Goal: Task Accomplishment & Management: Manage account settings

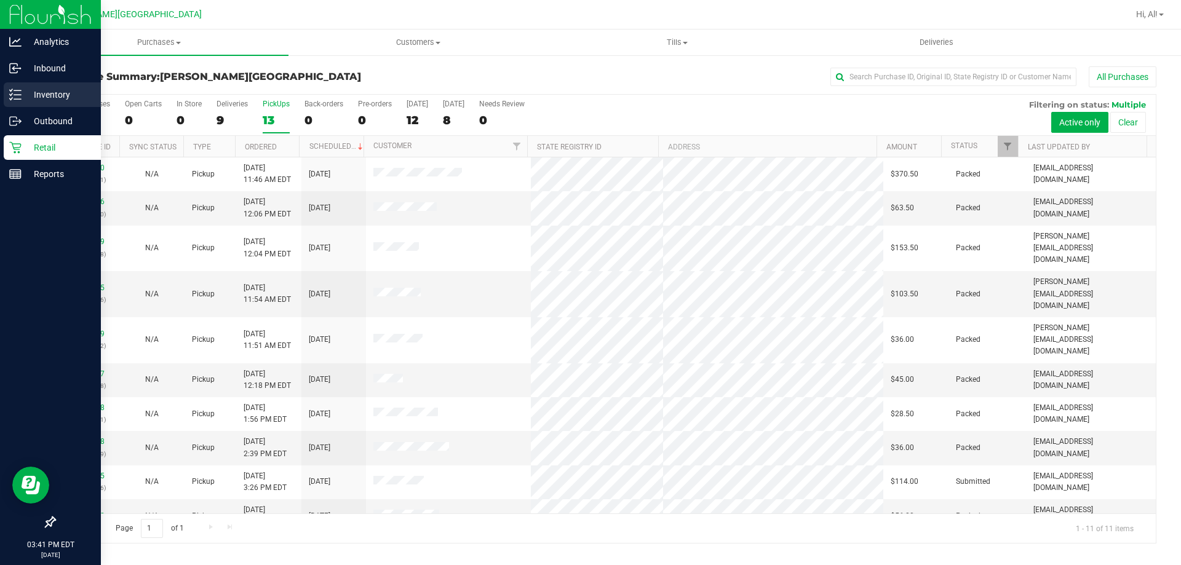
click at [40, 97] on p "Inventory" at bounding box center [59, 94] width 74 height 15
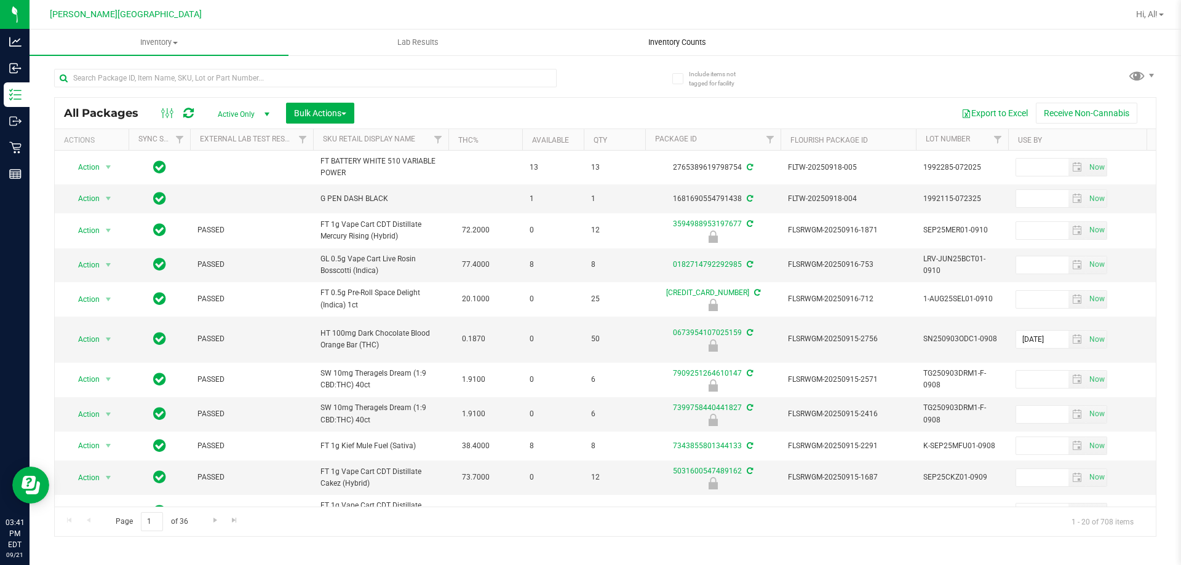
click at [674, 47] on span "Inventory Counts" at bounding box center [677, 42] width 91 height 11
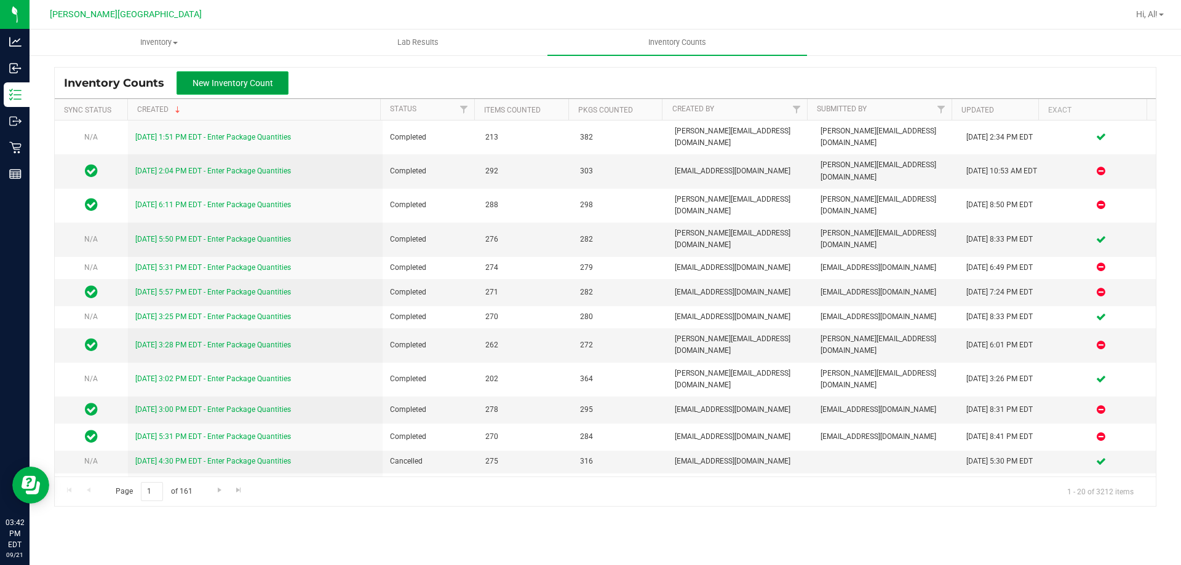
click at [282, 82] on button "New Inventory Count" at bounding box center [233, 82] width 112 height 23
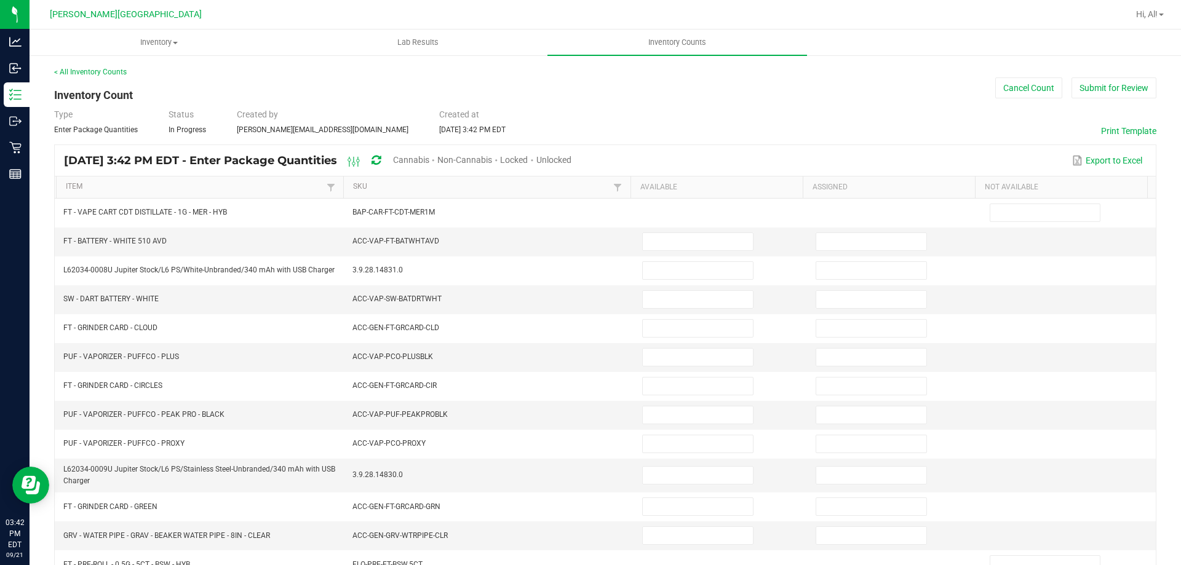
click at [430, 158] on span "Cannabis" at bounding box center [411, 160] width 36 height 10
click at [572, 162] on span "Unlocked" at bounding box center [554, 160] width 35 height 10
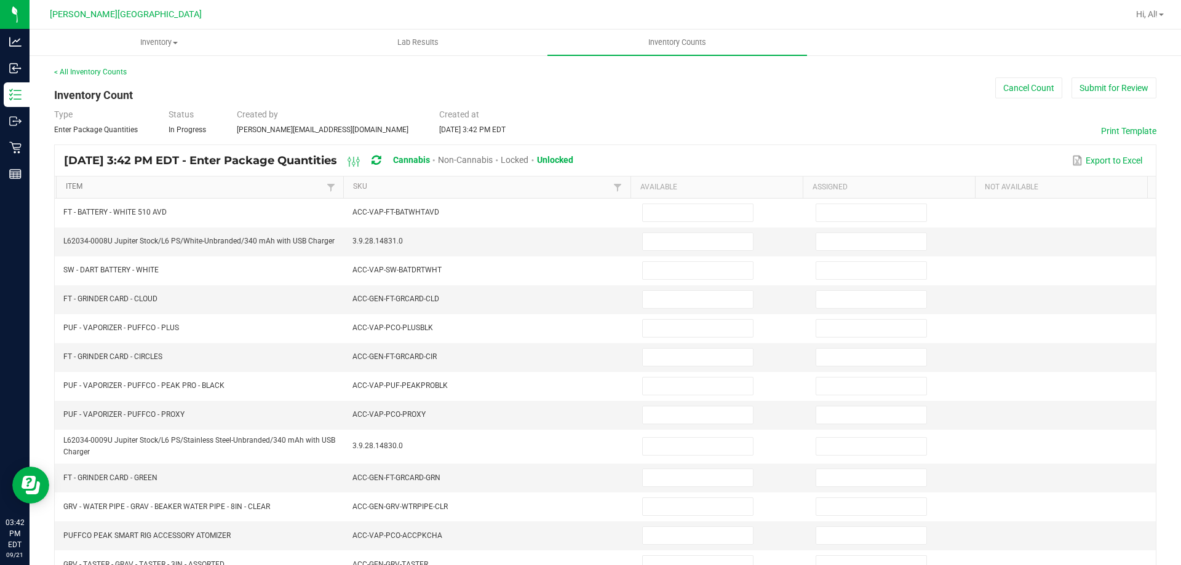
click at [125, 183] on link "Item" at bounding box center [194, 187] width 257 height 10
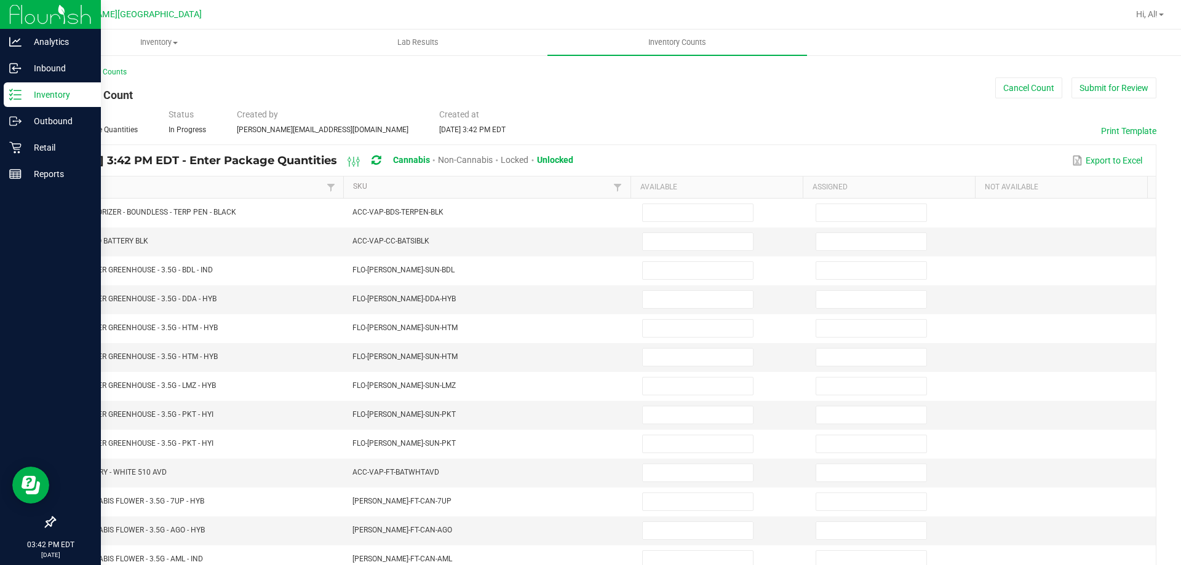
click at [12, 97] on icon at bounding box center [15, 95] width 12 height 12
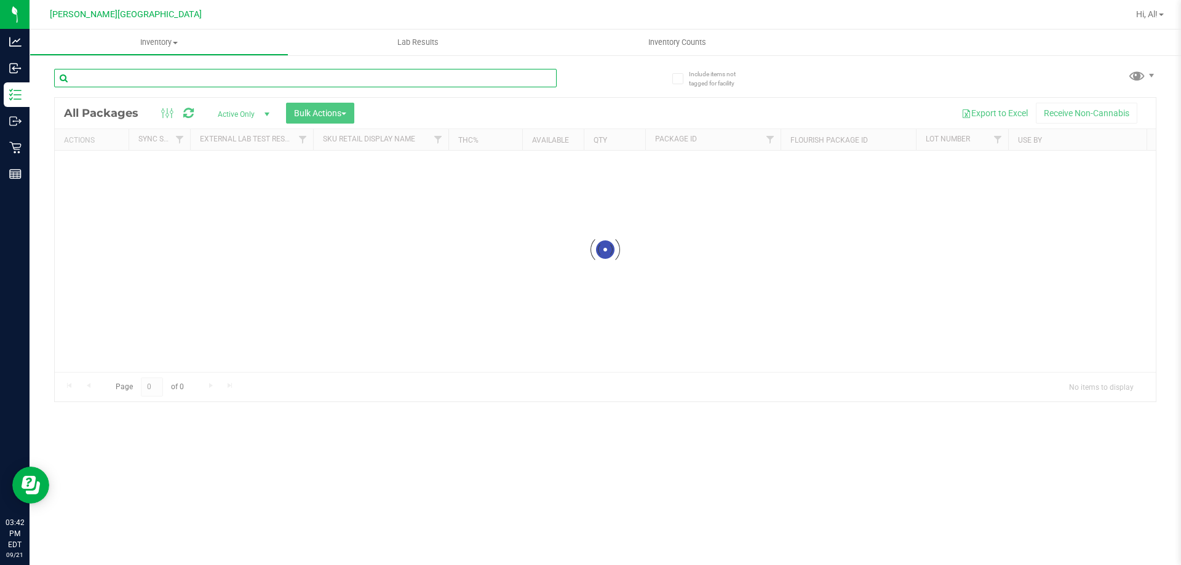
click at [220, 81] on input "text" at bounding box center [305, 78] width 503 height 18
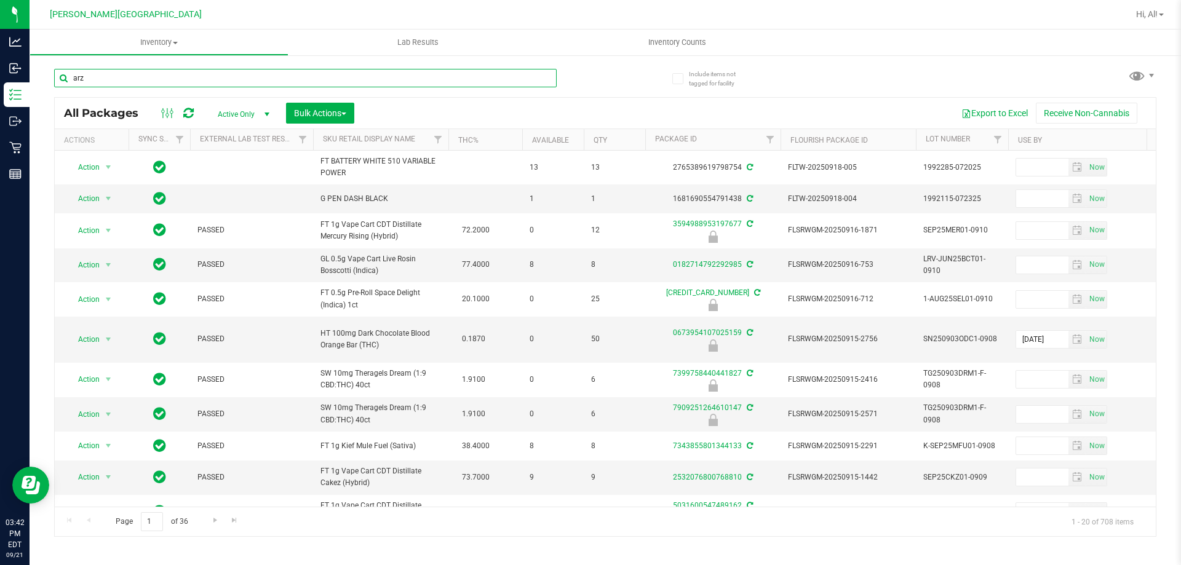
type input "arz"
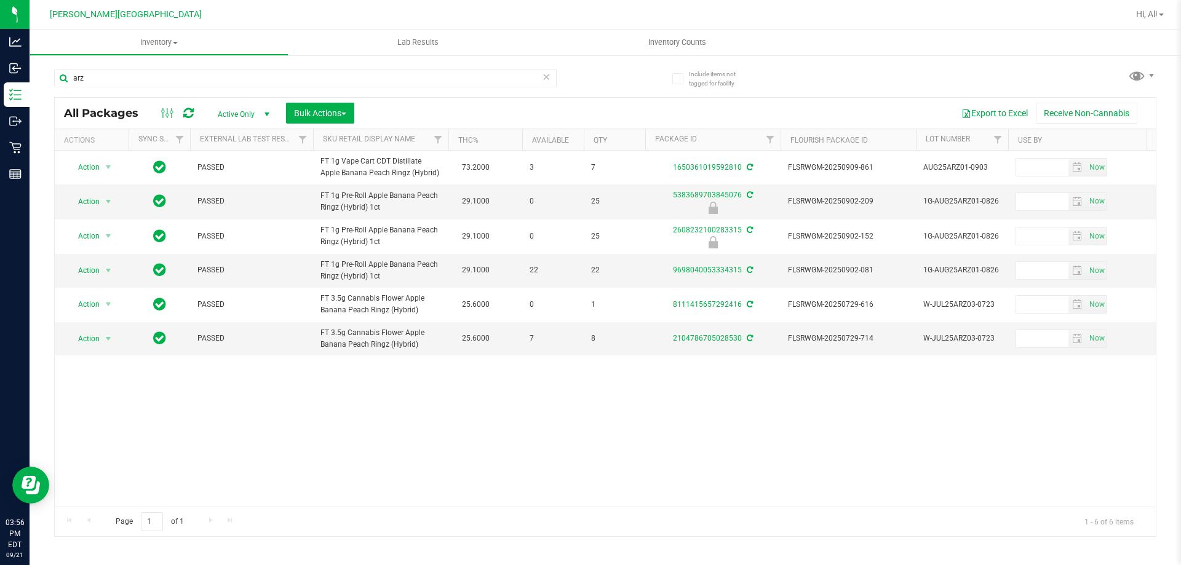
click at [549, 79] on icon at bounding box center [546, 76] width 9 height 15
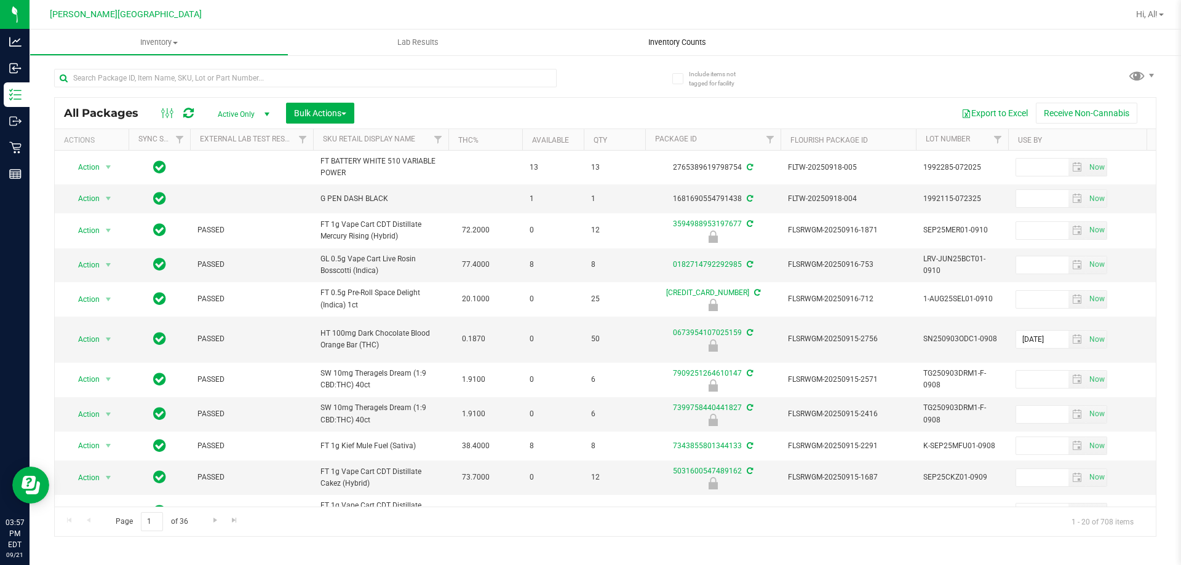
click at [725, 48] on uib-tab-heading "Inventory Counts" at bounding box center [677, 43] width 259 height 26
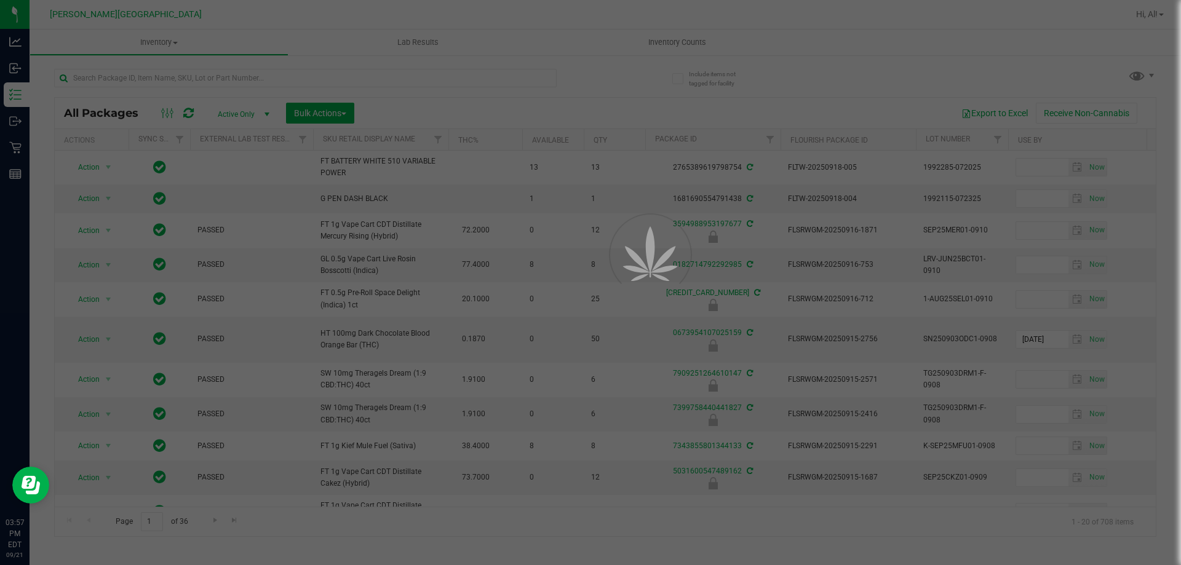
click at [687, 48] on div at bounding box center [590, 282] width 1181 height 565
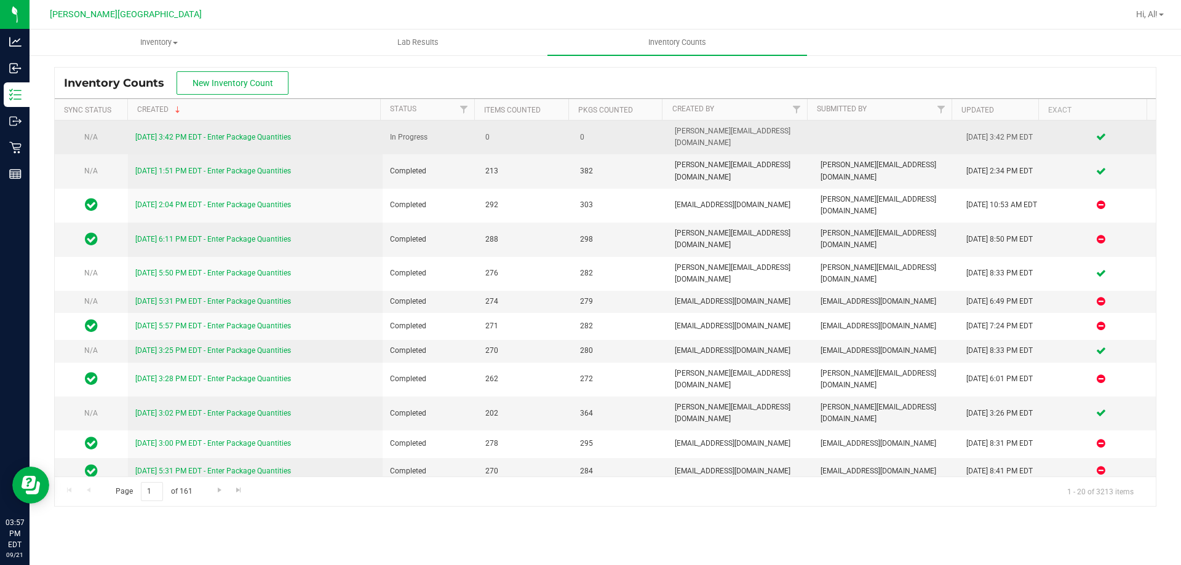
click at [278, 133] on link "[DATE] 3:42 PM EDT - Enter Package Quantities" at bounding box center [213, 137] width 156 height 9
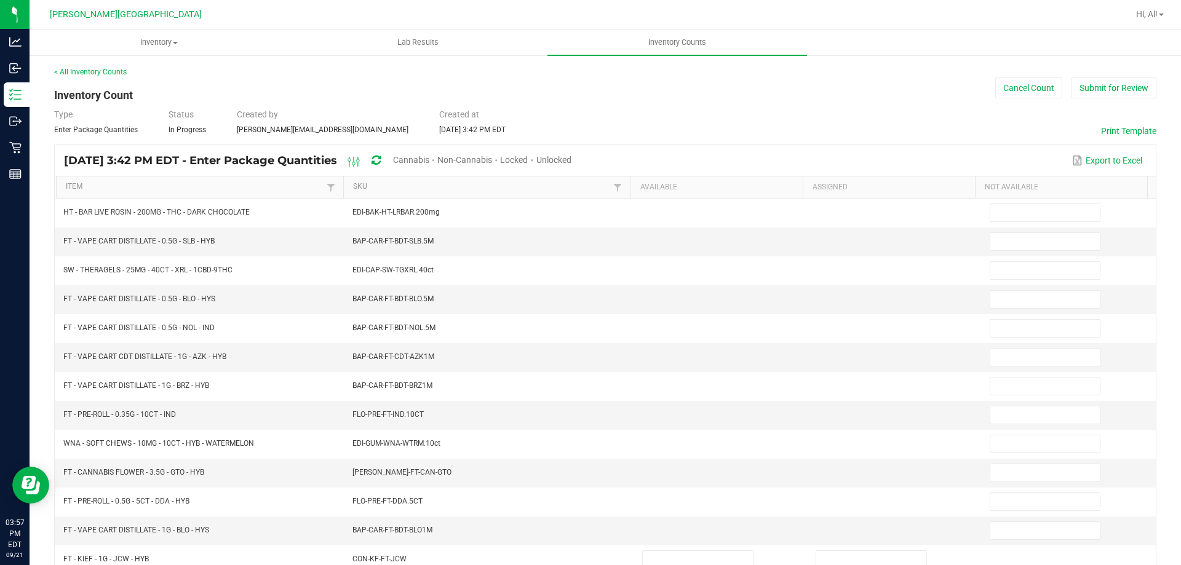
click at [430, 158] on span "Cannabis" at bounding box center [411, 160] width 36 height 10
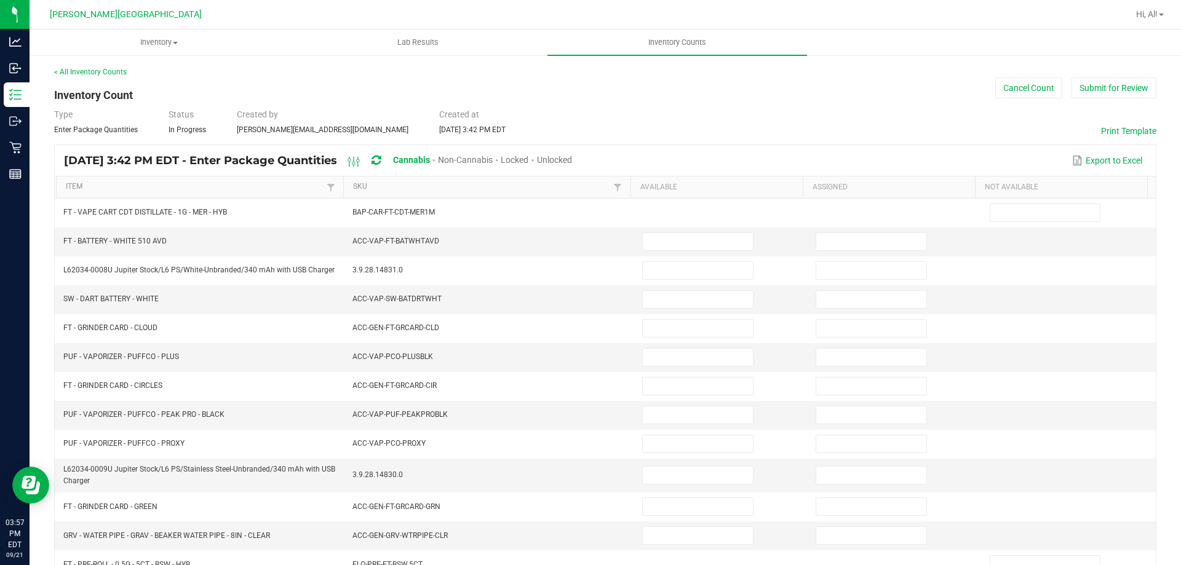
click at [572, 156] on span "Unlocked" at bounding box center [554, 160] width 35 height 10
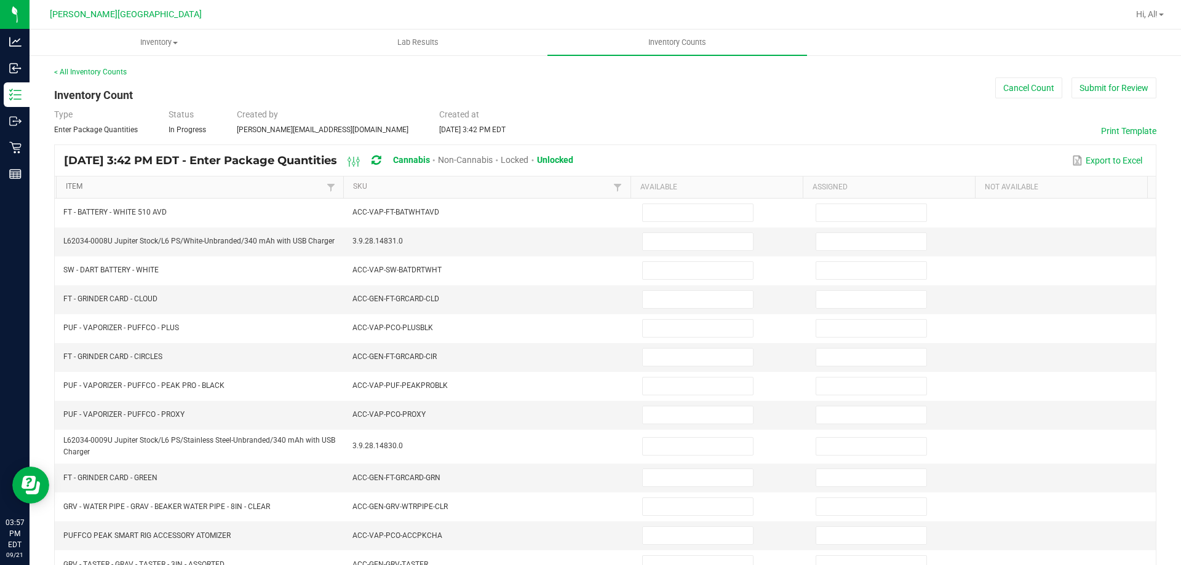
click at [184, 183] on link "Item" at bounding box center [194, 187] width 257 height 10
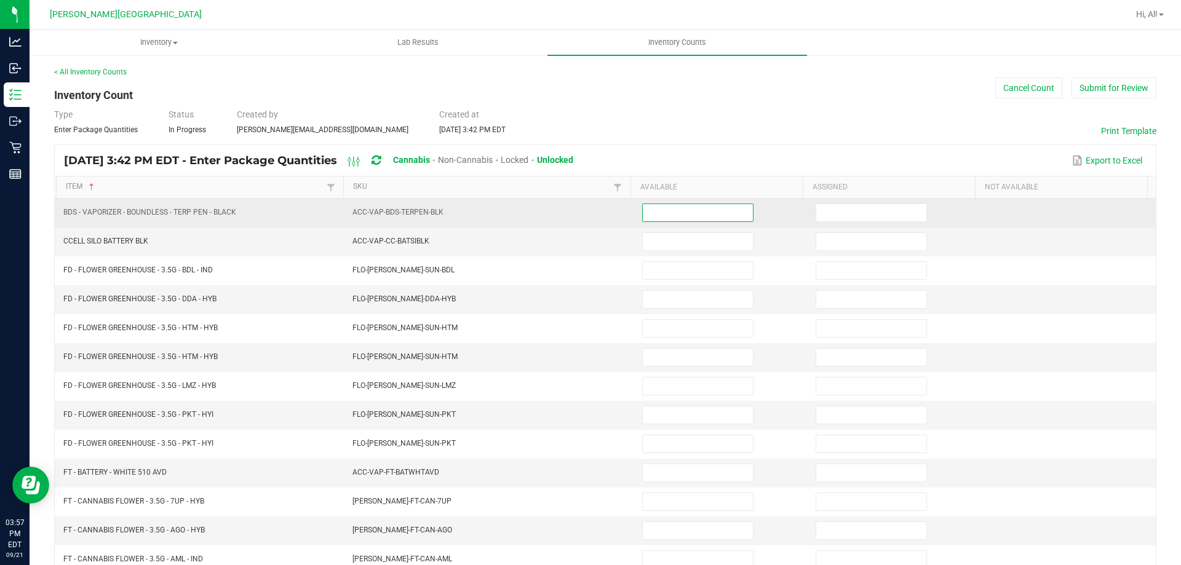
click at [729, 216] on input at bounding box center [698, 212] width 110 height 17
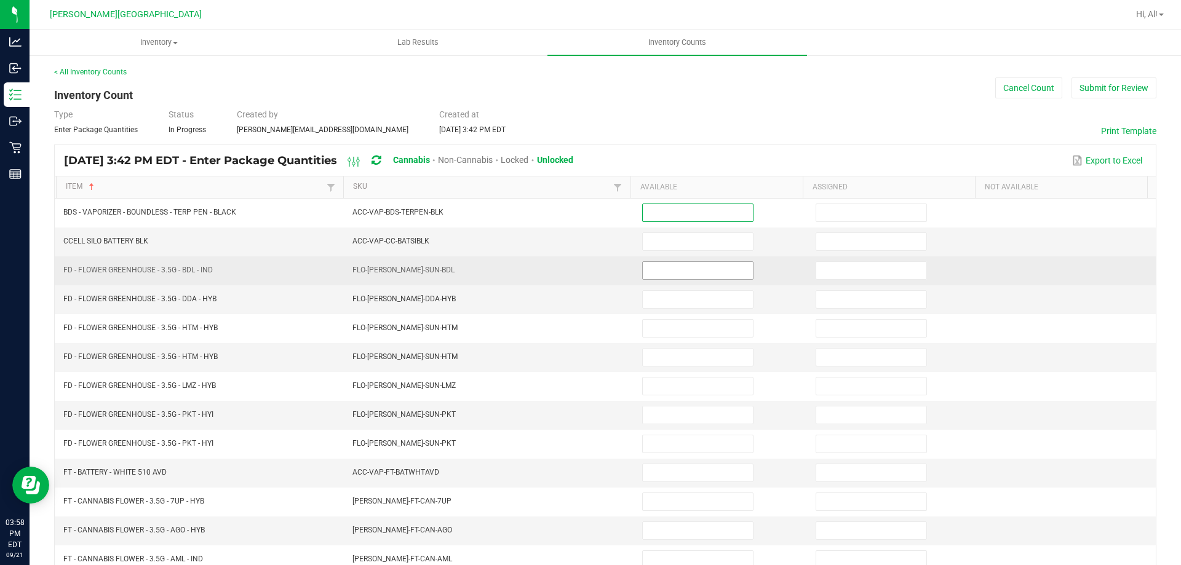
click at [645, 271] on input at bounding box center [698, 270] width 110 height 17
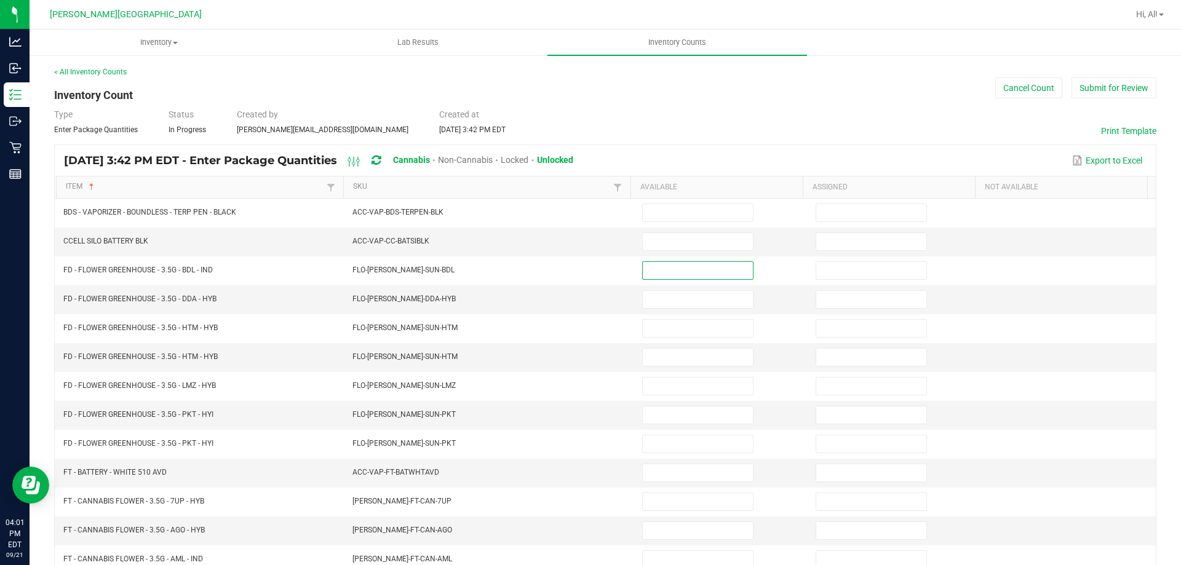
click at [808, 151] on div "Export to Excel" at bounding box center [865, 160] width 564 height 21
click at [607, 87] on div "< All Inventory Counts Inventory Count Cancel Count Submit for Review Type Ente…" at bounding box center [605, 437] width 1103 height 742
click at [675, 40] on span "Inventory Counts" at bounding box center [677, 42] width 91 height 11
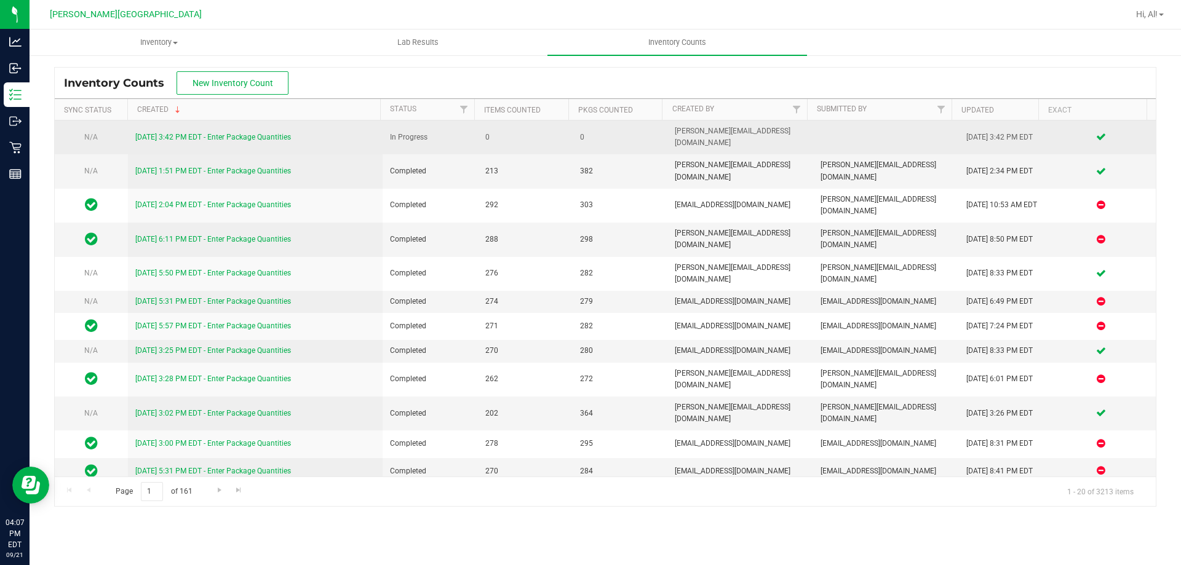
click at [266, 134] on link "[DATE] 3:42 PM EDT - Enter Package Quantities" at bounding box center [213, 137] width 156 height 9
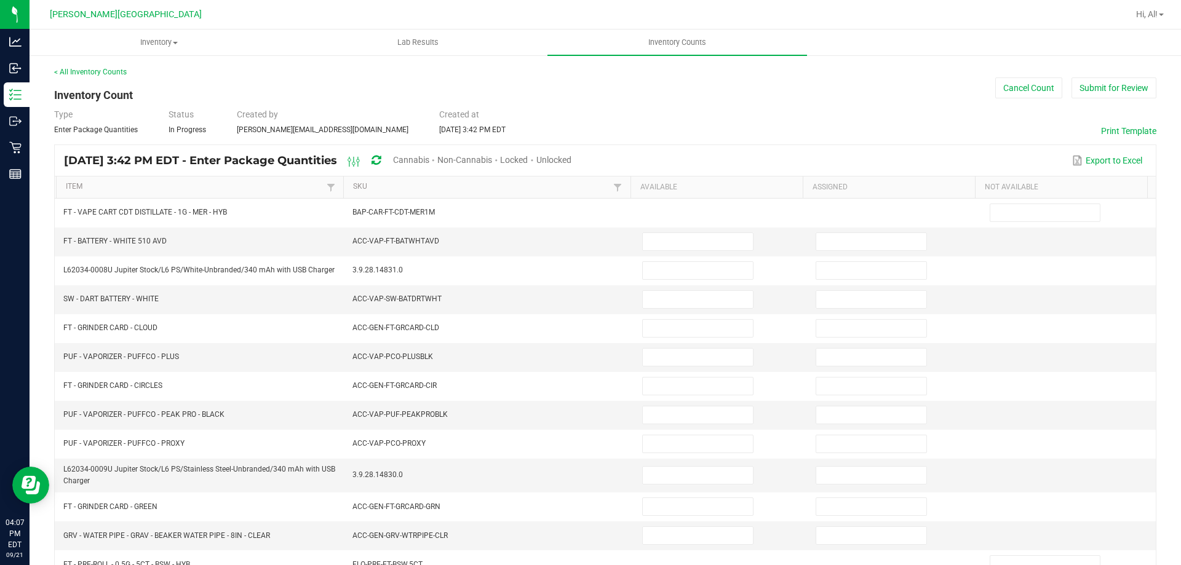
click at [431, 154] on div "Cannabis" at bounding box center [415, 161] width 44 height 23
click at [430, 161] on span "Cannabis" at bounding box center [411, 160] width 36 height 10
click at [572, 158] on span "Unlocked" at bounding box center [554, 160] width 35 height 10
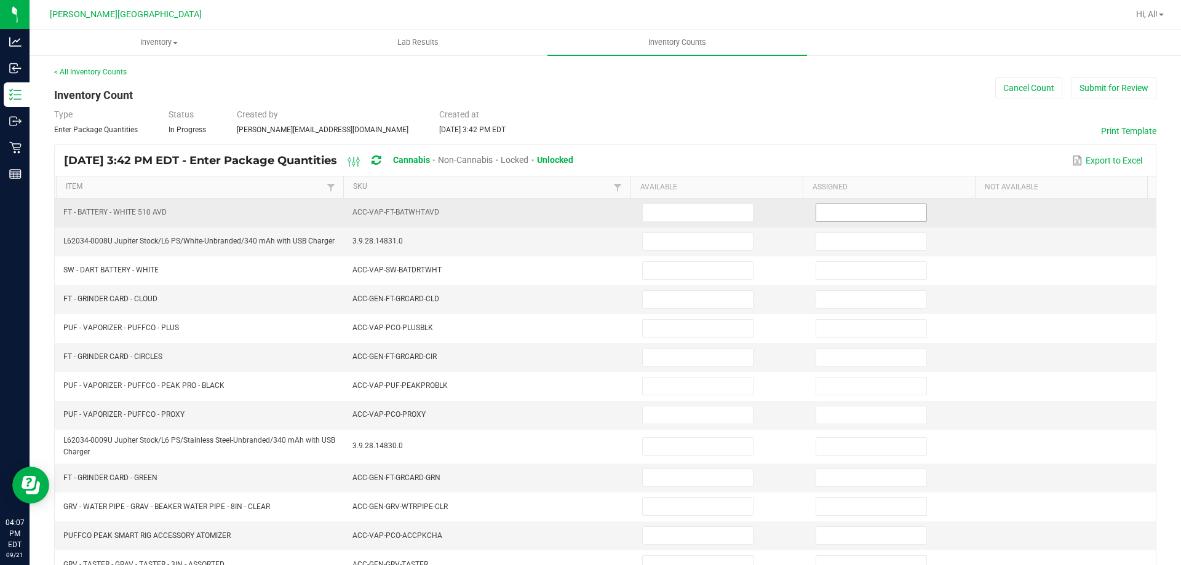
click at [820, 214] on input at bounding box center [872, 212] width 110 height 17
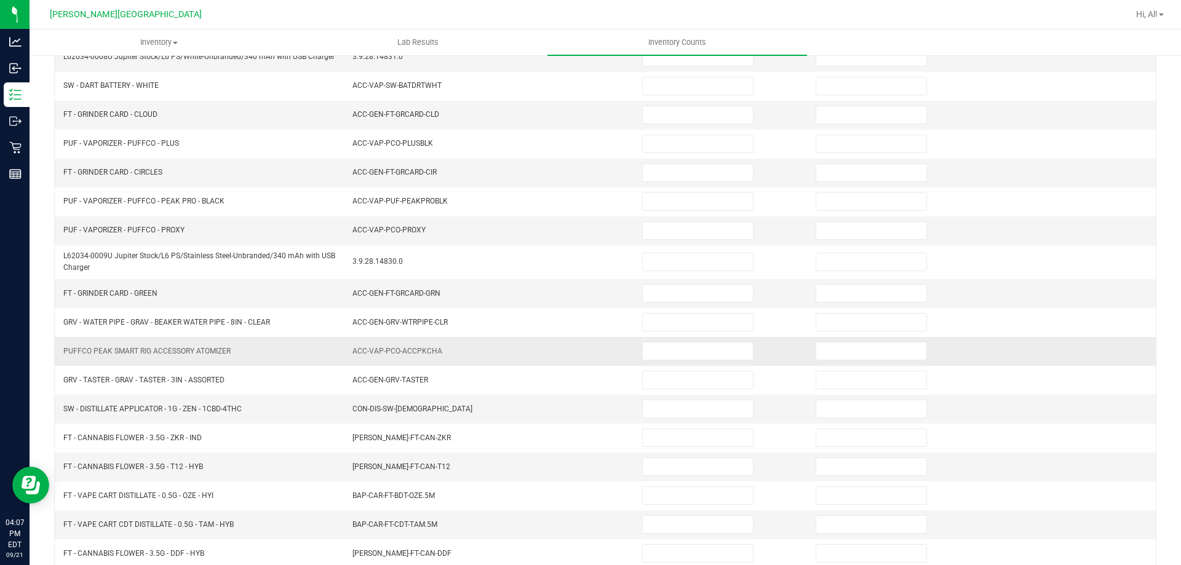
scroll to position [246, 0]
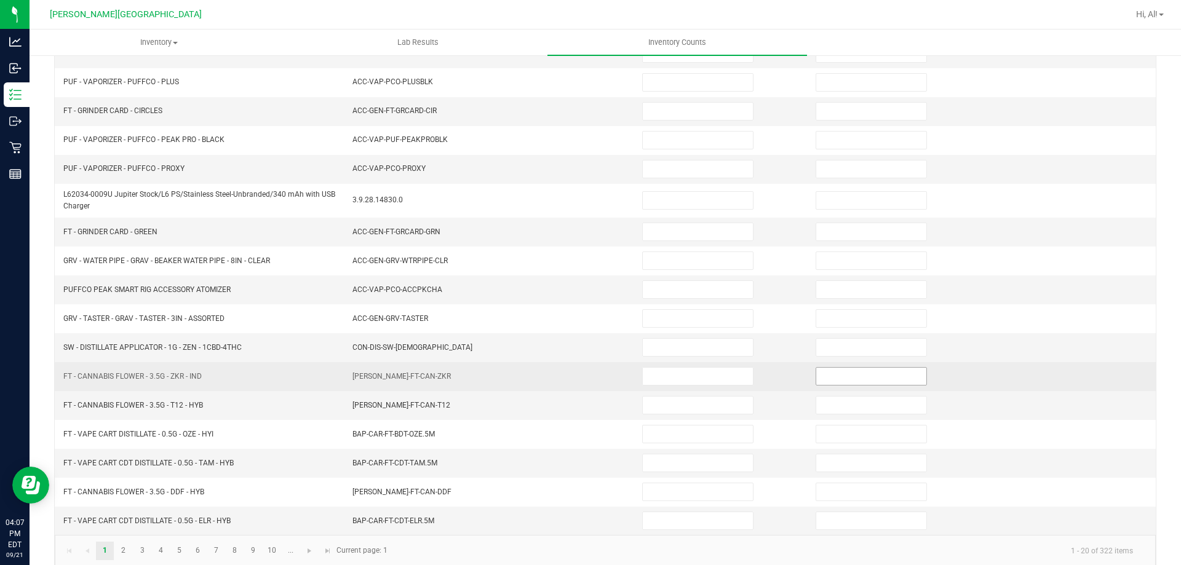
click at [817, 377] on input at bounding box center [872, 376] width 110 height 17
type input "0"
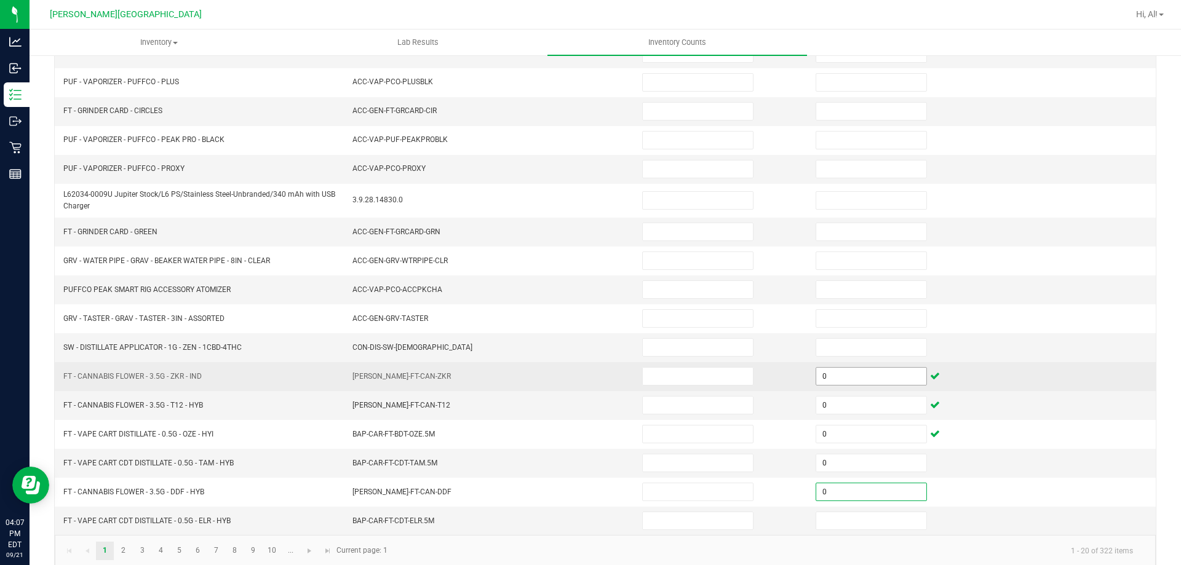
type input "0"
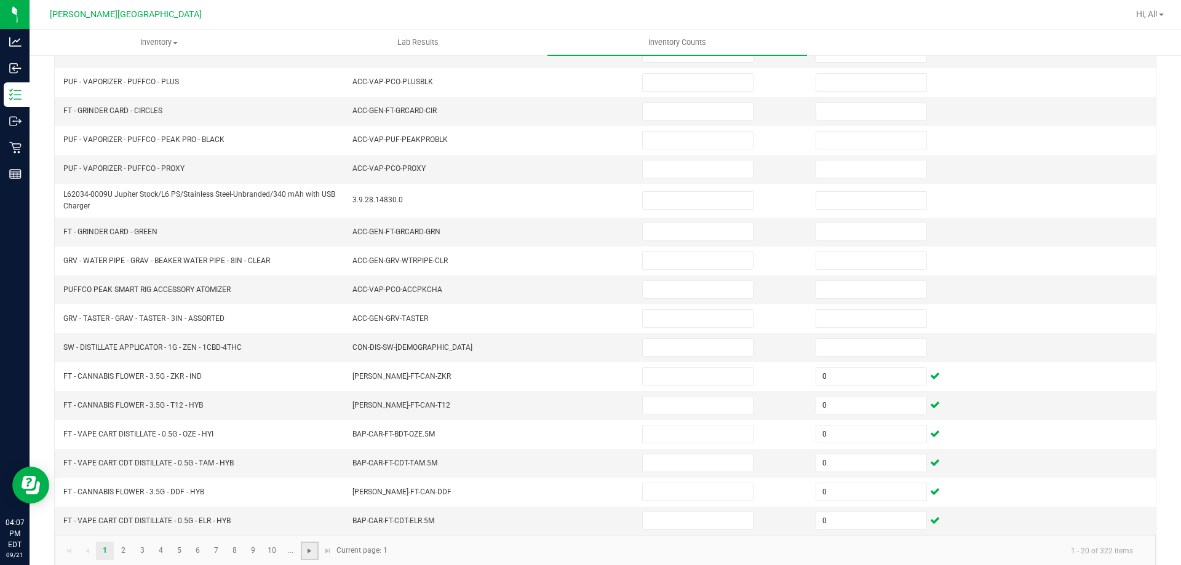
click at [313, 553] on span "Go to the next page" at bounding box center [310, 551] width 10 height 10
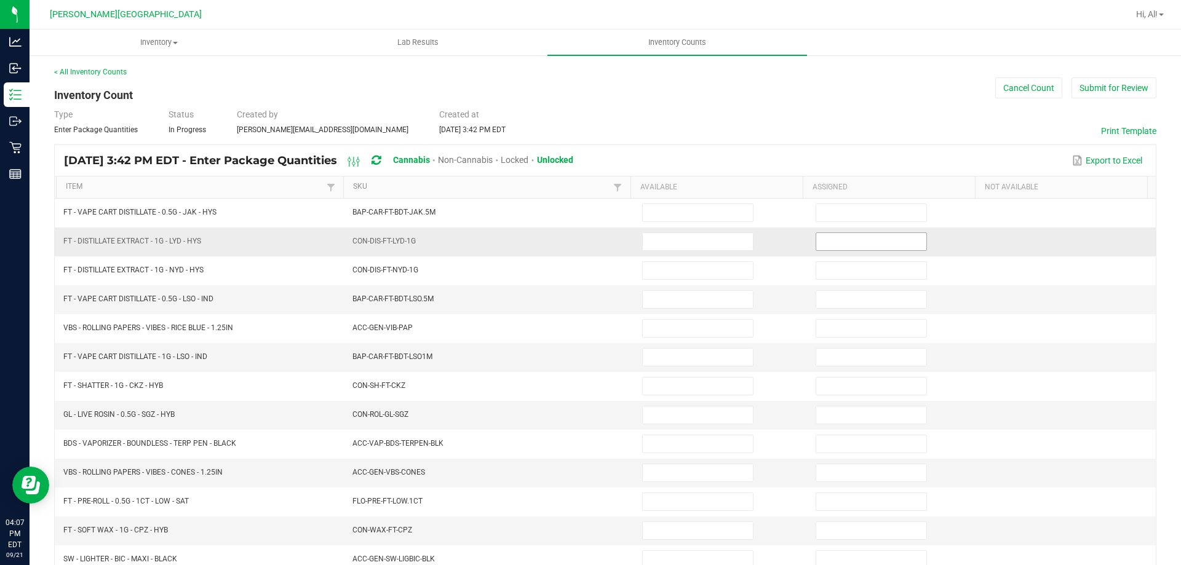
click at [833, 244] on input at bounding box center [872, 241] width 110 height 17
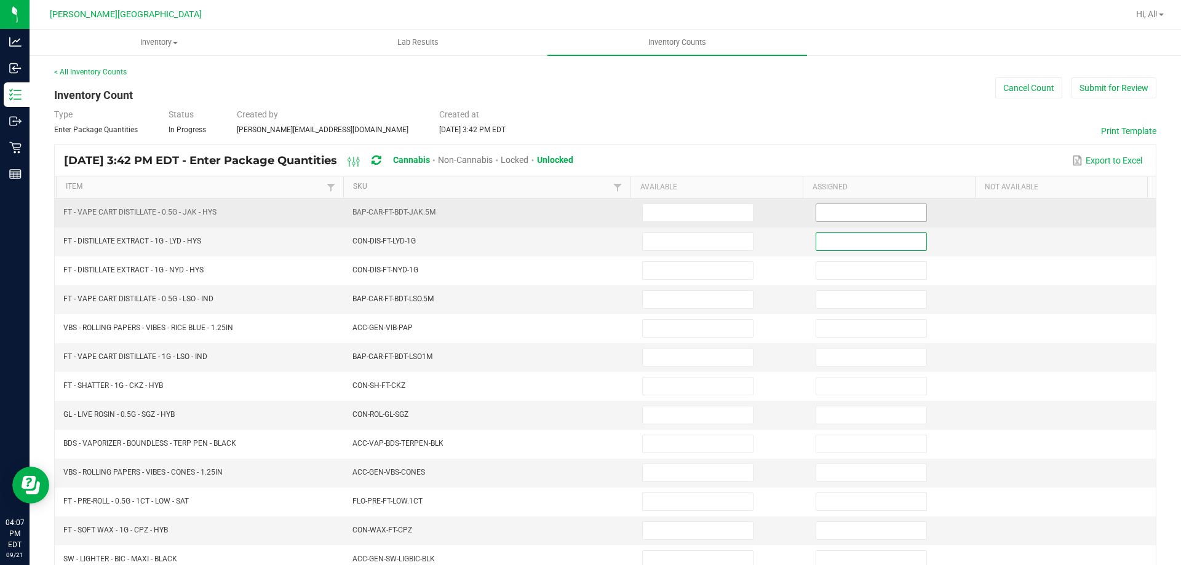
click at [822, 218] on input at bounding box center [872, 212] width 110 height 17
type input "0"
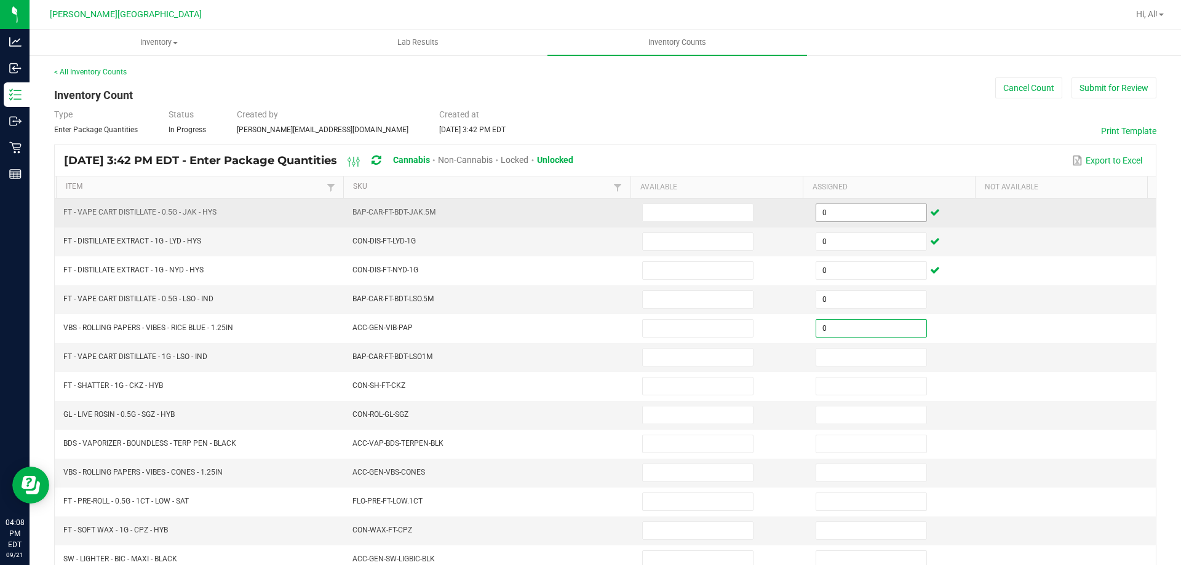
type input "0"
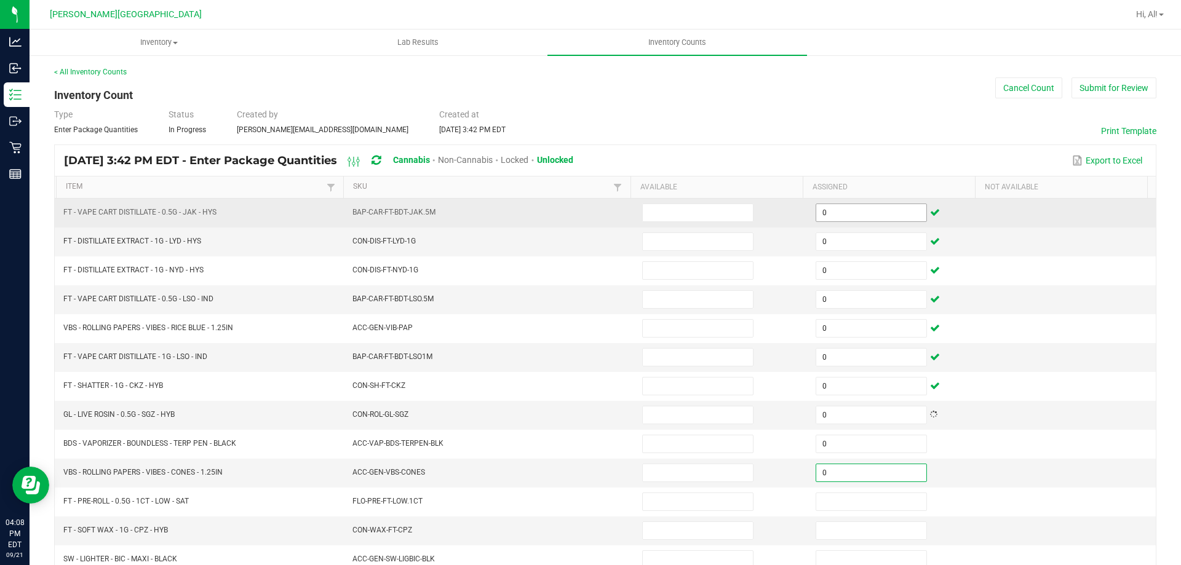
type input "0"
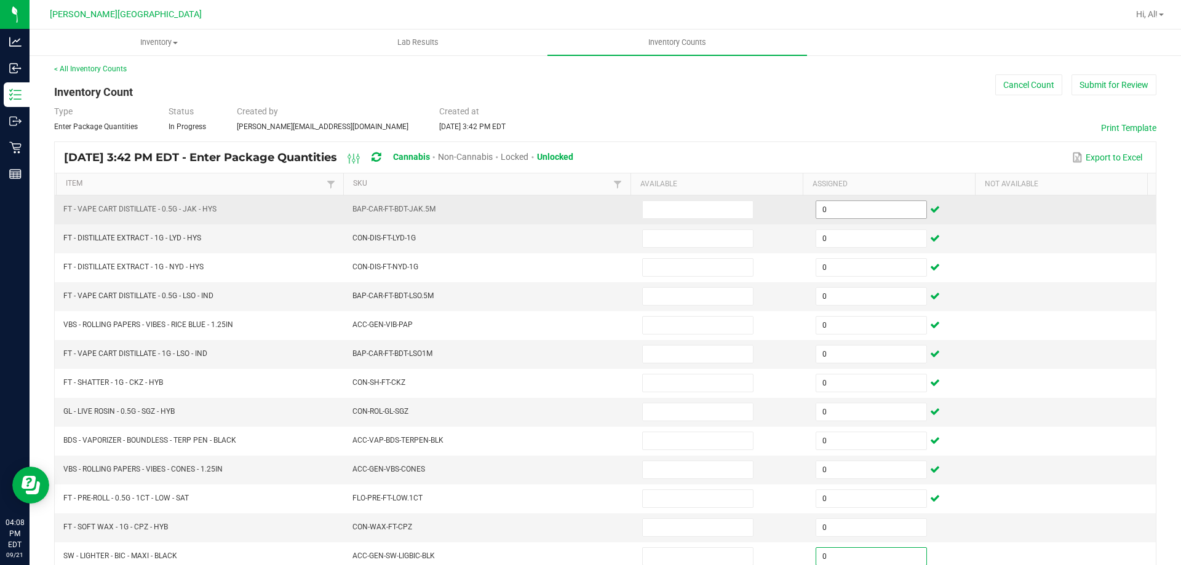
type input "0"
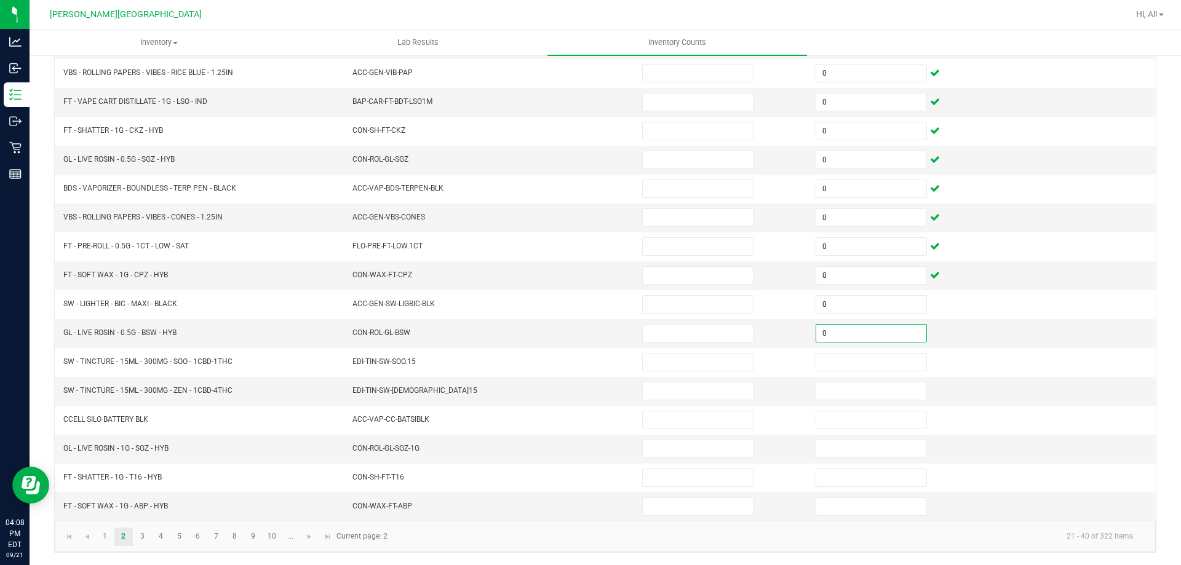
type input "0"
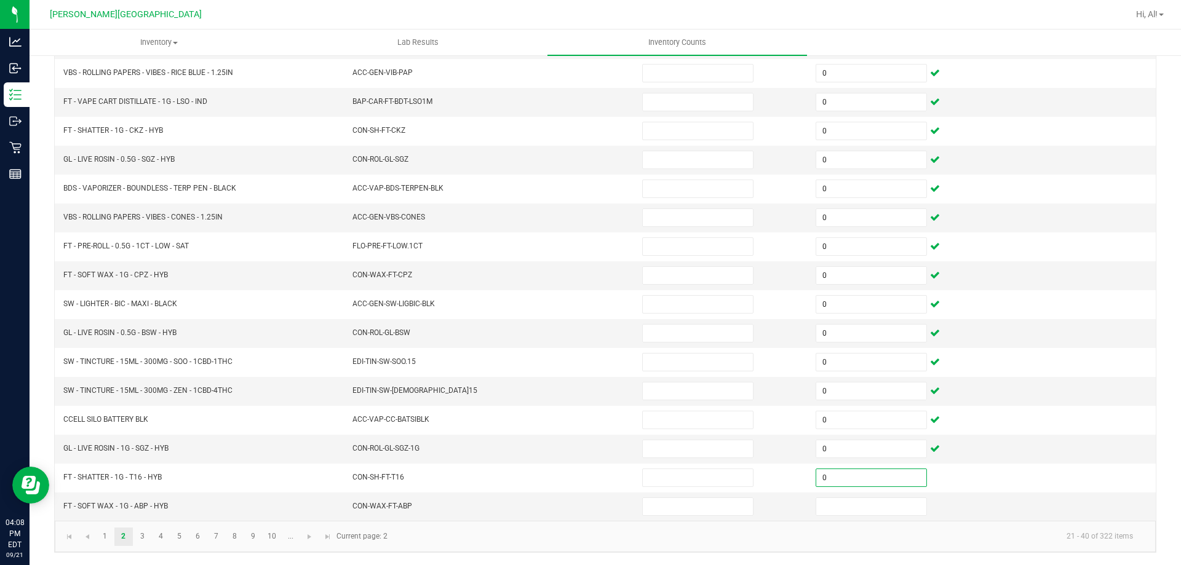
type input "0"
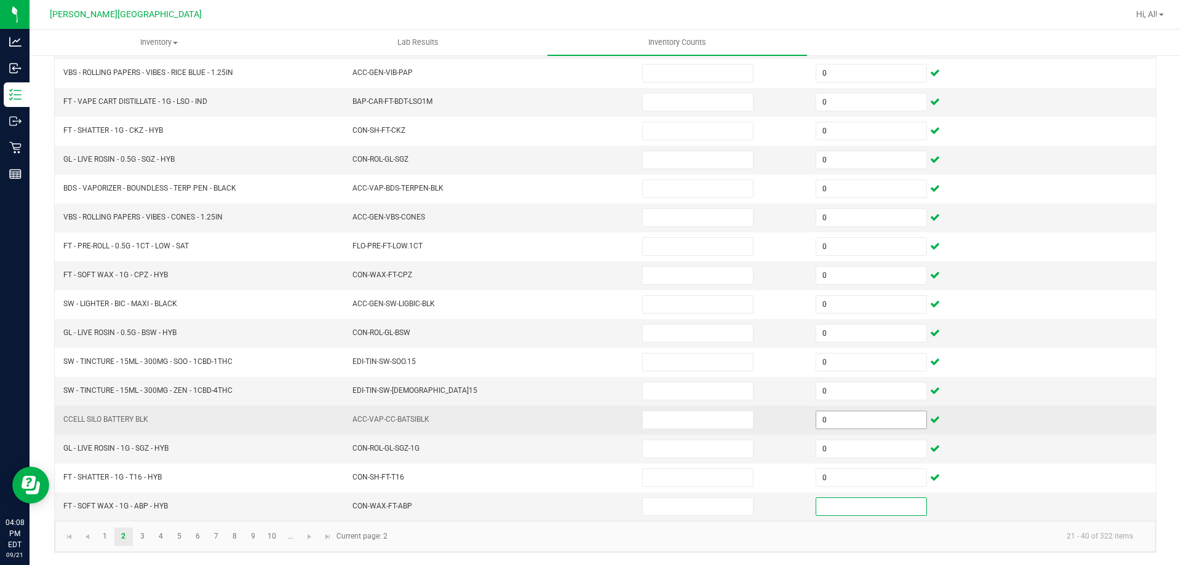
click at [882, 415] on input "0" at bounding box center [872, 420] width 110 height 17
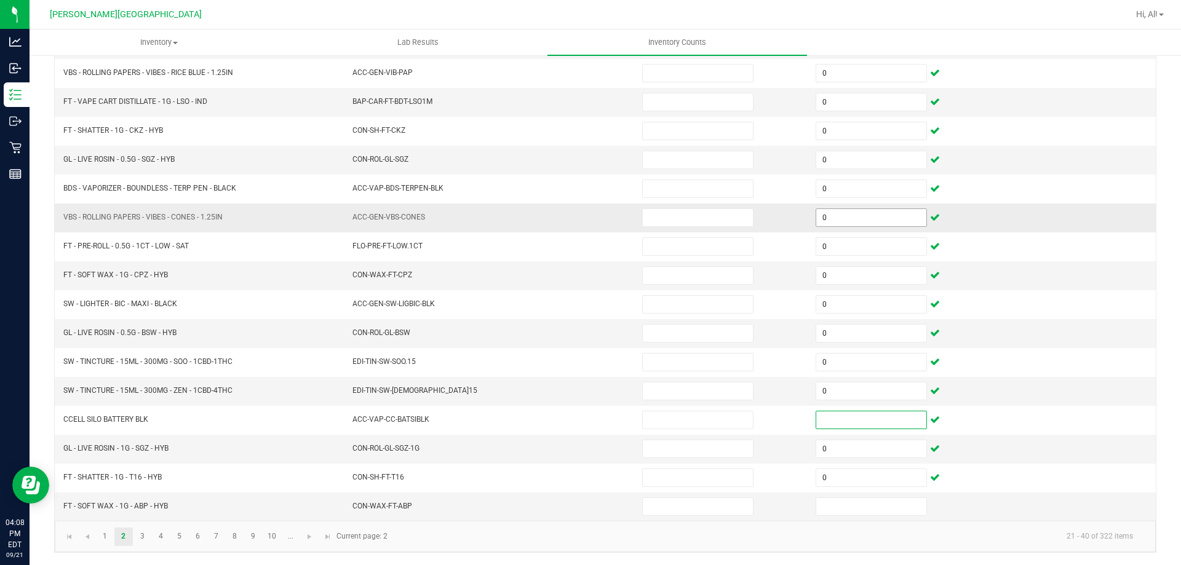
click at [873, 218] on input "0" at bounding box center [872, 217] width 110 height 17
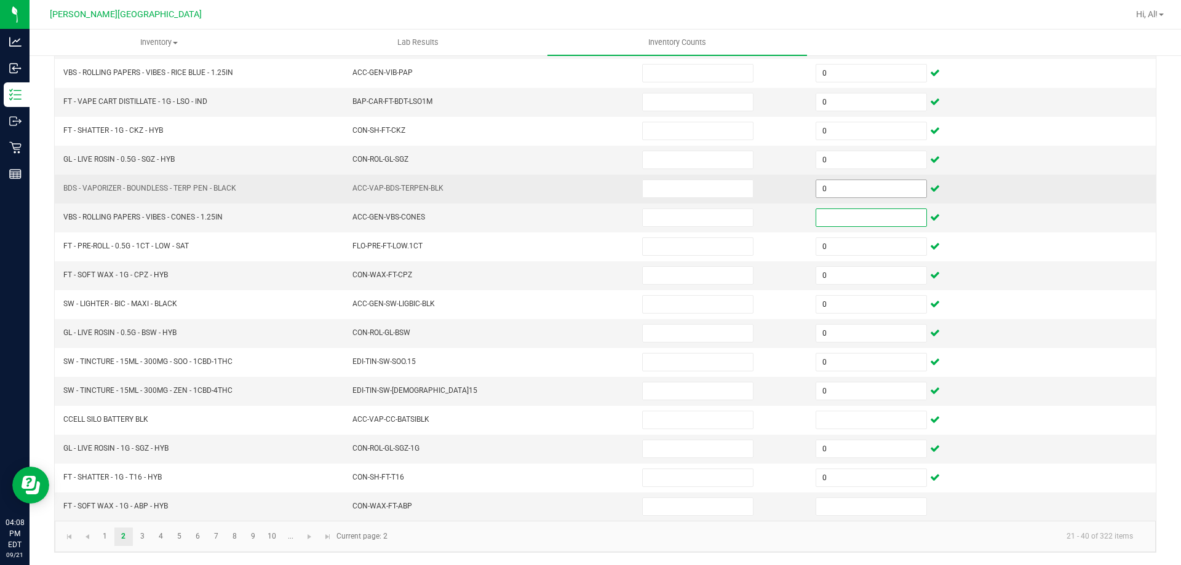
click at [873, 194] on input "0" at bounding box center [872, 188] width 110 height 17
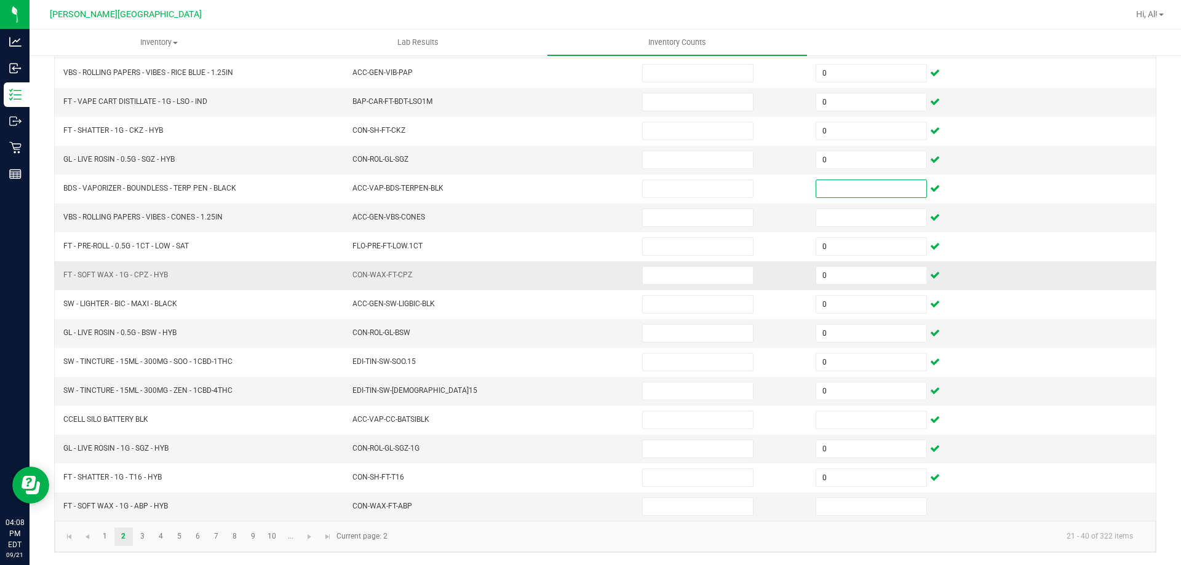
click at [751, 276] on td at bounding box center [722, 276] width 174 height 29
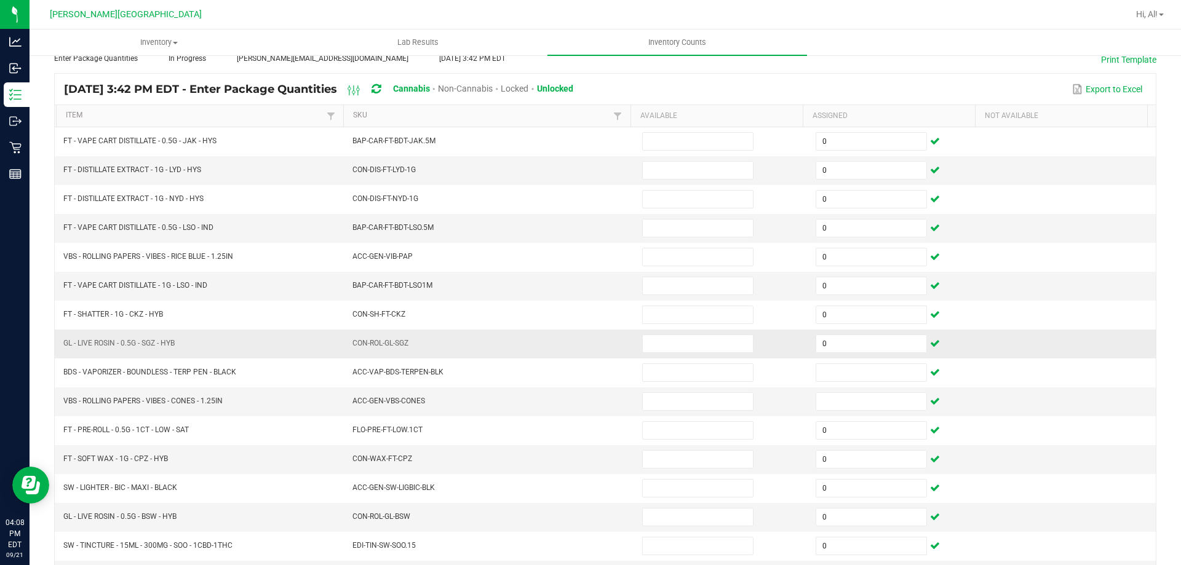
scroll to position [71, 0]
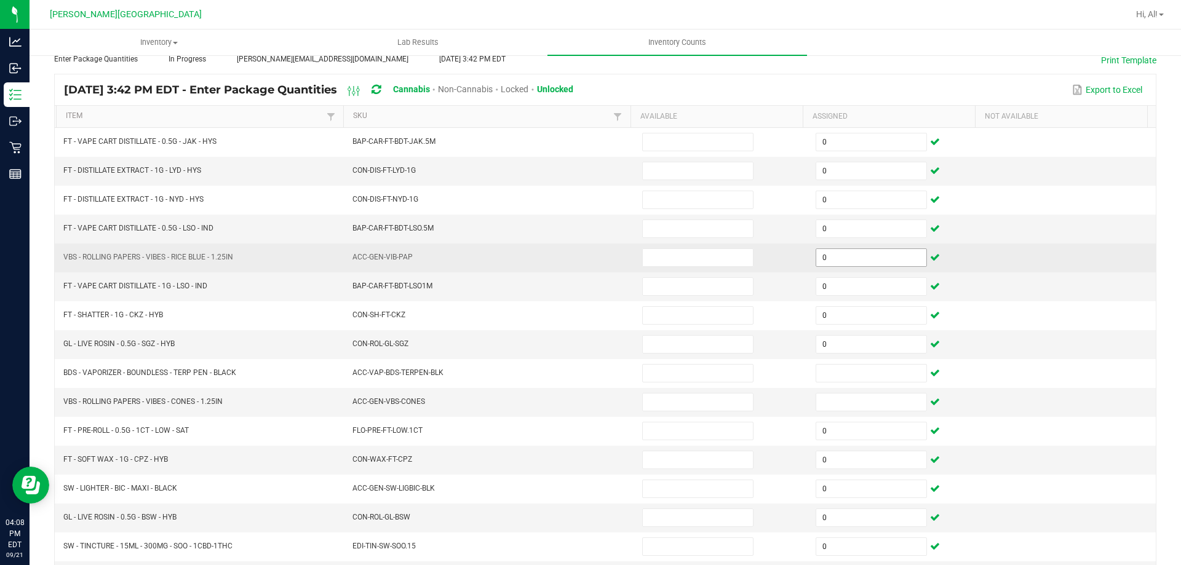
click at [870, 264] on input "0" at bounding box center [872, 257] width 110 height 17
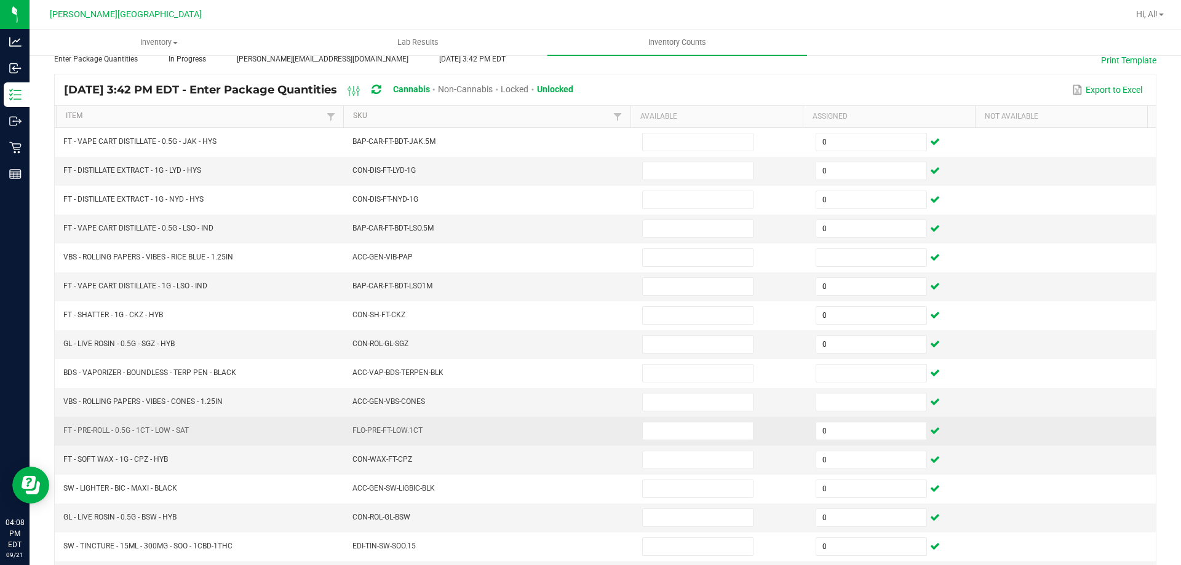
click at [619, 428] on td "FLO-PRE-FT-LOW.1CT" at bounding box center [490, 431] width 290 height 29
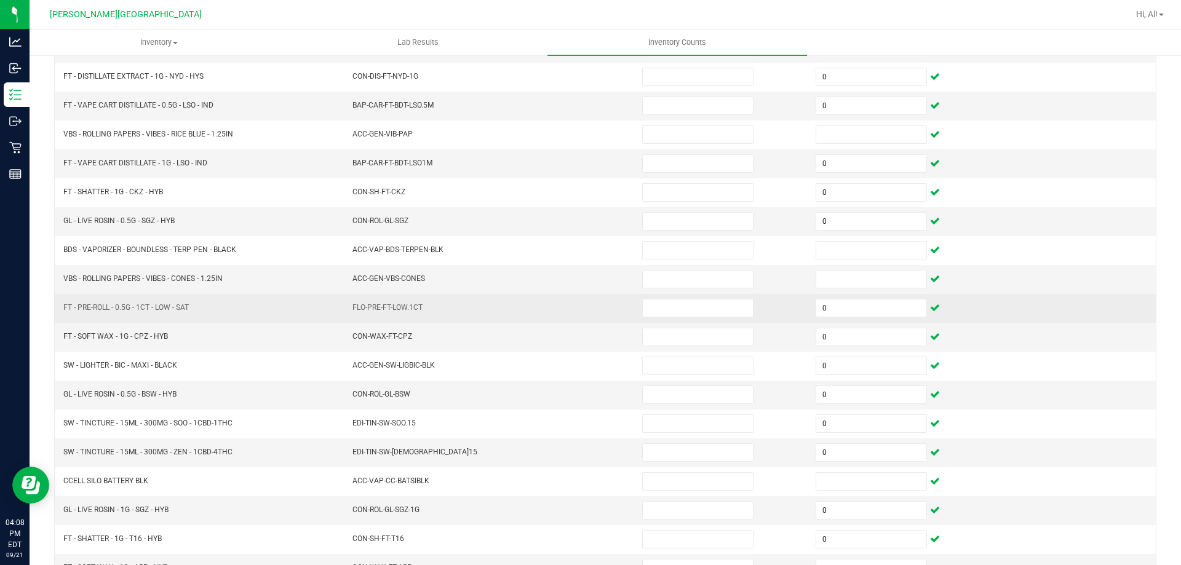
scroll to position [255, 0]
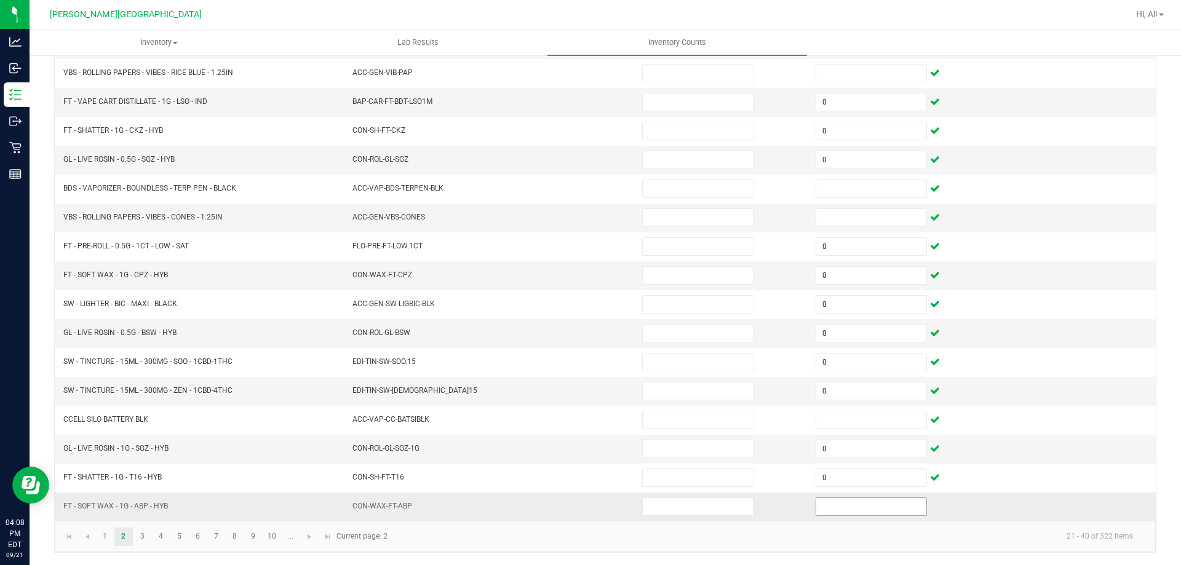
click at [825, 511] on input at bounding box center [872, 506] width 110 height 17
type input "0"
click at [308, 537] on span "Go to the next page" at bounding box center [310, 537] width 10 height 10
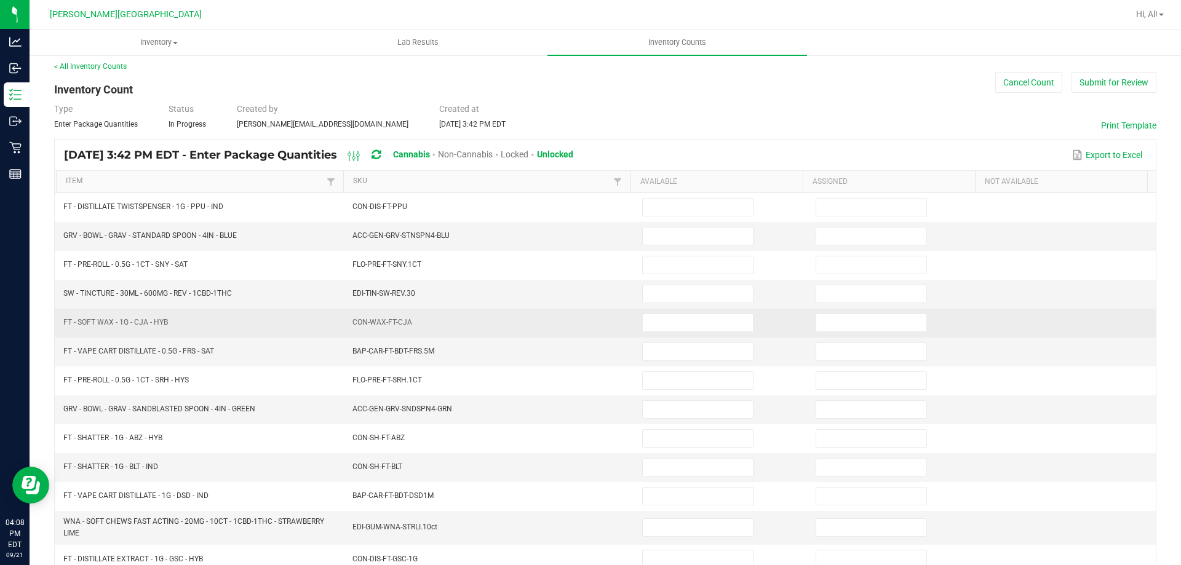
scroll to position [0, 0]
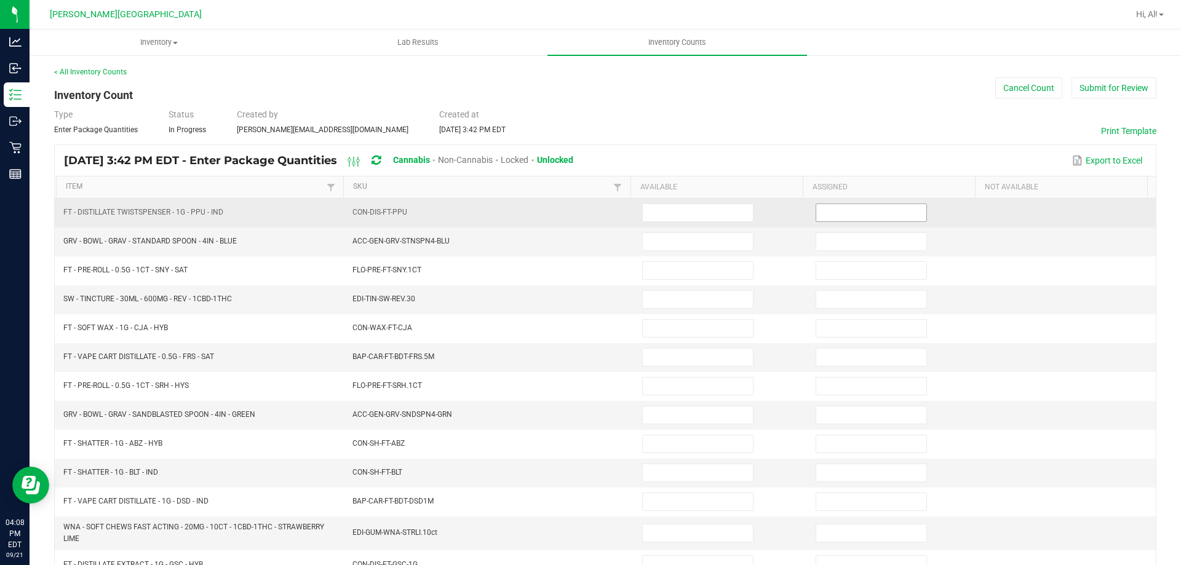
click at [817, 212] on input at bounding box center [872, 212] width 110 height 17
type input "0"
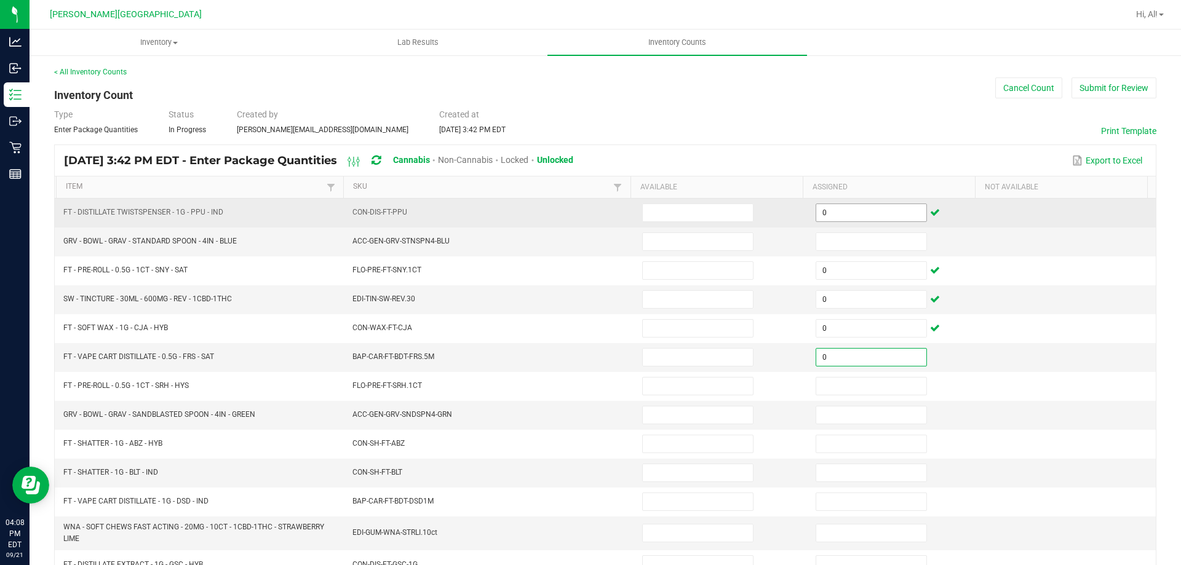
type input "0"
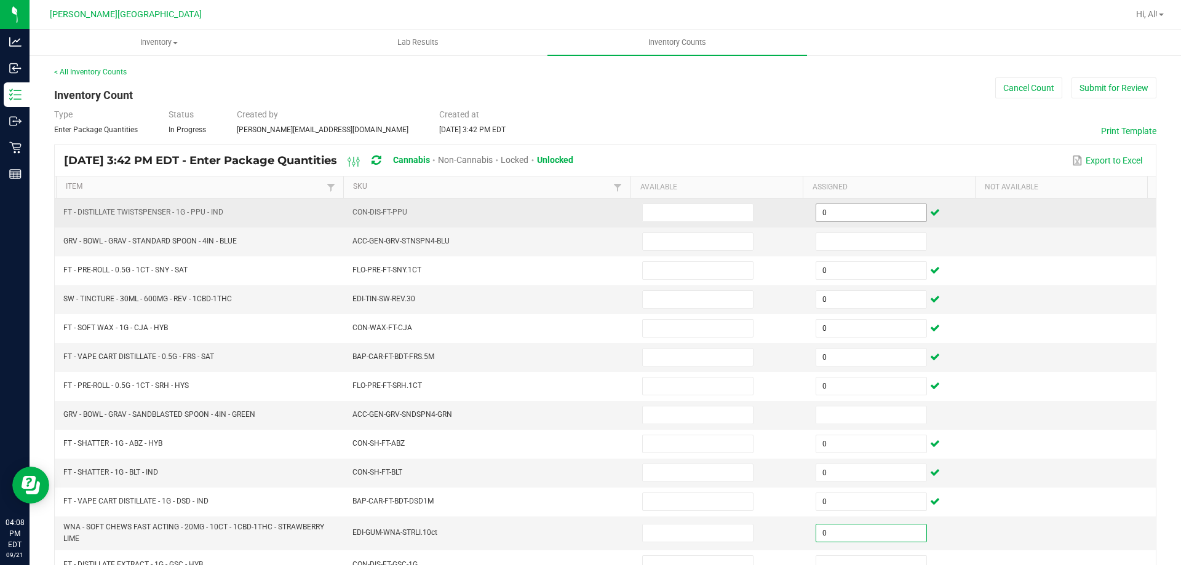
type input "0"
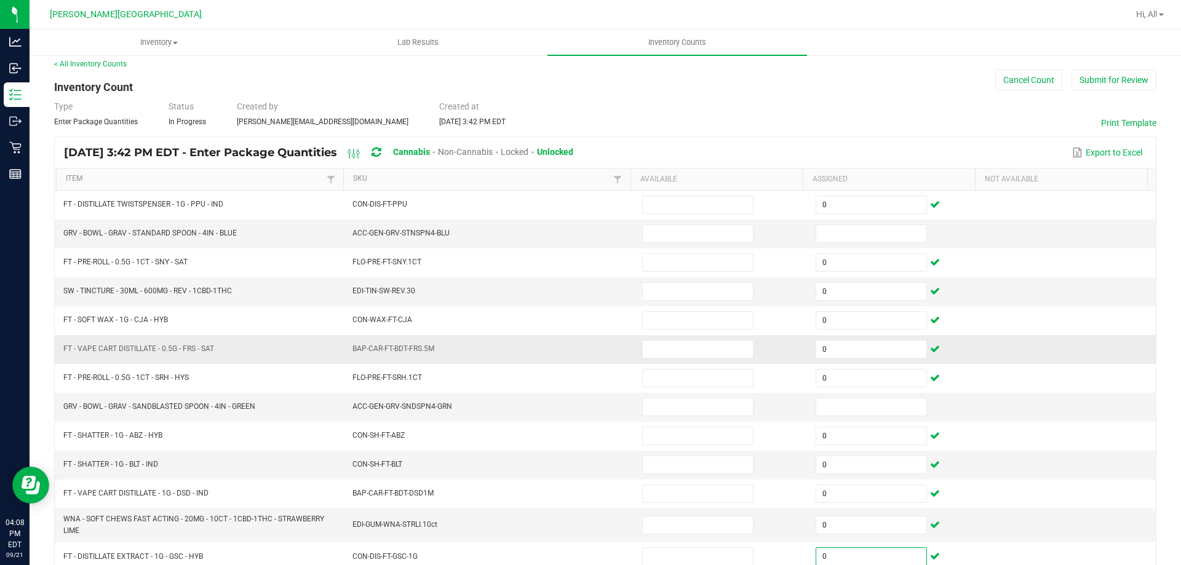
type input "0"
click at [1037, 352] on td at bounding box center [1070, 349] width 174 height 29
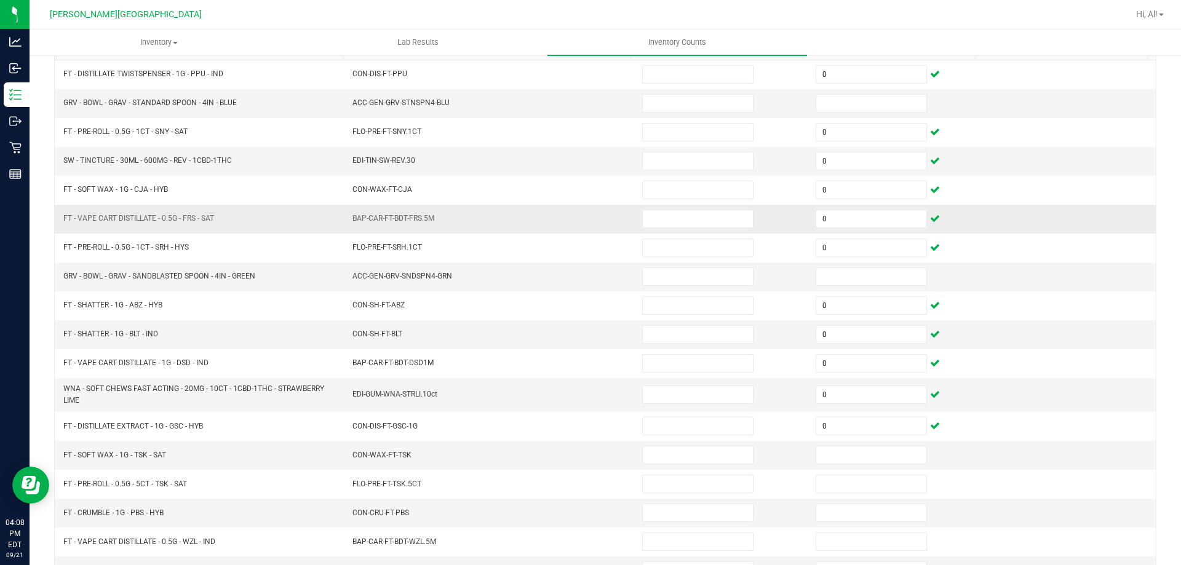
scroll to position [254, 0]
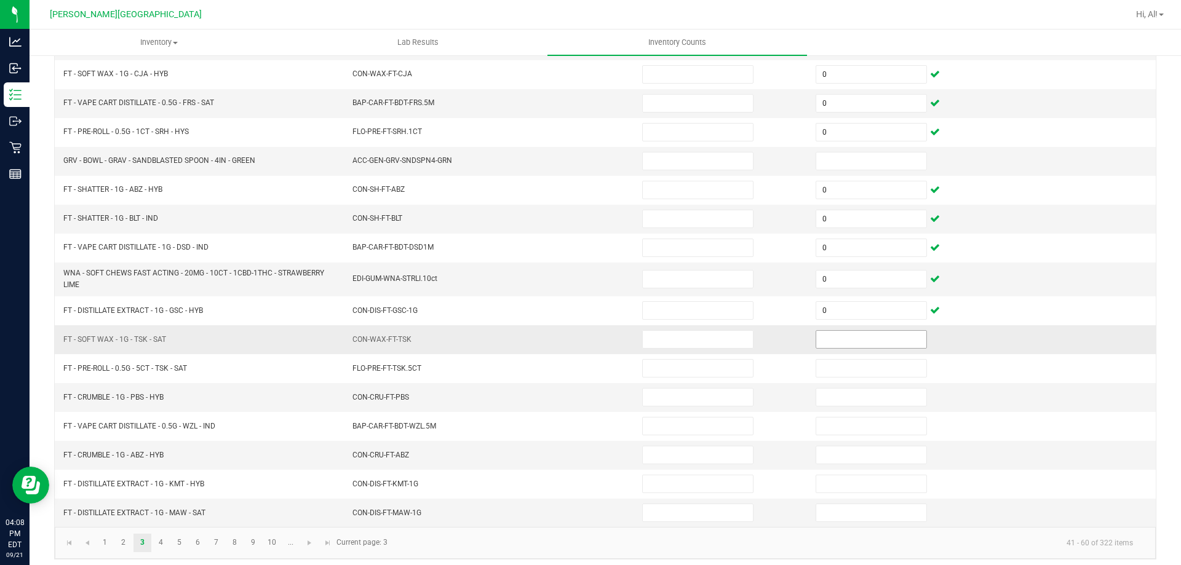
click at [847, 343] on input at bounding box center [872, 339] width 110 height 17
type input "0"
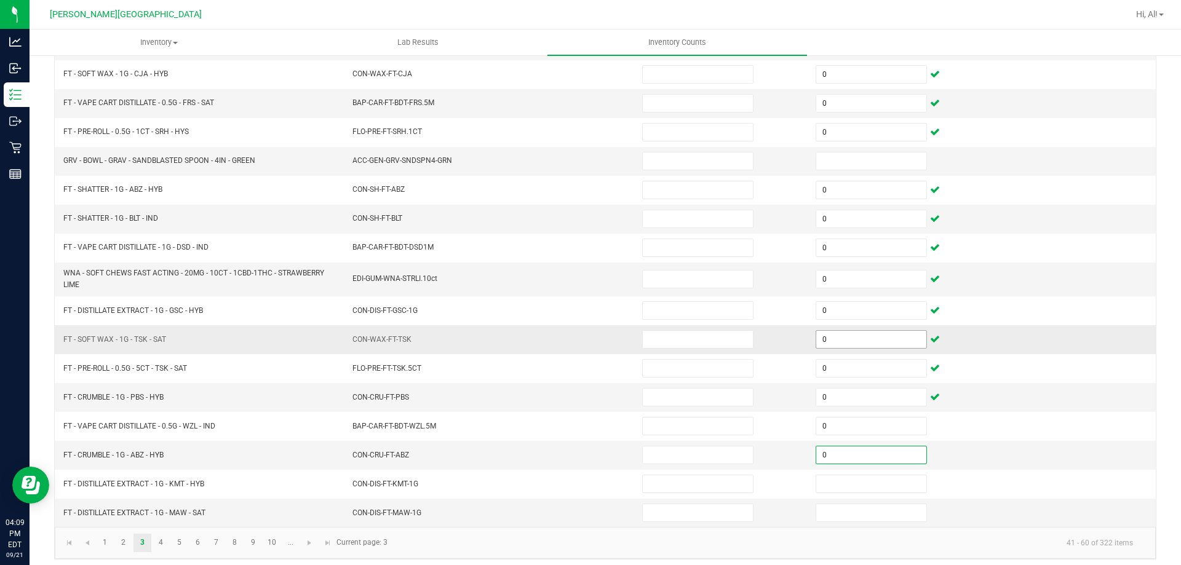
type input "0"
click at [311, 541] on span "Go to the next page" at bounding box center [310, 543] width 10 height 10
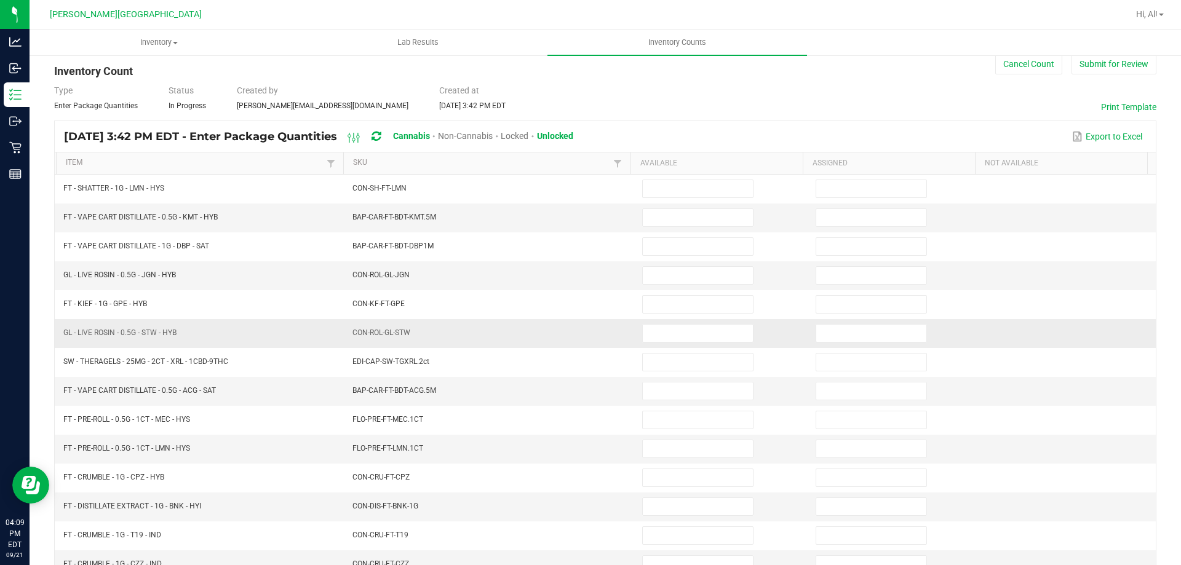
scroll to position [0, 0]
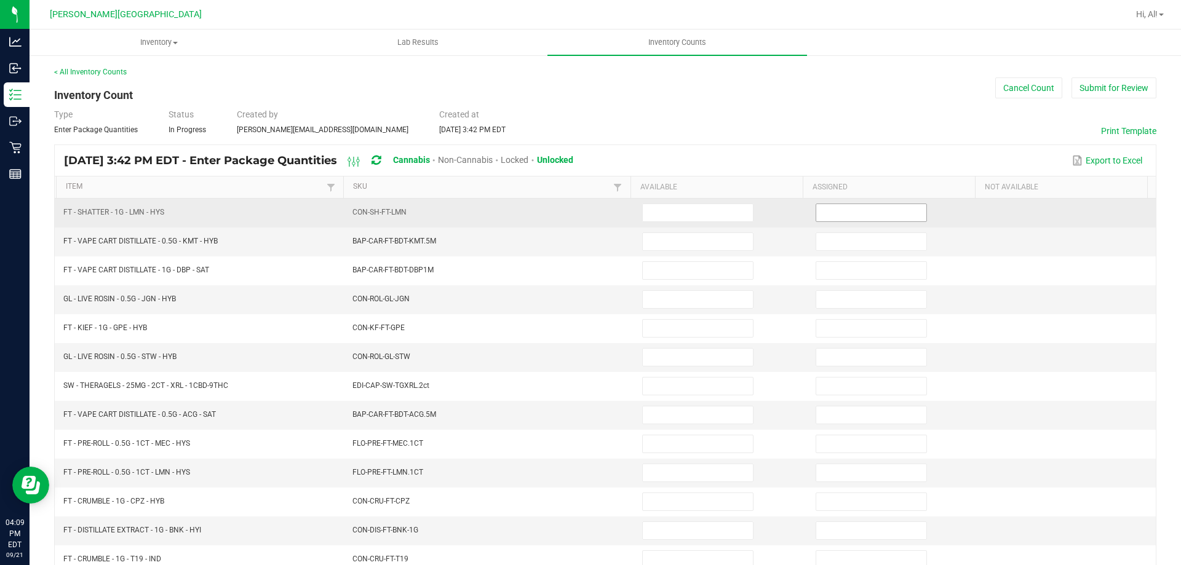
click at [836, 215] on input at bounding box center [872, 212] width 110 height 17
type input "0"
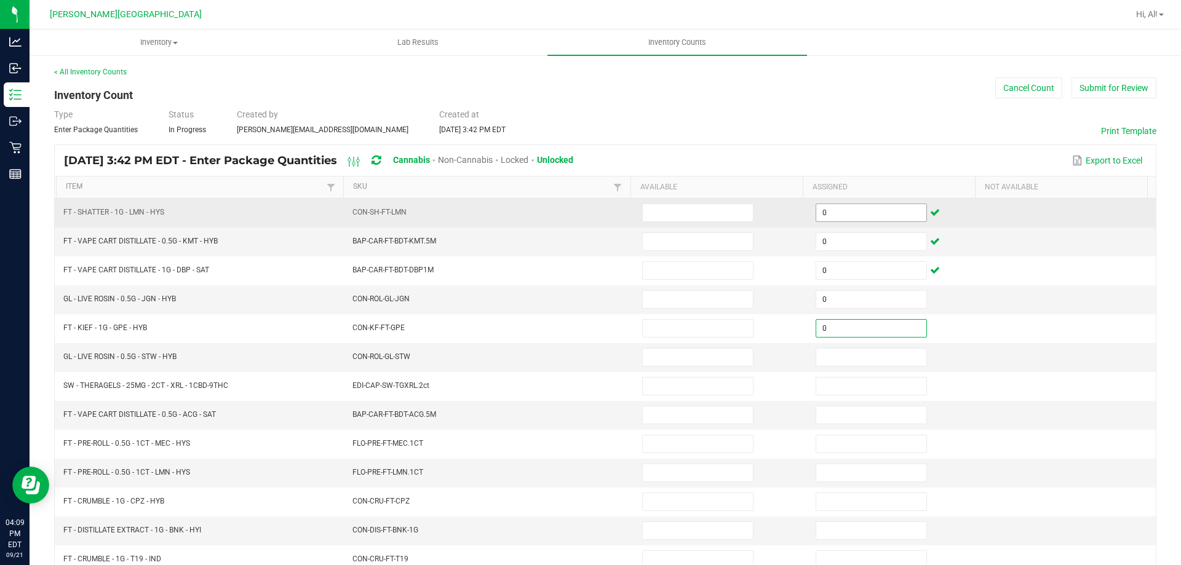
type input "0"
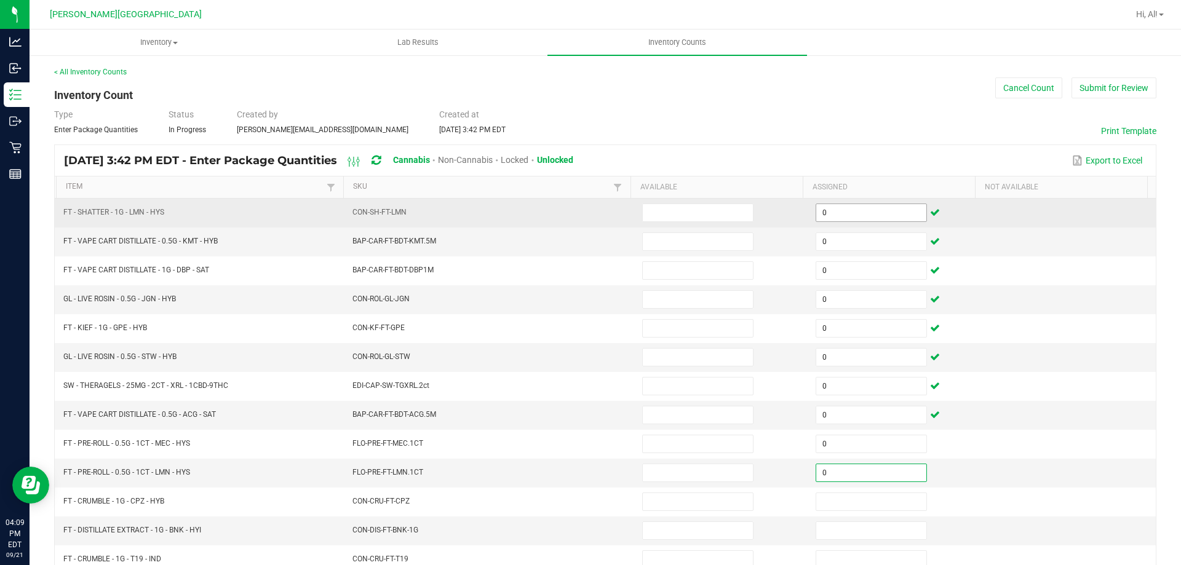
type input "0"
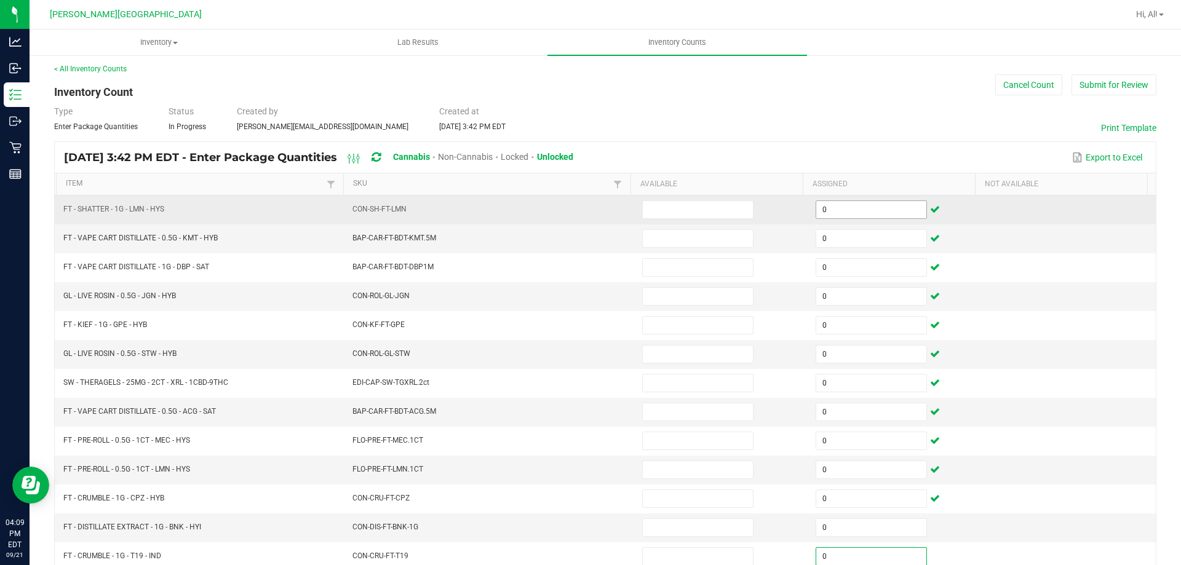
type input "0"
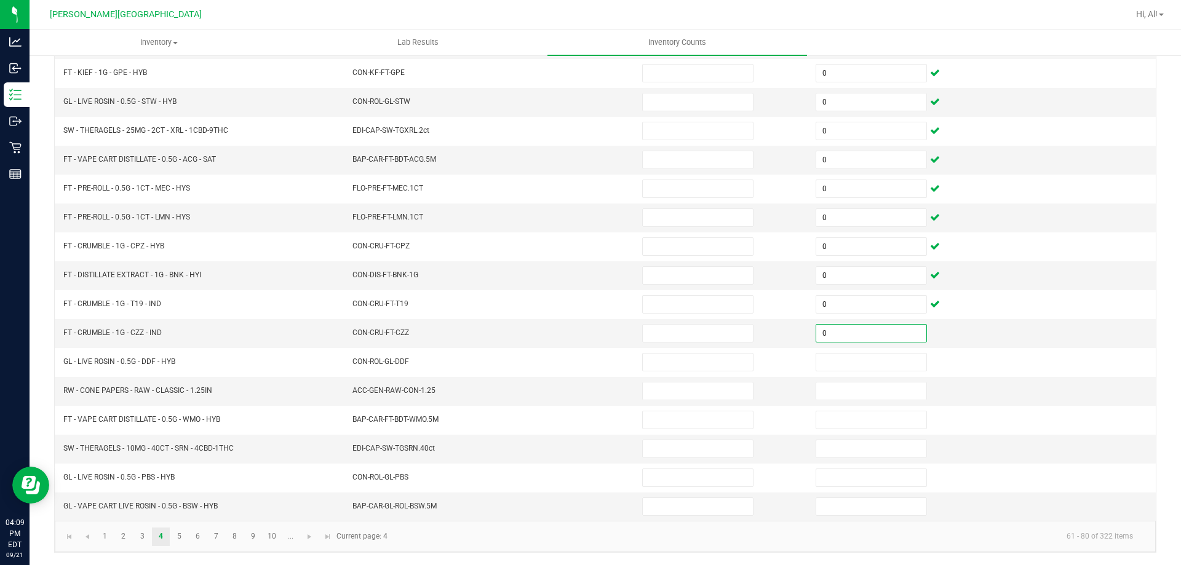
type input "0"
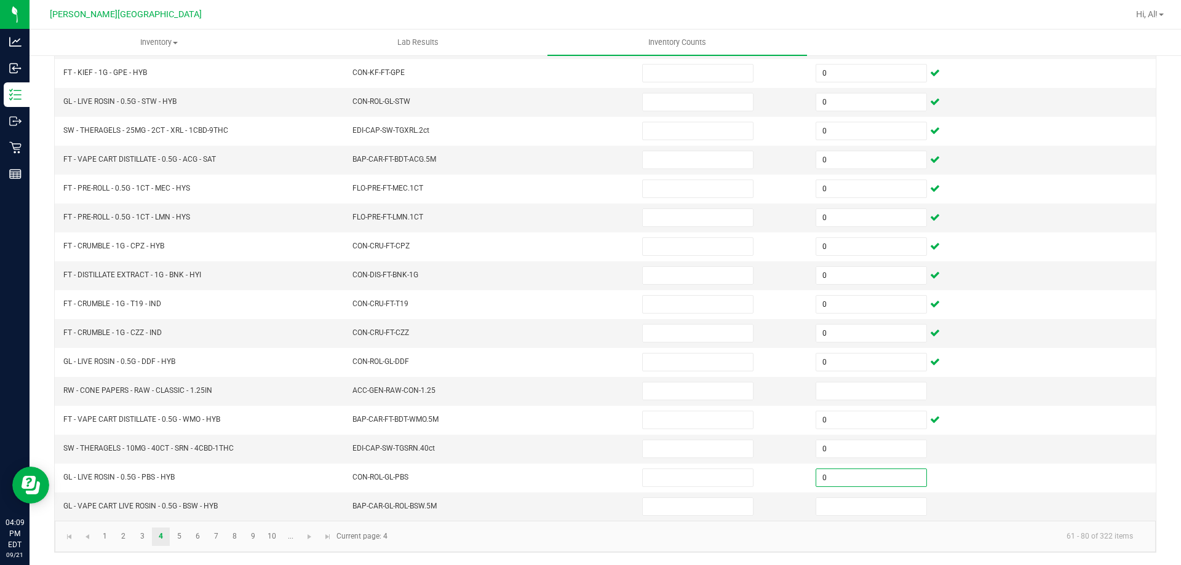
type input "0"
click at [311, 540] on span "Go to the next page" at bounding box center [310, 537] width 10 height 10
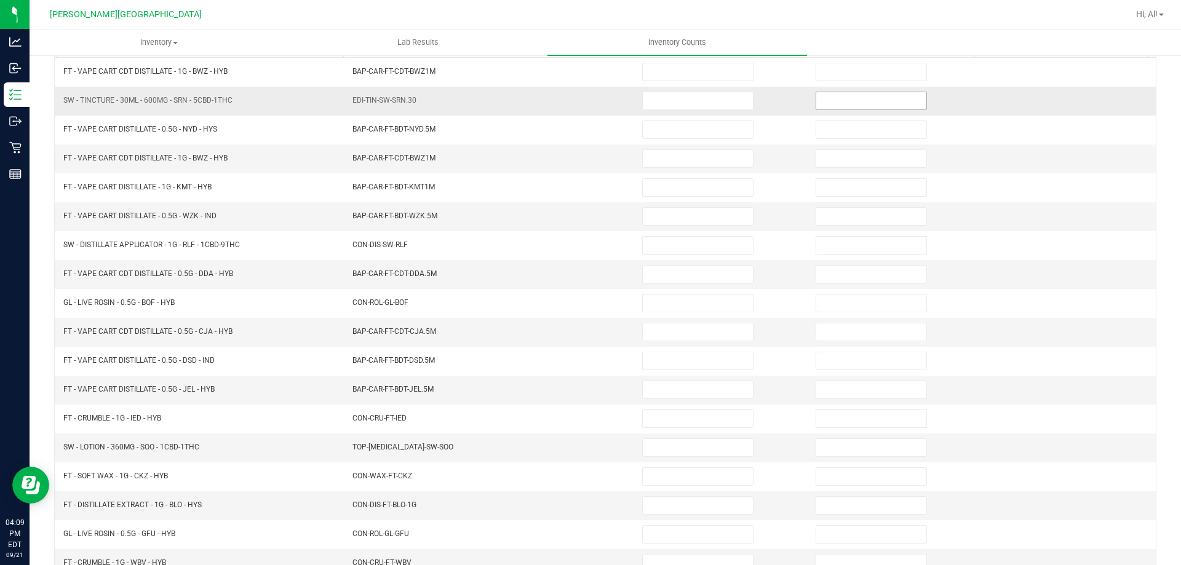
scroll to position [71, 0]
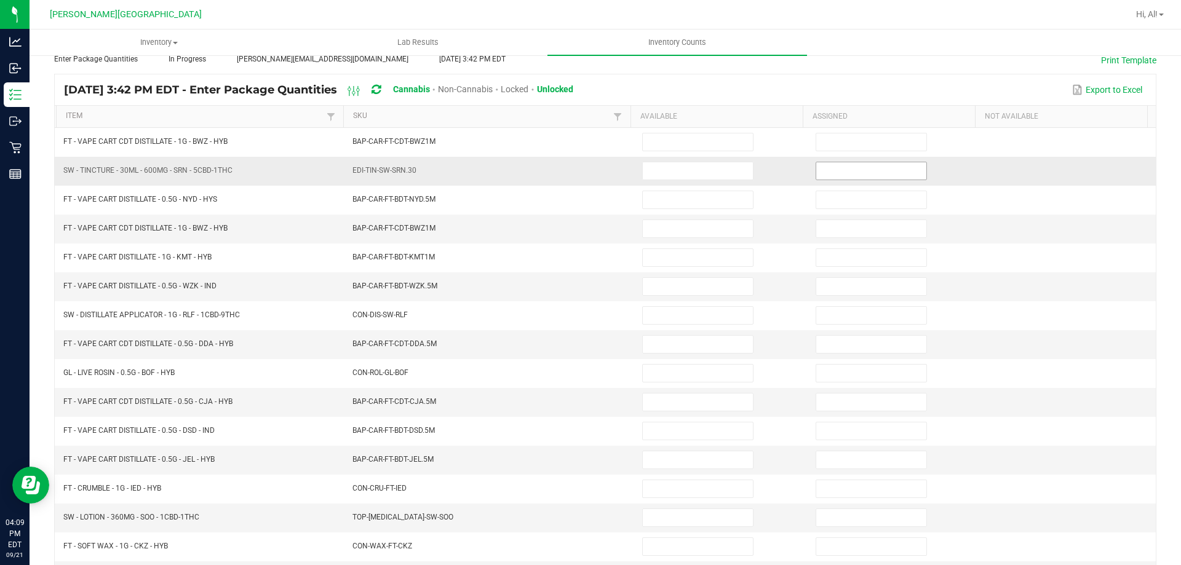
click at [862, 156] on td at bounding box center [896, 142] width 174 height 29
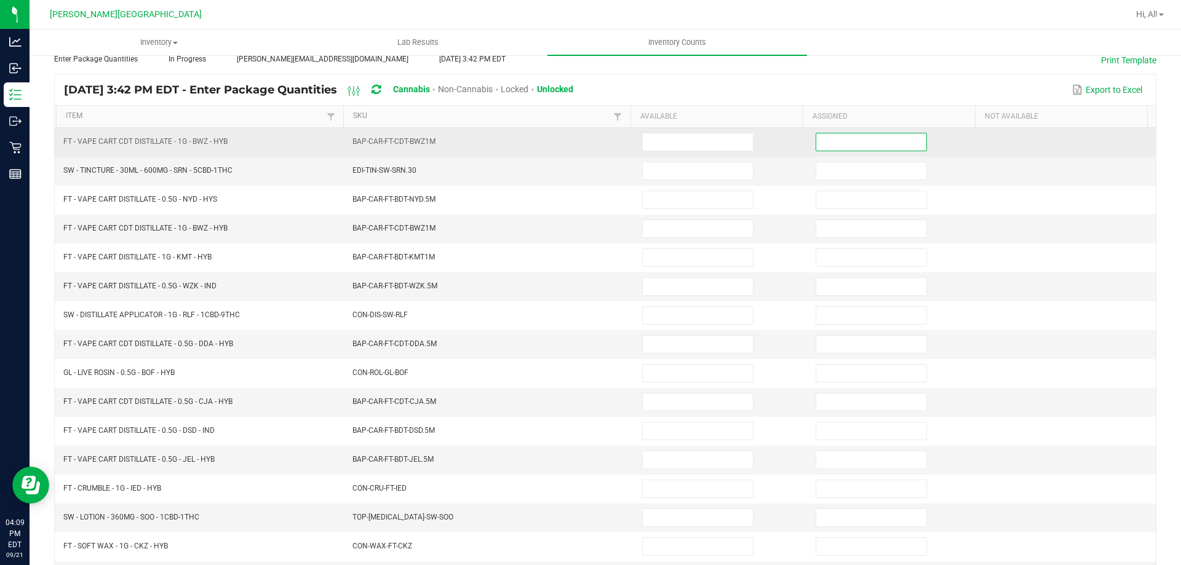
click at [854, 140] on input at bounding box center [872, 142] width 110 height 17
type input "0"
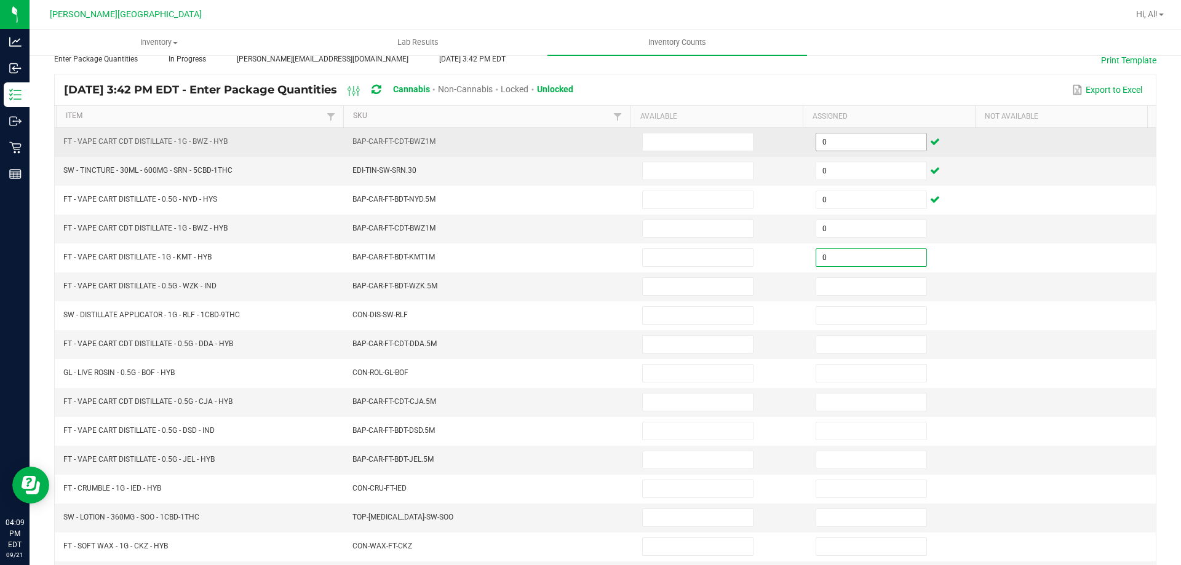
type input "0"
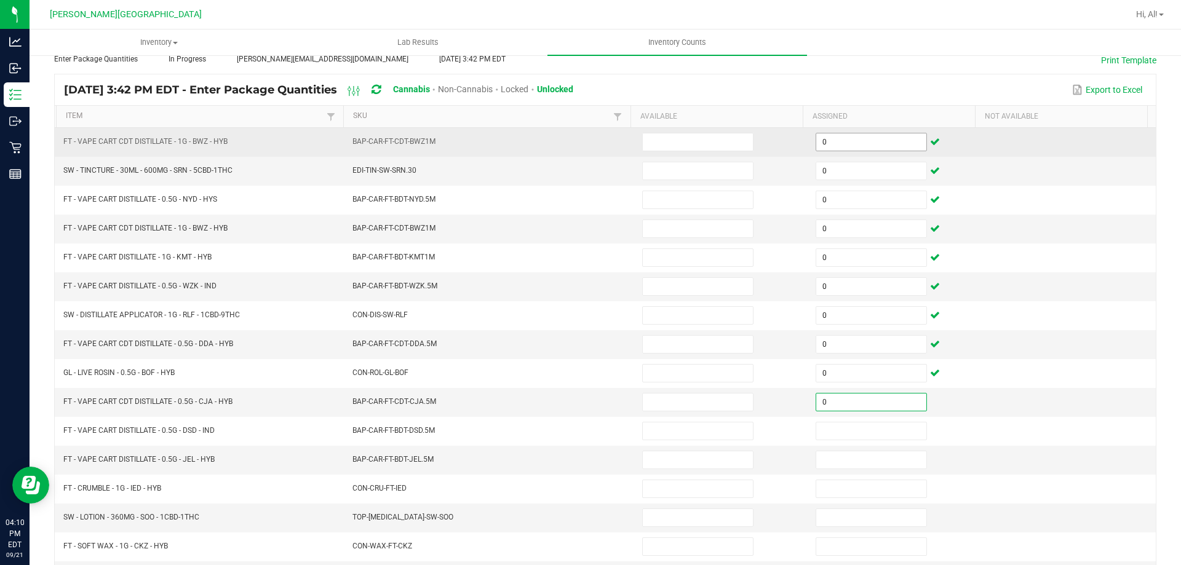
type input "0"
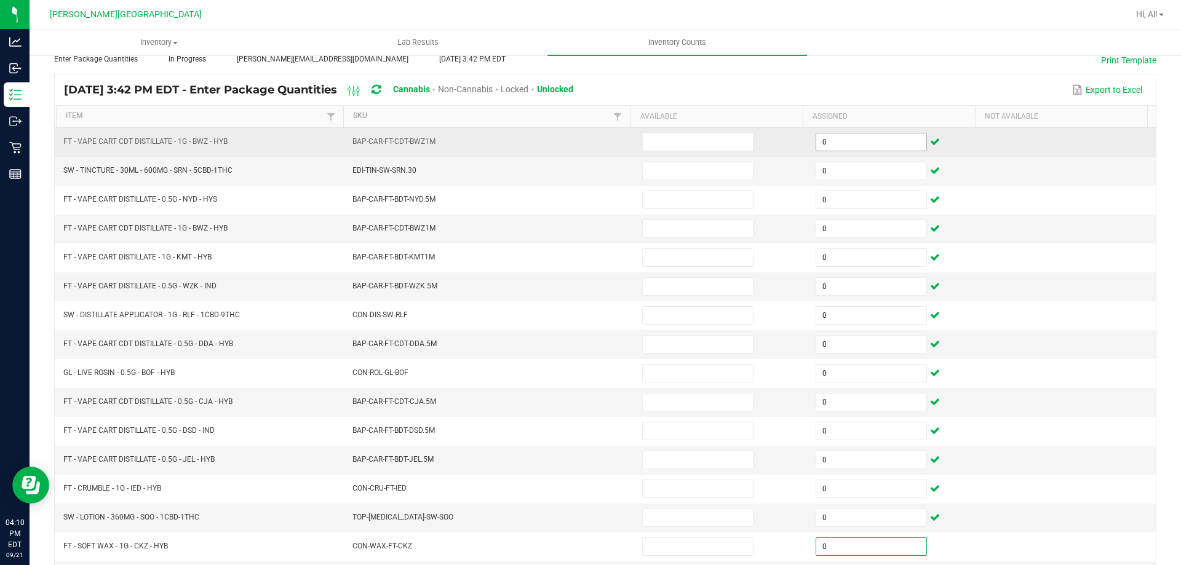
type input "0"
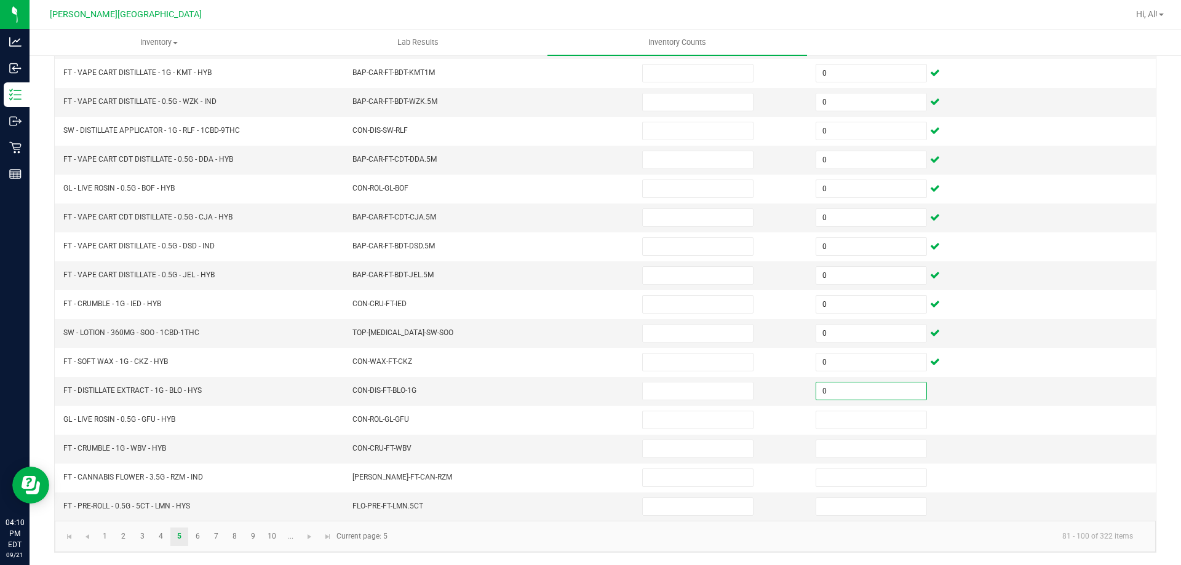
type input "0"
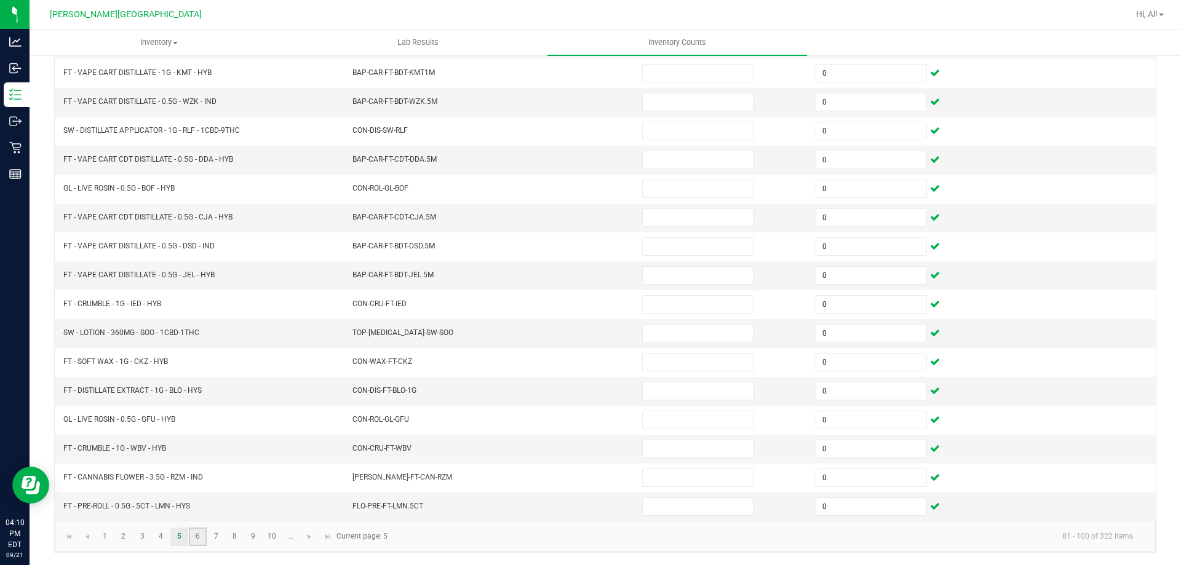
click at [197, 538] on link "6" at bounding box center [198, 537] width 18 height 18
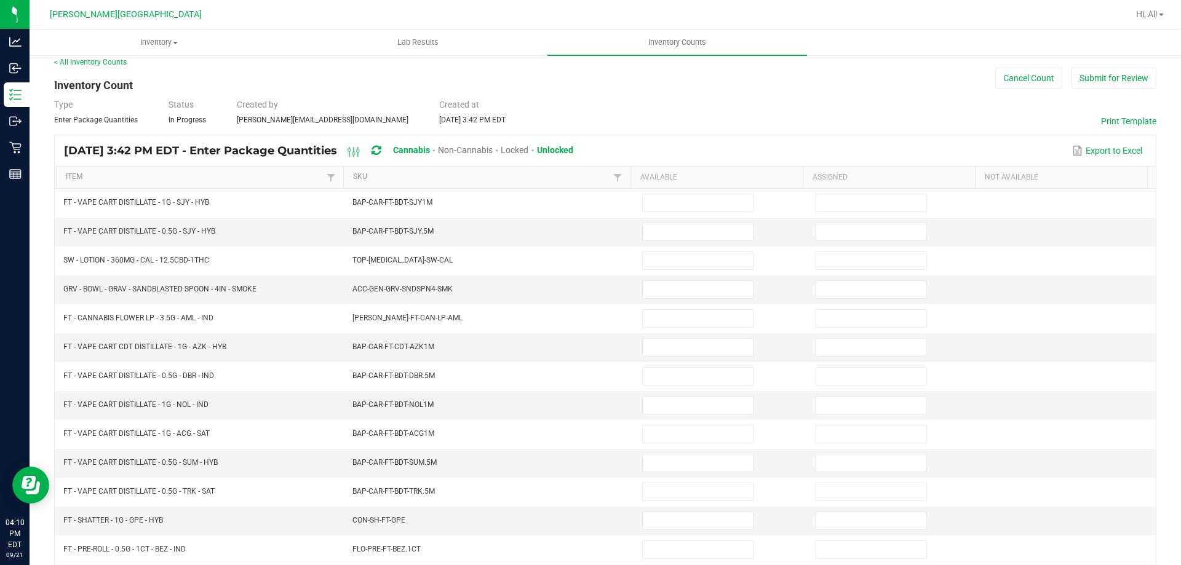
scroll to position [9, 0]
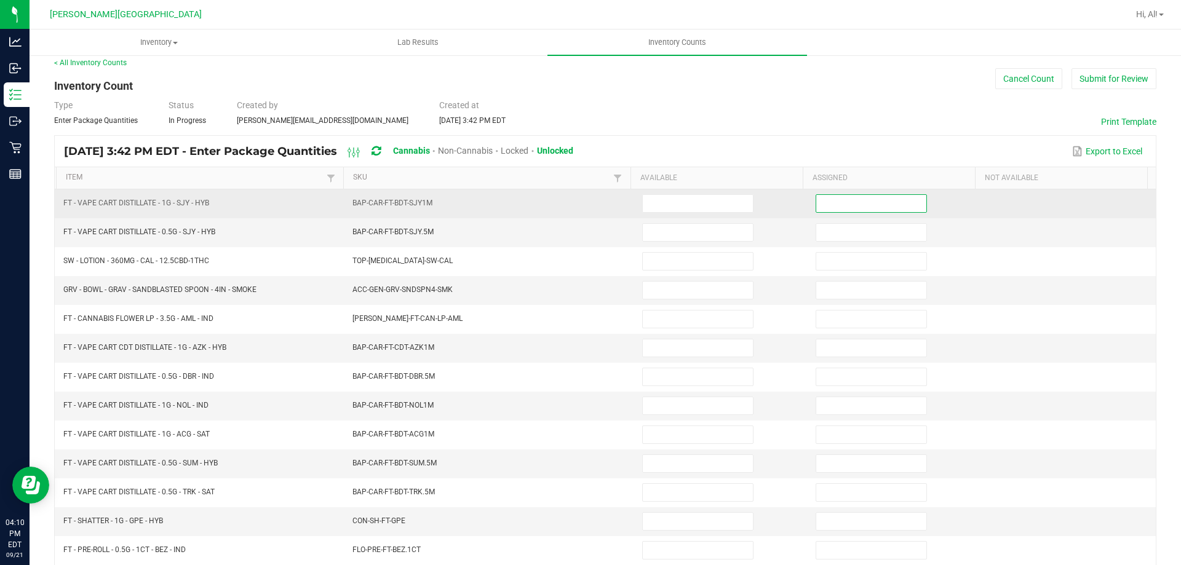
click at [859, 206] on input at bounding box center [872, 203] width 110 height 17
type input "0"
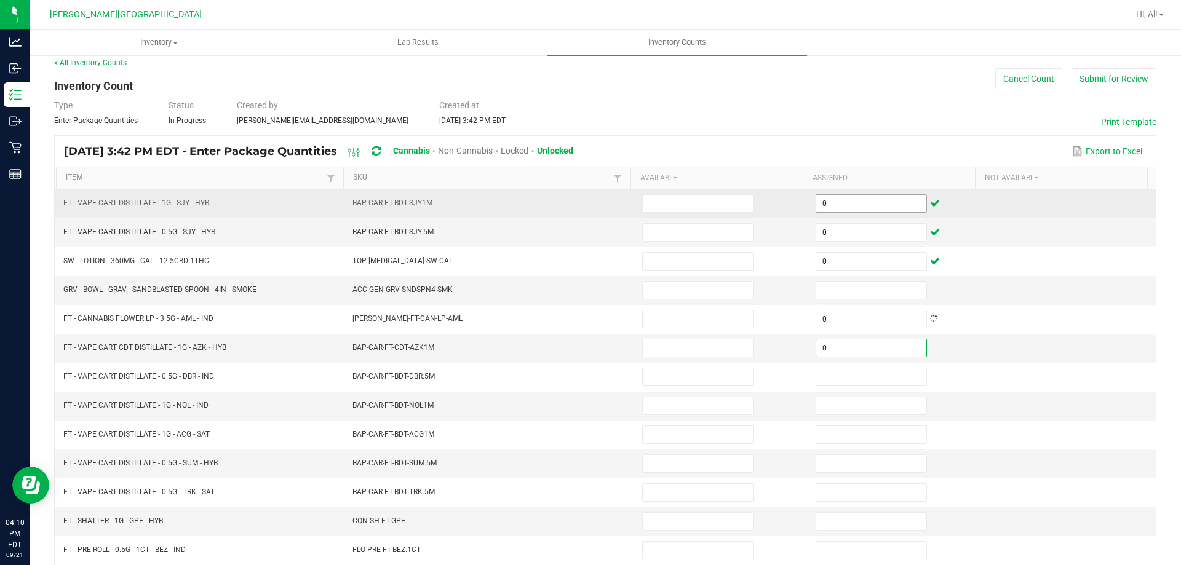
type input "0"
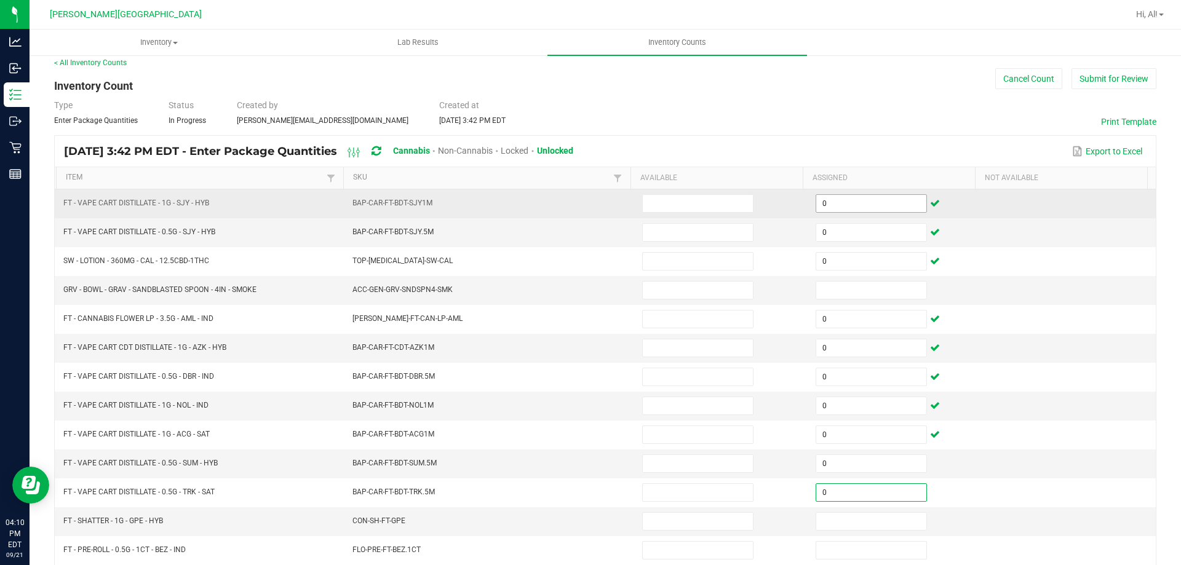
type input "0"
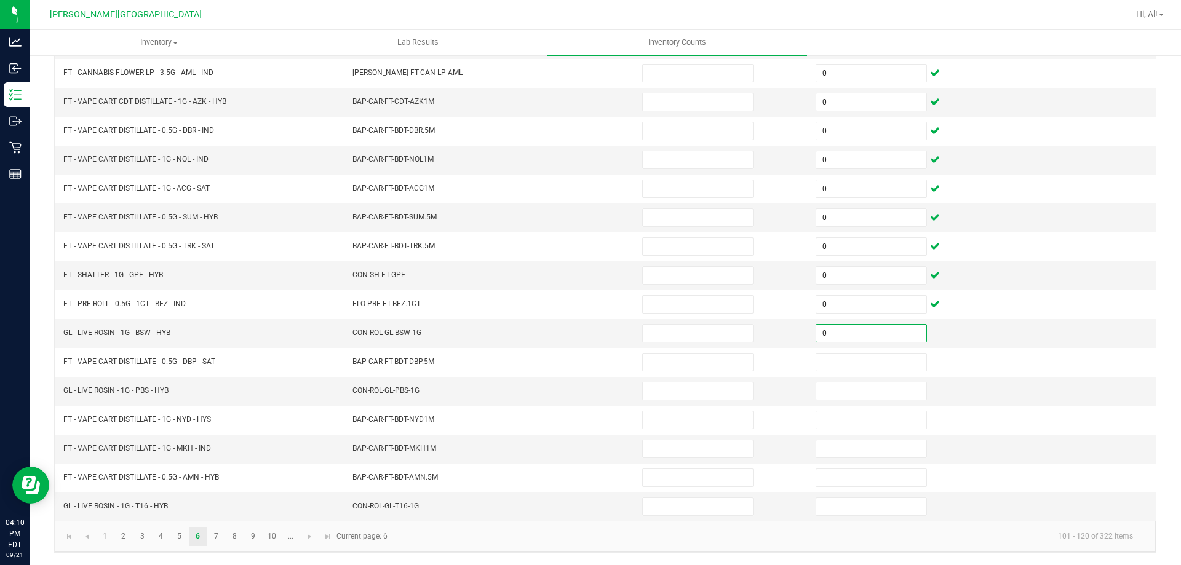
type input "0"
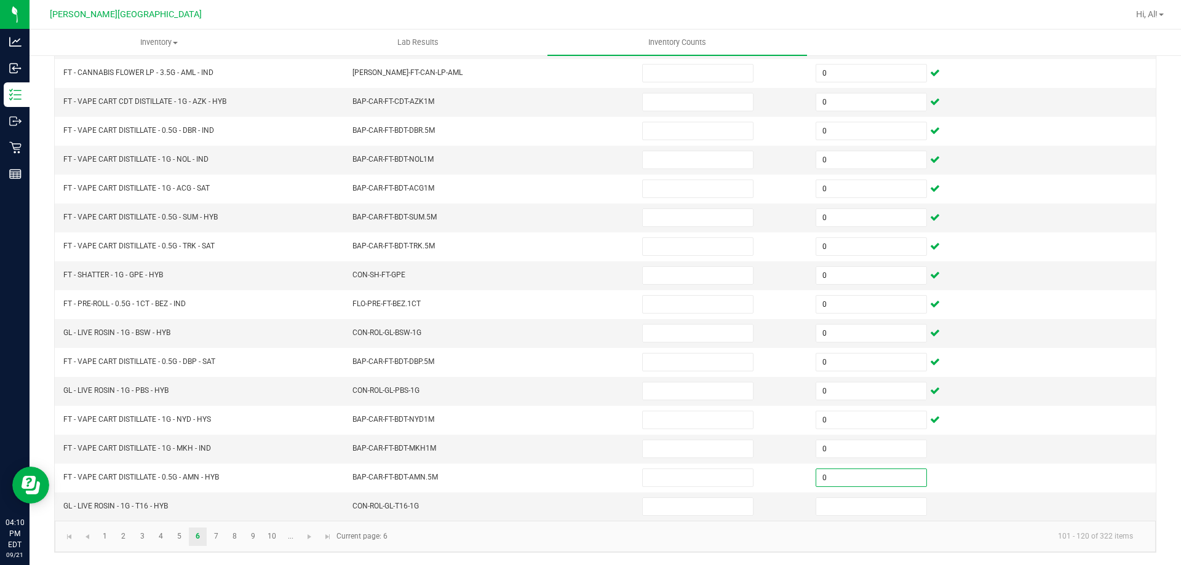
type input "0"
click at [312, 540] on span "Go to the next page" at bounding box center [310, 537] width 10 height 10
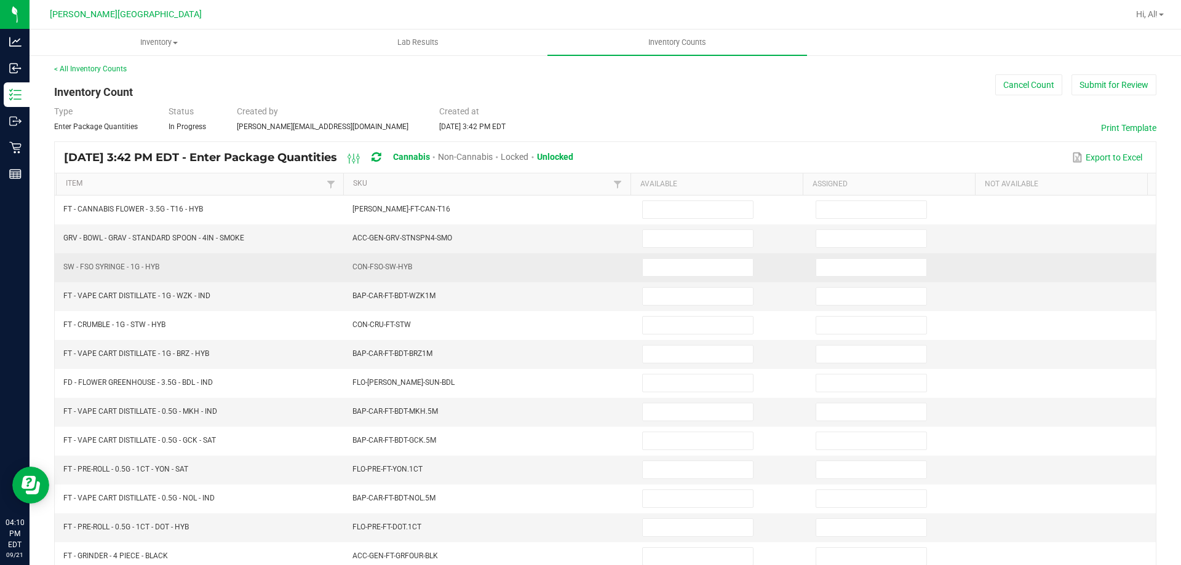
scroll to position [0, 0]
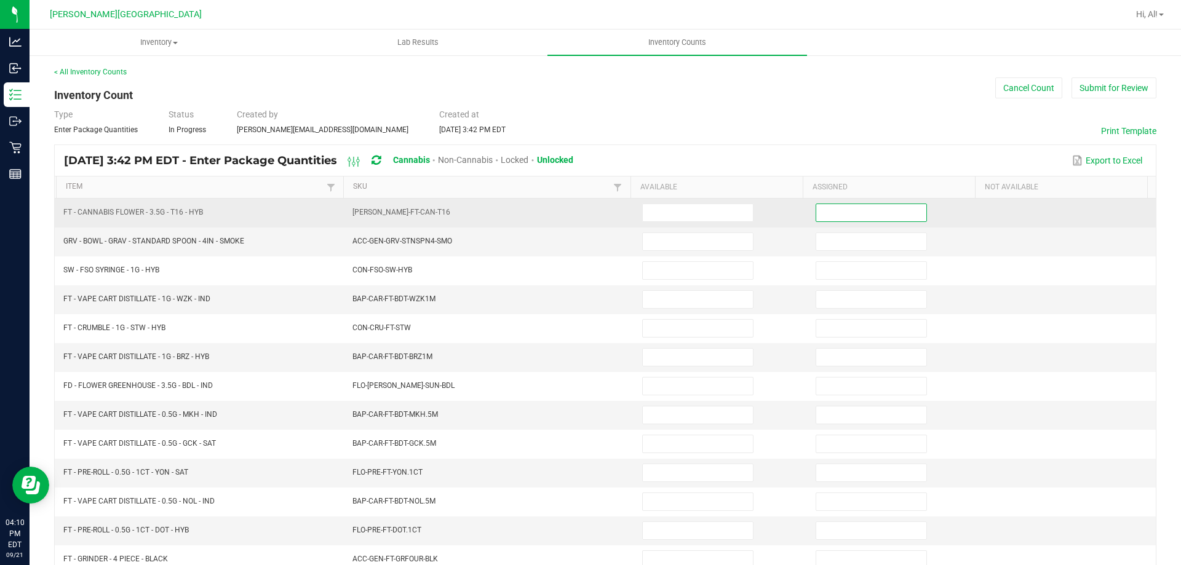
click at [841, 213] on input at bounding box center [872, 212] width 110 height 17
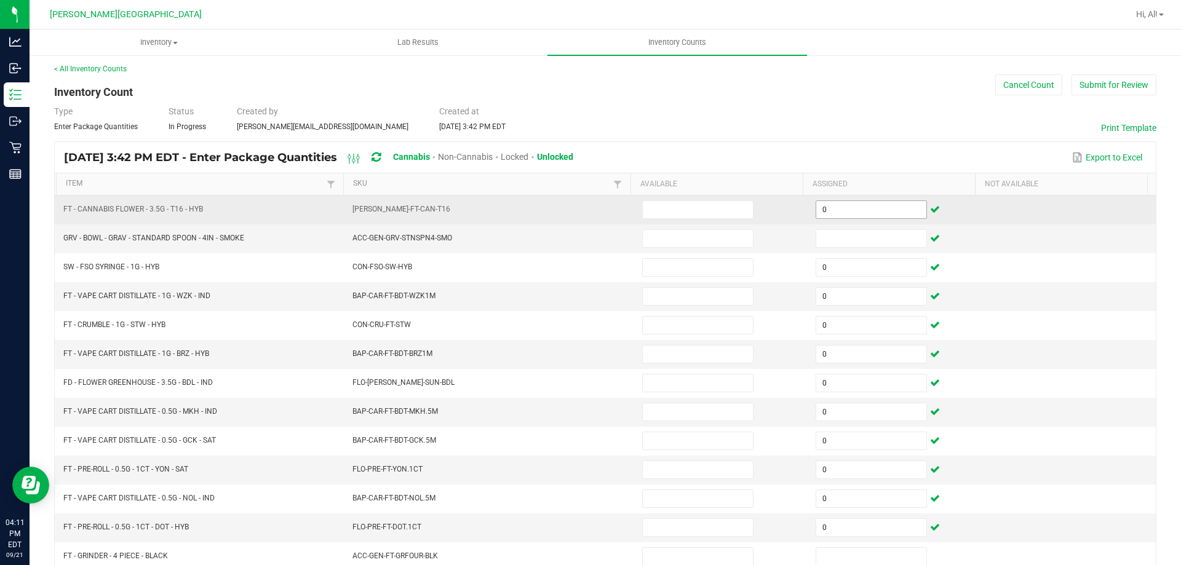
scroll to position [255, 0]
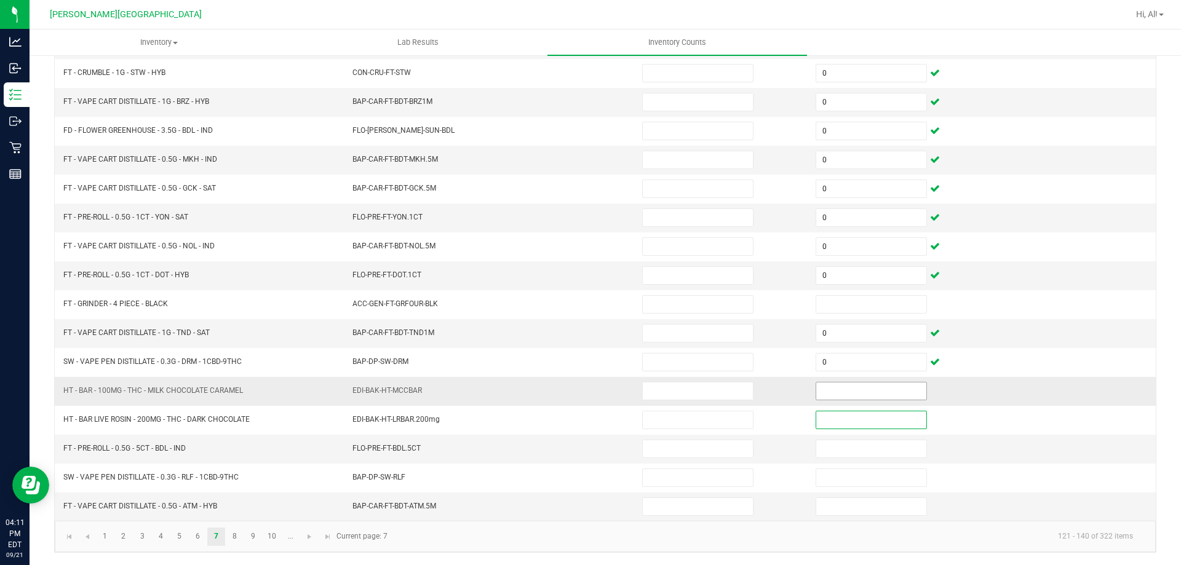
click at [876, 391] on input at bounding box center [872, 391] width 110 height 17
click at [308, 533] on span "Go to the next page" at bounding box center [310, 537] width 10 height 10
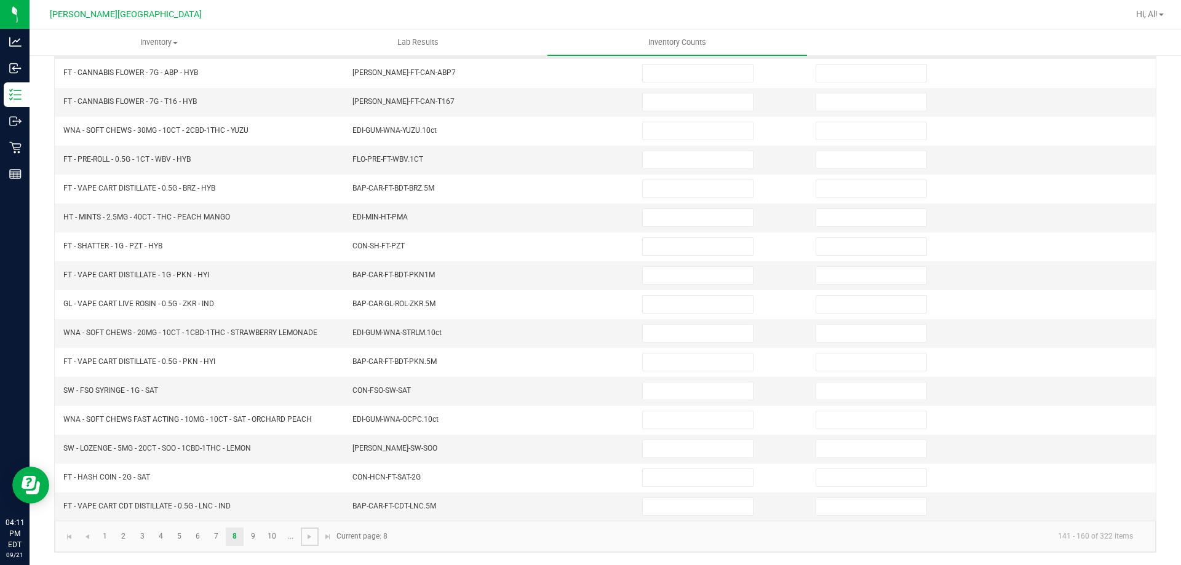
scroll to position [0, 0]
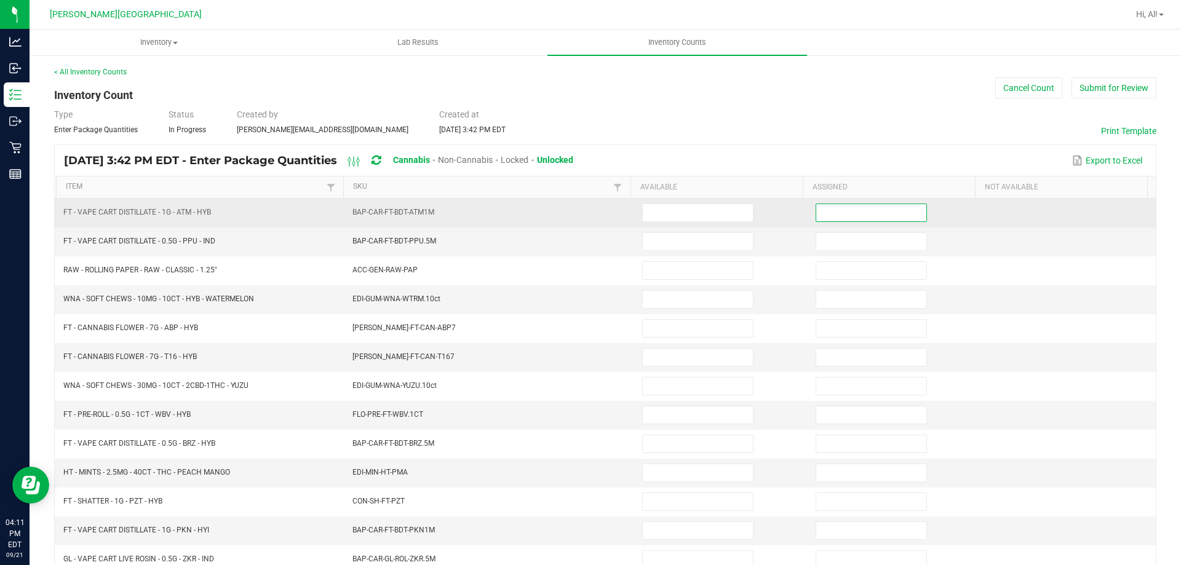
click at [879, 214] on input at bounding box center [872, 212] width 110 height 17
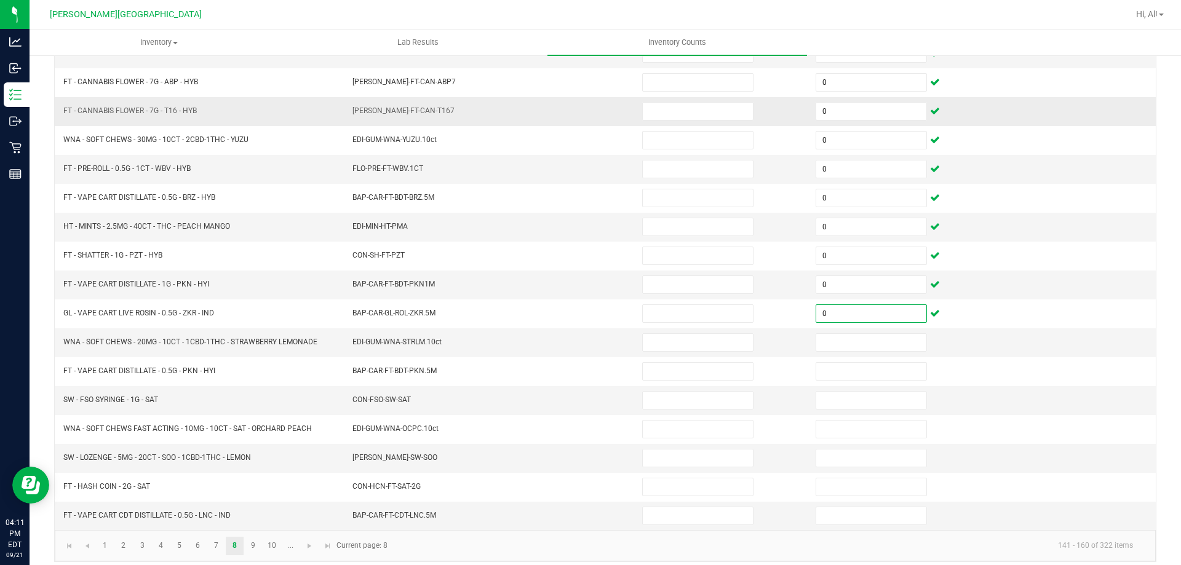
scroll to position [249, 0]
click at [817, 342] on input at bounding box center [872, 339] width 110 height 17
click at [314, 545] on span "Go to the next page" at bounding box center [310, 543] width 10 height 10
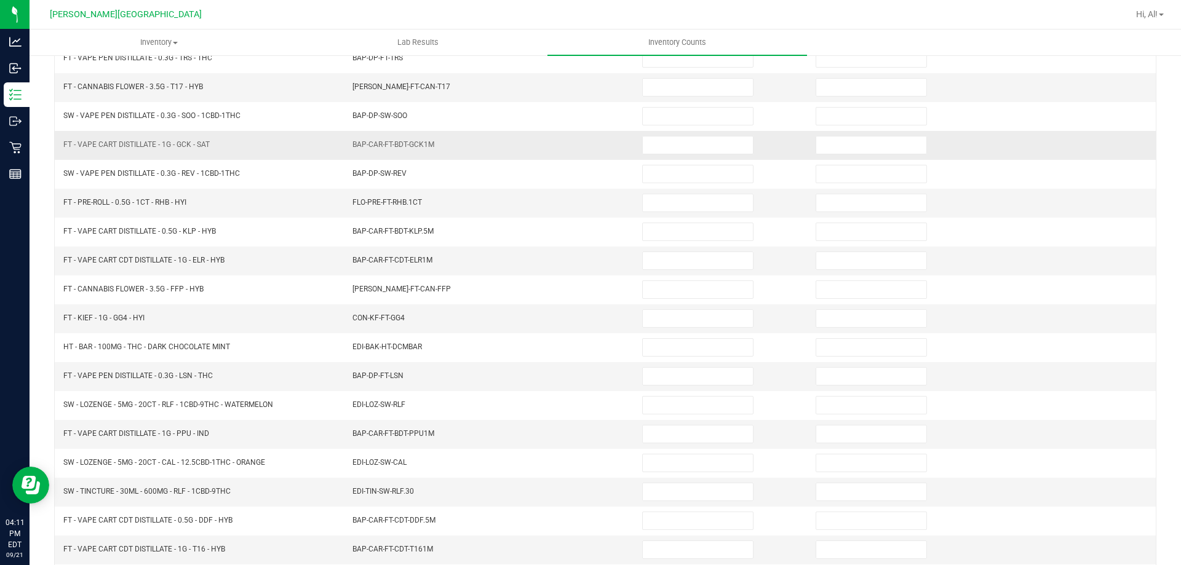
scroll to position [0, 0]
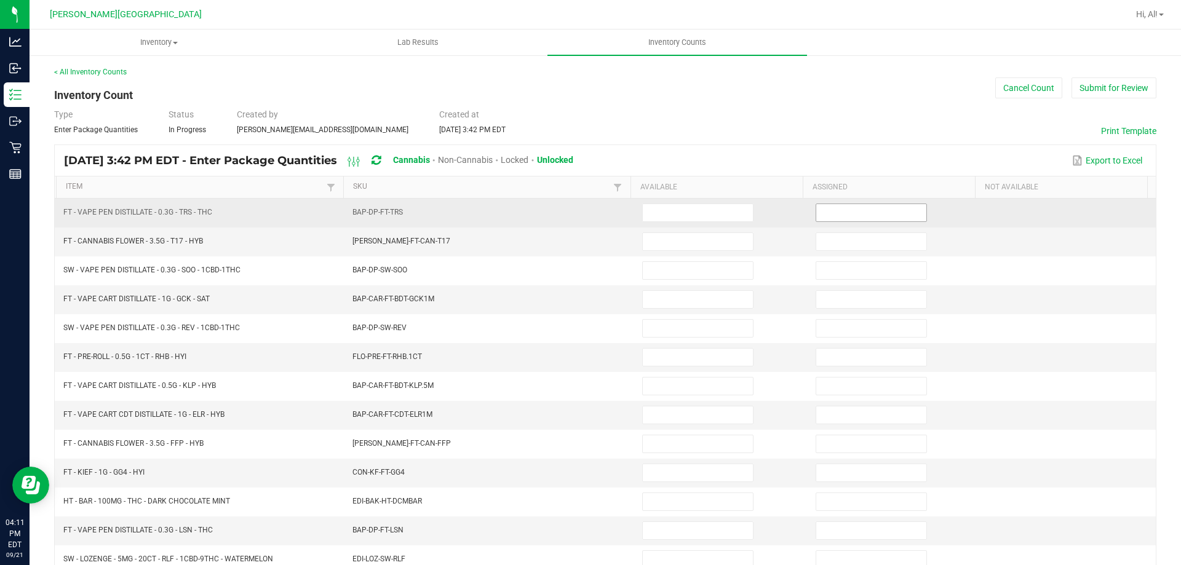
click at [841, 222] on span at bounding box center [871, 213] width 111 height 18
click at [841, 216] on input at bounding box center [872, 212] width 110 height 17
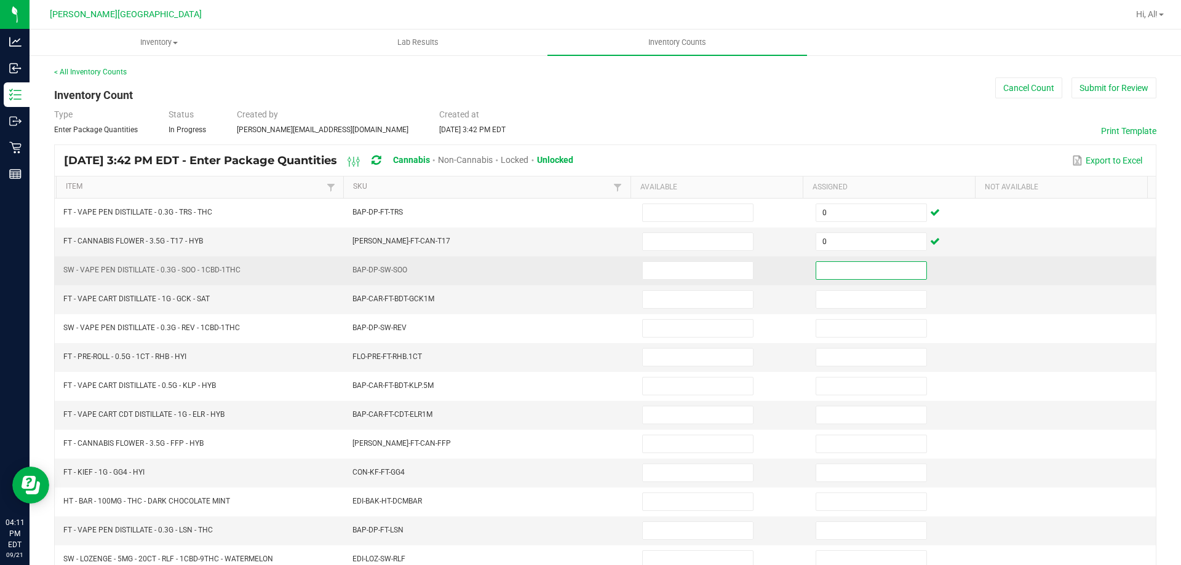
click at [887, 278] on input at bounding box center [872, 270] width 110 height 17
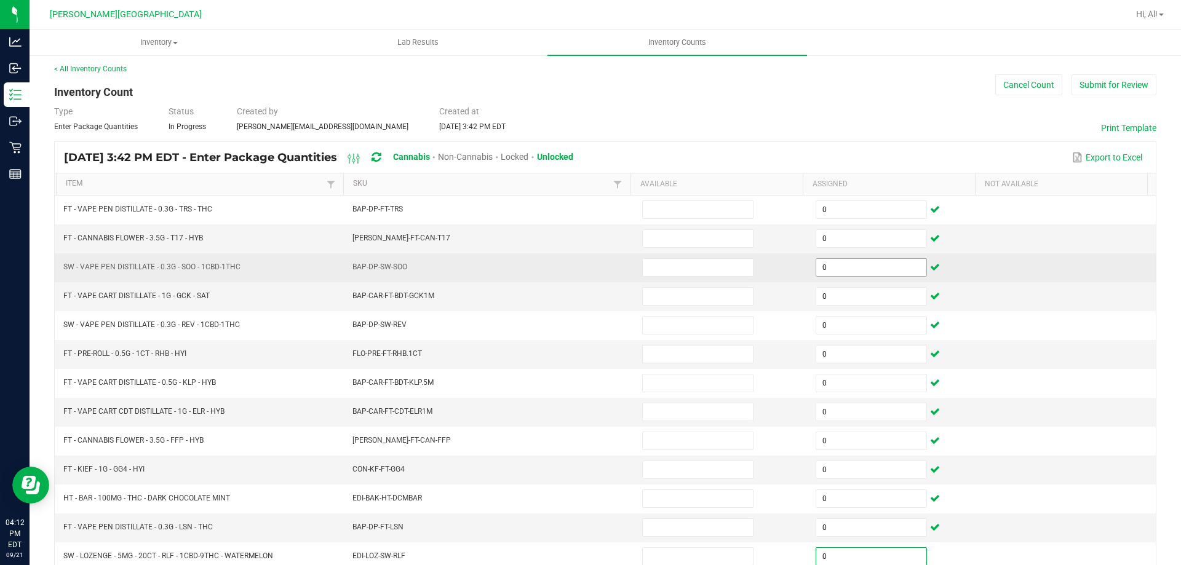
scroll to position [255, 0]
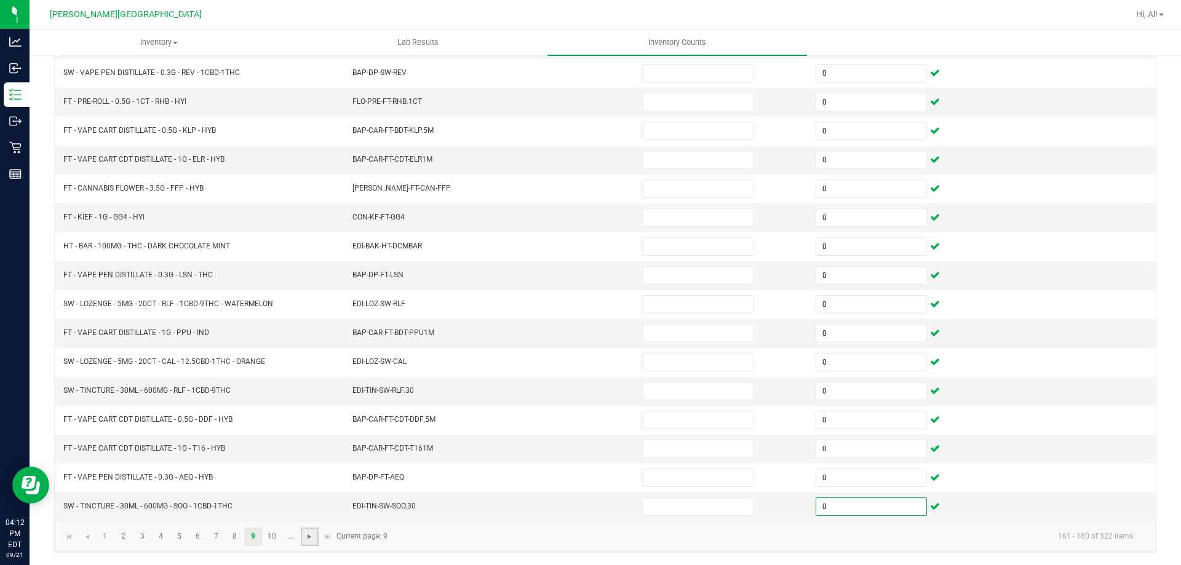
click at [308, 537] on span "Go to the next page" at bounding box center [310, 537] width 10 height 10
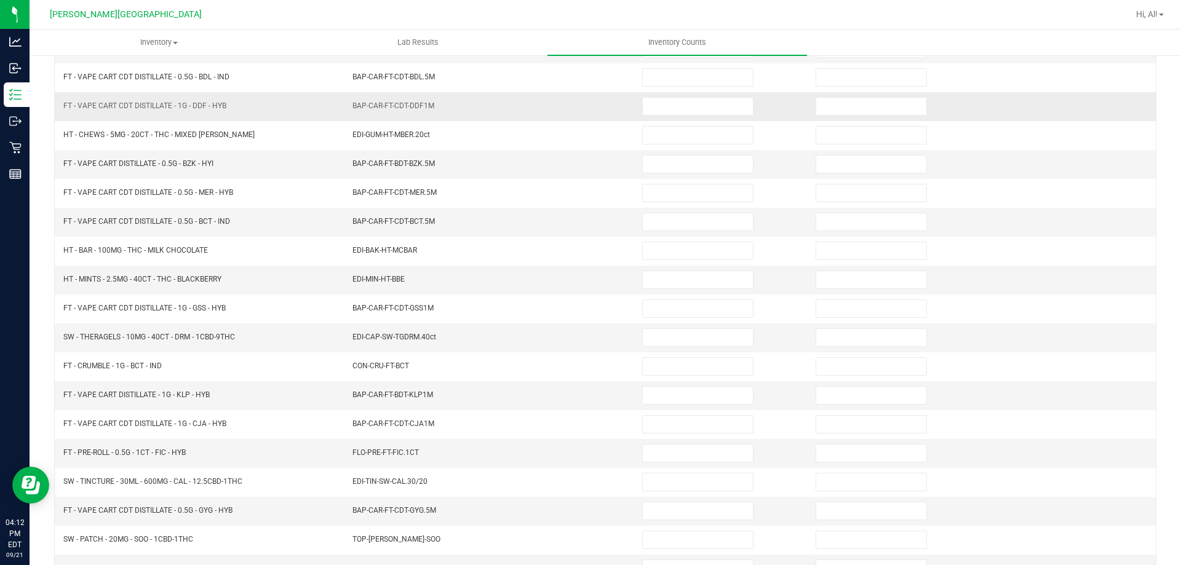
scroll to position [0, 0]
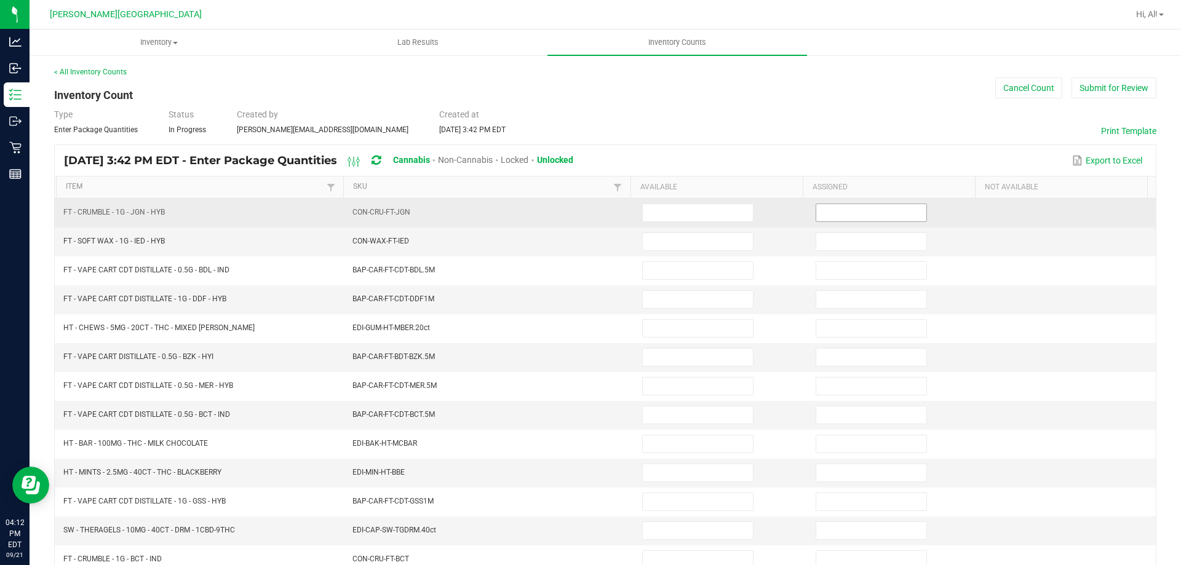
click at [834, 214] on input at bounding box center [872, 212] width 110 height 17
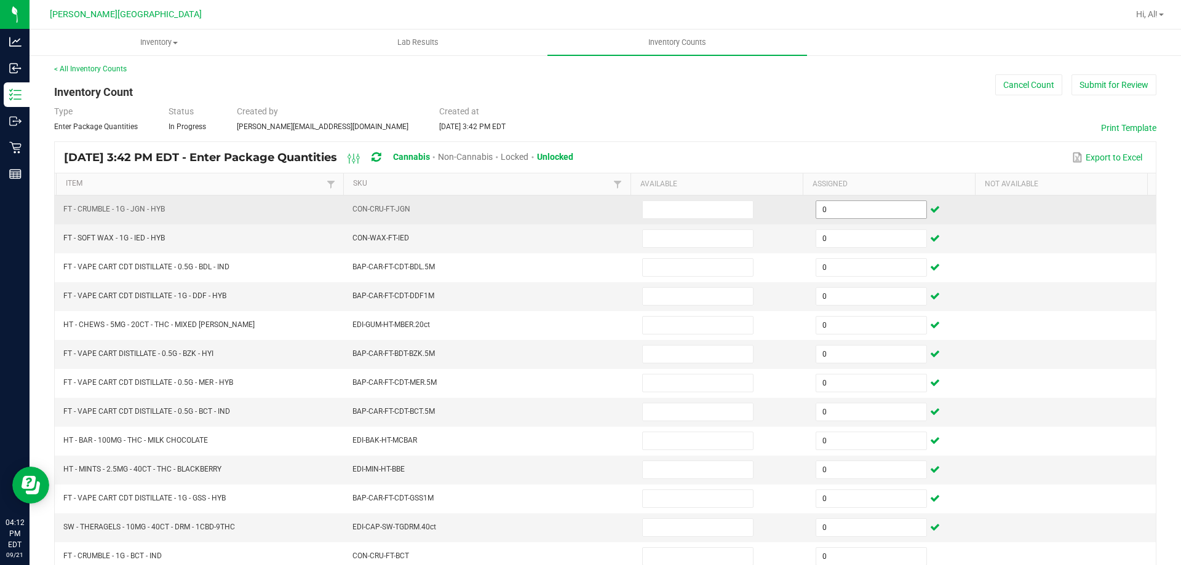
scroll to position [255, 0]
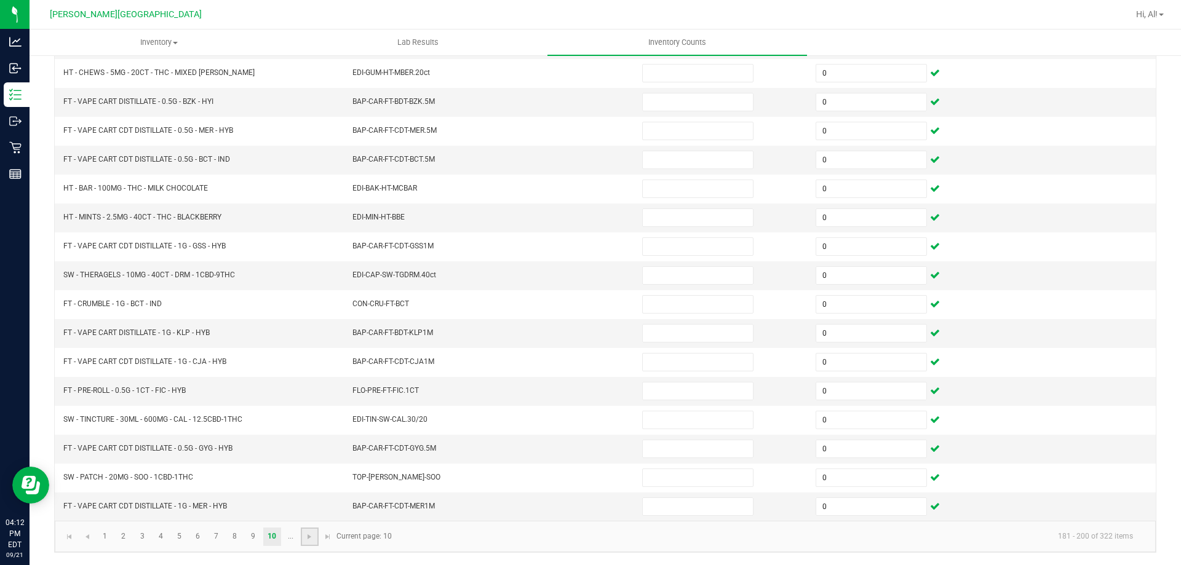
click at [306, 531] on link at bounding box center [310, 537] width 18 height 18
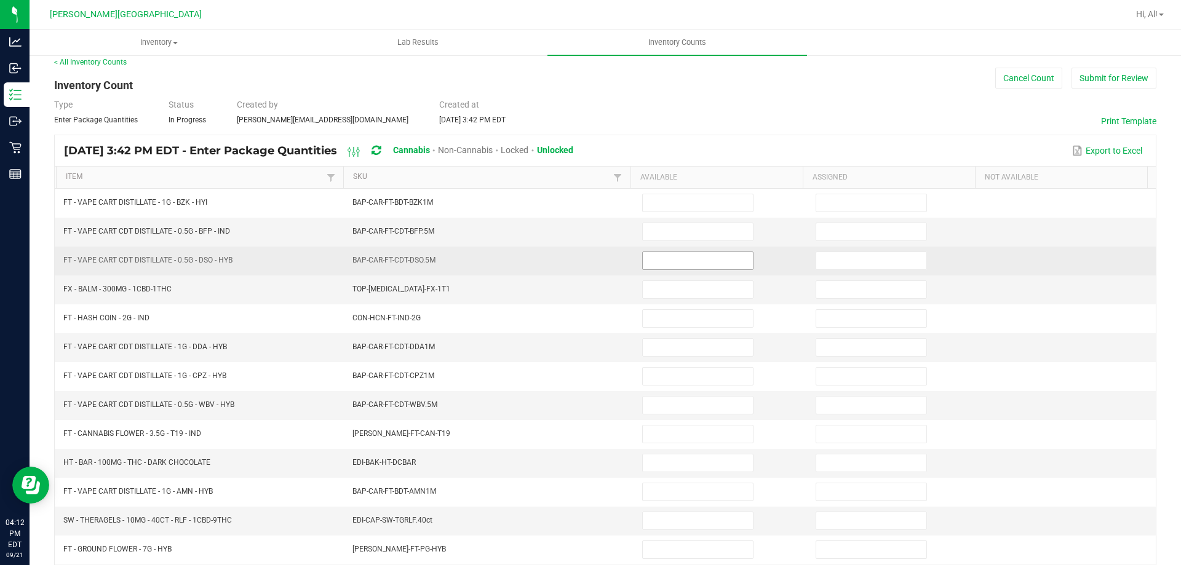
scroll to position [9, 0]
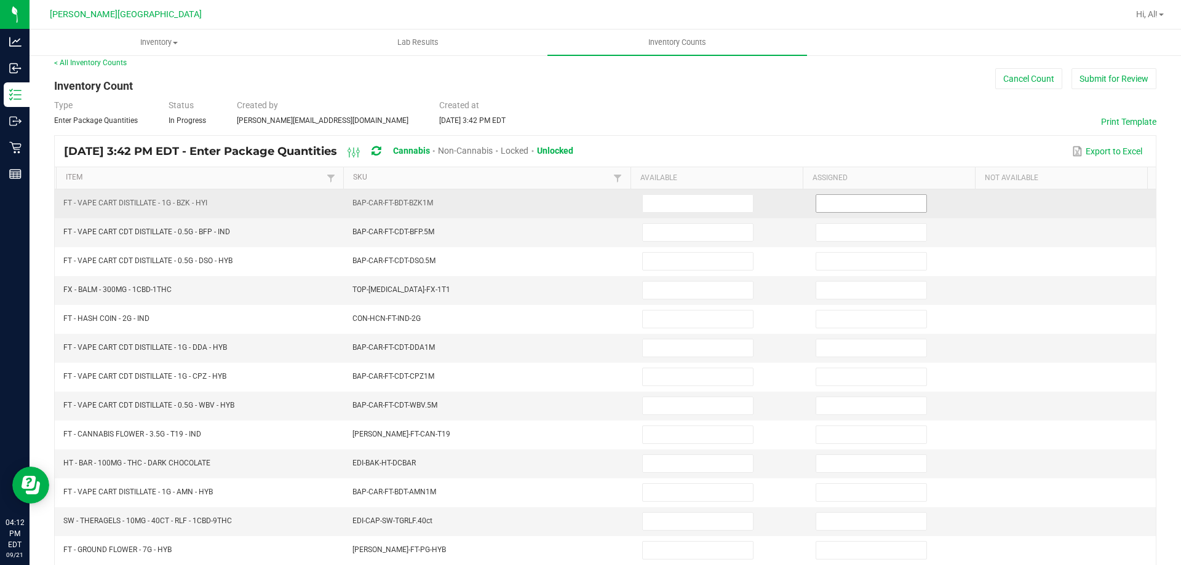
click at [817, 199] on input at bounding box center [872, 203] width 110 height 17
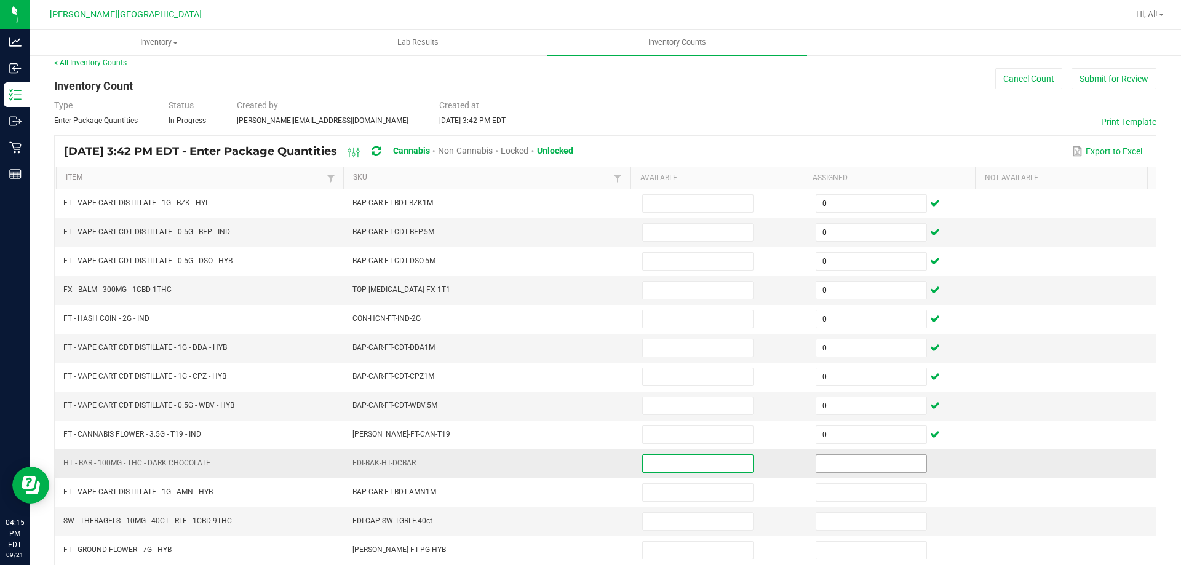
click at [853, 468] on input at bounding box center [872, 463] width 110 height 17
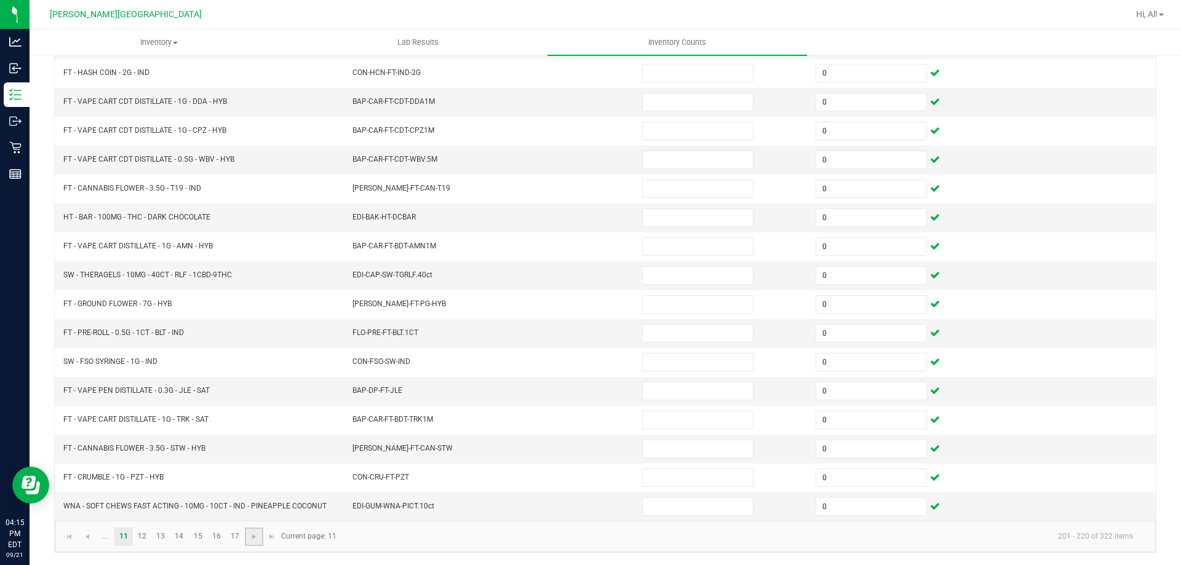
click at [254, 542] on link at bounding box center [254, 537] width 18 height 18
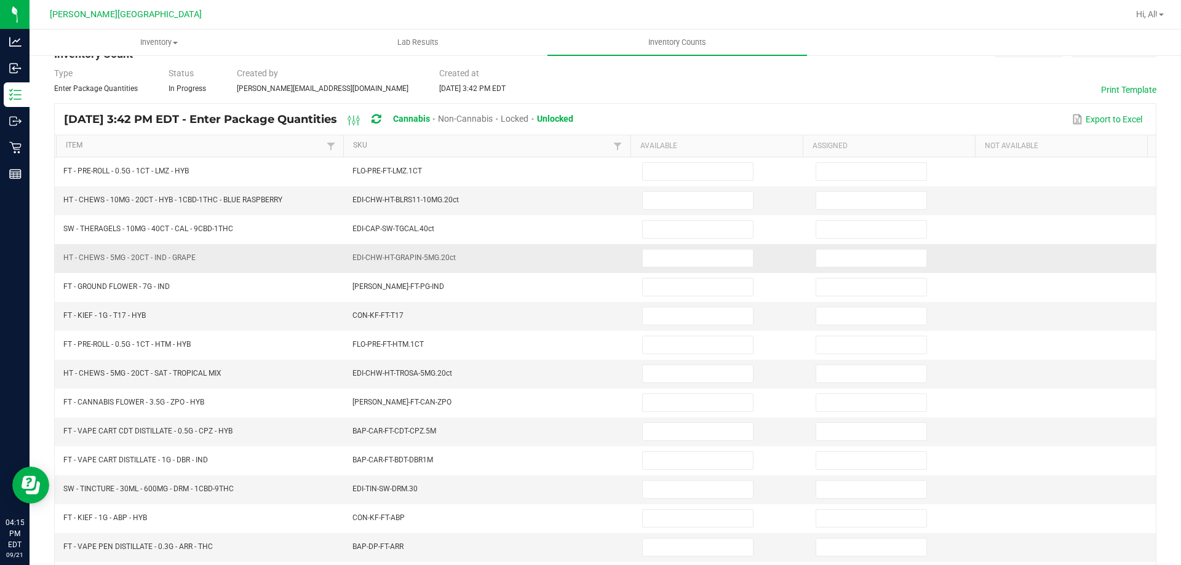
scroll to position [0, 0]
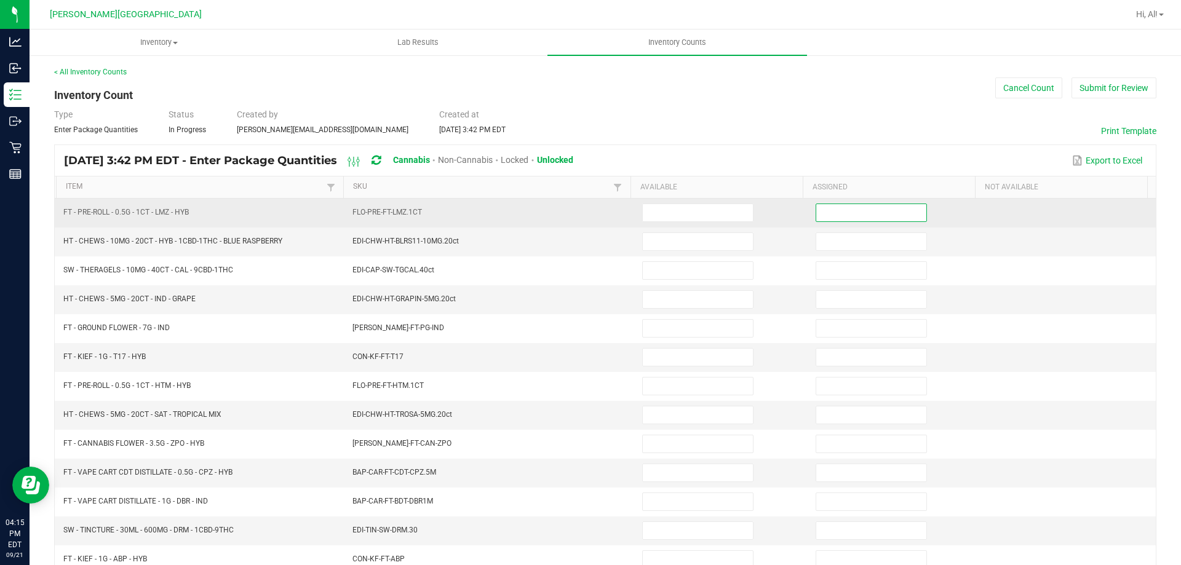
click at [876, 218] on input at bounding box center [872, 212] width 110 height 17
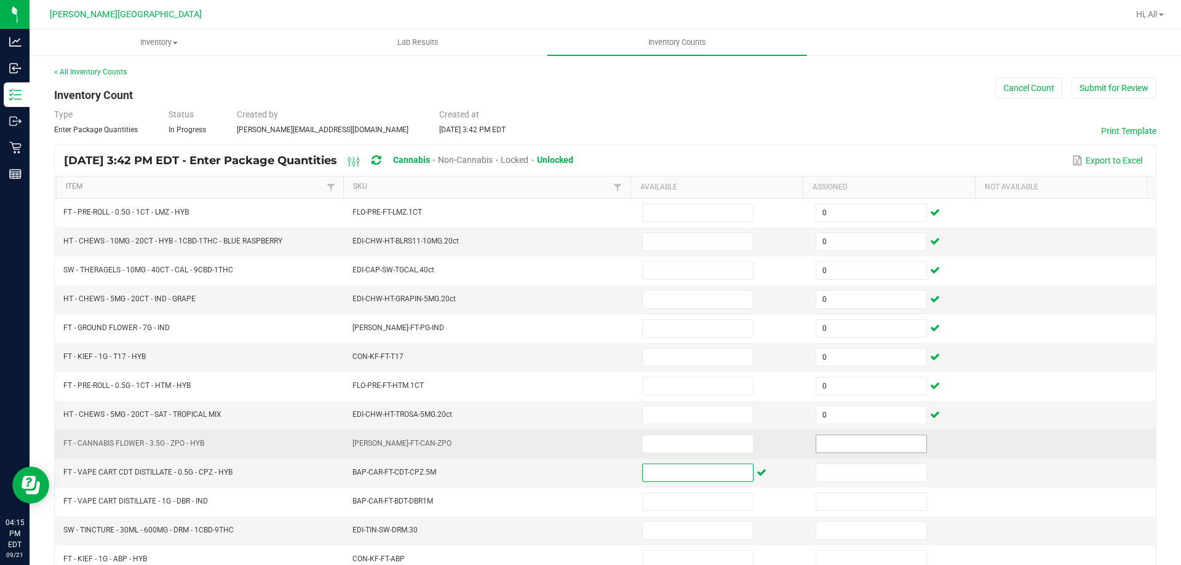
click at [829, 450] on input at bounding box center [872, 444] width 110 height 17
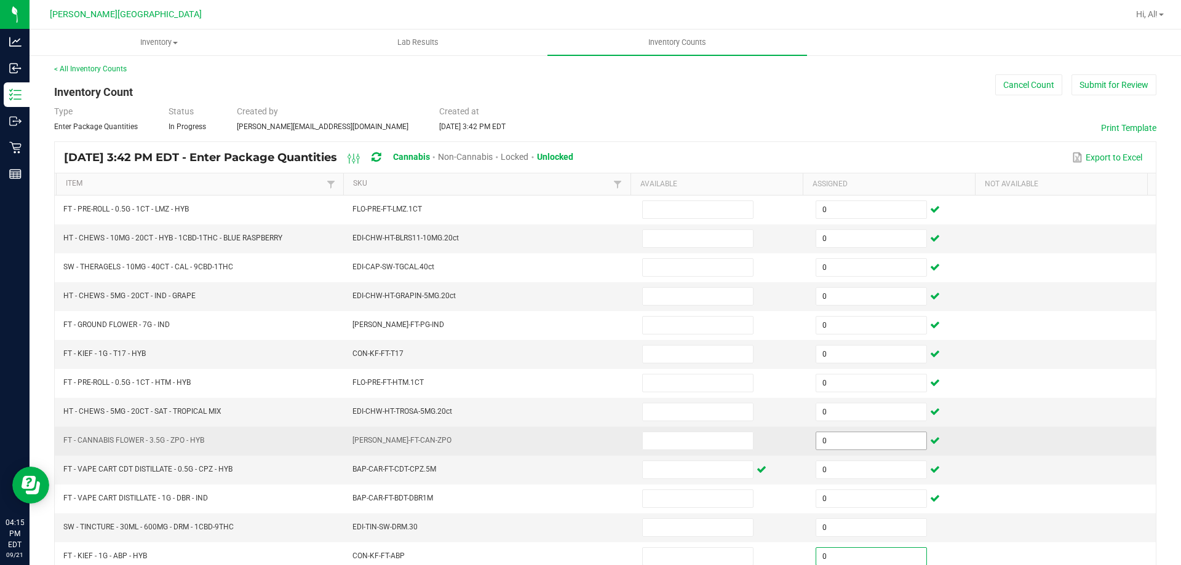
scroll to position [255, 0]
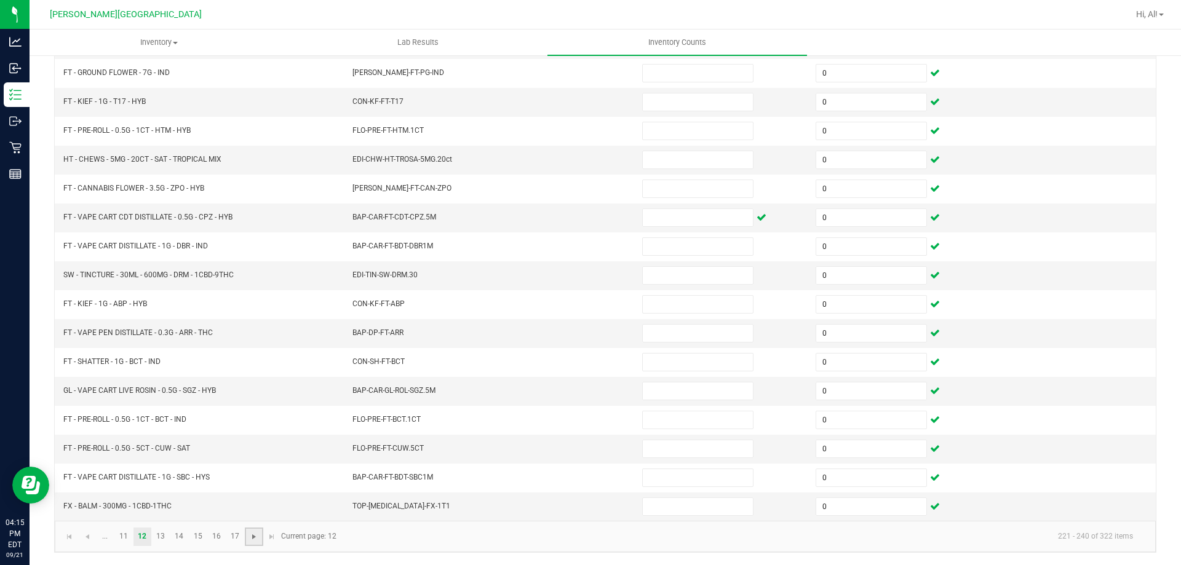
click at [257, 540] on span "Go to the next page" at bounding box center [254, 537] width 10 height 10
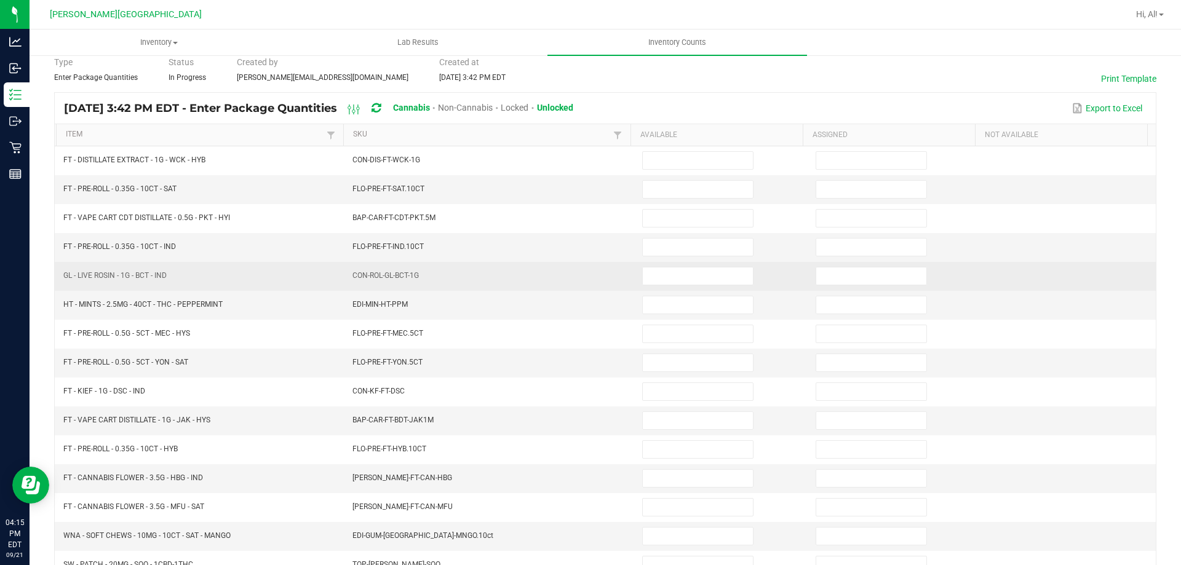
scroll to position [0, 0]
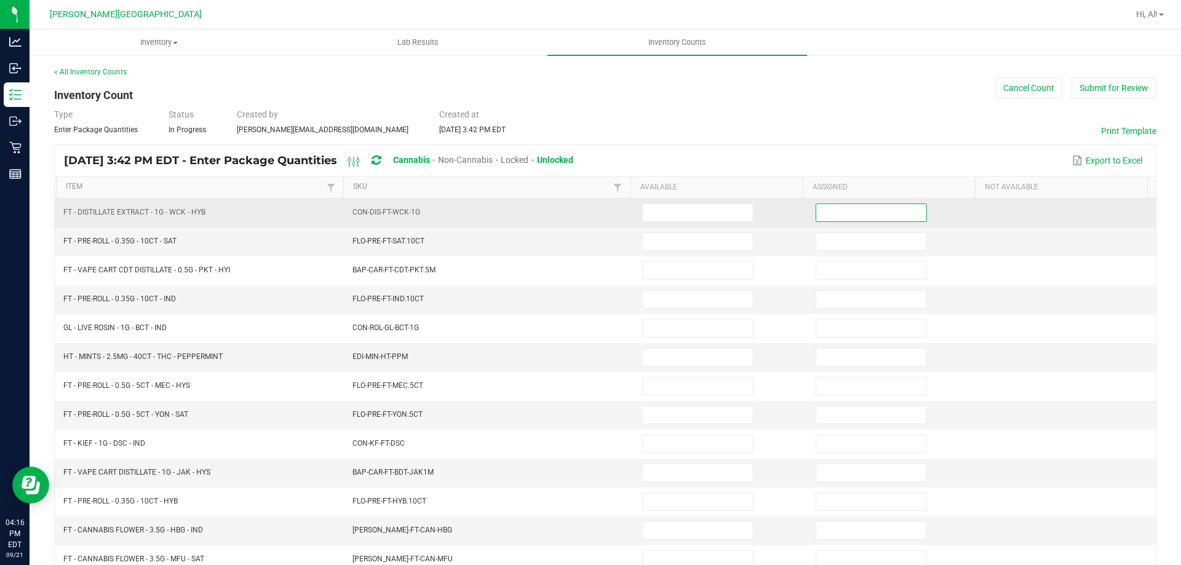
click at [823, 208] on input at bounding box center [872, 212] width 110 height 17
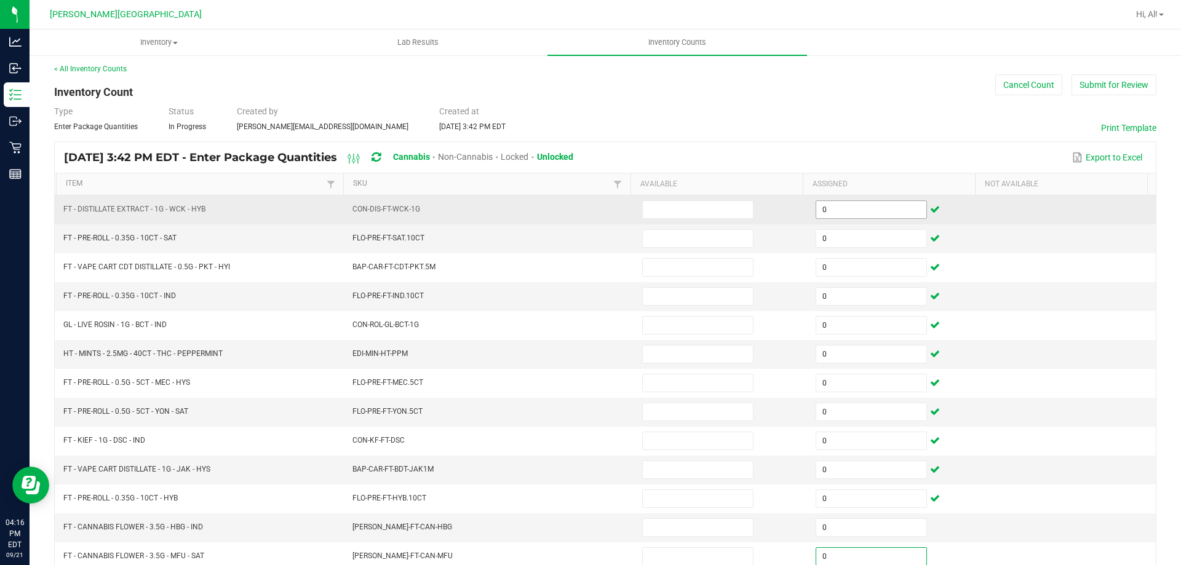
scroll to position [255, 0]
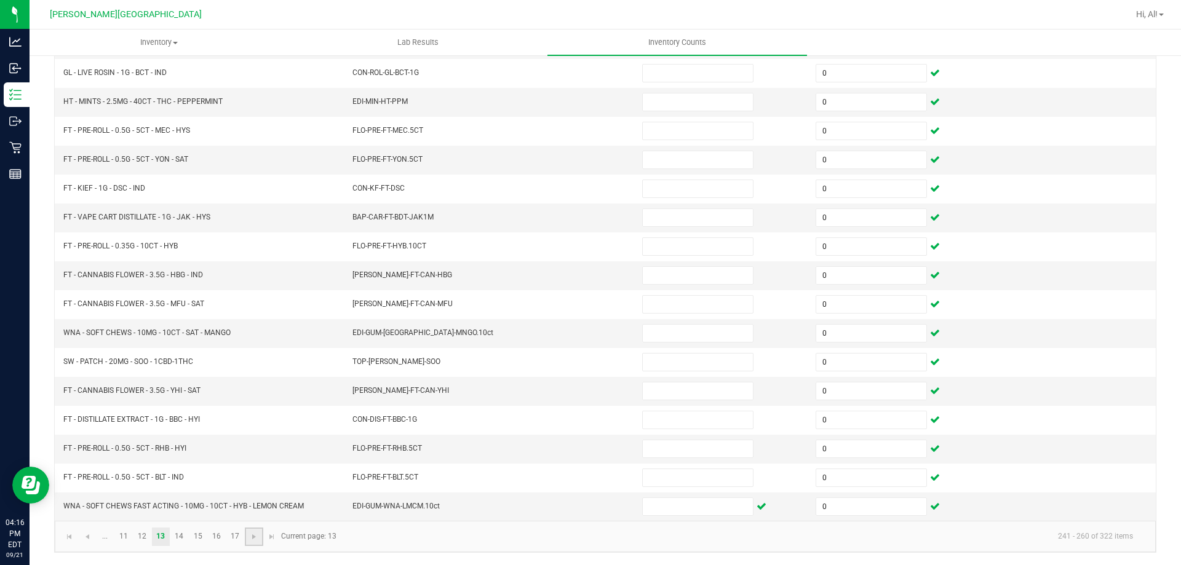
click at [248, 532] on link at bounding box center [254, 537] width 18 height 18
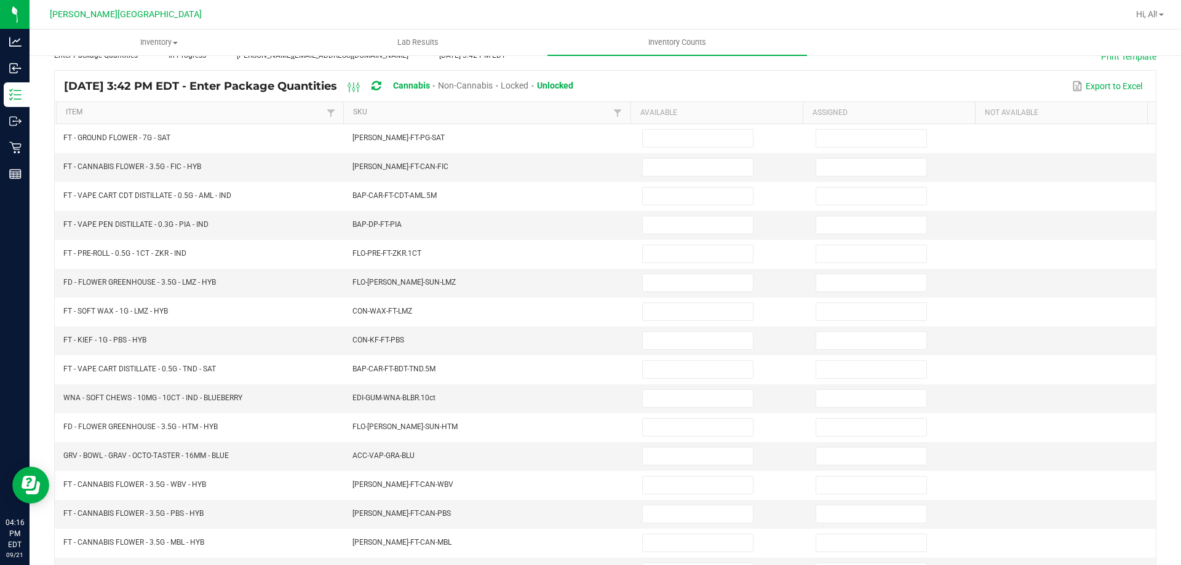
scroll to position [0, 0]
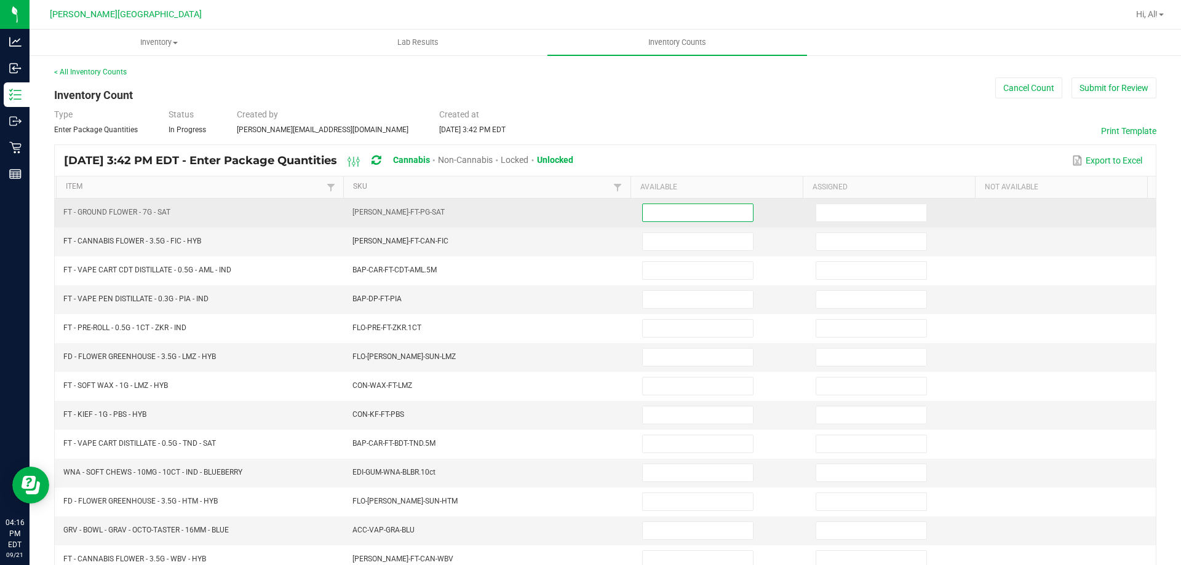
click at [690, 218] on input at bounding box center [698, 212] width 110 height 17
click at [823, 207] on input at bounding box center [872, 212] width 110 height 17
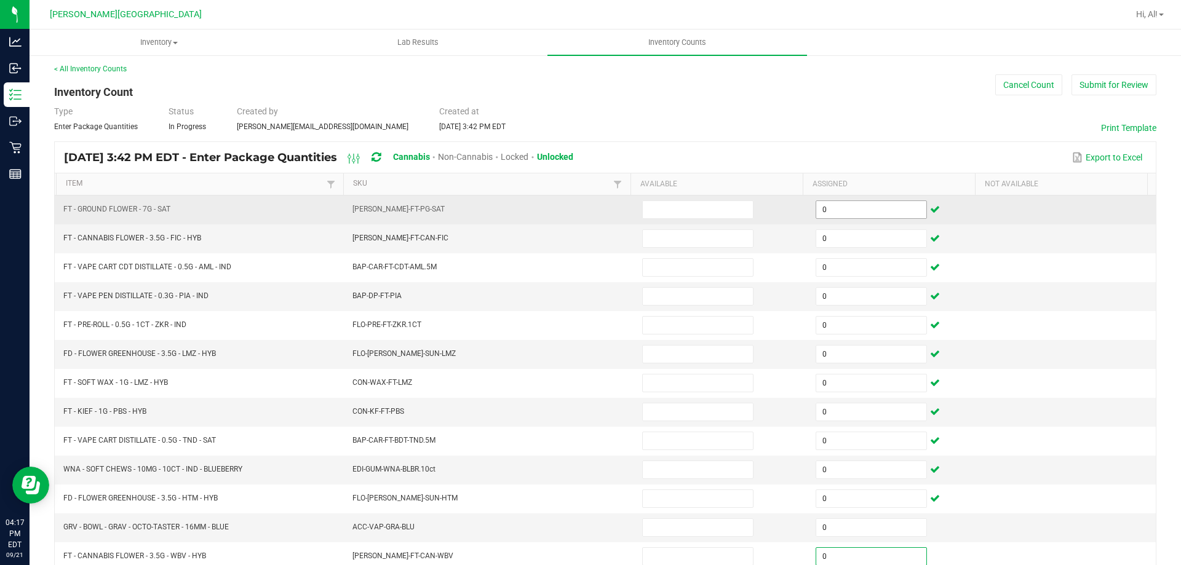
scroll to position [255, 0]
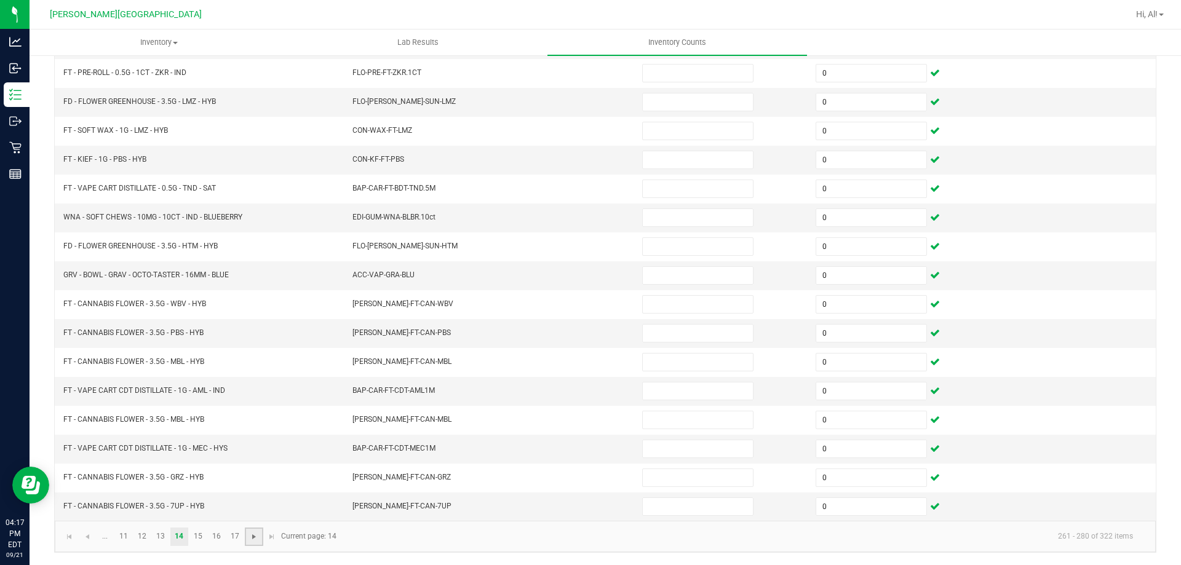
click at [257, 535] on span "Go to the next page" at bounding box center [254, 537] width 10 height 10
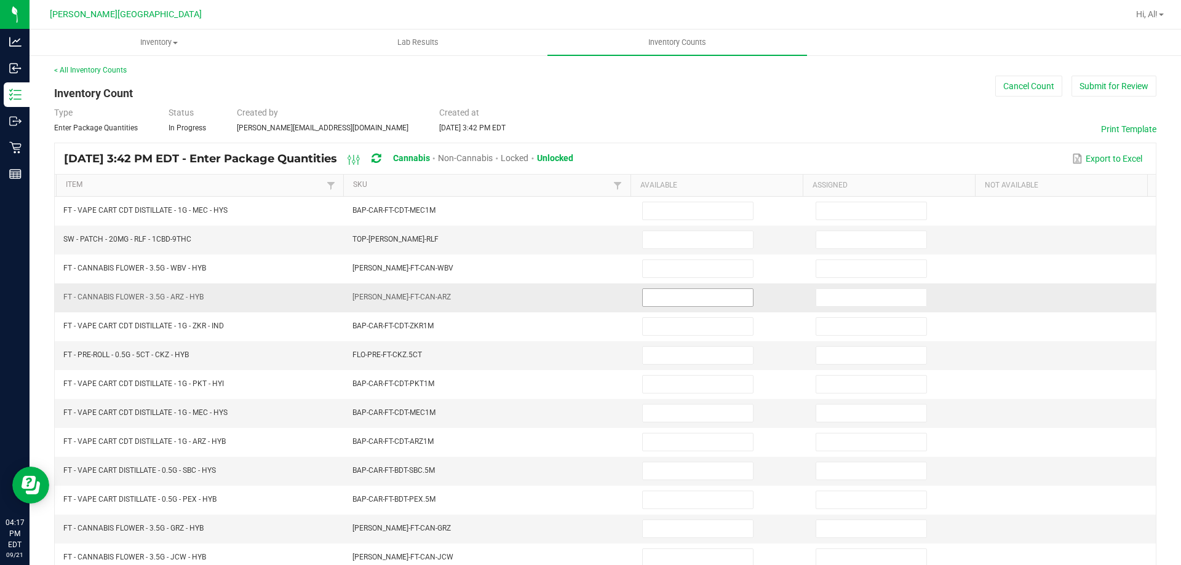
scroll to position [0, 0]
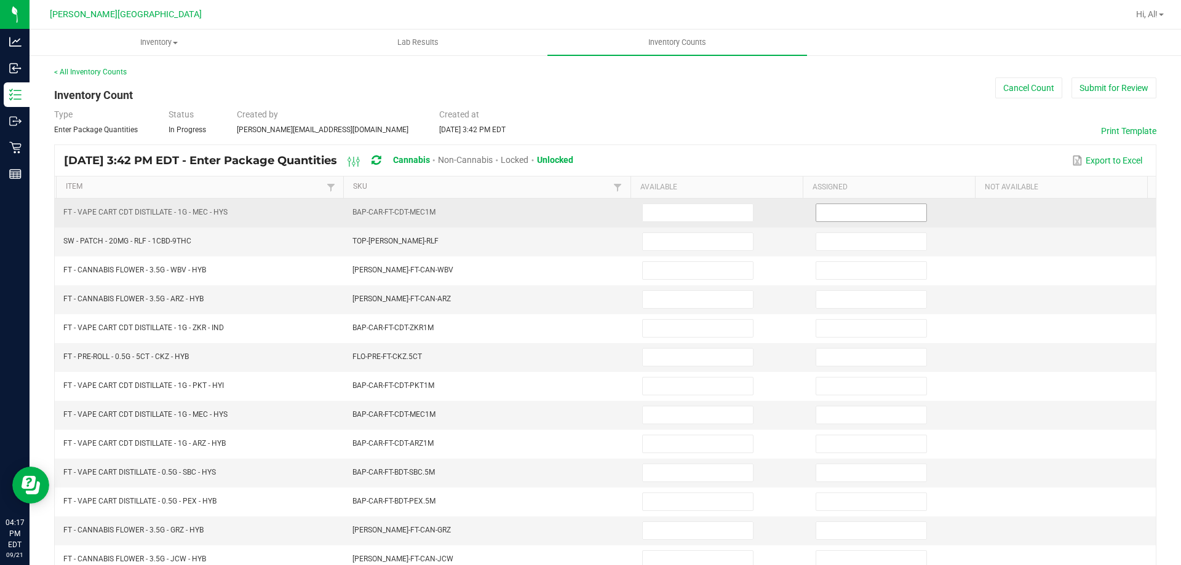
click at [855, 211] on input at bounding box center [872, 212] width 110 height 17
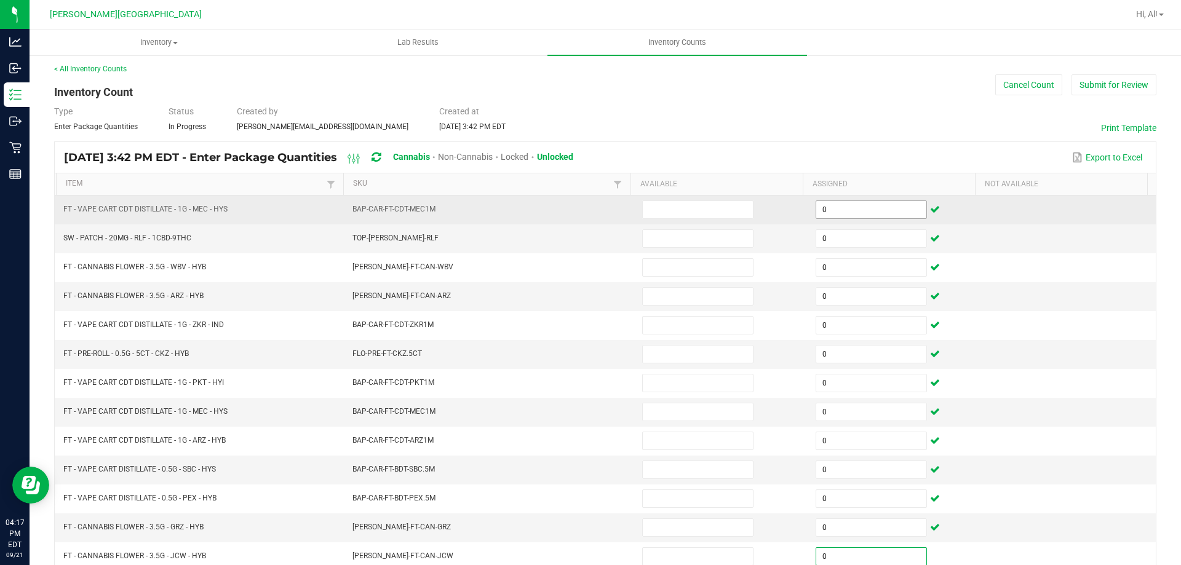
scroll to position [255, 0]
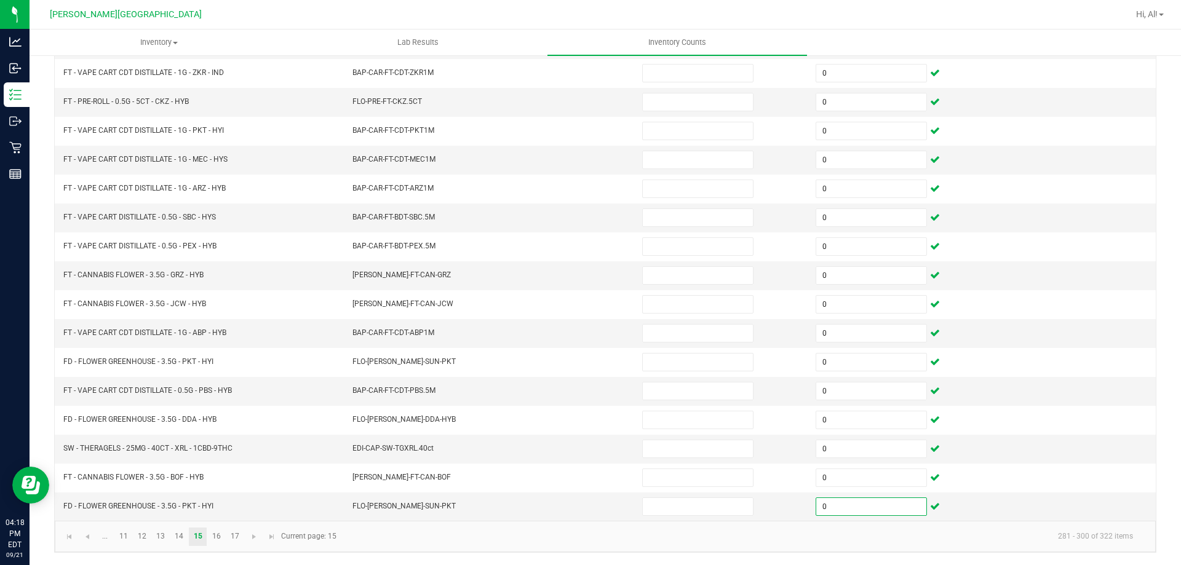
click at [400, 537] on kendo-pager-info "281 - 300 of 322 items" at bounding box center [743, 537] width 799 height 20
click at [255, 540] on span "Go to the next page" at bounding box center [254, 537] width 10 height 10
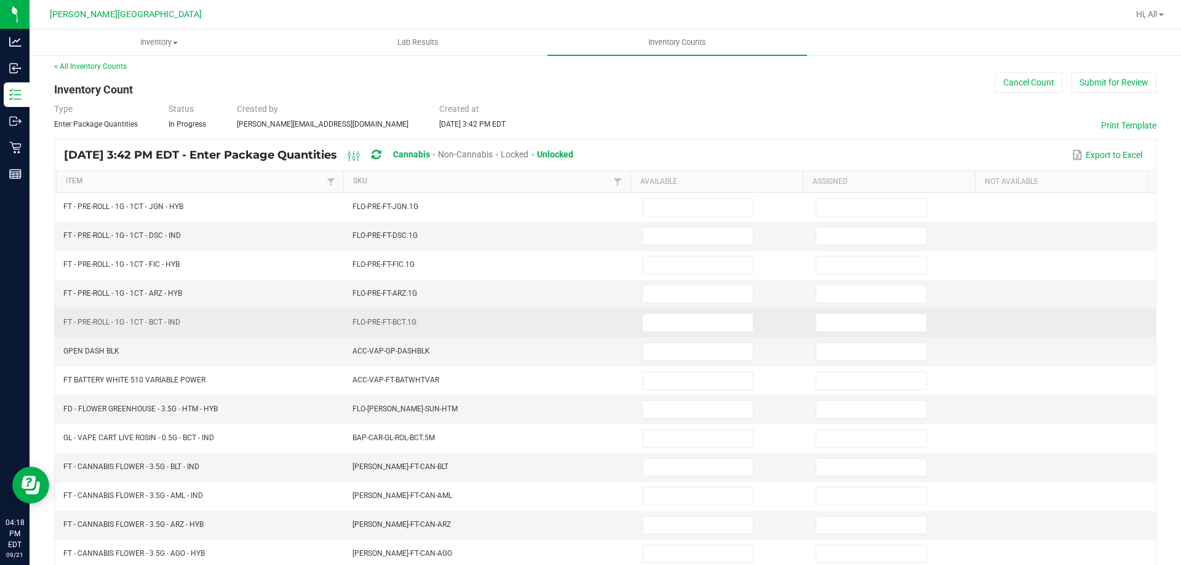
scroll to position [0, 0]
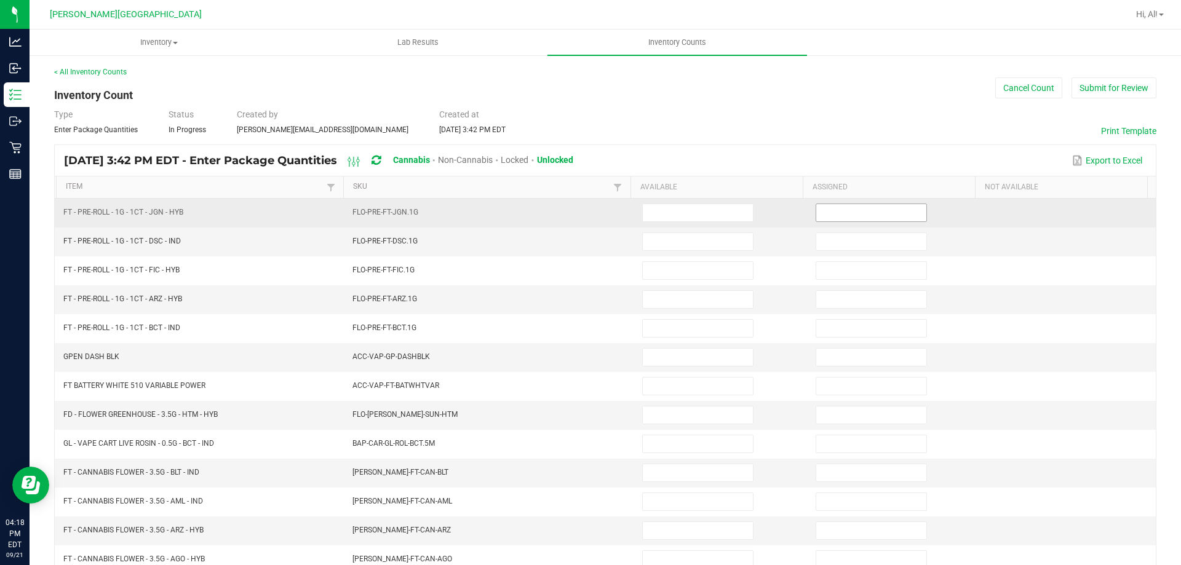
click at [866, 209] on input at bounding box center [872, 212] width 110 height 17
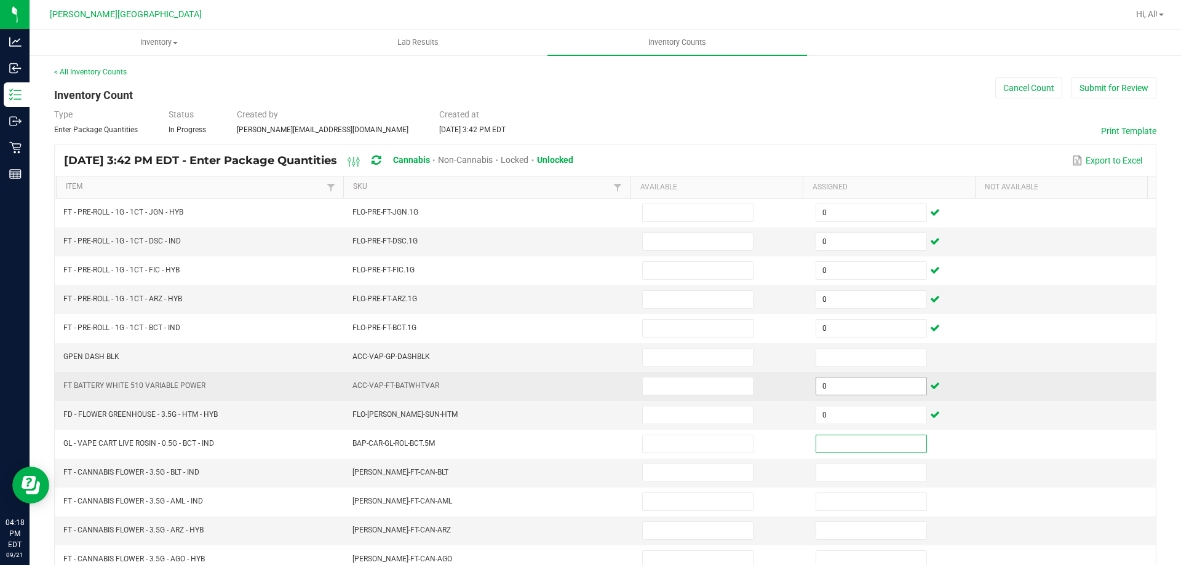
click at [822, 382] on input "0" at bounding box center [872, 386] width 110 height 17
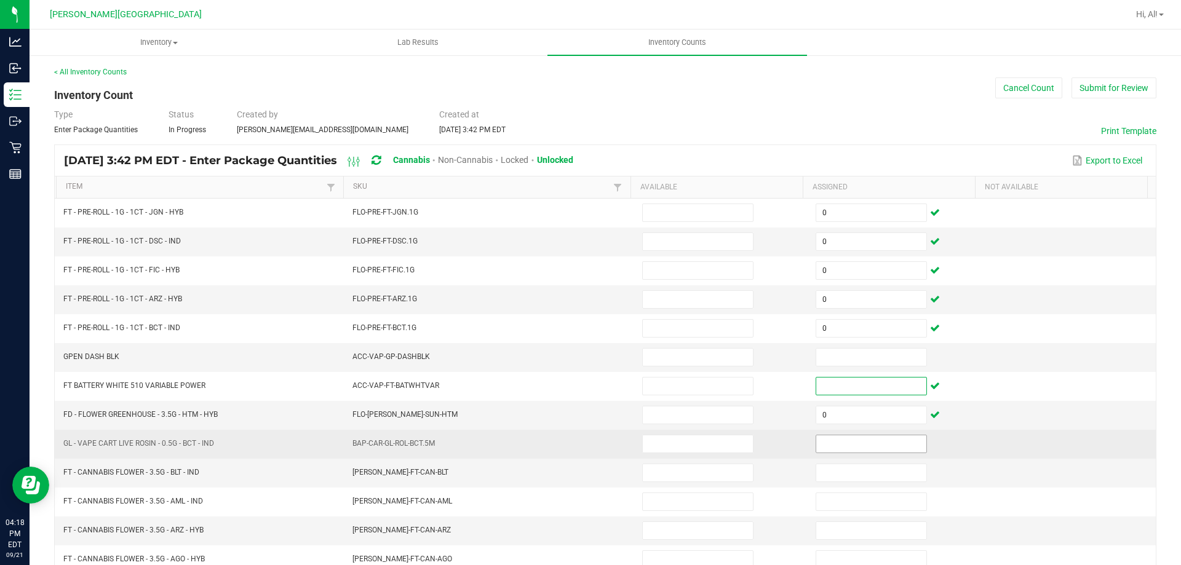
click at [821, 447] on input at bounding box center [872, 444] width 110 height 17
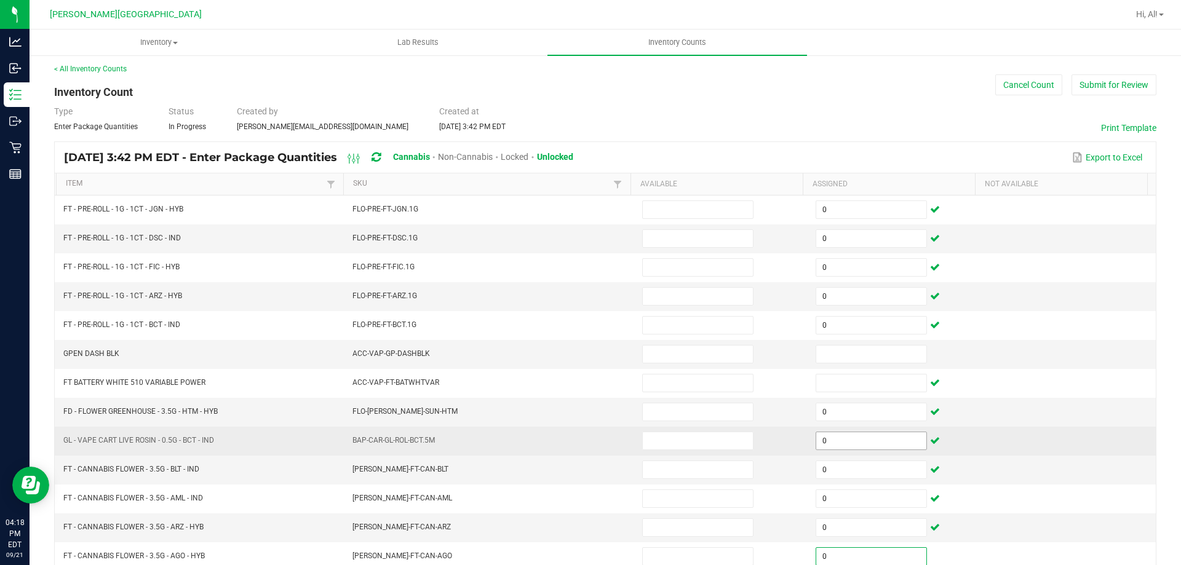
scroll to position [255, 0]
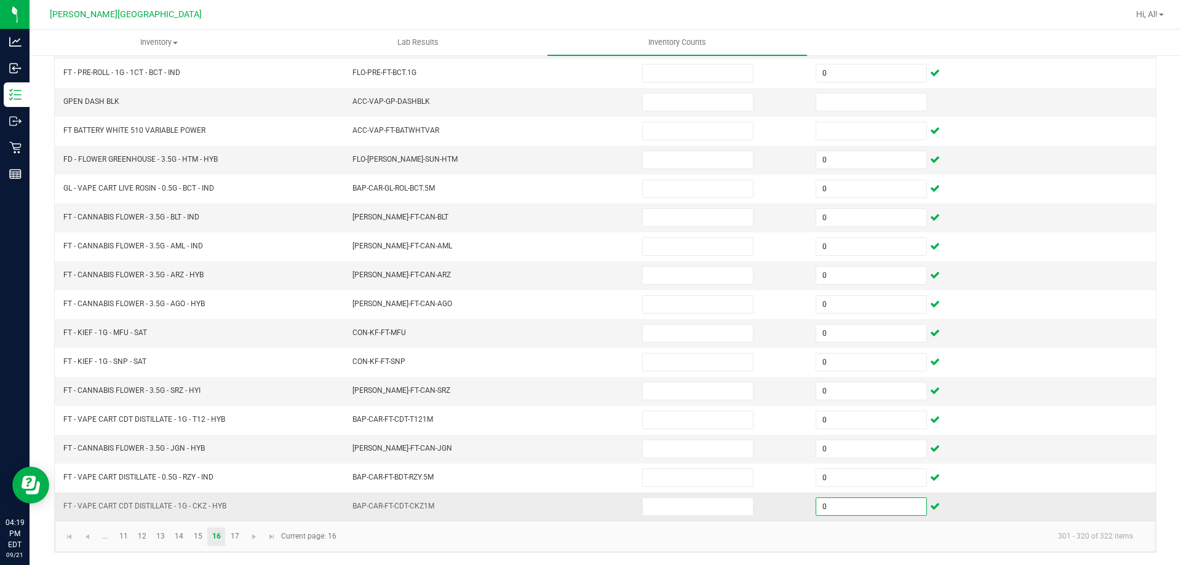
drag, startPoint x: 466, startPoint y: 516, endPoint x: 460, endPoint y: 519, distance: 6.3
click at [465, 516] on td "BAP-CAR-FT-CDT-CKZ1M" at bounding box center [490, 507] width 290 height 28
click at [254, 537] on span "Go to the next page" at bounding box center [254, 537] width 10 height 10
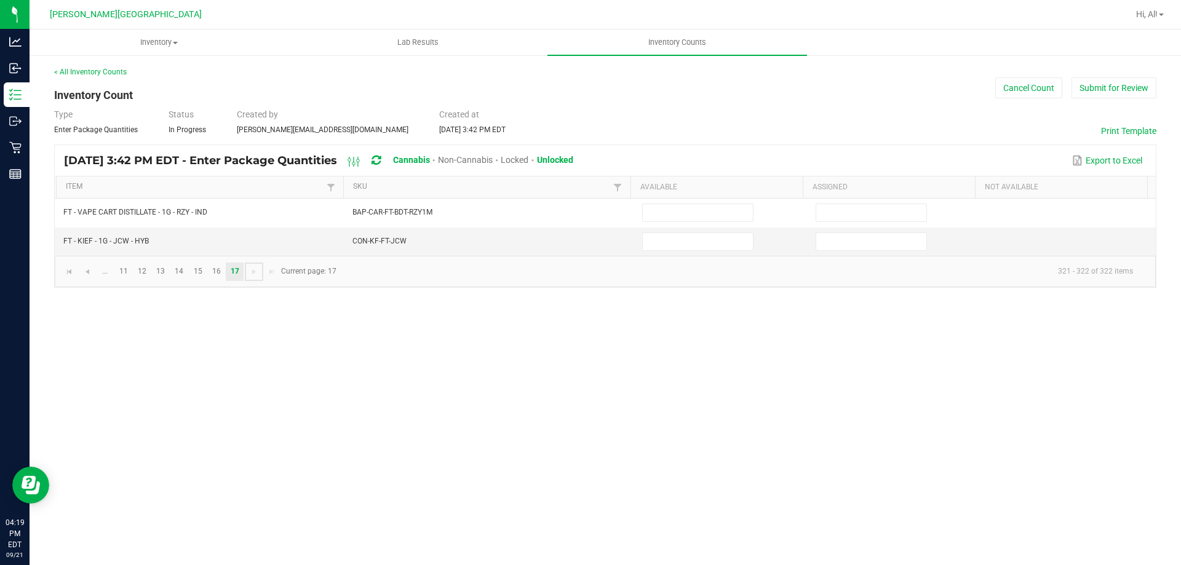
scroll to position [0, 0]
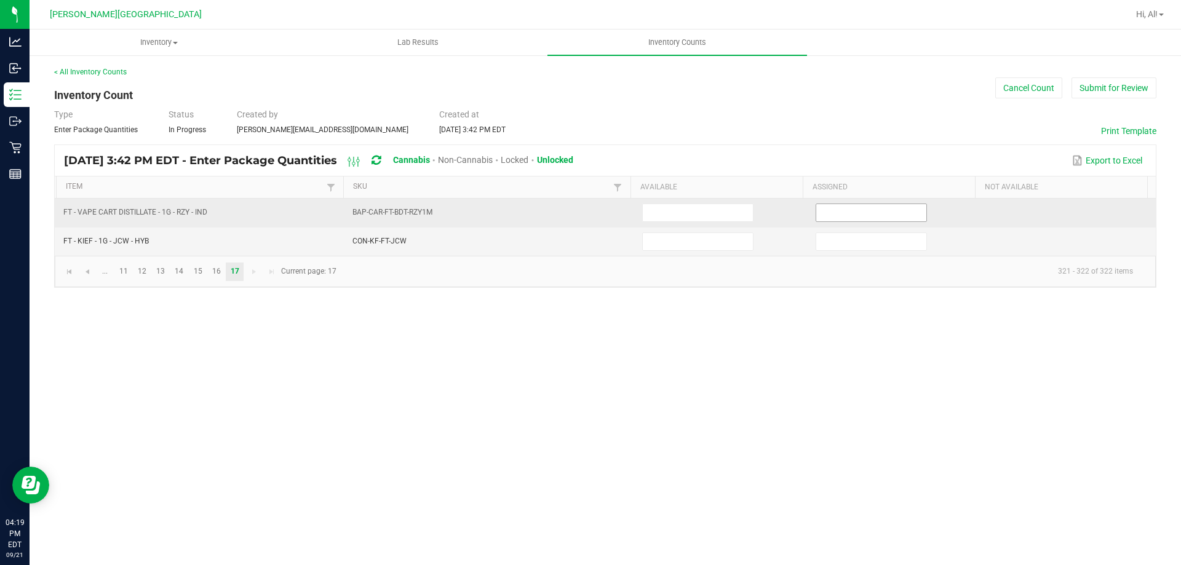
click at [837, 209] on input at bounding box center [872, 212] width 110 height 17
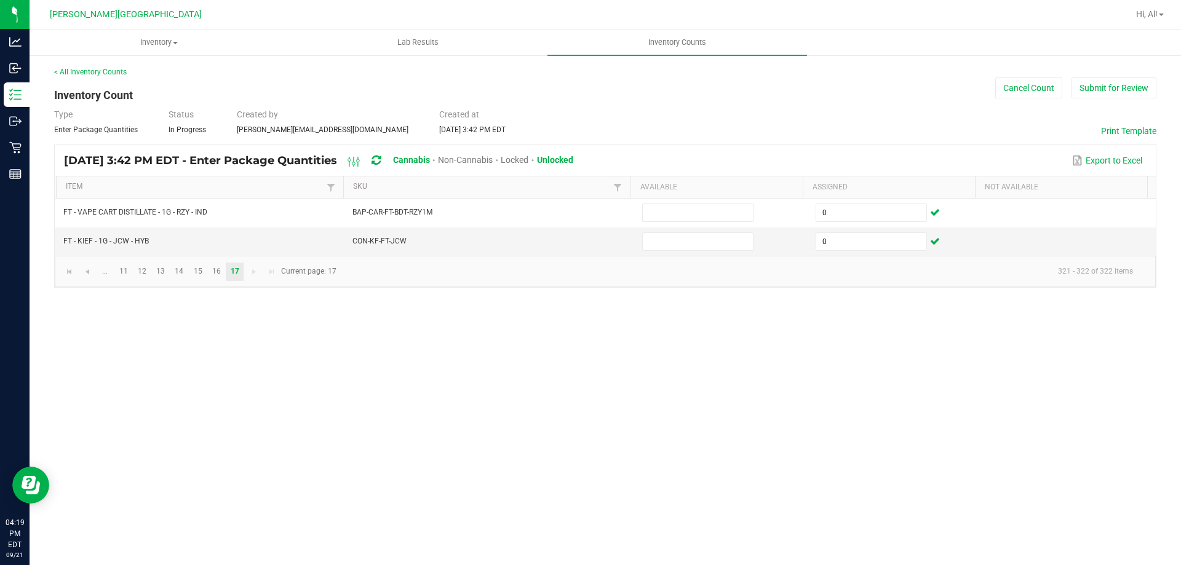
click at [787, 338] on div "Inventory All packages All inventory Waste log Create inventory Lab Results Inv…" at bounding box center [606, 298] width 1152 height 536
click at [332, 378] on div "Inventory All packages All inventory Waste log Create inventory Lab Results Inv…" at bounding box center [606, 298] width 1152 height 536
click at [249, 374] on div "Inventory All packages All inventory Waste log Create inventory Lab Results Inv…" at bounding box center [606, 298] width 1152 height 536
click at [1100, 85] on button "Submit for Review" at bounding box center [1114, 88] width 85 height 21
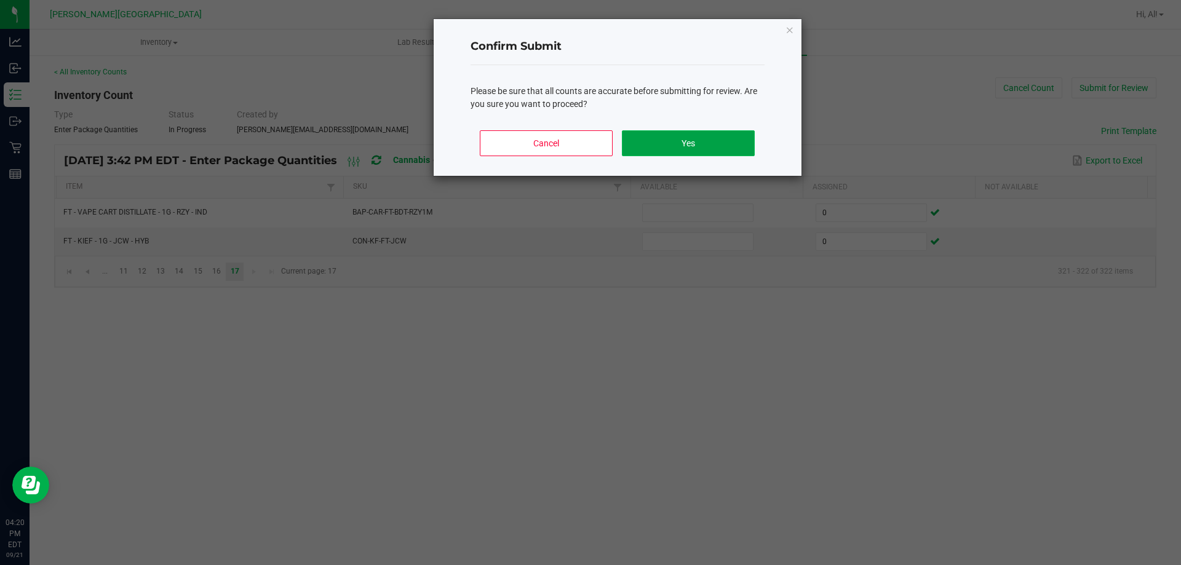
click at [703, 148] on button "Yes" at bounding box center [688, 143] width 132 height 26
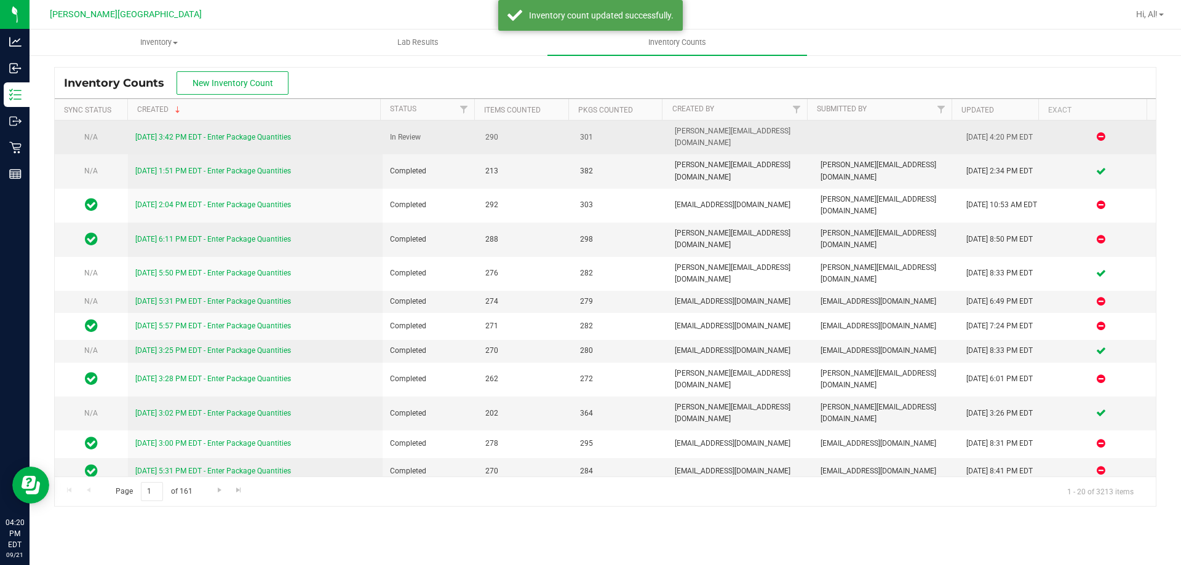
click at [198, 136] on div "[DATE] 3:42 PM EDT - Enter Package Quantities" at bounding box center [255, 138] width 241 height 12
click at [201, 134] on link "[DATE] 3:42 PM EDT - Enter Package Quantities" at bounding box center [213, 137] width 156 height 9
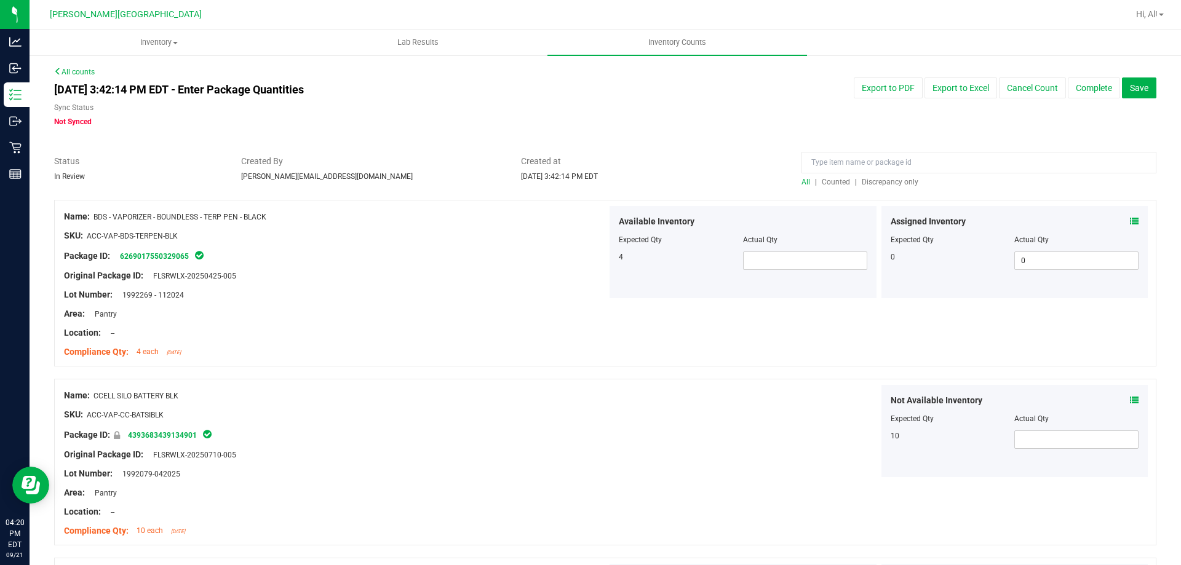
click at [871, 182] on span "Discrepancy only" at bounding box center [890, 182] width 57 height 9
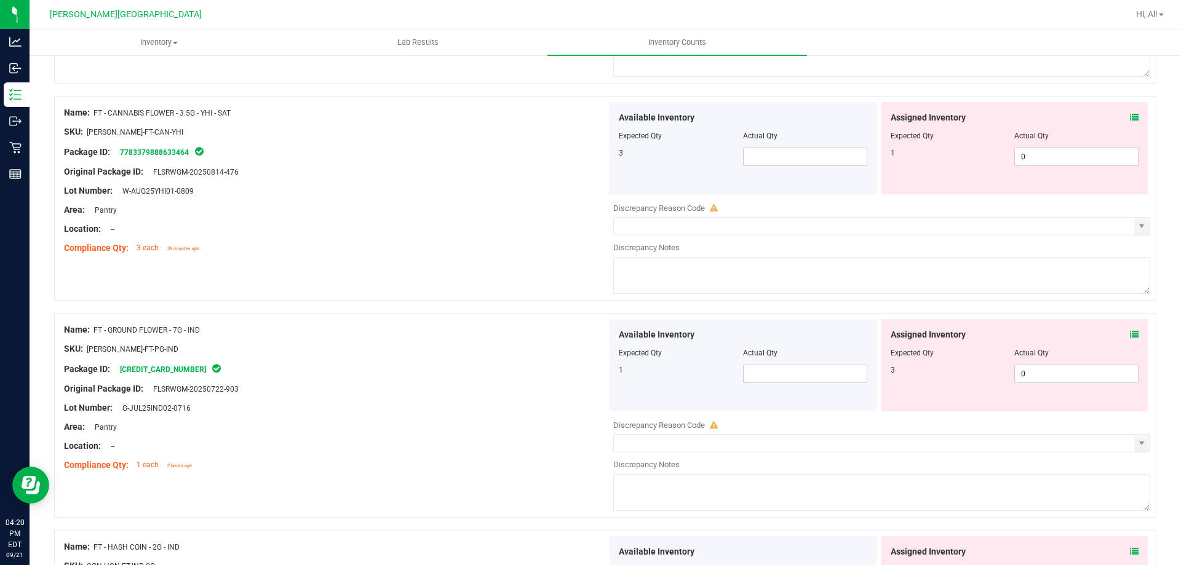
scroll to position [4021, 0]
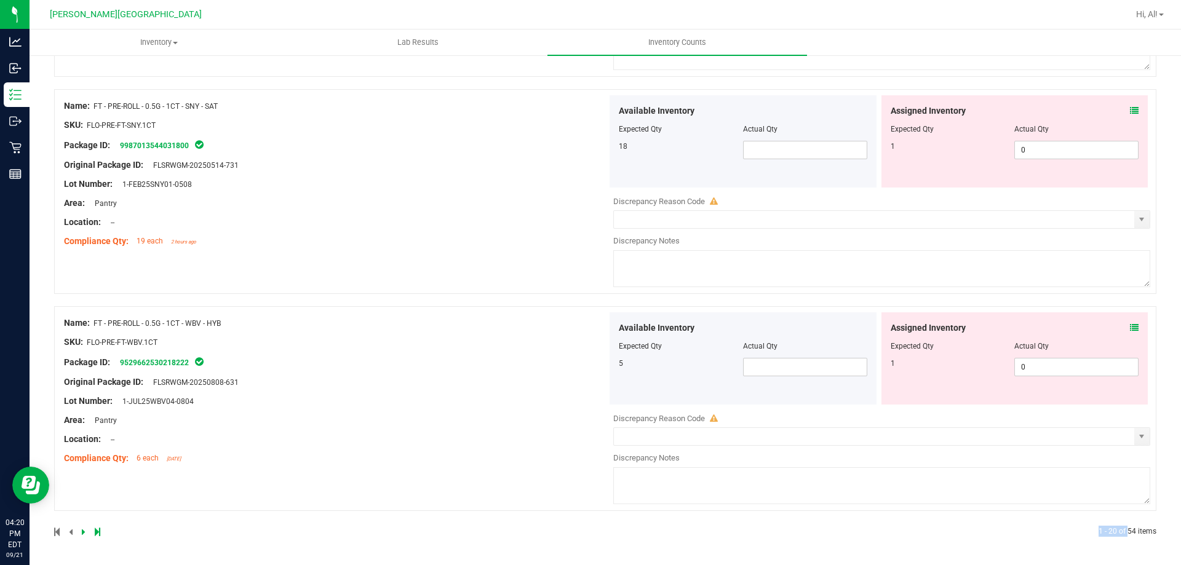
drag, startPoint x: 1150, startPoint y: 537, endPoint x: 1121, endPoint y: 532, distance: 29.9
click at [1141, 532] on span "1 - 20 of 54 items" at bounding box center [1128, 531] width 58 height 9
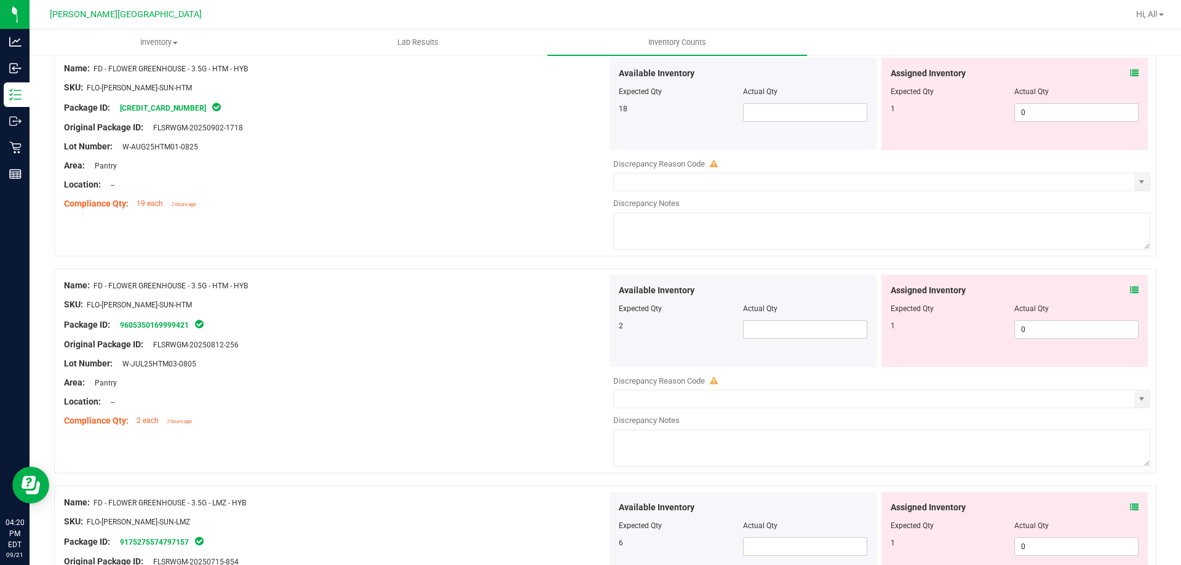
scroll to position [0, 0]
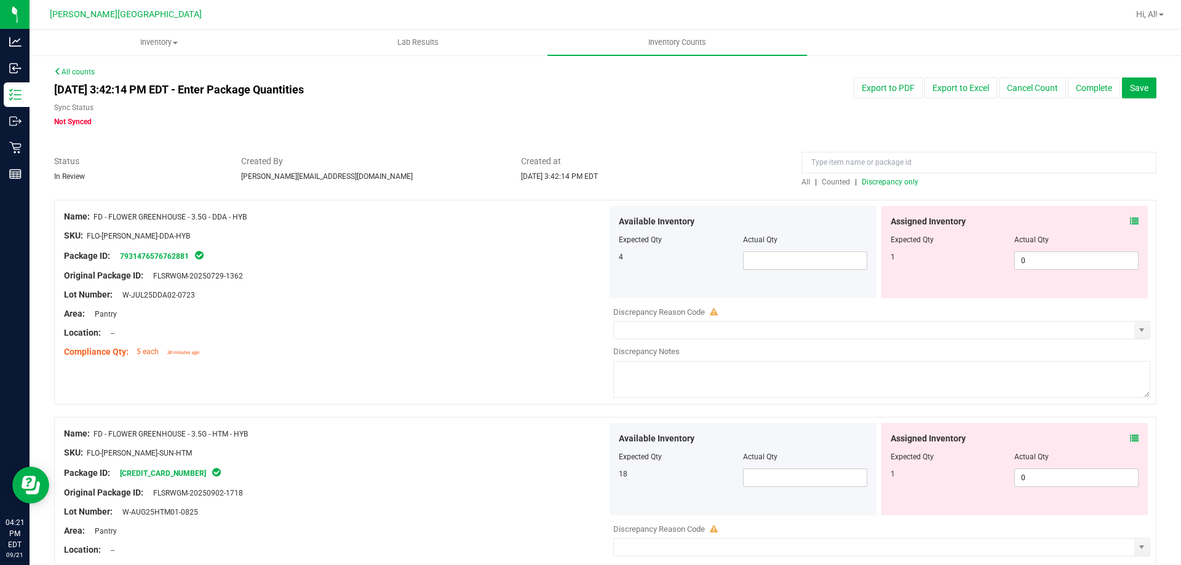
click at [828, 190] on div at bounding box center [605, 194] width 1103 height 12
click at [830, 182] on span "Counted" at bounding box center [836, 182] width 28 height 9
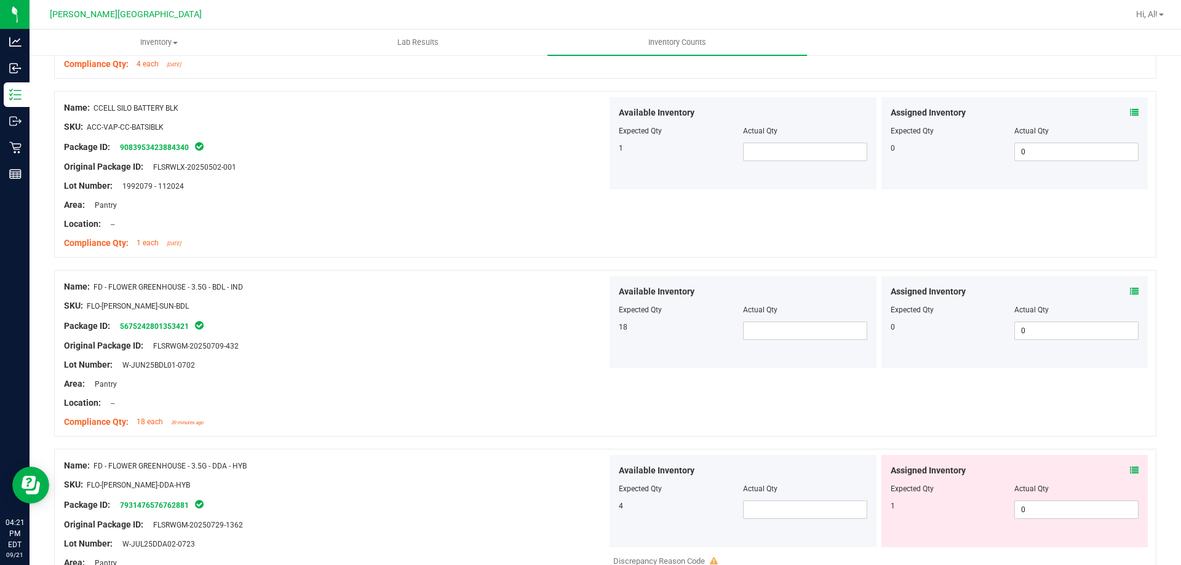
scroll to position [308, 0]
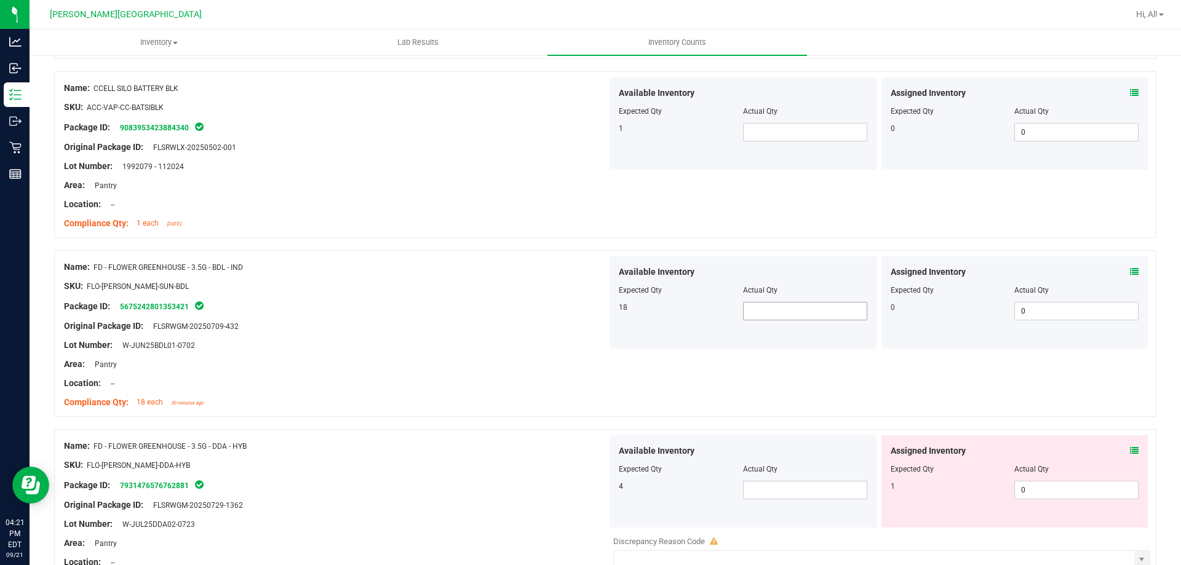
click at [791, 308] on span at bounding box center [805, 311] width 124 height 18
click at [754, 388] on div "Name: FD - FLOWER GREENHOUSE - 3.5G - BDL - IND SKU: FLO-[PERSON_NAME]-SUN-BDL …" at bounding box center [605, 333] width 1103 height 167
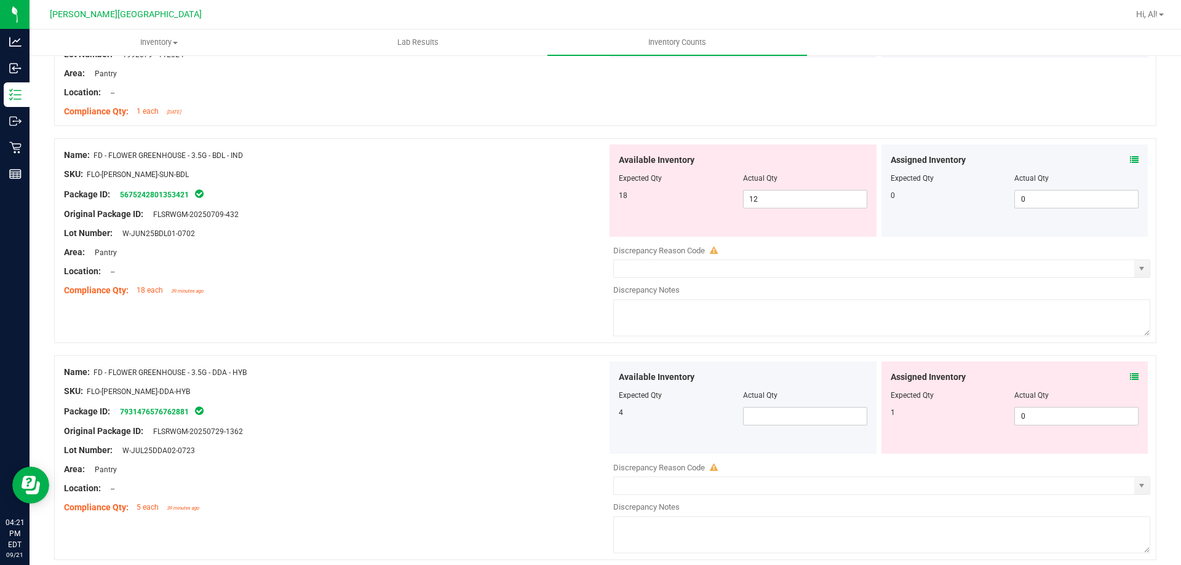
scroll to position [431, 0]
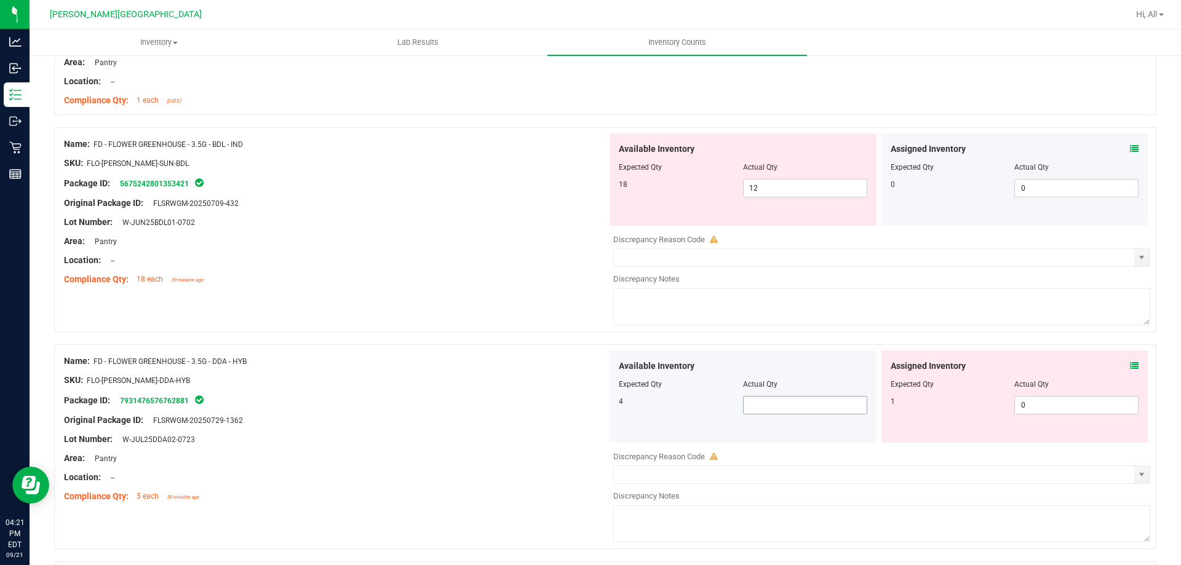
click at [750, 407] on span at bounding box center [805, 405] width 124 height 18
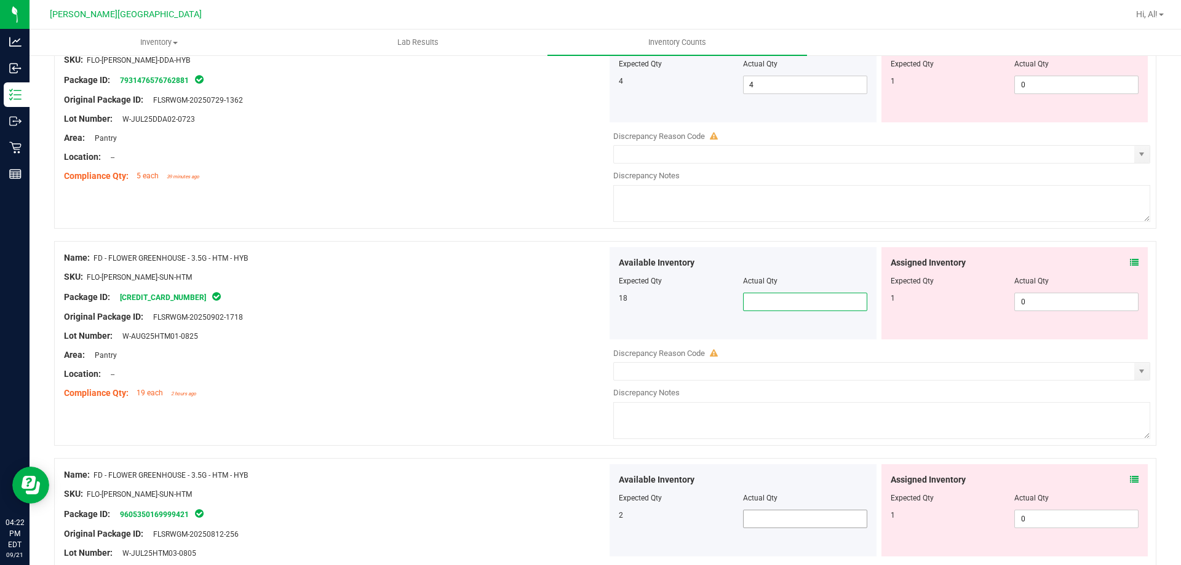
click at [802, 517] on span at bounding box center [805, 519] width 124 height 18
click at [813, 302] on span at bounding box center [805, 302] width 124 height 18
click at [1119, 263] on div "Assigned Inventory" at bounding box center [1015, 263] width 249 height 13
click at [1133, 255] on div "Assigned Inventory Expected Qty Actual Qty 1 0 0" at bounding box center [1015, 293] width 267 height 92
click at [1128, 258] on div "Assigned Inventory Expected Qty Actual Qty 1 0 0" at bounding box center [1015, 293] width 267 height 92
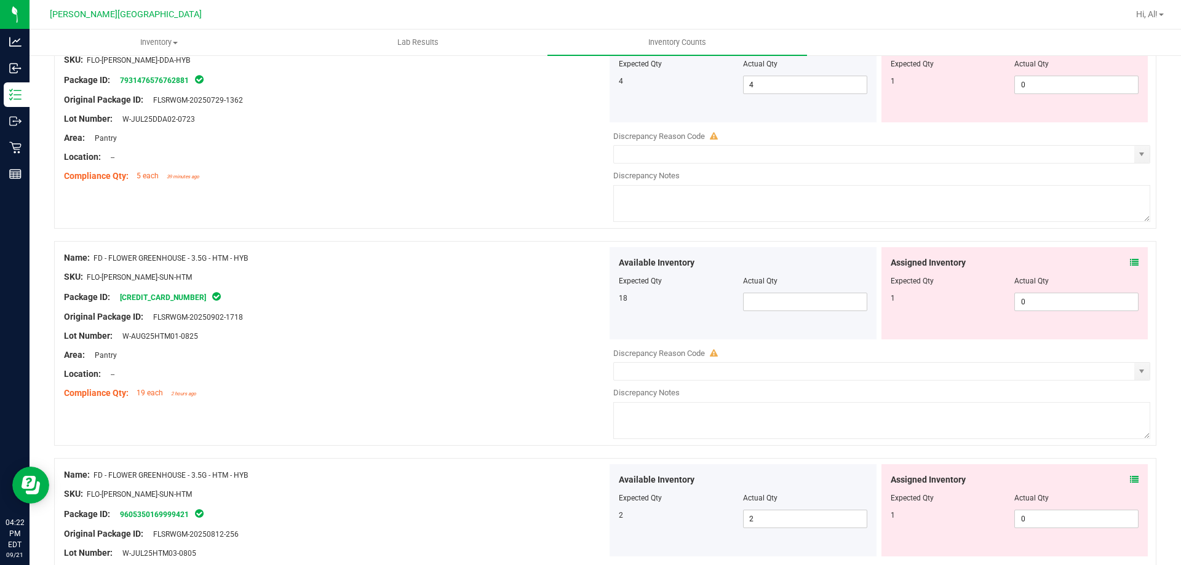
click at [1130, 260] on icon at bounding box center [1134, 262] width 9 height 9
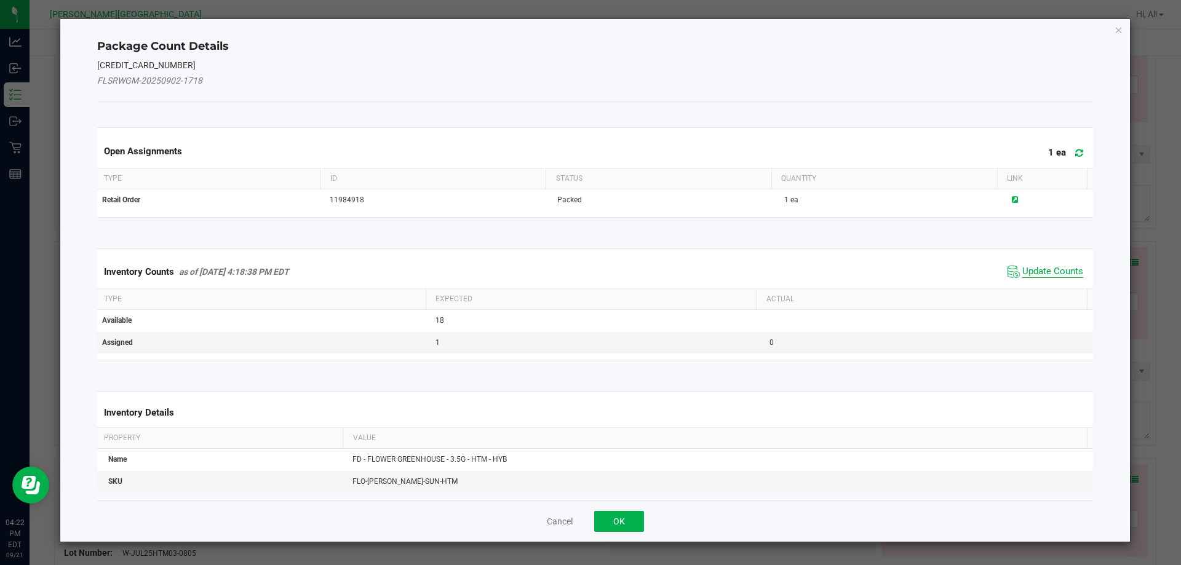
click at [1055, 270] on span "Update Counts" at bounding box center [1053, 272] width 61 height 12
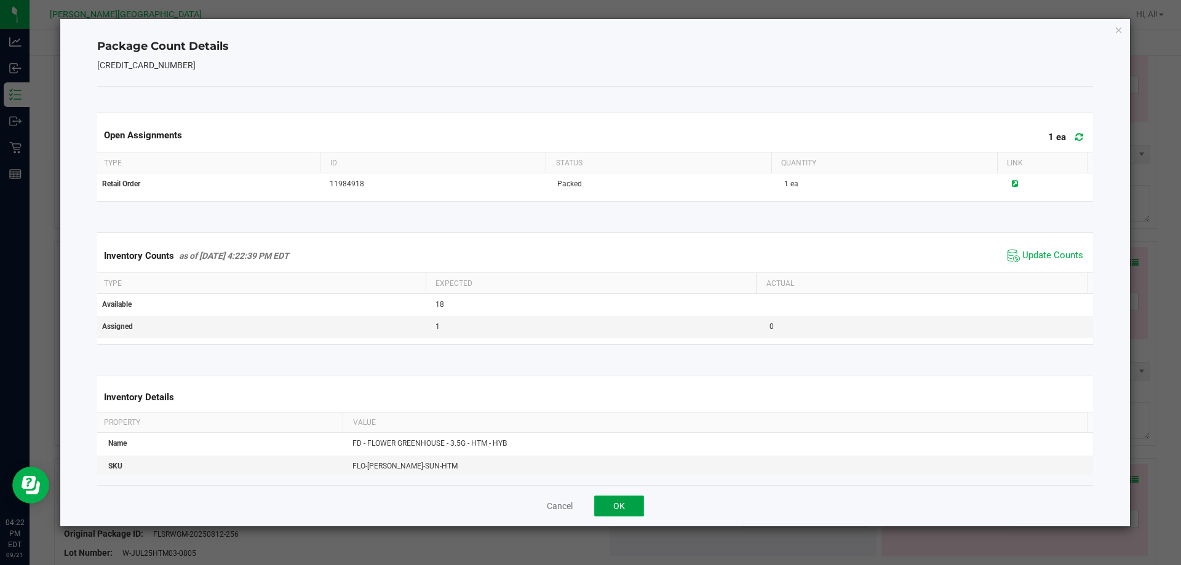
click at [631, 509] on button "OK" at bounding box center [619, 506] width 50 height 21
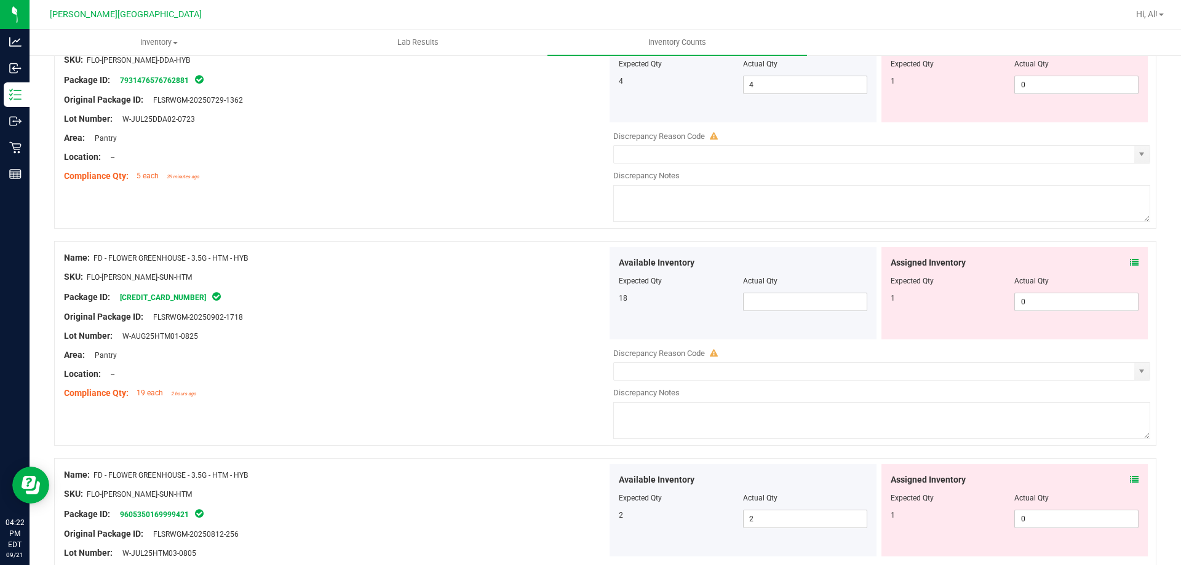
drag, startPoint x: 554, startPoint y: 335, endPoint x: 554, endPoint y: 305, distance: 29.5
click at [554, 334] on div "Lot Number: W-AUG25HTM01-0825" at bounding box center [335, 336] width 543 height 13
click at [827, 309] on span at bounding box center [805, 302] width 124 height 18
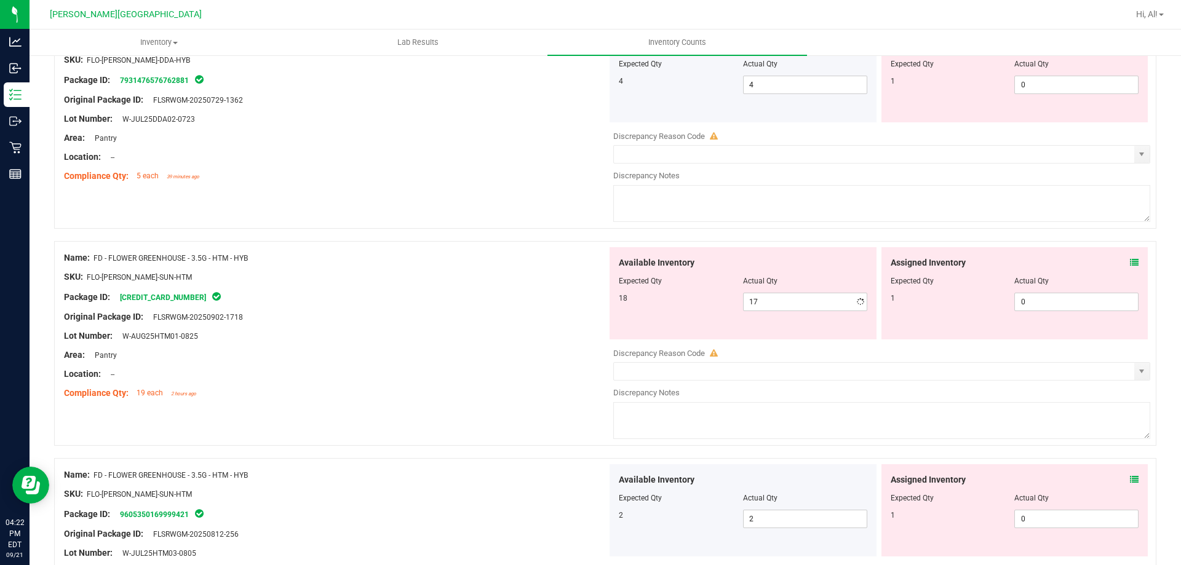
click at [493, 302] on div "Package ID: [CREDIT_CARD_NUMBER]" at bounding box center [335, 297] width 543 height 15
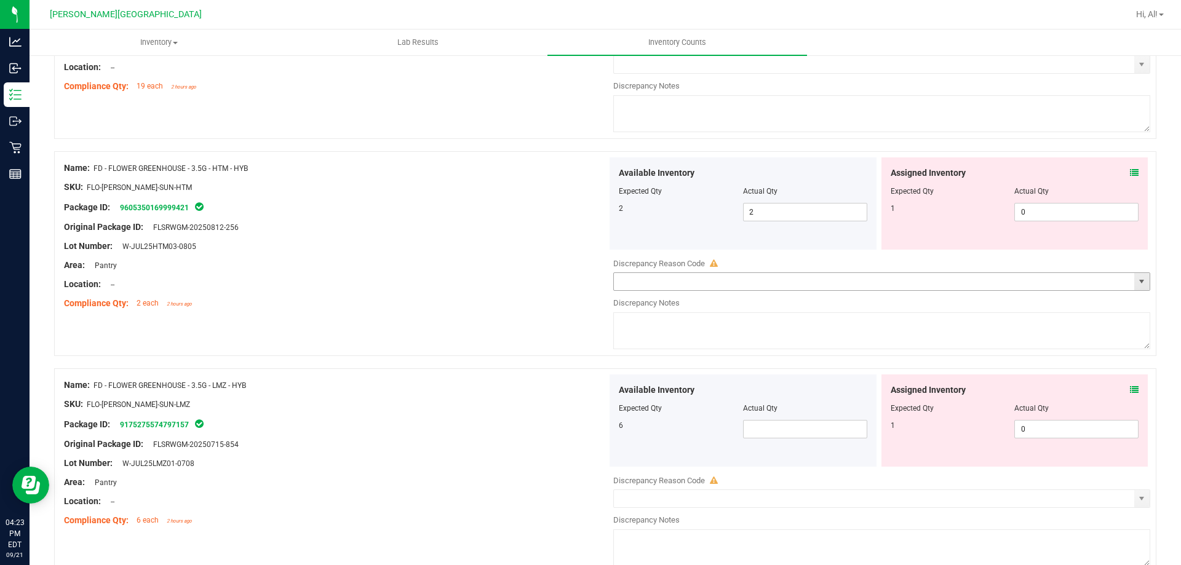
scroll to position [1182, 0]
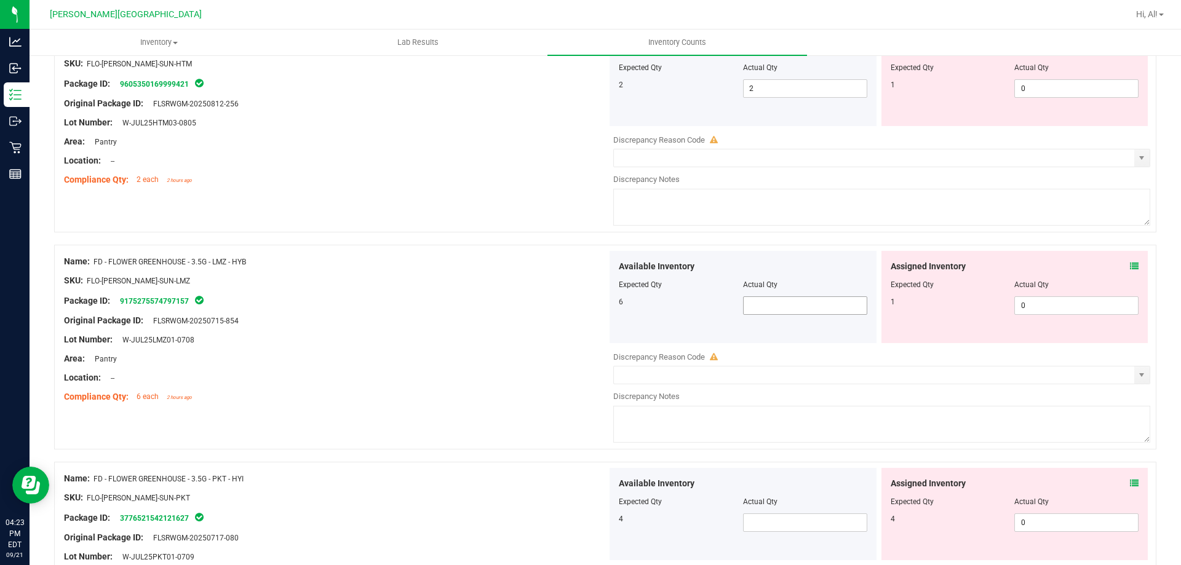
click at [785, 308] on span at bounding box center [805, 306] width 124 height 18
click at [535, 314] on div "Original Package ID: FLSRWGM-20250715-854" at bounding box center [335, 320] width 543 height 13
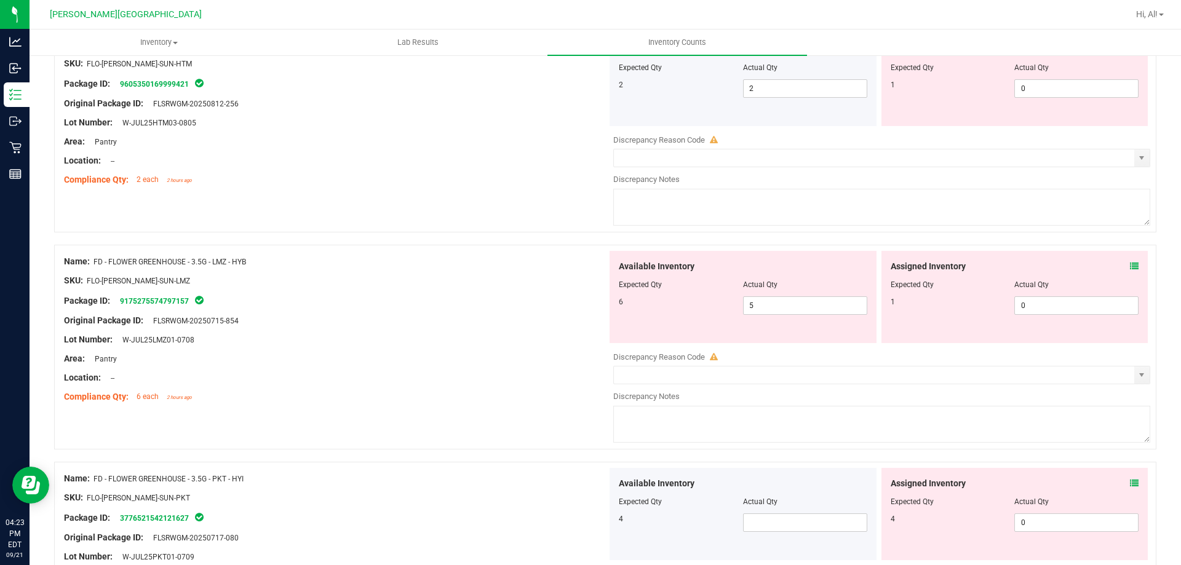
click at [1130, 260] on span at bounding box center [1134, 266] width 9 height 13
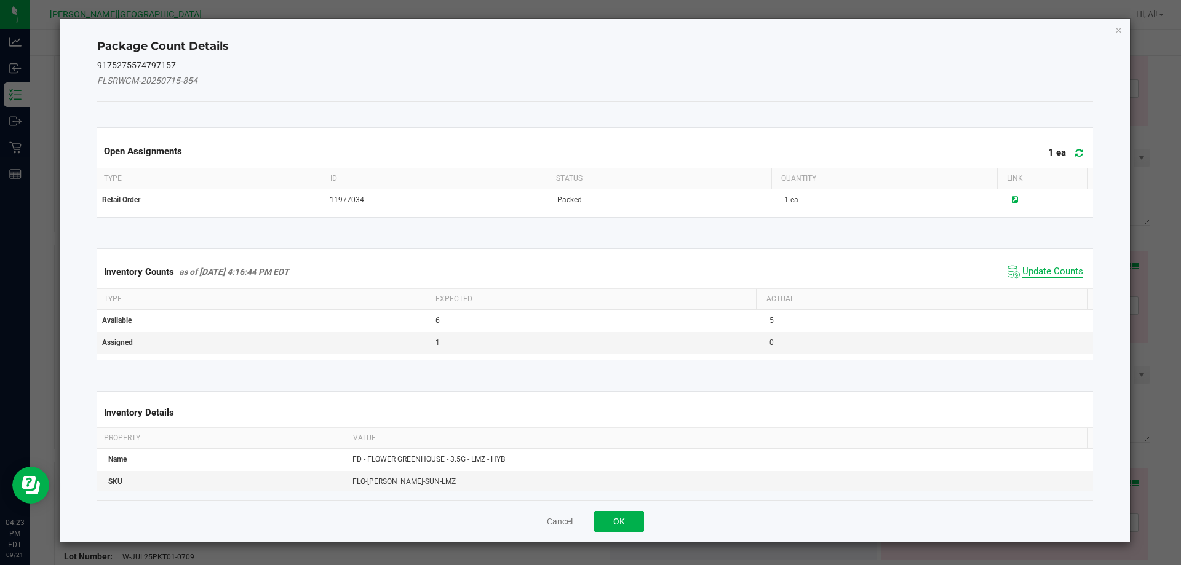
click at [1033, 274] on span "Update Counts" at bounding box center [1053, 272] width 61 height 12
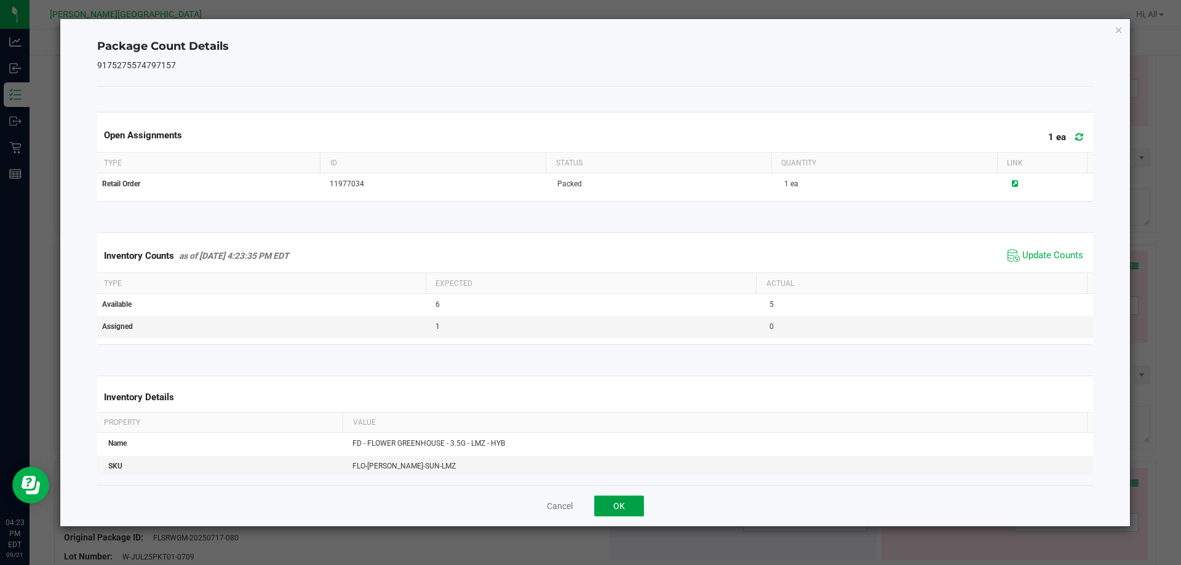
click at [617, 507] on button "OK" at bounding box center [619, 506] width 50 height 21
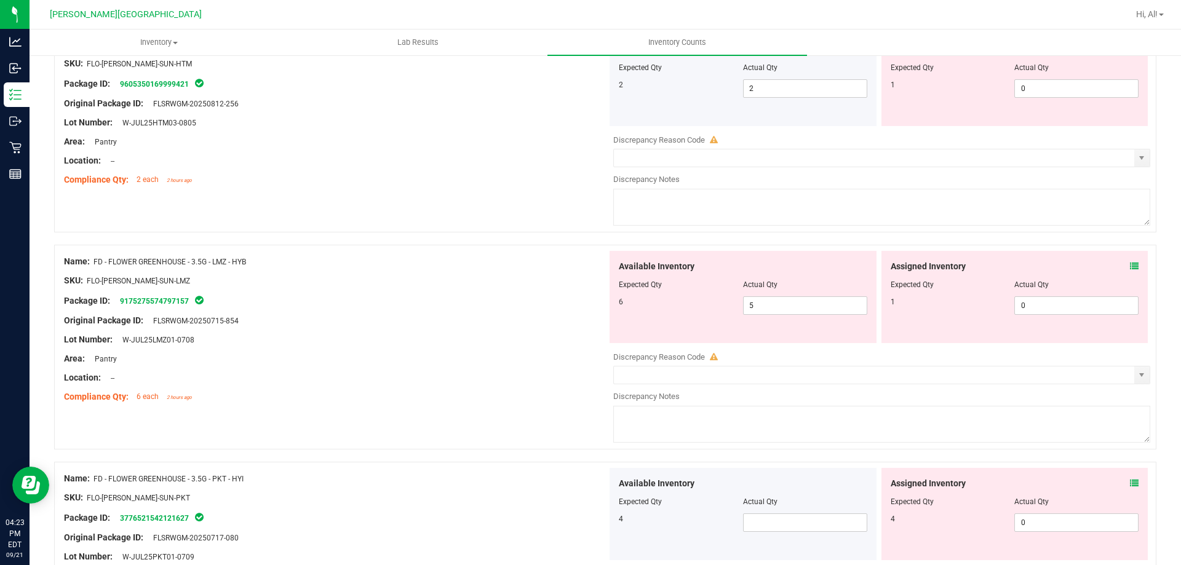
click at [442, 331] on div at bounding box center [335, 330] width 543 height 6
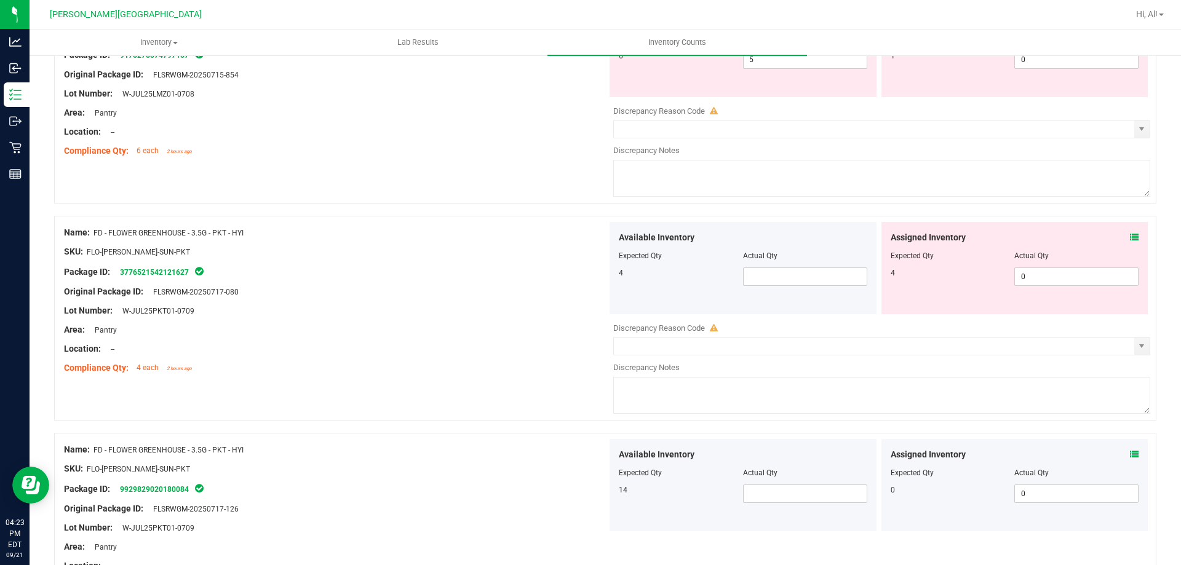
scroll to position [1490, 0]
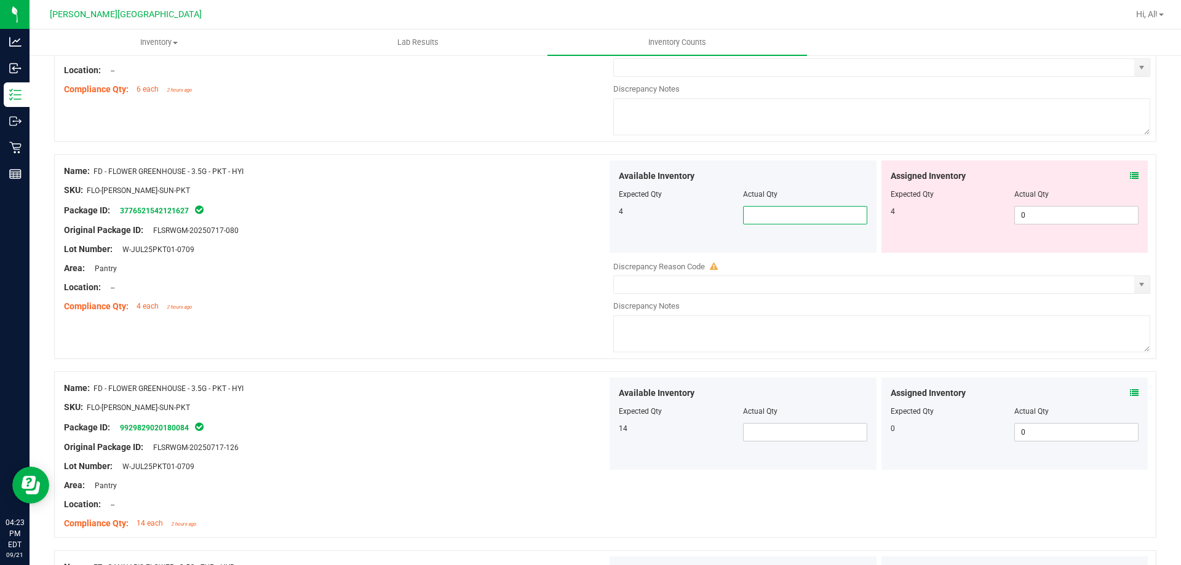
click at [763, 218] on span at bounding box center [805, 215] width 124 height 18
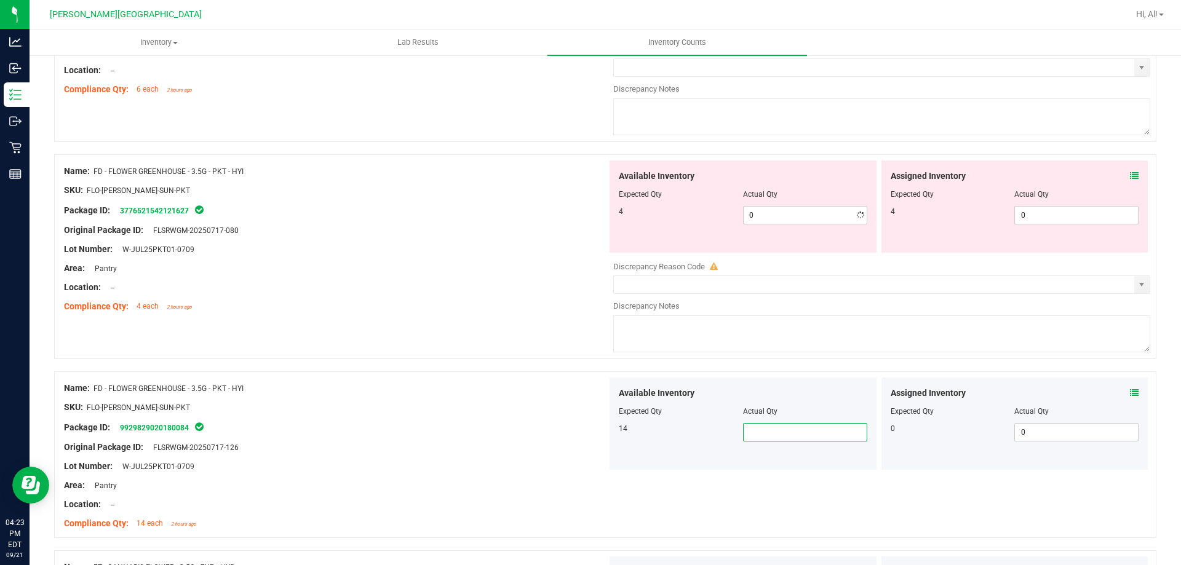
click at [791, 436] on span at bounding box center [805, 432] width 124 height 18
click at [714, 535] on div "Name: FD - FLOWER GREENHOUSE - 3.5G - PKT - HYI SKU: FLO-[PERSON_NAME]-SUN-PKT …" at bounding box center [605, 455] width 1103 height 167
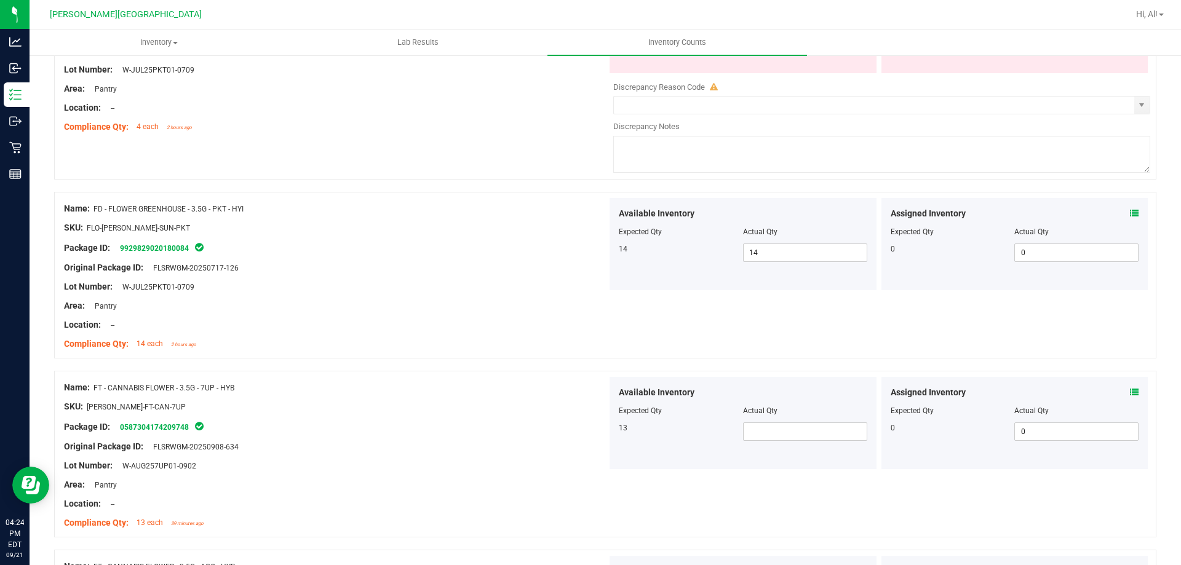
scroll to position [1674, 0]
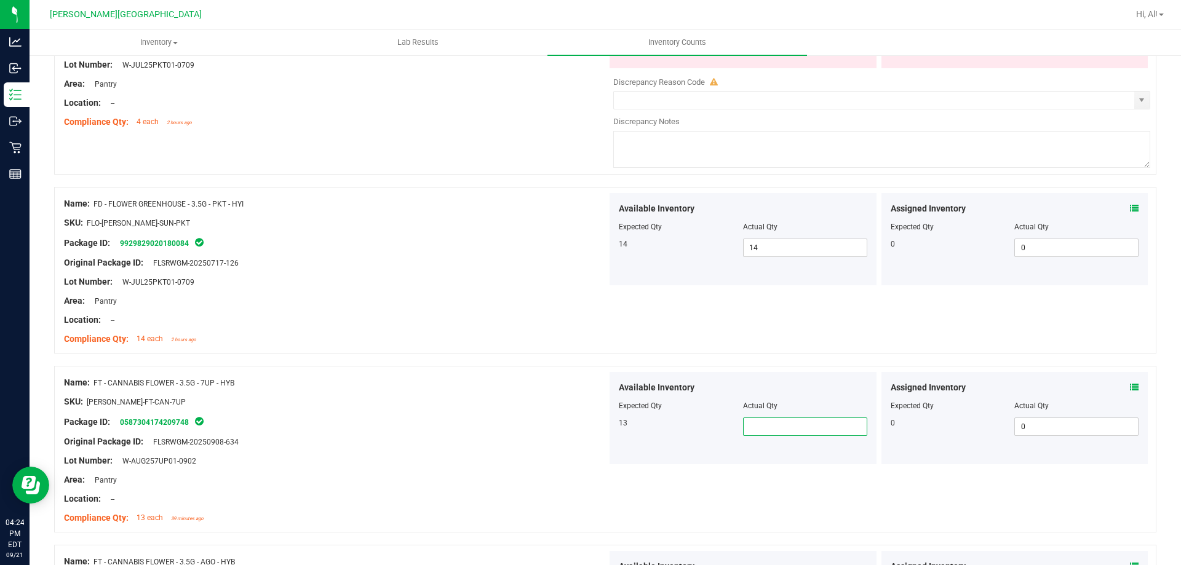
click at [826, 430] on span at bounding box center [805, 427] width 124 height 18
click at [546, 427] on div "Package ID: 0587304174209748" at bounding box center [335, 422] width 543 height 15
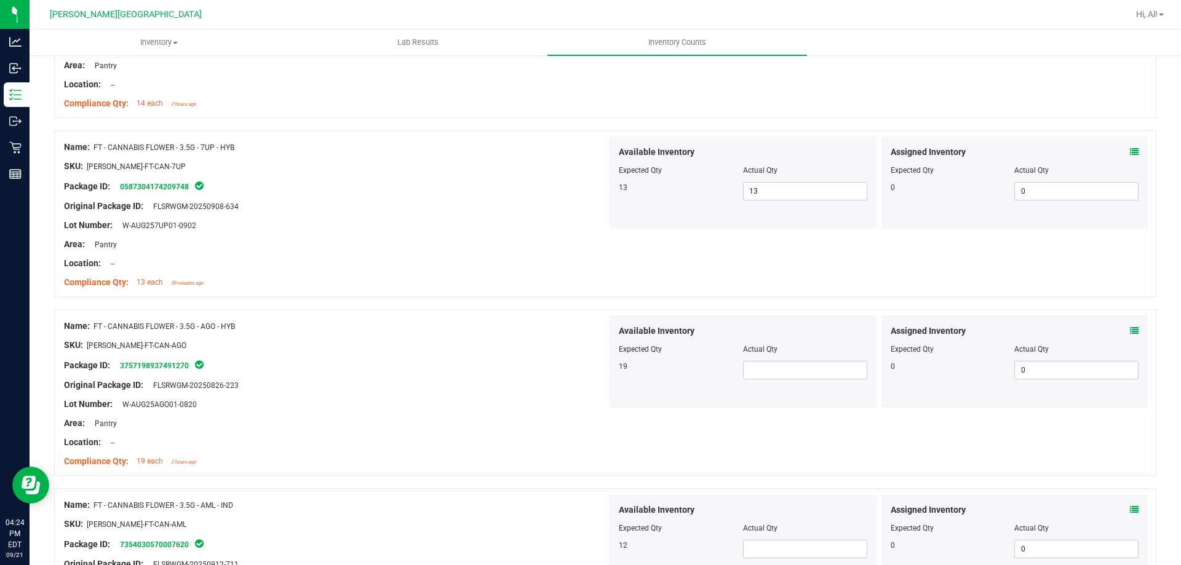
scroll to position [1920, 0]
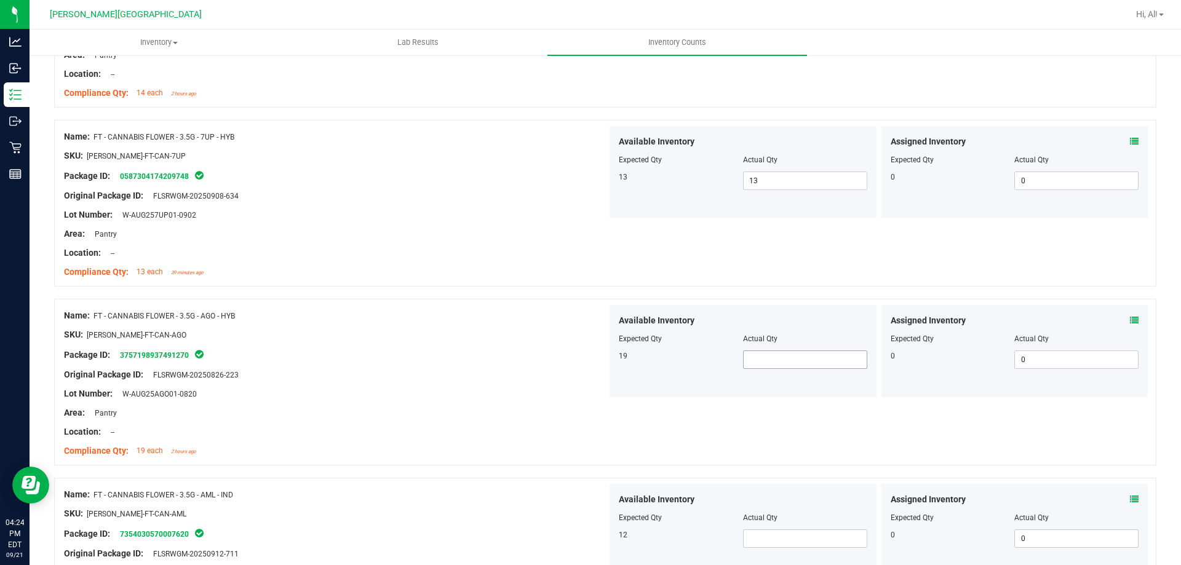
click at [812, 364] on span at bounding box center [805, 360] width 124 height 18
click at [812, 364] on input "text" at bounding box center [805, 359] width 123 height 17
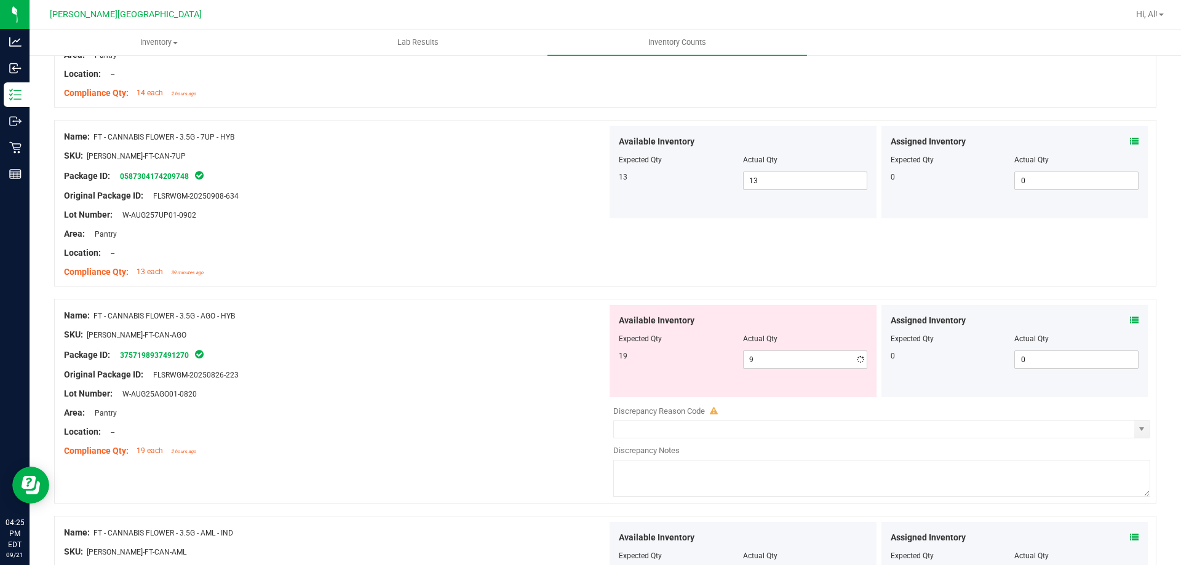
click at [626, 417] on div "Name: FT - CANNABIS FLOWER - 3.5G - AGO - HYB SKU: [PERSON_NAME]-FT-CAN-AGO Pac…" at bounding box center [605, 401] width 1103 height 205
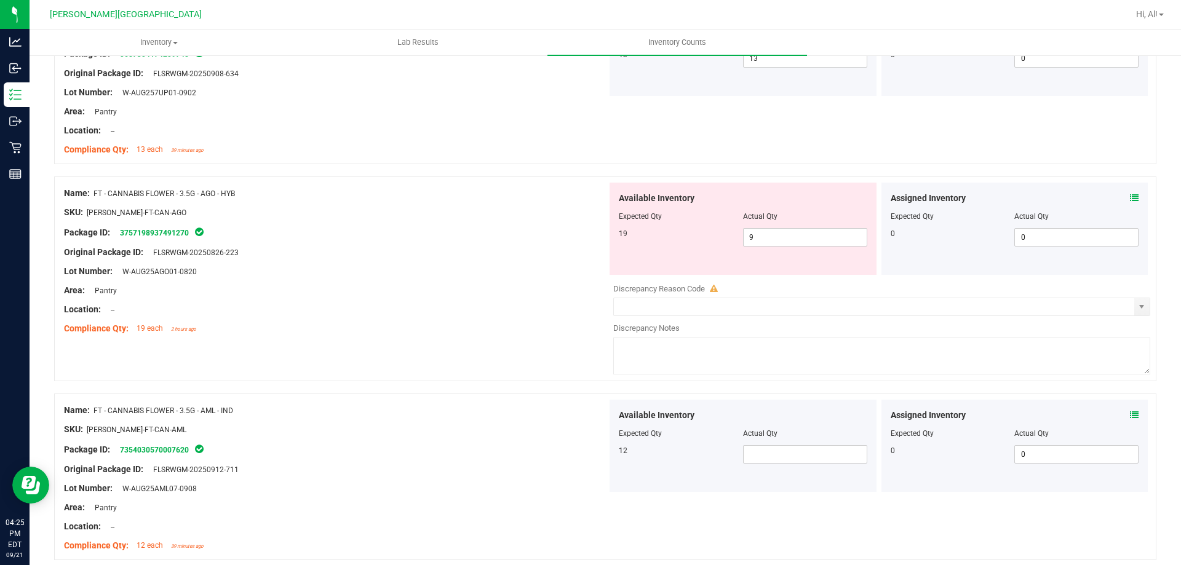
scroll to position [2044, 0]
click at [792, 449] on span at bounding box center [805, 454] width 124 height 18
click at [487, 323] on div "Compliance Qty: 19 each 2 hours ago" at bounding box center [335, 328] width 543 height 13
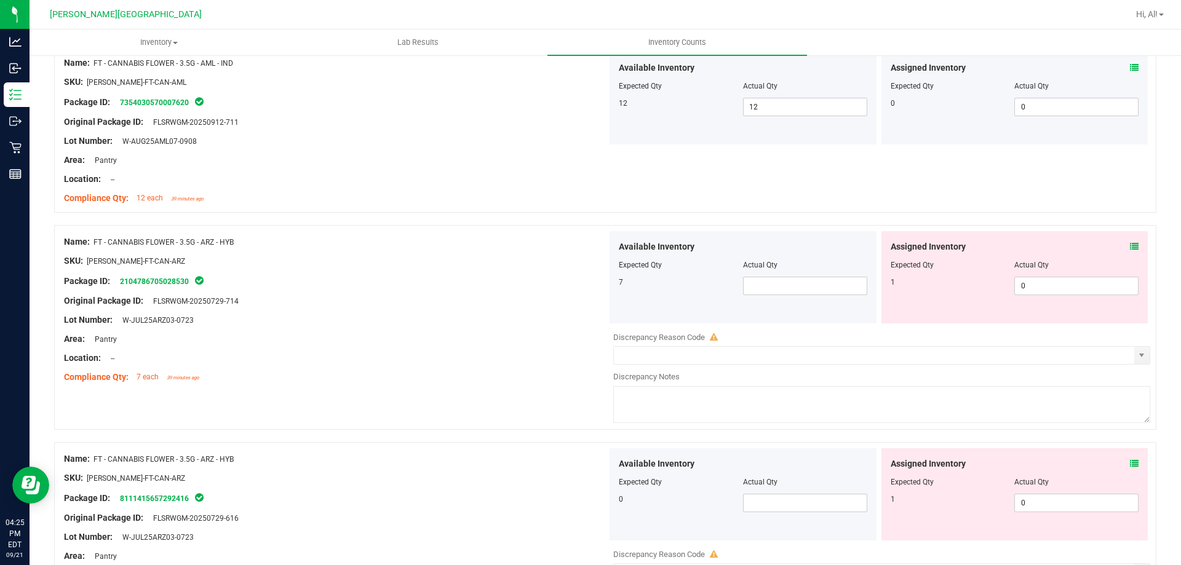
scroll to position [2413, 0]
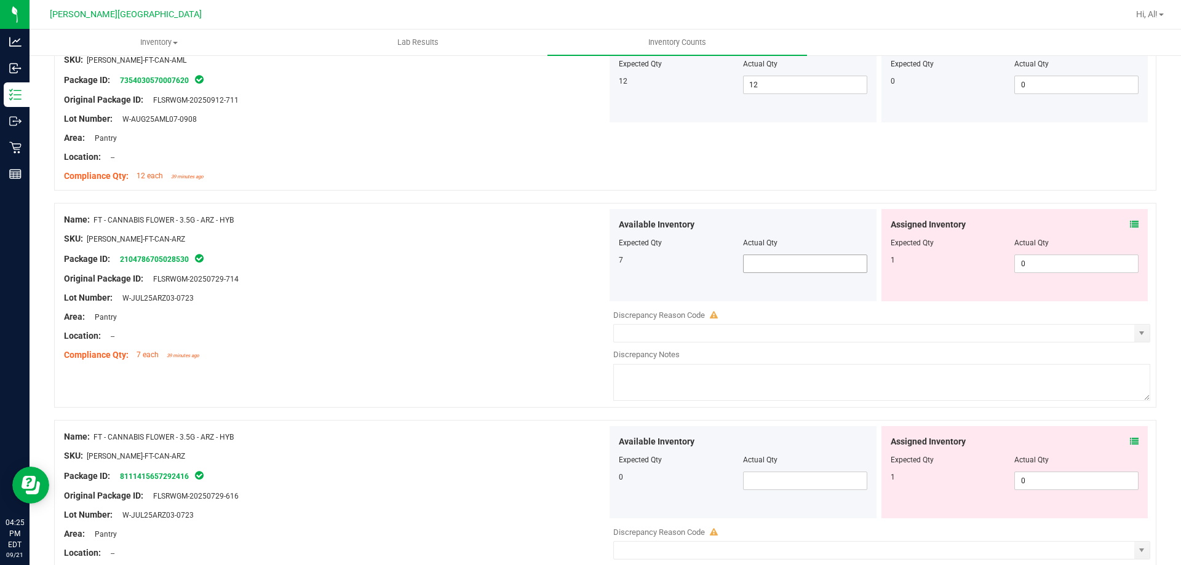
click at [783, 271] on span at bounding box center [805, 264] width 124 height 18
click at [330, 349] on div "Compliance Qty: 7 each 39 minutes ago" at bounding box center [335, 355] width 543 height 13
click at [799, 485] on span at bounding box center [805, 481] width 124 height 18
click at [789, 262] on span at bounding box center [805, 264] width 124 height 18
click at [1130, 221] on icon at bounding box center [1134, 224] width 9 height 9
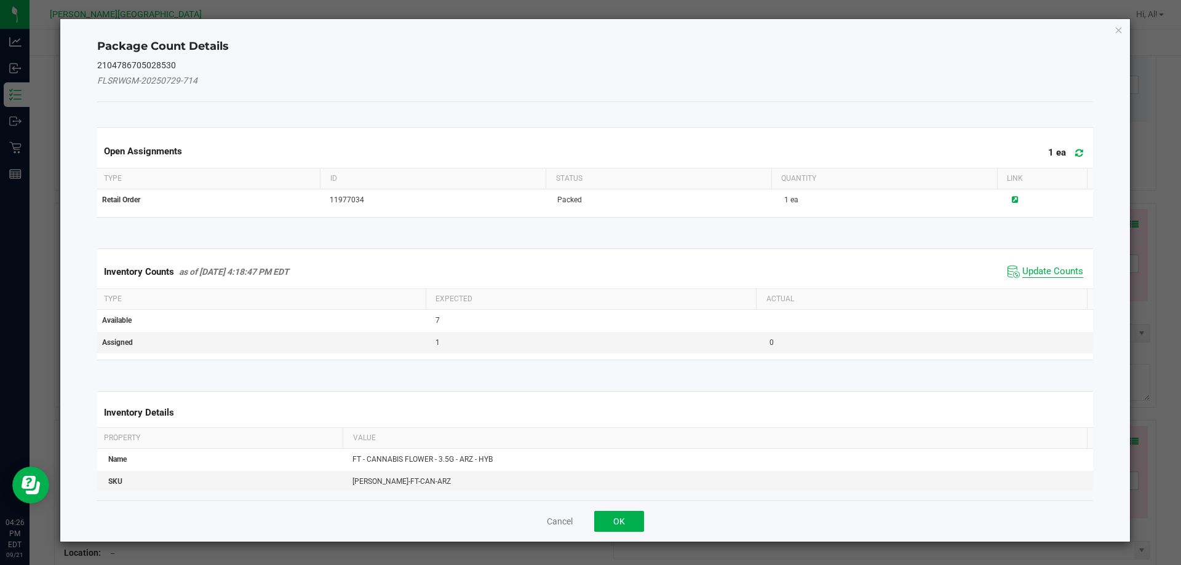
click at [1045, 270] on span "Update Counts" at bounding box center [1053, 272] width 61 height 12
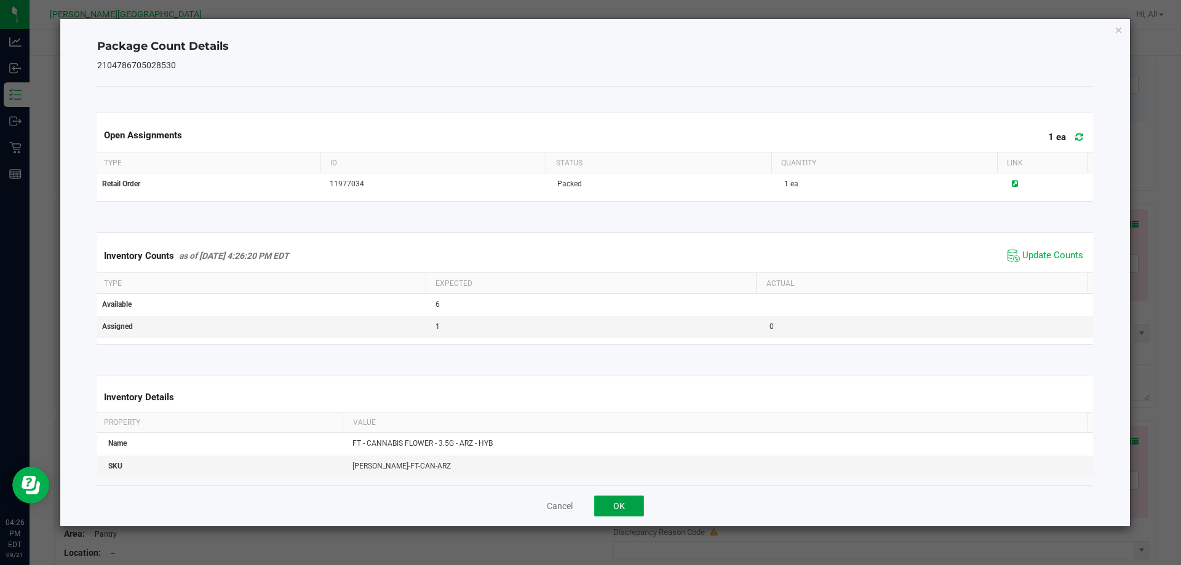
click at [636, 512] on button "OK" at bounding box center [619, 506] width 50 height 21
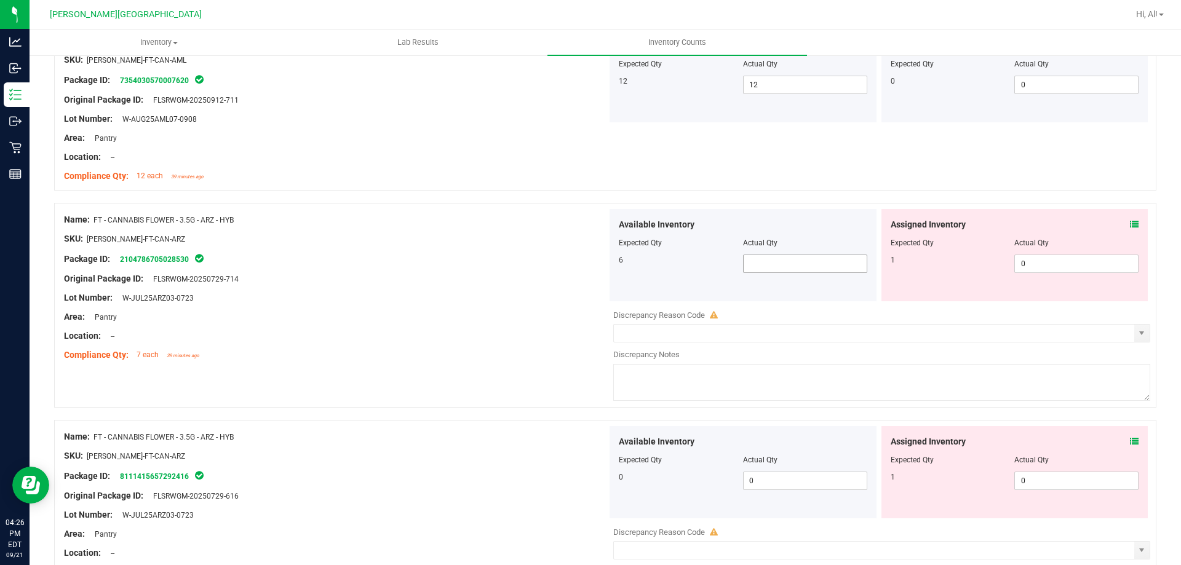
click at [766, 268] on span at bounding box center [805, 264] width 124 height 18
click at [548, 391] on div "Name: FT - CANNABIS FLOWER - 3.5G - ARZ - HYB SKU: [PERSON_NAME]-FT-CAN-ARZ Pac…" at bounding box center [605, 305] width 1103 height 205
click at [805, 493] on div "Available Inventory Expected Qty Actual Qty 0 0 0" at bounding box center [743, 472] width 267 height 92
click at [805, 491] on div "Available Inventory Expected Qty Actual Qty 0 0 0" at bounding box center [743, 472] width 267 height 92
click at [807, 479] on span "0 0" at bounding box center [805, 481] width 124 height 18
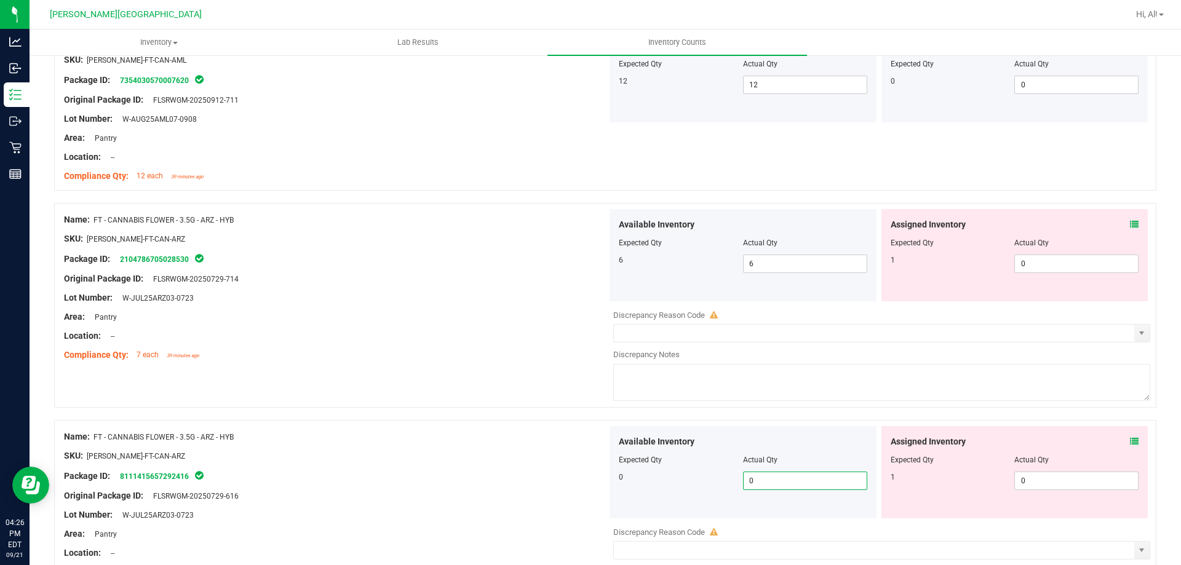
click at [575, 445] on div at bounding box center [335, 447] width 543 height 6
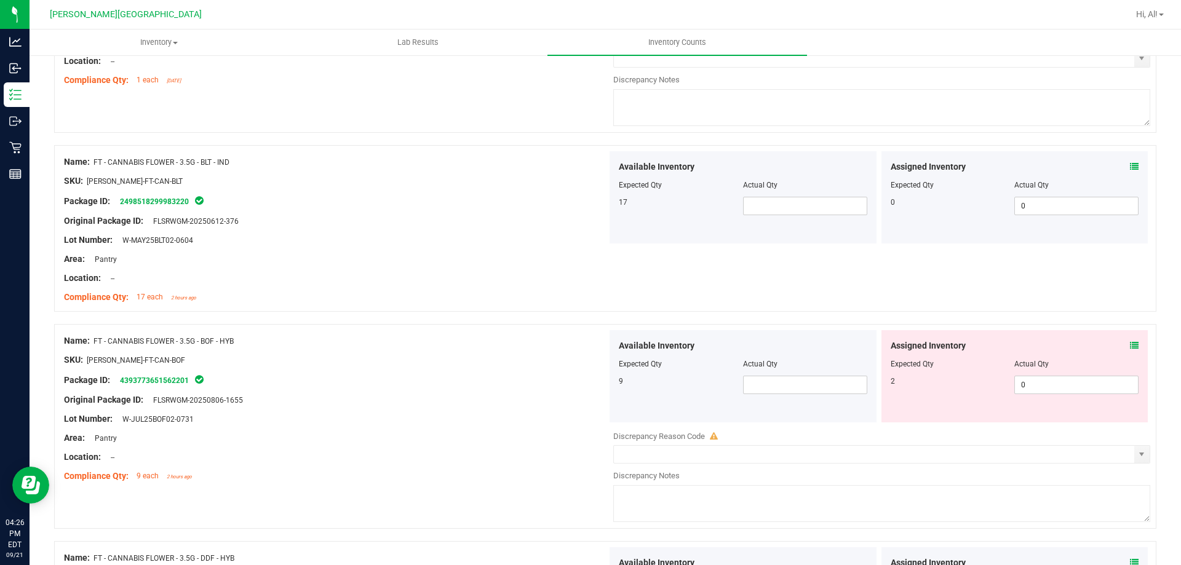
scroll to position [2967, 0]
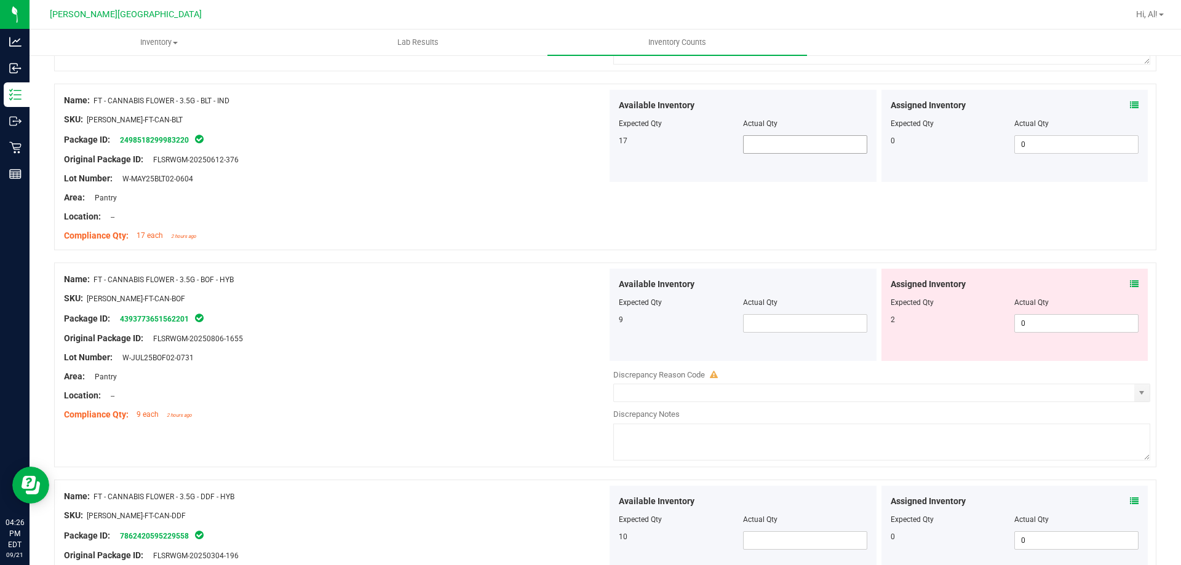
click at [797, 151] on span at bounding box center [805, 144] width 124 height 18
click at [791, 330] on span at bounding box center [805, 323] width 124 height 18
click at [802, 141] on span at bounding box center [805, 144] width 124 height 18
click at [679, 228] on div "Name: FT - CANNABIS FLOWER - 3.5G - BLT - IND SKU: [PERSON_NAME]-FT-CAN-BLT Pac…" at bounding box center [605, 167] width 1103 height 167
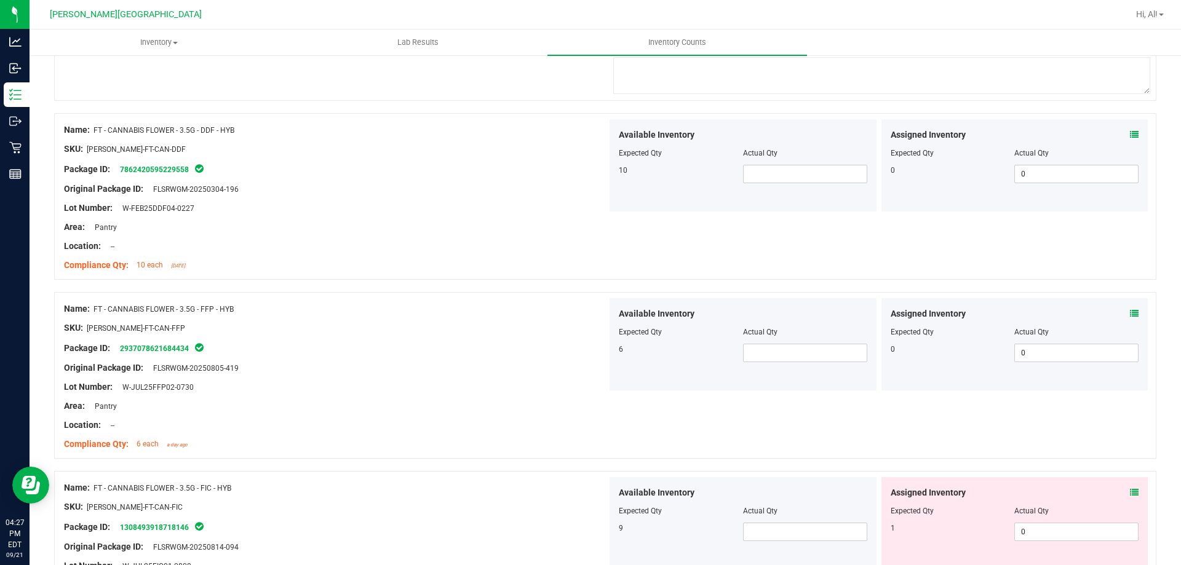
scroll to position [3336, 0]
click at [770, 166] on span at bounding box center [805, 171] width 124 height 18
click at [795, 347] on span at bounding box center [805, 351] width 124 height 18
click at [444, 382] on div "Lot Number: W-JUL25FFP02-0730" at bounding box center [335, 384] width 543 height 13
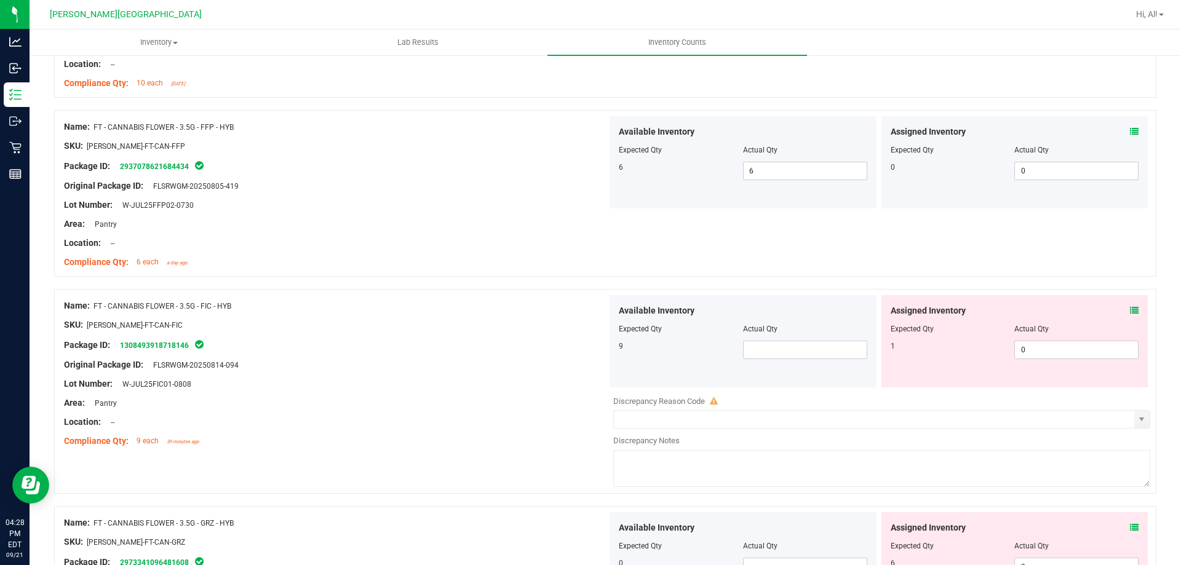
scroll to position [3520, 0]
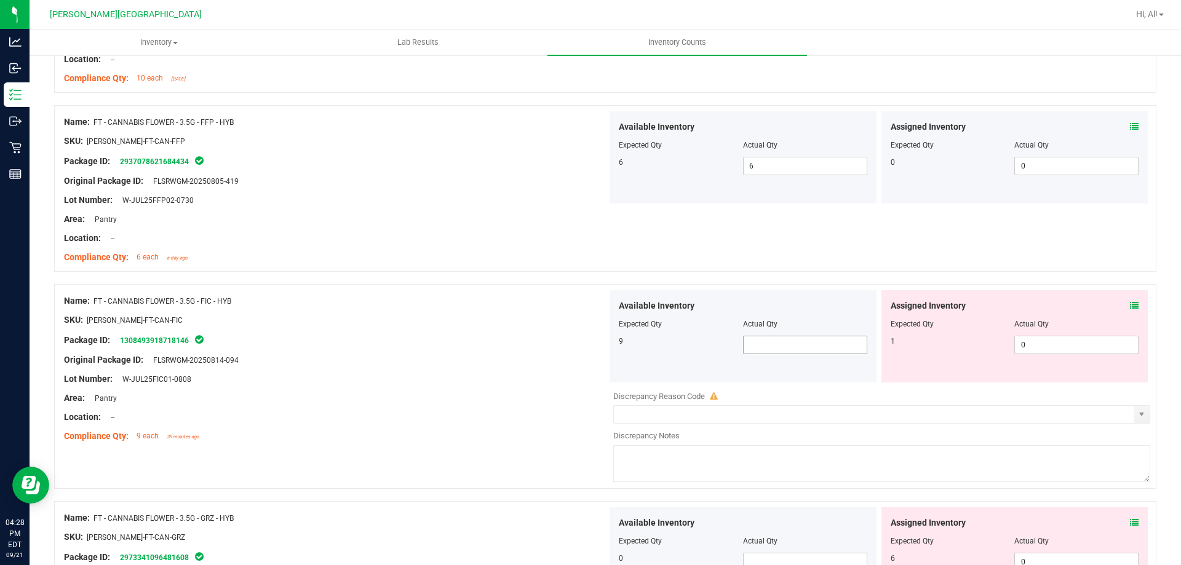
click at [769, 344] on span at bounding box center [805, 345] width 124 height 18
click at [479, 350] on div at bounding box center [335, 351] width 543 height 6
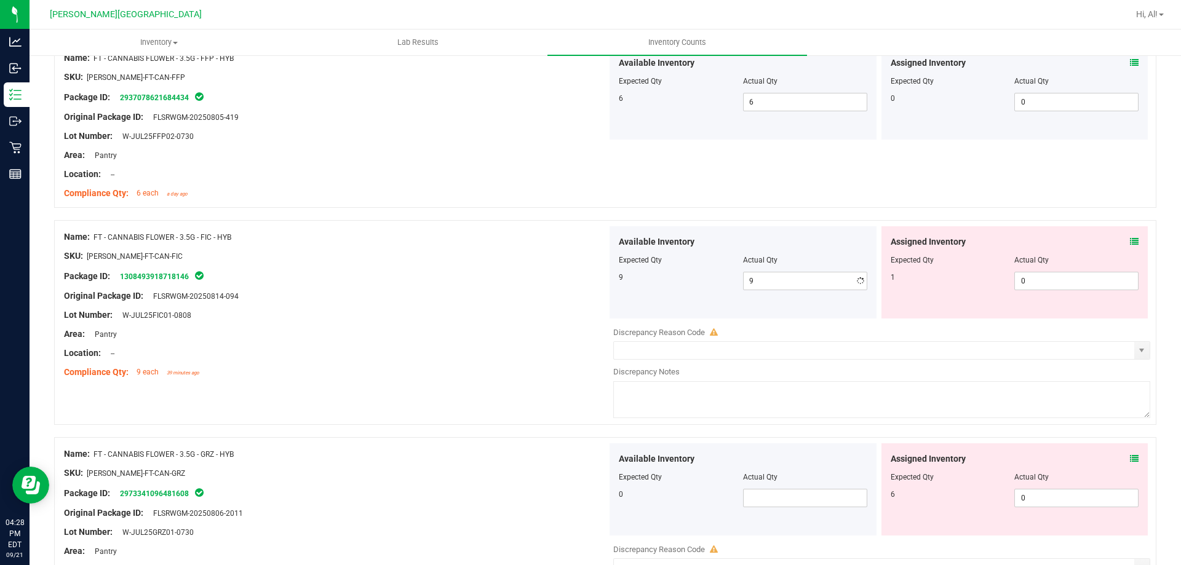
scroll to position [3715, 0]
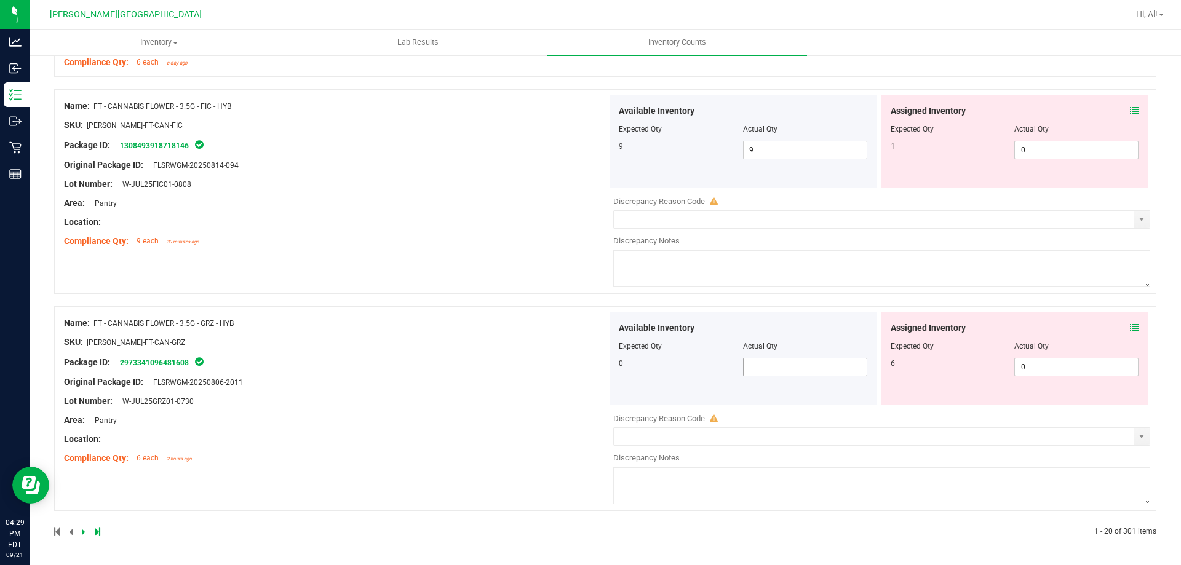
click at [831, 369] on span at bounding box center [805, 367] width 124 height 18
click at [582, 361] on div "Package ID: 2973341096481608" at bounding box center [335, 362] width 543 height 15
click at [536, 377] on div "Original Package ID: FLSRWGM-20250806-2011" at bounding box center [335, 382] width 543 height 13
click at [85, 533] on link at bounding box center [85, 532] width 6 height 9
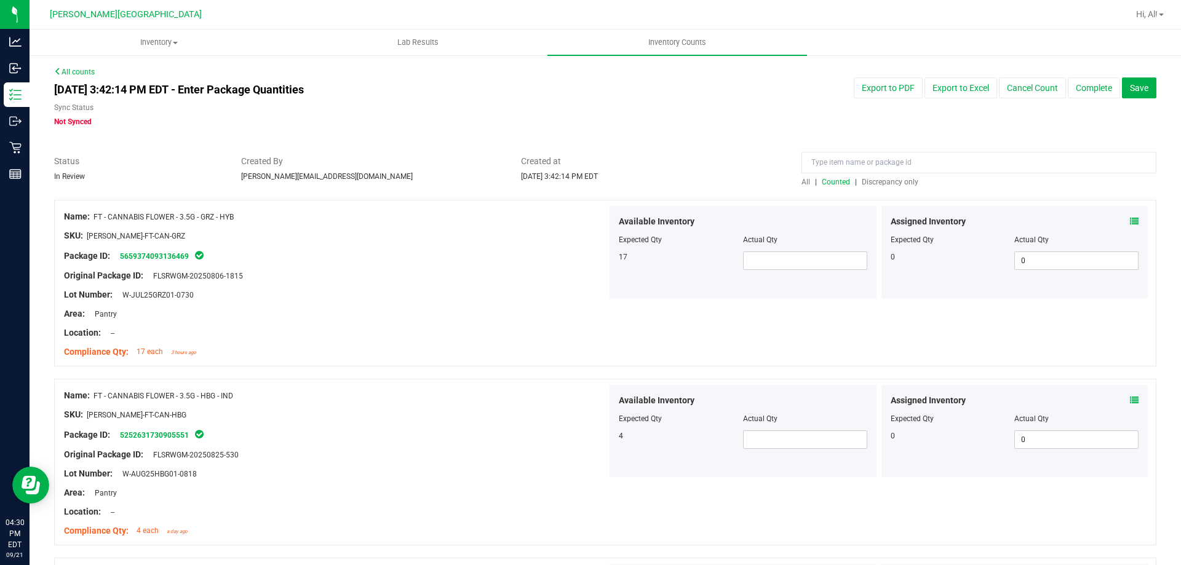
click at [1130, 222] on icon at bounding box center [1134, 221] width 9 height 9
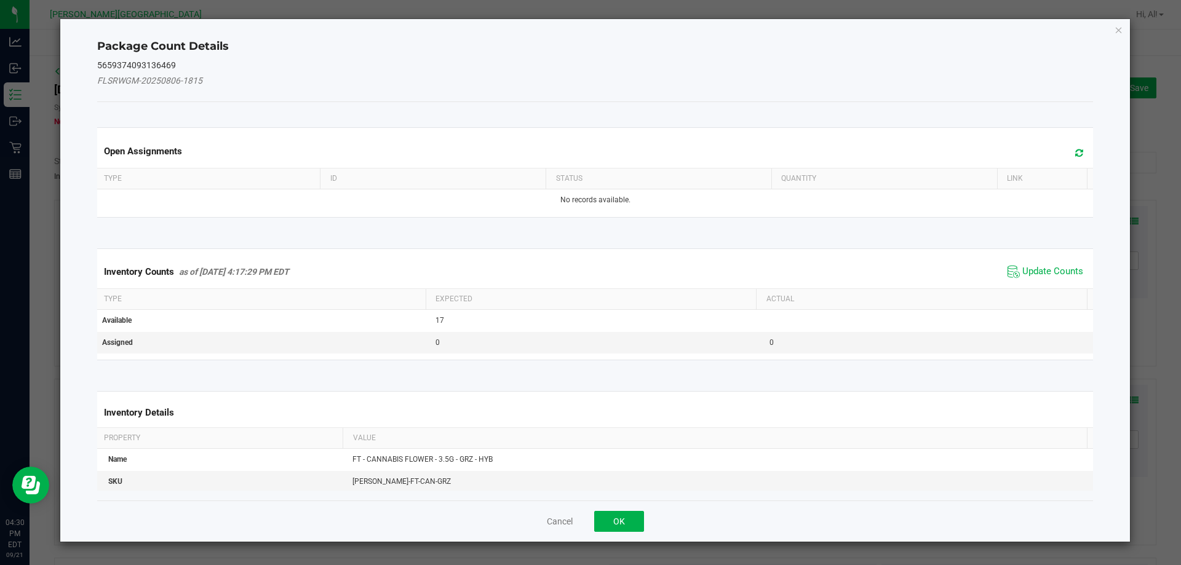
click at [1032, 279] on span "Update Counts" at bounding box center [1046, 272] width 82 height 18
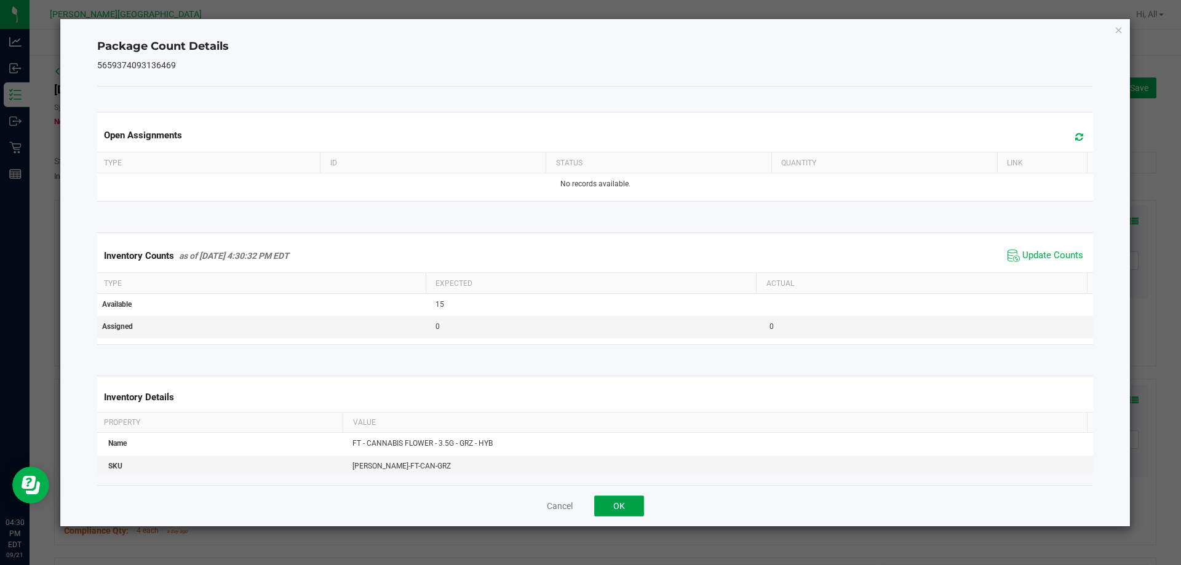
click at [634, 508] on button "OK" at bounding box center [619, 506] width 50 height 21
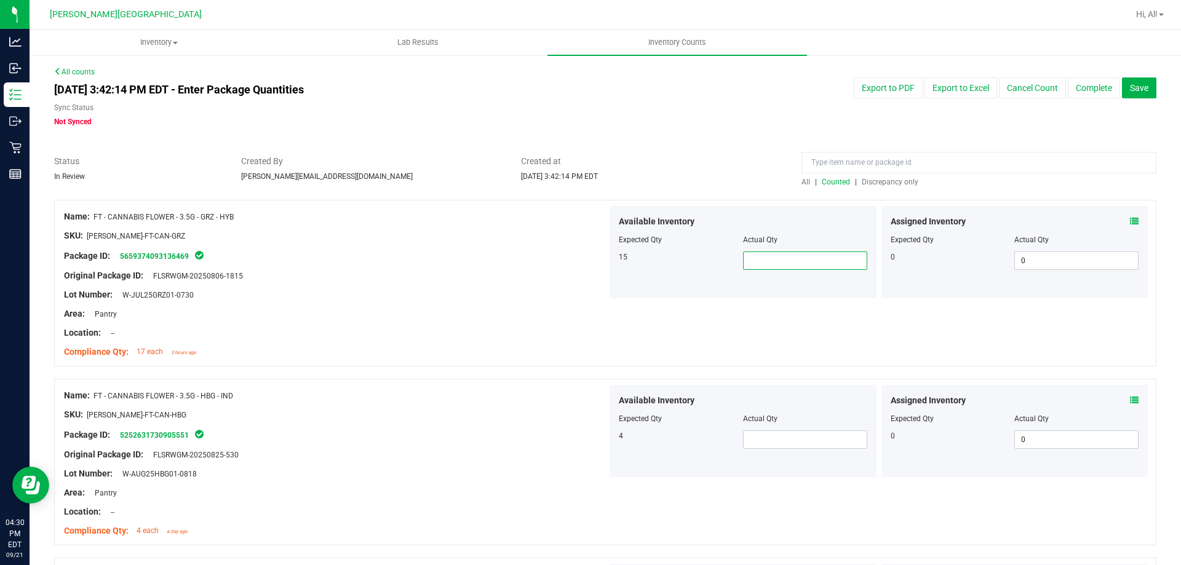
click at [769, 266] on span at bounding box center [805, 261] width 124 height 18
click at [512, 311] on div "Area: Pantry" at bounding box center [335, 314] width 543 height 13
click at [434, 370] on div at bounding box center [605, 373] width 1103 height 12
click at [804, 436] on span at bounding box center [805, 440] width 124 height 18
click at [488, 457] on div "Original Package ID: FLSRWGM-20250825-530" at bounding box center [335, 455] width 543 height 13
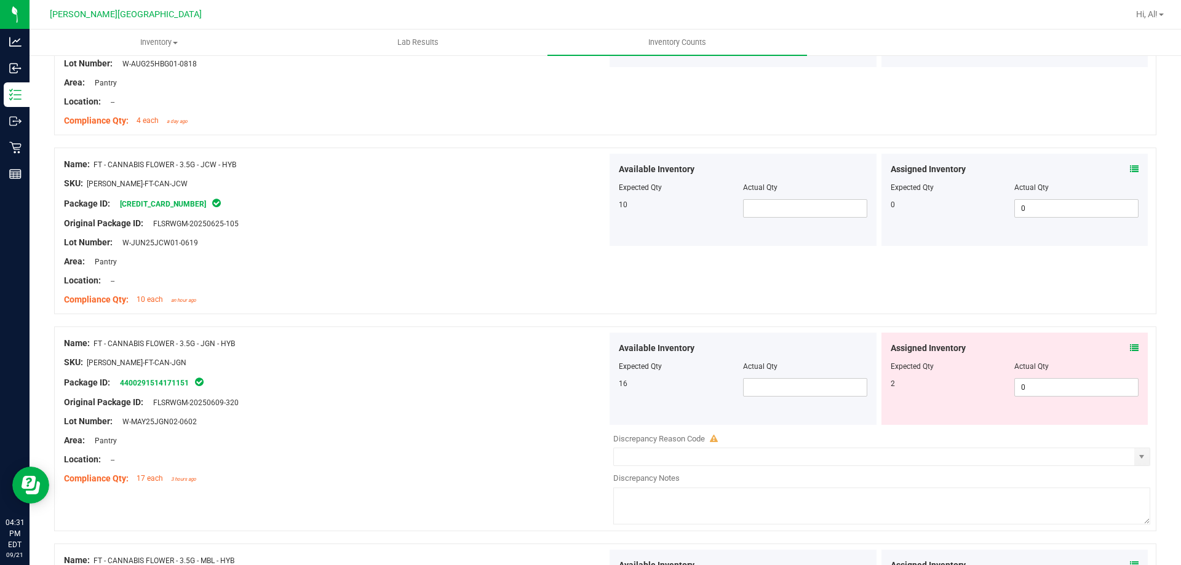
scroll to position [431, 0]
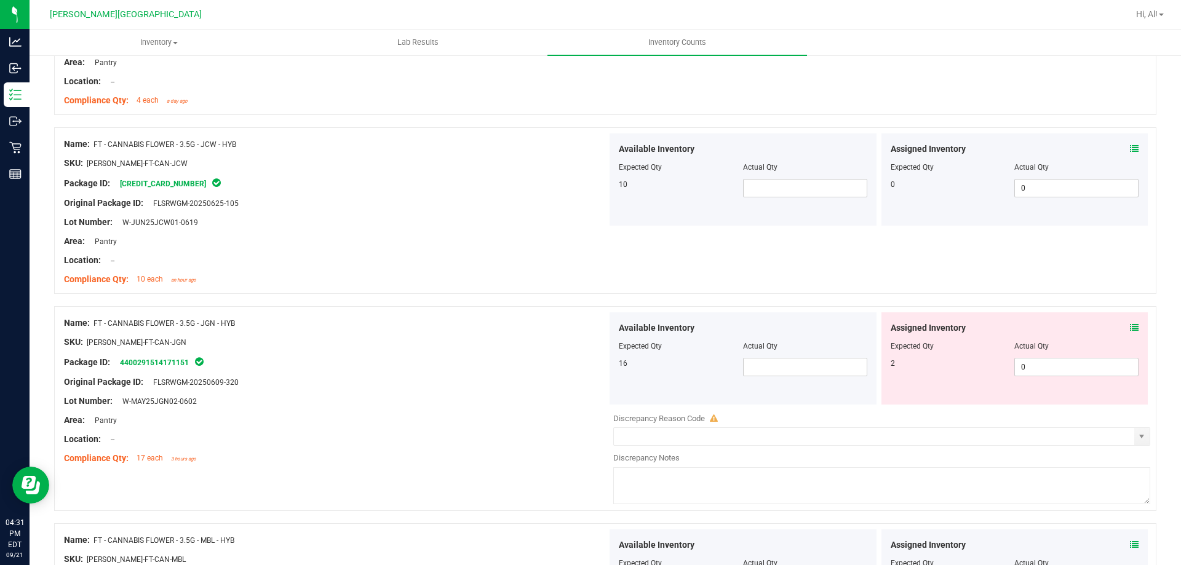
click at [1130, 154] on span at bounding box center [1134, 149] width 9 height 13
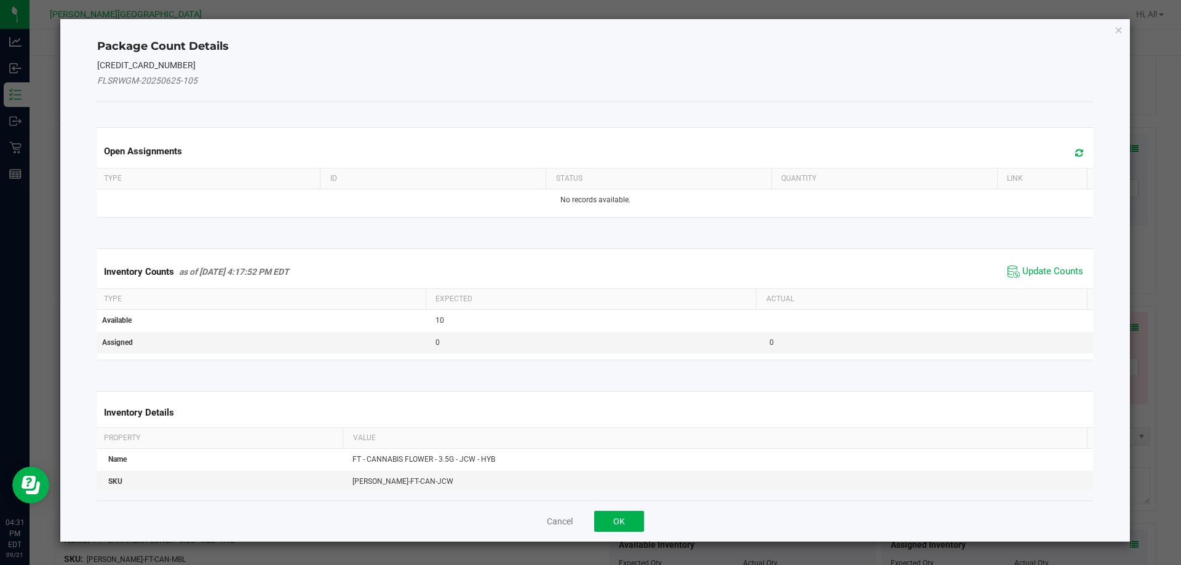
click at [1039, 279] on span "Update Counts" at bounding box center [1046, 272] width 82 height 18
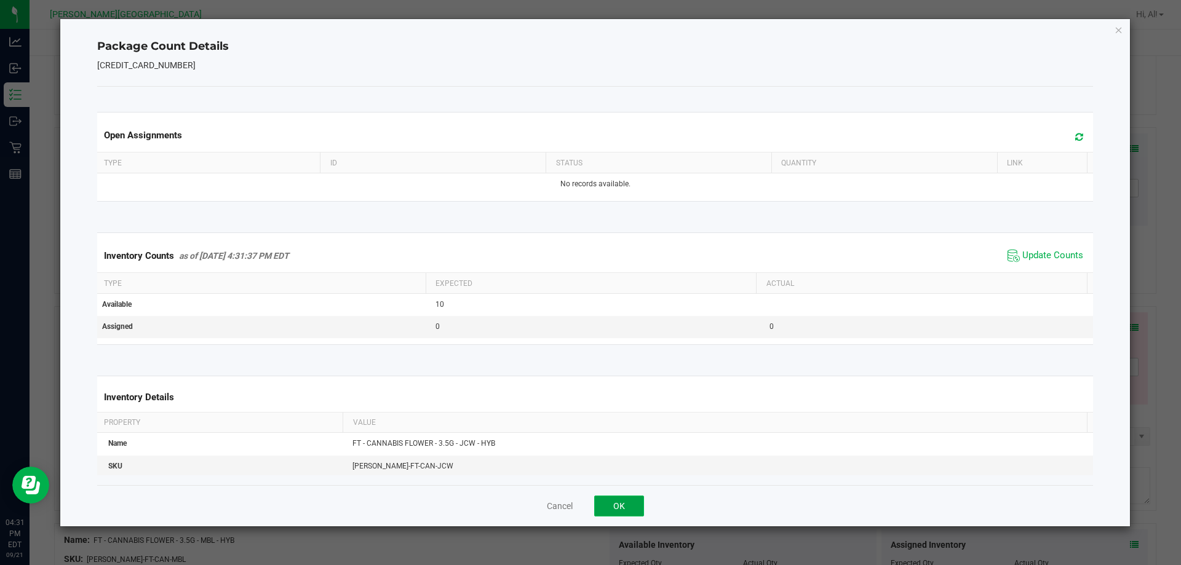
click at [608, 503] on button "OK" at bounding box center [619, 506] width 50 height 21
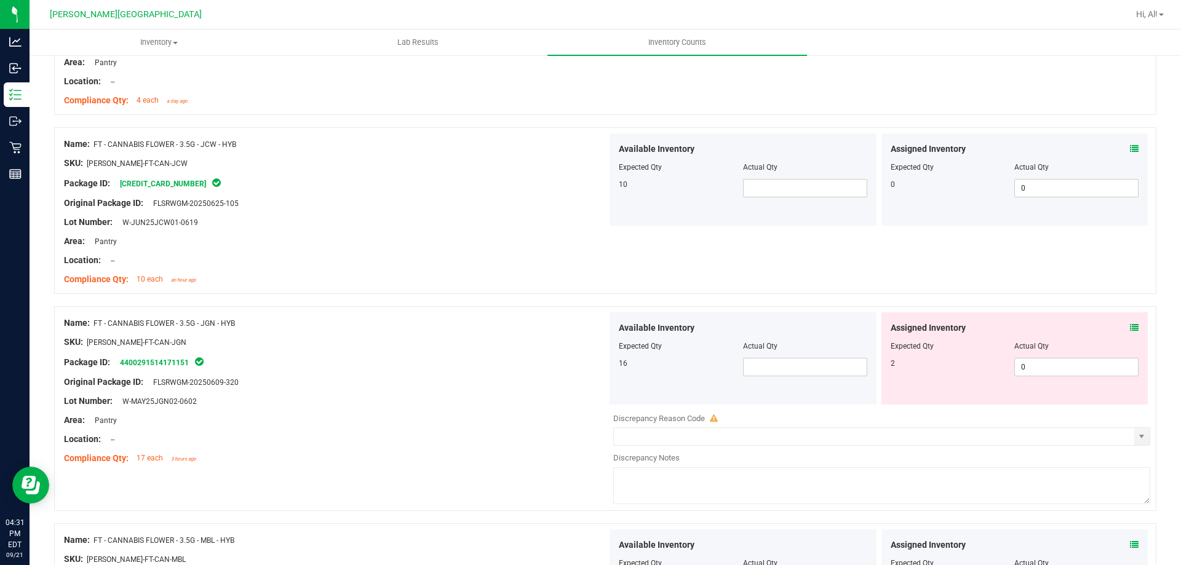
click at [1130, 328] on icon at bounding box center [1134, 328] width 9 height 9
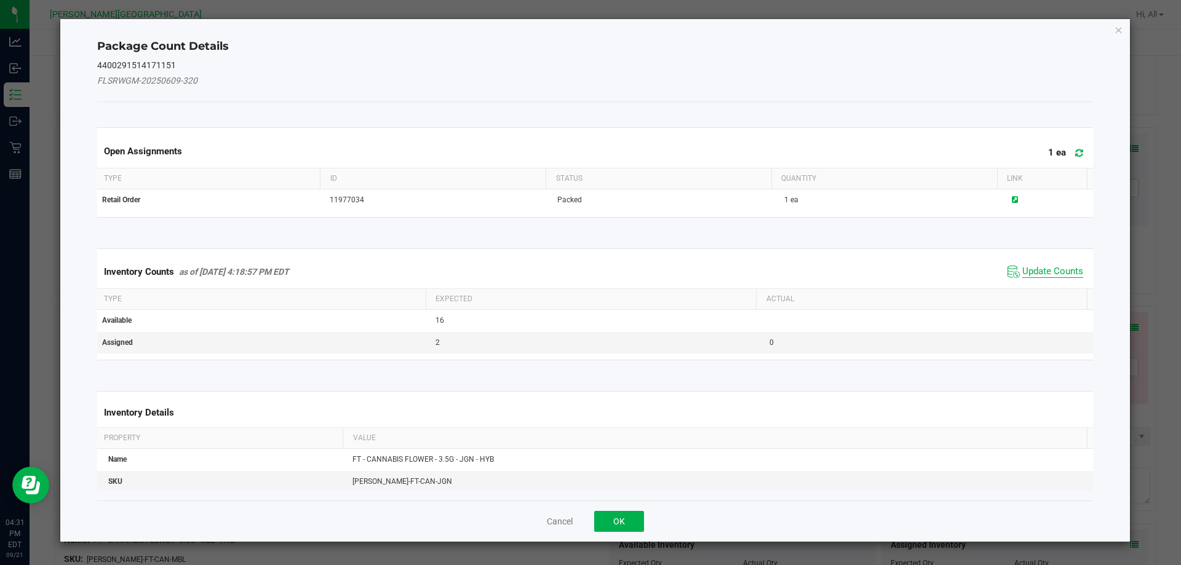
click at [1057, 274] on span "Update Counts" at bounding box center [1053, 272] width 61 height 12
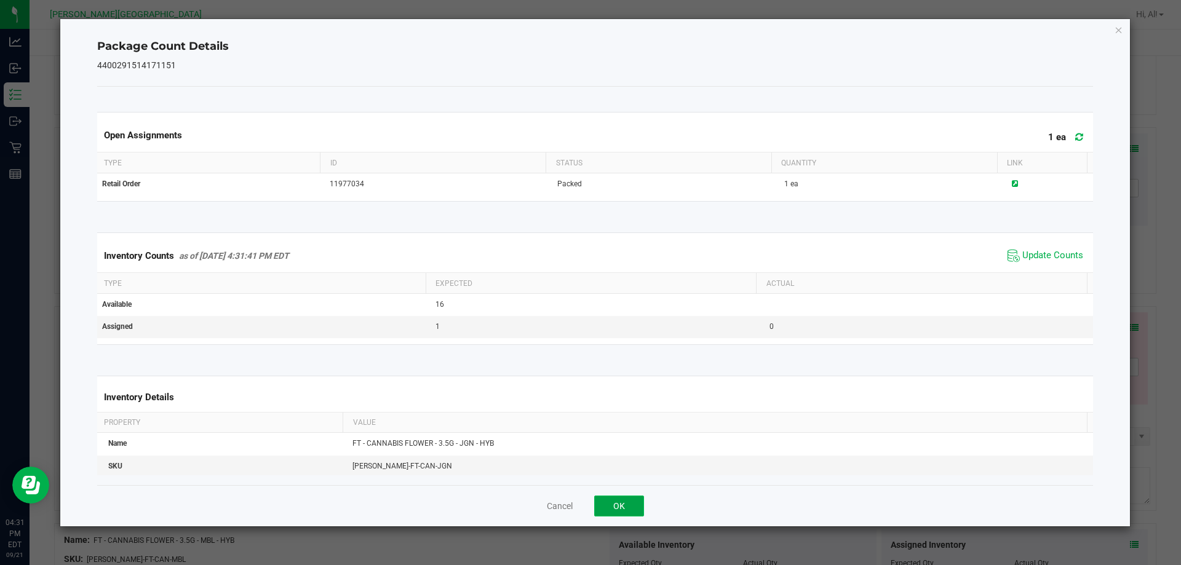
click at [626, 496] on button "OK" at bounding box center [619, 506] width 50 height 21
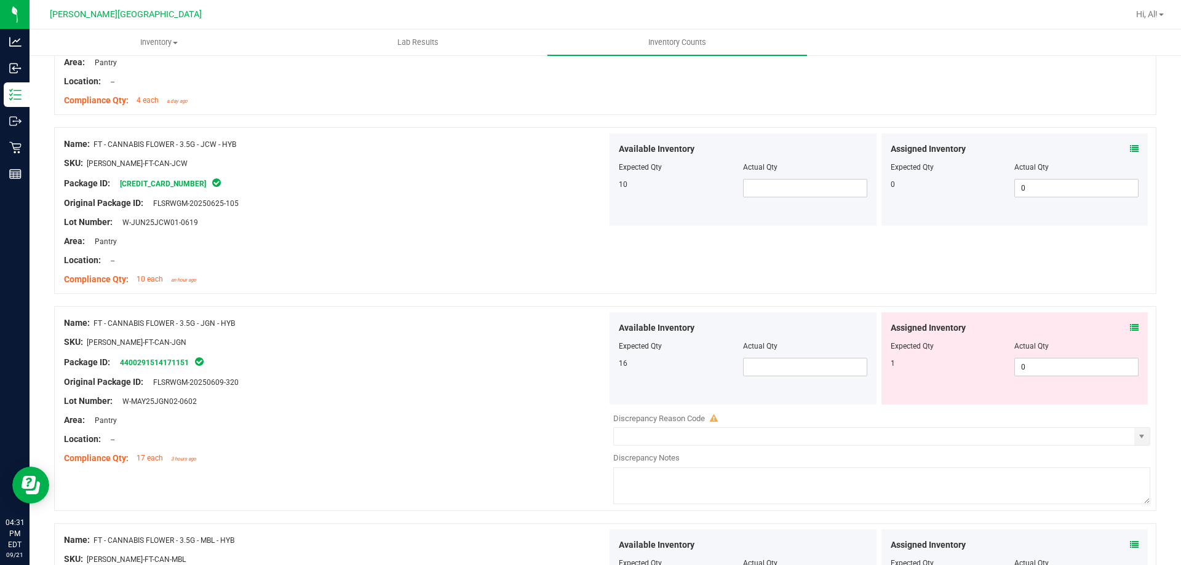
click at [471, 271] on div at bounding box center [335, 270] width 543 height 6
click at [754, 193] on span at bounding box center [805, 188] width 124 height 18
click at [770, 372] on span at bounding box center [805, 367] width 124 height 18
click at [572, 409] on div at bounding box center [335, 411] width 543 height 6
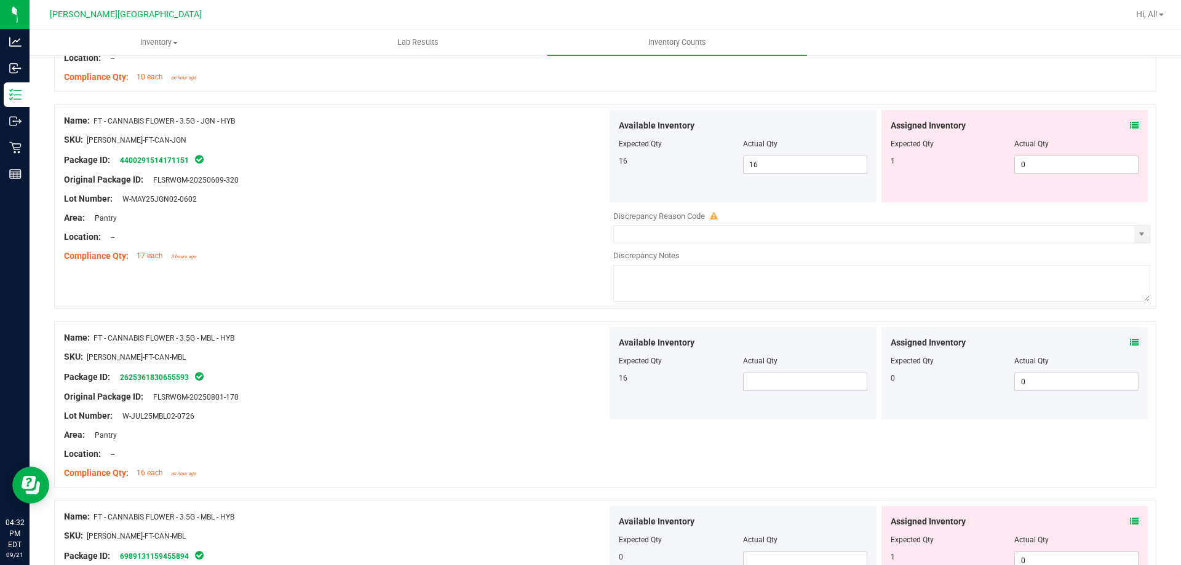
scroll to position [738, 0]
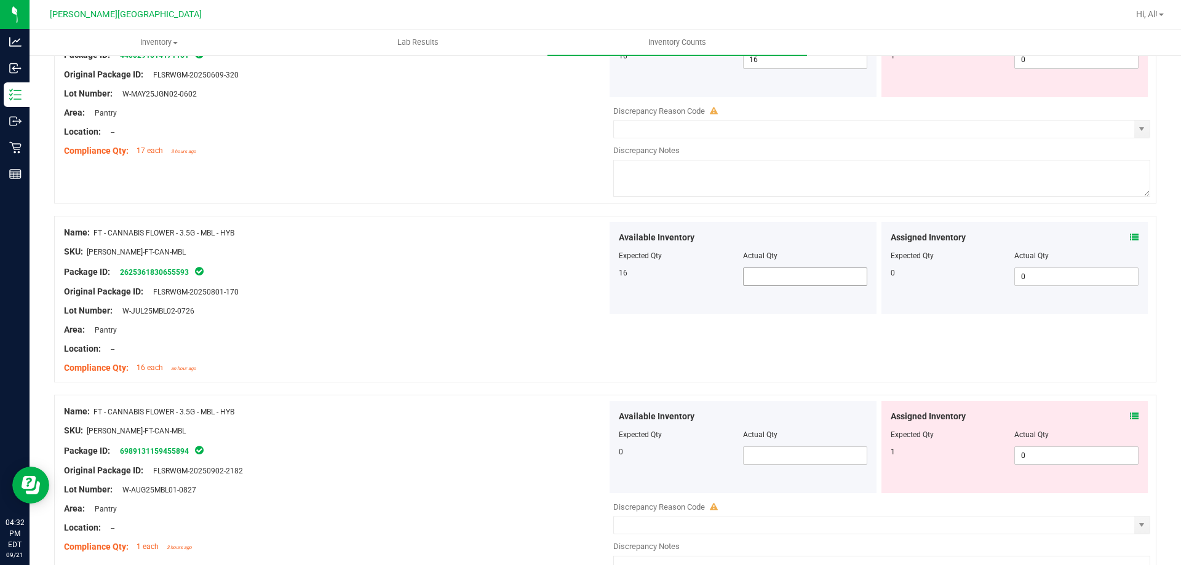
click at [820, 279] on span at bounding box center [805, 277] width 124 height 18
click at [815, 456] on span at bounding box center [805, 456] width 124 height 18
click at [814, 278] on span at bounding box center [805, 277] width 124 height 18
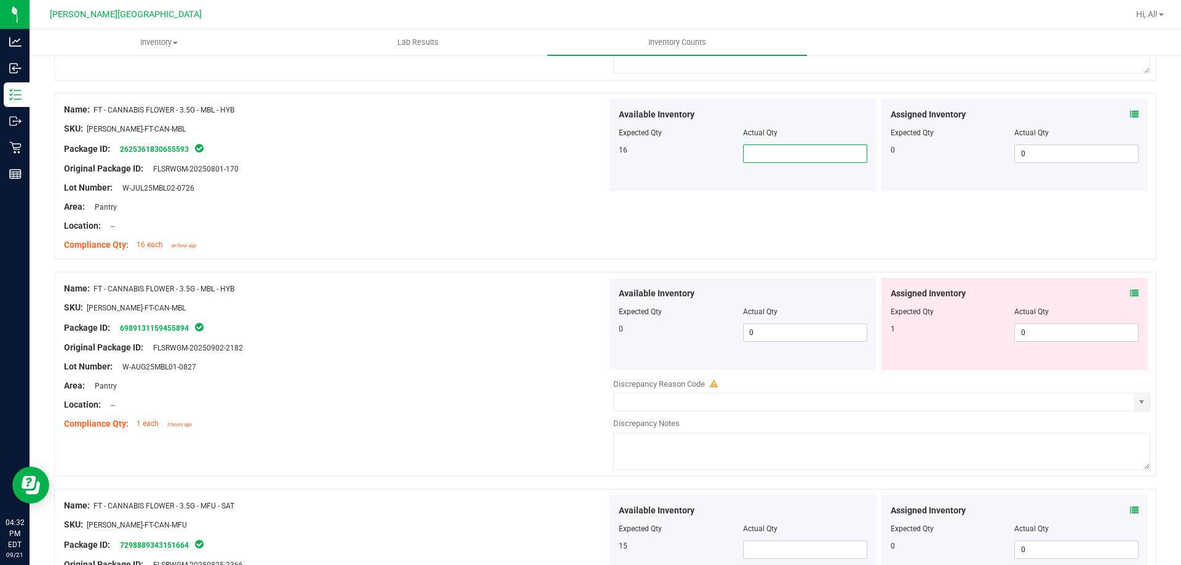
scroll to position [923, 0]
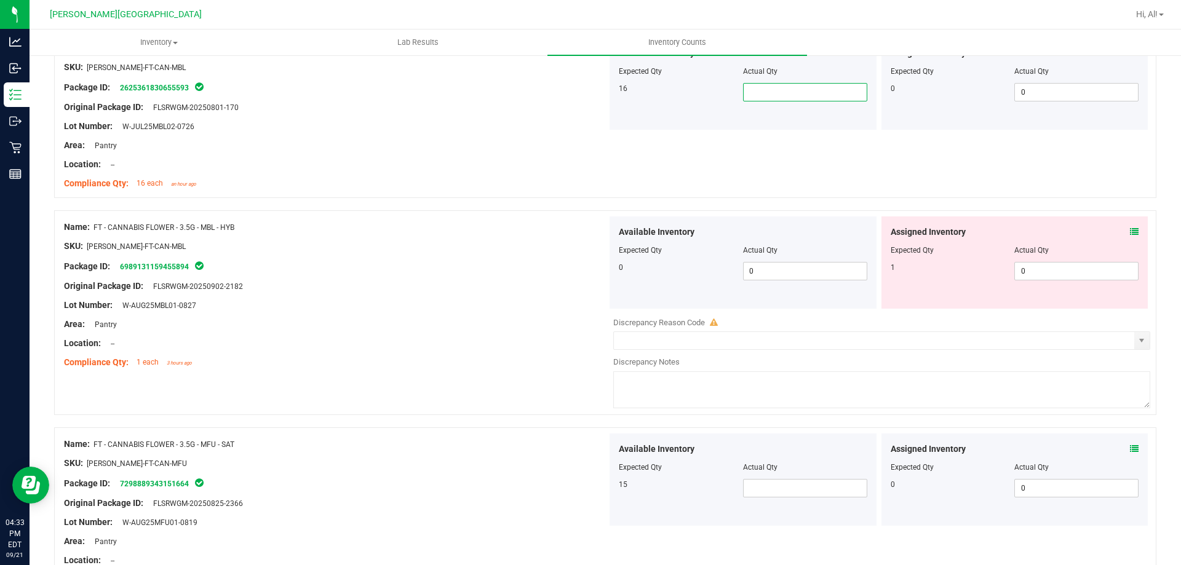
click at [757, 95] on input "text" at bounding box center [805, 92] width 123 height 17
click at [749, 495] on span at bounding box center [805, 488] width 124 height 18
click at [450, 245] on div "SKU: [PERSON_NAME]-FT-CAN-MBL" at bounding box center [335, 246] width 543 height 13
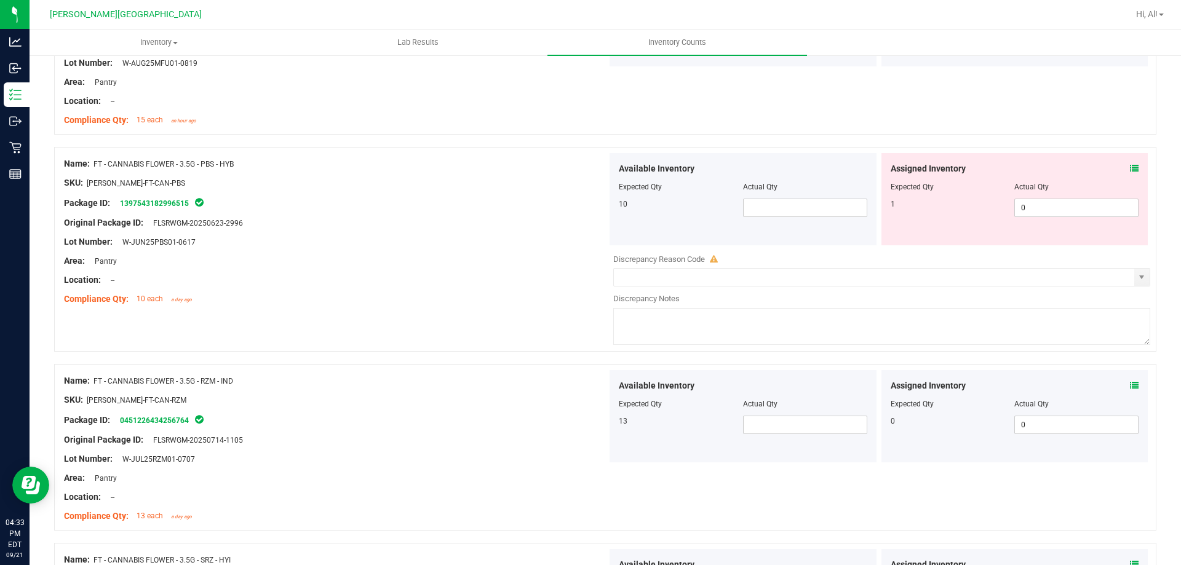
scroll to position [1415, 0]
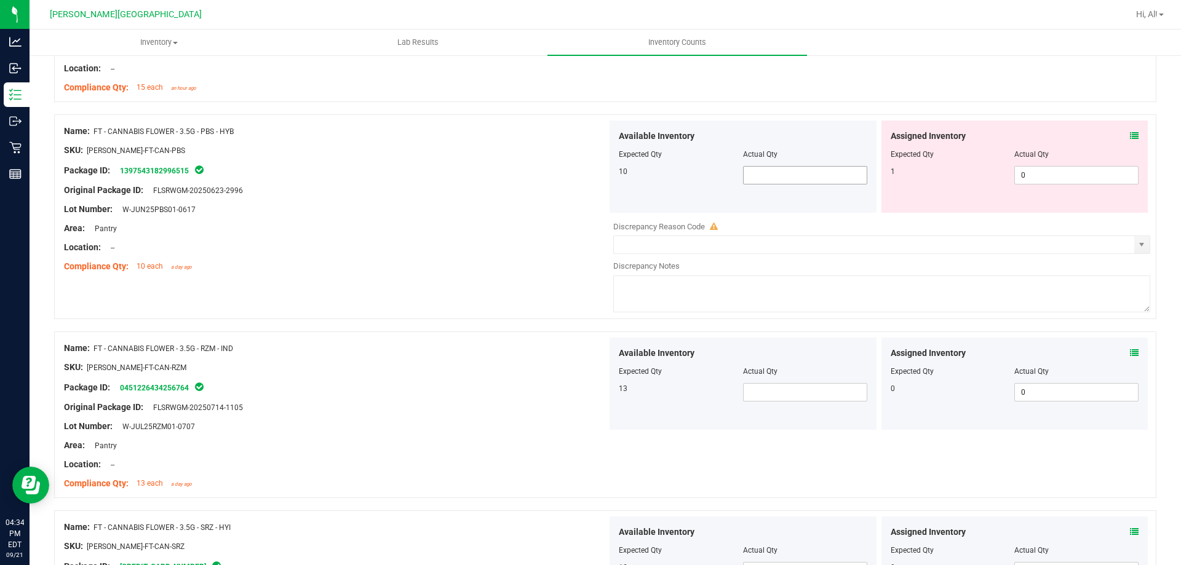
click at [833, 174] on span at bounding box center [805, 175] width 124 height 18
click at [817, 396] on span at bounding box center [805, 392] width 124 height 18
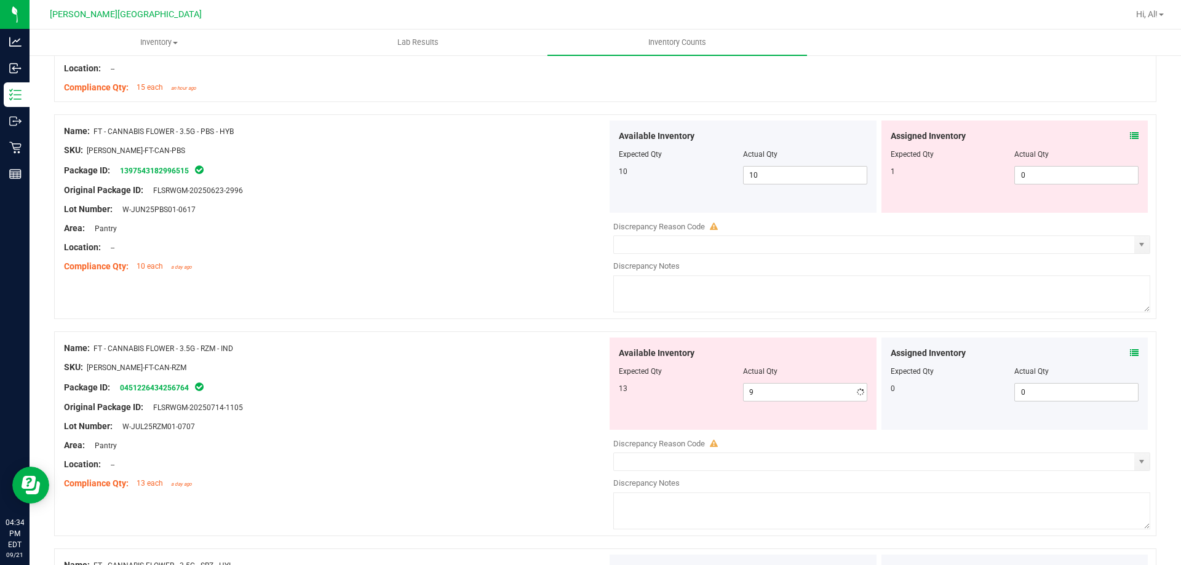
click at [1130, 350] on icon at bounding box center [1134, 353] width 9 height 9
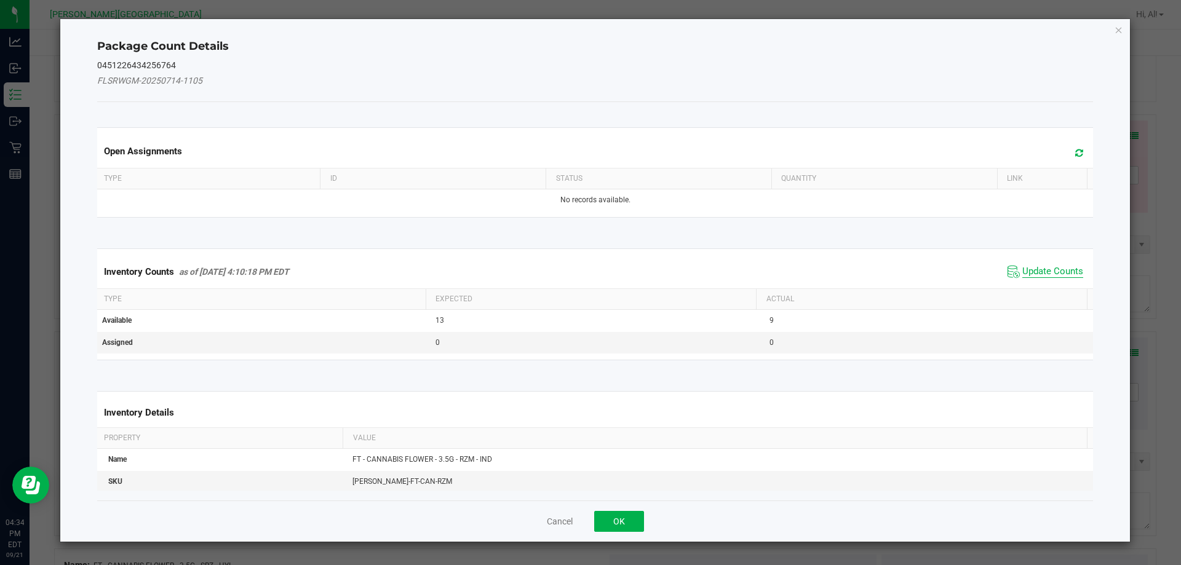
click at [1029, 268] on span "Update Counts" at bounding box center [1053, 272] width 61 height 12
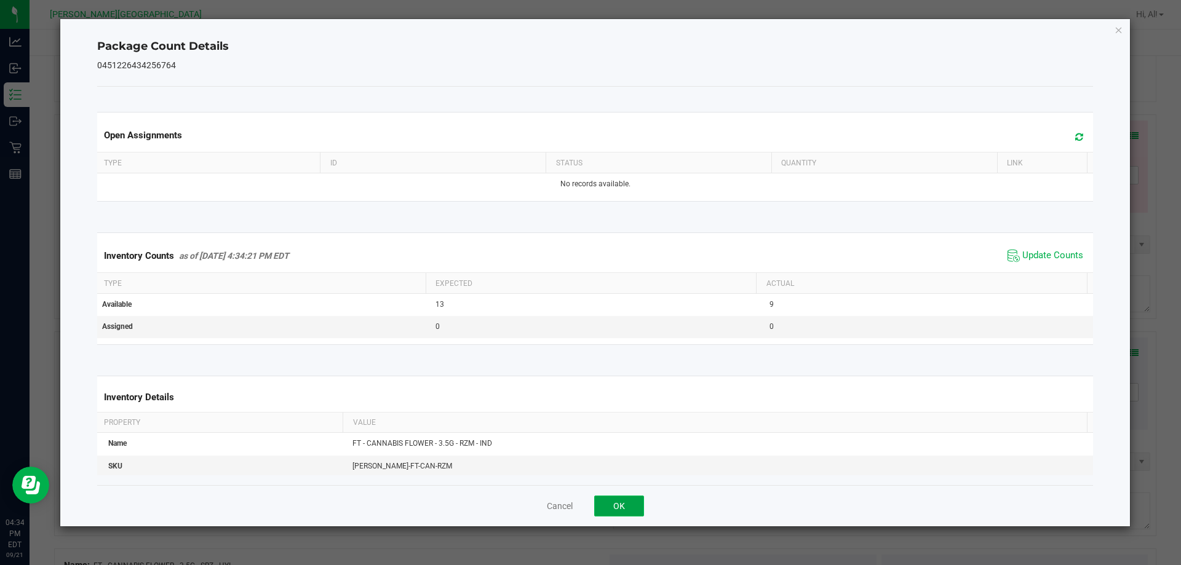
click at [618, 503] on button "OK" at bounding box center [619, 506] width 50 height 21
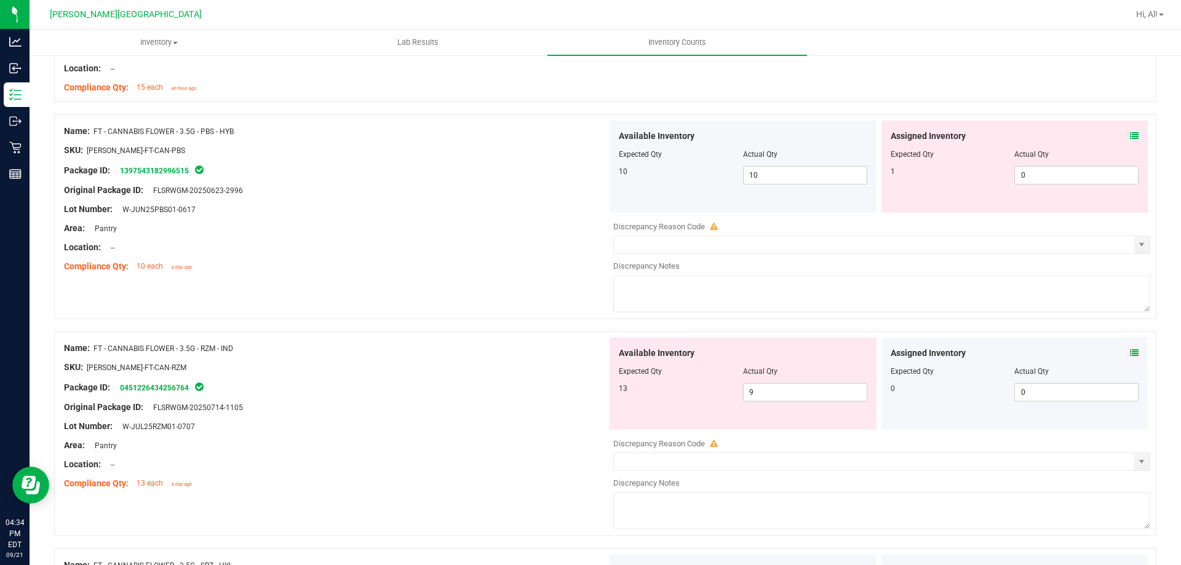
click at [483, 388] on div "Package ID: 0451226434256764" at bounding box center [335, 387] width 543 height 15
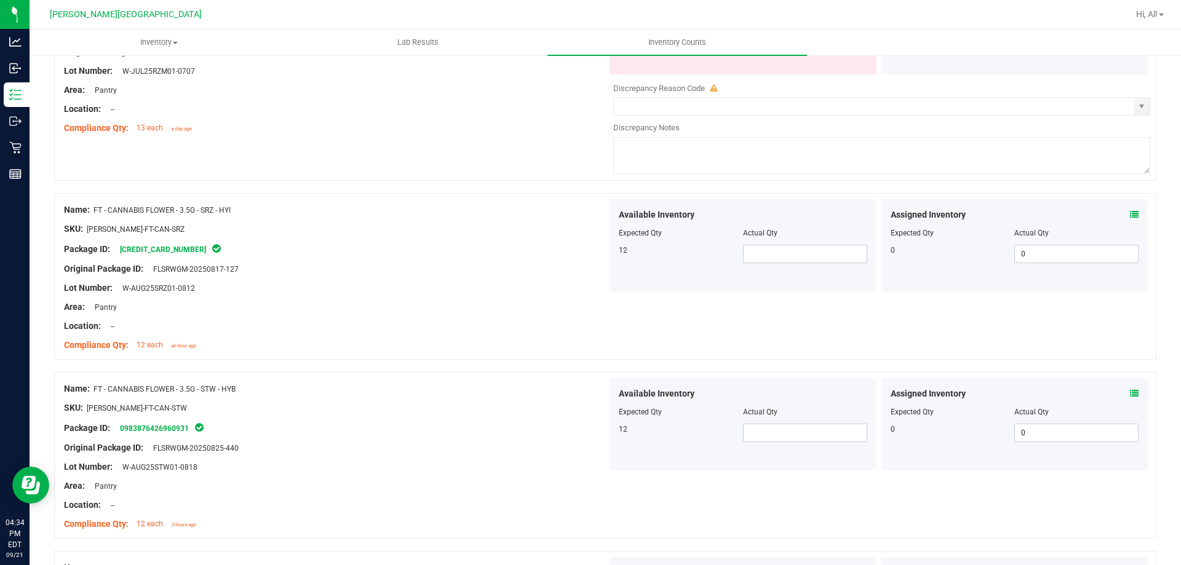
scroll to position [1846, 0]
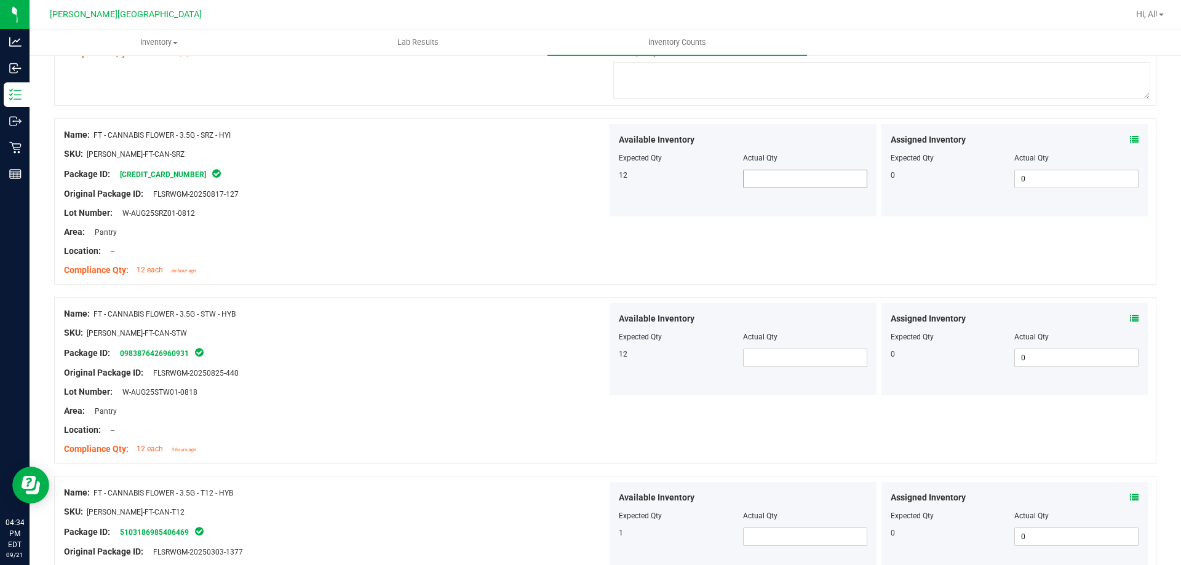
click at [775, 175] on span at bounding box center [805, 179] width 124 height 18
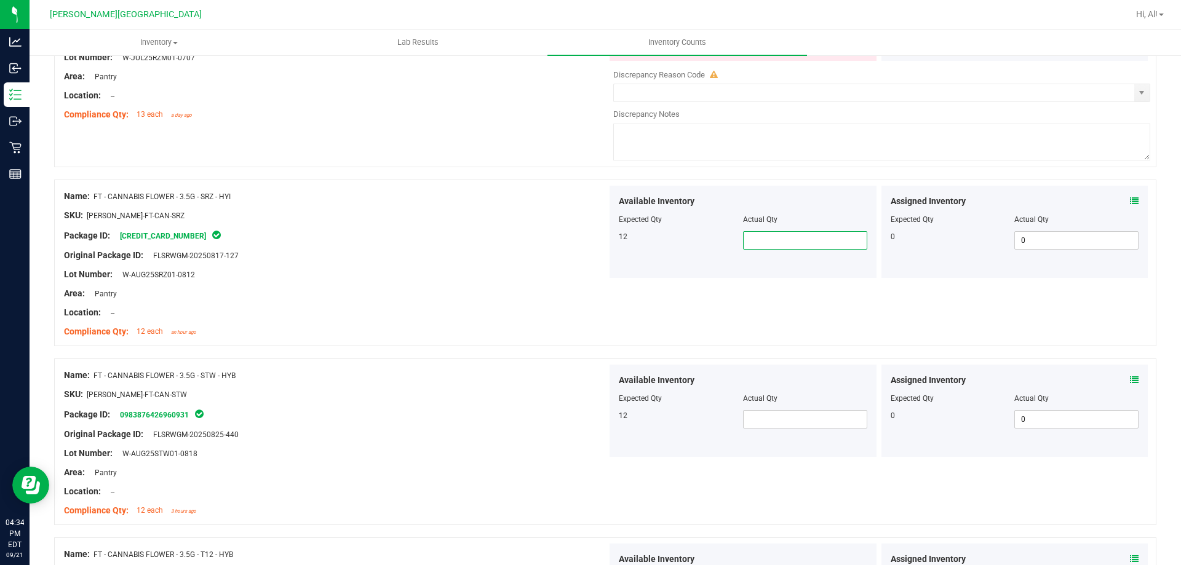
click at [749, 241] on input "text" at bounding box center [805, 240] width 123 height 17
click at [426, 259] on div "Original Package ID: FLSRWGM-20250817-127" at bounding box center [335, 255] width 543 height 13
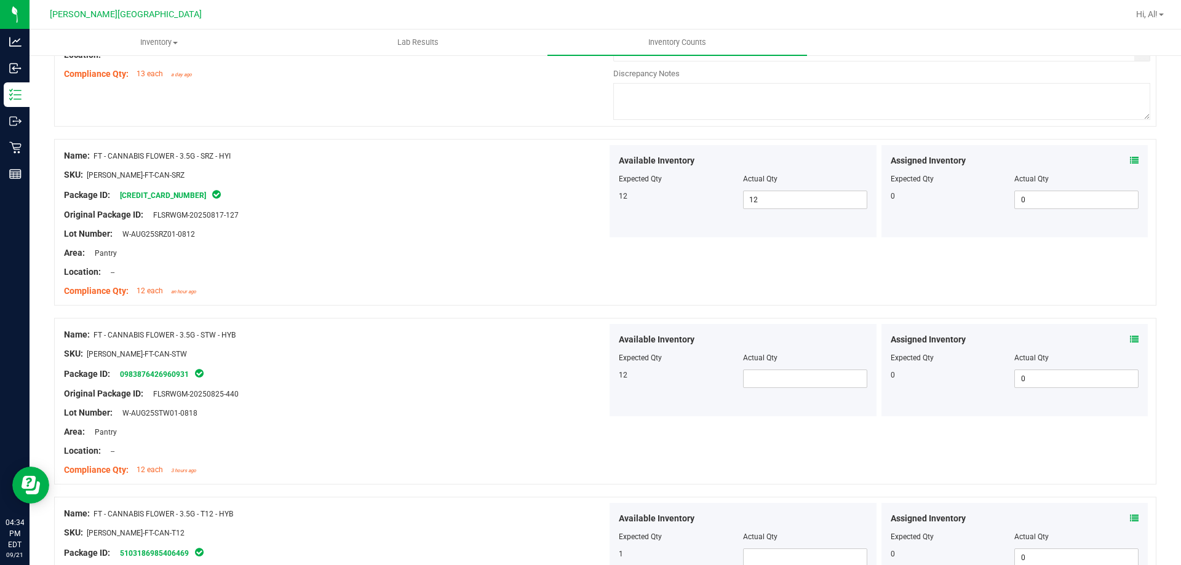
scroll to position [1969, 0]
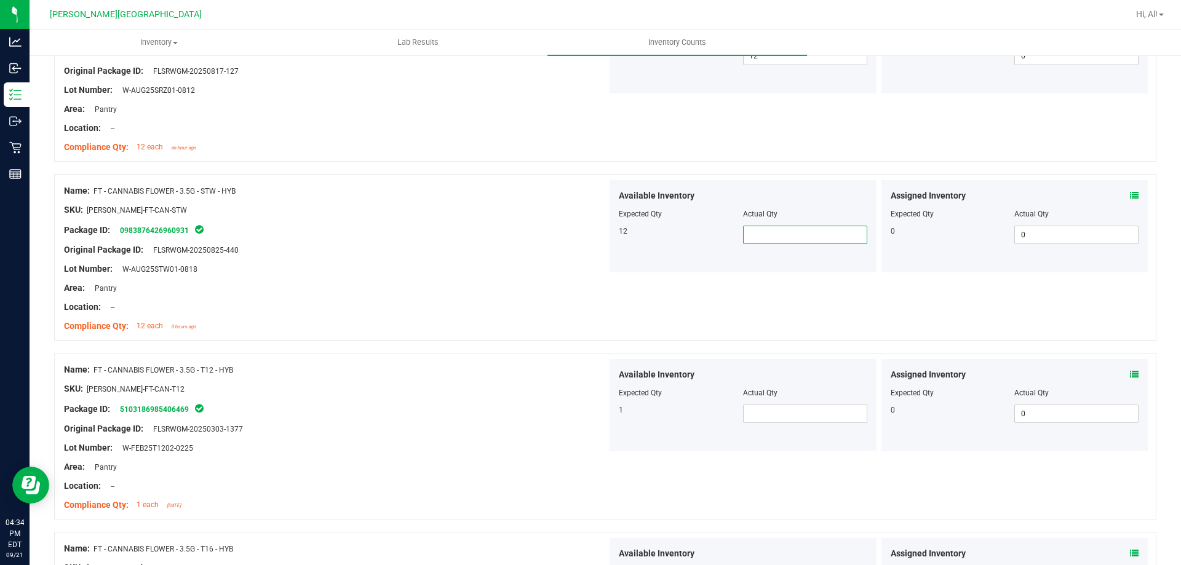
click at [754, 240] on span at bounding box center [805, 235] width 124 height 18
click at [793, 415] on span at bounding box center [805, 414] width 124 height 18
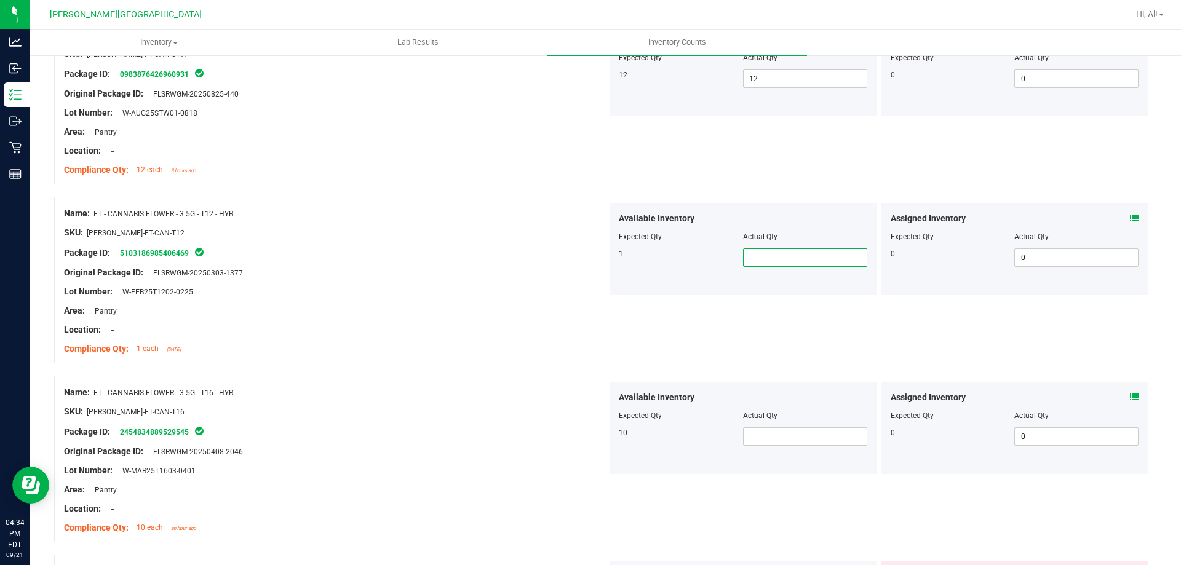
scroll to position [2154, 0]
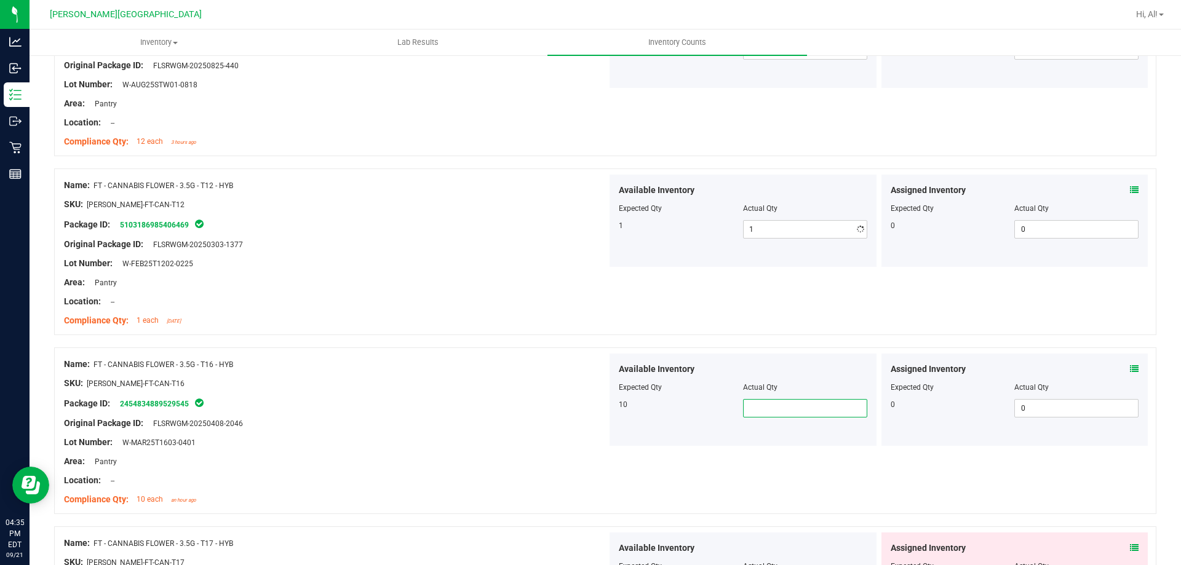
click at [794, 409] on span at bounding box center [805, 408] width 124 height 18
click at [552, 487] on div at bounding box center [335, 490] width 543 height 6
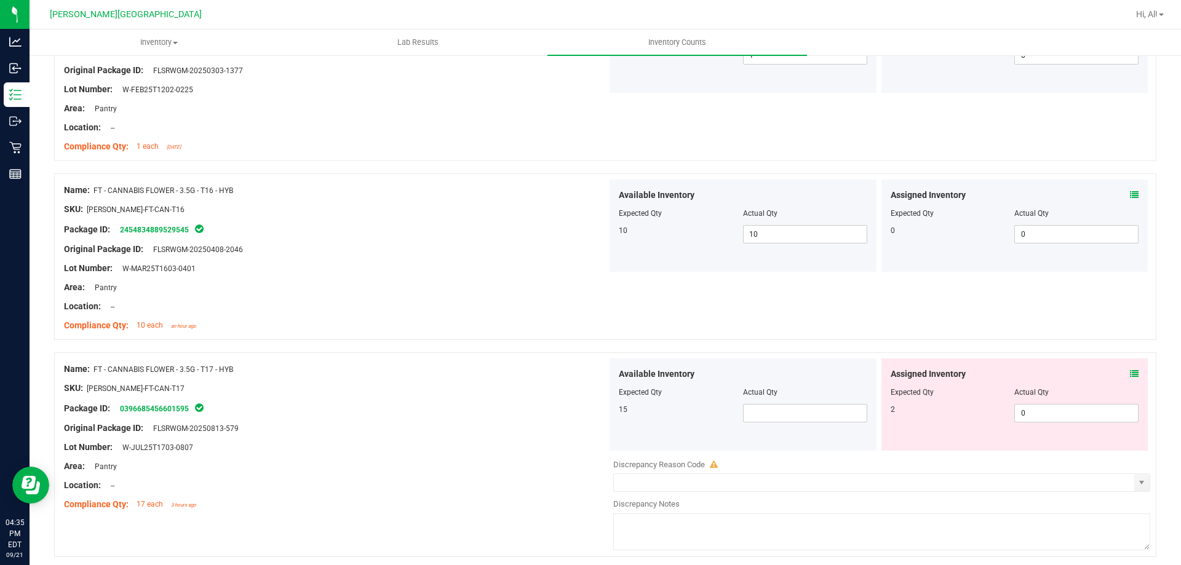
scroll to position [2338, 0]
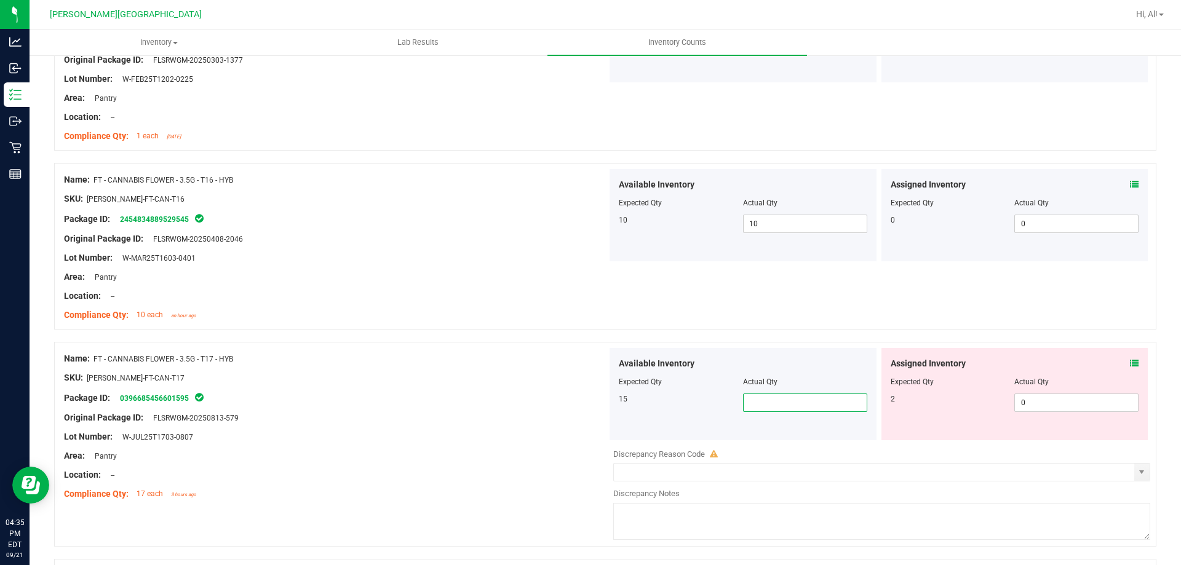
click at [815, 402] on span at bounding box center [805, 403] width 124 height 18
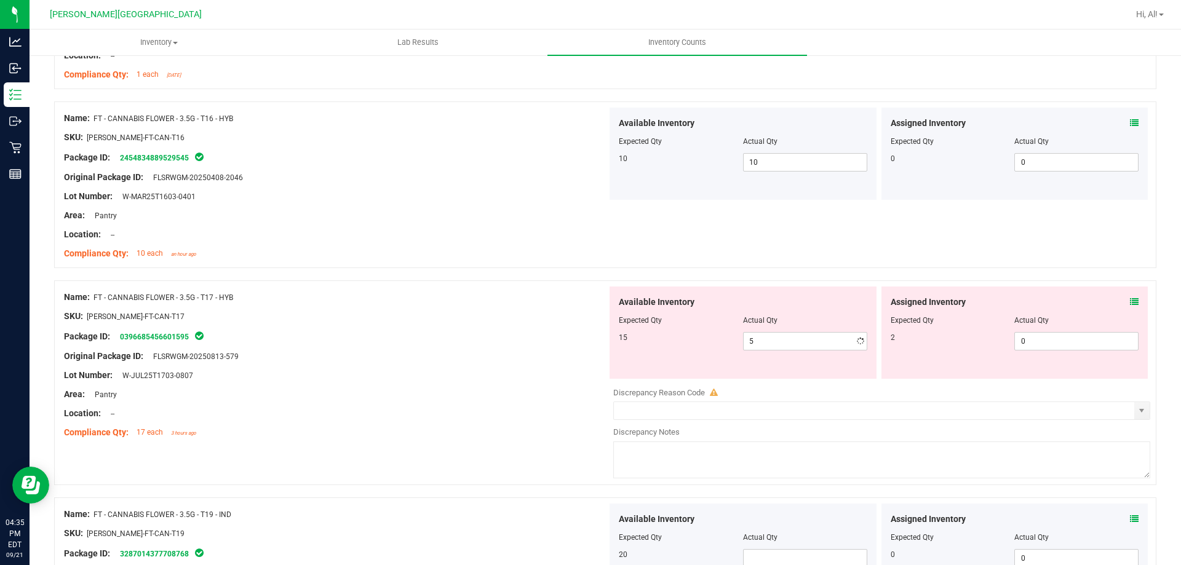
click at [503, 377] on div "Lot Number: W-JUL25T1703-0807" at bounding box center [335, 375] width 543 height 13
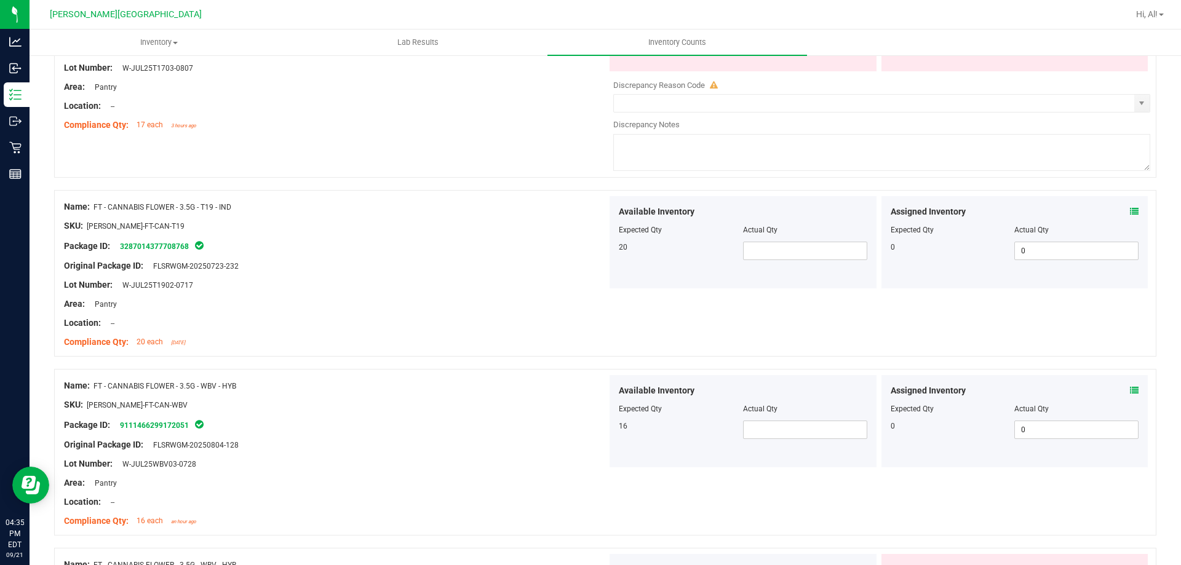
scroll to position [2769, 0]
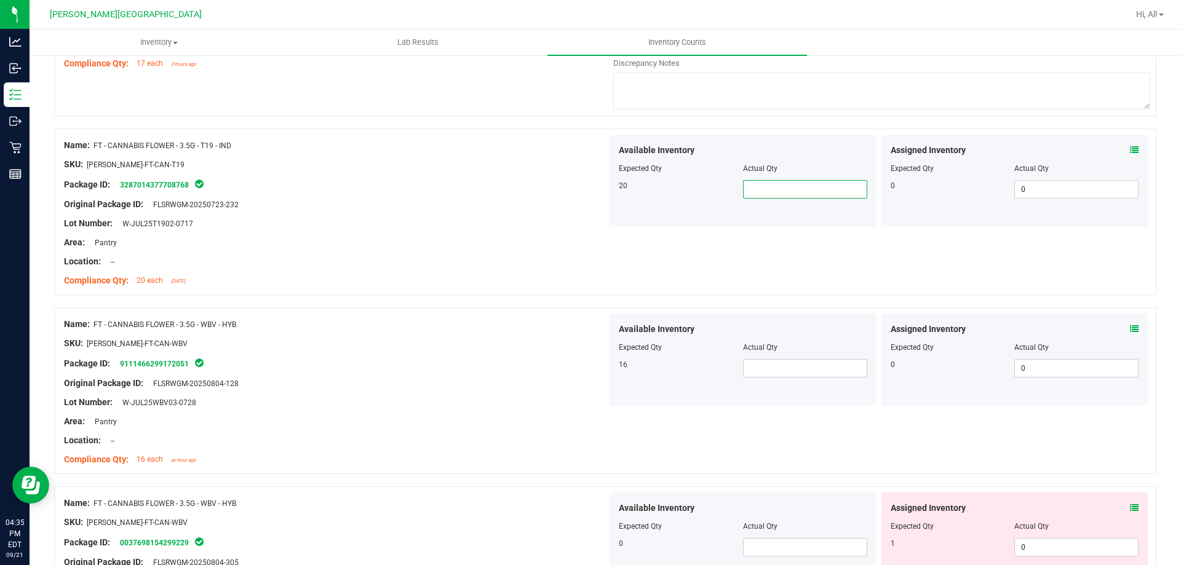
click at [771, 188] on span at bounding box center [805, 189] width 124 height 18
click at [562, 230] on div at bounding box center [335, 233] width 543 height 6
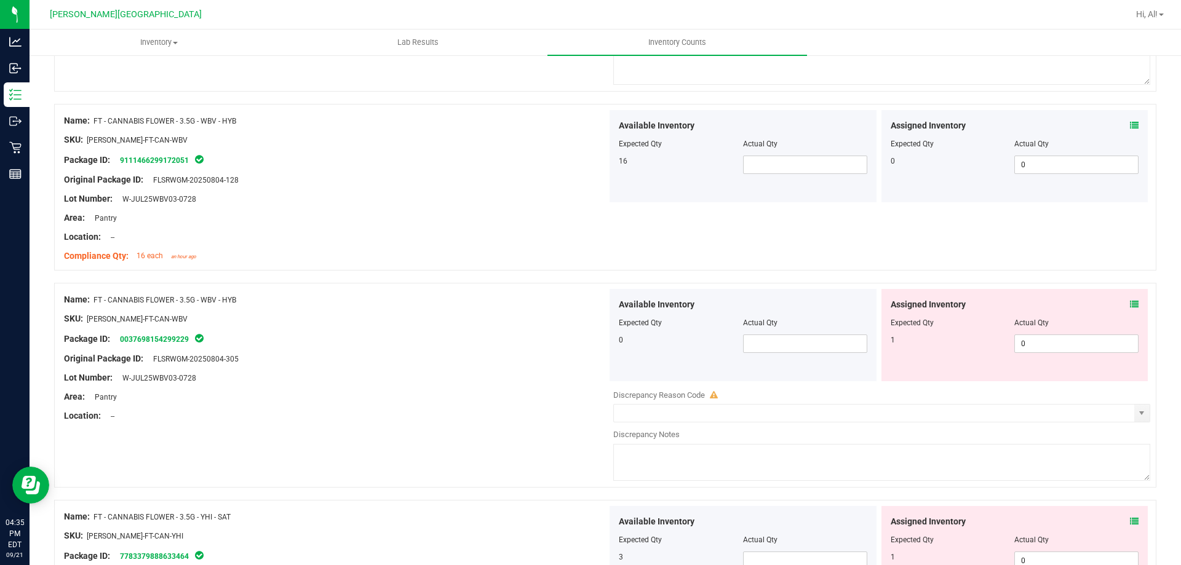
scroll to position [3015, 0]
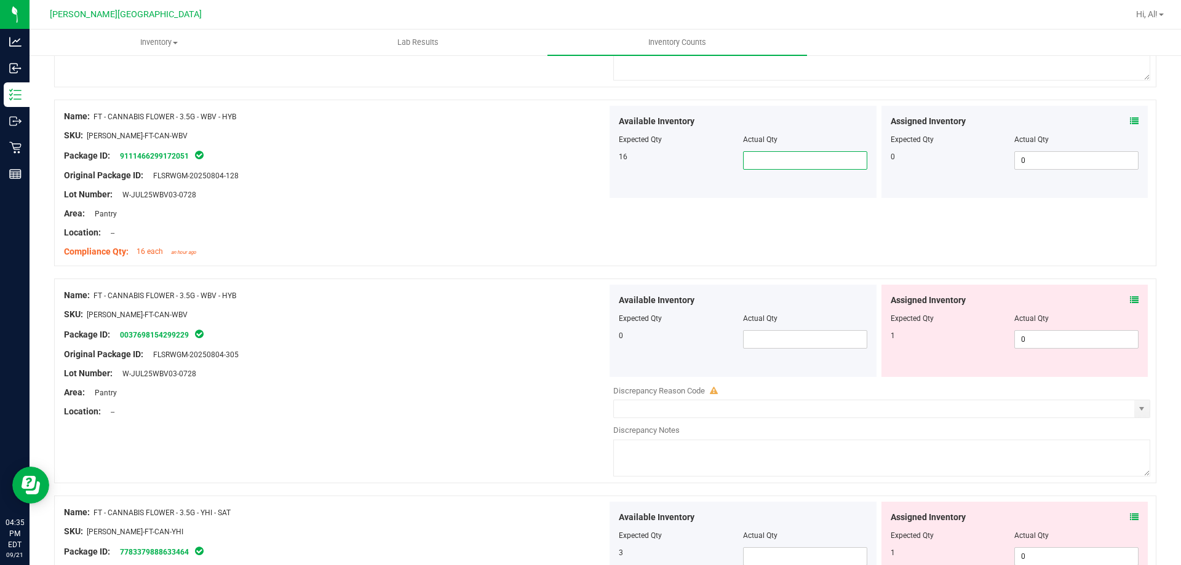
click at [783, 164] on span at bounding box center [805, 160] width 124 height 18
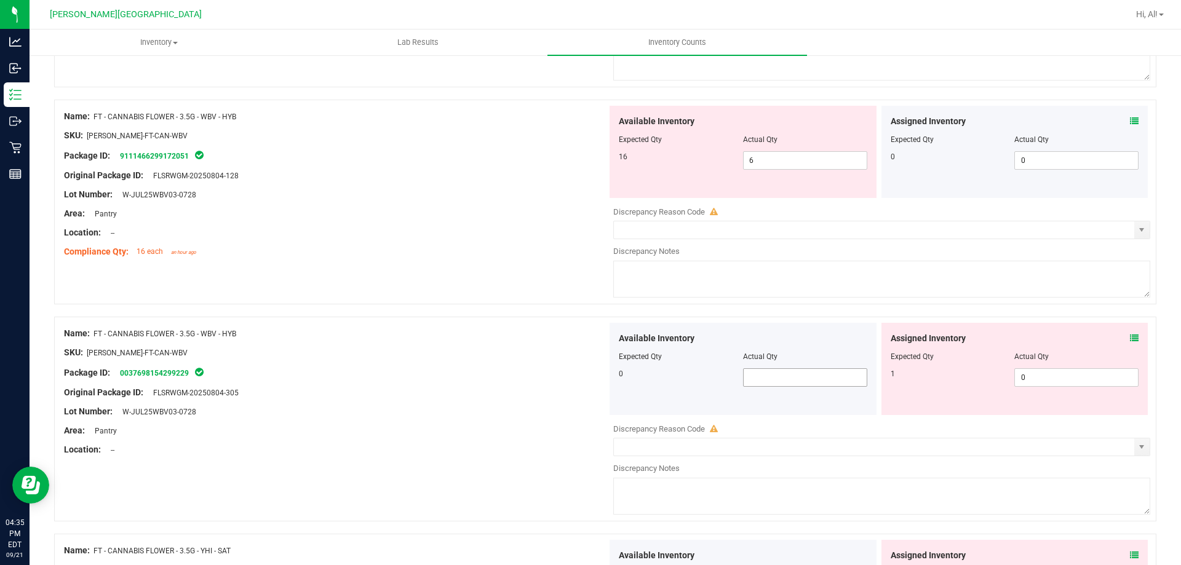
click at [790, 382] on span at bounding box center [805, 378] width 124 height 18
click at [485, 325] on div "Name: FT - CANNABIS FLOWER - 3.5G - WBV - HYB SKU: [PERSON_NAME]-FT-CAN-WBV Pac…" at bounding box center [335, 392] width 543 height 138
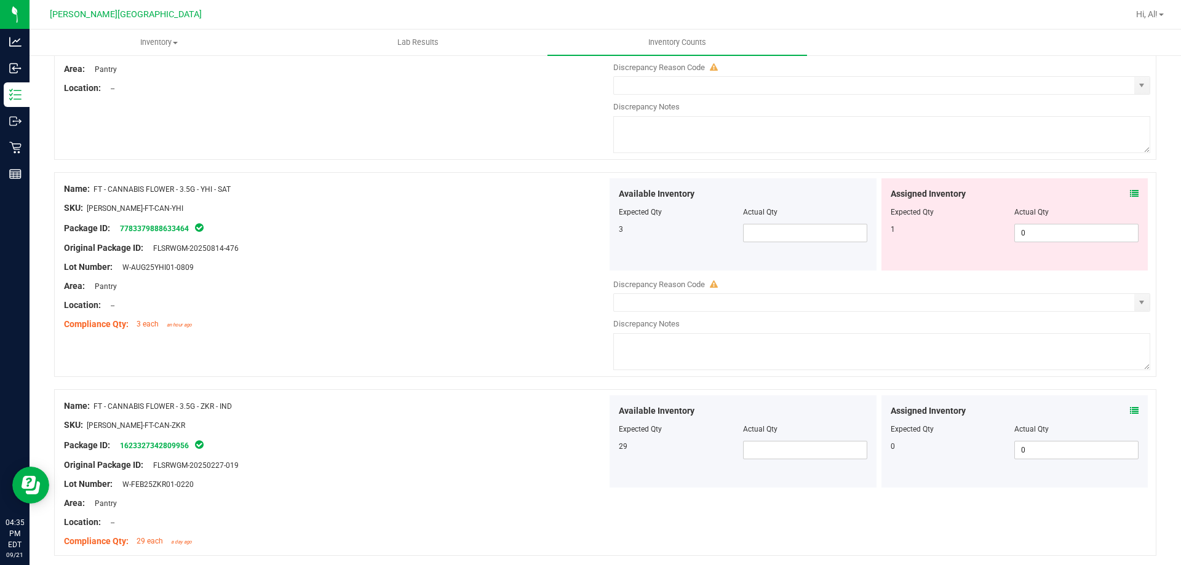
scroll to position [3384, 0]
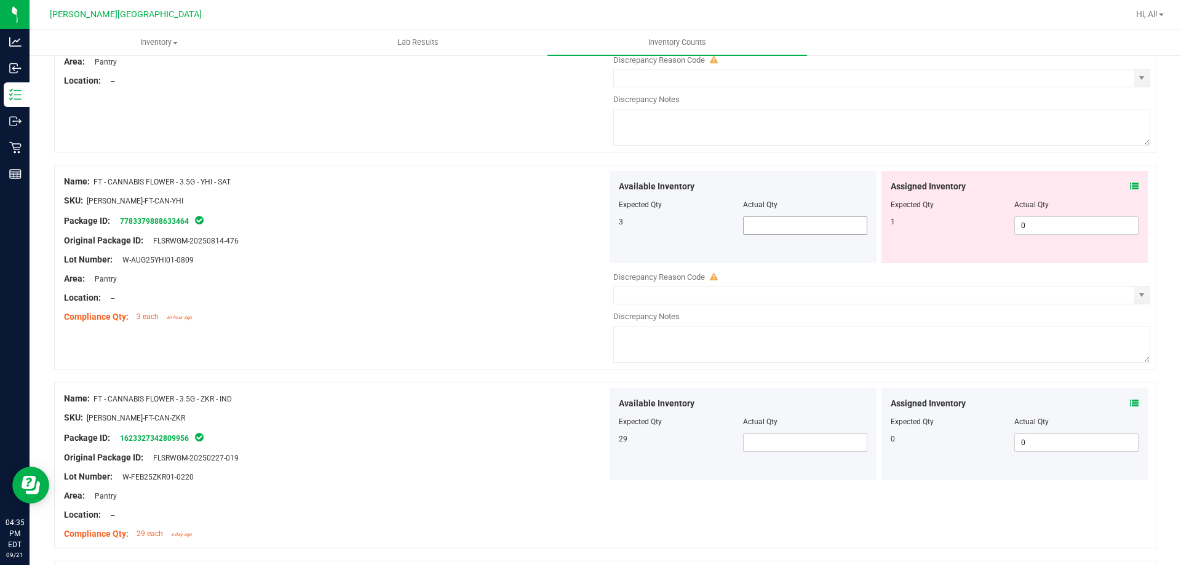
click at [768, 225] on span at bounding box center [805, 226] width 124 height 18
click at [784, 231] on input "text" at bounding box center [805, 225] width 123 height 17
click at [486, 269] on div at bounding box center [335, 269] width 543 height 6
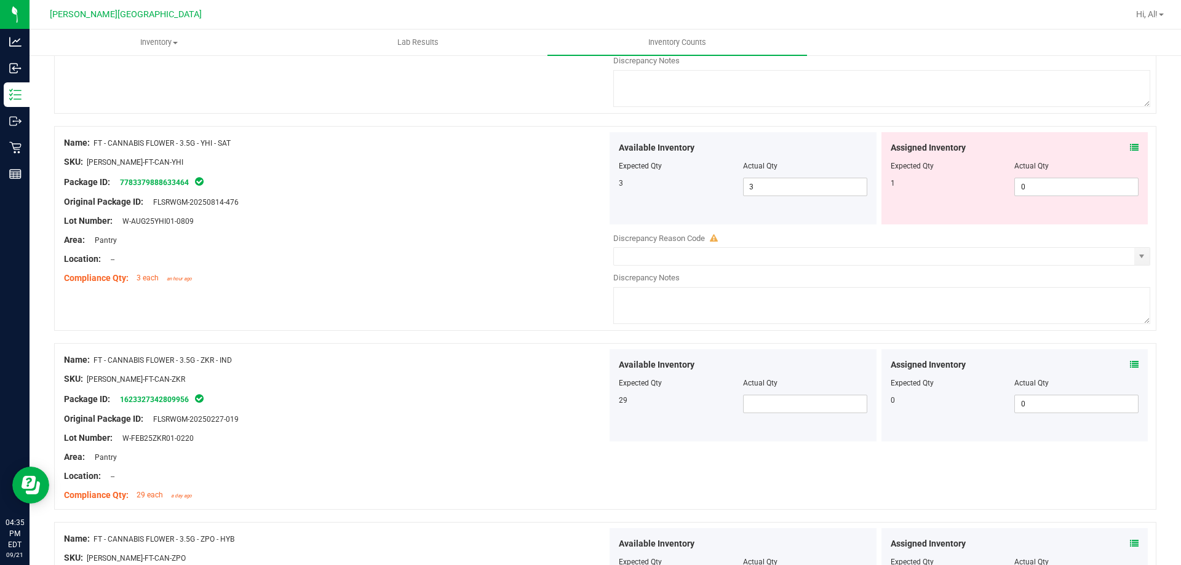
scroll to position [3507, 0]
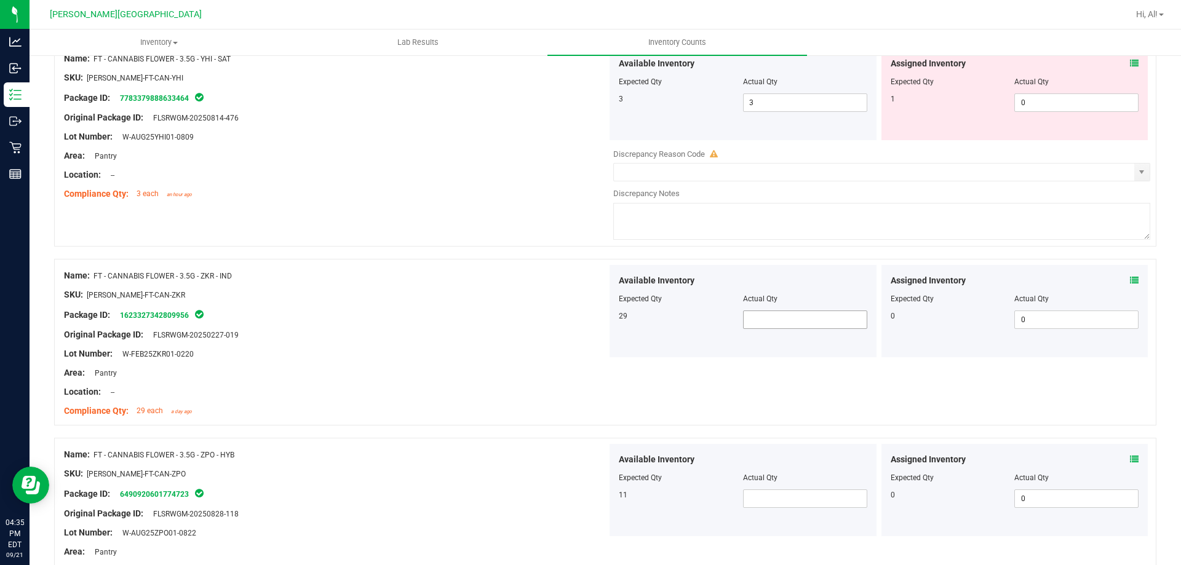
click at [765, 325] on span at bounding box center [805, 320] width 124 height 18
click at [753, 321] on input "text" at bounding box center [805, 319] width 123 height 17
click at [736, 384] on div "Name: FT - CANNABIS FLOWER - 3.5G - ZKR - IND SKU: [PERSON_NAME]-FT-CAN-ZKR Pac…" at bounding box center [605, 342] width 1103 height 167
click at [783, 322] on span at bounding box center [805, 320] width 124 height 18
click at [527, 358] on div "Lot Number: W-FEB25ZKR01-0220" at bounding box center [335, 354] width 543 height 13
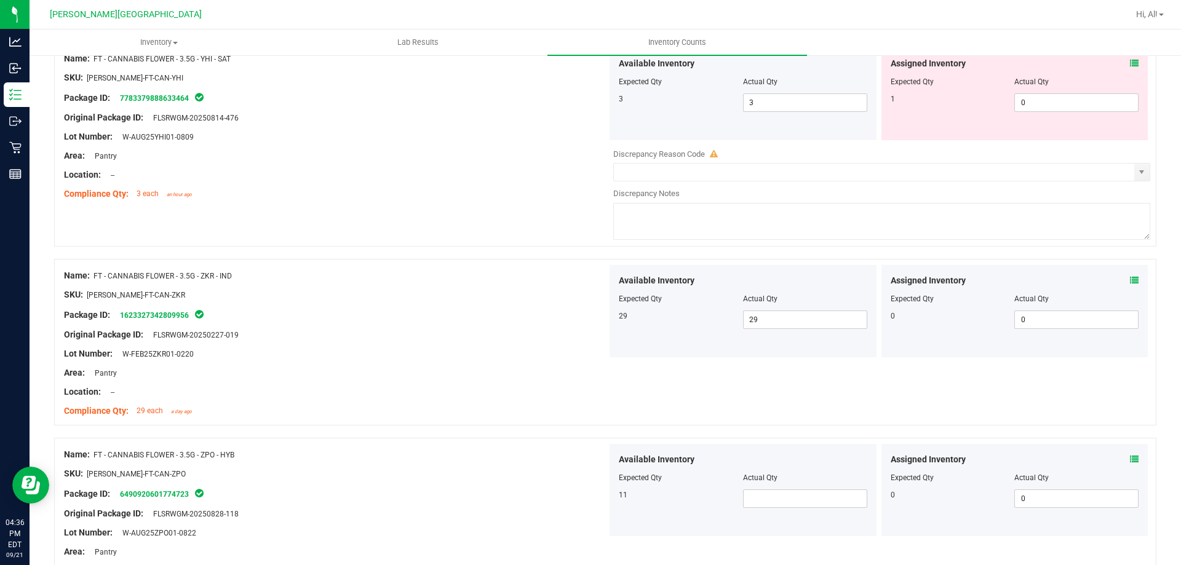
click at [519, 449] on div "Name: FT - CANNABIS FLOWER - 3.5G - ZPO - HYB" at bounding box center [335, 455] width 543 height 13
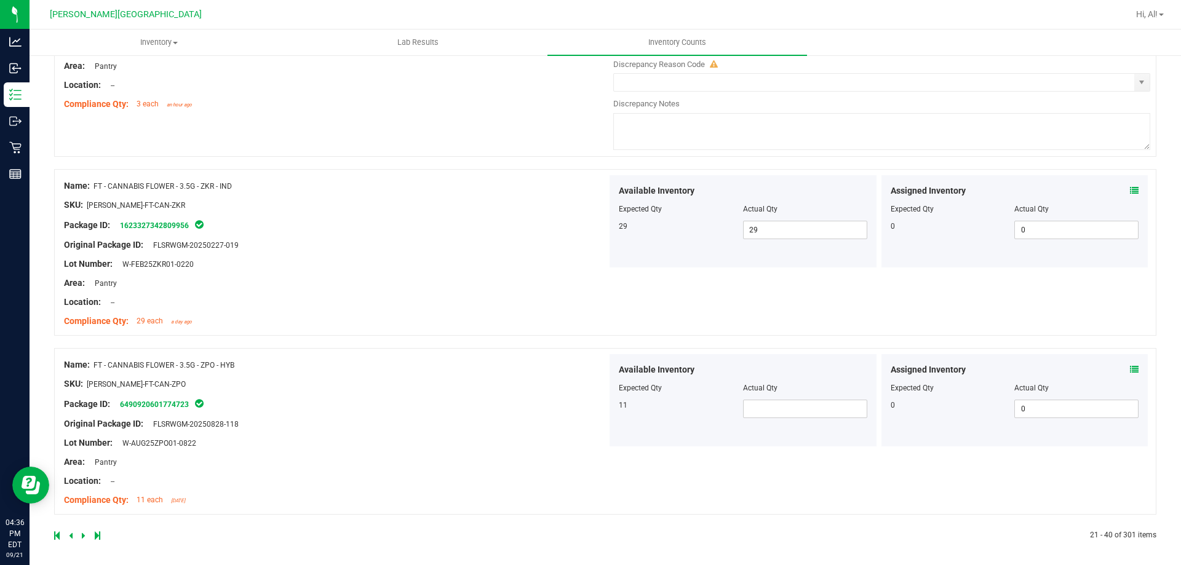
scroll to position [3601, 0]
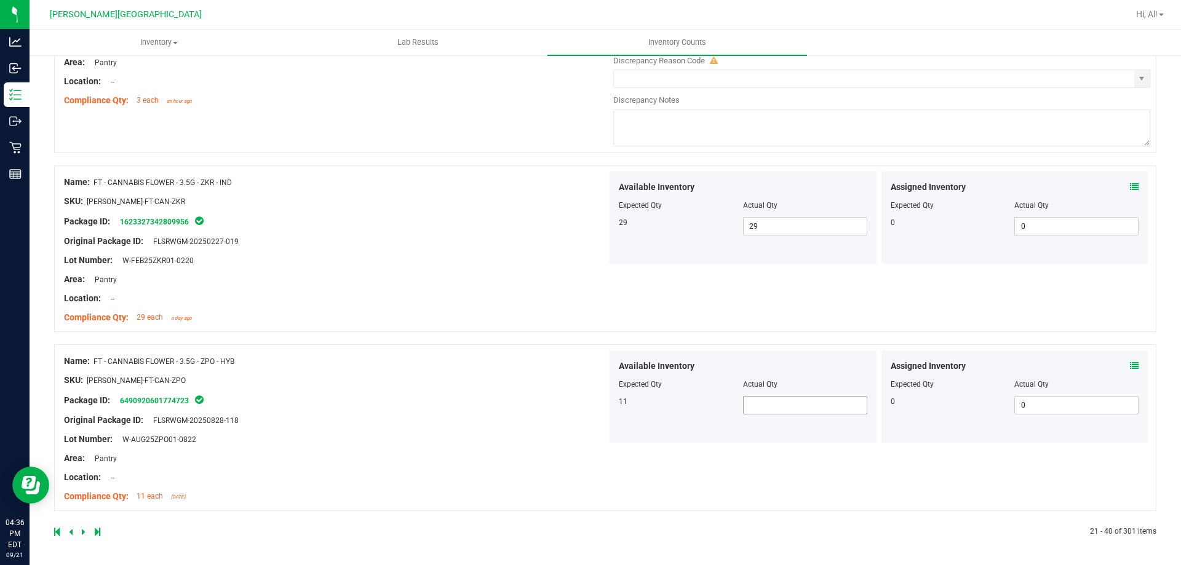
click at [772, 402] on span at bounding box center [805, 405] width 124 height 18
click at [436, 457] on div "Area: Pantry" at bounding box center [335, 458] width 543 height 13
click at [407, 393] on div "Package ID: 6490920601774723" at bounding box center [335, 400] width 543 height 15
click at [82, 533] on icon at bounding box center [84, 532] width 4 height 7
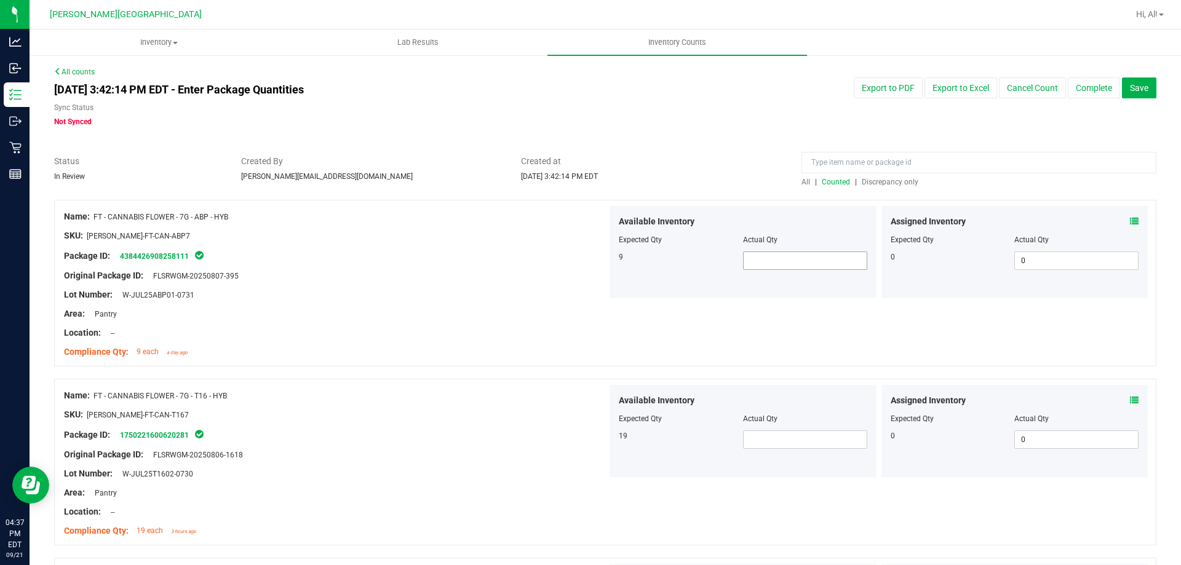
click at [847, 261] on span at bounding box center [805, 261] width 124 height 18
click at [503, 295] on div "Lot Number: W-JUL25ABP01-0731" at bounding box center [335, 295] width 543 height 13
click at [804, 252] on span at bounding box center [805, 261] width 124 height 18
click at [476, 394] on div "Name: FT - CANNABIS FLOWER - 7G - T16 - HYB" at bounding box center [335, 396] width 543 height 13
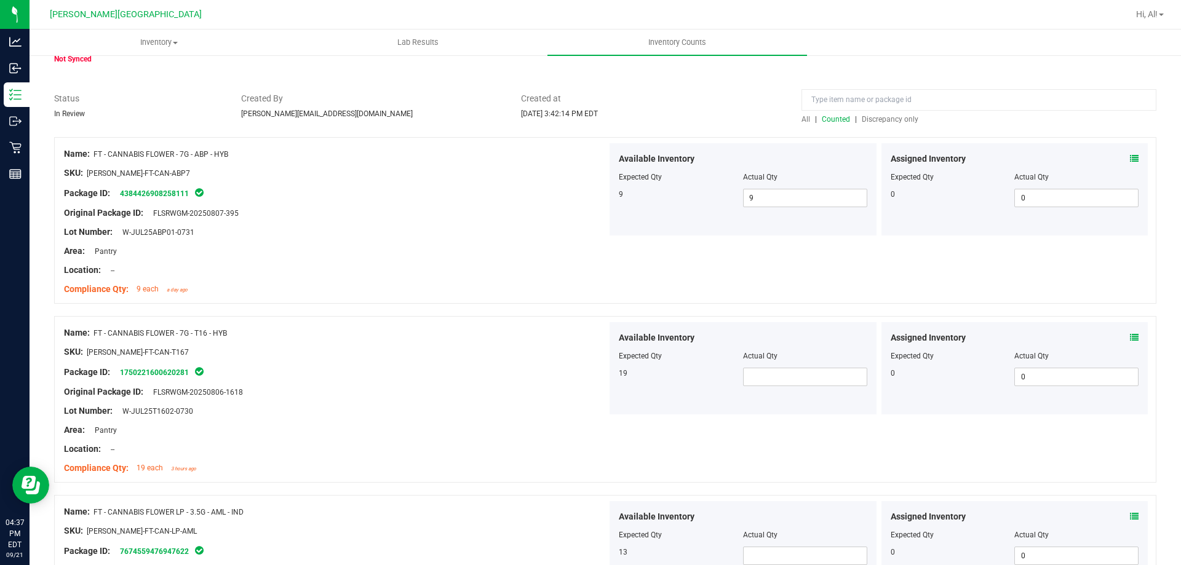
scroll to position [123, 0]
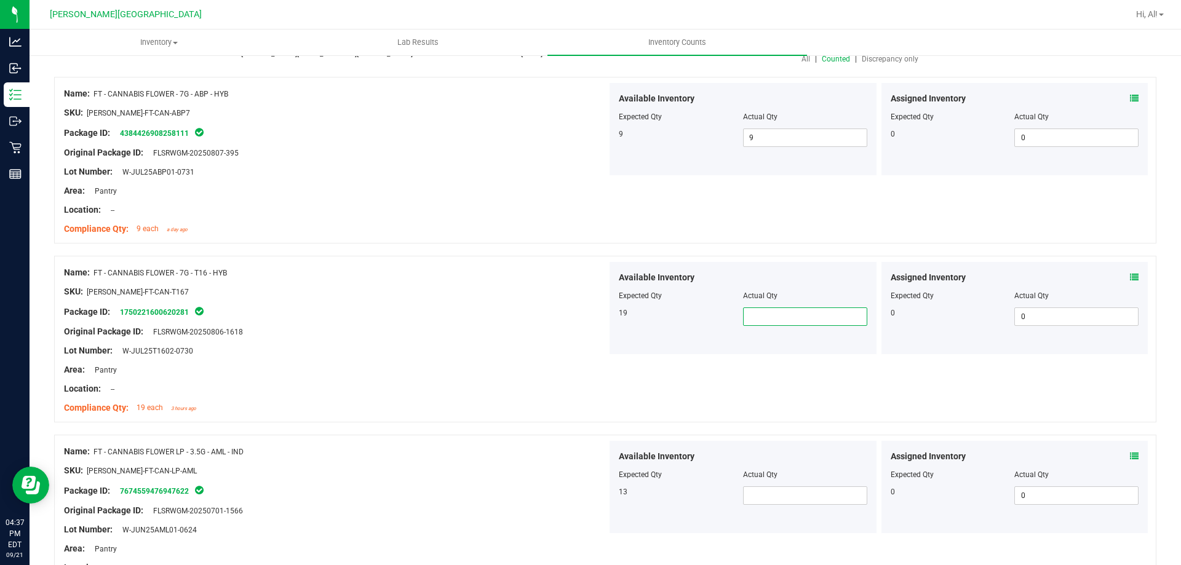
click at [822, 321] on span at bounding box center [805, 317] width 124 height 18
click at [453, 367] on div "Area: Pantry" at bounding box center [335, 370] width 543 height 13
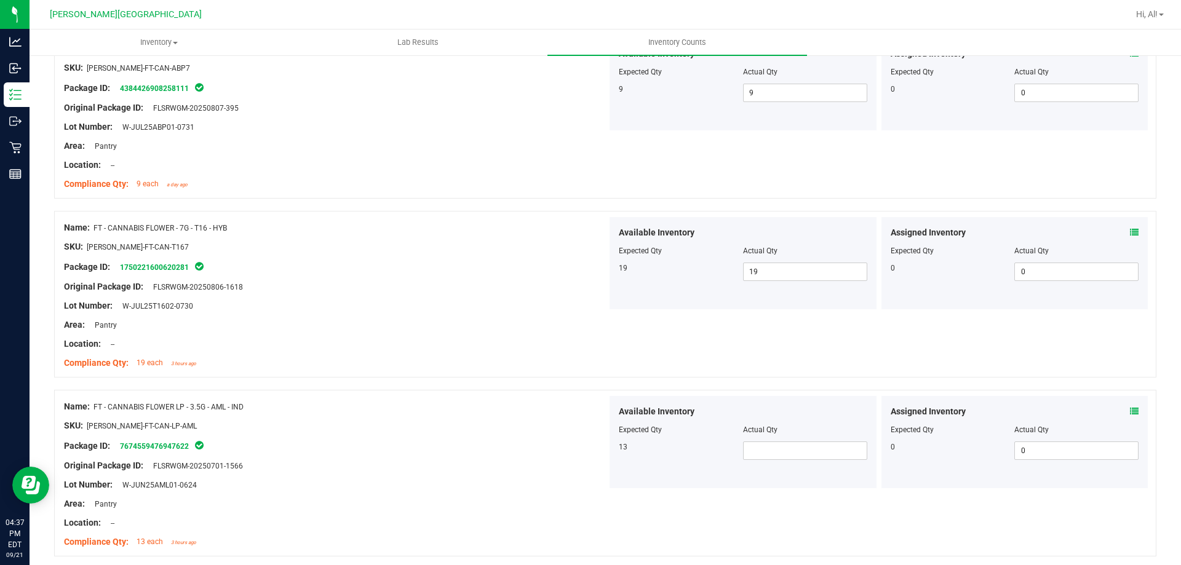
scroll to position [246, 0]
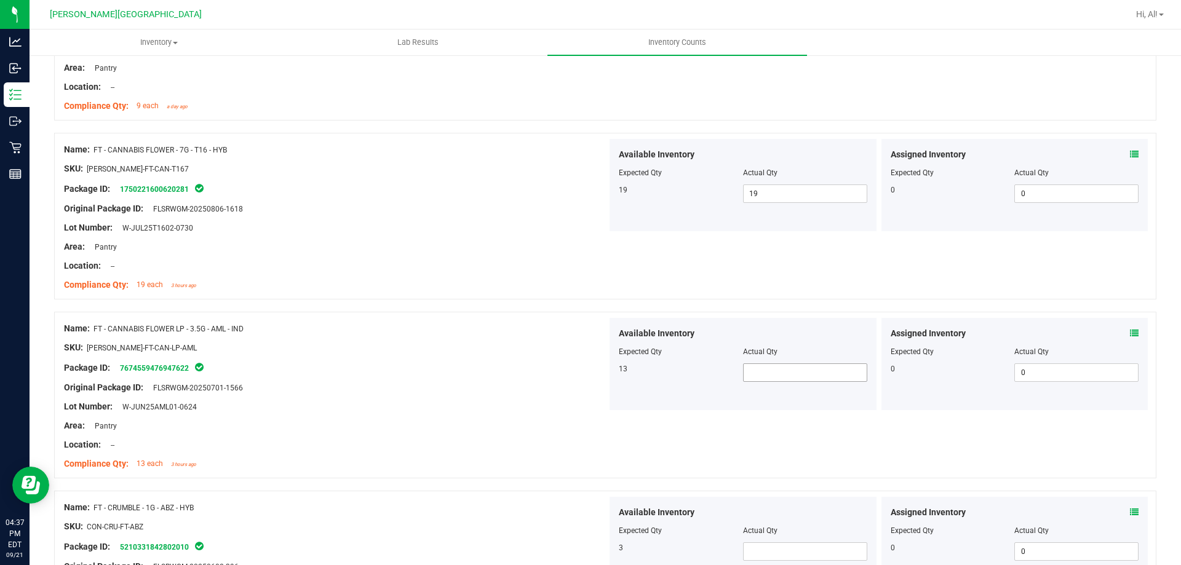
click at [757, 374] on span at bounding box center [805, 373] width 124 height 18
click at [464, 372] on div "Package ID: 7674559476947622" at bounding box center [335, 368] width 543 height 15
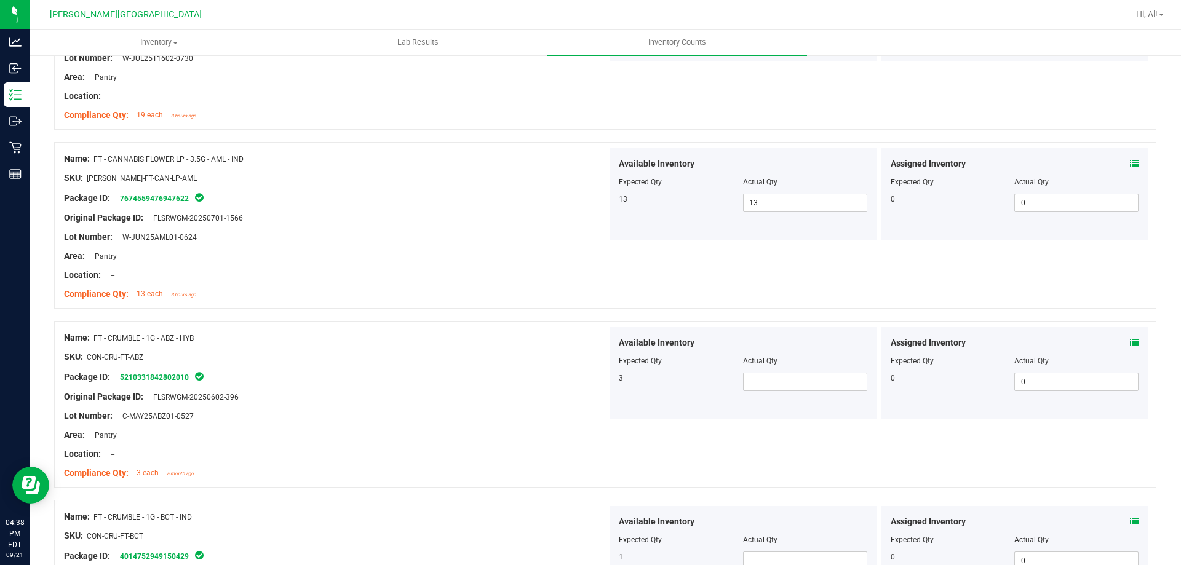
scroll to position [431, 0]
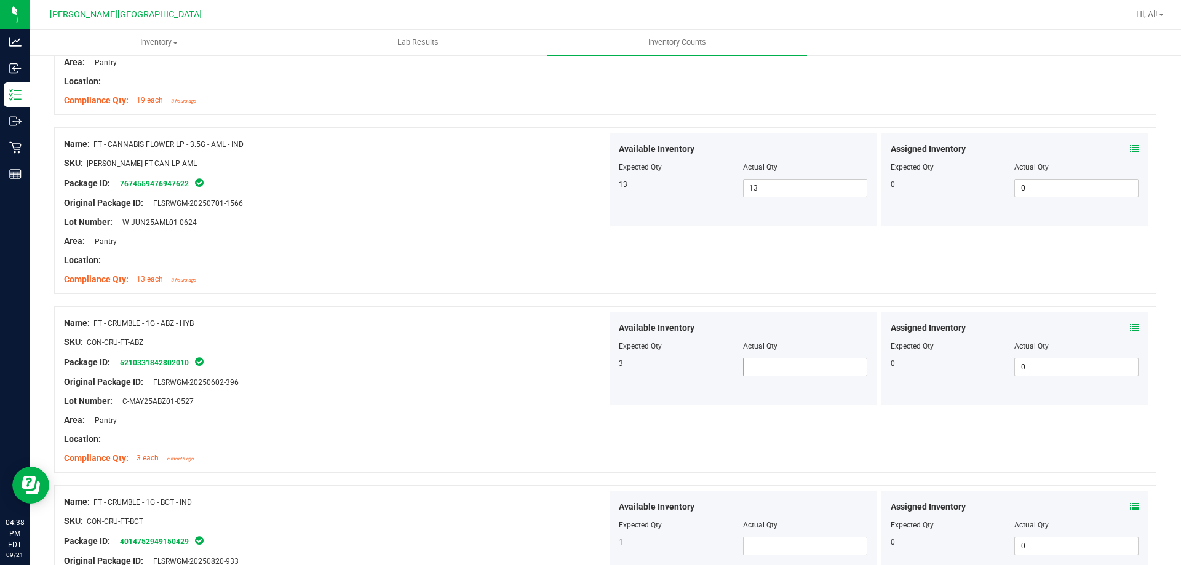
click at [768, 366] on span at bounding box center [805, 367] width 124 height 18
click at [503, 402] on div "Lot Number: C-MAY25ABZ01-0527" at bounding box center [335, 401] width 543 height 13
click at [837, 370] on span at bounding box center [805, 367] width 124 height 18
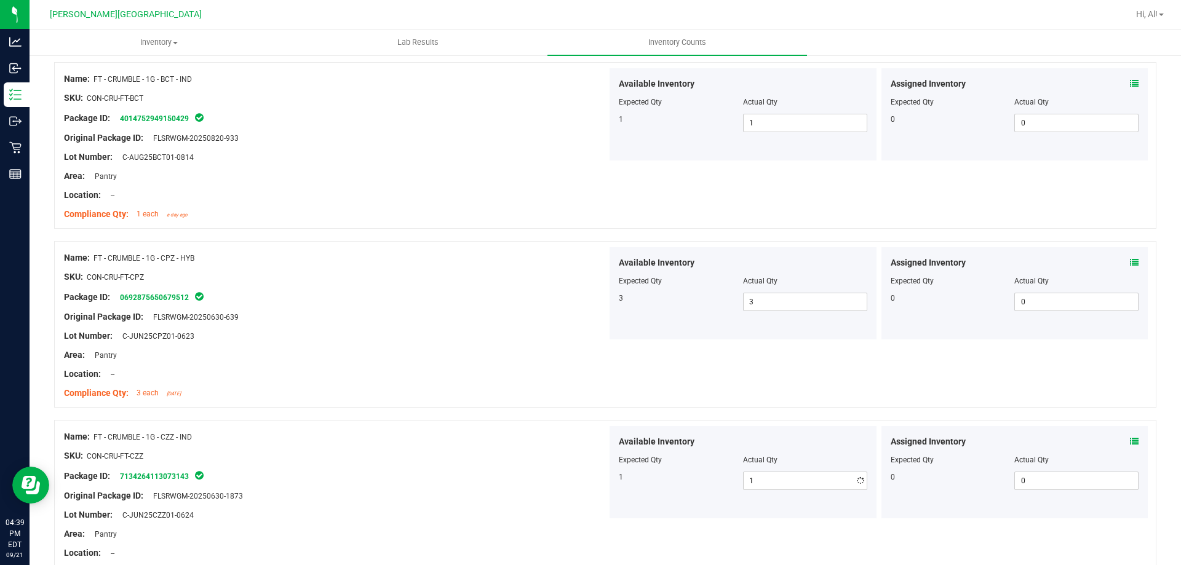
click at [434, 306] on div at bounding box center [335, 308] width 543 height 6
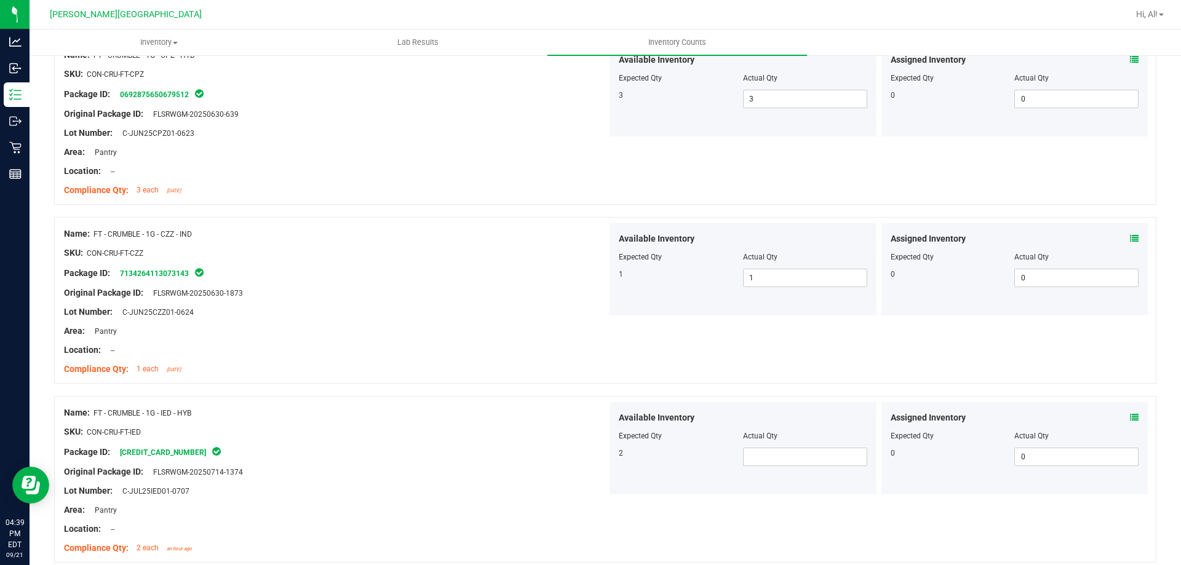
scroll to position [1100, 0]
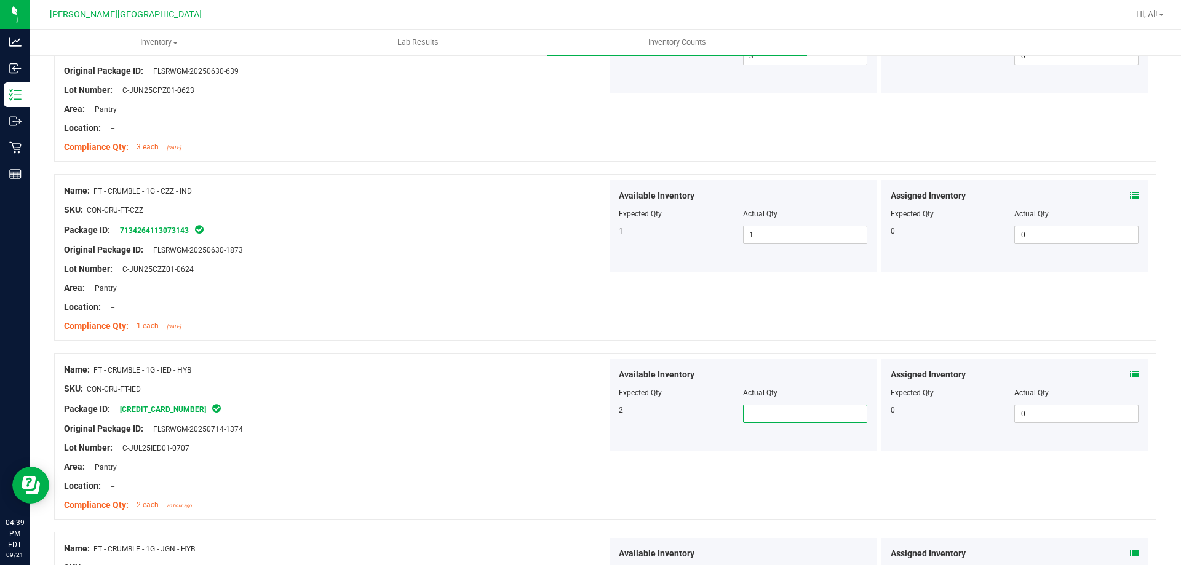
click at [797, 418] on span at bounding box center [805, 414] width 124 height 18
click at [740, 462] on div "Name: FT - CRUMBLE - 1G - IED - HYB SKU: CON-CRU-FT-IED Package ID: [CREDIT_CAR…" at bounding box center [605, 436] width 1103 height 167
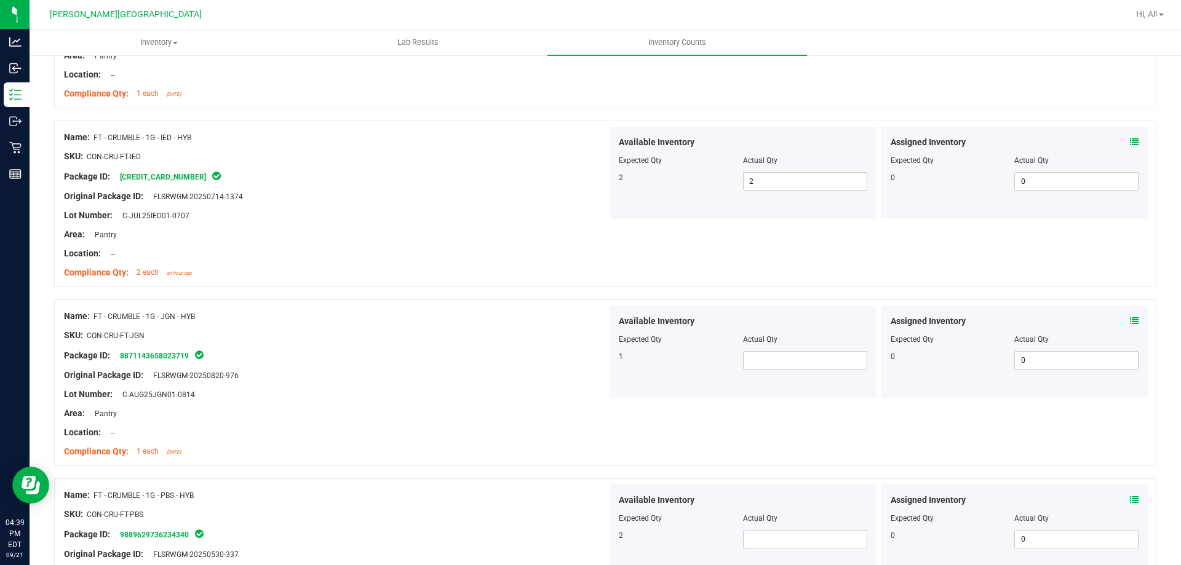
scroll to position [1346, 0]
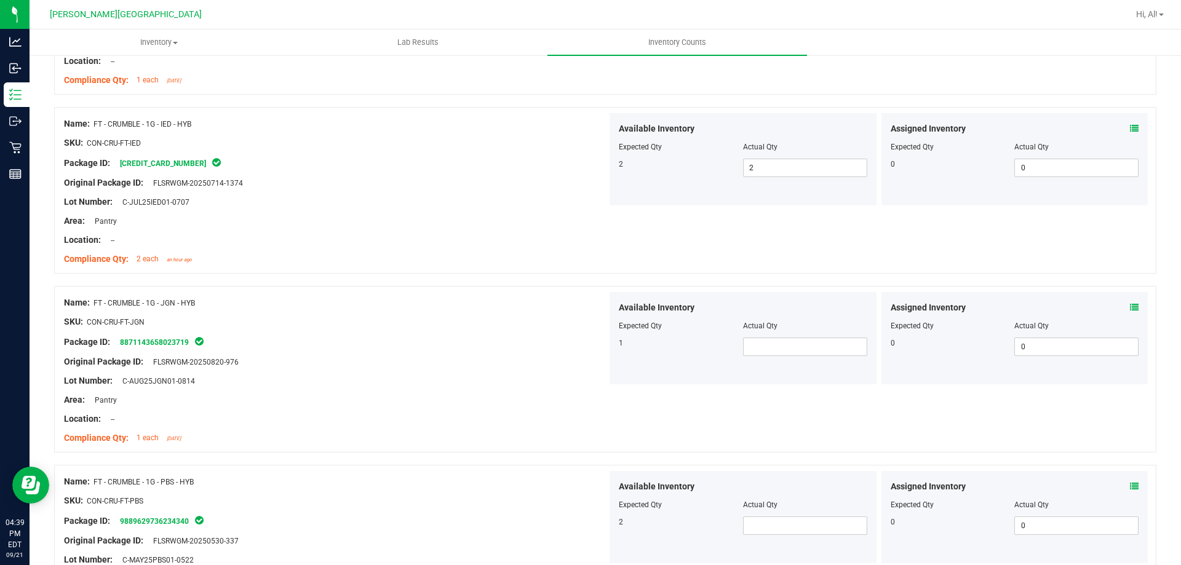
click at [802, 333] on div at bounding box center [743, 335] width 249 height 6
click at [796, 346] on span at bounding box center [805, 347] width 124 height 18
click at [767, 530] on span at bounding box center [805, 526] width 124 height 18
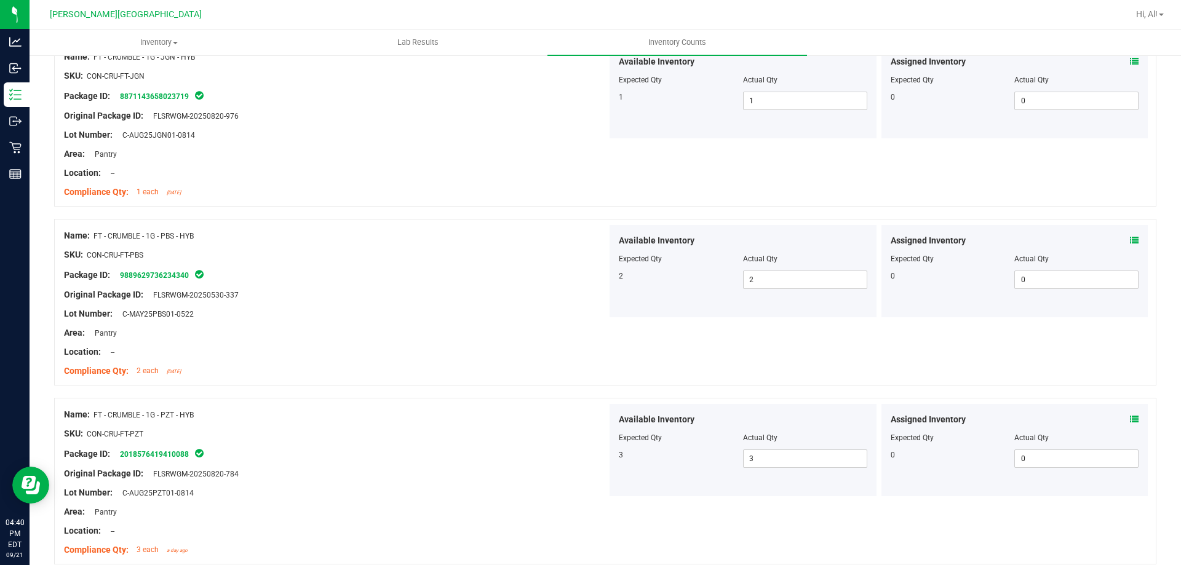
scroll to position [1928, 0]
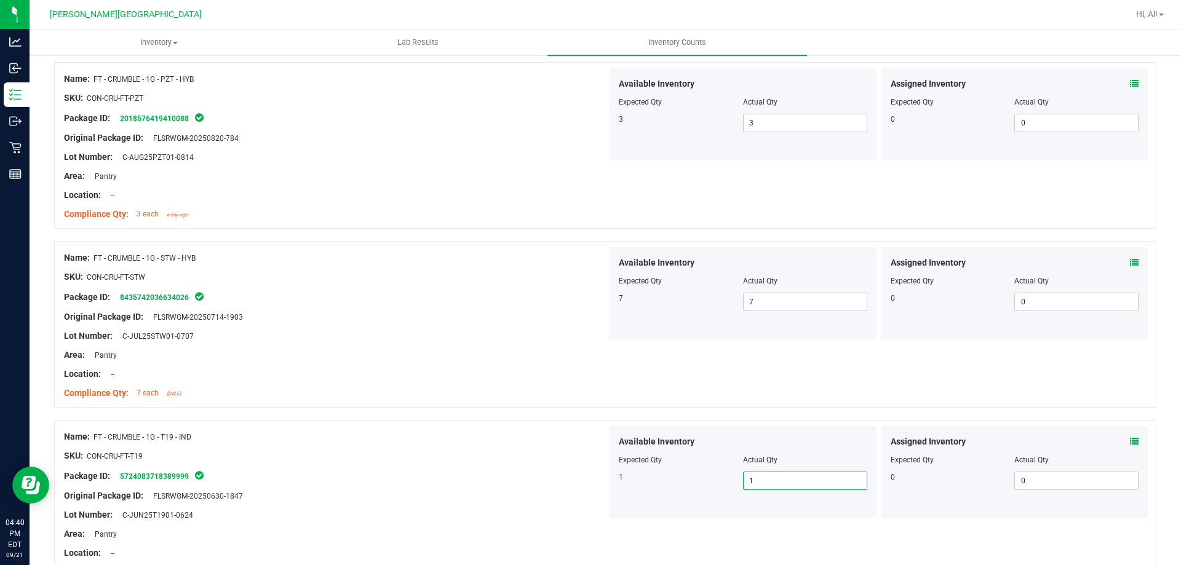
click at [539, 395] on div "Compliance Qty: 7 each [DATE]" at bounding box center [335, 393] width 543 height 13
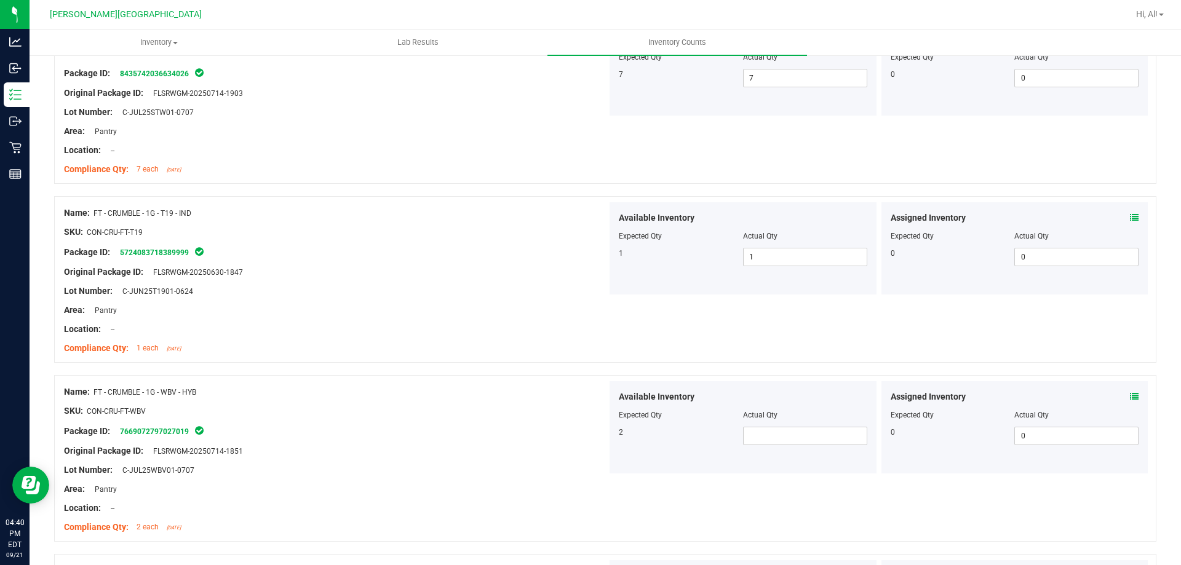
scroll to position [2175, 0]
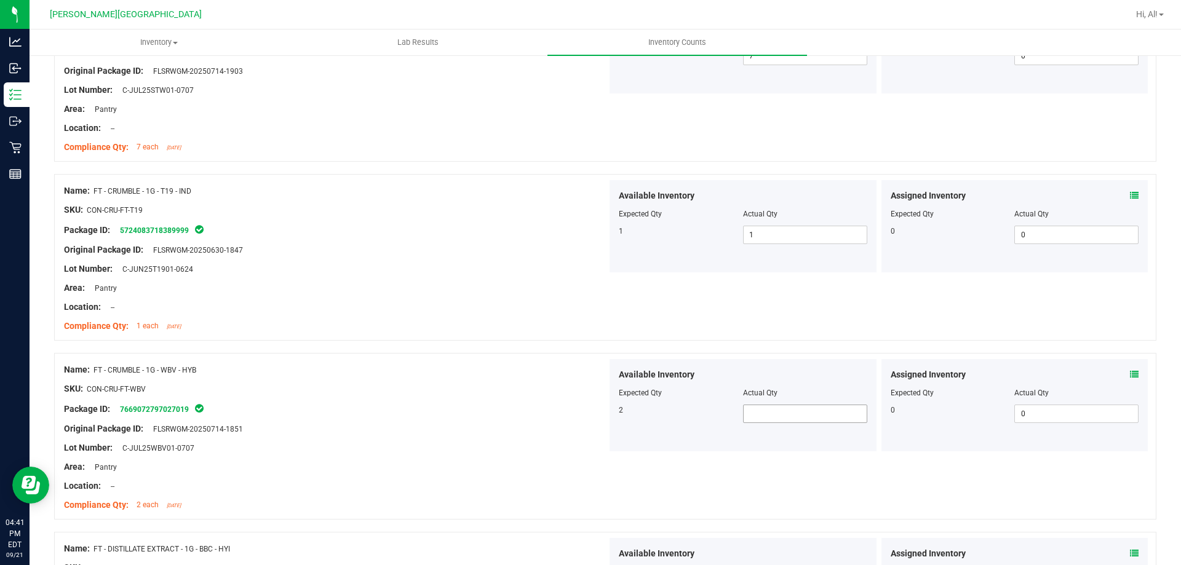
click at [783, 410] on span at bounding box center [805, 414] width 124 height 18
click at [414, 436] on div at bounding box center [335, 439] width 543 height 6
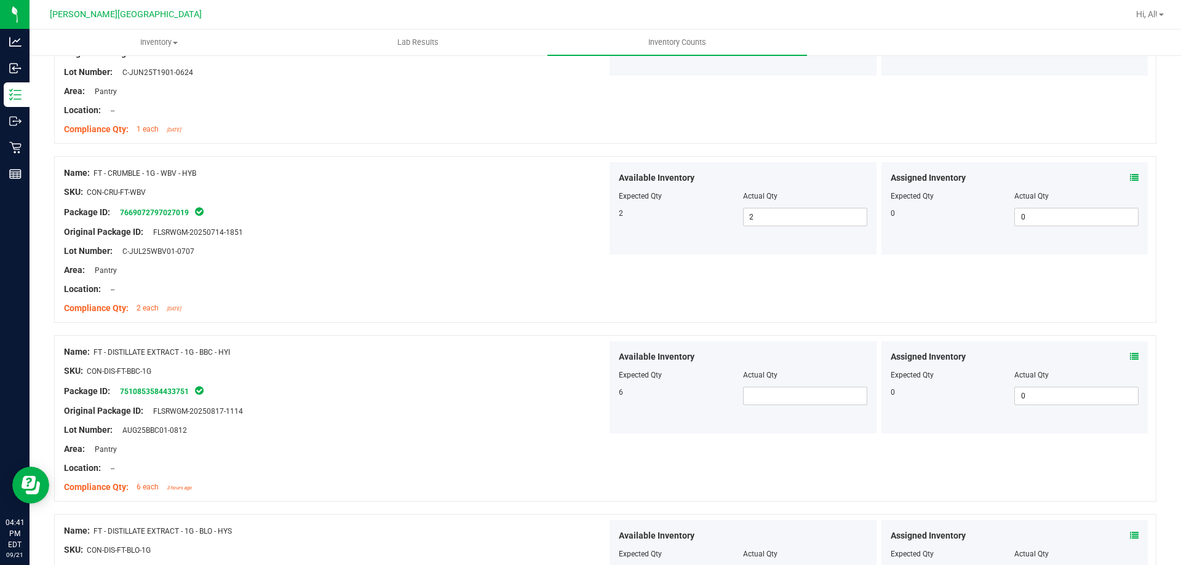
scroll to position [2421, 0]
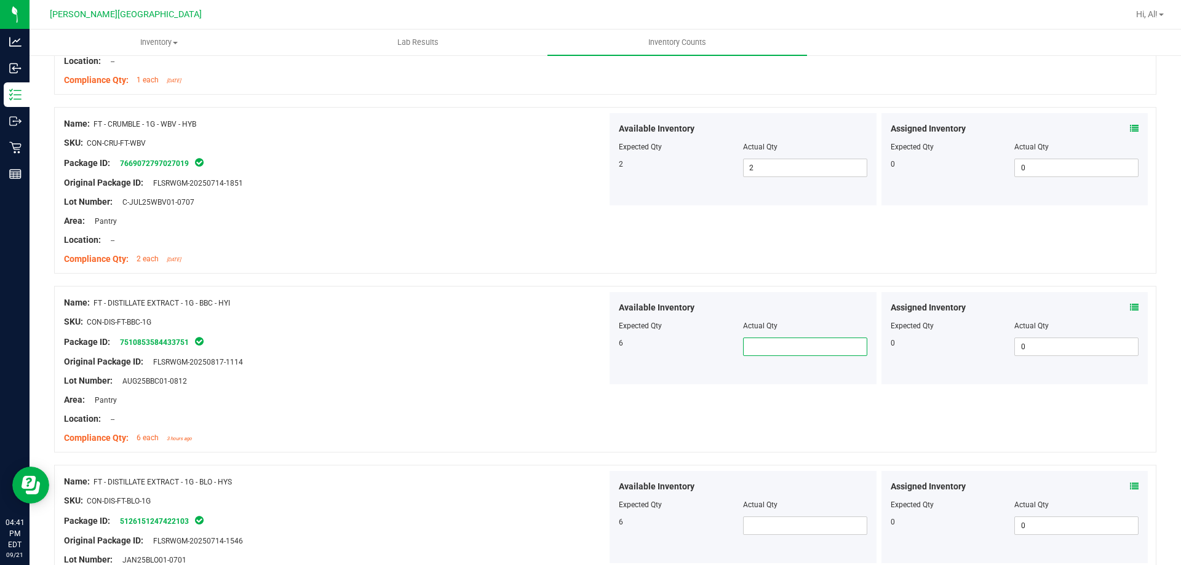
click at [758, 349] on span at bounding box center [805, 347] width 124 height 18
click at [785, 520] on span at bounding box center [805, 526] width 124 height 18
click at [557, 468] on div "Name: FT - DISTILLATE EXTRACT - 1G - BLO - HYS SKU: CON-DIS-FT-BLO-1G Package I…" at bounding box center [605, 548] width 1103 height 167
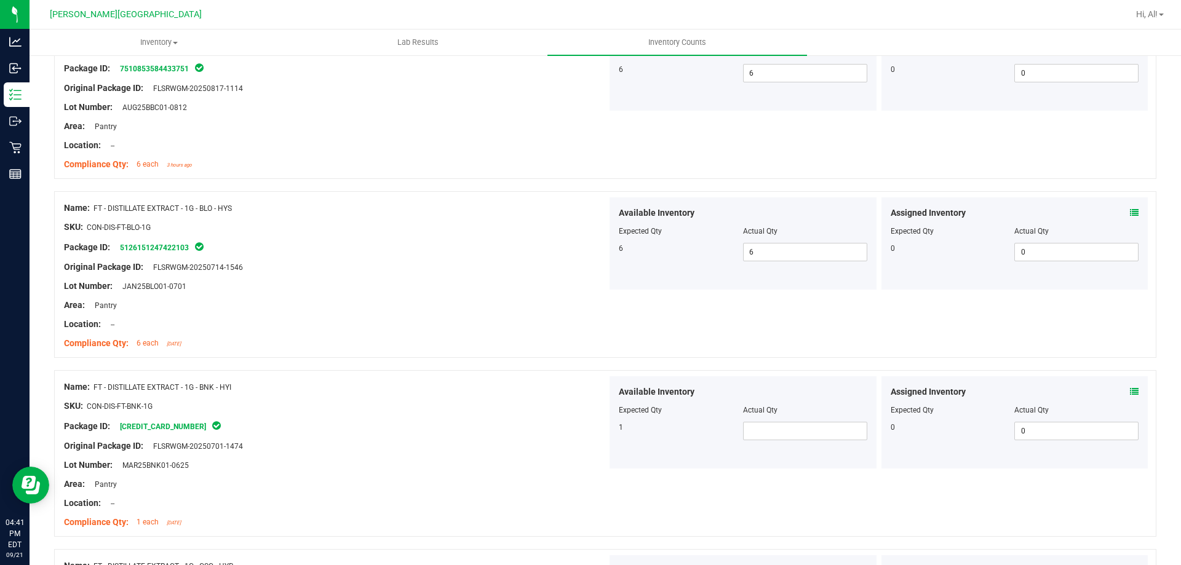
scroll to position [2728, 0]
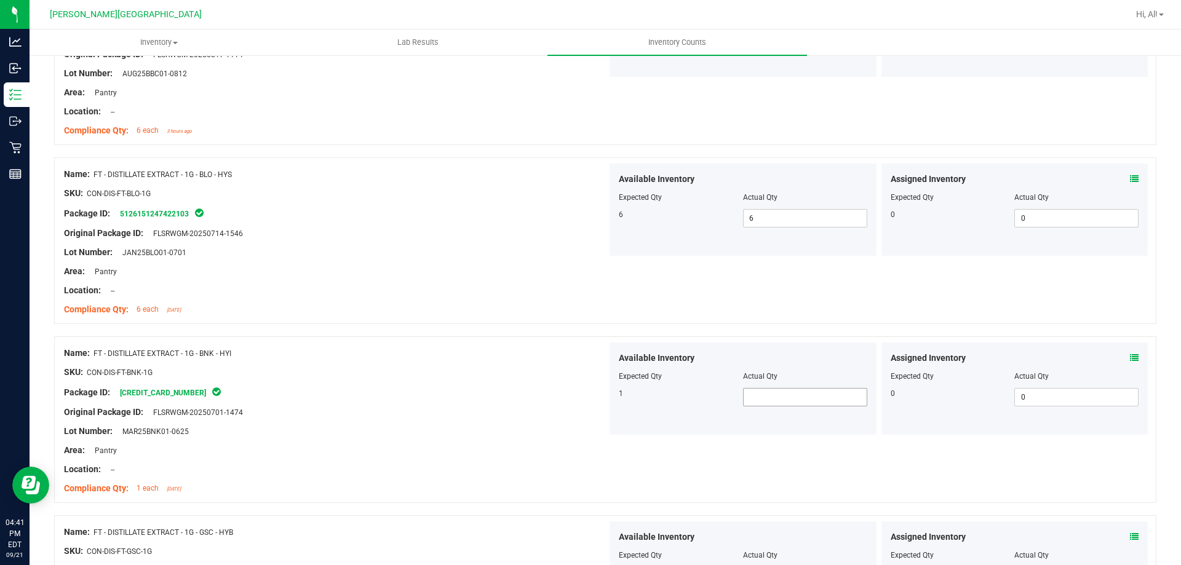
click at [772, 394] on span at bounding box center [805, 397] width 124 height 18
click at [772, 394] on input "text" at bounding box center [805, 397] width 123 height 17
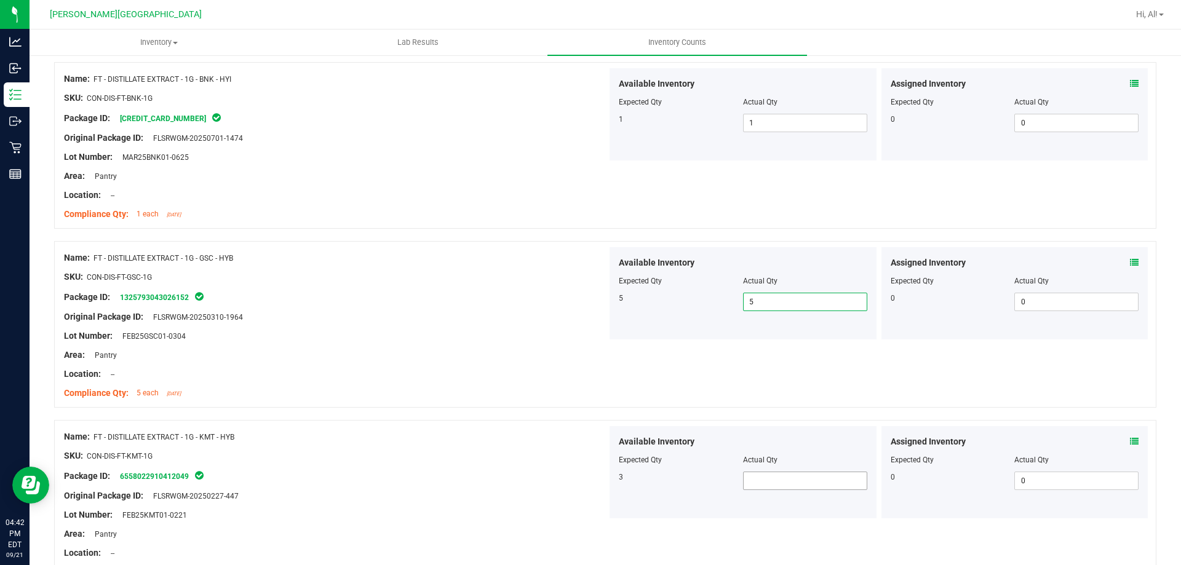
click at [765, 488] on span at bounding box center [805, 481] width 124 height 18
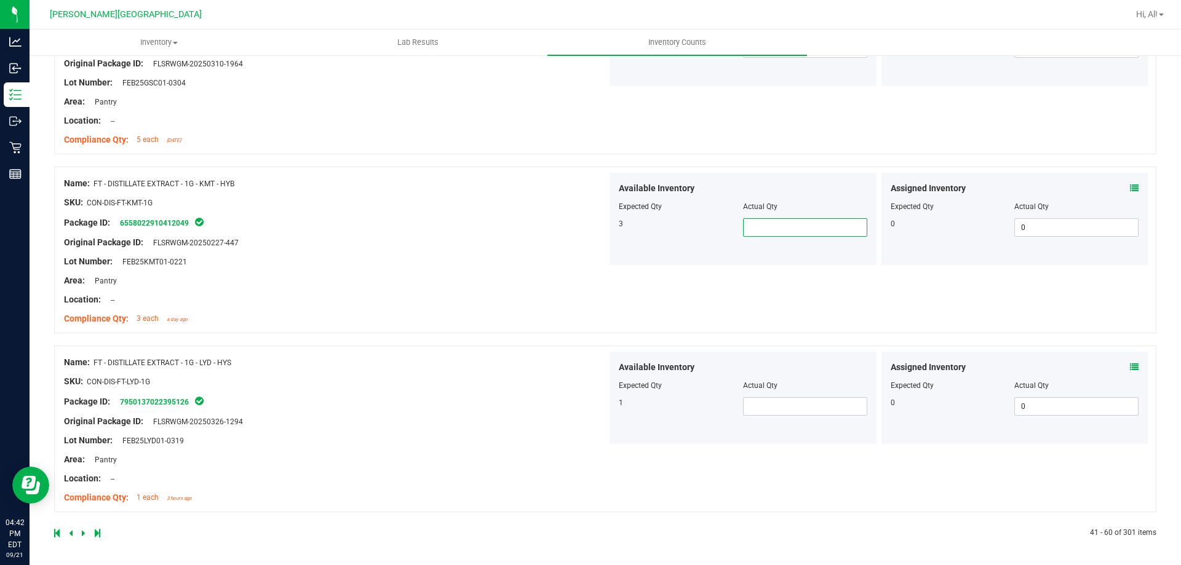
scroll to position [3258, 0]
click link at bounding box center [85, 532] width 6 height 9
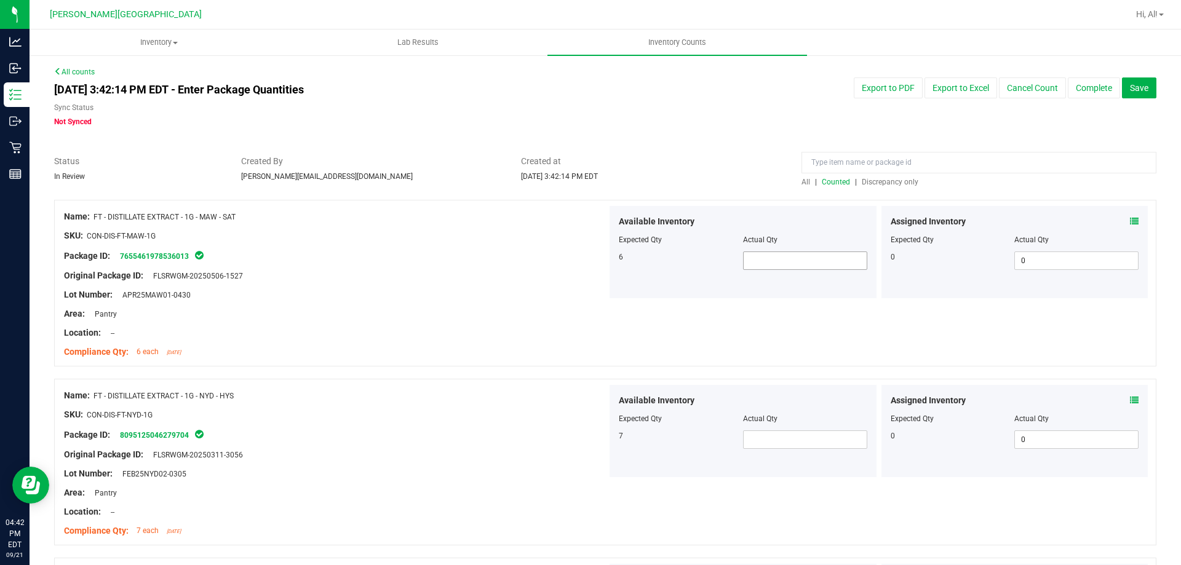
click at [786, 259] on span at bounding box center [805, 261] width 124 height 18
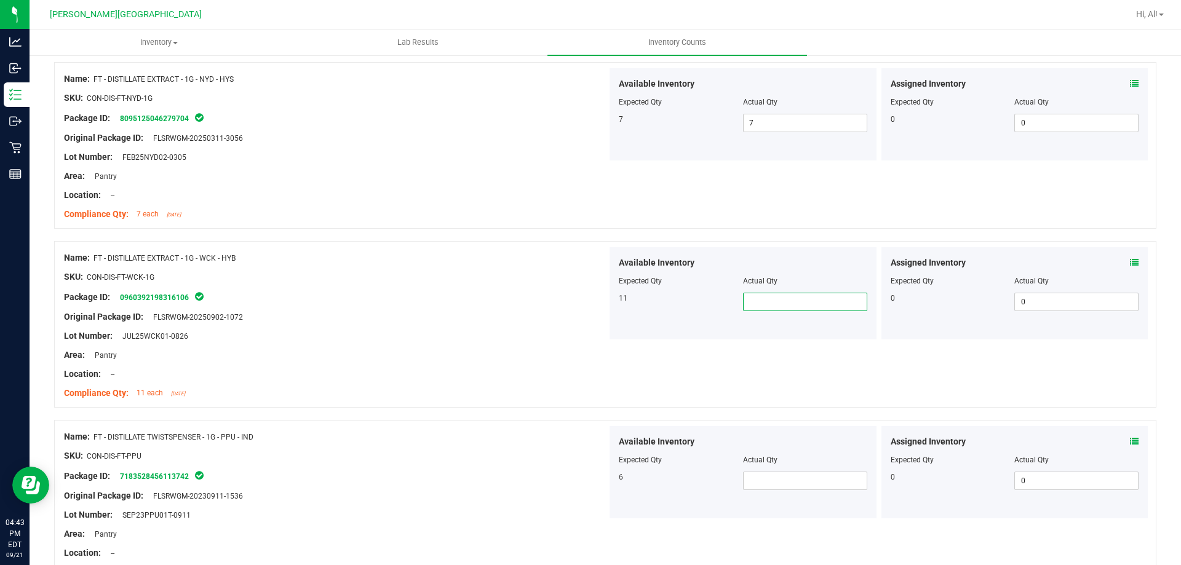
click at [744, 303] on input "text" at bounding box center [805, 302] width 123 height 17
click at [763, 476] on span at bounding box center [805, 481] width 124 height 18
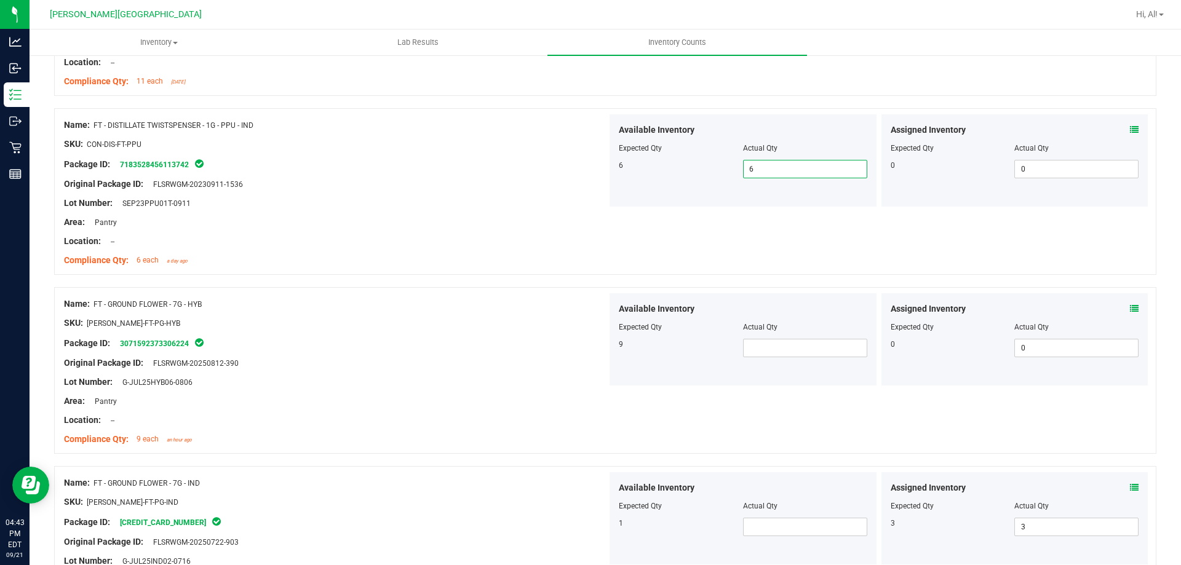
scroll to position [647, 0]
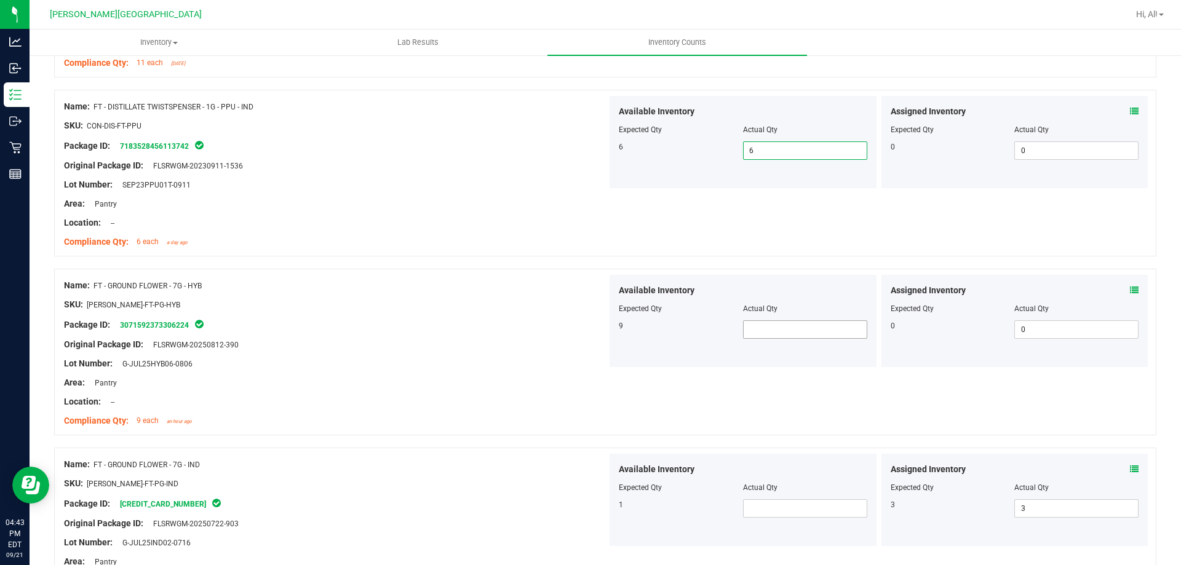
click at [757, 334] on span at bounding box center [805, 330] width 124 height 18
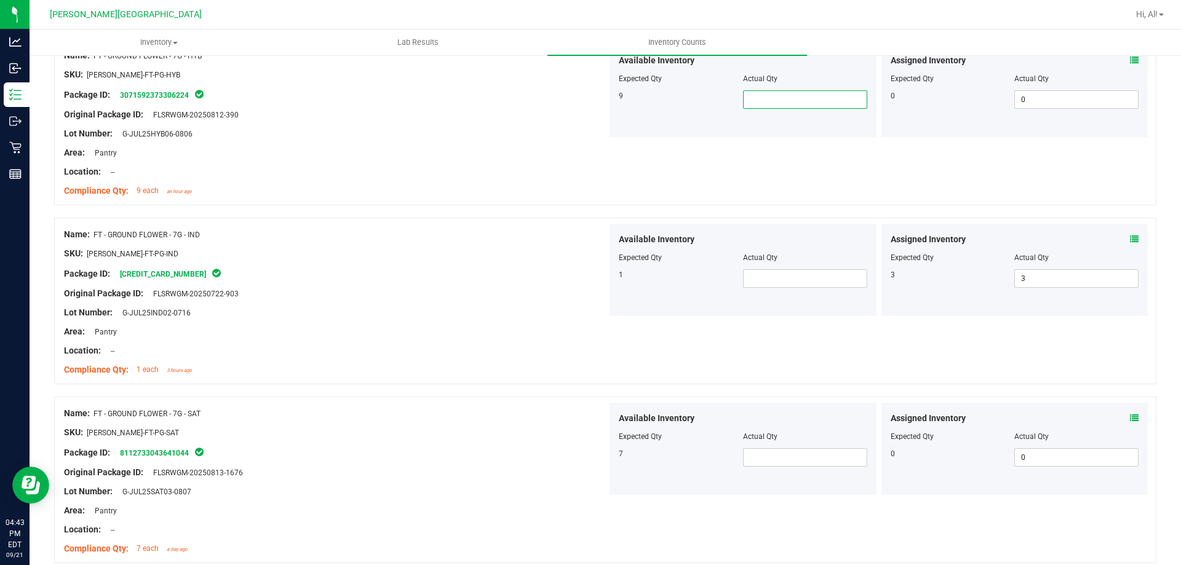
scroll to position [887, 0]
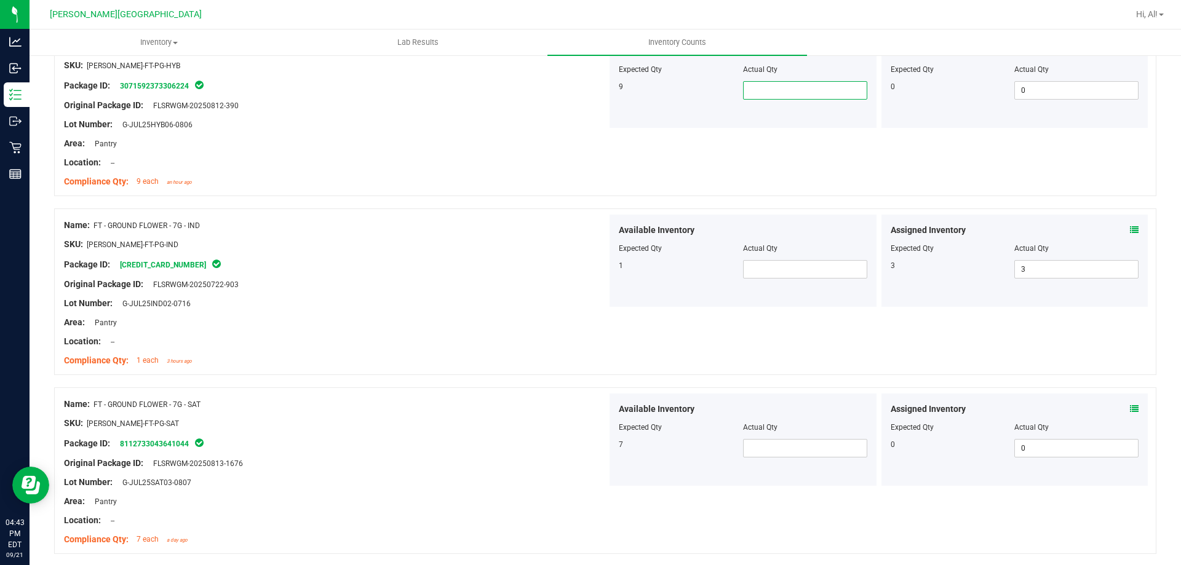
click at [780, 94] on input "text" at bounding box center [805, 90] width 123 height 17
click at [745, 263] on span at bounding box center [805, 269] width 124 height 18
click at [829, 446] on span at bounding box center [805, 448] width 124 height 18
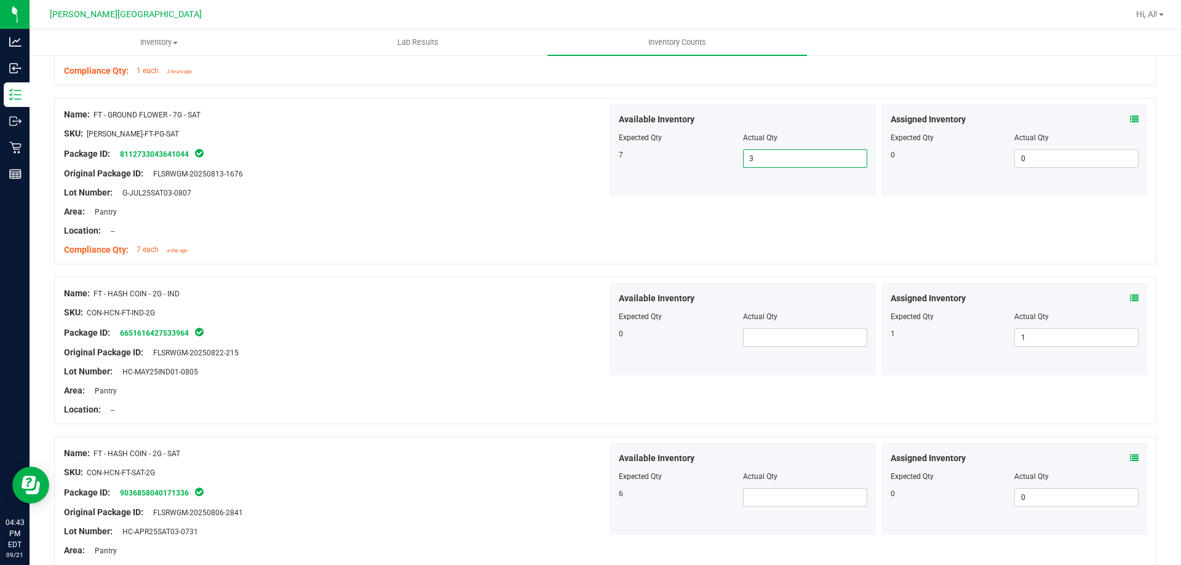
scroll to position [1181, 0]
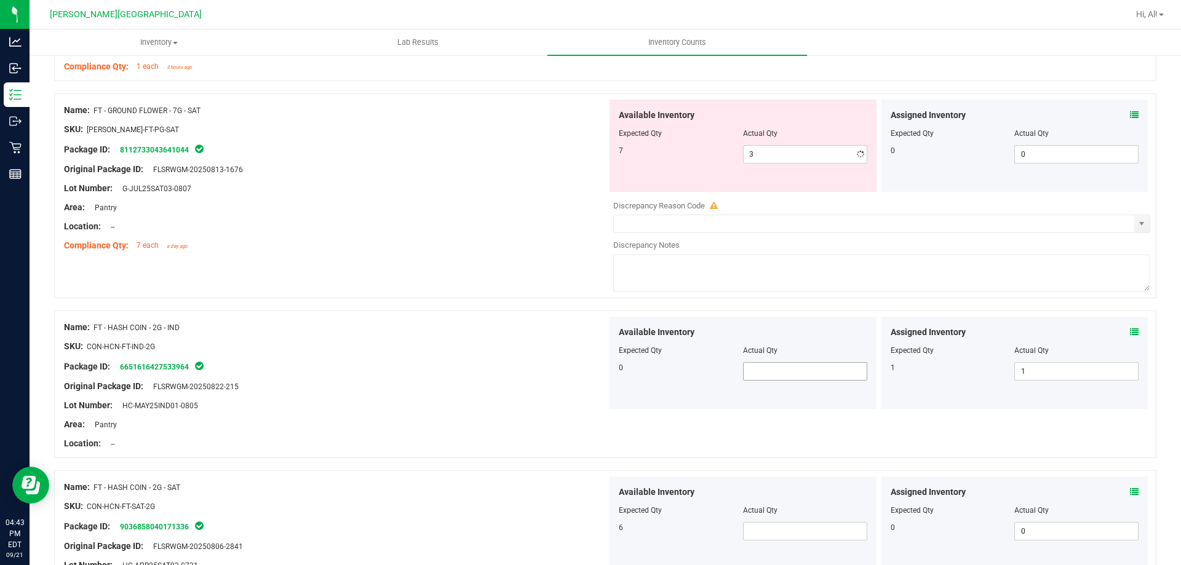
click at [762, 325] on div "Available Inventory Expected Qty Actual Qty 0" at bounding box center [743, 363] width 267 height 92
click at [777, 376] on input "text" at bounding box center [805, 371] width 123 height 17
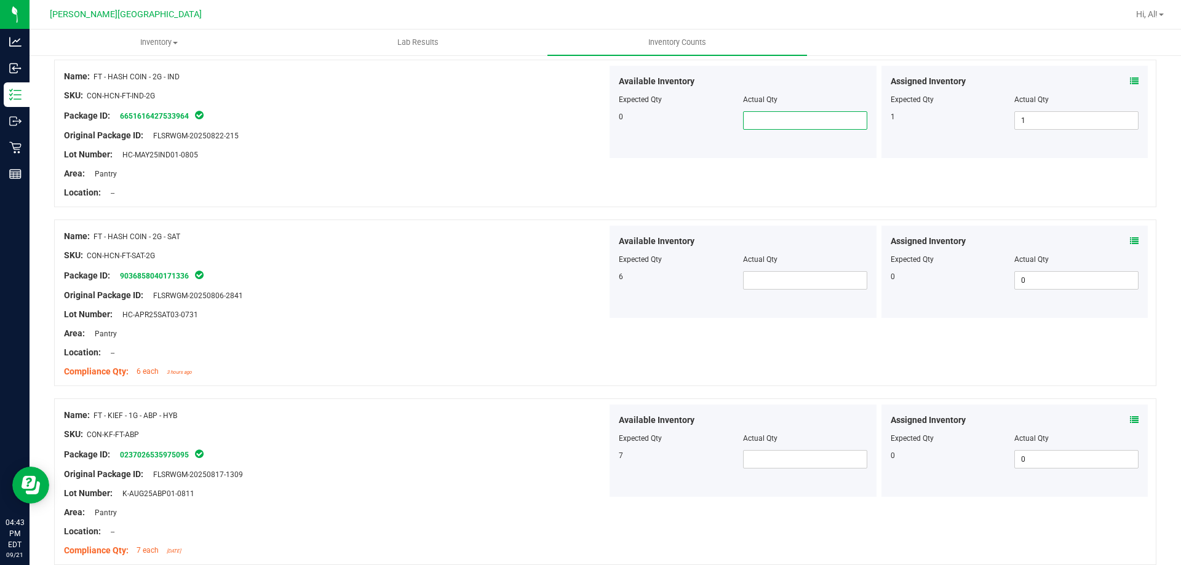
scroll to position [1364, 0]
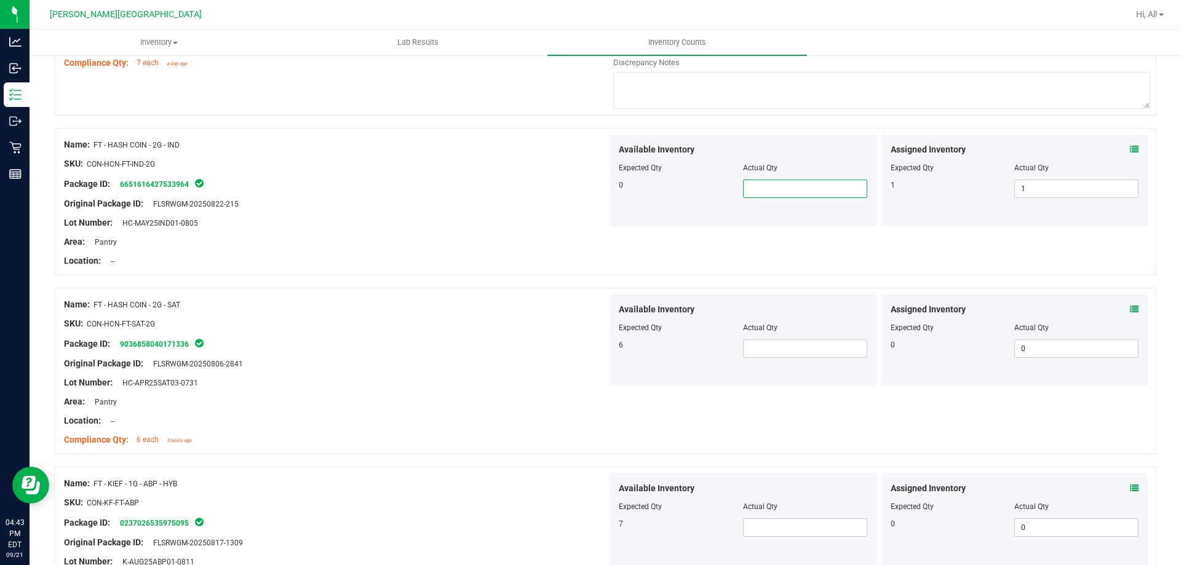
click at [758, 188] on input "text" at bounding box center [805, 188] width 123 height 17
click at [764, 190] on input "text" at bounding box center [805, 188] width 123 height 17
drag, startPoint x: 783, startPoint y: 359, endPoint x: 787, endPoint y: 349, distance: 10.7
click at [786, 357] on div "Available Inventory Expected Qty Actual Qty 6" at bounding box center [743, 340] width 267 height 92
click at [786, 349] on span at bounding box center [805, 349] width 124 height 18
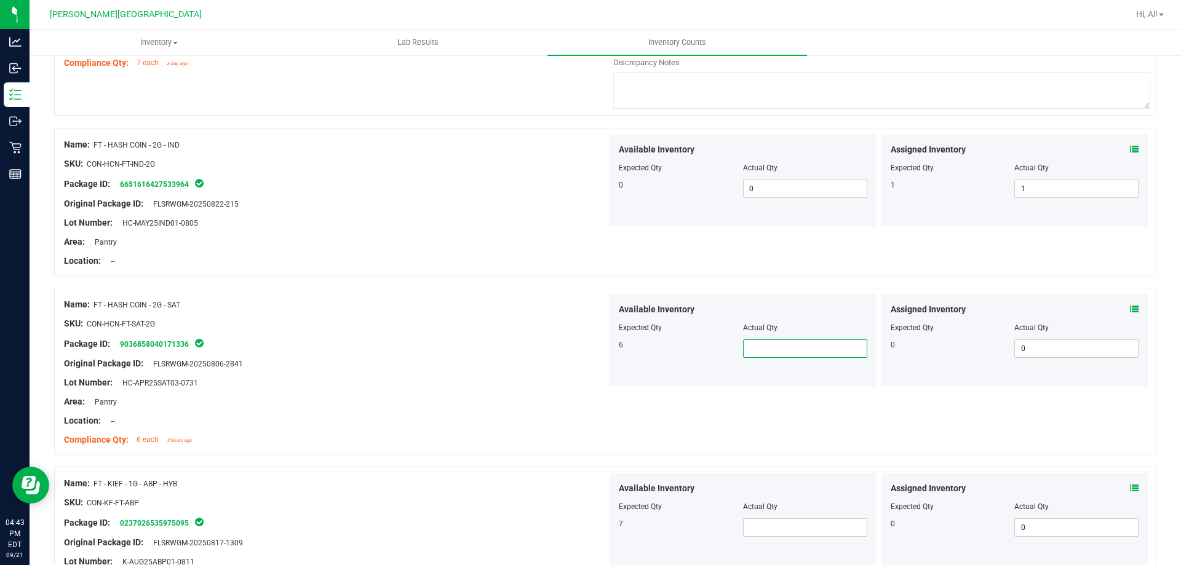
click at [787, 340] on span at bounding box center [805, 349] width 124 height 18
click at [783, 340] on span at bounding box center [805, 349] width 124 height 18
click at [776, 347] on input "text" at bounding box center [805, 348] width 123 height 17
click at [758, 347] on input "text" at bounding box center [805, 348] width 123 height 17
click at [468, 346] on div "Package ID: 9036858040171336" at bounding box center [335, 344] width 543 height 15
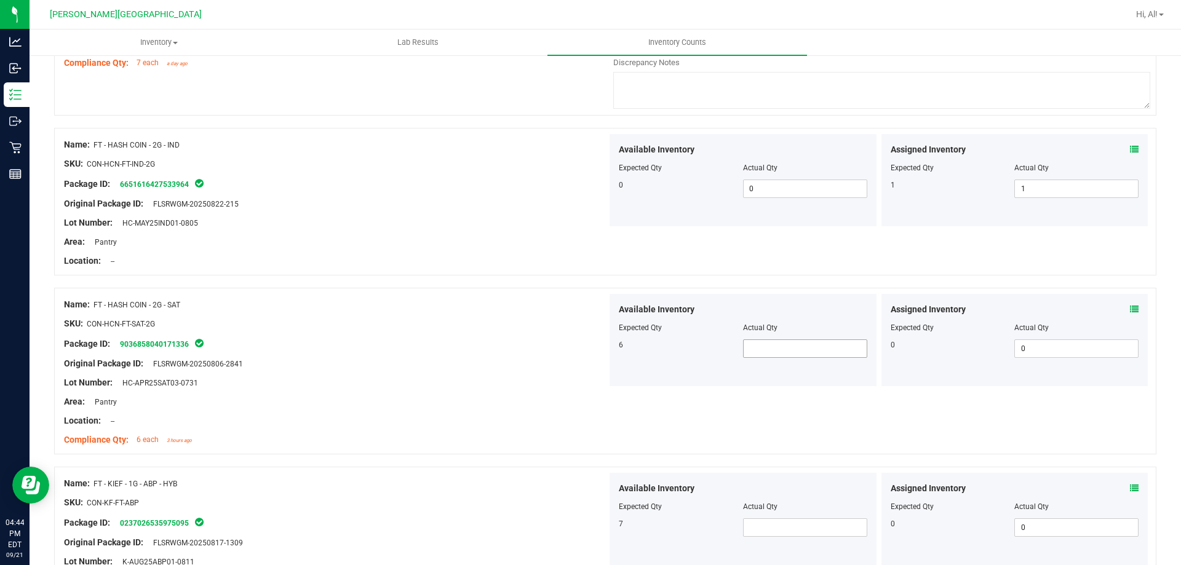
click at [827, 350] on span at bounding box center [805, 349] width 124 height 18
click at [827, 350] on input "text" at bounding box center [805, 348] width 123 height 17
click at [798, 346] on input "text" at bounding box center [805, 348] width 123 height 17
click at [777, 522] on span at bounding box center [805, 528] width 124 height 18
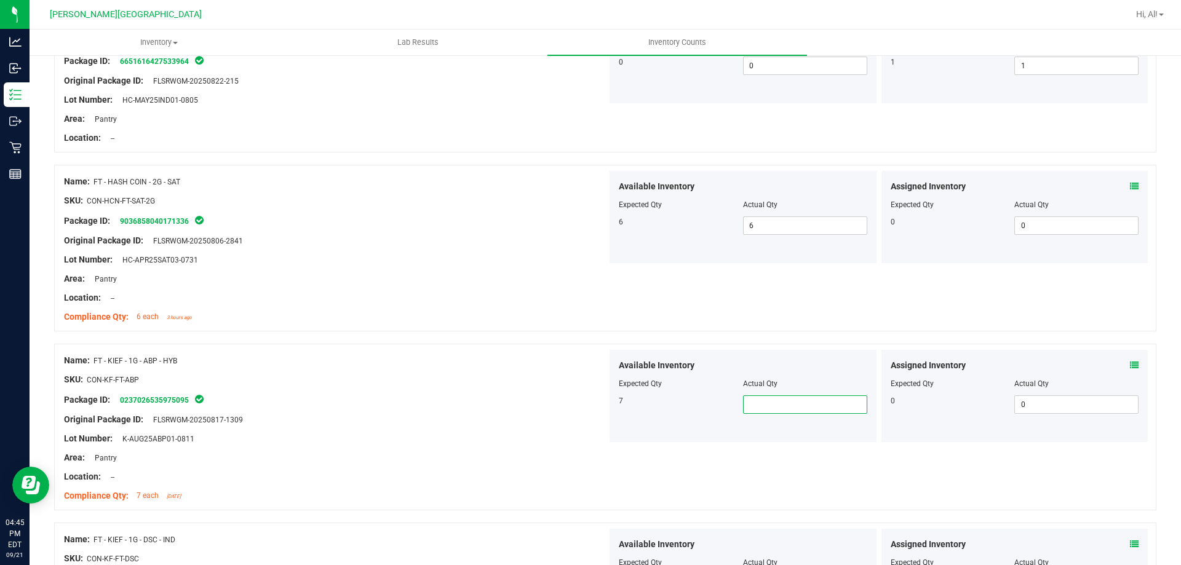
click at [769, 402] on input "text" at bounding box center [805, 404] width 123 height 17
click at [534, 423] on div "Original Package ID: FLSRWGM-20250817-1309" at bounding box center [335, 420] width 543 height 13
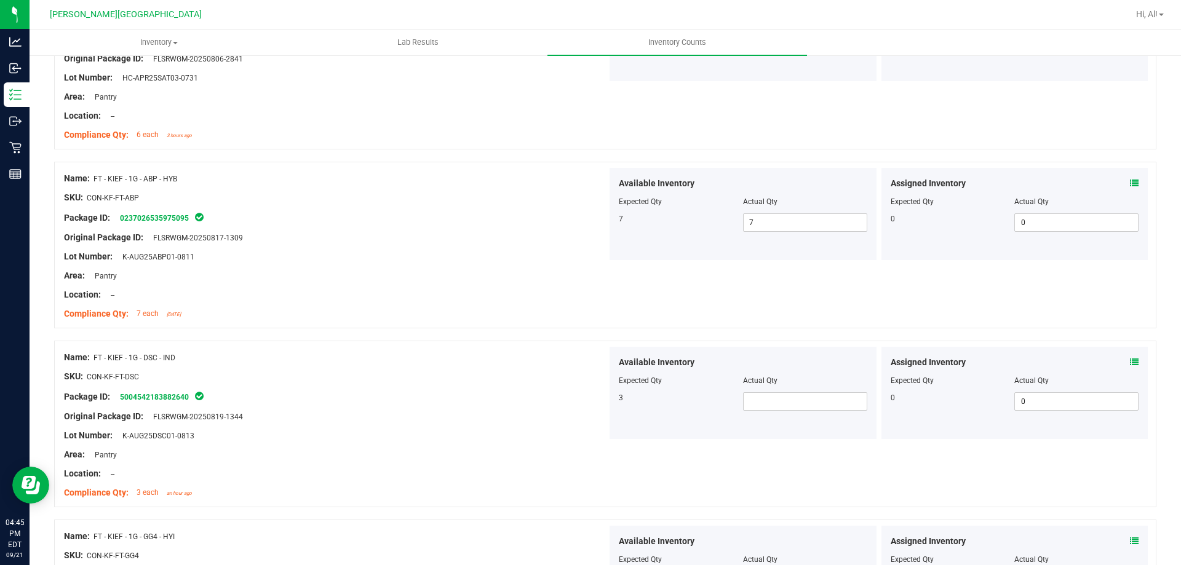
scroll to position [1671, 0]
click at [767, 406] on span at bounding box center [805, 399] width 124 height 18
click at [437, 381] on div at bounding box center [335, 384] width 543 height 6
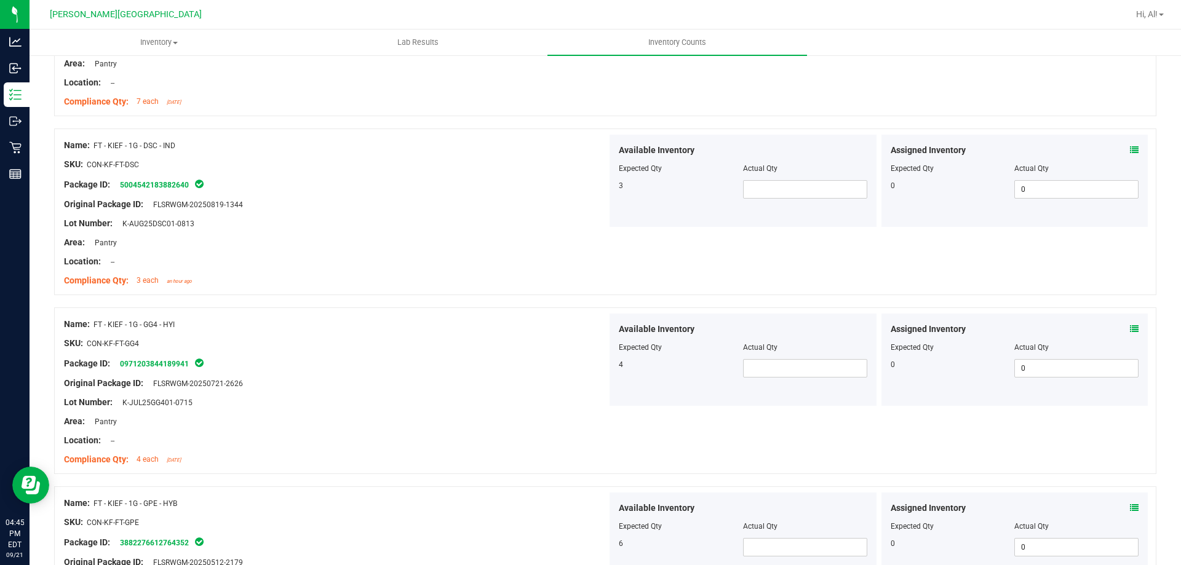
scroll to position [1917, 0]
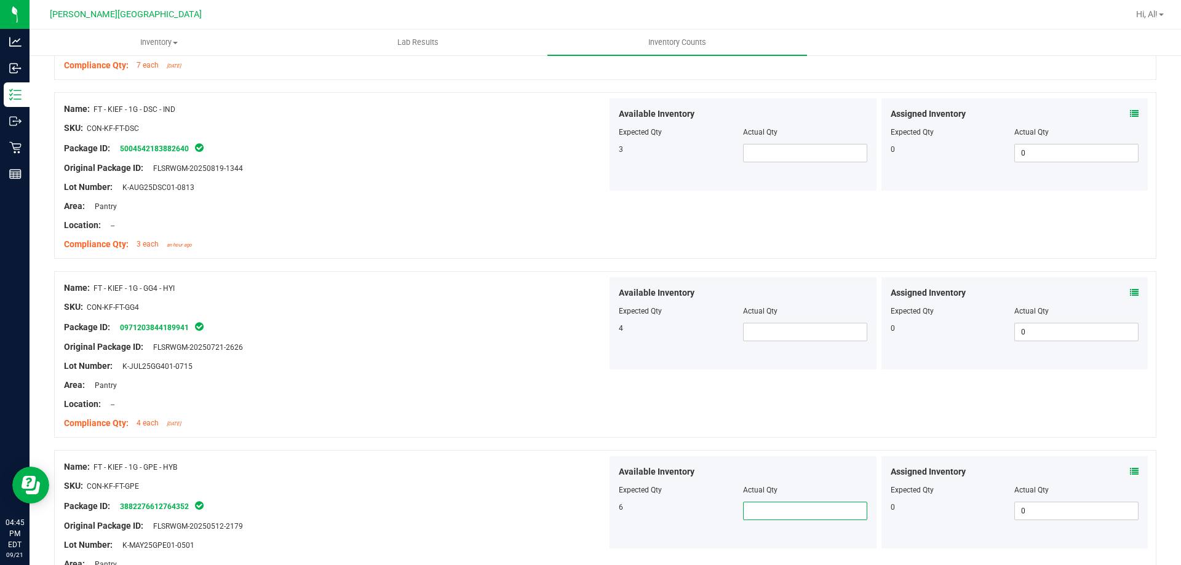
click at [756, 513] on span at bounding box center [805, 511] width 124 height 18
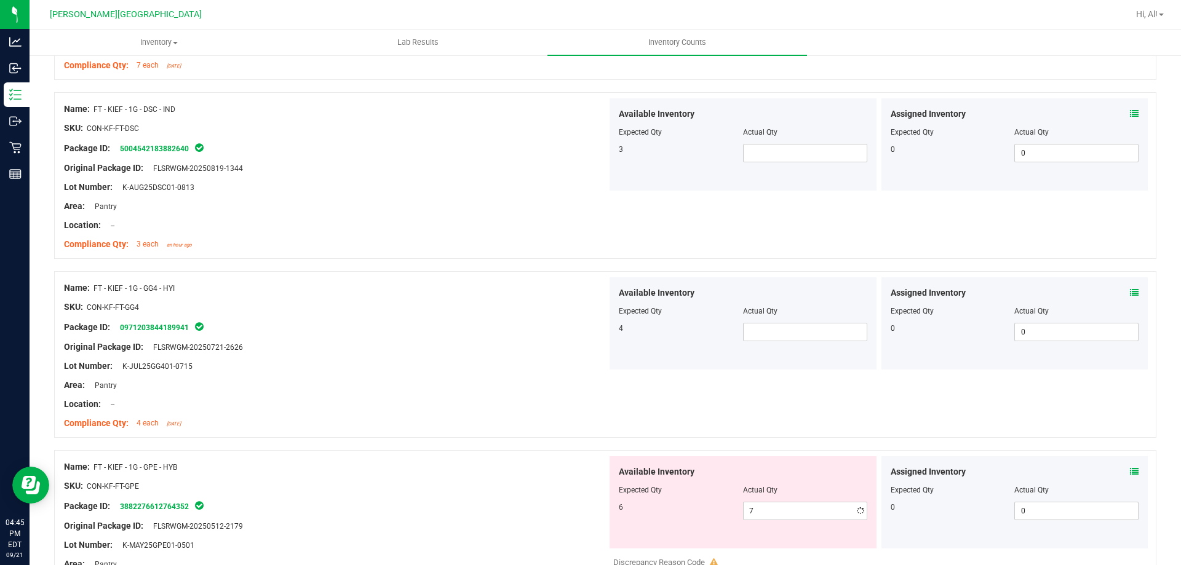
click at [589, 480] on div "SKU: CON-KF-FT-GPE" at bounding box center [335, 486] width 543 height 13
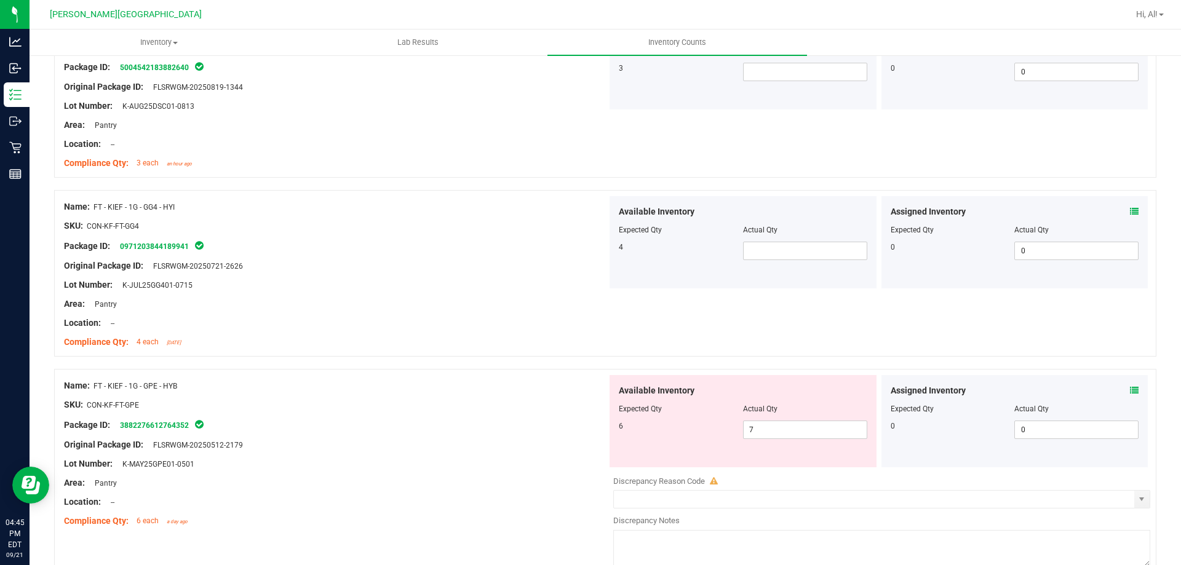
scroll to position [2040, 0]
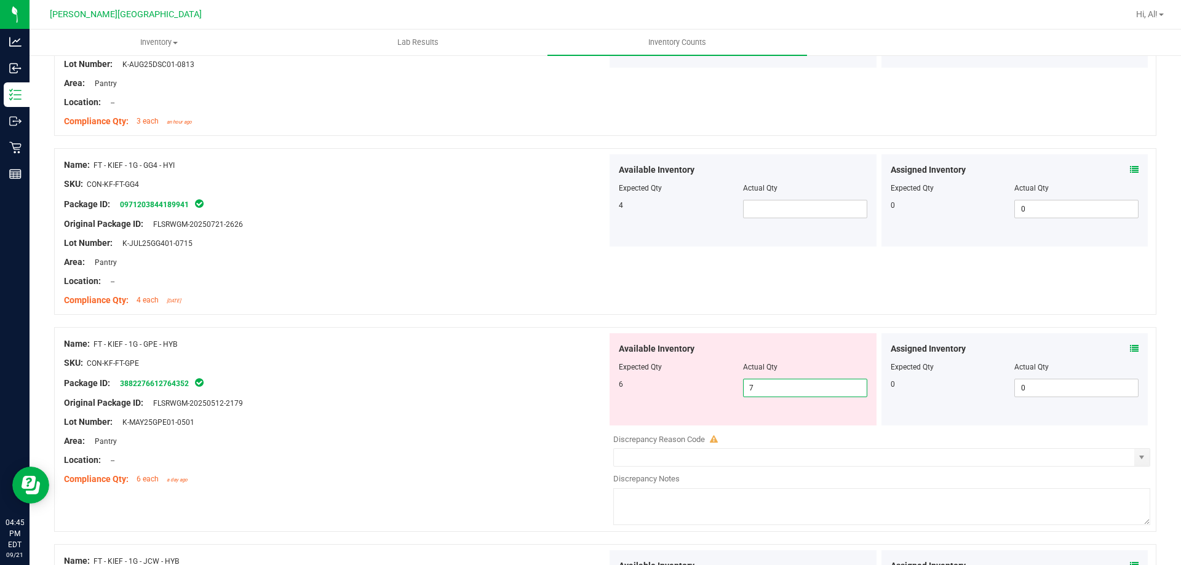
click at [780, 380] on span "7 7" at bounding box center [805, 388] width 124 height 18
click at [781, 390] on input "7" at bounding box center [805, 388] width 123 height 17
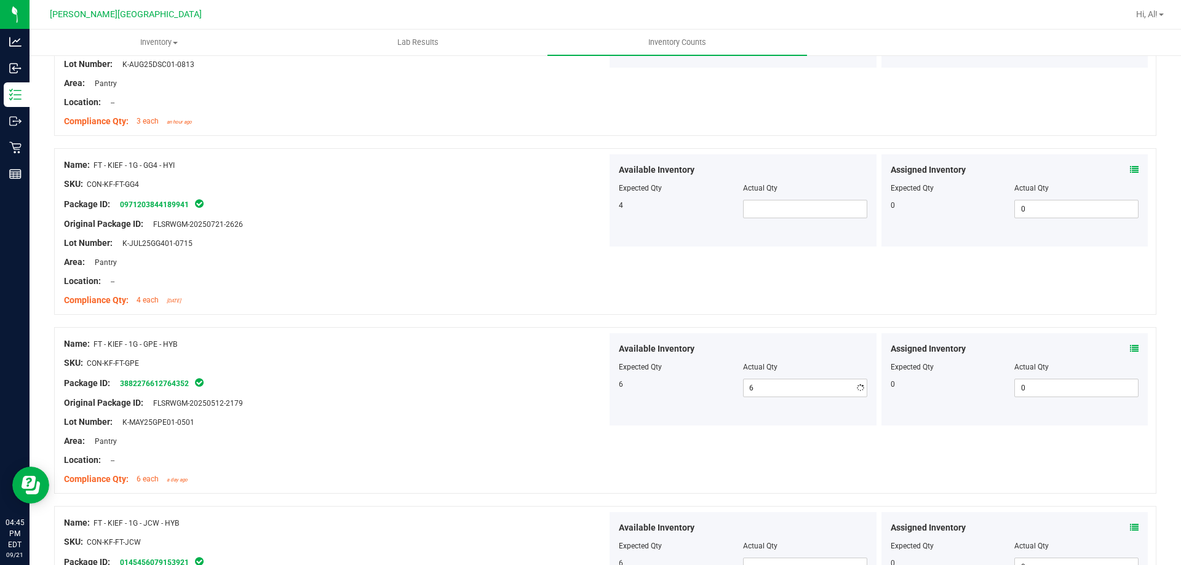
click at [542, 389] on div "Package ID: 3882276612764352" at bounding box center [335, 383] width 543 height 15
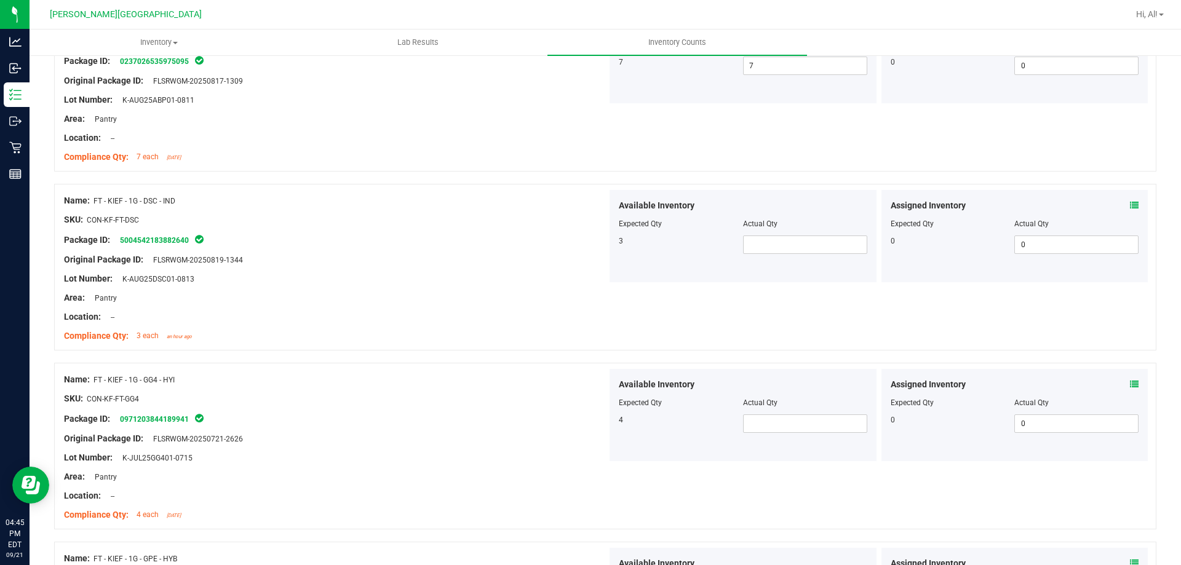
scroll to position [1821, 0]
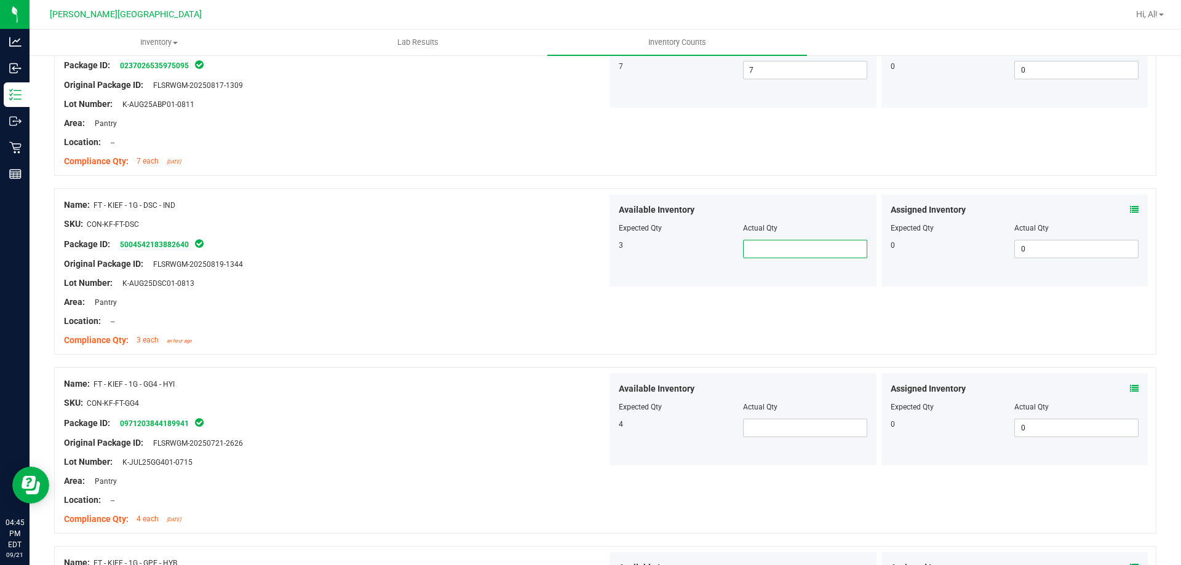
click at [759, 246] on span at bounding box center [805, 249] width 124 height 18
click at [448, 348] on div "Name: FT - KIEF - 1G - DSC - IND SKU: CON-KF-FT-DSC Package ID: 500454218388264…" at bounding box center [335, 272] width 543 height 157
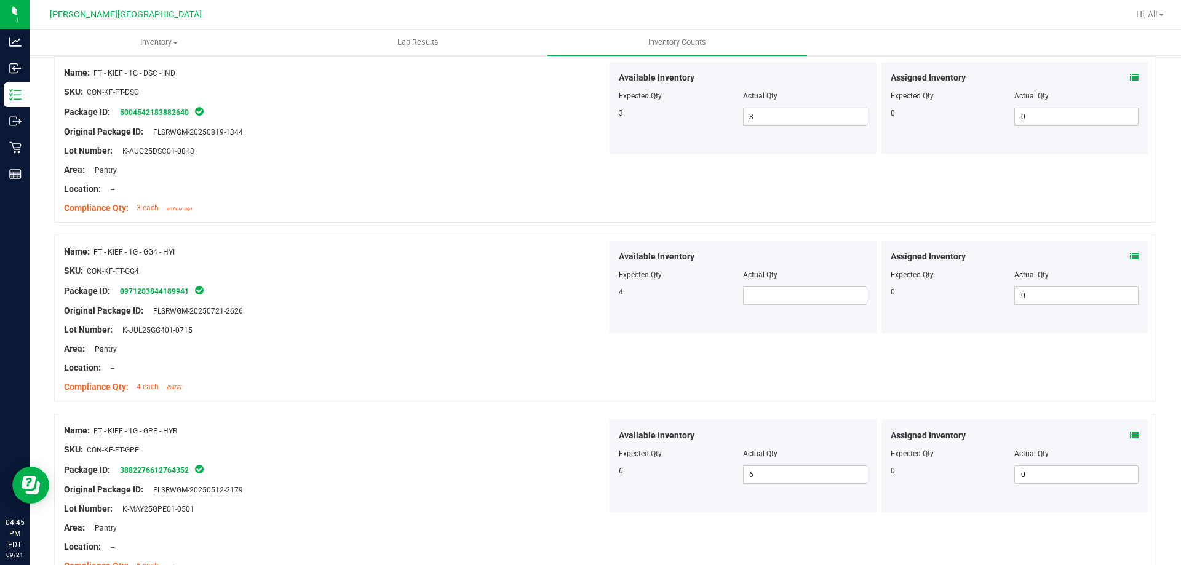
scroll to position [1967, 0]
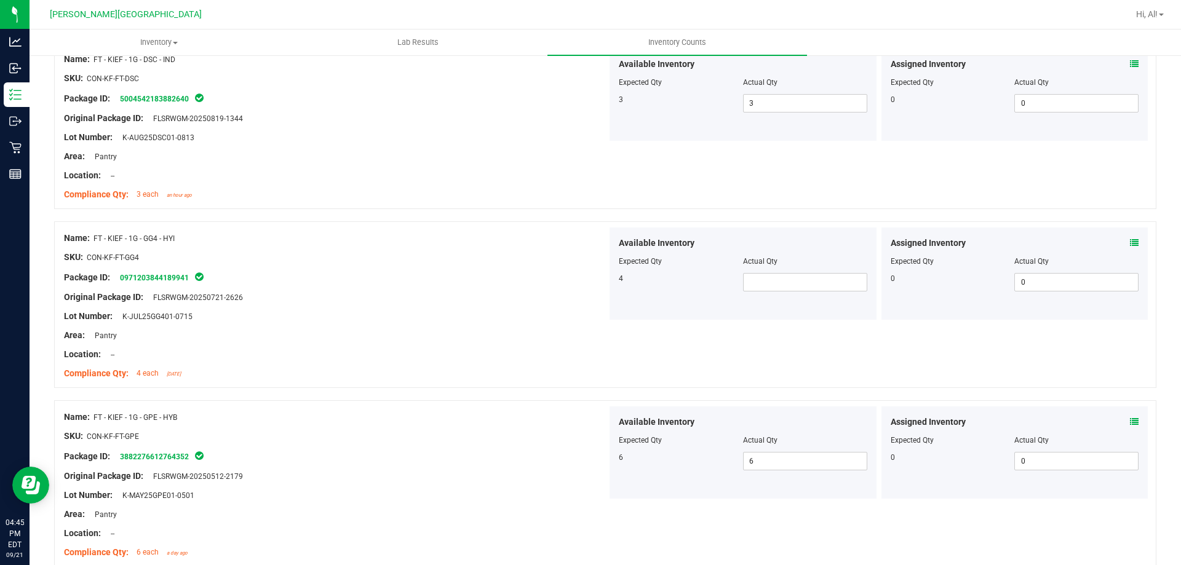
click at [332, 371] on div "Compliance Qty: 4 each [DATE]" at bounding box center [335, 373] width 543 height 13
click at [761, 271] on div at bounding box center [743, 270] width 249 height 6
click at [761, 282] on span at bounding box center [805, 282] width 124 height 18
click at [595, 351] on div "Location: --" at bounding box center [335, 354] width 543 height 13
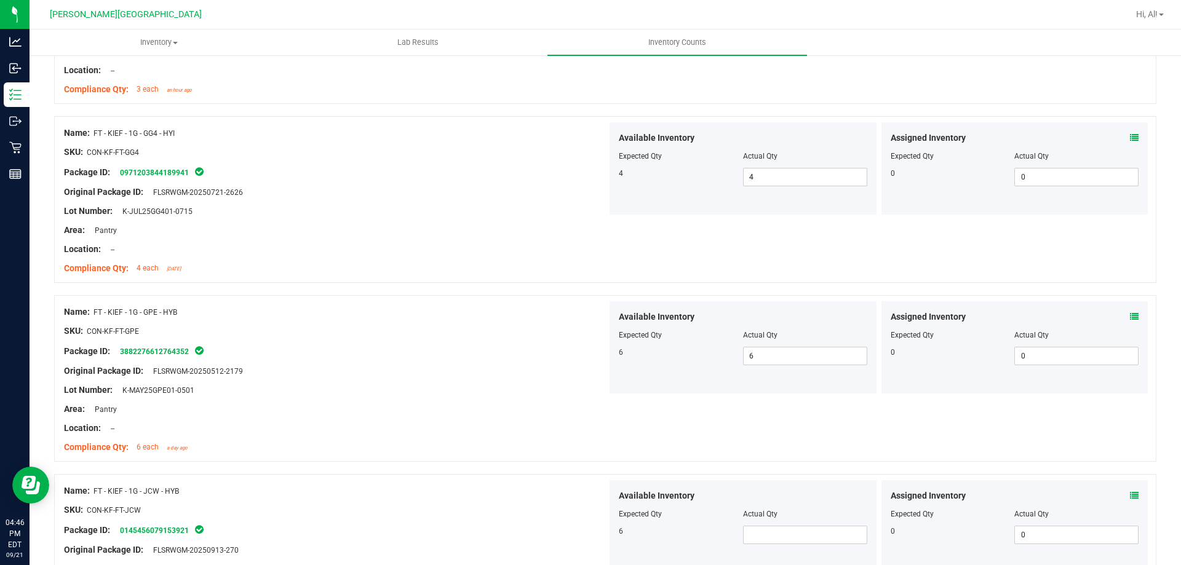
click at [414, 354] on div "Package ID: 3882276612764352" at bounding box center [335, 351] width 543 height 15
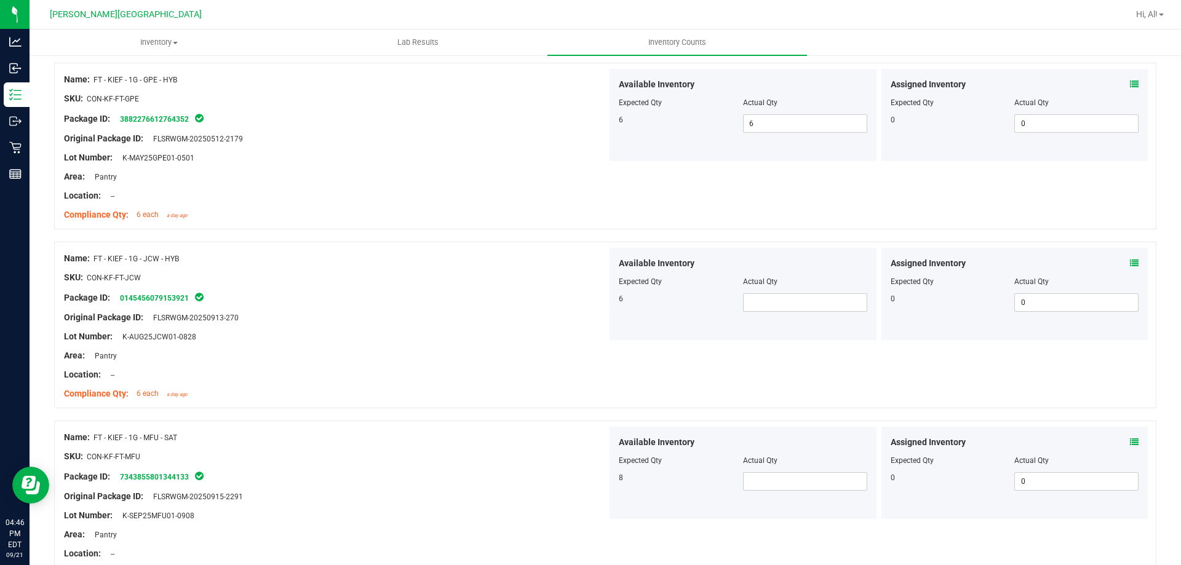
scroll to position [2314, 0]
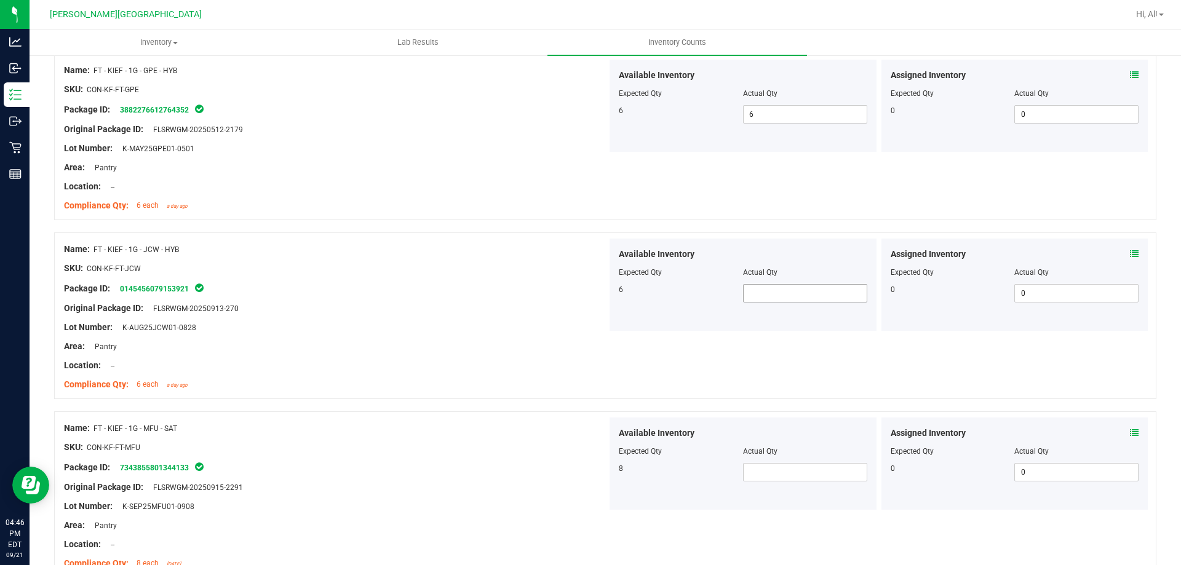
click at [765, 292] on span at bounding box center [805, 293] width 124 height 18
click at [575, 405] on div at bounding box center [605, 405] width 1103 height 12
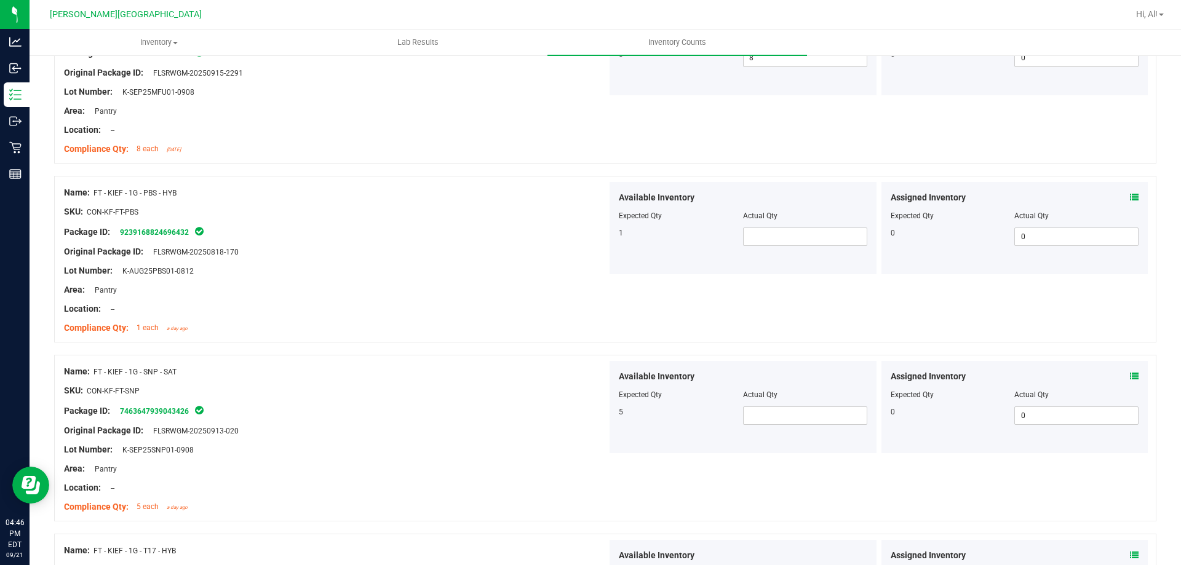
scroll to position [2745, 0]
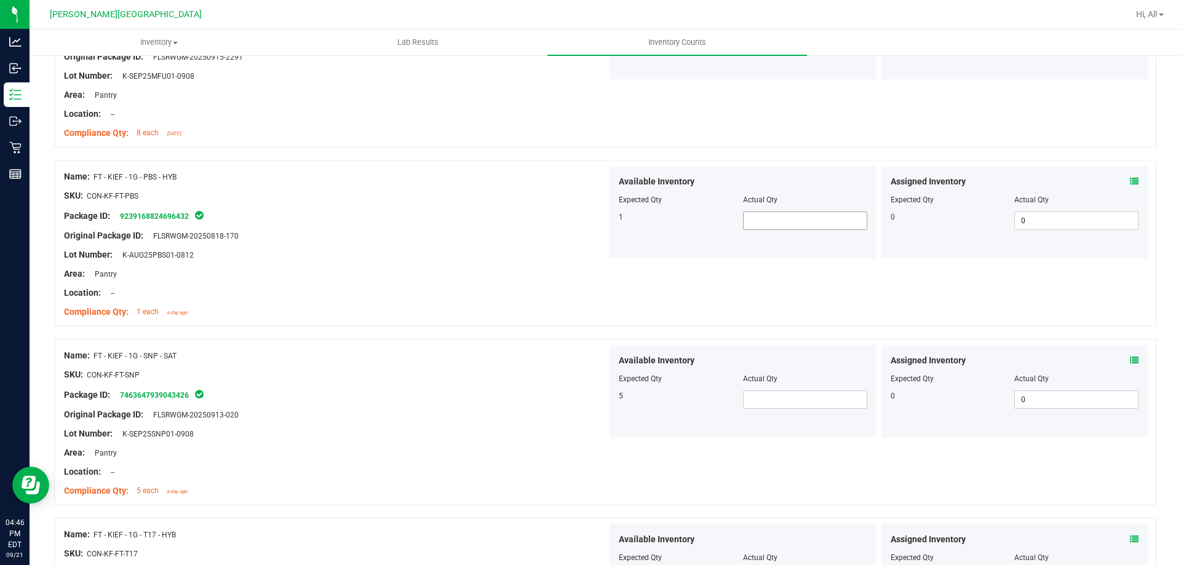
click at [753, 220] on span at bounding box center [805, 221] width 124 height 18
click at [789, 403] on span at bounding box center [805, 400] width 124 height 18
drag, startPoint x: 486, startPoint y: 495, endPoint x: 491, endPoint y: 489, distance: 7.9
click at [489, 493] on div "Compliance Qty: 5 each a day ago" at bounding box center [335, 491] width 543 height 13
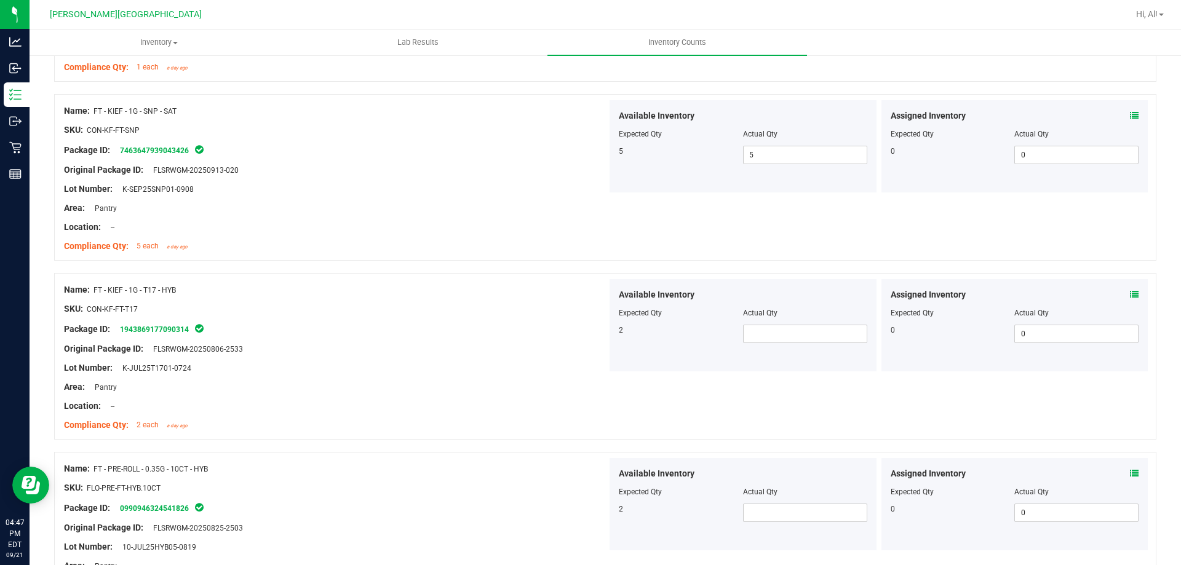
scroll to position [2991, 0]
click at [773, 337] on span at bounding box center [805, 333] width 124 height 18
click at [382, 423] on div "Compliance Qty: 2 each a day ago" at bounding box center [335, 424] width 543 height 13
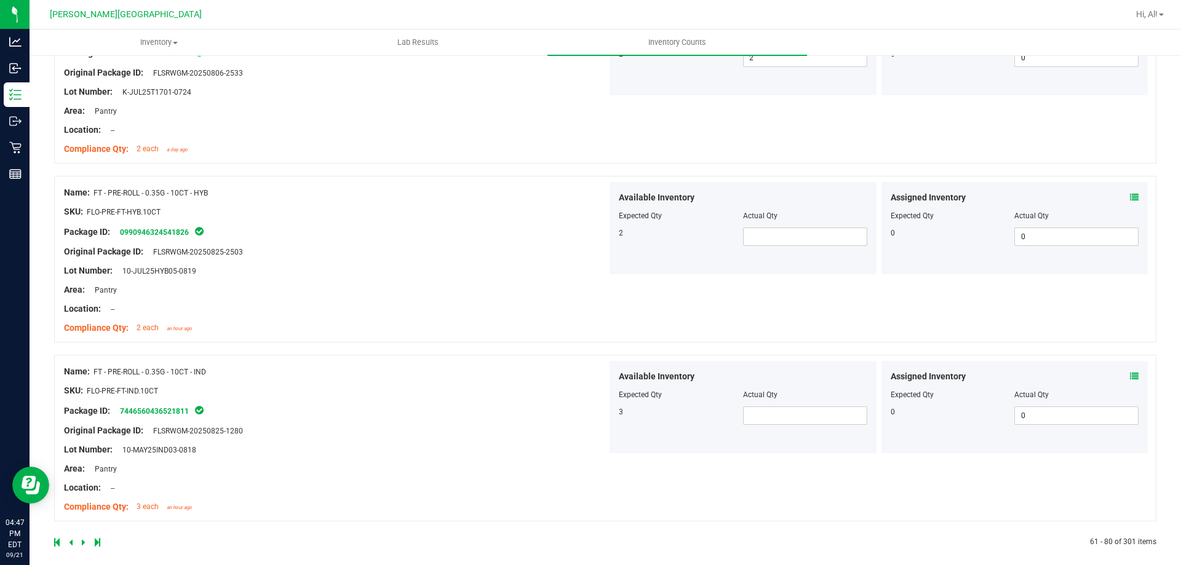
scroll to position [3277, 0]
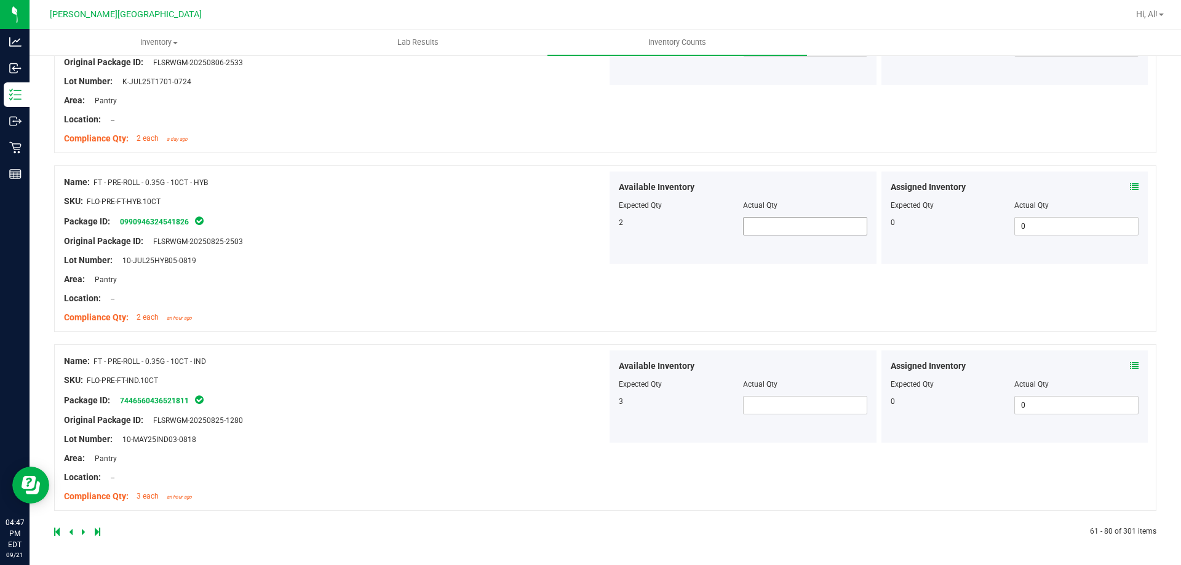
click at [784, 233] on span at bounding box center [805, 226] width 124 height 18
click link at bounding box center [85, 532] width 6 height 9
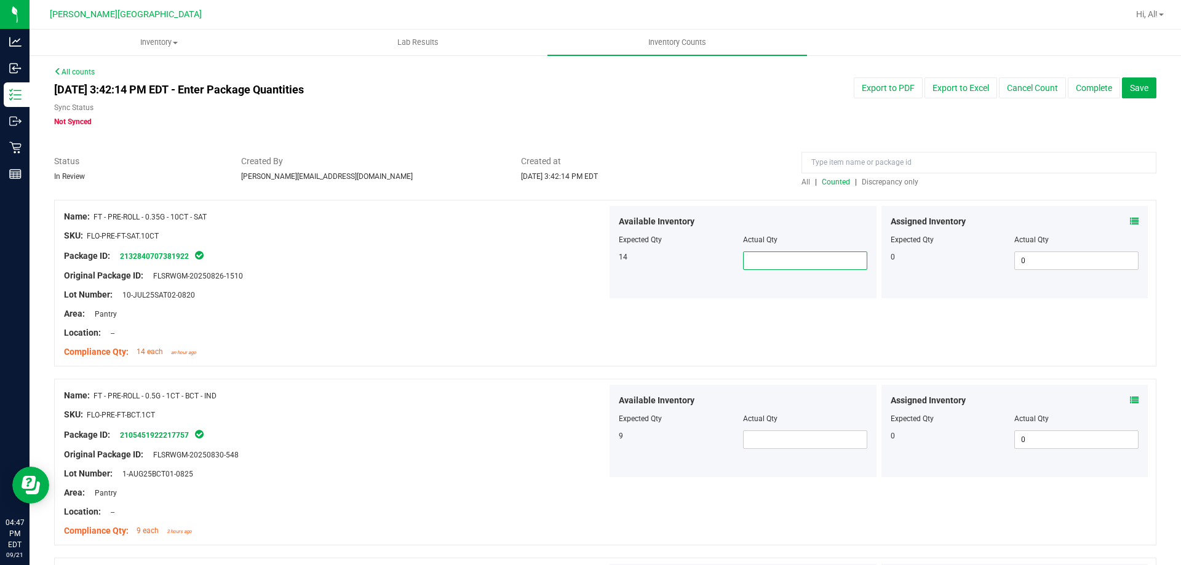
click at [757, 259] on span at bounding box center [805, 261] width 124 height 18
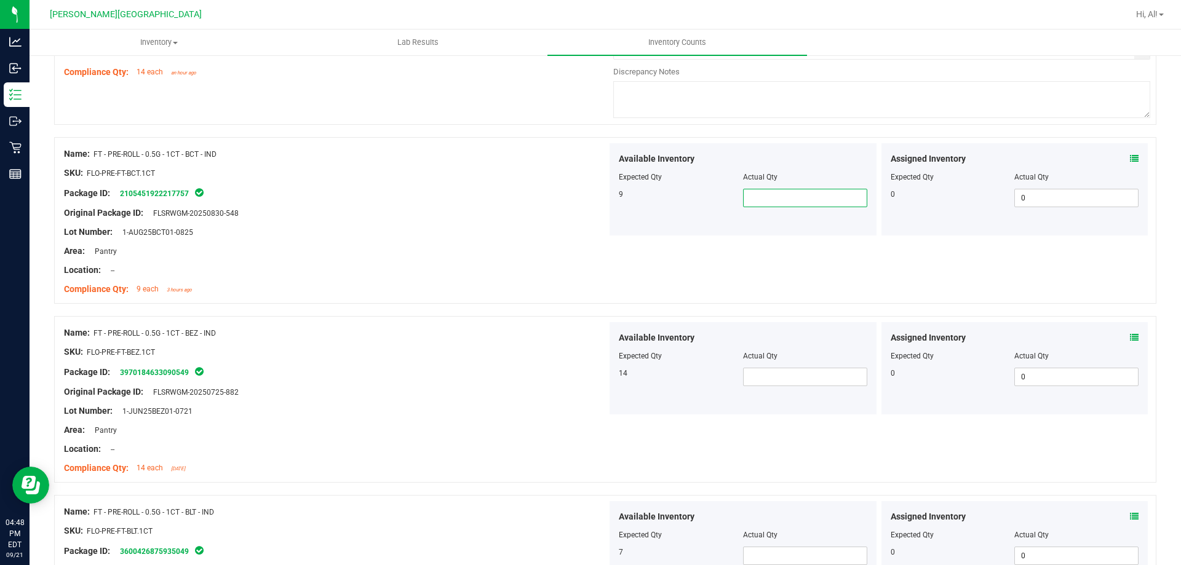
scroll to position [308, 0]
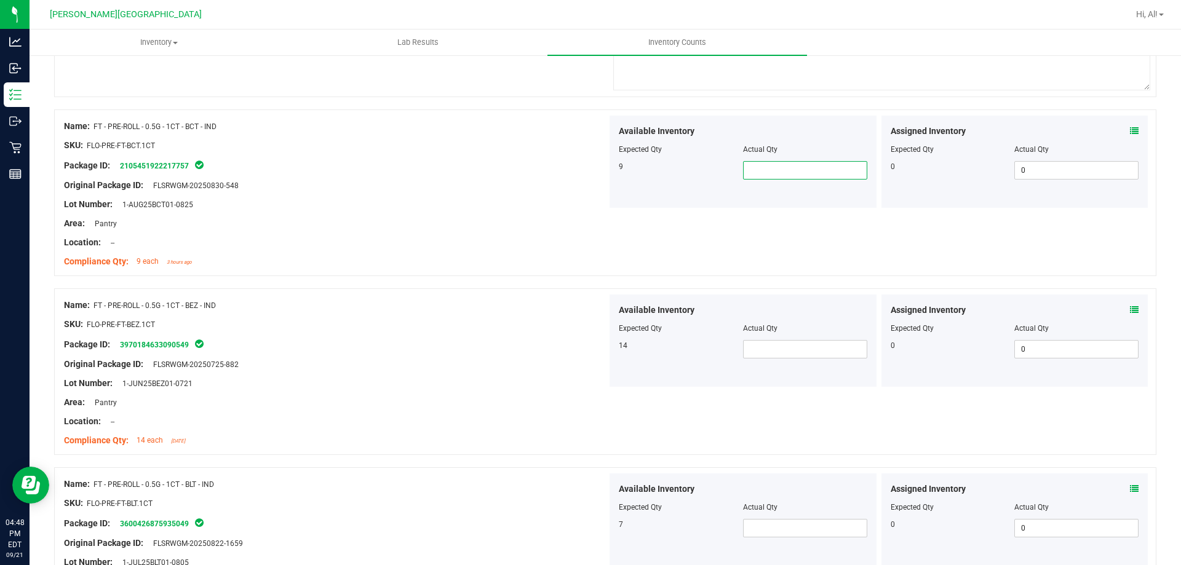
click at [757, 168] on input "text" at bounding box center [805, 170] width 123 height 17
click at [1130, 136] on span at bounding box center [1134, 131] width 9 height 13
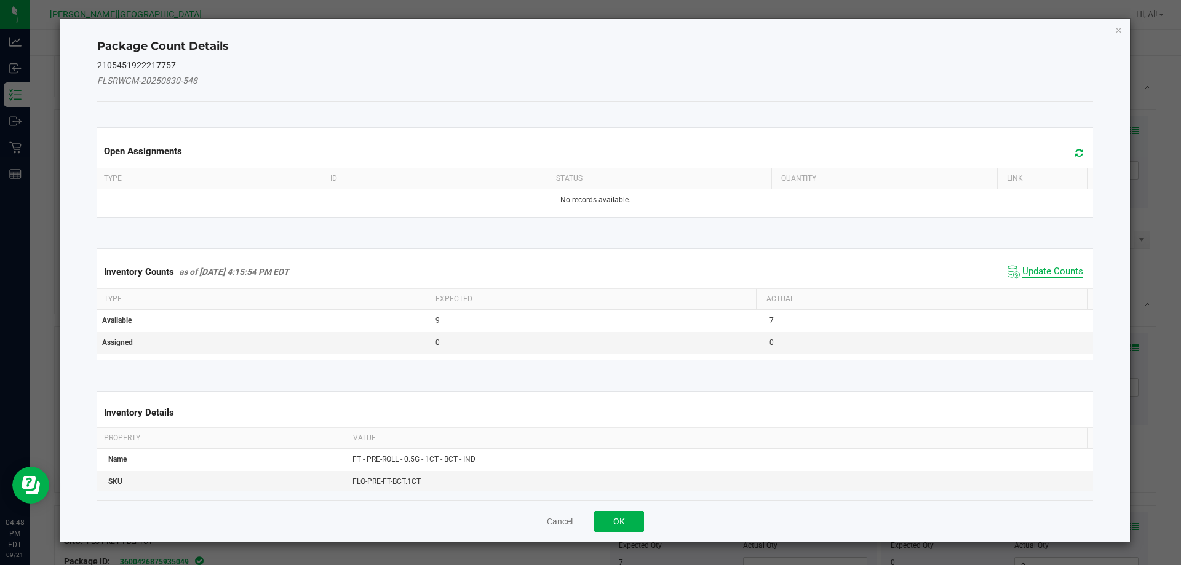
click at [1041, 274] on span "Update Counts" at bounding box center [1053, 272] width 61 height 12
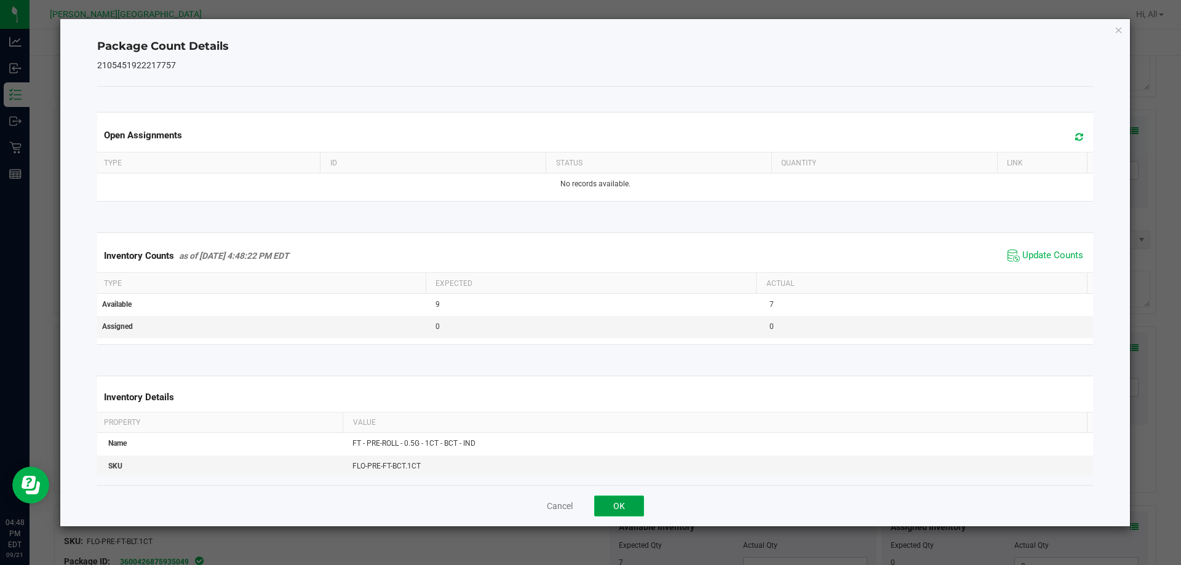
click at [630, 506] on button "OK" at bounding box center [619, 506] width 50 height 21
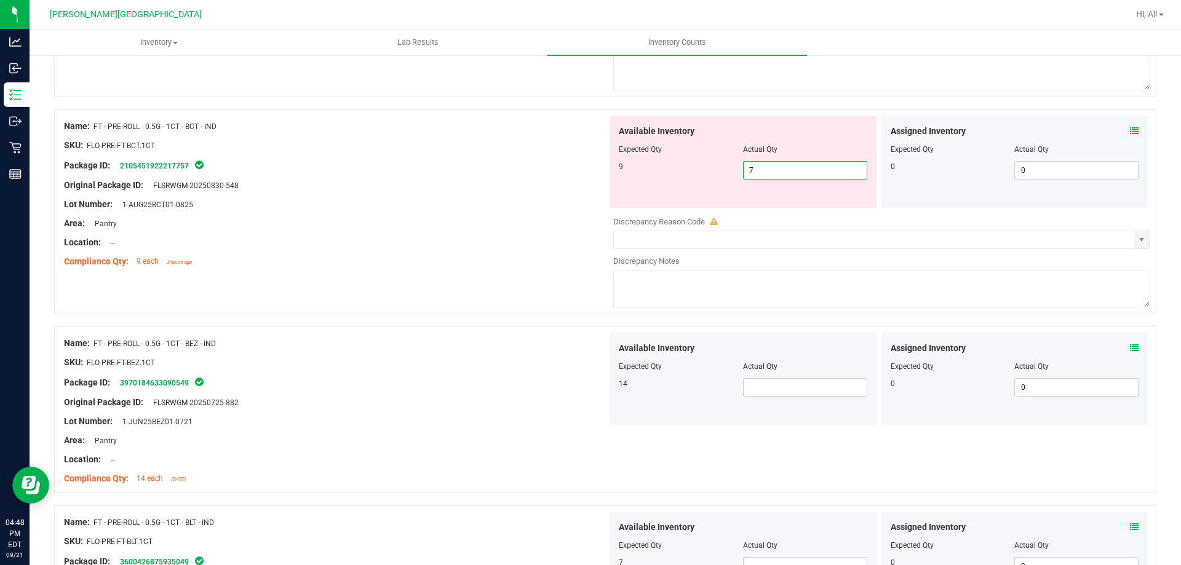
click at [775, 169] on span "7 7" at bounding box center [805, 170] width 124 height 18
click at [539, 255] on div "Compliance Qty: 9 each 3 hours ago" at bounding box center [335, 261] width 543 height 13
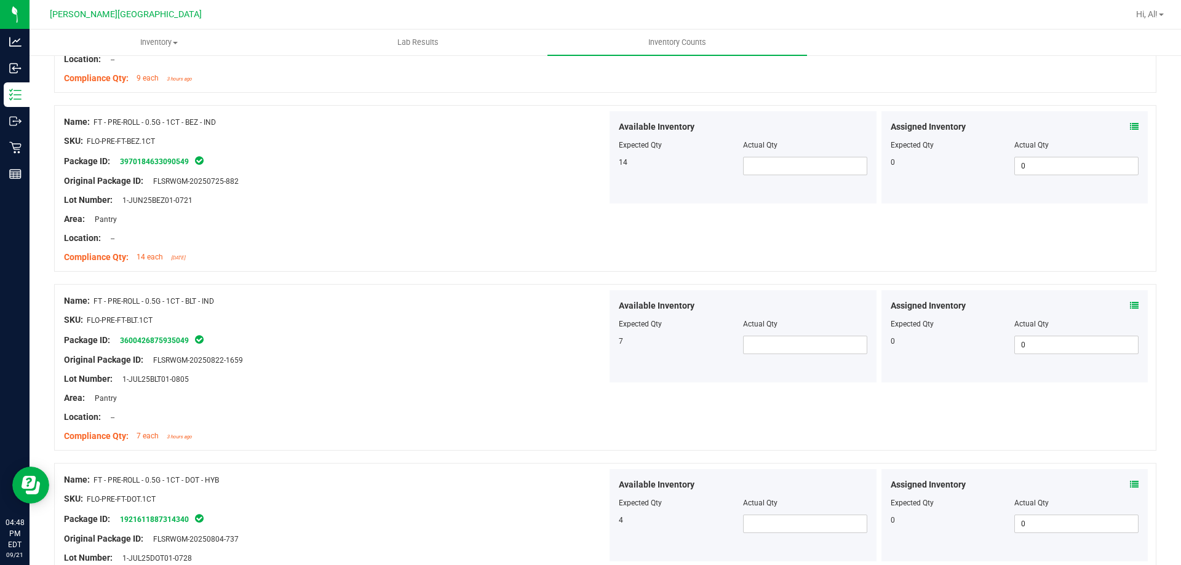
scroll to position [492, 0]
click at [769, 346] on span at bounding box center [805, 344] width 124 height 18
click at [258, 87] on div "Name: FT - PRE-ROLL - 0.5G - 1CT - BCT - IND SKU: FLO-PRE-FT-BCT.1CT Package ID…" at bounding box center [335, 9] width 543 height 157
click at [314, 176] on div "Original Package ID: FLSRWGM-20250725-882" at bounding box center [335, 180] width 543 height 13
click at [748, 162] on span at bounding box center [805, 165] width 124 height 18
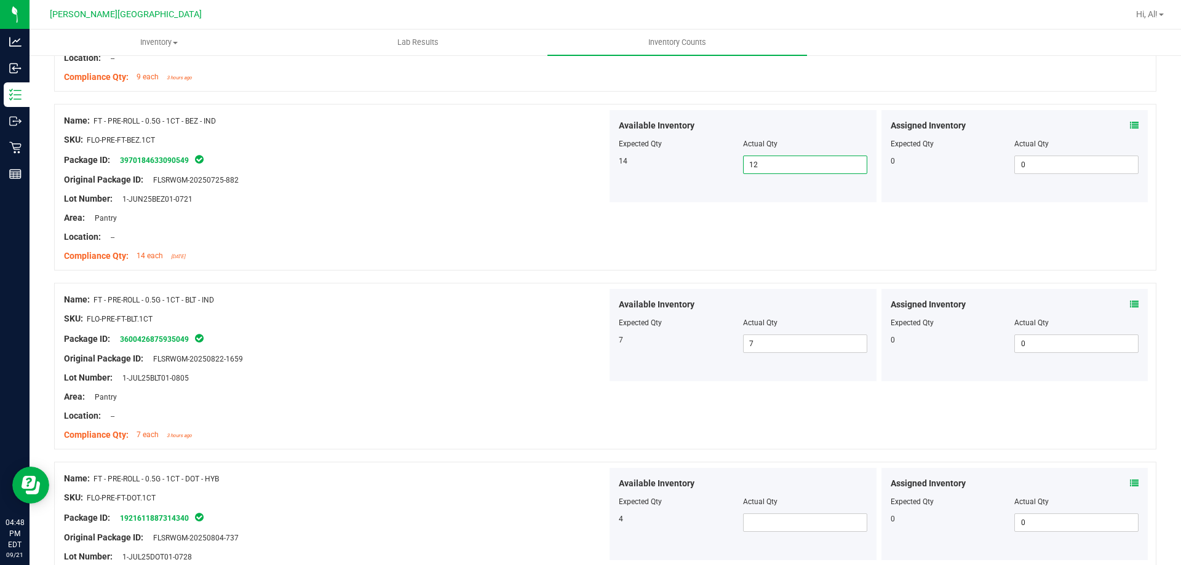
click at [794, 202] on div "Available Inventory Expected Qty Actual Qty 14 12 12" at bounding box center [743, 156] width 267 height 92
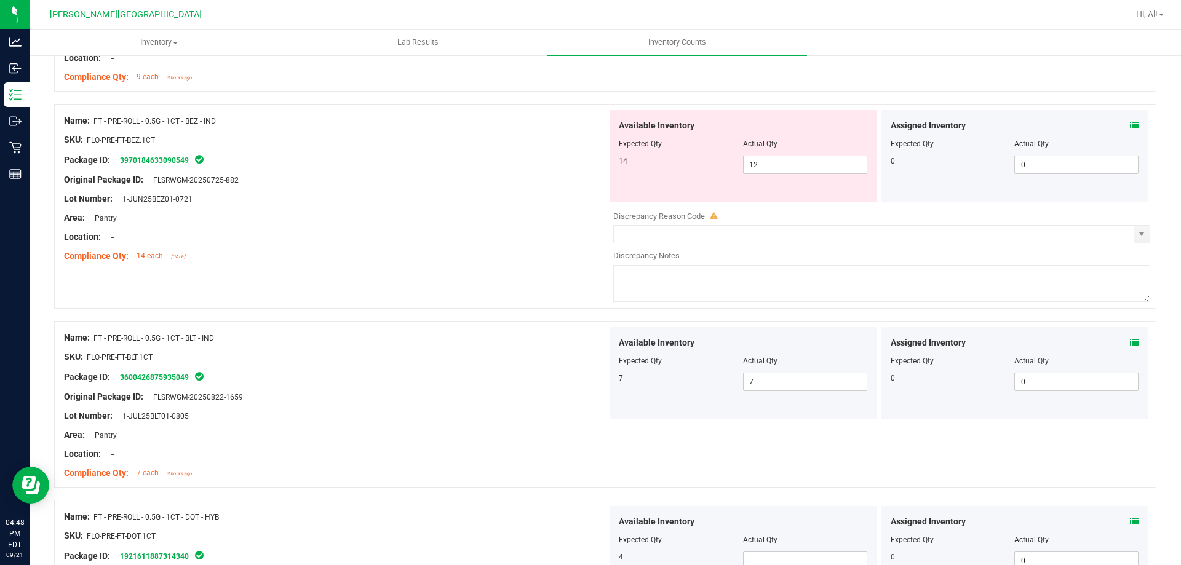
click at [1124, 132] on div at bounding box center [1015, 135] width 249 height 6
click at [1130, 125] on icon at bounding box center [1134, 125] width 9 height 9
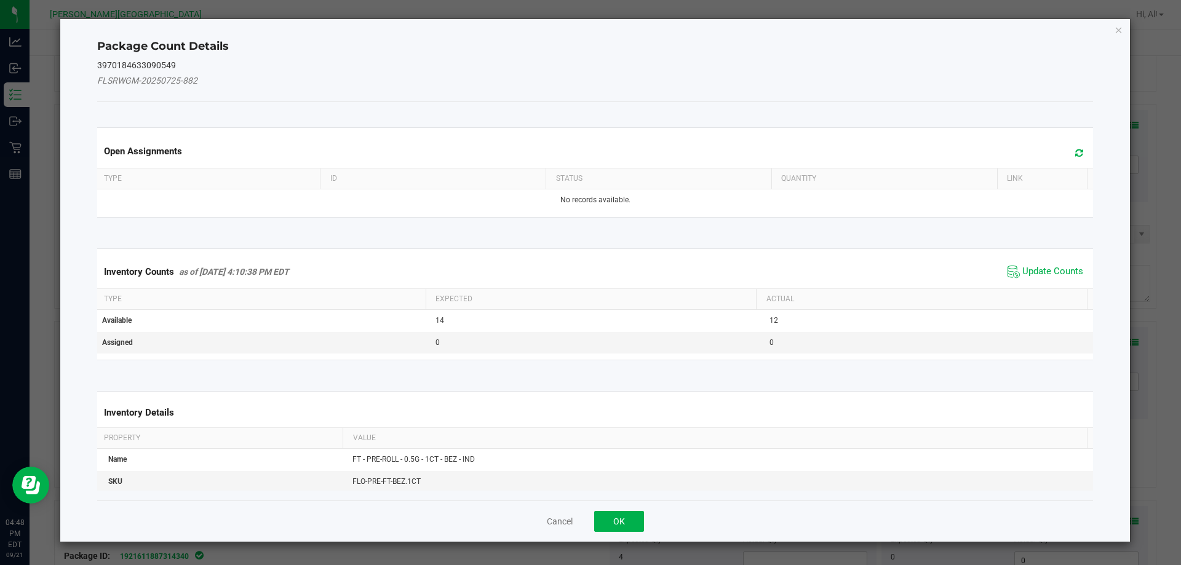
click at [1026, 264] on span "Update Counts" at bounding box center [1046, 272] width 82 height 18
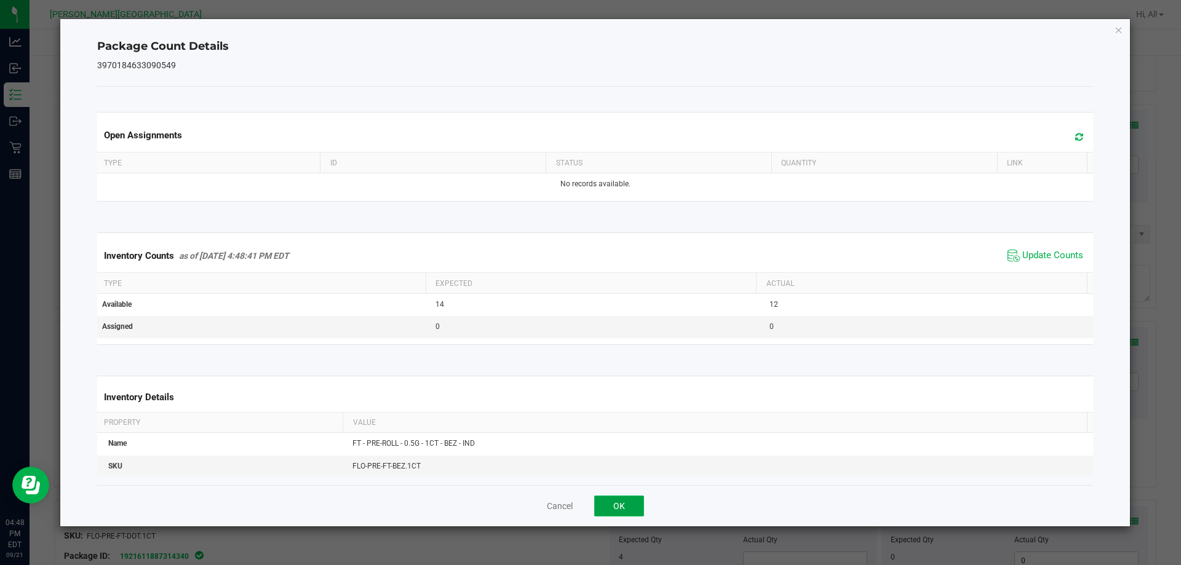
click at [623, 496] on button "OK" at bounding box center [619, 506] width 50 height 21
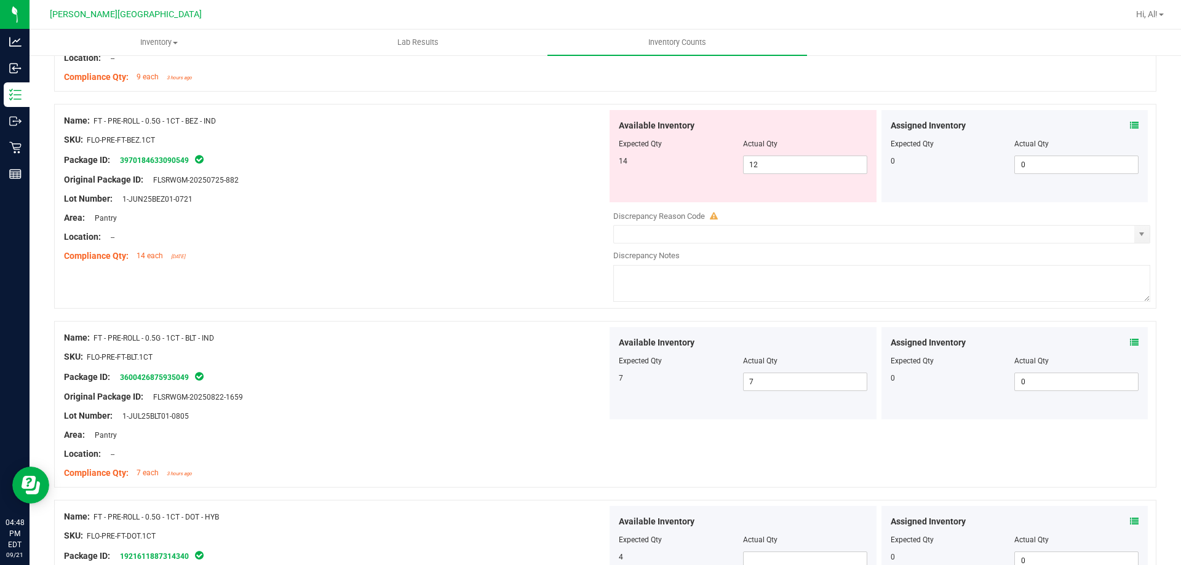
click at [519, 214] on div "Area: Pantry" at bounding box center [335, 218] width 543 height 13
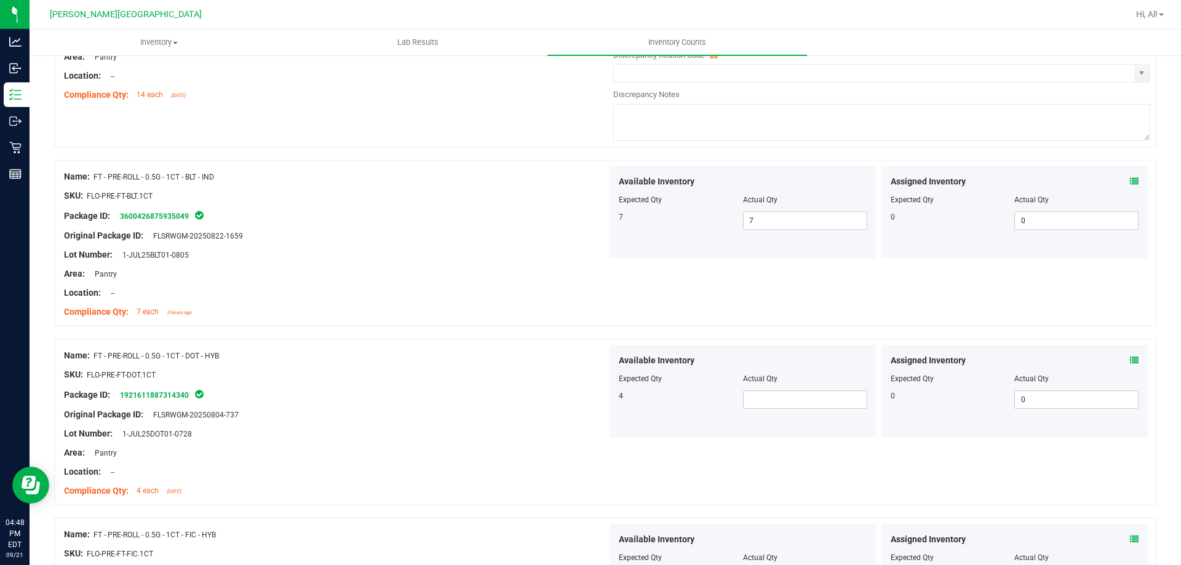
scroll to position [677, 0]
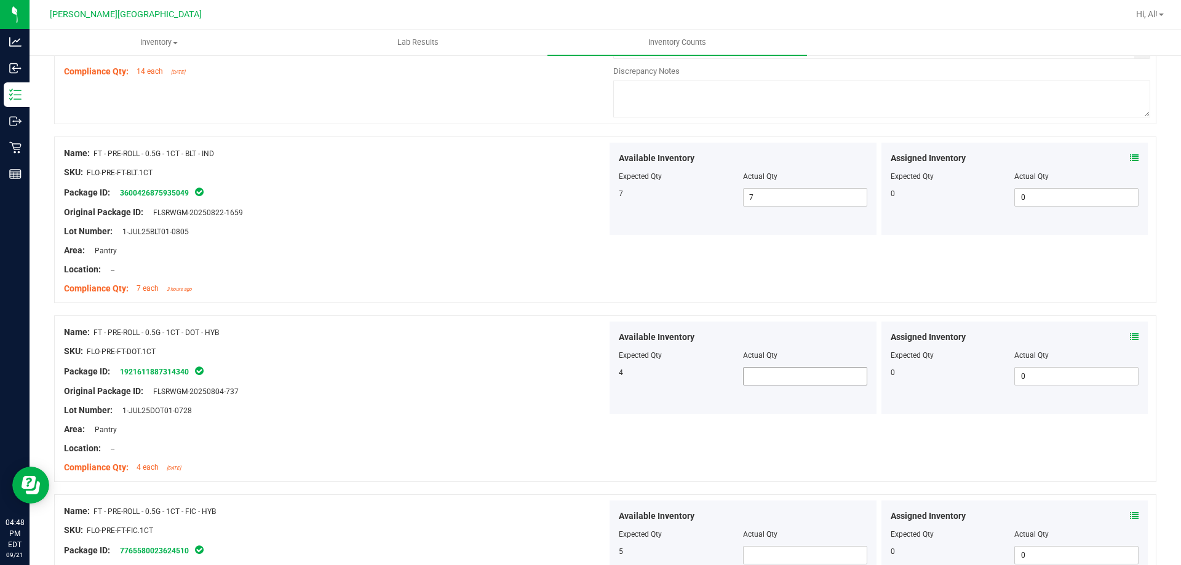
click at [791, 377] on span at bounding box center [805, 376] width 124 height 18
click at [528, 406] on div "Lot Number: 1-JUL25DOT01-0728" at bounding box center [335, 410] width 543 height 13
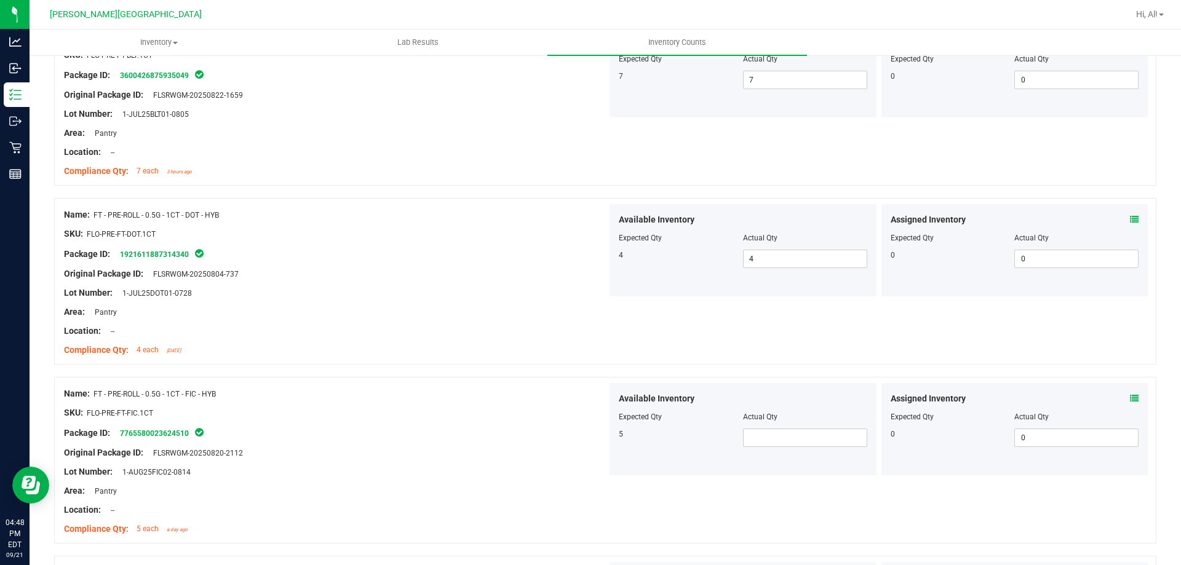
scroll to position [800, 0]
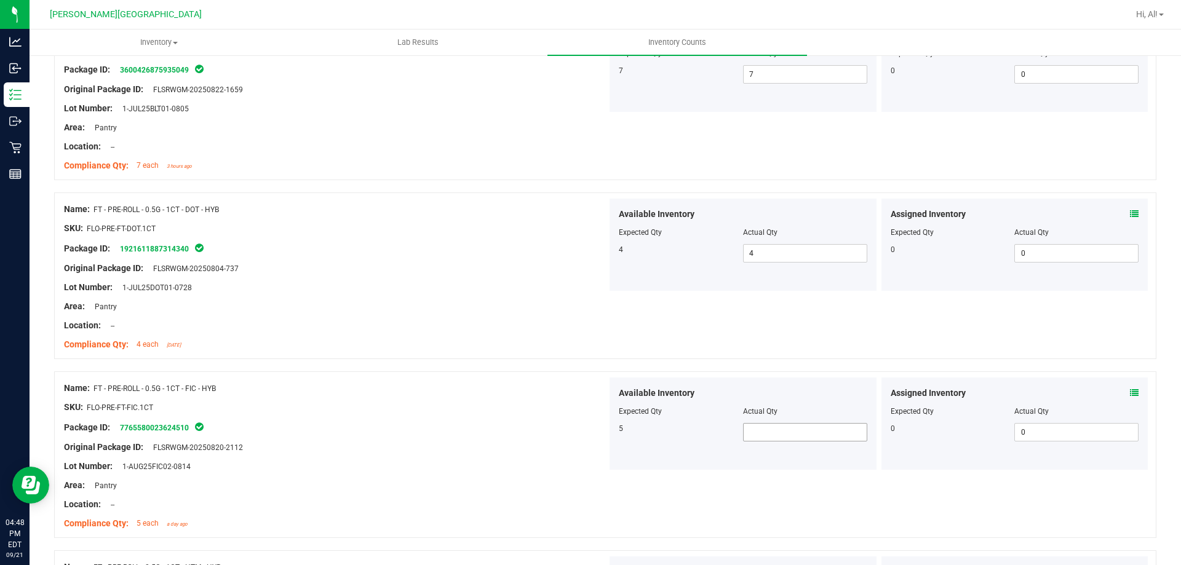
click at [795, 436] on span at bounding box center [805, 432] width 124 height 18
click at [514, 493] on div at bounding box center [335, 495] width 543 height 6
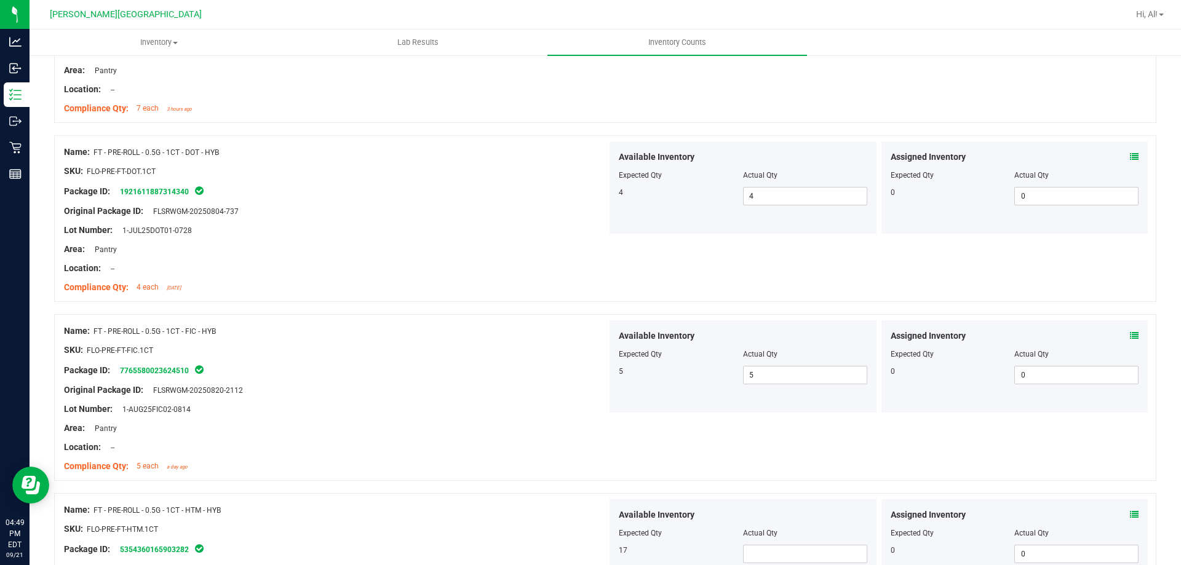
scroll to position [923, 0]
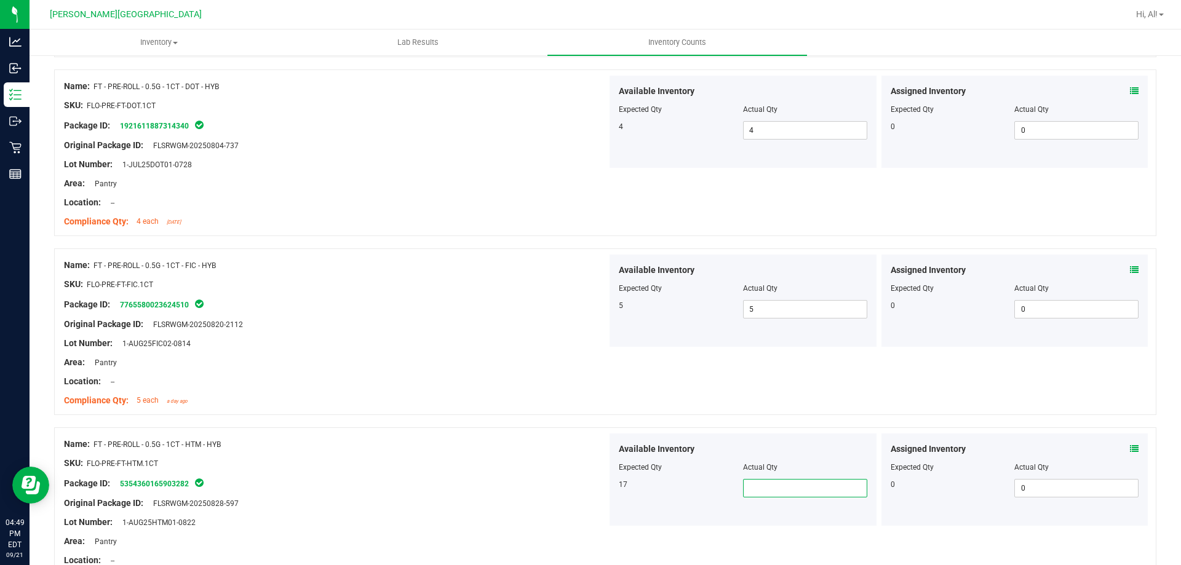
click at [767, 495] on span at bounding box center [805, 488] width 124 height 18
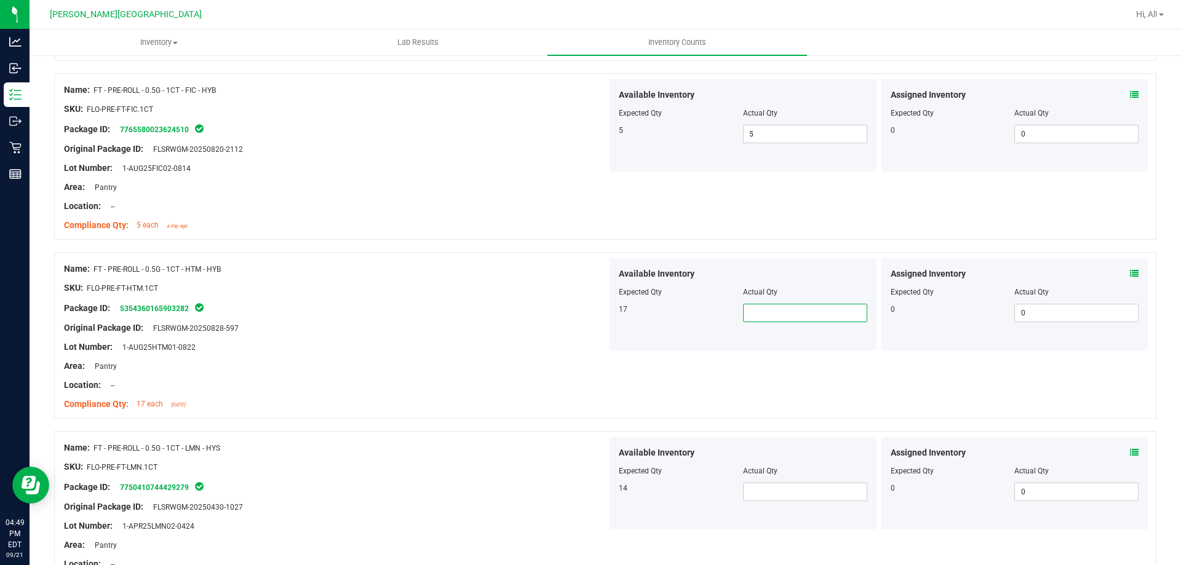
scroll to position [1108, 0]
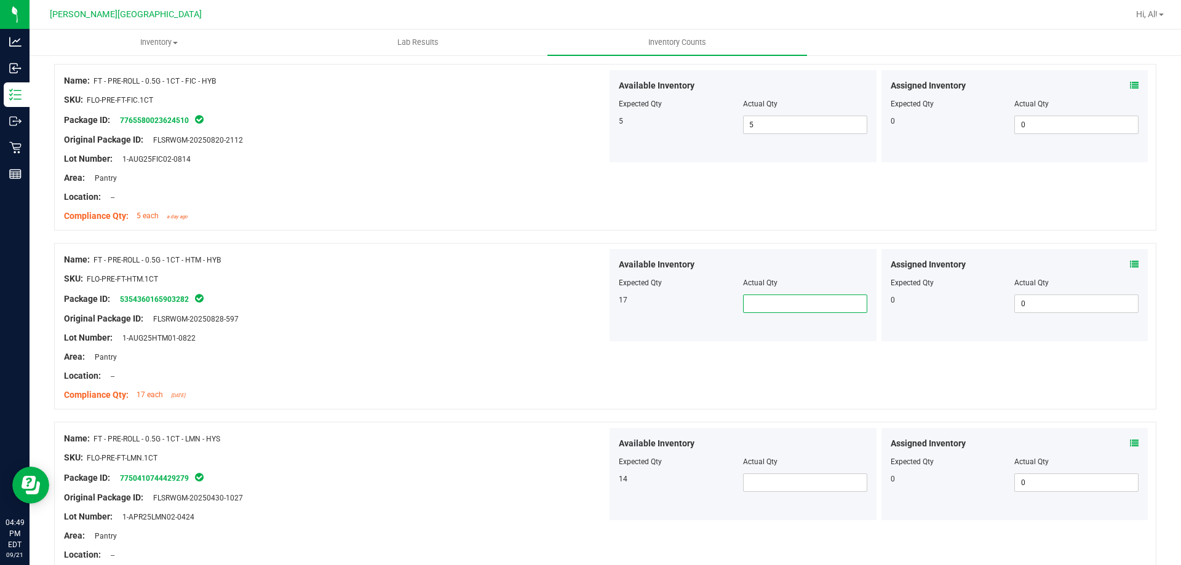
click at [763, 306] on input "text" at bounding box center [805, 303] width 123 height 17
click at [589, 393] on div "Compliance Qty: 17 each [DATE]" at bounding box center [335, 395] width 543 height 13
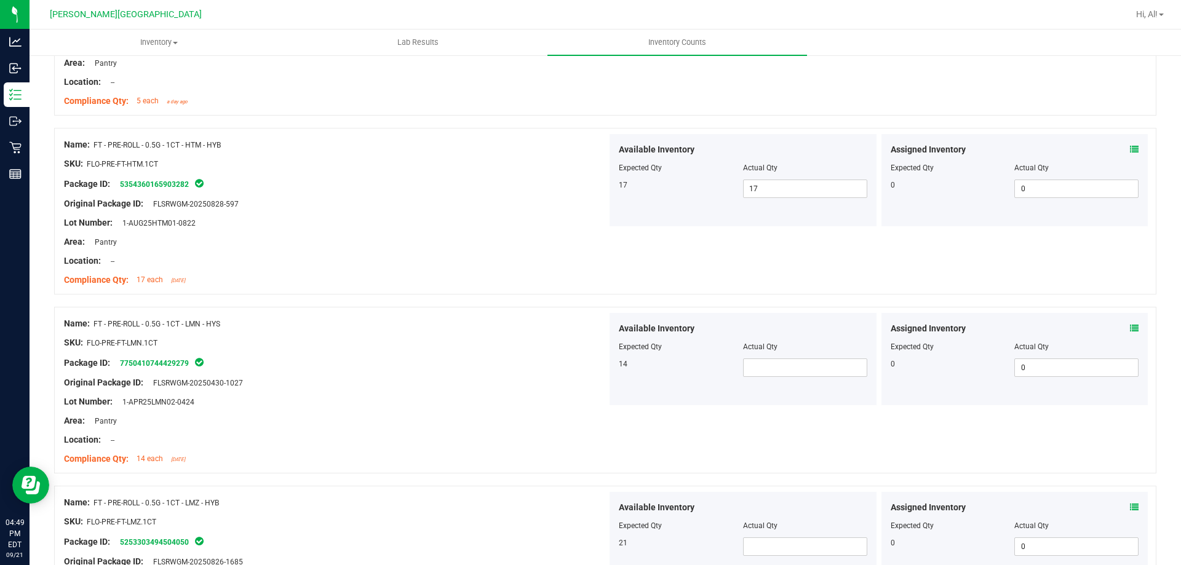
scroll to position [1231, 0]
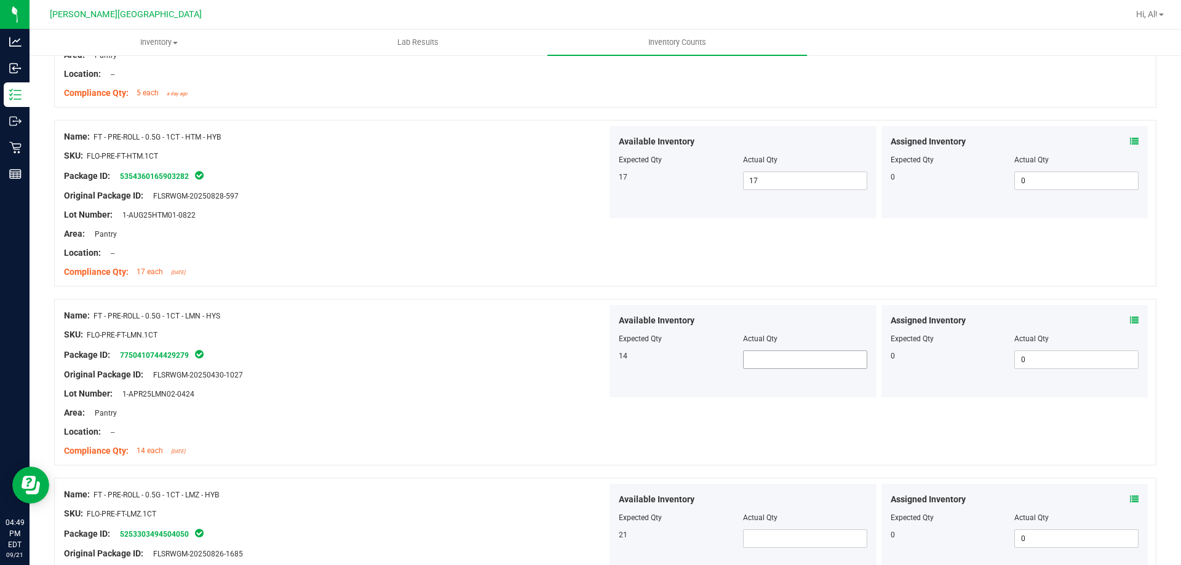
click at [764, 363] on span at bounding box center [805, 360] width 124 height 18
click at [634, 413] on div "Name: FT - PRE-ROLL - 0.5G - 1CT - LMN - HYS SKU: FLO-PRE-FT-LMN.1CT Package ID…" at bounding box center [605, 382] width 1103 height 167
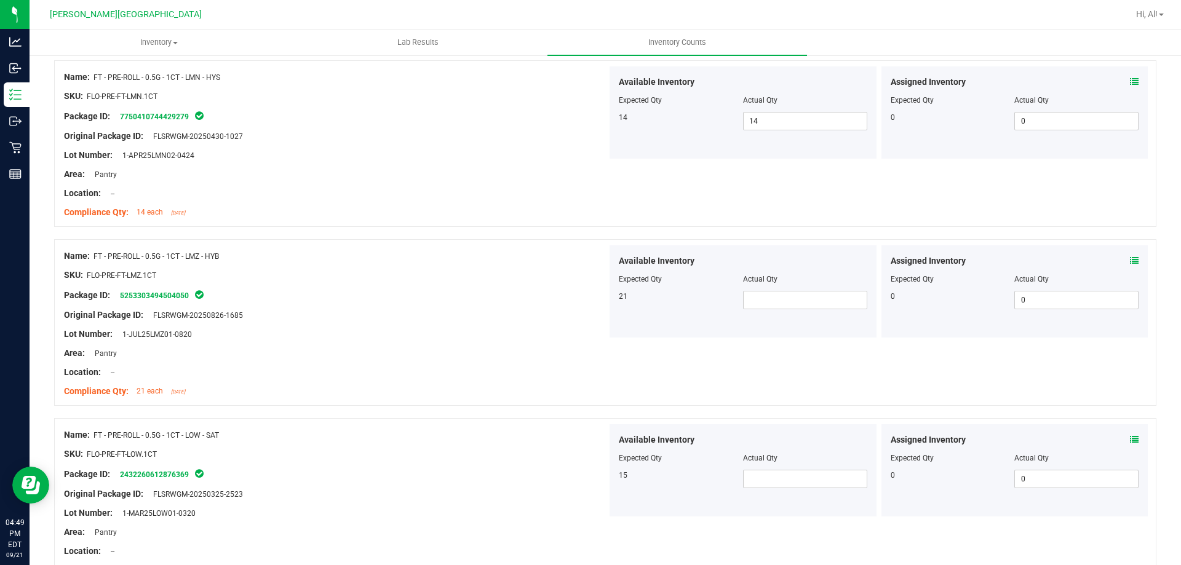
scroll to position [1477, 0]
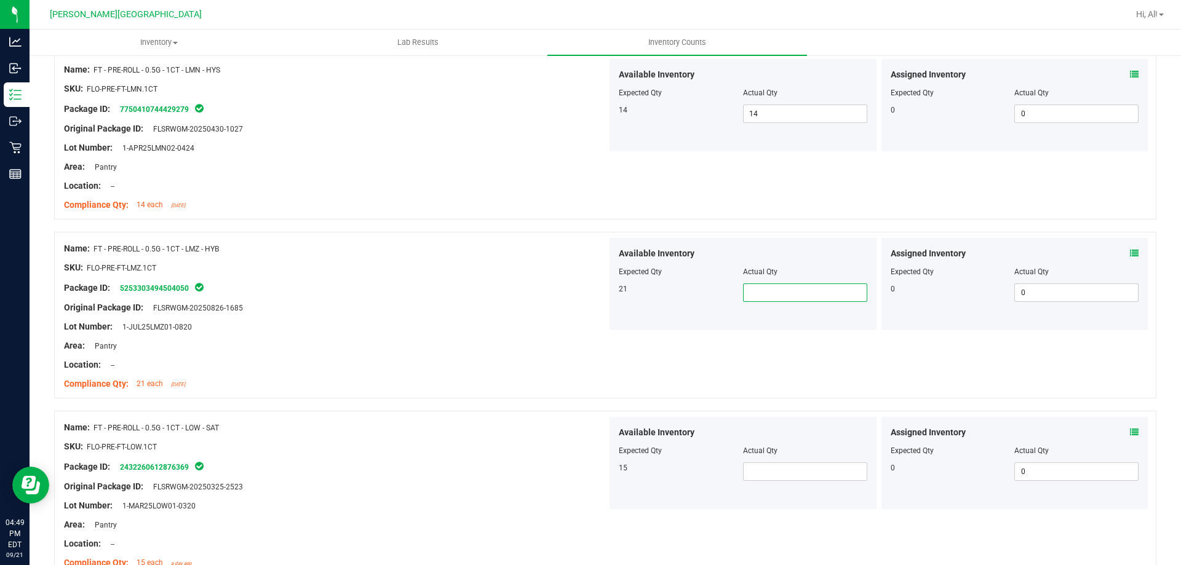
click at [788, 290] on span at bounding box center [805, 293] width 124 height 18
click at [810, 297] on input "text" at bounding box center [805, 292] width 123 height 17
click at [497, 467] on div "Package ID: 2432260612876369" at bounding box center [335, 467] width 543 height 15
click at [774, 474] on span at bounding box center [805, 472] width 124 height 18
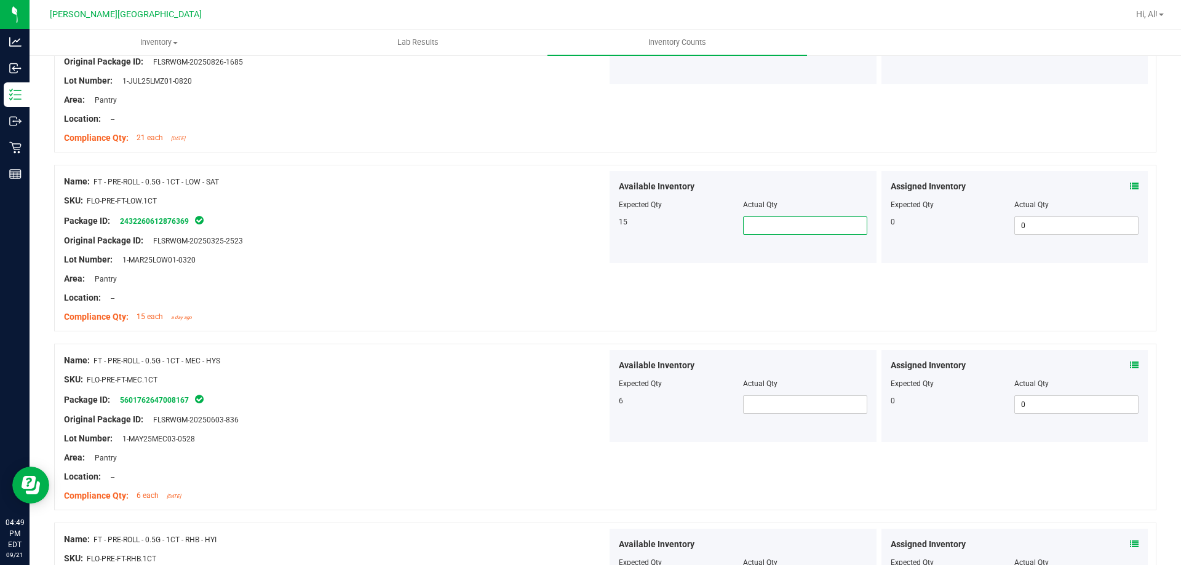
scroll to position [1784, 0]
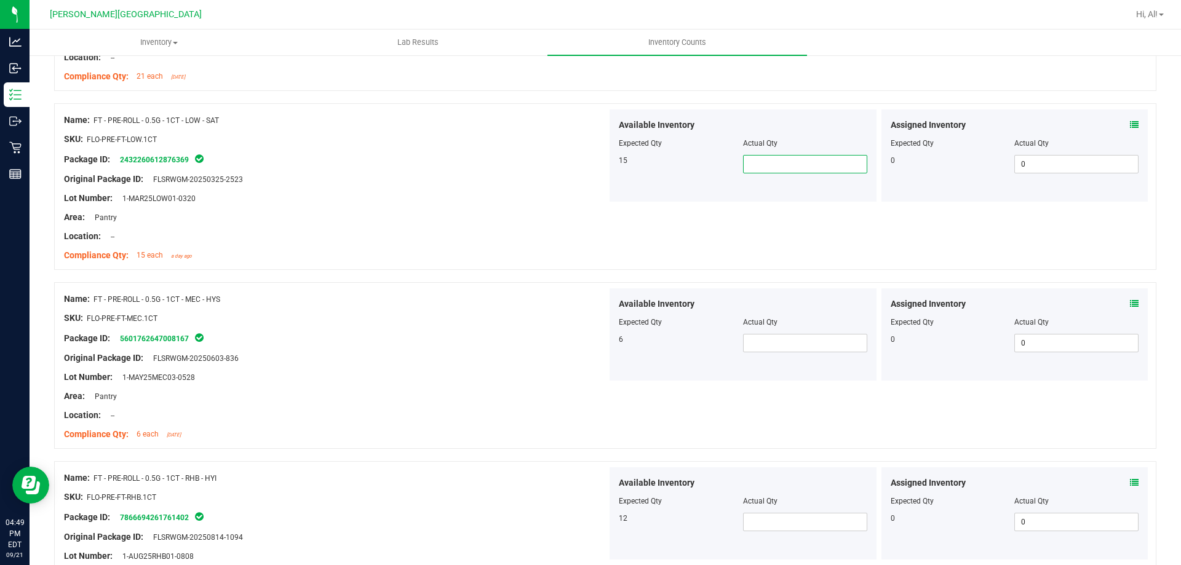
click at [783, 166] on input "text" at bounding box center [805, 164] width 123 height 17
click at [1130, 119] on span at bounding box center [1134, 125] width 9 height 13
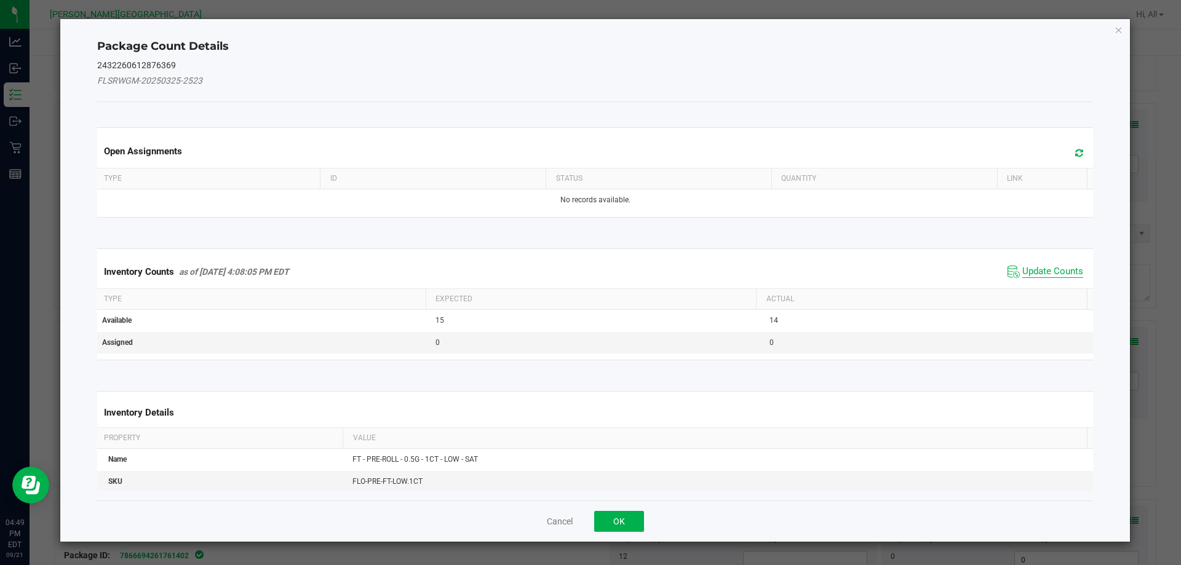
click at [1026, 278] on span "Update Counts" at bounding box center [1053, 272] width 61 height 12
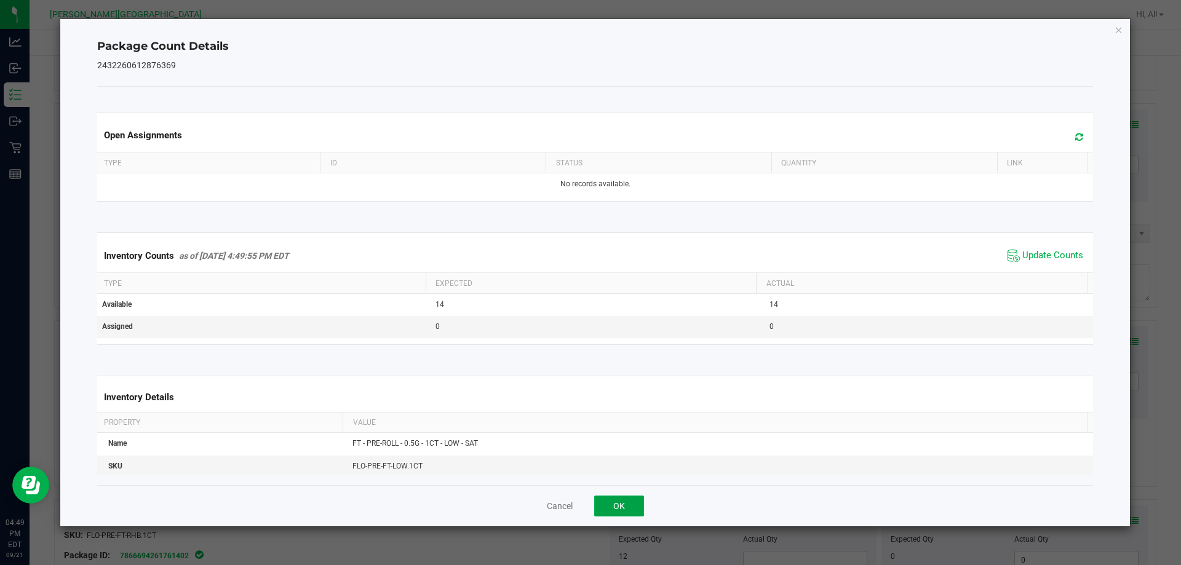
click at [632, 510] on button "OK" at bounding box center [619, 506] width 50 height 21
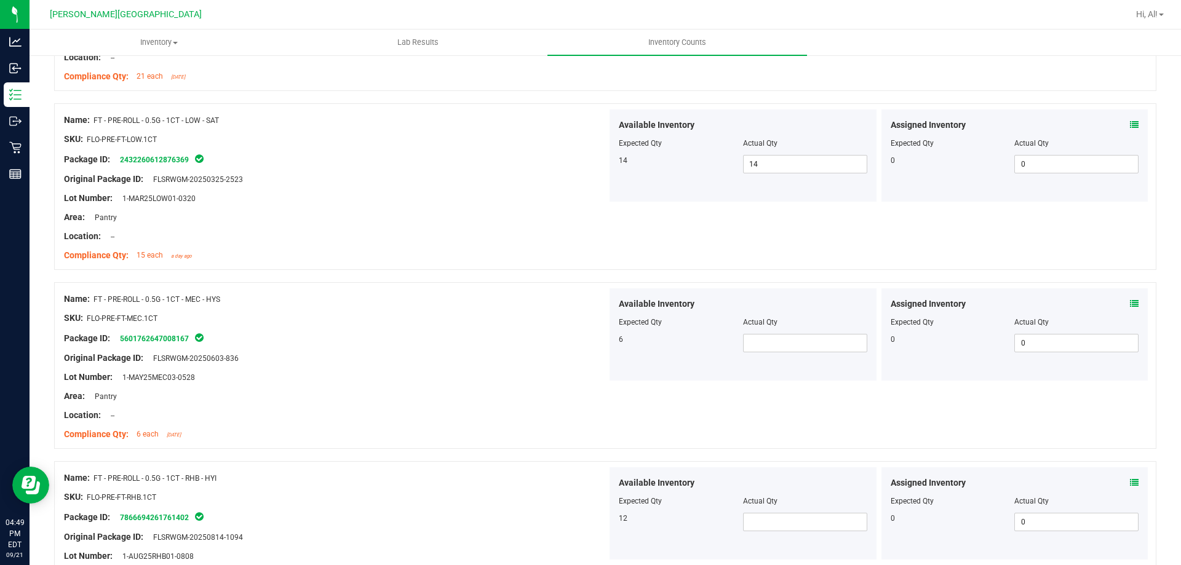
click at [568, 267] on div "Name: FT - PRE-ROLL - 0.5G - 1CT - LOW - SAT SKU: FLO-PRE-FT-LOW.1CT Package ID…" at bounding box center [605, 186] width 1103 height 167
click at [753, 337] on span at bounding box center [805, 343] width 124 height 18
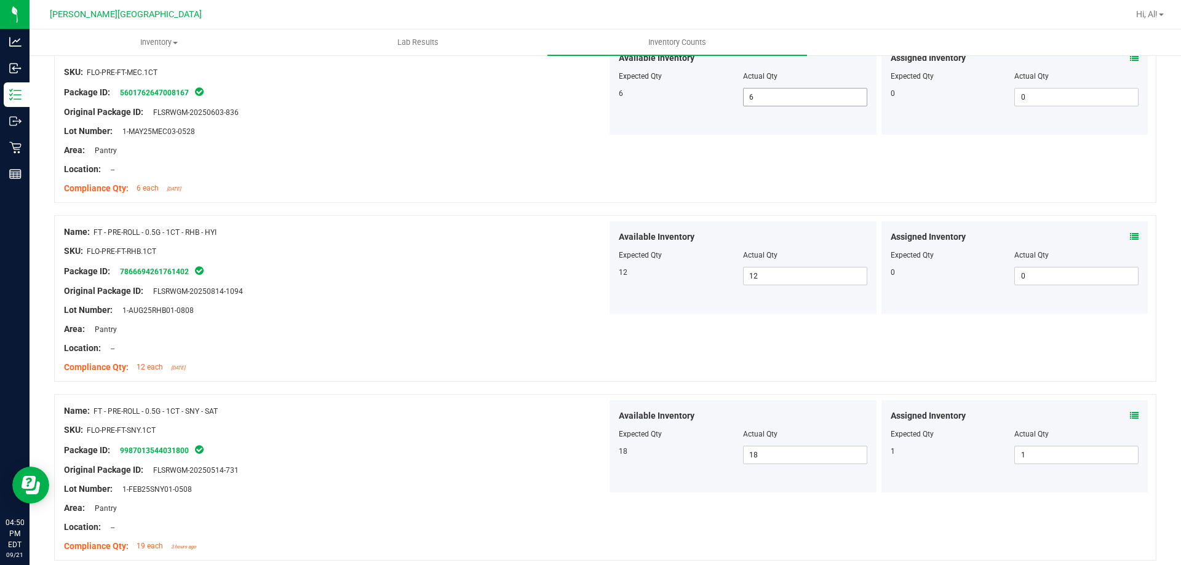
scroll to position [2363, 0]
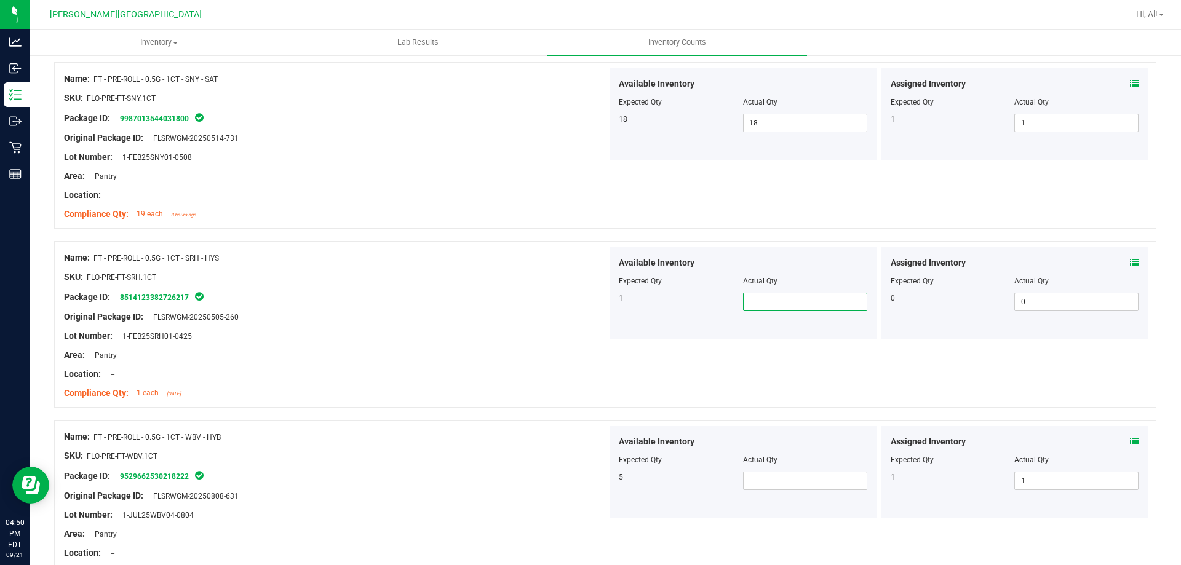
click at [778, 305] on span at bounding box center [805, 302] width 124 height 18
click at [772, 476] on span at bounding box center [805, 481] width 124 height 18
click at [561, 499] on div "Original Package ID: FLSRWGM-20250808-631" at bounding box center [335, 496] width 543 height 13
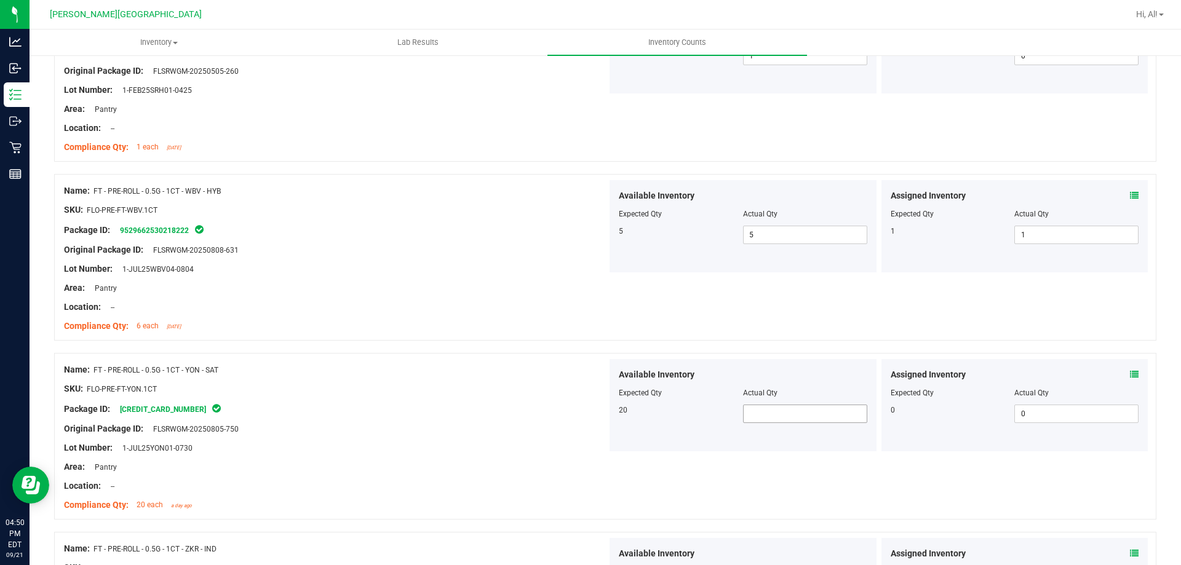
click at [746, 413] on span at bounding box center [805, 414] width 124 height 18
click at [751, 416] on input "text" at bounding box center [805, 414] width 123 height 17
click at [476, 440] on div at bounding box center [335, 439] width 543 height 6
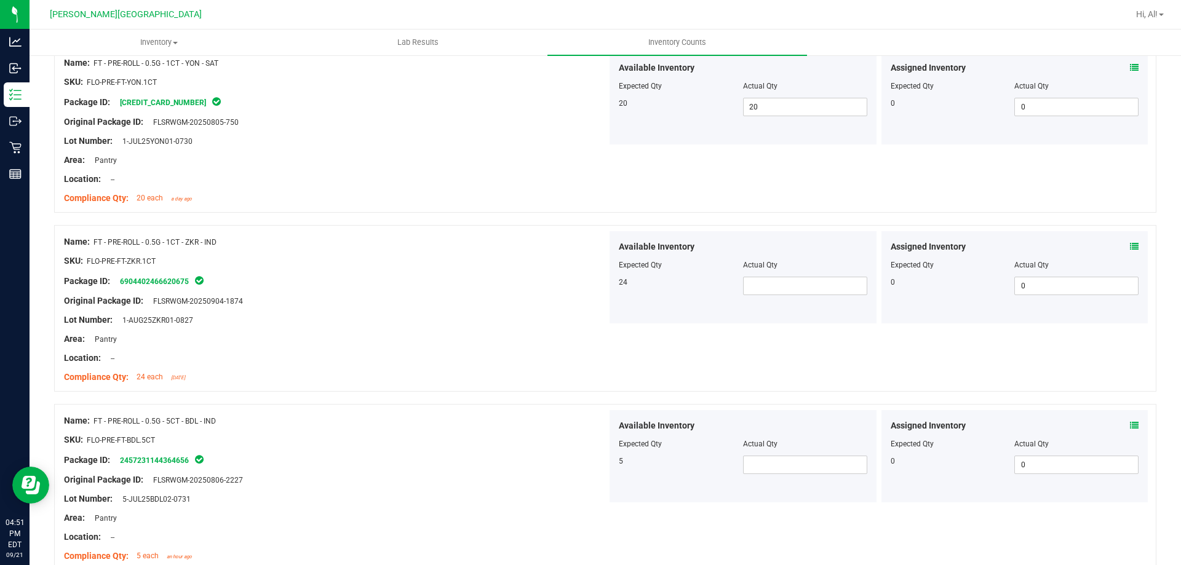
scroll to position [2917, 0]
click at [751, 281] on span at bounding box center [805, 285] width 124 height 18
click at [456, 401] on div at bounding box center [605, 397] width 1103 height 12
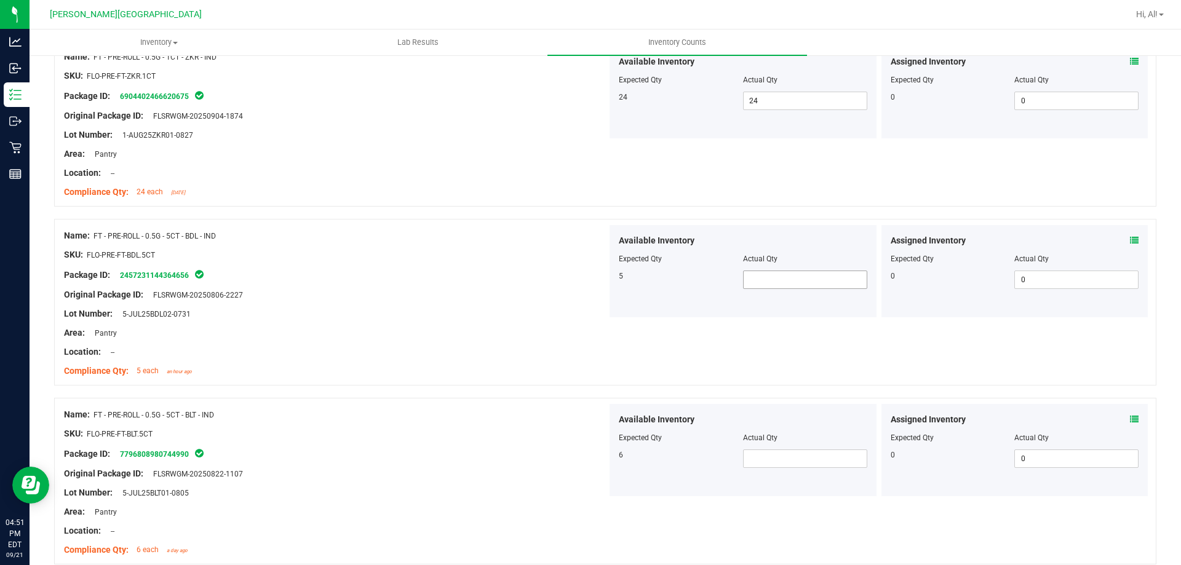
click at [809, 284] on span at bounding box center [805, 280] width 124 height 18
click at [809, 284] on input "text" at bounding box center [805, 279] width 123 height 17
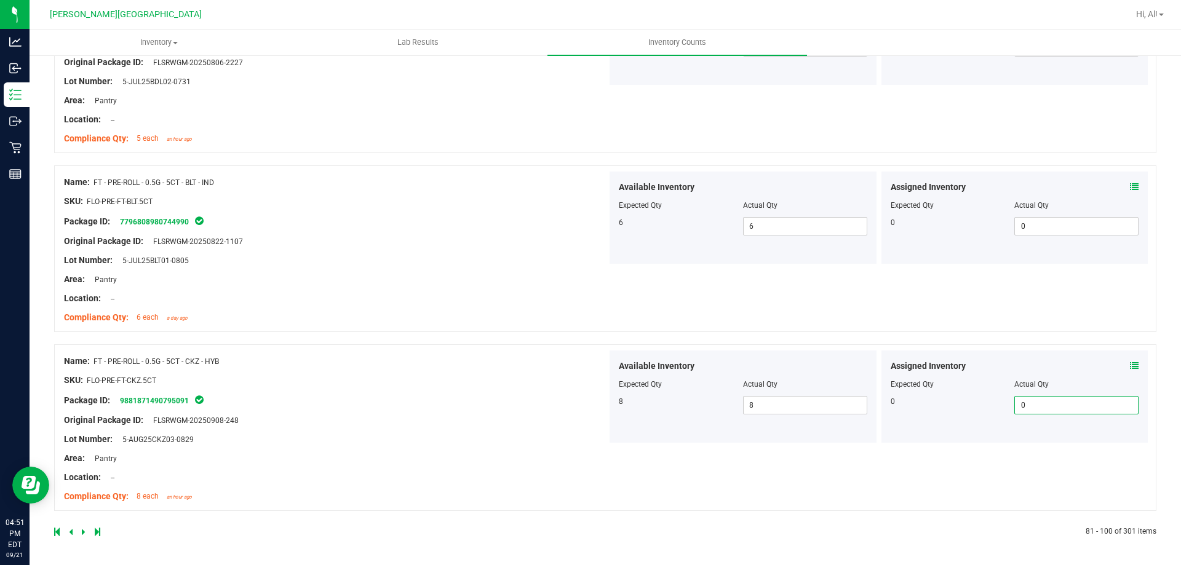
click at [84, 532] on icon at bounding box center [84, 532] width 4 height 7
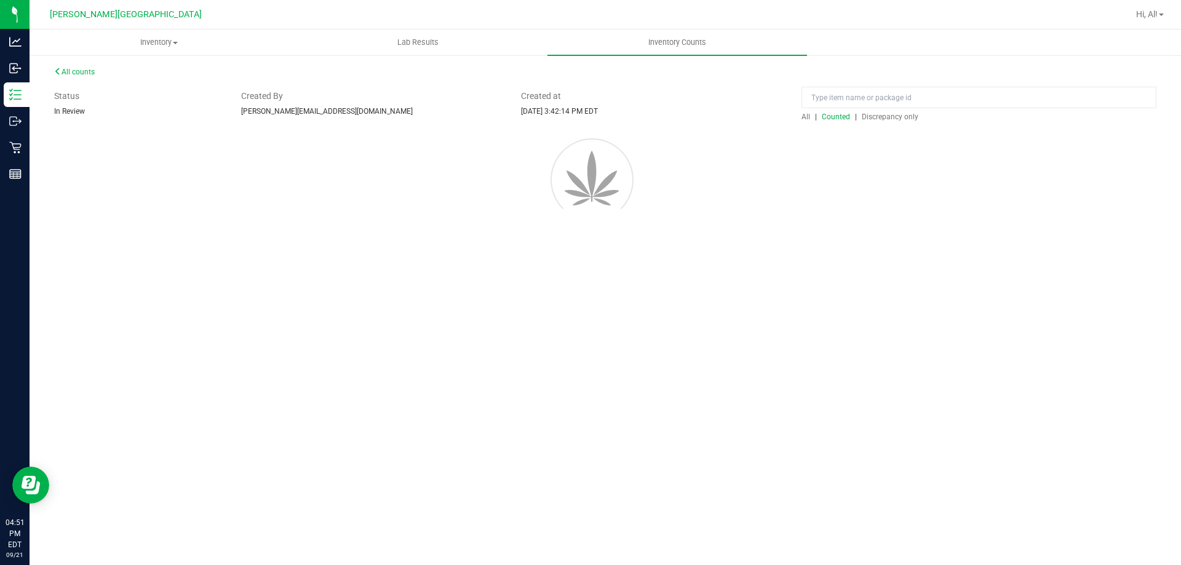
scroll to position [0, 0]
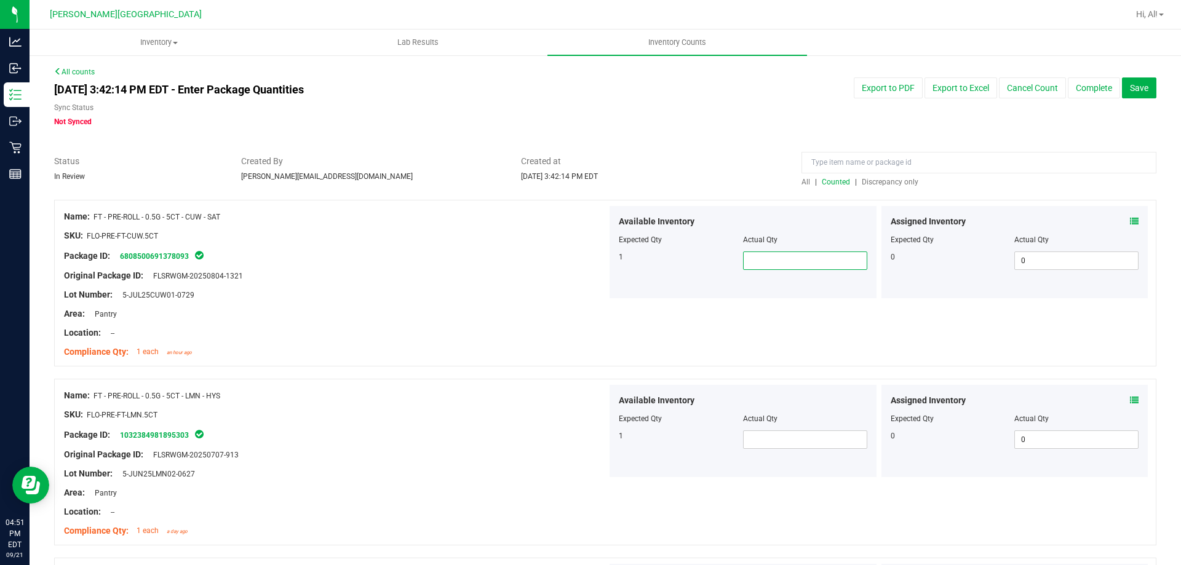
click at [777, 268] on span at bounding box center [805, 261] width 124 height 18
click at [758, 438] on span at bounding box center [805, 440] width 124 height 18
click at [414, 476] on div "Lot Number: 5-JUN25LMN02-0627" at bounding box center [335, 474] width 543 height 13
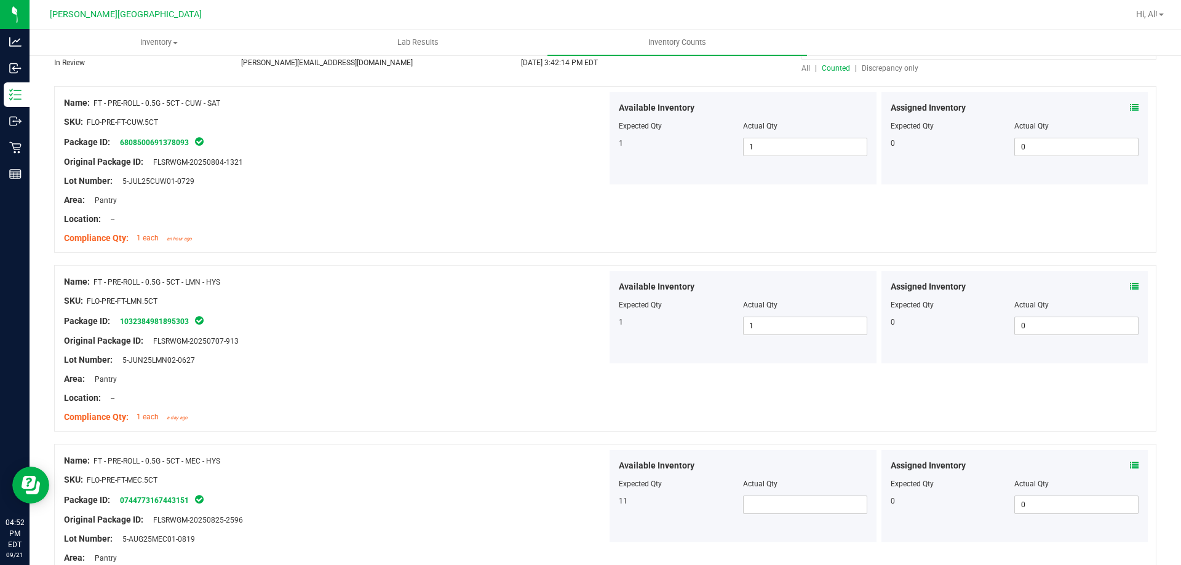
scroll to position [246, 0]
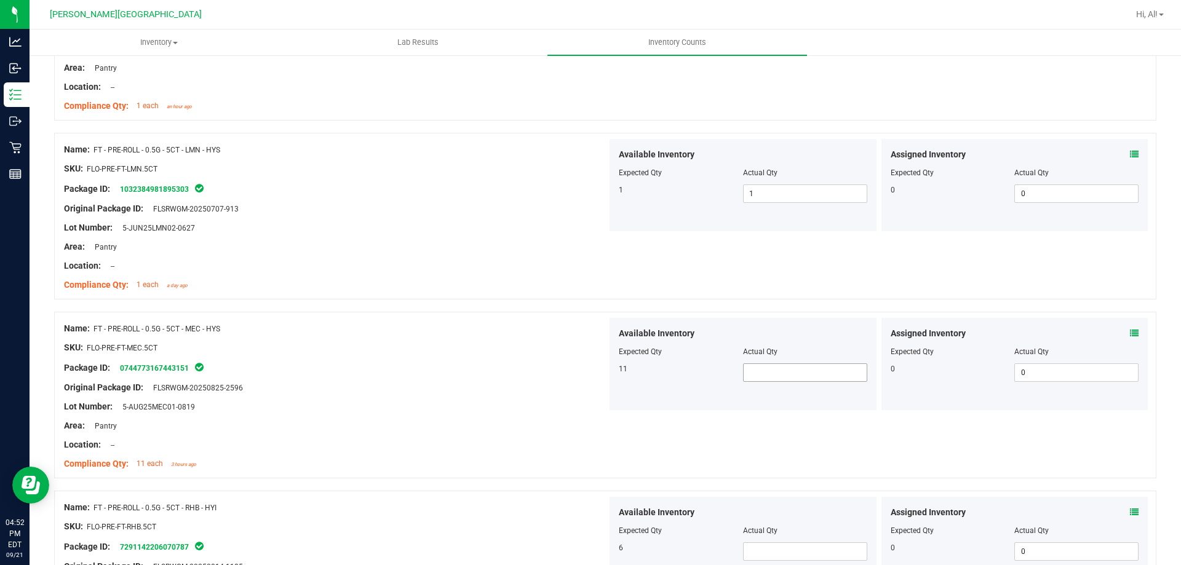
click at [784, 378] on span at bounding box center [805, 373] width 124 height 18
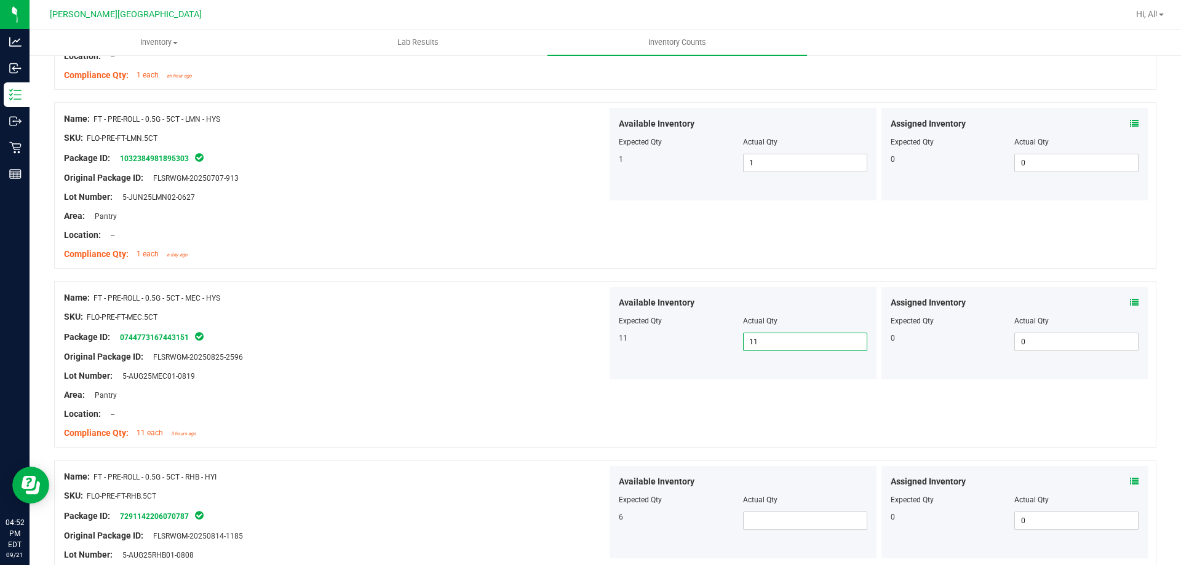
scroll to position [308, 0]
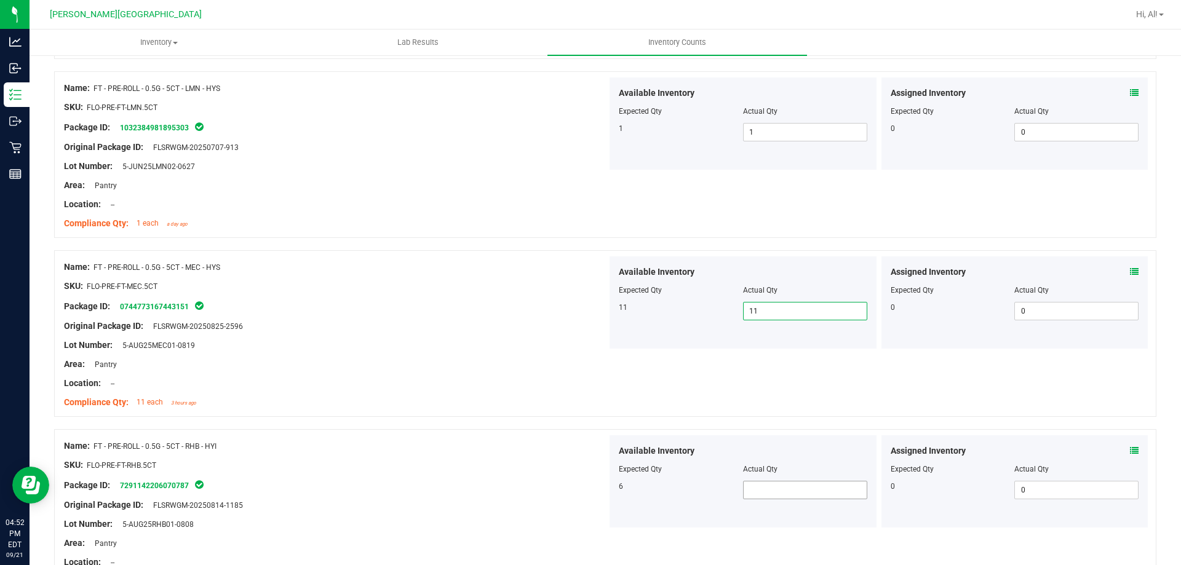
click at [759, 492] on span at bounding box center [805, 490] width 124 height 18
click at [607, 456] on div "Available Inventory Expected Qty Actual Qty 6 6 6" at bounding box center [743, 482] width 272 height 92
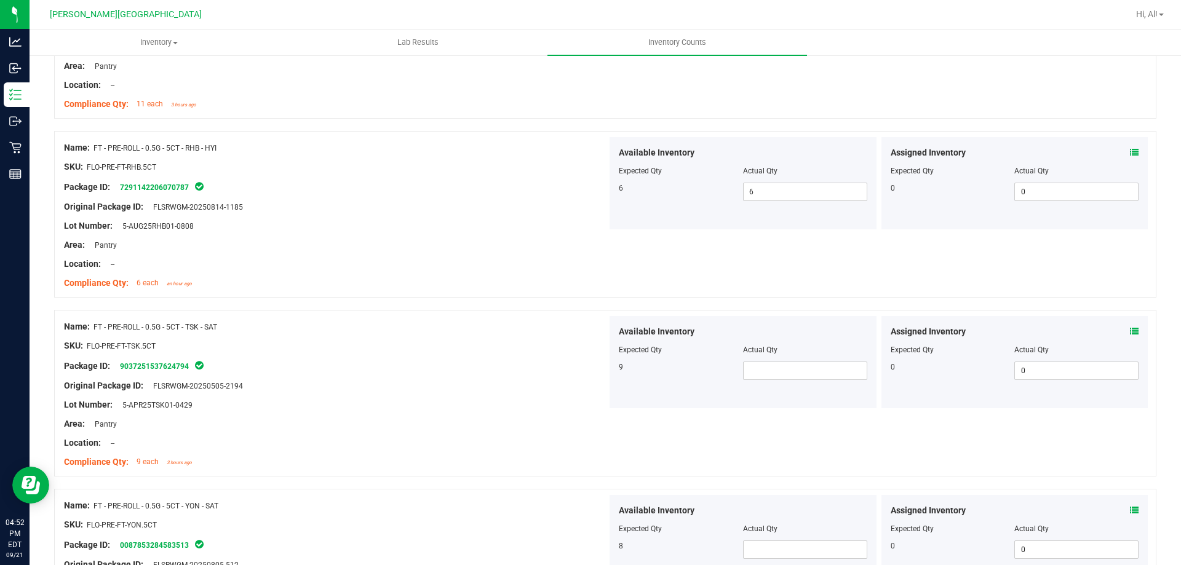
scroll to position [615, 0]
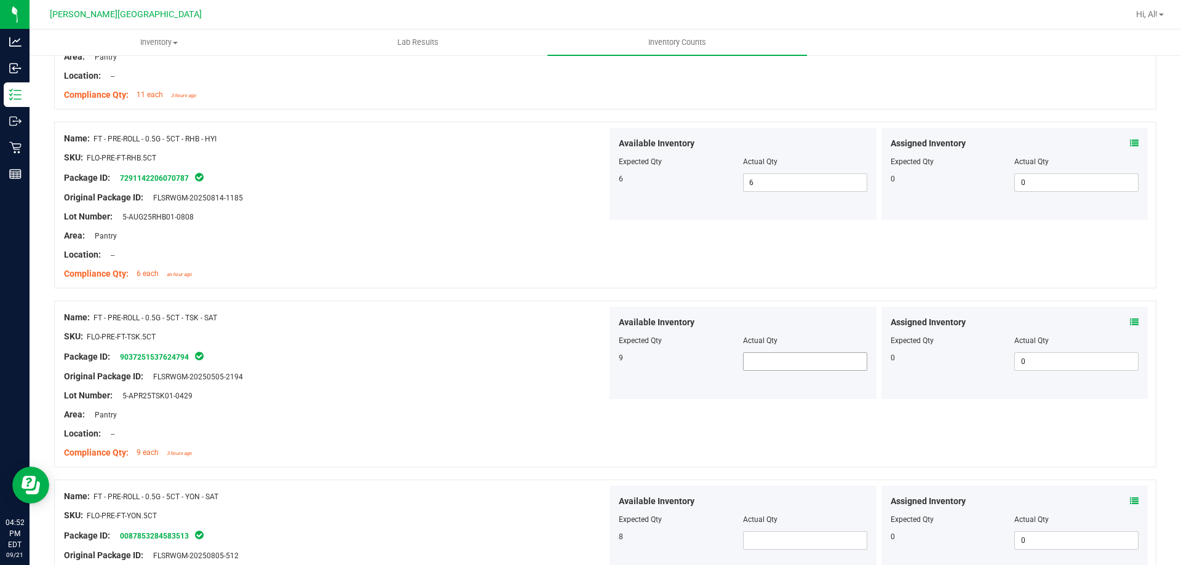
click at [785, 359] on span at bounding box center [805, 362] width 124 height 18
click at [558, 487] on div "Name: FT - PRE-ROLL - 0.5G - 5CT - YON - SAT SKU: FLO-PRE-FT-YON.5CT Package ID…" at bounding box center [335, 564] width 543 height 157
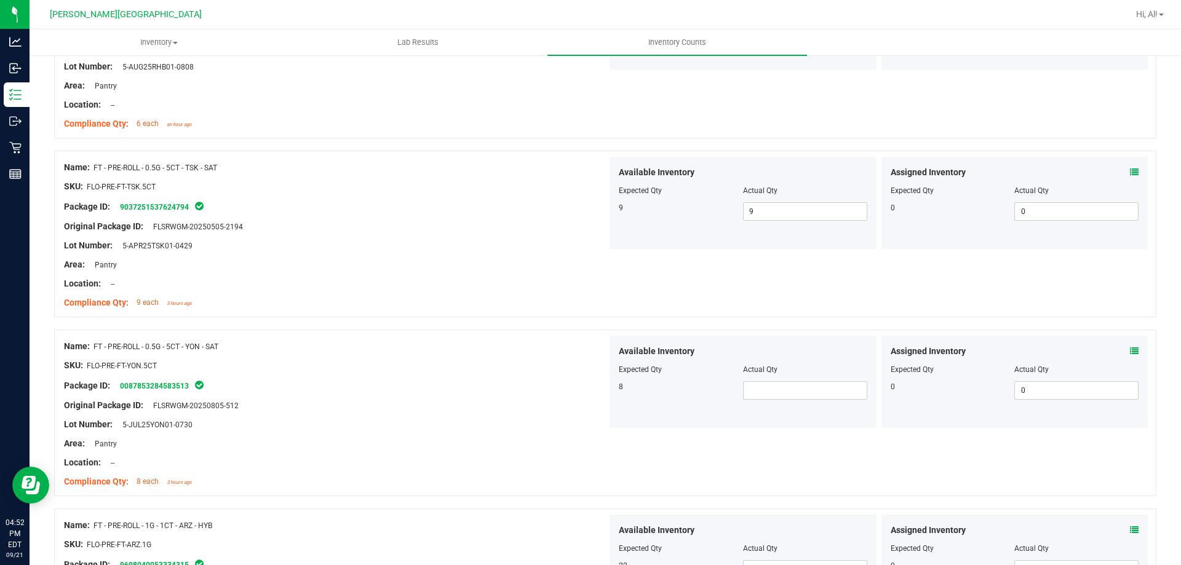
scroll to position [800, 0]
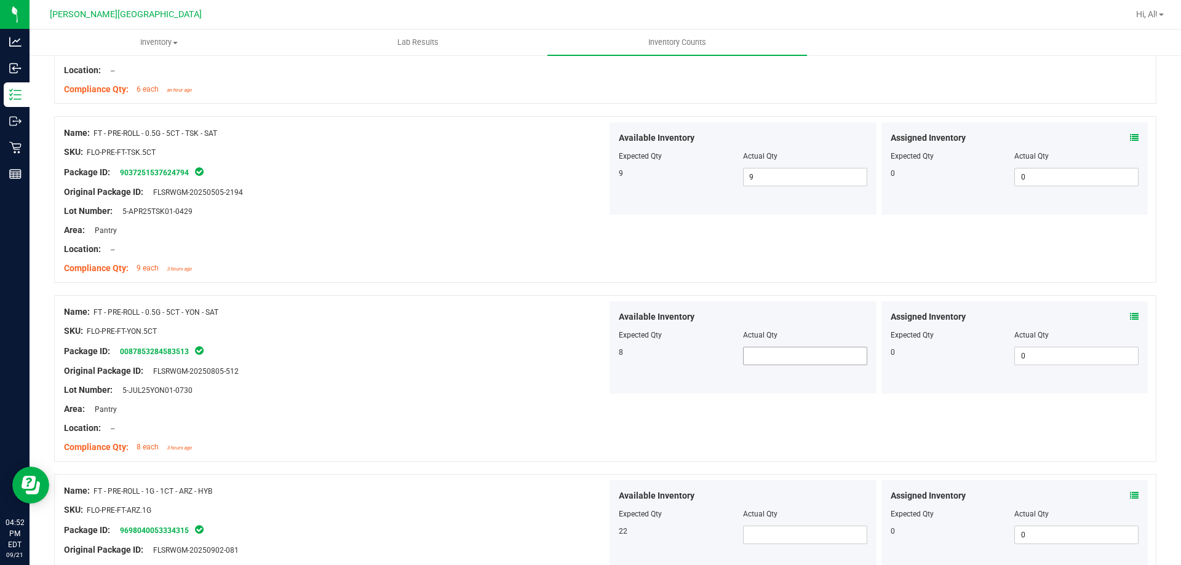
click at [820, 358] on span at bounding box center [805, 356] width 124 height 18
click at [847, 431] on div "Name: FT - PRE-ROLL - 0.5G - 5CT - YON - SAT SKU: FLO-PRE-FT-YON.5CT Package ID…" at bounding box center [605, 378] width 1103 height 167
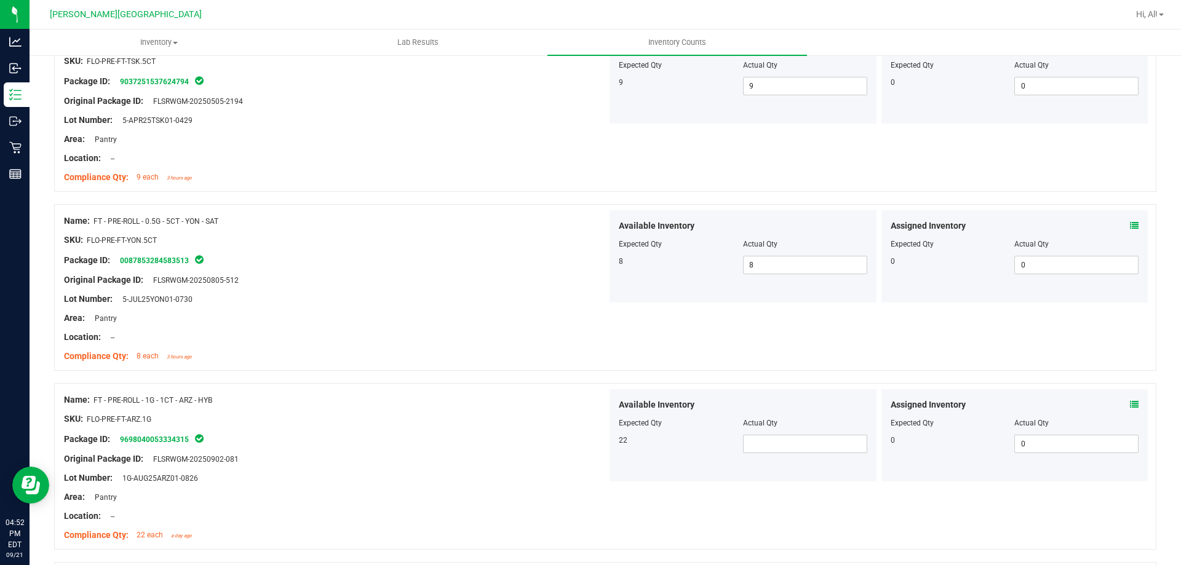
scroll to position [923, 0]
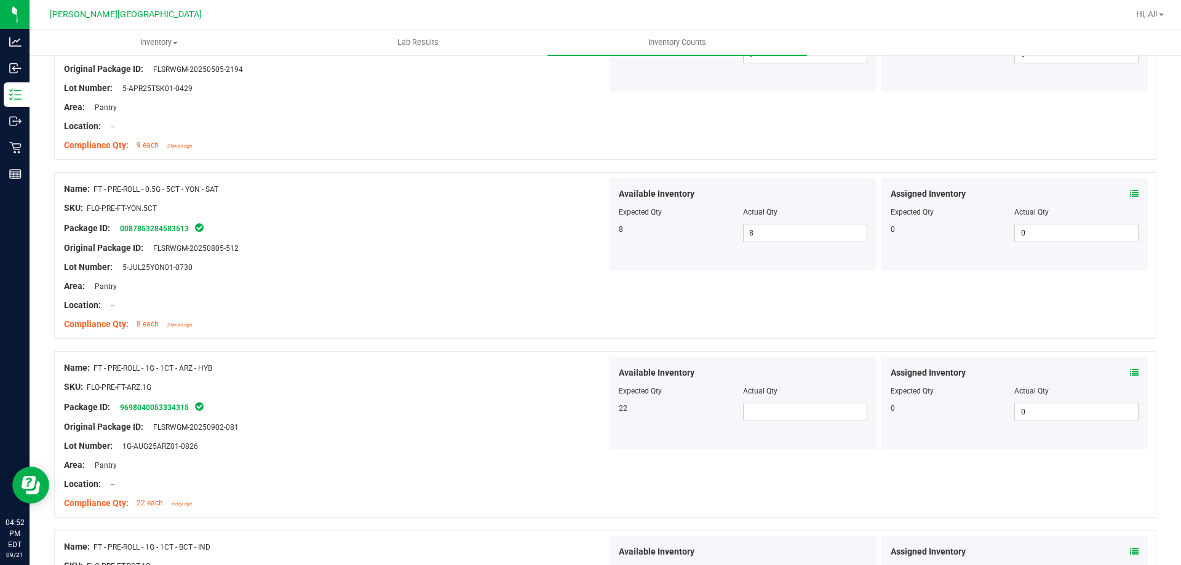
click at [534, 468] on div "Area: Pantry" at bounding box center [335, 465] width 543 height 13
click at [773, 411] on span at bounding box center [805, 412] width 124 height 18
click at [773, 410] on input "text" at bounding box center [805, 412] width 123 height 17
click at [480, 400] on div "Package ID: 9698040053334315" at bounding box center [335, 407] width 543 height 15
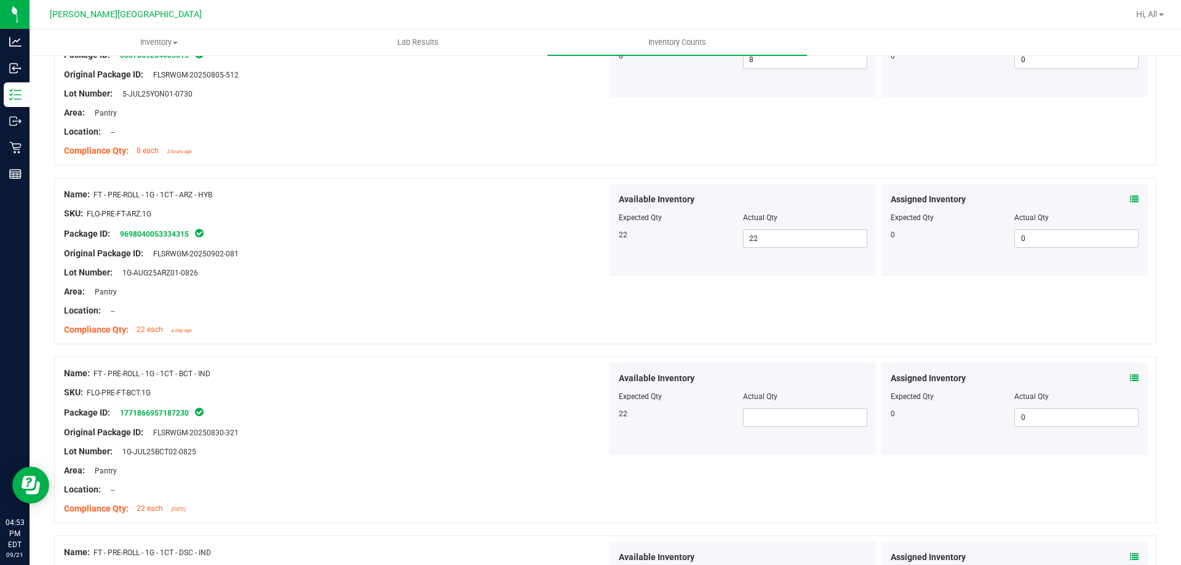
scroll to position [1108, 0]
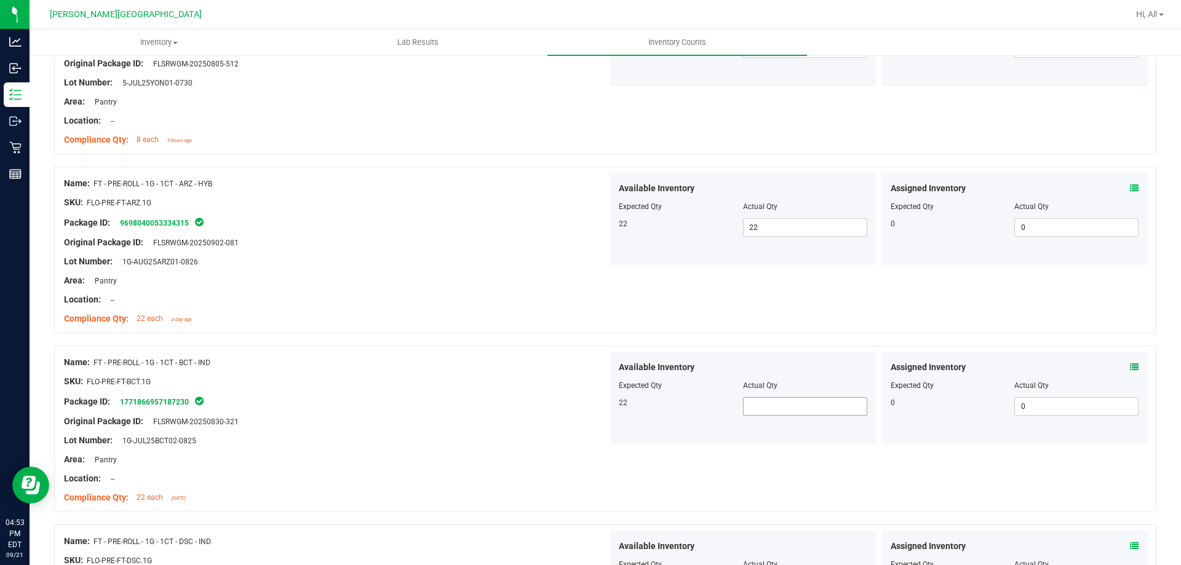
click at [771, 417] on div "Available Inventory Expected Qty Actual Qty 22" at bounding box center [743, 398] width 267 height 92
click at [770, 407] on span at bounding box center [805, 407] width 124 height 18
click at [420, 436] on div "Lot Number: 1G-JUL25BCT02-0825" at bounding box center [335, 440] width 543 height 13
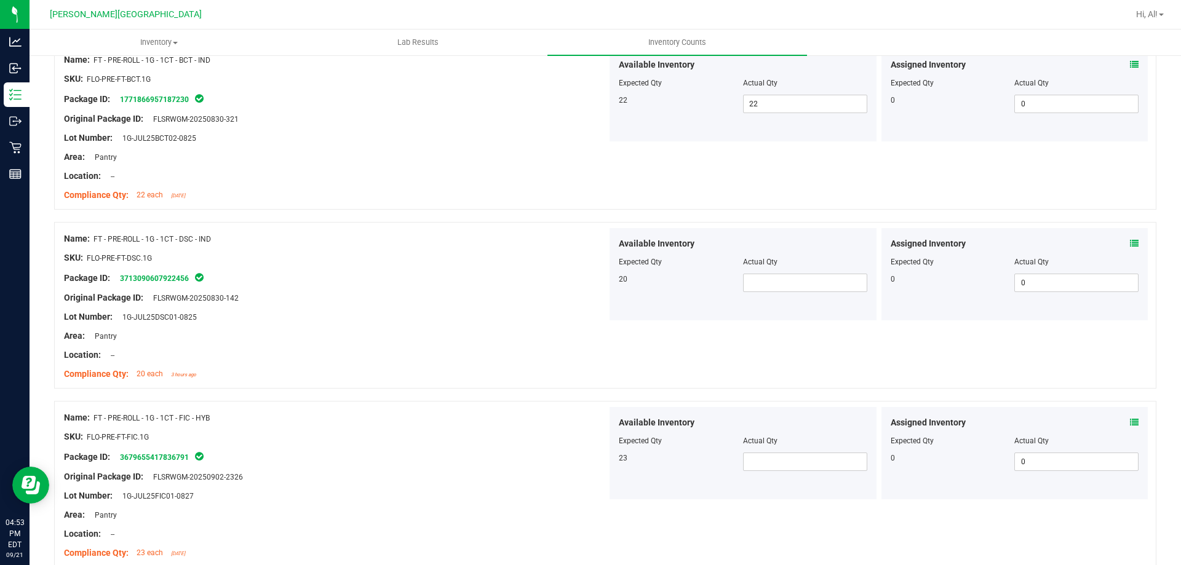
scroll to position [1415, 0]
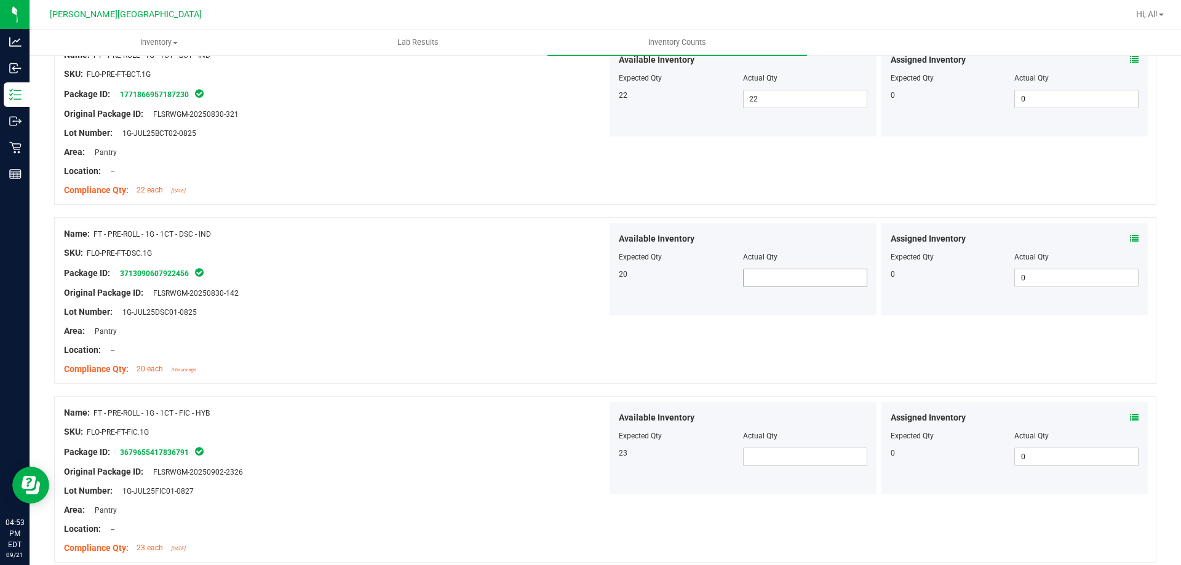
click at [785, 277] on span at bounding box center [805, 278] width 124 height 18
click at [328, 256] on div "SKU: FLO-PRE-FT-DSC.1G" at bounding box center [335, 253] width 543 height 13
drag, startPoint x: 103, startPoint y: 230, endPoint x: 209, endPoint y: 246, distance: 106.3
click at [216, 239] on div "Name: FT - PRE-ROLL - 1G - 1CT - DSC - IND" at bounding box center [335, 234] width 543 height 13
click at [592, 308] on div "Lot Number: 1G-JUL25DSC01-0825" at bounding box center [335, 312] width 543 height 13
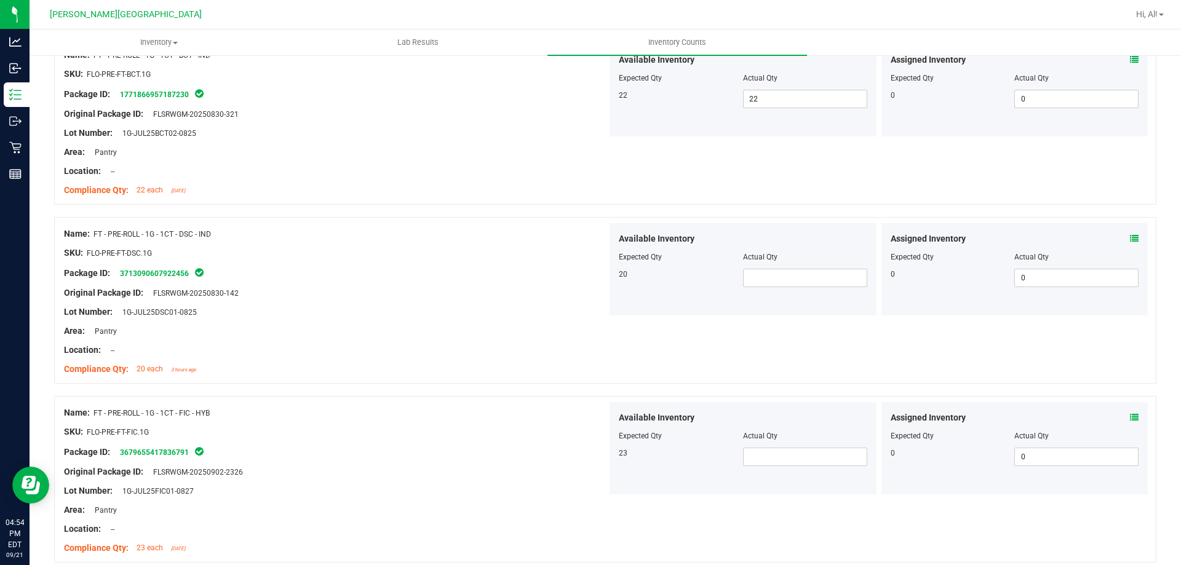
drag, startPoint x: 143, startPoint y: 409, endPoint x: 238, endPoint y: 412, distance: 95.4
click at [238, 411] on div "Name: FT - PRE-ROLL - 1G - 1CT - FIC - HYB" at bounding box center [335, 413] width 543 height 13
click at [790, 296] on div "Available Inventory Expected Qty Actual Qty 20" at bounding box center [743, 269] width 267 height 92
click at [791, 281] on span at bounding box center [805, 278] width 124 height 18
click at [786, 392] on div at bounding box center [605, 390] width 1103 height 12
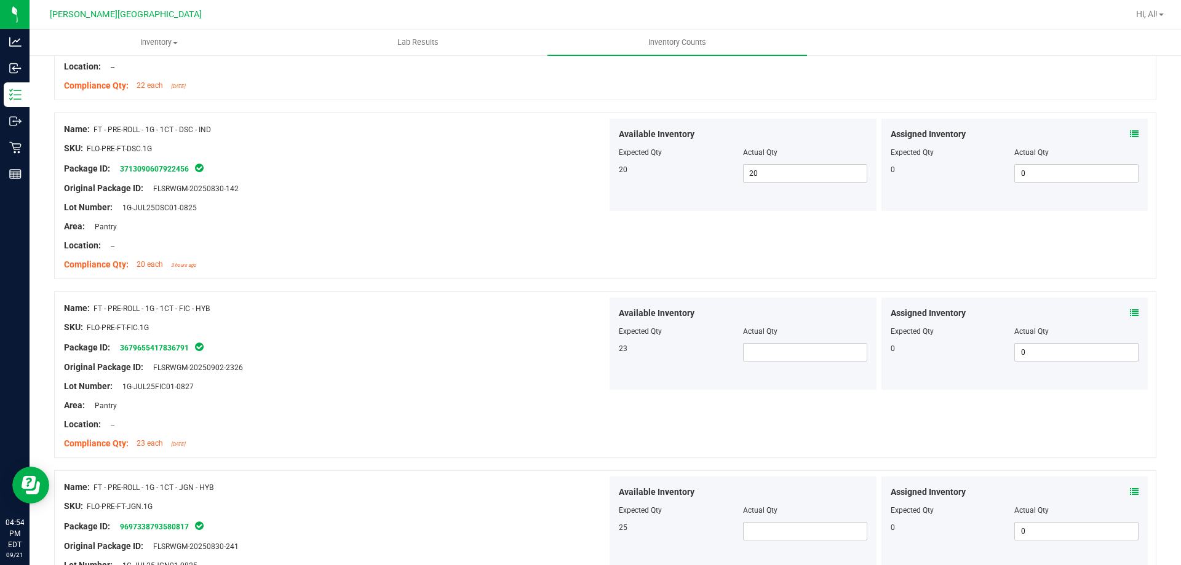
scroll to position [1560, 0]
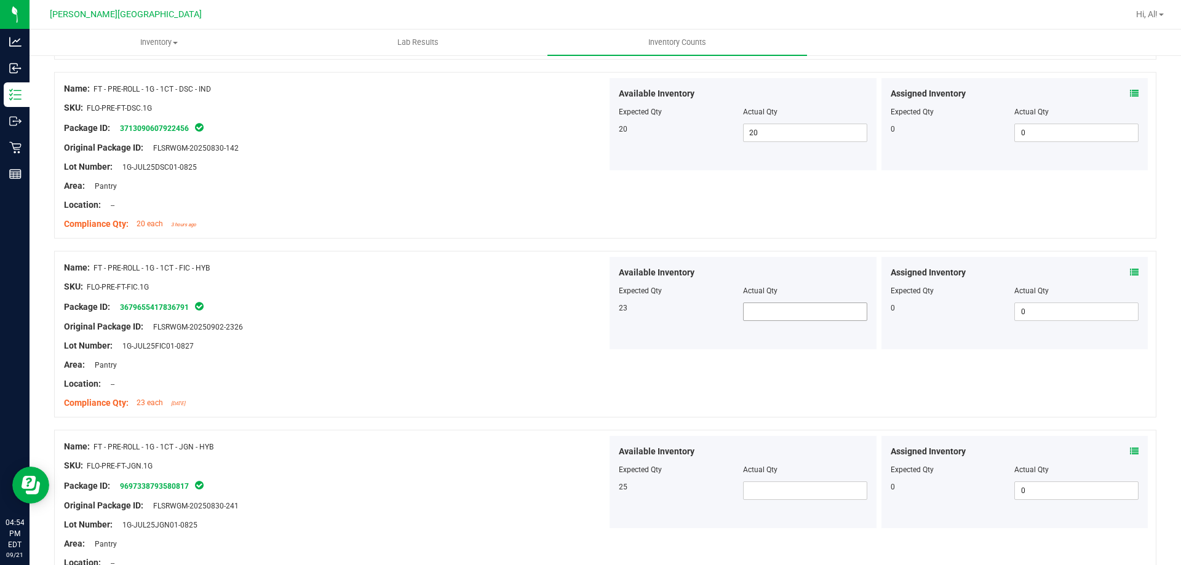
click at [754, 308] on span at bounding box center [805, 312] width 124 height 18
click at [747, 312] on input "text" at bounding box center [805, 311] width 123 height 17
click at [750, 312] on input "text" at bounding box center [805, 311] width 123 height 17
click at [751, 311] on input "text" at bounding box center [805, 311] width 123 height 17
click at [811, 492] on span at bounding box center [805, 491] width 124 height 18
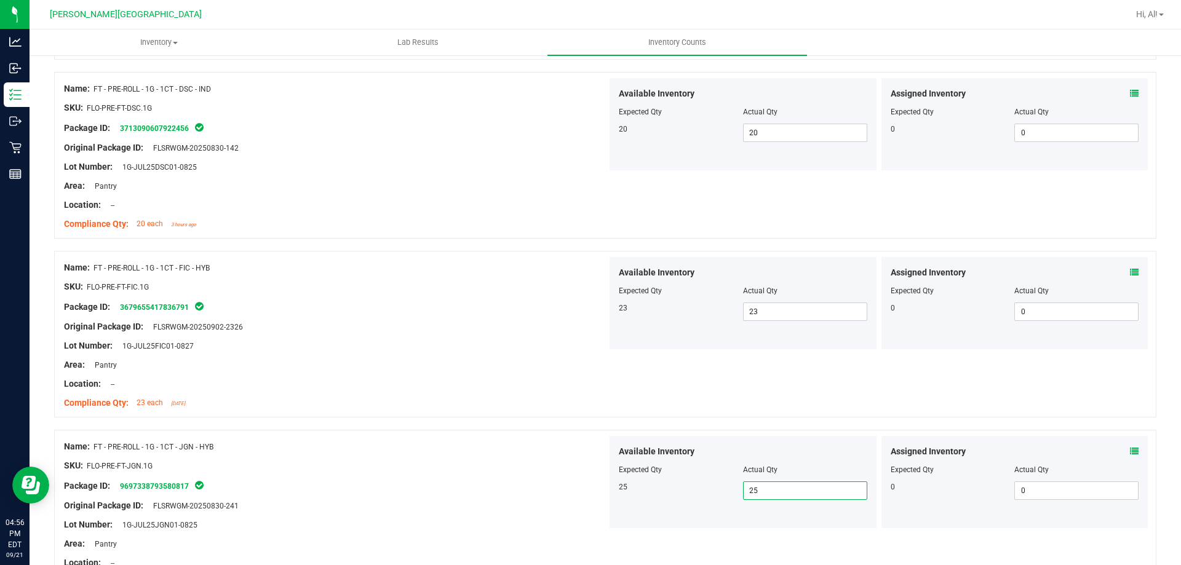
click at [754, 411] on div "Name: FT - PRE-ROLL - 1G - 1CT - FIC - HYB SKU: FLO-PRE-FT-FIC.1G Package ID: 3…" at bounding box center [605, 334] width 1103 height 167
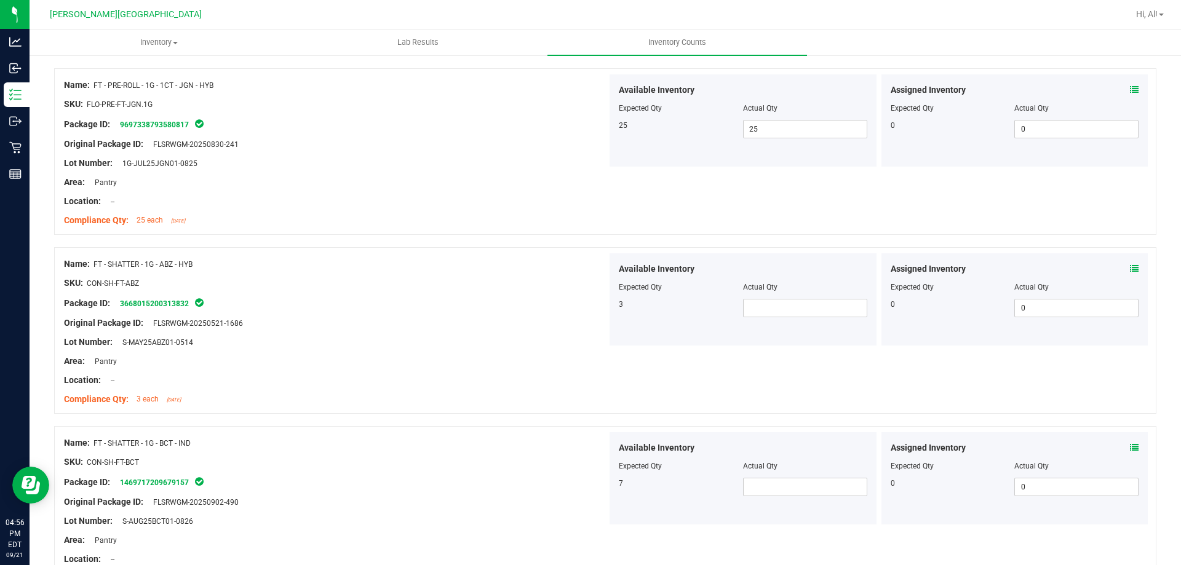
scroll to position [1930, 0]
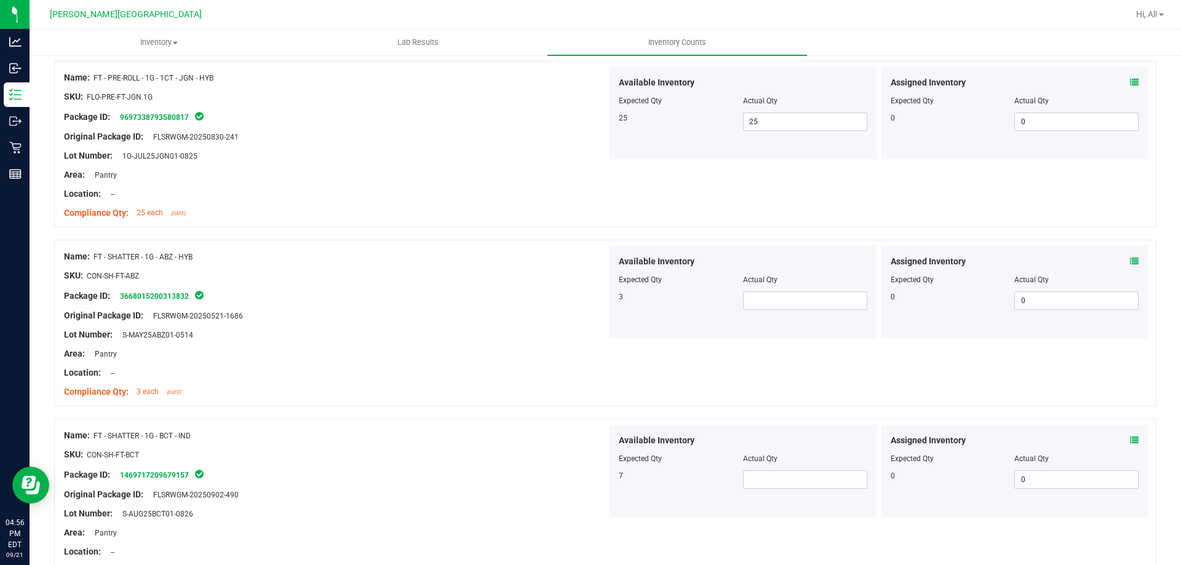
click at [525, 276] on div "SKU: CON-SH-FT-ABZ" at bounding box center [335, 276] width 543 height 13
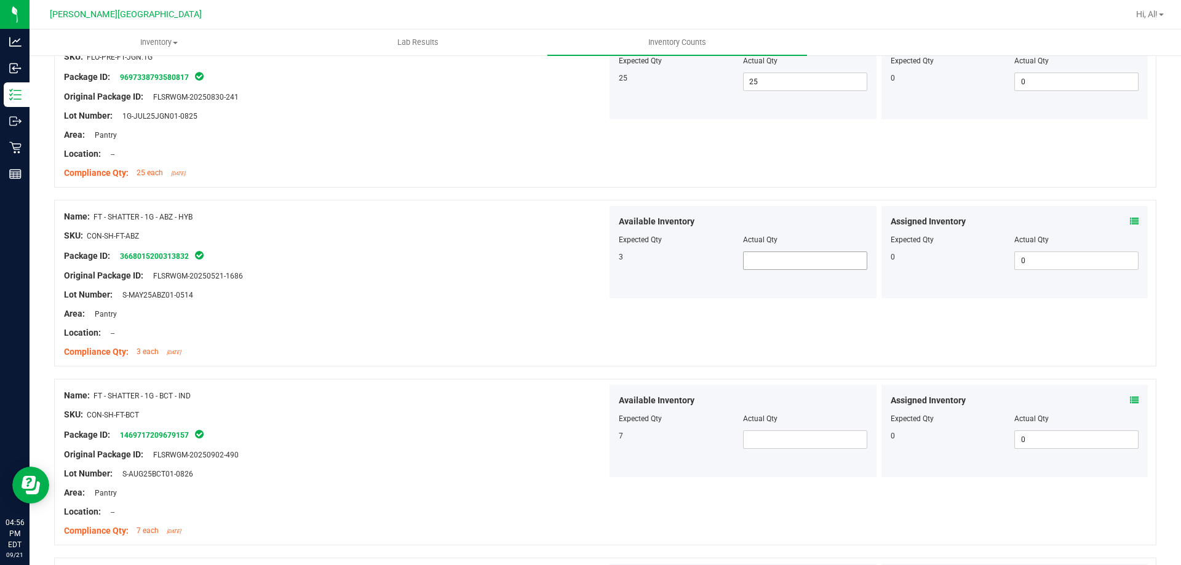
scroll to position [1991, 0]
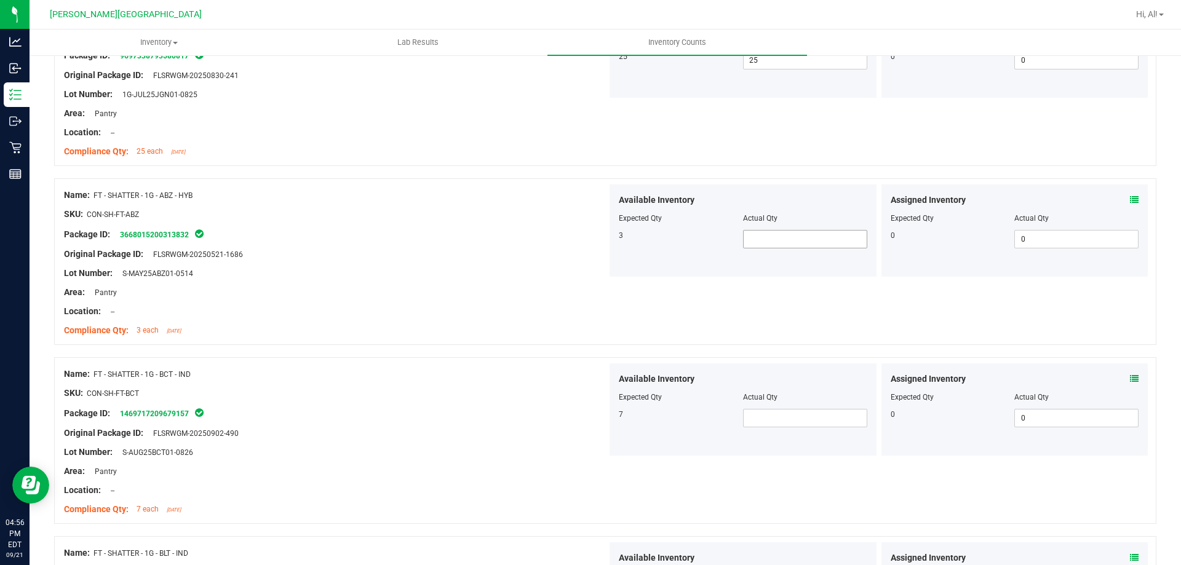
click at [762, 239] on span at bounding box center [805, 239] width 124 height 18
click at [762, 243] on input "text" at bounding box center [805, 239] width 123 height 17
click at [796, 338] on div "Name: FT - SHATTER - 1G - ABZ - HYB SKU: CON-SH-FT-ABZ Package ID: 366801520031…" at bounding box center [605, 261] width 1103 height 167
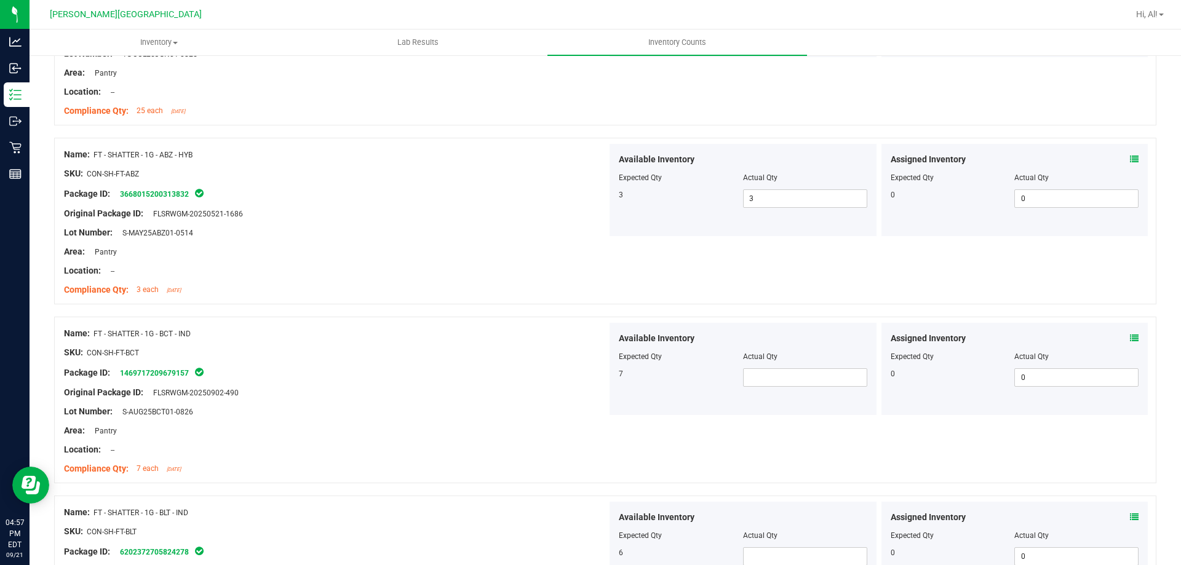
scroll to position [2114, 0]
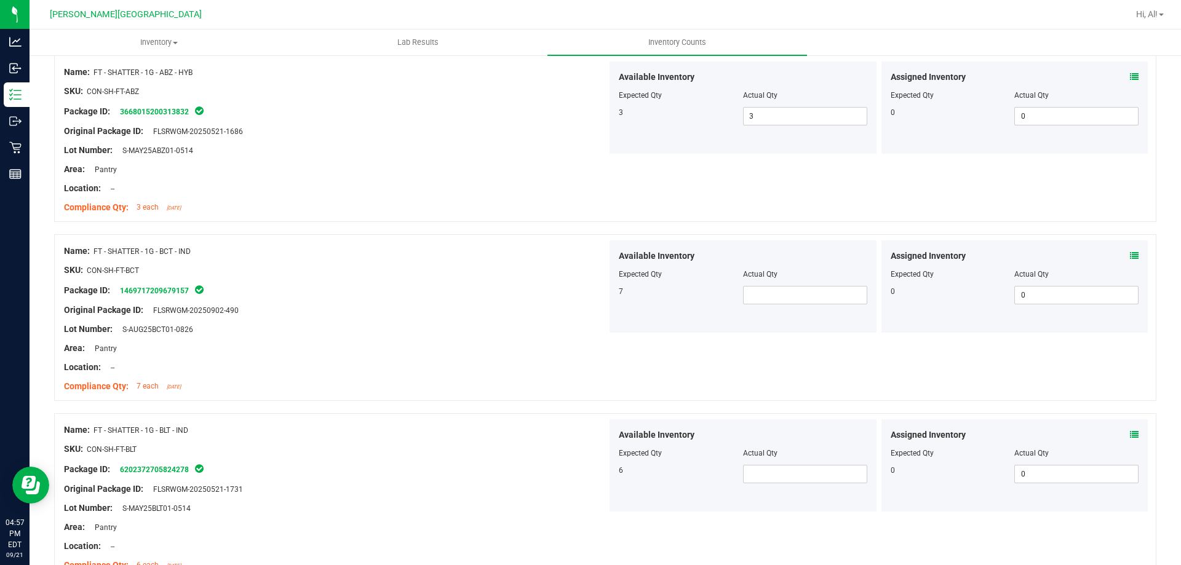
click at [290, 246] on div "Name: FT - SHATTER - 1G - BCT - IND" at bounding box center [335, 251] width 543 height 13
click at [781, 300] on span at bounding box center [805, 295] width 124 height 18
click at [781, 300] on input "text" at bounding box center [805, 295] width 123 height 17
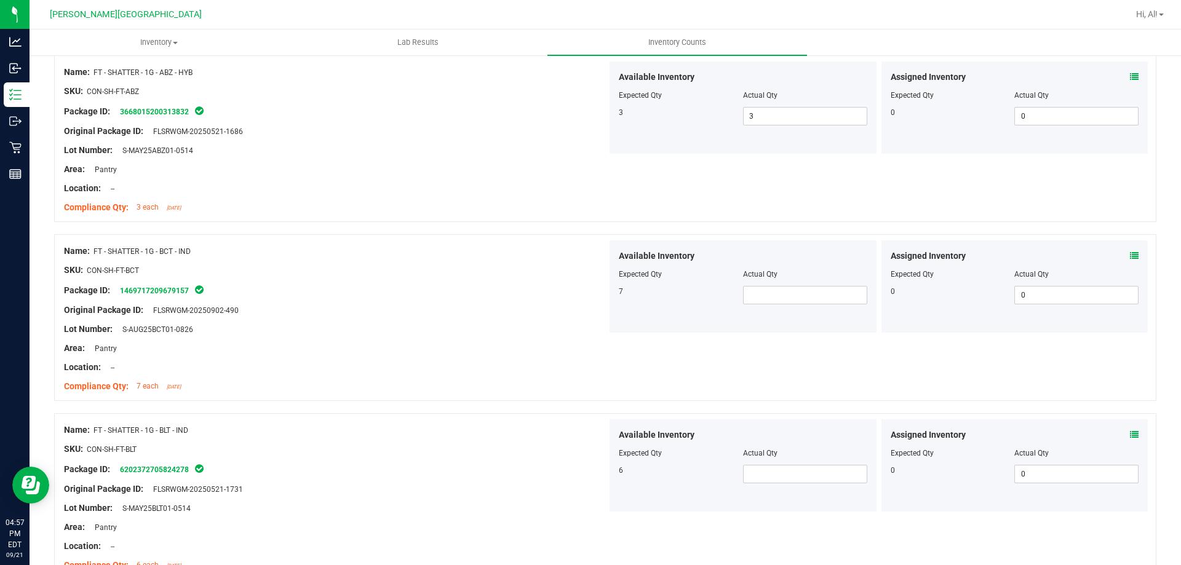
click at [324, 394] on div "Name: FT - SHATTER - 1G - BCT - IND SKU: CON-SH-FT-BCT Package ID: 146971720967…" at bounding box center [335, 319] width 543 height 157
click at [771, 468] on span at bounding box center [805, 474] width 124 height 18
click at [334, 355] on div at bounding box center [335, 358] width 543 height 6
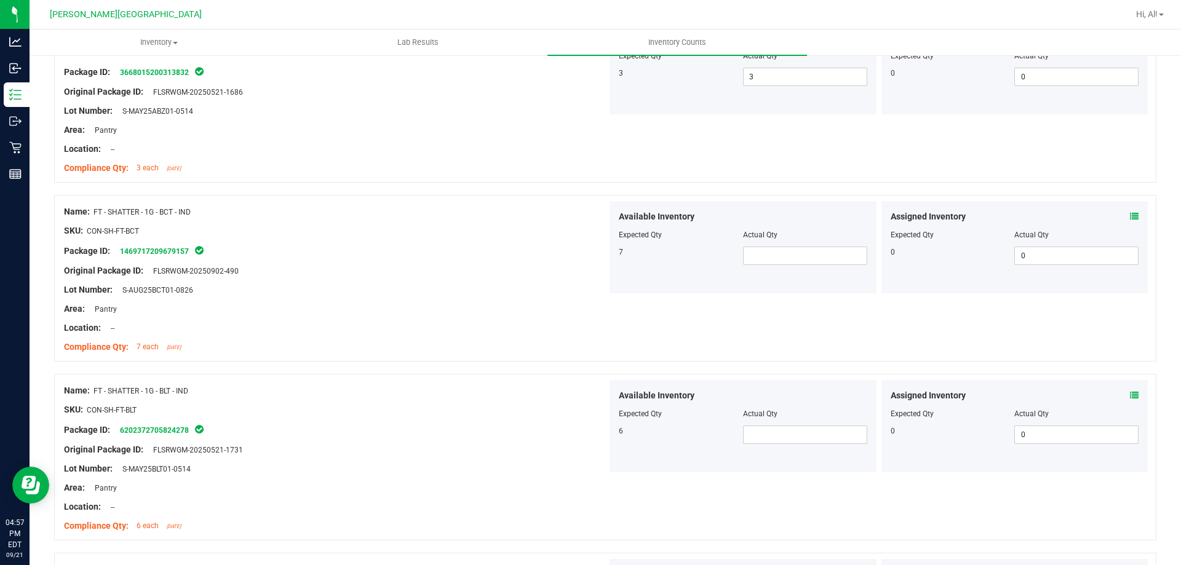
scroll to position [2176, 0]
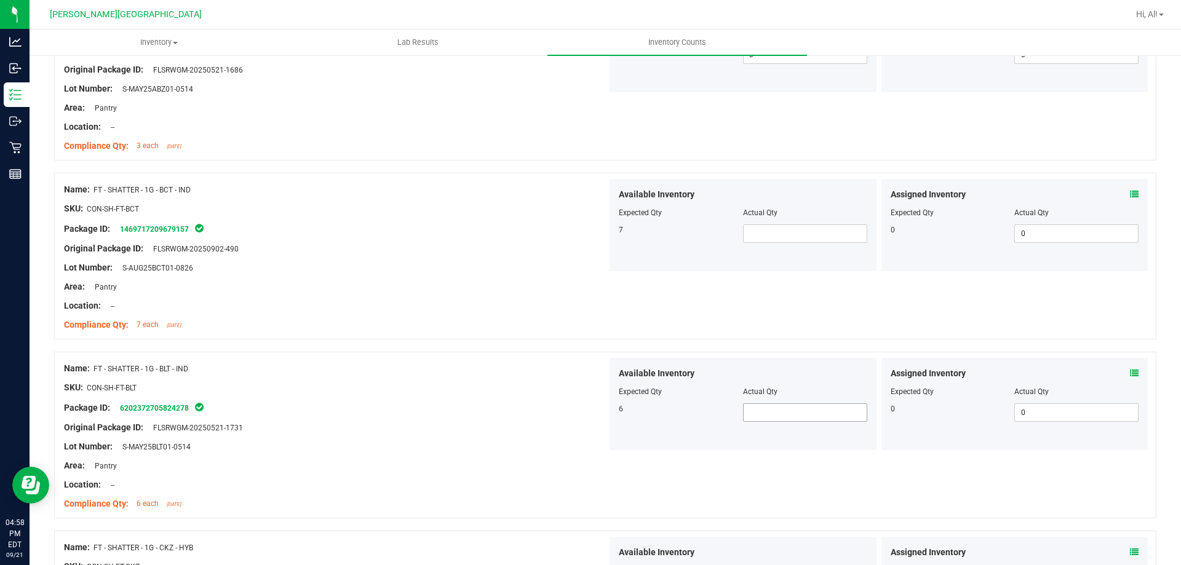
click at [782, 418] on span at bounding box center [805, 413] width 124 height 18
click at [773, 222] on div at bounding box center [743, 221] width 249 height 6
click at [773, 228] on span at bounding box center [805, 234] width 124 height 18
click at [637, 313] on div "Name: FT - SHATTER - 1G - BCT - IND SKU: CON-SH-FT-BCT Package ID: 146971720967…" at bounding box center [605, 256] width 1103 height 167
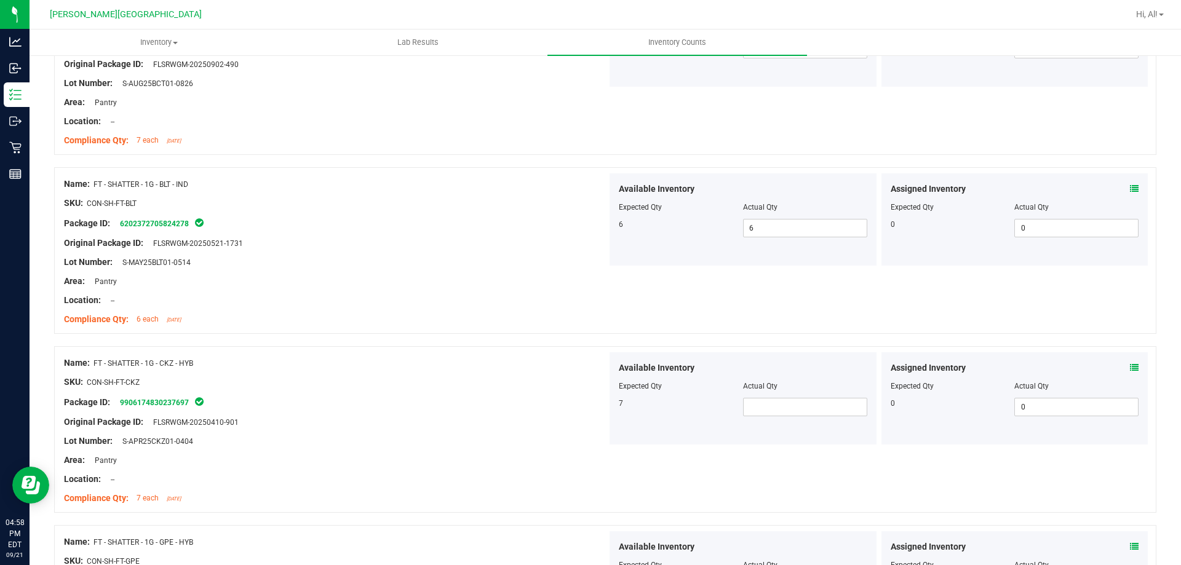
click at [220, 389] on div at bounding box center [335, 392] width 543 height 6
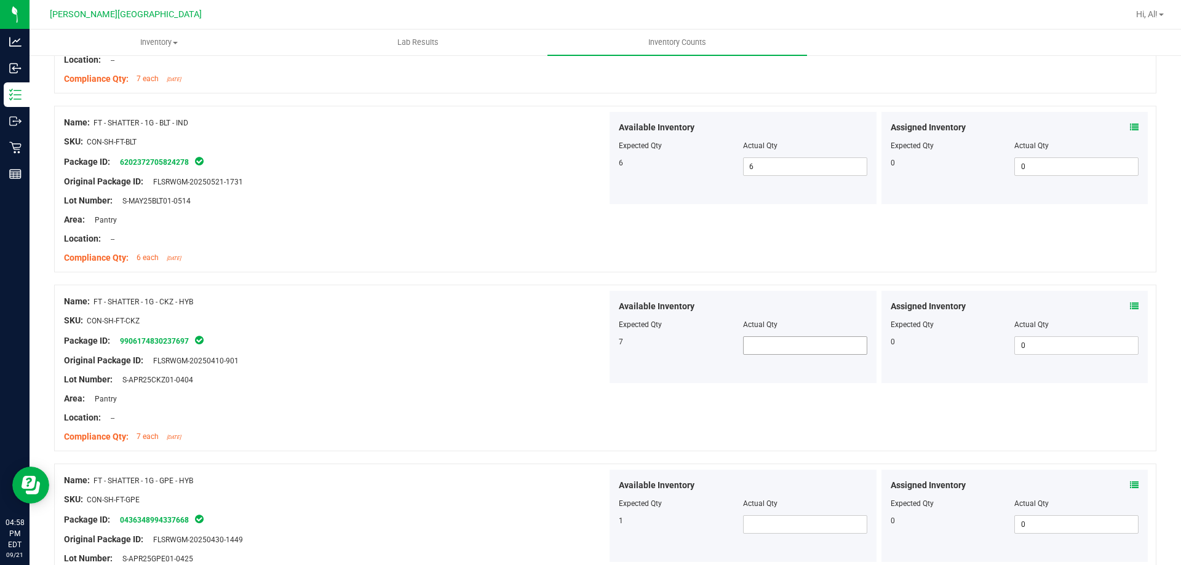
click at [749, 346] on span at bounding box center [805, 346] width 124 height 18
drag, startPoint x: 105, startPoint y: 299, endPoint x: 221, endPoint y: 297, distance: 115.7
click at [221, 297] on div "Name: FT - SHATTER - 1G - CKZ - HYB" at bounding box center [335, 301] width 543 height 13
click at [763, 347] on span at bounding box center [805, 346] width 124 height 18
click at [763, 347] on input "text" at bounding box center [805, 345] width 123 height 17
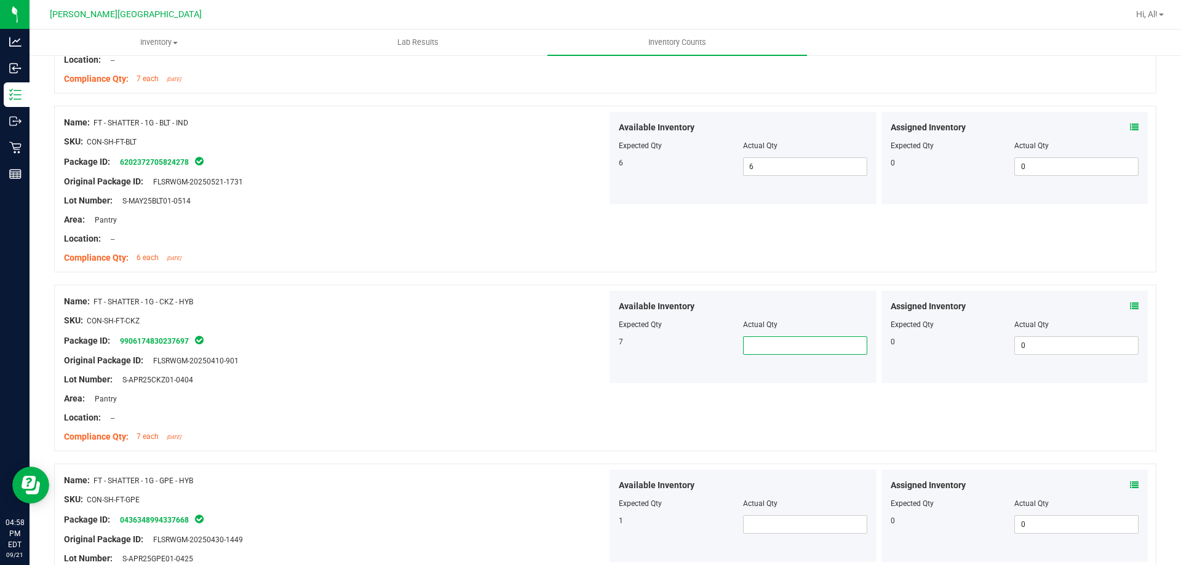
click at [749, 346] on input "text" at bounding box center [805, 345] width 123 height 17
click at [546, 442] on div "Compliance Qty: 7 each [DATE]" at bounding box center [335, 437] width 543 height 13
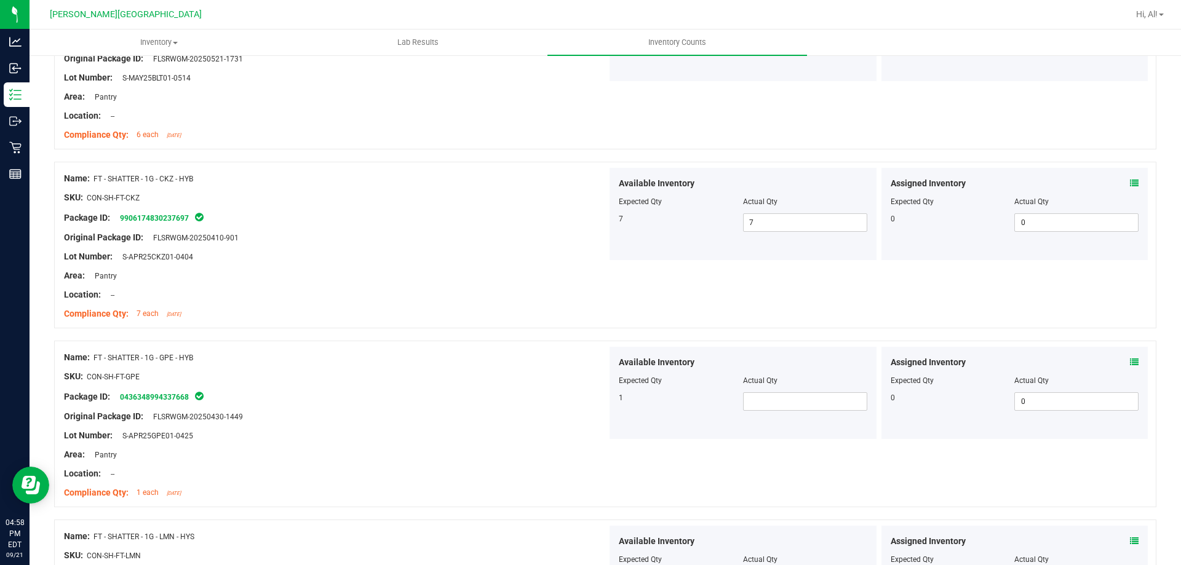
scroll to position [2607, 0]
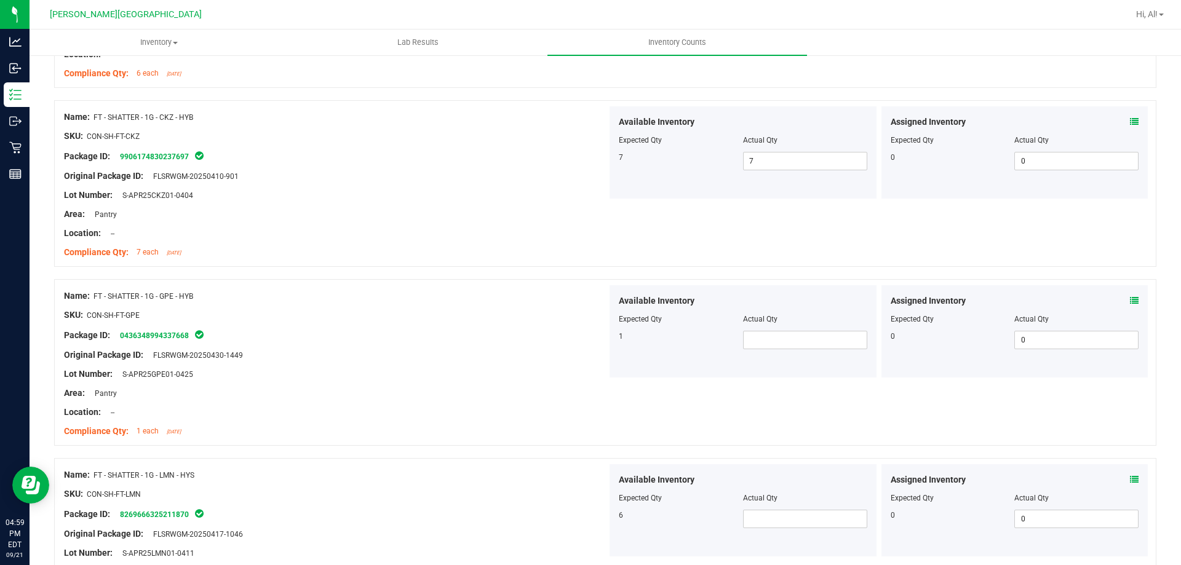
drag, startPoint x: 714, startPoint y: 291, endPoint x: 714, endPoint y: 305, distance: 14.2
click at [714, 292] on div "Available Inventory Expected Qty Actual Qty 1" at bounding box center [743, 332] width 267 height 92
click at [762, 334] on span at bounding box center [805, 340] width 124 height 18
click at [756, 346] on input "text" at bounding box center [805, 340] width 123 height 17
click at [826, 512] on span at bounding box center [805, 519] width 124 height 18
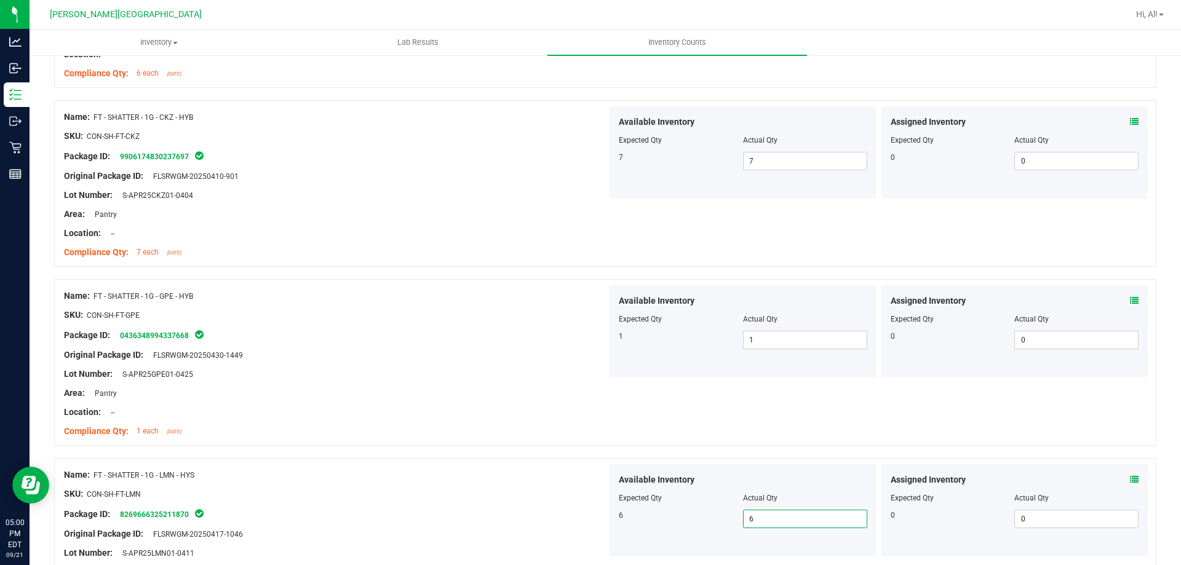
click at [538, 440] on div "Name: FT - SHATTER - 1G - GPE - HYB SKU: CON-SH-FT-GPE Package ID: 043634899433…" at bounding box center [335, 364] width 543 height 157
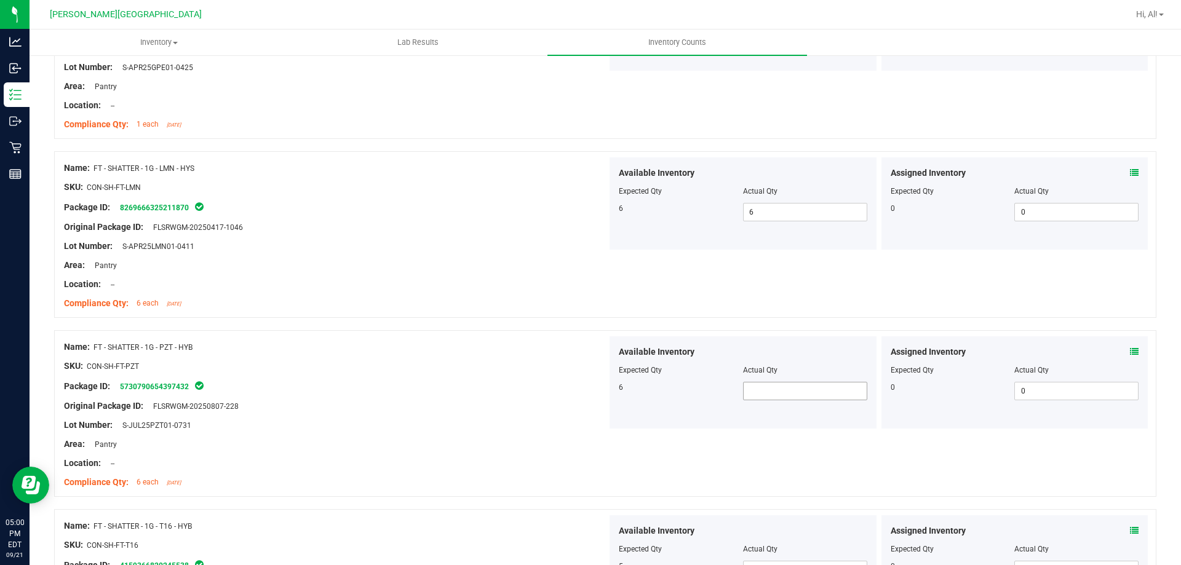
scroll to position [2914, 0]
click at [775, 394] on span at bounding box center [805, 391] width 124 height 18
click at [773, 390] on input "text" at bounding box center [805, 390] width 123 height 17
click at [532, 369] on div "SKU: CON-SH-FT-PZT" at bounding box center [335, 365] width 543 height 13
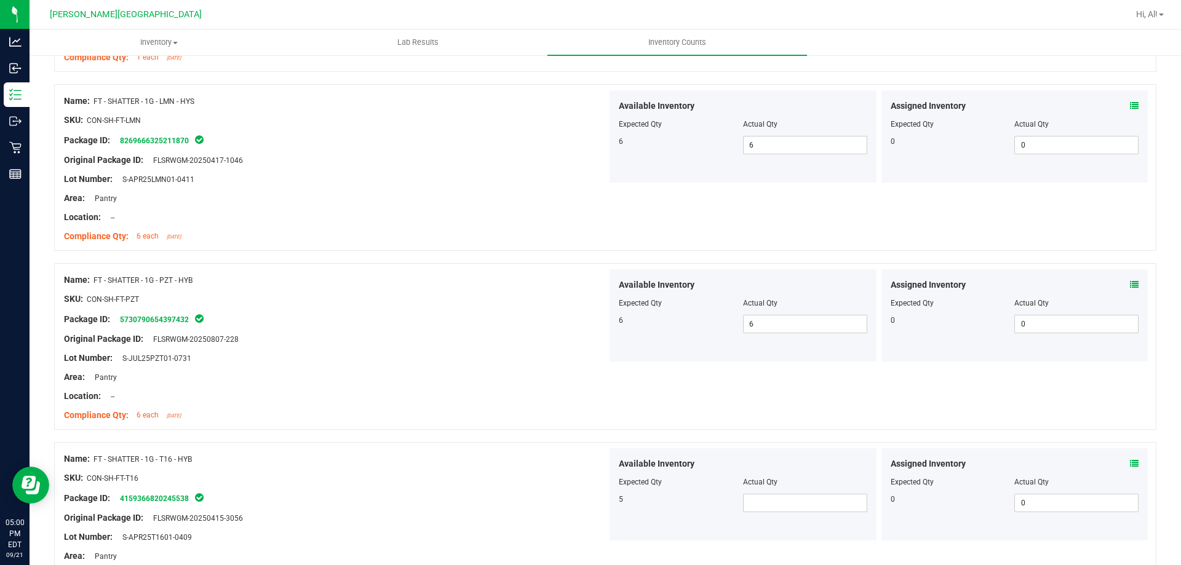
scroll to position [3099, 0]
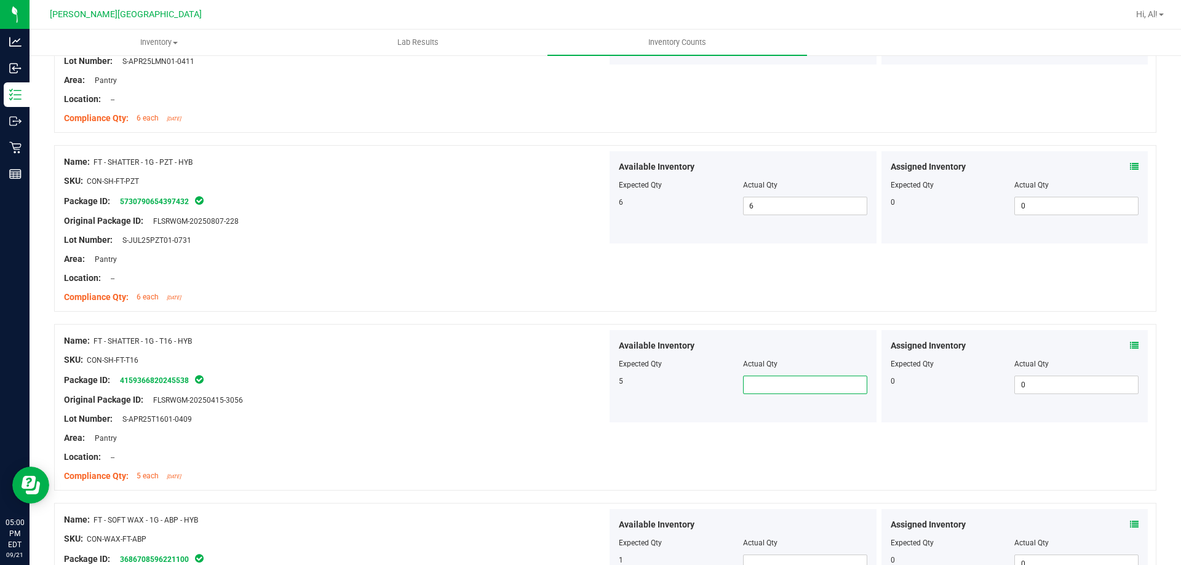
click at [775, 386] on span at bounding box center [805, 385] width 124 height 18
click at [481, 407] on div at bounding box center [335, 410] width 543 height 6
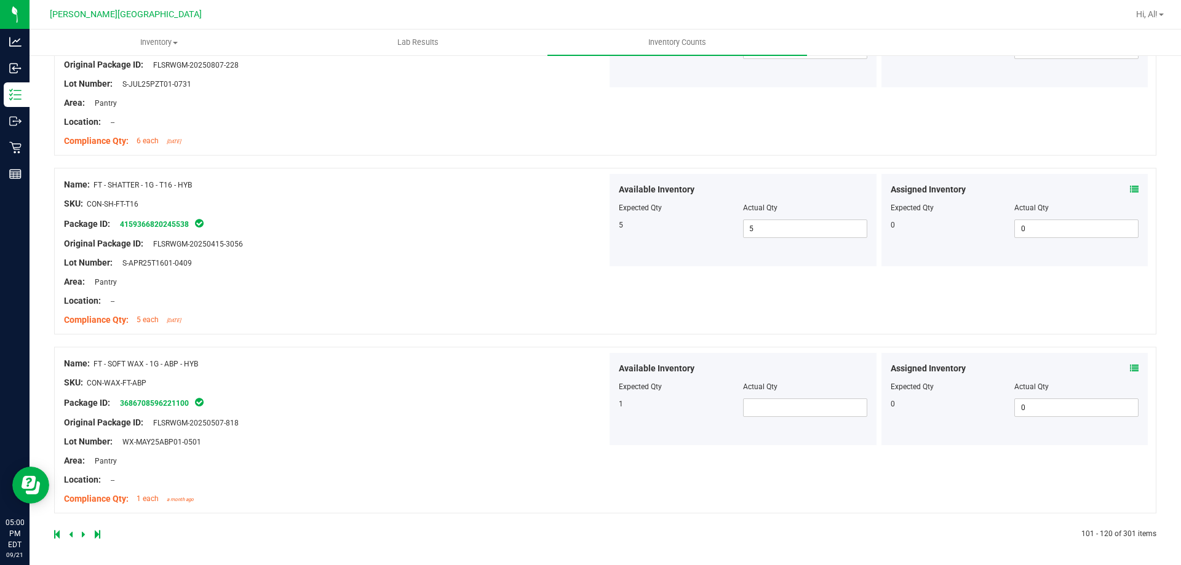
scroll to position [3258, 0]
click at [790, 410] on span at bounding box center [805, 405] width 124 height 18
click at [370, 398] on div "Package ID: 3686708596221100" at bounding box center [335, 400] width 543 height 15
click at [82, 530] on icon at bounding box center [84, 532] width 4 height 7
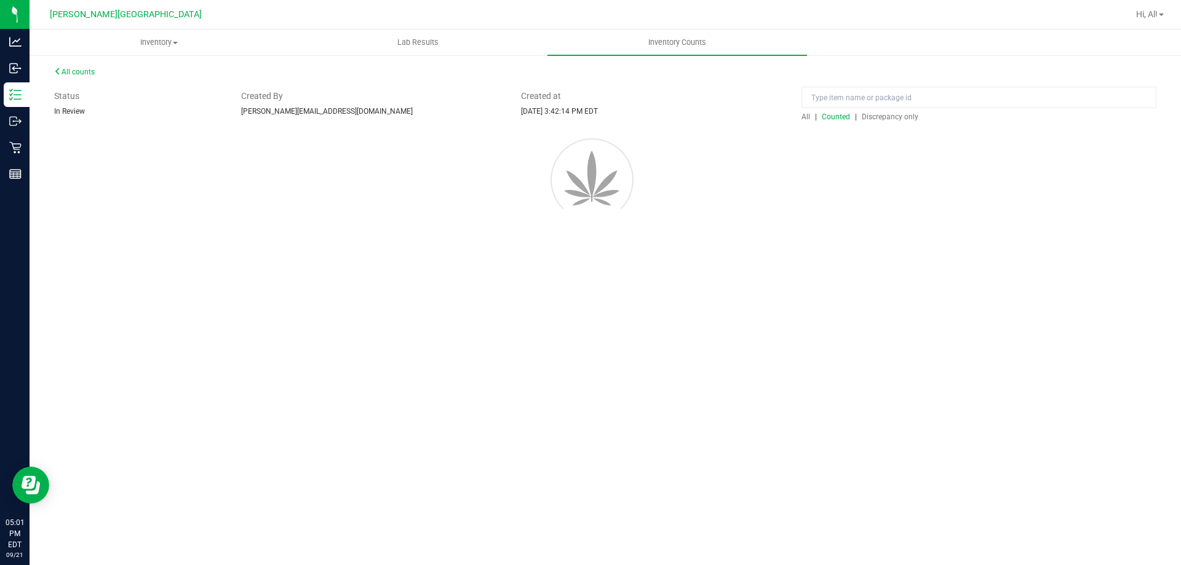
scroll to position [0, 0]
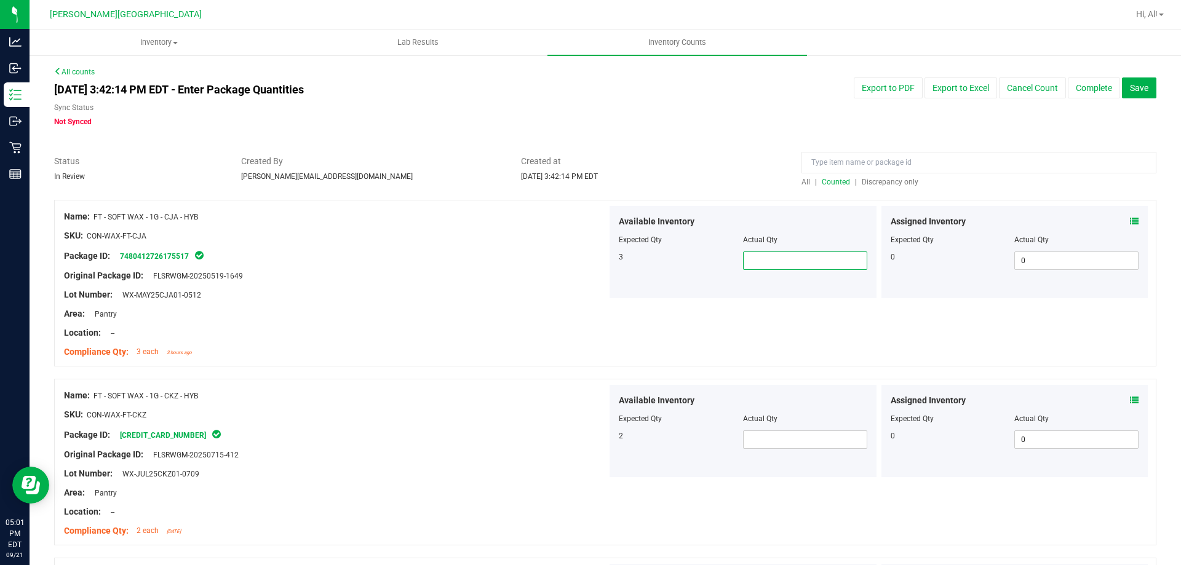
click at [816, 267] on span at bounding box center [805, 261] width 124 height 18
click at [746, 441] on span at bounding box center [805, 440] width 124 height 18
click at [570, 449] on div "Original Package ID: FLSRWGM-20250715-412" at bounding box center [335, 455] width 543 height 13
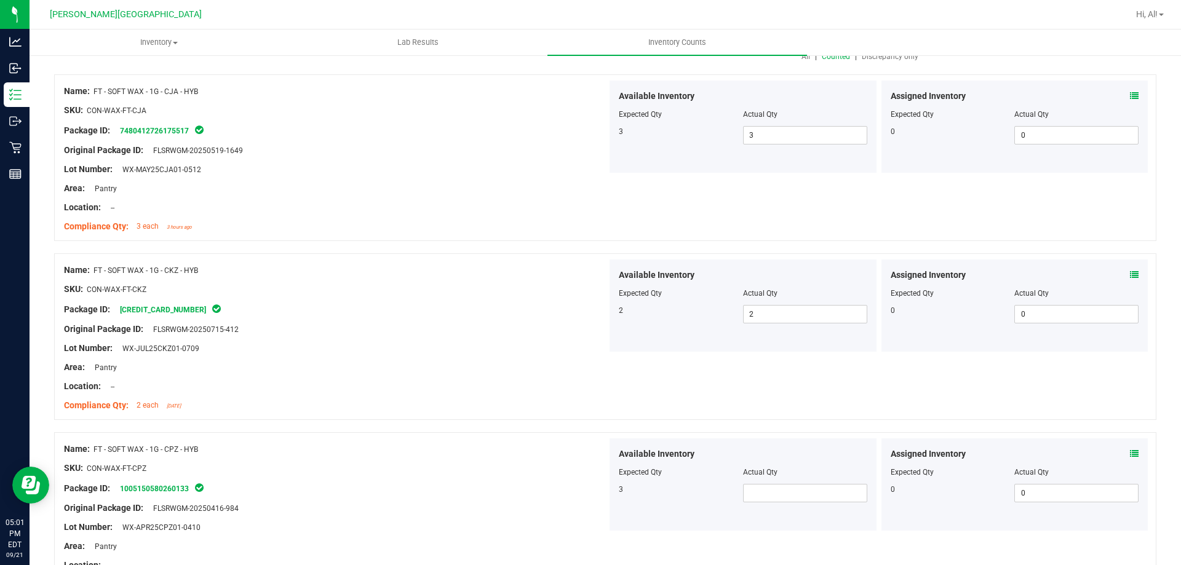
scroll to position [246, 0]
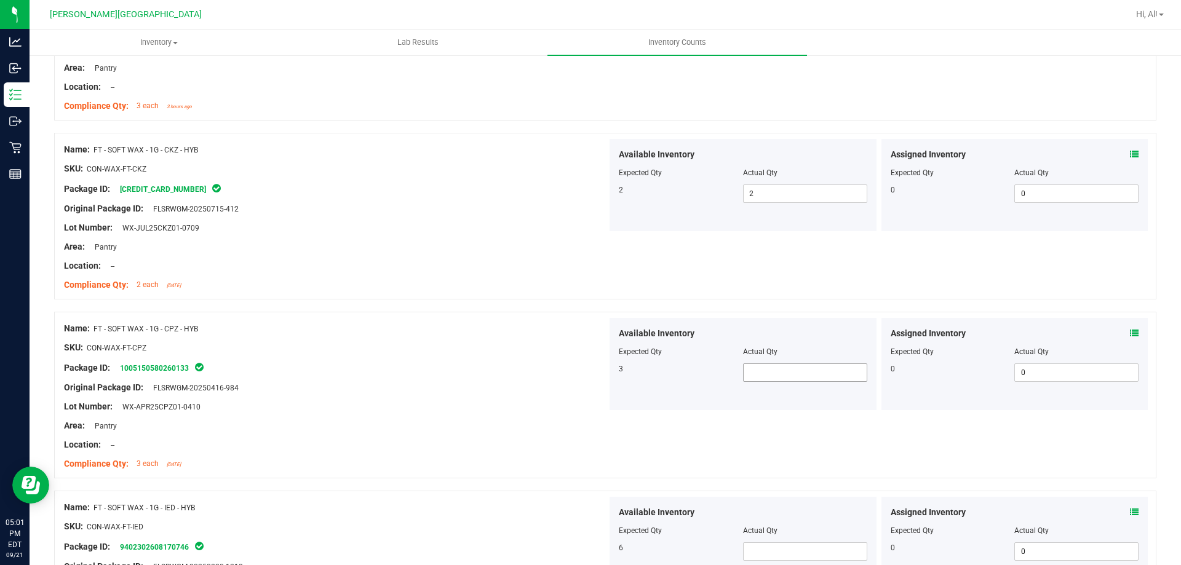
click at [767, 371] on span at bounding box center [805, 373] width 124 height 18
click at [1130, 333] on icon at bounding box center [1134, 333] width 9 height 9
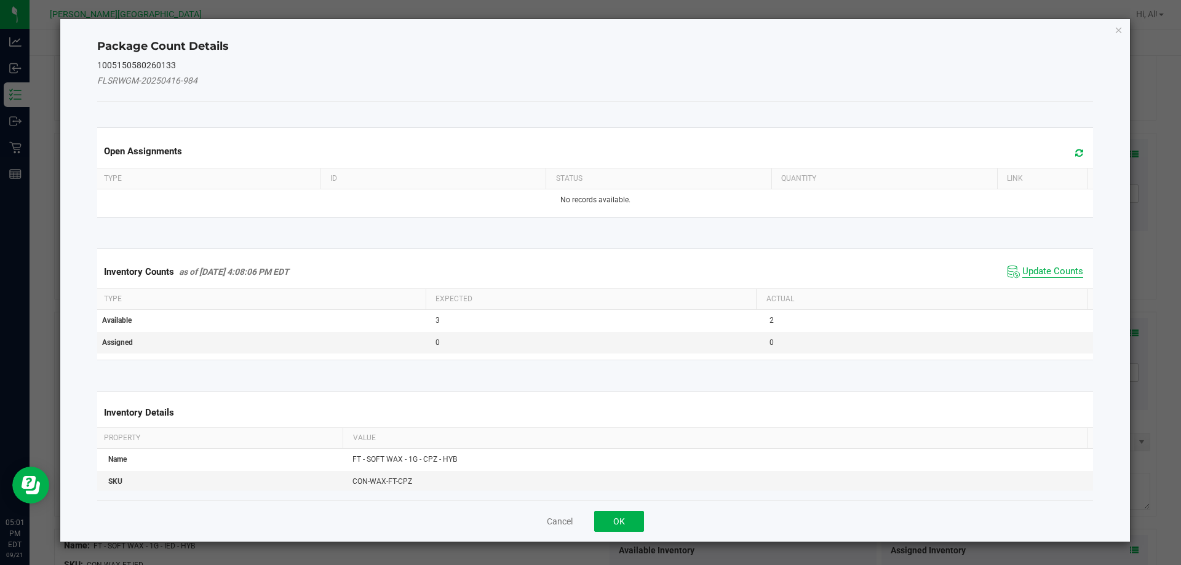
click at [1047, 268] on span "Update Counts" at bounding box center [1053, 272] width 61 height 12
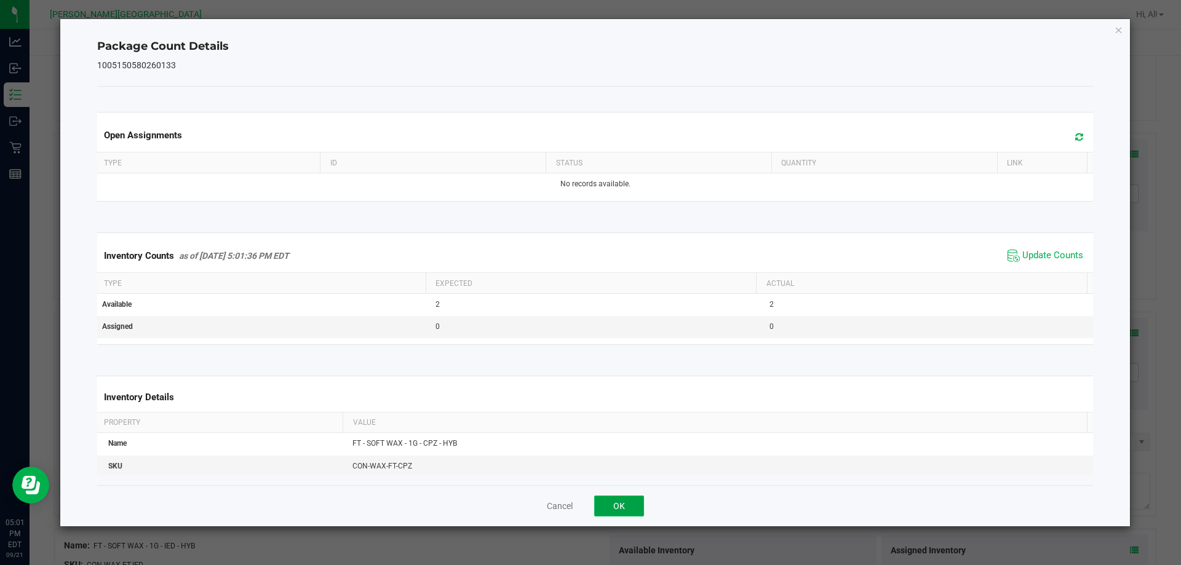
click at [633, 512] on button "OK" at bounding box center [619, 506] width 50 height 21
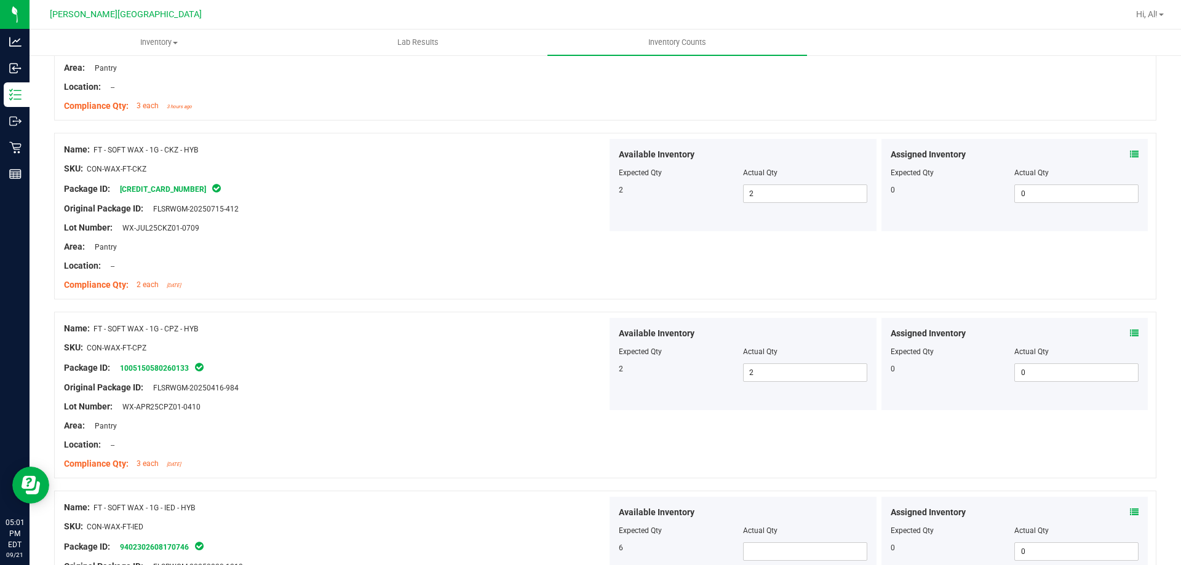
click at [491, 394] on div at bounding box center [335, 397] width 543 height 6
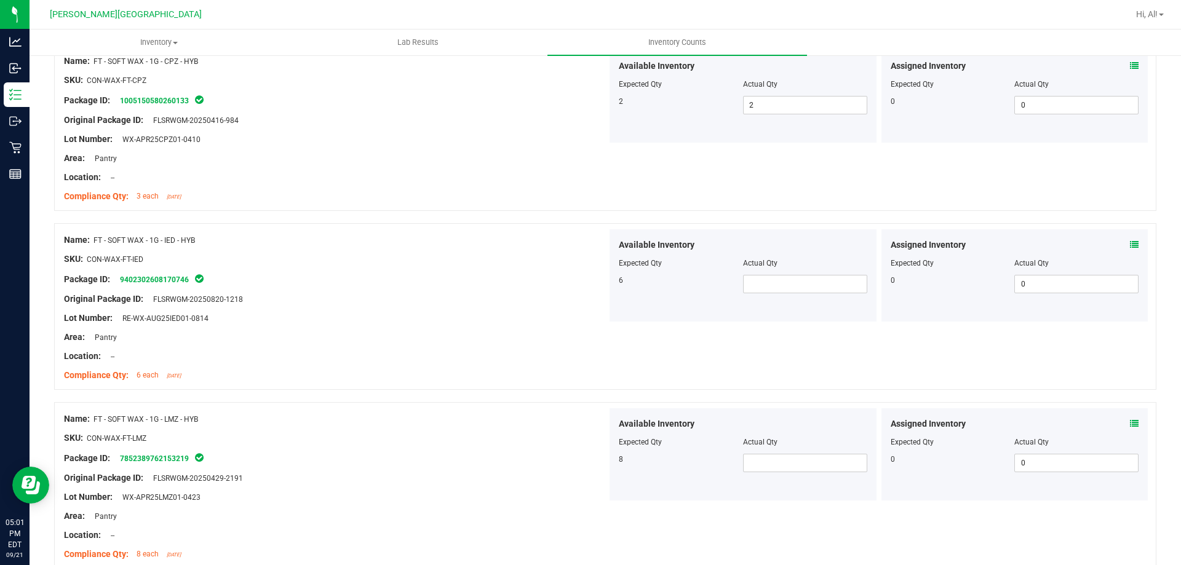
scroll to position [554, 0]
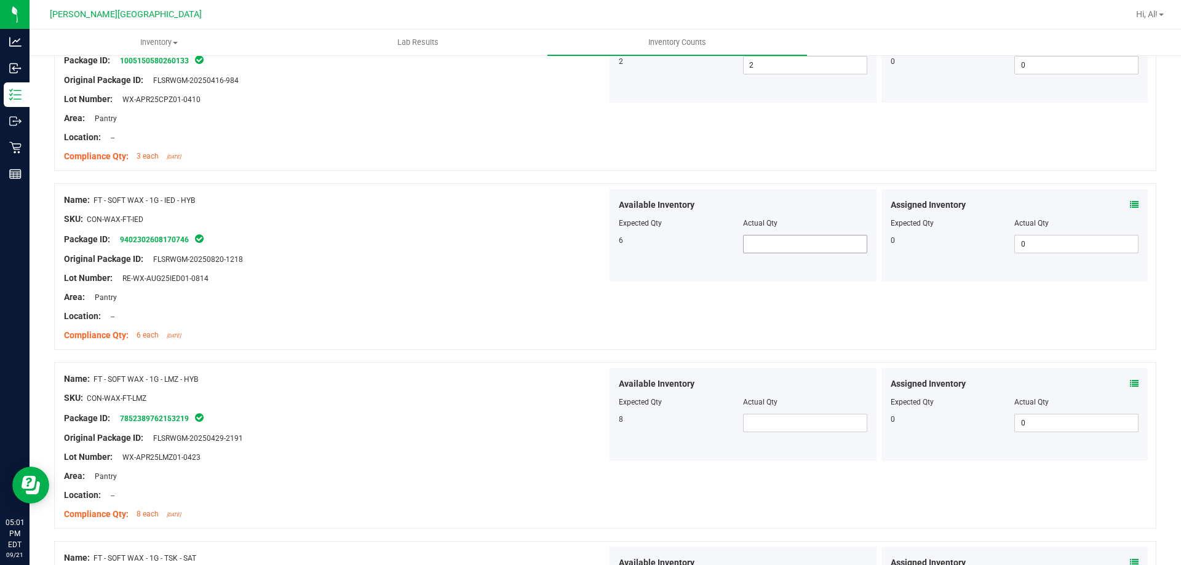
click at [756, 246] on span at bounding box center [805, 244] width 124 height 18
click at [775, 430] on span at bounding box center [805, 423] width 124 height 18
click at [764, 423] on input "text" at bounding box center [805, 423] width 123 height 17
click at [562, 439] on div "Original Package ID: FLSRWGM-20250429-2191" at bounding box center [335, 438] width 543 height 13
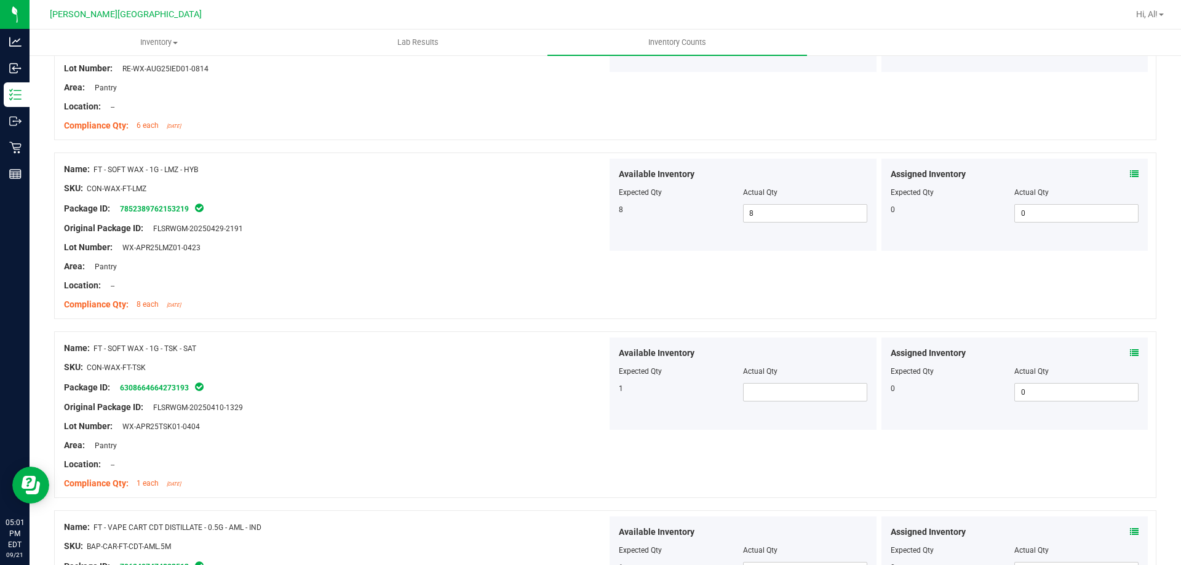
scroll to position [800, 0]
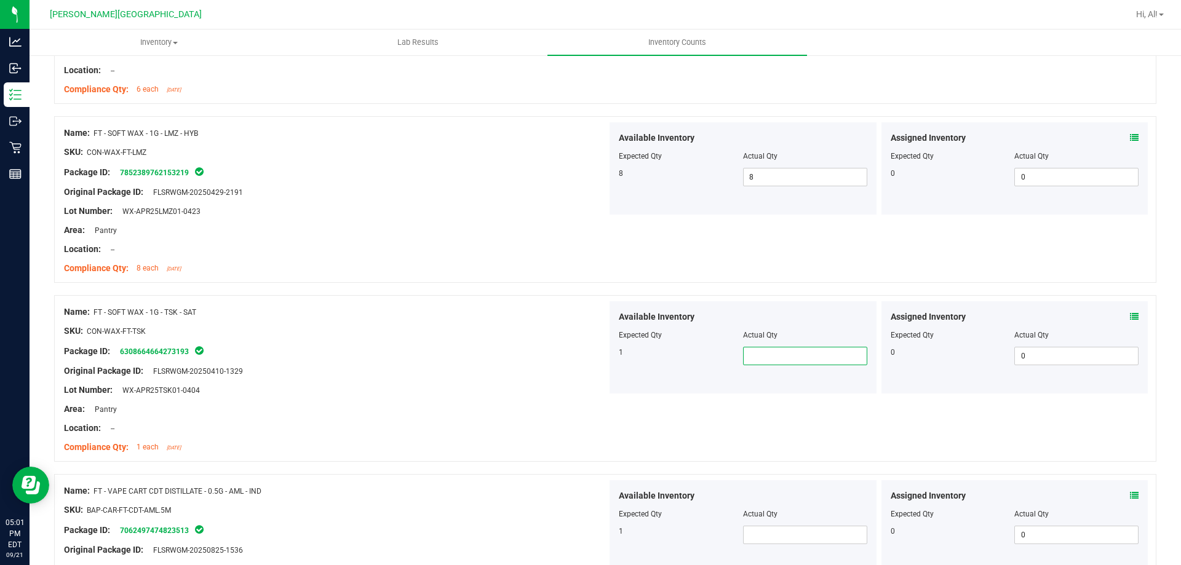
click at [790, 351] on span at bounding box center [805, 356] width 124 height 18
click at [617, 410] on div "Name: FT - SOFT WAX - 1G - TSK - SAT SKU: CON-WAX-FT-TSK Package ID: 6308664664…" at bounding box center [605, 378] width 1103 height 167
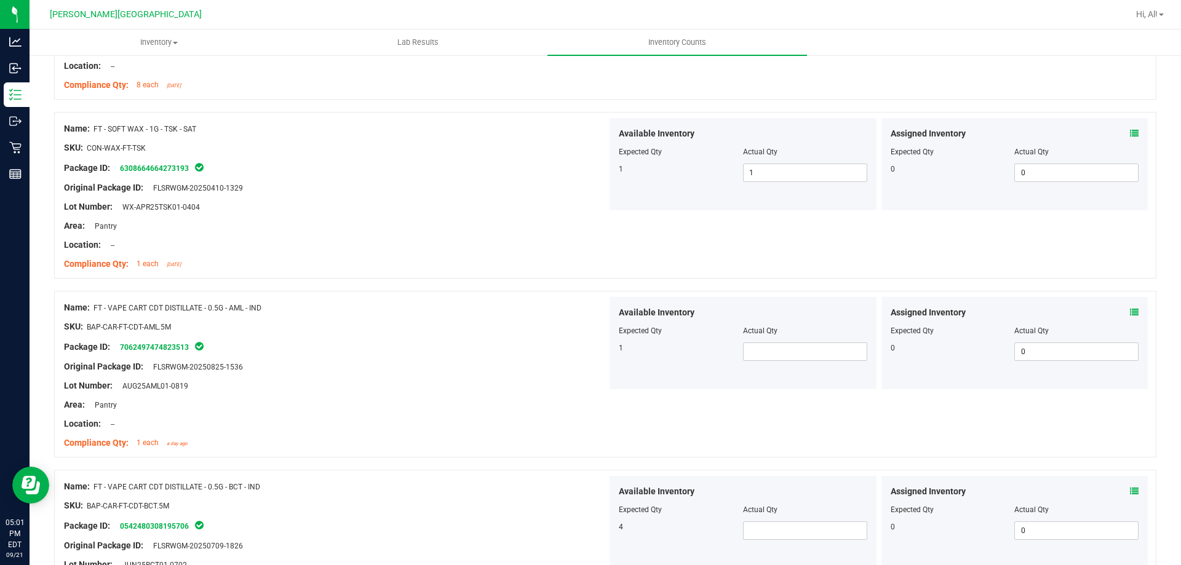
scroll to position [985, 0]
click at [746, 360] on div "Available Inventory Expected Qty Actual Qty 1" at bounding box center [743, 342] width 267 height 92
click at [750, 356] on span at bounding box center [805, 351] width 124 height 18
click at [397, 391] on div at bounding box center [335, 394] width 543 height 6
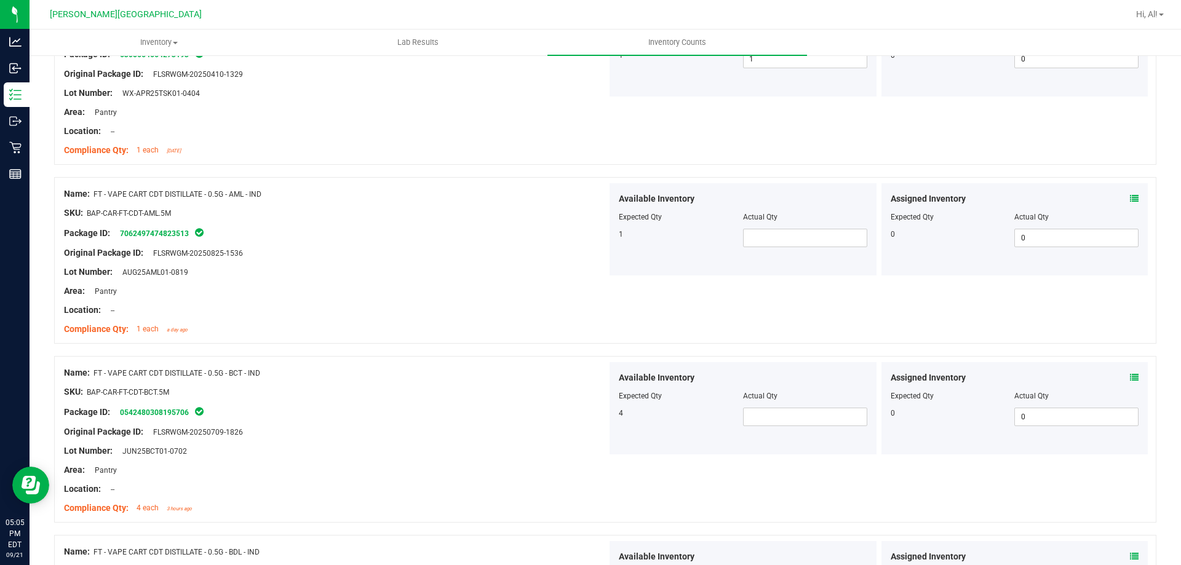
scroll to position [1108, 0]
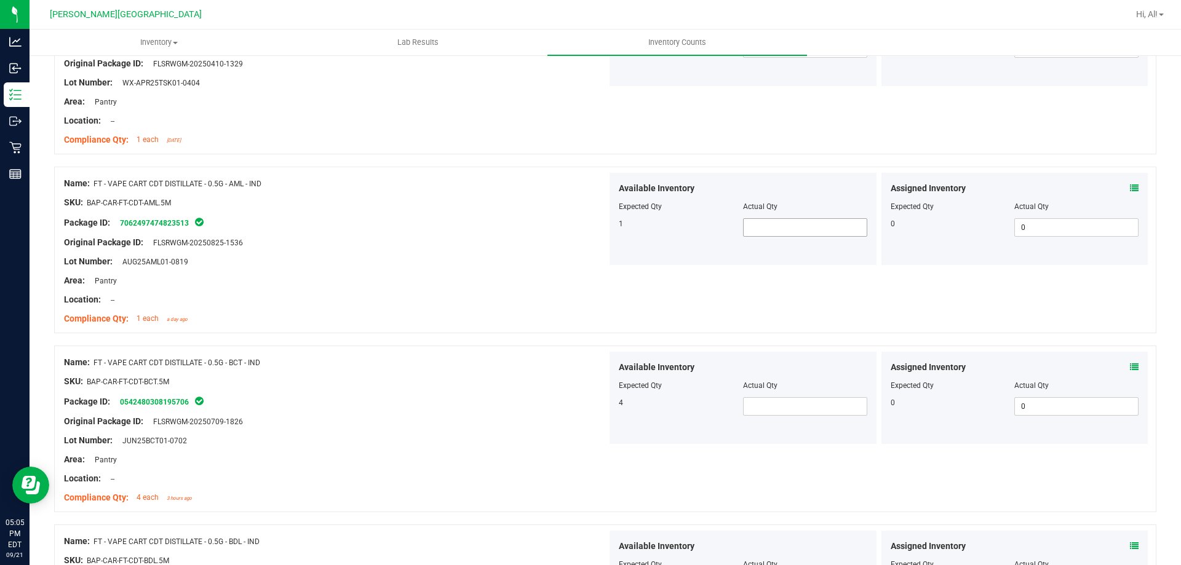
click at [757, 226] on span at bounding box center [805, 227] width 124 height 18
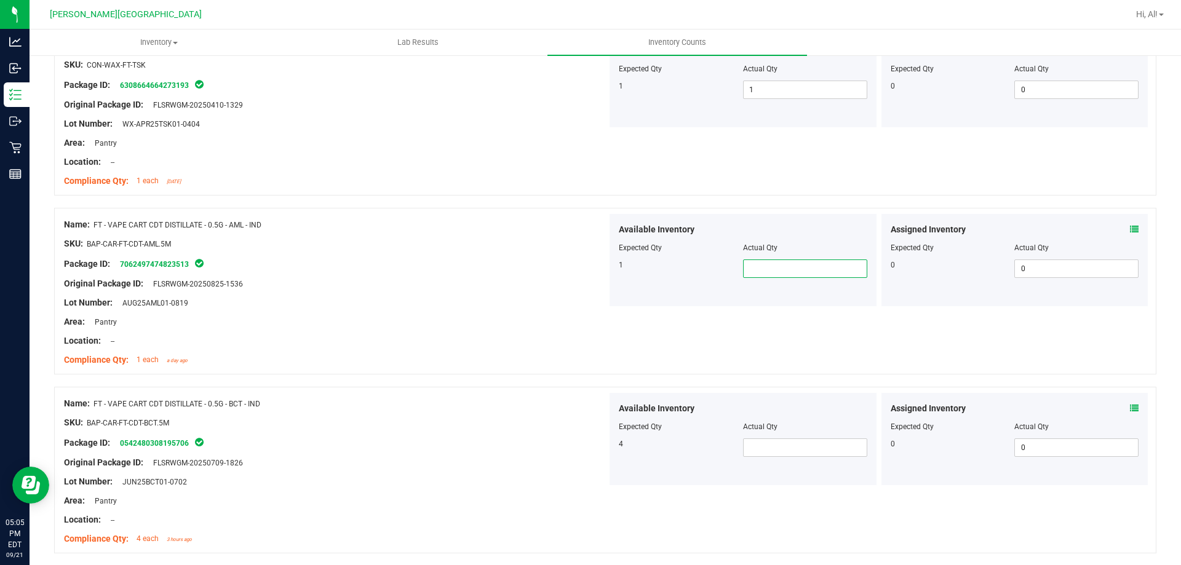
scroll to position [1046, 0]
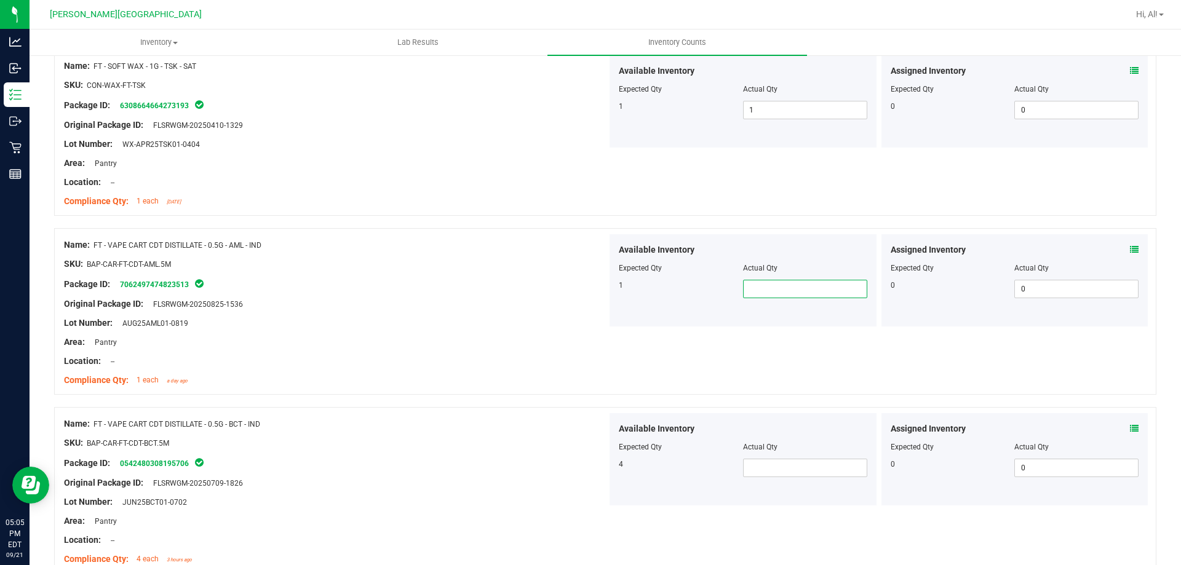
click at [759, 288] on input "text" at bounding box center [805, 289] width 123 height 17
click at [767, 292] on input "text" at bounding box center [805, 289] width 123 height 17
click at [770, 399] on div at bounding box center [605, 401] width 1103 height 12
click at [772, 285] on span at bounding box center [805, 289] width 124 height 18
click at [1132, 250] on div "Assigned Inventory Expected Qty Actual Qty 0 0 0" at bounding box center [1015, 280] width 267 height 92
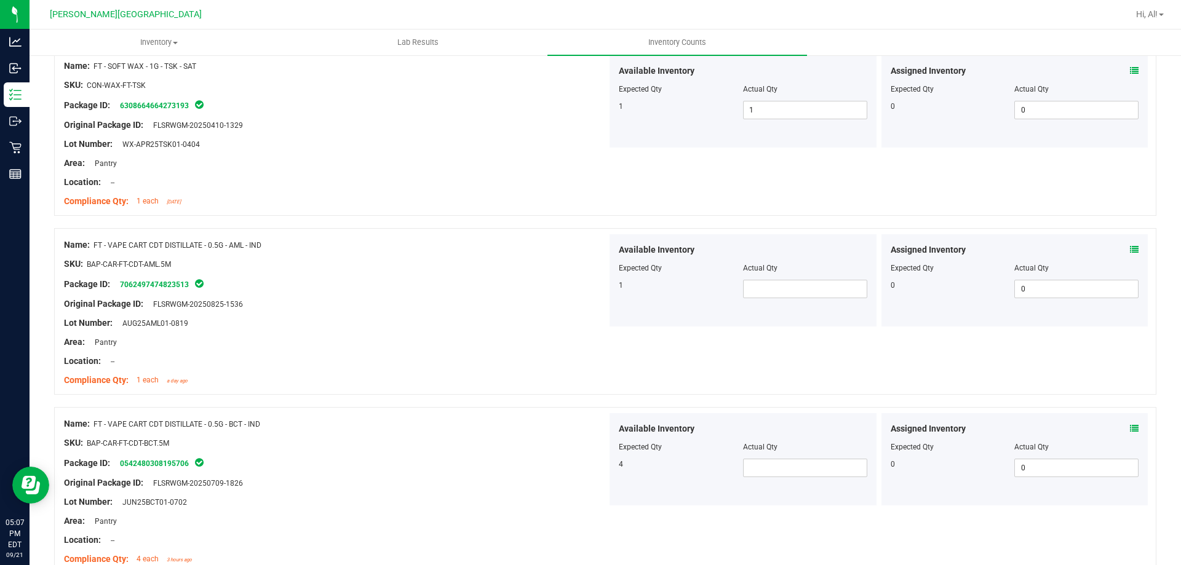
click at [1130, 249] on icon at bounding box center [1134, 250] width 9 height 9
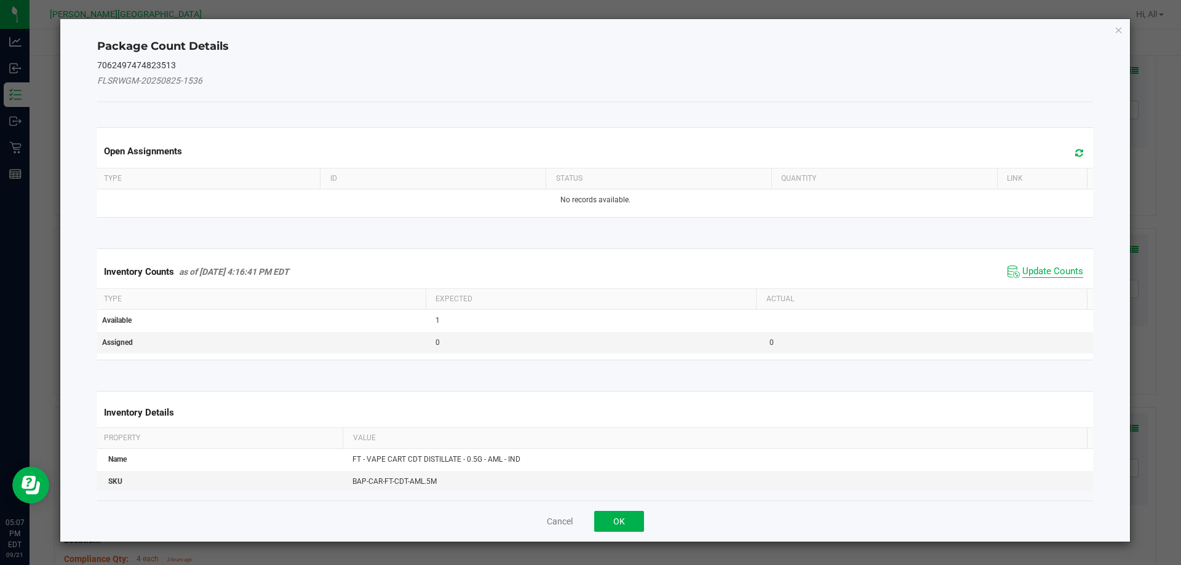
click at [1034, 273] on span "Update Counts" at bounding box center [1053, 272] width 61 height 12
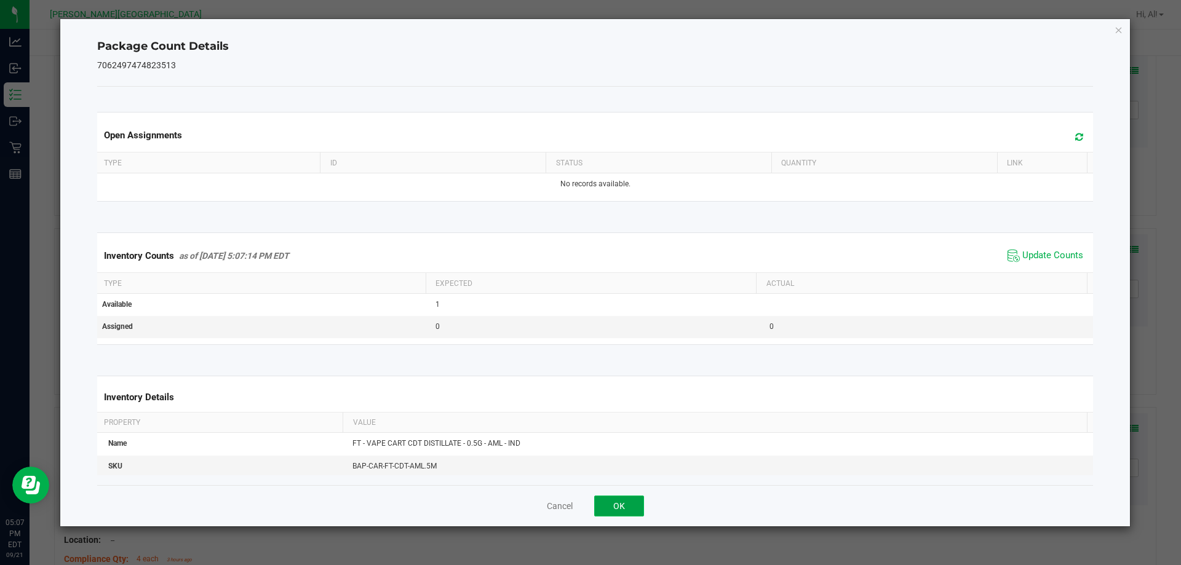
click at [639, 506] on button "OK" at bounding box center [619, 506] width 50 height 21
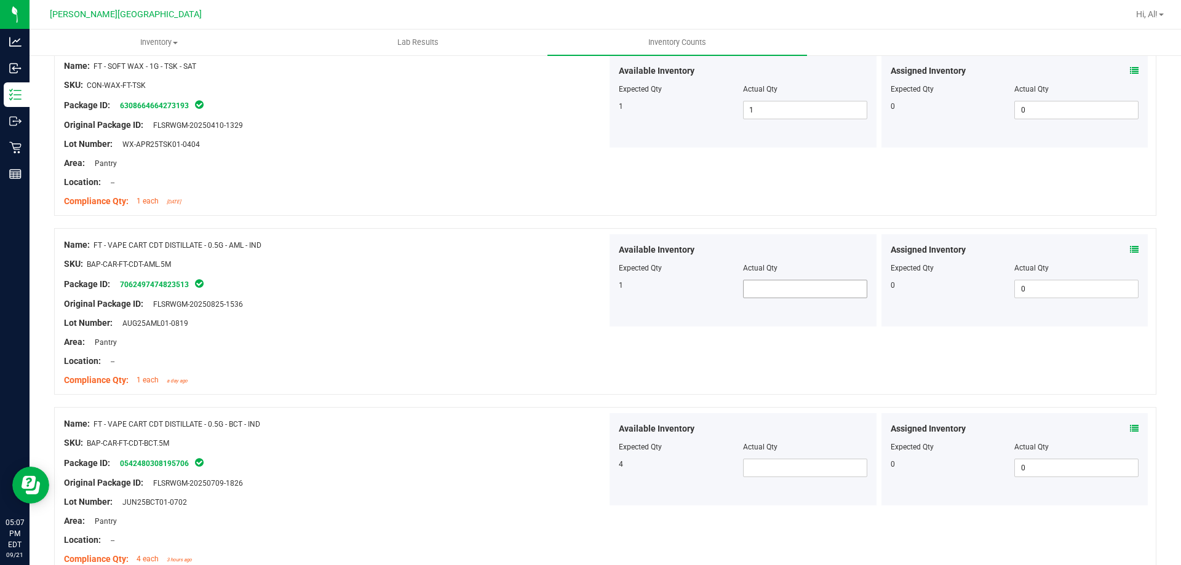
click at [831, 292] on span at bounding box center [805, 289] width 124 height 18
click at [550, 287] on div "Package ID: 7062497474823513" at bounding box center [335, 284] width 543 height 15
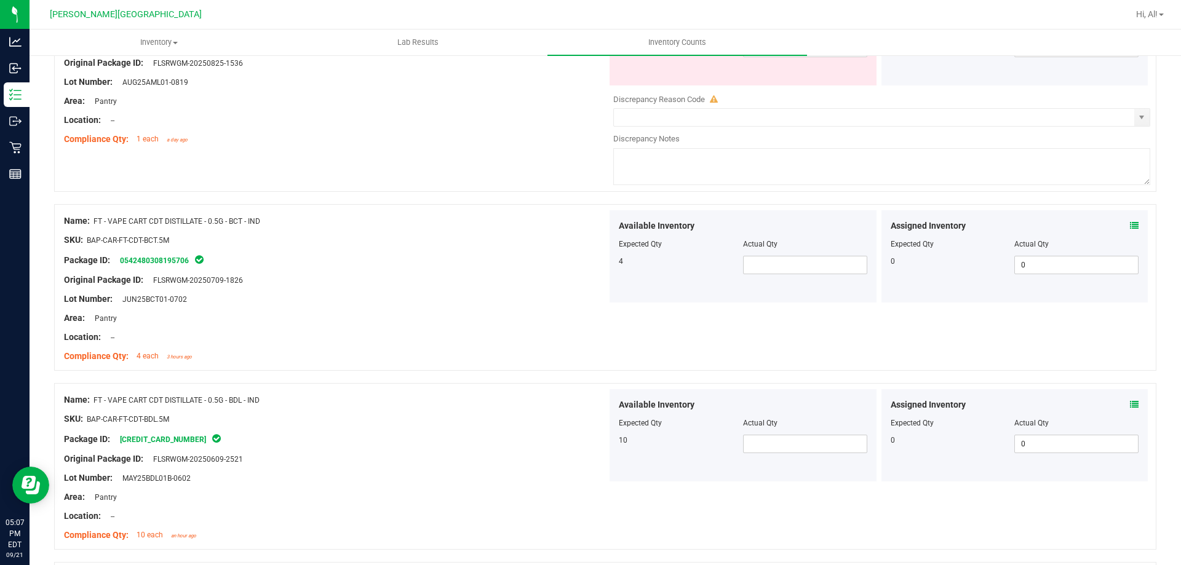
scroll to position [1292, 0]
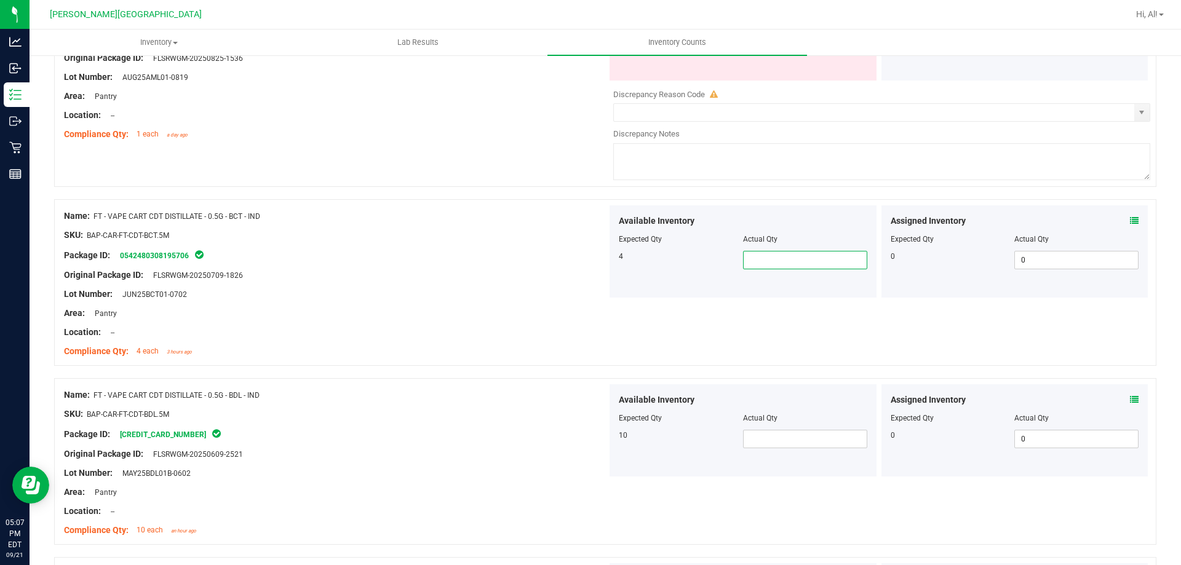
click at [765, 264] on span at bounding box center [805, 260] width 124 height 18
click at [759, 434] on span at bounding box center [805, 439] width 124 height 18
click at [591, 455] on div "Original Package ID: FLSRWGM-20250609-2521" at bounding box center [335, 454] width 543 height 13
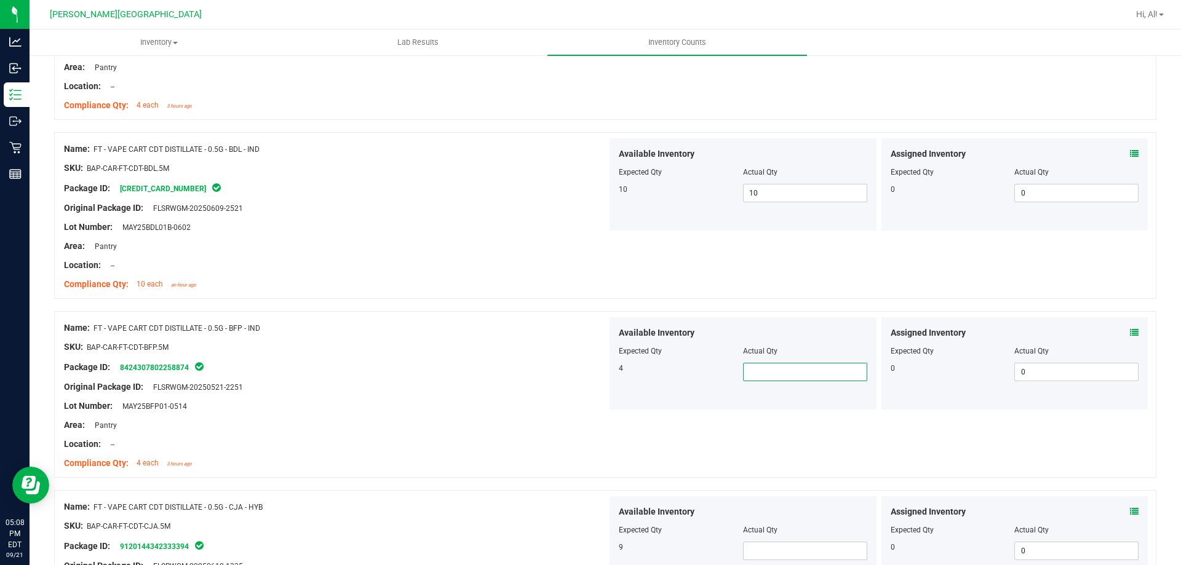
click at [781, 371] on span at bounding box center [805, 372] width 124 height 18
click at [602, 422] on div "Area: Pantry" at bounding box center [335, 425] width 543 height 13
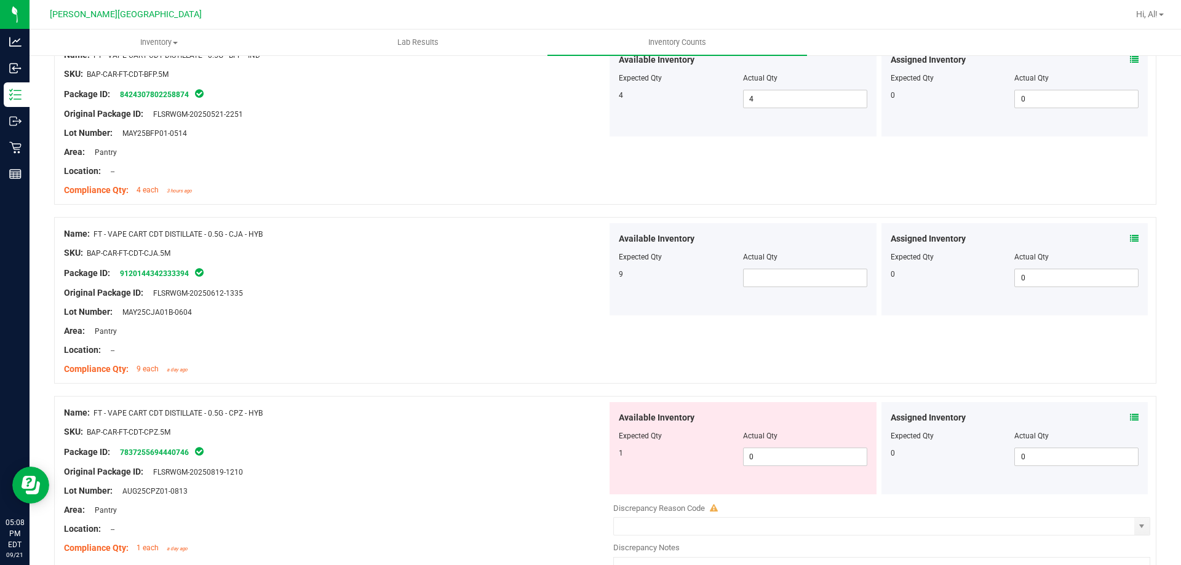
scroll to position [1908, 0]
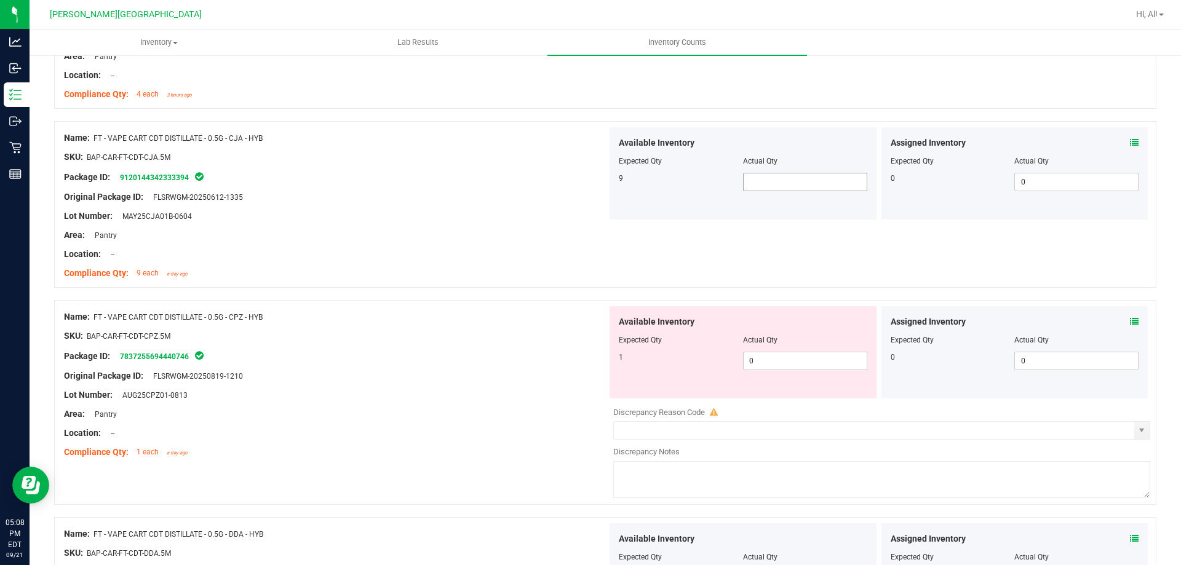
click at [758, 175] on span at bounding box center [805, 182] width 124 height 18
click at [832, 182] on input "text" at bounding box center [805, 182] width 123 height 17
click at [369, 357] on div "Package ID: 7837255694440746" at bounding box center [335, 356] width 543 height 15
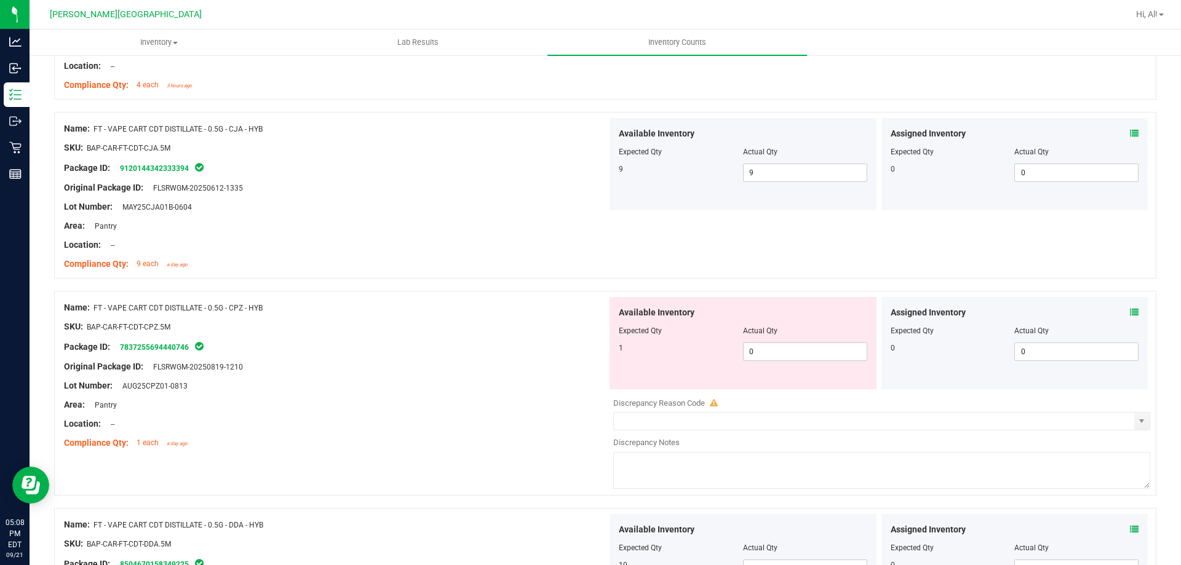
scroll to position [2031, 0]
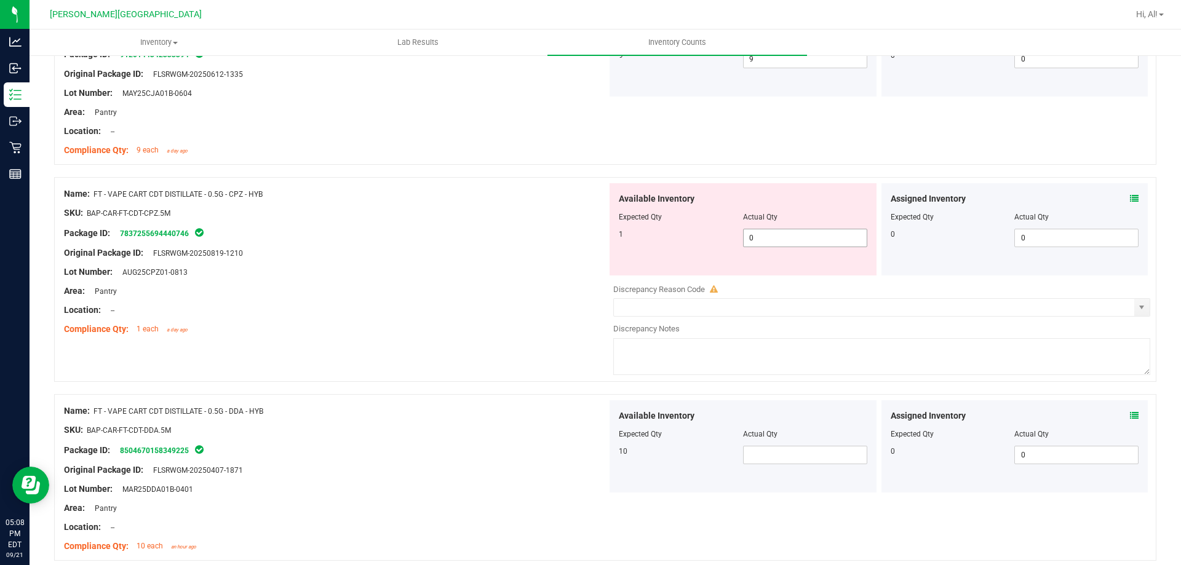
click at [765, 244] on span "0 0" at bounding box center [805, 238] width 124 height 18
click at [1130, 197] on icon at bounding box center [1134, 198] width 9 height 9
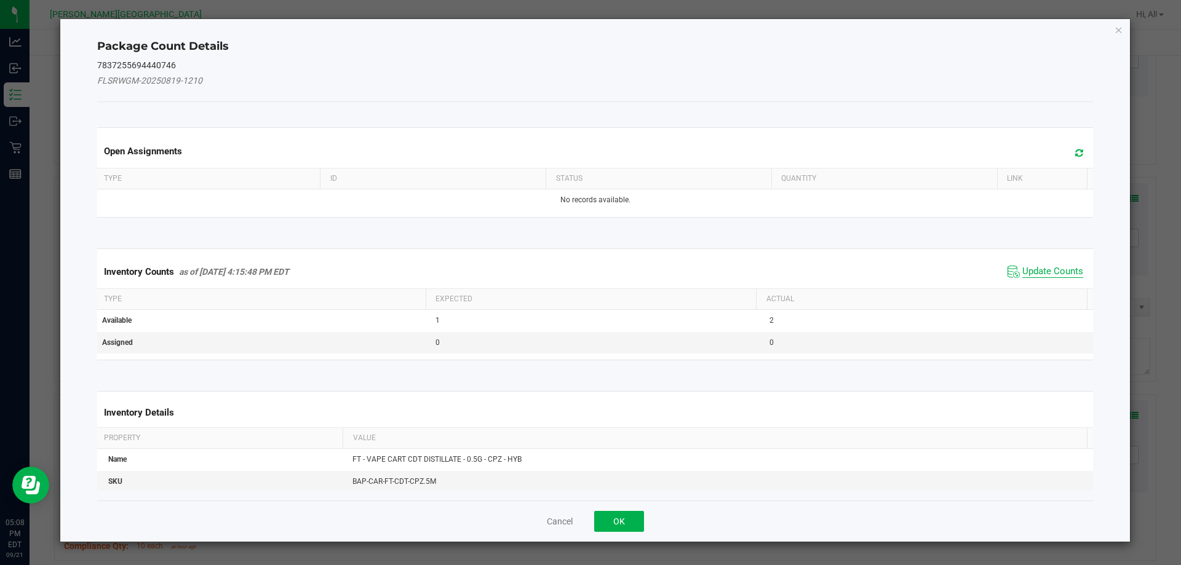
click at [1025, 273] on span "Update Counts" at bounding box center [1053, 272] width 61 height 12
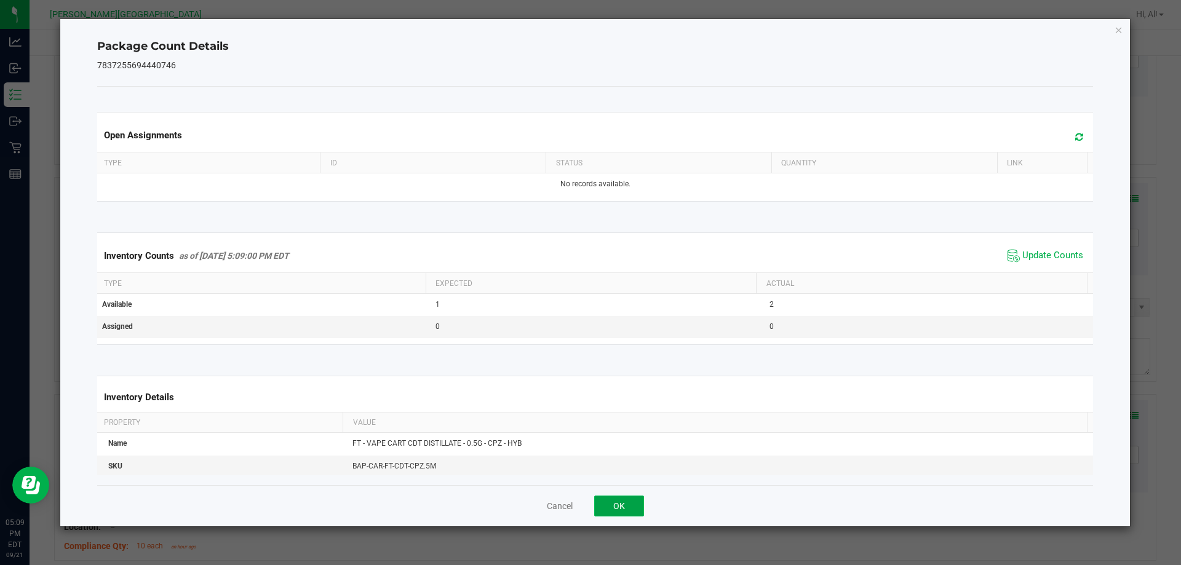
click at [633, 500] on button "OK" at bounding box center [619, 506] width 50 height 21
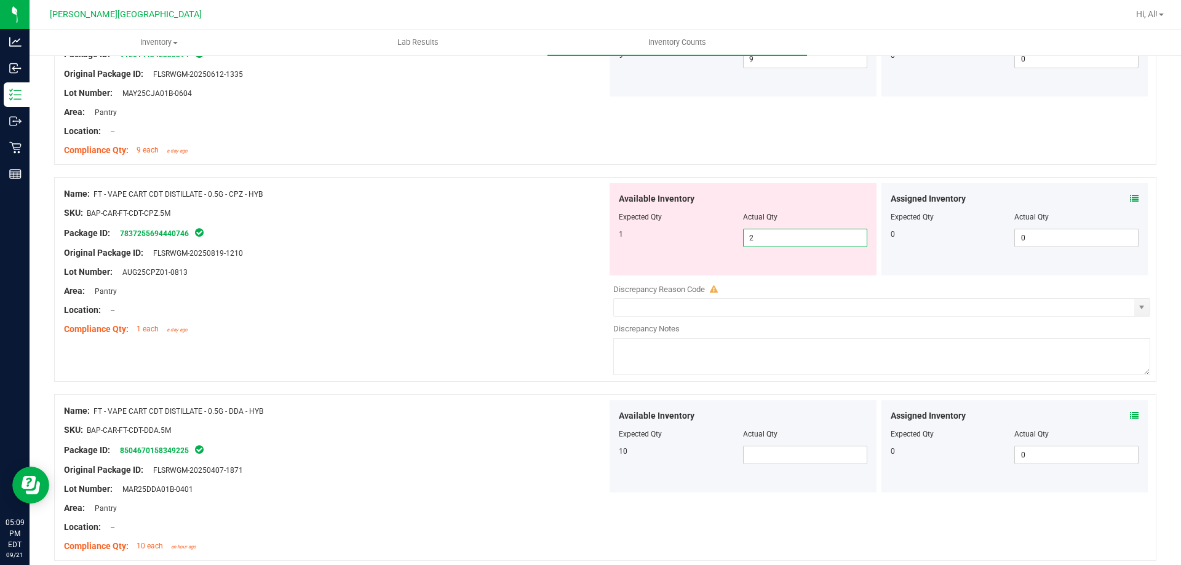
click at [755, 241] on span "2 2" at bounding box center [805, 238] width 124 height 18
click at [511, 285] on div "Area: Pantry" at bounding box center [335, 291] width 543 height 13
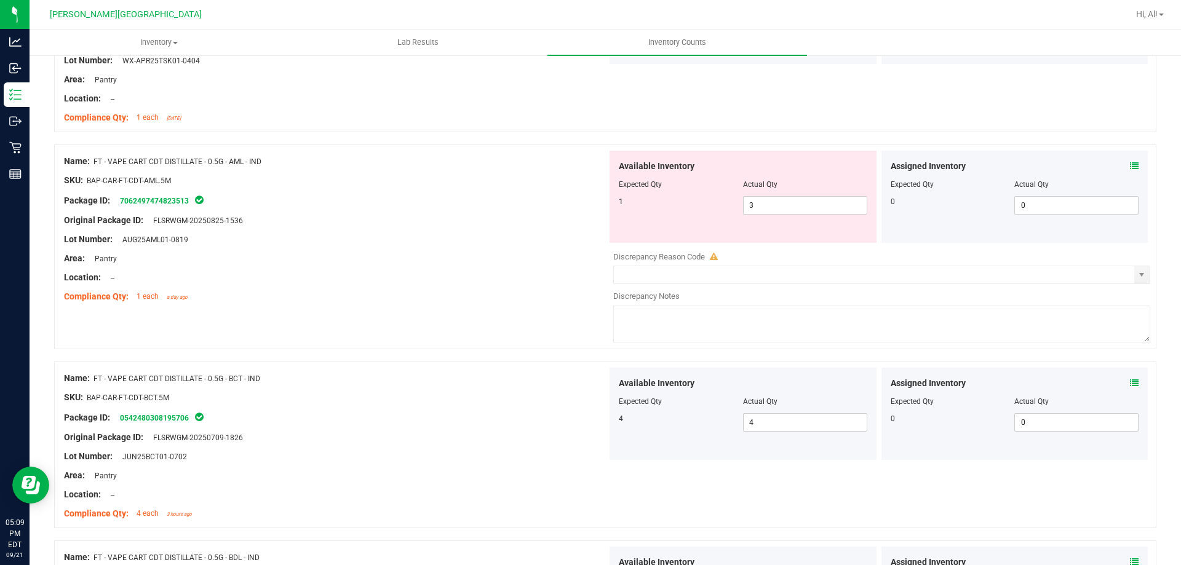
scroll to position [1108, 0]
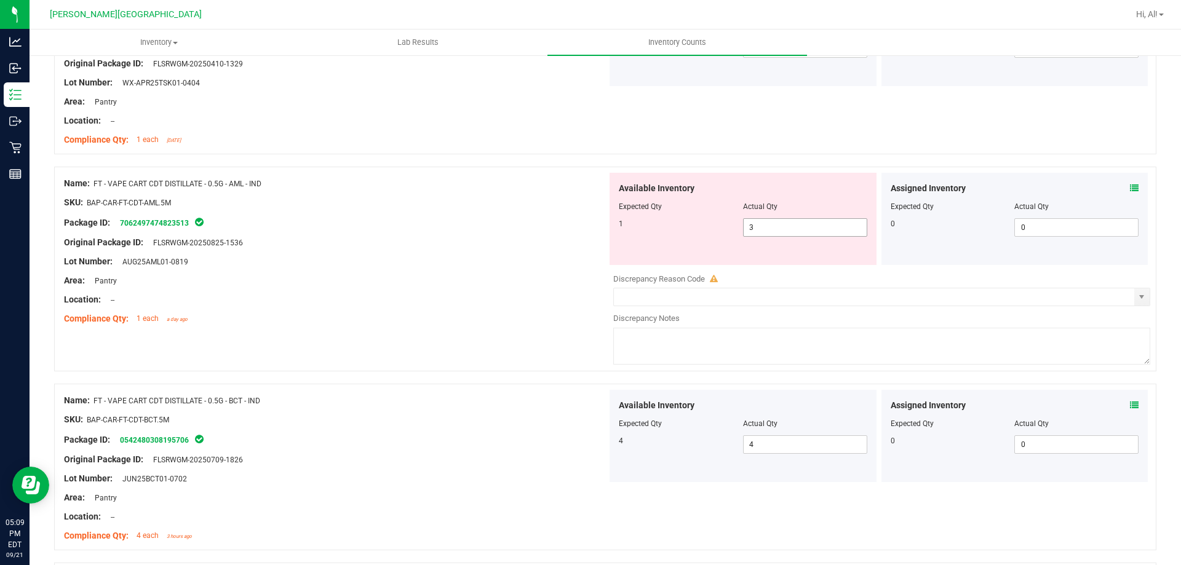
click at [769, 231] on span "3 3" at bounding box center [805, 227] width 124 height 18
click at [369, 310] on div at bounding box center [335, 309] width 543 height 6
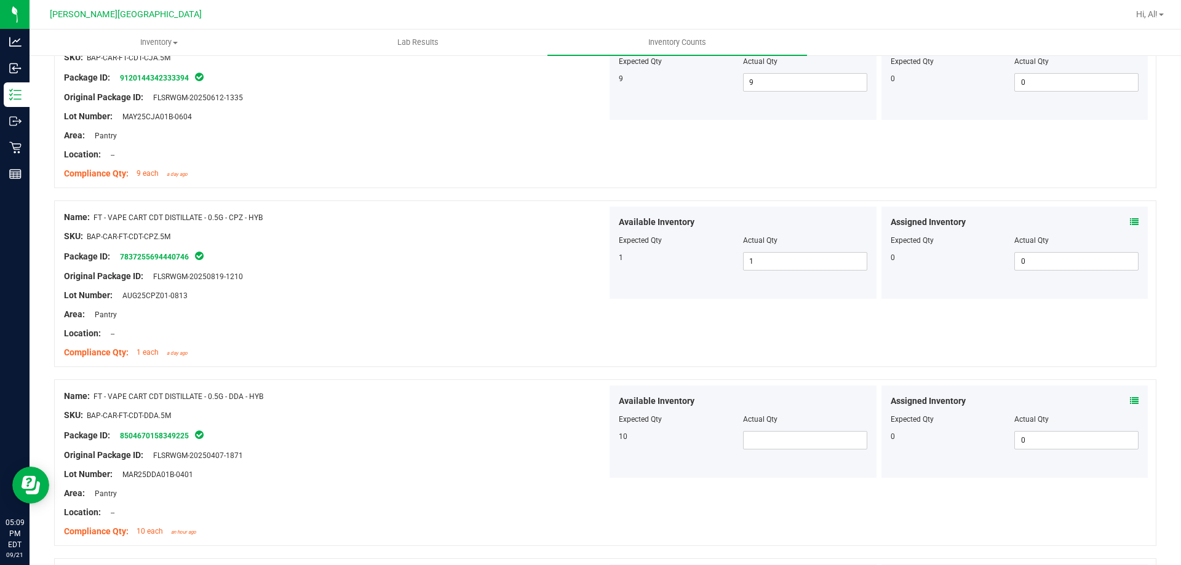
scroll to position [2031, 0]
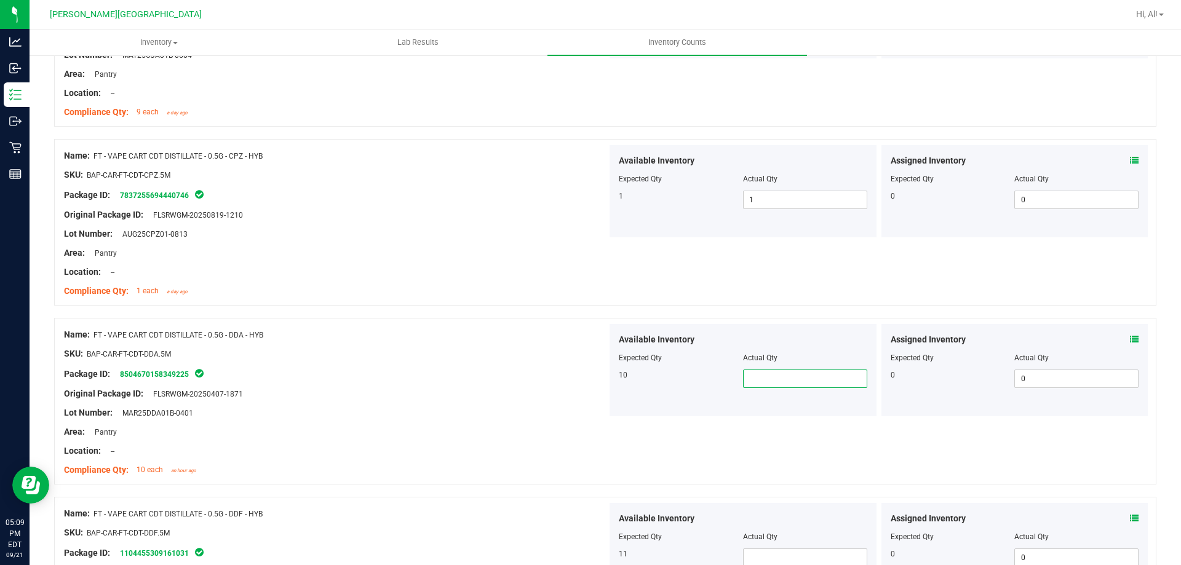
click at [761, 378] on span at bounding box center [805, 379] width 124 height 18
click at [475, 342] on div at bounding box center [335, 345] width 543 height 6
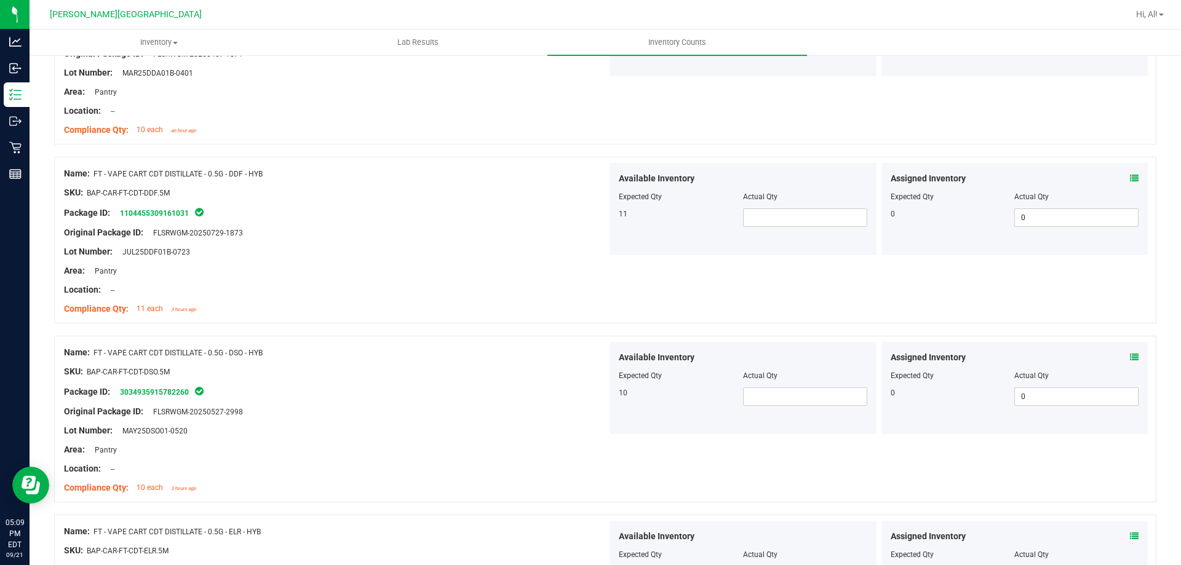
scroll to position [2400, 0]
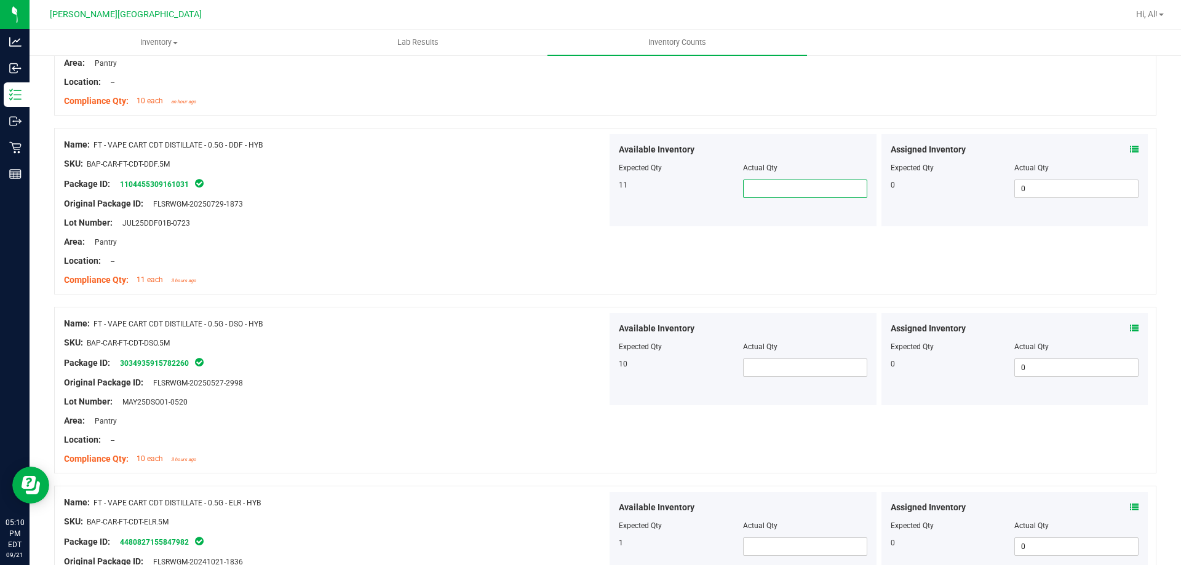
click at [784, 190] on span at bounding box center [805, 189] width 124 height 18
click at [765, 367] on span at bounding box center [805, 368] width 124 height 18
click at [523, 343] on div "SKU: BAP-CAR-FT-CDT-DSO.5M" at bounding box center [335, 343] width 543 height 13
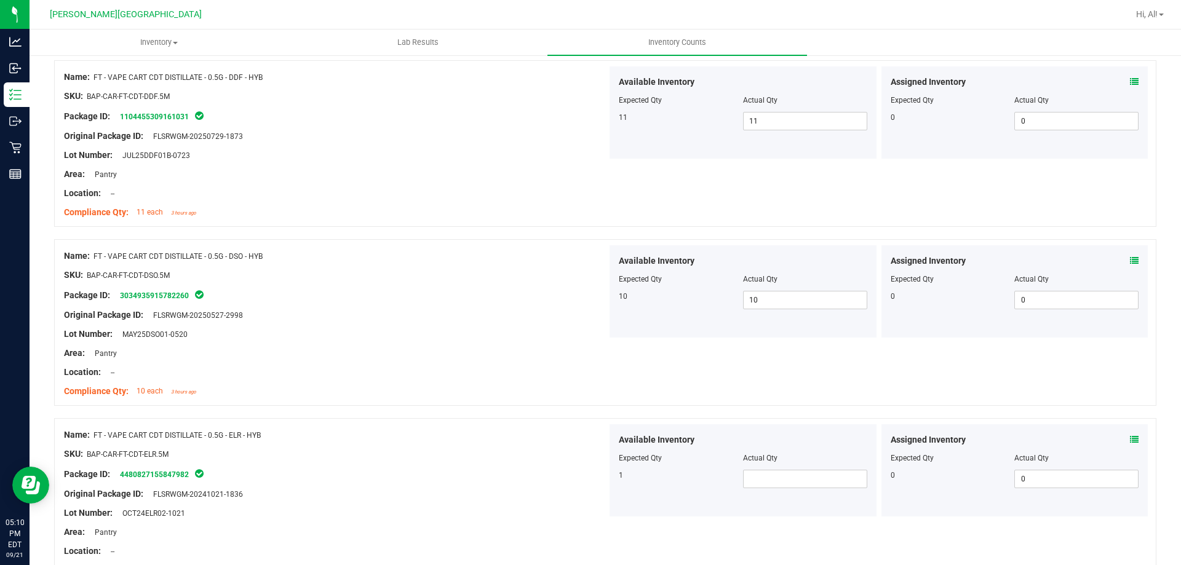
scroll to position [2584, 0]
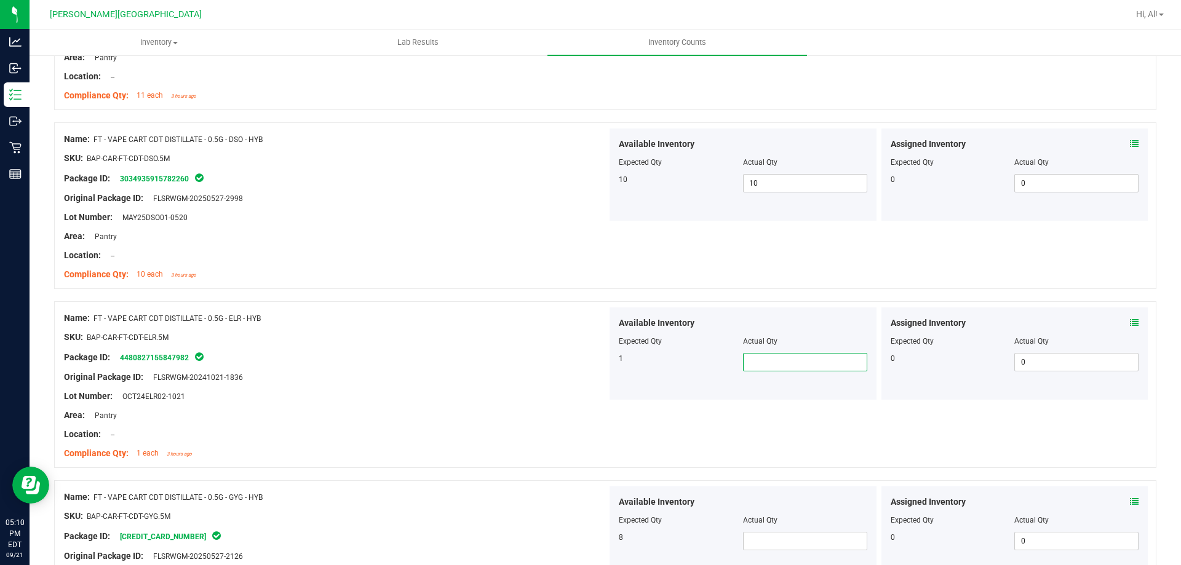
click at [761, 366] on span at bounding box center [805, 362] width 124 height 18
click at [754, 358] on input "text" at bounding box center [805, 362] width 123 height 17
click at [757, 355] on input "text" at bounding box center [805, 362] width 123 height 17
click at [756, 359] on input "text" at bounding box center [805, 362] width 123 height 17
click at [754, 359] on input "text" at bounding box center [805, 362] width 123 height 17
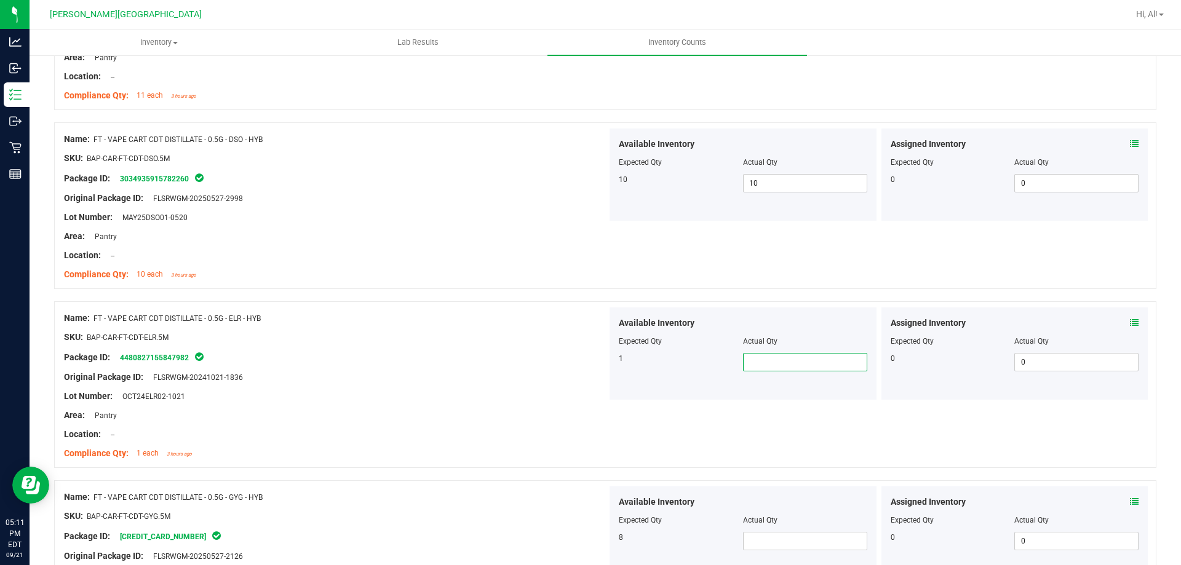
click at [808, 364] on input "text" at bounding box center [805, 362] width 123 height 17
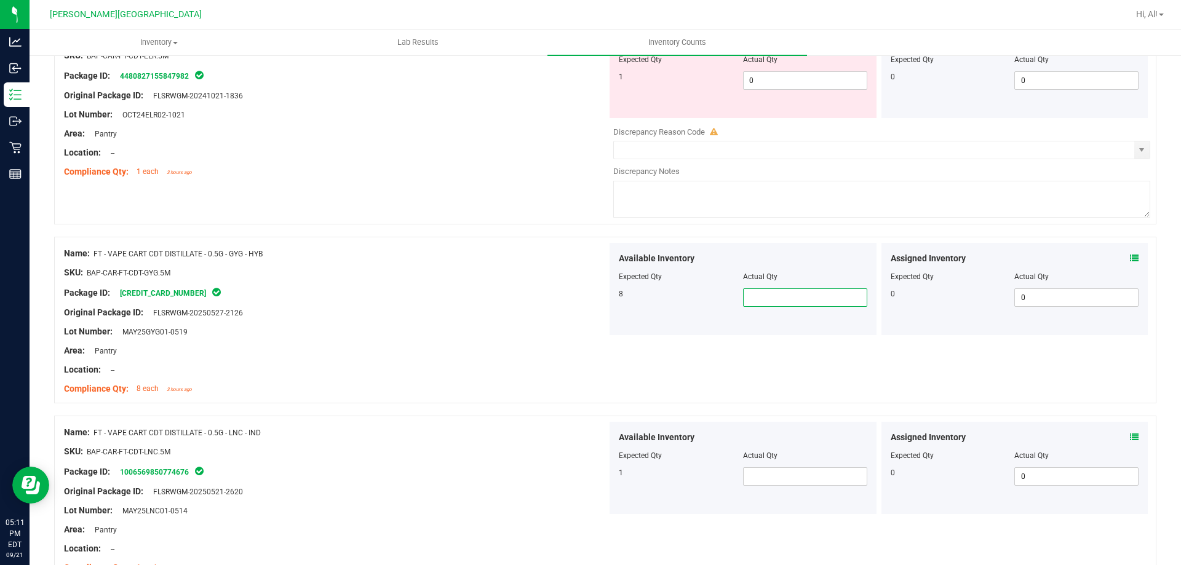
click at [761, 295] on input "text" at bounding box center [805, 297] width 123 height 17
click at [535, 326] on div "Lot Number: MAY25GYG01-0519" at bounding box center [335, 332] width 543 height 13
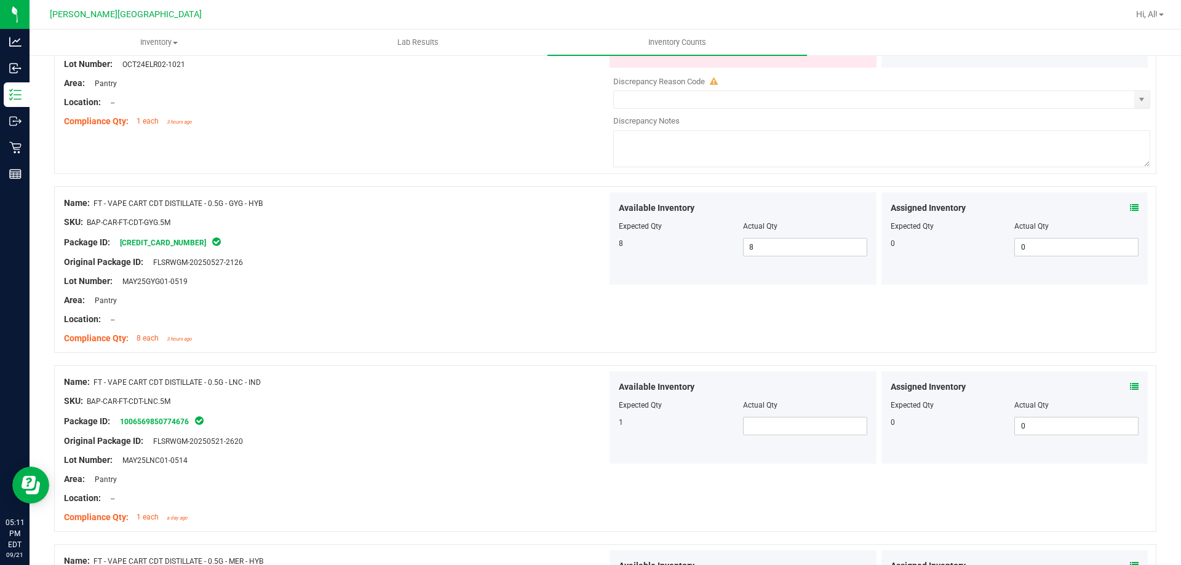
scroll to position [2989, 0]
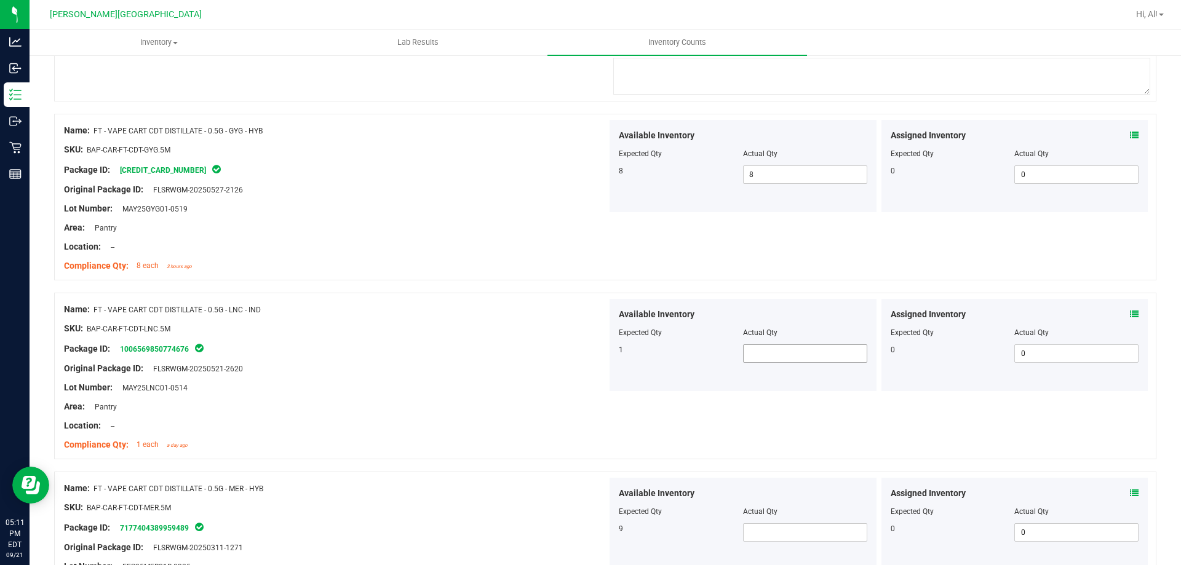
click at [767, 354] on span at bounding box center [805, 354] width 124 height 18
click at [767, 354] on input "text" at bounding box center [805, 353] width 123 height 17
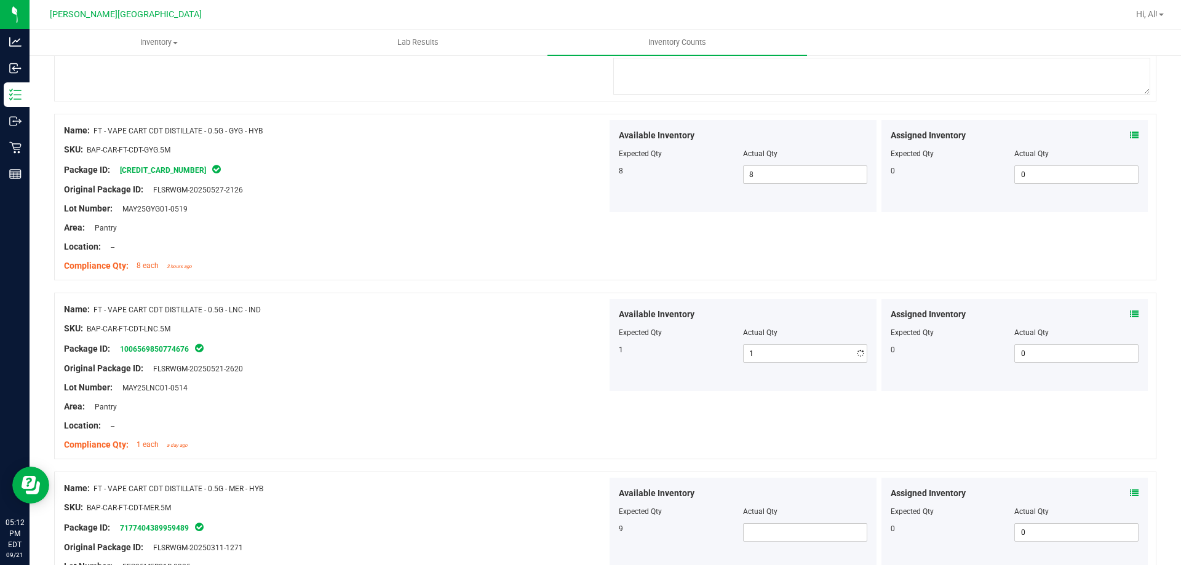
drag, startPoint x: 613, startPoint y: 425, endPoint x: 788, endPoint y: 470, distance: 180.3
click at [614, 425] on div "Name: FT - VAPE CART CDT DISTILLATE - 0.5G - LNC - IND SKU: BAP-CAR-FT-CDT-LNC.…" at bounding box center [605, 376] width 1103 height 167
click at [833, 536] on span at bounding box center [805, 533] width 124 height 18
click at [837, 535] on input "text" at bounding box center [805, 532] width 123 height 17
click at [568, 330] on div "SKU: BAP-CAR-FT-CDT-LNC.5M" at bounding box center [335, 328] width 543 height 13
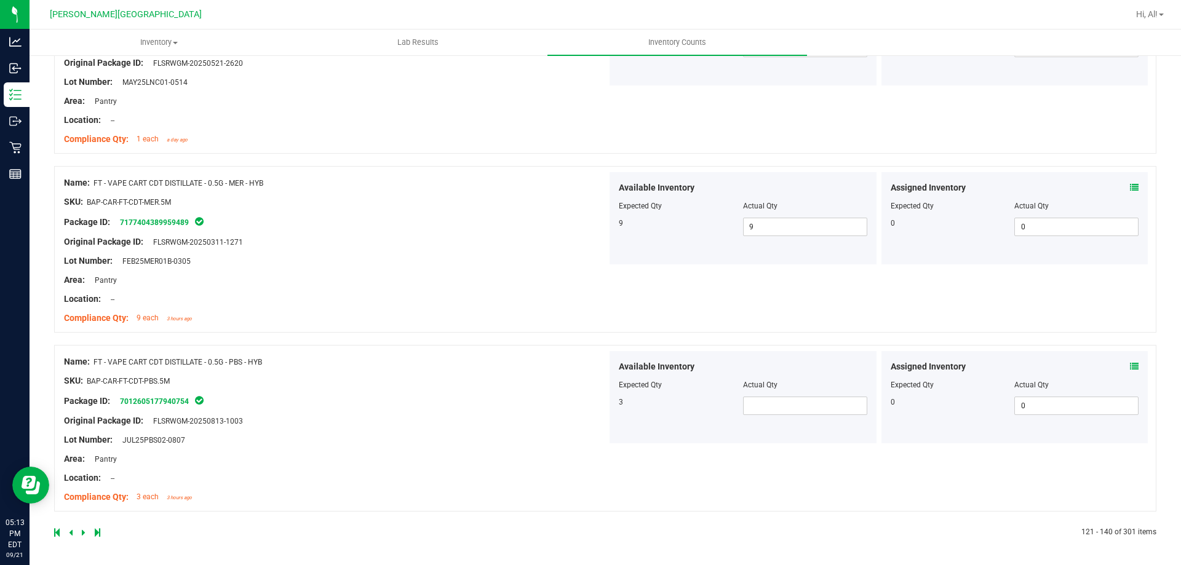
scroll to position [3296, 0]
click at [844, 401] on span at bounding box center [805, 405] width 124 height 18
click at [817, 495] on div "Name: FT - VAPE CART CDT DISTILLATE - 0.5G - PBS - HYB SKU: BAP-CAR-FT-CDT-PBS.…" at bounding box center [605, 428] width 1103 height 167
click at [86, 534] on link at bounding box center [85, 532] width 6 height 9
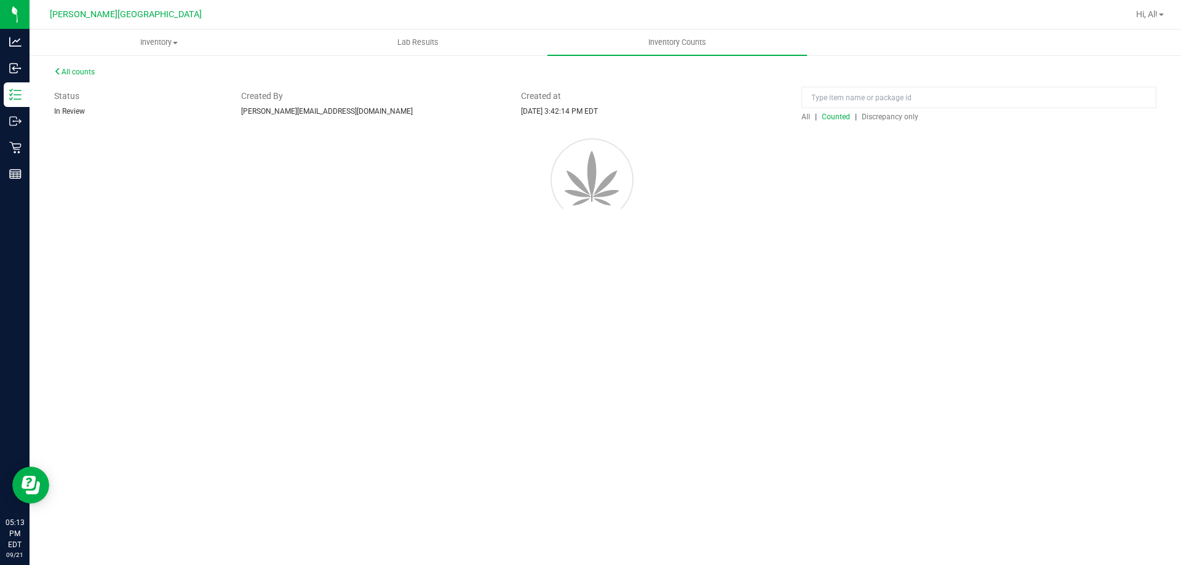
scroll to position [0, 0]
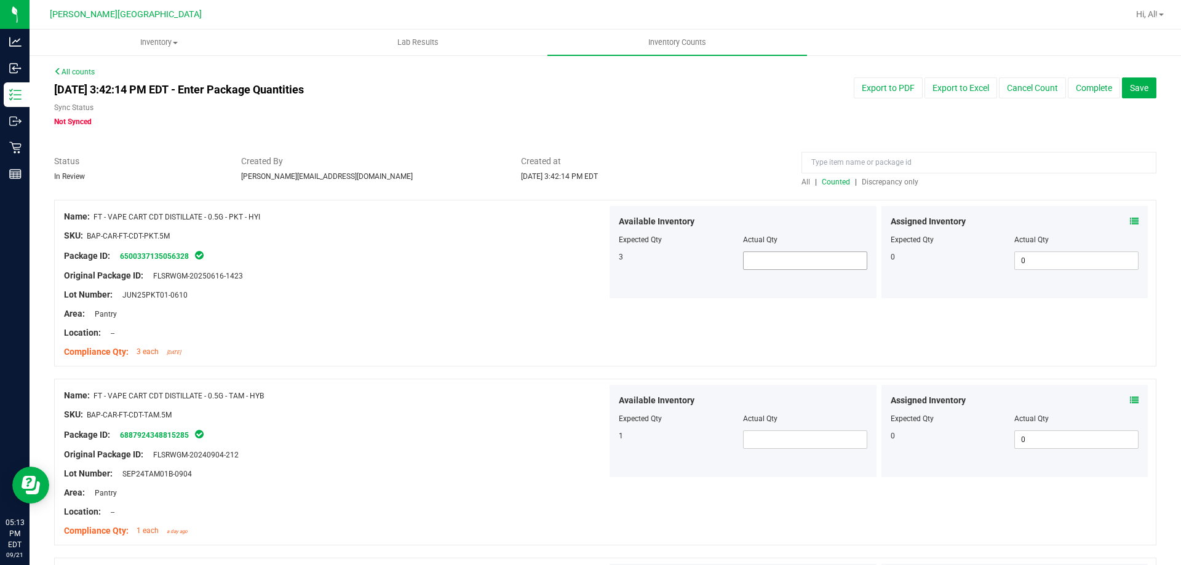
click at [793, 259] on span at bounding box center [805, 261] width 124 height 18
click at [767, 441] on span at bounding box center [805, 440] width 124 height 18
click at [774, 538] on div "Name: FT - VAPE CART CDT DISTILLATE - 0.5G - TAM - HYB SKU: BAP-CAR-FT-CDT-TAM.…" at bounding box center [605, 462] width 1103 height 167
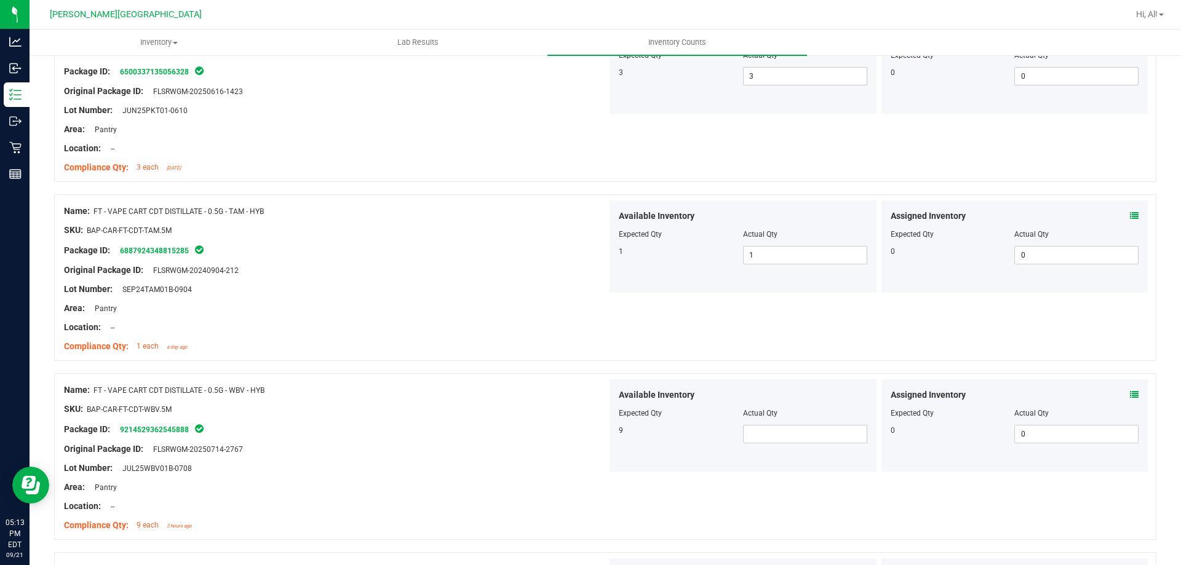
scroll to position [246, 0]
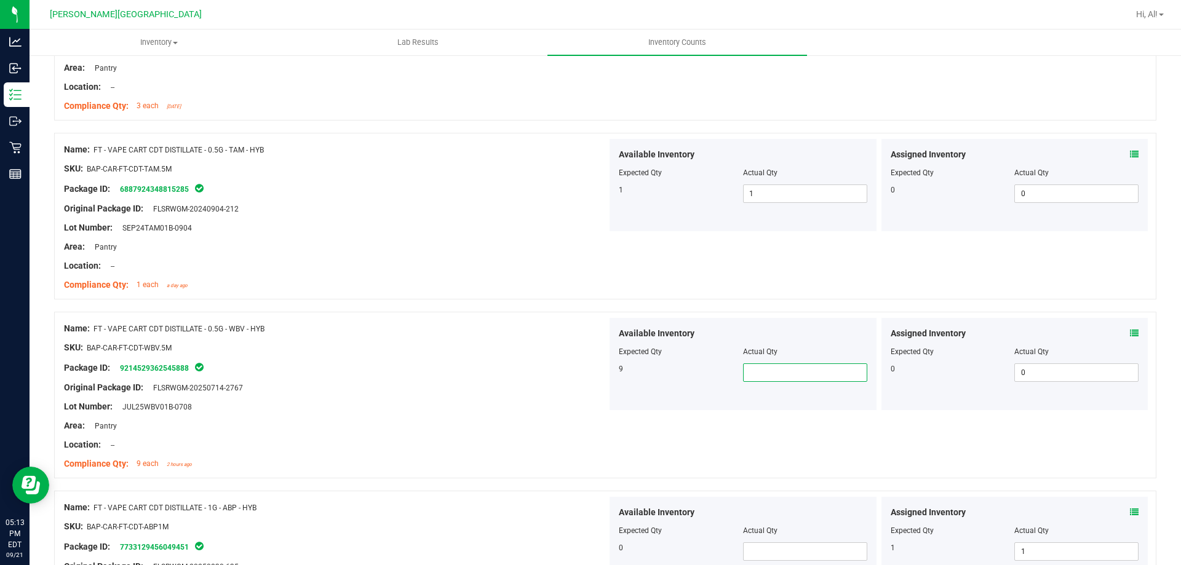
click at [753, 377] on span at bounding box center [805, 373] width 124 height 18
click at [645, 429] on div "Name: FT - VAPE CART CDT DISTILLATE - 0.5G - WBV - HYB SKU: BAP-CAR-FT-CDT-WBV.…" at bounding box center [605, 395] width 1103 height 167
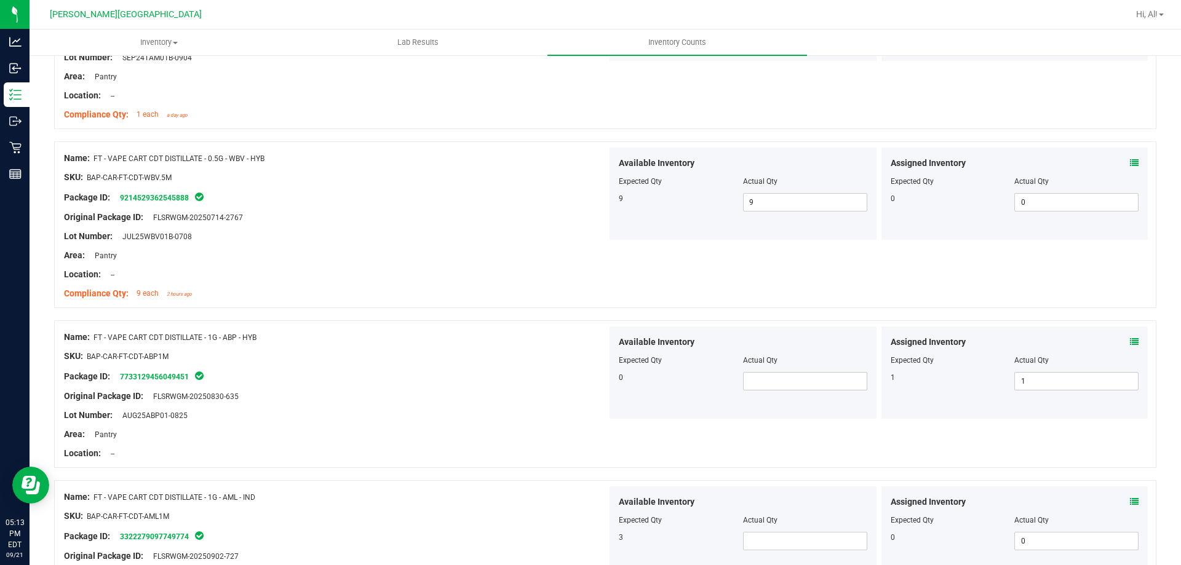
scroll to position [431, 0]
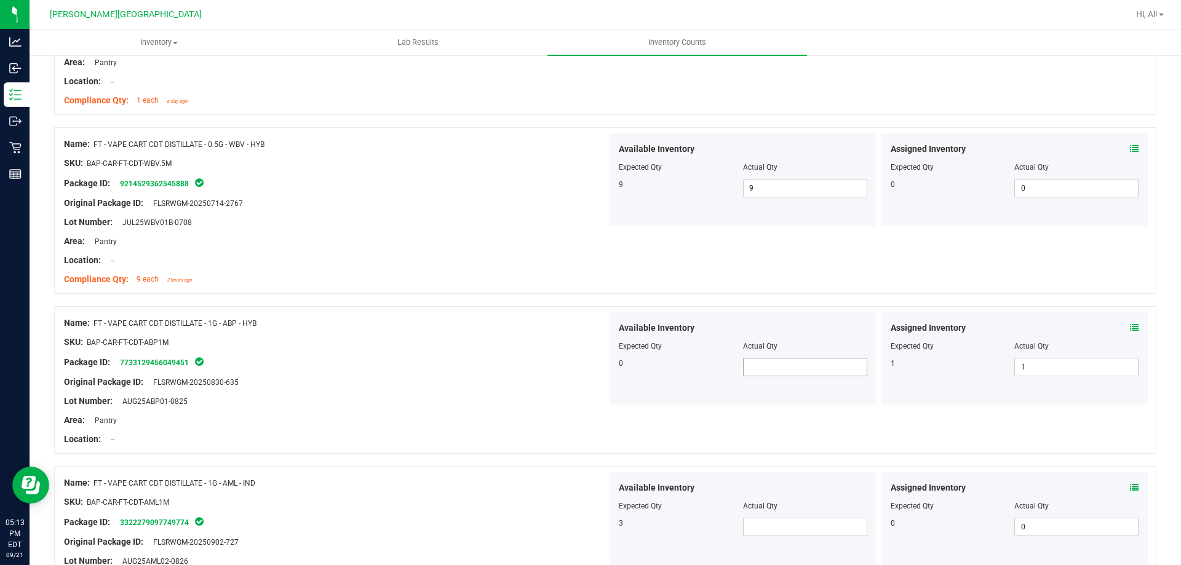
click at [754, 360] on span at bounding box center [805, 367] width 124 height 18
click at [553, 376] on div "Original Package ID: FLSRWGM-20250830-635" at bounding box center [335, 382] width 543 height 13
drag, startPoint x: 810, startPoint y: 375, endPoint x: 814, endPoint y: 368, distance: 8.3
click at [811, 375] on span at bounding box center [805, 367] width 124 height 18
click at [792, 414] on div "Name: FT - VAPE CART CDT DISTILLATE - 1G - ABP - HYB SKU: BAP-CAR-FT-CDT-ABP1M …" at bounding box center [605, 380] width 1103 height 148
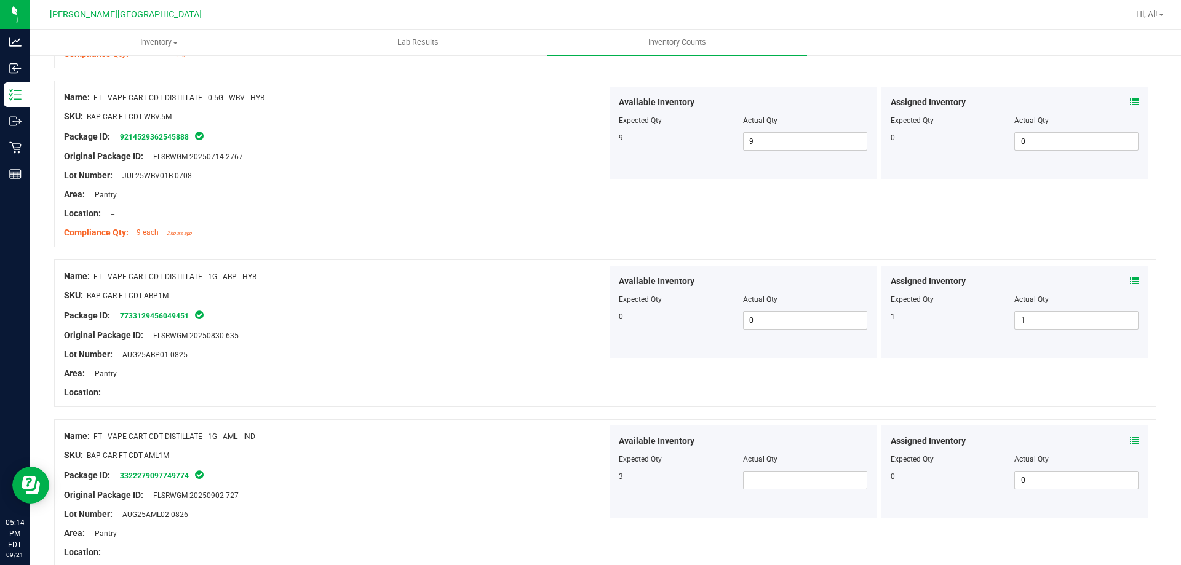
scroll to position [554, 0]
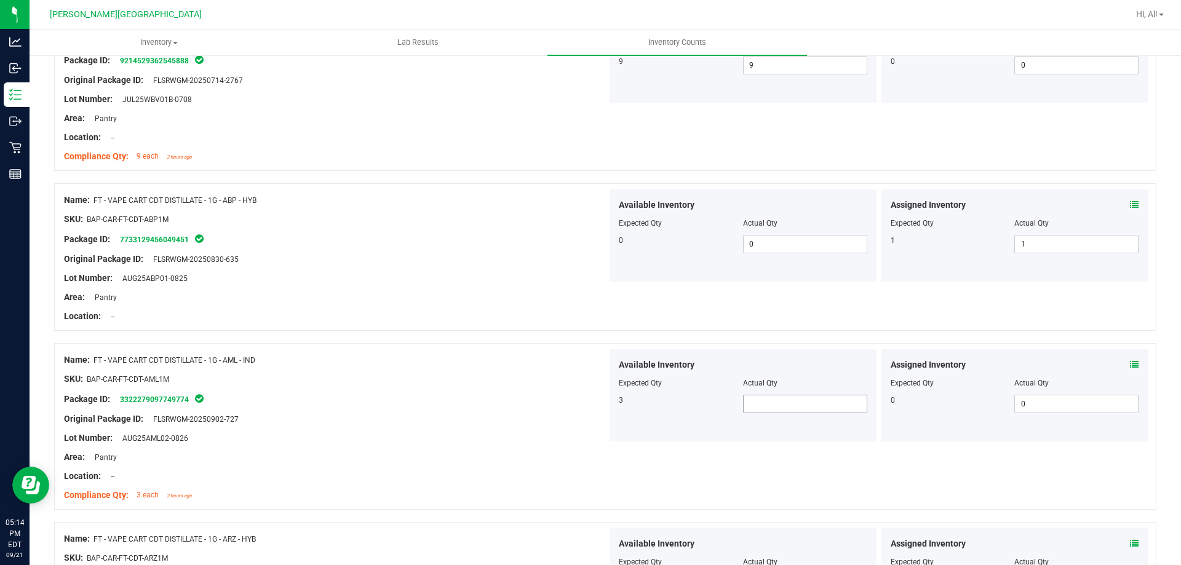
click at [796, 409] on span at bounding box center [805, 404] width 124 height 18
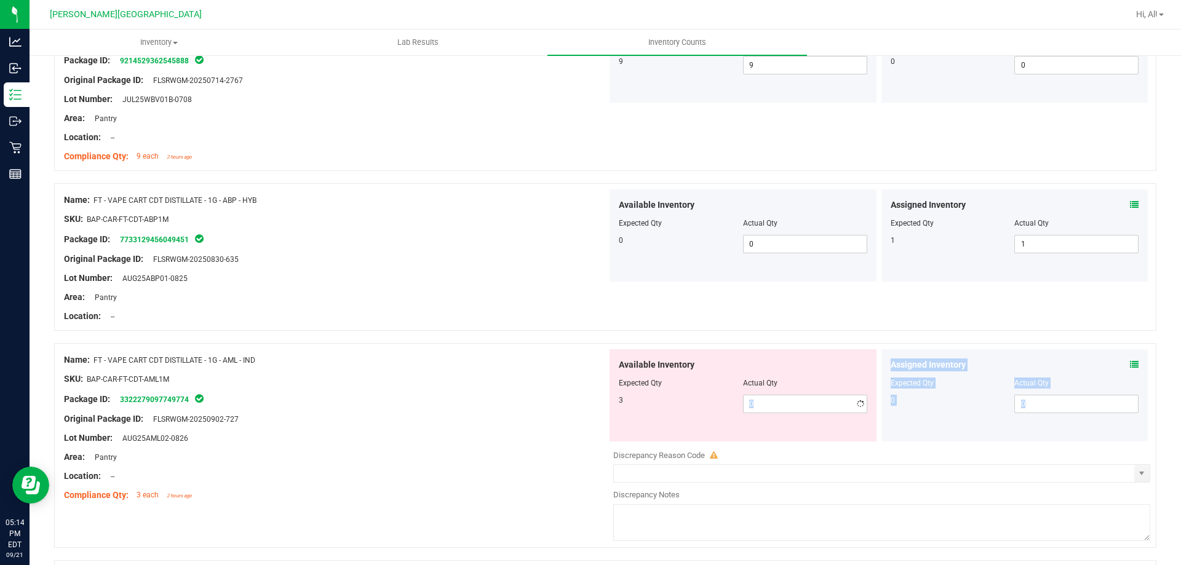
drag, startPoint x: 735, startPoint y: 444, endPoint x: 738, endPoint y: 370, distance: 73.3
click at [738, 370] on div "Name: FT - VAPE CART CDT DISTILLATE - 1G - AML - IND SKU: BAP-CAR-FT-CDT-AML1M …" at bounding box center [605, 445] width 1103 height 205
click at [510, 439] on div "Lot Number: AUG25AML02-0826" at bounding box center [335, 438] width 543 height 13
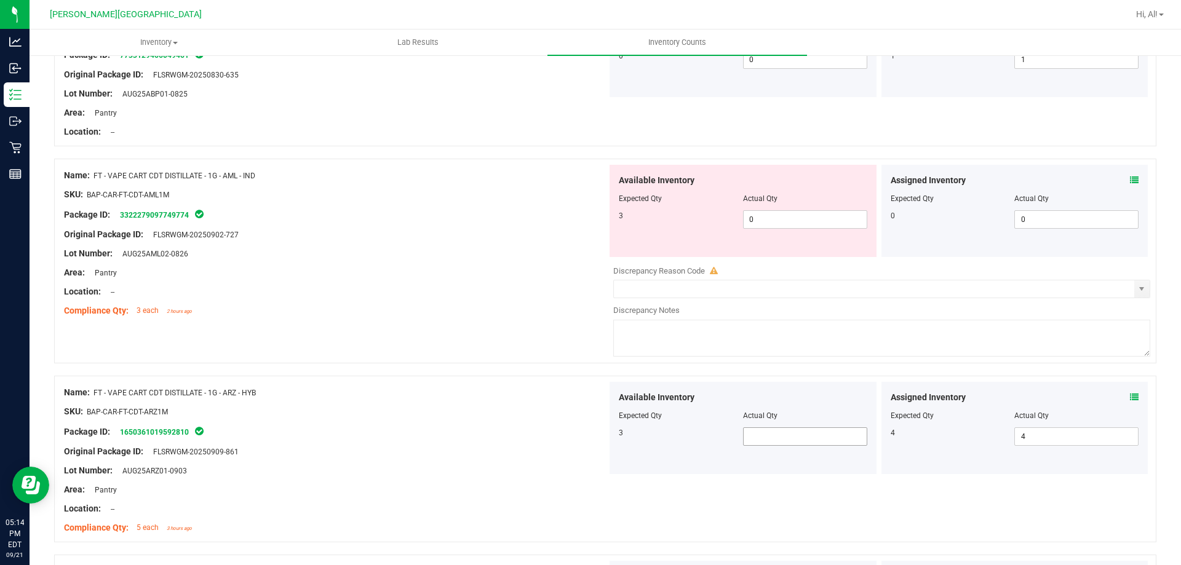
click at [786, 440] on span at bounding box center [805, 437] width 124 height 18
click at [689, 481] on div "Name: FT - VAPE CART CDT DISTILLATE - 1G - ARZ - HYB SKU: BAP-CAR-FT-CDT-ARZ1M …" at bounding box center [605, 459] width 1103 height 167
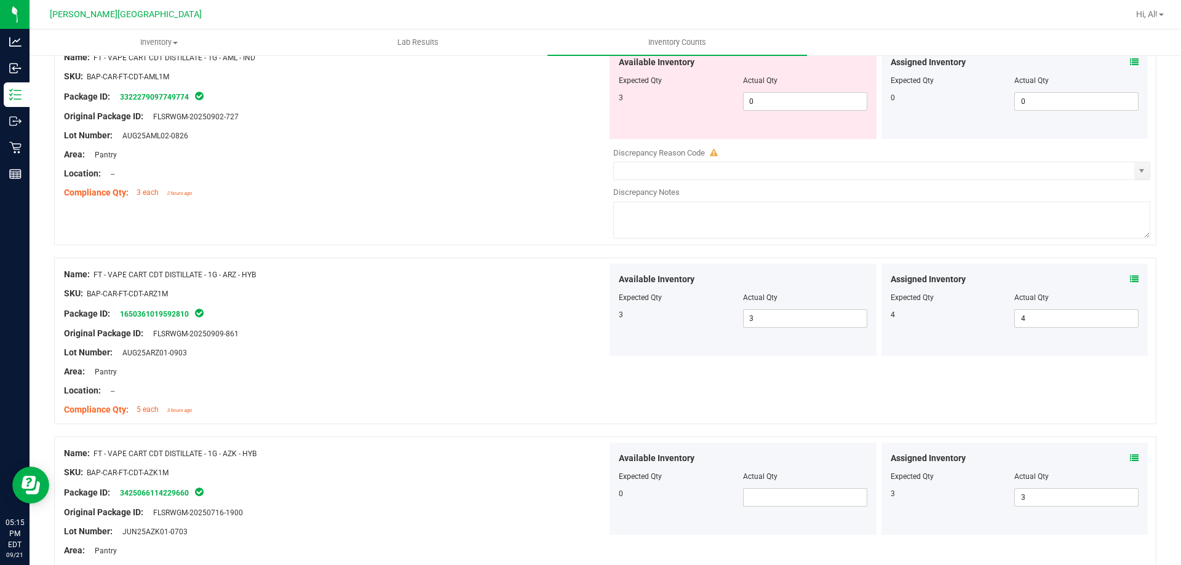
scroll to position [861, 0]
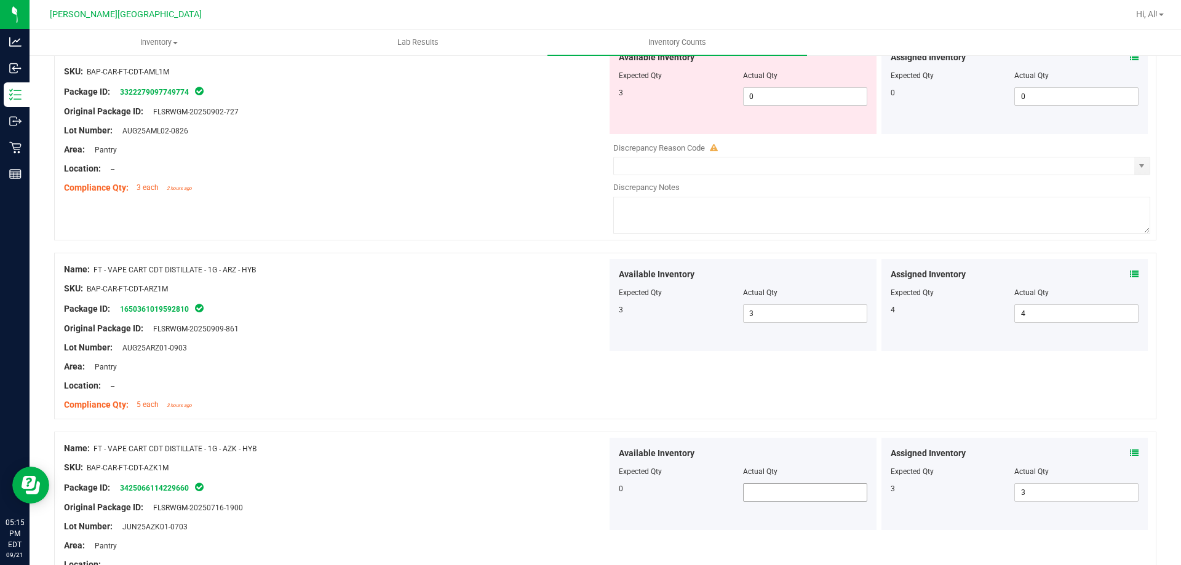
click at [749, 484] on span at bounding box center [805, 493] width 124 height 18
click at [751, 501] on span at bounding box center [805, 493] width 124 height 18
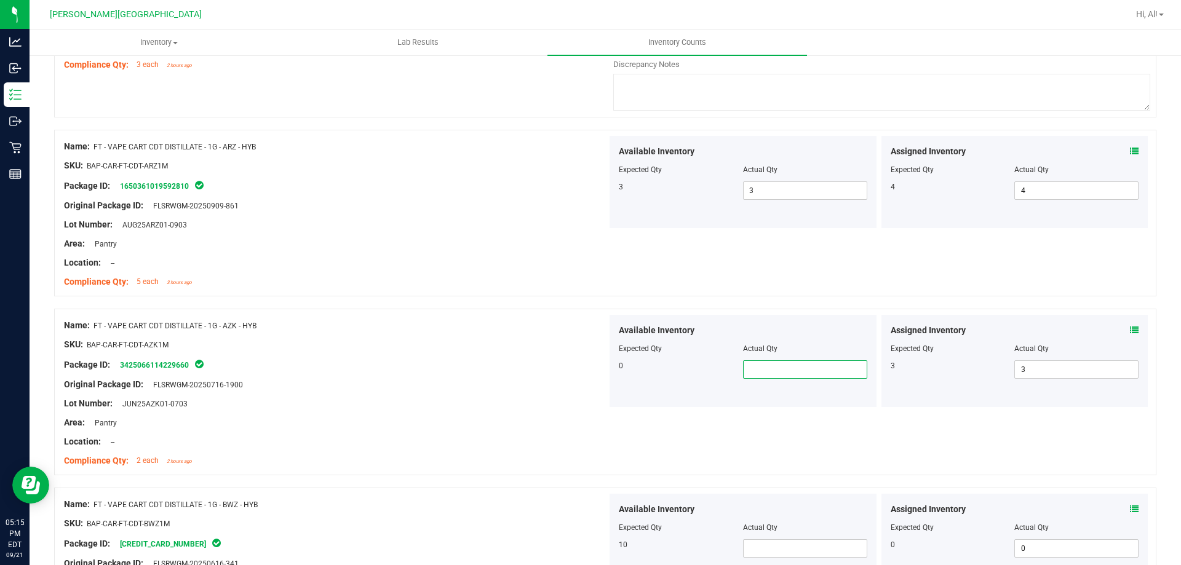
click at [792, 363] on input "text" at bounding box center [805, 369] width 123 height 17
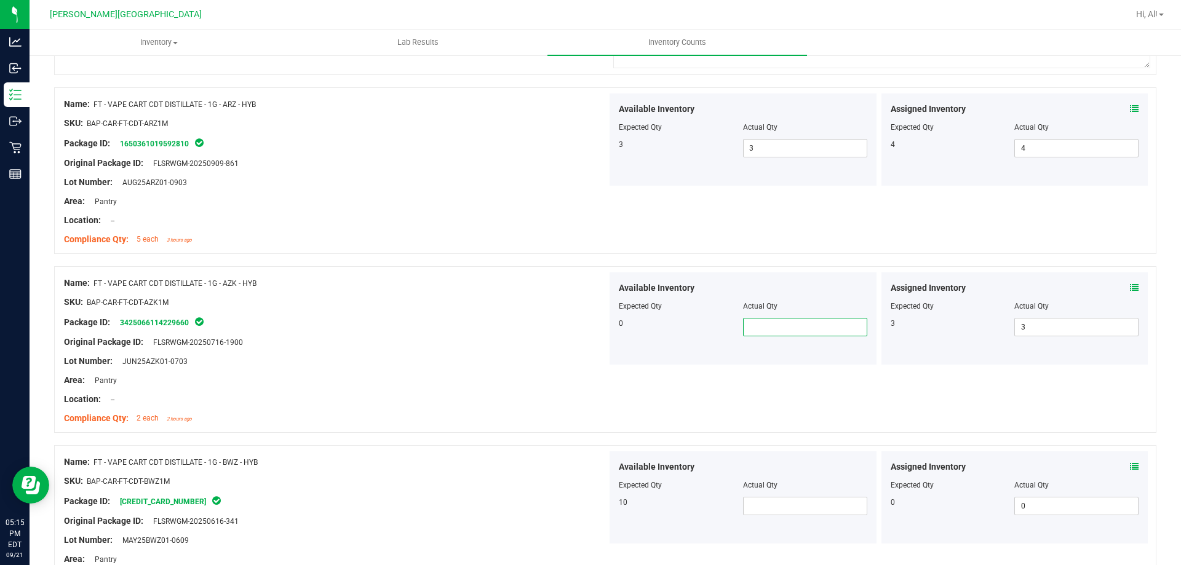
scroll to position [1046, 0]
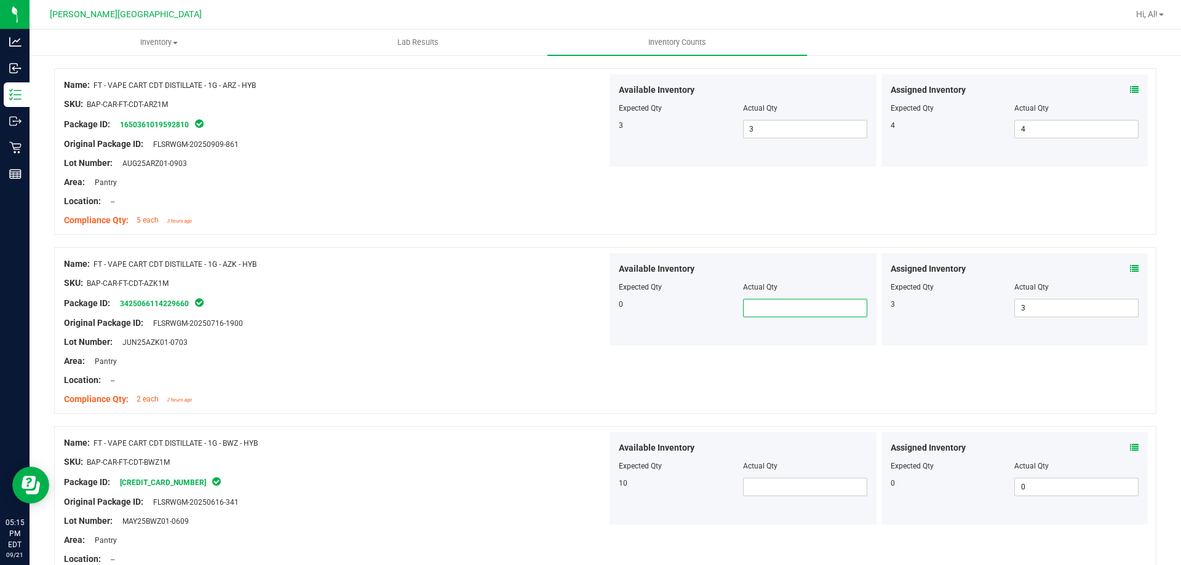
click at [551, 305] on div "Package ID: 3425066114229660" at bounding box center [335, 303] width 543 height 15
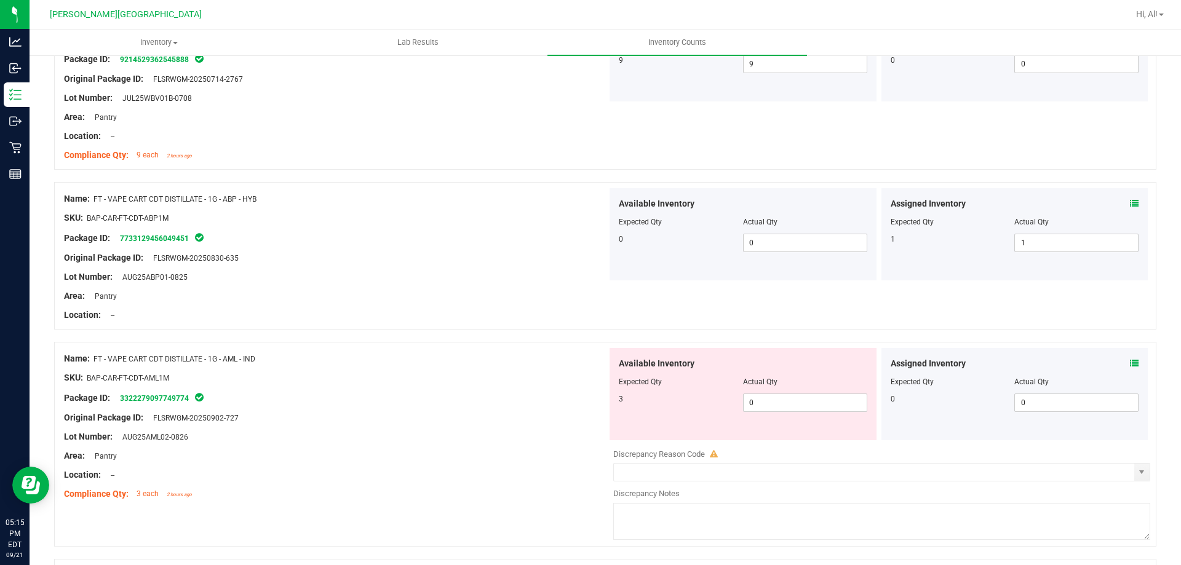
scroll to position [615, 0]
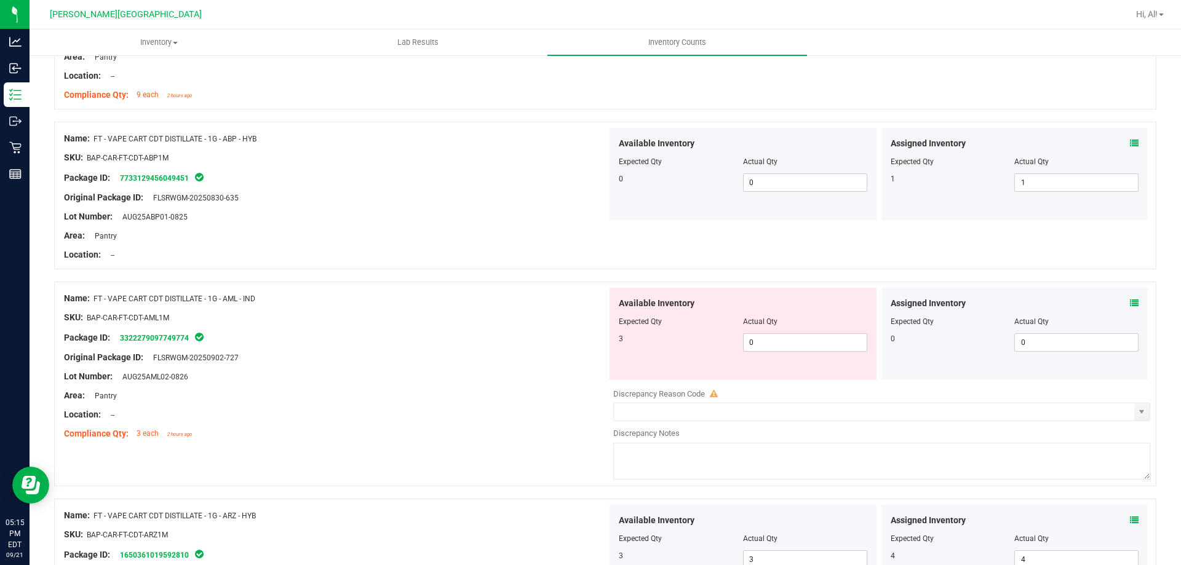
drag, startPoint x: 140, startPoint y: 296, endPoint x: 295, endPoint y: 296, distance: 155.1
click at [295, 296] on div "Name: FT - VAPE CART CDT DISTILLATE - 1G - AML - IND" at bounding box center [335, 298] width 543 height 13
click at [336, 438] on div "Compliance Qty: 3 each 2 hours ago" at bounding box center [335, 434] width 543 height 13
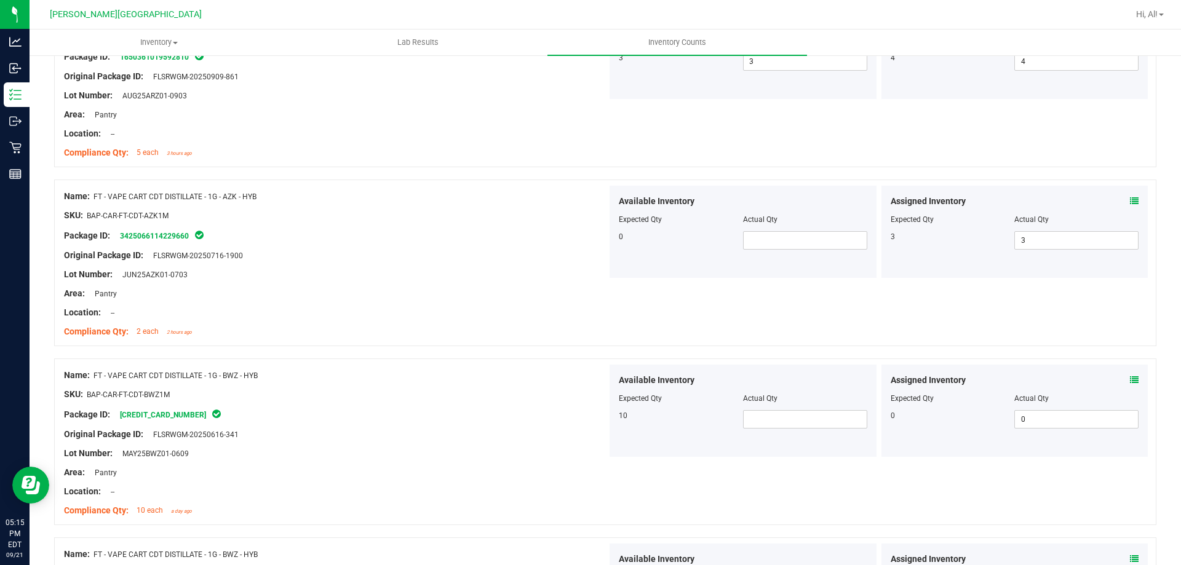
scroll to position [1046, 0]
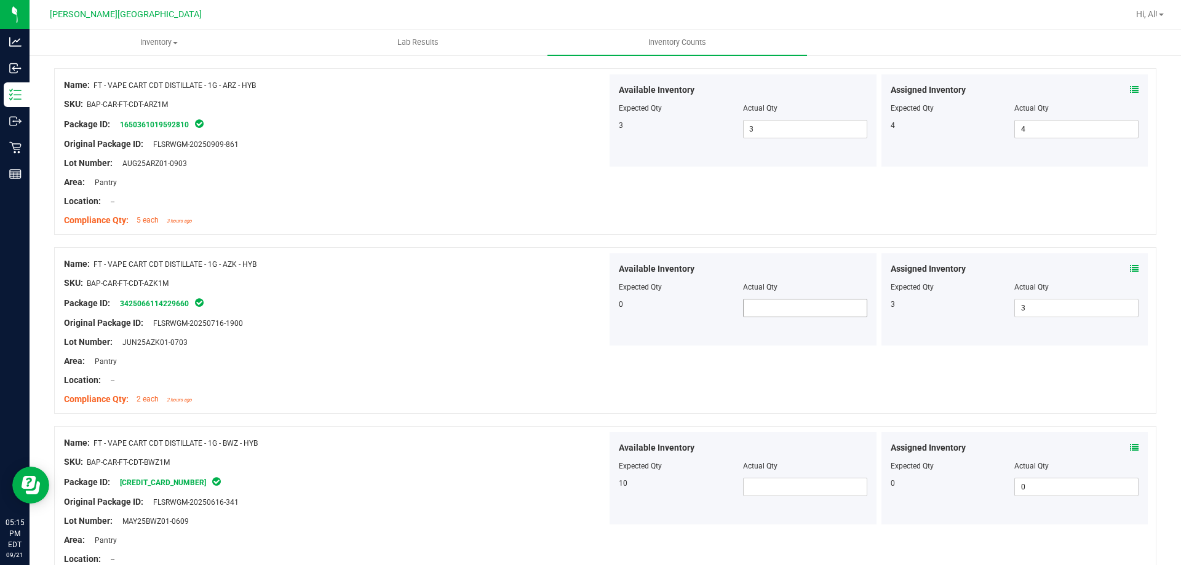
click at [763, 306] on span at bounding box center [805, 308] width 124 height 18
click at [763, 306] on input "text" at bounding box center [805, 308] width 123 height 17
click at [1130, 268] on icon at bounding box center [1134, 269] width 9 height 9
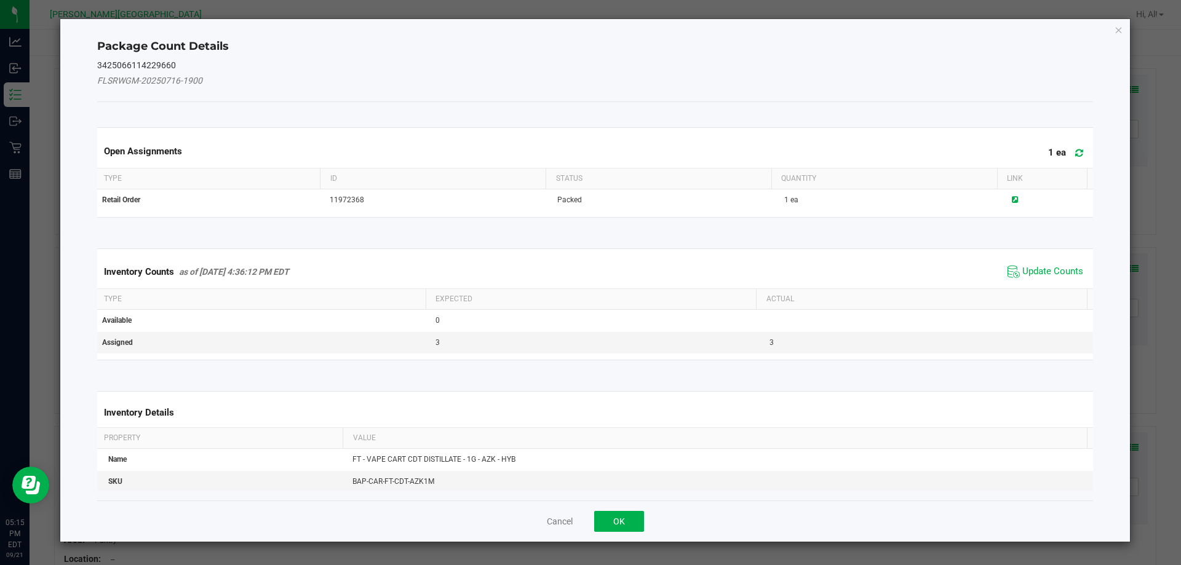
click at [1053, 261] on div "Inventory Counts as of [DATE] 4:36:12 PM EDT Update Counts" at bounding box center [596, 271] width 1002 height 33
click at [1053, 265] on span "Update Counts" at bounding box center [1046, 272] width 82 height 18
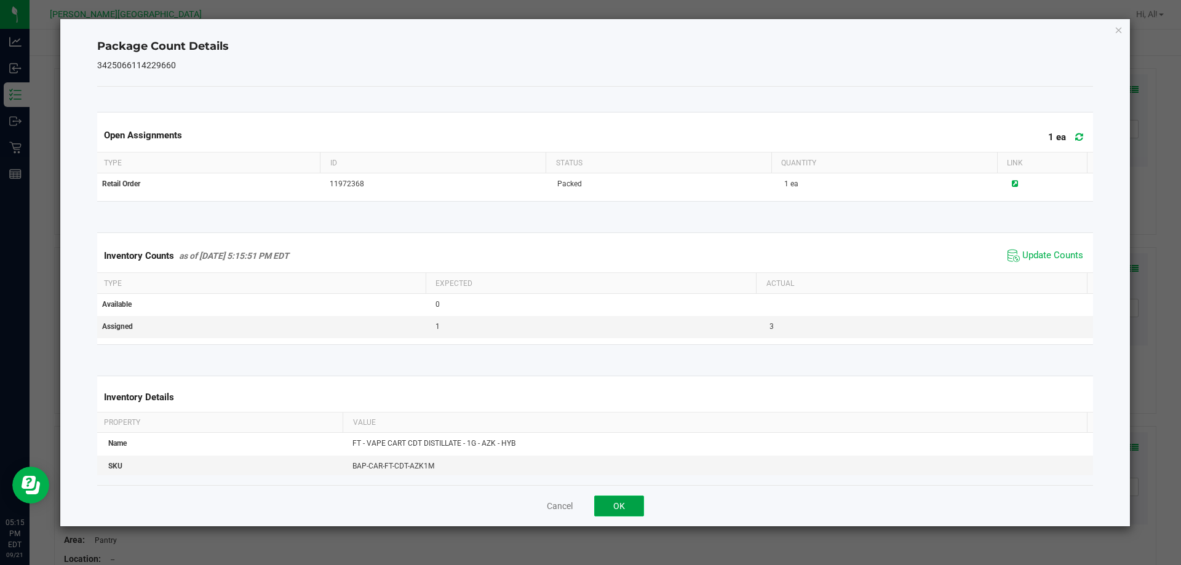
click at [618, 500] on button "OK" at bounding box center [619, 506] width 50 height 21
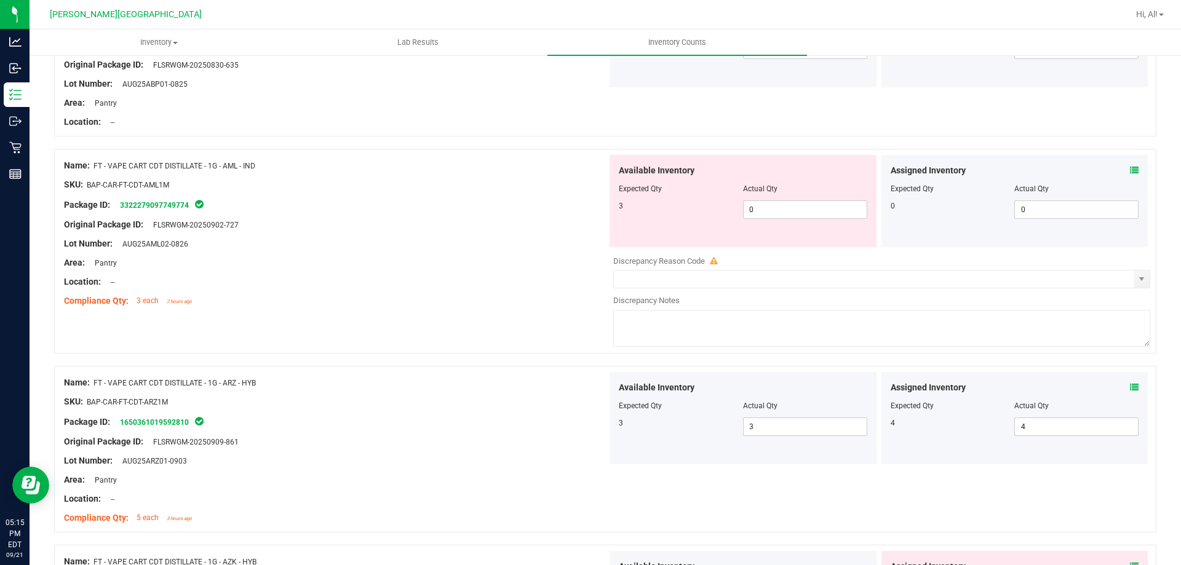
scroll to position [677, 0]
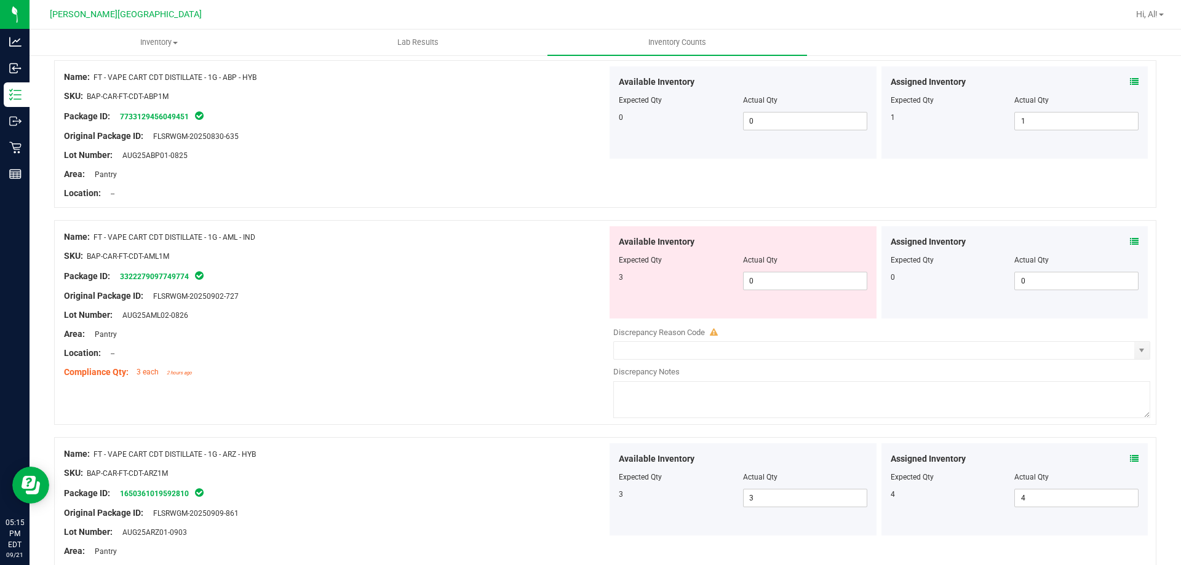
click at [1130, 238] on icon at bounding box center [1134, 242] width 9 height 9
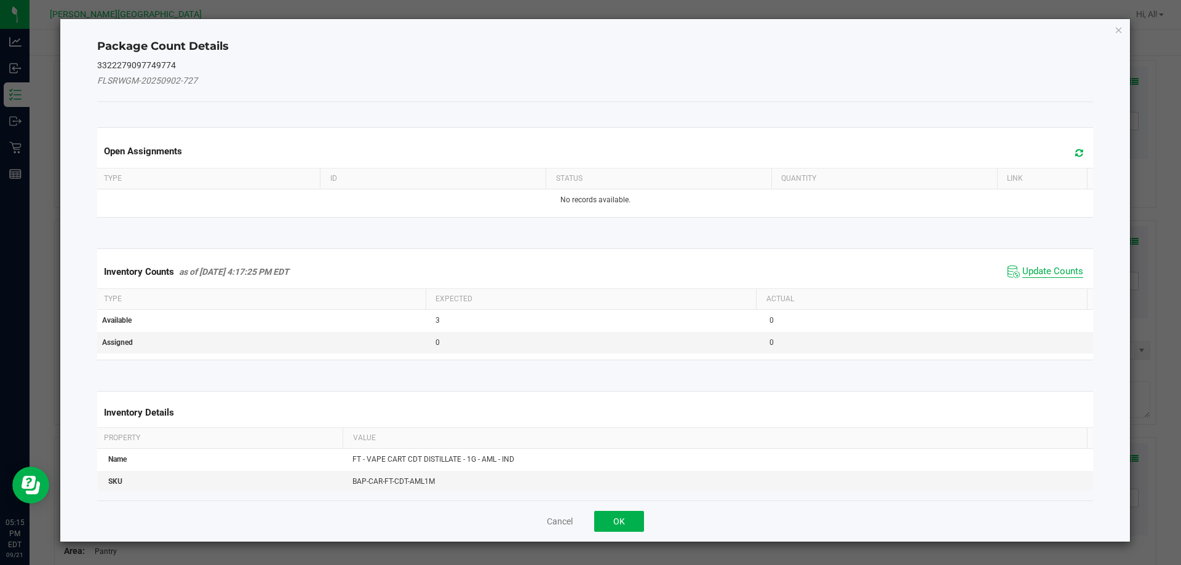
click at [1037, 273] on span "Update Counts" at bounding box center [1053, 272] width 61 height 12
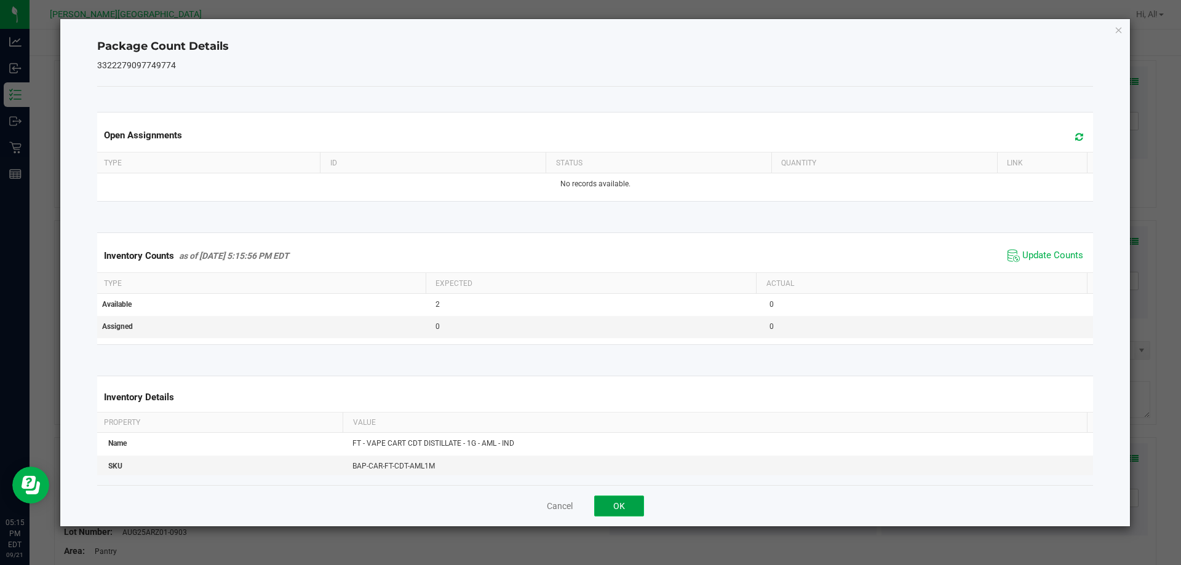
click at [636, 505] on button "OK" at bounding box center [619, 506] width 50 height 21
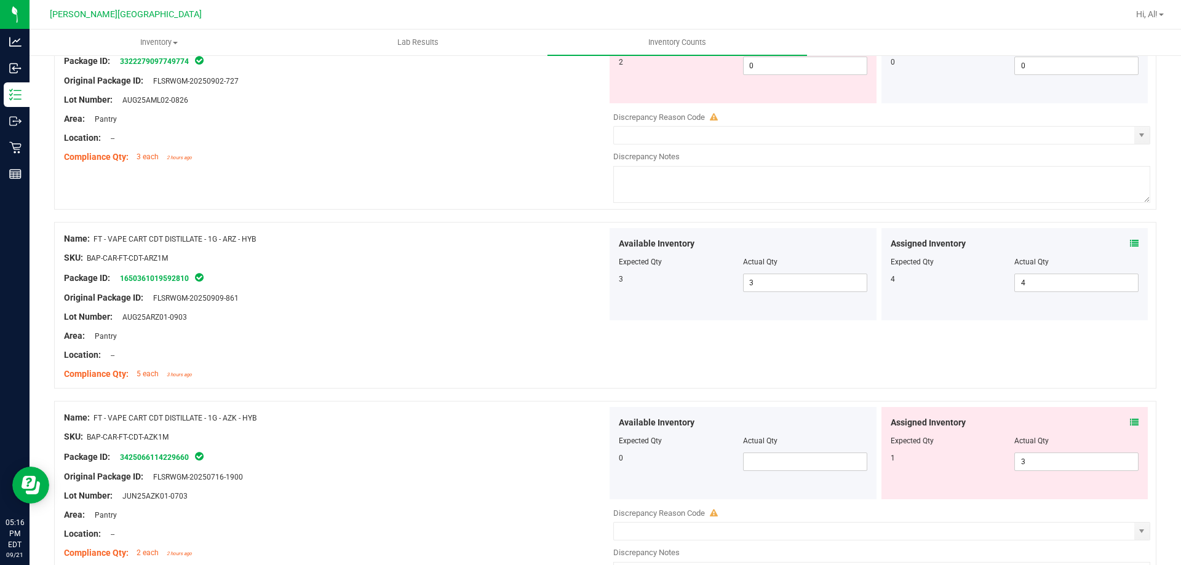
scroll to position [800, 0]
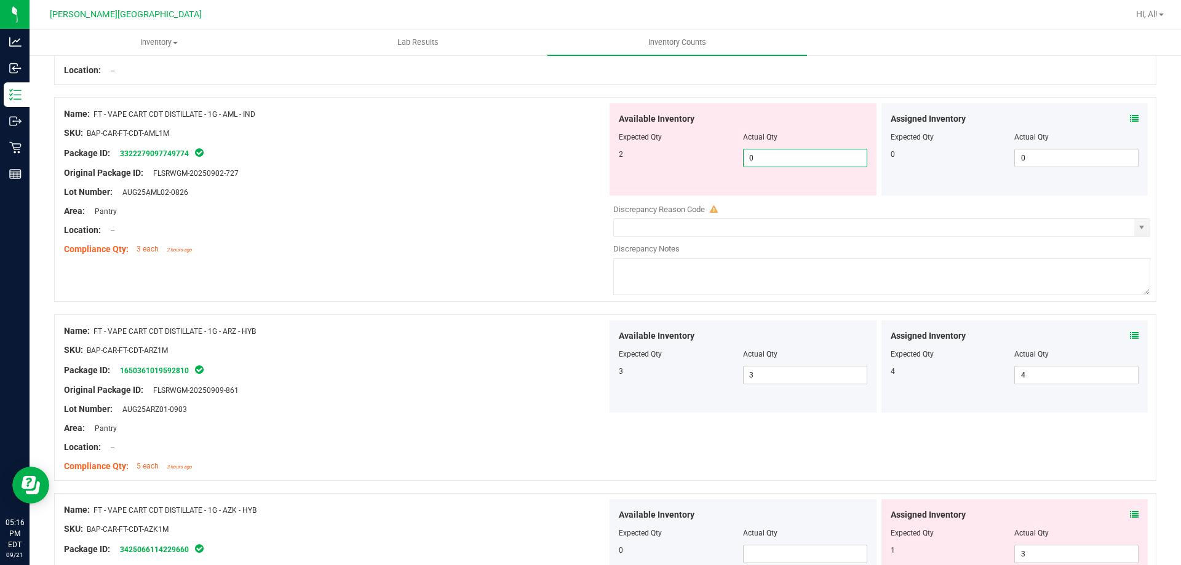
click at [807, 153] on span "0 0" at bounding box center [805, 158] width 124 height 18
click at [807, 153] on input "0" at bounding box center [805, 158] width 123 height 17
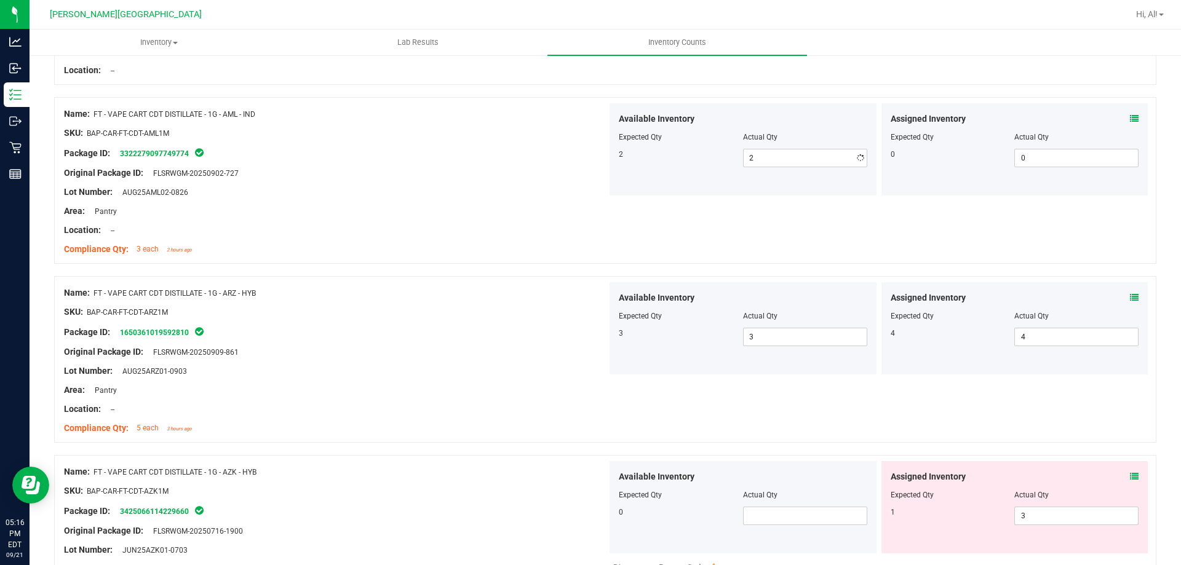
click at [569, 219] on div at bounding box center [335, 221] width 543 height 6
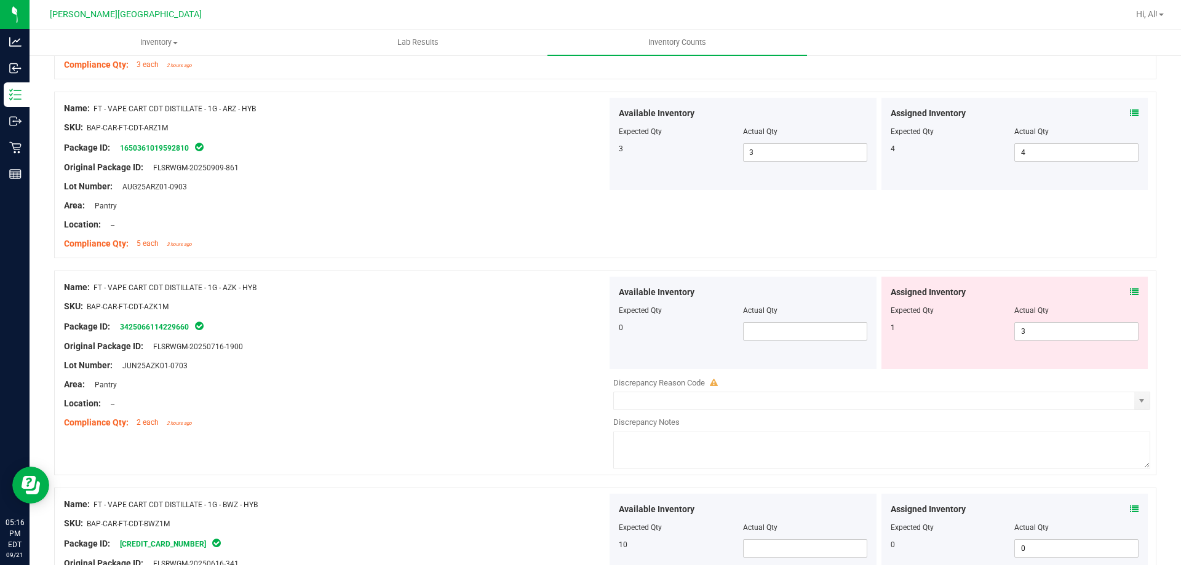
scroll to position [1046, 0]
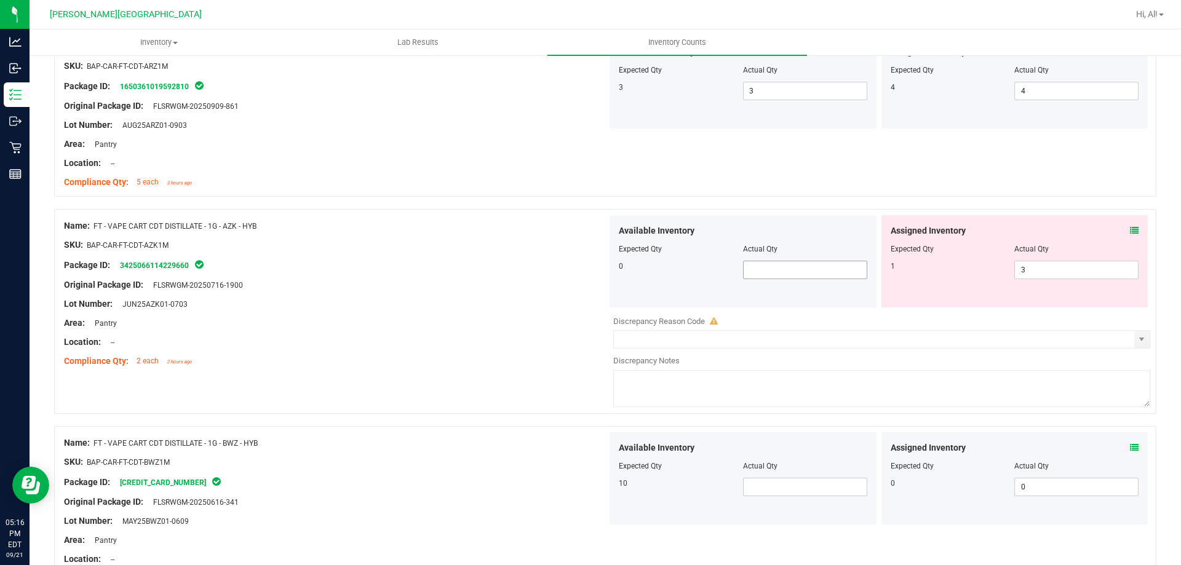
click at [751, 264] on span at bounding box center [805, 270] width 124 height 18
click at [479, 292] on div at bounding box center [335, 295] width 543 height 6
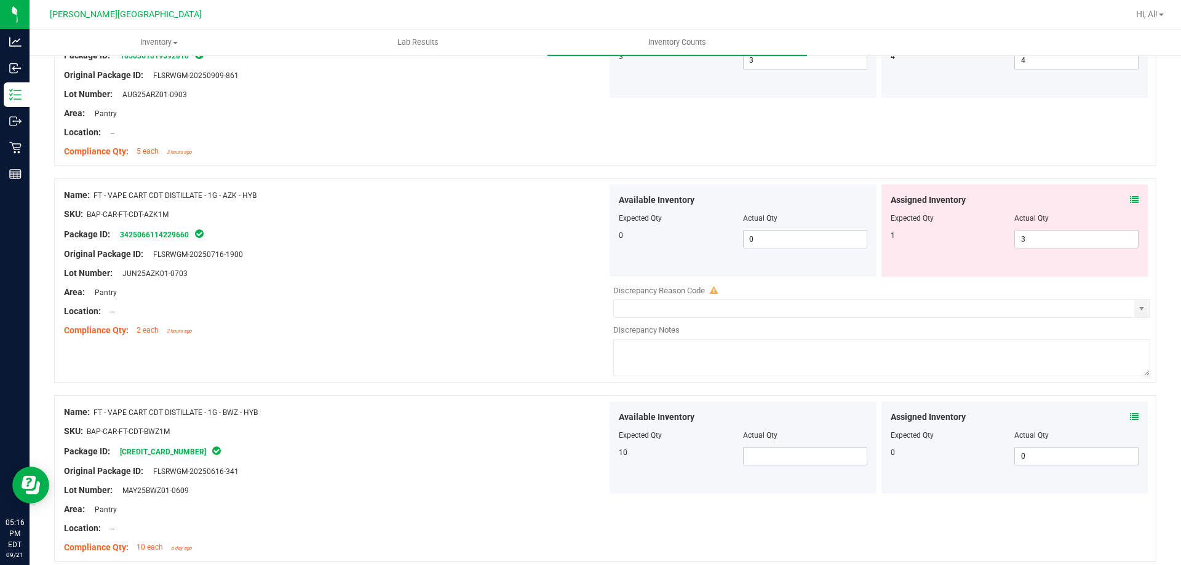
scroll to position [1169, 0]
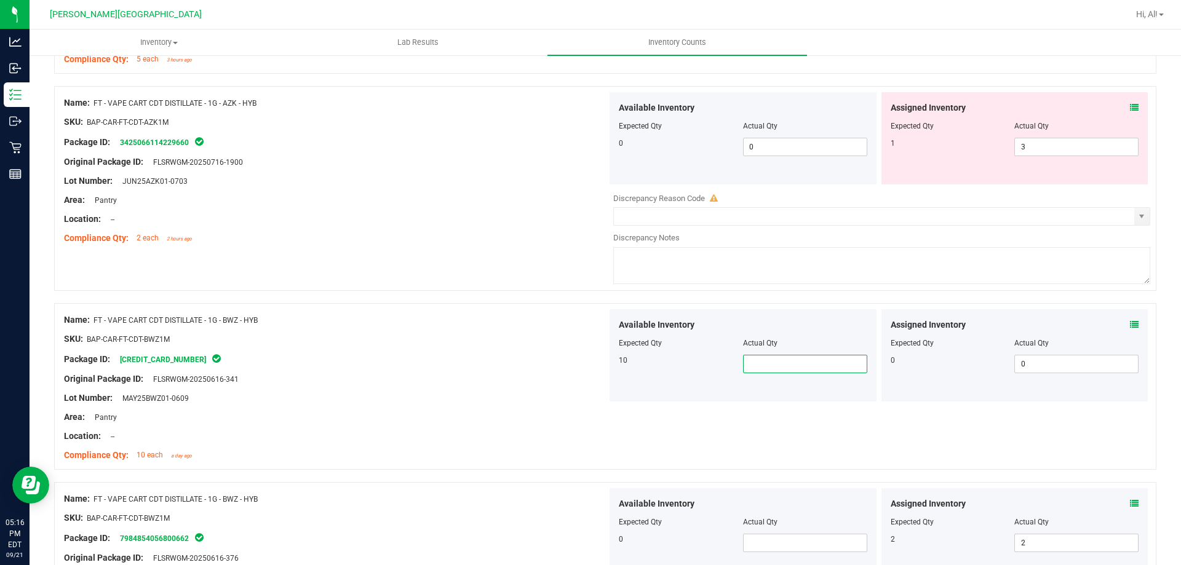
click at [848, 364] on span at bounding box center [805, 364] width 124 height 18
click at [796, 371] on input "text" at bounding box center [805, 364] width 123 height 17
click at [805, 361] on input "text" at bounding box center [805, 364] width 123 height 17
click at [423, 348] on div at bounding box center [335, 349] width 543 height 6
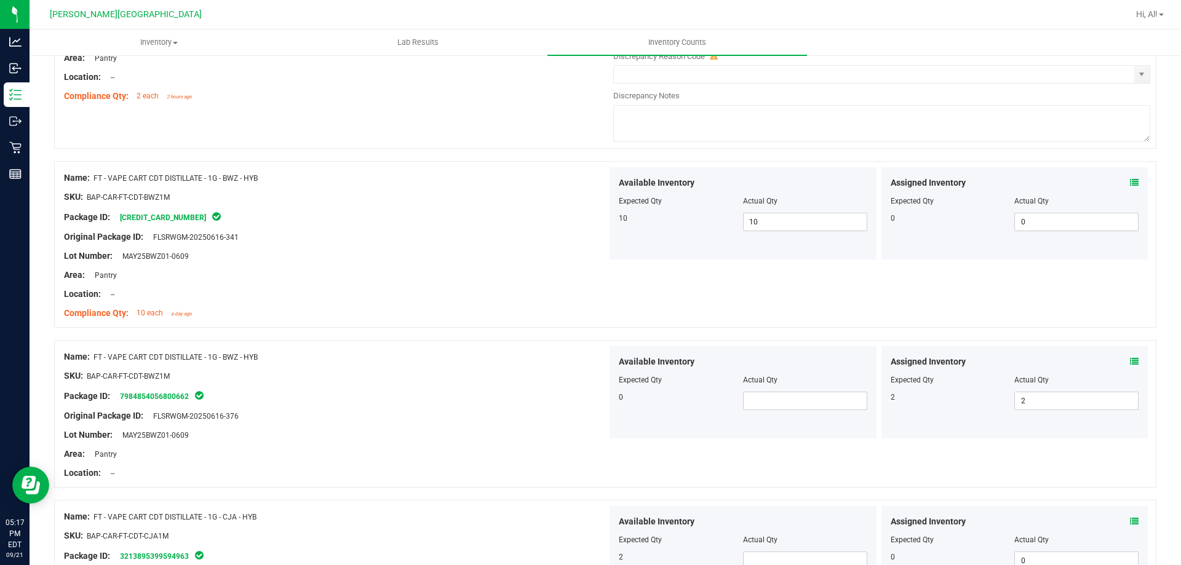
scroll to position [1354, 0]
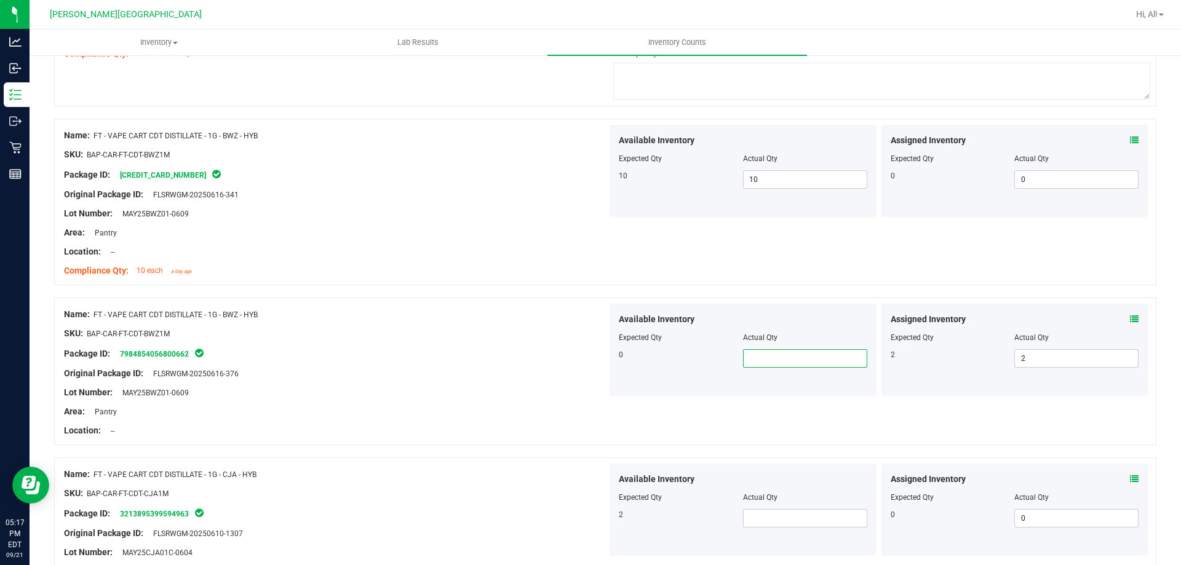
click at [769, 366] on span at bounding box center [805, 359] width 124 height 18
click at [767, 361] on input "text" at bounding box center [805, 358] width 123 height 17
click at [507, 414] on div "Area: Pantry" at bounding box center [335, 412] width 543 height 13
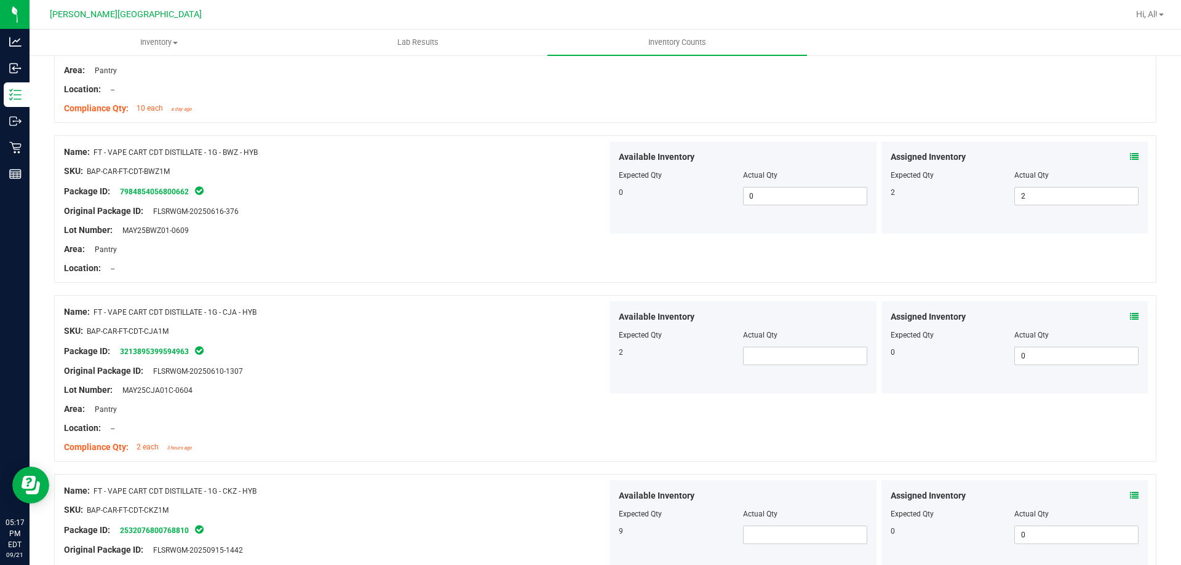
scroll to position [1538, 0]
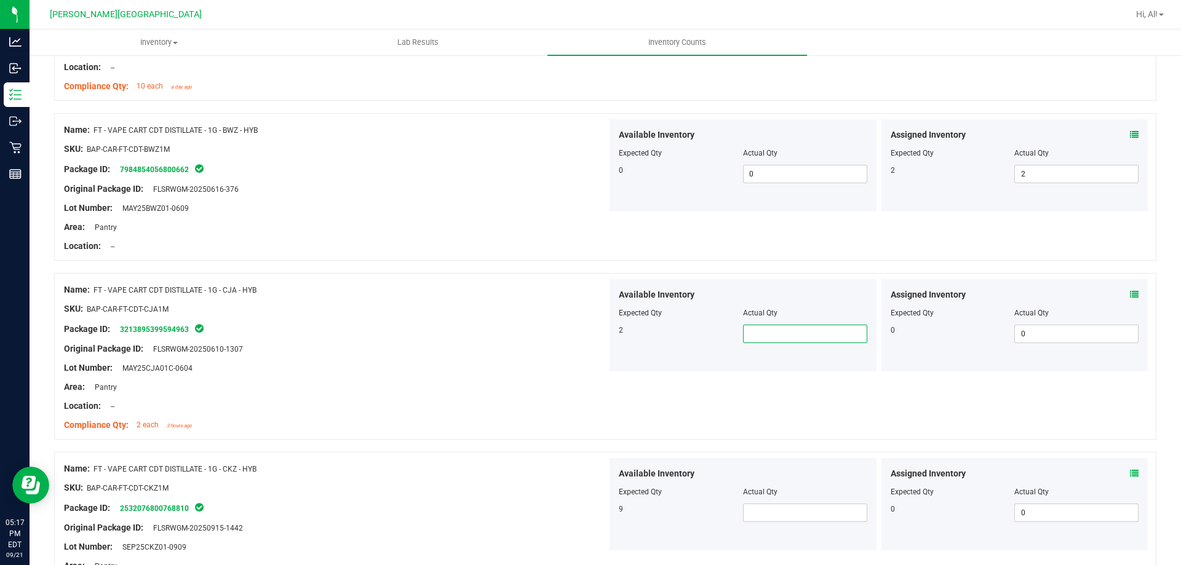
click at [805, 337] on span at bounding box center [805, 334] width 124 height 18
click at [805, 337] on input "text" at bounding box center [805, 334] width 123 height 17
click at [791, 337] on input "text" at bounding box center [805, 334] width 123 height 17
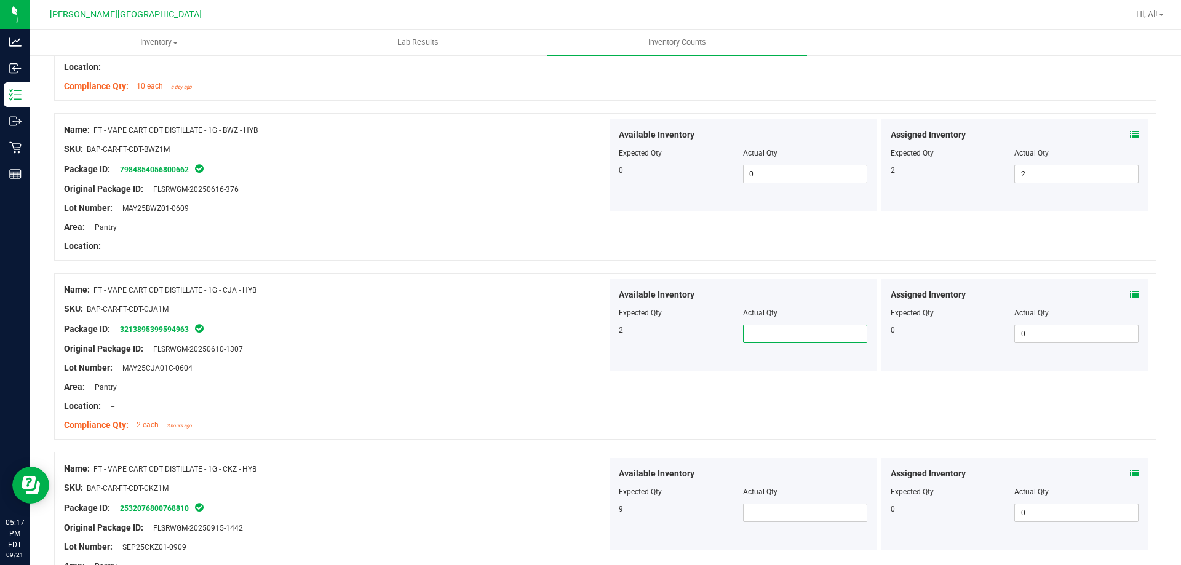
click at [790, 330] on input "text" at bounding box center [805, 334] width 123 height 17
click at [468, 364] on div "Lot Number: MAY25CJA01C-0604" at bounding box center [335, 368] width 543 height 13
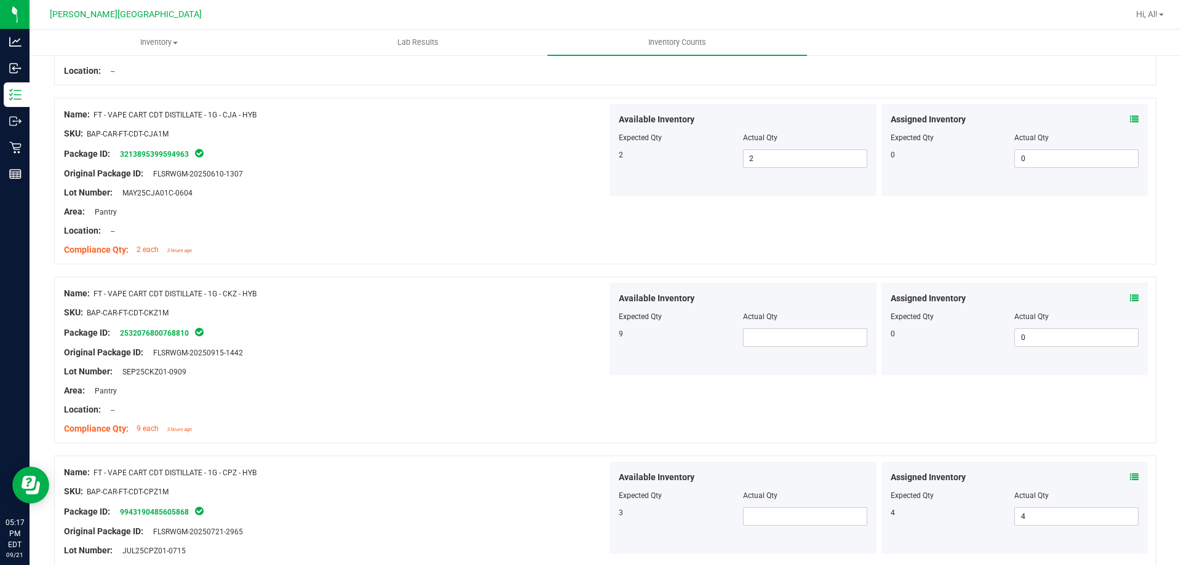
scroll to position [1723, 0]
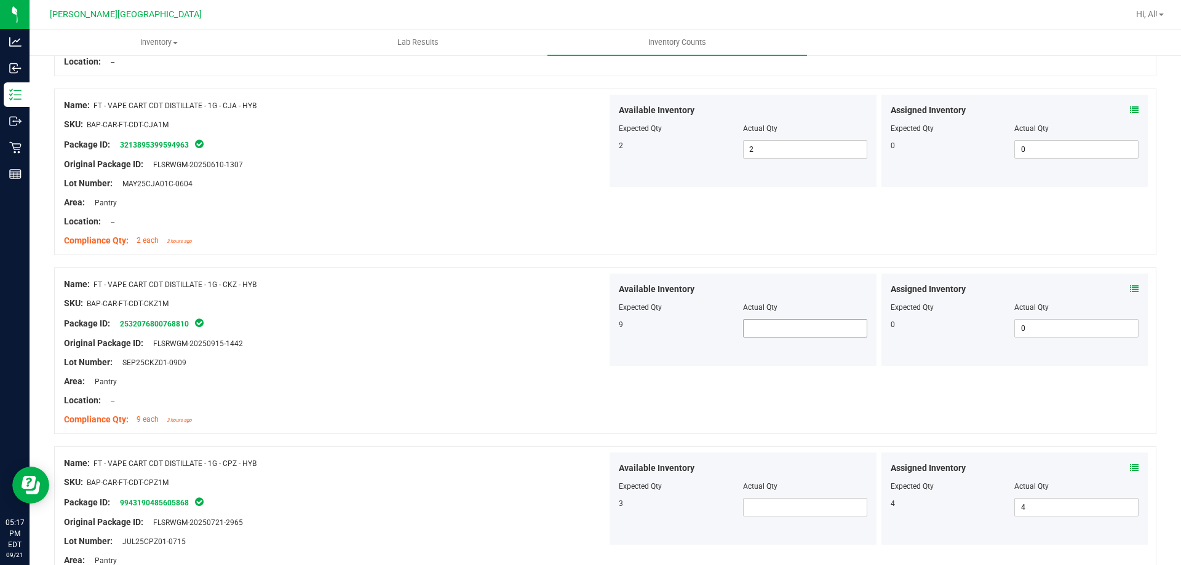
click at [749, 326] on span at bounding box center [805, 328] width 124 height 18
click at [375, 295] on div at bounding box center [335, 294] width 543 height 6
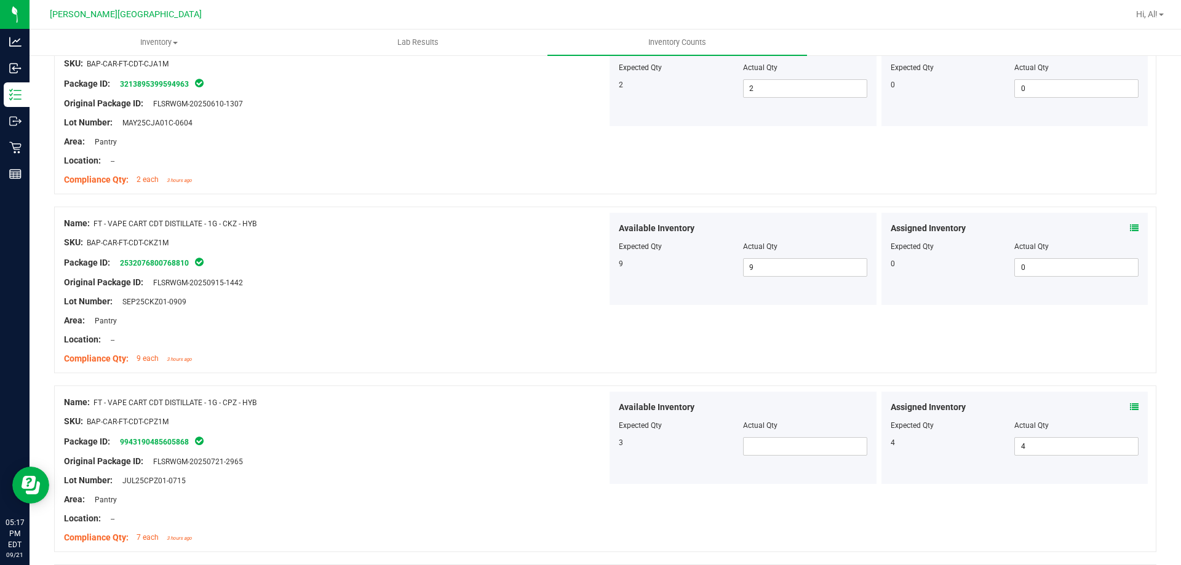
scroll to position [1784, 0]
click at [786, 454] on span at bounding box center [805, 446] width 124 height 18
click at [770, 449] on input "text" at bounding box center [805, 446] width 123 height 17
click at [757, 438] on input "text" at bounding box center [805, 446] width 123 height 17
click at [415, 410] on div at bounding box center [335, 412] width 543 height 6
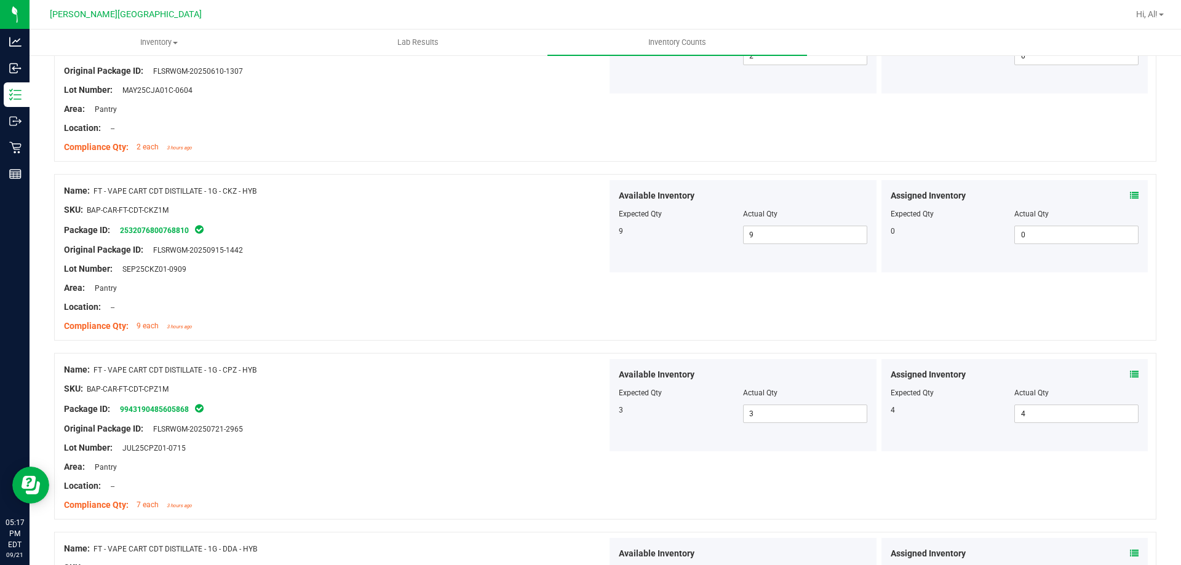
scroll to position [1969, 0]
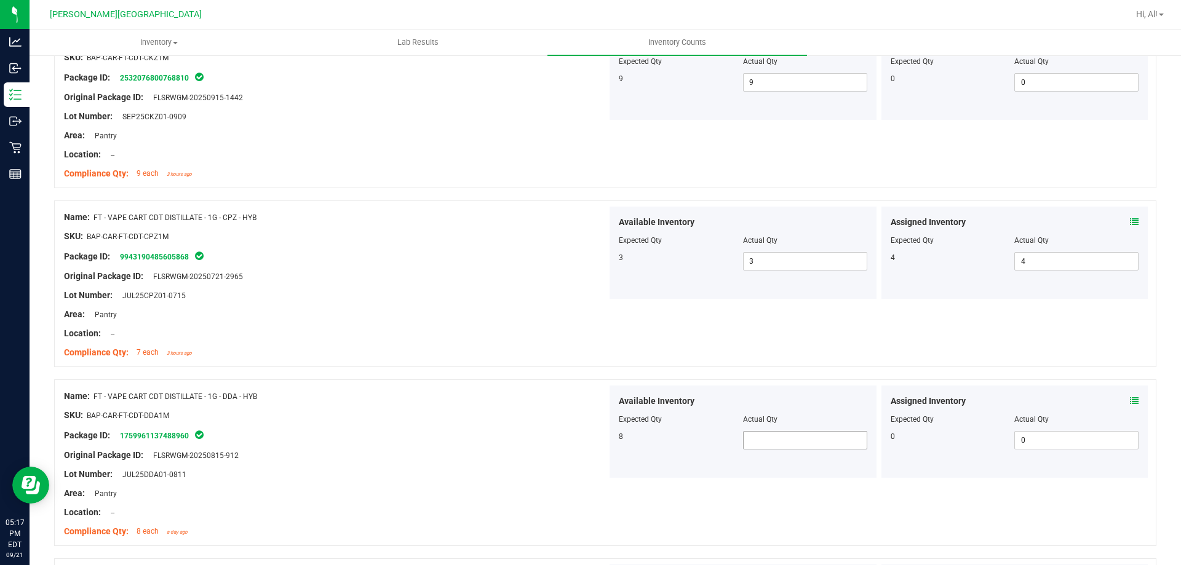
click at [790, 445] on span at bounding box center [805, 440] width 124 height 18
click at [762, 438] on input "text" at bounding box center [805, 440] width 123 height 17
click at [1130, 398] on icon at bounding box center [1134, 401] width 9 height 9
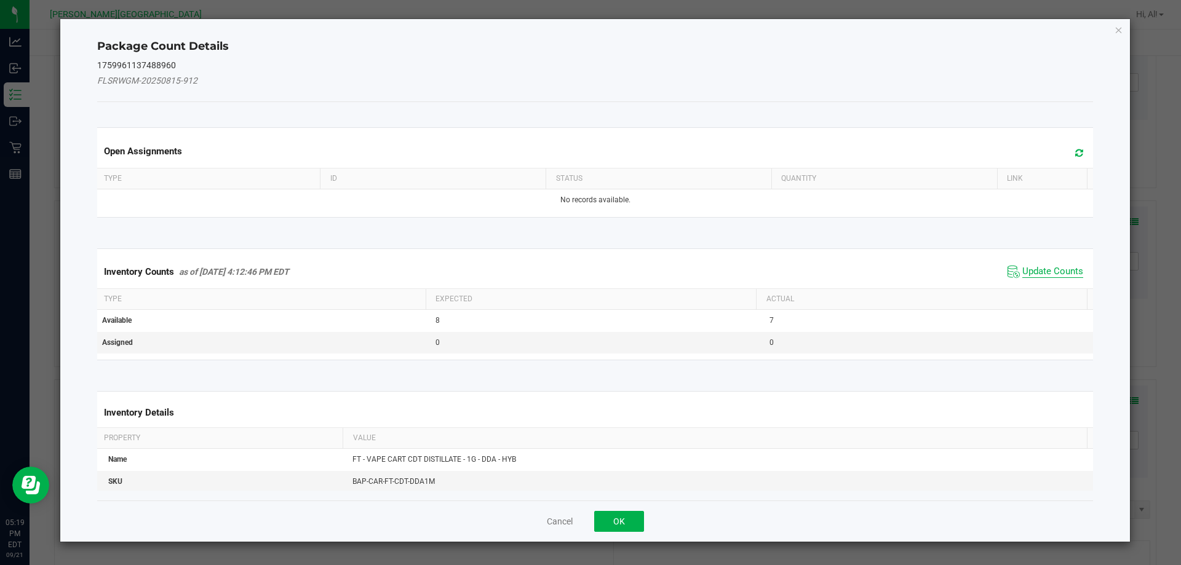
click at [1064, 271] on span "Update Counts" at bounding box center [1053, 272] width 61 height 12
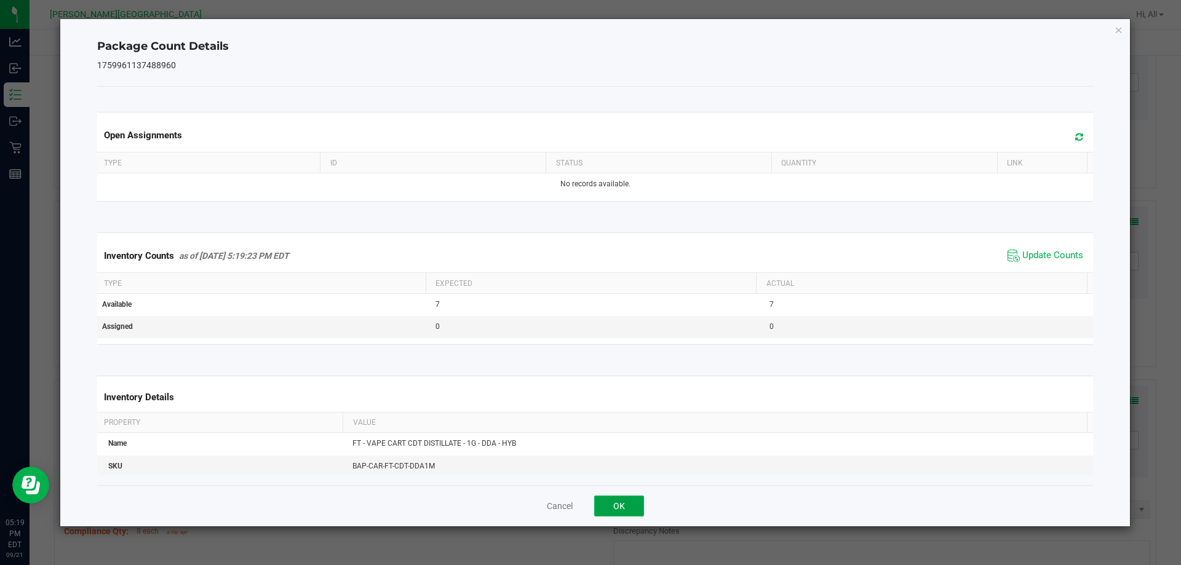
click at [636, 500] on button "OK" at bounding box center [619, 506] width 50 height 21
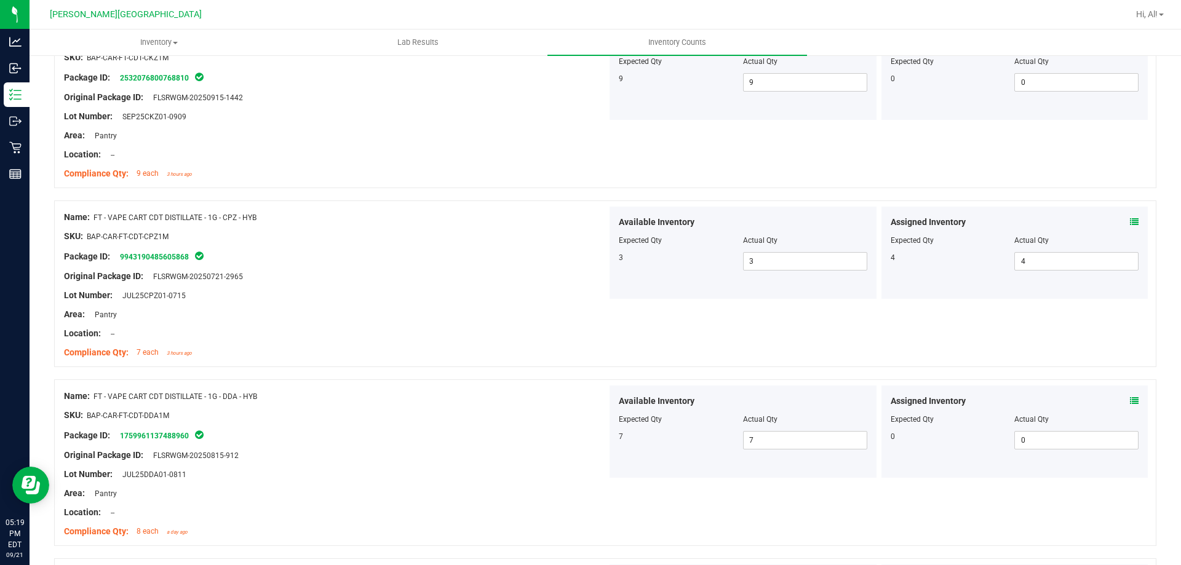
click at [529, 404] on div at bounding box center [335, 406] width 543 height 6
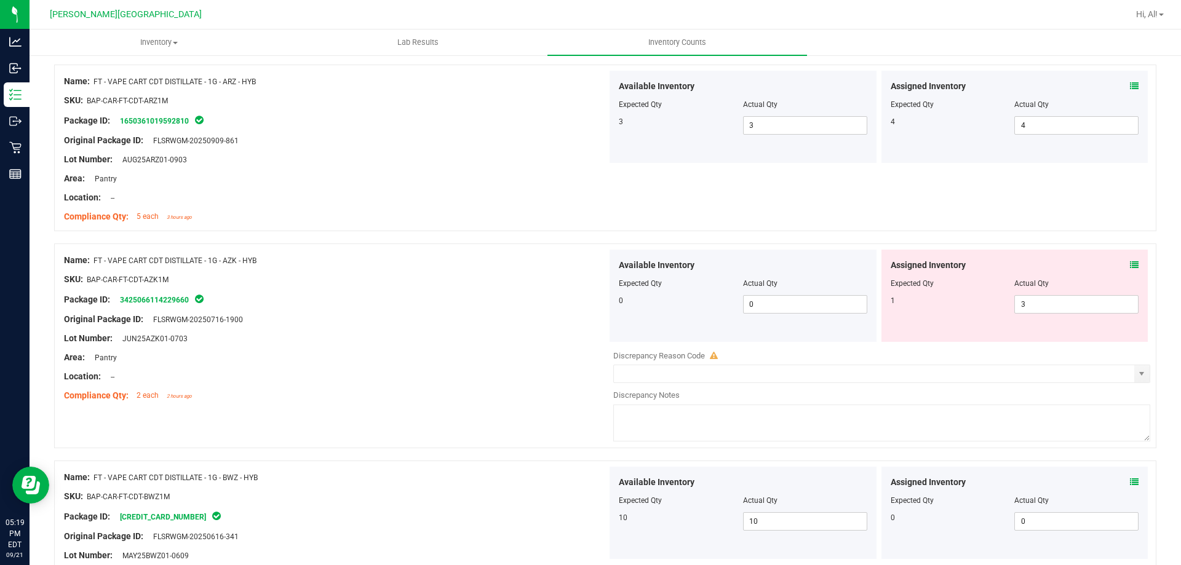
scroll to position [1108, 0]
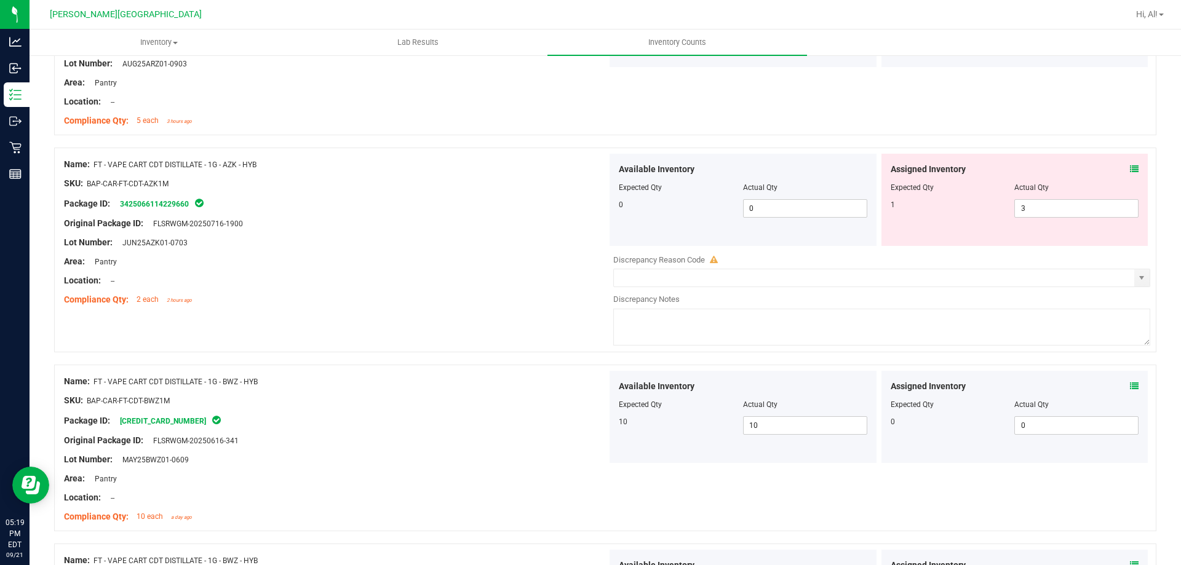
click at [1130, 167] on icon at bounding box center [1134, 169] width 9 height 9
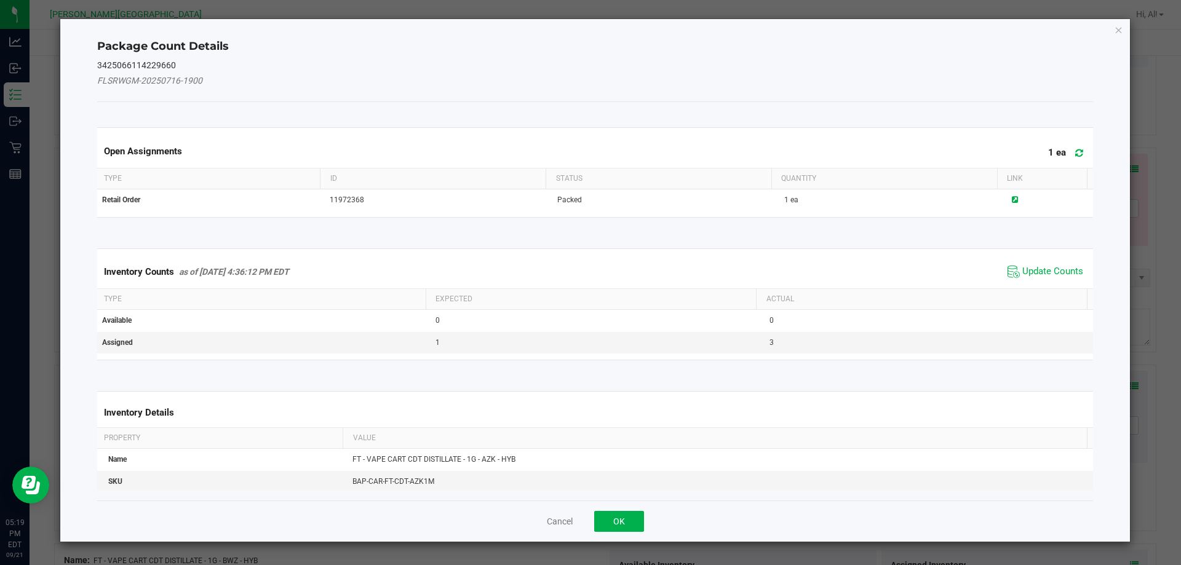
click at [1036, 265] on span "Update Counts" at bounding box center [1046, 272] width 82 height 18
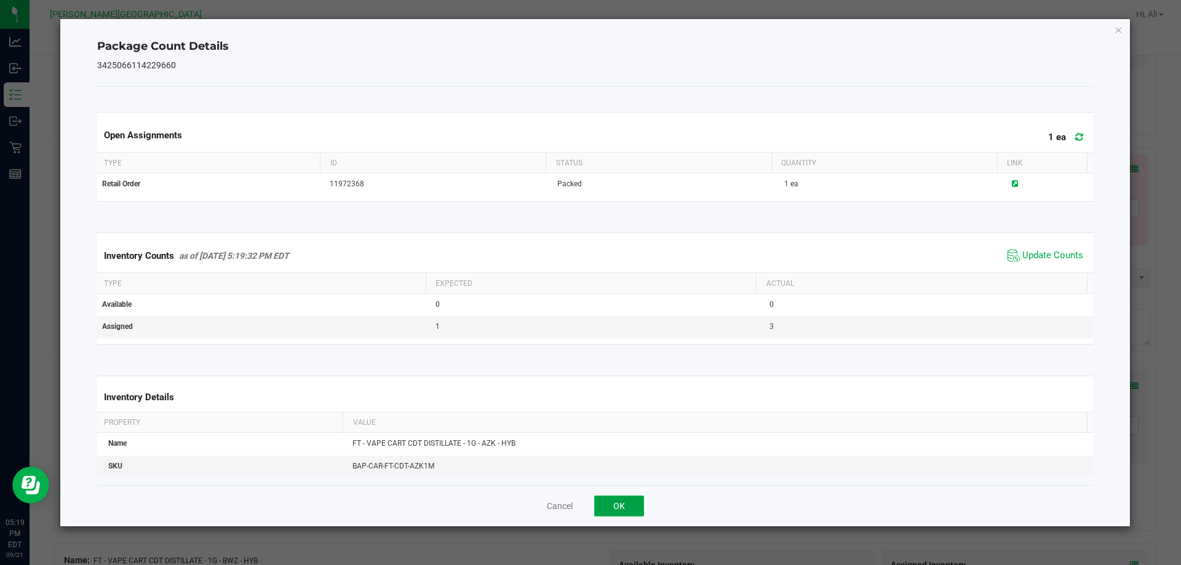
click at [637, 503] on button "OK" at bounding box center [619, 506] width 50 height 21
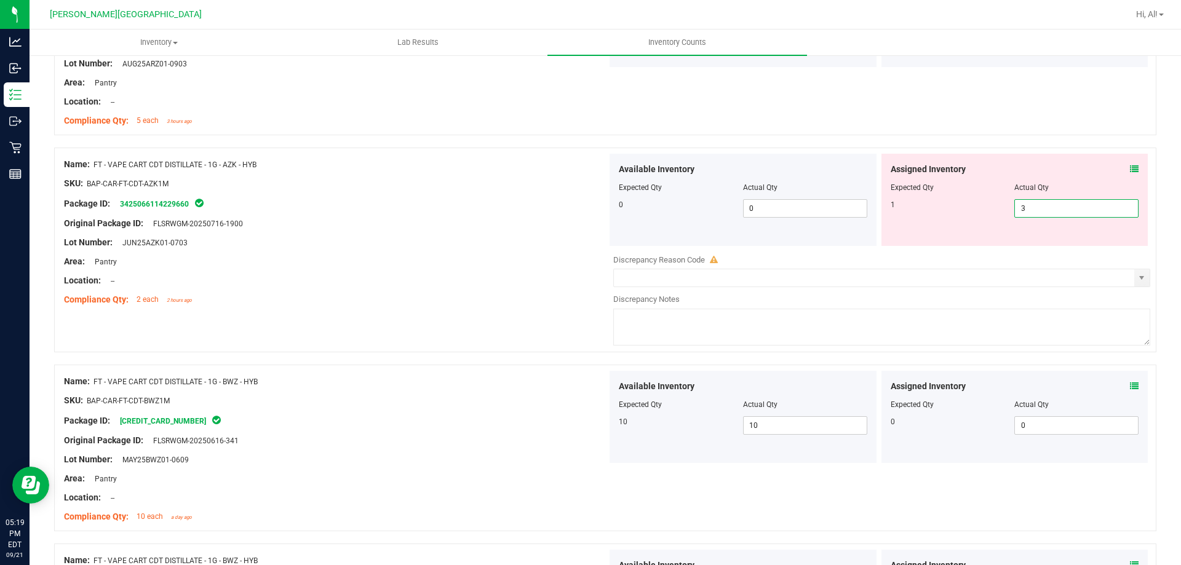
click at [1072, 207] on span "3 3" at bounding box center [1077, 208] width 124 height 18
click at [1072, 207] on input "3" at bounding box center [1076, 208] width 123 height 17
click at [430, 192] on div at bounding box center [335, 193] width 543 height 6
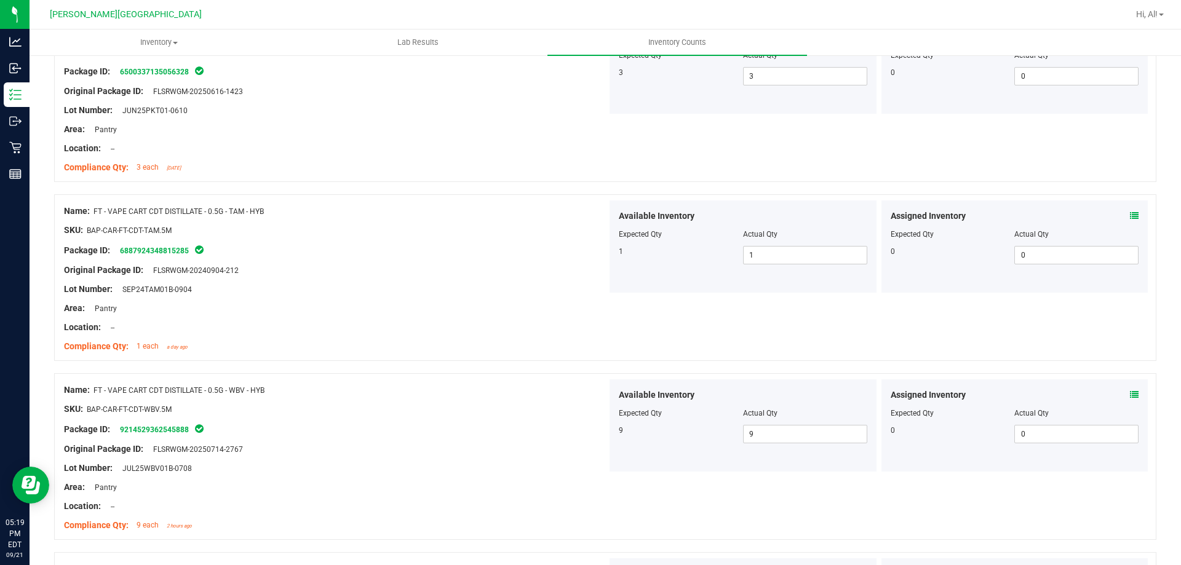
scroll to position [0, 0]
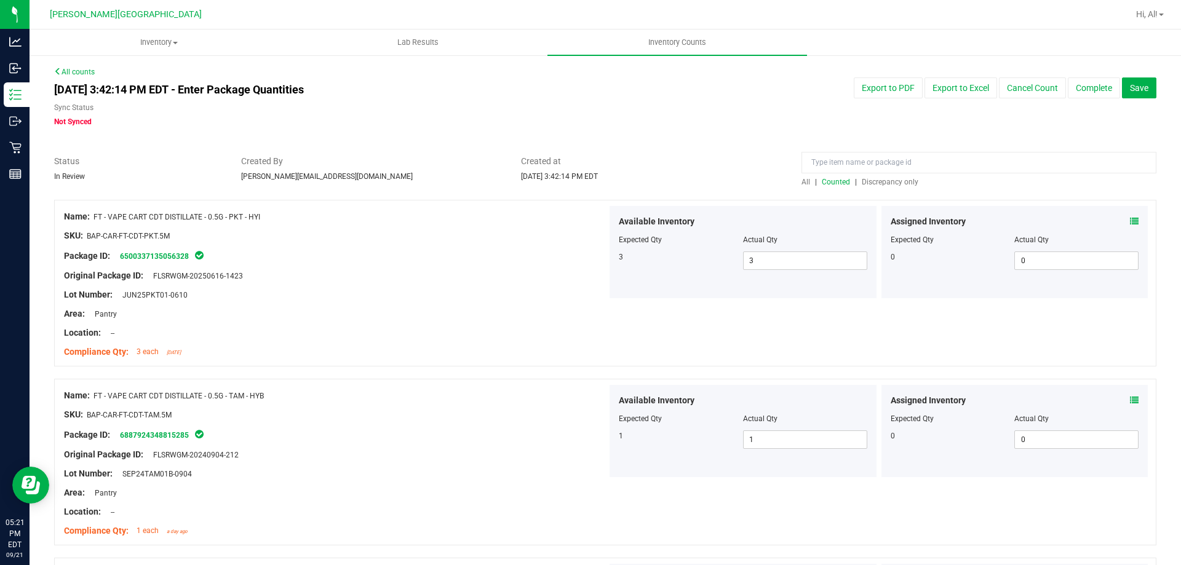
click at [496, 405] on div at bounding box center [335, 405] width 543 height 6
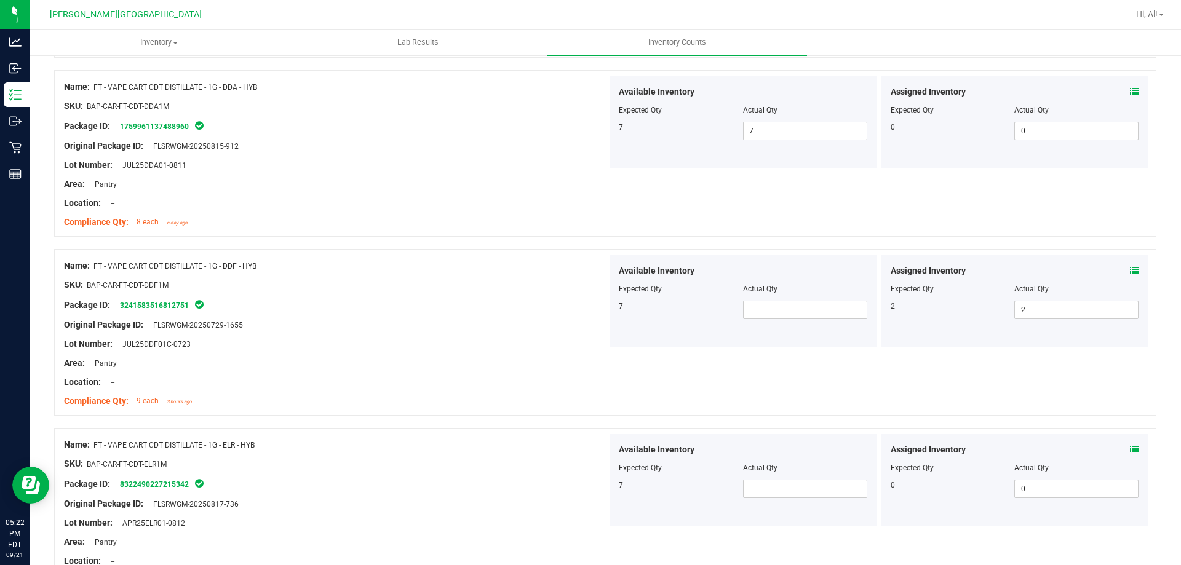
scroll to position [2282, 0]
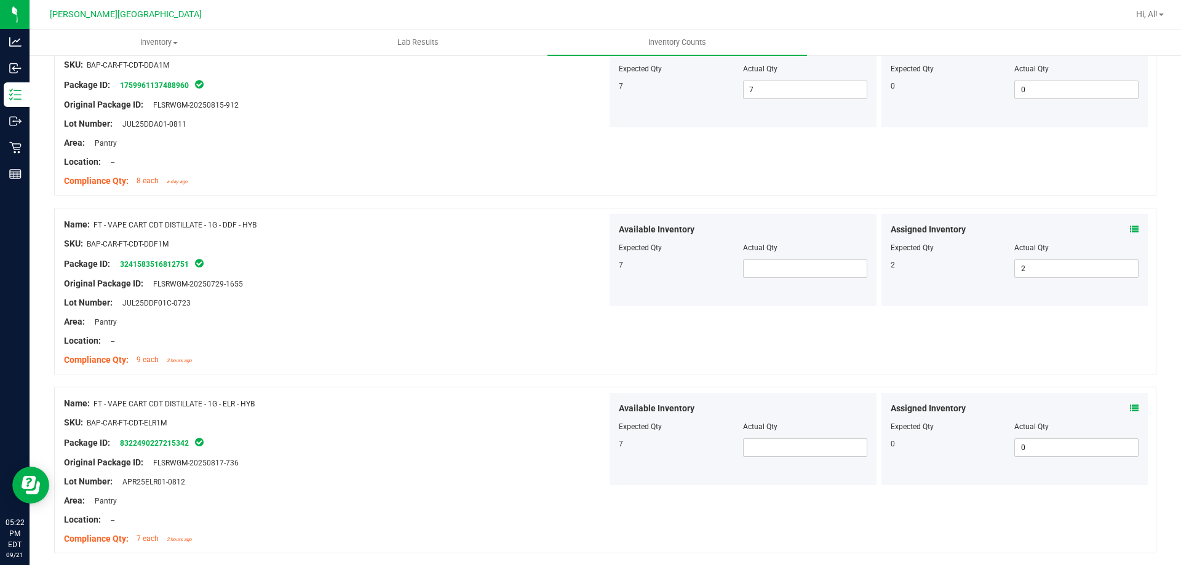
click at [289, 259] on div "Package ID: 3241583516812751" at bounding box center [335, 264] width 543 height 15
click at [767, 262] on span at bounding box center [805, 269] width 124 height 18
click at [769, 439] on span at bounding box center [805, 448] width 124 height 18
click at [761, 445] on input "text" at bounding box center [805, 447] width 123 height 17
click at [683, 348] on div "Name: FT - VAPE CART CDT DISTILLATE - 1G - DDF - HYB SKU: BAP-CAR-FT-CDT-DDF1M …" at bounding box center [605, 291] width 1103 height 167
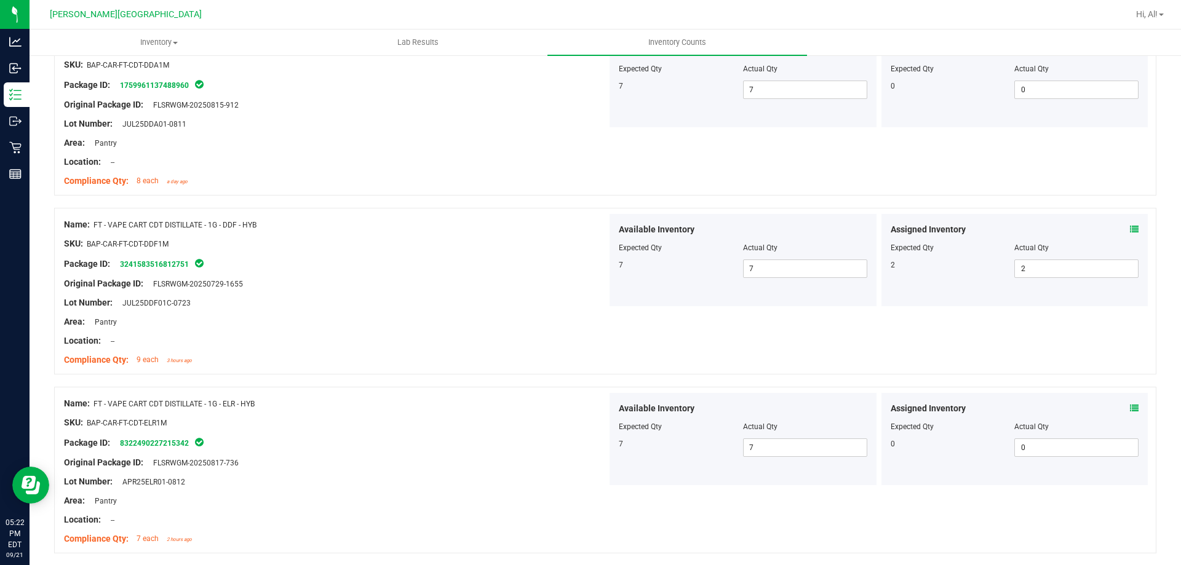
click at [683, 348] on div "Name: FT - VAPE CART CDT DISTILLATE - 1G - DDF - HYB SKU: BAP-CAR-FT-CDT-DDF1M …" at bounding box center [605, 291] width 1103 height 167
click at [1130, 231] on icon at bounding box center [1134, 229] width 9 height 9
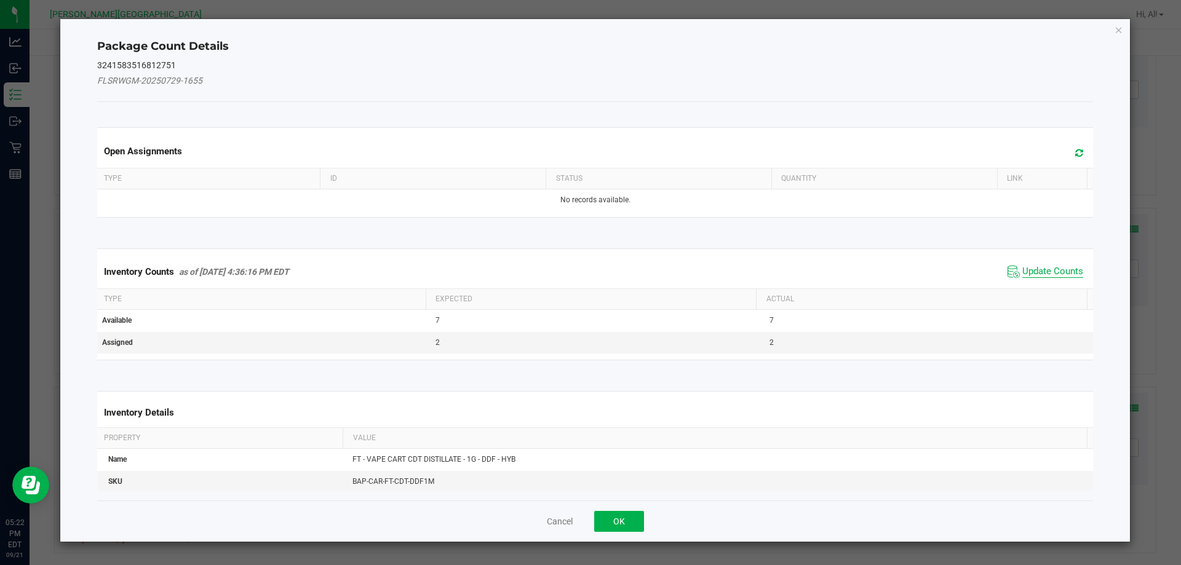
click at [1045, 273] on span "Update Counts" at bounding box center [1053, 272] width 61 height 12
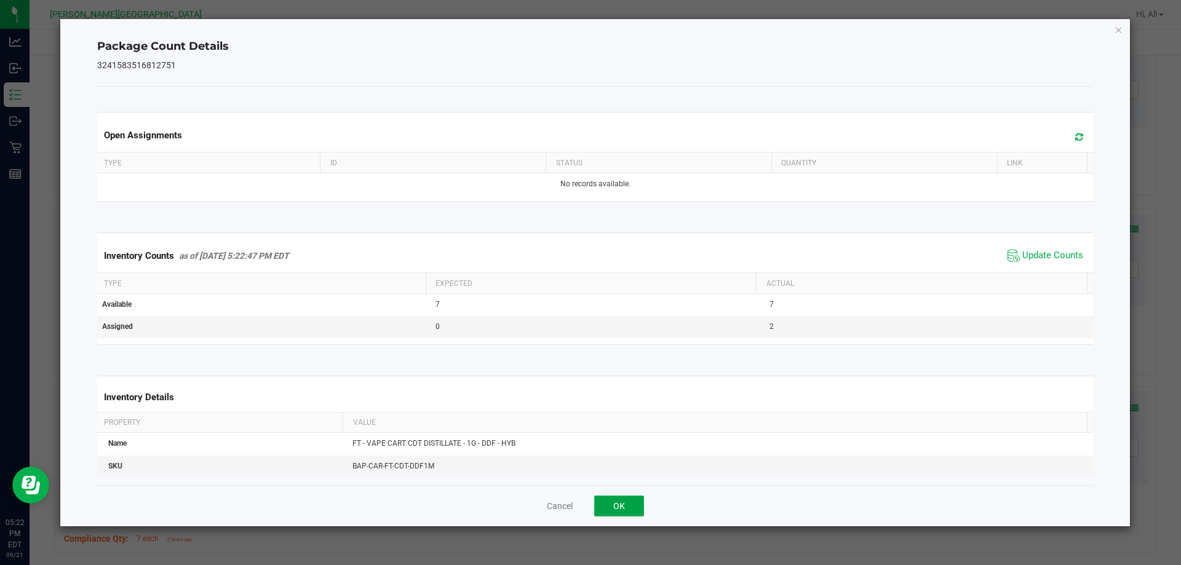
click at [610, 511] on button "OK" at bounding box center [619, 506] width 50 height 21
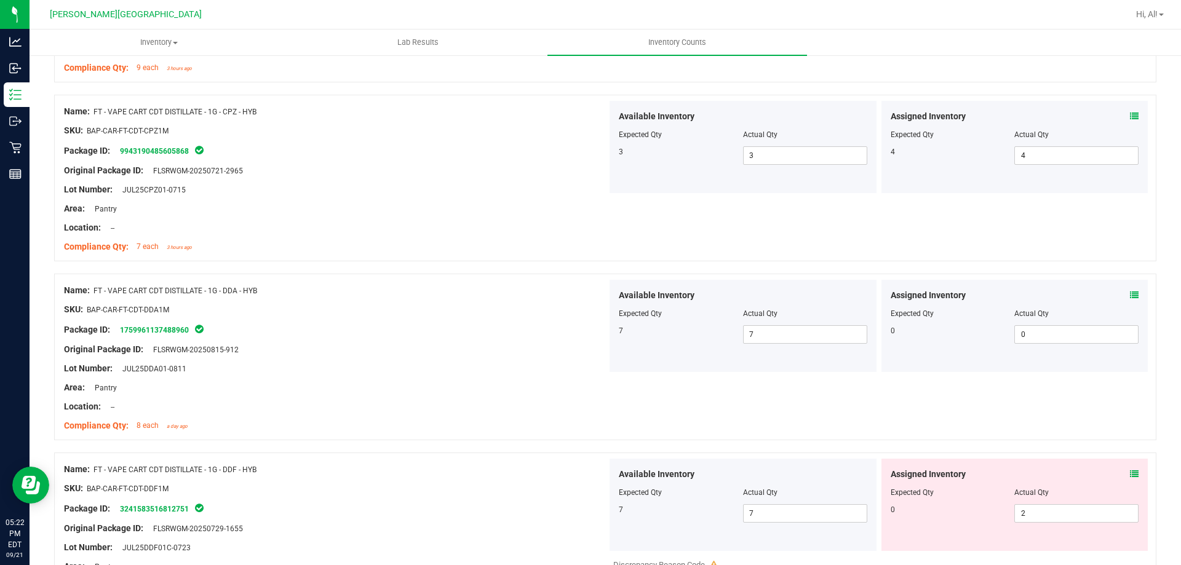
scroll to position [2036, 0]
click at [1130, 294] on icon at bounding box center [1134, 296] width 9 height 9
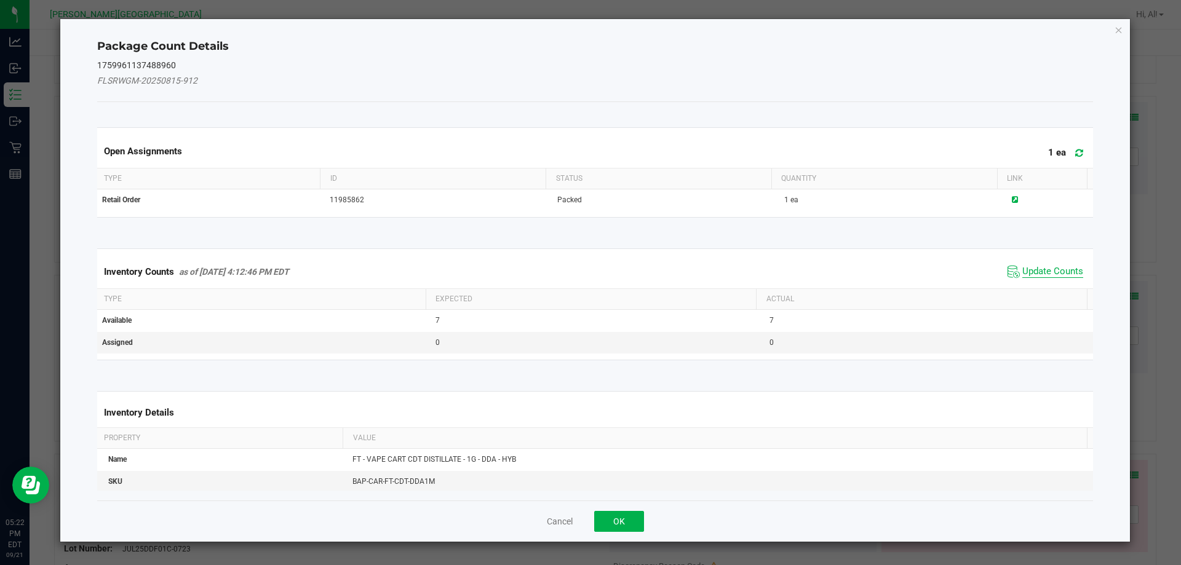
click at [1030, 270] on span "Update Counts" at bounding box center [1053, 272] width 61 height 12
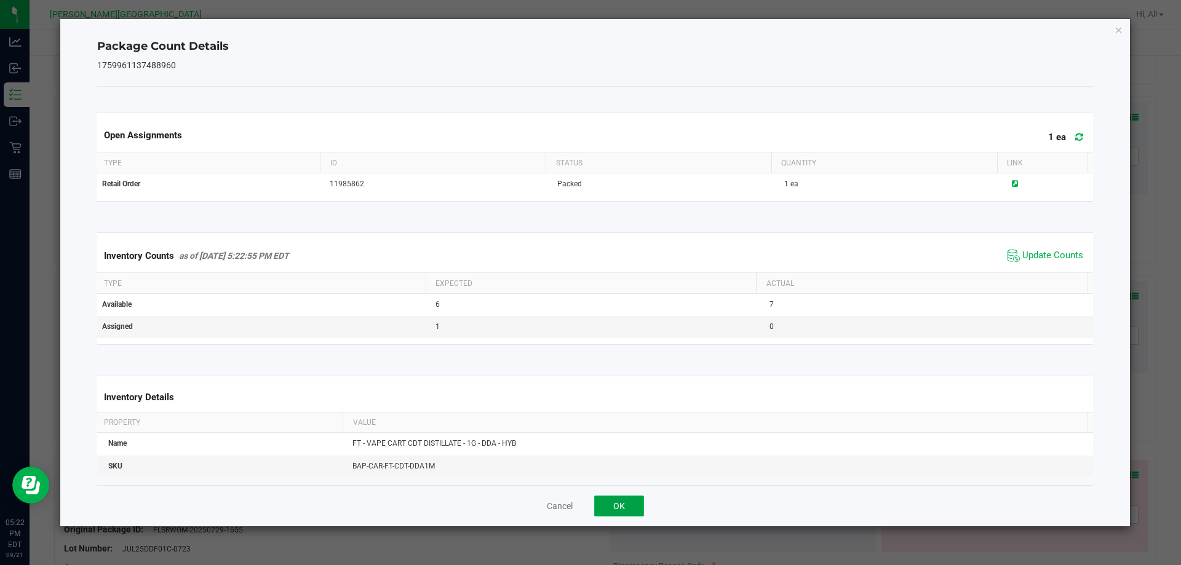
click at [610, 500] on button "OK" at bounding box center [619, 506] width 50 height 21
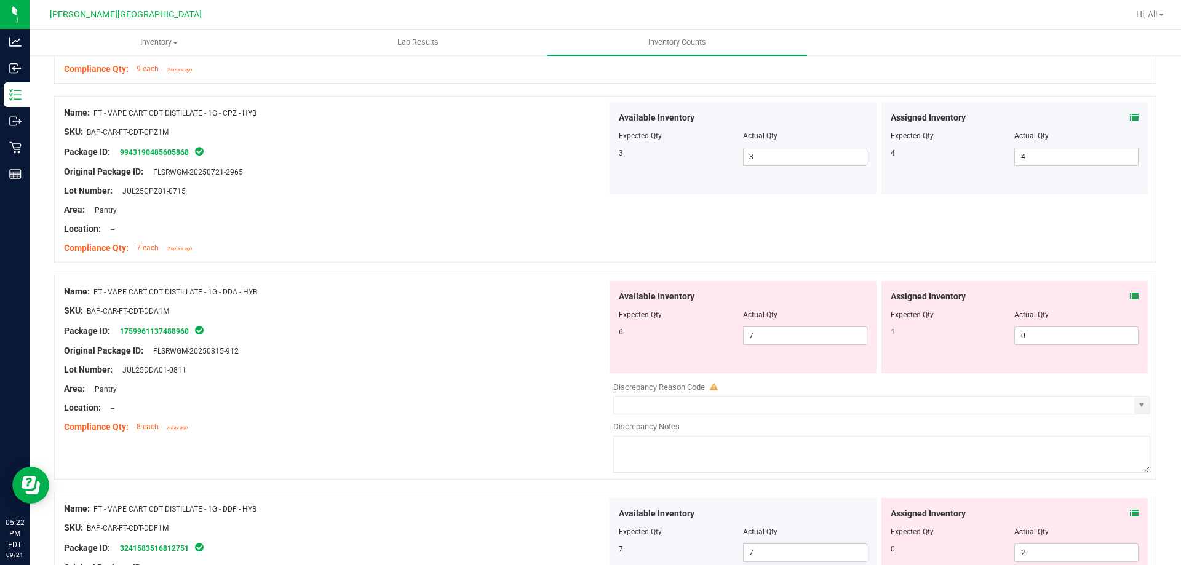
click at [789, 326] on div at bounding box center [743, 324] width 249 height 6
click at [789, 330] on span "7 7" at bounding box center [805, 336] width 124 height 18
click at [789, 330] on input "7" at bounding box center [805, 335] width 123 height 17
click at [650, 261] on div "Name: FT - VAPE CART CDT DISTILLATE - 1G - CPZ - HYB SKU: BAP-CAR-FT-CDT-CPZ1M …" at bounding box center [605, 179] width 1103 height 167
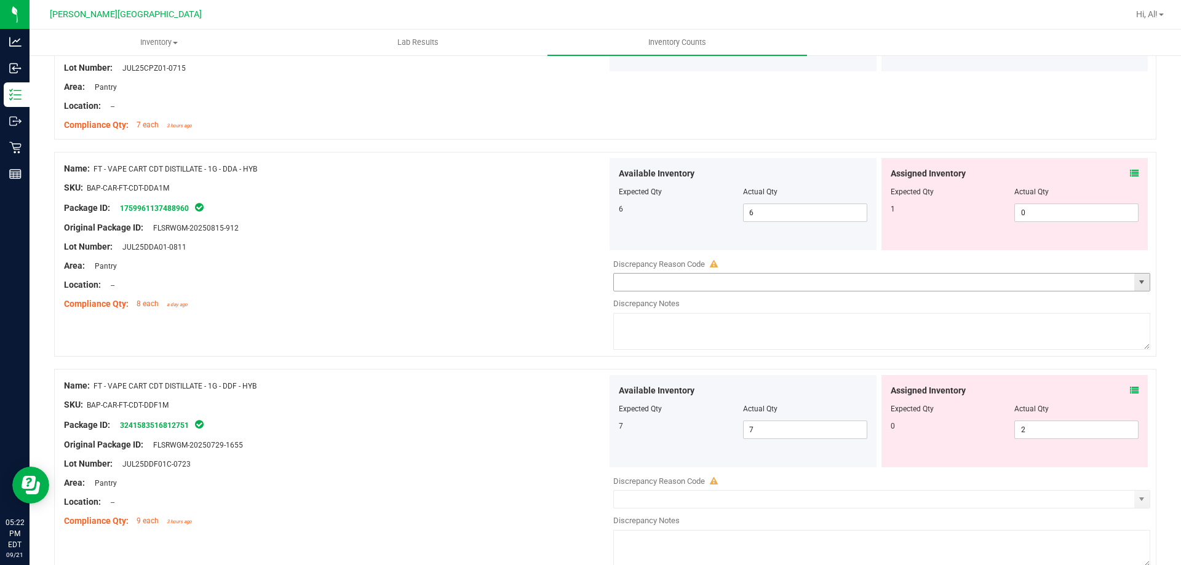
scroll to position [1974, 0]
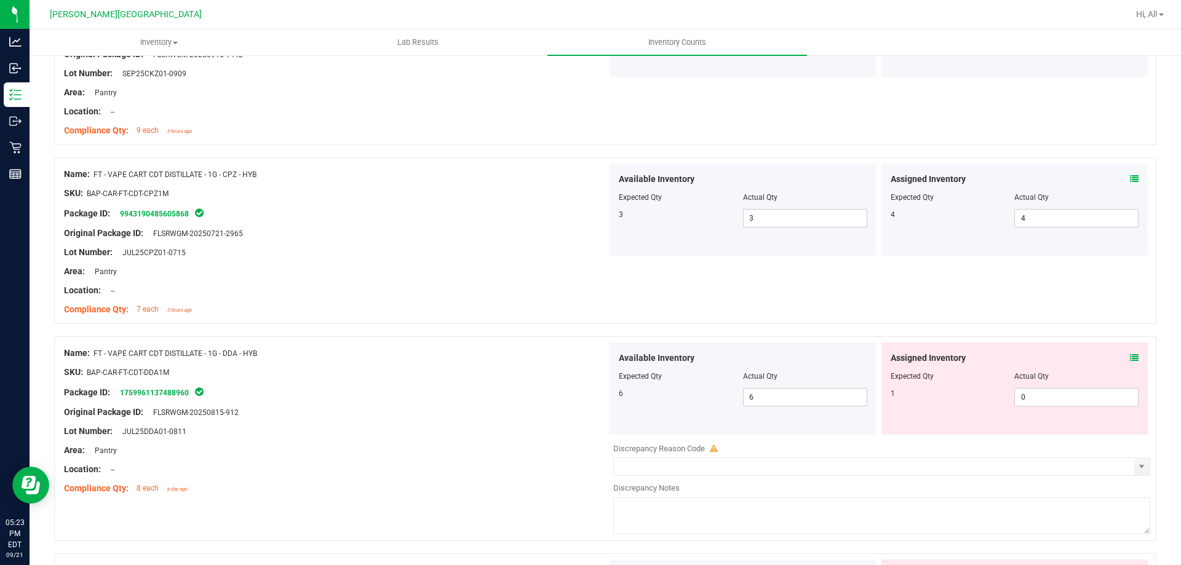
click at [1130, 180] on icon at bounding box center [1134, 179] width 9 height 9
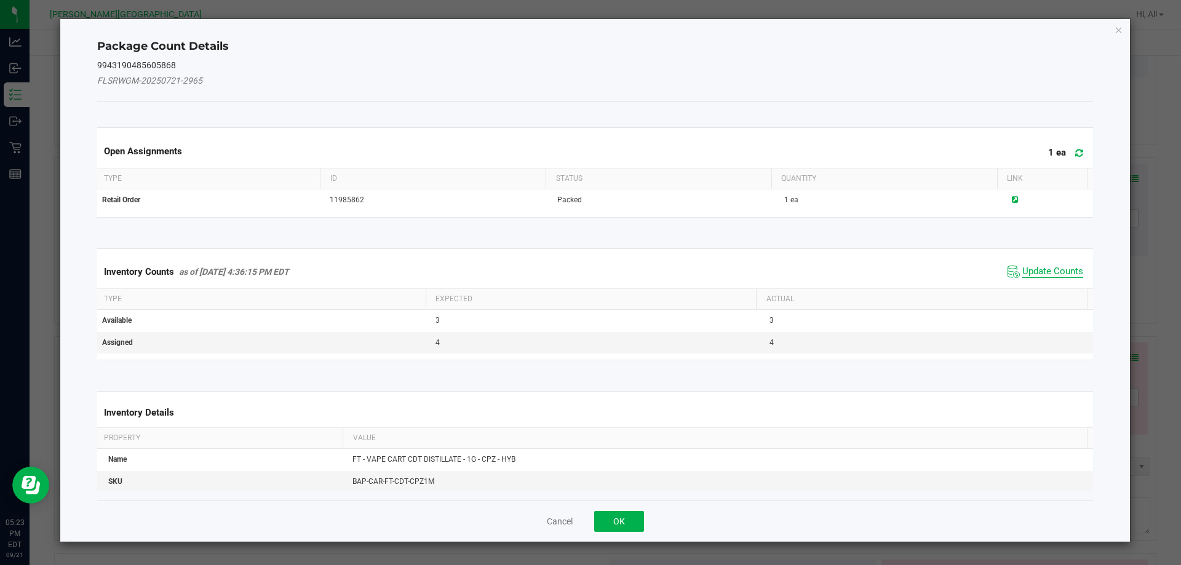
click at [1050, 271] on span "Update Counts" at bounding box center [1053, 272] width 61 height 12
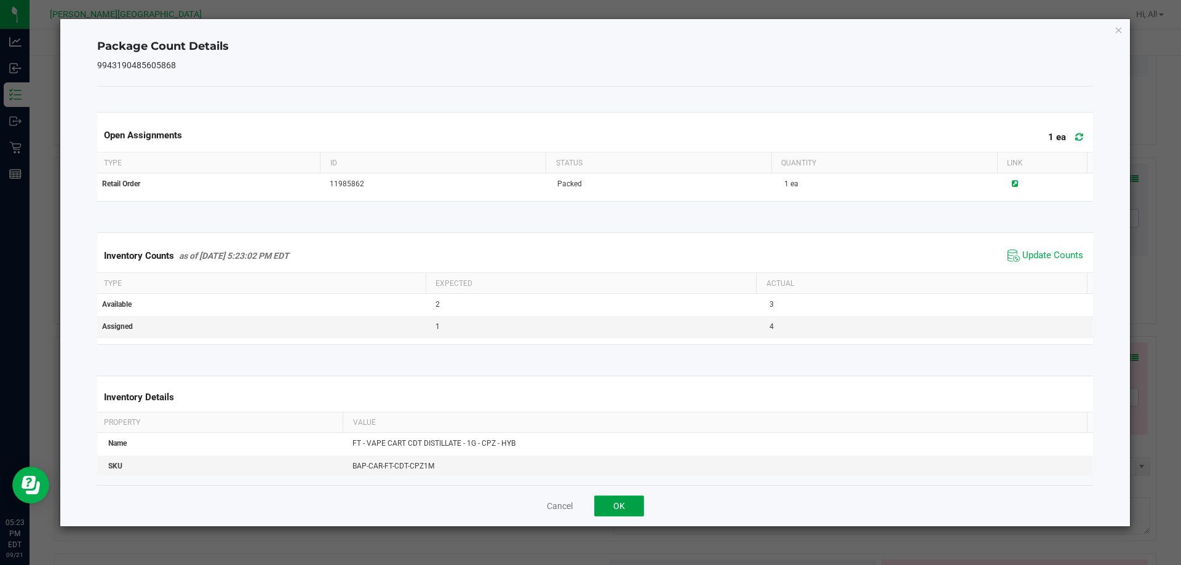
click at [608, 509] on button "OK" at bounding box center [619, 506] width 50 height 21
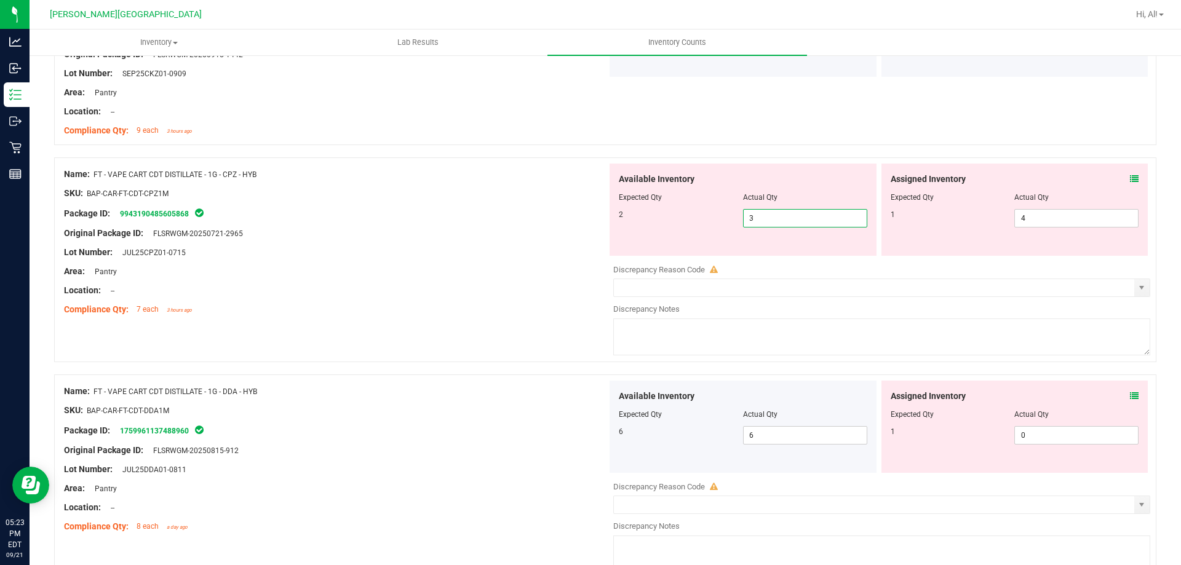
click at [780, 219] on span "3 3" at bounding box center [805, 218] width 124 height 18
click at [780, 219] on input "3" at bounding box center [805, 218] width 123 height 17
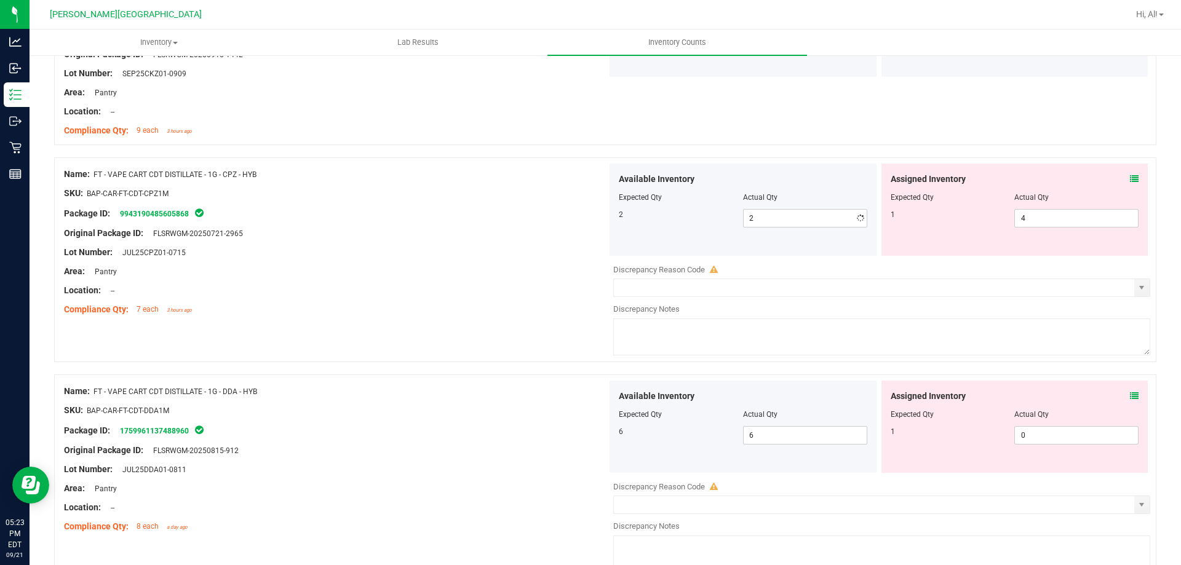
click at [445, 196] on div "SKU: BAP-CAR-FT-CDT-CPZ1M" at bounding box center [335, 193] width 543 height 13
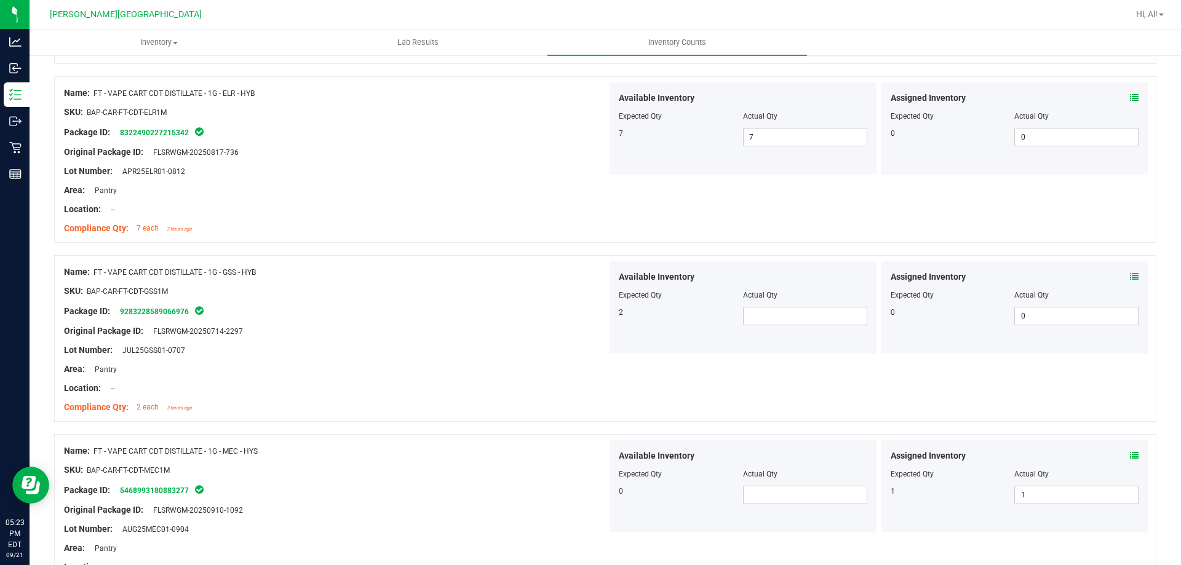
scroll to position [2712, 0]
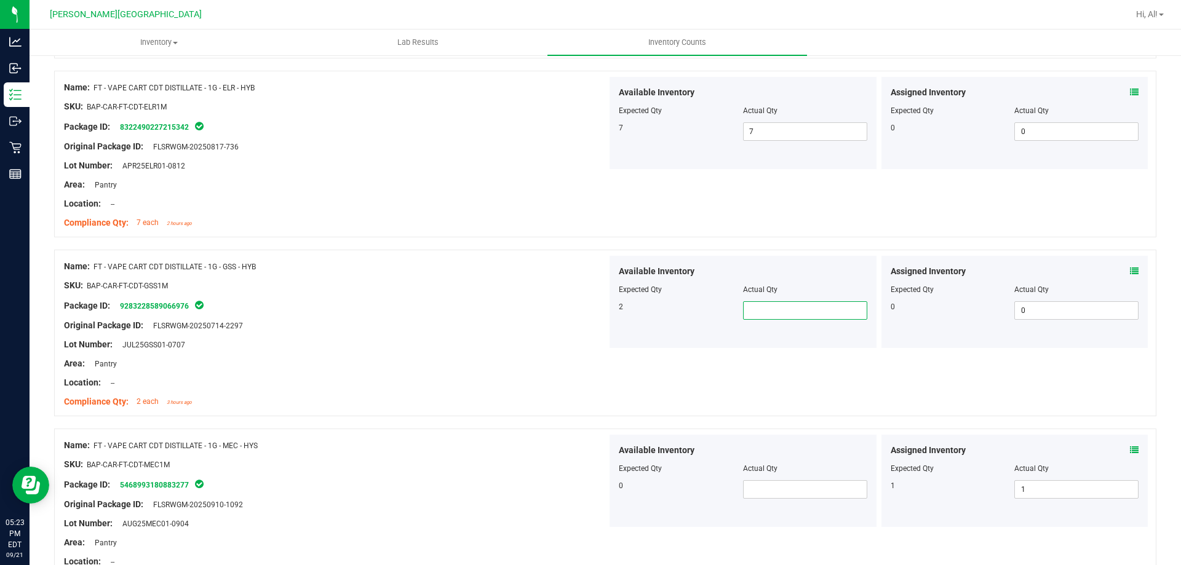
click at [797, 317] on span at bounding box center [805, 311] width 124 height 18
click at [797, 318] on input "text" at bounding box center [805, 310] width 123 height 17
click at [760, 302] on span at bounding box center [805, 311] width 124 height 18
click at [759, 316] on span at bounding box center [805, 311] width 124 height 18
click at [759, 316] on input "text" at bounding box center [805, 310] width 123 height 17
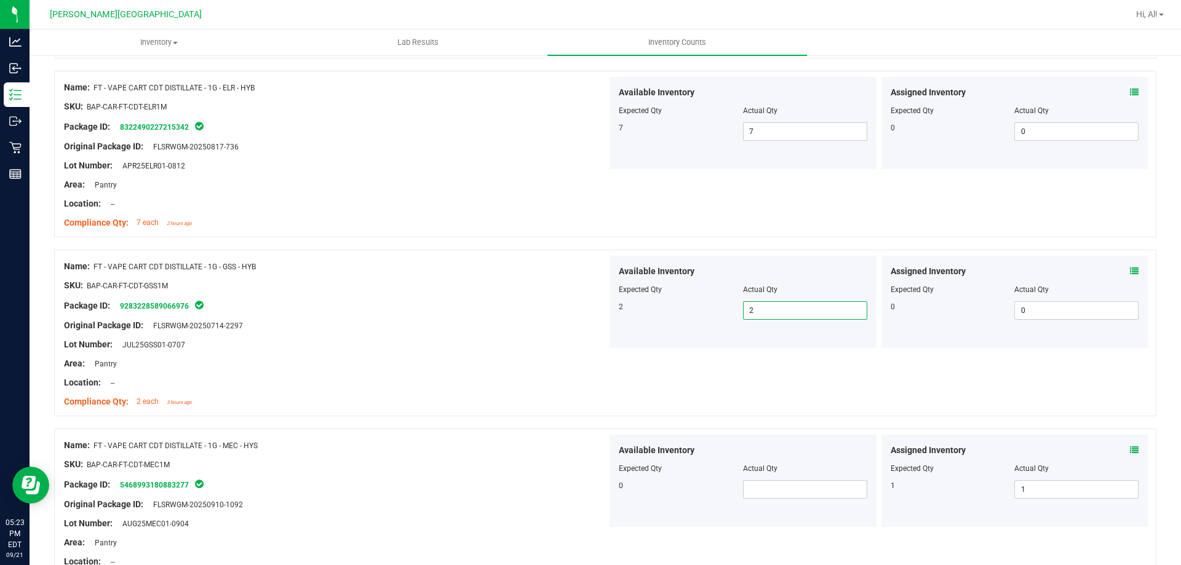
click at [734, 393] on div "Name: FT - VAPE CART CDT DISTILLATE - 1G - GSS - HYB SKU: BAP-CAR-FT-CDT-GSS1M …" at bounding box center [605, 333] width 1103 height 167
click at [763, 489] on span at bounding box center [805, 490] width 124 height 18
click at [430, 420] on div at bounding box center [605, 423] width 1103 height 12
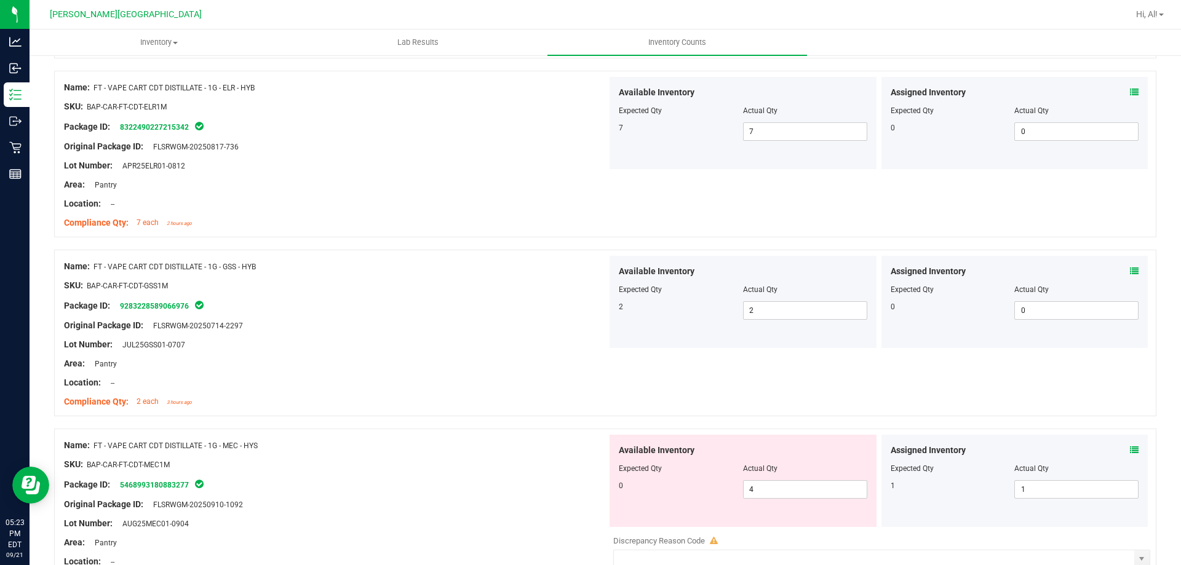
click at [1130, 447] on div "Assigned Inventory Expected Qty Actual Qty 1 1 1" at bounding box center [1015, 481] width 267 height 92
click at [1130, 449] on icon at bounding box center [1134, 450] width 9 height 9
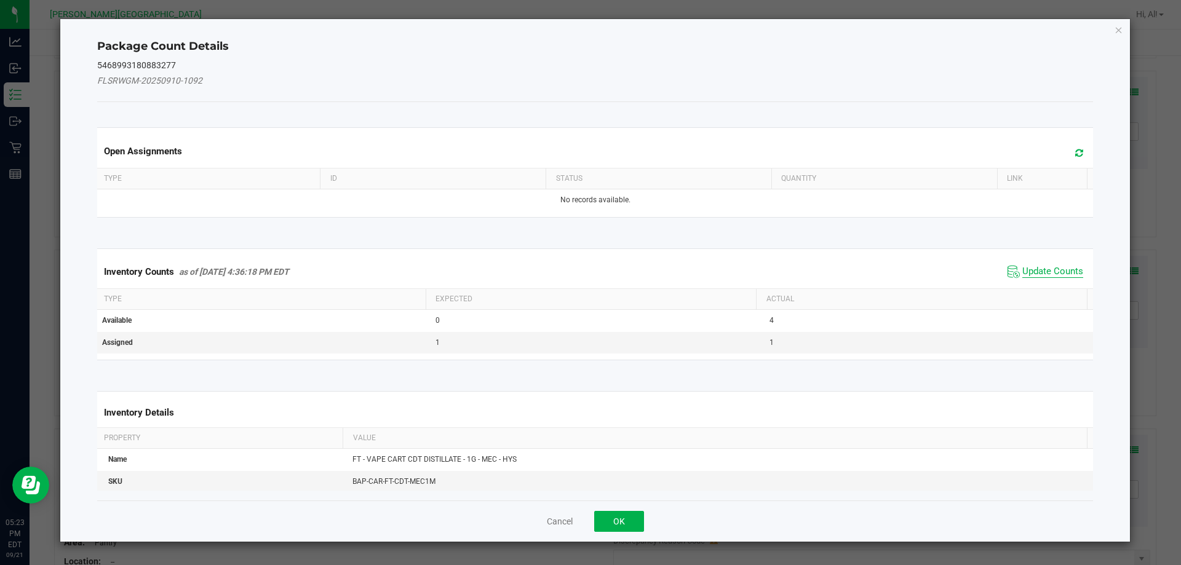
click at [1057, 273] on span "Update Counts" at bounding box center [1053, 272] width 61 height 12
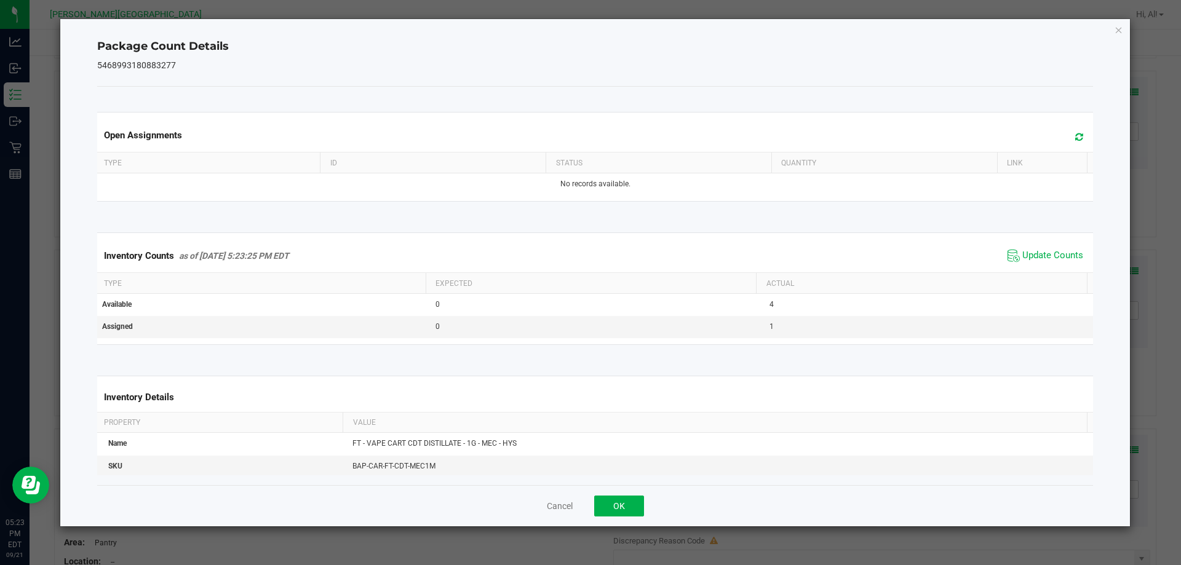
click at [615, 517] on div "Cancel OK" at bounding box center [595, 505] width 997 height 41
click at [619, 501] on button "OK" at bounding box center [619, 506] width 50 height 21
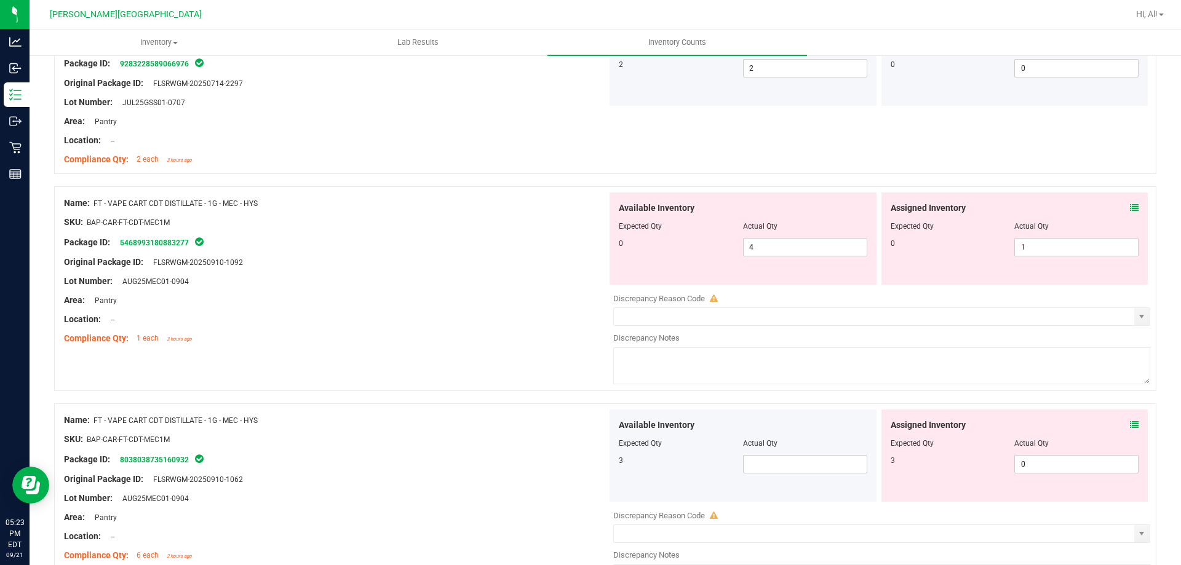
scroll to position [2959, 0]
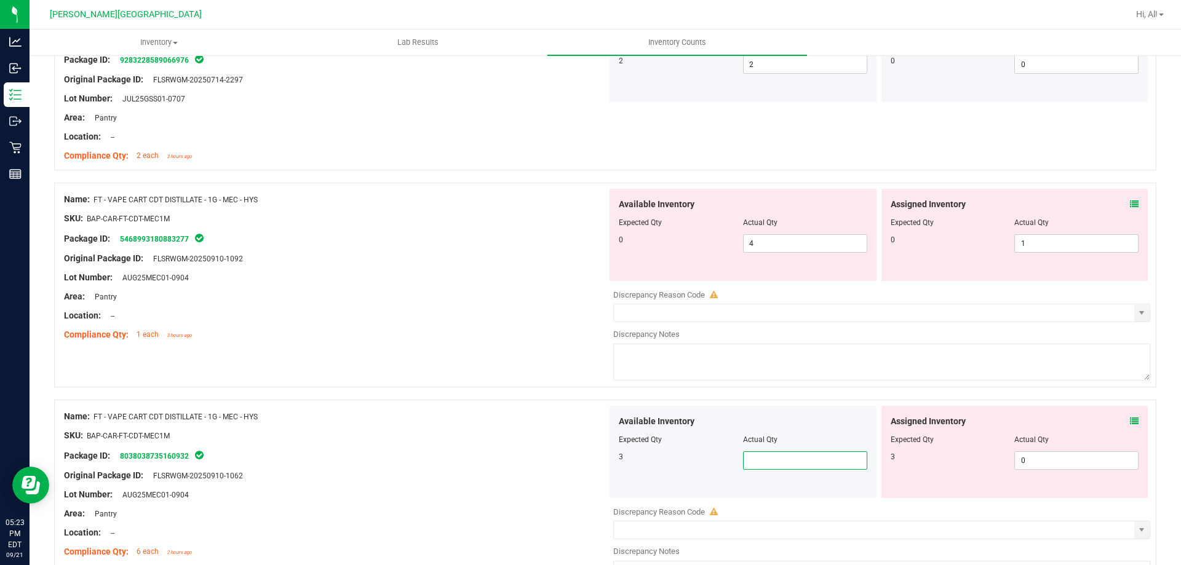
click at [762, 460] on span at bounding box center [805, 461] width 124 height 18
click at [791, 254] on div "Available Inventory Expected Qty Actual Qty 0 4 4" at bounding box center [743, 235] width 267 height 92
click at [791, 244] on span "4 4" at bounding box center [805, 243] width 124 height 18
click at [791, 244] on input "4" at bounding box center [805, 243] width 123 height 17
click at [484, 339] on div "Compliance Qty: 1 each 3 hours ago" at bounding box center [335, 335] width 543 height 13
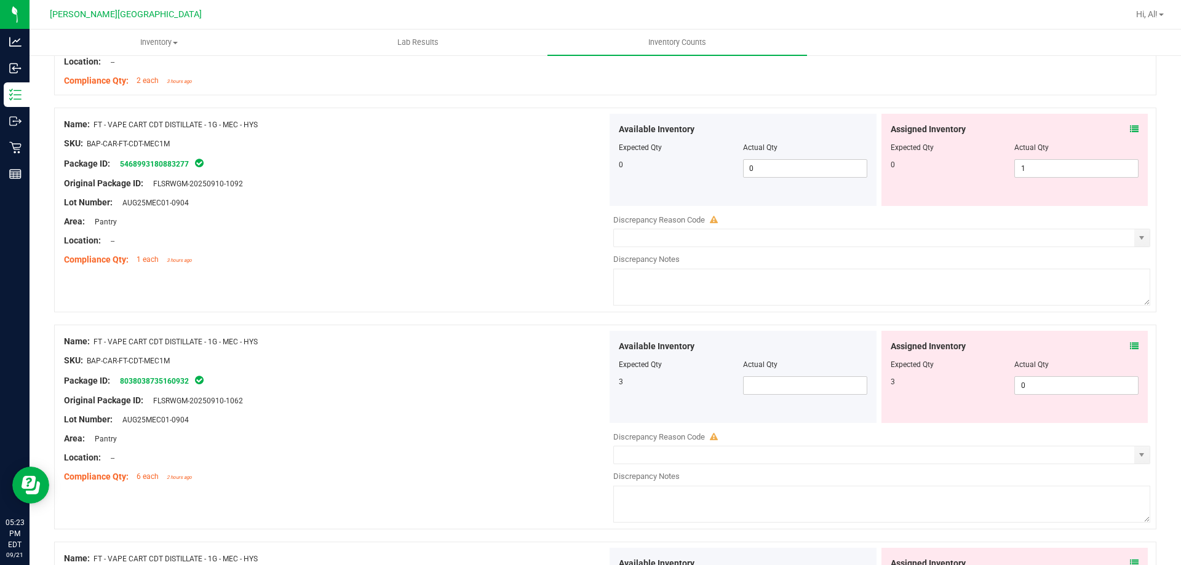
scroll to position [3143, 0]
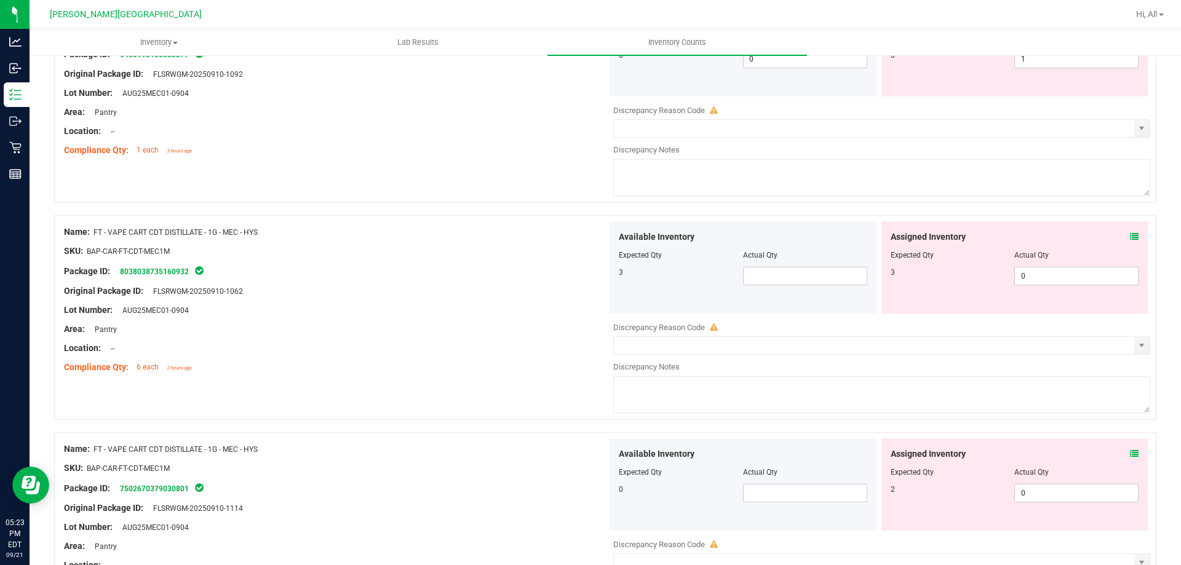
click at [1130, 238] on icon at bounding box center [1134, 237] width 9 height 9
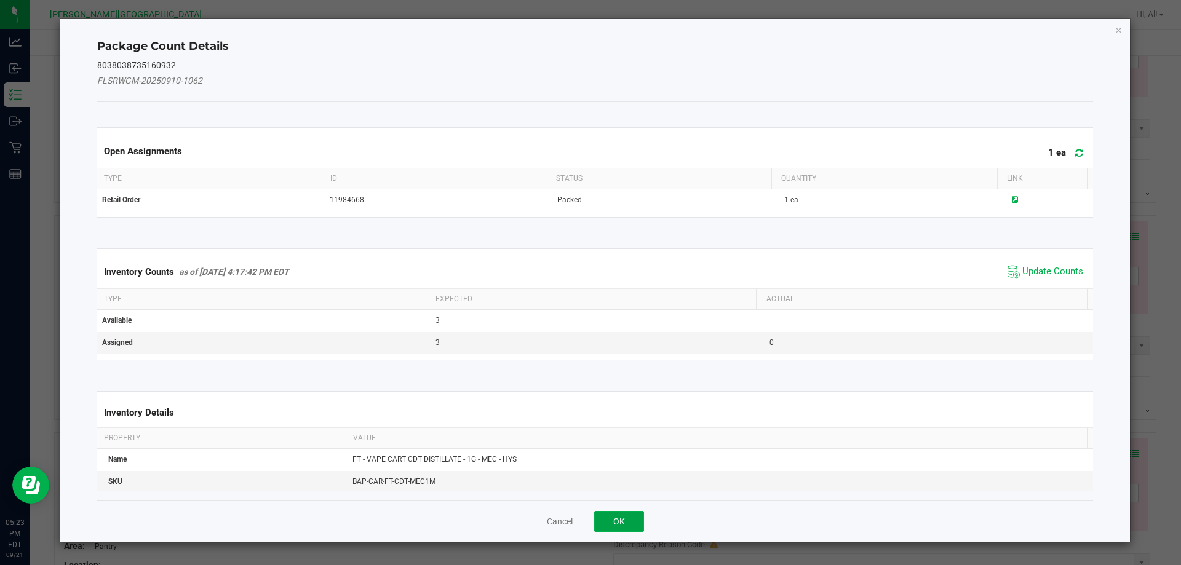
click at [623, 516] on button "OK" at bounding box center [619, 521] width 50 height 21
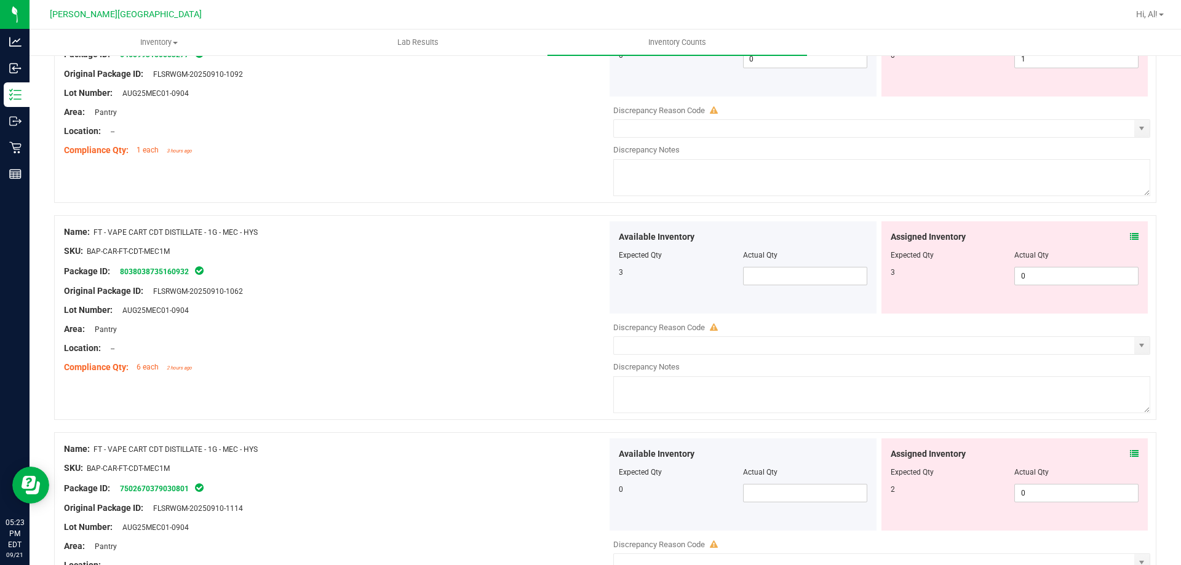
scroll to position [3020, 0]
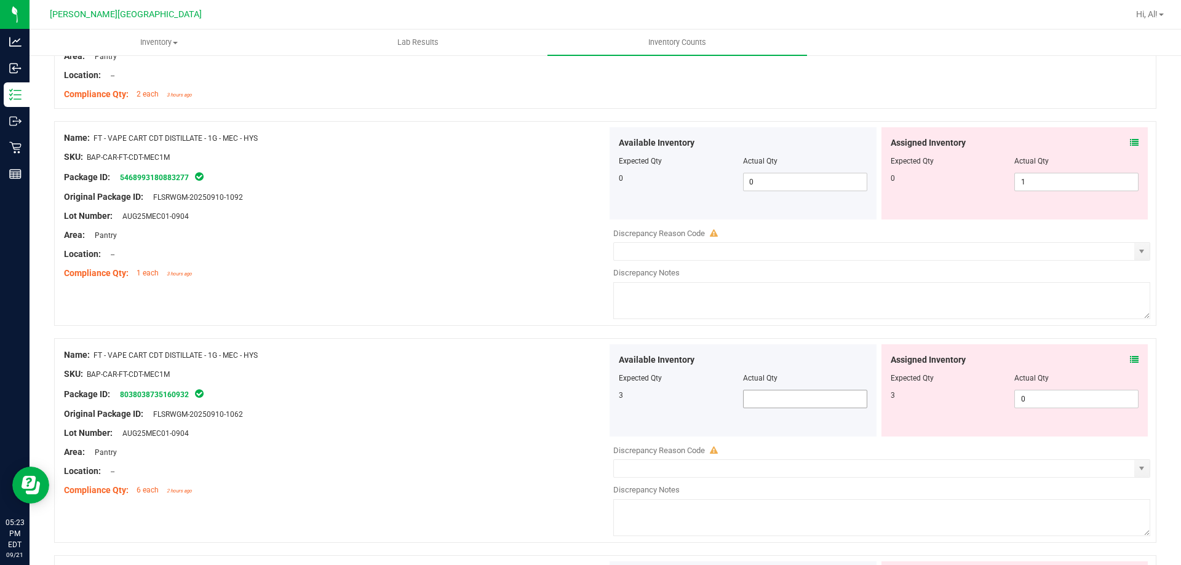
click at [783, 398] on span at bounding box center [805, 399] width 124 height 18
click at [772, 180] on span "0 0" at bounding box center [805, 182] width 124 height 18
click at [772, 180] on input "0" at bounding box center [805, 182] width 123 height 17
click at [377, 233] on div "Area: Pantry" at bounding box center [335, 235] width 543 height 13
click at [749, 397] on span at bounding box center [805, 399] width 124 height 18
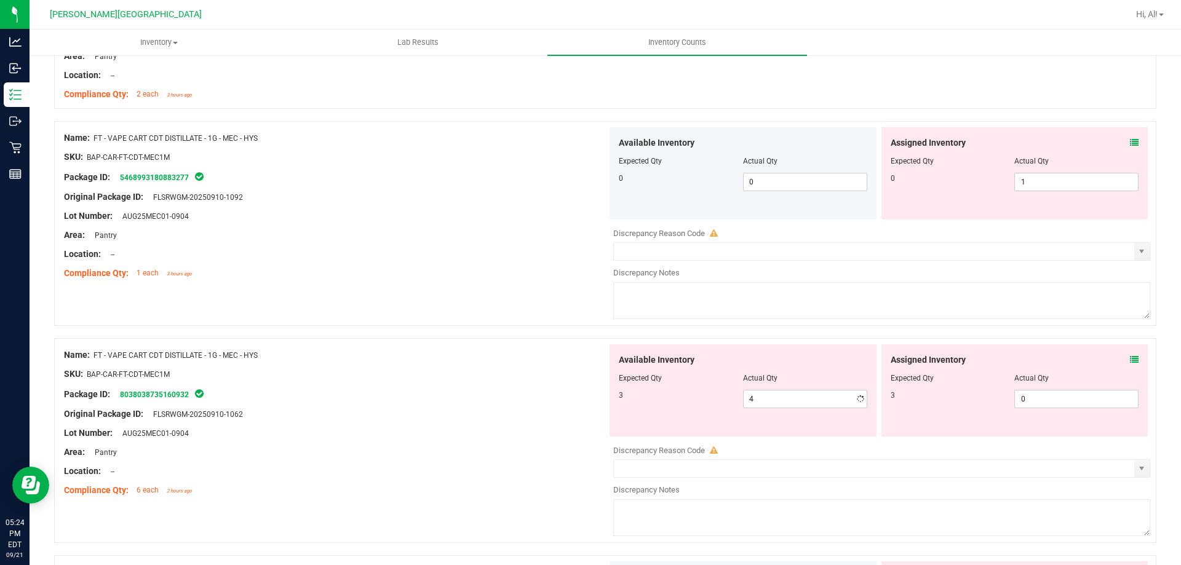
click at [548, 247] on div at bounding box center [335, 245] width 543 height 6
click at [1130, 358] on icon at bounding box center [1134, 360] width 9 height 9
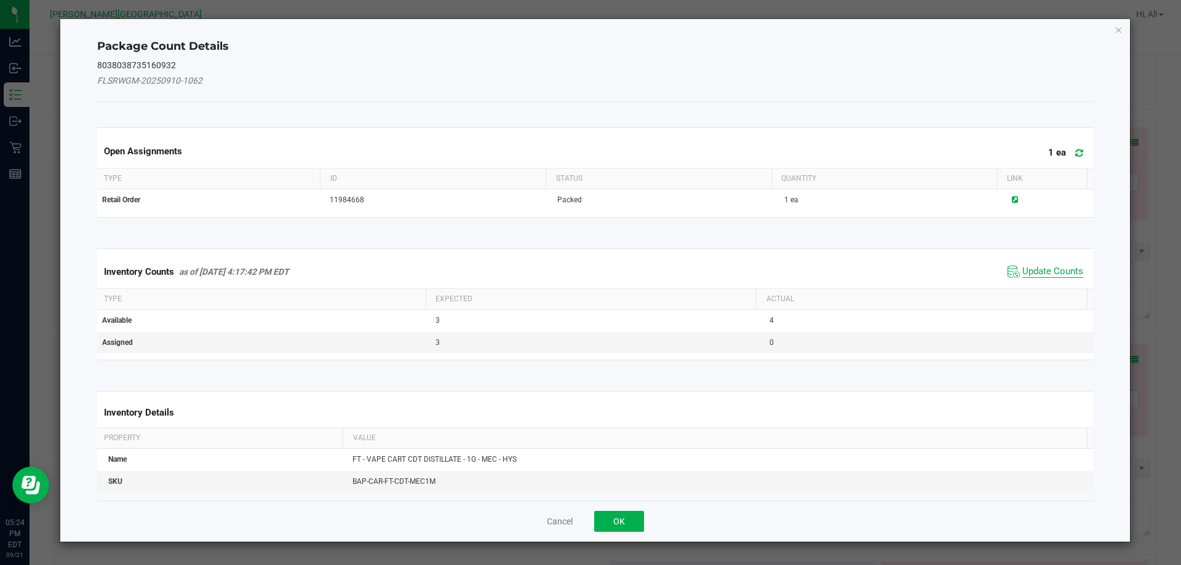
click at [1046, 266] on span "Update Counts" at bounding box center [1053, 272] width 61 height 12
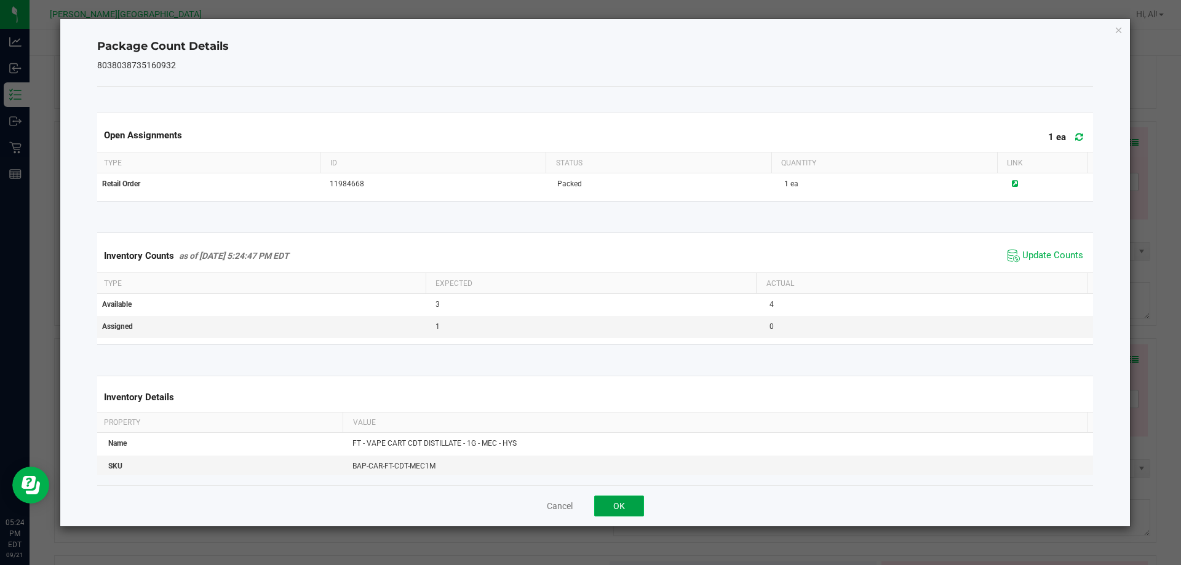
click at [621, 501] on button "OK" at bounding box center [619, 506] width 50 height 21
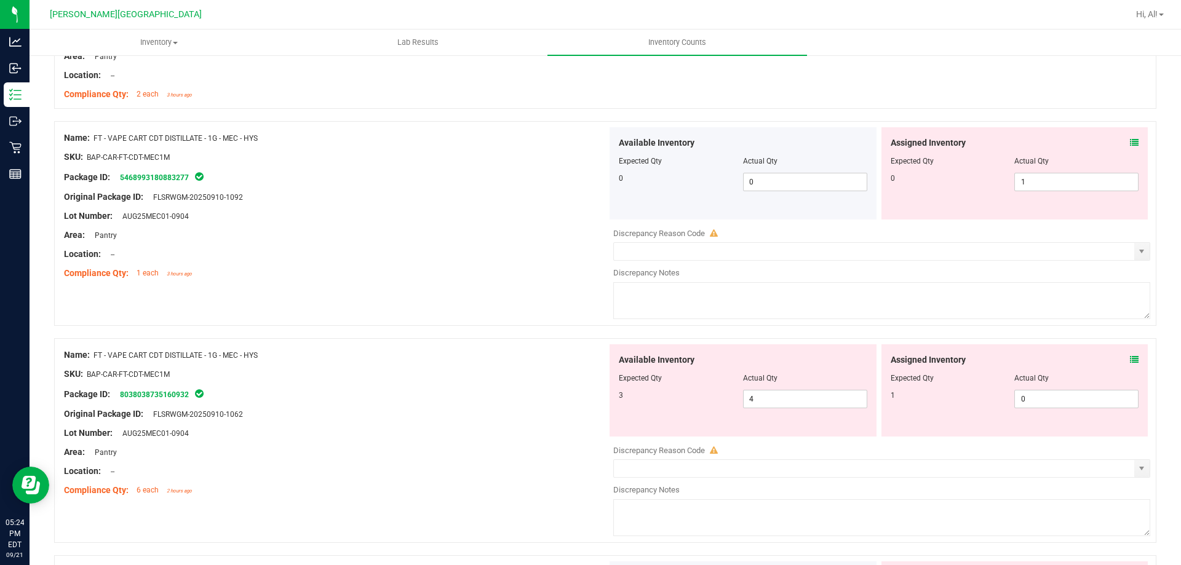
click at [1130, 140] on icon at bounding box center [1134, 142] width 9 height 9
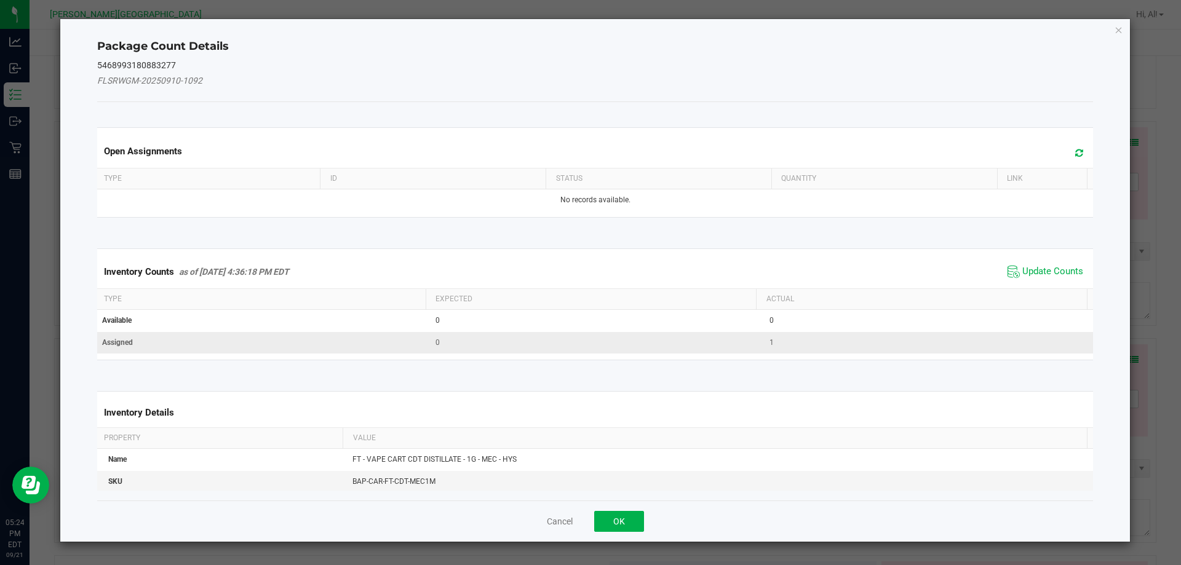
drag, startPoint x: 1040, startPoint y: 270, endPoint x: 910, endPoint y: 334, distance: 145.0
click at [1041, 268] on span "Update Counts" at bounding box center [1053, 272] width 61 height 12
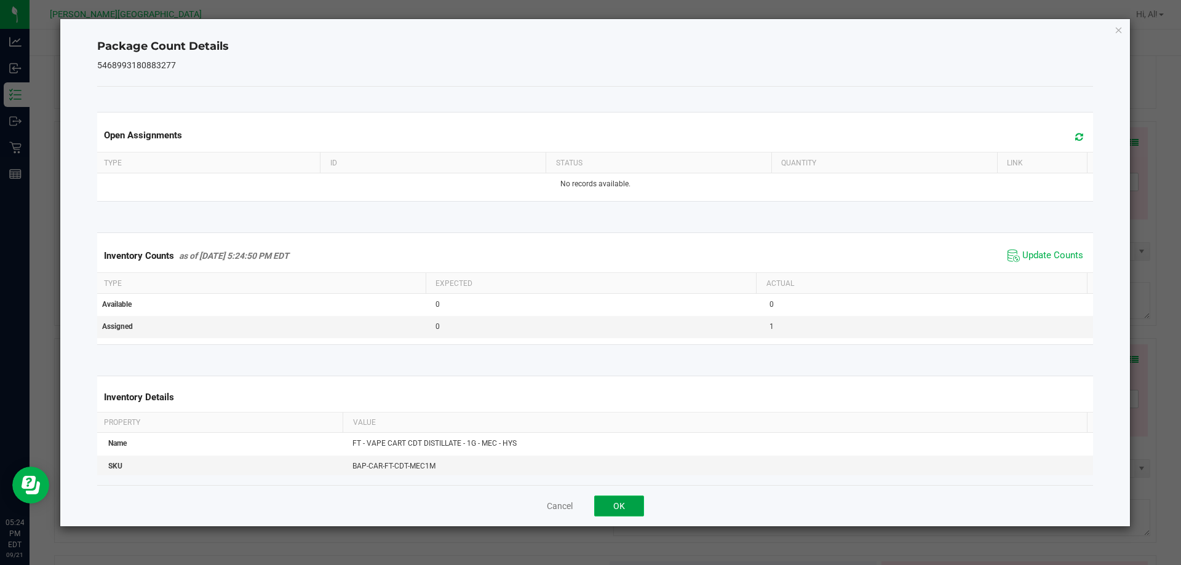
click at [620, 515] on button "OK" at bounding box center [619, 506] width 50 height 21
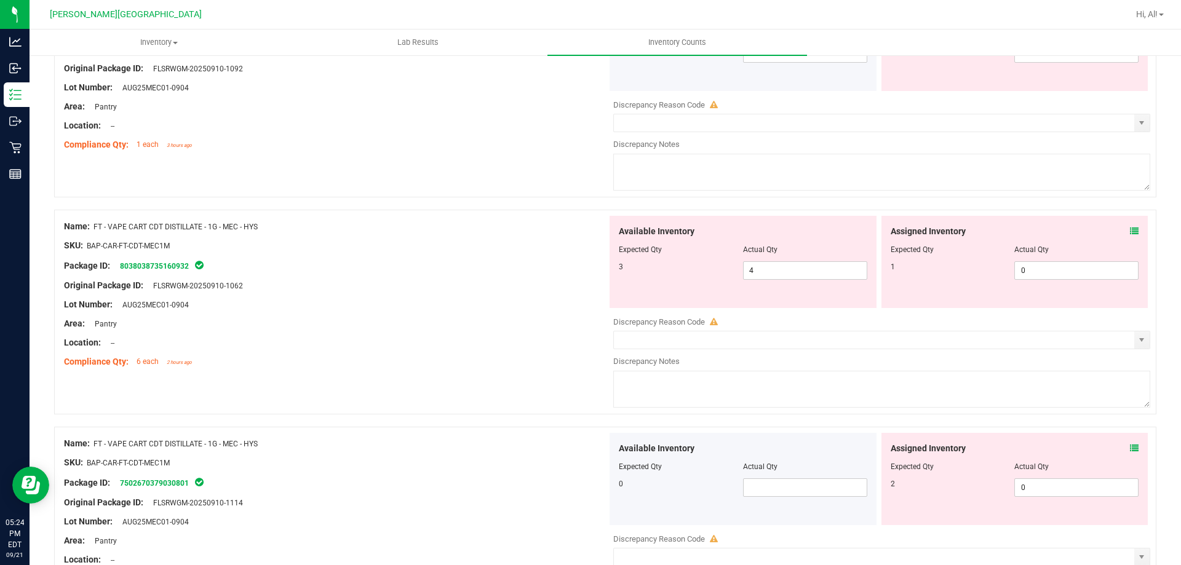
scroll to position [3205, 0]
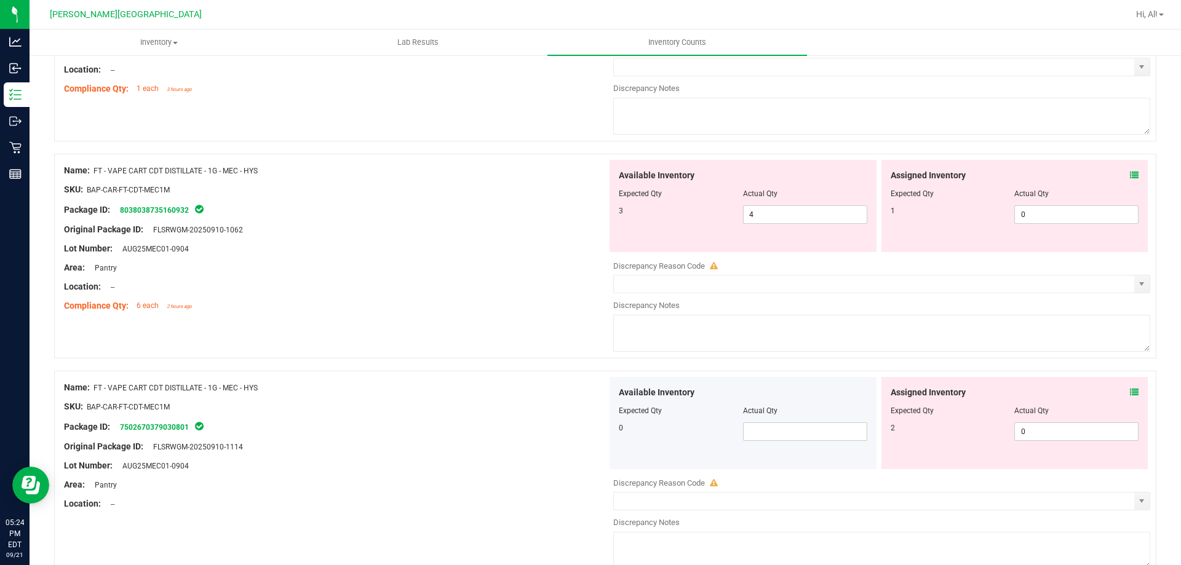
drag, startPoint x: 1130, startPoint y: 391, endPoint x: 1122, endPoint y: 389, distance: 8.2
click at [1129, 391] on div "Assigned Inventory Expected Qty Actual Qty 2 0 0" at bounding box center [1015, 423] width 267 height 92
click at [1130, 389] on icon at bounding box center [1134, 392] width 9 height 9
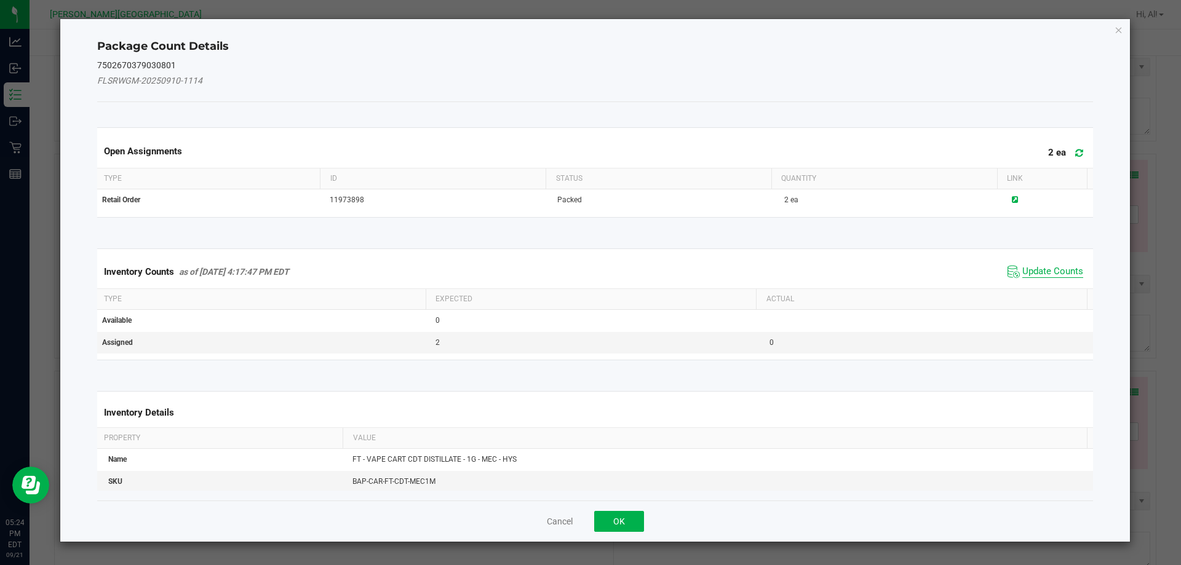
click at [1023, 266] on span "Update Counts" at bounding box center [1053, 272] width 61 height 12
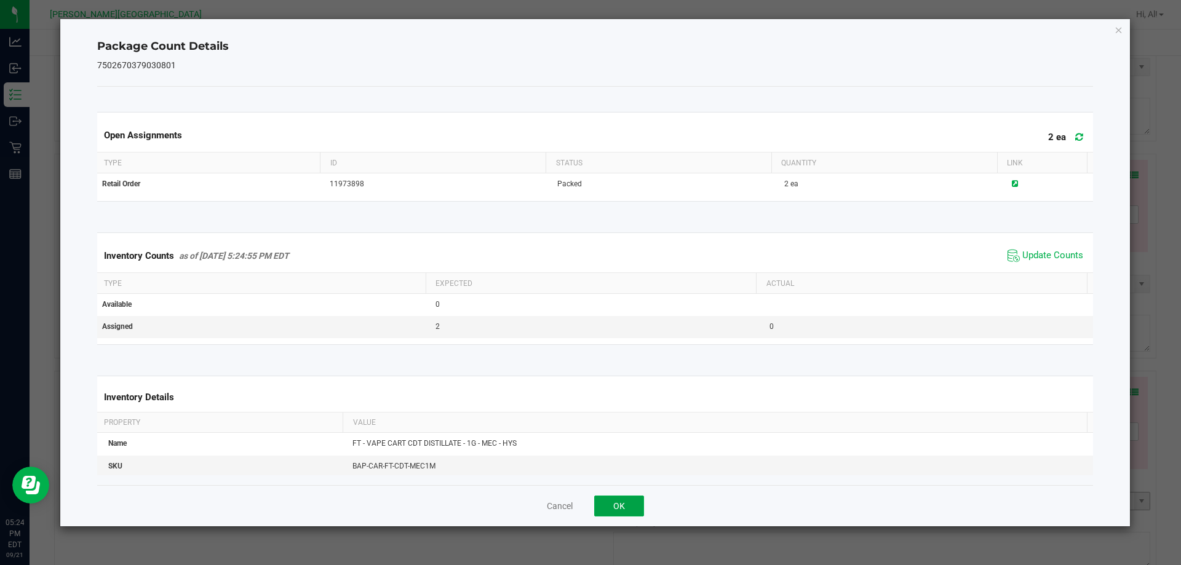
click at [609, 498] on button "OK" at bounding box center [619, 506] width 50 height 21
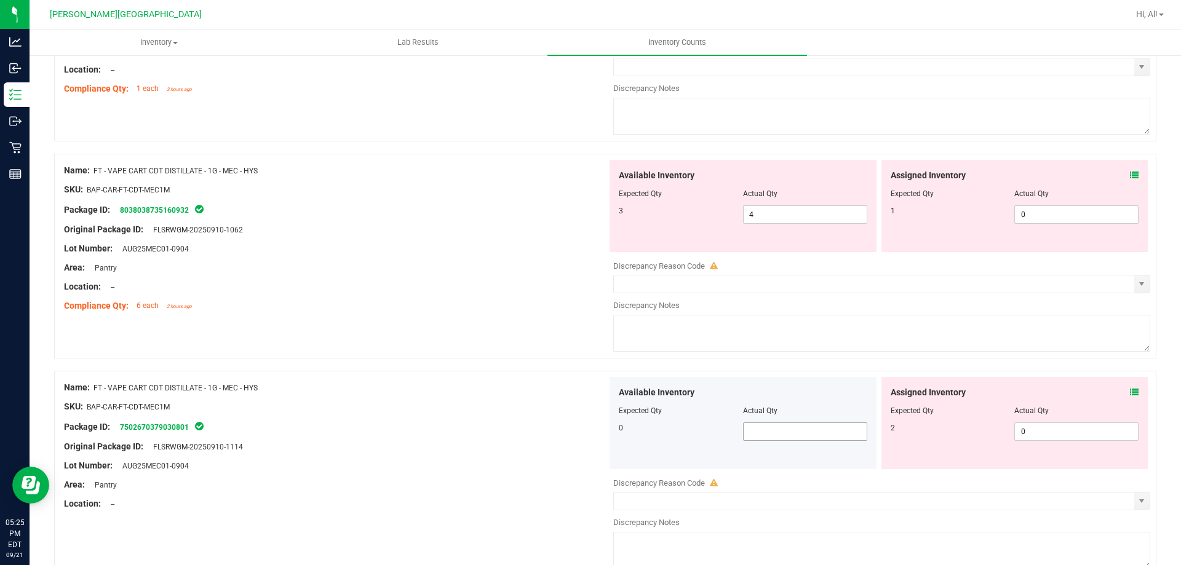
click at [758, 438] on span at bounding box center [805, 432] width 124 height 18
click at [542, 322] on div "Name: FT - VAPE CART CDT DISTILLATE - 1G - MEC - HYS SKU: BAP-CAR-FT-CDT-MEC1M …" at bounding box center [605, 256] width 1103 height 205
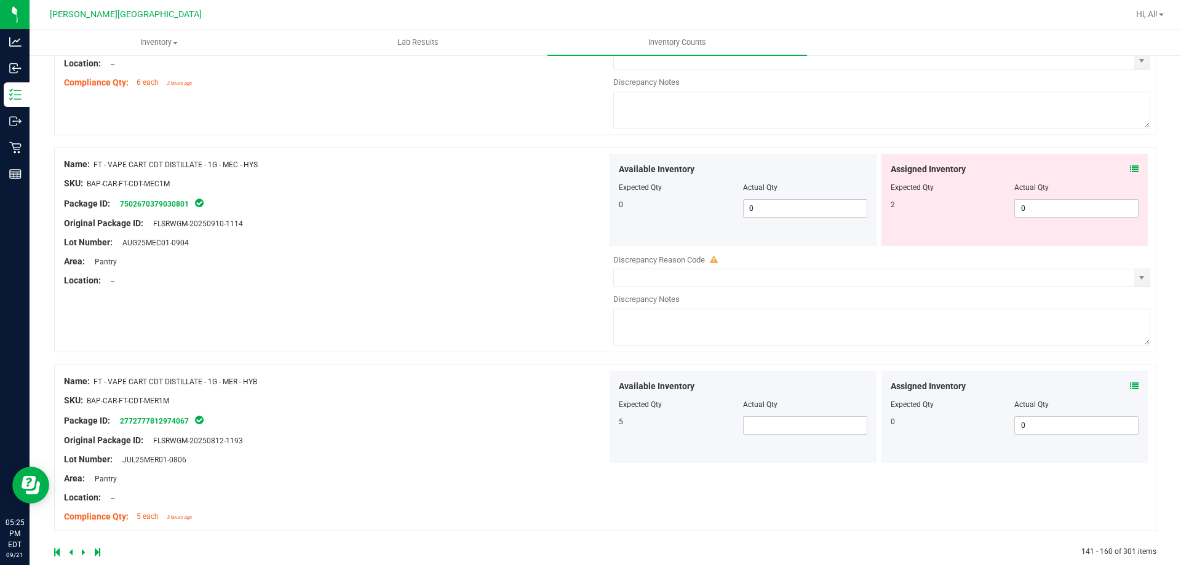
scroll to position [3448, 0]
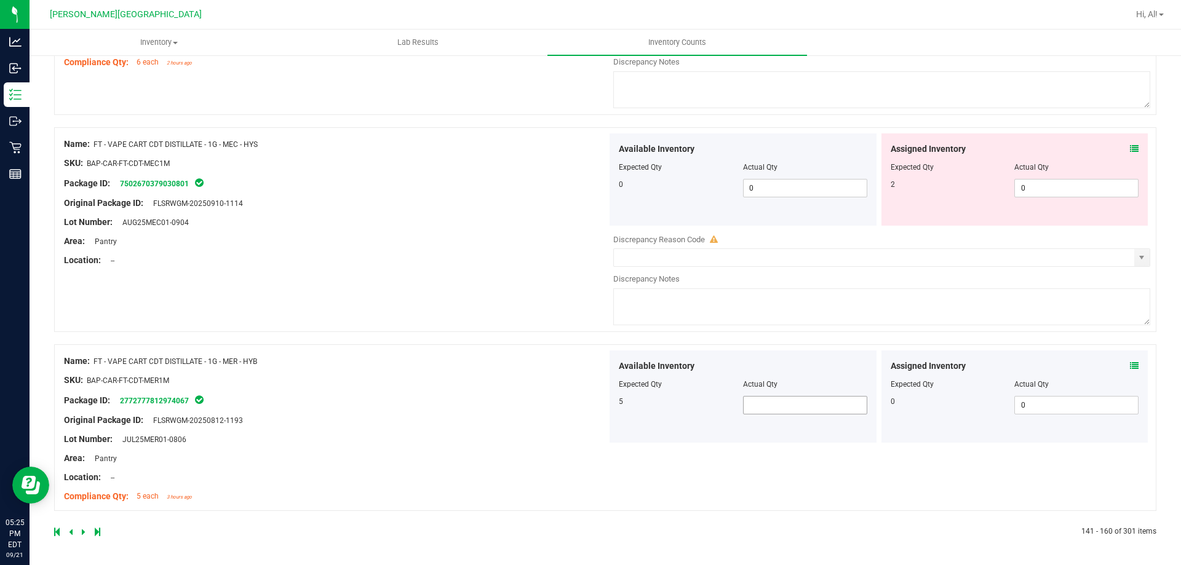
click at [775, 404] on span at bounding box center [805, 405] width 124 height 18
click at [757, 404] on input "text" at bounding box center [805, 405] width 123 height 17
click at [1130, 368] on icon at bounding box center [1134, 366] width 9 height 9
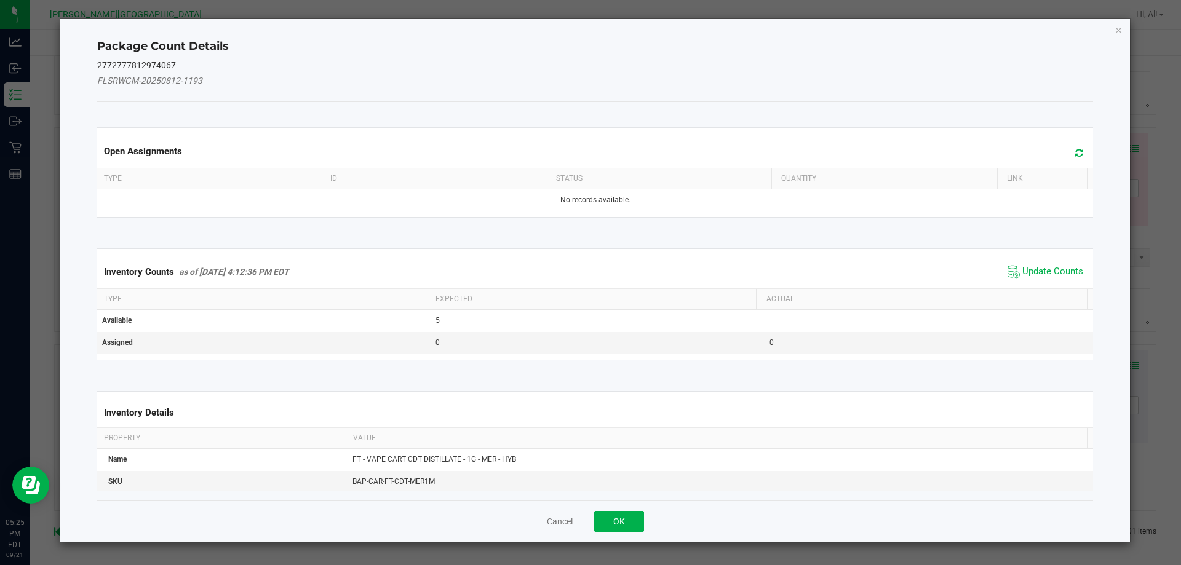
drag, startPoint x: 1036, startPoint y: 281, endPoint x: 900, endPoint y: 356, distance: 155.3
click at [1036, 280] on span "Update Counts" at bounding box center [1046, 272] width 82 height 18
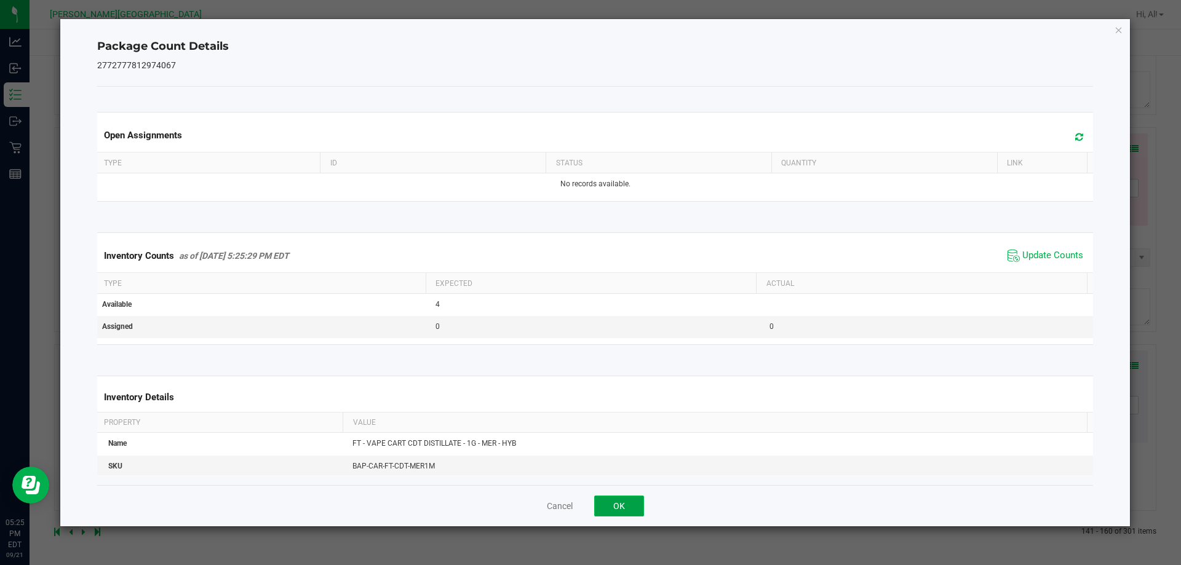
click at [638, 508] on button "OK" at bounding box center [619, 506] width 50 height 21
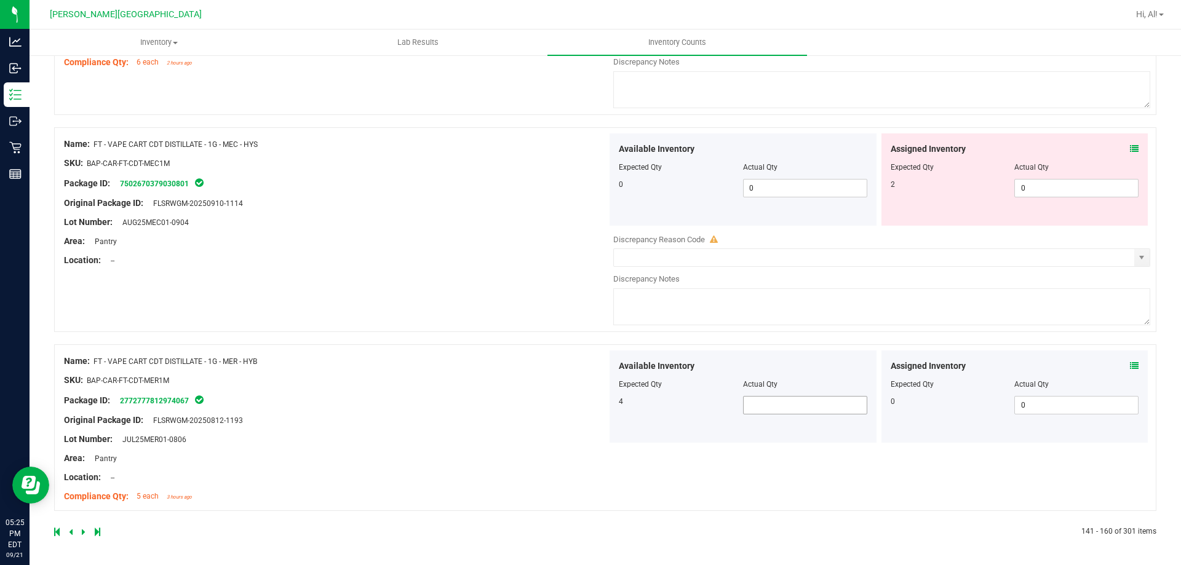
drag, startPoint x: 822, startPoint y: 415, endPoint x: 815, endPoint y: 407, distance: 10.9
click at [821, 415] on div "Available Inventory Expected Qty Actual Qty 4" at bounding box center [743, 397] width 267 height 92
click at [810, 402] on span at bounding box center [805, 405] width 124 height 18
click at [409, 379] on div "SKU: BAP-CAR-FT-CDT-MER1M" at bounding box center [335, 380] width 543 height 13
click at [82, 531] on div at bounding box center [329, 532] width 551 height 11
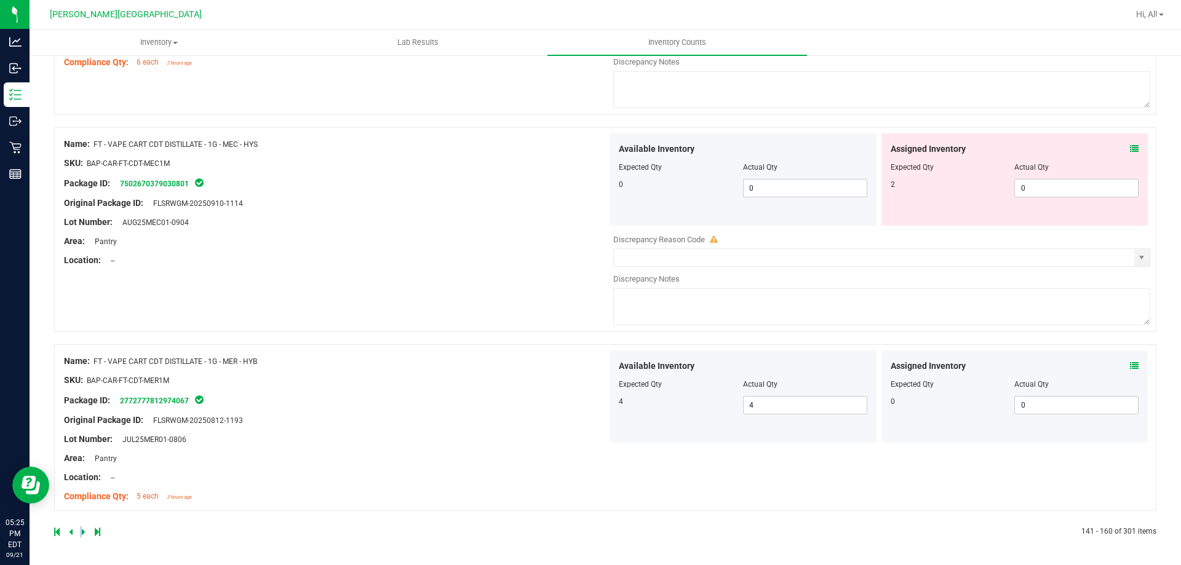
click at [82, 531] on icon at bounding box center [84, 532] width 4 height 7
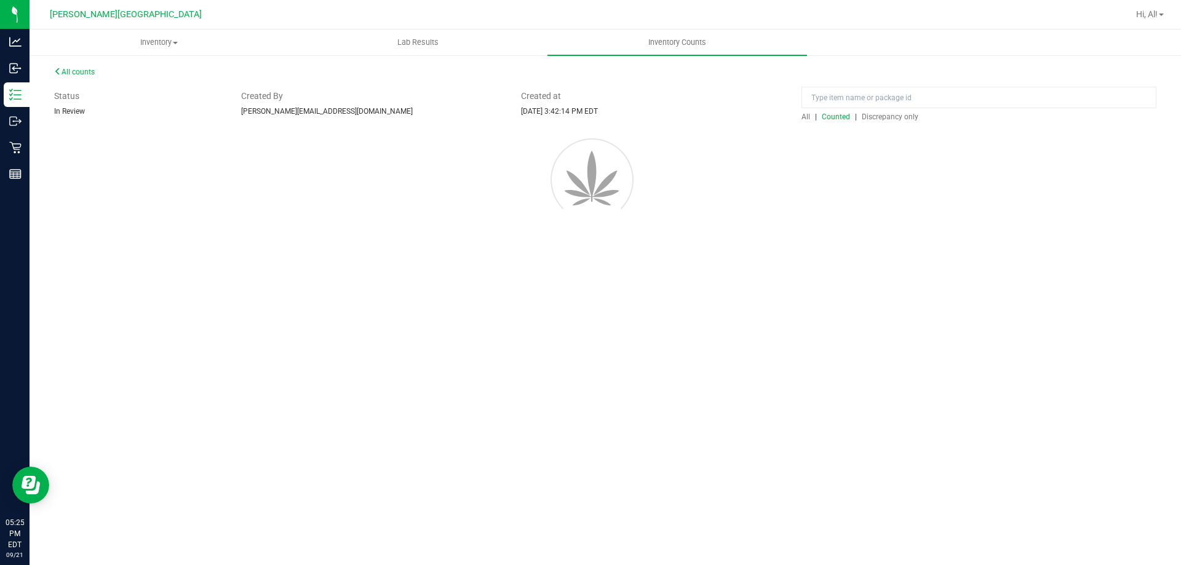
scroll to position [0, 0]
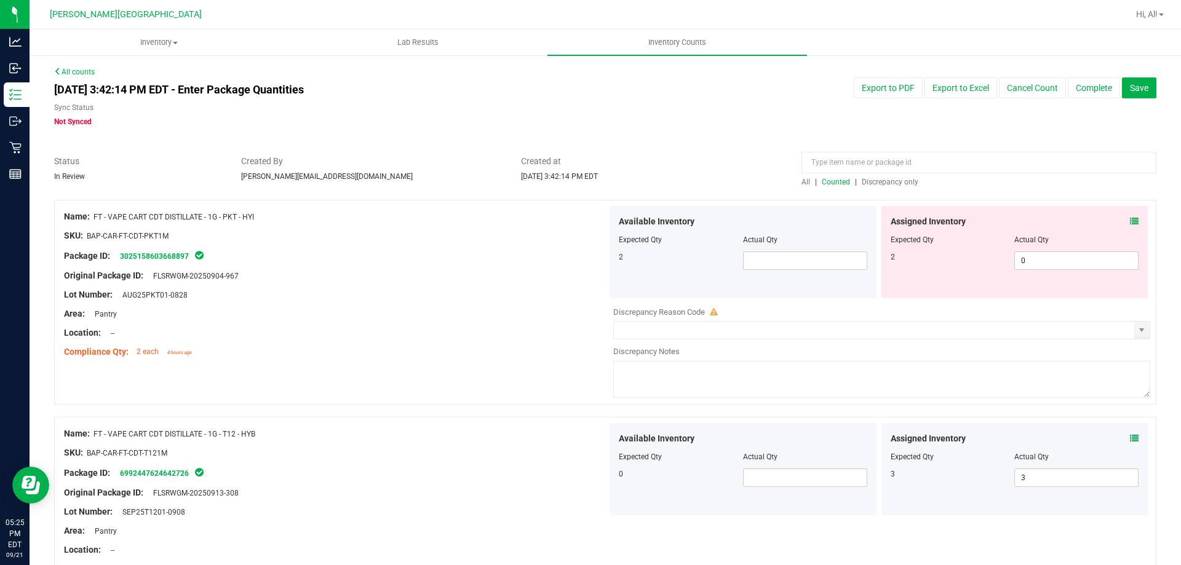
click at [418, 257] on div "Package ID: 3025158603668897" at bounding box center [335, 256] width 543 height 15
click at [796, 254] on span at bounding box center [805, 261] width 124 height 18
click at [773, 265] on input "text" at bounding box center [805, 260] width 123 height 17
click at [747, 270] on div "Available Inventory Expected Qty Actual Qty 2" at bounding box center [743, 252] width 267 height 92
click at [1130, 223] on icon at bounding box center [1134, 221] width 9 height 9
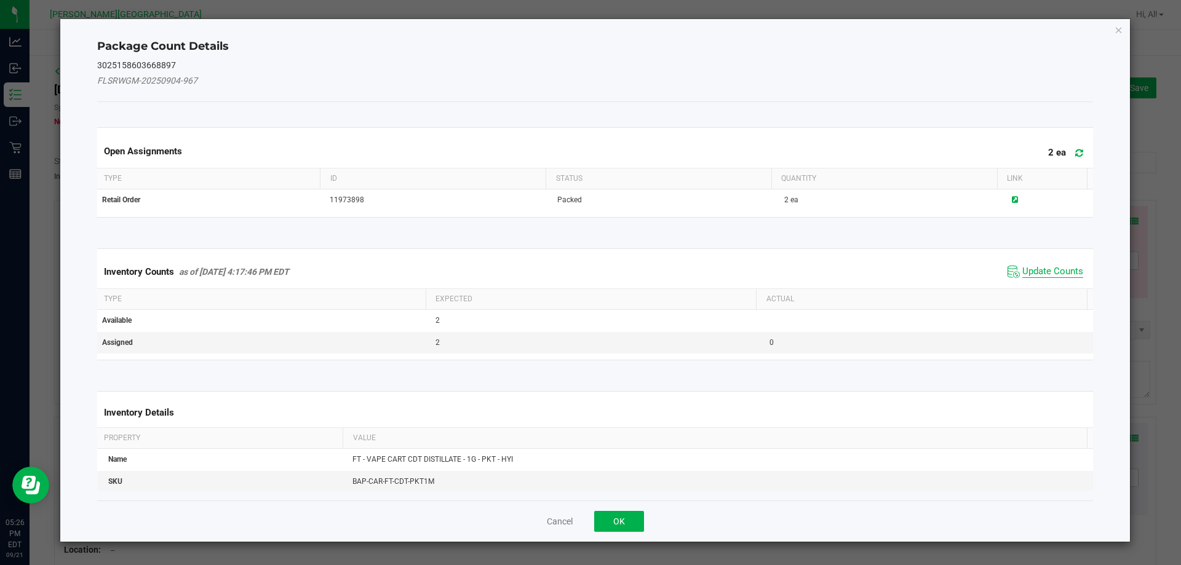
click at [1045, 276] on span "Update Counts" at bounding box center [1053, 272] width 61 height 12
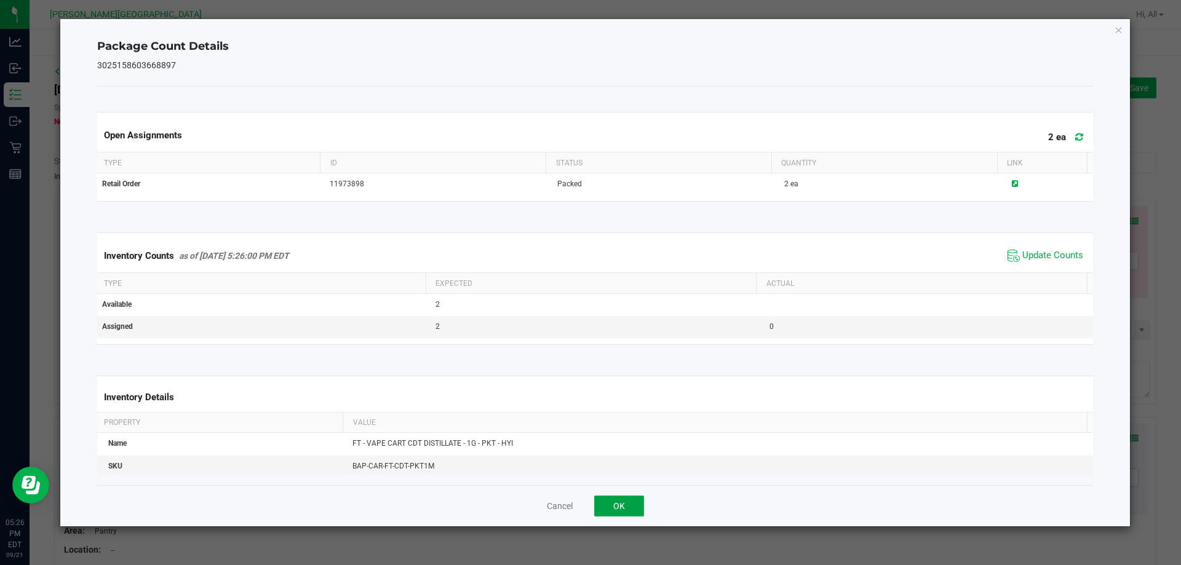
click at [631, 503] on button "OK" at bounding box center [619, 506] width 50 height 21
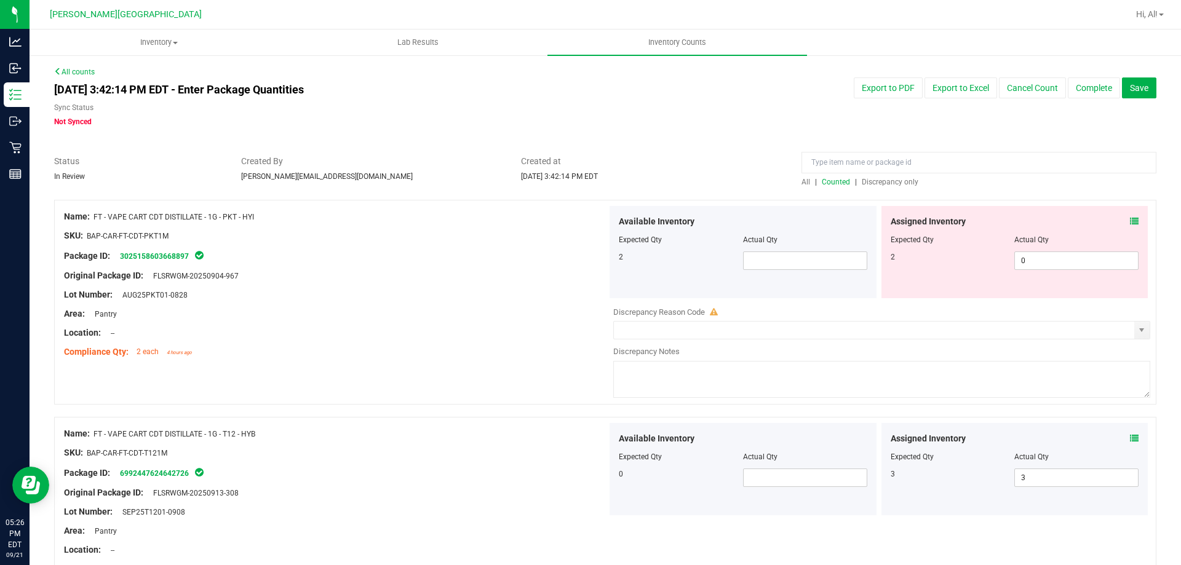
click at [1121, 221] on div "Assigned Inventory" at bounding box center [1015, 221] width 249 height 13
click at [1130, 220] on icon at bounding box center [1134, 221] width 9 height 9
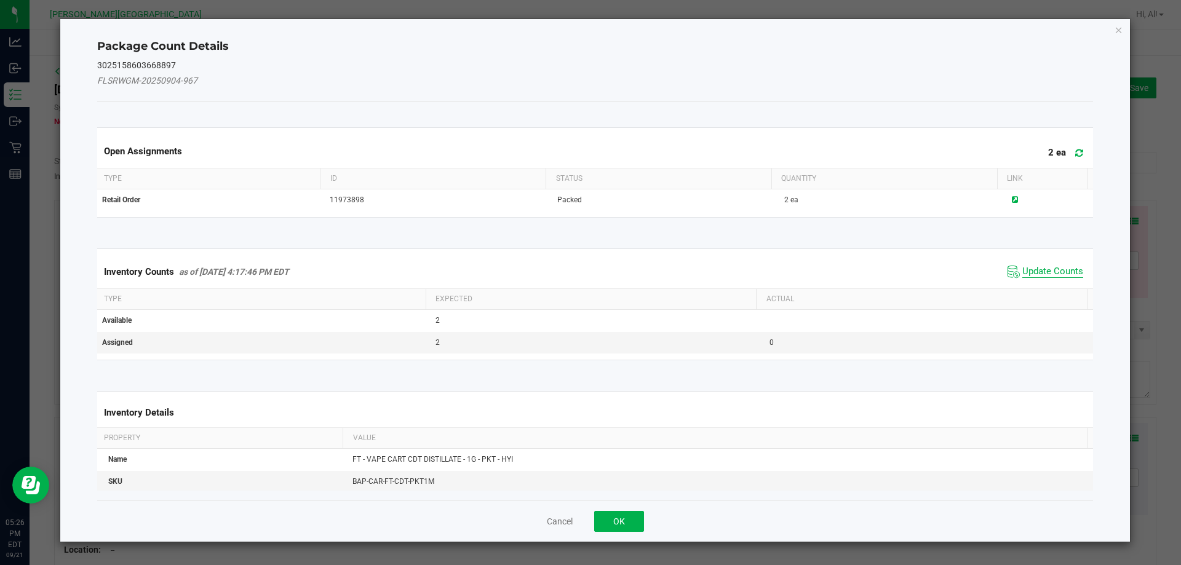
click at [1053, 266] on span "Update Counts" at bounding box center [1053, 272] width 61 height 12
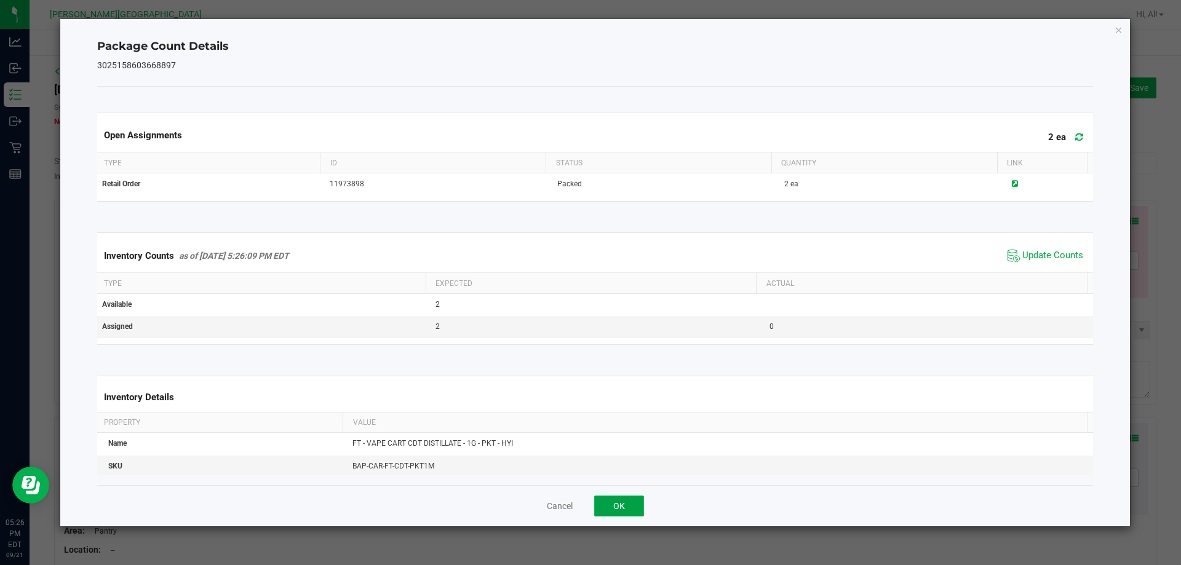
click at [635, 504] on button "OK" at bounding box center [619, 506] width 50 height 21
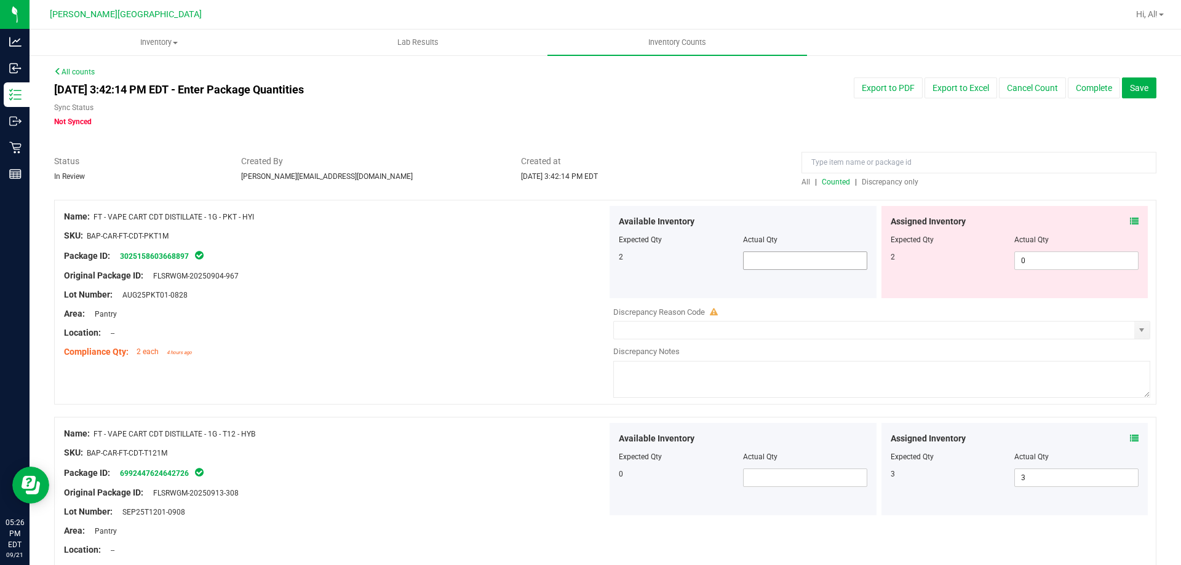
click at [851, 258] on span at bounding box center [805, 261] width 124 height 18
click at [535, 255] on div "Package ID: 3025158603668897" at bounding box center [335, 256] width 543 height 15
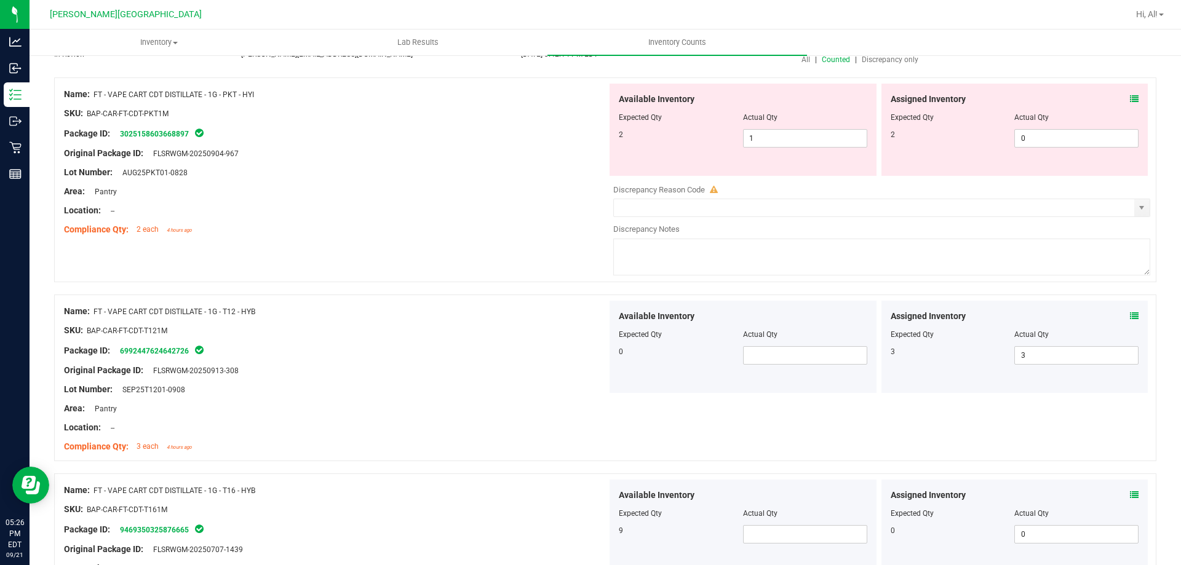
scroll to position [123, 0]
click at [776, 356] on span at bounding box center [805, 355] width 124 height 18
click at [378, 346] on div "Package ID: 6992447624642726" at bounding box center [335, 350] width 543 height 15
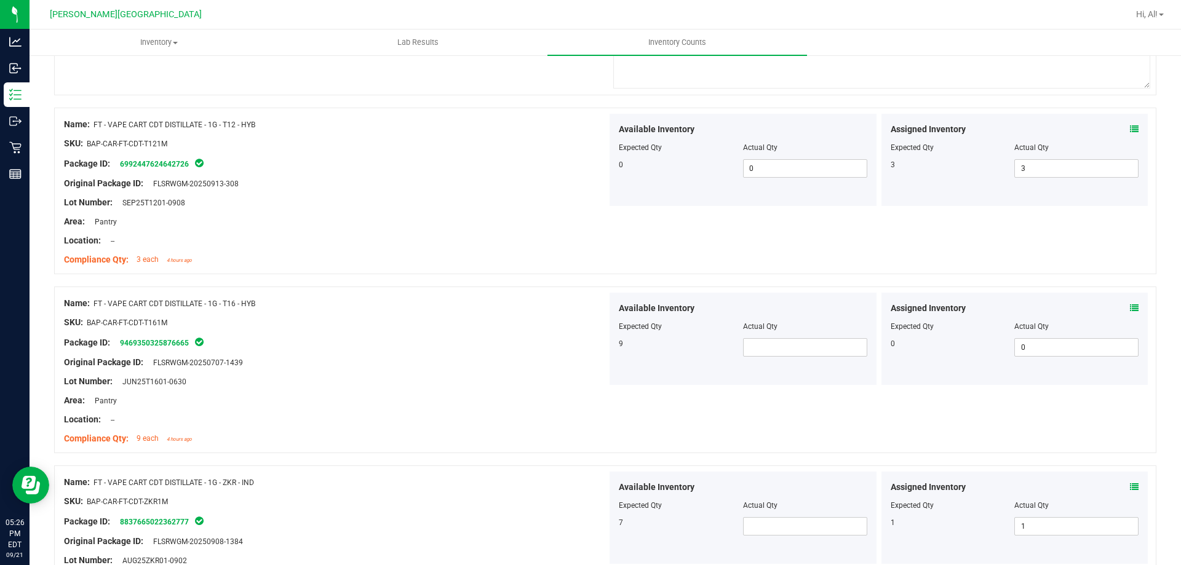
scroll to position [369, 0]
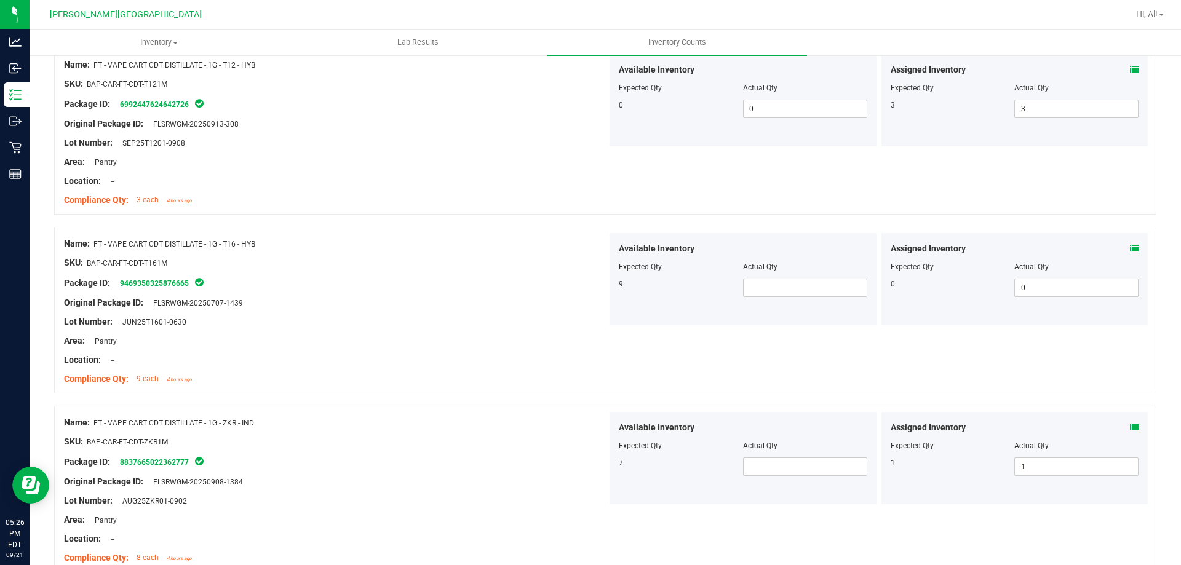
click at [741, 278] on div at bounding box center [743, 276] width 249 height 6
click at [757, 288] on span at bounding box center [805, 288] width 124 height 18
click at [757, 288] on input "text" at bounding box center [805, 287] width 123 height 17
click at [462, 270] on div at bounding box center [335, 273] width 543 height 6
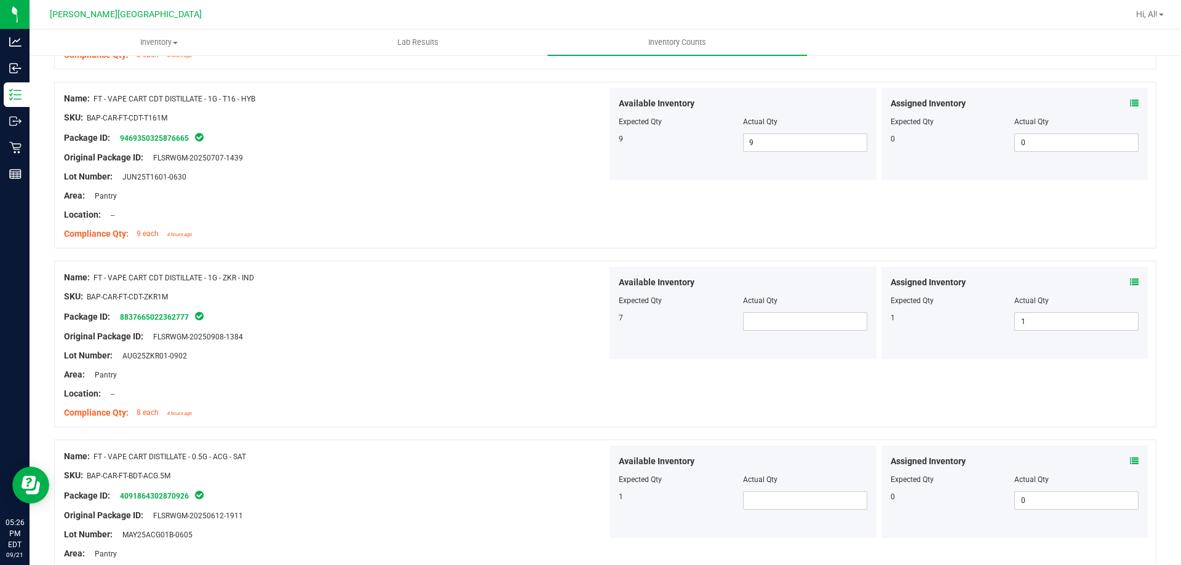
scroll to position [554, 0]
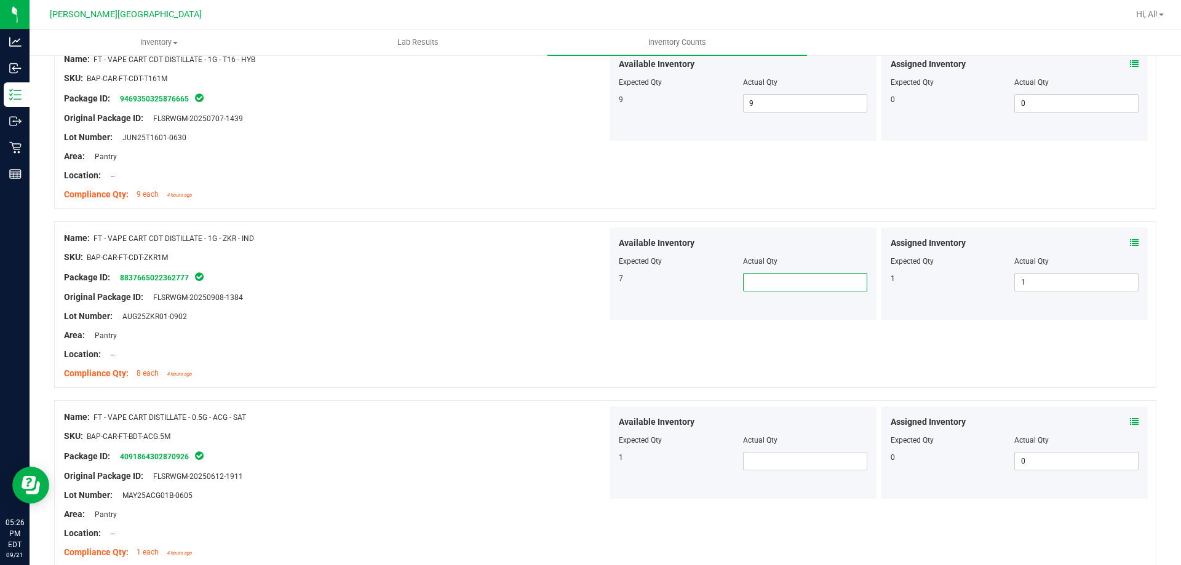
click at [772, 280] on span at bounding box center [805, 282] width 124 height 18
click at [489, 276] on div "Package ID: 8837665022362777" at bounding box center [335, 277] width 543 height 15
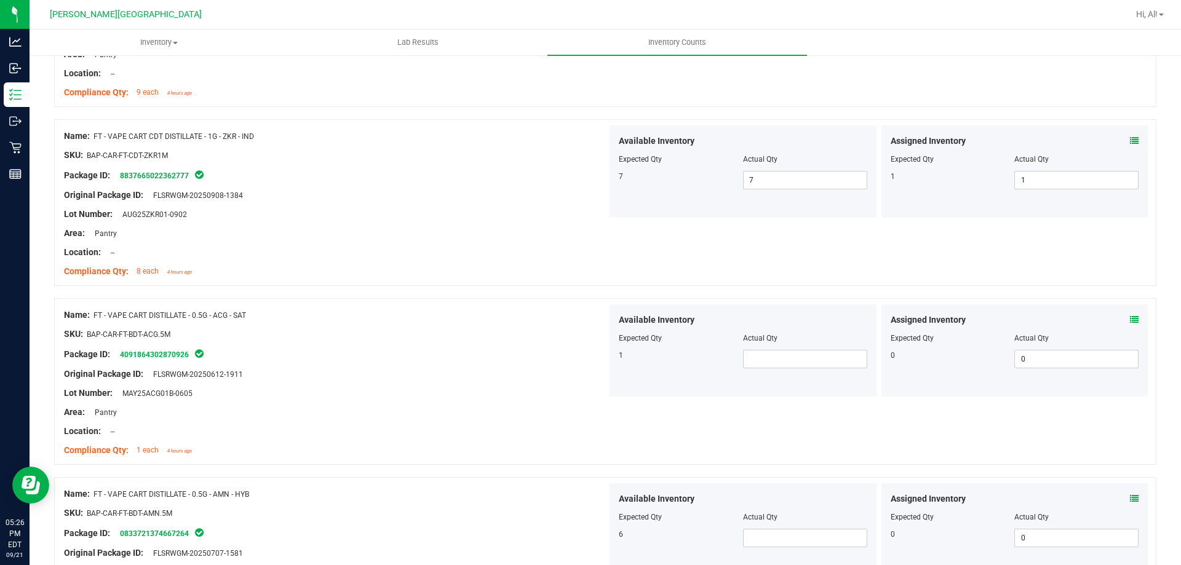
scroll to position [677, 0]
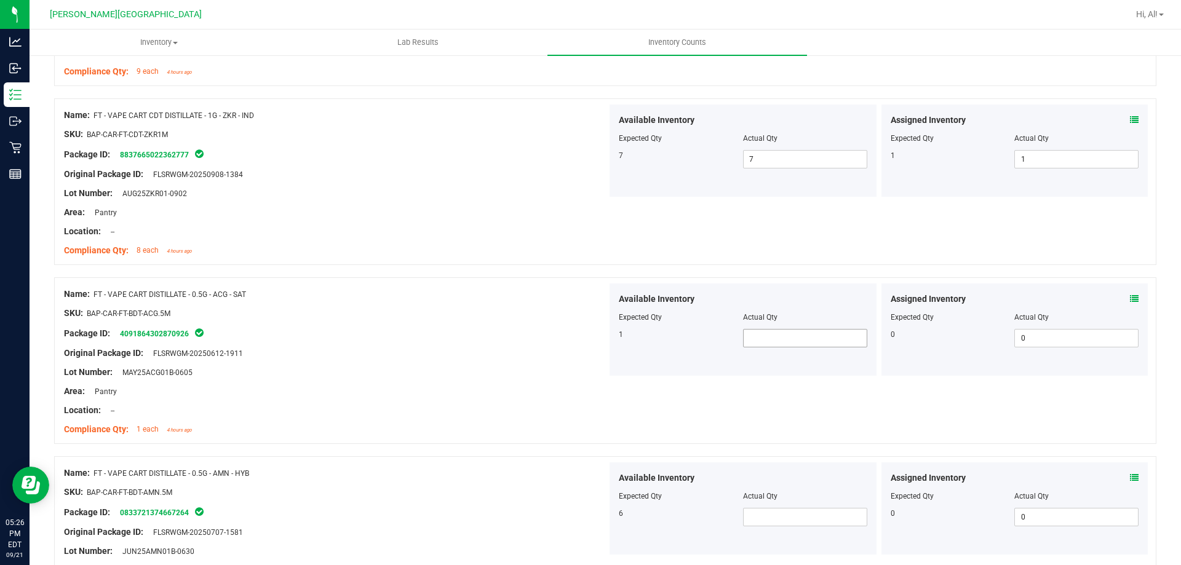
click at [764, 339] on span at bounding box center [805, 338] width 124 height 18
drag, startPoint x: 754, startPoint y: 511, endPoint x: 761, endPoint y: 513, distance: 7.0
click at [757, 511] on span at bounding box center [805, 517] width 124 height 18
click at [416, 413] on div "Location: --" at bounding box center [335, 410] width 543 height 13
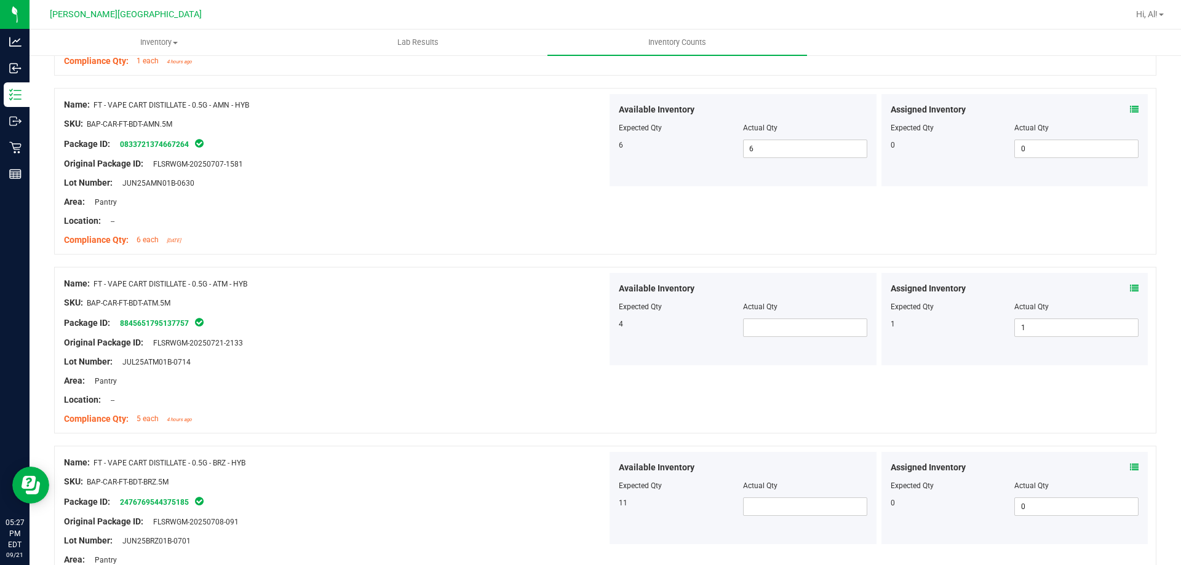
scroll to position [1046, 0]
click at [799, 319] on span at bounding box center [805, 327] width 124 height 18
click at [501, 332] on div at bounding box center [335, 333] width 543 height 6
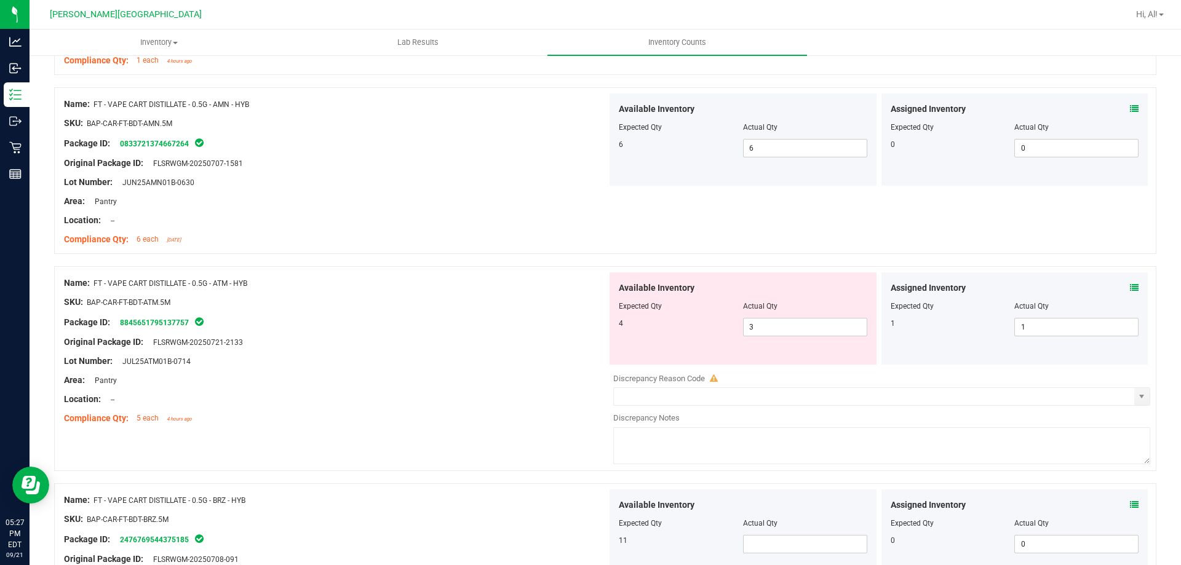
click at [1130, 282] on span at bounding box center [1134, 288] width 9 height 13
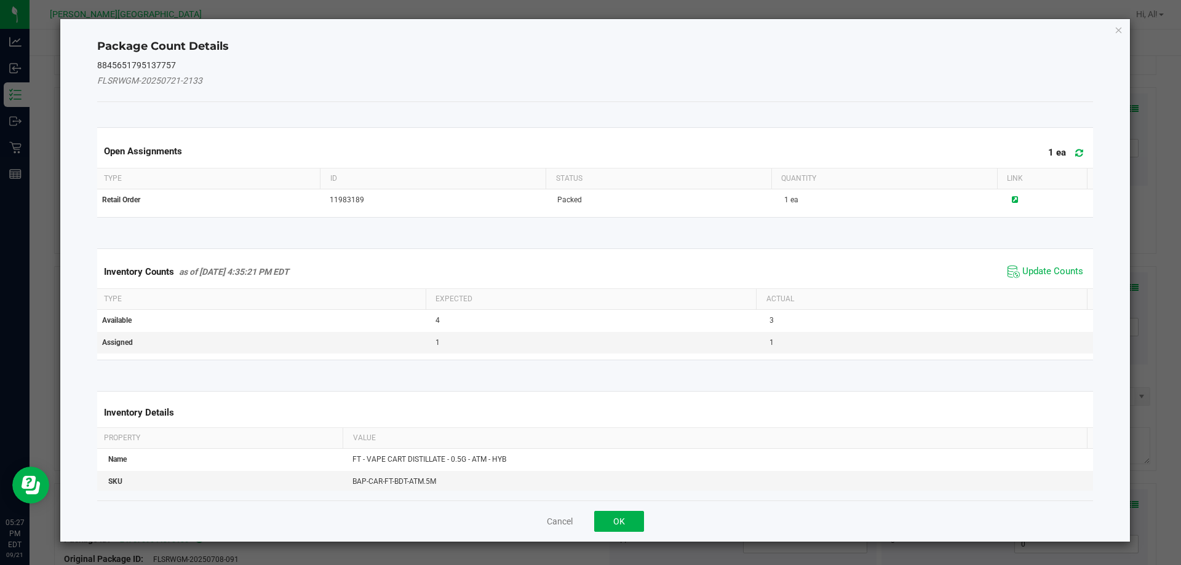
drag, startPoint x: 1027, startPoint y: 278, endPoint x: 1009, endPoint y: 294, distance: 23.6
click at [1026, 278] on span "Update Counts" at bounding box center [1046, 272] width 82 height 18
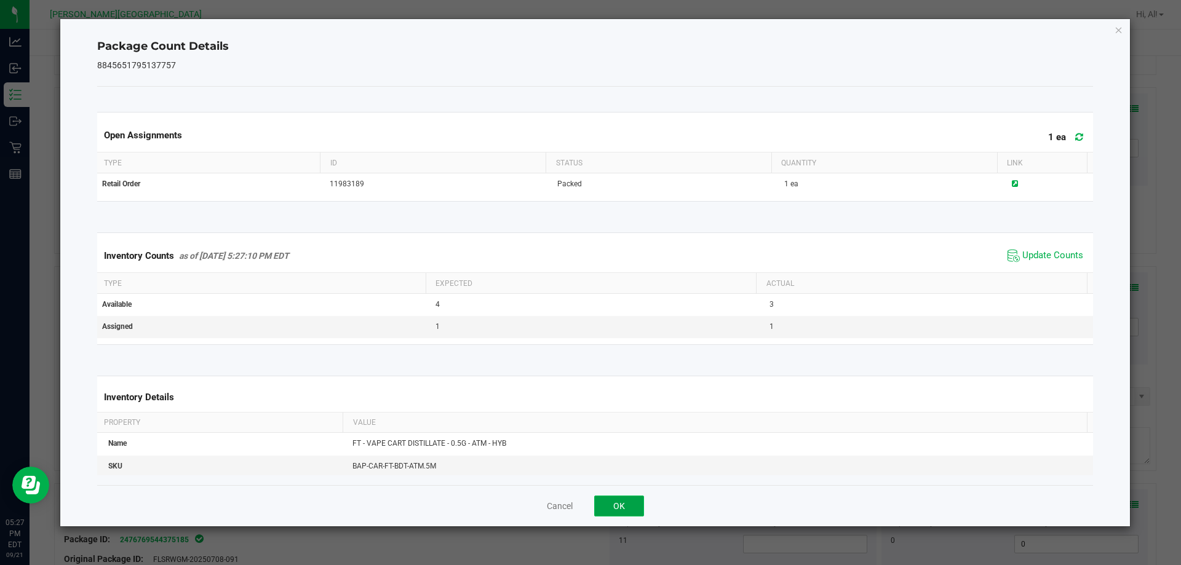
click at [628, 508] on button "OK" at bounding box center [619, 506] width 50 height 21
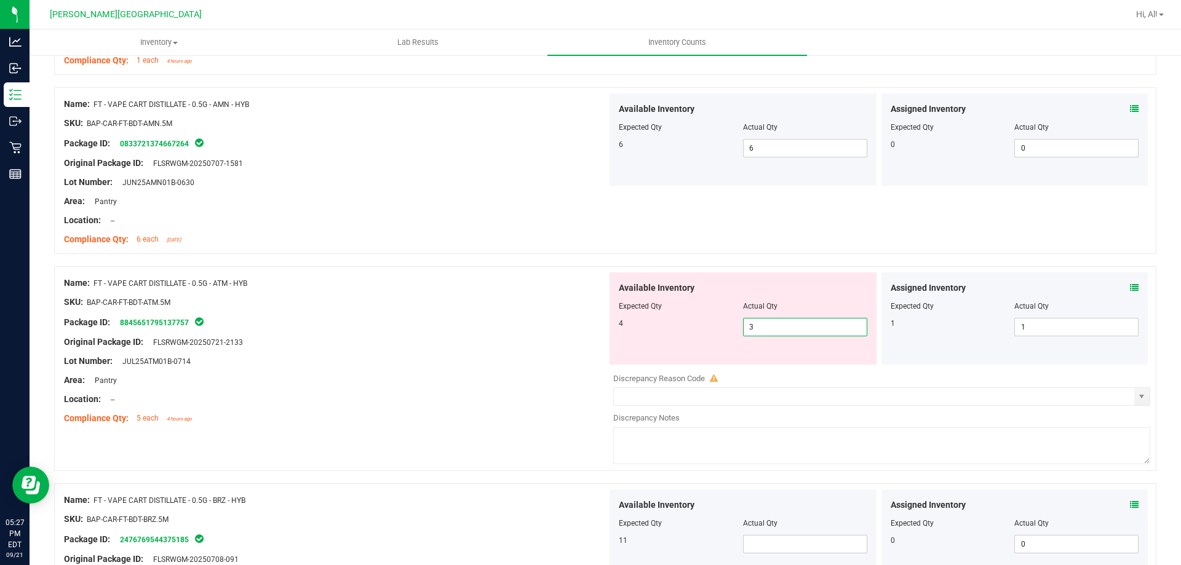
click at [758, 332] on span "3 3" at bounding box center [805, 327] width 124 height 18
click at [758, 332] on input "3" at bounding box center [805, 327] width 123 height 17
click at [471, 336] on div "Original Package ID: FLSRWGM-20250721-2133" at bounding box center [335, 342] width 543 height 13
click at [1130, 282] on span at bounding box center [1134, 288] width 9 height 13
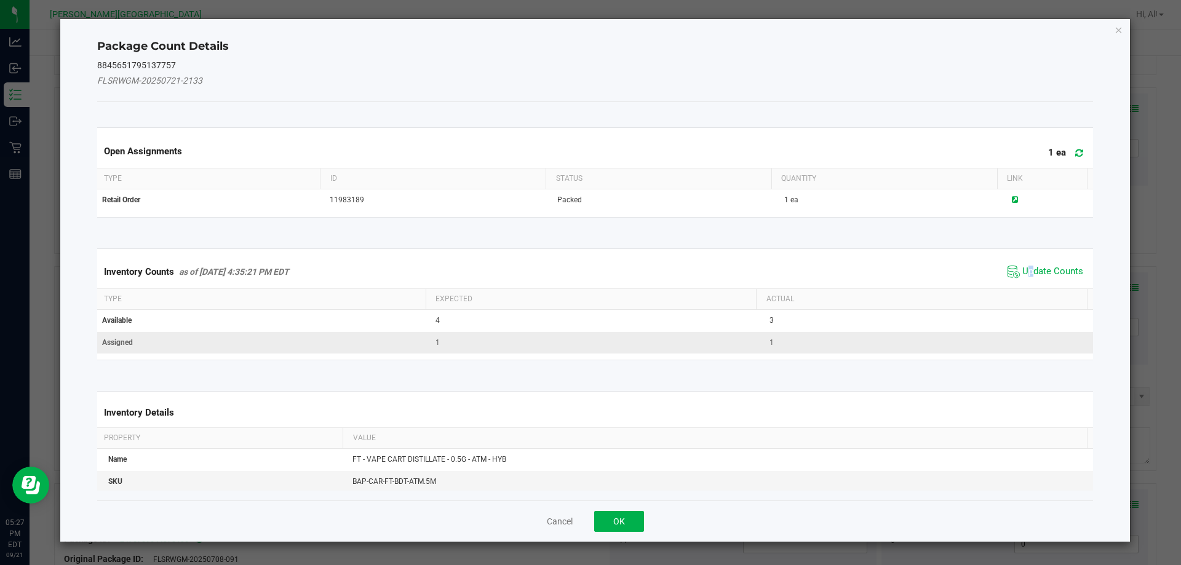
drag, startPoint x: 1022, startPoint y: 264, endPoint x: 944, endPoint y: 351, distance: 116.8
click at [1023, 264] on span "Update Counts" at bounding box center [1046, 272] width 82 height 18
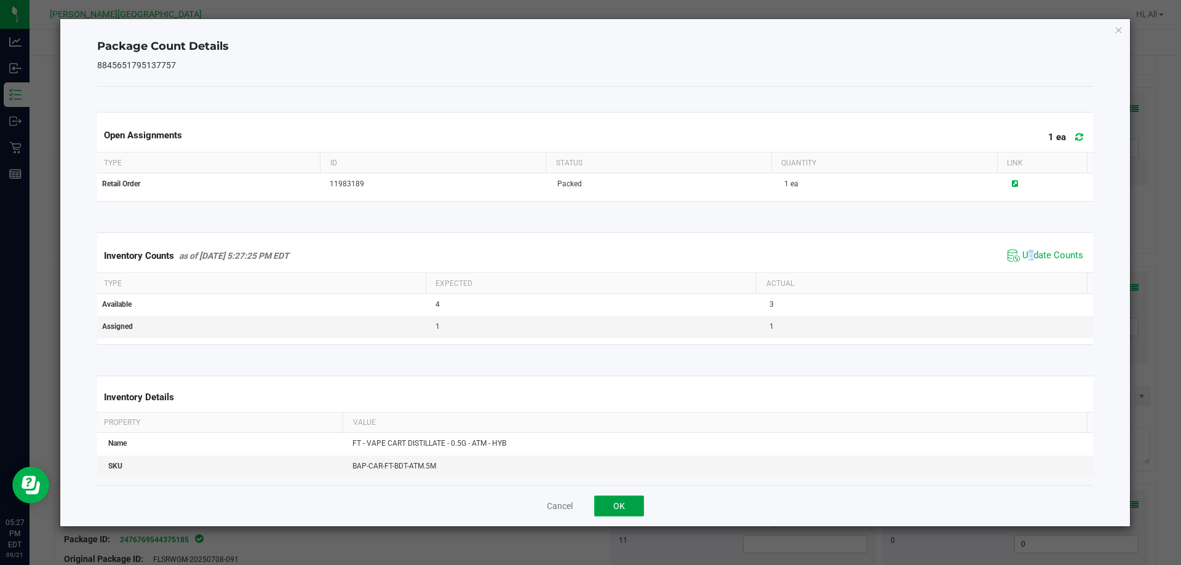
click at [603, 508] on button "OK" at bounding box center [619, 506] width 50 height 21
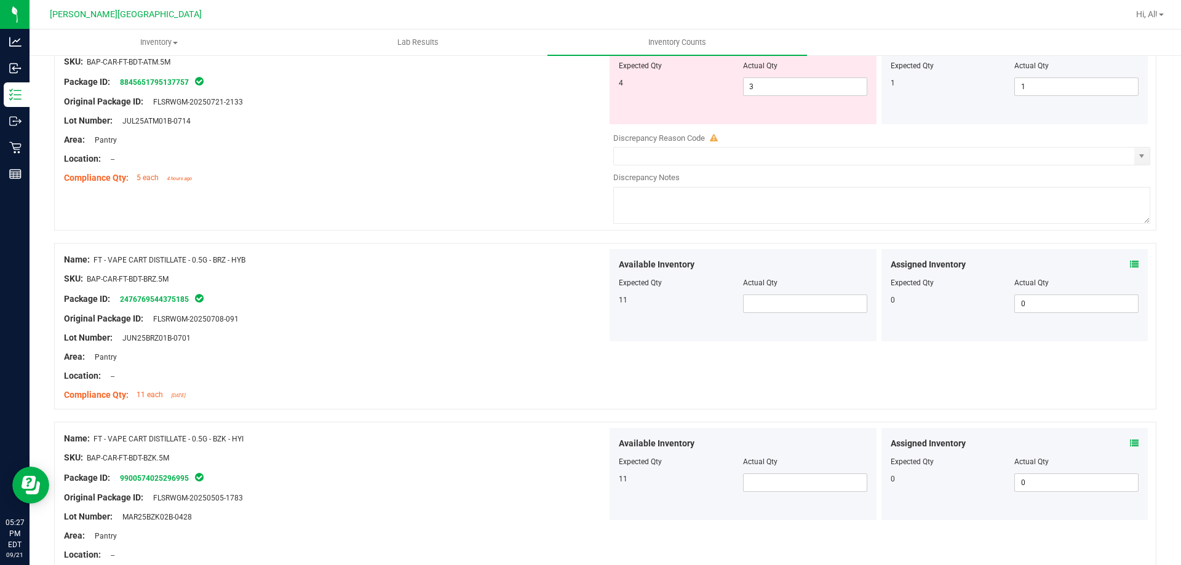
scroll to position [1292, 0]
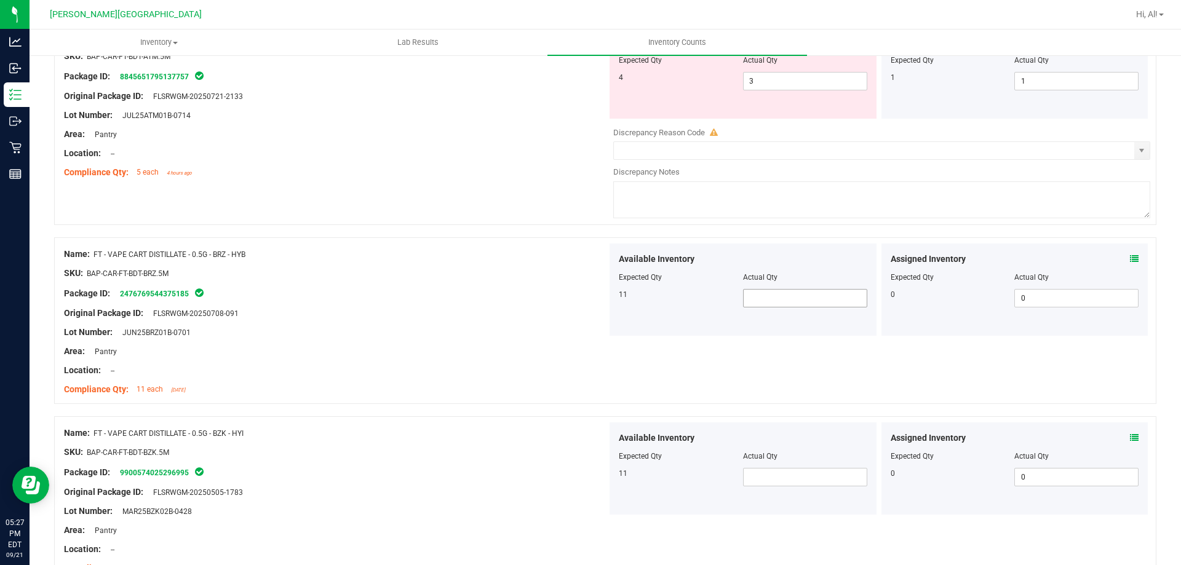
click at [806, 307] on span at bounding box center [805, 298] width 124 height 18
click at [796, 296] on span at bounding box center [805, 298] width 124 height 18
click at [470, 305] on div at bounding box center [335, 304] width 543 height 6
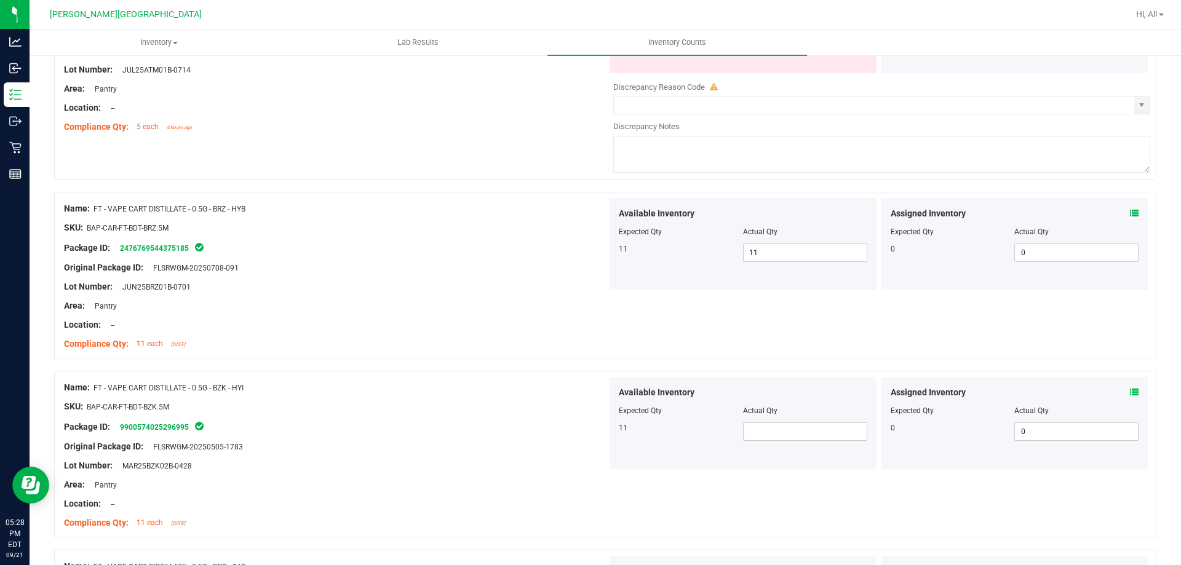
scroll to position [1415, 0]
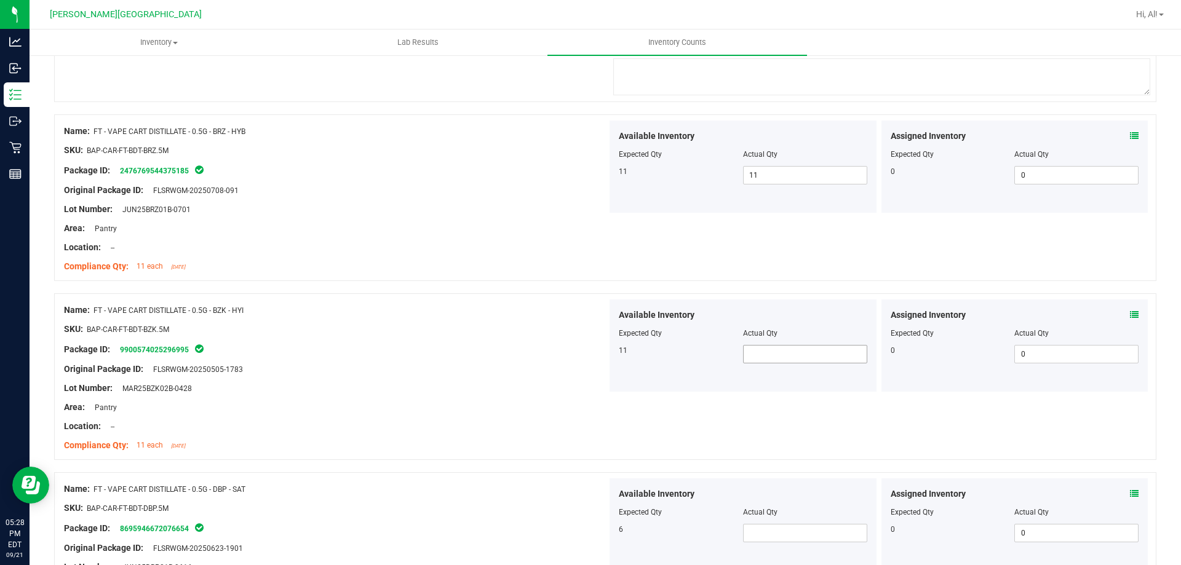
click at [815, 361] on span at bounding box center [805, 354] width 124 height 18
click at [802, 358] on input "text" at bounding box center [805, 354] width 123 height 17
click at [402, 356] on div "Package ID: 9900574025296995" at bounding box center [335, 349] width 543 height 15
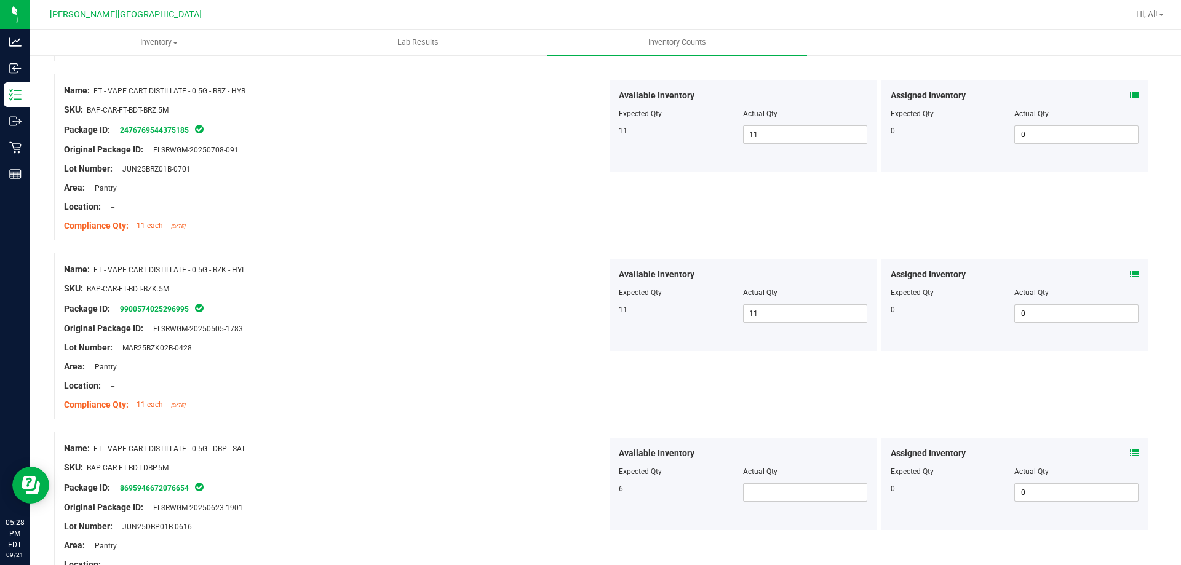
scroll to position [1600, 0]
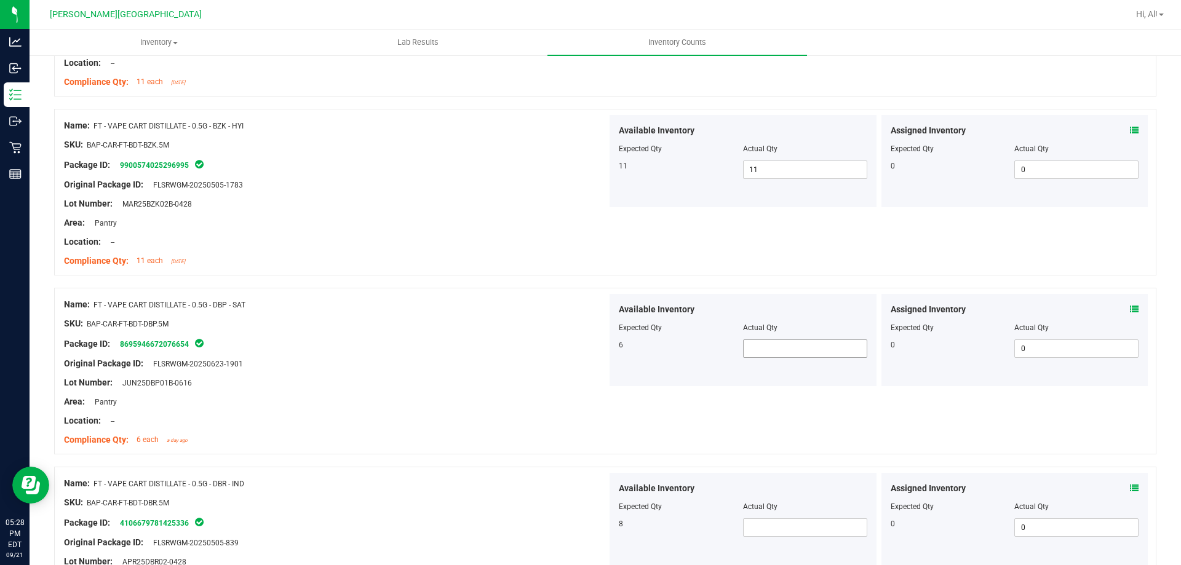
click at [758, 354] on span at bounding box center [805, 349] width 124 height 18
click at [758, 354] on input "text" at bounding box center [805, 348] width 123 height 17
click at [762, 353] on input "text" at bounding box center [805, 348] width 123 height 17
click at [760, 353] on input "text" at bounding box center [805, 348] width 123 height 17
click at [436, 356] on div at bounding box center [335, 354] width 543 height 6
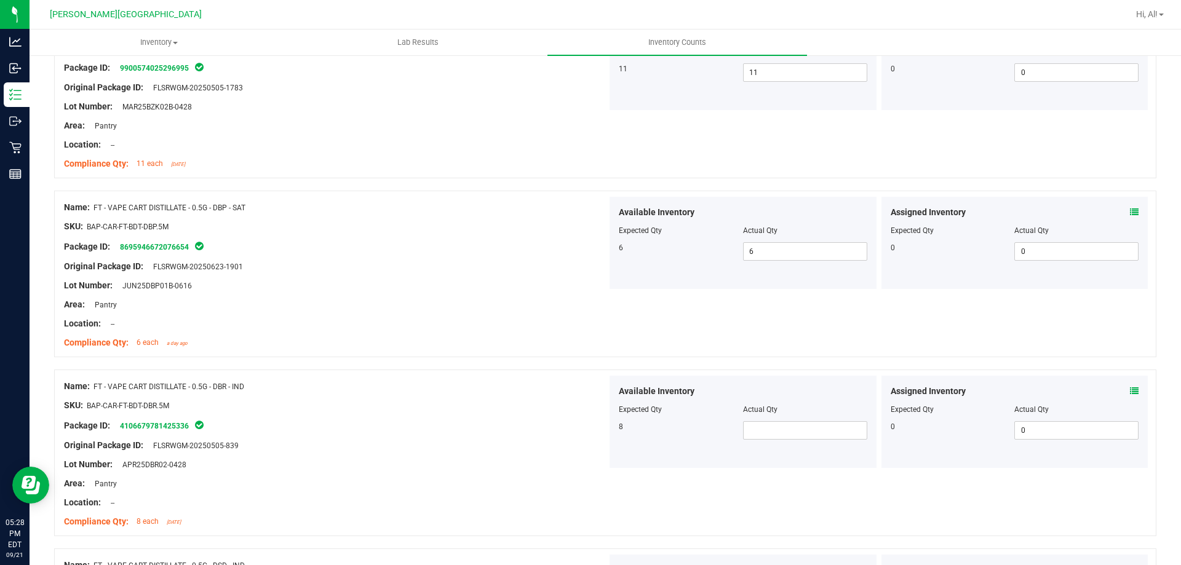
scroll to position [1723, 0]
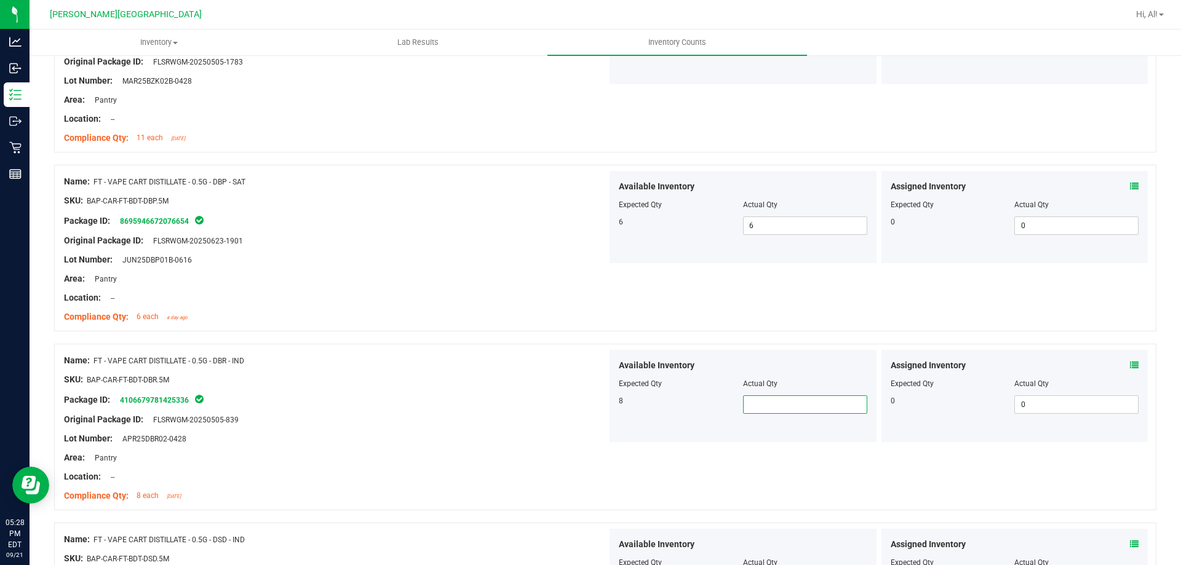
click at [774, 396] on span at bounding box center [805, 405] width 124 height 18
click at [766, 399] on input "text" at bounding box center [805, 404] width 123 height 17
click at [774, 404] on input "text" at bounding box center [805, 404] width 123 height 17
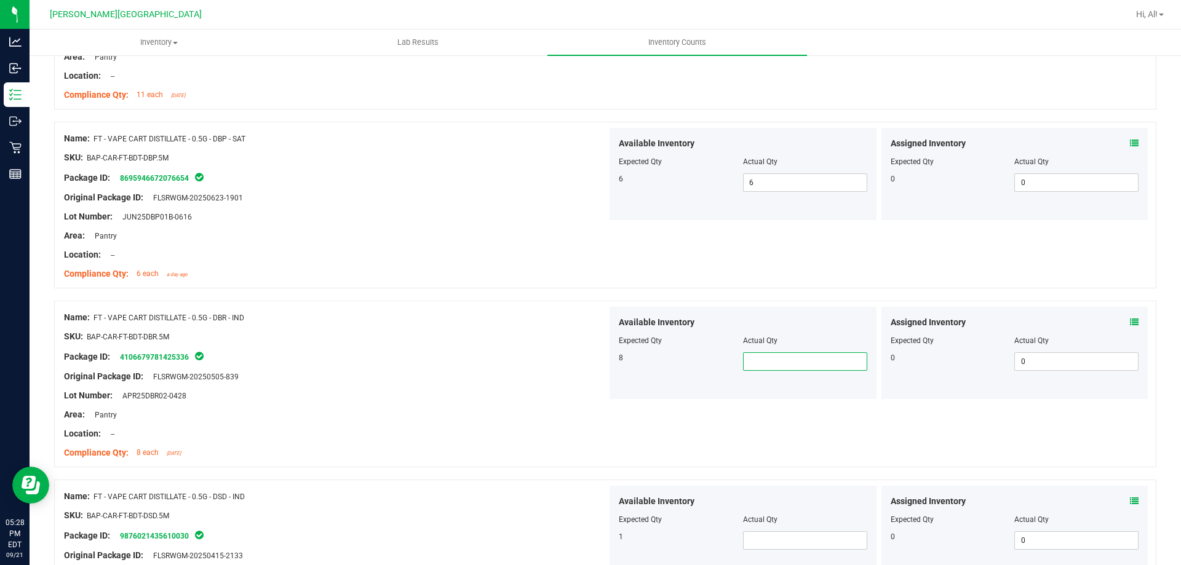
scroll to position [1784, 0]
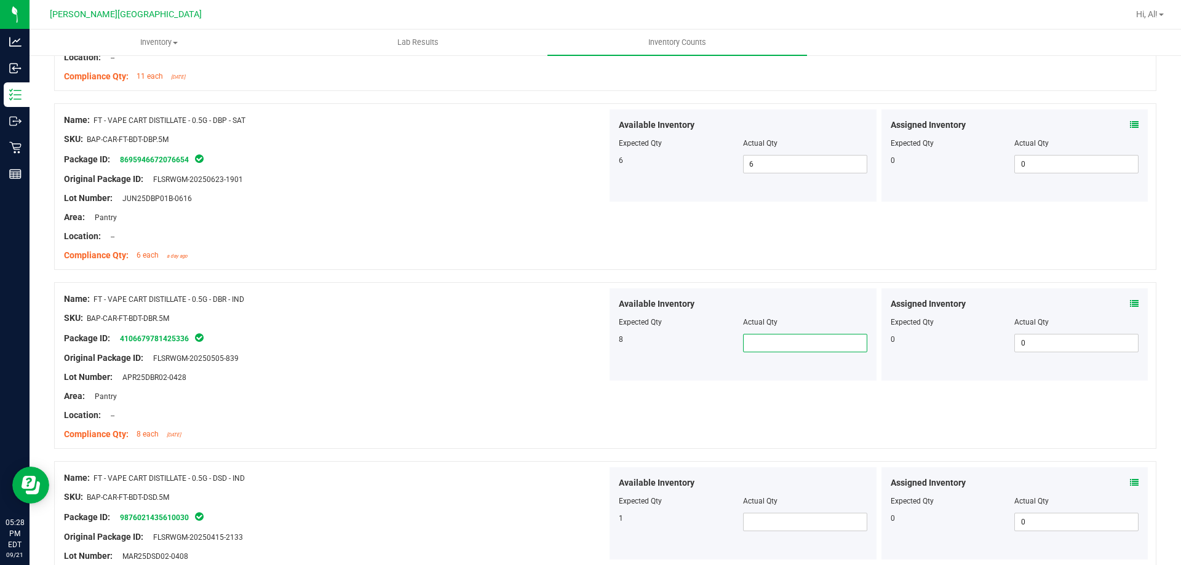
click at [798, 344] on input "text" at bounding box center [805, 343] width 123 height 17
drag, startPoint x: 796, startPoint y: 344, endPoint x: 790, endPoint y: 347, distance: 6.9
click at [796, 344] on input "text" at bounding box center [805, 343] width 123 height 17
click at [602, 375] on div "Lot Number: APR25DBR02-0428" at bounding box center [335, 377] width 543 height 13
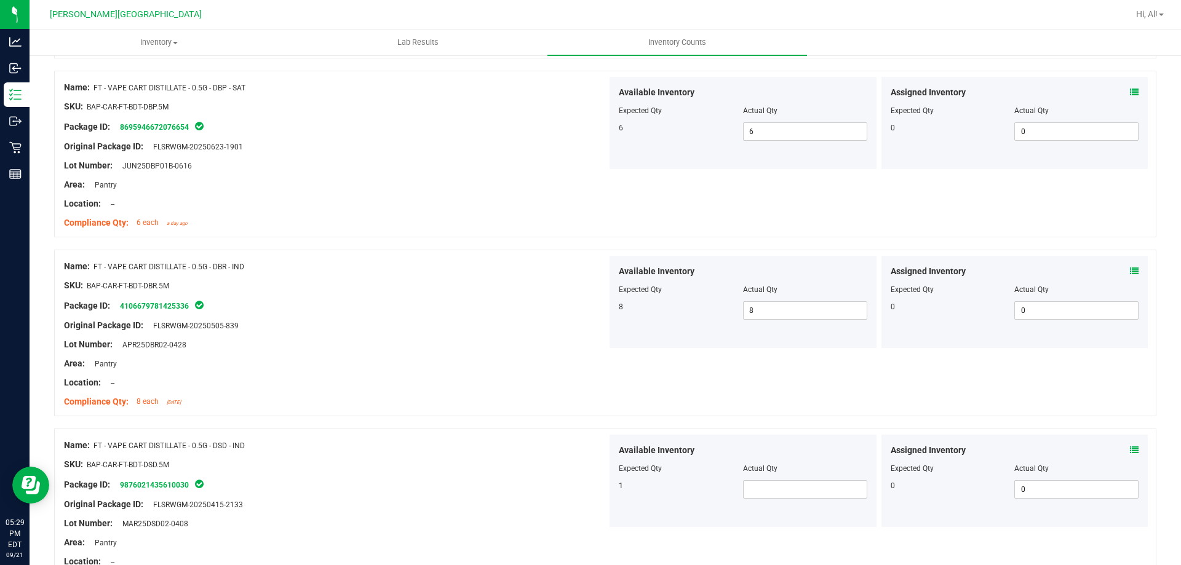
scroll to position [1908, 0]
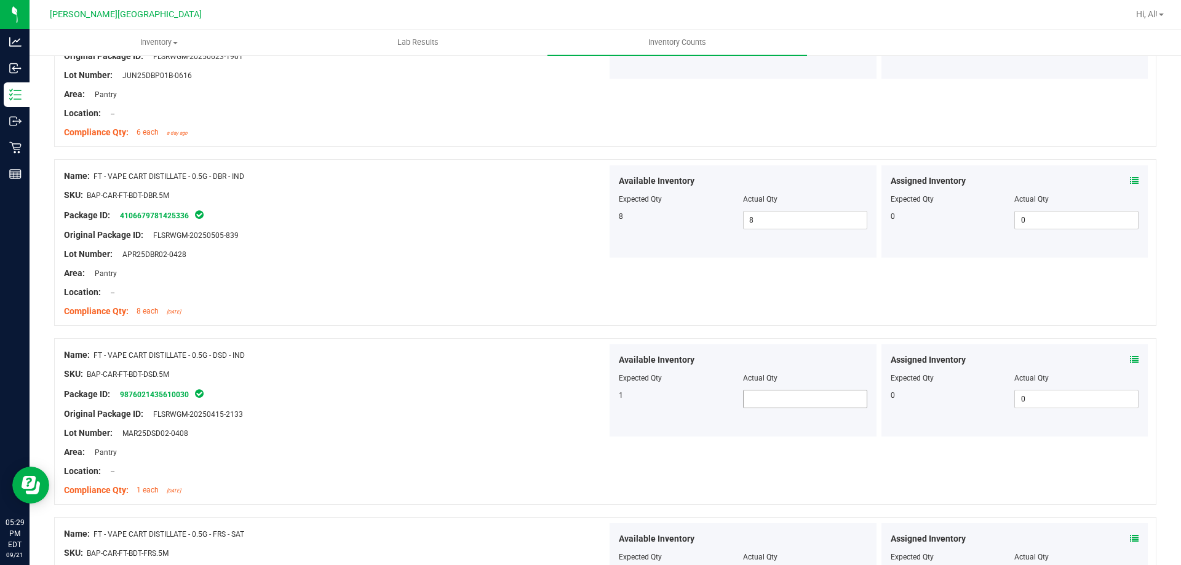
click at [757, 396] on span at bounding box center [805, 399] width 124 height 18
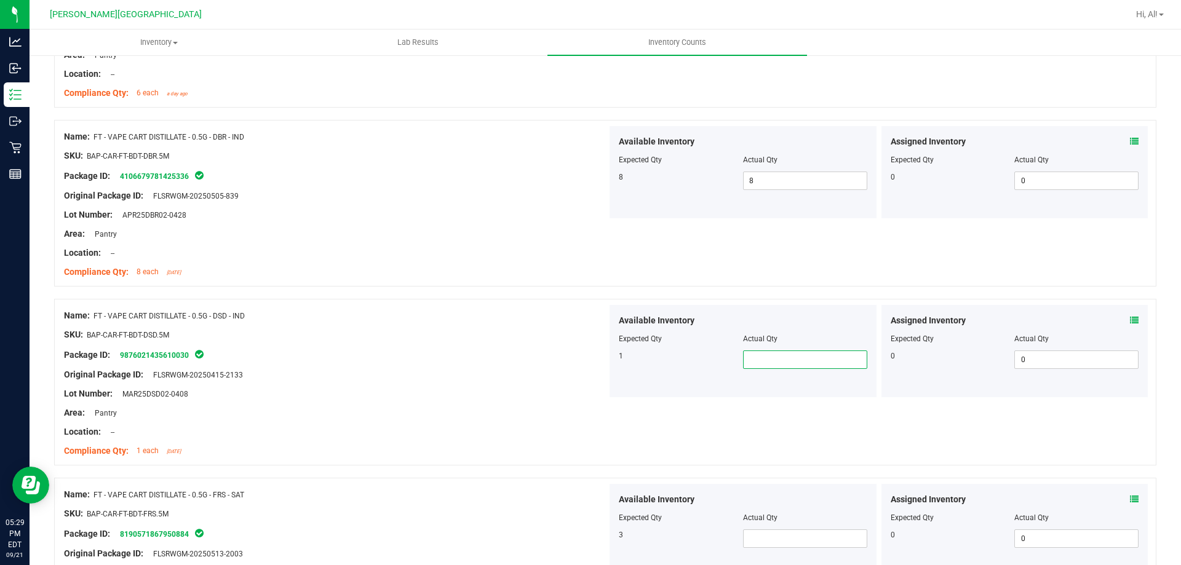
scroll to position [1969, 0]
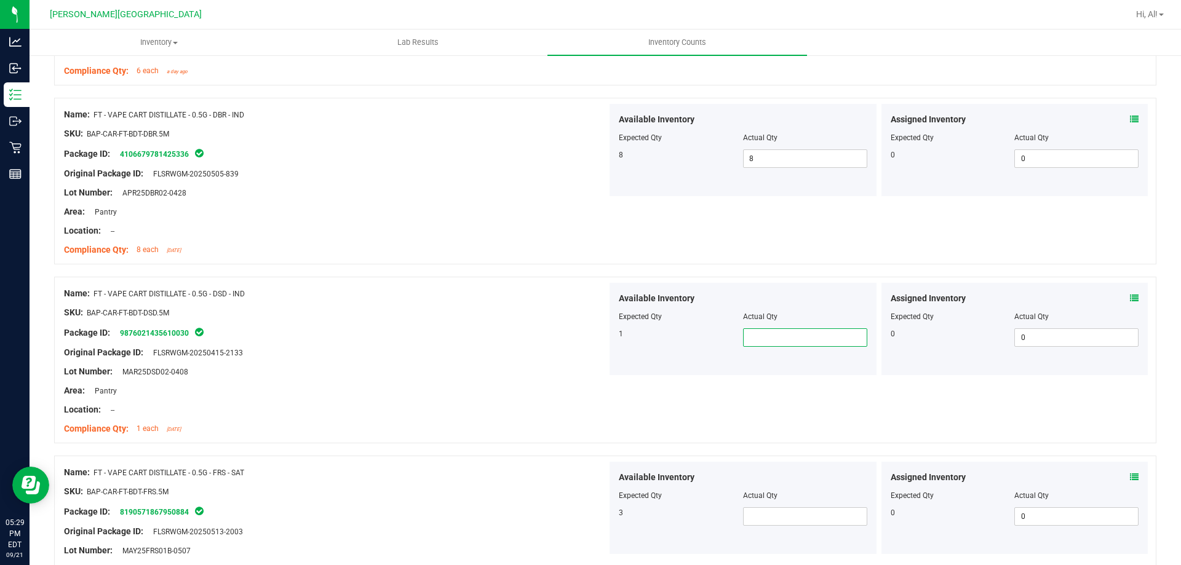
click at [781, 343] on input "text" at bounding box center [805, 337] width 123 height 17
click at [450, 281] on div "Name: FT - VAPE CART DISTILLATE - 0.5G - DSD - IND SKU: BAP-CAR-FT-BDT-DSD.5M P…" at bounding box center [605, 360] width 1103 height 167
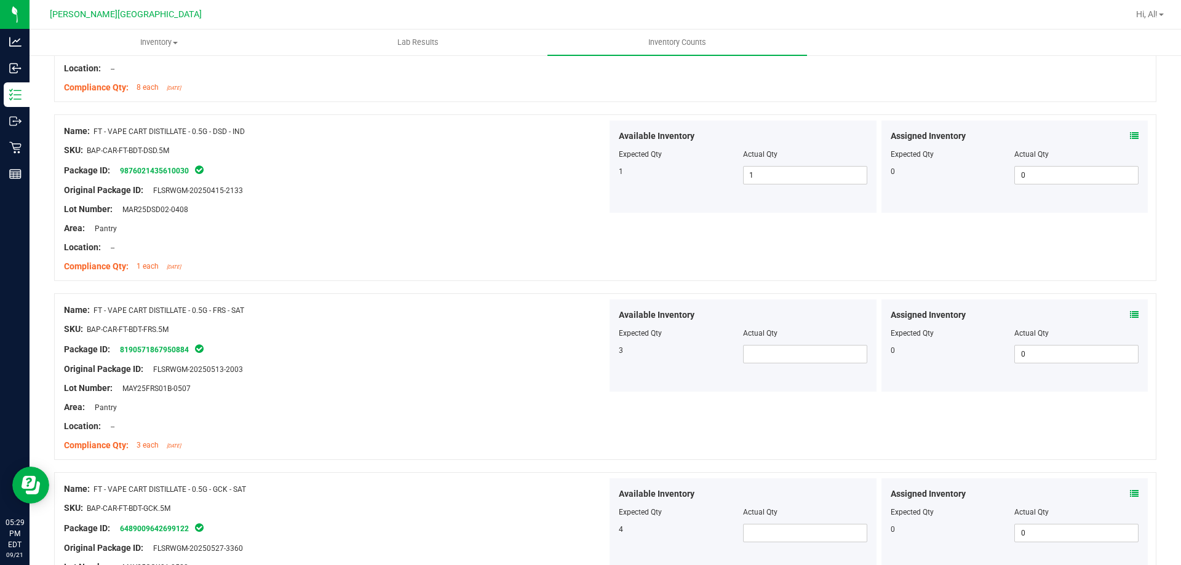
scroll to position [2154, 0]
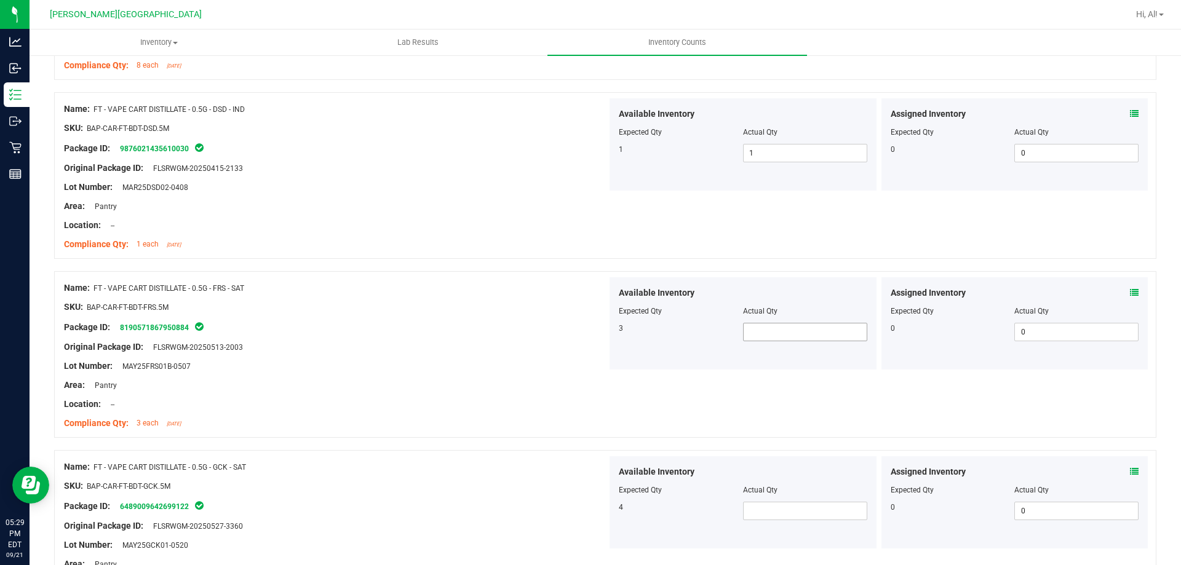
click at [768, 330] on span at bounding box center [805, 332] width 124 height 18
click at [519, 306] on div "SKU: BAP-CAR-FT-BDT-FRS.5M" at bounding box center [335, 307] width 543 height 13
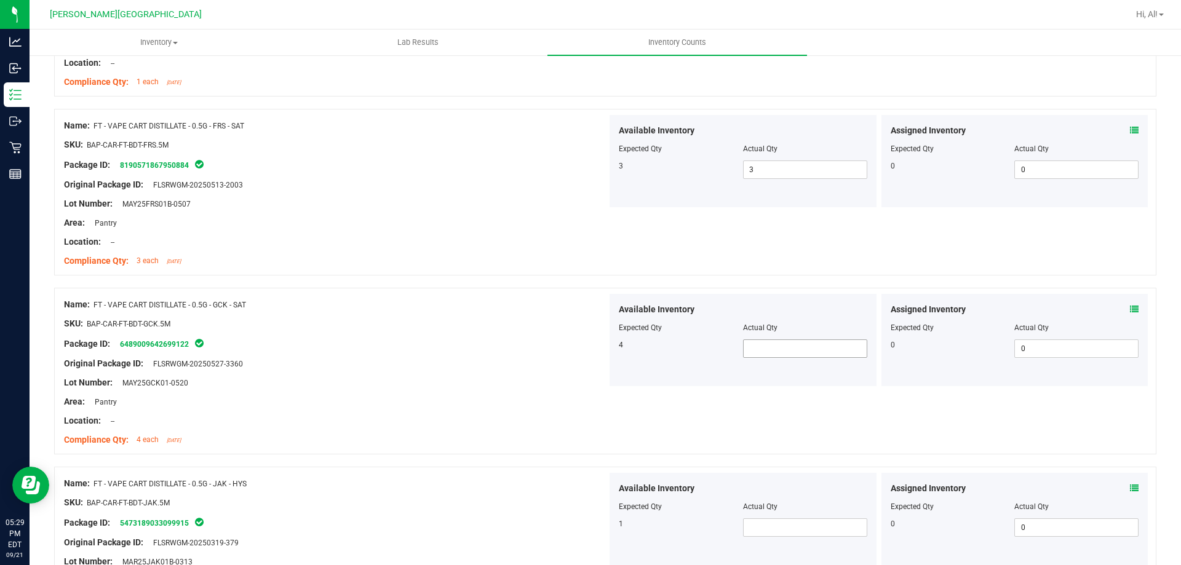
scroll to position [2338, 0]
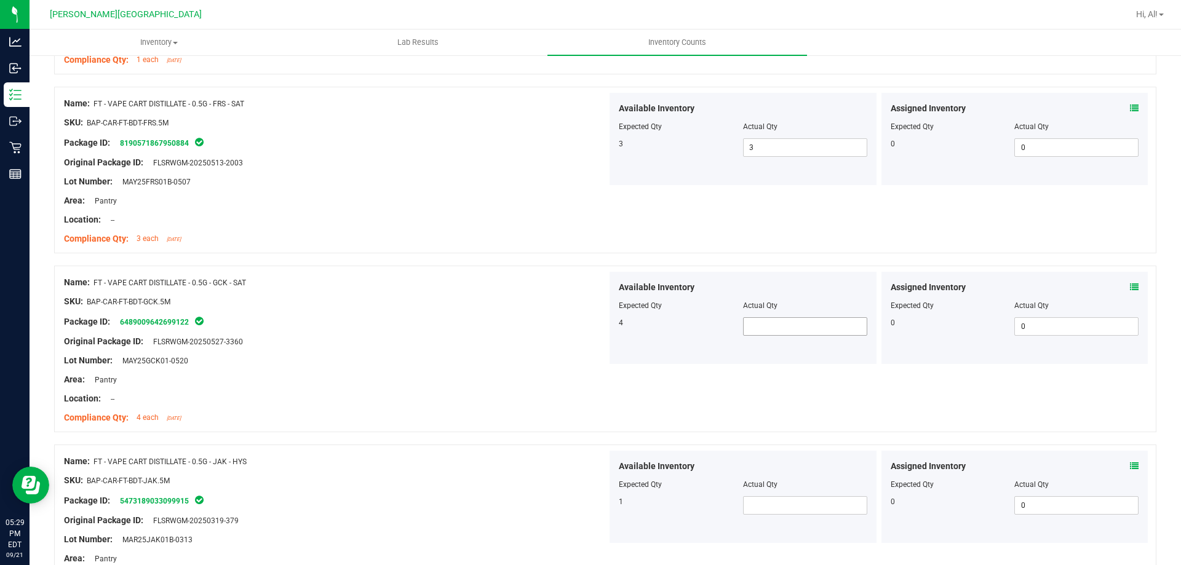
click at [797, 332] on span at bounding box center [805, 327] width 124 height 18
click at [761, 316] on div at bounding box center [743, 314] width 249 height 6
click at [759, 332] on span at bounding box center [805, 327] width 124 height 18
click at [774, 341] on div "Available Inventory Expected Qty Actual Qty 4" at bounding box center [743, 318] width 267 height 92
click at [772, 336] on div "Available Inventory Expected Qty Actual Qty 4" at bounding box center [743, 318] width 267 height 92
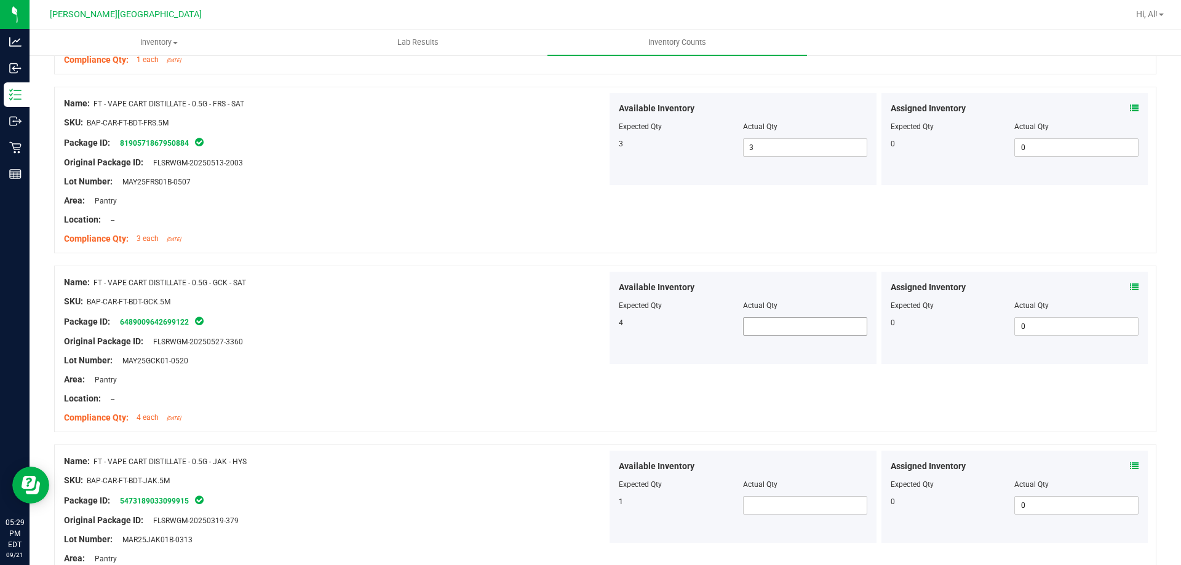
click at [764, 327] on span at bounding box center [805, 327] width 124 height 18
click at [442, 238] on div "Compliance Qty: 3 each [DATE]" at bounding box center [335, 239] width 543 height 13
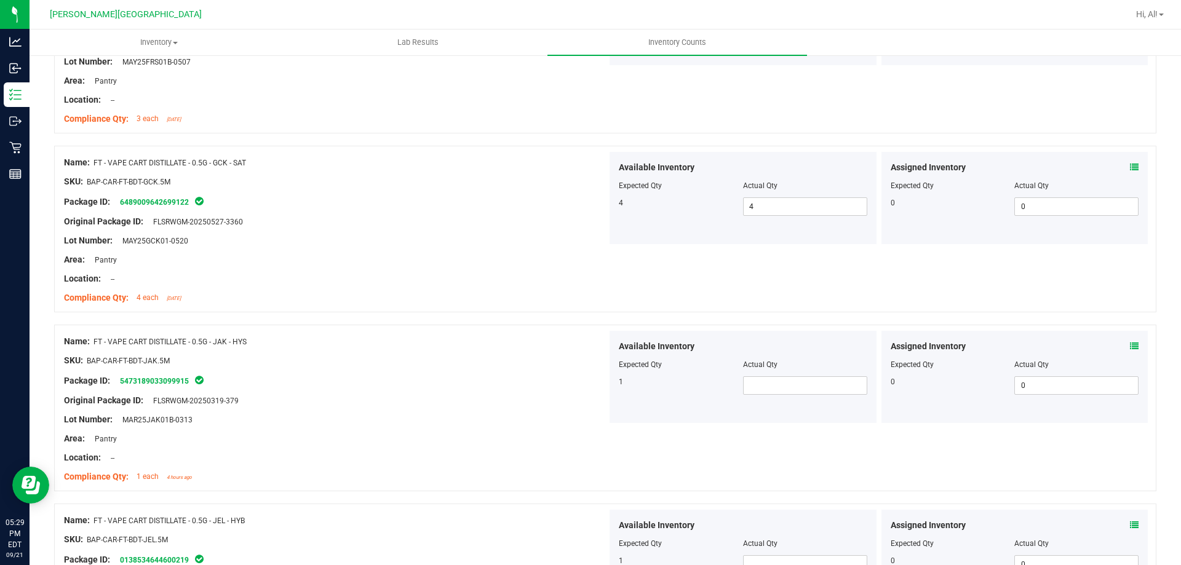
scroll to position [2461, 0]
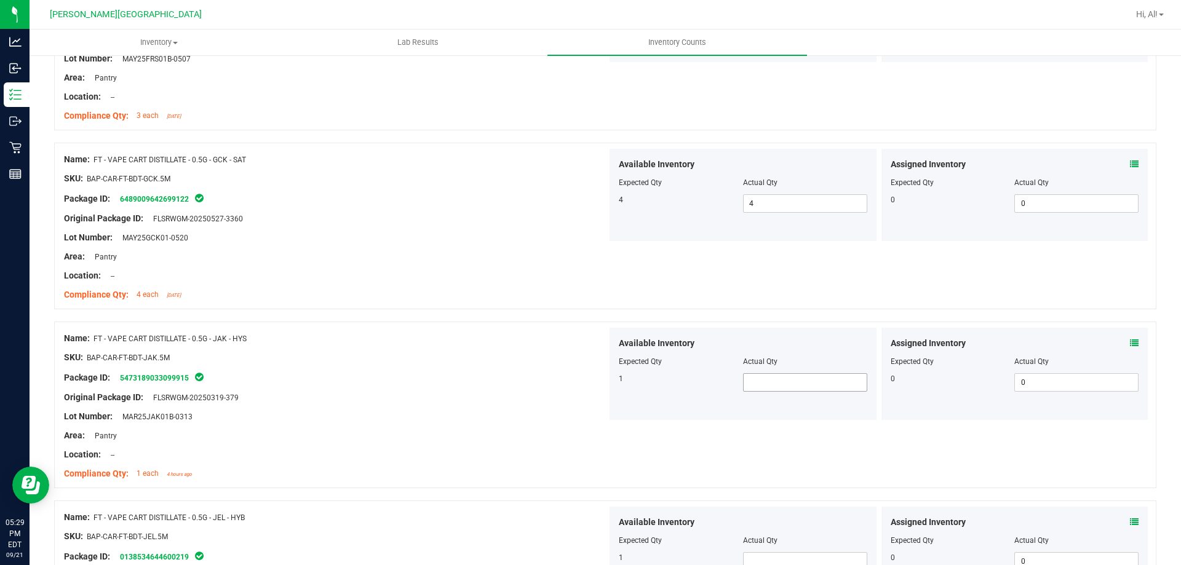
click at [783, 383] on span at bounding box center [805, 383] width 124 height 18
click at [1130, 340] on icon at bounding box center [1134, 343] width 9 height 9
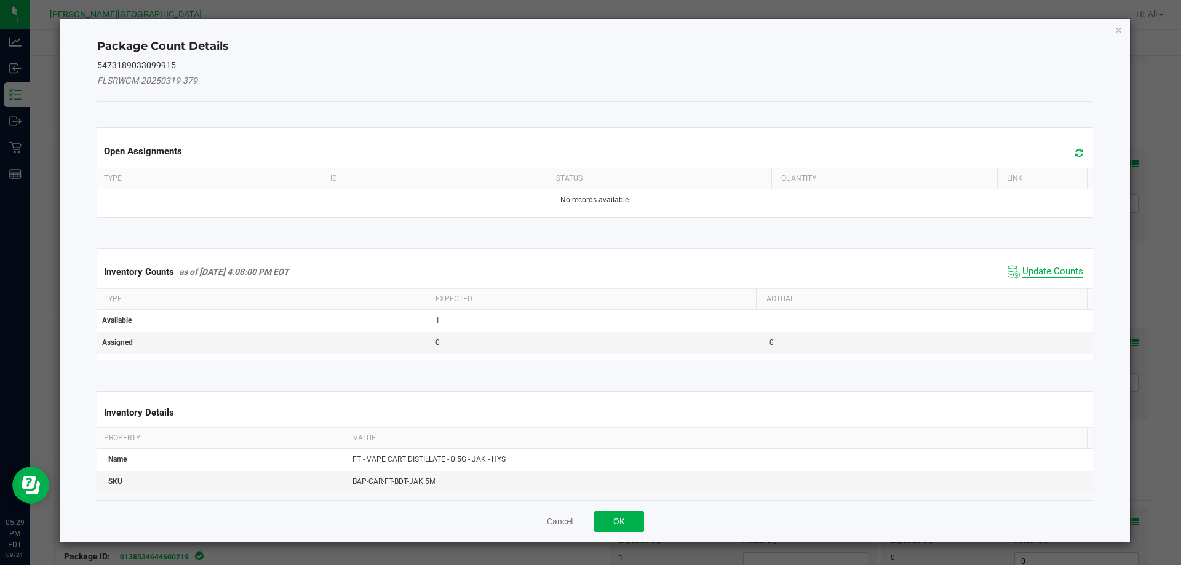
click at [1033, 270] on span "Update Counts" at bounding box center [1053, 272] width 61 height 12
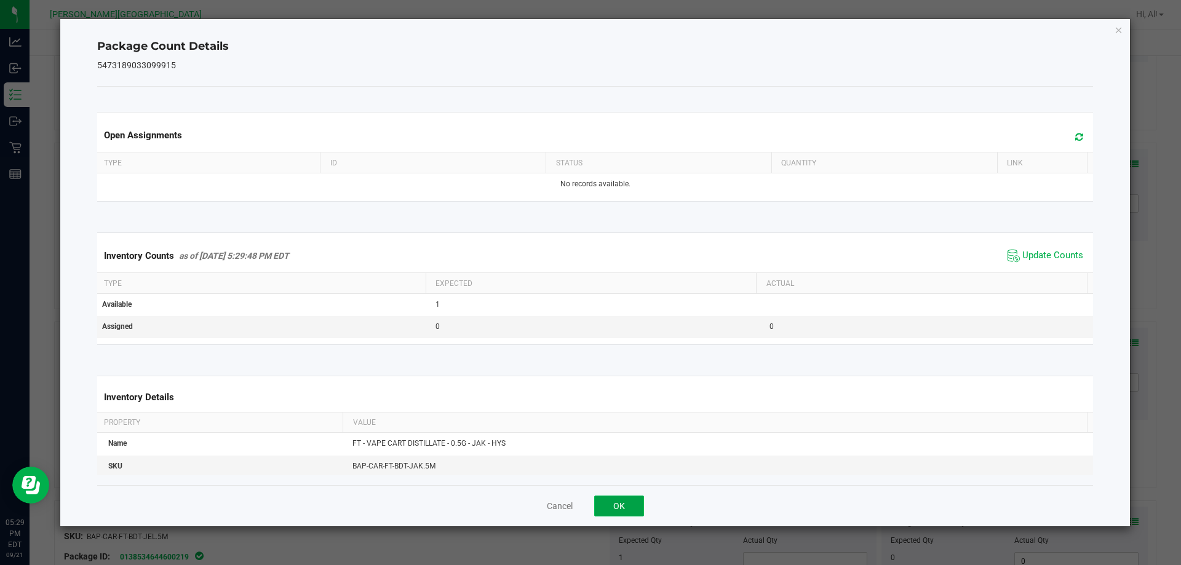
click at [617, 498] on button "OK" at bounding box center [619, 506] width 50 height 21
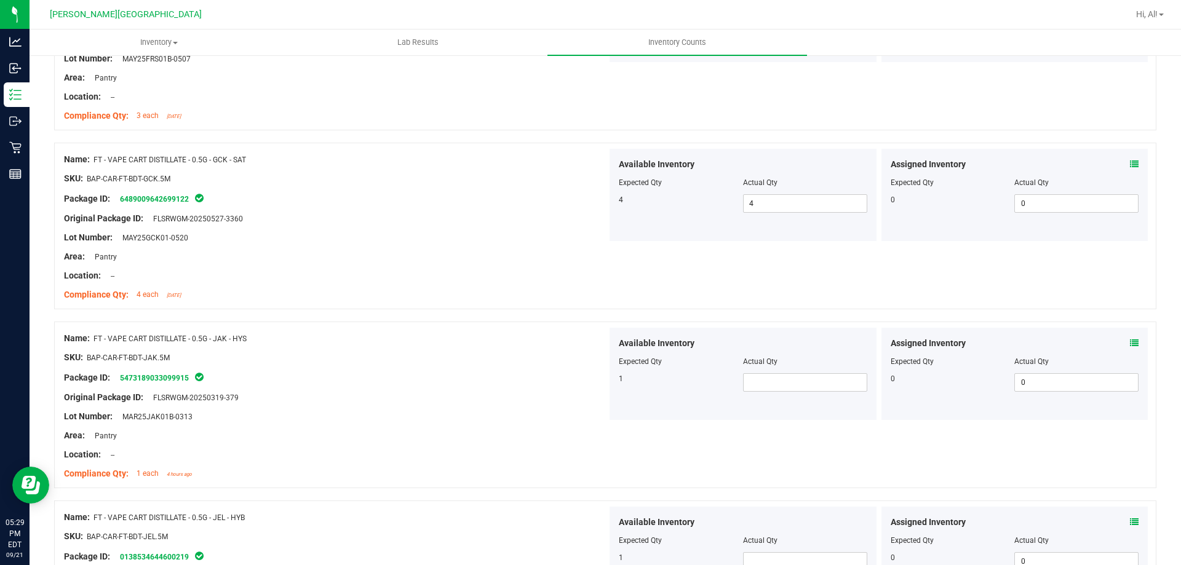
click at [395, 426] on div at bounding box center [335, 426] width 543 height 6
click at [858, 389] on span at bounding box center [805, 383] width 124 height 18
click at [553, 371] on div "Package ID: 5473189033099915" at bounding box center [335, 377] width 543 height 15
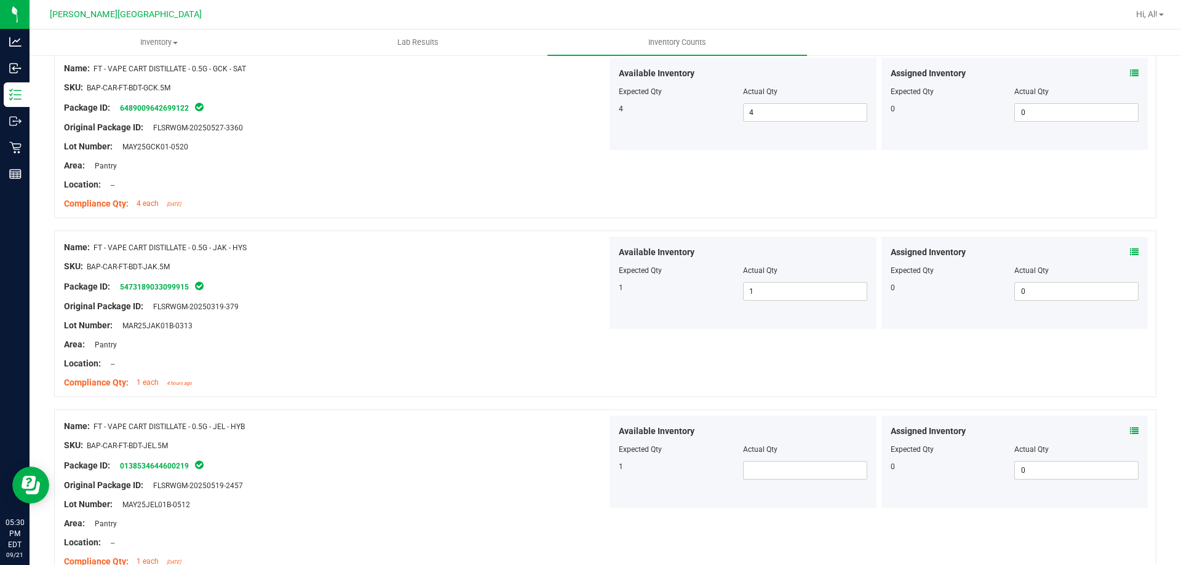
scroll to position [2707, 0]
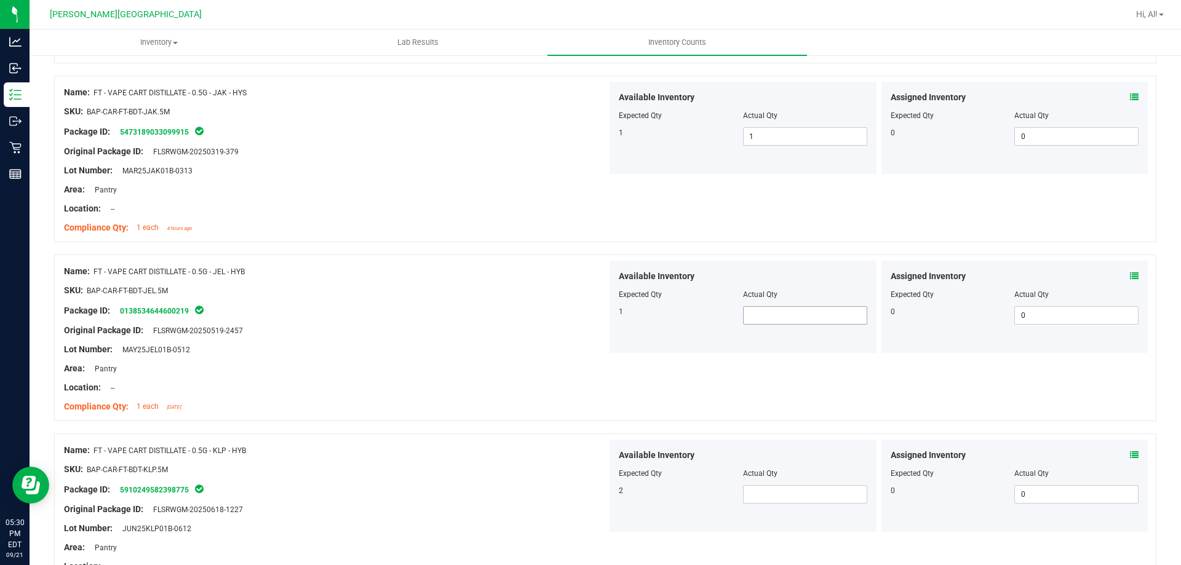
click at [771, 313] on span at bounding box center [805, 315] width 124 height 18
click at [485, 401] on div "Compliance Qty: 1 each [DATE]" at bounding box center [335, 407] width 543 height 13
click at [796, 494] on span at bounding box center [805, 494] width 124 height 18
click at [521, 377] on div at bounding box center [335, 378] width 543 height 6
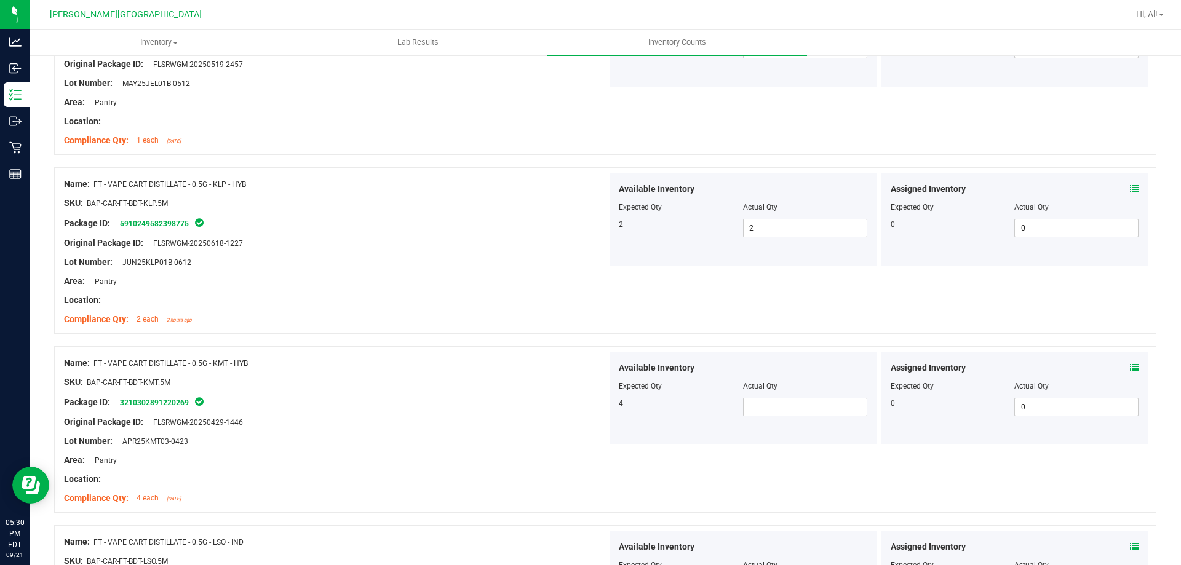
scroll to position [3015, 0]
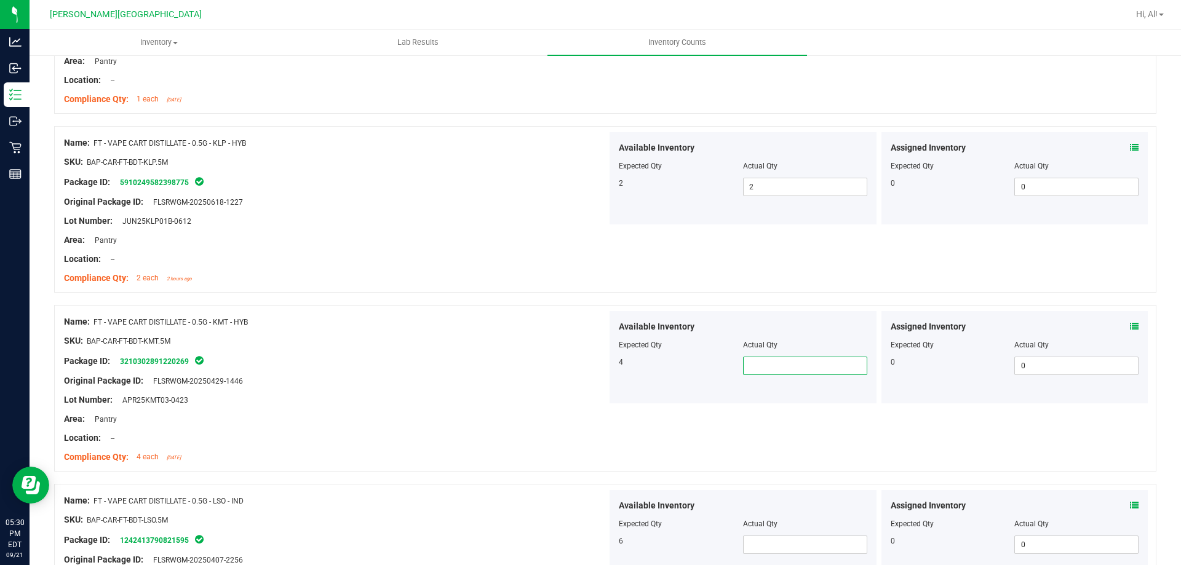
click at [834, 361] on span at bounding box center [805, 366] width 124 height 18
click at [819, 367] on input "text" at bounding box center [805, 366] width 123 height 17
click at [440, 356] on div "Package ID: 3210302891220269" at bounding box center [335, 361] width 543 height 15
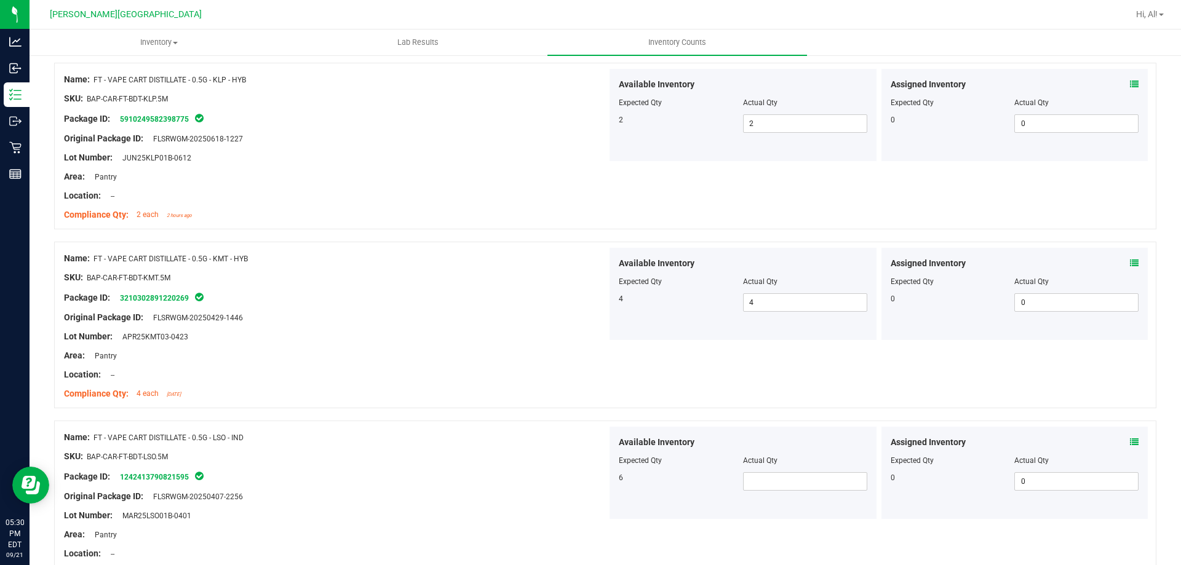
scroll to position [3138, 0]
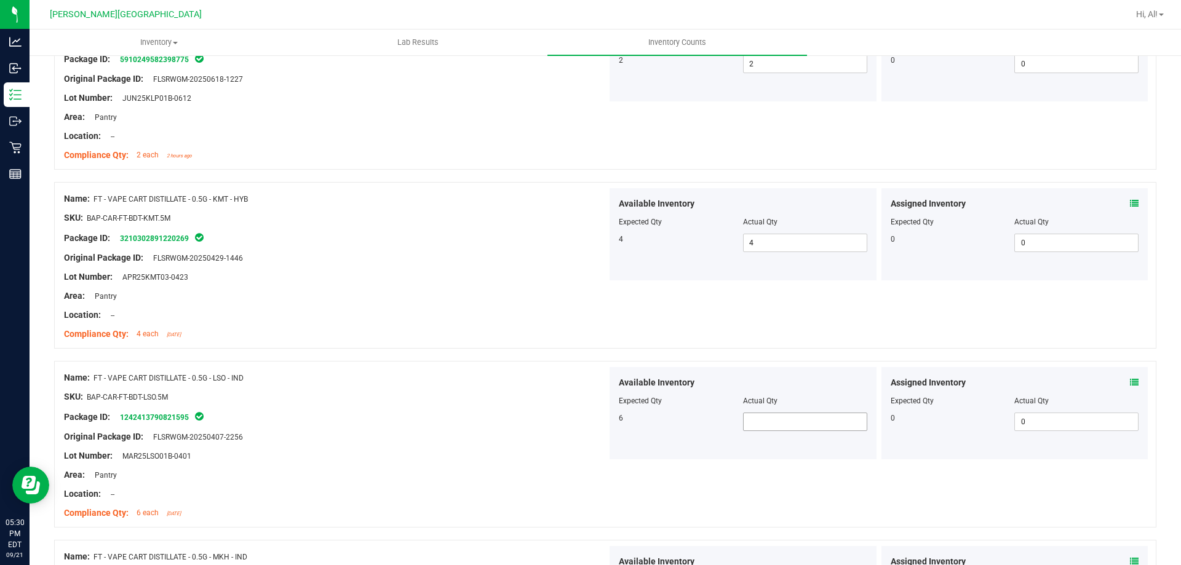
click at [797, 417] on span at bounding box center [805, 422] width 124 height 18
click at [489, 410] on div "Package ID: 1242413790821595" at bounding box center [335, 417] width 543 height 15
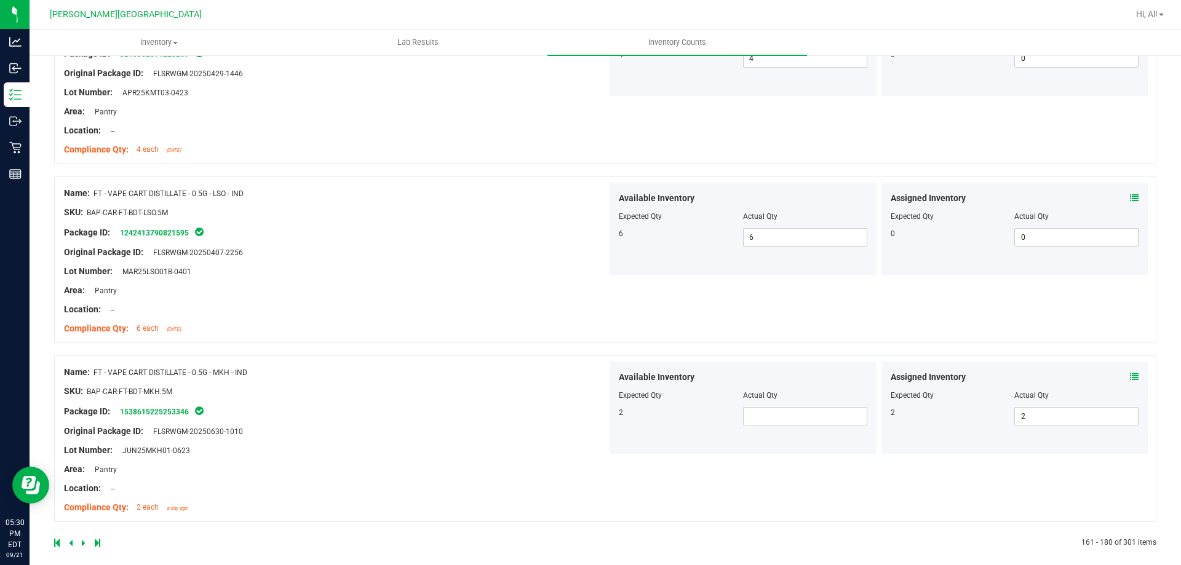
scroll to position [3334, 0]
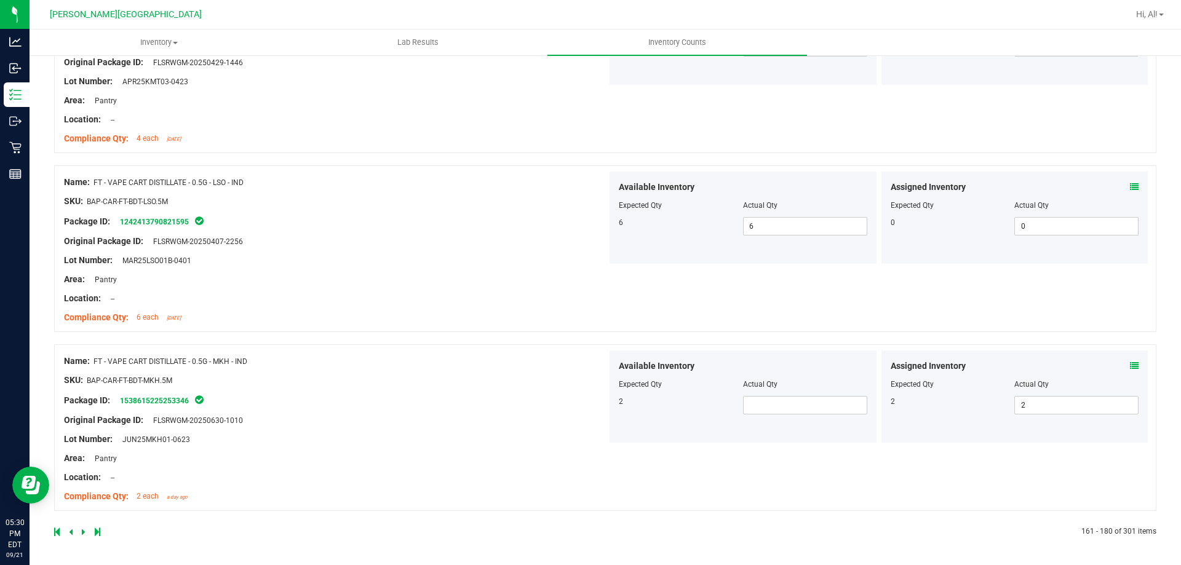
click at [802, 417] on div "Available Inventory Expected Qty Actual Qty 2" at bounding box center [743, 397] width 267 height 92
click at [801, 404] on span at bounding box center [805, 405] width 124 height 18
click at [801, 404] on input "text" at bounding box center [805, 405] width 123 height 17
click at [807, 400] on input "text" at bounding box center [805, 405] width 123 height 17
click at [798, 412] on input "text" at bounding box center [805, 405] width 123 height 17
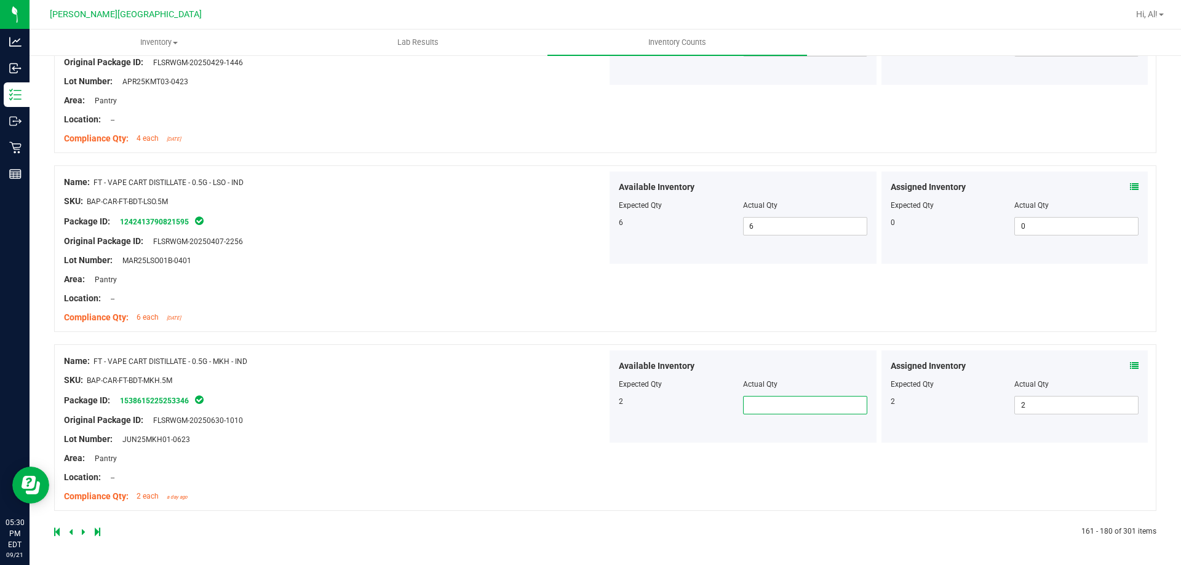
click at [794, 399] on input "text" at bounding box center [805, 405] width 123 height 17
click at [785, 397] on input "text" at bounding box center [805, 405] width 123 height 17
drag, startPoint x: 457, startPoint y: 462, endPoint x: 391, endPoint y: 415, distance: 81.3
click at [457, 462] on div "Area: Pantry" at bounding box center [335, 458] width 543 height 13
click at [83, 530] on icon at bounding box center [84, 532] width 4 height 7
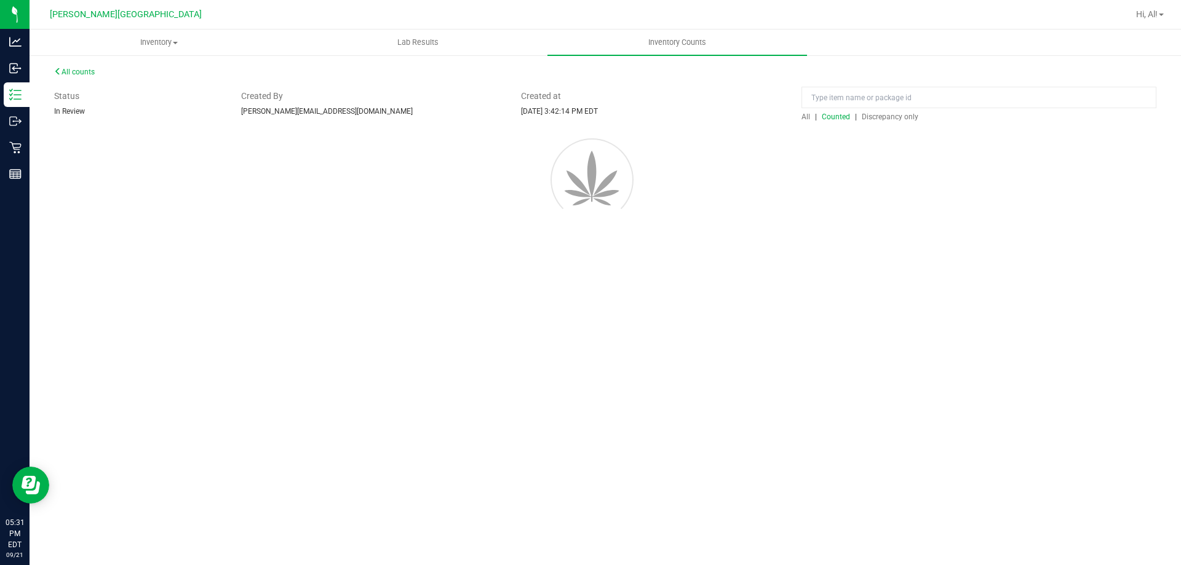
scroll to position [0, 0]
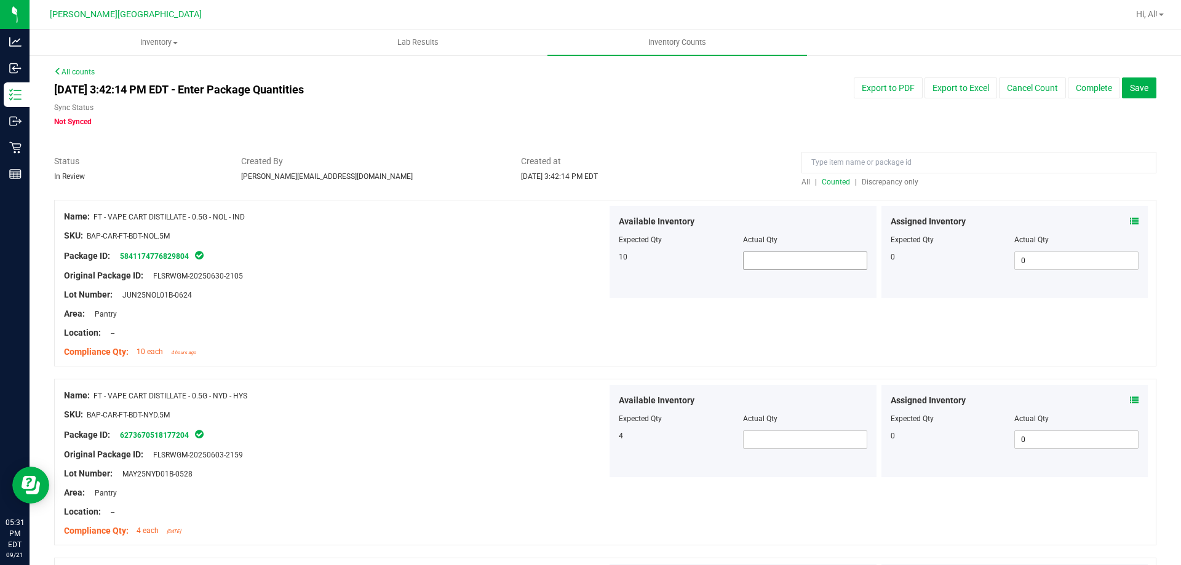
click at [786, 259] on span at bounding box center [805, 261] width 124 height 18
click at [586, 268] on div at bounding box center [335, 266] width 543 height 6
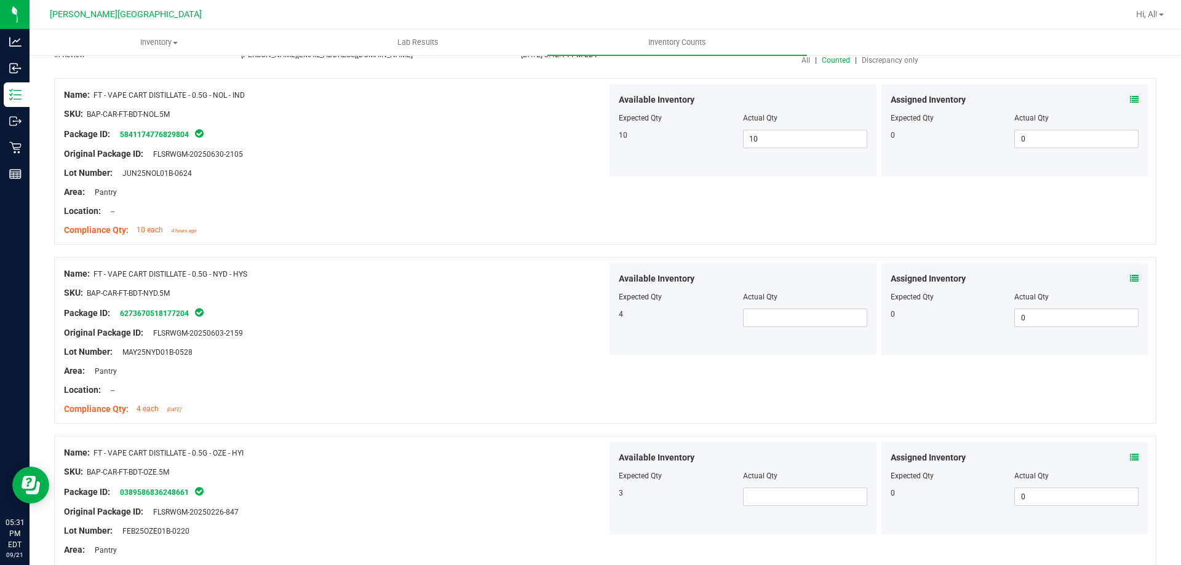
scroll to position [123, 0]
click at [748, 315] on span at bounding box center [805, 317] width 124 height 18
click at [748, 315] on input "text" at bounding box center [805, 316] width 123 height 17
click at [754, 315] on input "text" at bounding box center [805, 316] width 123 height 17
click at [1130, 272] on span at bounding box center [1134, 277] width 9 height 13
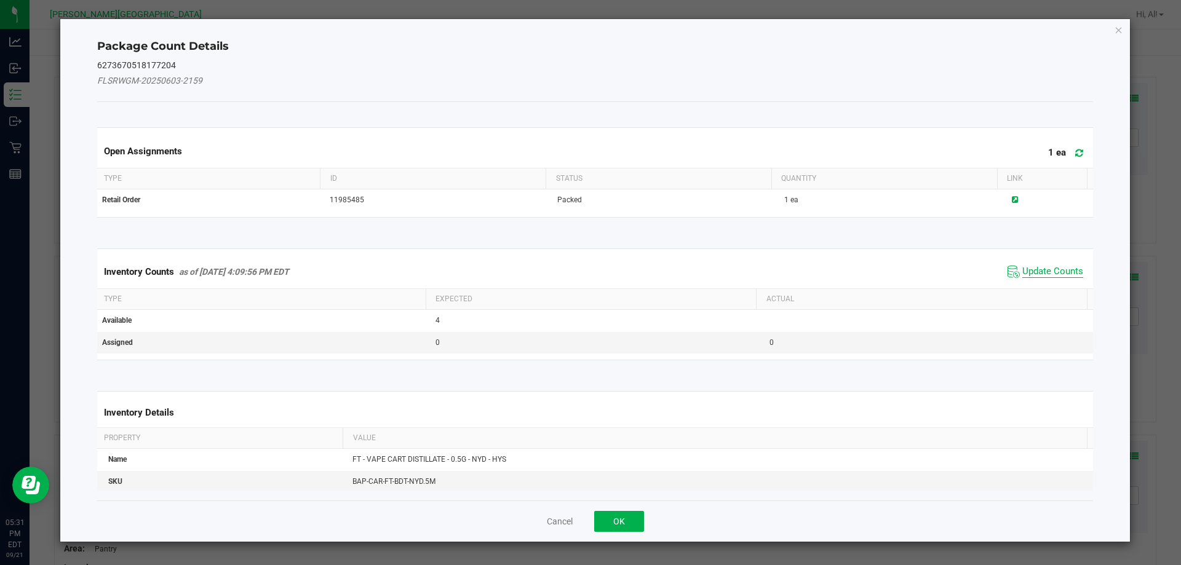
click at [1071, 272] on span "Update Counts" at bounding box center [1053, 272] width 61 height 12
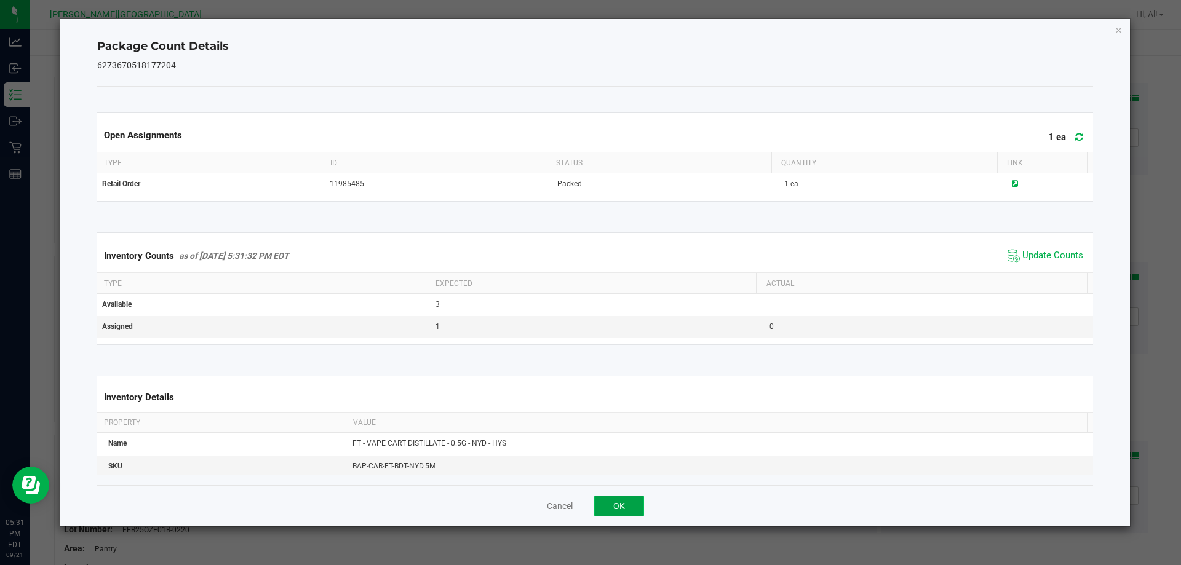
click at [636, 504] on button "OK" at bounding box center [619, 506] width 50 height 21
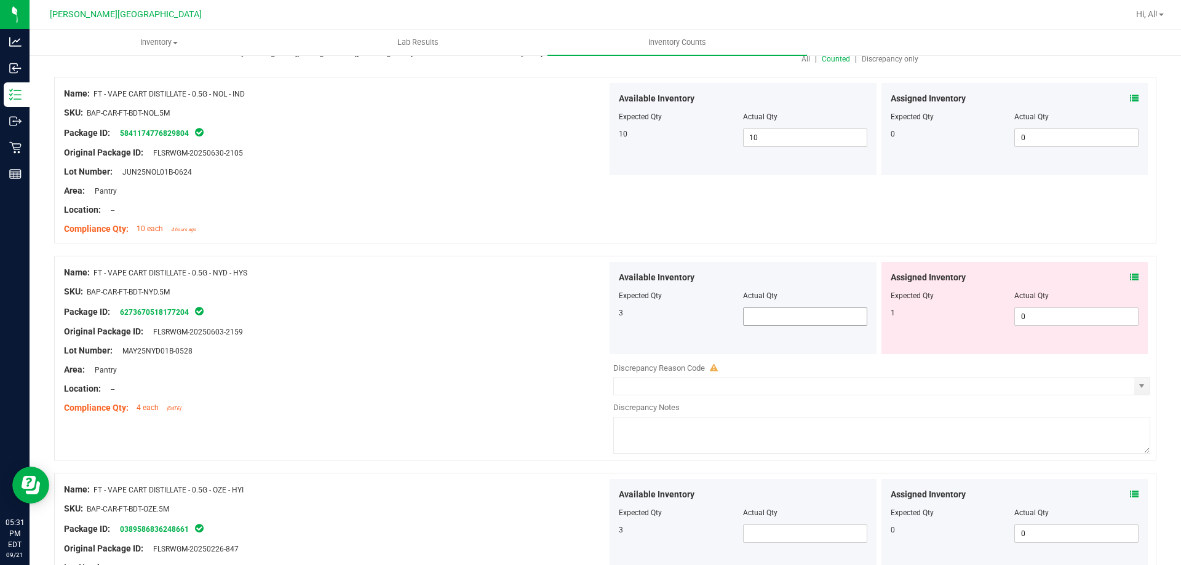
click at [791, 319] on span at bounding box center [805, 317] width 124 height 18
click at [791, 319] on input "text" at bounding box center [805, 316] width 123 height 17
click at [390, 409] on div "Compliance Qty: 4 each [DATE]" at bounding box center [335, 408] width 543 height 13
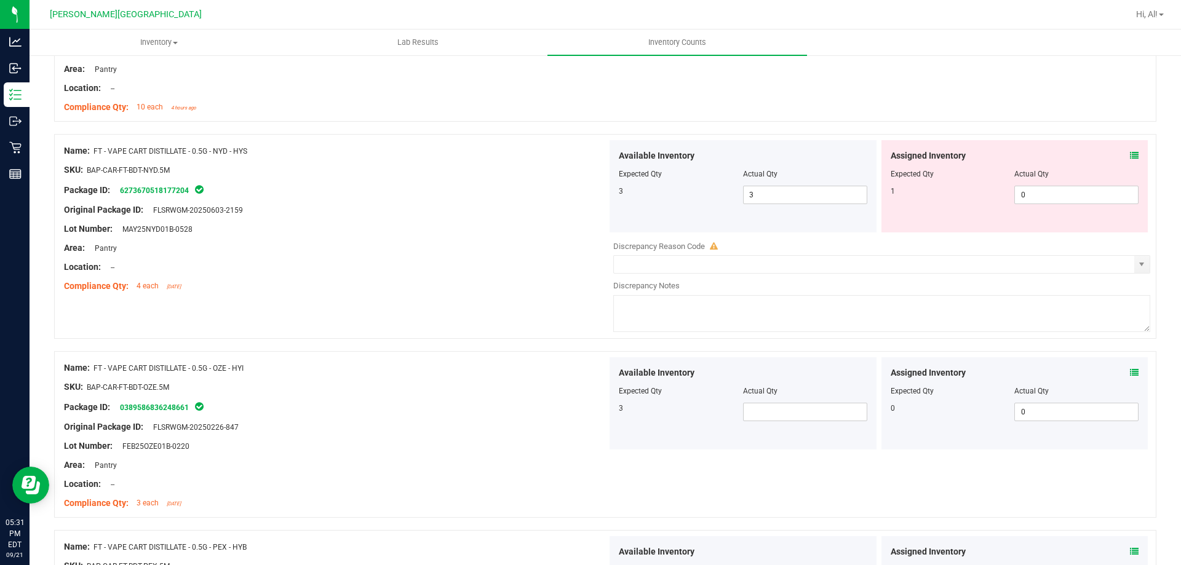
scroll to position [246, 0]
click at [788, 409] on span at bounding box center [805, 411] width 124 height 18
click at [539, 345] on div at bounding box center [605, 344] width 1103 height 12
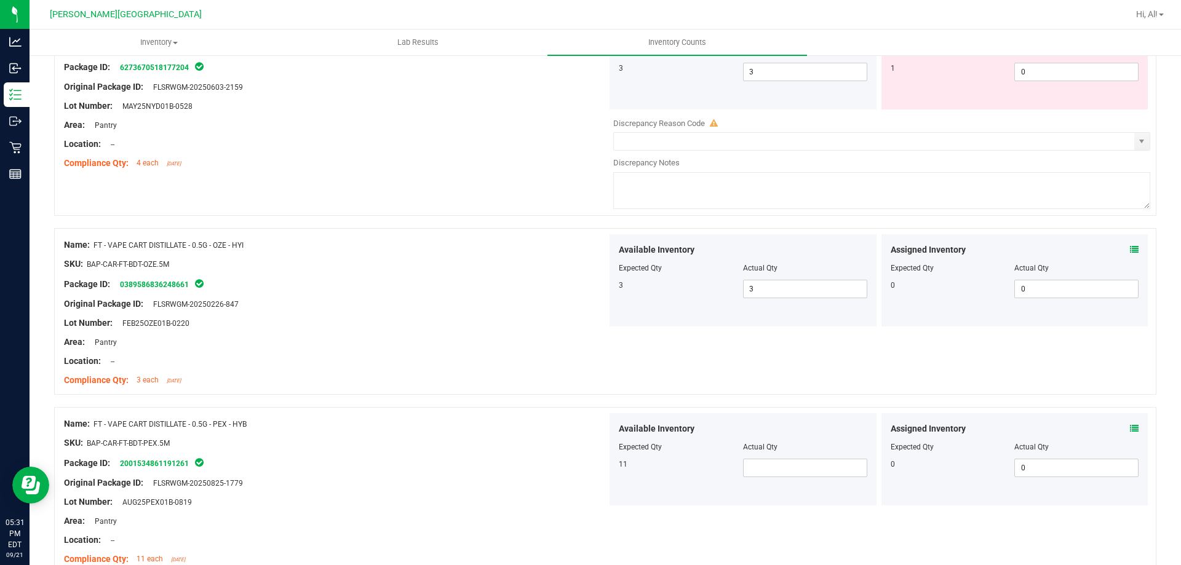
scroll to position [369, 0]
click at [772, 471] on span at bounding box center [805, 467] width 124 height 18
click at [590, 242] on div "Name: FT - VAPE CART DISTILLATE - 0.5G - OZE - HYI" at bounding box center [335, 244] width 543 height 13
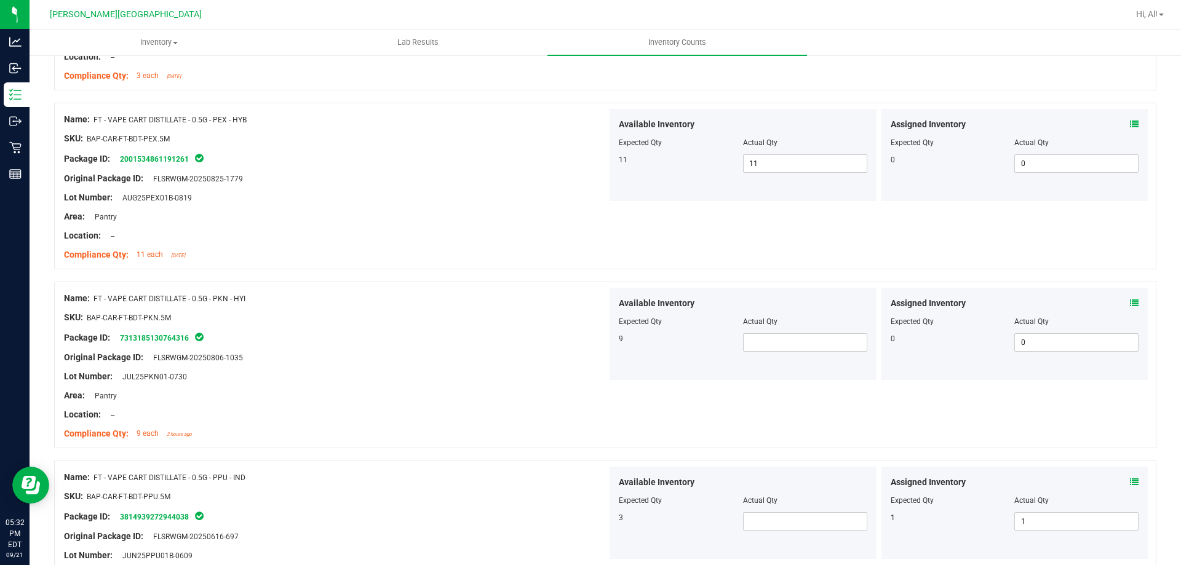
scroll to position [677, 0]
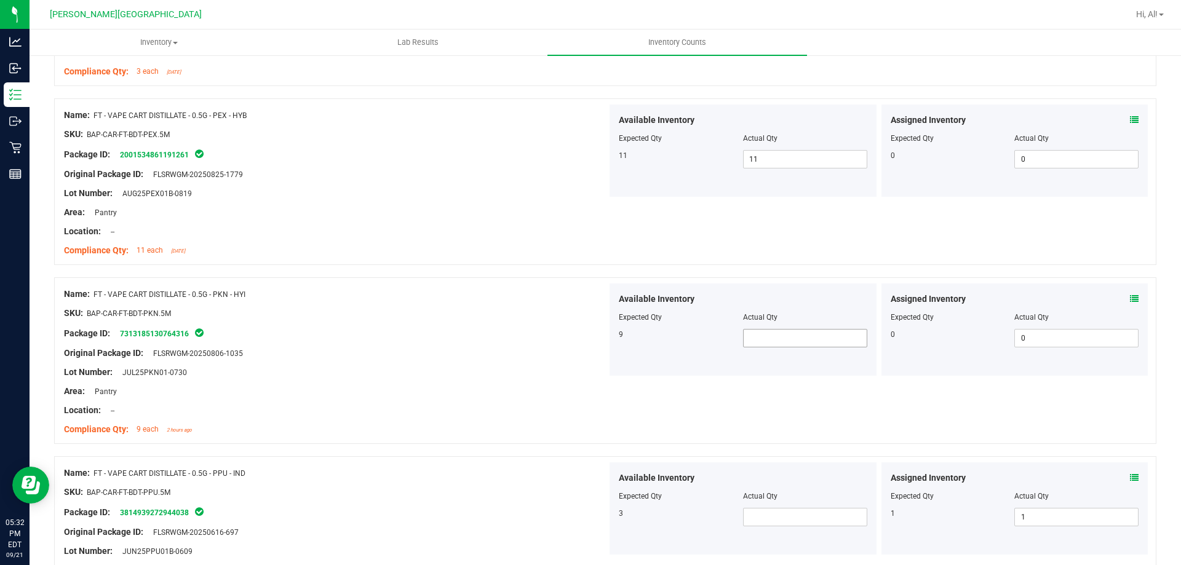
click at [823, 338] on span at bounding box center [805, 338] width 124 height 18
click at [490, 310] on div "SKU: BAP-CAR-FT-BDT-PKN.5M" at bounding box center [335, 313] width 543 height 13
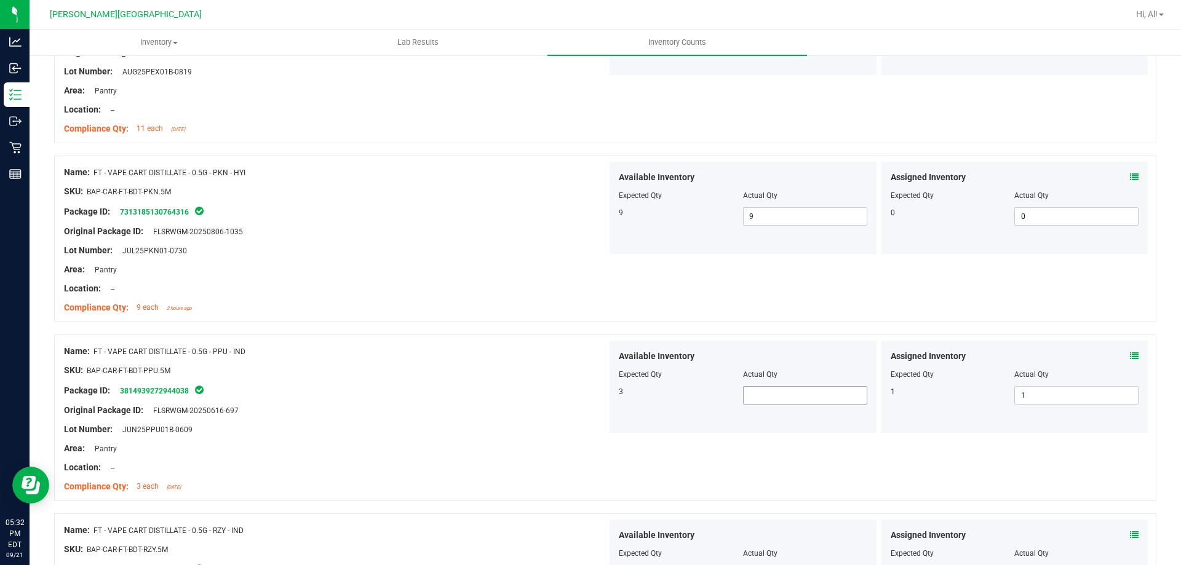
scroll to position [800, 0]
click at [835, 399] on span at bounding box center [805, 394] width 124 height 18
click at [835, 399] on input "text" at bounding box center [805, 394] width 123 height 17
click at [500, 385] on div "Package ID: 3814939272944038" at bounding box center [335, 389] width 543 height 15
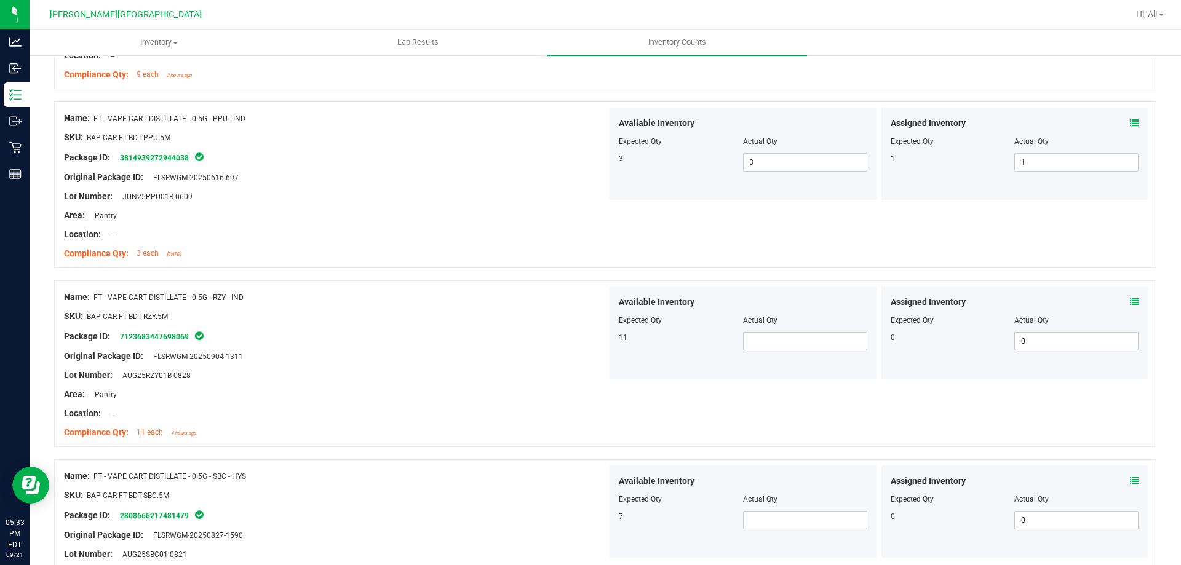
scroll to position [1046, 0]
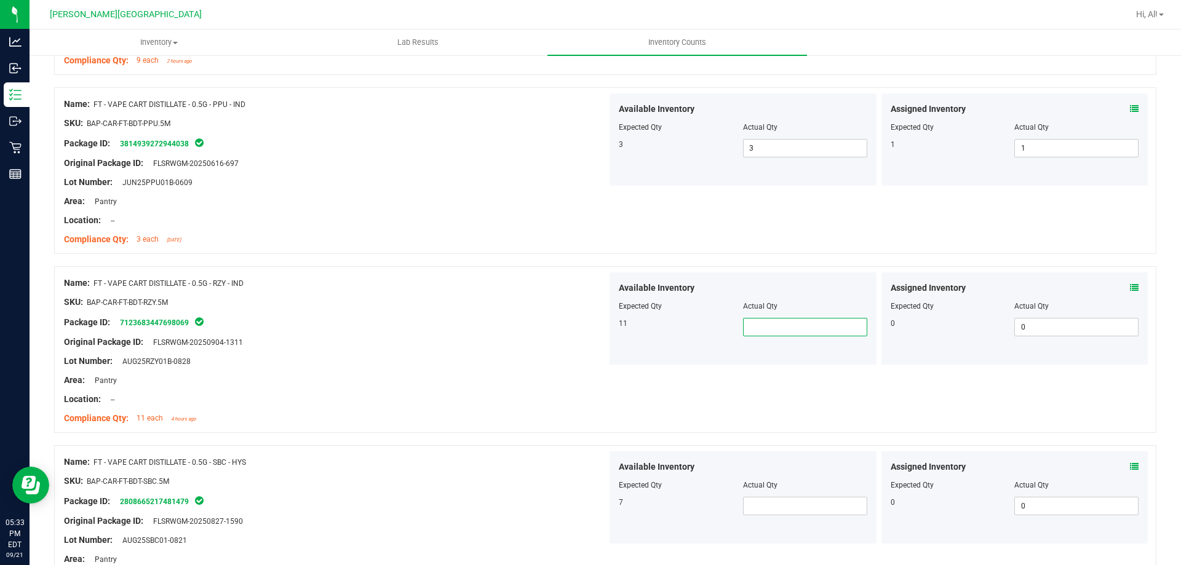
click at [768, 326] on span at bounding box center [805, 327] width 124 height 18
click at [769, 326] on input "text" at bounding box center [805, 327] width 123 height 17
click at [277, 394] on div "Location: --" at bounding box center [335, 399] width 543 height 13
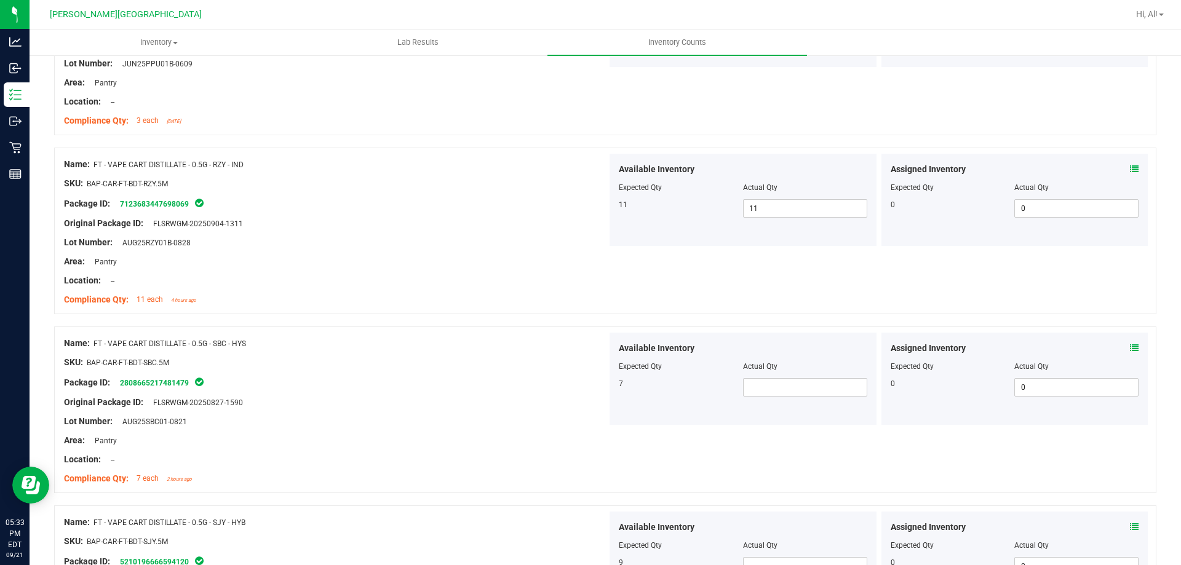
scroll to position [1292, 0]
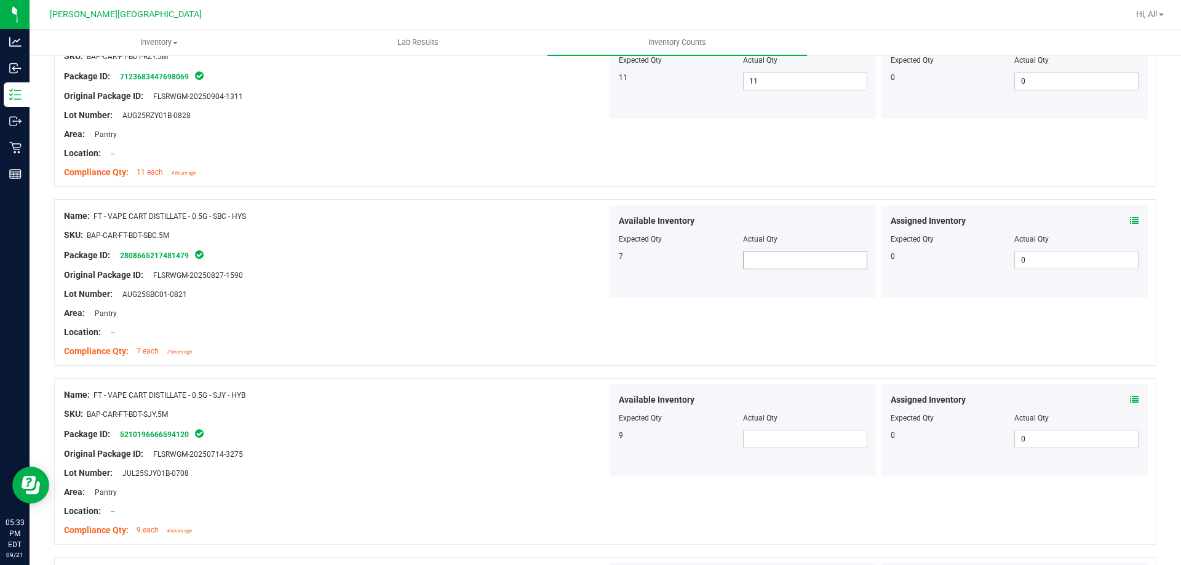
click at [759, 262] on span at bounding box center [805, 260] width 124 height 18
drag, startPoint x: 754, startPoint y: 275, endPoint x: 704, endPoint y: 293, distance: 53.5
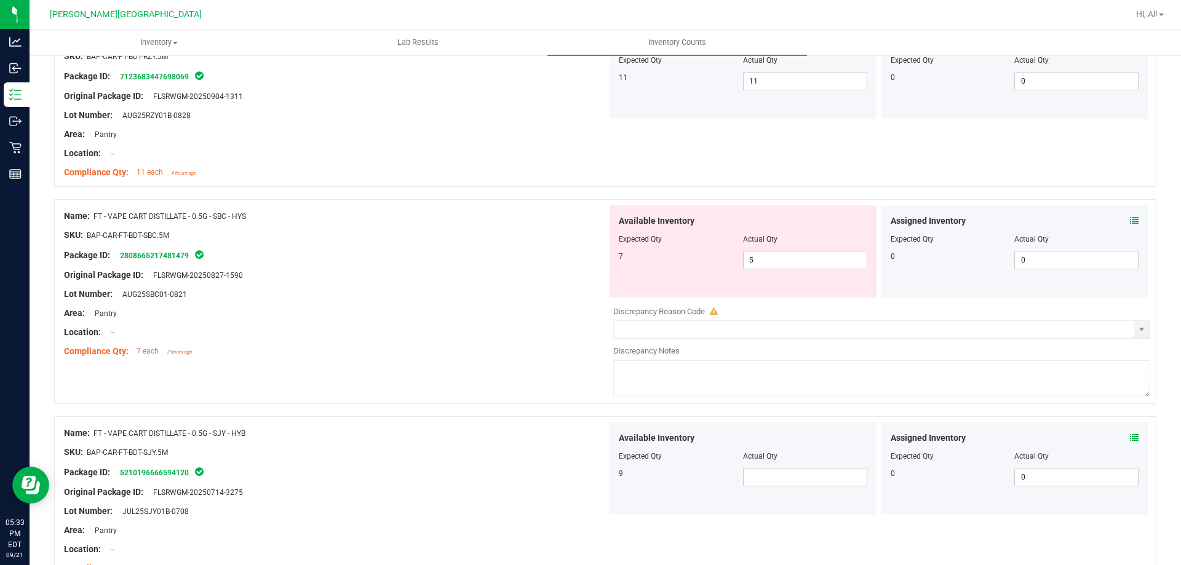
drag, startPoint x: 704, startPoint y: 293, endPoint x: 314, endPoint y: 310, distance: 389.9
click at [308, 310] on div "Area: Pantry" at bounding box center [335, 313] width 543 height 13
click at [1130, 222] on icon at bounding box center [1134, 221] width 9 height 9
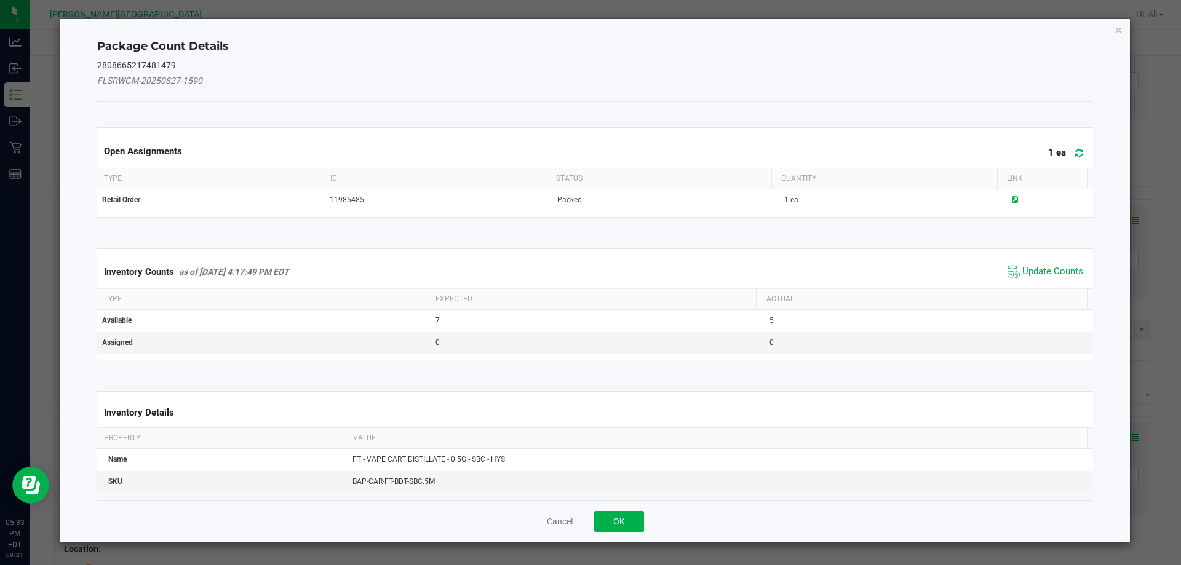
click at [1043, 277] on span "Update Counts" at bounding box center [1046, 272] width 82 height 18
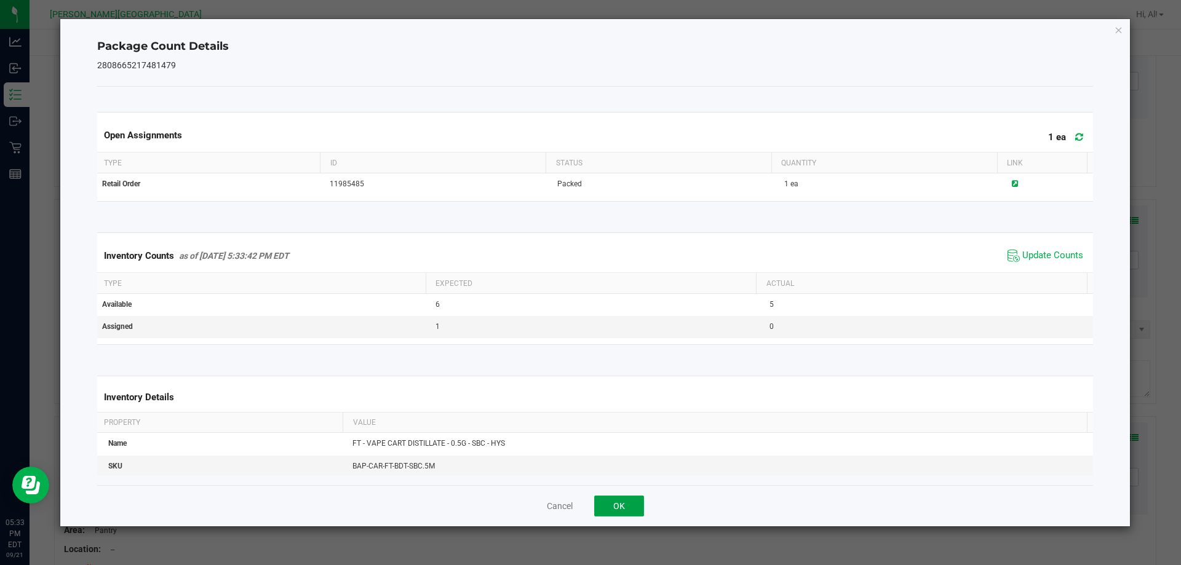
click at [636, 498] on button "OK" at bounding box center [619, 506] width 50 height 21
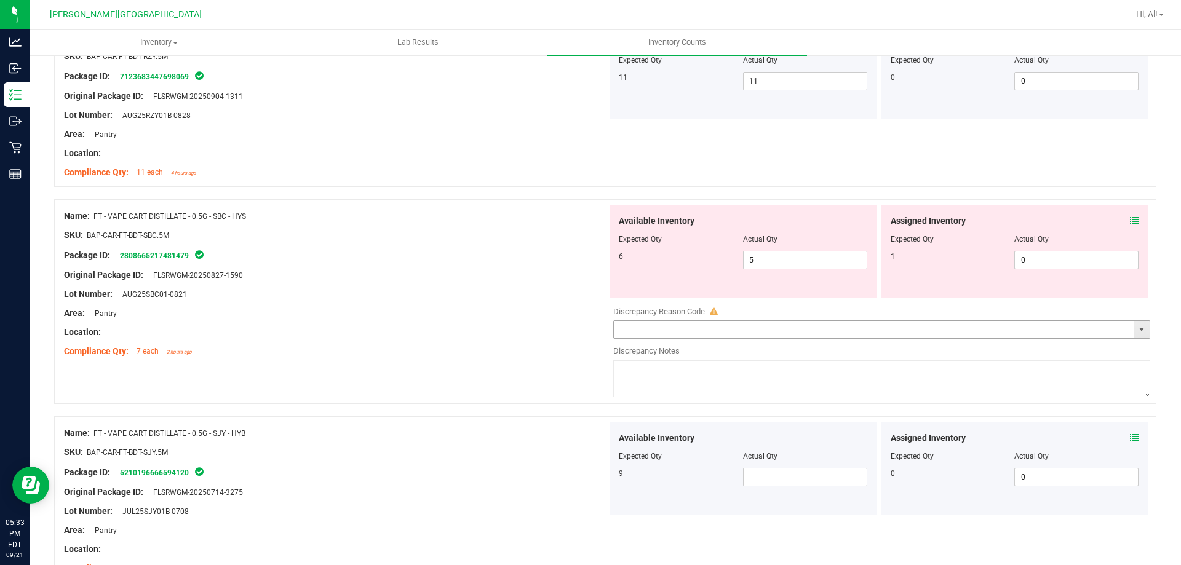
click at [630, 323] on input "text" at bounding box center [874, 329] width 521 height 17
click at [508, 246] on div at bounding box center [335, 245] width 543 height 6
click at [1130, 225] on icon at bounding box center [1134, 221] width 9 height 9
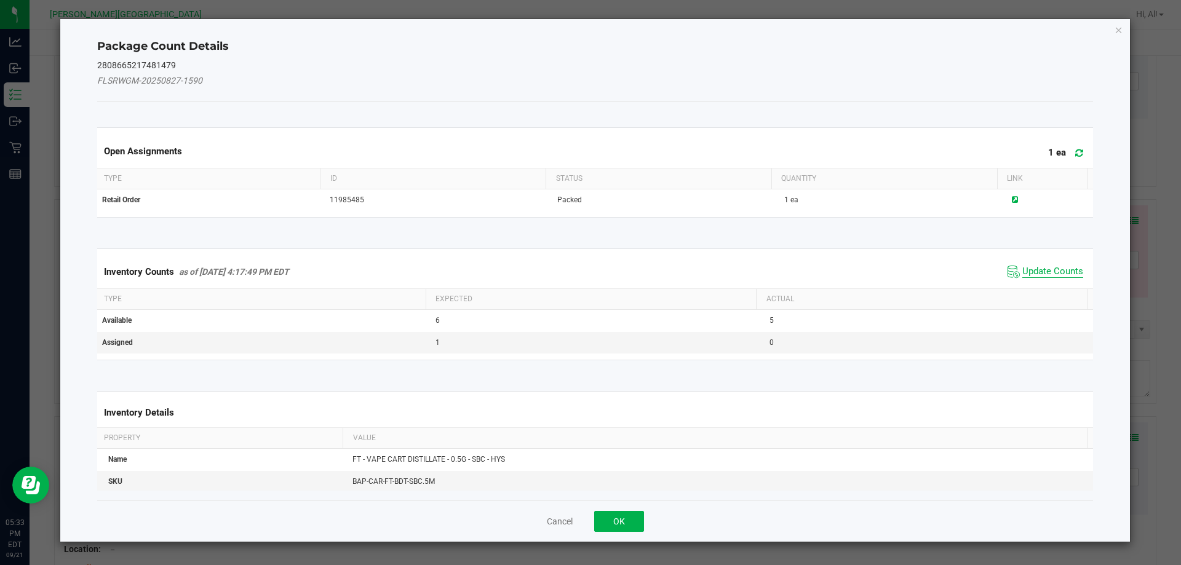
click at [1068, 273] on span "Update Counts" at bounding box center [1053, 272] width 61 height 12
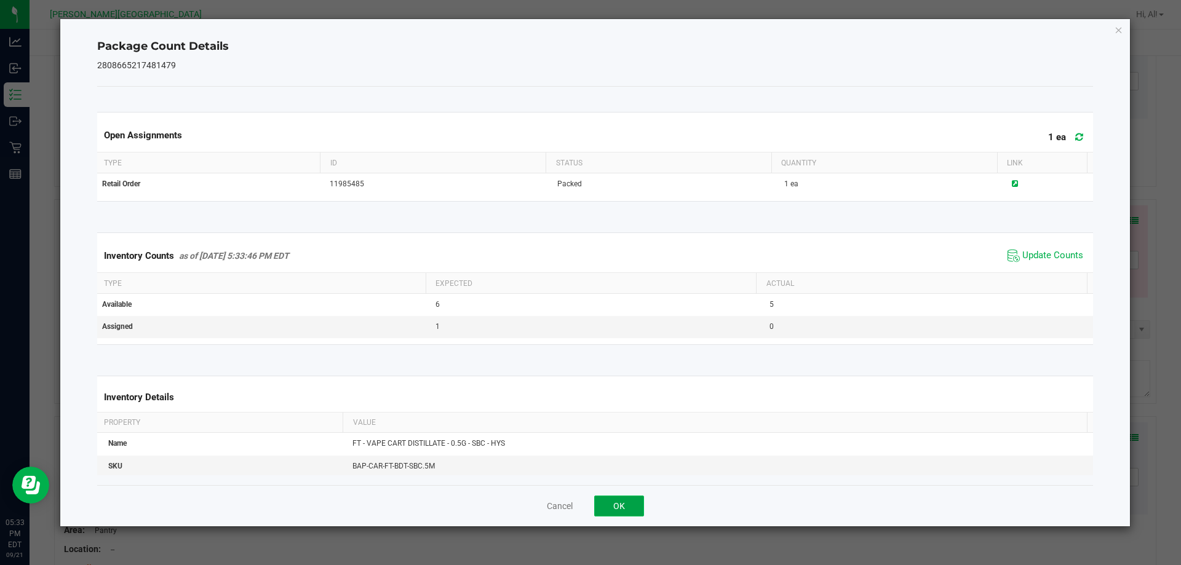
click at [631, 498] on button "OK" at bounding box center [619, 506] width 50 height 21
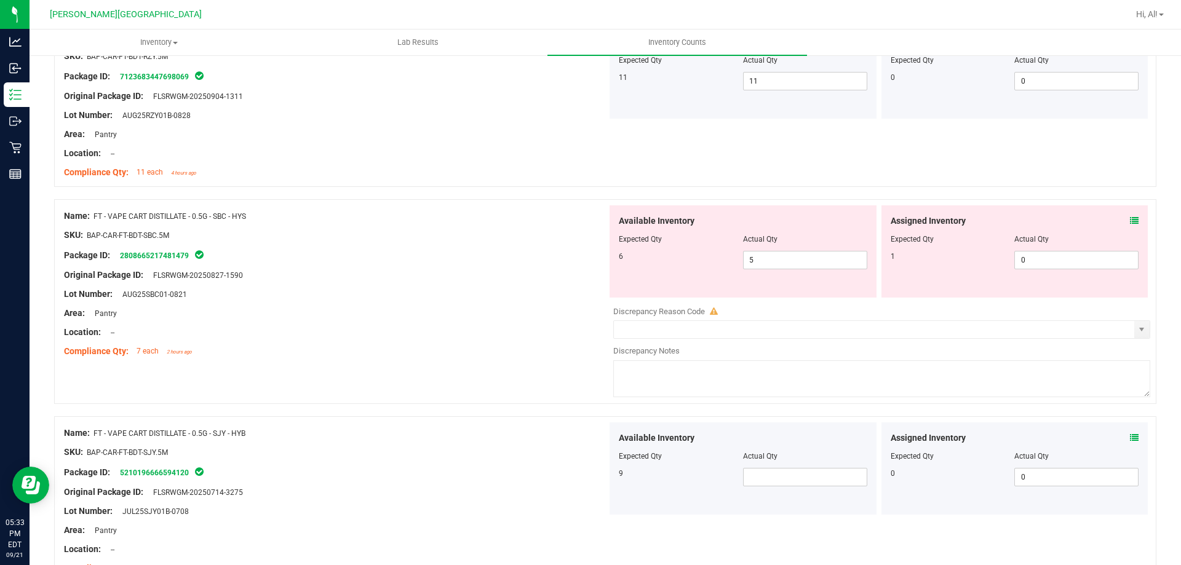
click at [530, 243] on div at bounding box center [335, 245] width 543 height 6
click at [517, 271] on div "Original Package ID: FLSRWGM-20250827-1590" at bounding box center [335, 275] width 543 height 13
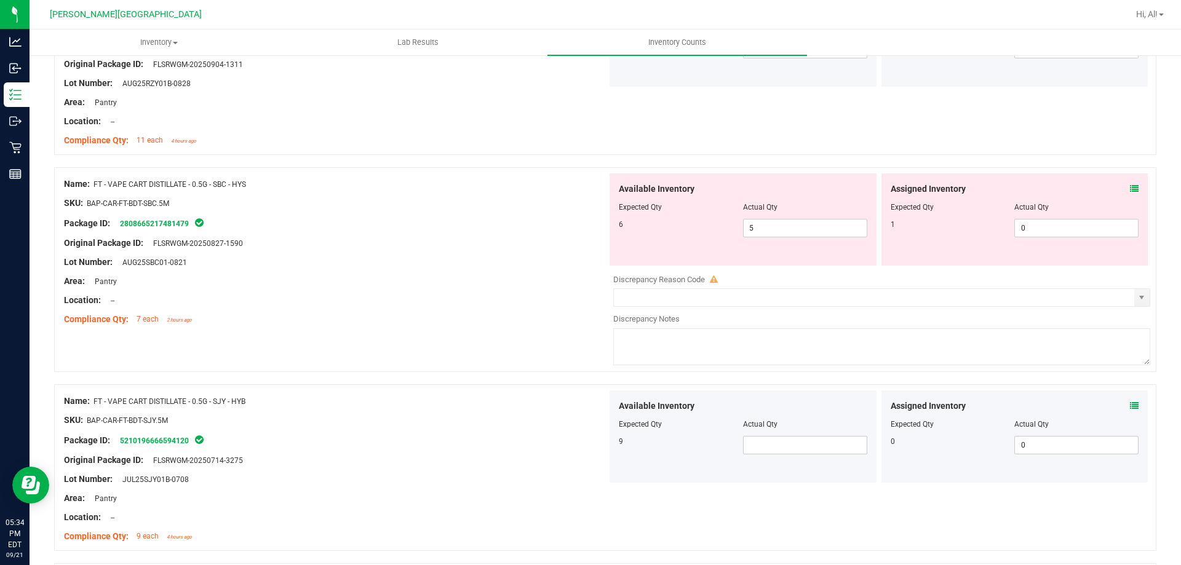
scroll to position [1354, 0]
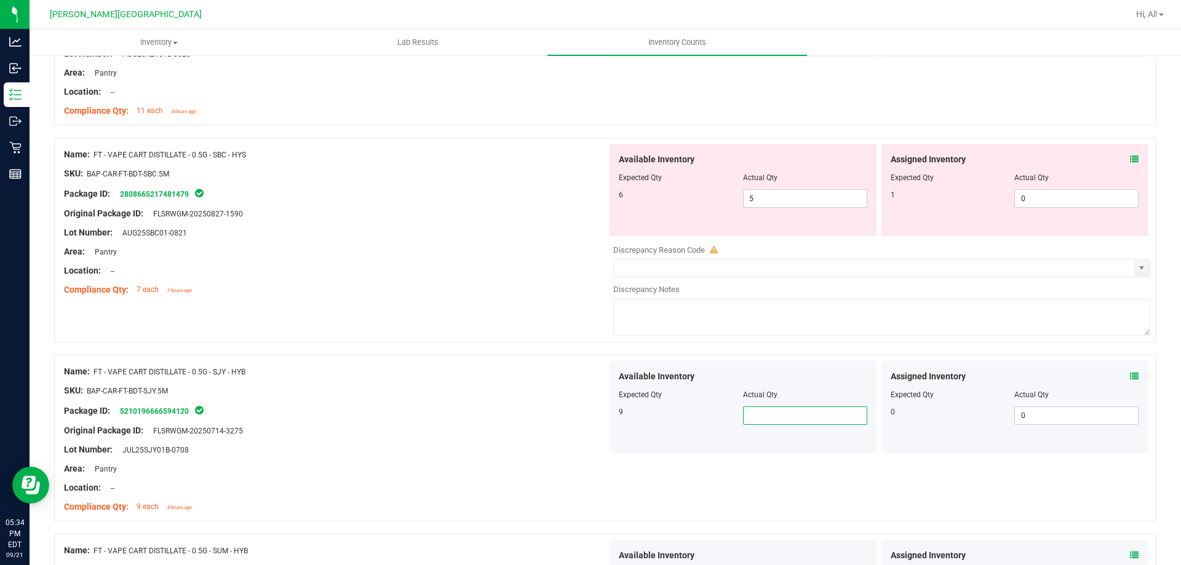
click at [774, 416] on span at bounding box center [805, 416] width 124 height 18
click at [774, 416] on input "text" at bounding box center [805, 415] width 123 height 17
click at [509, 401] on div at bounding box center [335, 401] width 543 height 6
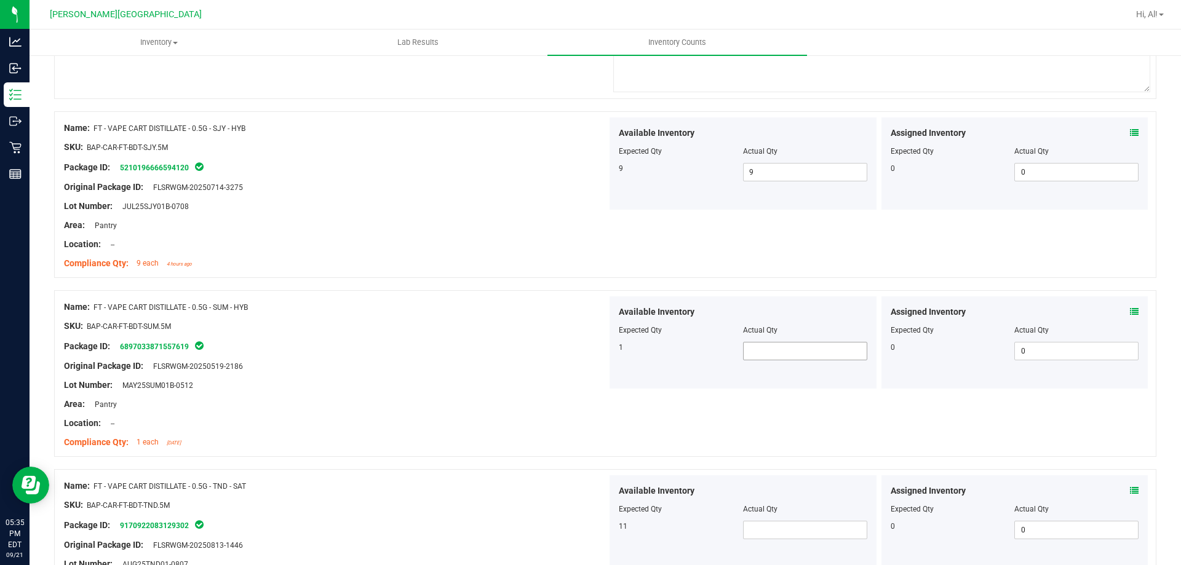
scroll to position [1600, 0]
click at [767, 349] on span at bounding box center [805, 349] width 124 height 18
click at [767, 349] on input "text" at bounding box center [805, 348] width 123 height 17
click at [769, 350] on input "text" at bounding box center [805, 348] width 123 height 17
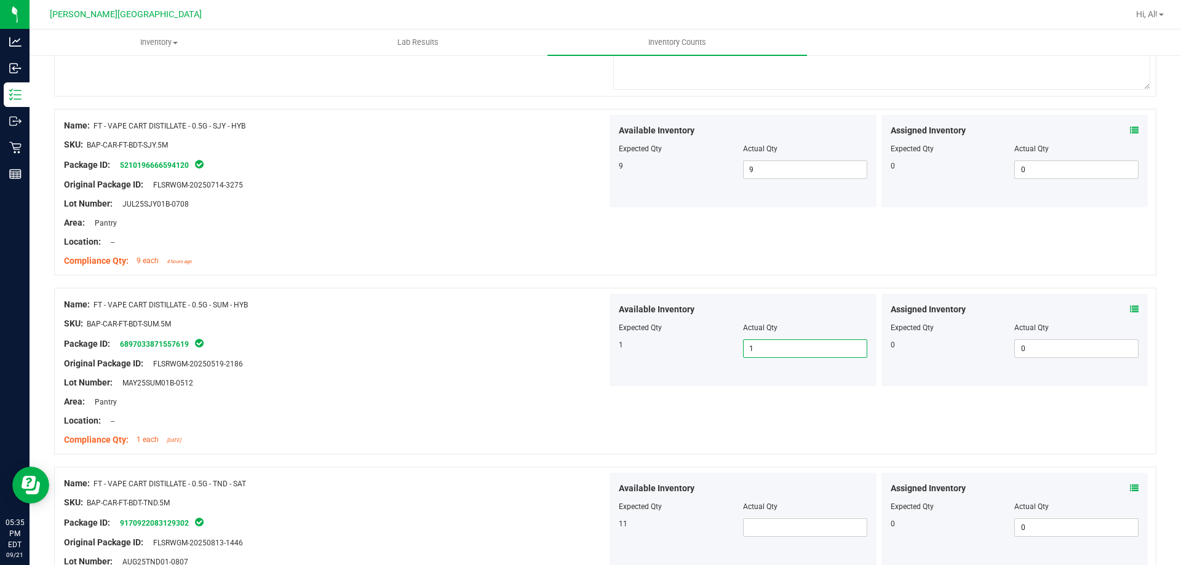
click at [588, 286] on div at bounding box center [605, 282] width 1103 height 12
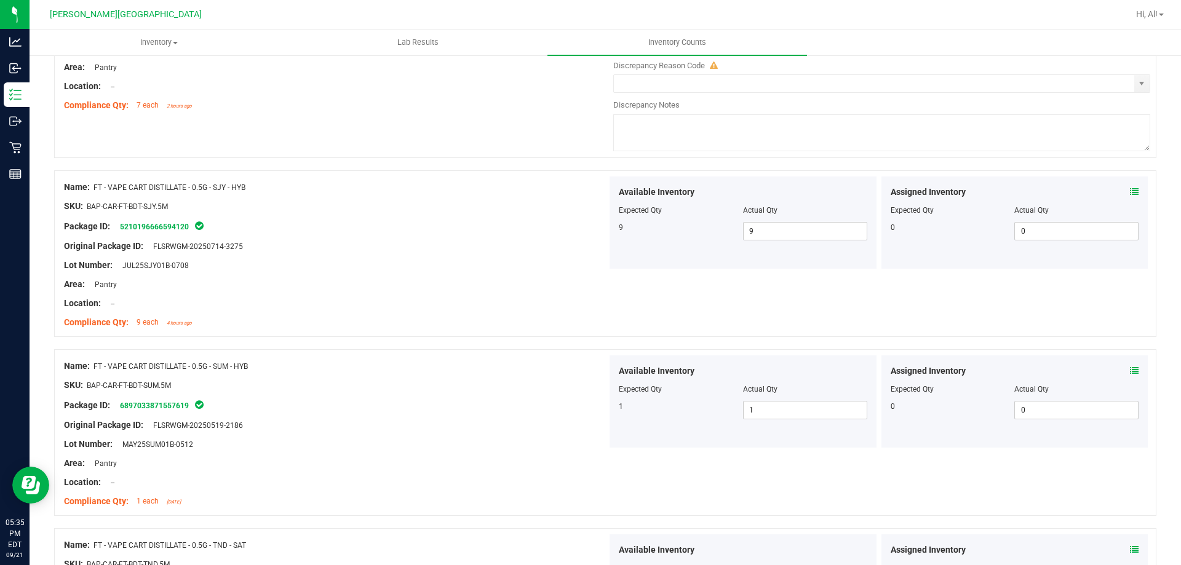
scroll to position [1354, 0]
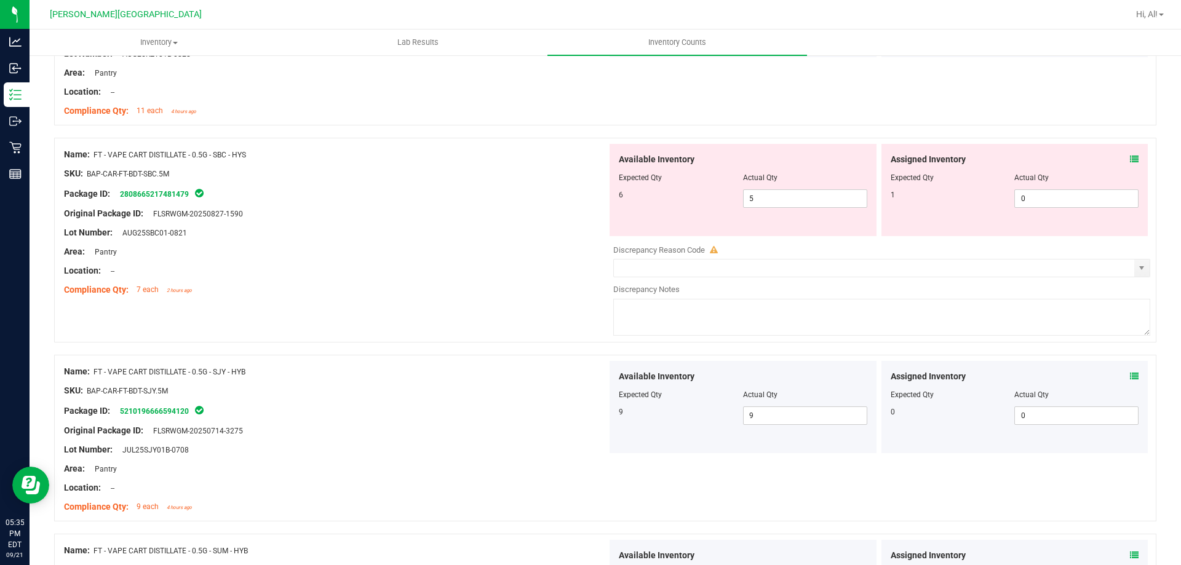
click at [1130, 159] on icon at bounding box center [1134, 159] width 9 height 9
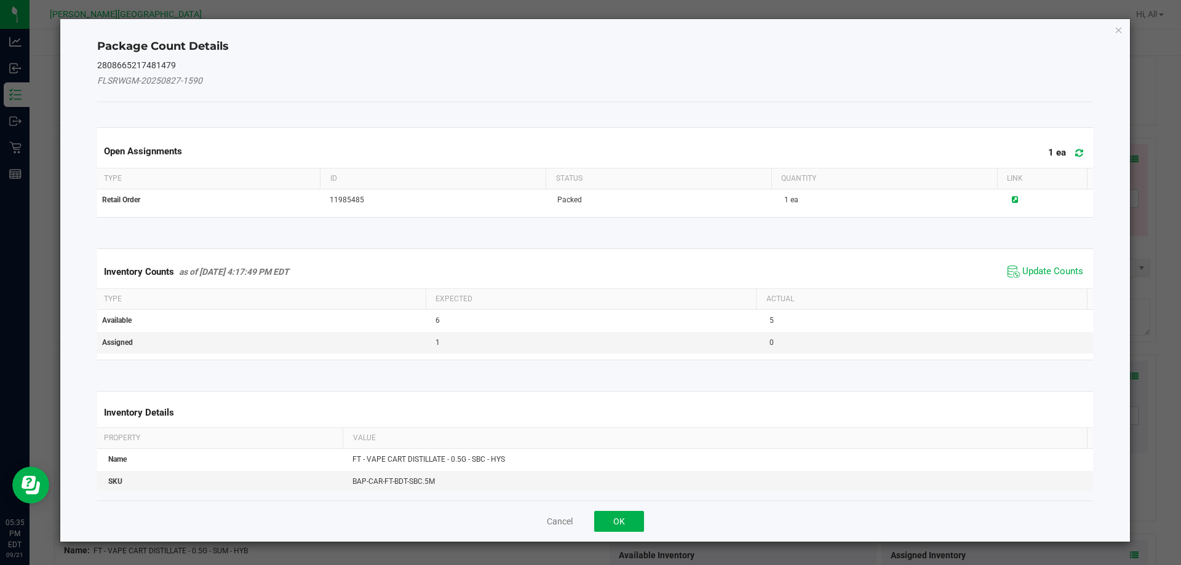
drag, startPoint x: 1064, startPoint y: 269, endPoint x: 1040, endPoint y: 279, distance: 26.2
click at [1063, 269] on span "Update Counts" at bounding box center [1053, 272] width 61 height 12
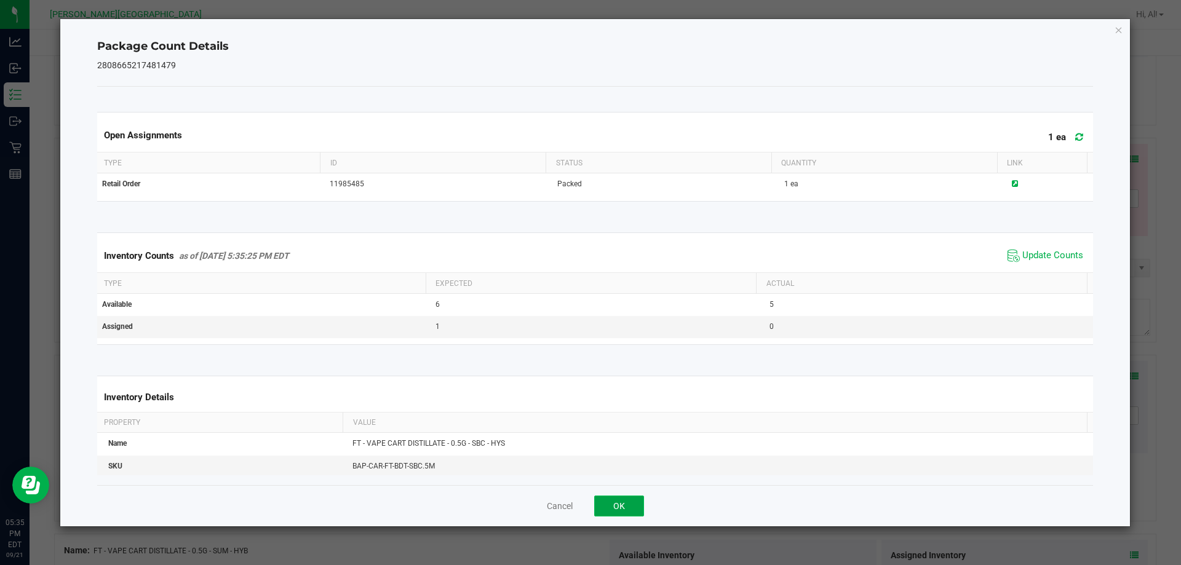
click at [624, 499] on button "OK" at bounding box center [619, 506] width 50 height 21
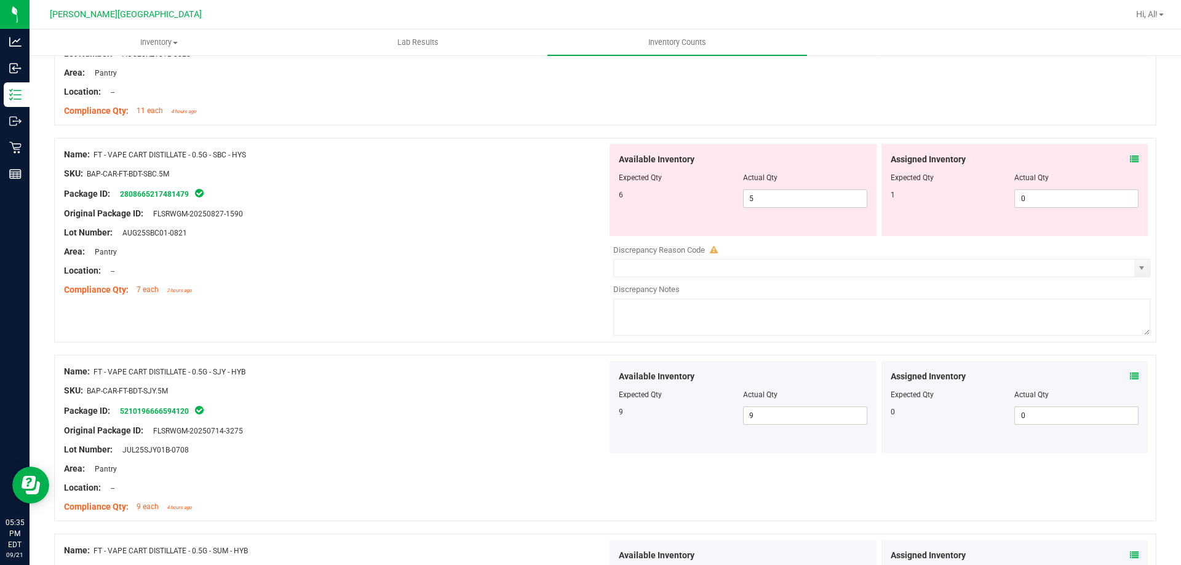
click at [513, 305] on div "Name: FT - VAPE CART DISTILLATE - 0.5G - SBC - HYS SKU: BAP-CAR-FT-BDT-SBC.5M P…" at bounding box center [605, 240] width 1103 height 205
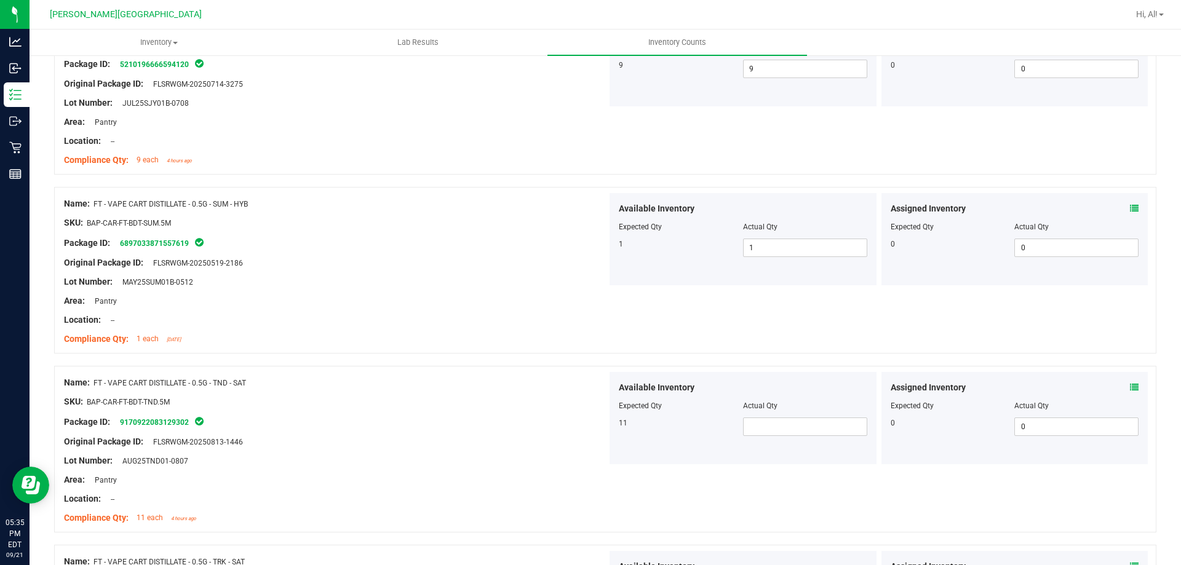
scroll to position [1723, 0]
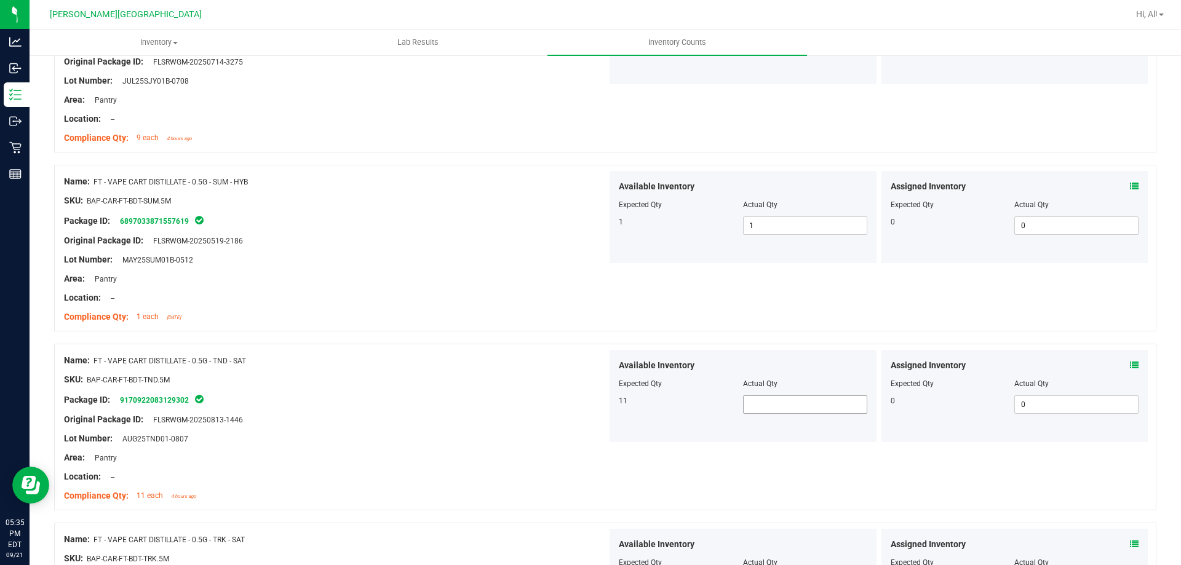
click at [772, 404] on span at bounding box center [805, 405] width 124 height 18
click at [772, 404] on input "text" at bounding box center [805, 404] width 123 height 17
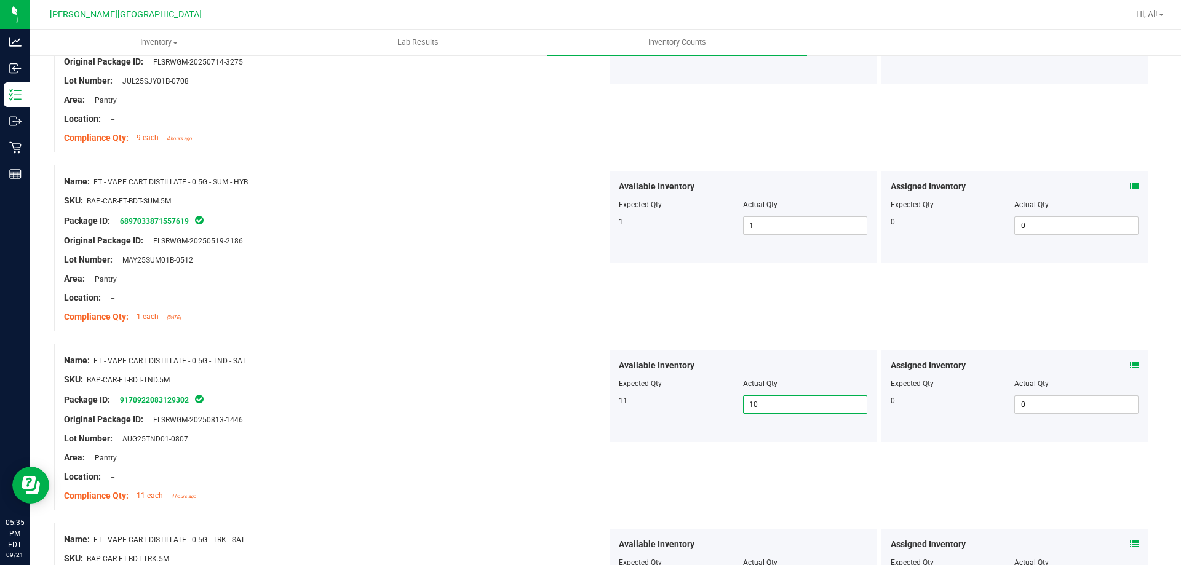
click at [610, 403] on div "Available Inventory Expected Qty Actual Qty 11 10 10" at bounding box center [743, 396] width 267 height 92
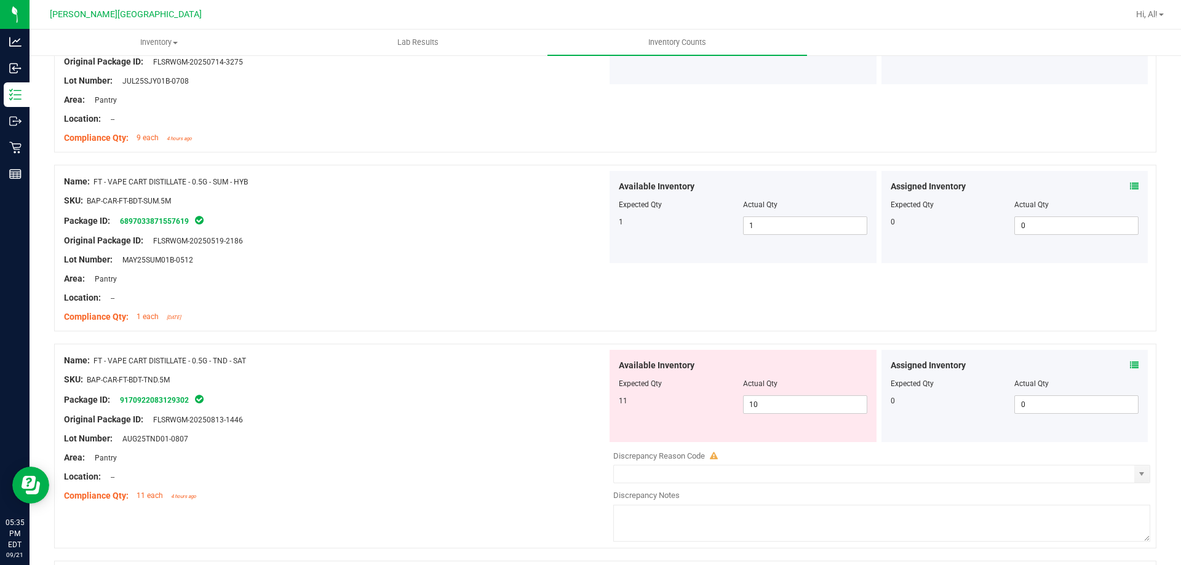
click at [1141, 369] on div "Assigned Inventory Expected Qty Actual Qty 0 0 0" at bounding box center [1015, 396] width 272 height 92
click at [1130, 364] on icon at bounding box center [1134, 365] width 9 height 9
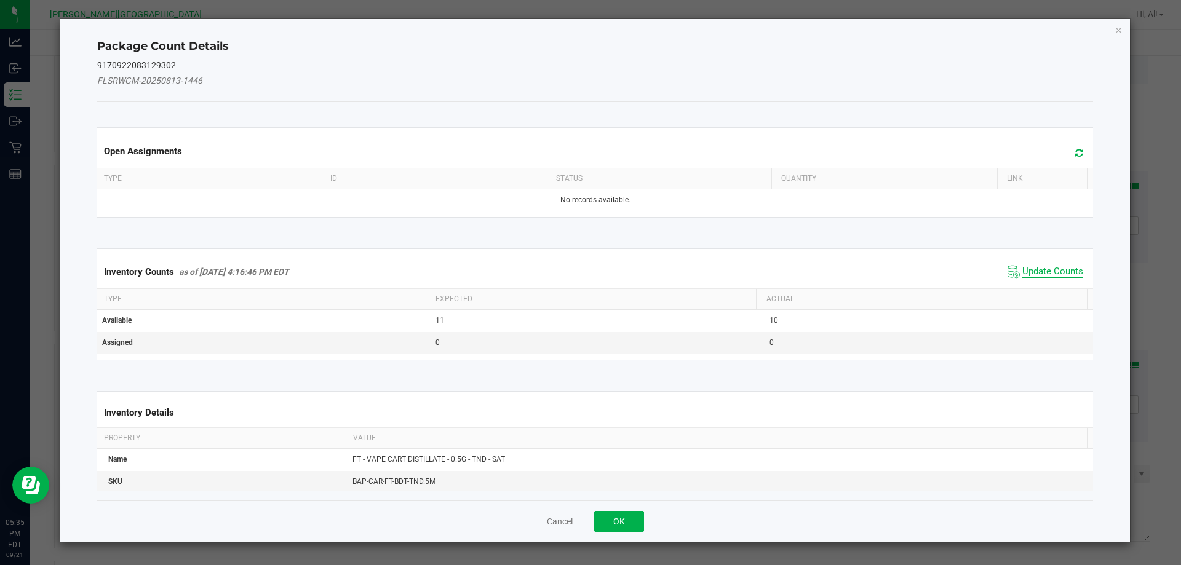
click at [1049, 271] on span "Update Counts" at bounding box center [1053, 272] width 61 height 12
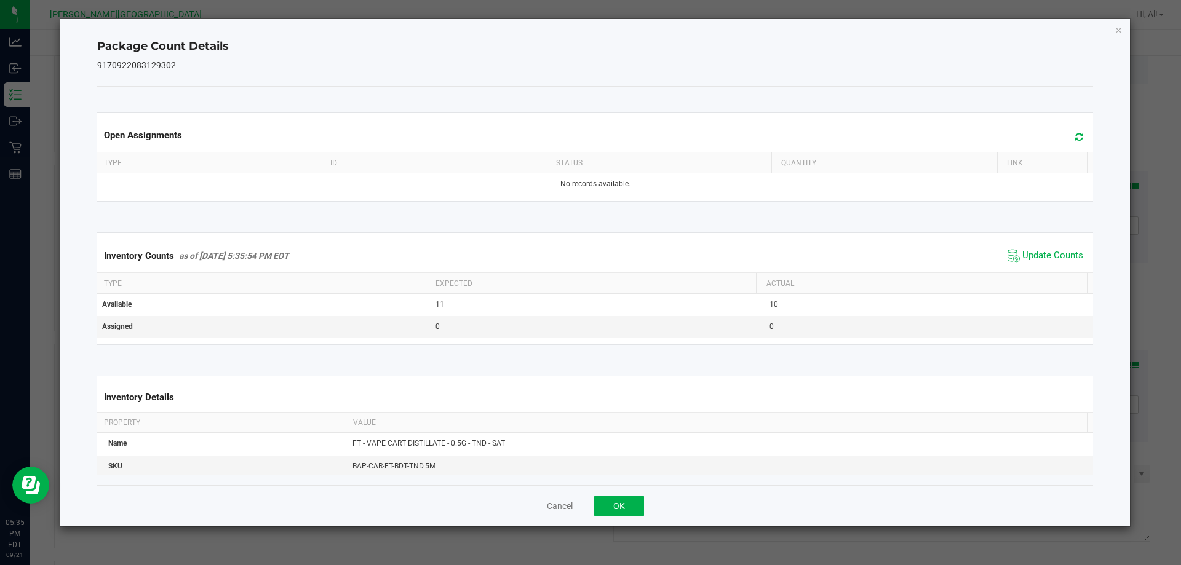
click at [625, 495] on div "Cancel OK" at bounding box center [595, 505] width 997 height 41
click at [629, 502] on button "OK" at bounding box center [619, 506] width 50 height 21
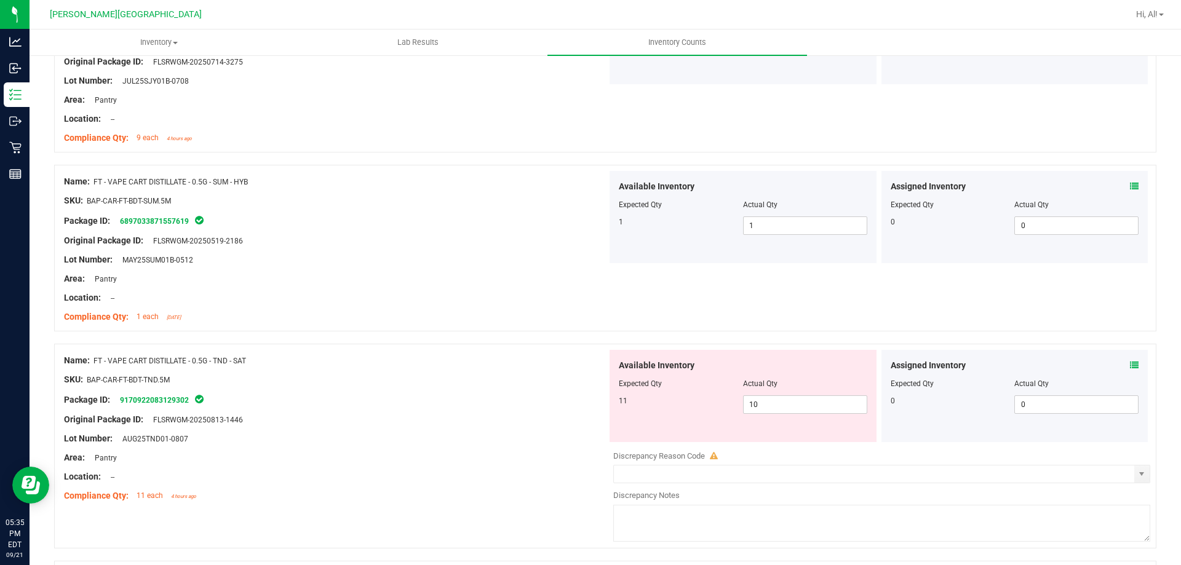
click at [514, 346] on div "Name: FT - VAPE CART DISTILLATE - 0.5G - TND - SAT SKU: BAP-CAR-FT-BDT-TND.5M P…" at bounding box center [605, 446] width 1103 height 205
click at [781, 403] on span "10 10" at bounding box center [805, 405] width 124 height 18
click at [781, 403] on input "10" at bounding box center [805, 404] width 123 height 17
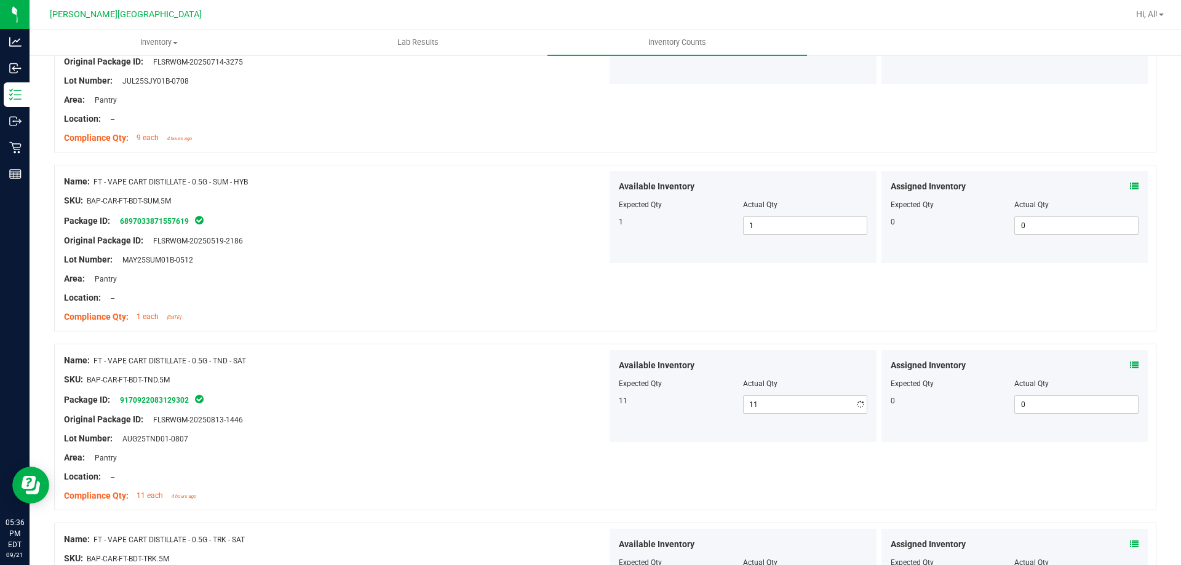
click at [537, 374] on div "SKU: BAP-CAR-FT-BDT-TND.5M" at bounding box center [335, 380] width 543 height 13
click at [533, 391] on div at bounding box center [335, 389] width 543 height 6
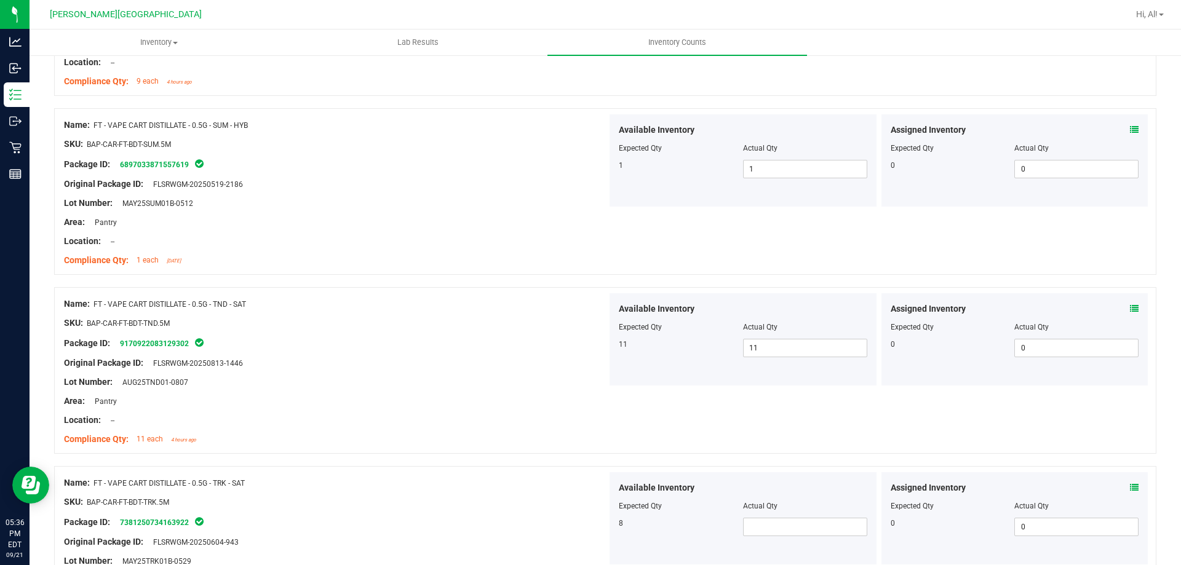
scroll to position [1846, 0]
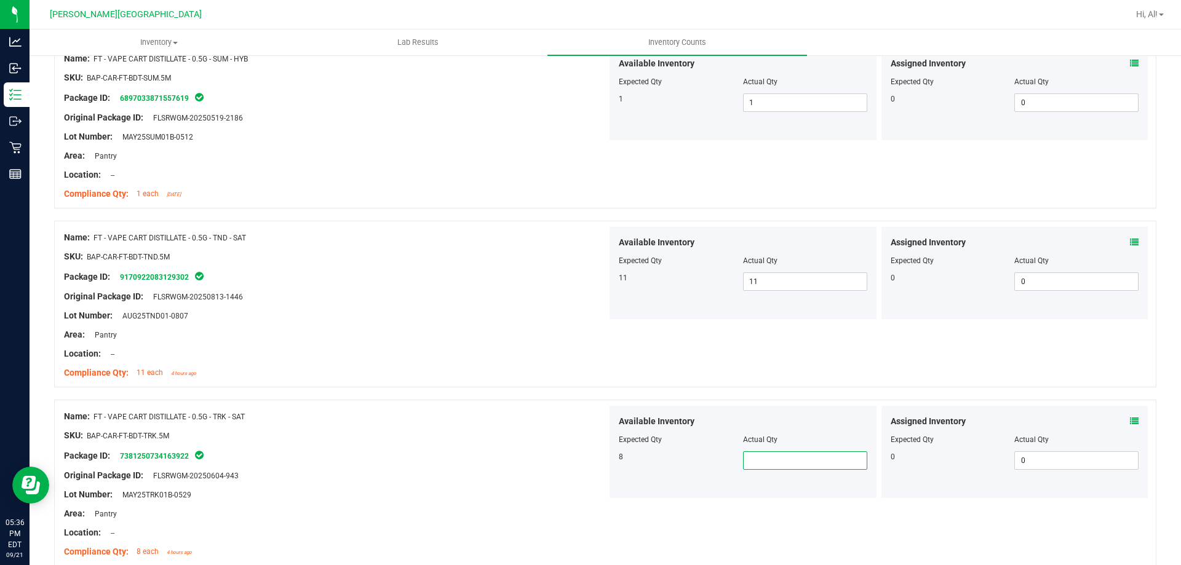
click at [773, 469] on span at bounding box center [805, 461] width 124 height 18
click at [770, 450] on div at bounding box center [743, 449] width 249 height 6
click at [762, 470] on div "Available Inventory Expected Qty Actual Qty 8" at bounding box center [743, 452] width 267 height 92
click at [753, 450] on div at bounding box center [743, 449] width 249 height 6
click at [755, 458] on span at bounding box center [805, 461] width 124 height 18
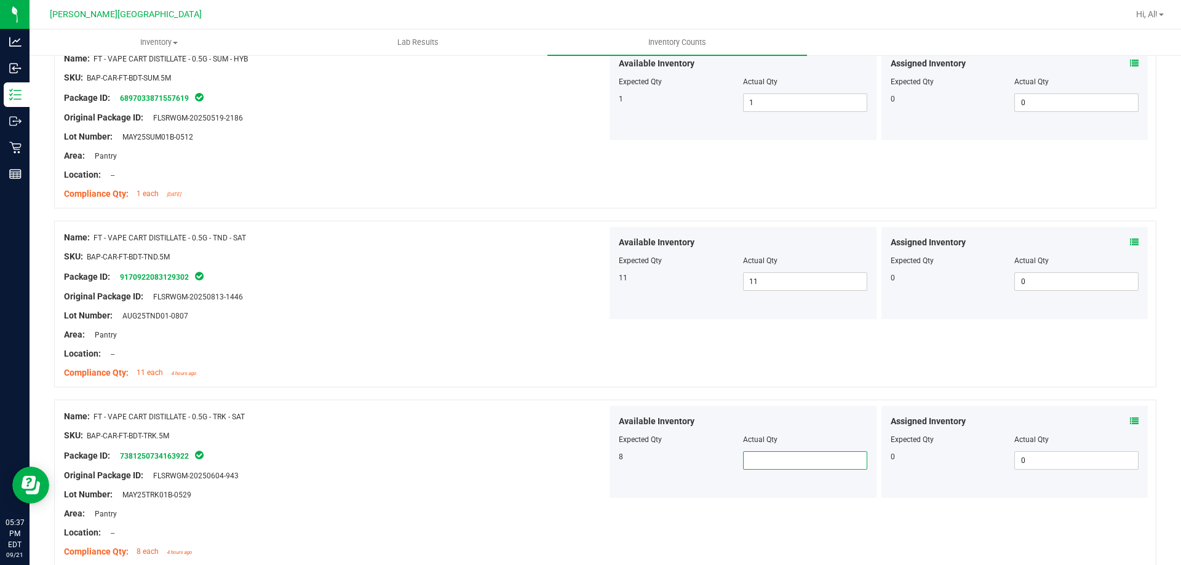
click at [755, 460] on input "text" at bounding box center [805, 460] width 123 height 17
click at [788, 453] on input "text" at bounding box center [805, 460] width 123 height 17
click at [761, 455] on input "text" at bounding box center [805, 460] width 123 height 17
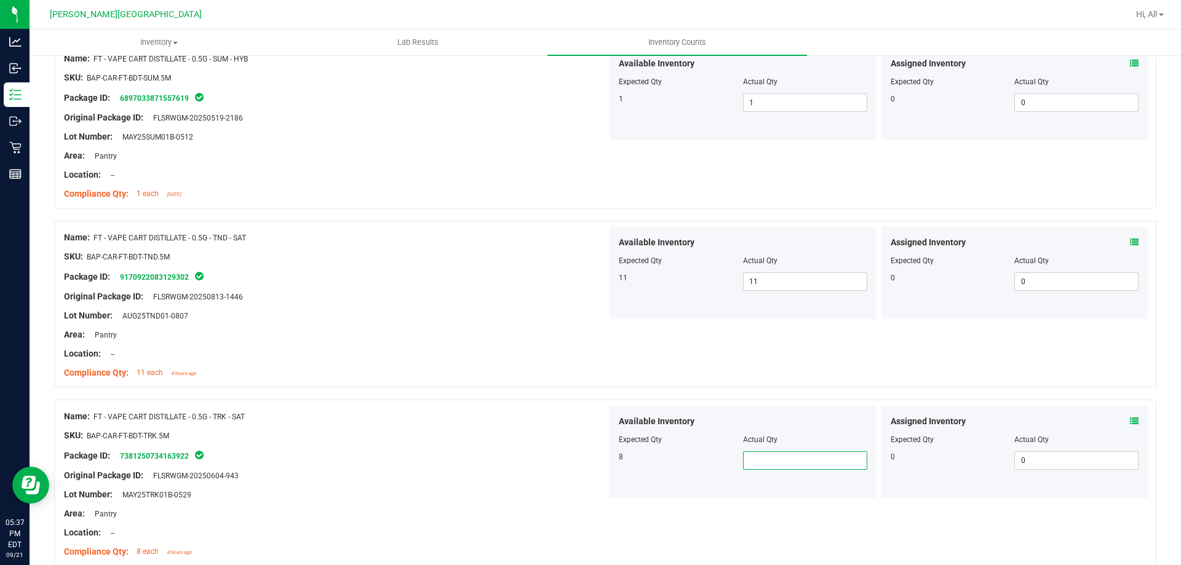
click at [761, 455] on input "text" at bounding box center [805, 460] width 123 height 17
click at [327, 443] on div at bounding box center [335, 445] width 543 height 6
click at [780, 466] on span at bounding box center [805, 461] width 124 height 18
click at [775, 466] on input "text" at bounding box center [805, 460] width 123 height 17
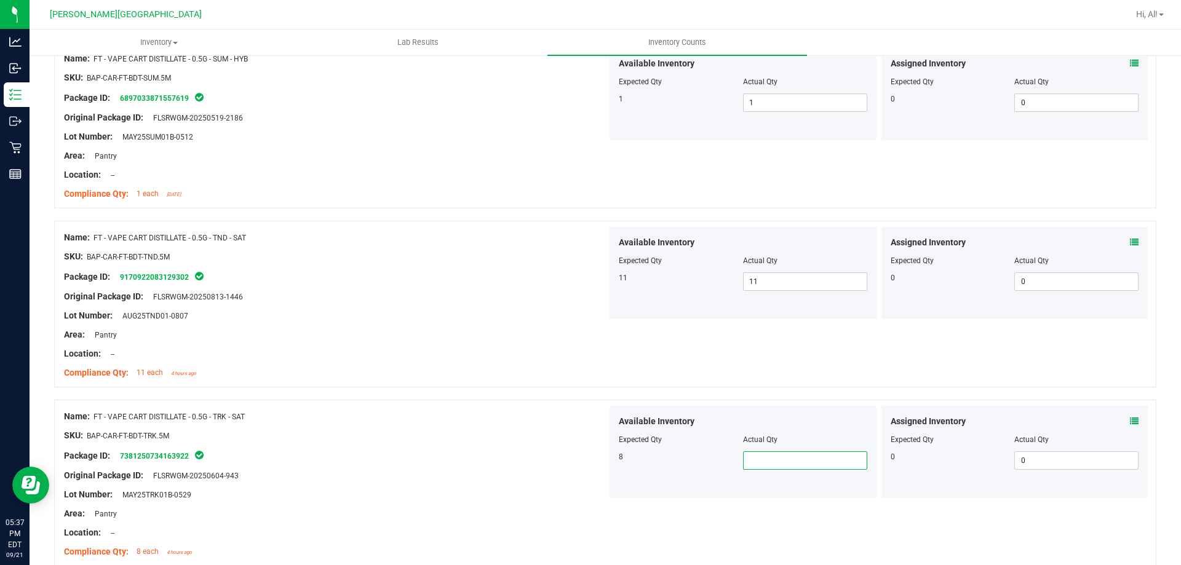
click at [772, 467] on input "text" at bounding box center [805, 460] width 123 height 17
click at [769, 467] on input "text" at bounding box center [805, 460] width 123 height 17
click at [778, 466] on input "text" at bounding box center [805, 460] width 123 height 17
click at [782, 462] on input "text" at bounding box center [805, 460] width 123 height 17
click at [436, 449] on div "Package ID: 7381250734163922" at bounding box center [335, 456] width 543 height 15
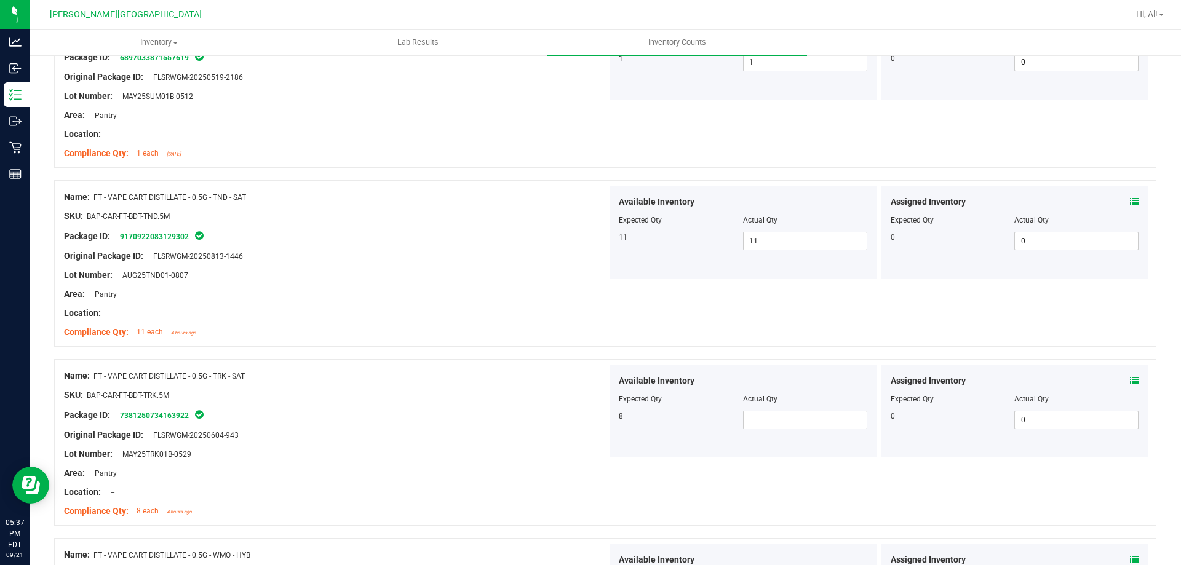
scroll to position [1908, 0]
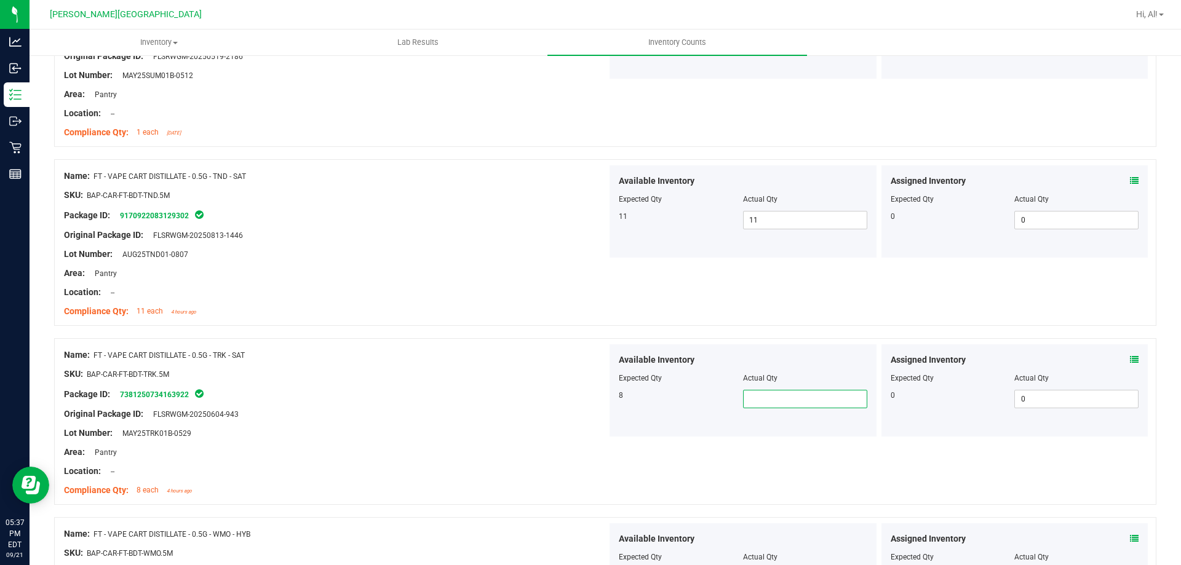
click at [805, 396] on span at bounding box center [805, 399] width 124 height 18
click at [770, 394] on input "text" at bounding box center [805, 399] width 123 height 17
click at [328, 434] on div "Lot Number: MAY25TRK01B-0529" at bounding box center [335, 433] width 543 height 13
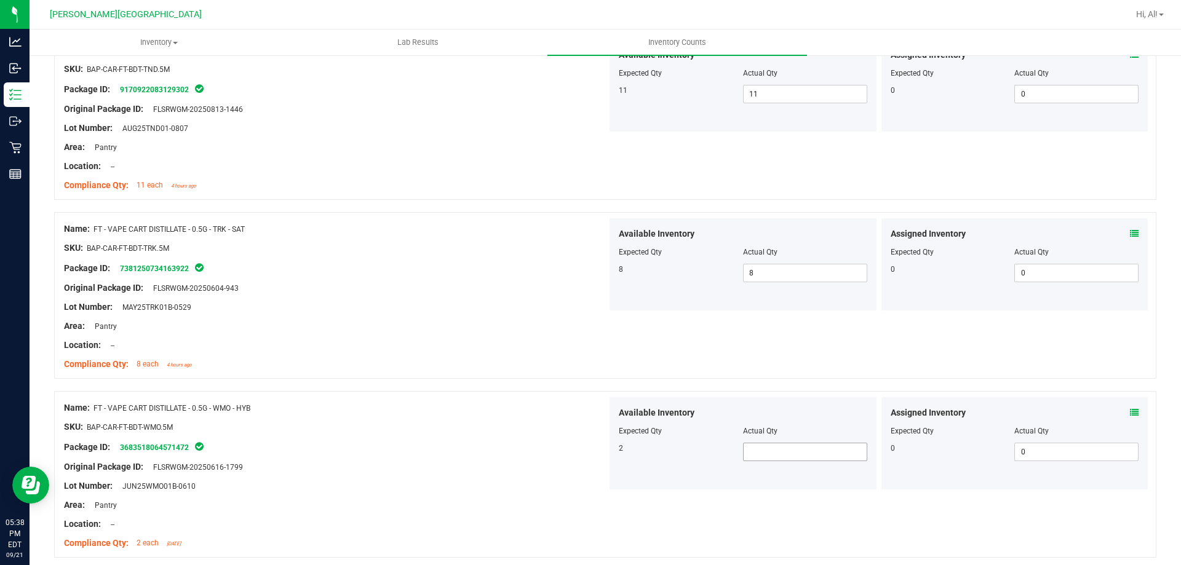
scroll to position [2092, 0]
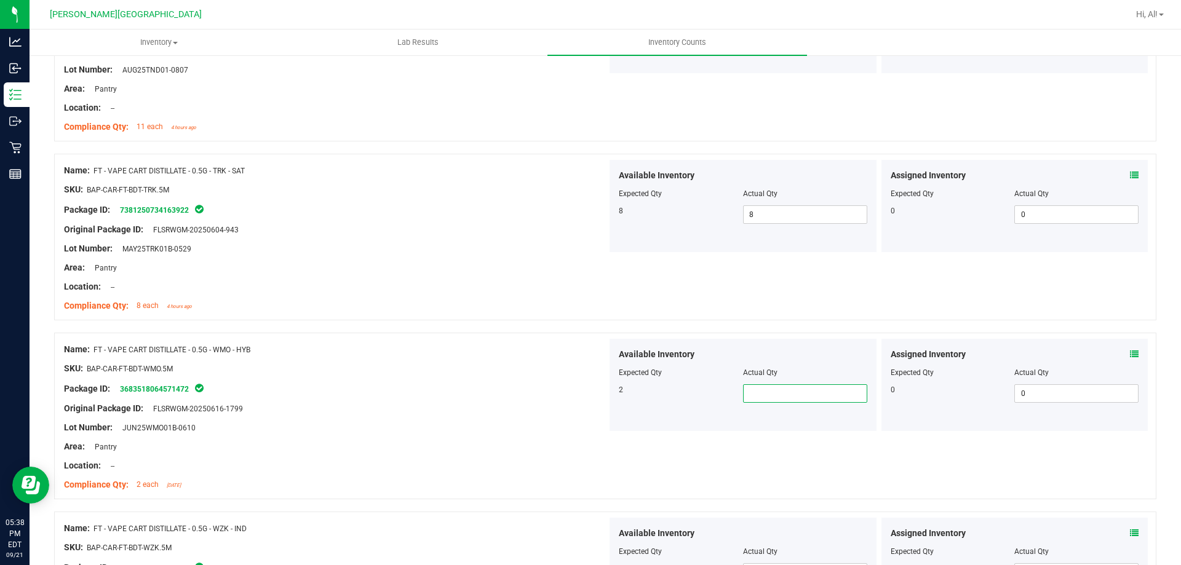
click at [769, 394] on span at bounding box center [805, 394] width 124 height 18
click at [519, 407] on div "Original Package ID: FLSRWGM-20250616-1799" at bounding box center [335, 408] width 543 height 13
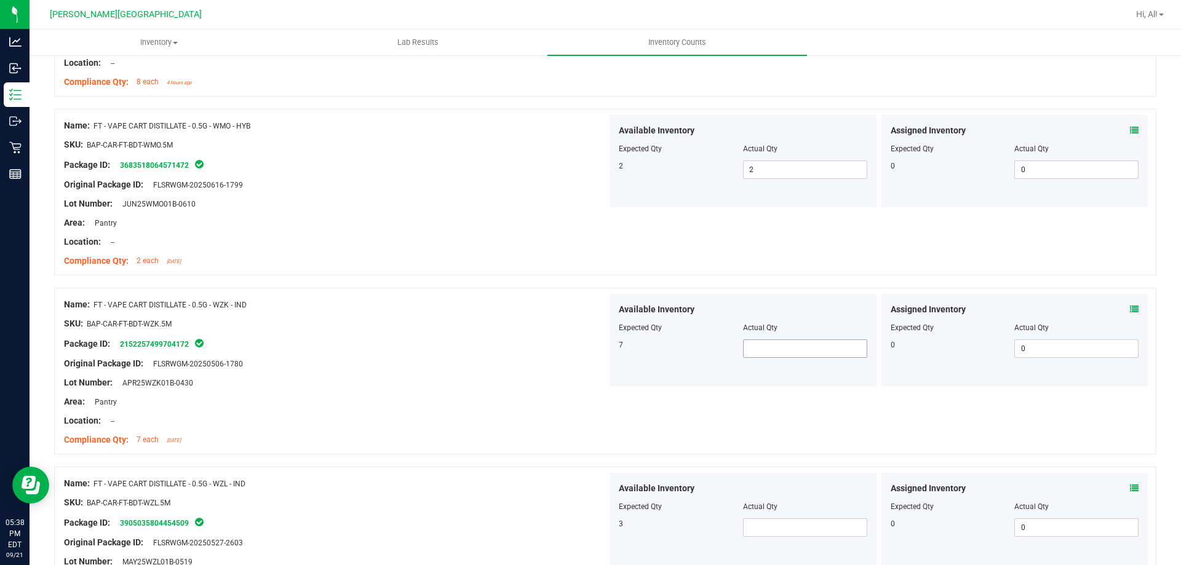
scroll to position [2338, 0]
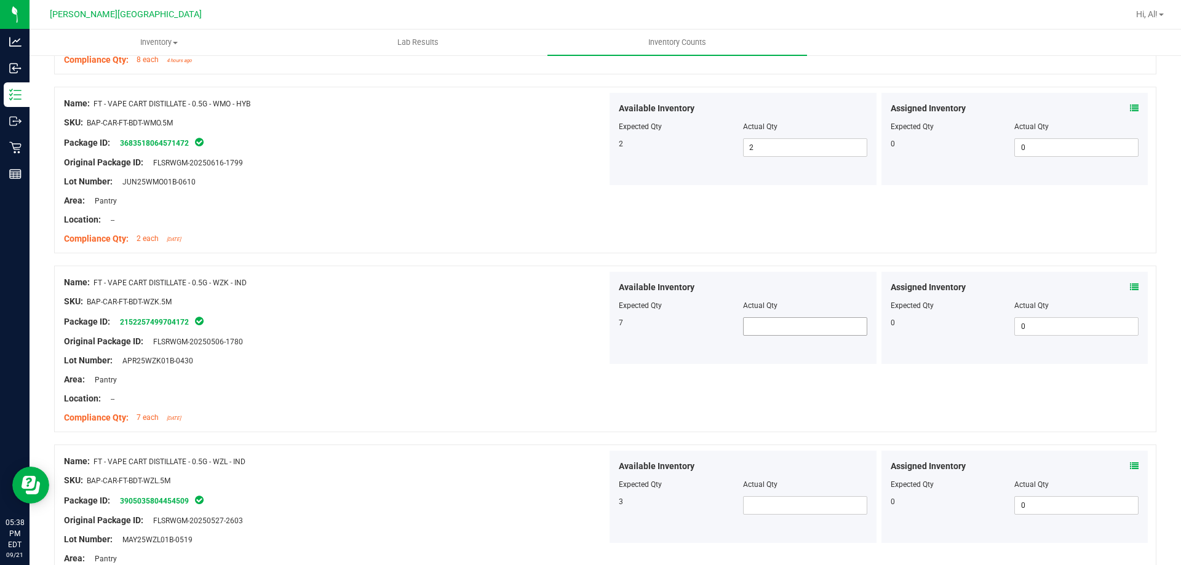
click at [773, 322] on span at bounding box center [805, 327] width 124 height 18
click at [415, 309] on div at bounding box center [335, 311] width 543 height 6
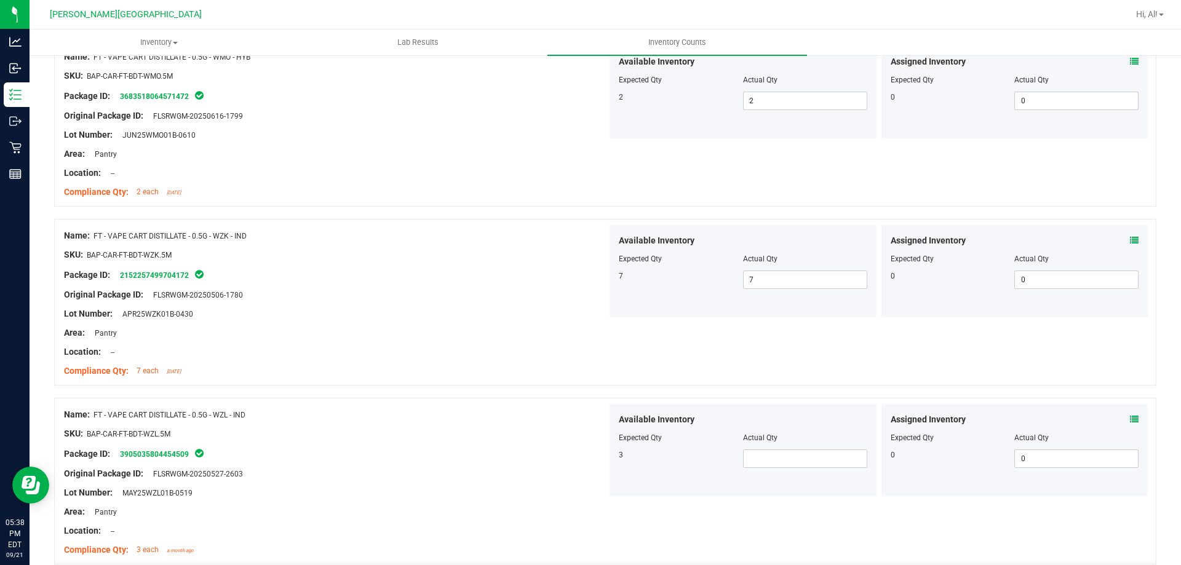
scroll to position [2461, 0]
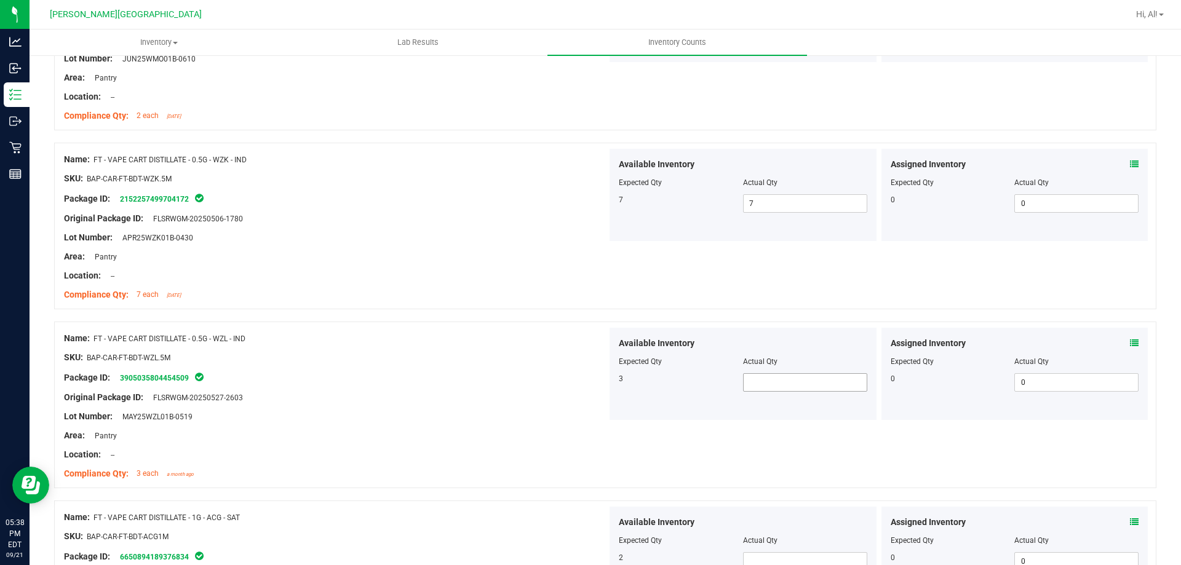
click at [805, 374] on span at bounding box center [805, 383] width 124 height 18
click at [528, 382] on div "Package ID: 3905035804454509" at bounding box center [335, 377] width 543 height 15
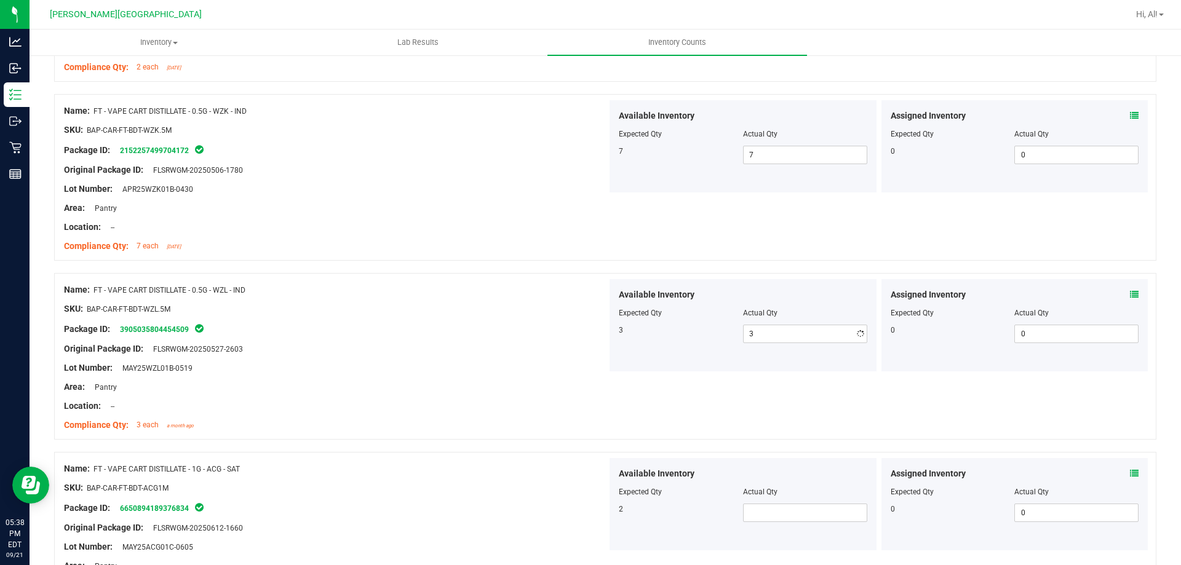
scroll to position [2707, 0]
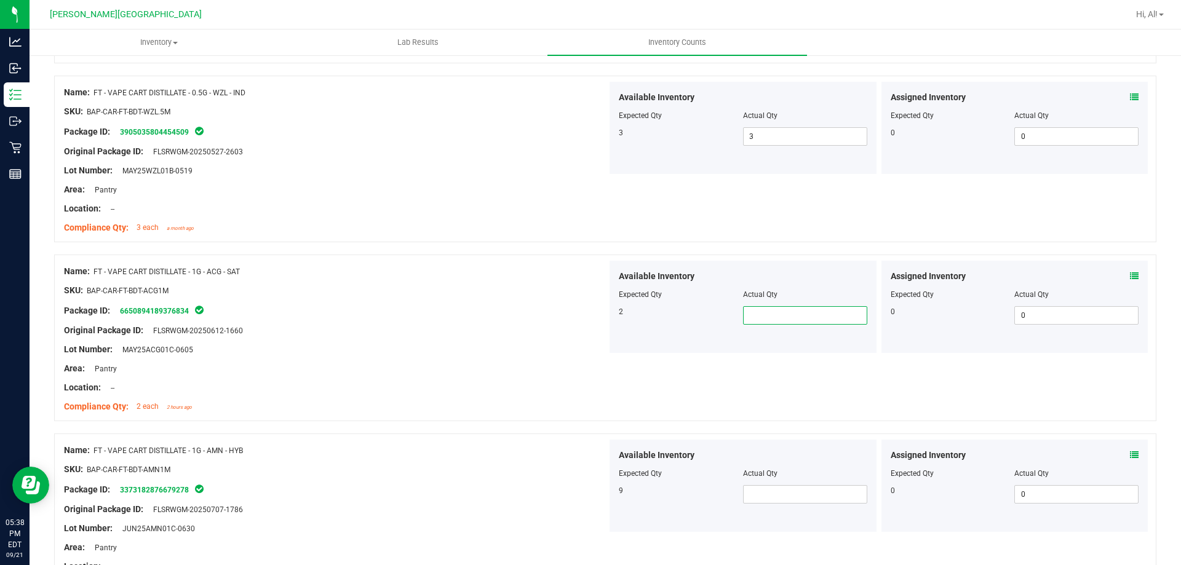
click at [820, 314] on span at bounding box center [805, 315] width 124 height 18
click at [826, 306] on span at bounding box center [805, 315] width 124 height 18
click at [804, 311] on span at bounding box center [805, 315] width 124 height 18
click at [347, 289] on div "SKU: BAP-CAR-FT-BDT-ACG1M" at bounding box center [335, 290] width 543 height 13
click at [759, 499] on span at bounding box center [805, 494] width 124 height 18
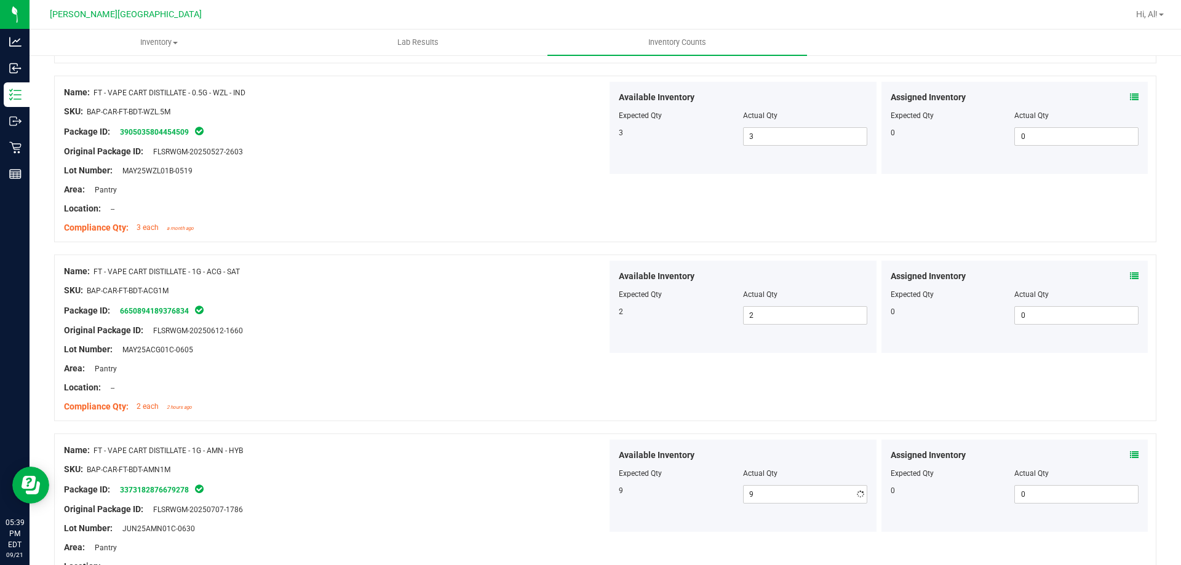
click at [345, 496] on div "Package ID: 3373182876679278" at bounding box center [335, 489] width 543 height 15
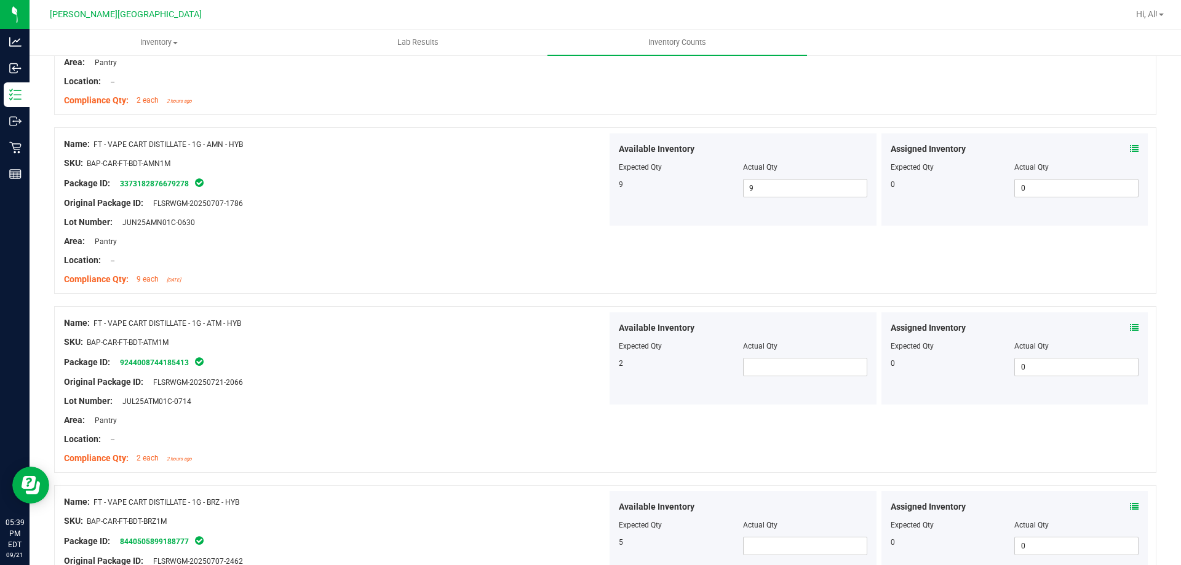
scroll to position [3015, 0]
click at [789, 366] on span at bounding box center [805, 366] width 124 height 18
click at [1130, 327] on icon at bounding box center [1134, 326] width 9 height 9
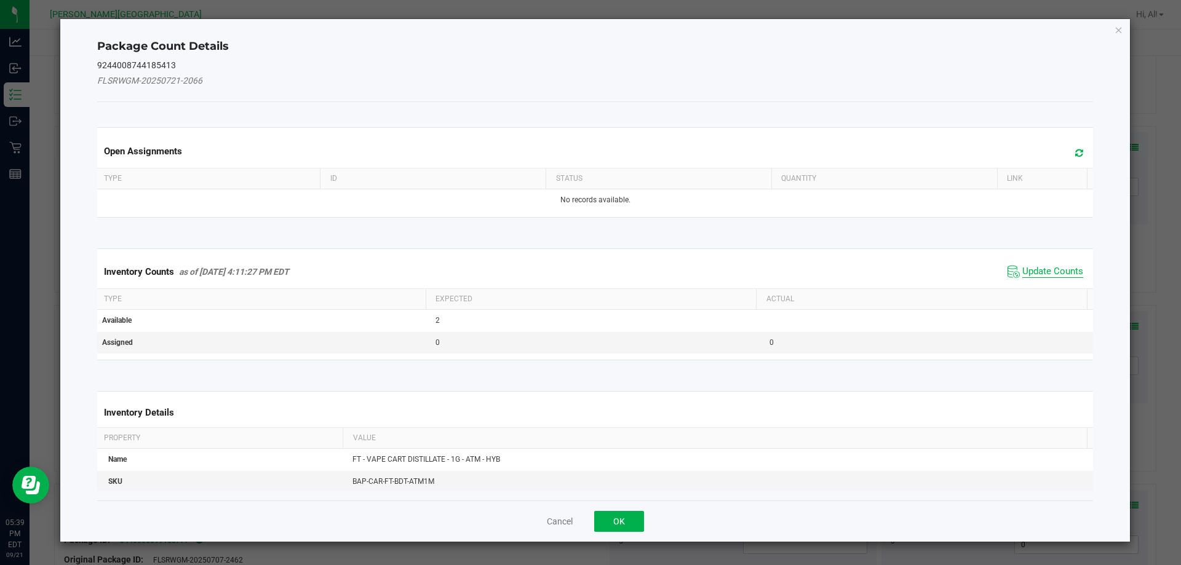
click at [1063, 266] on span "Update Counts" at bounding box center [1053, 272] width 61 height 12
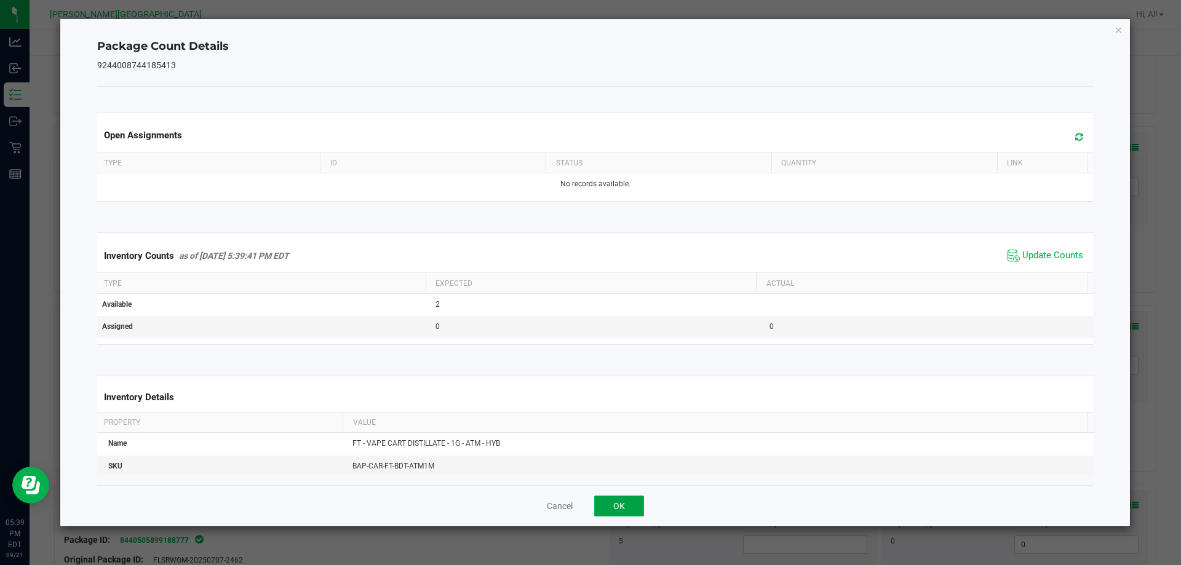
click at [630, 506] on button "OK" at bounding box center [619, 506] width 50 height 21
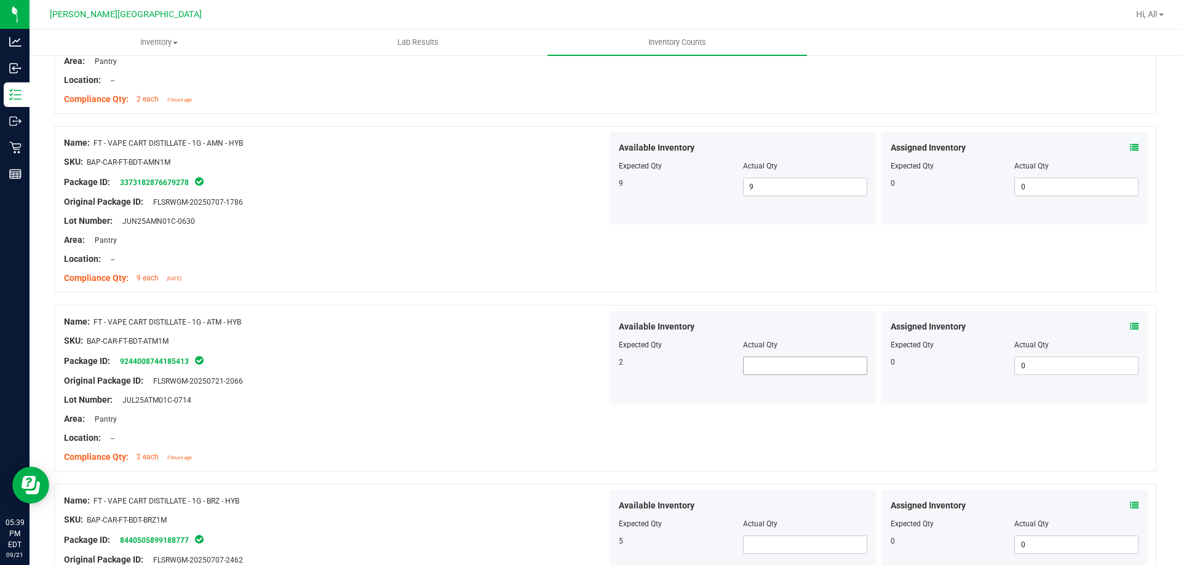
click at [823, 372] on span at bounding box center [805, 366] width 124 height 18
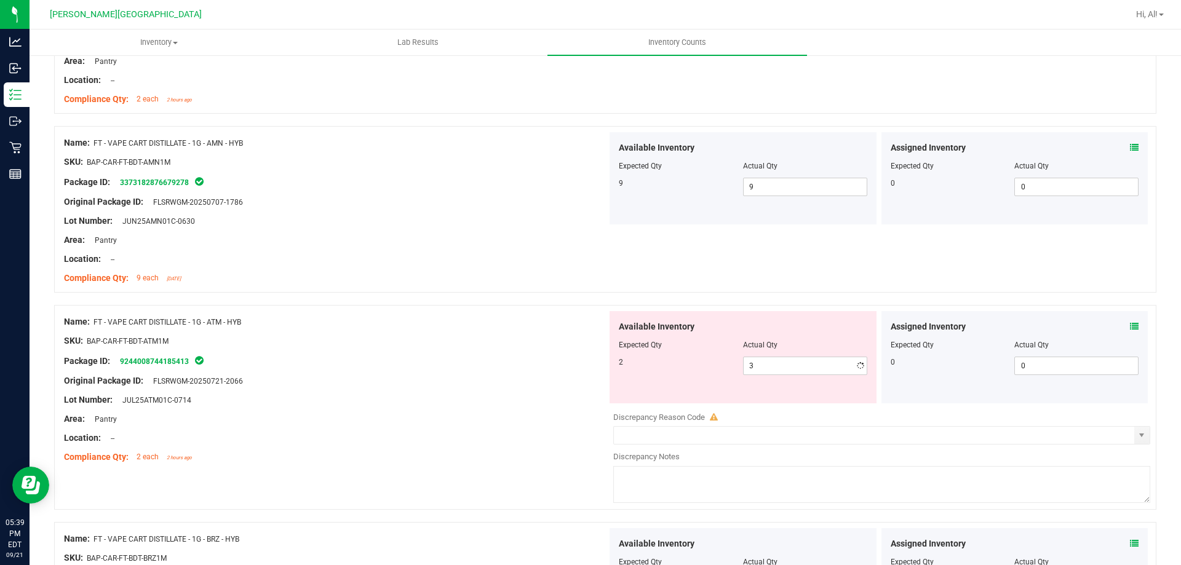
drag, startPoint x: 386, startPoint y: 484, endPoint x: 731, endPoint y: 560, distance: 353.4
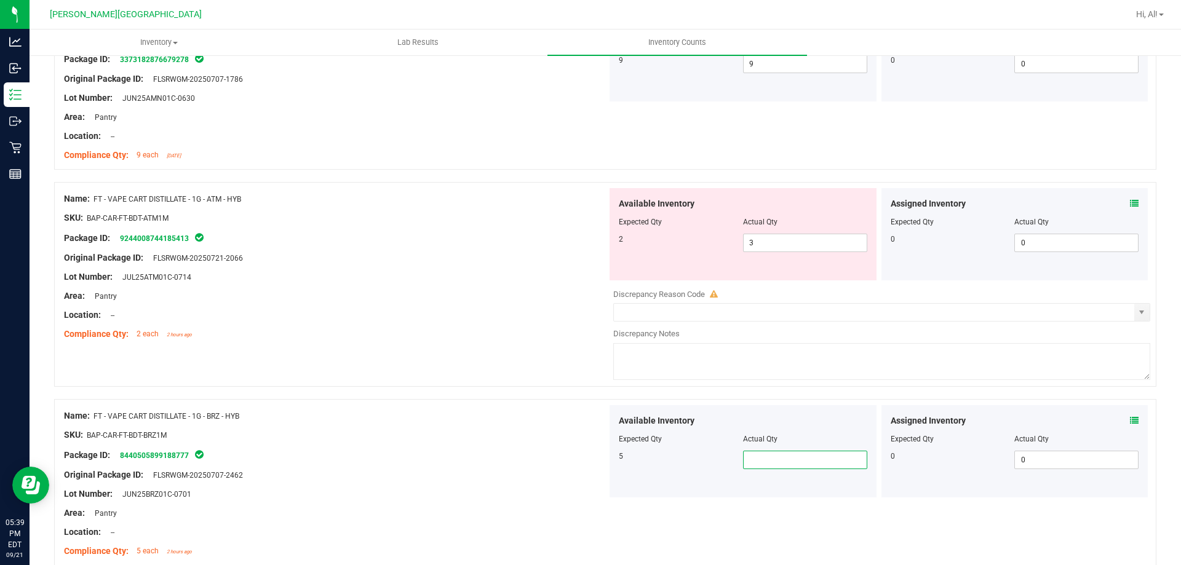
click at [801, 464] on span at bounding box center [805, 460] width 124 height 18
click at [477, 351] on div "Name: FT - VAPE CART DISTILLATE - 1G - ATM - HYB SKU: BAP-CAR-FT-BDT-ATM1M Pack…" at bounding box center [605, 284] width 1103 height 205
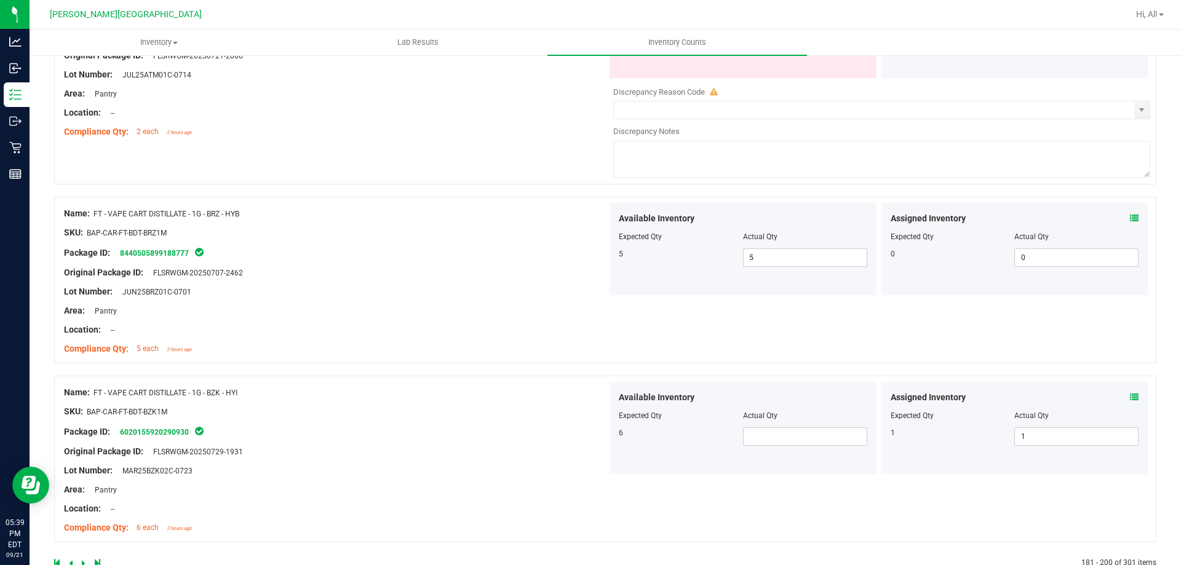
scroll to position [3372, 0]
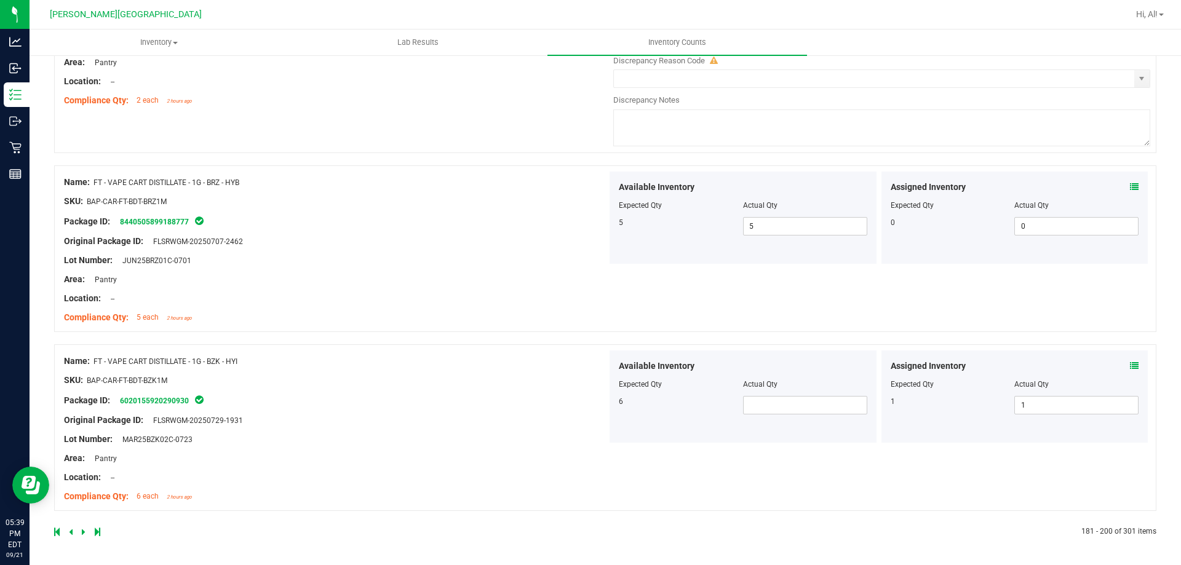
click at [842, 418] on div "Available Inventory Expected Qty Actual Qty 6" at bounding box center [743, 397] width 267 height 92
click at [829, 409] on span at bounding box center [805, 405] width 124 height 18
click at [827, 408] on input "text" at bounding box center [805, 405] width 123 height 17
click at [402, 351] on div "Name: FT - VAPE CART DISTILLATE - 1G - BZK - HYI SKU: BAP-CAR-FT-BDT-BZK1M Pack…" at bounding box center [335, 429] width 543 height 157
click at [78, 528] on div at bounding box center [329, 532] width 551 height 11
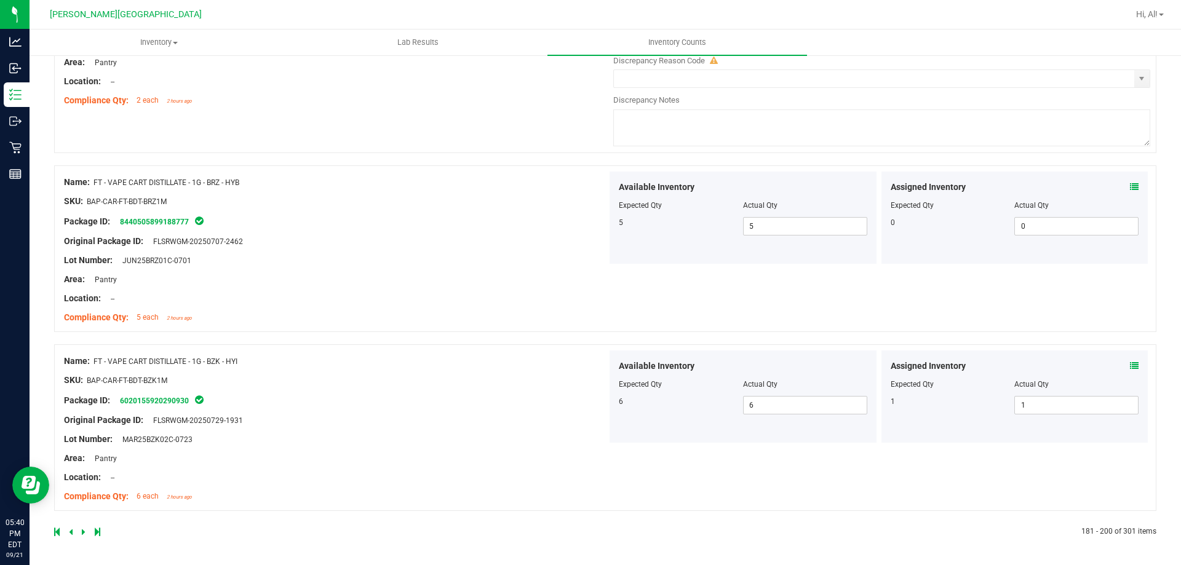
click at [84, 536] on icon at bounding box center [84, 532] width 4 height 7
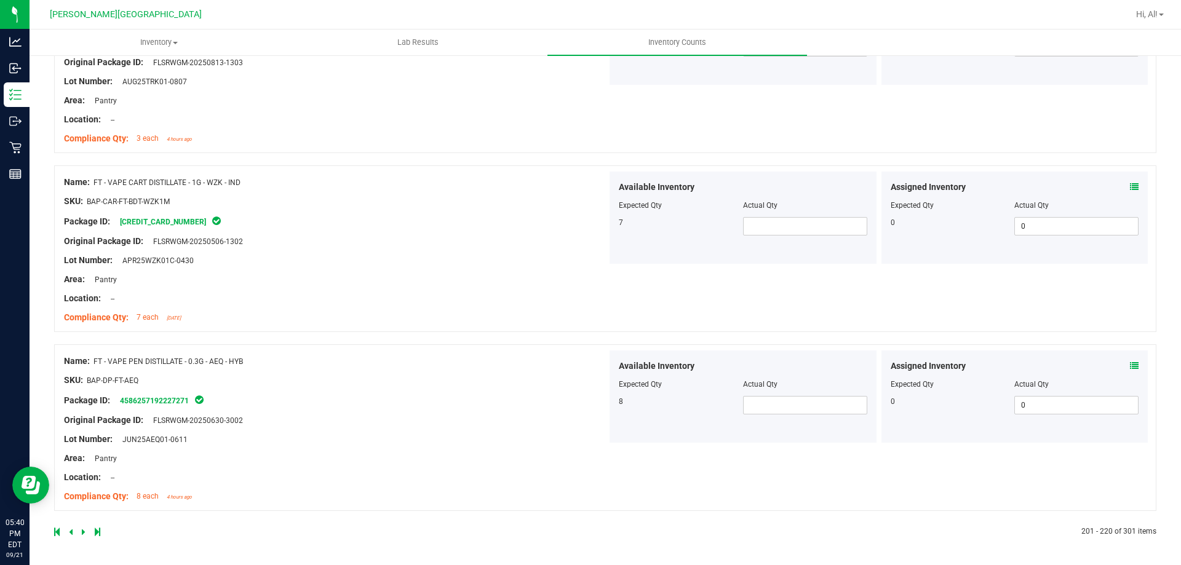
scroll to position [0, 0]
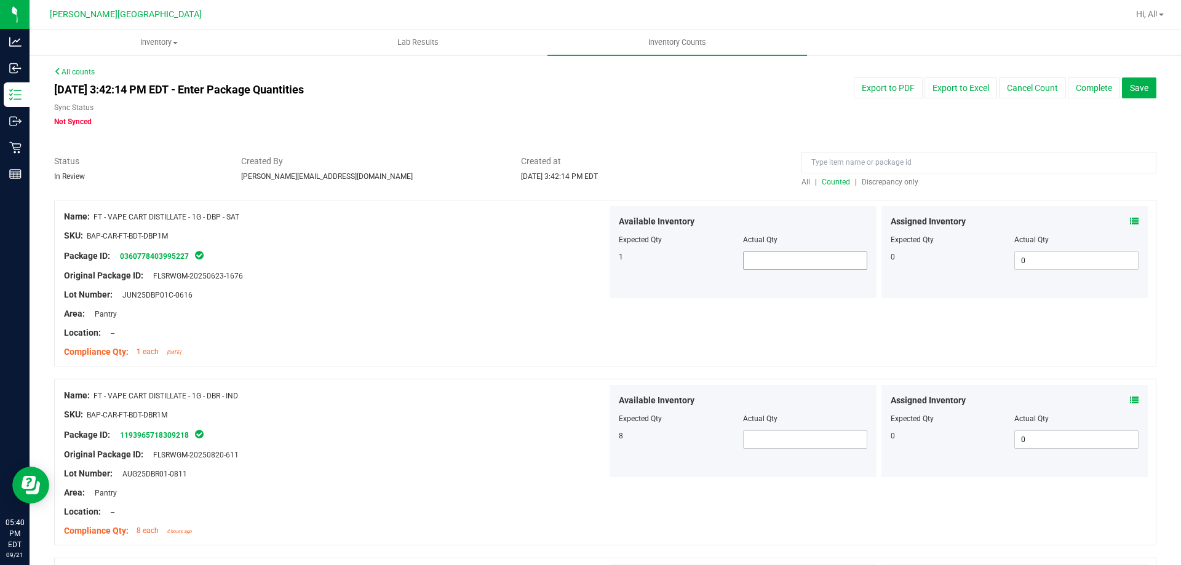
click at [800, 273] on div "Available Inventory Expected Qty Actual Qty 1" at bounding box center [743, 252] width 267 height 92
click at [799, 260] on span at bounding box center [805, 261] width 124 height 18
click at [799, 260] on input "text" at bounding box center [805, 260] width 123 height 17
click at [775, 442] on span at bounding box center [805, 440] width 124 height 18
click at [426, 406] on div at bounding box center [335, 405] width 543 height 6
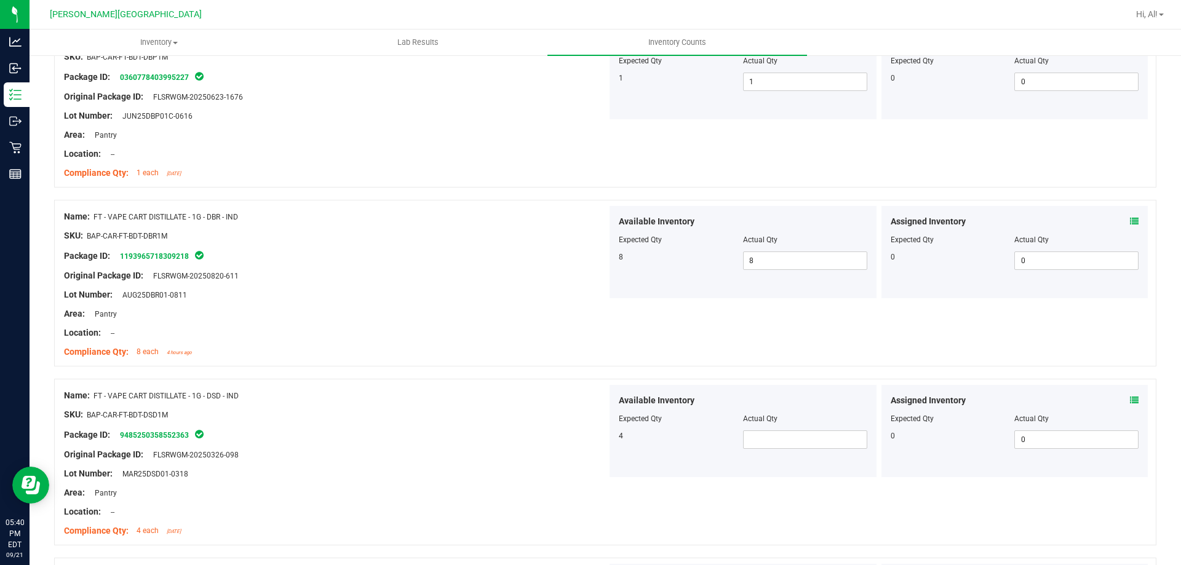
scroll to position [185, 0]
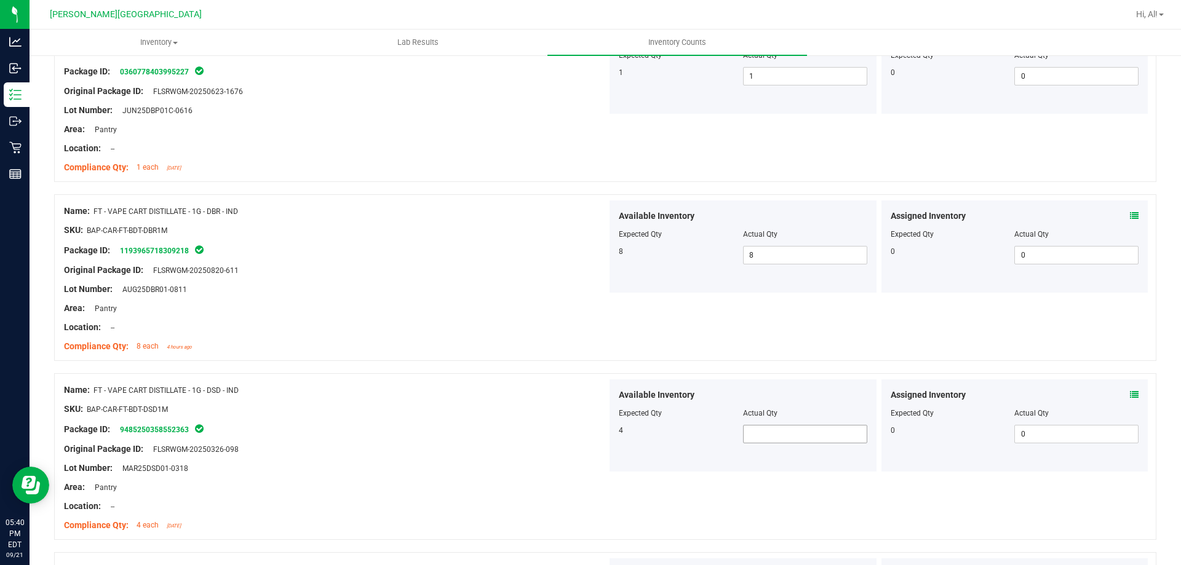
click at [770, 425] on span at bounding box center [805, 434] width 124 height 18
click at [577, 460] on div at bounding box center [335, 459] width 543 height 6
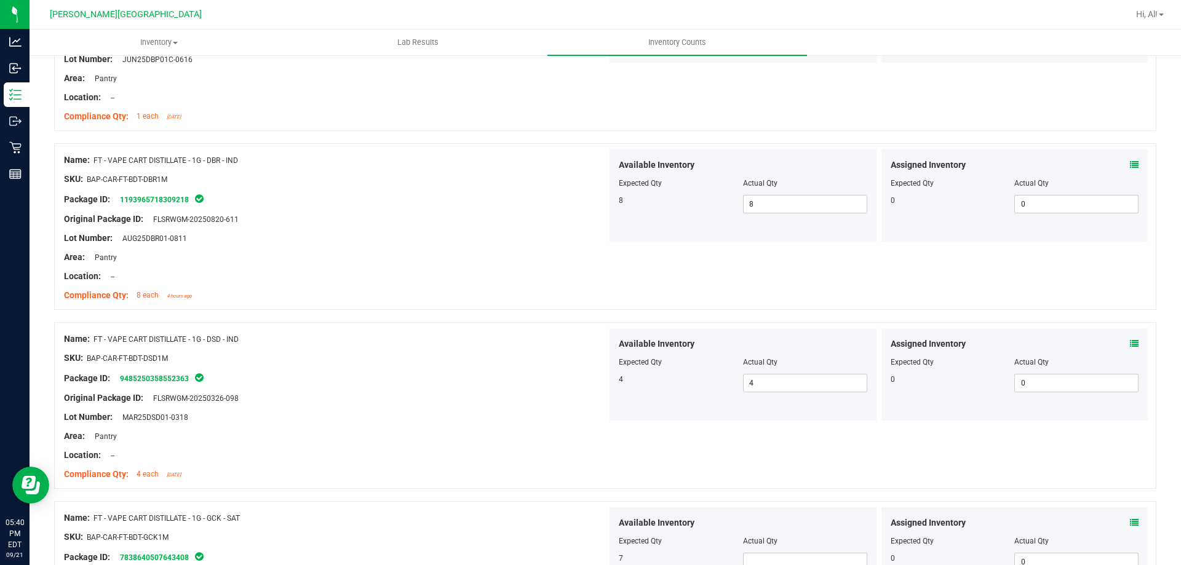
scroll to position [369, 0]
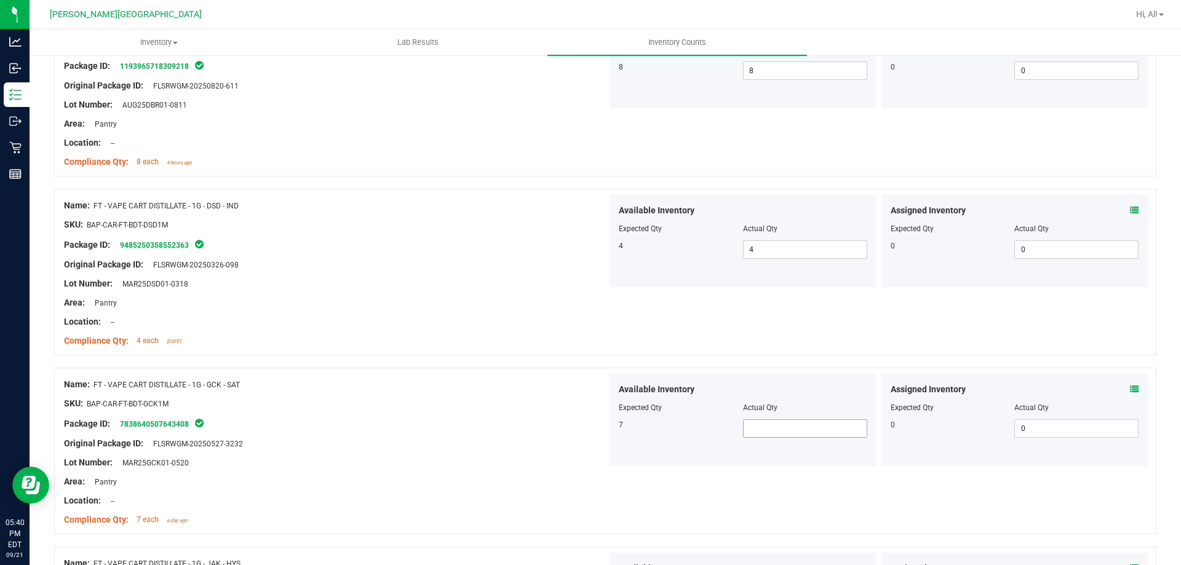
click at [778, 433] on span at bounding box center [805, 429] width 124 height 18
click at [481, 394] on div at bounding box center [335, 394] width 543 height 6
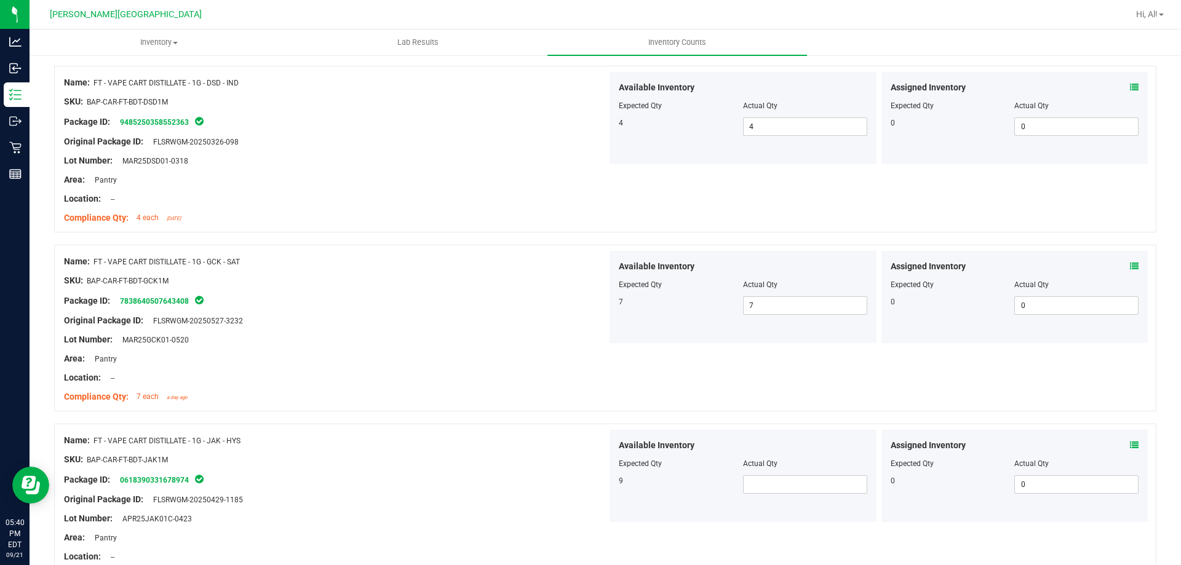
scroll to position [615, 0]
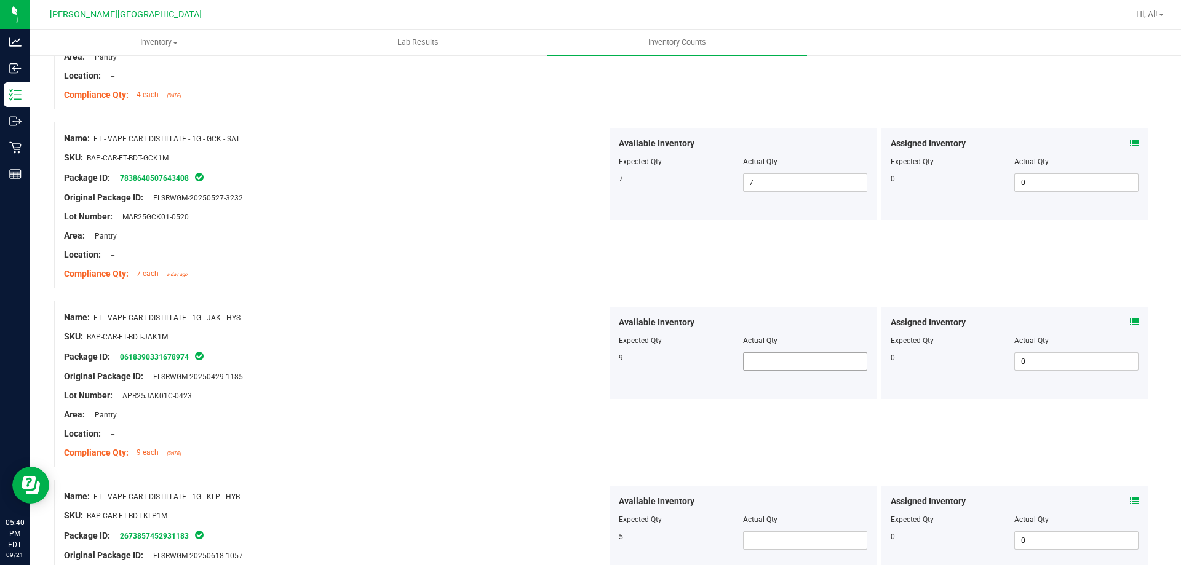
click at [787, 364] on span at bounding box center [805, 362] width 124 height 18
click at [402, 222] on div "Lot Number: MAR25GCK01-0520" at bounding box center [335, 216] width 543 height 13
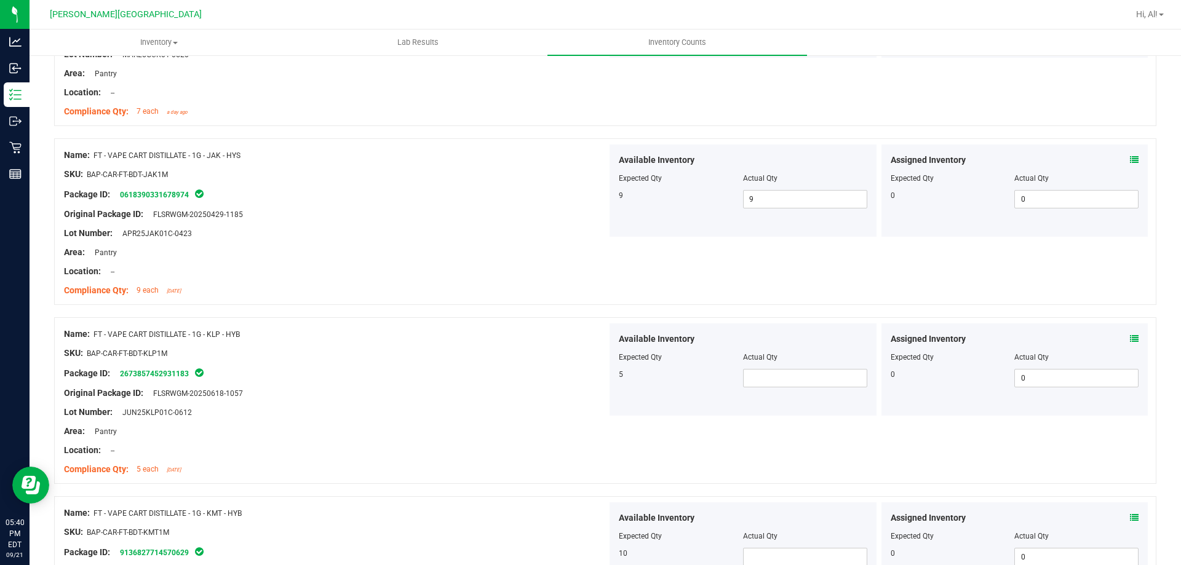
scroll to position [800, 0]
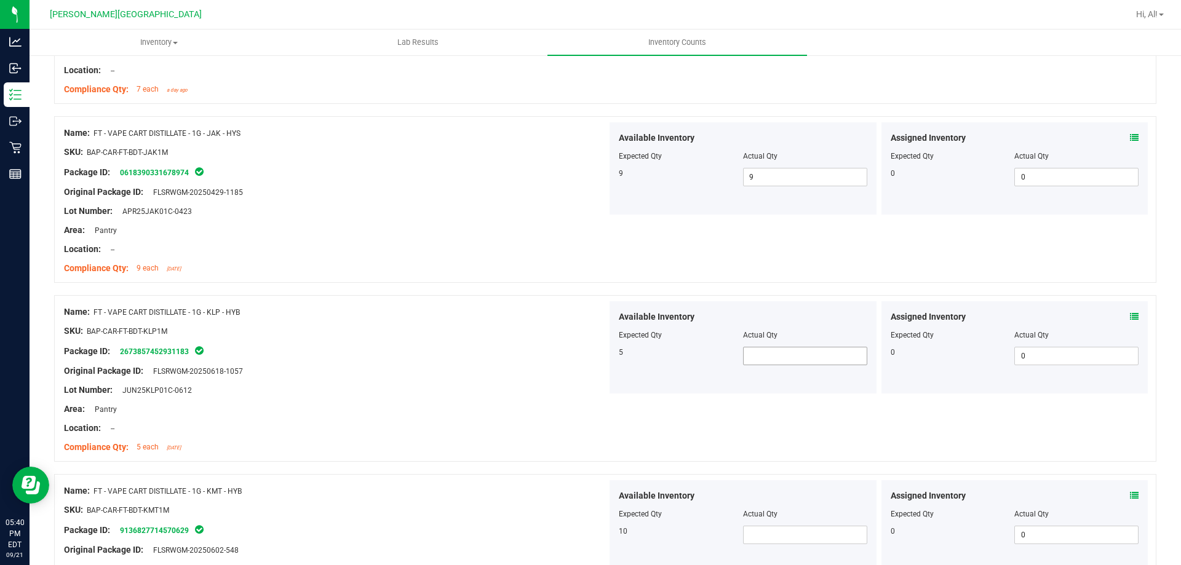
click at [745, 352] on span at bounding box center [805, 356] width 124 height 18
click at [323, 337] on div "SKU: BAP-CAR-FT-BDT-KLP1M" at bounding box center [335, 331] width 543 height 13
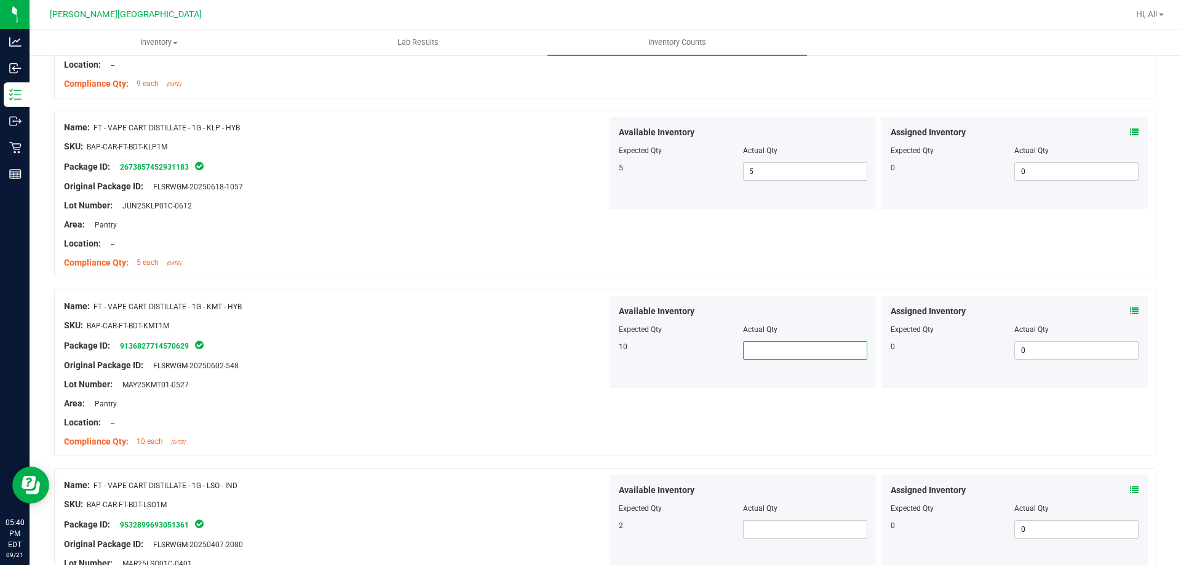
click at [772, 342] on span at bounding box center [805, 351] width 124 height 18
click at [778, 350] on input "text" at bounding box center [805, 350] width 123 height 17
click at [278, 388] on div "Lot Number: MAY25KMT01-0527" at bounding box center [335, 384] width 543 height 13
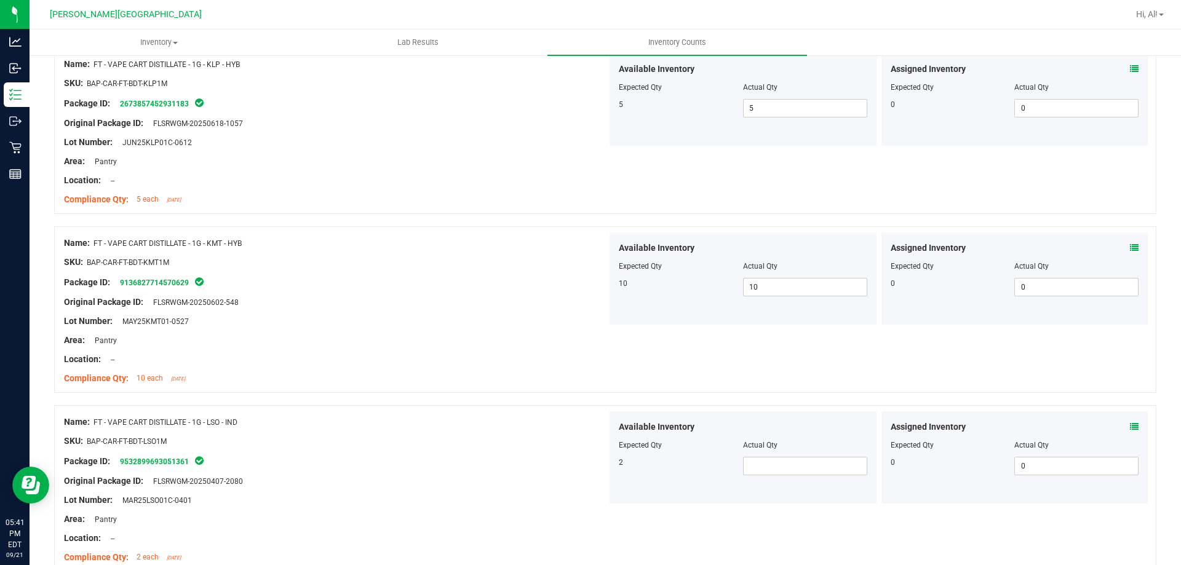
scroll to position [1108, 0]
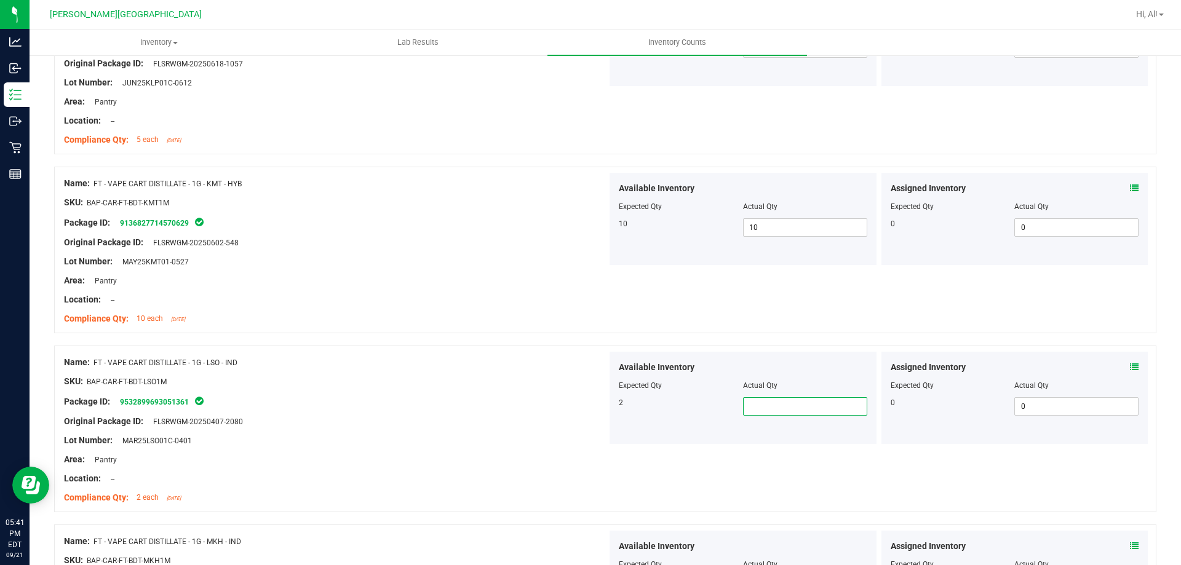
click at [774, 404] on span at bounding box center [805, 407] width 124 height 18
click at [558, 386] on div "SKU: BAP-CAR-FT-BDT-LSO1M" at bounding box center [335, 381] width 543 height 13
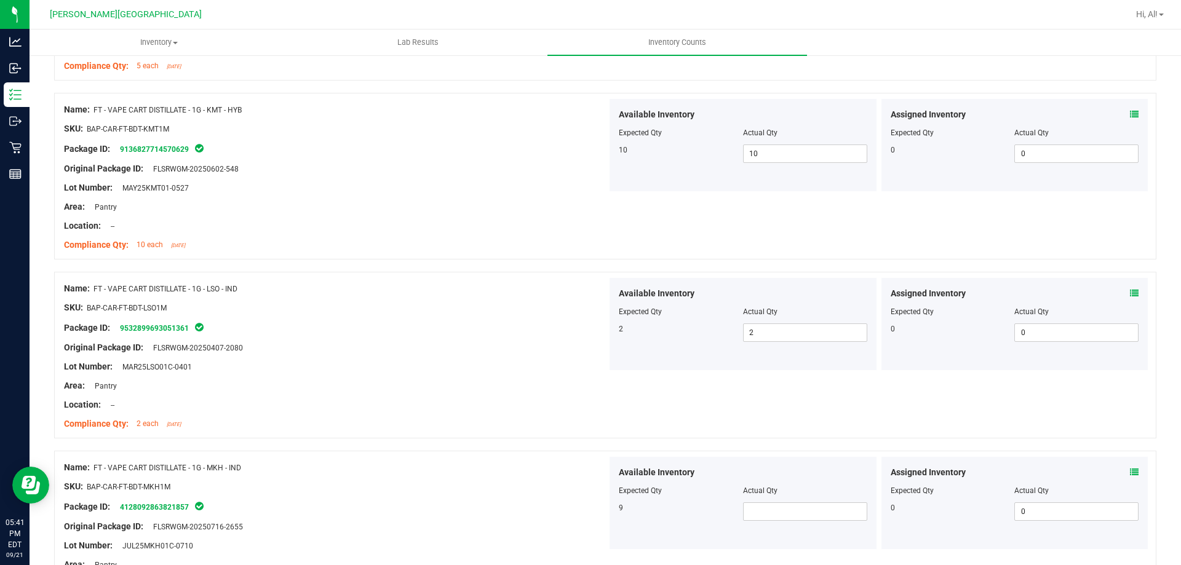
scroll to position [1292, 0]
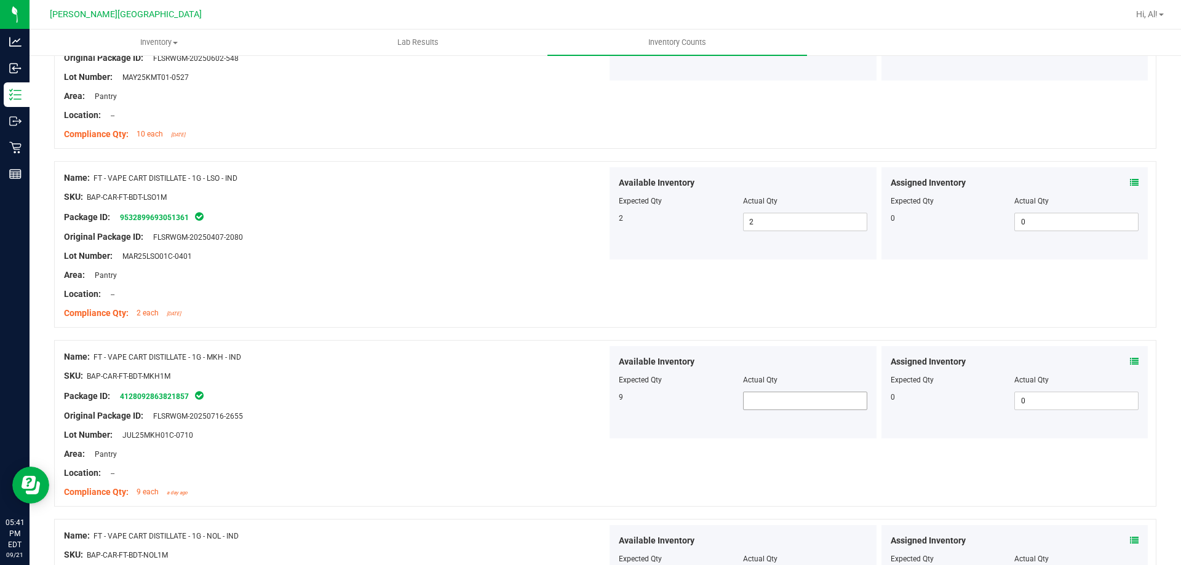
click at [768, 396] on span at bounding box center [805, 401] width 124 height 18
click at [770, 396] on input "text" at bounding box center [805, 401] width 123 height 17
click at [655, 395] on div "9" at bounding box center [681, 397] width 124 height 11
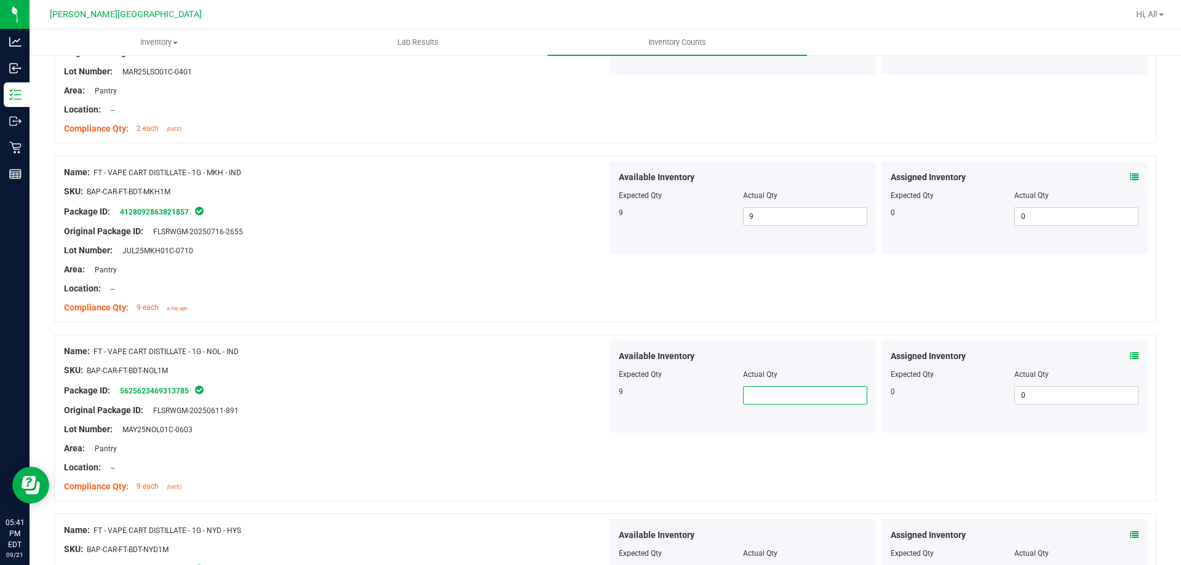
click at [801, 399] on span at bounding box center [805, 395] width 124 height 18
click at [801, 399] on input "text" at bounding box center [805, 395] width 123 height 17
click at [421, 347] on div "Name: FT - VAPE CART DISTILLATE - 1G - NOL - IND" at bounding box center [335, 351] width 543 height 13
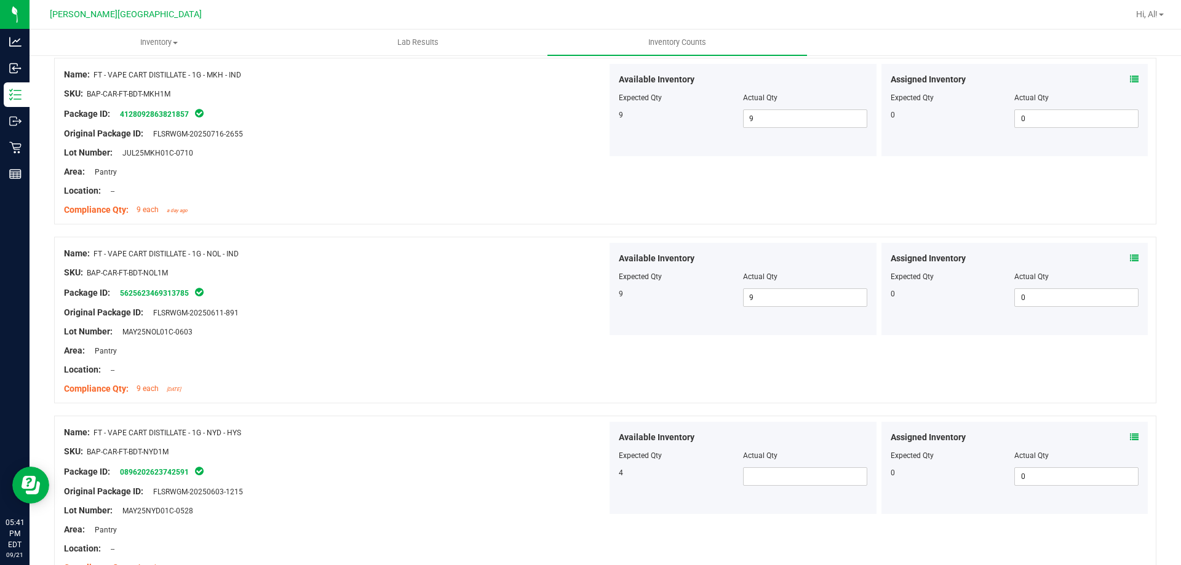
scroll to position [1723, 0]
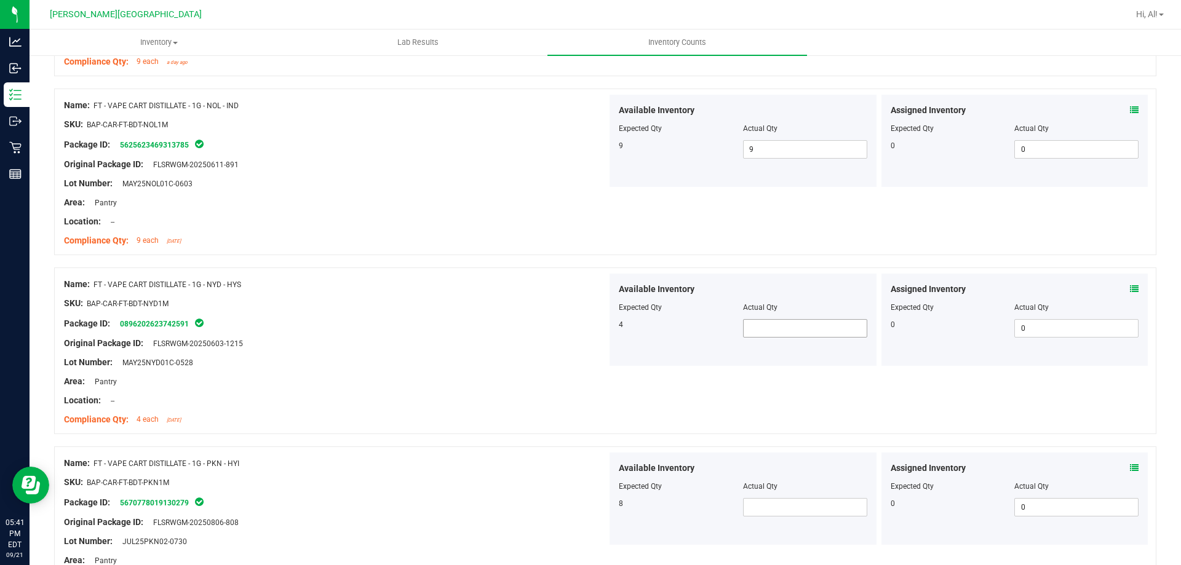
click at [773, 332] on span at bounding box center [805, 328] width 124 height 18
click at [351, 336] on div at bounding box center [335, 334] width 543 height 6
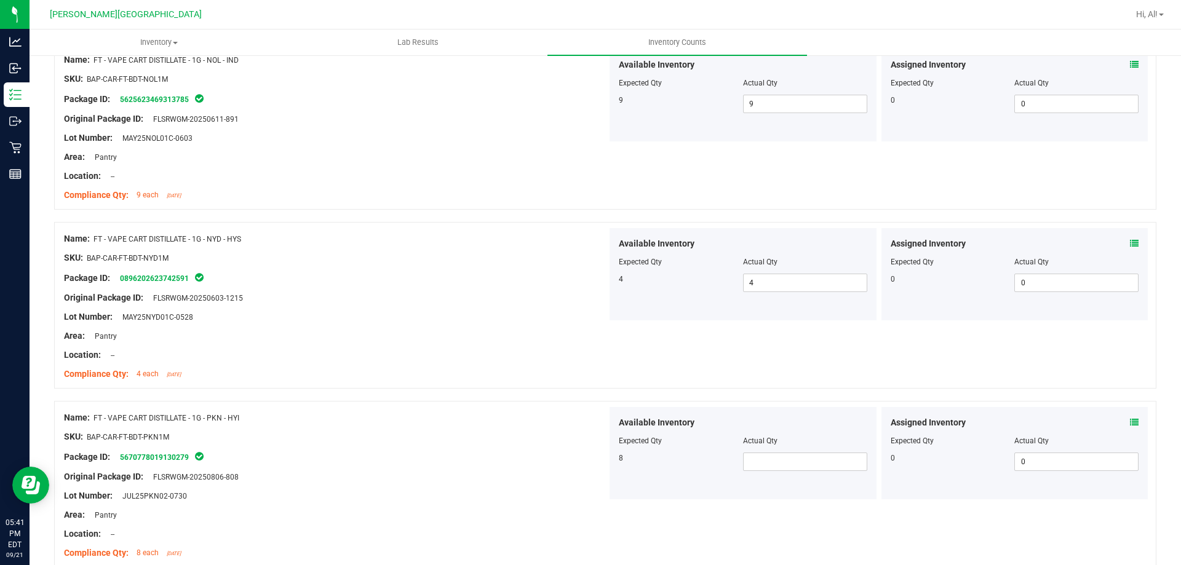
scroll to position [1846, 0]
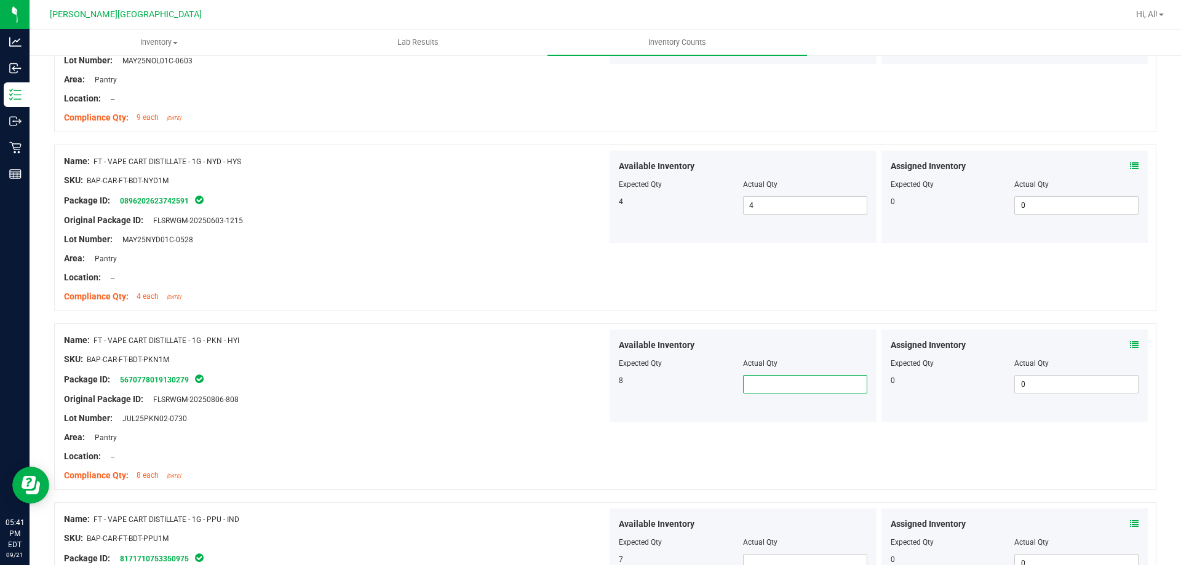
click at [837, 380] on span at bounding box center [805, 384] width 124 height 18
click at [348, 431] on div "Area: Pantry" at bounding box center [335, 437] width 543 height 13
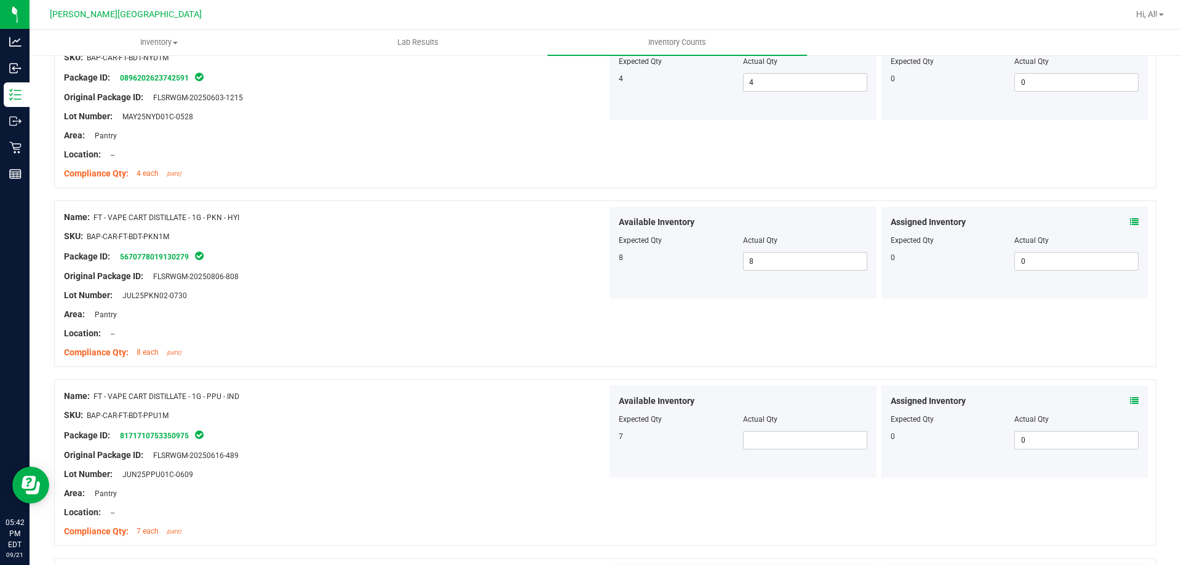
click at [775, 450] on div "Available Inventory Expected Qty Actual Qty 7" at bounding box center [743, 432] width 267 height 92
click at [775, 439] on span at bounding box center [805, 440] width 124 height 18
click at [252, 380] on div "Name: FT - VAPE CART DISTILLATE - 1G - PPU - IND SKU: BAP-CAR-FT-BDT-PPU1M Pack…" at bounding box center [605, 463] width 1103 height 167
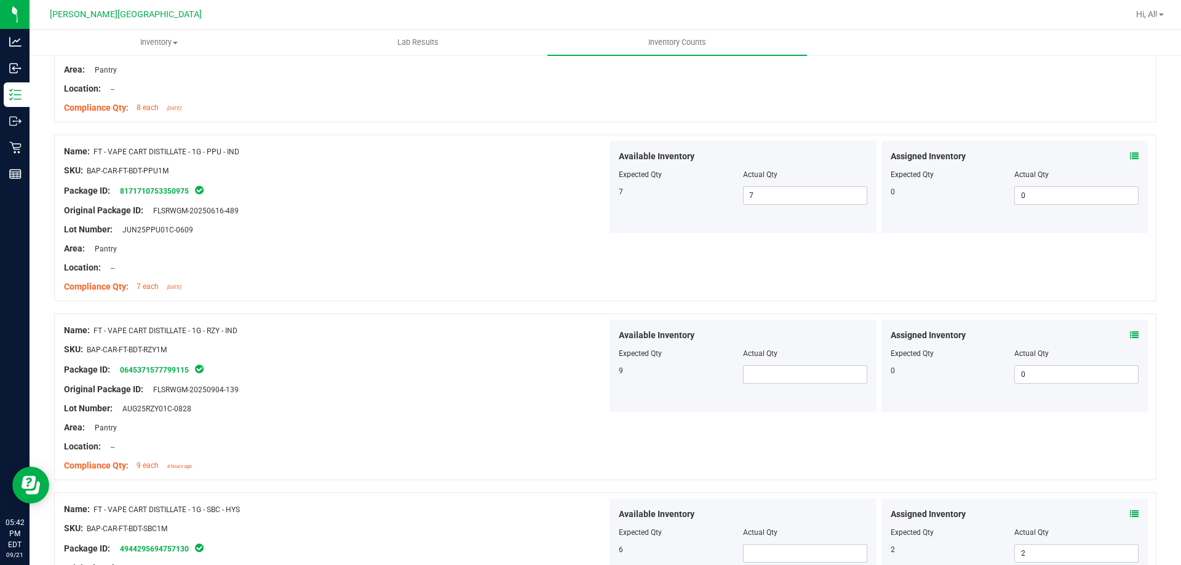
scroll to position [2215, 0]
click at [756, 374] on span at bounding box center [805, 373] width 124 height 18
click at [756, 374] on input "text" at bounding box center [805, 373] width 123 height 17
click at [756, 372] on input "text" at bounding box center [805, 373] width 123 height 17
click at [317, 364] on div "Package ID: 0645371577799115" at bounding box center [335, 368] width 543 height 15
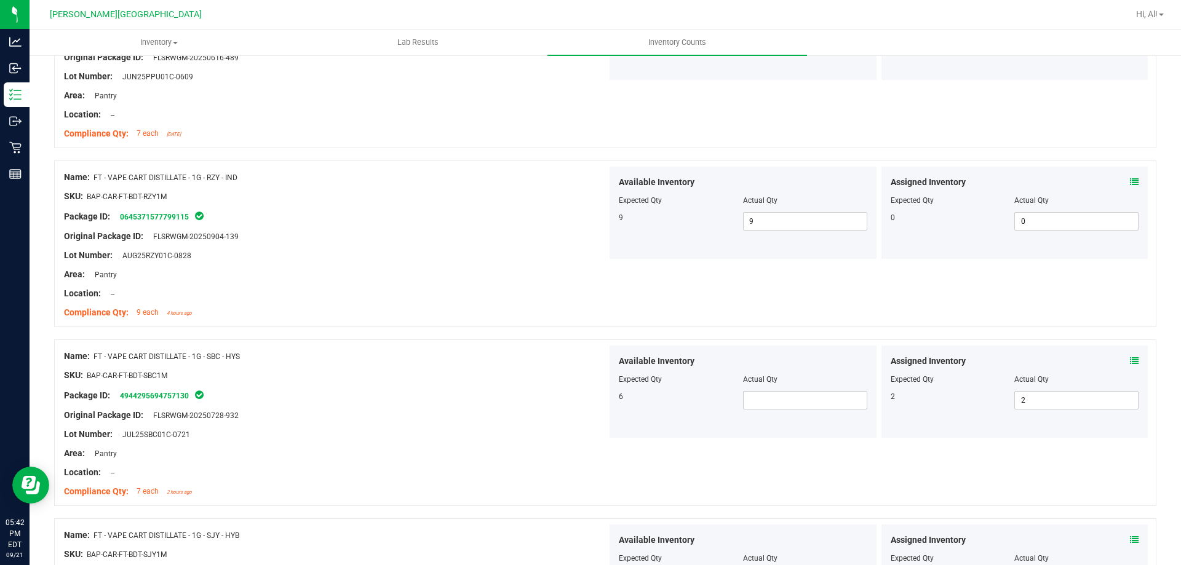
scroll to position [2461, 0]
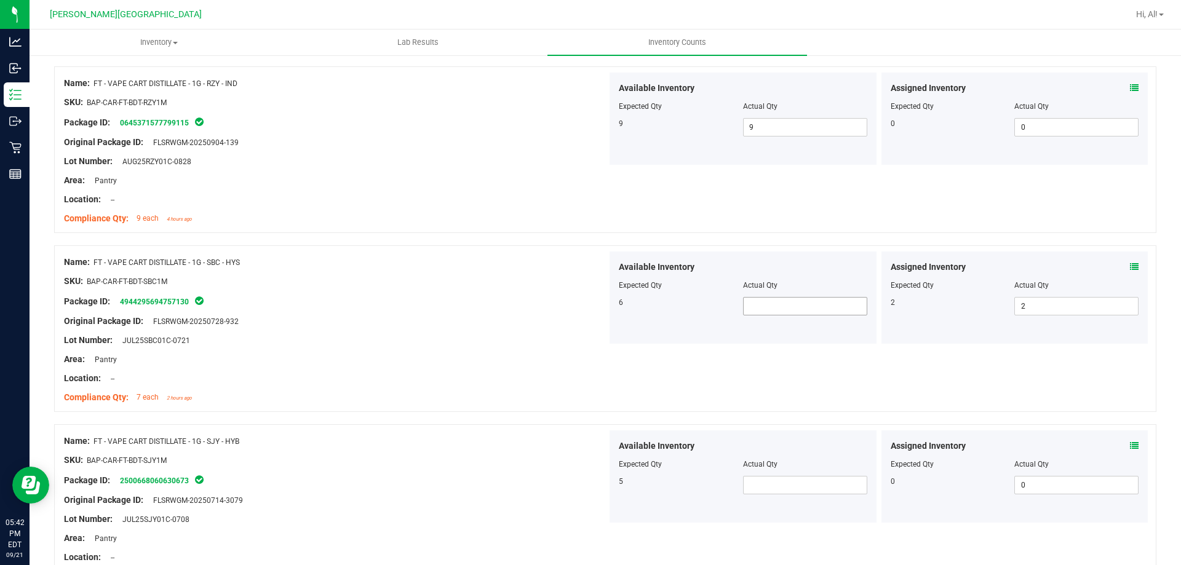
click at [778, 298] on span at bounding box center [805, 306] width 124 height 18
click at [778, 302] on input "text" at bounding box center [805, 306] width 123 height 17
drag, startPoint x: 334, startPoint y: 332, endPoint x: 545, endPoint y: 392, distance: 219.5
click at [335, 332] on div at bounding box center [335, 331] width 543 height 6
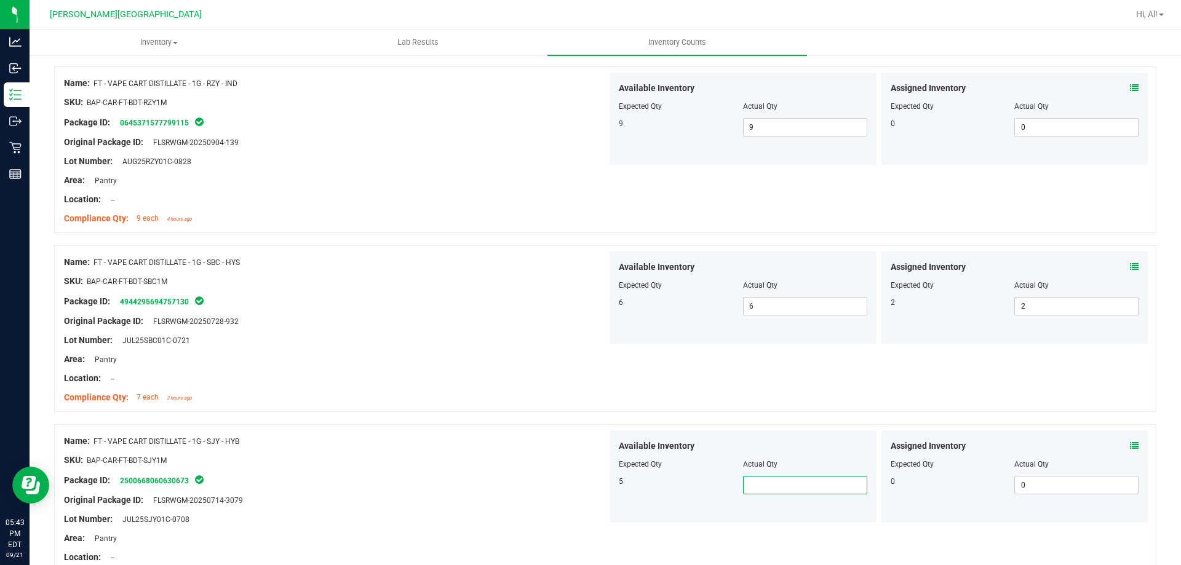
click at [802, 486] on span at bounding box center [805, 485] width 124 height 18
click at [778, 486] on input "text" at bounding box center [805, 485] width 123 height 17
click at [457, 414] on div at bounding box center [605, 418] width 1103 height 12
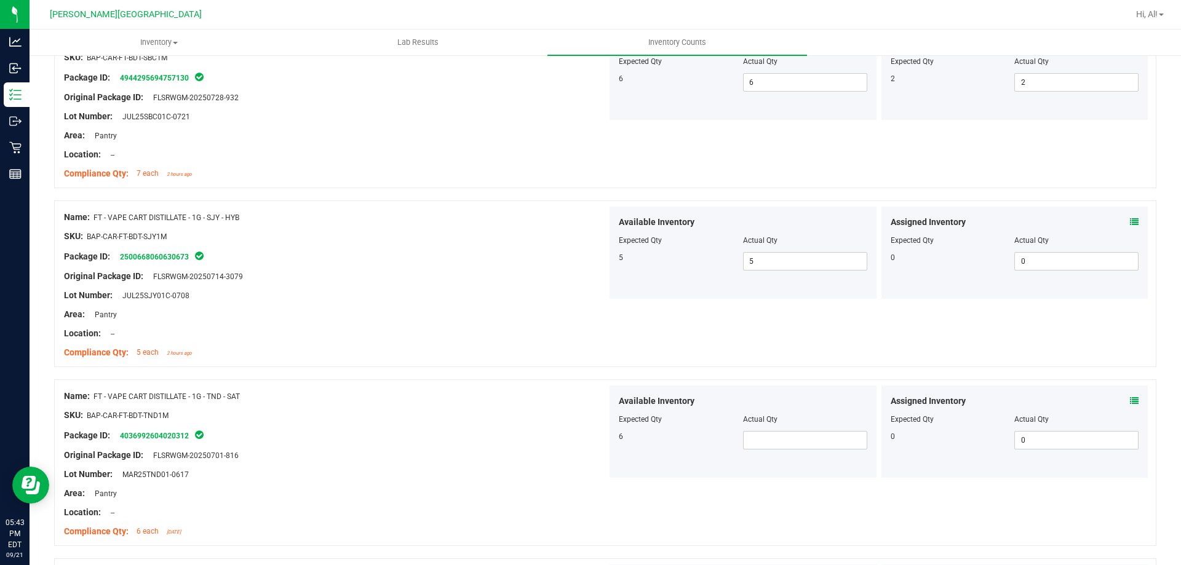
scroll to position [2707, 0]
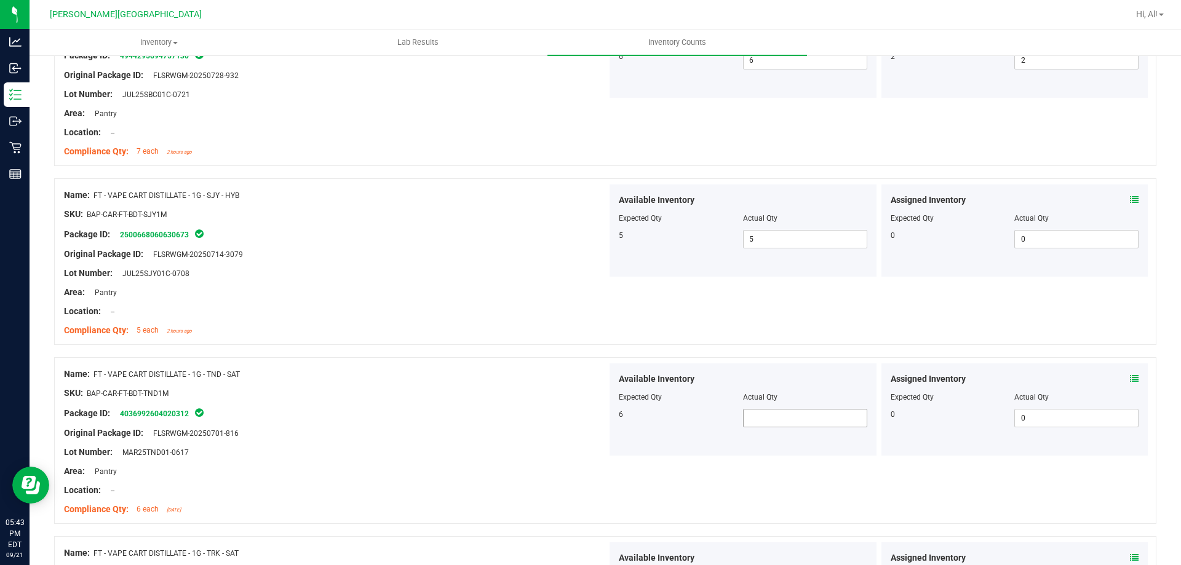
click at [766, 412] on span at bounding box center [805, 418] width 124 height 18
click at [772, 417] on input "text" at bounding box center [805, 418] width 123 height 17
click at [487, 429] on div "Original Package ID: FLSRWGM-20250701-816" at bounding box center [335, 433] width 543 height 13
click at [805, 410] on span at bounding box center [805, 418] width 124 height 18
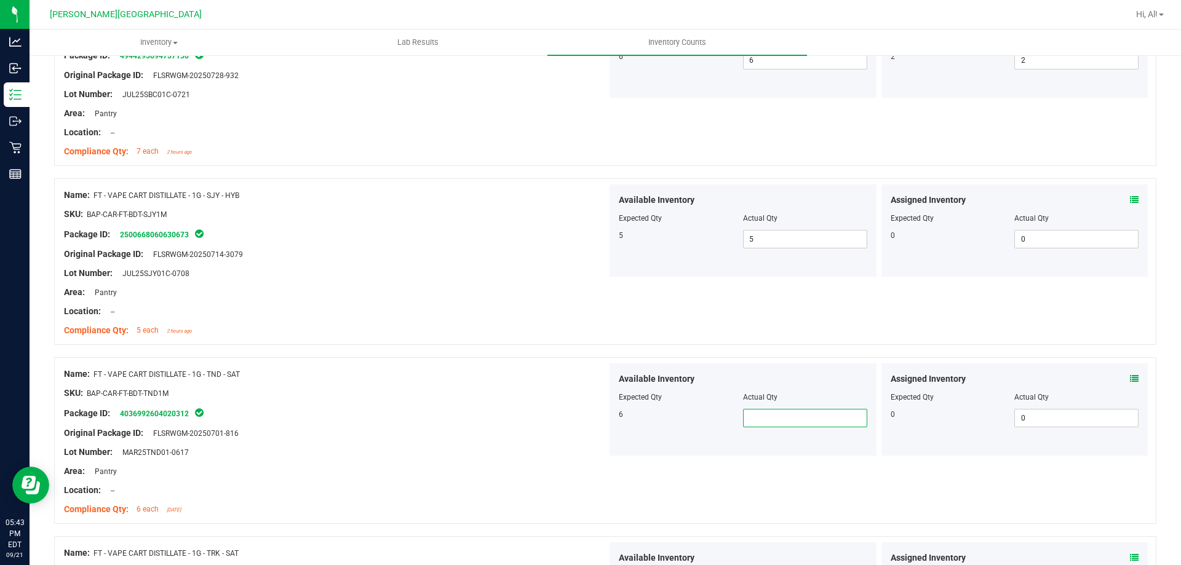
click at [805, 410] on input "text" at bounding box center [805, 418] width 123 height 17
click at [793, 415] on input "text" at bounding box center [805, 418] width 123 height 17
click at [501, 446] on div "Lot Number: MAR25TND01-0617" at bounding box center [335, 452] width 543 height 13
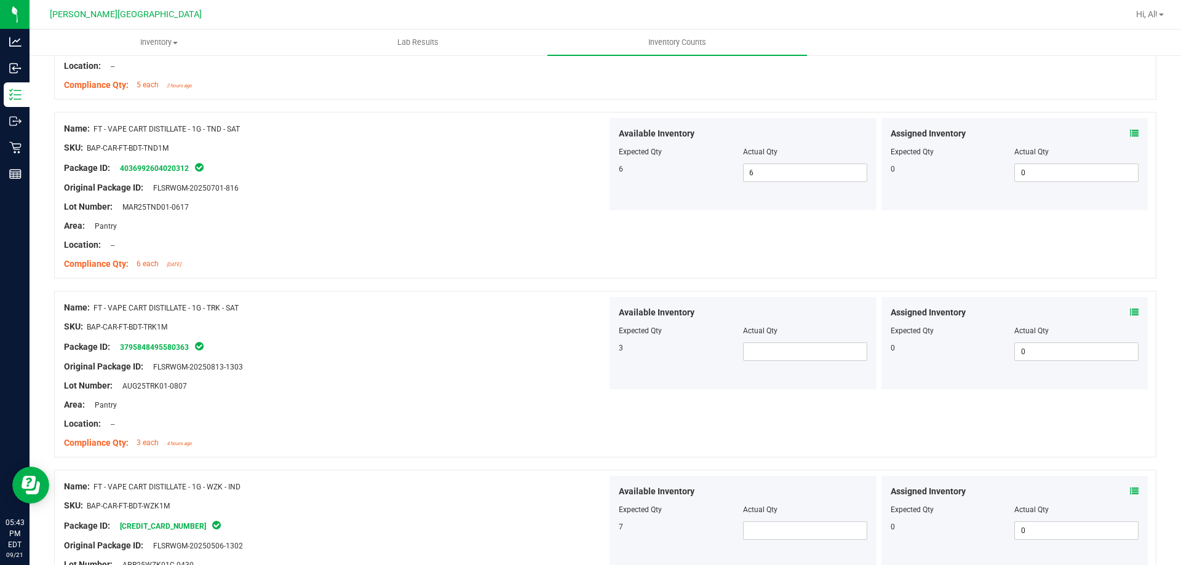
scroll to position [2954, 0]
click at [789, 356] on span at bounding box center [805, 351] width 124 height 18
click at [506, 406] on div "Area: Pantry" at bounding box center [335, 404] width 543 height 13
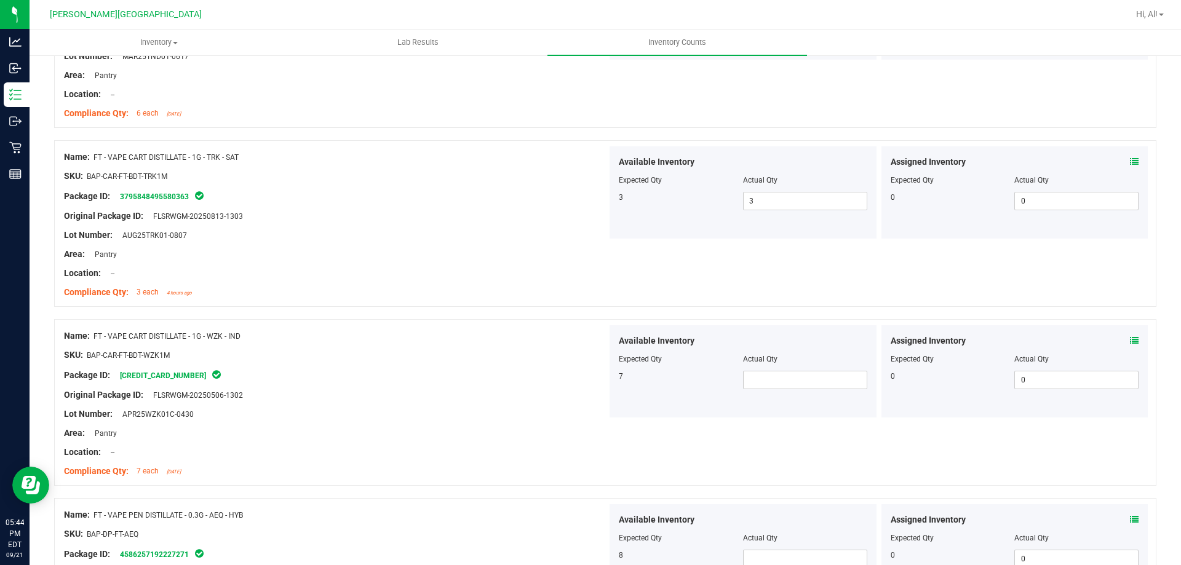
scroll to position [3138, 0]
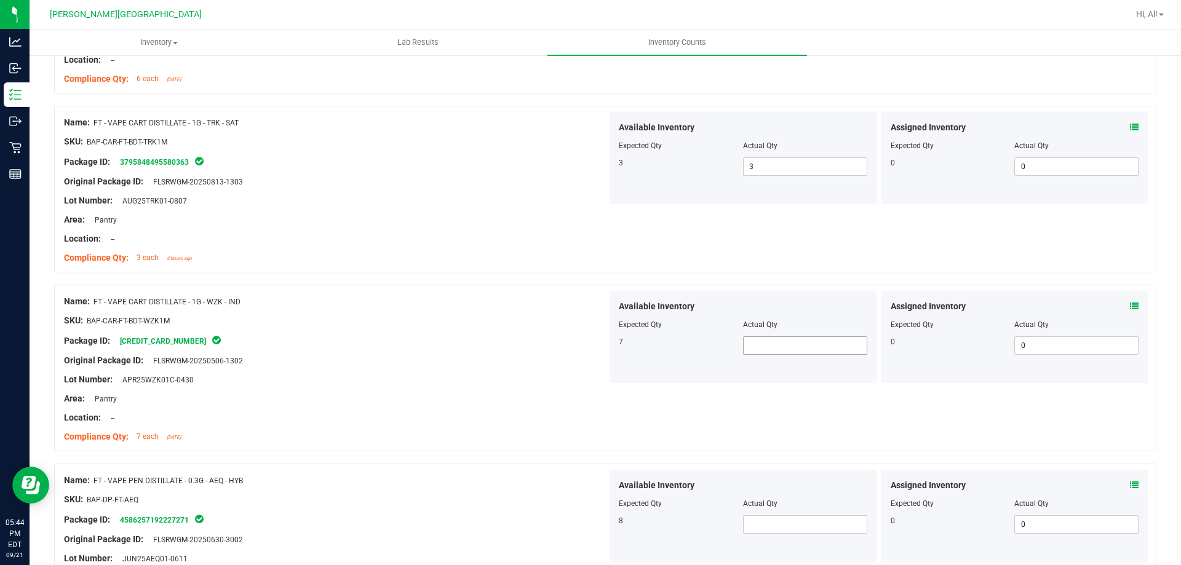
click at [778, 345] on span at bounding box center [805, 346] width 124 height 18
click at [470, 396] on div "Area: Pantry" at bounding box center [335, 399] width 543 height 13
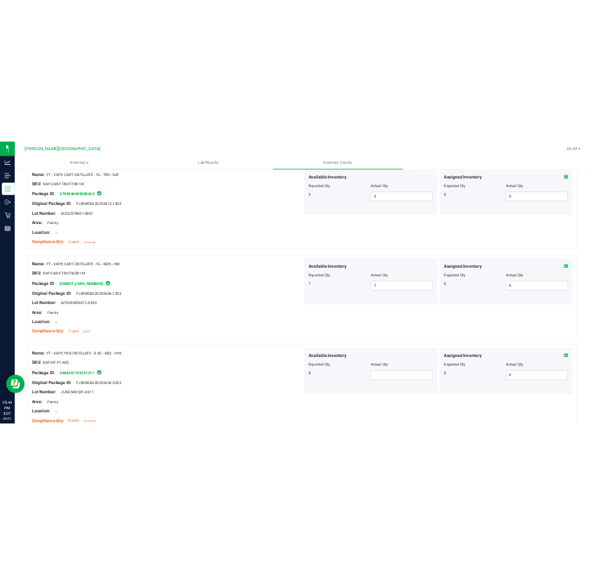
scroll to position [3258, 0]
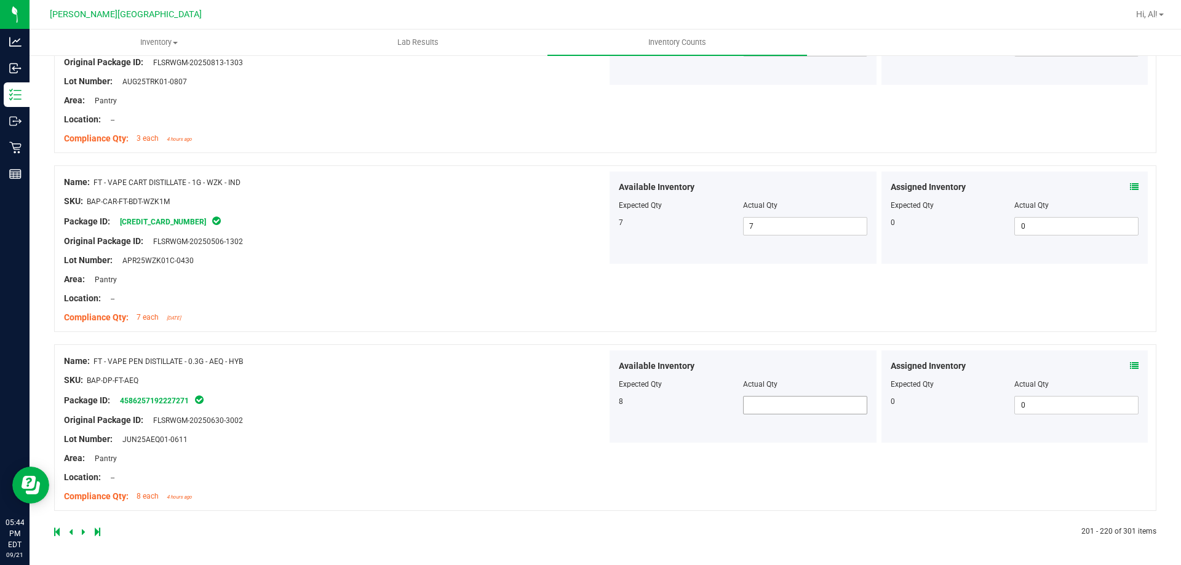
click at [764, 402] on span at bounding box center [805, 405] width 124 height 18
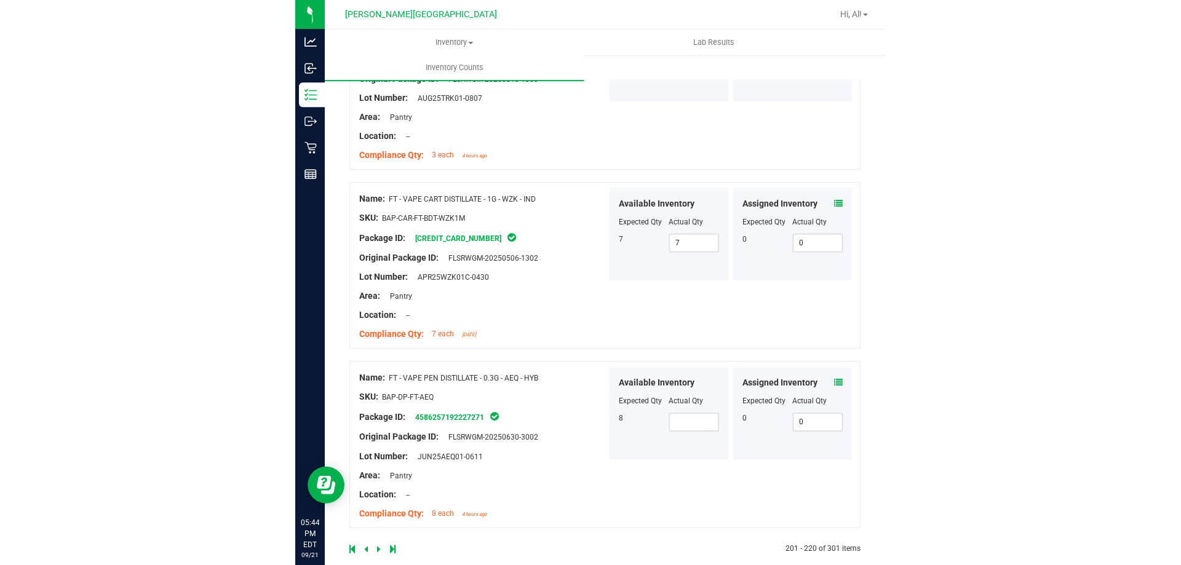
scroll to position [3245, 0]
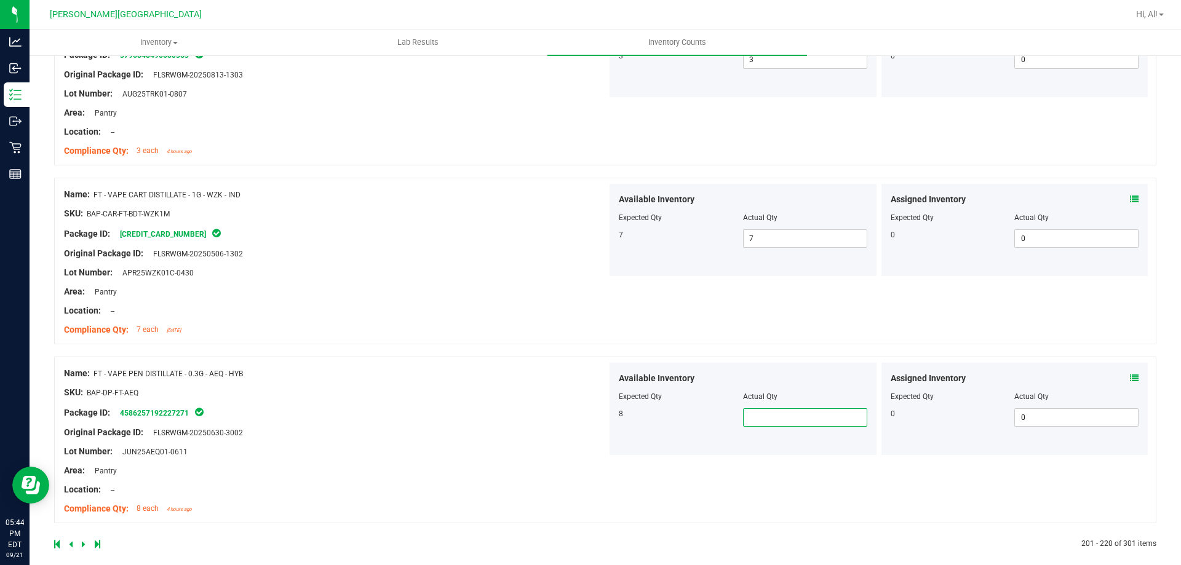
click at [780, 426] on span at bounding box center [805, 418] width 124 height 18
click at [472, 447] on div "Lot Number: JUN25AEQ01-0611" at bounding box center [335, 452] width 543 height 13
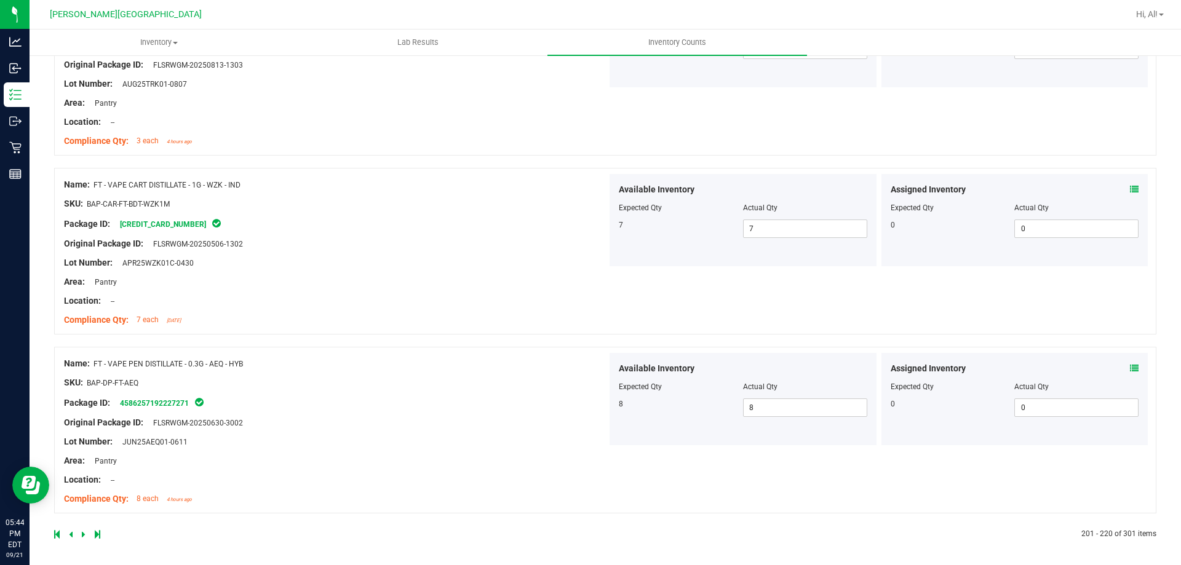
scroll to position [3258, 0]
click at [83, 529] on icon at bounding box center [84, 532] width 4 height 7
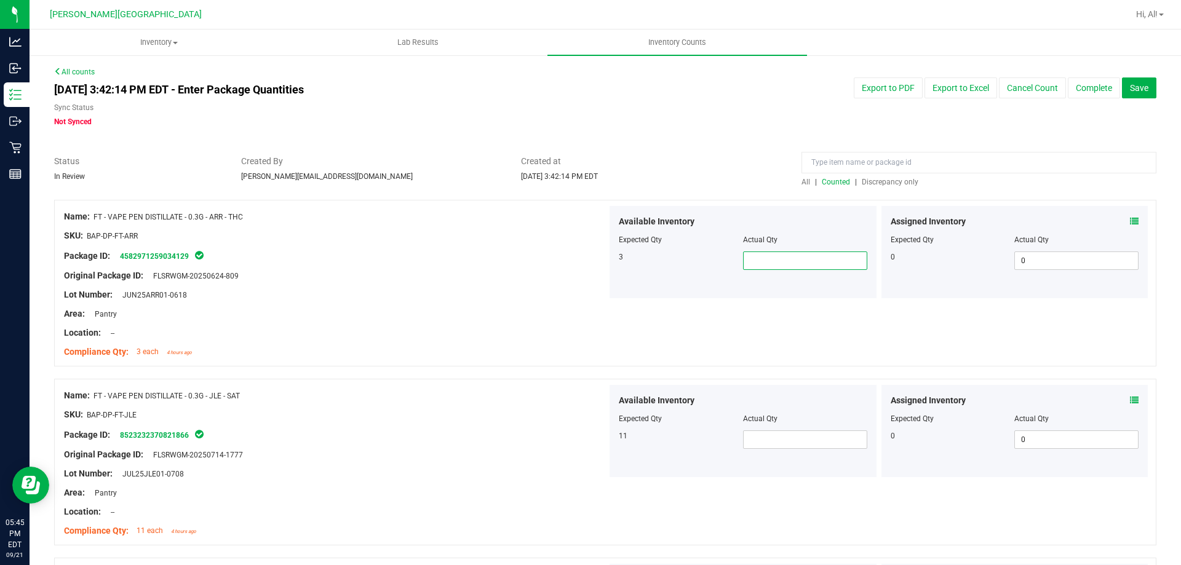
click at [773, 252] on span at bounding box center [805, 261] width 124 height 18
click at [763, 442] on span at bounding box center [805, 440] width 124 height 18
click at [426, 453] on div "Original Package ID: FLSRWGM-20250714-1777" at bounding box center [335, 455] width 543 height 13
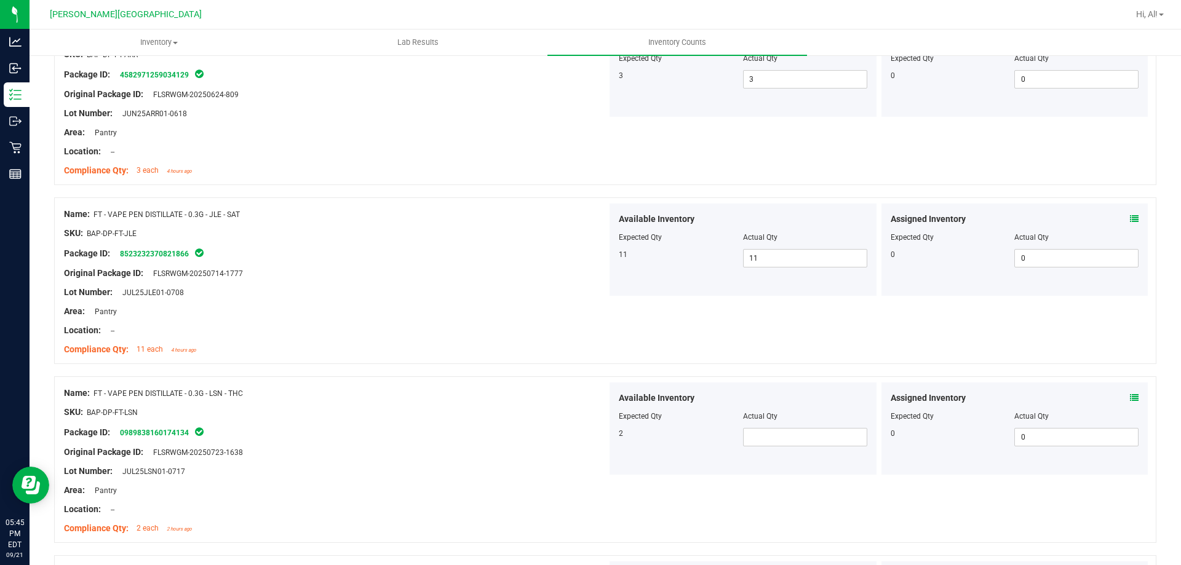
scroll to position [185, 0]
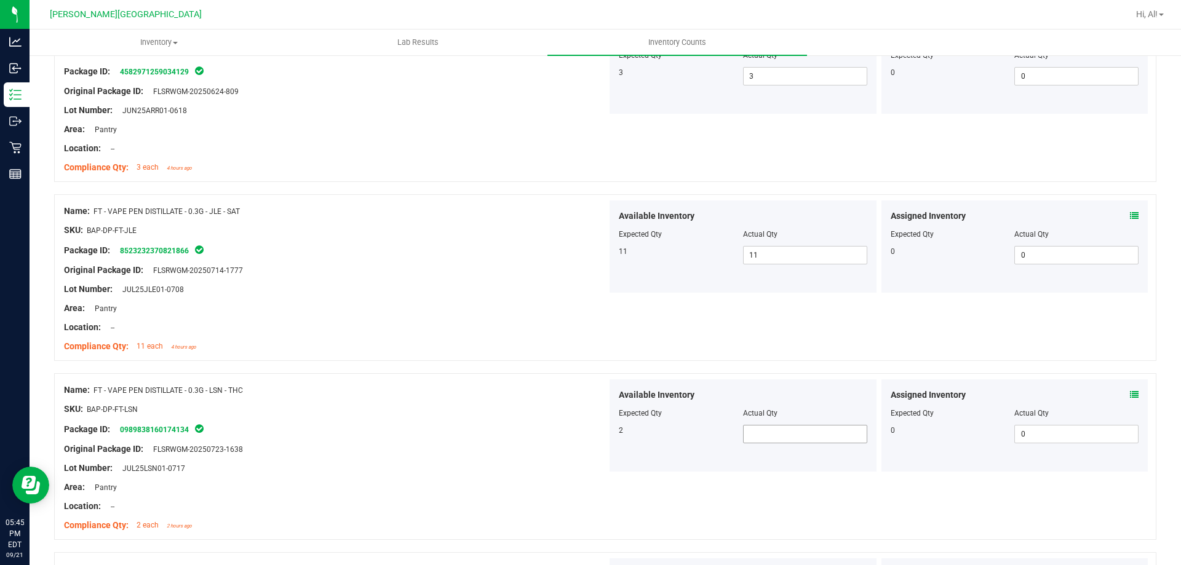
click at [756, 428] on span at bounding box center [805, 434] width 124 height 18
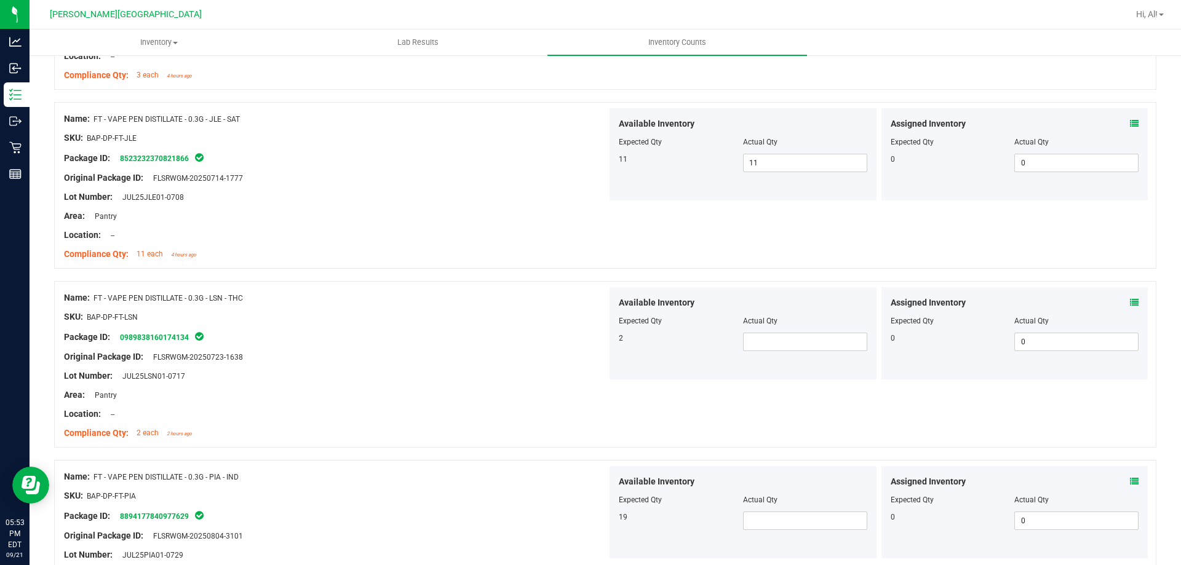
scroll to position [308, 0]
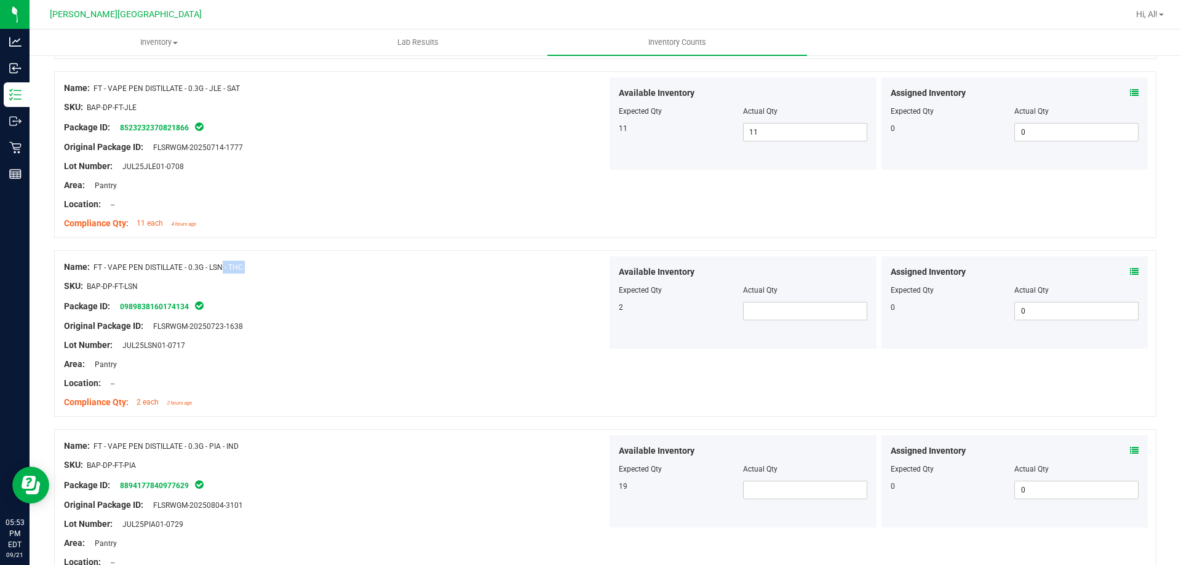
drag, startPoint x: 175, startPoint y: 263, endPoint x: 289, endPoint y: 276, distance: 114.6
click at [289, 276] on div "Name: FT - VAPE PEN DISTILLATE - 0.3G - LSN - THC SKU: BAP-DP-FT-LSN Package ID…" at bounding box center [335, 335] width 543 height 157
click at [289, 276] on div at bounding box center [335, 277] width 543 height 6
click at [758, 316] on span at bounding box center [805, 311] width 124 height 18
click at [762, 311] on input "text" at bounding box center [805, 311] width 123 height 17
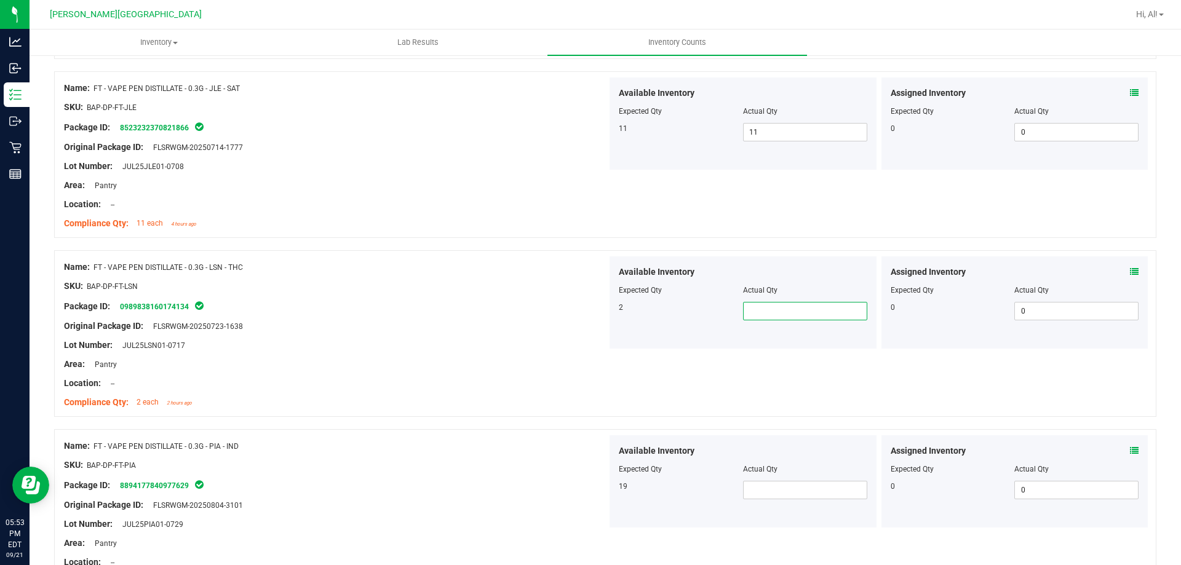
click at [762, 311] on input "text" at bounding box center [805, 311] width 123 height 17
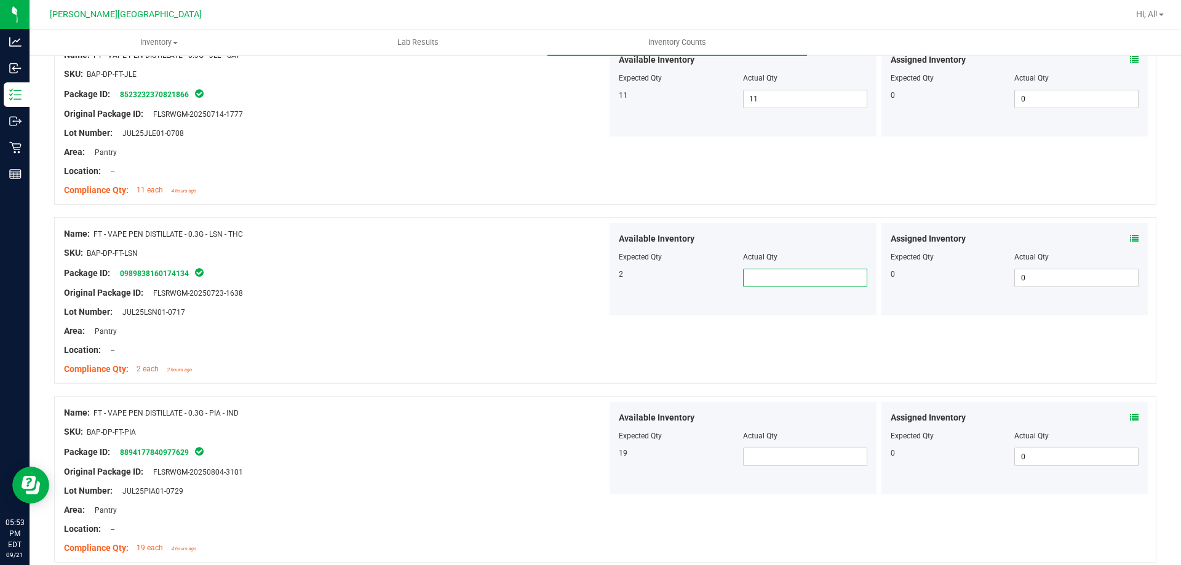
scroll to position [369, 0]
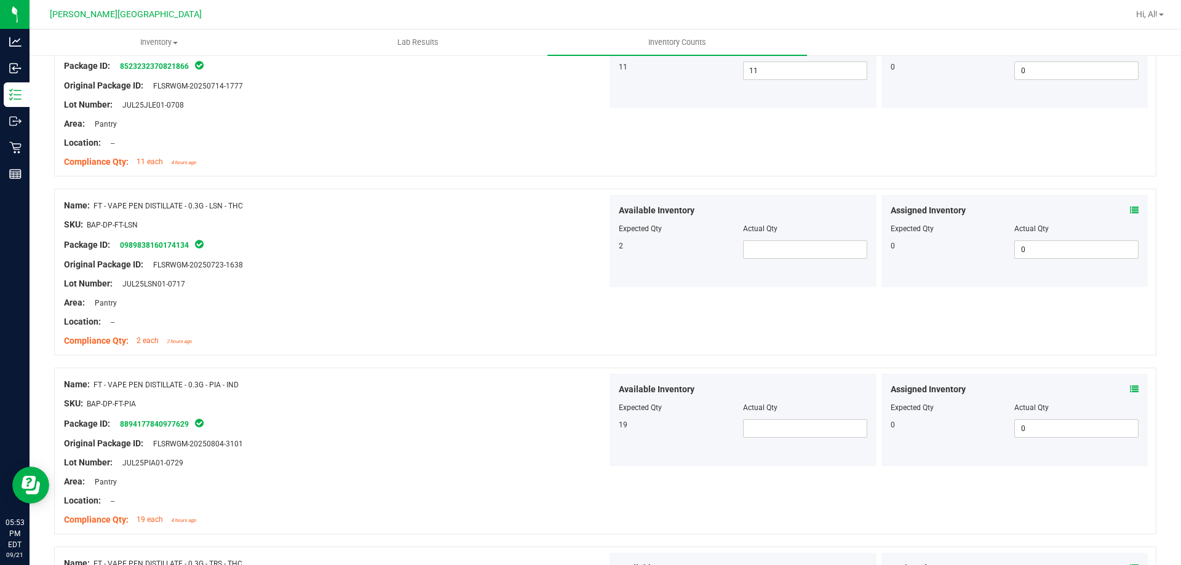
click at [511, 248] on div "Package ID: 0989838160174134" at bounding box center [335, 245] width 543 height 15
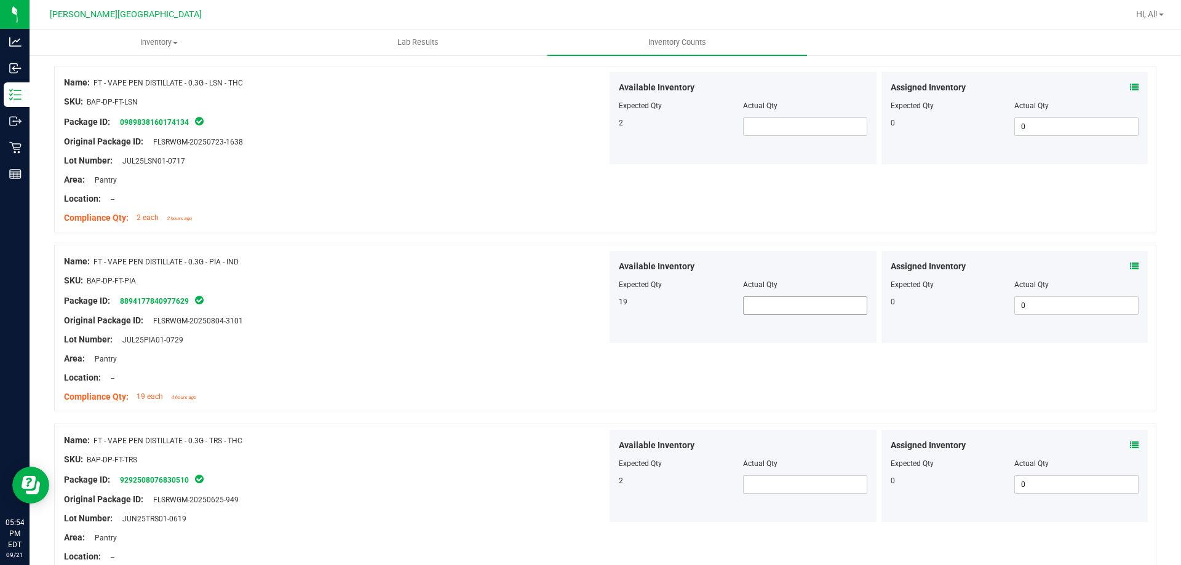
click at [756, 304] on span at bounding box center [805, 306] width 124 height 18
click at [771, 121] on span at bounding box center [805, 127] width 124 height 18
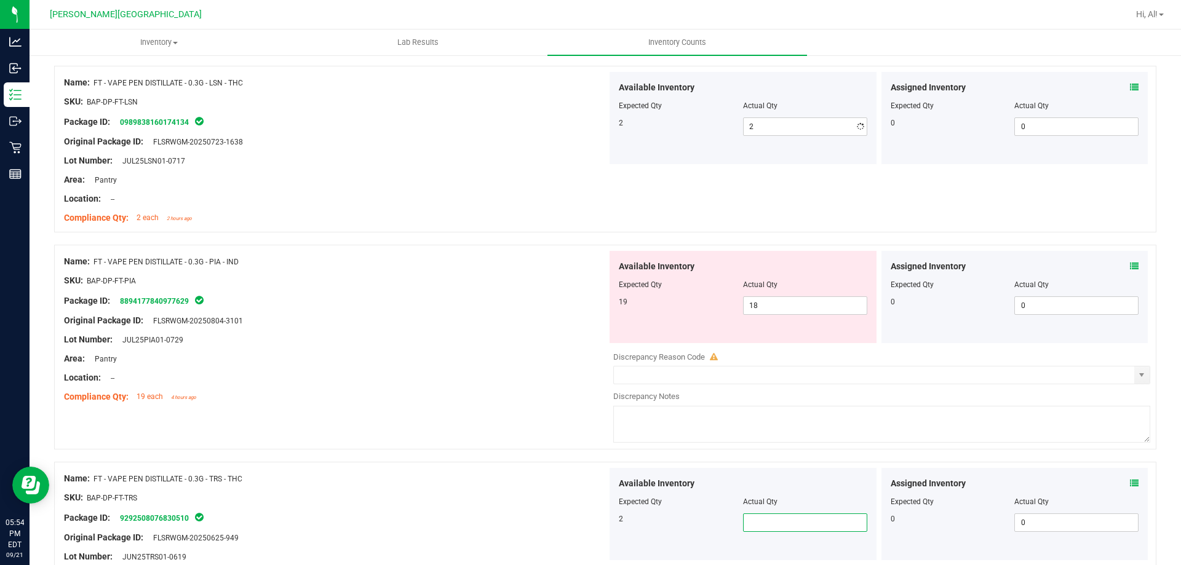
click at [769, 529] on span at bounding box center [805, 523] width 124 height 18
click at [863, 391] on div "Discrepancy Notes" at bounding box center [881, 397] width 537 height 12
drag, startPoint x: 1137, startPoint y: 260, endPoint x: 1132, endPoint y: 266, distance: 8.4
click at [1137, 260] on div "Assigned Inventory Expected Qty Actual Qty 0 0 0" at bounding box center [1015, 297] width 267 height 92
click at [1130, 268] on icon at bounding box center [1134, 266] width 9 height 9
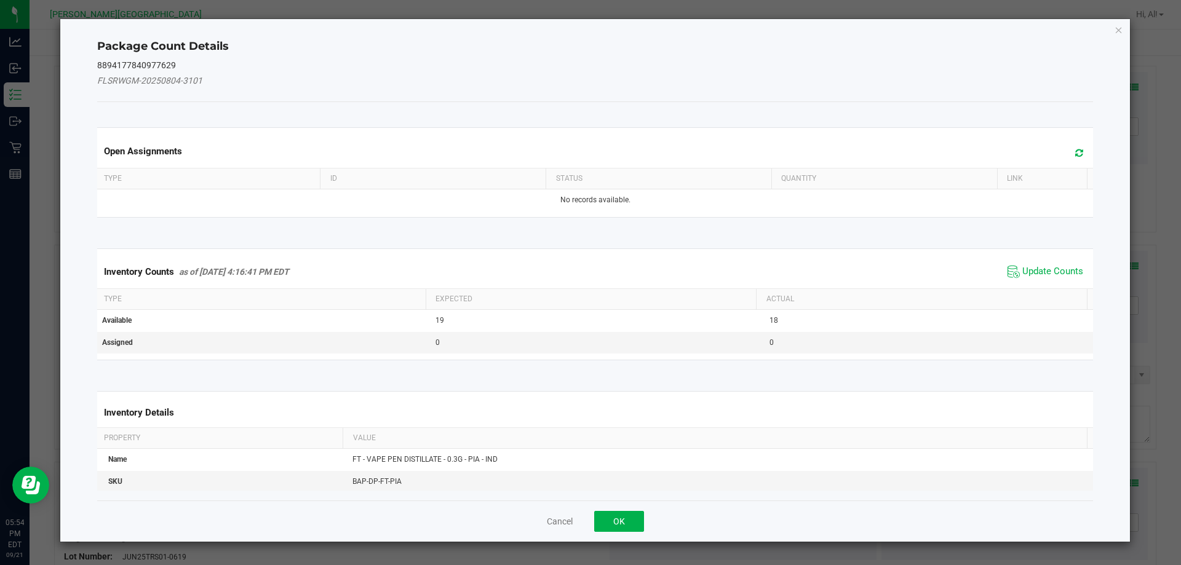
click at [1026, 260] on div "Inventory Counts as of [DATE] 4:16:41 PM EDT Update Counts" at bounding box center [596, 271] width 1002 height 33
drag, startPoint x: 1026, startPoint y: 272, endPoint x: 945, endPoint y: 396, distance: 148.1
click at [1026, 273] on span "Update Counts" at bounding box center [1053, 272] width 61 height 12
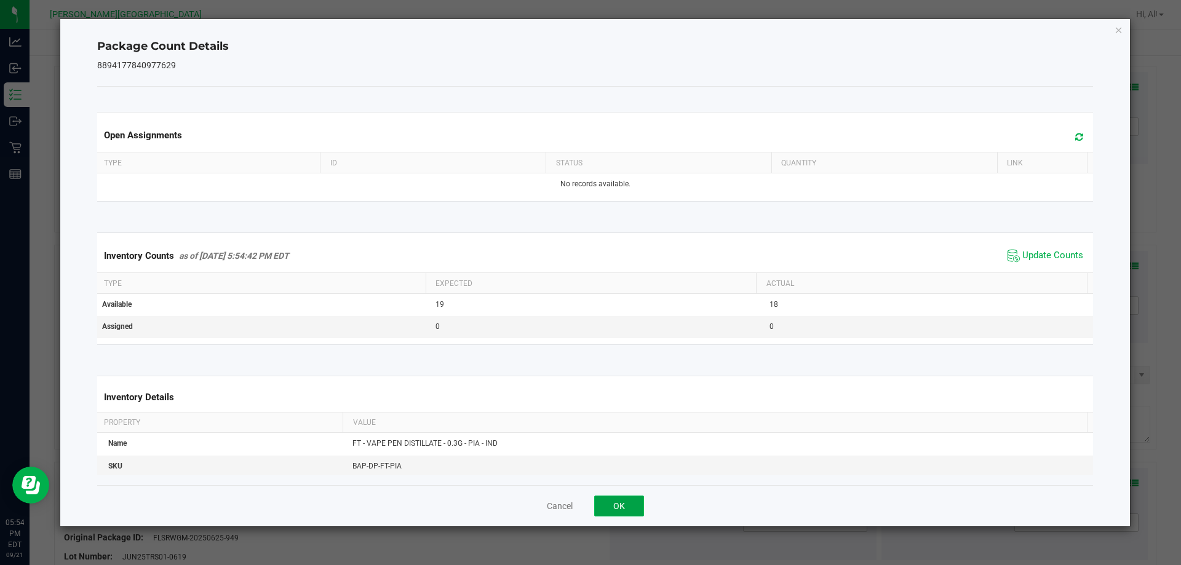
click at [616, 516] on button "OK" at bounding box center [619, 506] width 50 height 21
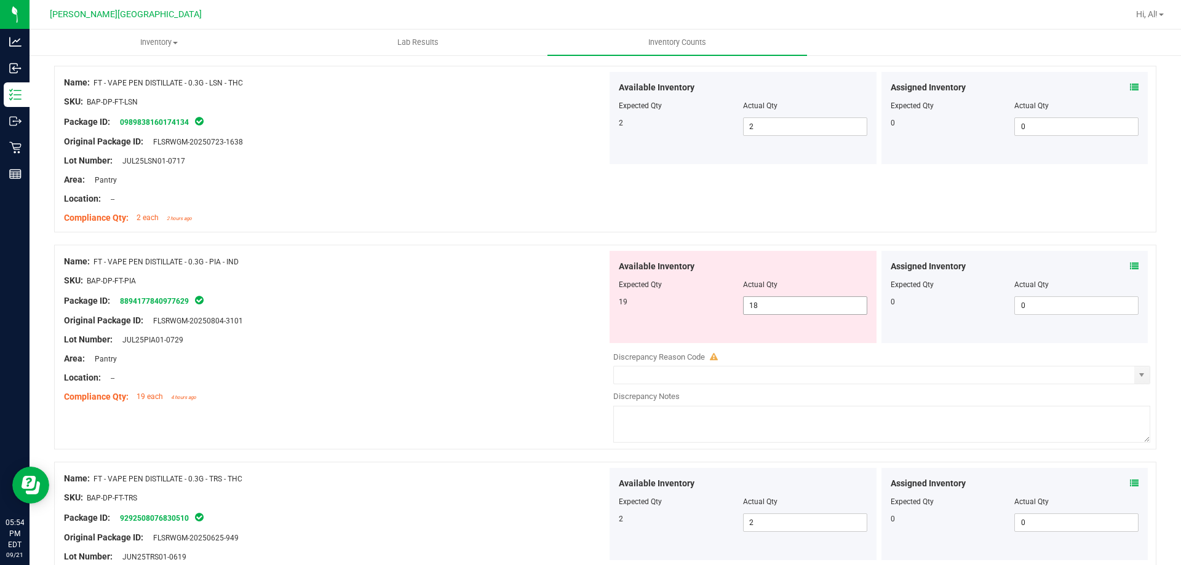
click at [776, 310] on span "18 18" at bounding box center [805, 306] width 124 height 18
click at [776, 310] on input "18" at bounding box center [805, 305] width 123 height 17
click at [291, 234] on div at bounding box center [605, 239] width 1103 height 12
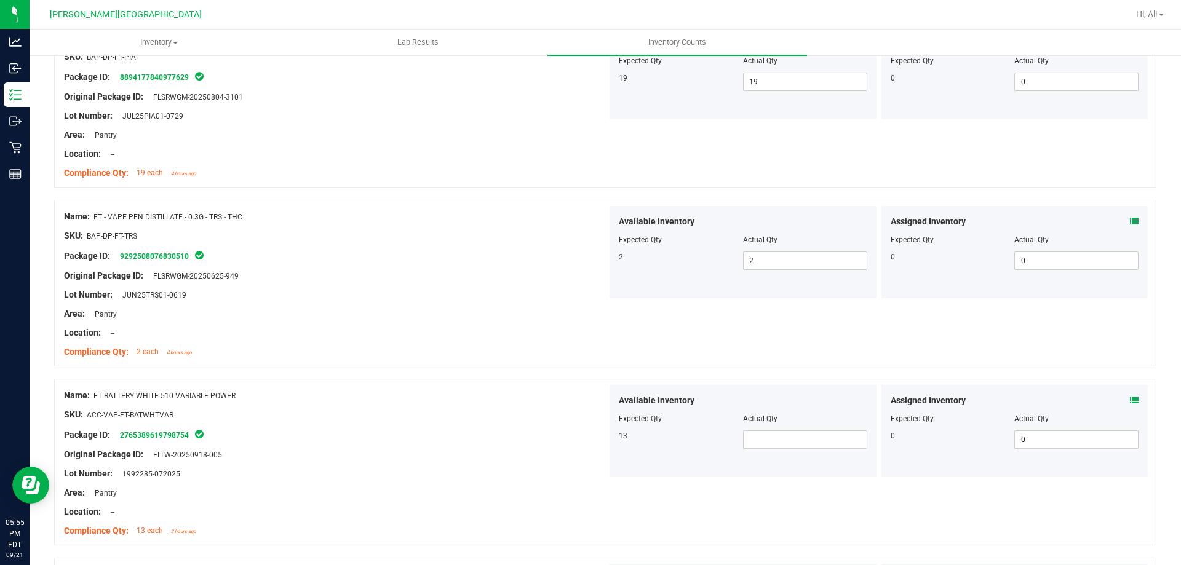
scroll to position [738, 0]
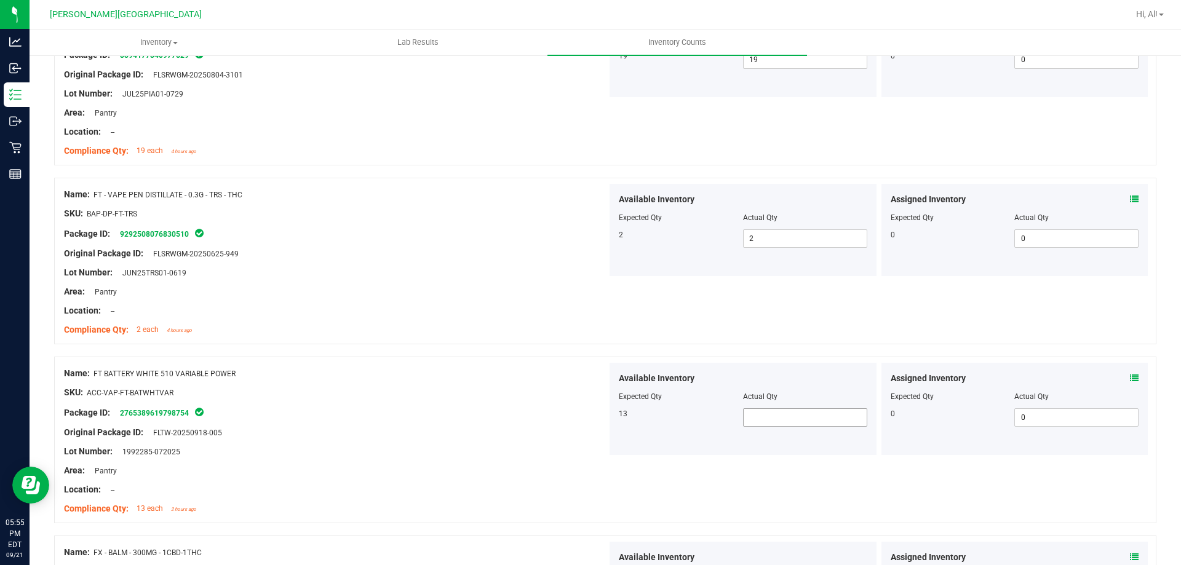
click at [767, 415] on span at bounding box center [805, 418] width 124 height 18
click at [767, 416] on input "text" at bounding box center [805, 417] width 123 height 17
drag, startPoint x: 765, startPoint y: 435, endPoint x: 765, endPoint y: 417, distance: 17.8
click at [765, 434] on div "Available Inventory Expected Qty Actual Qty 13" at bounding box center [743, 409] width 267 height 92
click at [765, 417] on span at bounding box center [805, 418] width 124 height 18
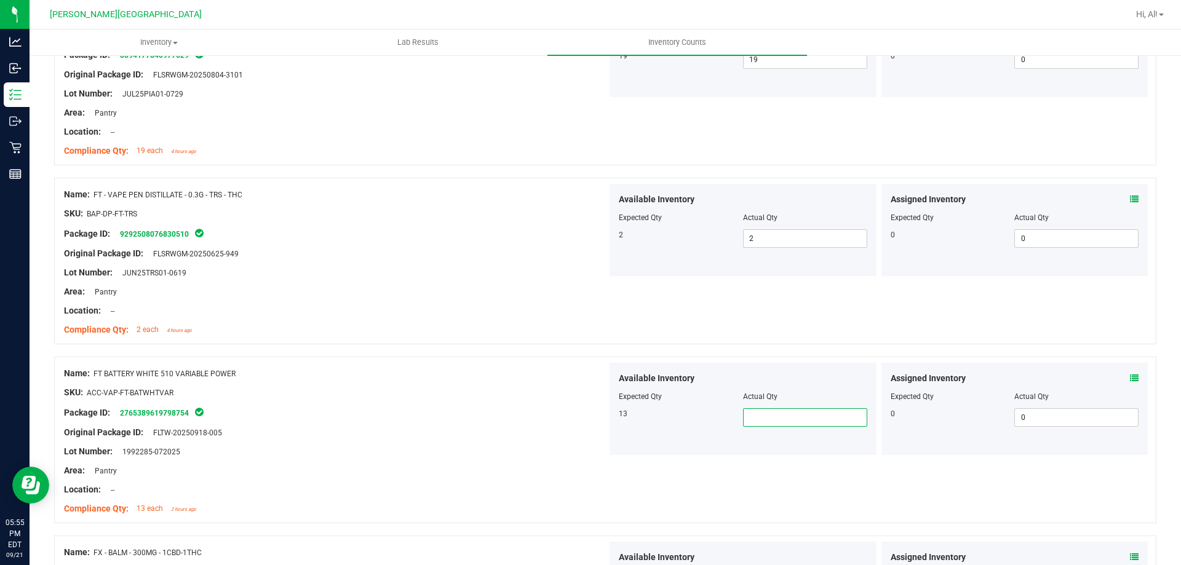
click at [765, 417] on input "text" at bounding box center [805, 417] width 123 height 17
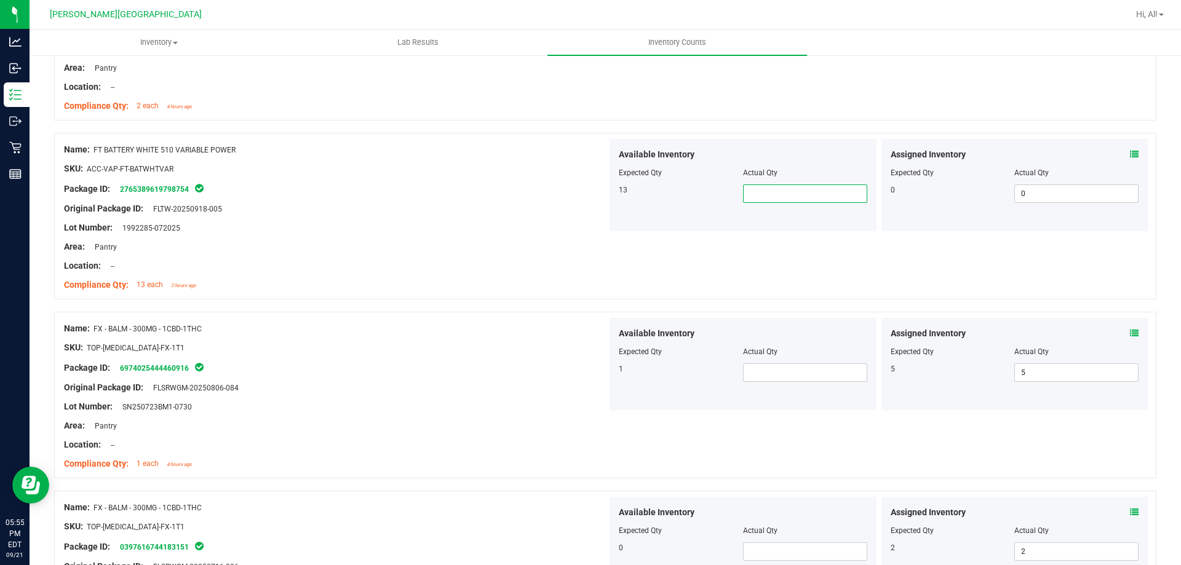
scroll to position [985, 0]
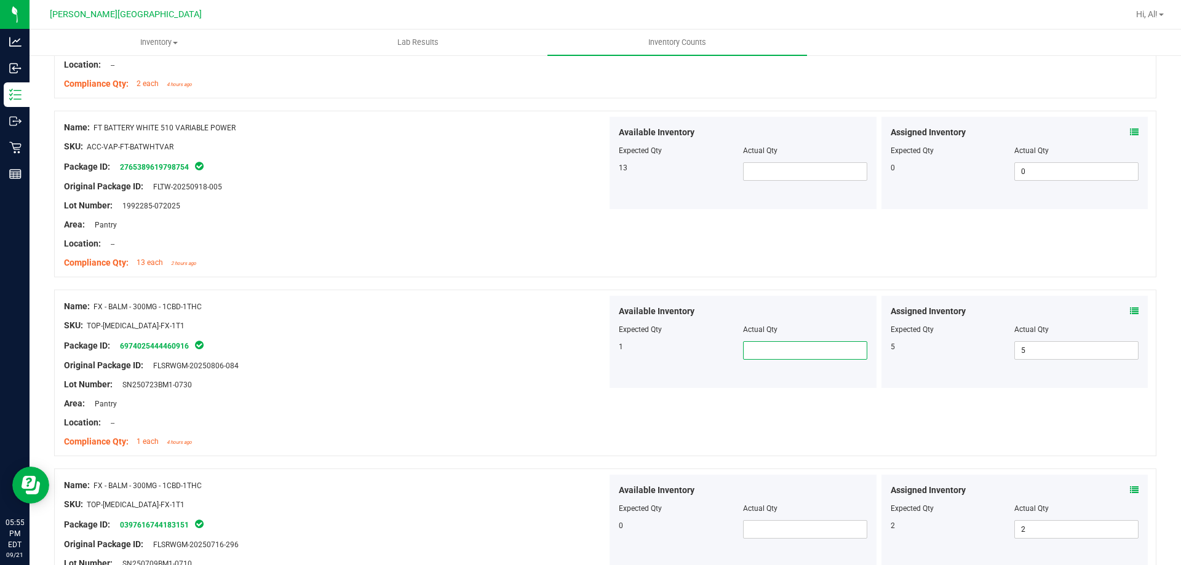
click at [794, 353] on span at bounding box center [805, 351] width 124 height 18
click at [794, 353] on input "text" at bounding box center [805, 350] width 123 height 17
click at [414, 412] on div at bounding box center [335, 413] width 543 height 6
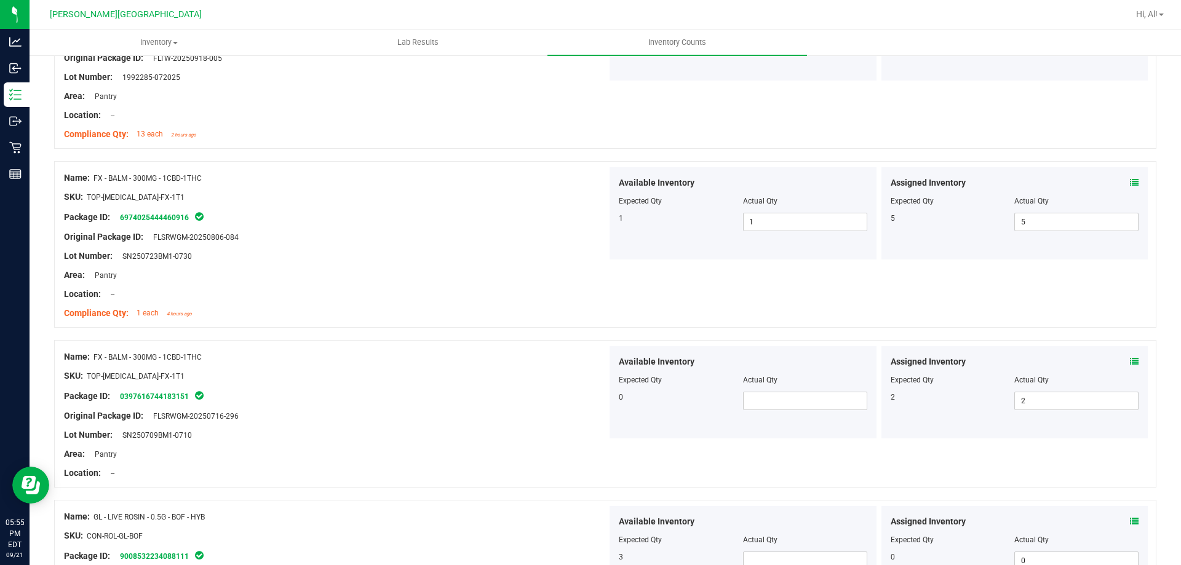
scroll to position [1169, 0]
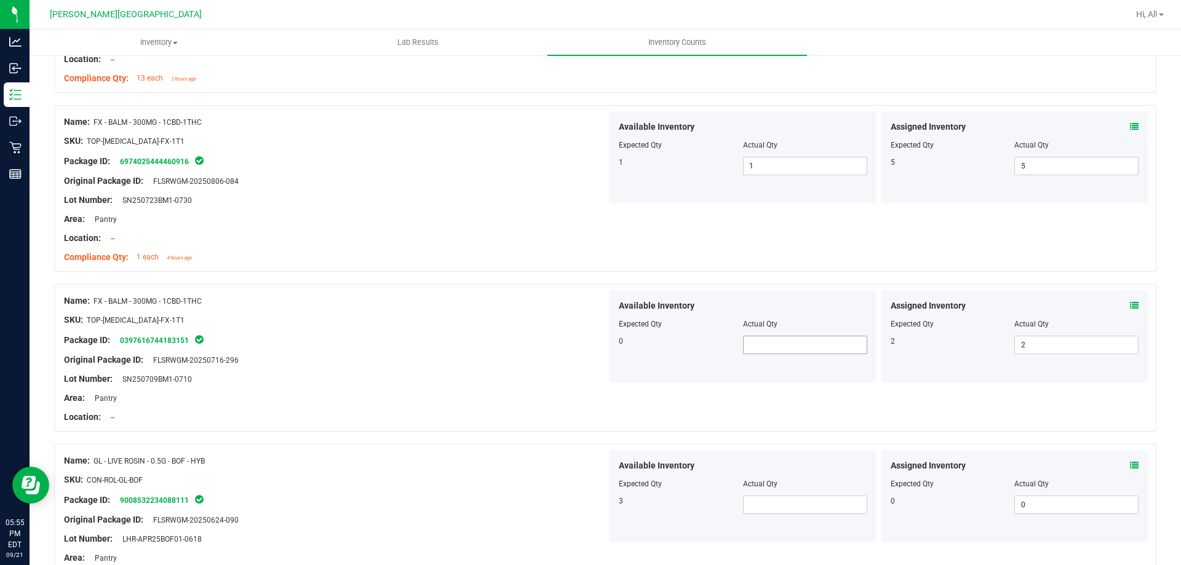
click at [799, 337] on span at bounding box center [805, 345] width 124 height 18
click at [801, 344] on input "text" at bounding box center [805, 345] width 123 height 17
click at [356, 286] on div "Name: FX - BALM - 300MG - 1CBD-1THC SKU: TOP-[MEDICAL_DATA]-FX-1T1 Package ID: …" at bounding box center [605, 358] width 1103 height 148
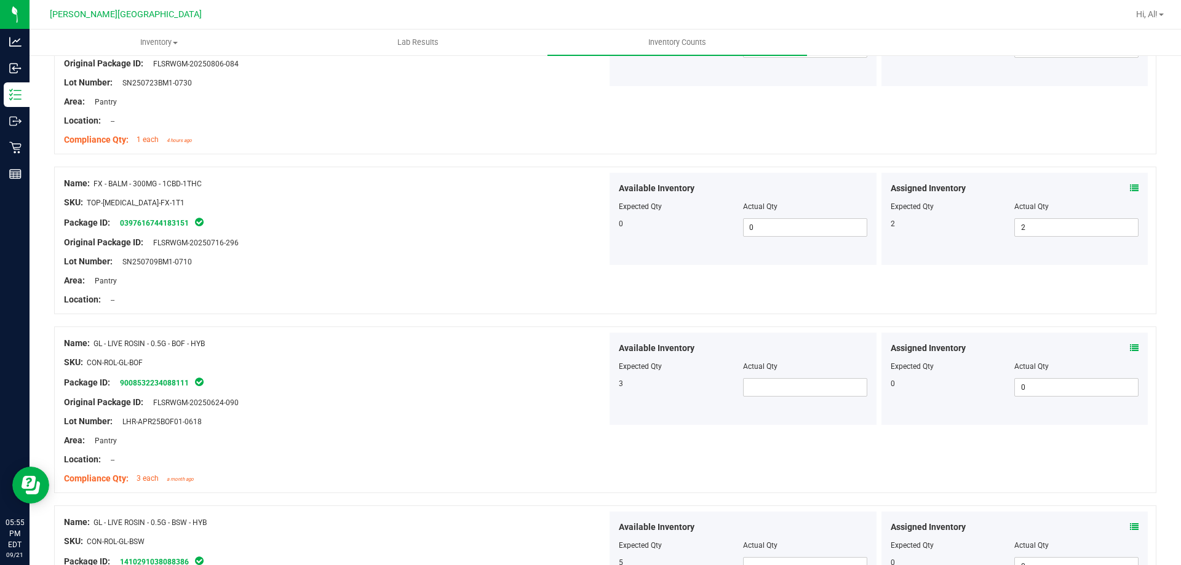
scroll to position [1292, 0]
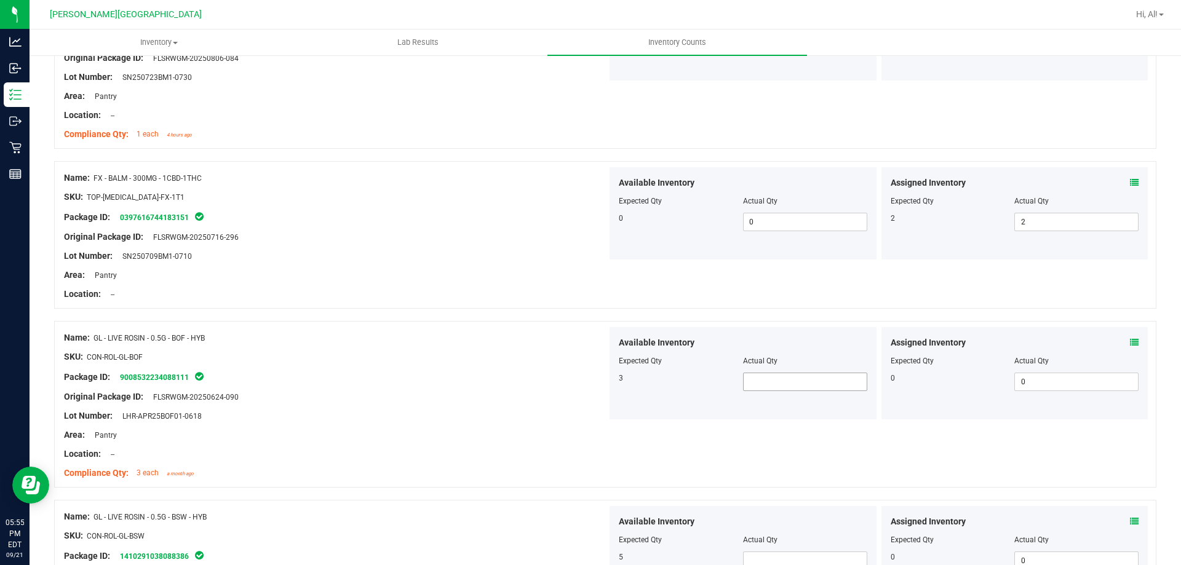
click at [756, 384] on span at bounding box center [805, 382] width 124 height 18
click at [756, 384] on input "text" at bounding box center [805, 382] width 123 height 17
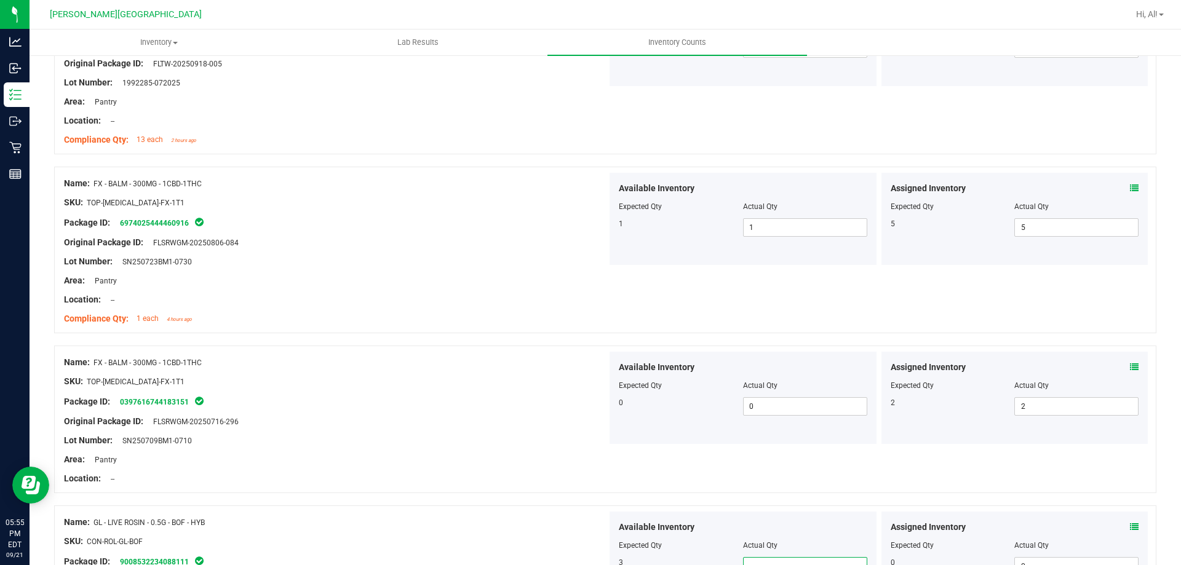
click at [423, 396] on div "Package ID: 0397616744183151" at bounding box center [335, 401] width 543 height 15
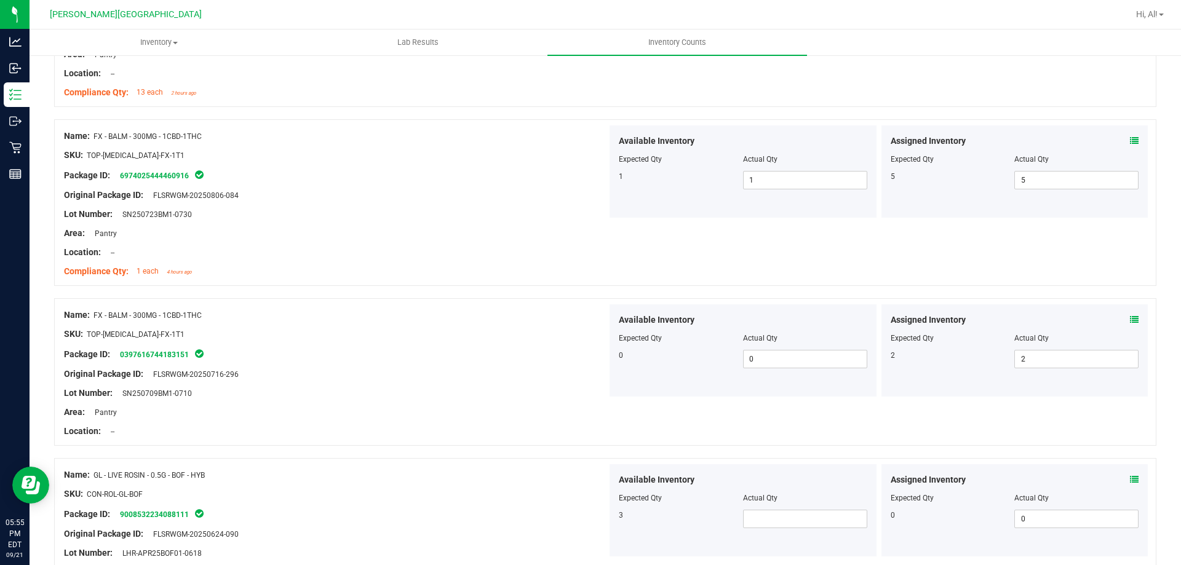
scroll to position [1231, 0]
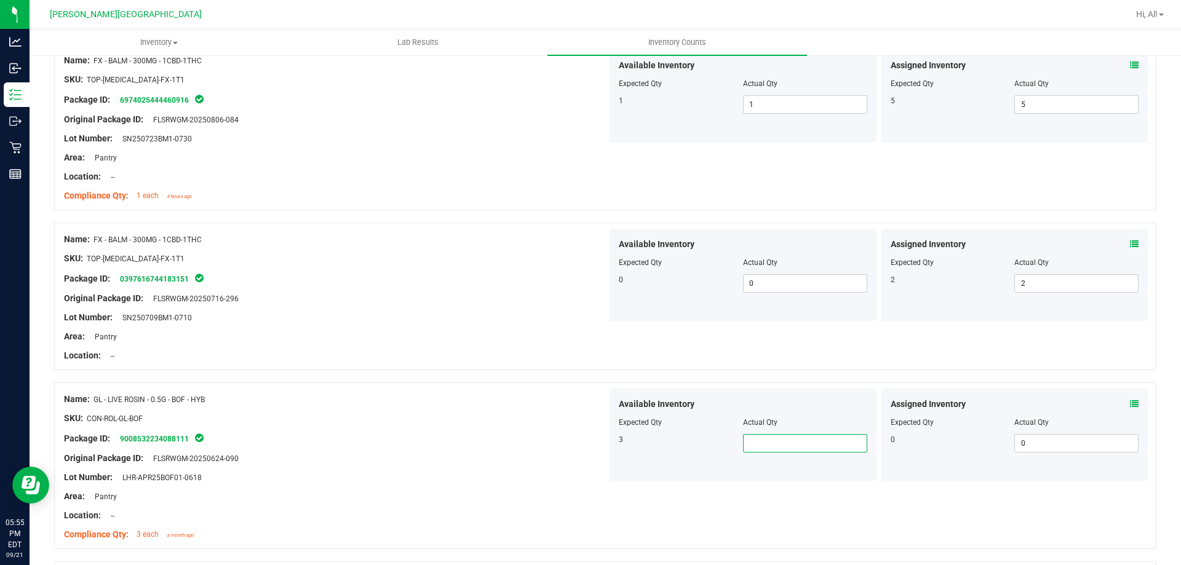
click at [783, 438] on span at bounding box center [805, 443] width 124 height 18
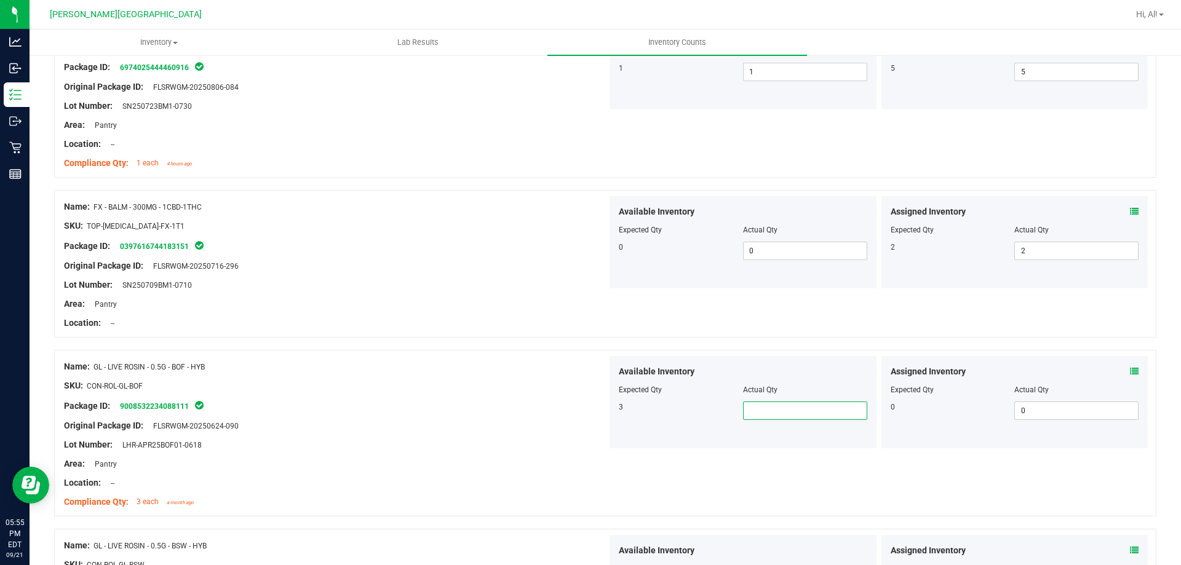
scroll to position [1292, 0]
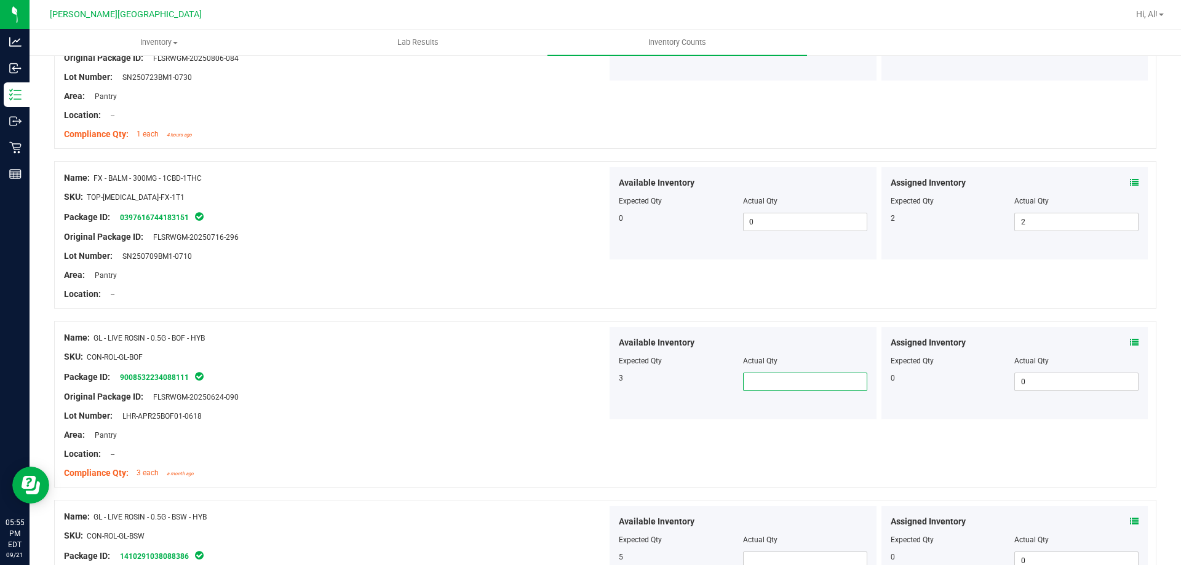
click at [777, 377] on input "text" at bounding box center [805, 382] width 123 height 17
click at [777, 378] on input "text" at bounding box center [805, 382] width 123 height 17
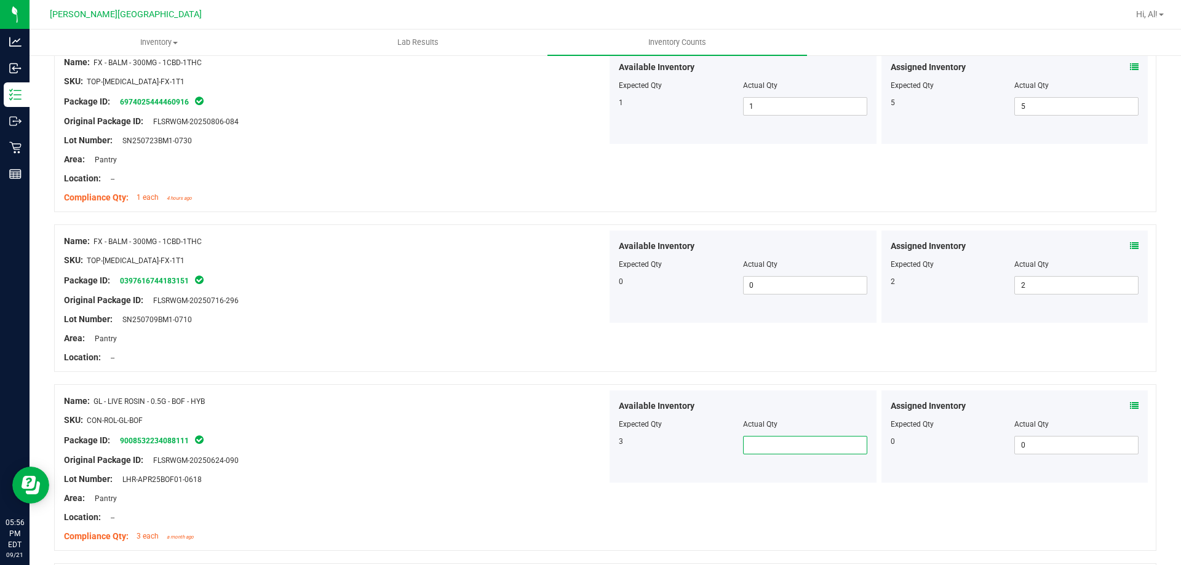
scroll to position [1169, 0]
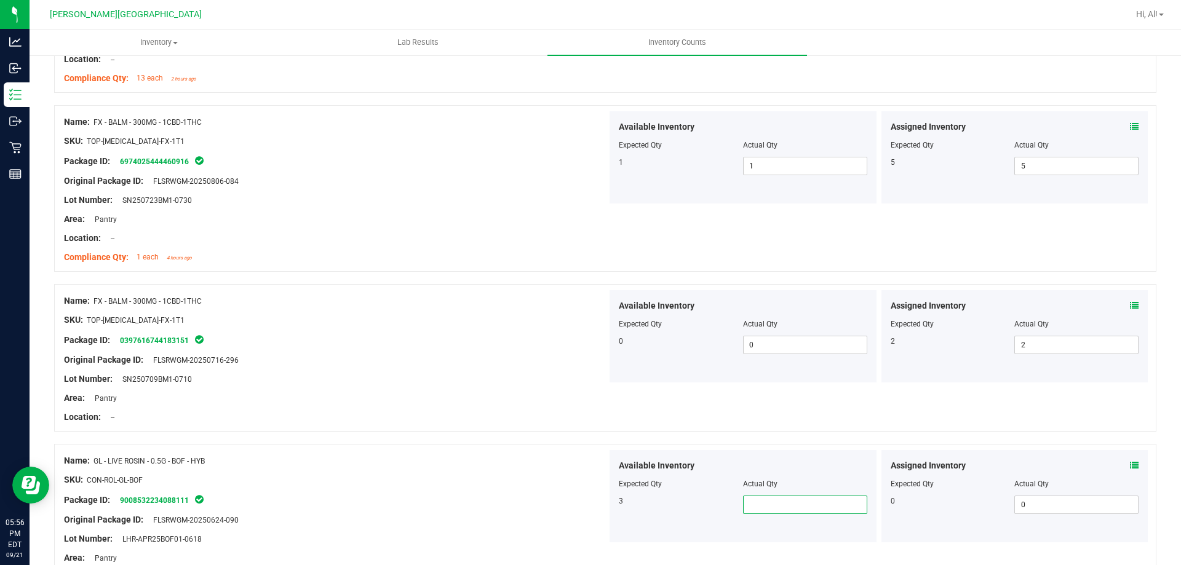
click at [1130, 126] on icon at bounding box center [1134, 126] width 9 height 9
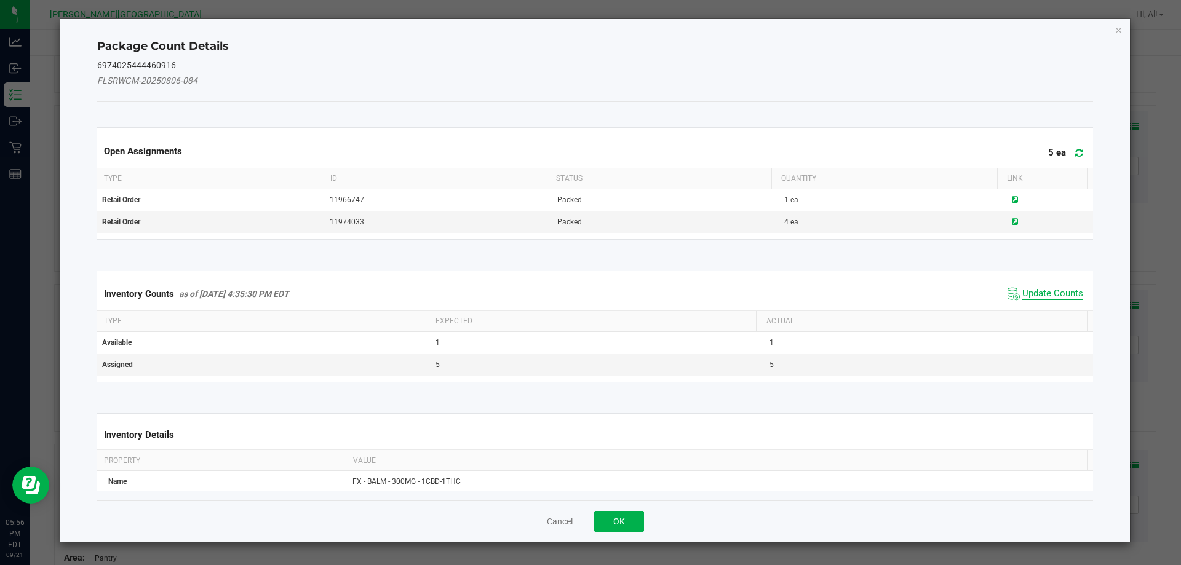
click at [1052, 297] on span "Update Counts" at bounding box center [1053, 294] width 61 height 12
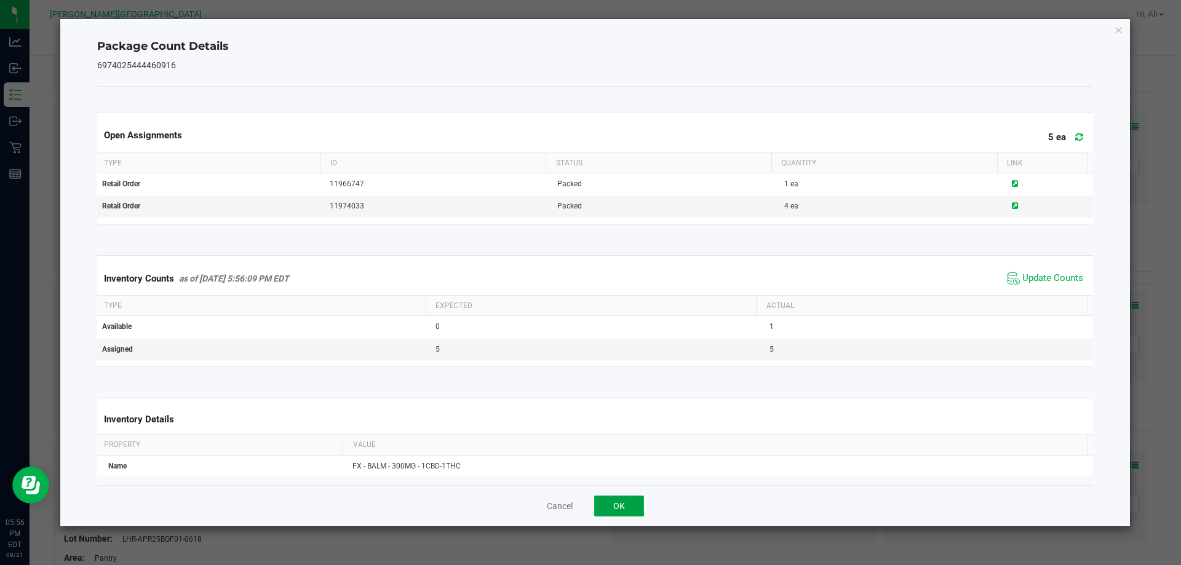
click at [619, 509] on button "OK" at bounding box center [619, 506] width 50 height 21
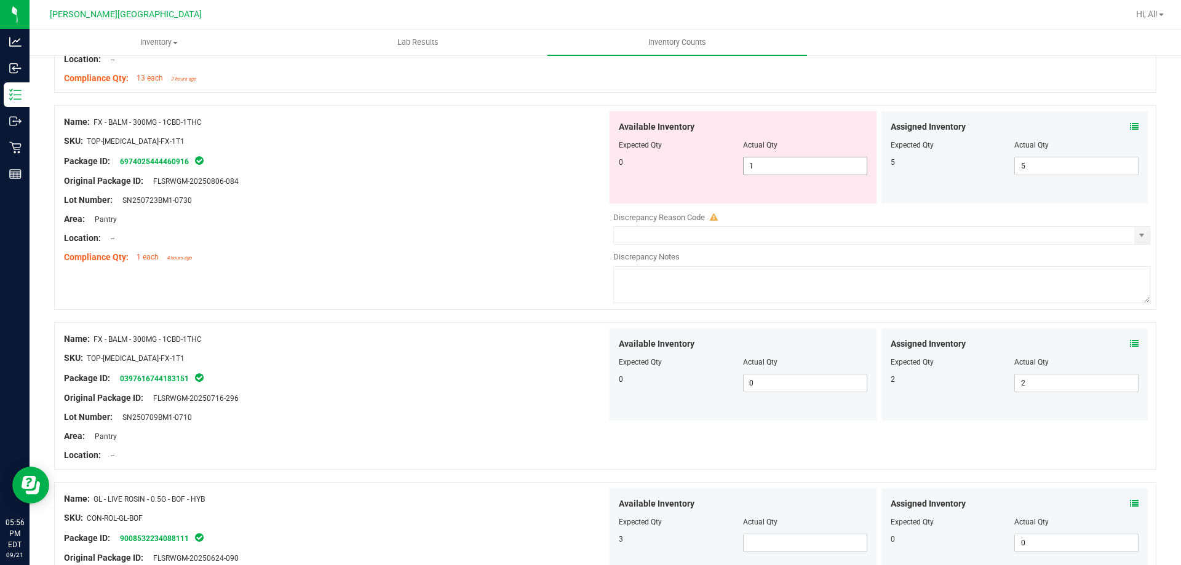
click at [815, 170] on span "1 1" at bounding box center [805, 166] width 124 height 18
click at [812, 171] on input "1" at bounding box center [805, 166] width 123 height 17
click at [781, 161] on input "10" at bounding box center [805, 166] width 123 height 17
click at [783, 160] on input "10" at bounding box center [805, 166] width 123 height 17
click at [562, 175] on div "Original Package ID: FLSRWGM-20250806-084" at bounding box center [335, 181] width 543 height 13
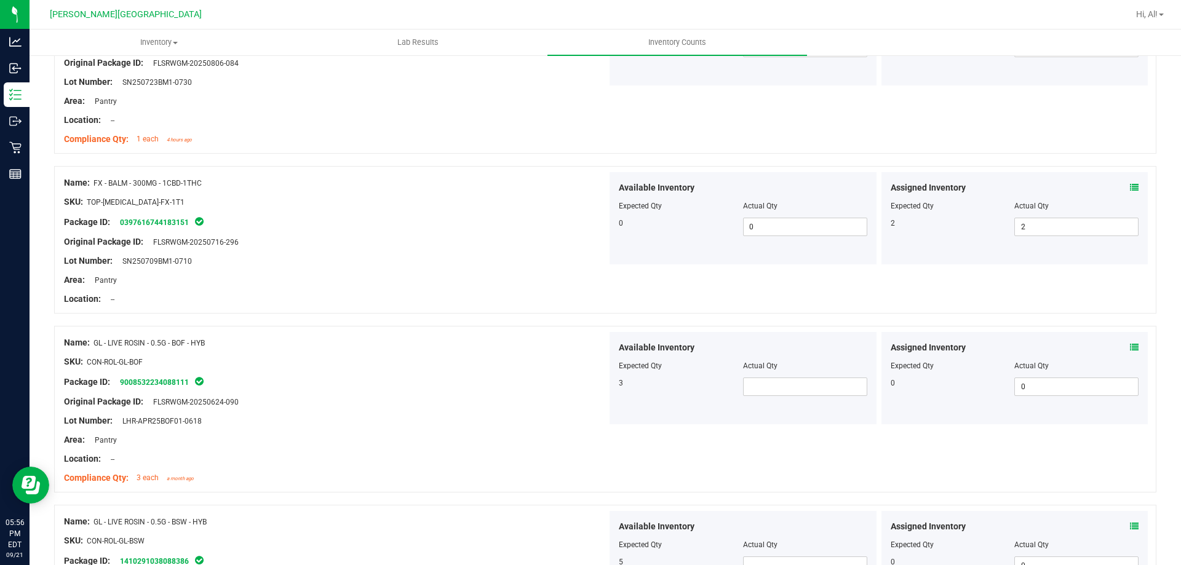
scroll to position [1292, 0]
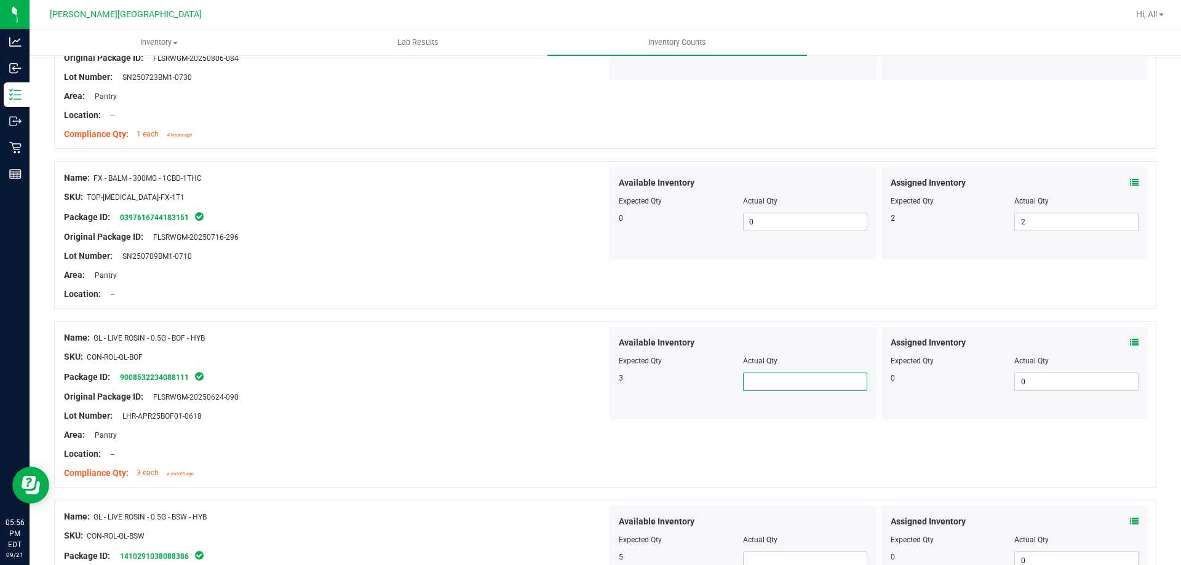
click at [804, 379] on span at bounding box center [805, 382] width 124 height 18
click at [770, 390] on input "text" at bounding box center [805, 382] width 123 height 17
drag, startPoint x: 508, startPoint y: 336, endPoint x: 517, endPoint y: 332, distance: 10.2
click at [516, 332] on div "Name: GL - LIVE ROSIN - 0.5G - BOF - HYB" at bounding box center [335, 338] width 543 height 13
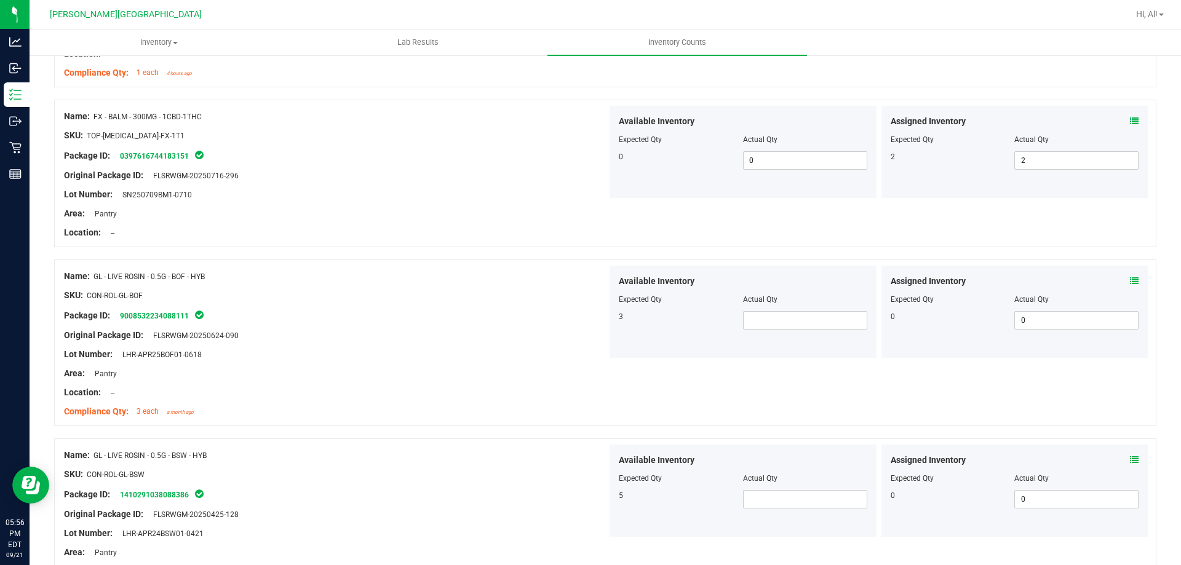
drag, startPoint x: 110, startPoint y: 274, endPoint x: 194, endPoint y: 274, distance: 84.3
click at [194, 274] on span "GL - LIVE ROSIN - 0.5G - BOF - HYB" at bounding box center [149, 277] width 111 height 9
click at [205, 278] on span "GL - LIVE ROSIN - 0.5G - BOF - HYB" at bounding box center [149, 277] width 111 height 9
click at [833, 319] on span at bounding box center [805, 320] width 124 height 18
click at [830, 324] on input "text" at bounding box center [805, 320] width 123 height 17
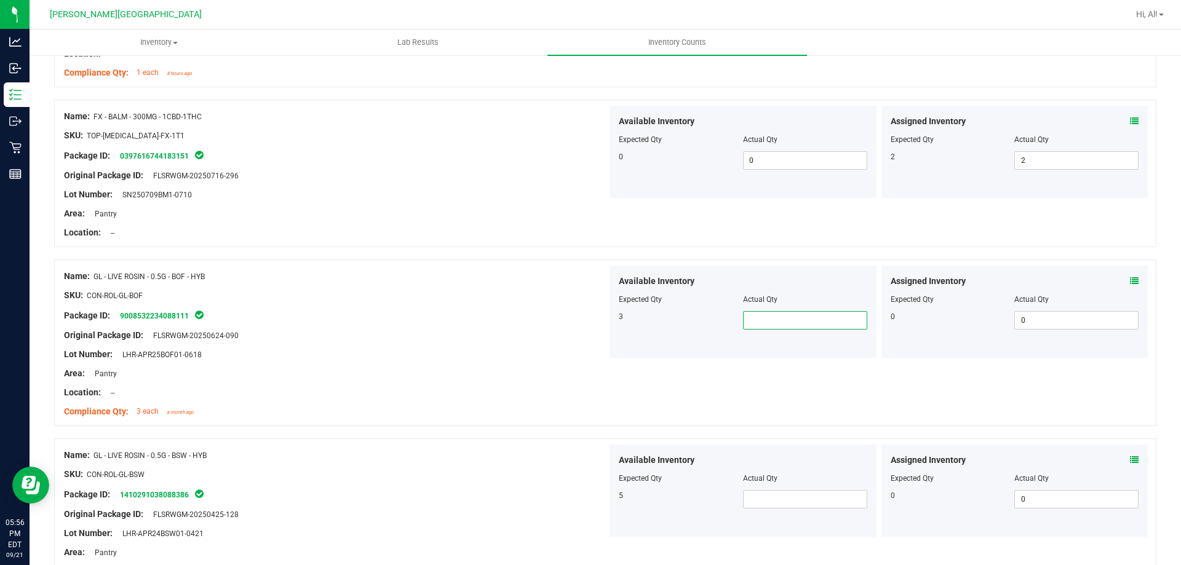
click at [392, 378] on div "Area: Pantry" at bounding box center [335, 373] width 543 height 13
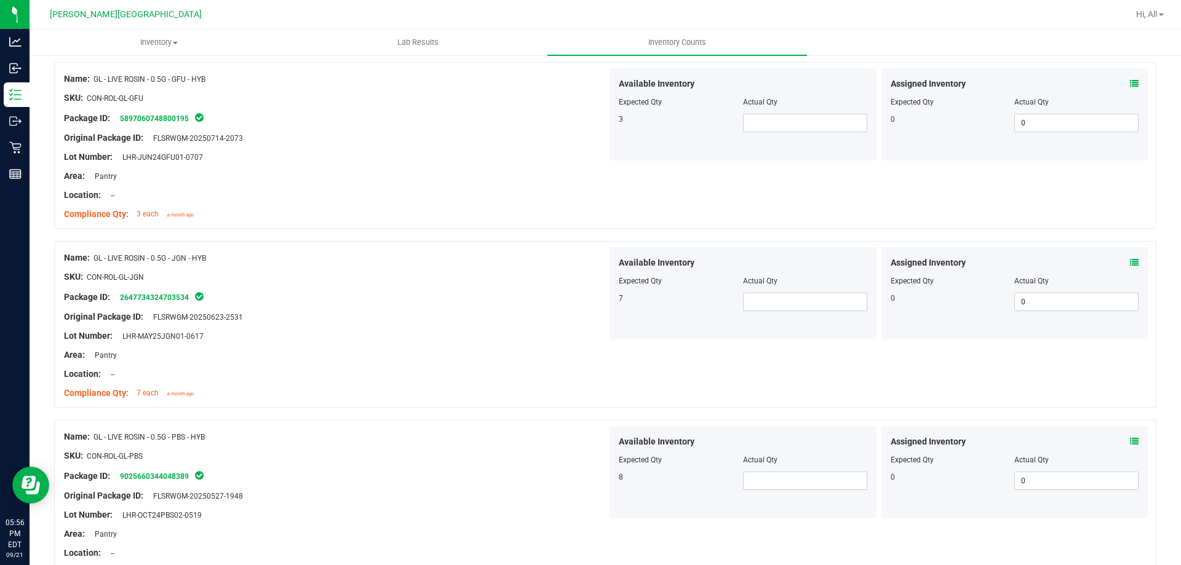
scroll to position [2092, 0]
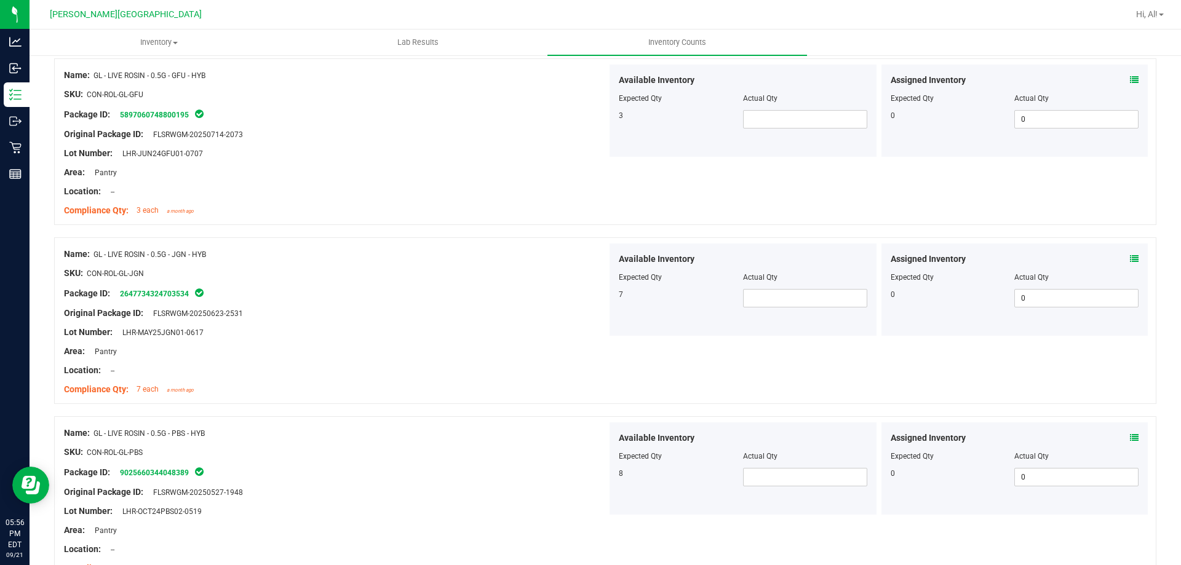
click at [350, 332] on div "Lot Number: LHR-MAY25JGN01-0617" at bounding box center [335, 332] width 543 height 13
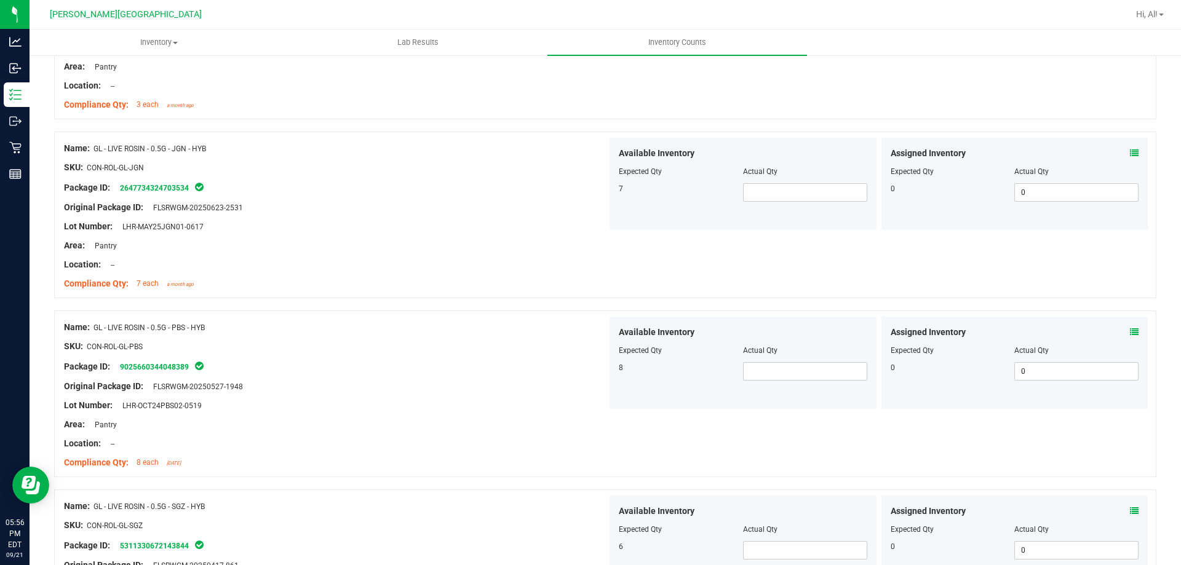
scroll to position [2277, 0]
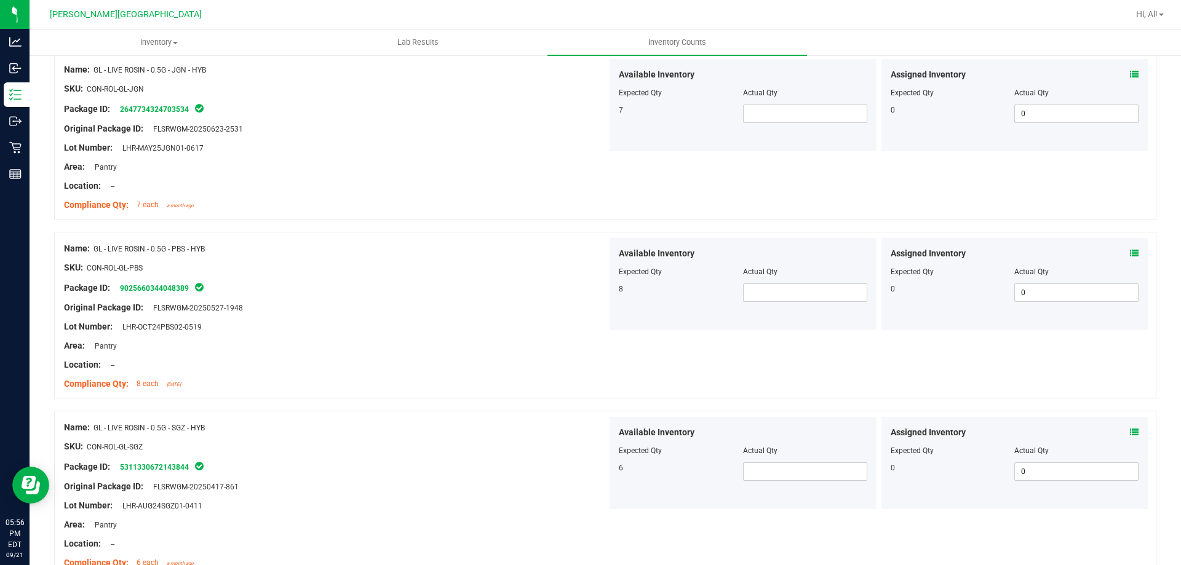
click at [351, 328] on div "Lot Number: LHR-OCT24PBS02-0519" at bounding box center [335, 327] width 543 height 13
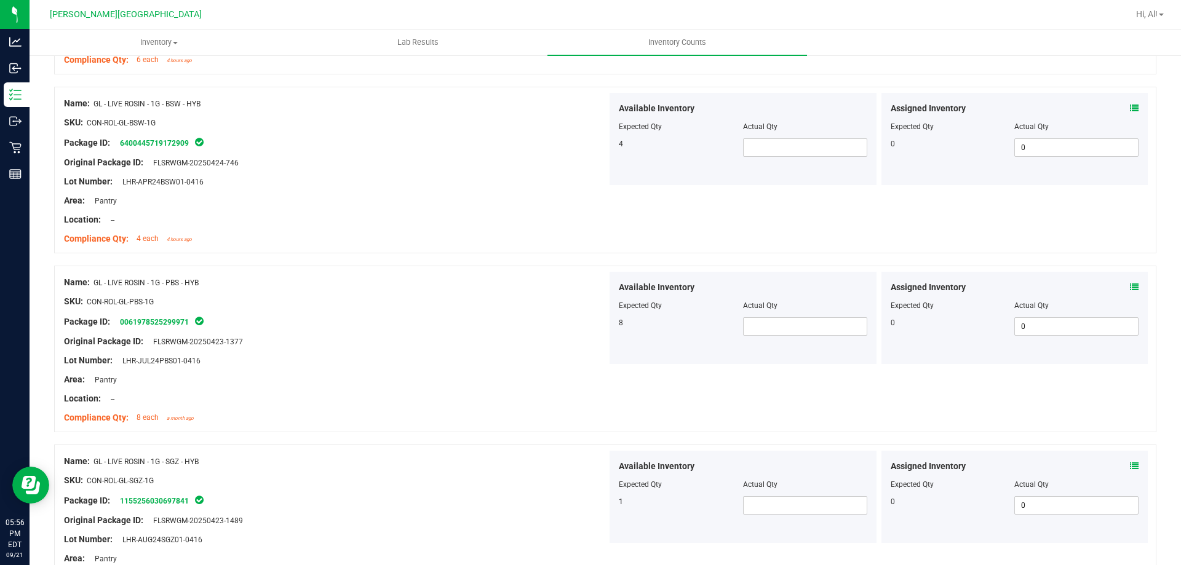
scroll to position [3239, 0]
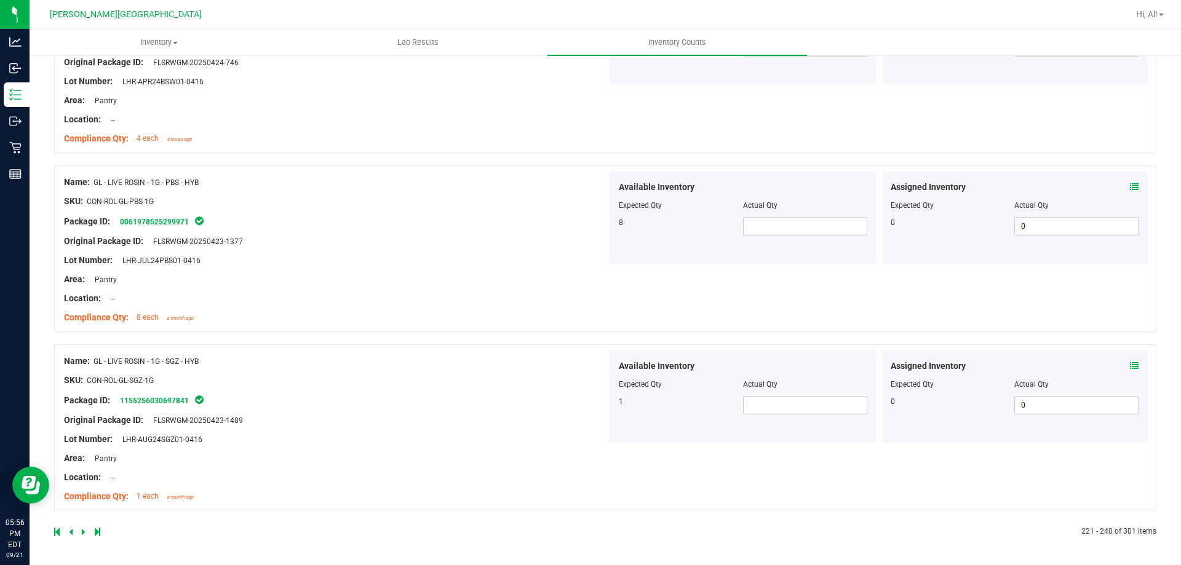
click at [84, 529] on icon at bounding box center [84, 532] width 4 height 7
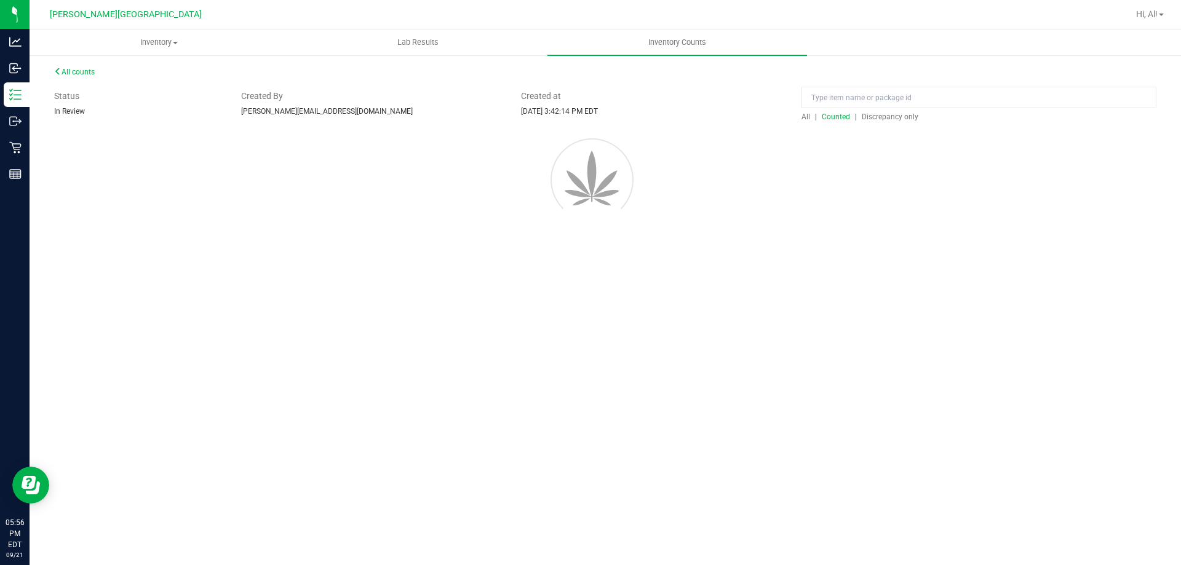
scroll to position [0, 0]
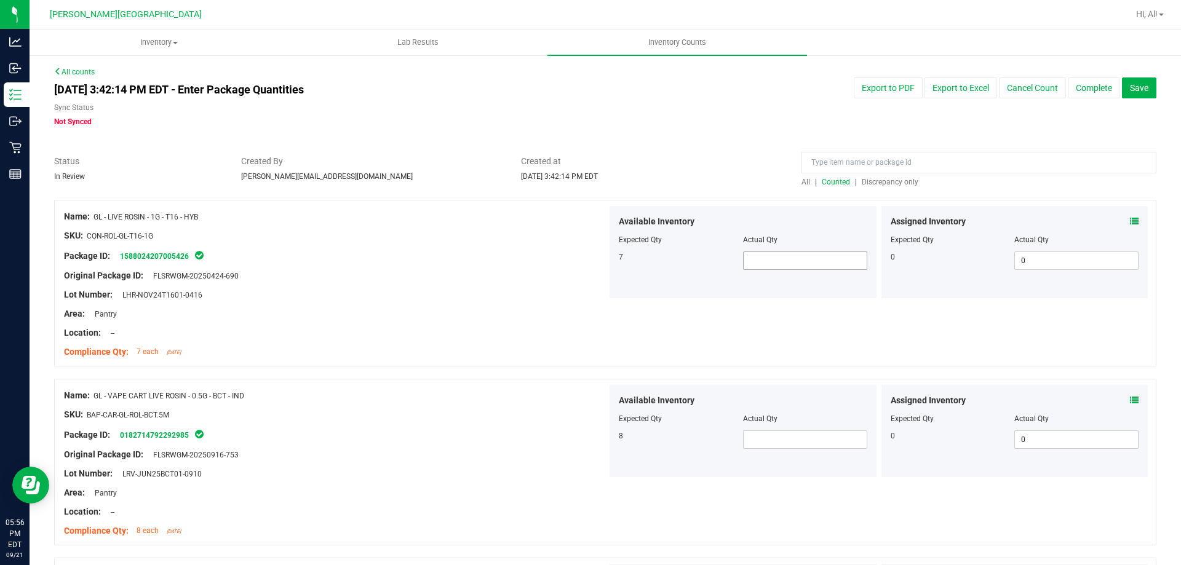
drag, startPoint x: 796, startPoint y: 247, endPoint x: 788, endPoint y: 257, distance: 11.8
click at [794, 250] on div at bounding box center [743, 249] width 249 height 6
click at [776, 275] on div "Available Inventory Expected Qty Actual Qty 7" at bounding box center [743, 252] width 267 height 92
click at [329, 390] on div "Name: GL - VAPE CART LIVE ROSIN - 0.5G - BCT - IND" at bounding box center [335, 396] width 543 height 13
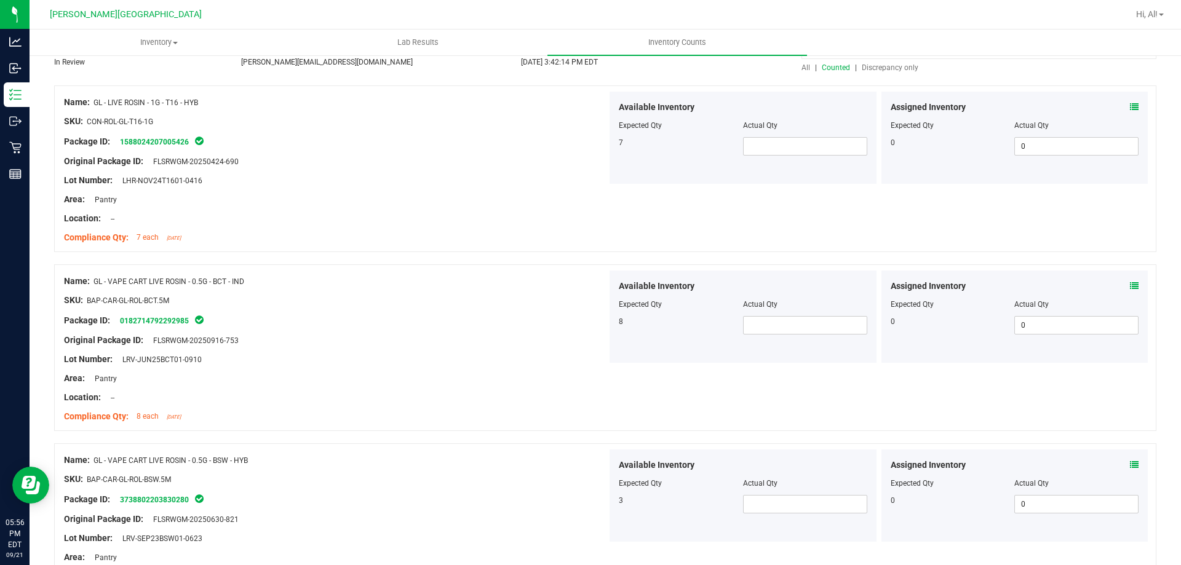
scroll to position [123, 0]
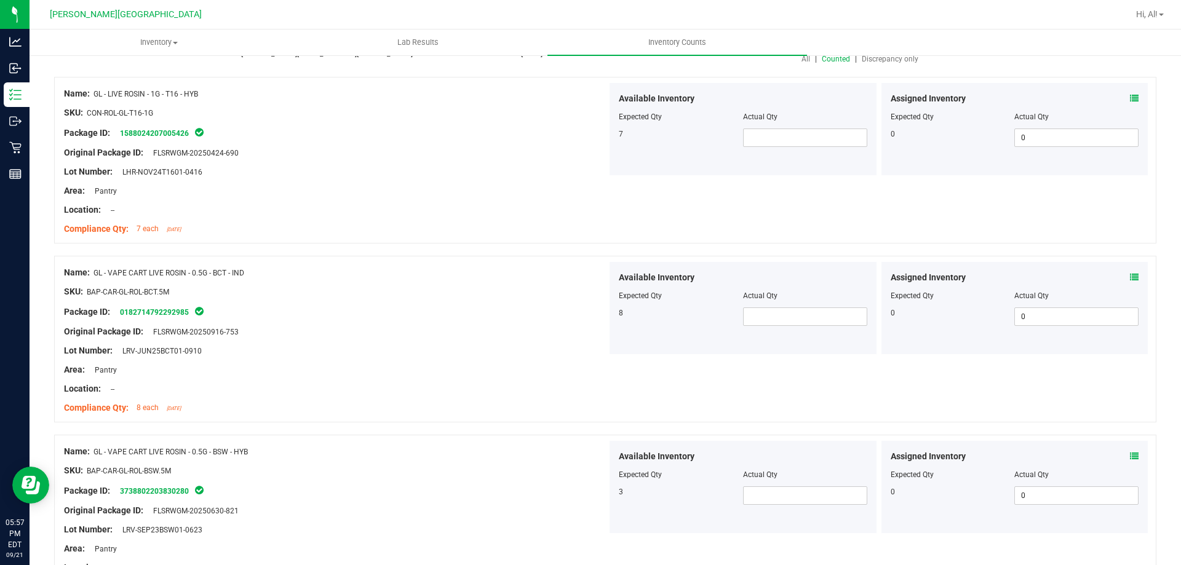
drag, startPoint x: 135, startPoint y: 274, endPoint x: 202, endPoint y: 262, distance: 67.6
click at [202, 262] on div "Name: GL - VAPE CART LIVE ROSIN - 0.5G - BCT - IND SKU: BAP-CAR-GL-ROL-BCT.5M P…" at bounding box center [335, 340] width 543 height 157
click at [292, 282] on div at bounding box center [335, 282] width 543 height 6
click at [750, 316] on span at bounding box center [805, 317] width 124 height 18
click at [750, 316] on input "text" at bounding box center [805, 316] width 123 height 17
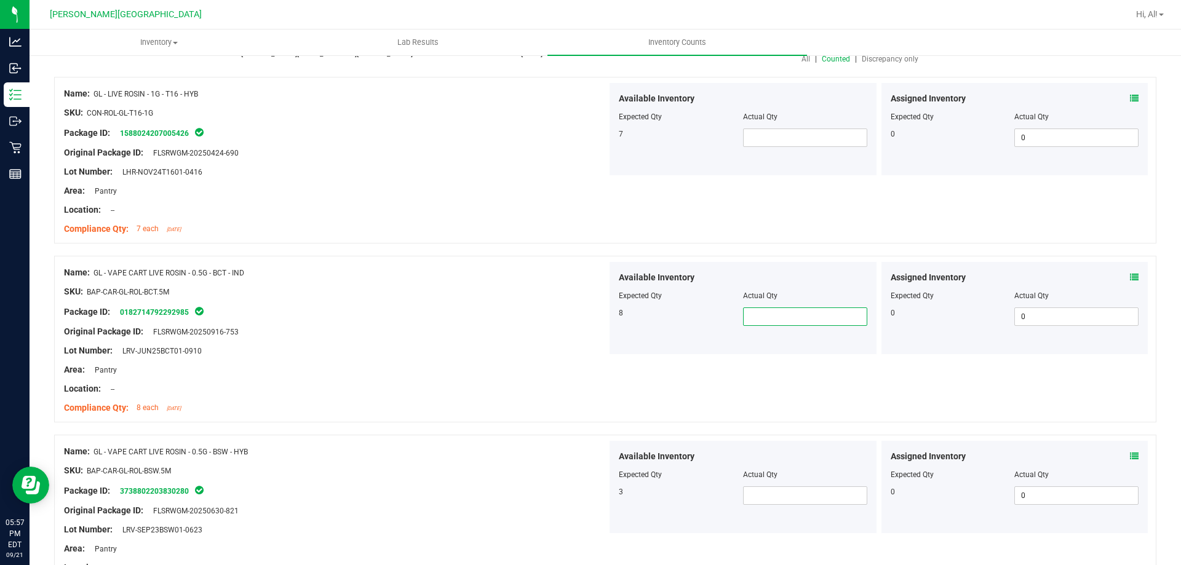
click at [751, 315] on input "text" at bounding box center [805, 316] width 123 height 17
click at [762, 493] on span at bounding box center [805, 496] width 124 height 18
click at [758, 327] on div "Available Inventory Expected Qty Actual Qty 8" at bounding box center [743, 308] width 267 height 92
click at [758, 315] on span at bounding box center [805, 317] width 124 height 18
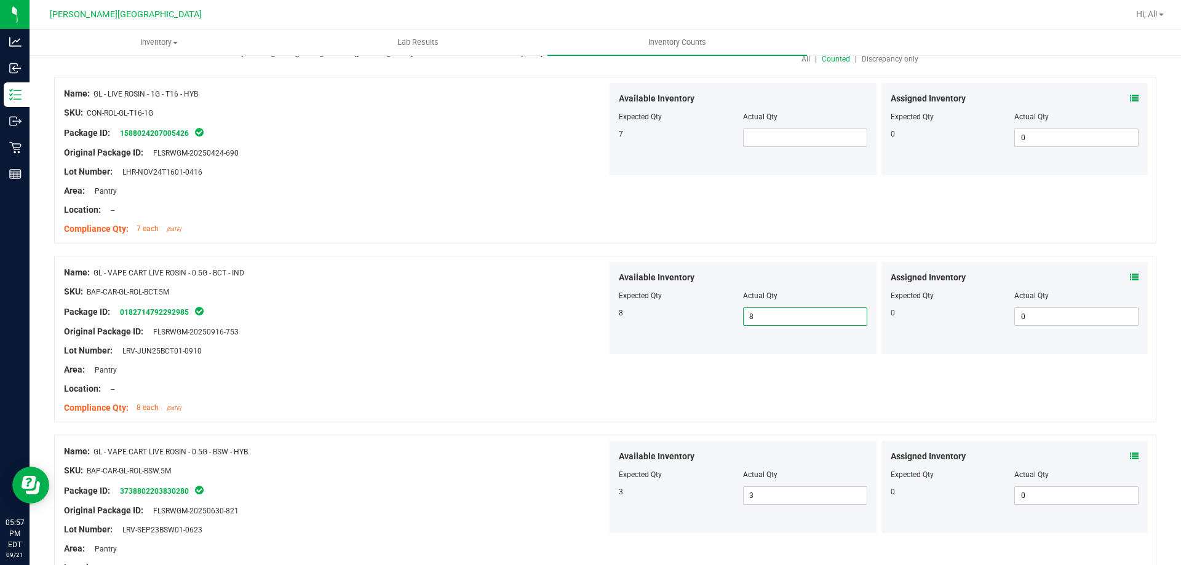
click at [544, 356] on div "Lot Number: LRV-JUN25BCT01-0910" at bounding box center [335, 351] width 543 height 13
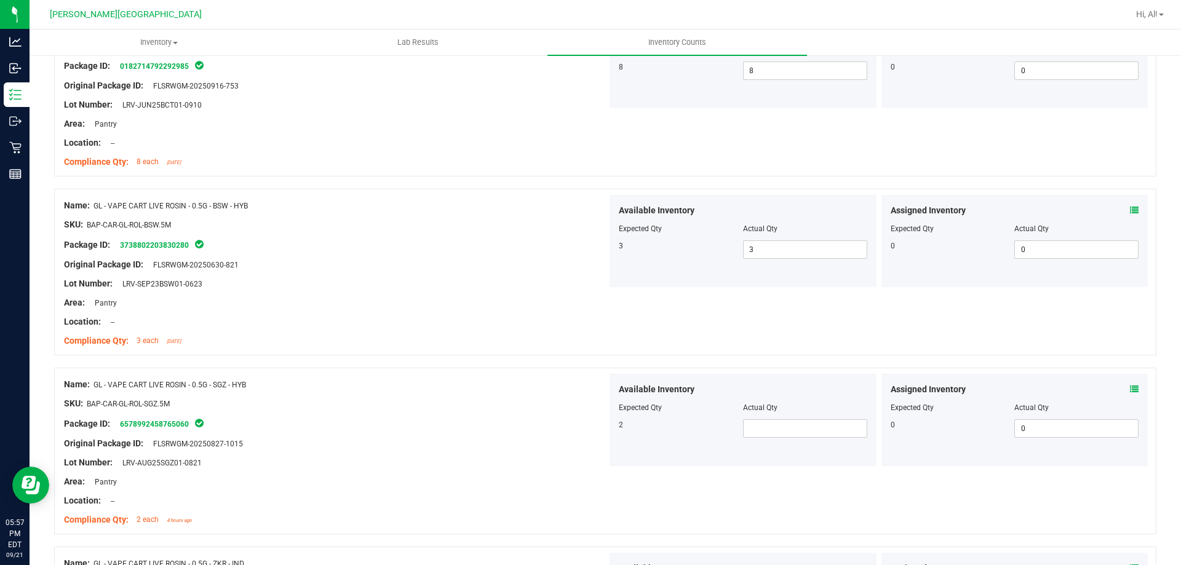
scroll to position [431, 0]
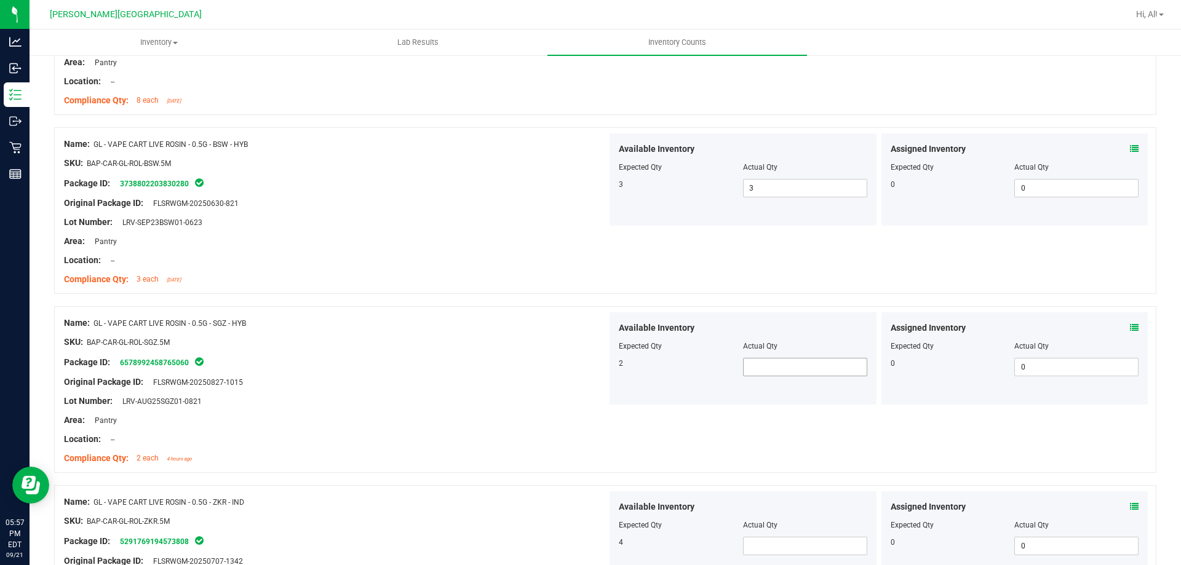
click at [754, 362] on span at bounding box center [805, 367] width 124 height 18
click at [775, 356] on div at bounding box center [743, 355] width 249 height 6
click at [777, 361] on span at bounding box center [805, 367] width 124 height 18
click at [769, 368] on input "text" at bounding box center [805, 367] width 123 height 17
click at [766, 548] on span at bounding box center [805, 546] width 124 height 18
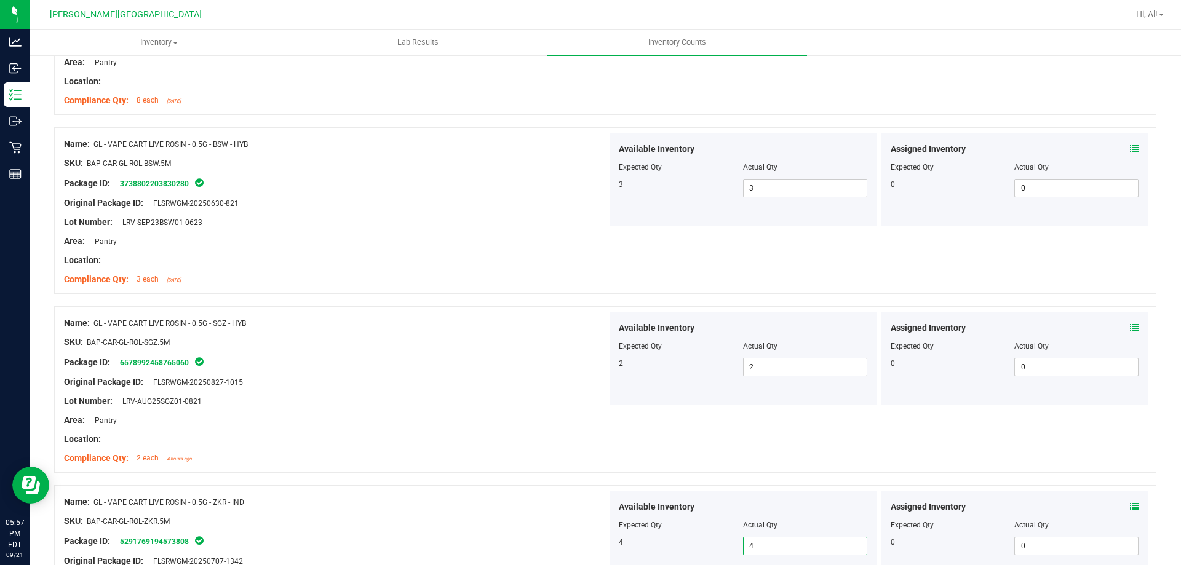
click at [522, 439] on div "Location: --" at bounding box center [335, 439] width 543 height 13
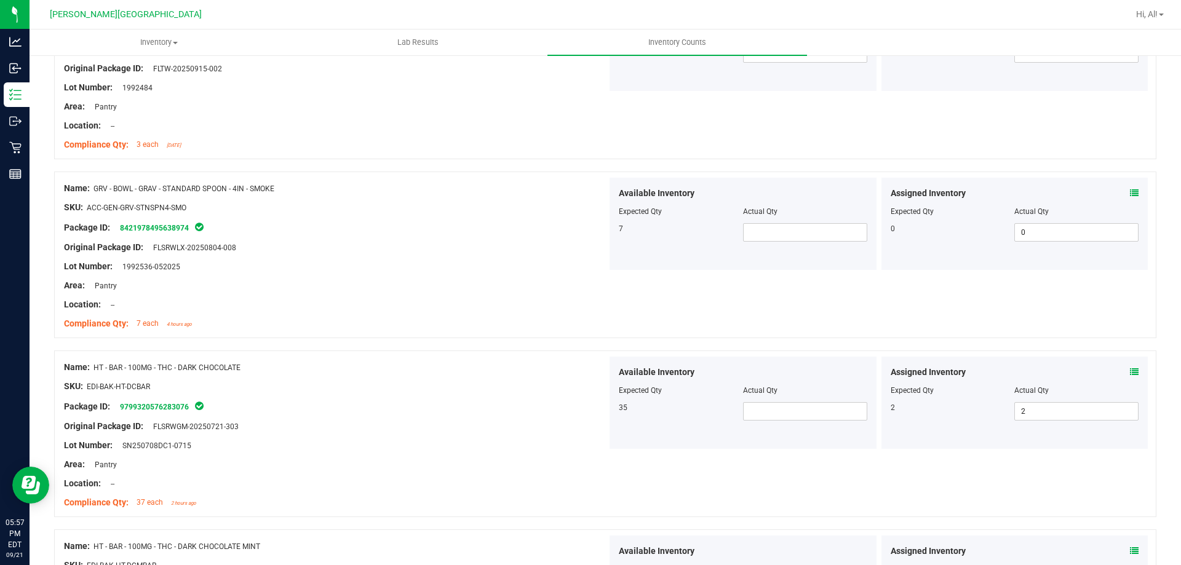
scroll to position [1108, 0]
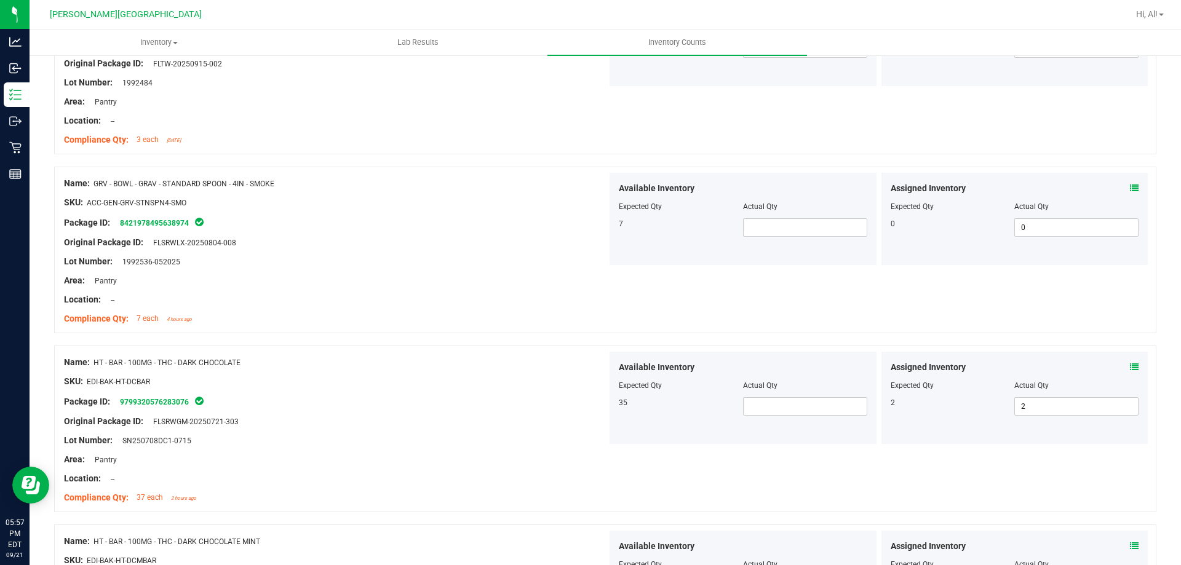
click at [174, 354] on div "Name: HT - BAR - 100MG - THC - DARK CHOCOLATE SKU: EDI-BAK-HT-DCBAR Package ID:…" at bounding box center [335, 430] width 543 height 157
click at [177, 365] on span "HT - BAR - 100MG - THC - DARK CHOCOLATE" at bounding box center [167, 363] width 147 height 9
click at [783, 414] on span at bounding box center [805, 407] width 124 height 18
click at [784, 413] on input "text" at bounding box center [805, 406] width 123 height 17
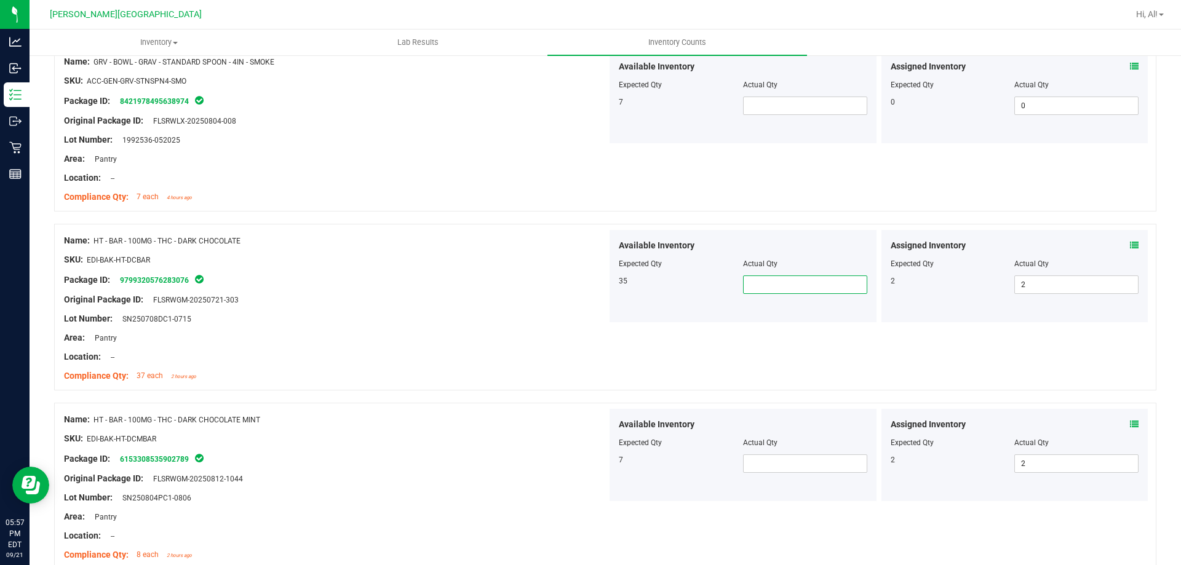
scroll to position [1231, 0]
click at [775, 284] on input "text" at bounding box center [805, 283] width 123 height 17
click at [1130, 244] on icon at bounding box center [1134, 244] width 9 height 9
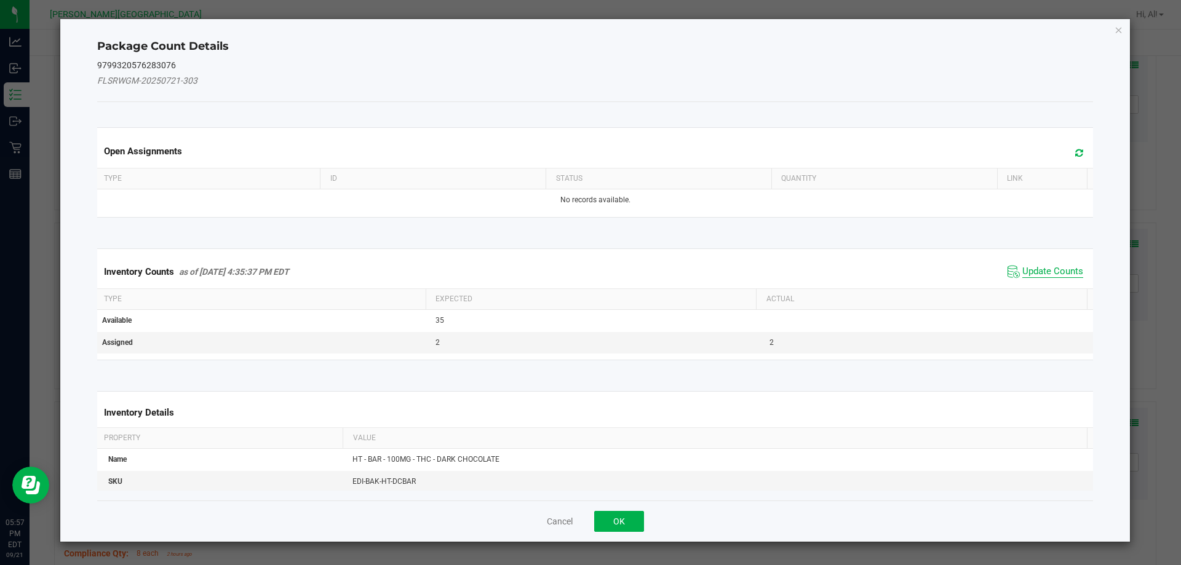
click at [1026, 273] on span "Update Counts" at bounding box center [1053, 272] width 61 height 12
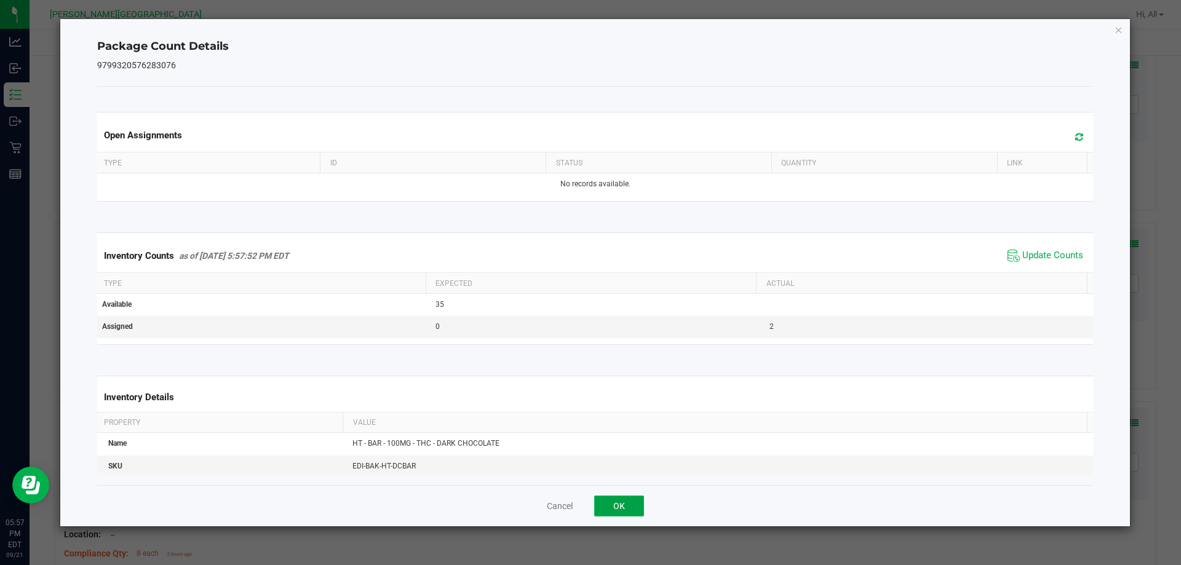
click at [631, 512] on button "OK" at bounding box center [619, 506] width 50 height 21
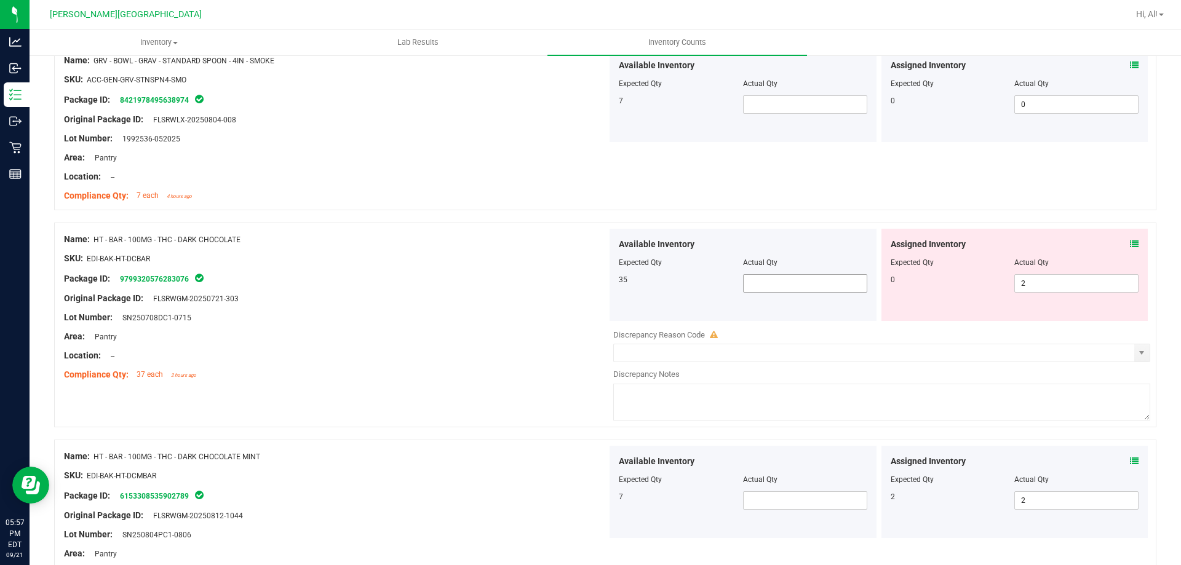
click at [797, 276] on span at bounding box center [805, 283] width 124 height 18
drag, startPoint x: 791, startPoint y: 280, endPoint x: 797, endPoint y: 304, distance: 24.6
drag, startPoint x: 797, startPoint y: 304, endPoint x: 535, endPoint y: 263, distance: 265.4
click at [535, 263] on div "SKU: EDI-BAK-HT-DCBAR" at bounding box center [335, 258] width 543 height 13
click at [786, 287] on span at bounding box center [805, 283] width 124 height 18
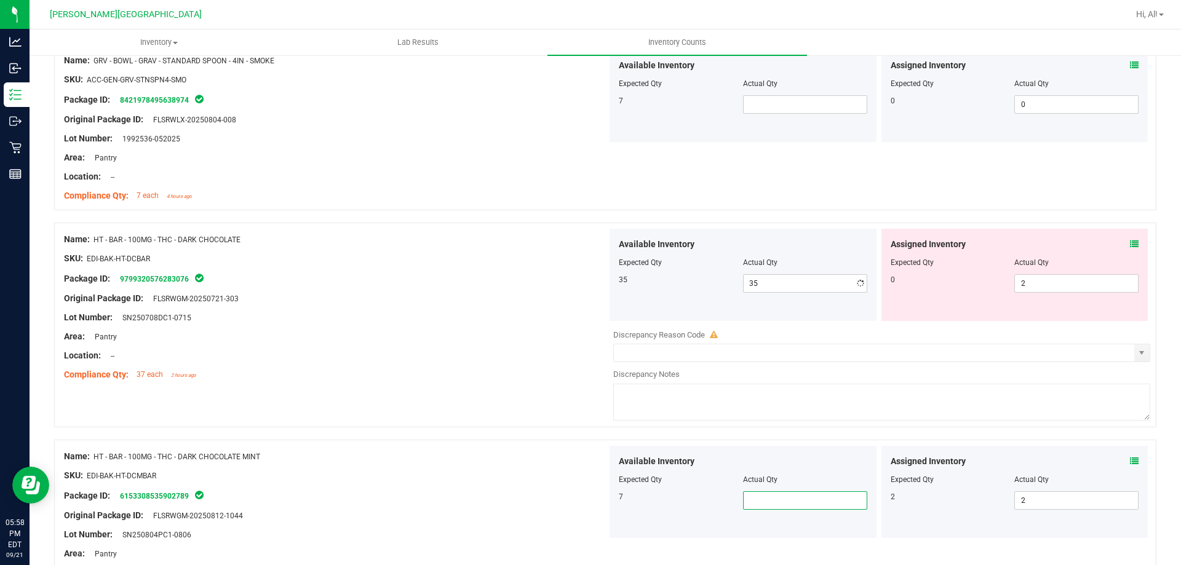
click at [781, 497] on span at bounding box center [805, 501] width 124 height 18
click at [564, 530] on div "Lot Number: SN250804PC1-0806" at bounding box center [335, 535] width 543 height 13
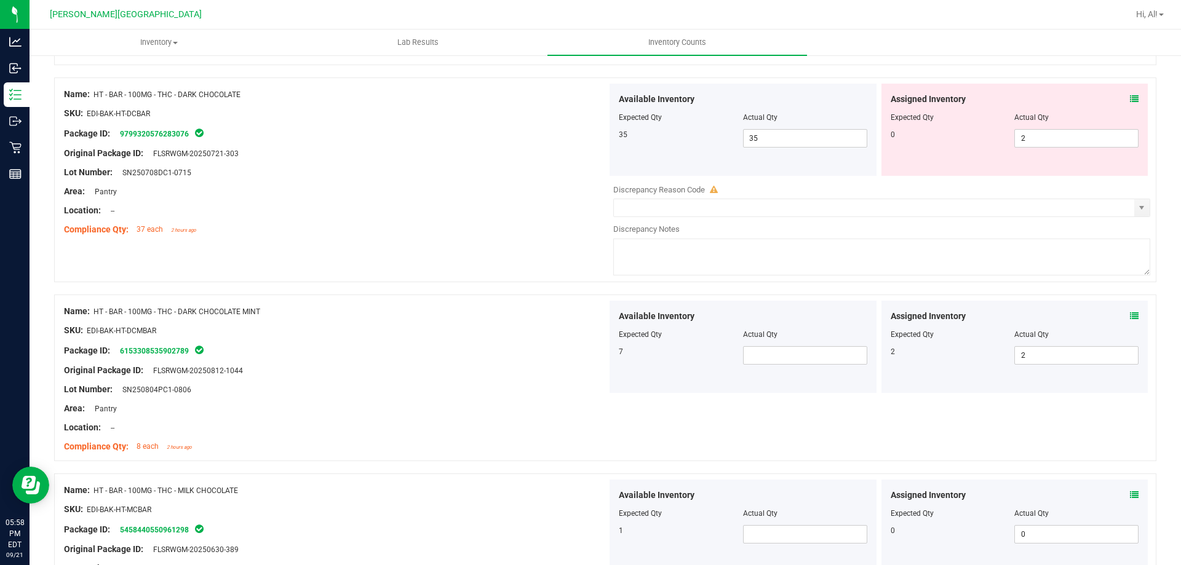
scroll to position [1415, 0]
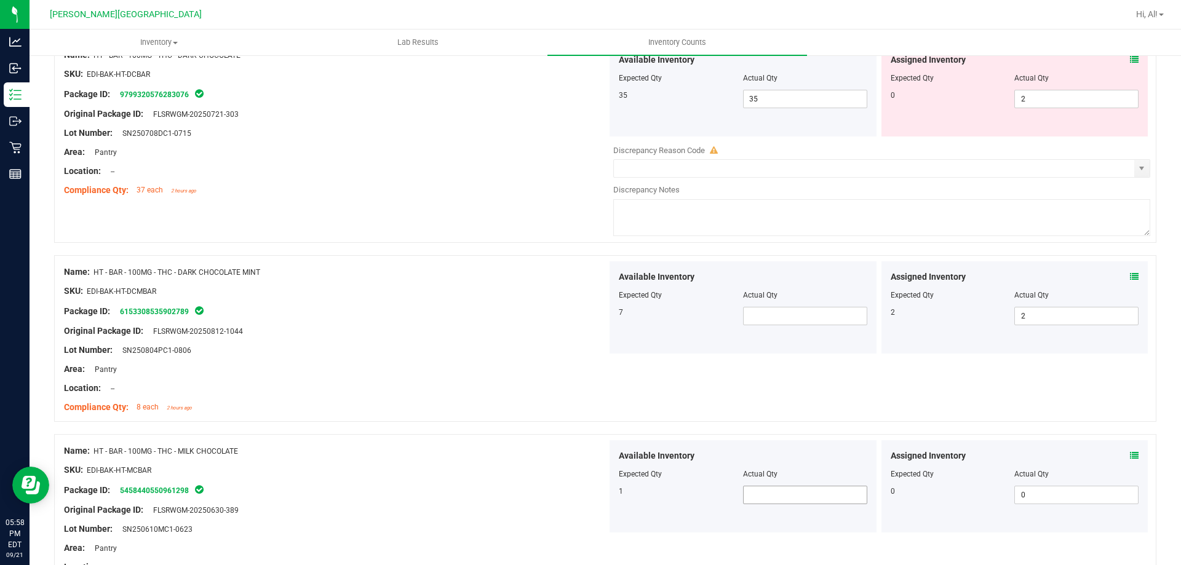
click at [804, 492] on span at bounding box center [805, 495] width 124 height 18
click at [768, 326] on div "Available Inventory Expected Qty Actual Qty 7" at bounding box center [743, 308] width 267 height 92
click at [768, 318] on span at bounding box center [805, 316] width 124 height 18
click at [472, 334] on div "Original Package ID: FLSRWGM-20250812-1044" at bounding box center [335, 331] width 543 height 13
click at [812, 324] on span at bounding box center [805, 316] width 124 height 18
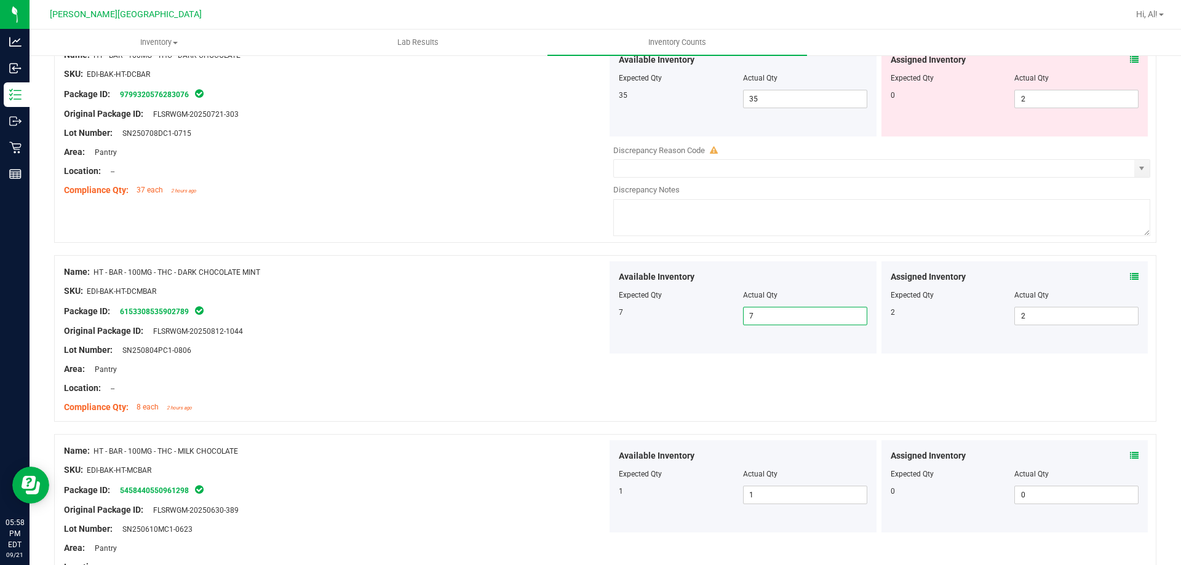
click at [497, 334] on div "Original Package ID: FLSRWGM-20250812-1044" at bounding box center [335, 331] width 543 height 13
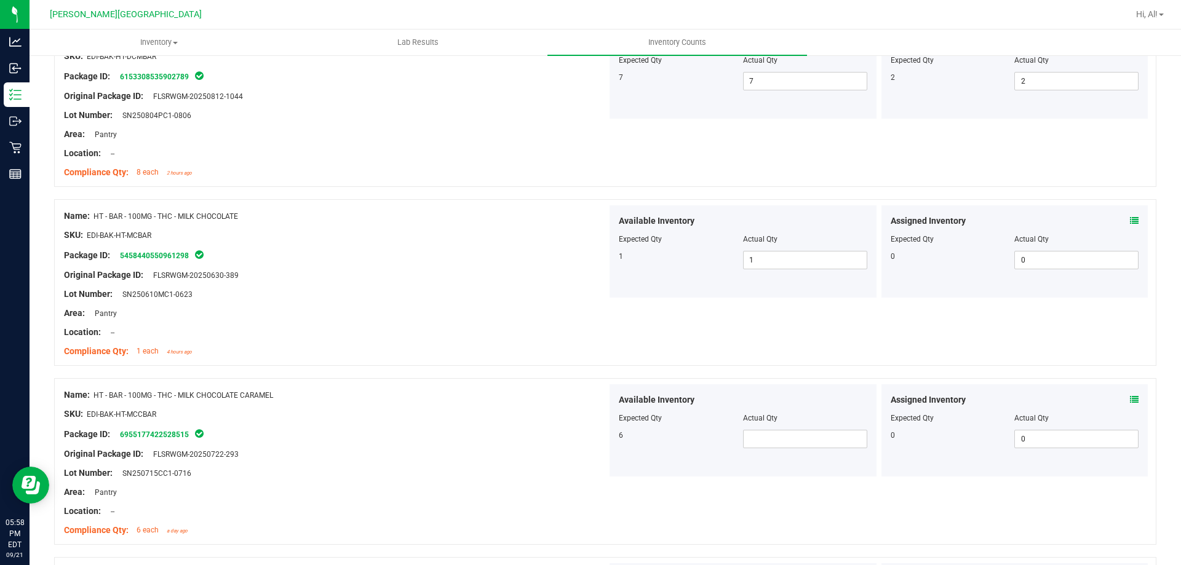
scroll to position [1661, 0]
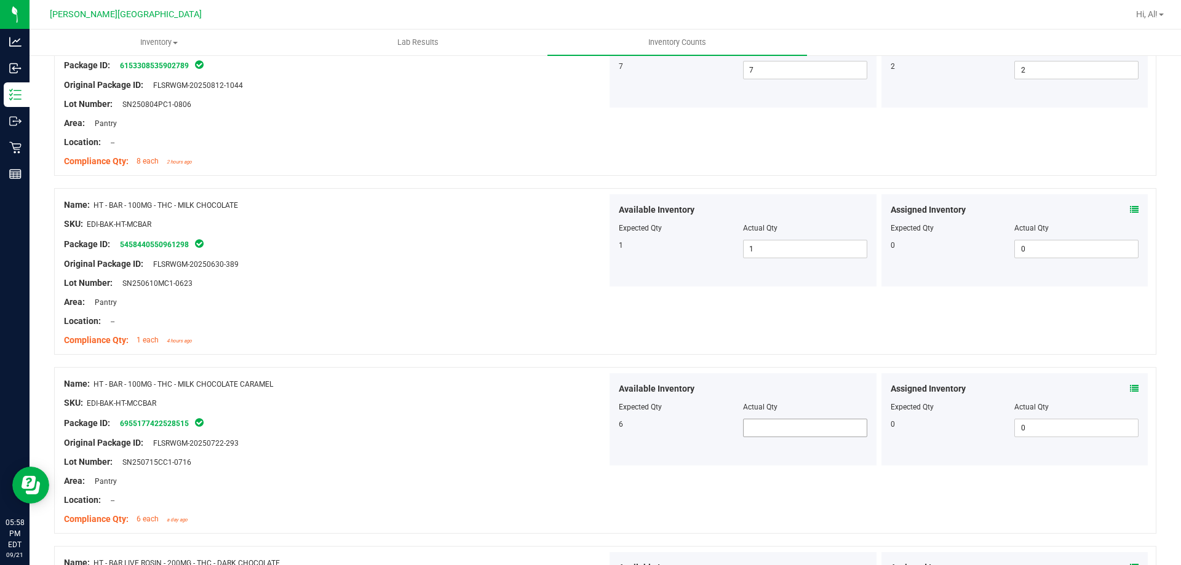
click at [761, 431] on span at bounding box center [805, 428] width 124 height 18
click at [756, 434] on input "text" at bounding box center [805, 428] width 123 height 17
click at [357, 479] on div "Area: Pantry" at bounding box center [335, 481] width 543 height 13
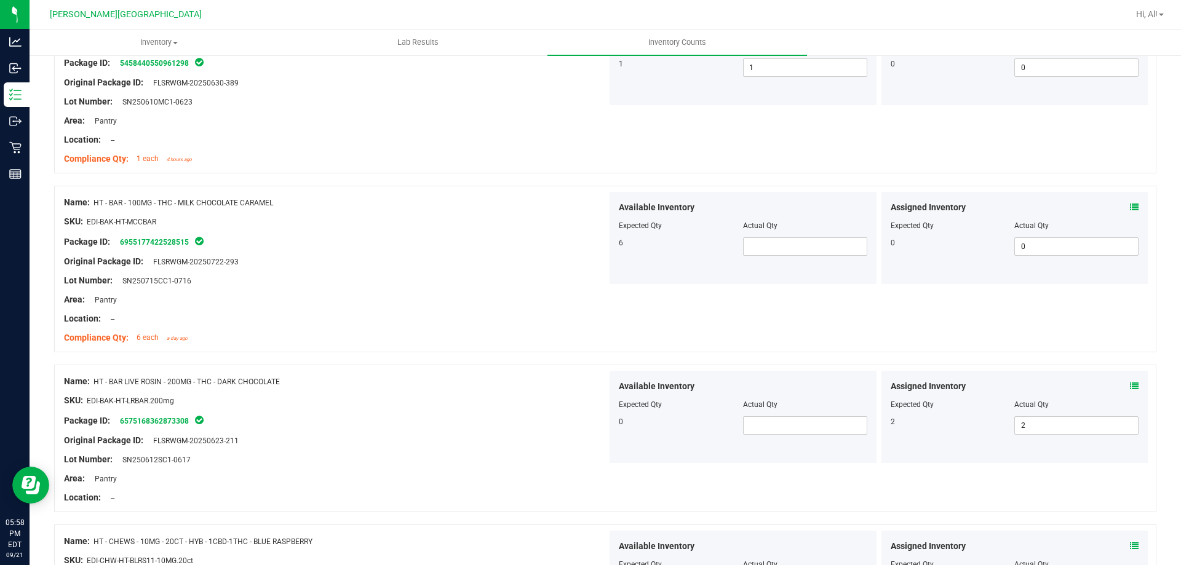
scroll to position [1846, 0]
click at [800, 235] on div "Available Inventory Expected Qty Actual Qty 6" at bounding box center [743, 235] width 267 height 92
click at [799, 235] on span at bounding box center [805, 243] width 124 height 18
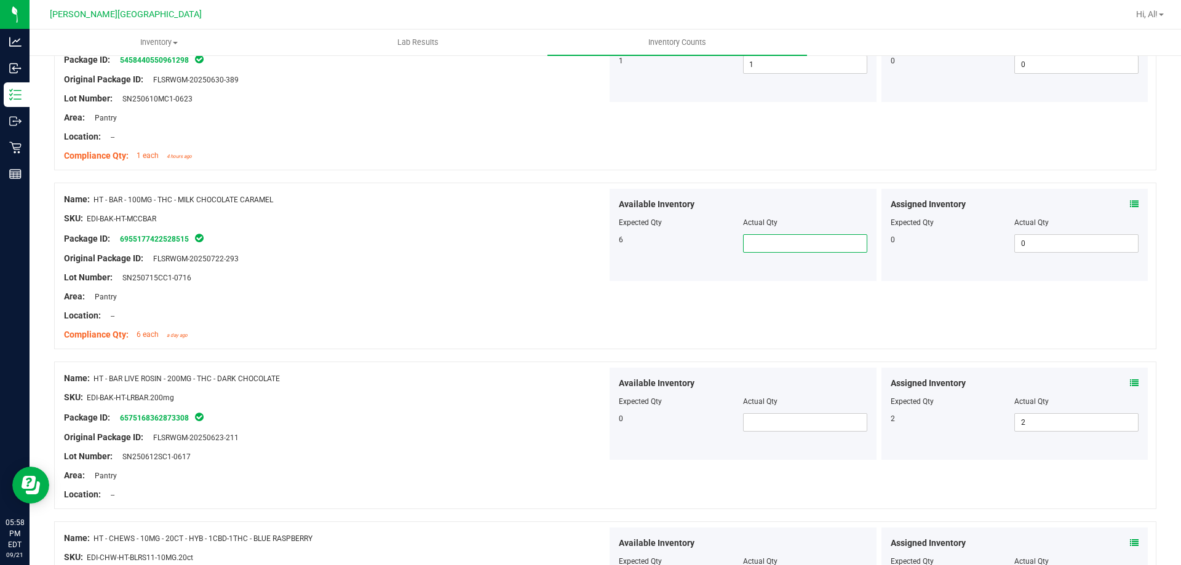
click at [1130, 206] on icon at bounding box center [1134, 204] width 9 height 9
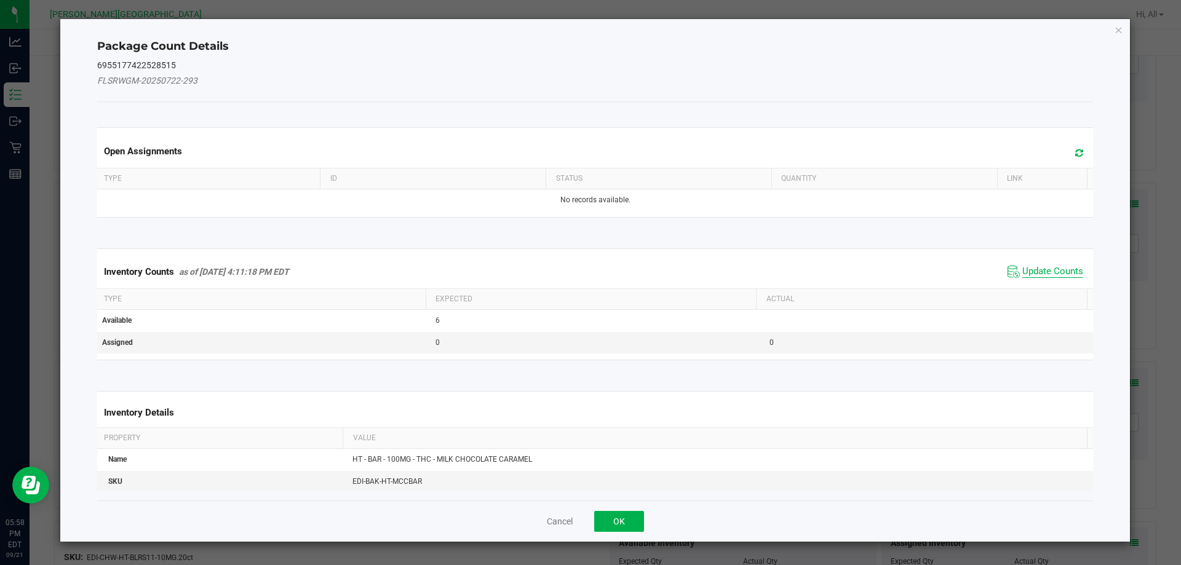
click at [1023, 270] on span "Update Counts" at bounding box center [1053, 272] width 61 height 12
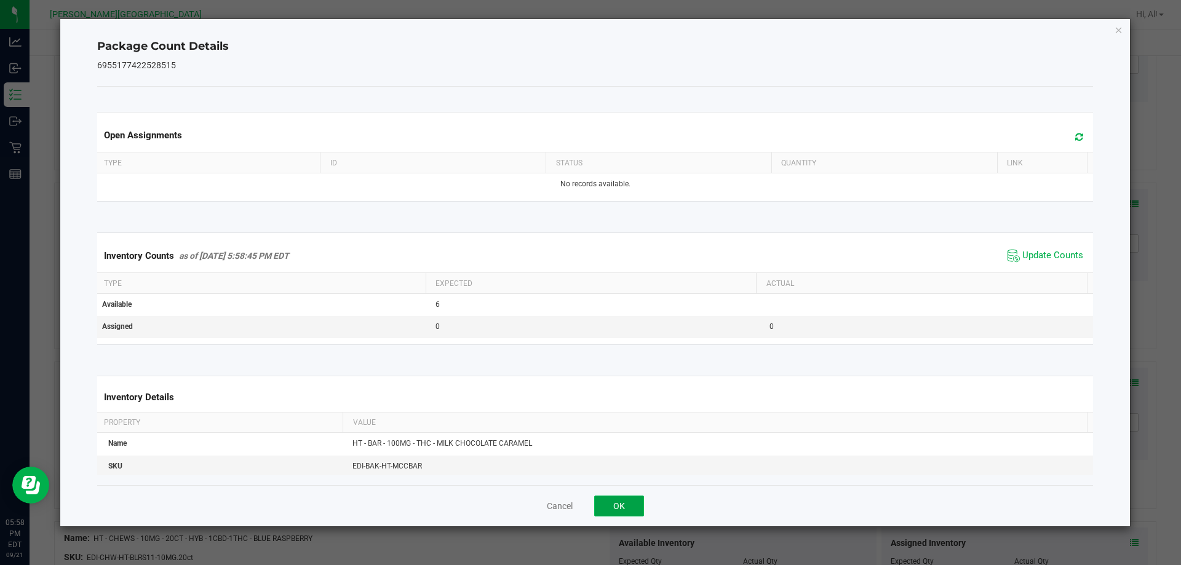
click at [633, 509] on button "OK" at bounding box center [619, 506] width 50 height 21
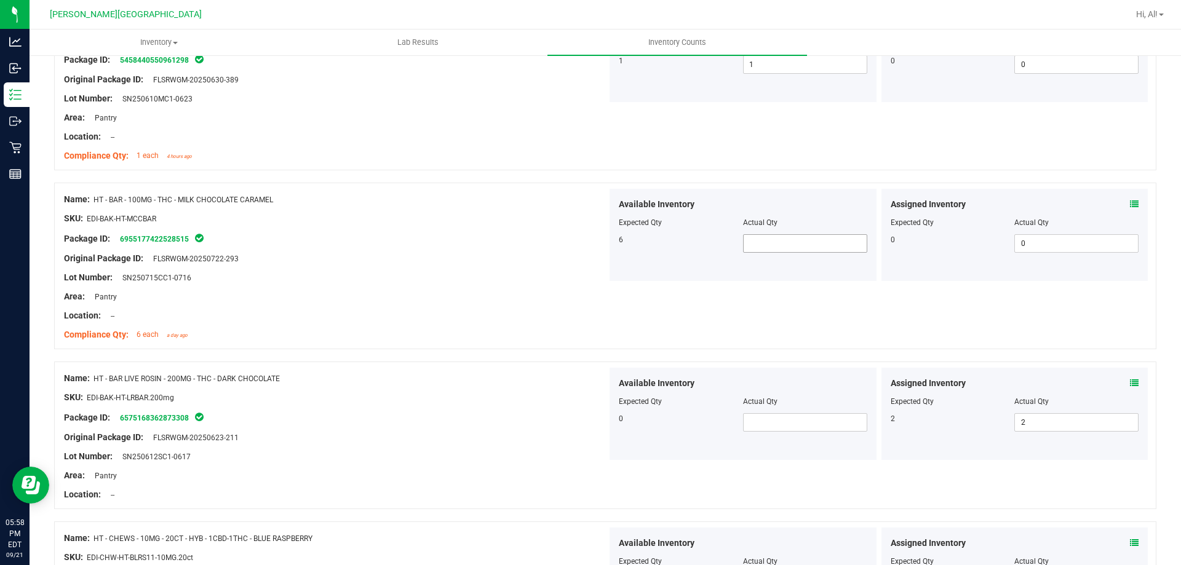
click at [797, 249] on span at bounding box center [805, 243] width 124 height 18
click at [542, 346] on div "Name: HT - BAR - 100MG - THC - MILK CHOCOLATE CARAMEL SKU: EDI-BAK-HT-MCCBAR Pa…" at bounding box center [605, 266] width 1103 height 167
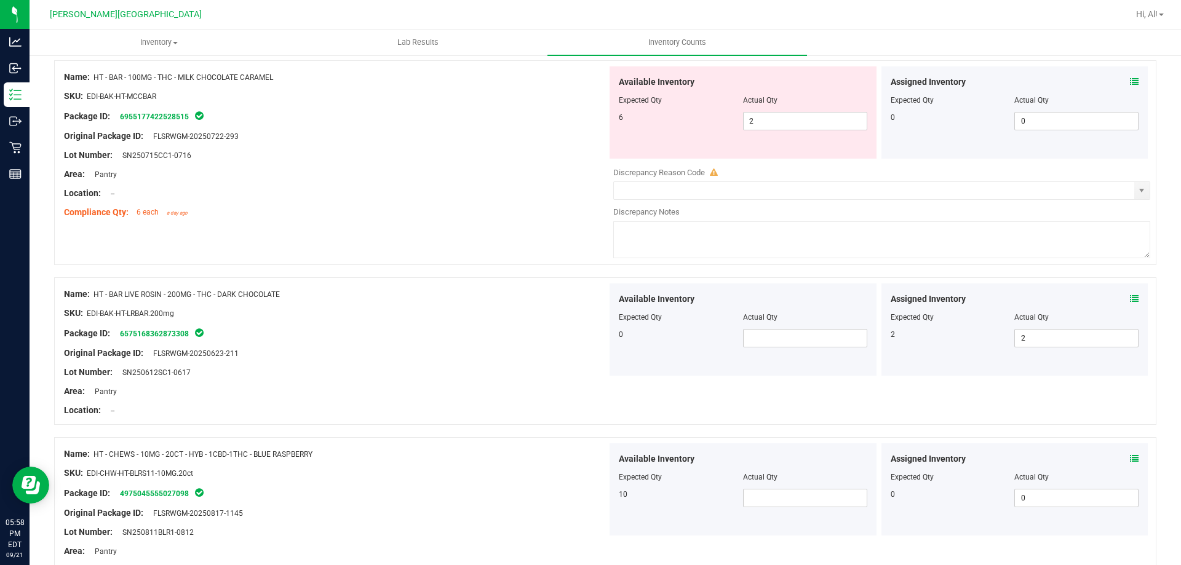
scroll to position [1969, 0]
click at [781, 347] on div "Available Inventory Expected Qty Actual Qty 0" at bounding box center [743, 329] width 267 height 92
click at [790, 321] on div "Actual Qty" at bounding box center [805, 316] width 124 height 11
click at [781, 337] on span at bounding box center [805, 338] width 124 height 18
click at [409, 358] on div "Original Package ID: FLSRWGM-20250623-211" at bounding box center [335, 352] width 543 height 13
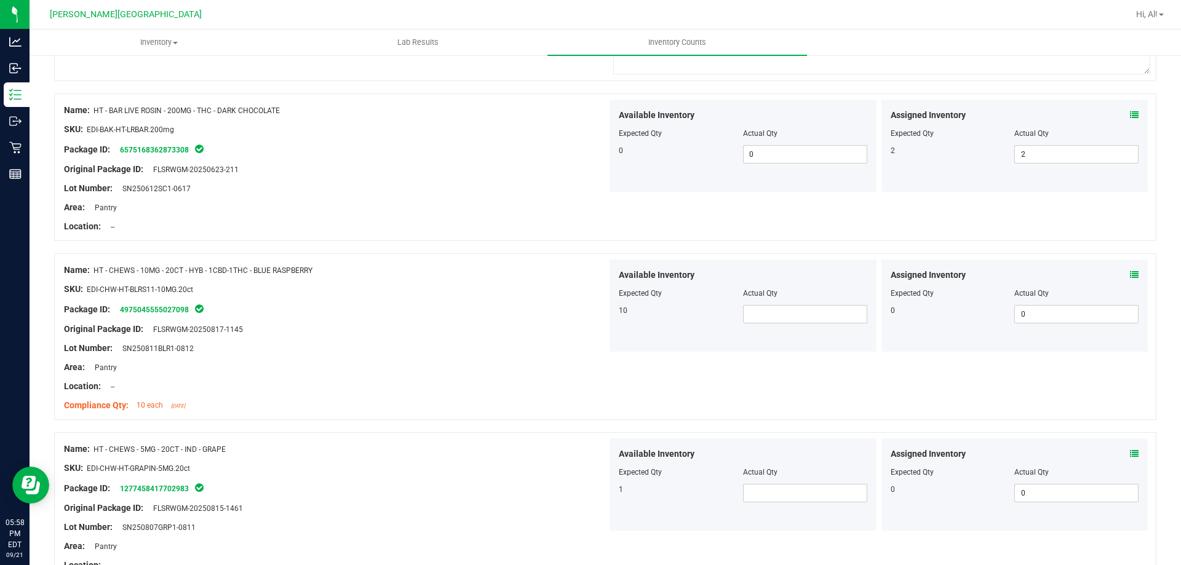
scroll to position [2154, 0]
drag, startPoint x: 811, startPoint y: 300, endPoint x: 797, endPoint y: 325, distance: 28.4
click at [809, 303] on div at bounding box center [743, 301] width 249 height 6
click at [797, 314] on span at bounding box center [805, 313] width 124 height 18
click at [797, 318] on input "text" at bounding box center [805, 313] width 123 height 17
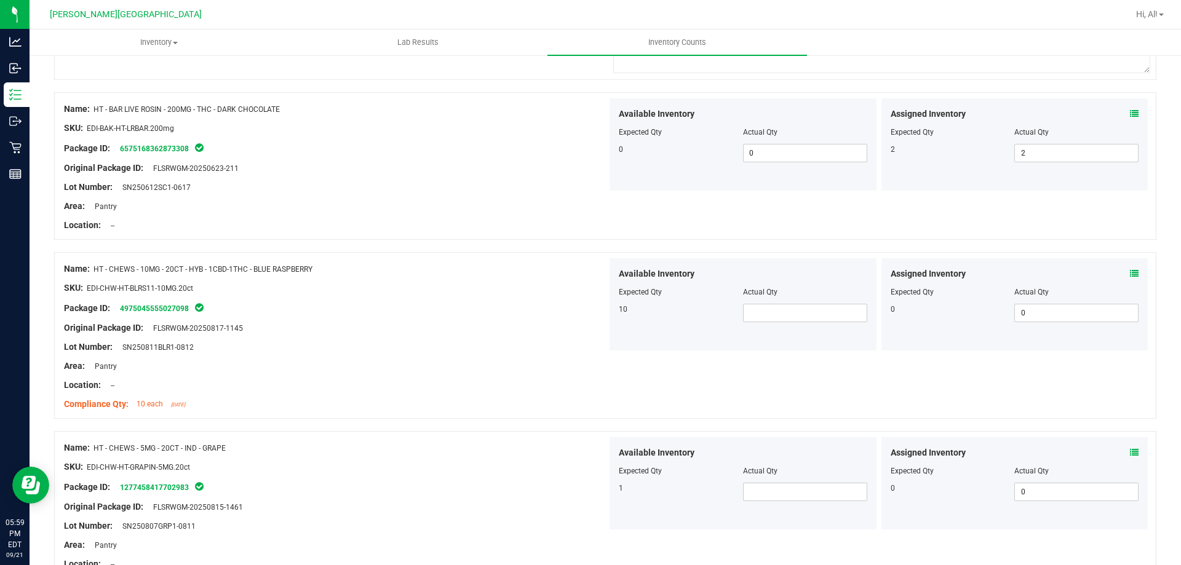
click at [1130, 272] on icon at bounding box center [1134, 274] width 9 height 9
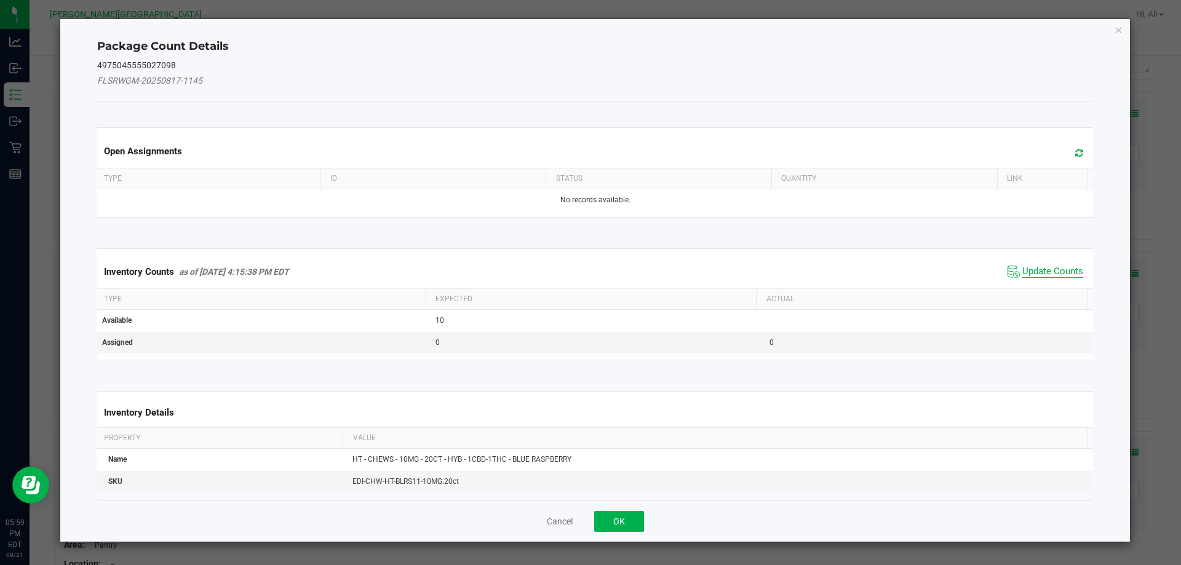
click at [1031, 274] on span "Update Counts" at bounding box center [1053, 272] width 61 height 12
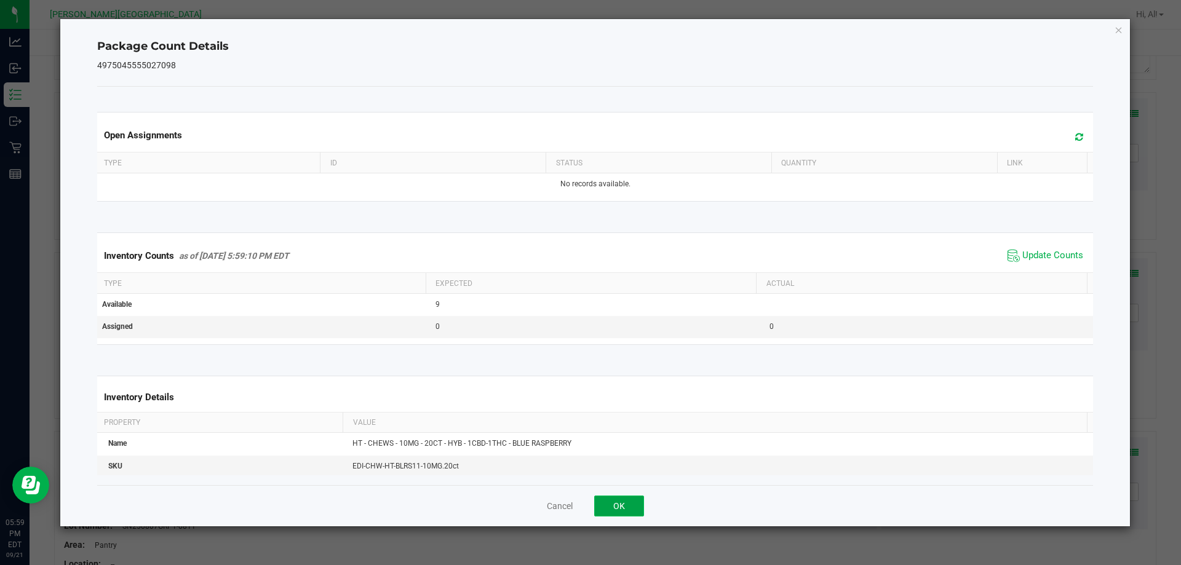
click at [613, 509] on button "OK" at bounding box center [619, 506] width 50 height 21
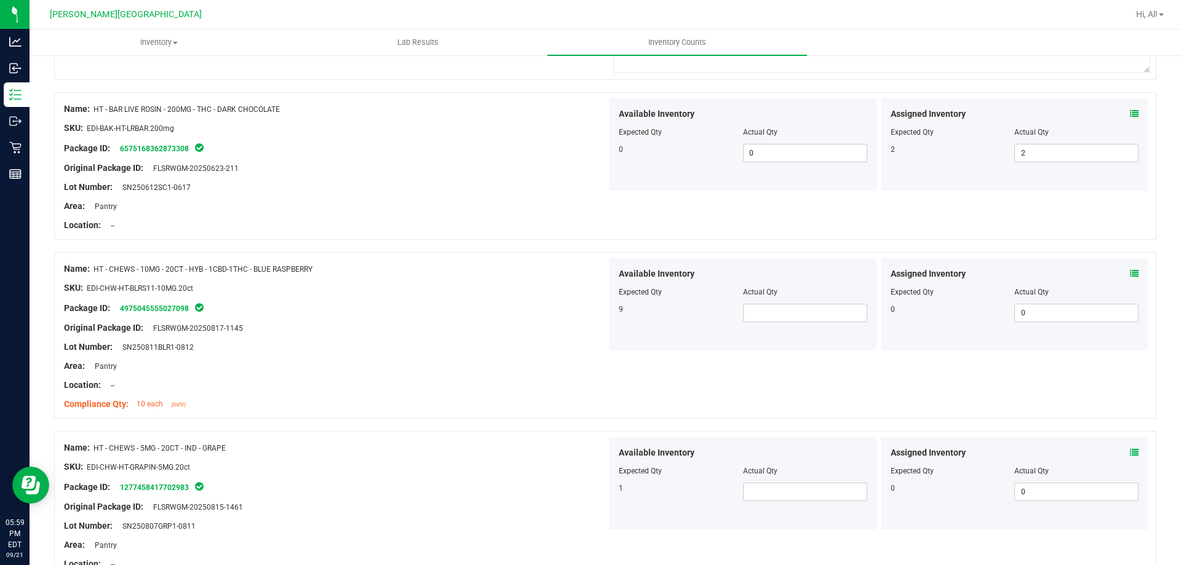
click at [762, 302] on div at bounding box center [743, 301] width 249 height 6
click at [761, 303] on div at bounding box center [743, 301] width 249 height 6
click at [762, 304] on span at bounding box center [805, 313] width 124 height 18
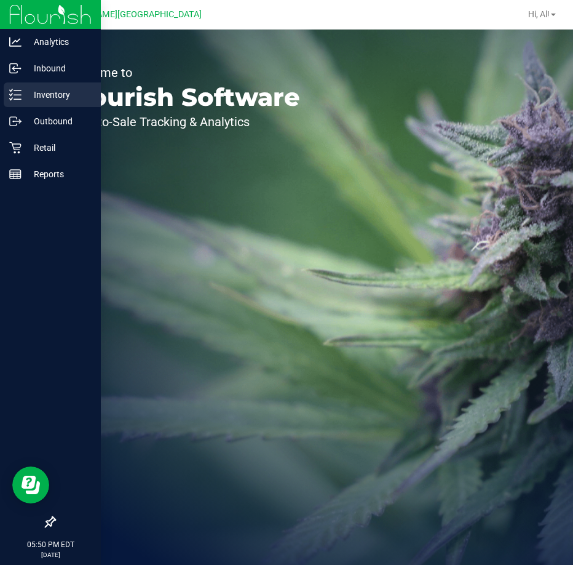
click at [47, 102] on div "Inventory" at bounding box center [52, 94] width 97 height 25
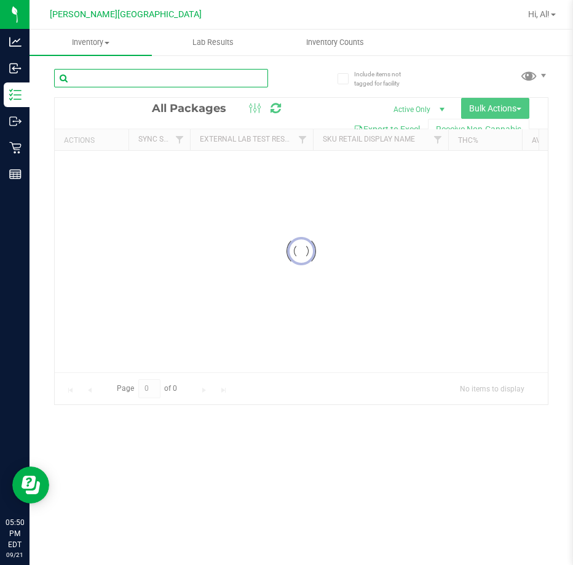
click at [112, 78] on div "Inventory All packages All inventory Waste log Create inventory Lab Results Inv…" at bounding box center [302, 297] width 544 height 535
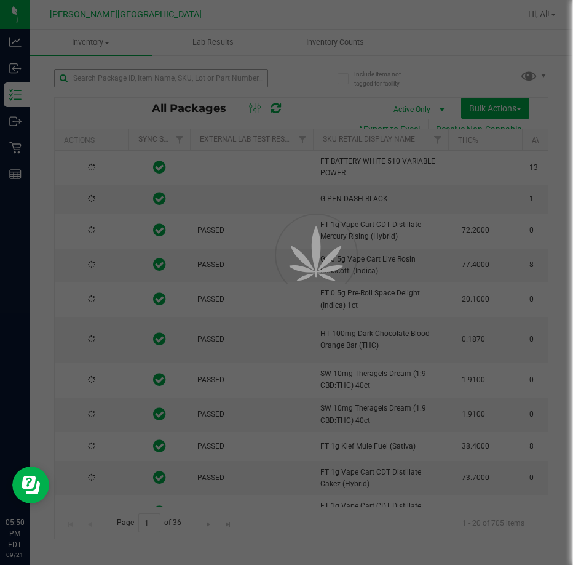
click at [112, 78] on div at bounding box center [286, 282] width 573 height 565
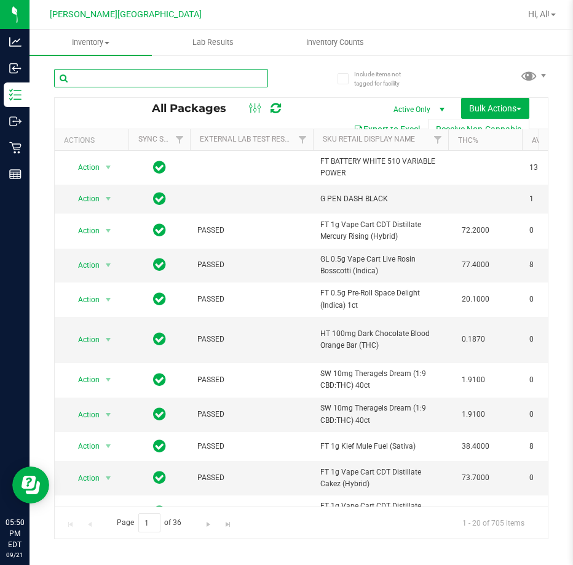
drag, startPoint x: 118, startPoint y: 75, endPoint x: 114, endPoint y: 83, distance: 8.8
click at [119, 74] on input "text" at bounding box center [161, 78] width 214 height 18
click at [114, 82] on input "text" at bounding box center [161, 78] width 214 height 18
type input "taster"
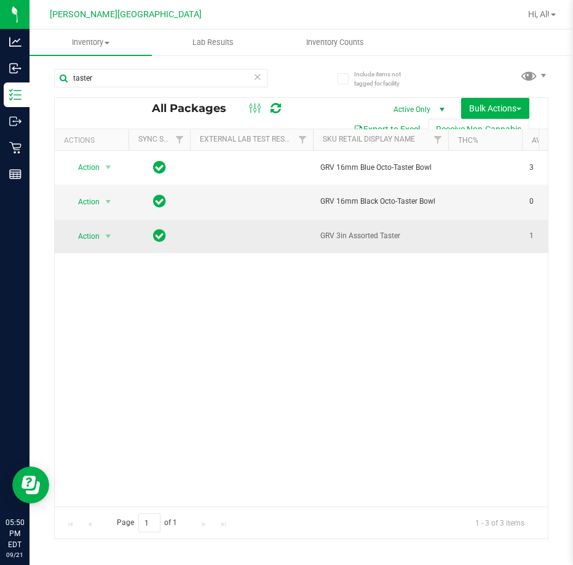
drag, startPoint x: 376, startPoint y: 236, endPoint x: 406, endPoint y: 235, distance: 30.2
click at [406, 235] on span "GRV 3in Assorted Taster" at bounding box center [381, 236] width 121 height 12
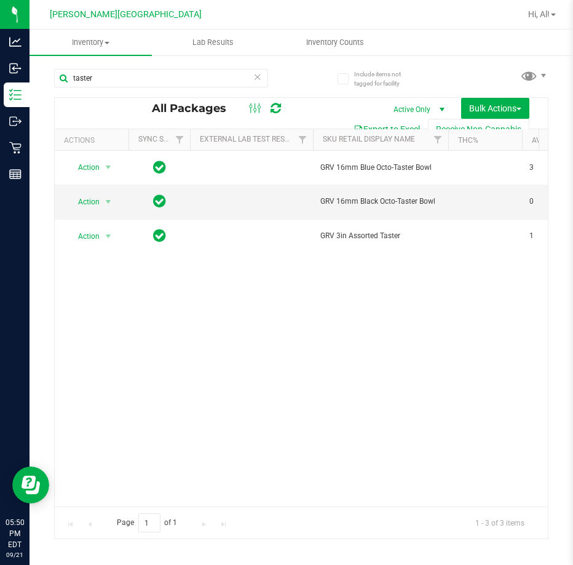
click at [396, 345] on div "Action Action Adjust qty Create package Edit attributes Global inventory Locate…" at bounding box center [301, 329] width 493 height 356
click at [501, 368] on div "Action Action Adjust qty Create package Edit attributes Global inventory Locate…" at bounding box center [301, 329] width 493 height 356
click at [452, 334] on div "Action Action Adjust qty Create package Edit attributes Global inventory Locate…" at bounding box center [301, 329] width 493 height 356
click at [257, 79] on icon at bounding box center [258, 76] width 9 height 15
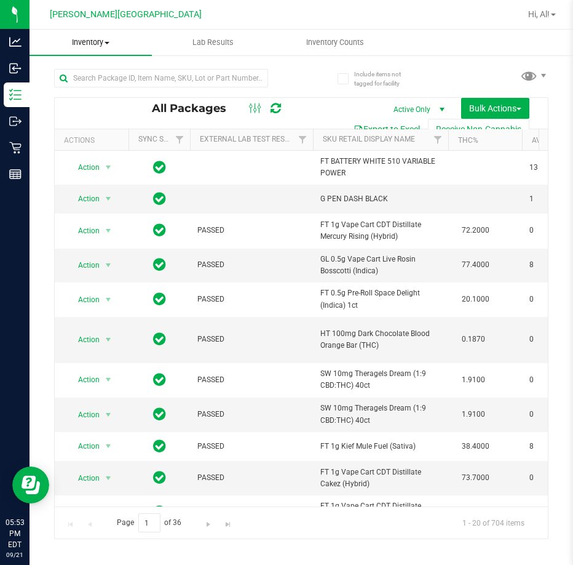
click at [113, 33] on uib-tab-heading "Inventory All packages All inventory Waste log Create inventory" at bounding box center [91, 43] width 122 height 26
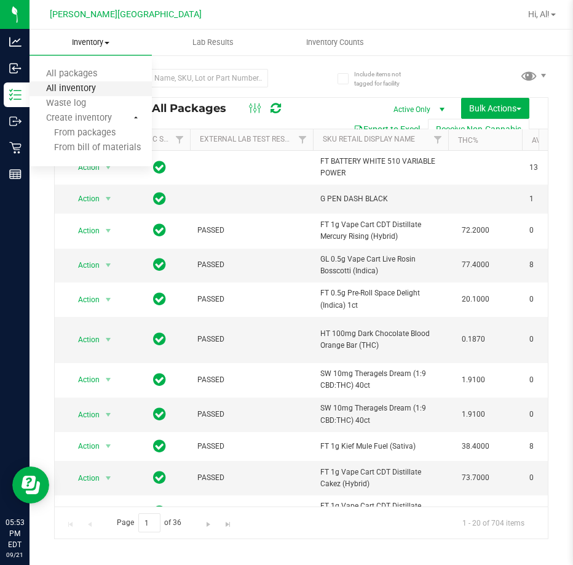
click at [89, 84] on span "All inventory" at bounding box center [71, 89] width 83 height 10
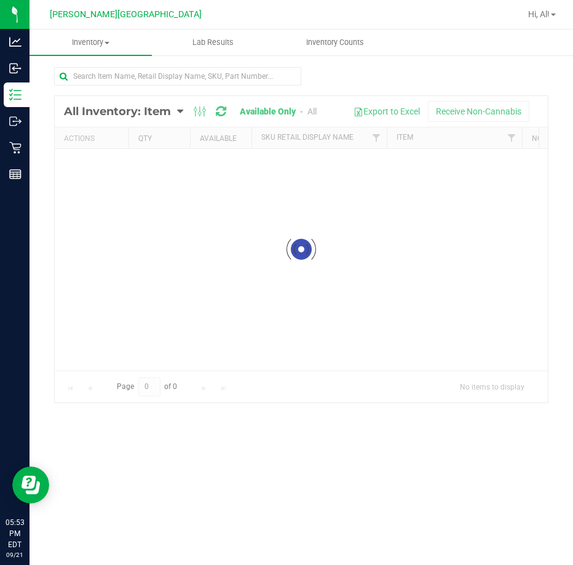
click at [314, 304] on div at bounding box center [301, 249] width 493 height 306
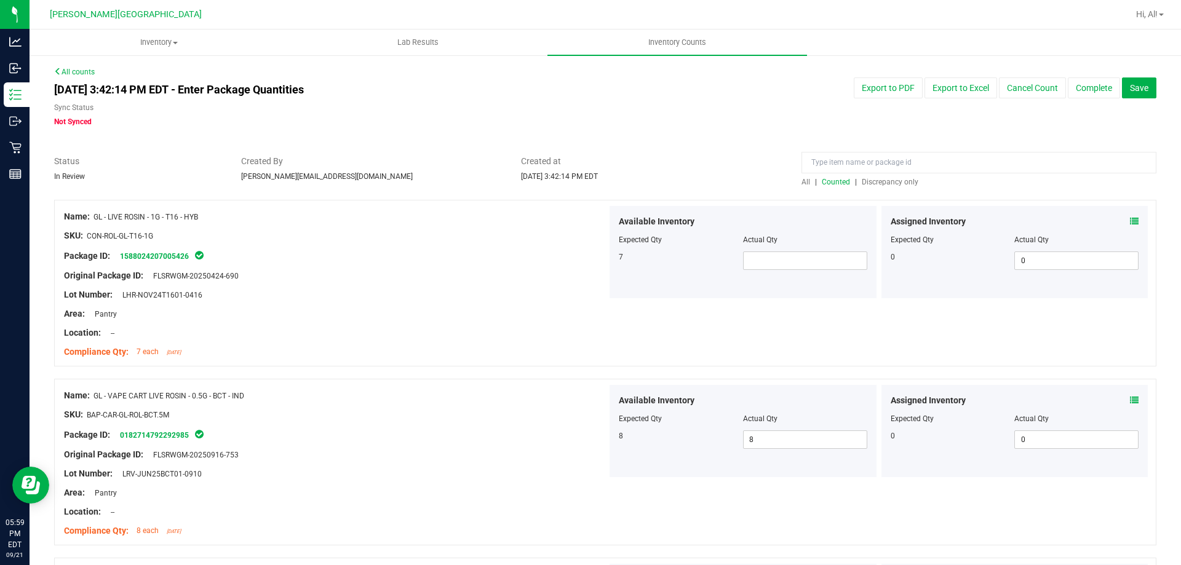
scroll to position [2154, 0]
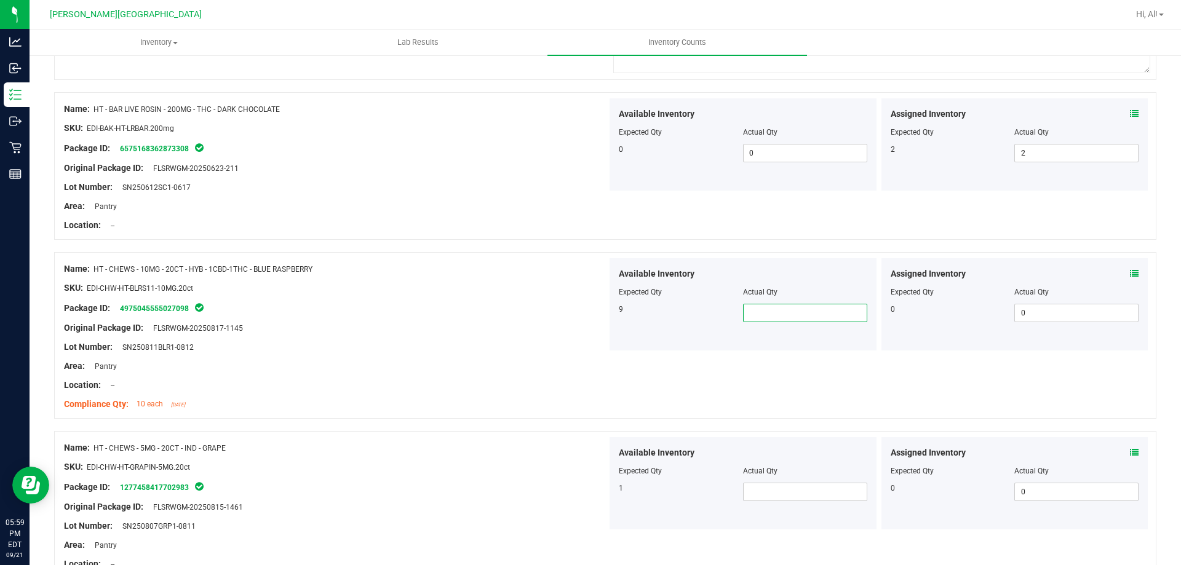
click at [780, 305] on input "text" at bounding box center [805, 313] width 123 height 17
click at [775, 319] on input "text" at bounding box center [805, 313] width 123 height 17
click at [821, 314] on input "text" at bounding box center [805, 313] width 123 height 17
click at [802, 310] on input "text" at bounding box center [805, 313] width 123 height 17
click at [775, 306] on input "text" at bounding box center [805, 313] width 123 height 17
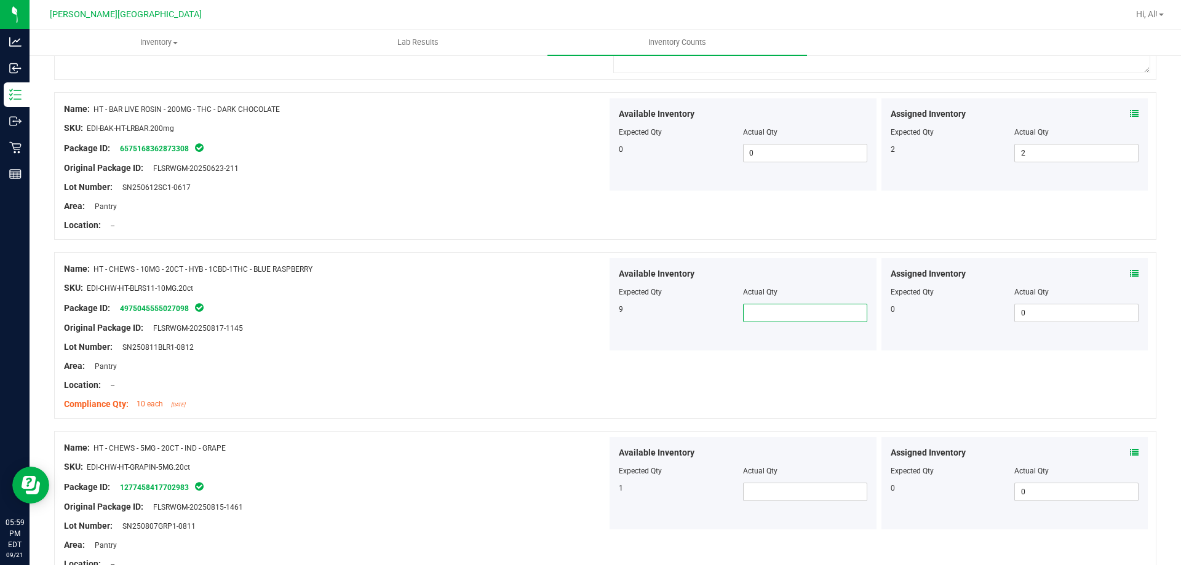
click at [775, 306] on input "text" at bounding box center [805, 313] width 123 height 17
type input "9"
drag, startPoint x: 353, startPoint y: 338, endPoint x: 351, endPoint y: 332, distance: 7.0
click at [353, 338] on div at bounding box center [335, 338] width 543 height 6
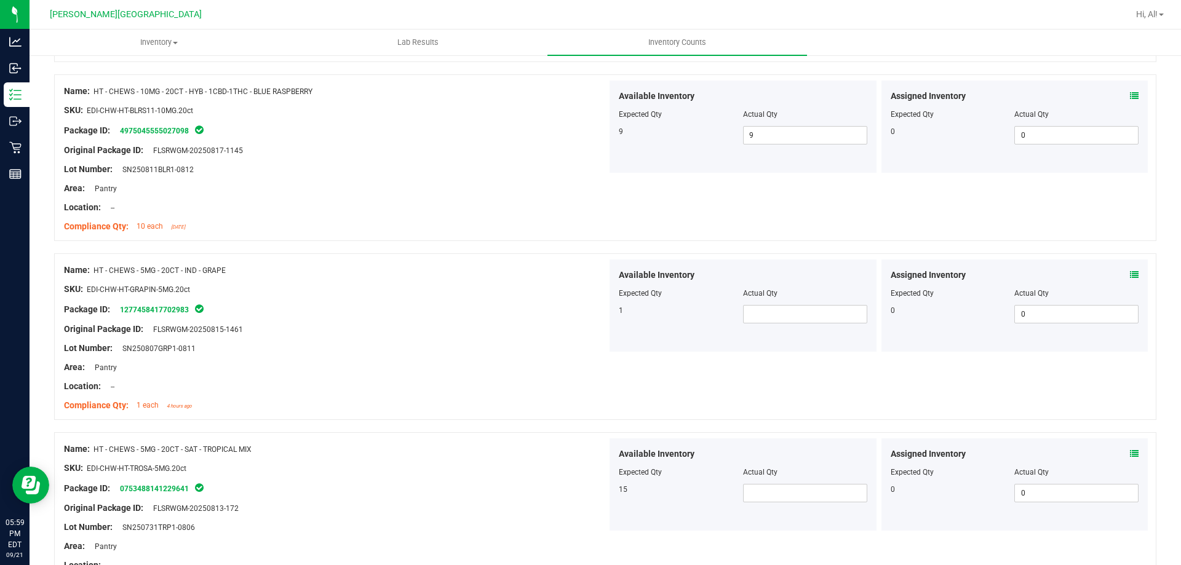
scroll to position [2338, 0]
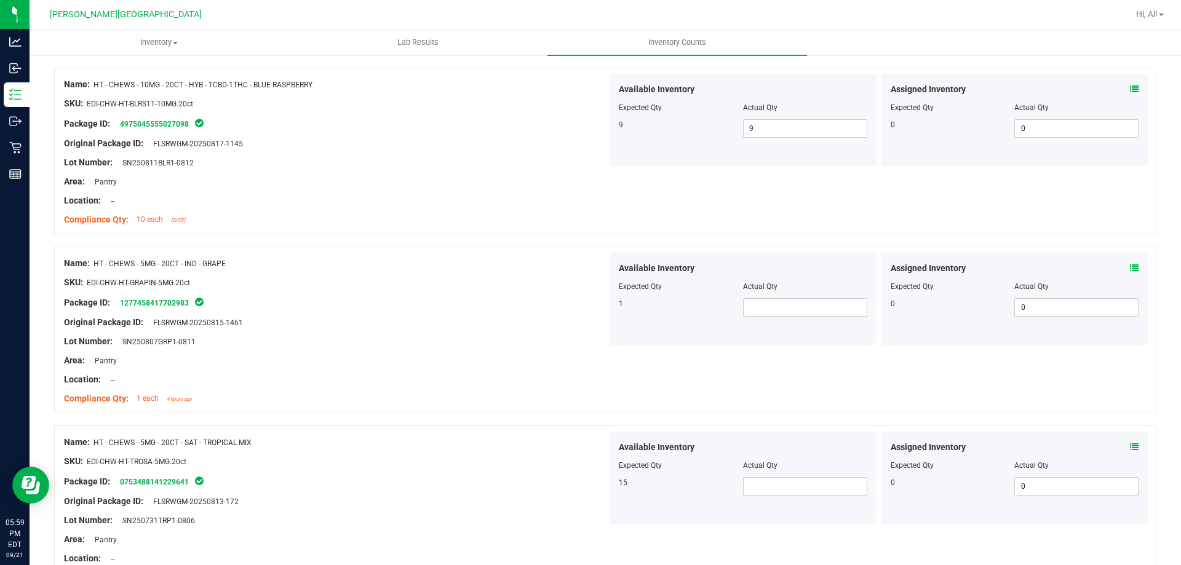
click at [850, 291] on div "Actual Qty" at bounding box center [805, 286] width 124 height 11
click at [826, 303] on span at bounding box center [805, 307] width 124 height 18
click at [826, 308] on input "text" at bounding box center [805, 307] width 123 height 17
click at [1130, 273] on span at bounding box center [1134, 268] width 9 height 13
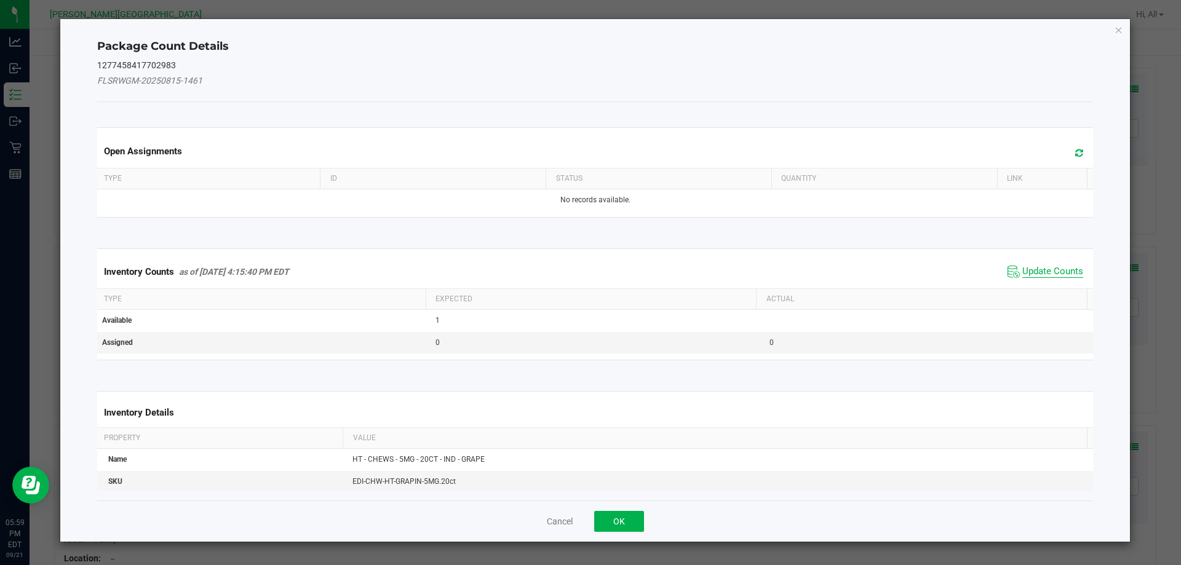
click at [1030, 274] on span "Update Counts" at bounding box center [1053, 272] width 61 height 12
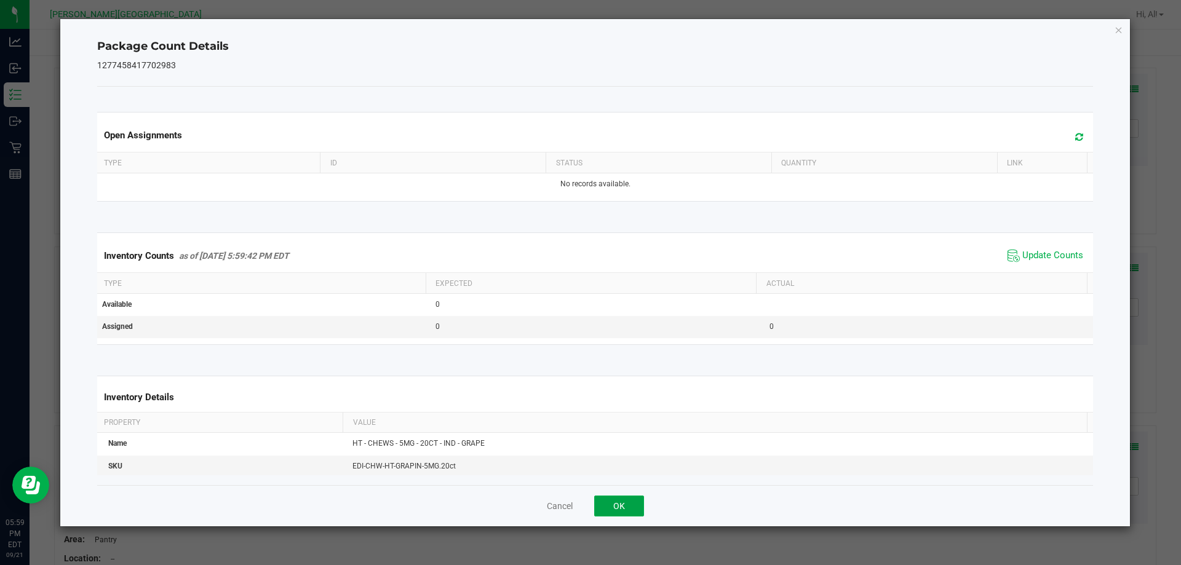
click at [602, 507] on button "OK" at bounding box center [619, 506] width 50 height 21
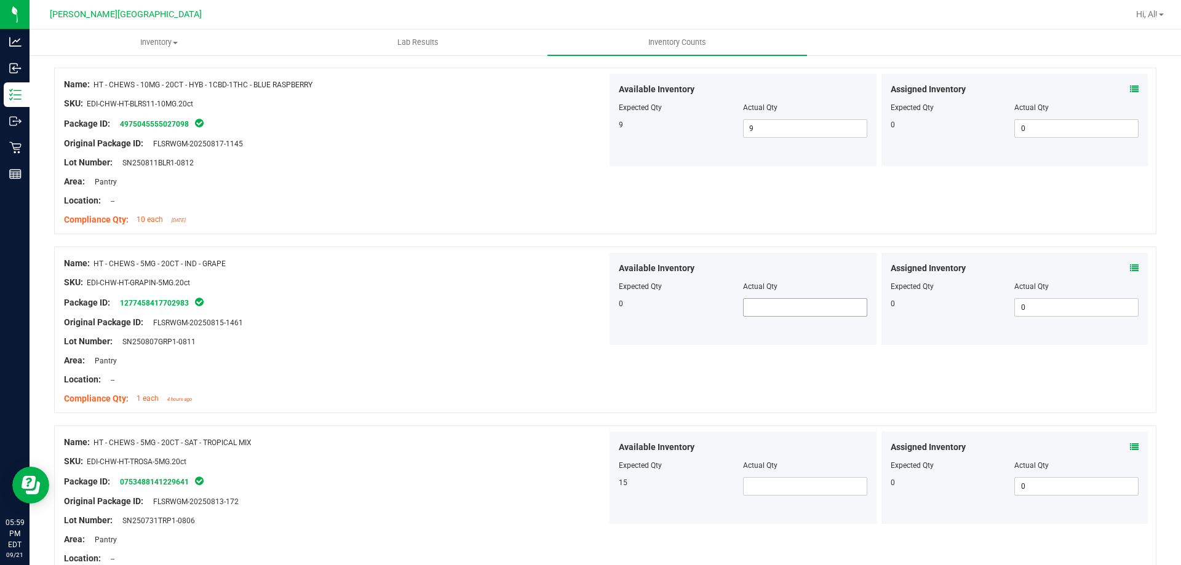
click at [743, 308] on span at bounding box center [805, 307] width 124 height 18
click at [749, 306] on input "text" at bounding box center [805, 307] width 123 height 17
type input "0"
click at [337, 367] on div at bounding box center [335, 370] width 543 height 6
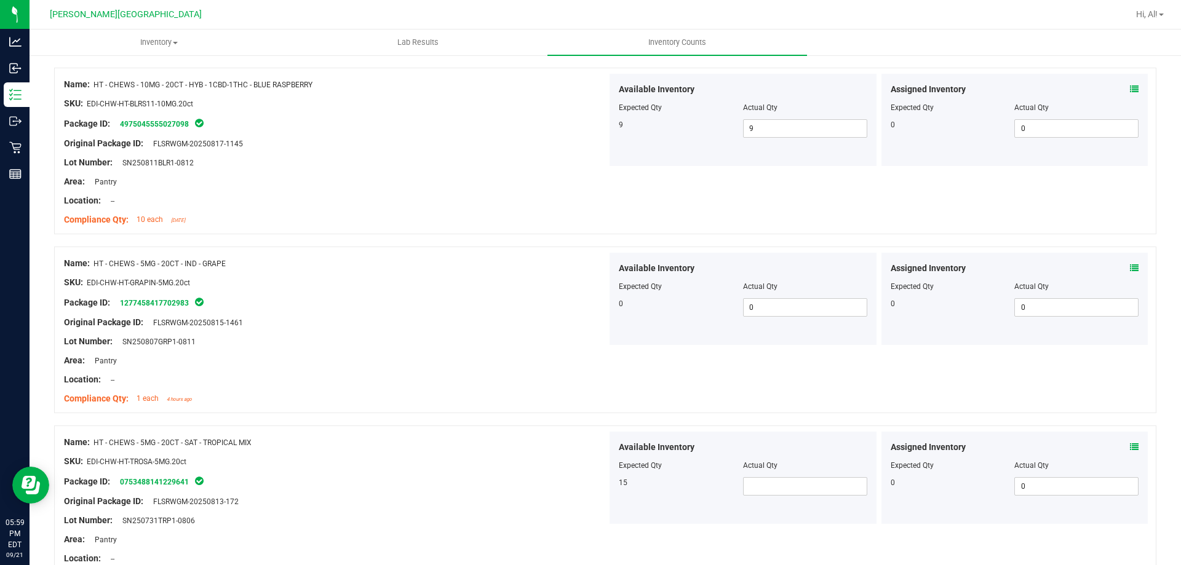
click at [1130, 445] on icon at bounding box center [1134, 447] width 9 height 9
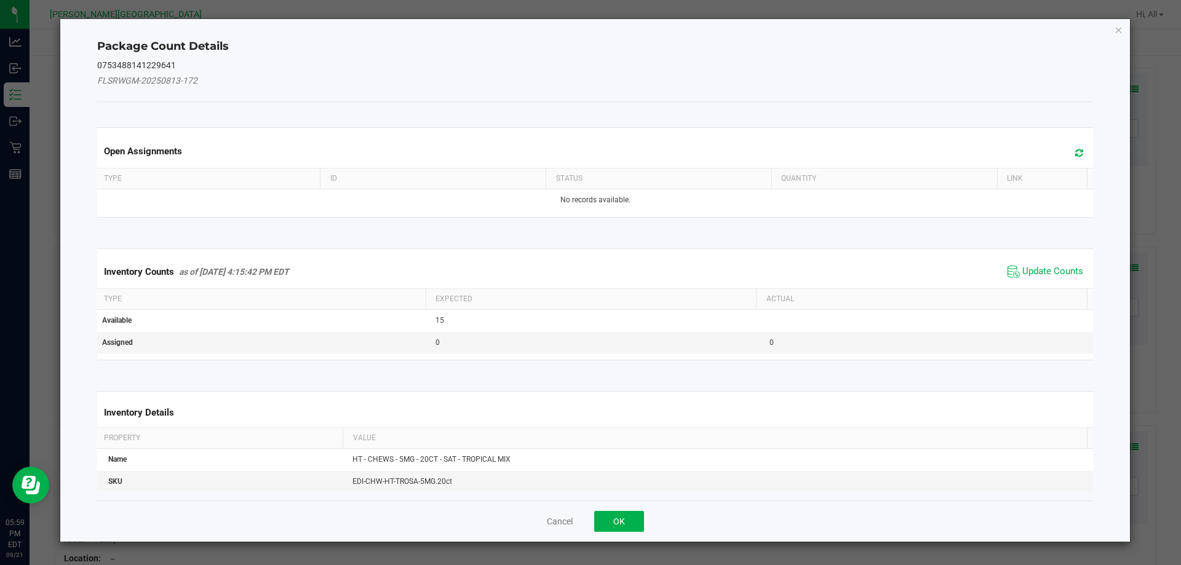
click at [1013, 282] on div "Inventory Counts as of Sep 21, 2025 4:15:42 PM EDT Update Counts" at bounding box center [596, 271] width 1002 height 33
click at [1023, 271] on span "Update Counts" at bounding box center [1053, 272] width 61 height 12
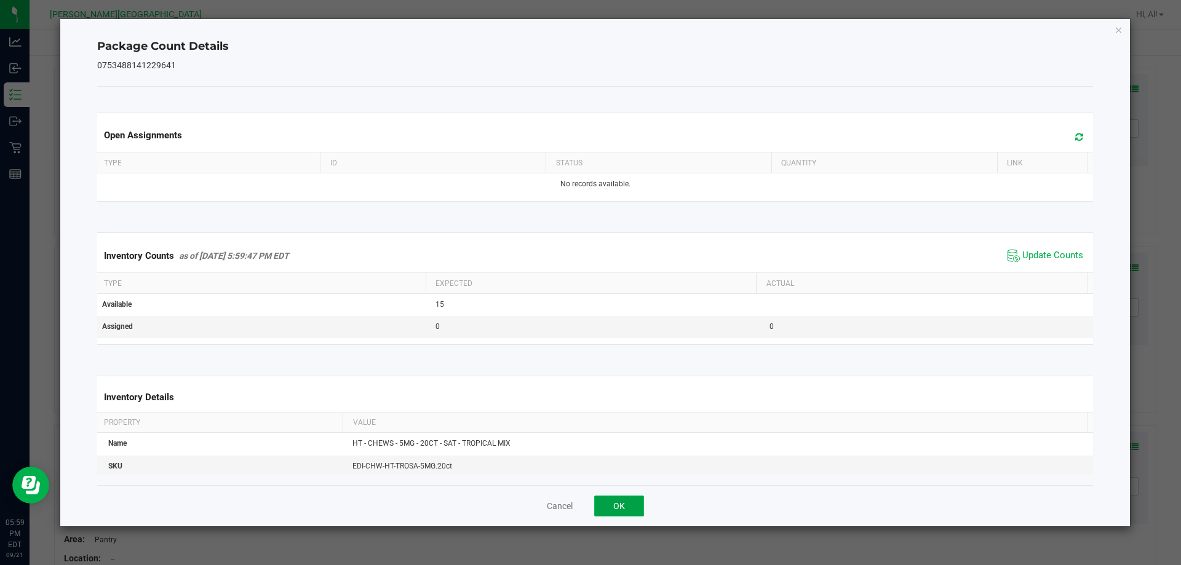
click at [630, 511] on button "OK" at bounding box center [619, 506] width 50 height 21
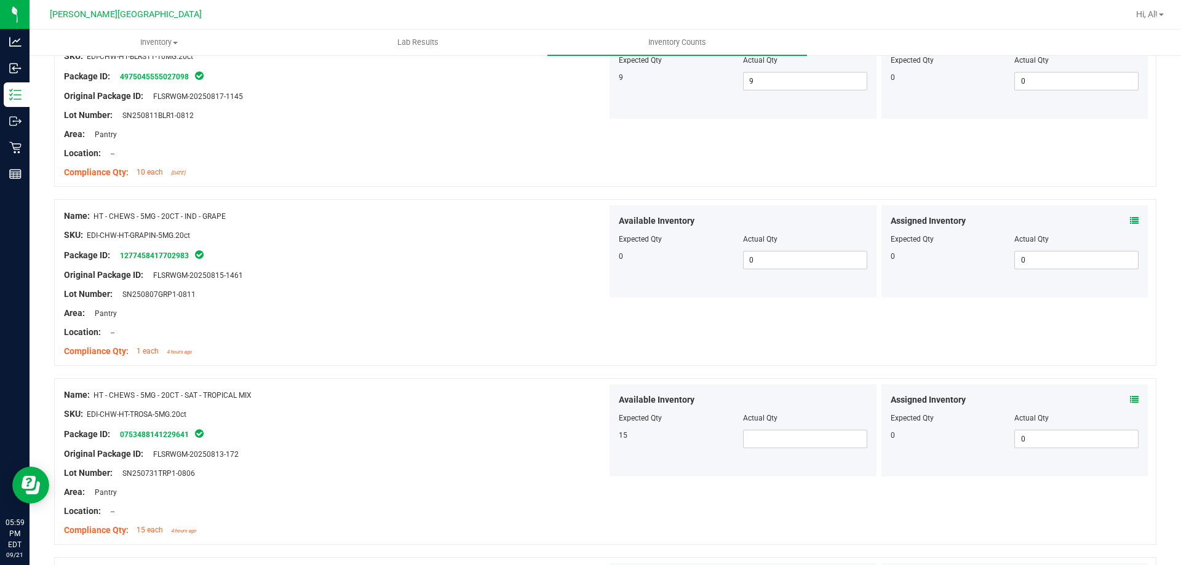
scroll to position [2523, 0]
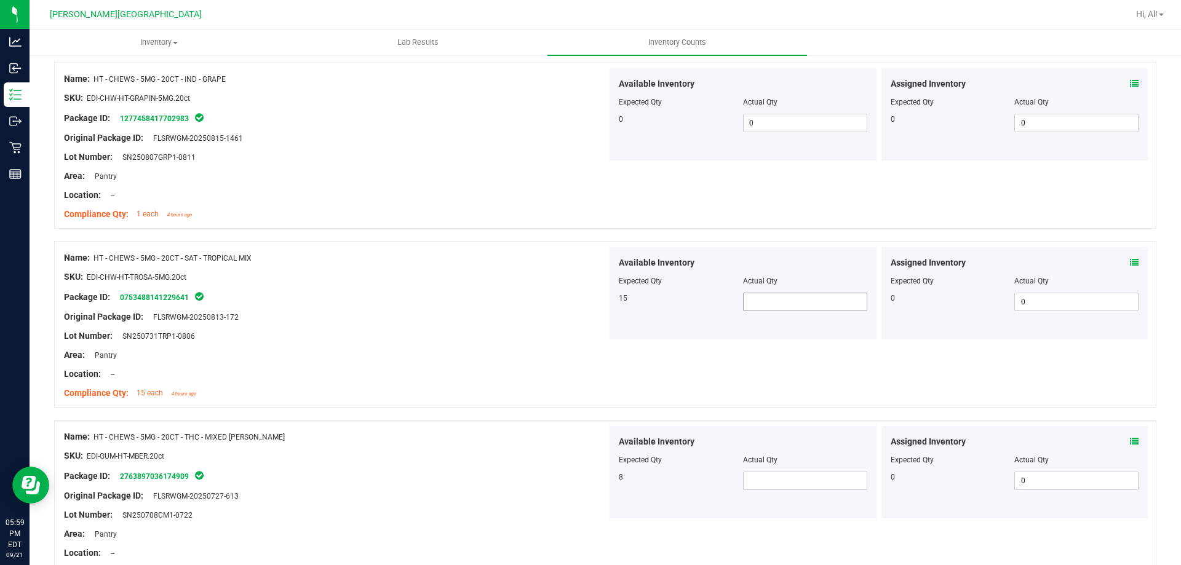
click at [825, 296] on span at bounding box center [805, 302] width 124 height 18
type input "15"
click at [465, 287] on div at bounding box center [335, 287] width 543 height 6
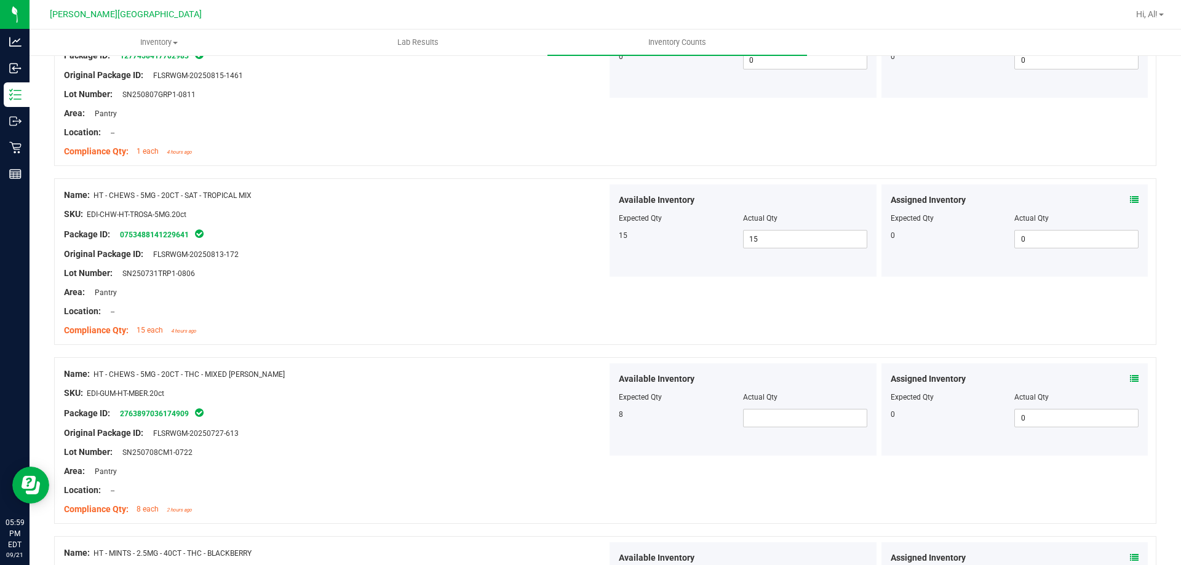
scroll to position [2646, 0]
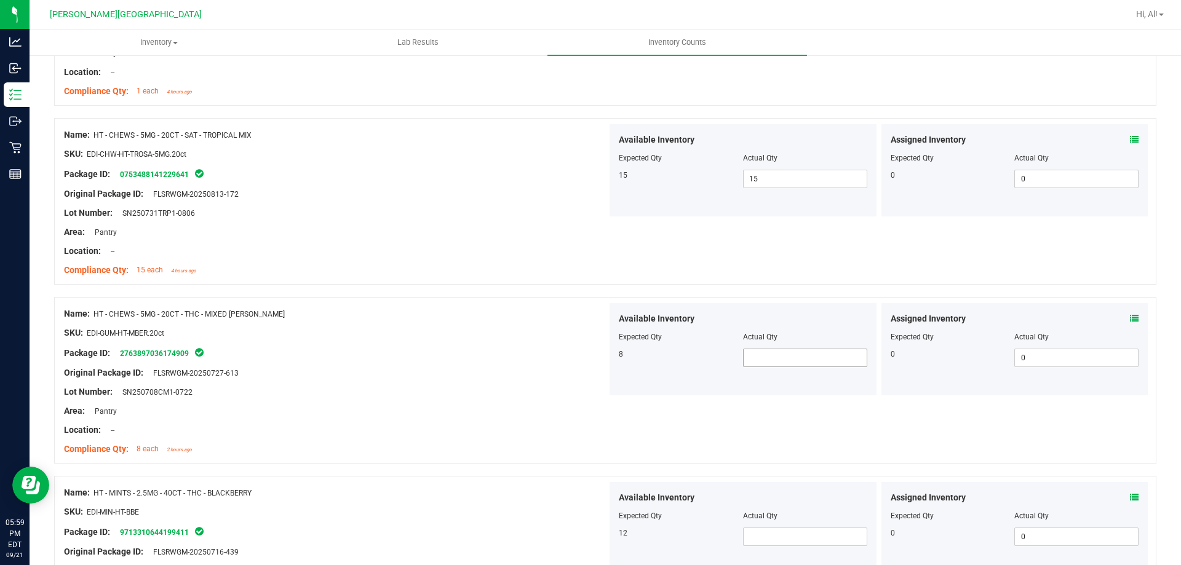
click at [761, 359] on span at bounding box center [805, 358] width 124 height 18
drag, startPoint x: 148, startPoint y: 313, endPoint x: 289, endPoint y: 310, distance: 140.3
click at [273, 310] on div "Name: HT - CHEWS - 5MG - 20CT - THC - MIXED BERRY" at bounding box center [335, 314] width 543 height 13
click at [813, 366] on span at bounding box center [805, 358] width 124 height 18
click at [813, 366] on input "text" at bounding box center [805, 358] width 123 height 17
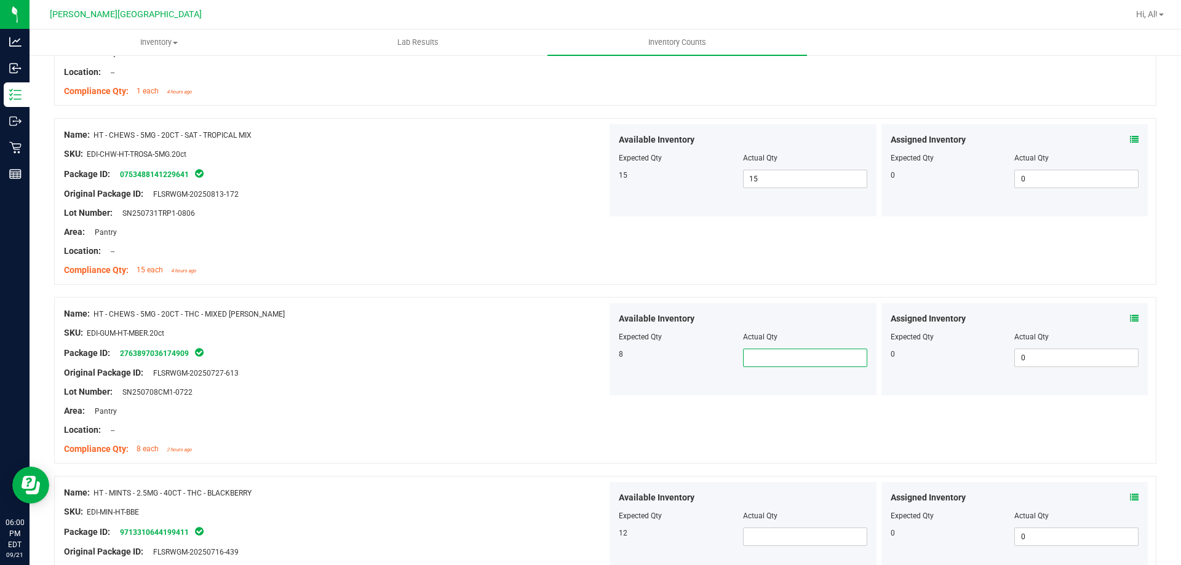
type input "1"
click at [1123, 308] on div "Assigned Inventory Expected Qty Actual Qty 0 0 0" at bounding box center [1015, 349] width 267 height 92
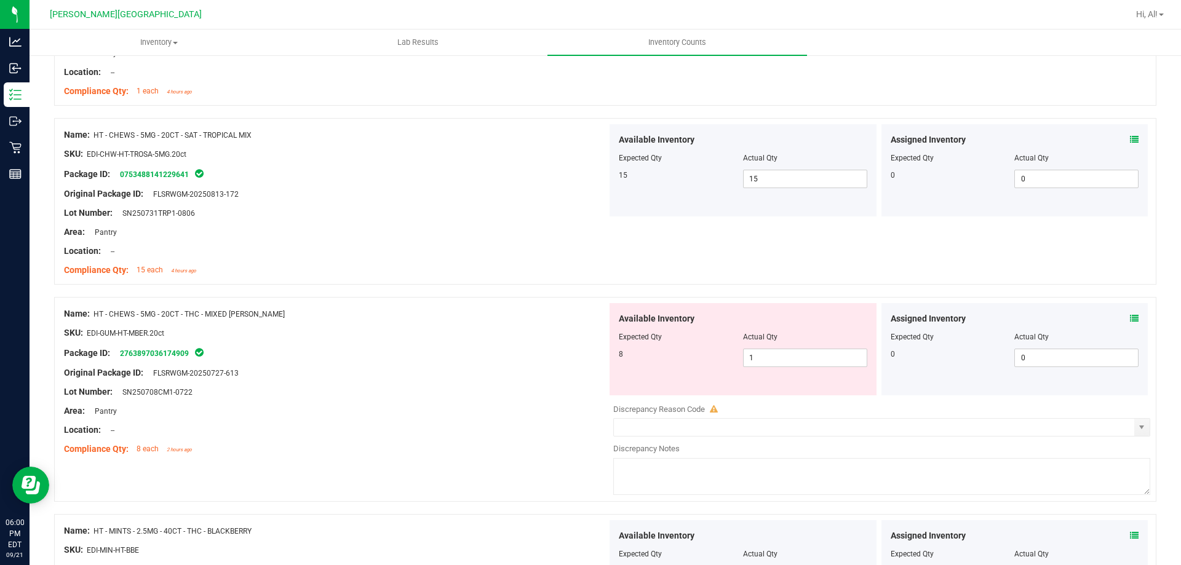
click at [1130, 316] on icon at bounding box center [1134, 318] width 9 height 9
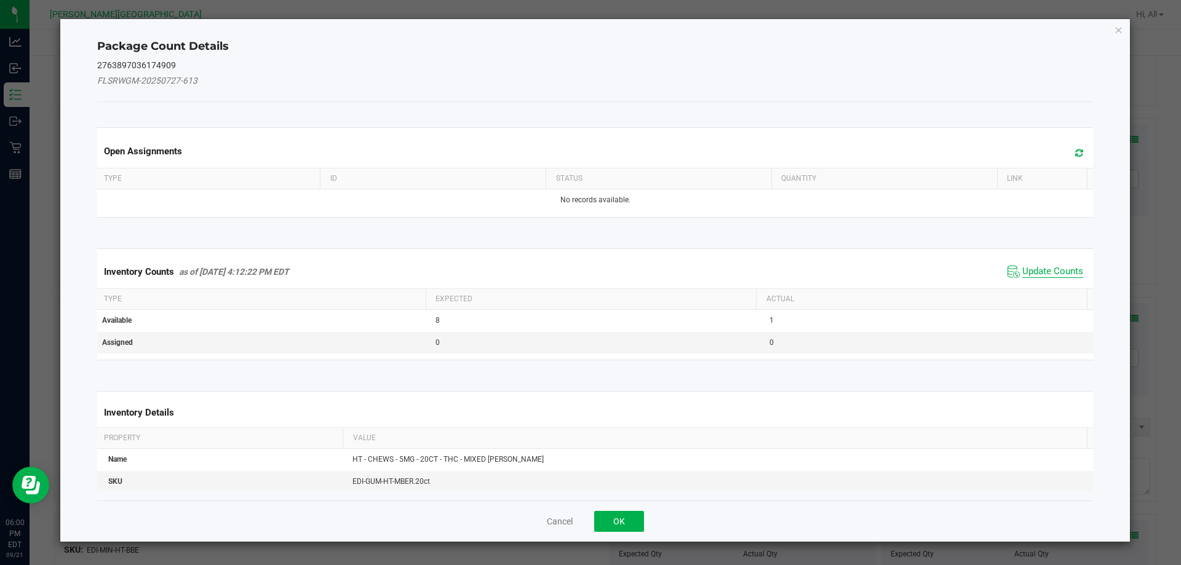
click at [1043, 270] on span "Update Counts" at bounding box center [1053, 272] width 61 height 12
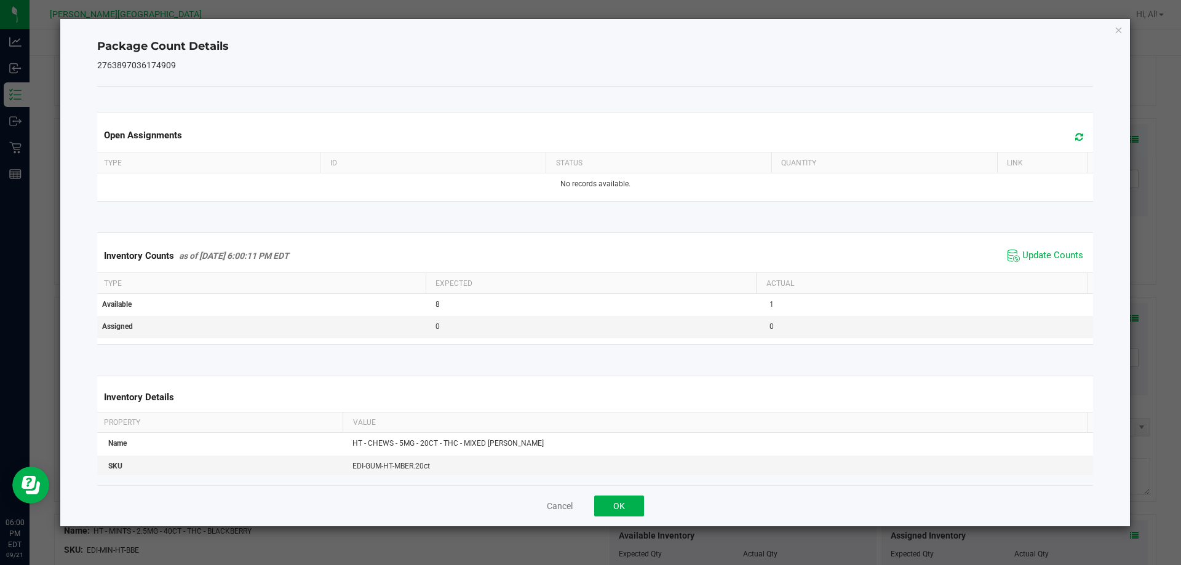
click at [618, 495] on div "Cancel OK" at bounding box center [595, 505] width 997 height 41
click at [618, 509] on button "OK" at bounding box center [619, 506] width 50 height 21
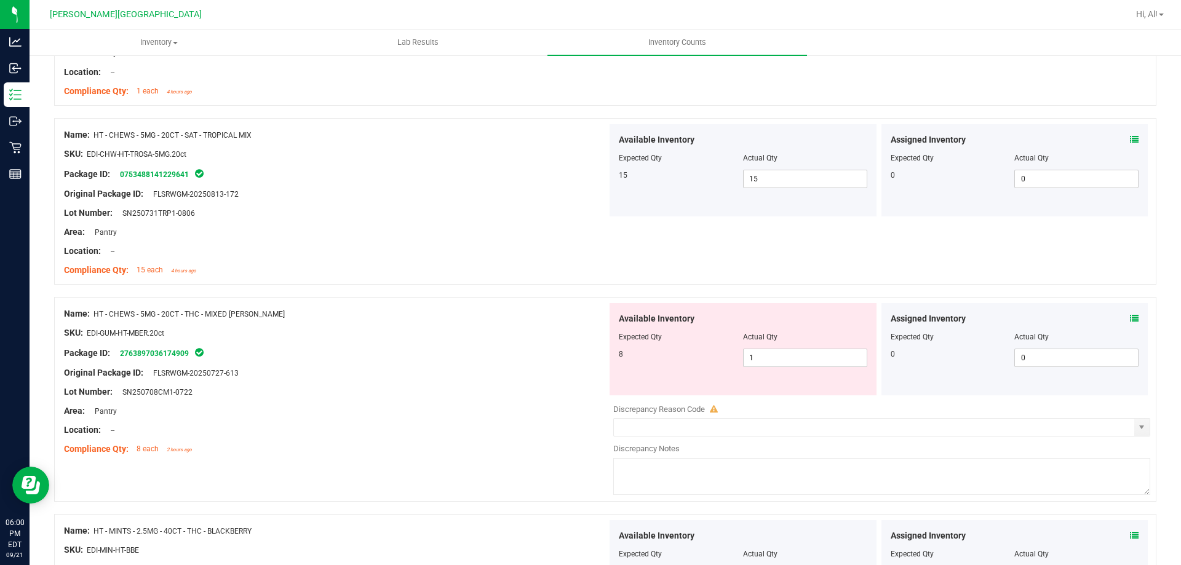
click at [583, 310] on div "Name: HT - CHEWS - 5MG - 20CT - THC - MIXED BERRY" at bounding box center [335, 314] width 543 height 13
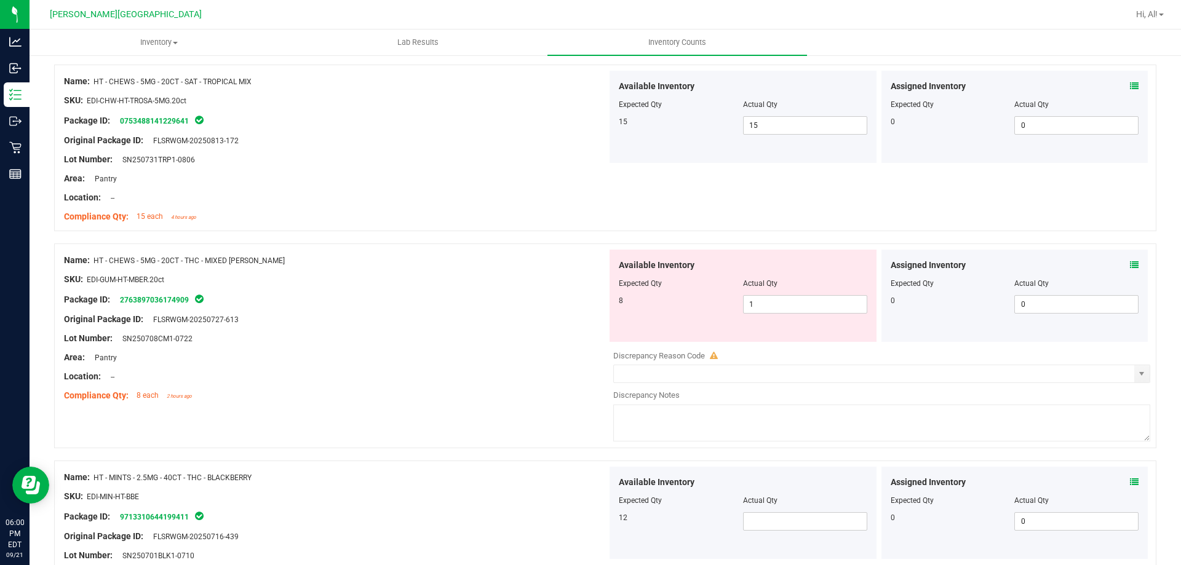
scroll to position [2831, 0]
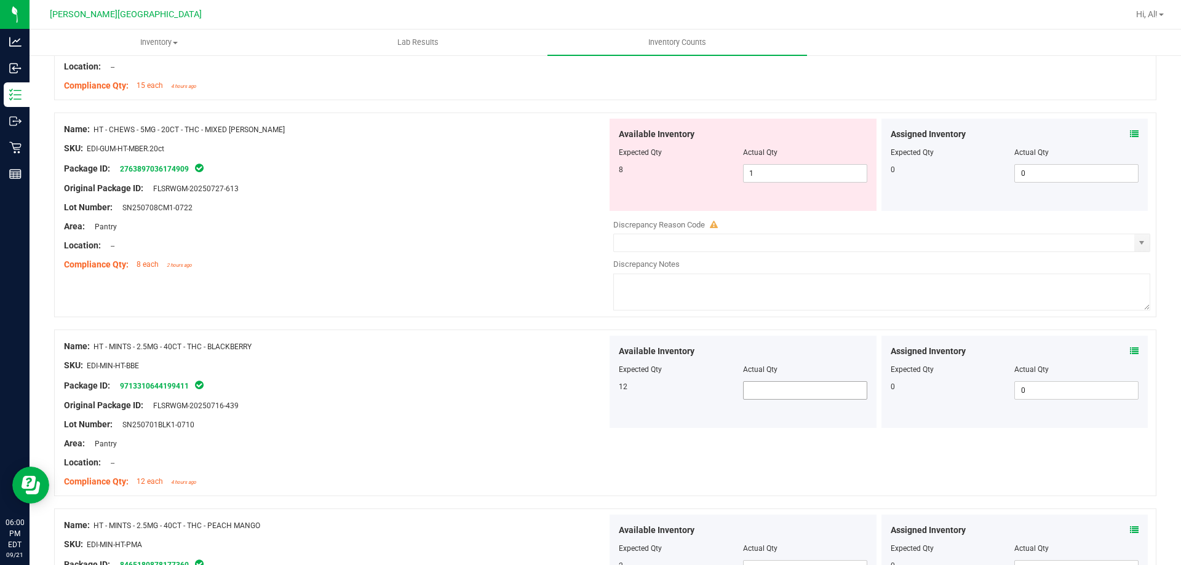
click at [754, 390] on span at bounding box center [805, 391] width 124 height 18
click at [1130, 351] on icon at bounding box center [1134, 351] width 9 height 9
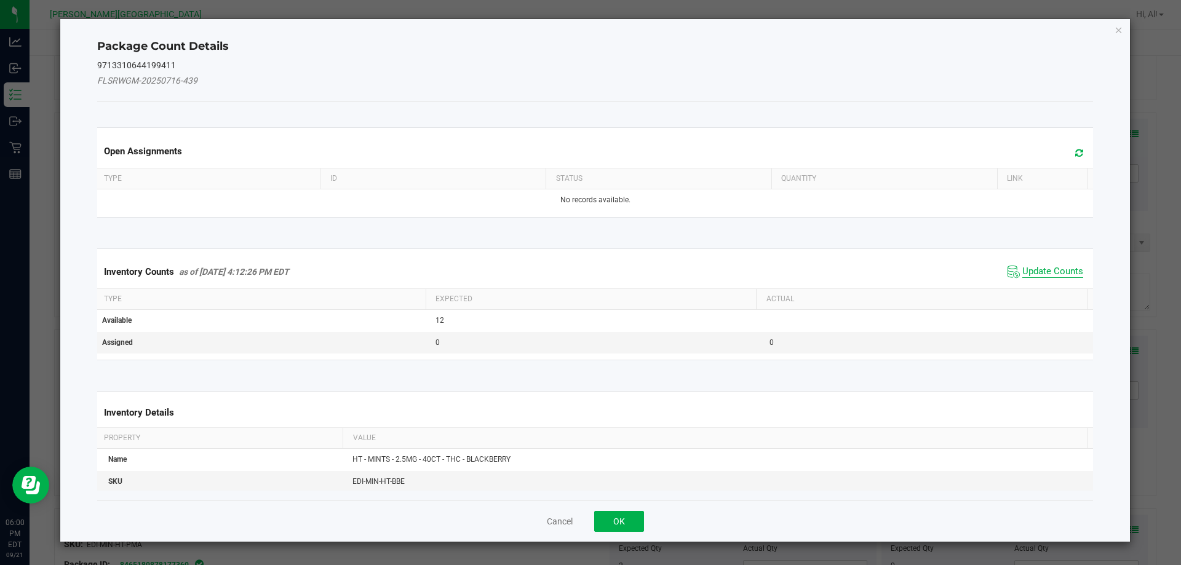
click at [1034, 273] on span "Update Counts" at bounding box center [1053, 272] width 61 height 12
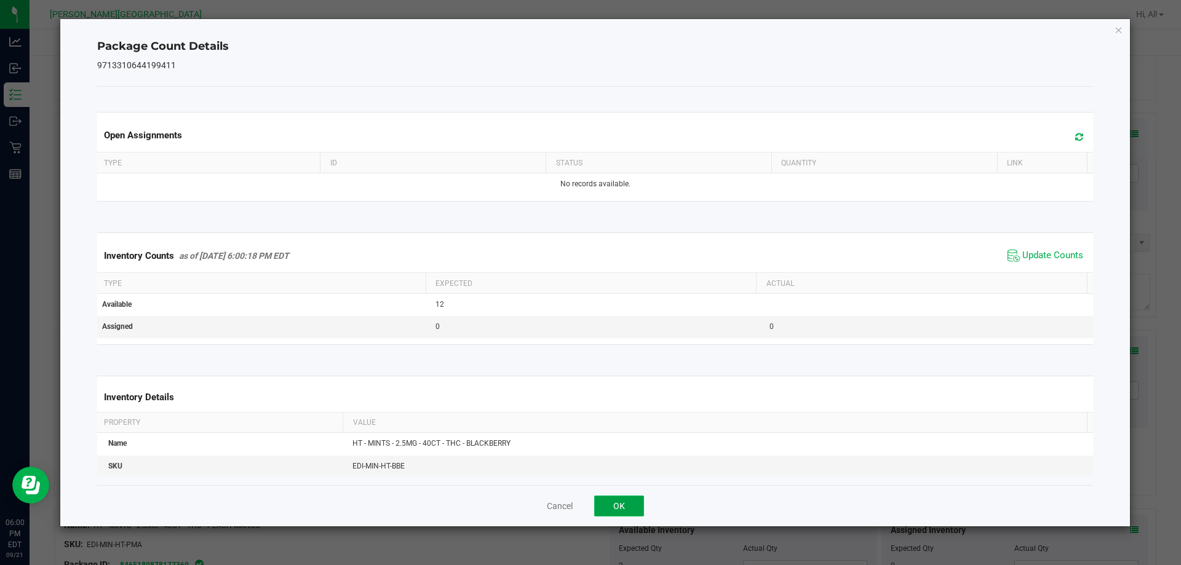
click at [613, 509] on button "OK" at bounding box center [619, 506] width 50 height 21
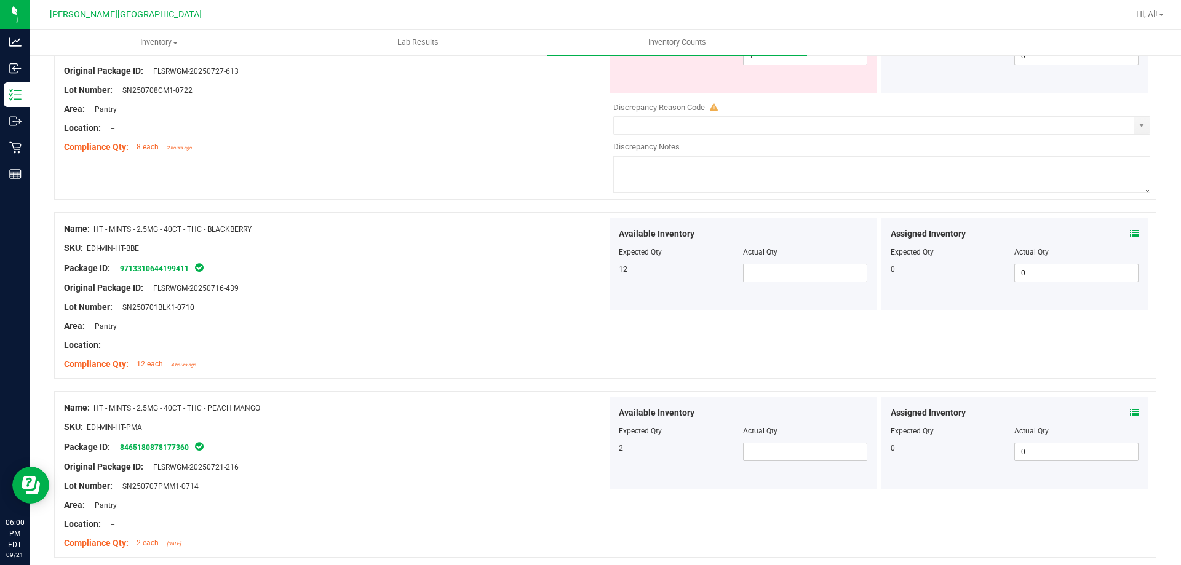
scroll to position [2954, 0]
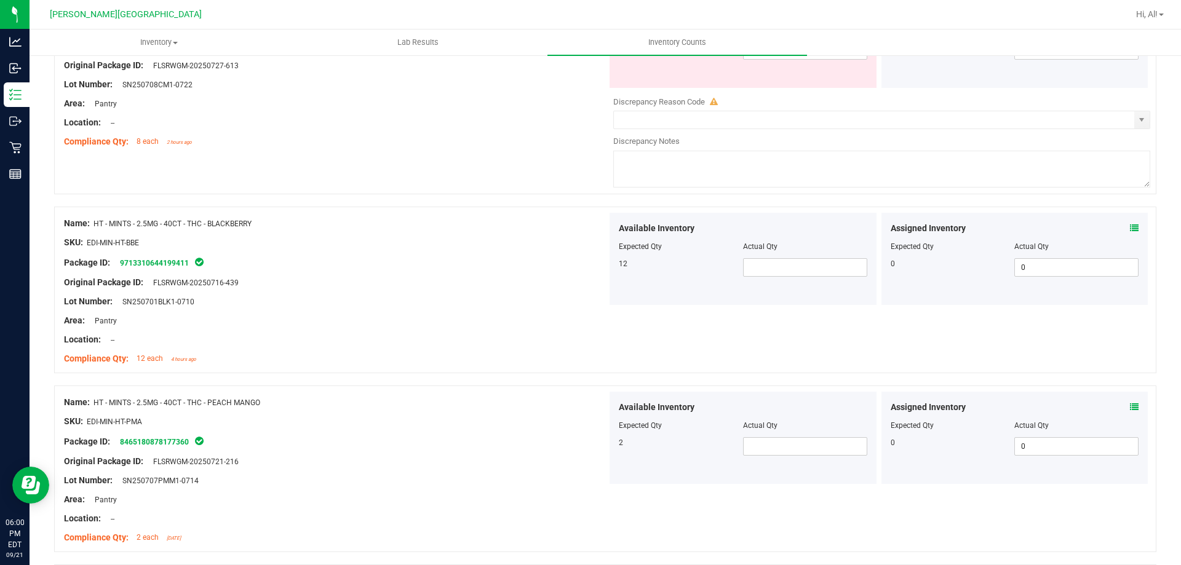
click at [1121, 406] on div "Assigned Inventory" at bounding box center [1015, 407] width 249 height 13
click at [1130, 406] on icon at bounding box center [1134, 407] width 9 height 9
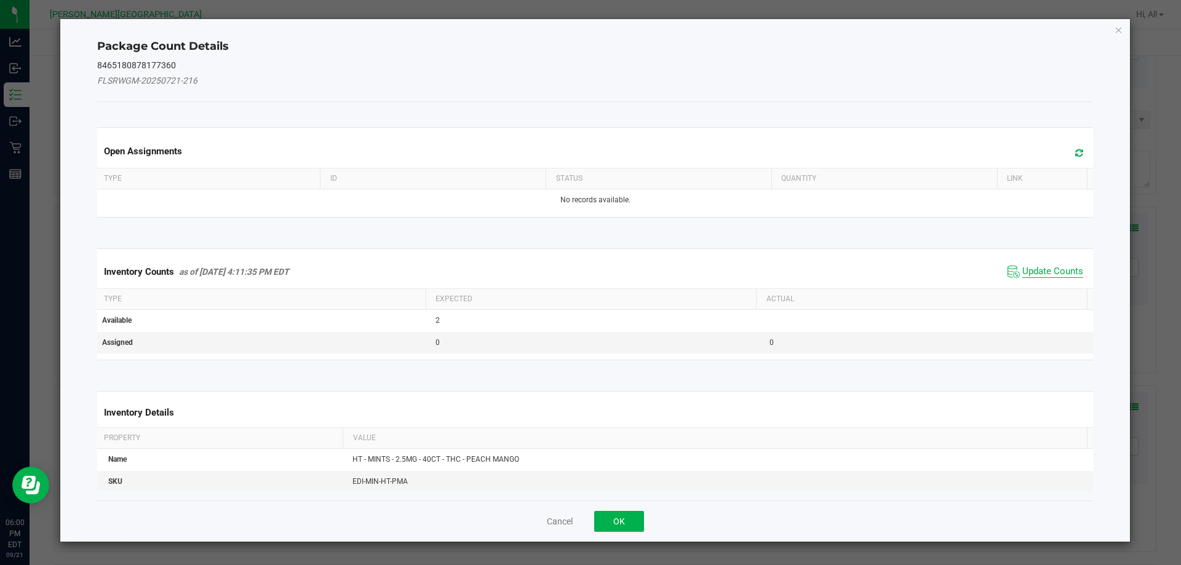
click at [1065, 277] on span "Update Counts" at bounding box center [1053, 272] width 61 height 12
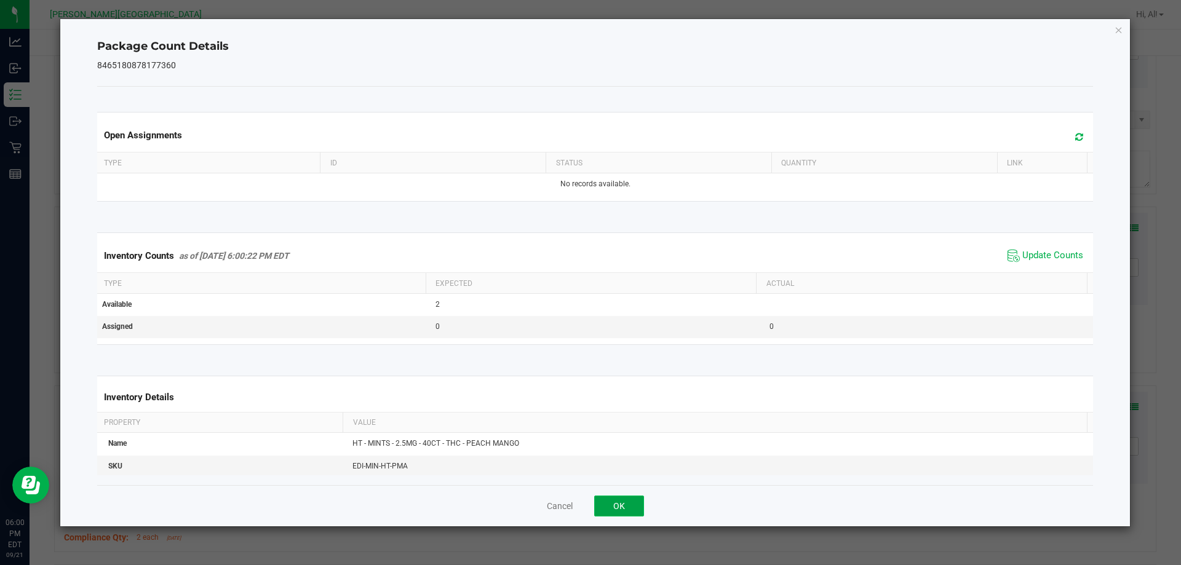
click at [616, 501] on button "OK" at bounding box center [619, 506] width 50 height 21
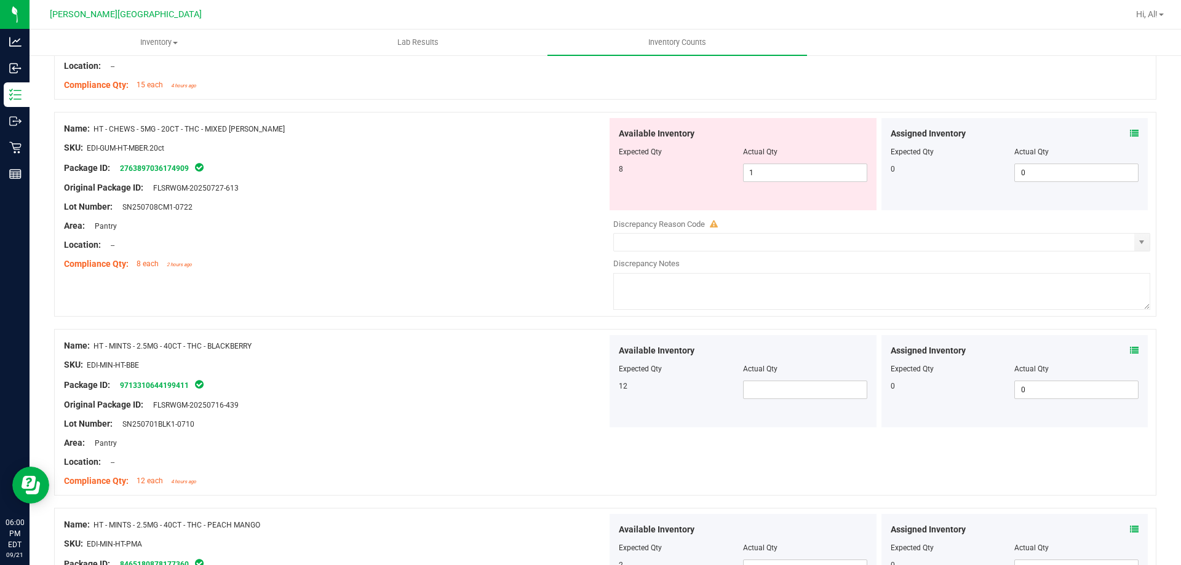
scroll to position [2831, 0]
click at [772, 393] on span at bounding box center [805, 391] width 124 height 18
click at [775, 393] on input "text" at bounding box center [805, 390] width 123 height 17
type input "12"
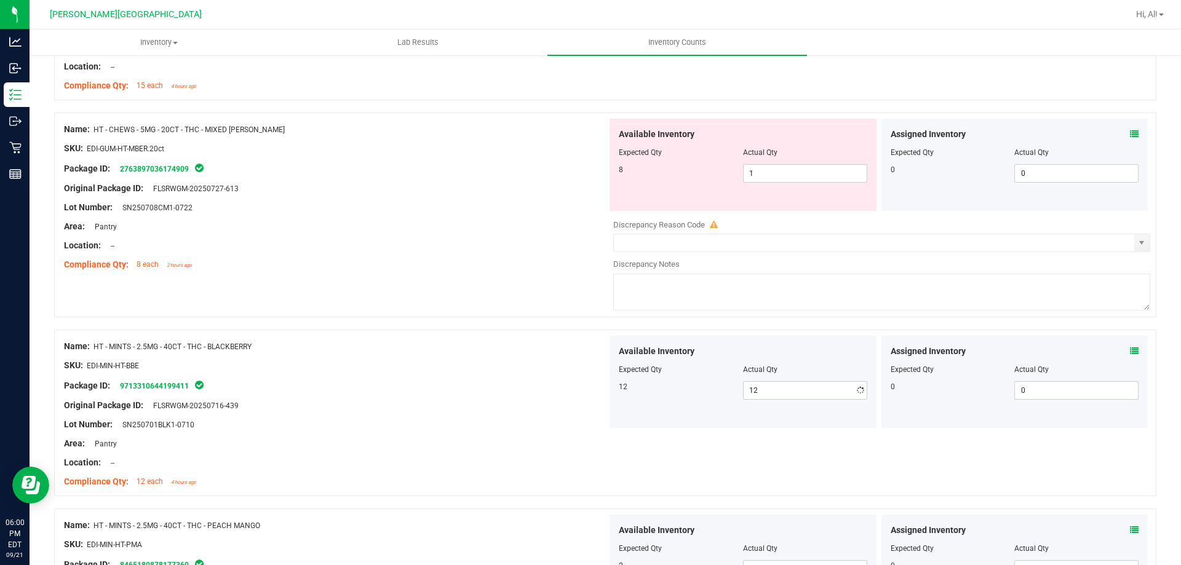
click at [353, 419] on div "Lot Number: SN250701BLK1-0710" at bounding box center [335, 424] width 543 height 13
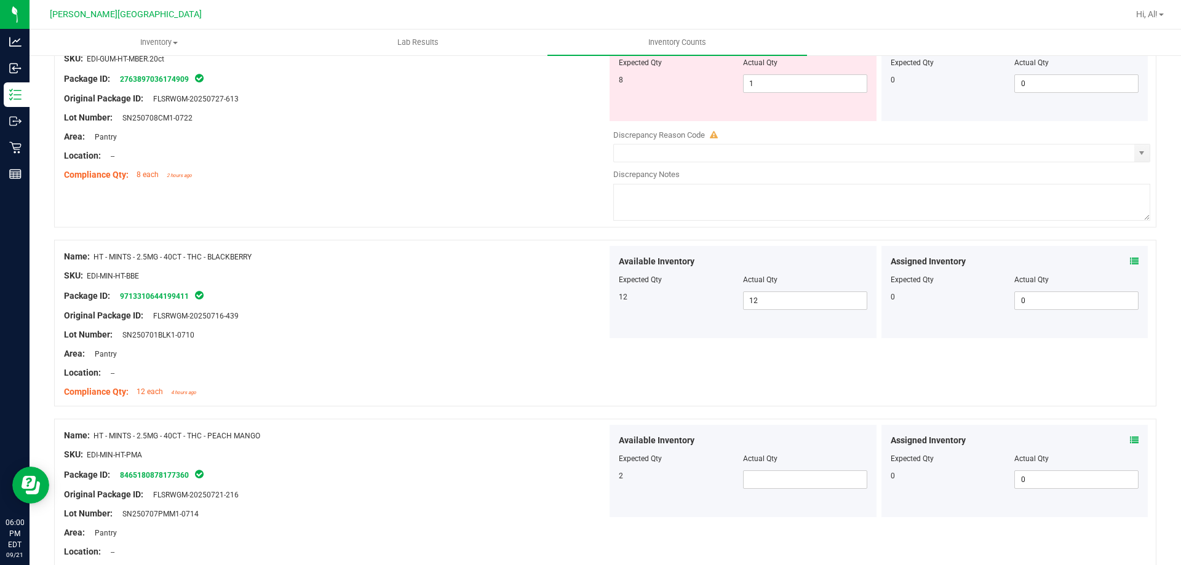
scroll to position [3015, 0]
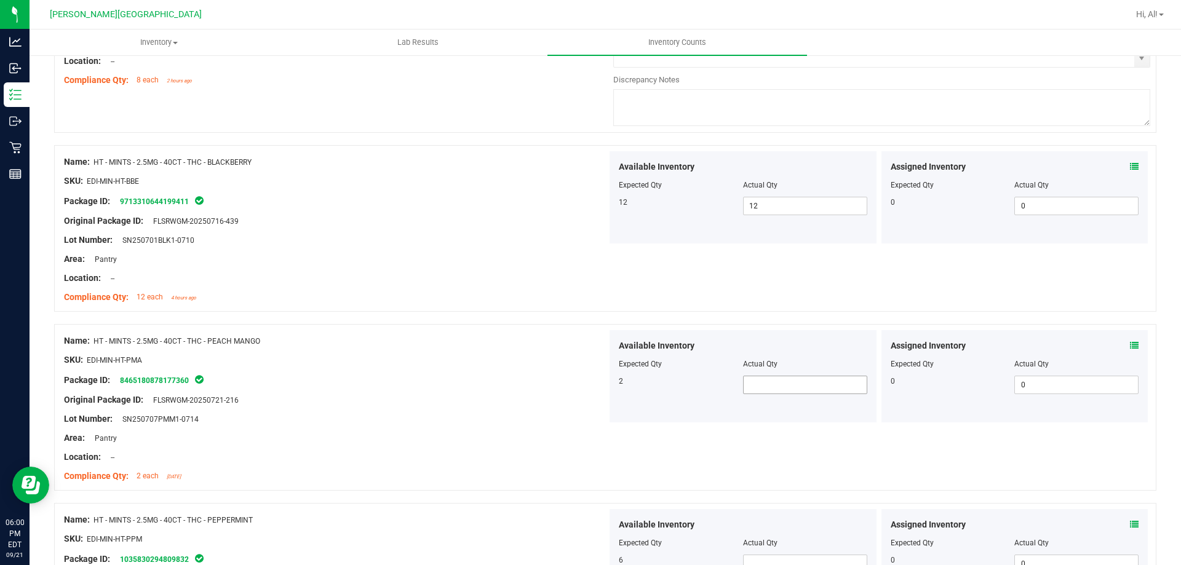
drag, startPoint x: 788, startPoint y: 372, endPoint x: 780, endPoint y: 377, distance: 8.9
click at [785, 374] on div at bounding box center [743, 373] width 249 height 6
click at [778, 381] on span at bounding box center [805, 385] width 124 height 18
type input "2"
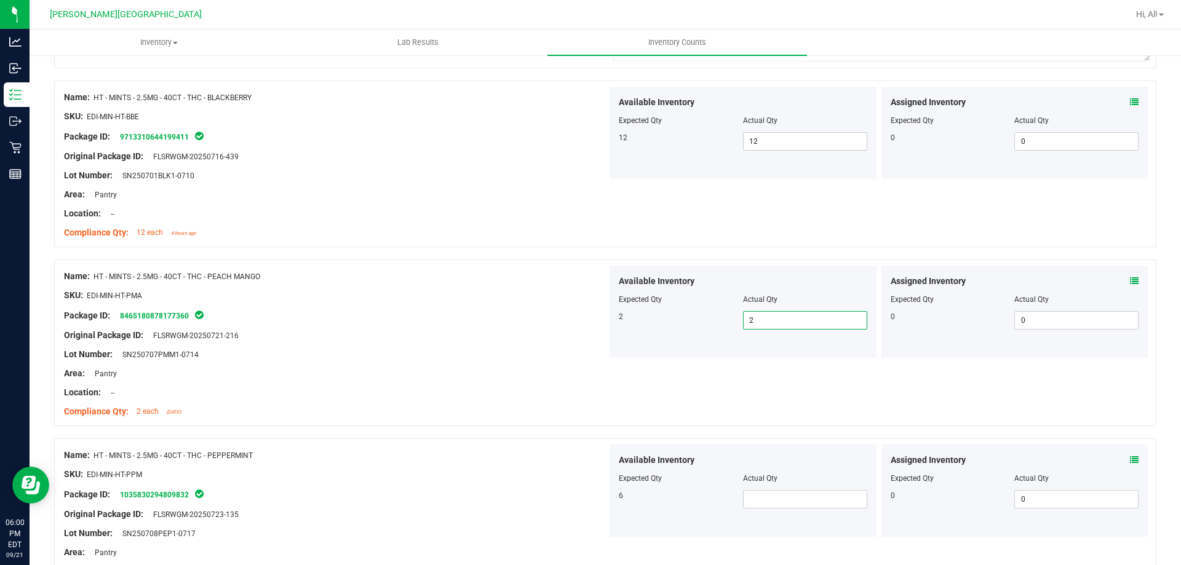
scroll to position [3200, 0]
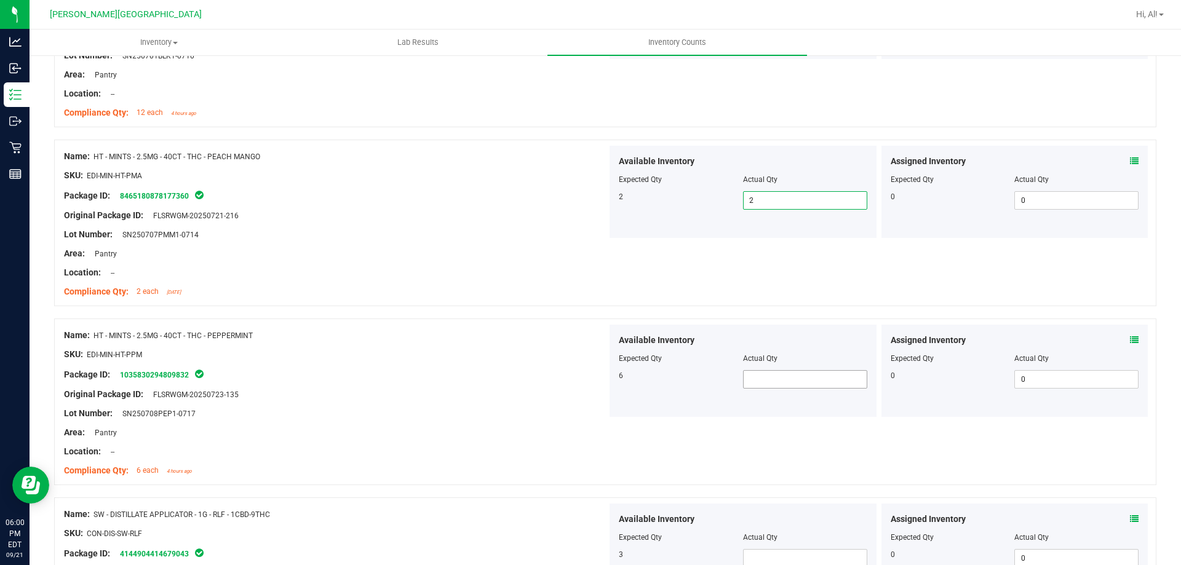
type input "2"
click at [777, 385] on span at bounding box center [805, 379] width 124 height 18
type input "6"
click at [274, 410] on div "Lot Number: SN250708PEP1-0717" at bounding box center [335, 413] width 543 height 13
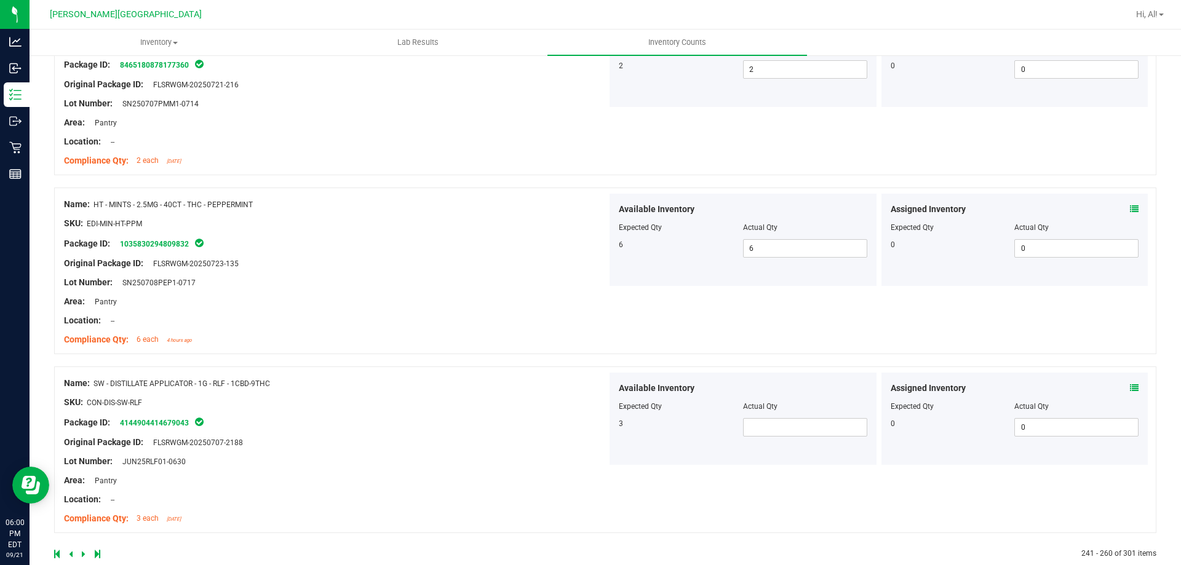
scroll to position [3353, 0]
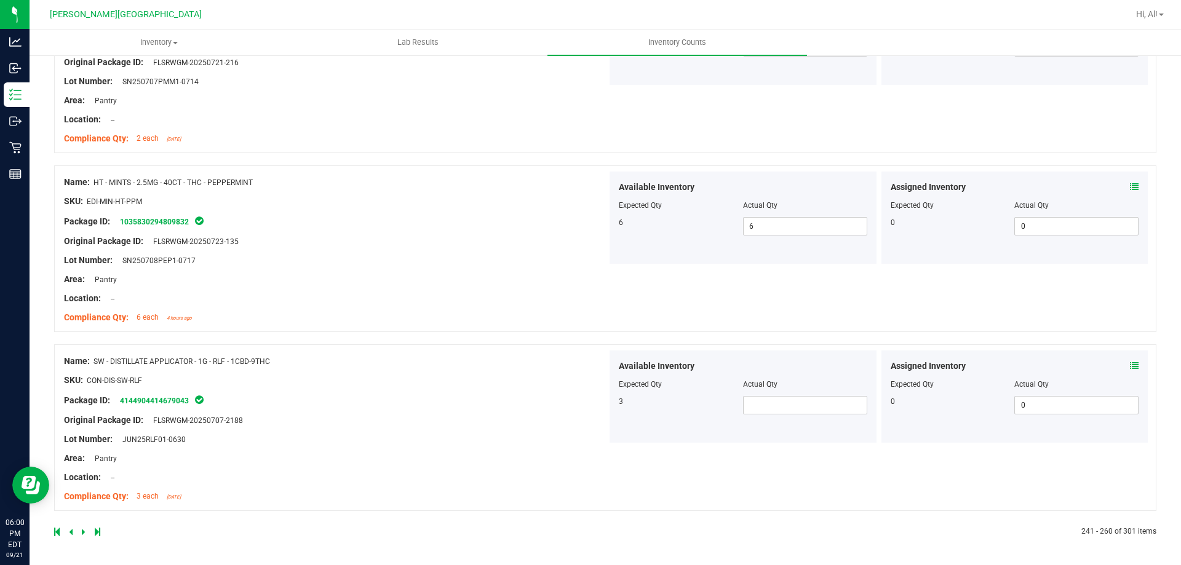
drag, startPoint x: 180, startPoint y: 362, endPoint x: 284, endPoint y: 364, distance: 104.0
click at [284, 364] on div "Name: SW - DISTILLATE APPLICATOR - 1G - RLF - 1CBD-9THC" at bounding box center [335, 361] width 543 height 13
click at [751, 401] on span at bounding box center [805, 405] width 124 height 18
click at [786, 423] on div "Available Inventory Expected Qty Actual Qty 3" at bounding box center [743, 397] width 267 height 92
click at [785, 402] on span at bounding box center [805, 405] width 124 height 18
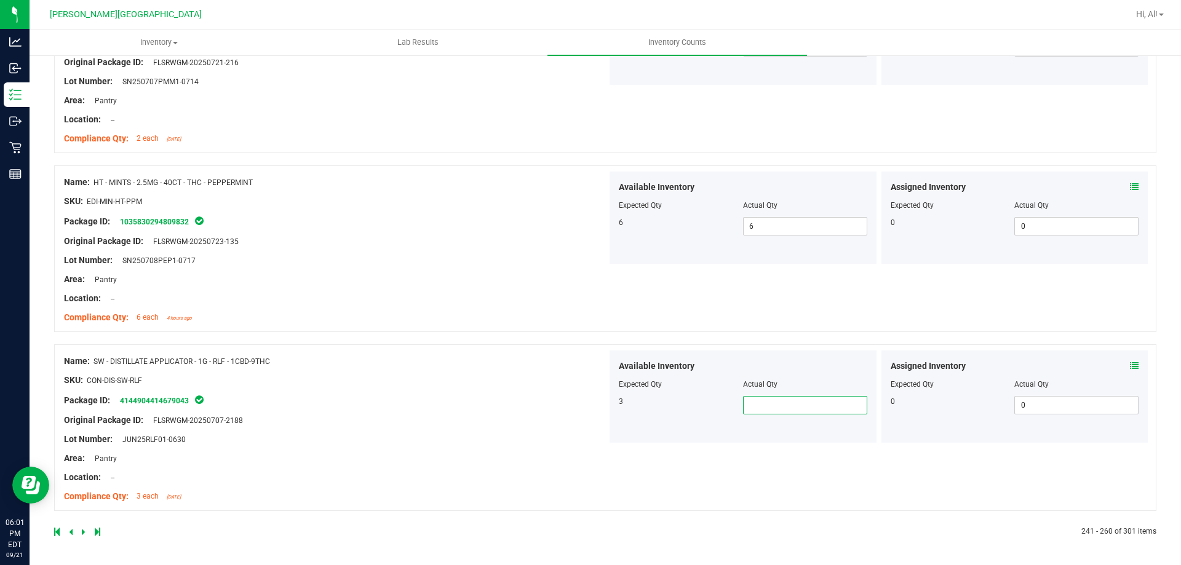
click at [785, 402] on input "text" at bounding box center [805, 405] width 123 height 17
type input "3"
click at [482, 375] on div "SKU: CON-DIS-SW-RLF" at bounding box center [335, 380] width 543 height 13
click at [82, 532] on icon at bounding box center [84, 532] width 4 height 7
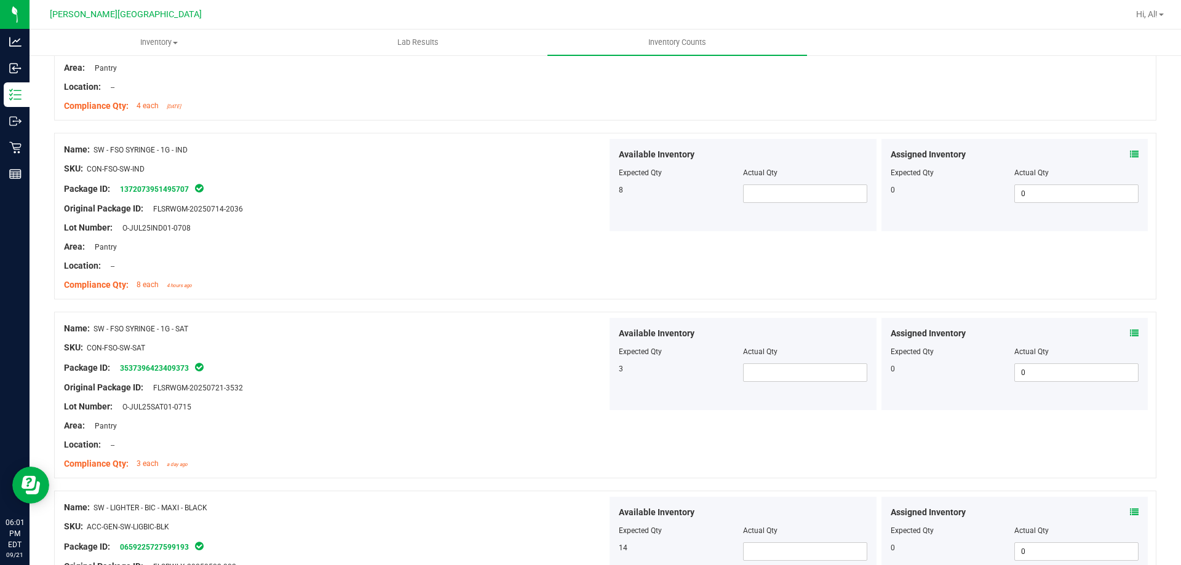
scroll to position [0, 0]
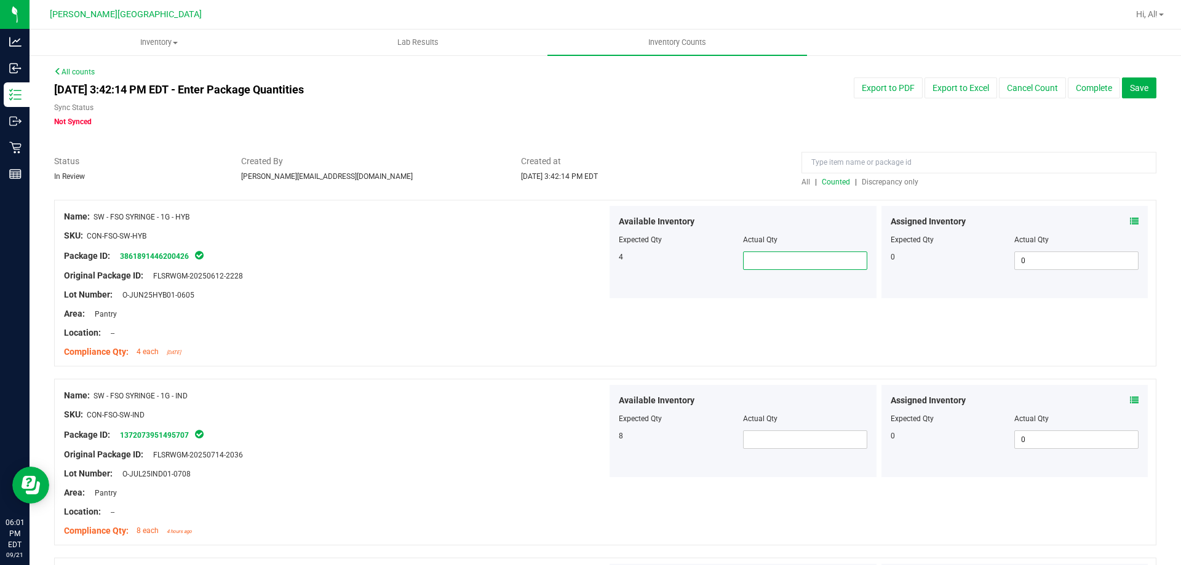
click at [754, 257] on span at bounding box center [805, 261] width 124 height 18
click at [754, 257] on input "text" at bounding box center [805, 260] width 123 height 17
click at [346, 281] on div "Original Package ID: FLSRWGM-20250612-2228" at bounding box center [335, 276] width 543 height 13
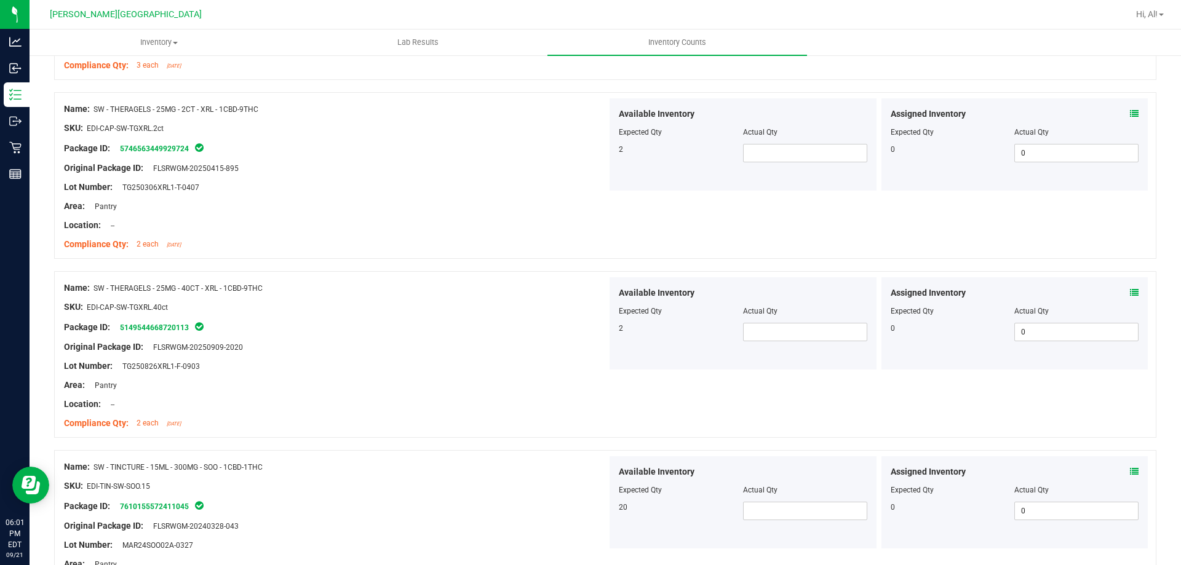
scroll to position [3239, 0]
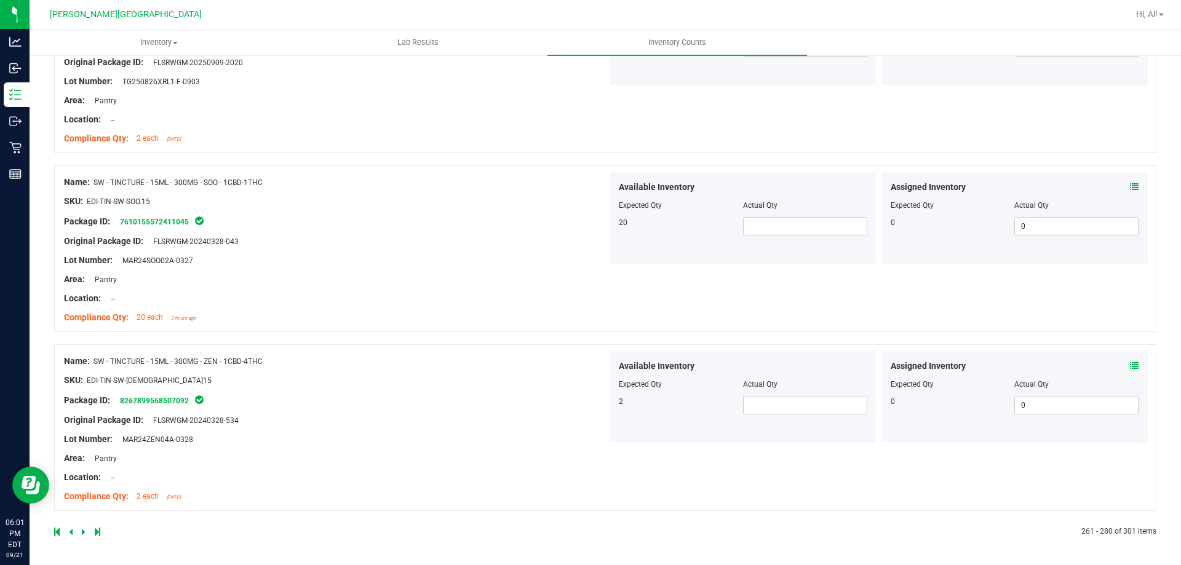
click at [72, 532] on icon at bounding box center [71, 532] width 4 height 7
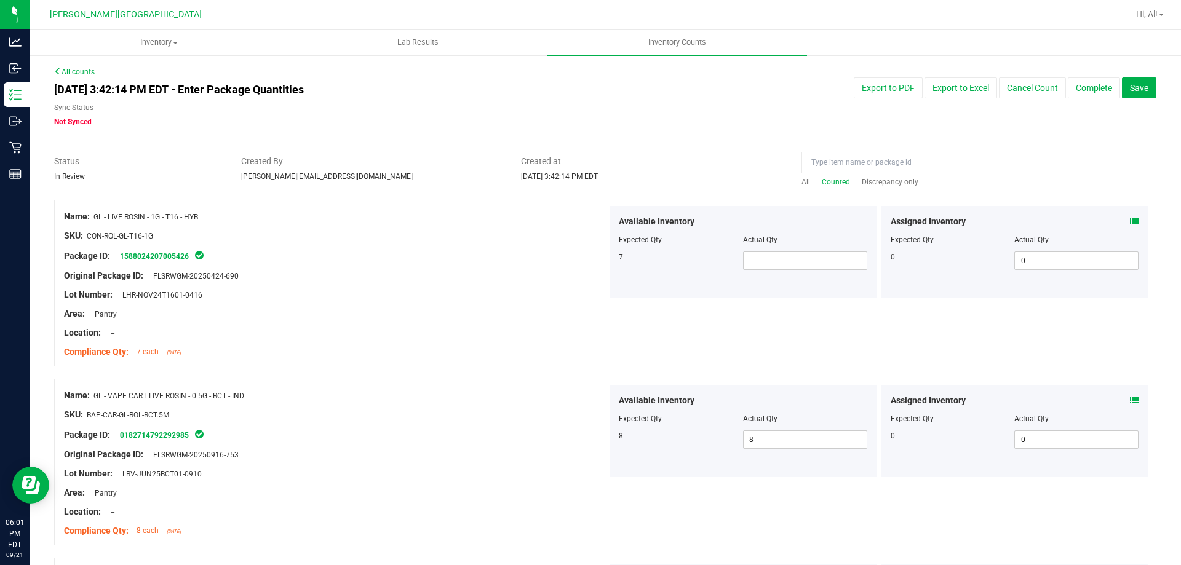
scroll to position [3353, 0]
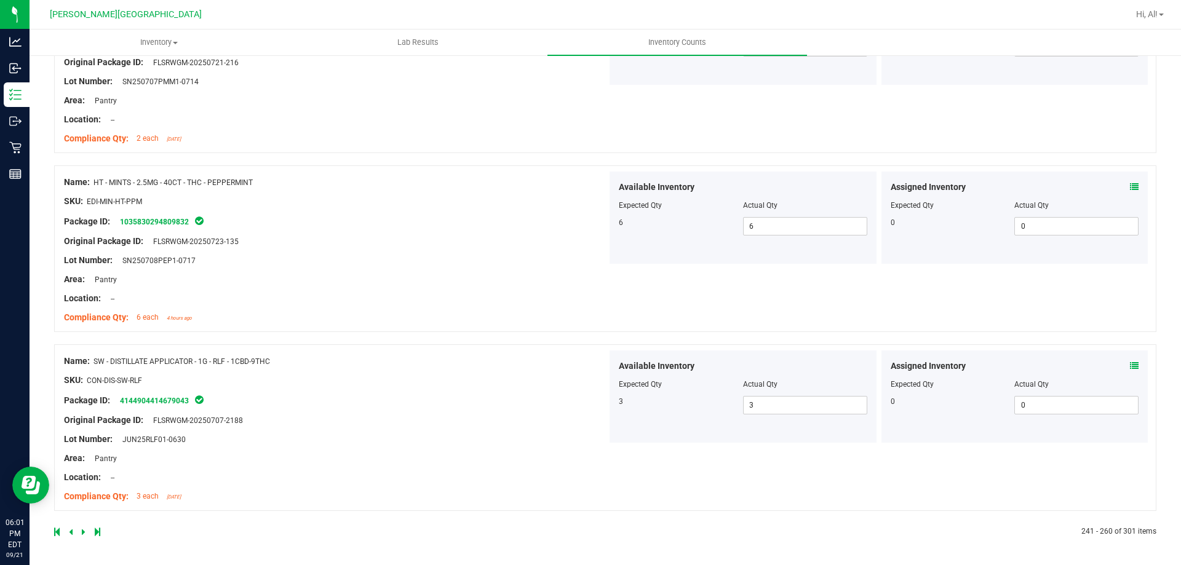
click at [79, 530] on div at bounding box center [329, 532] width 551 height 11
click at [82, 529] on icon at bounding box center [84, 532] width 4 height 7
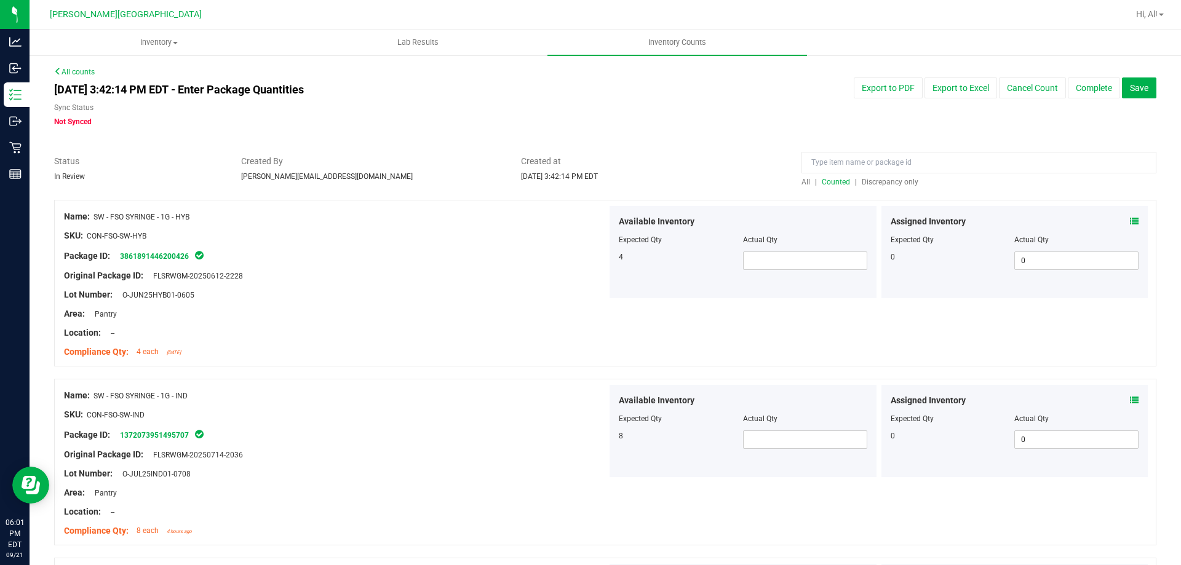
click at [690, 247] on div at bounding box center [743, 249] width 249 height 6
click at [762, 255] on span at bounding box center [805, 261] width 124 height 18
type input "4"
click at [766, 436] on span at bounding box center [805, 440] width 124 height 18
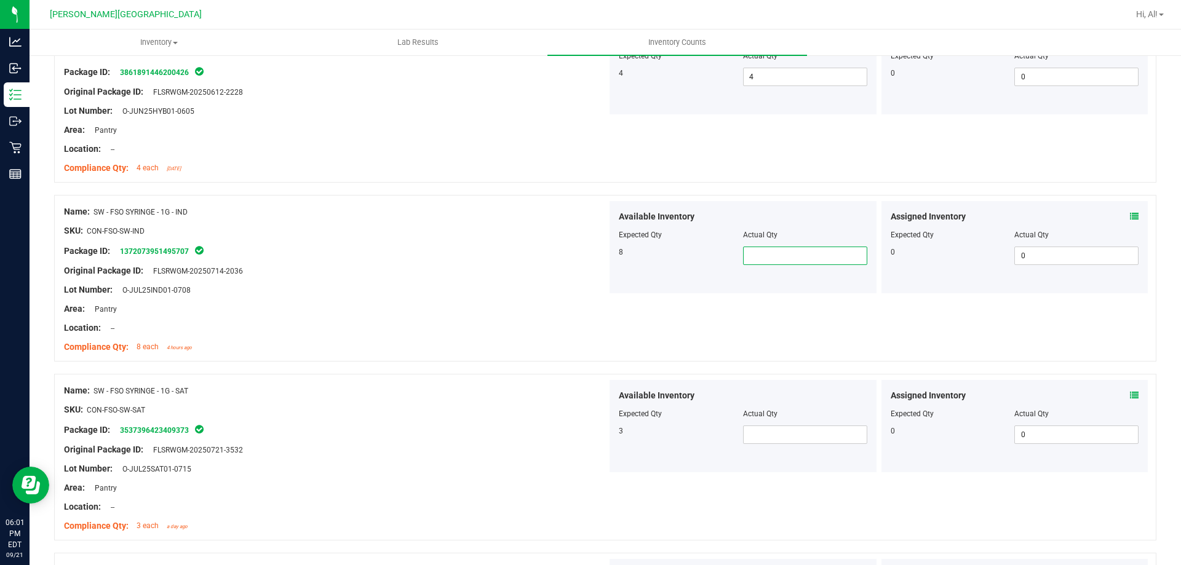
scroll to position [185, 0]
click at [762, 260] on input "text" at bounding box center [805, 255] width 123 height 17
type input "8"
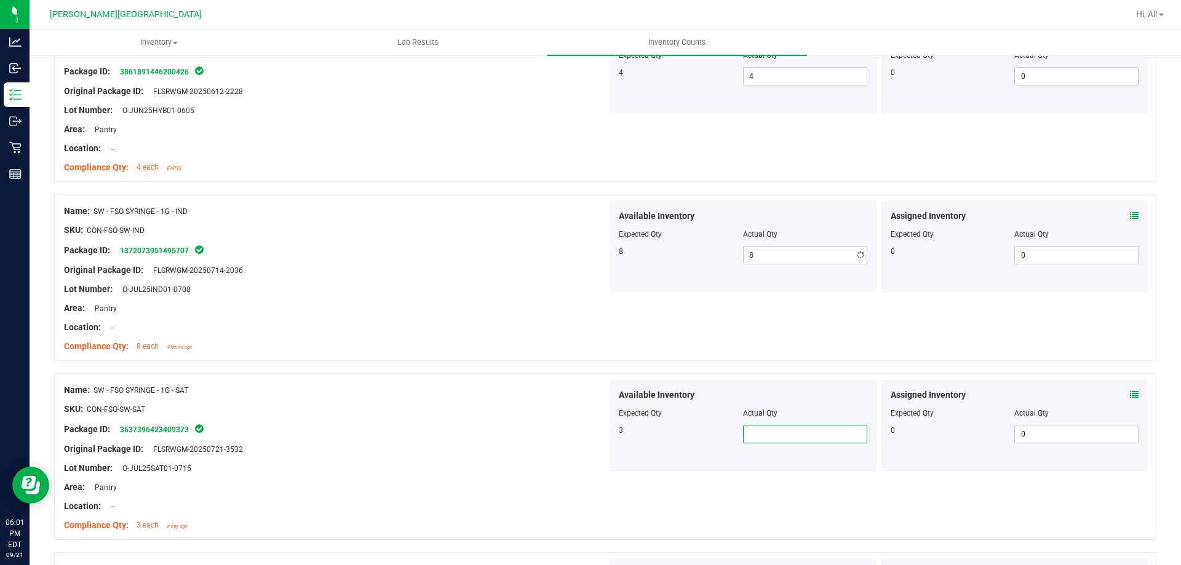
click at [821, 440] on span at bounding box center [805, 434] width 124 height 18
type input "2"
click at [1130, 396] on div "Assigned Inventory Expected Qty Actual Qty 0 0 0" at bounding box center [1015, 426] width 267 height 92
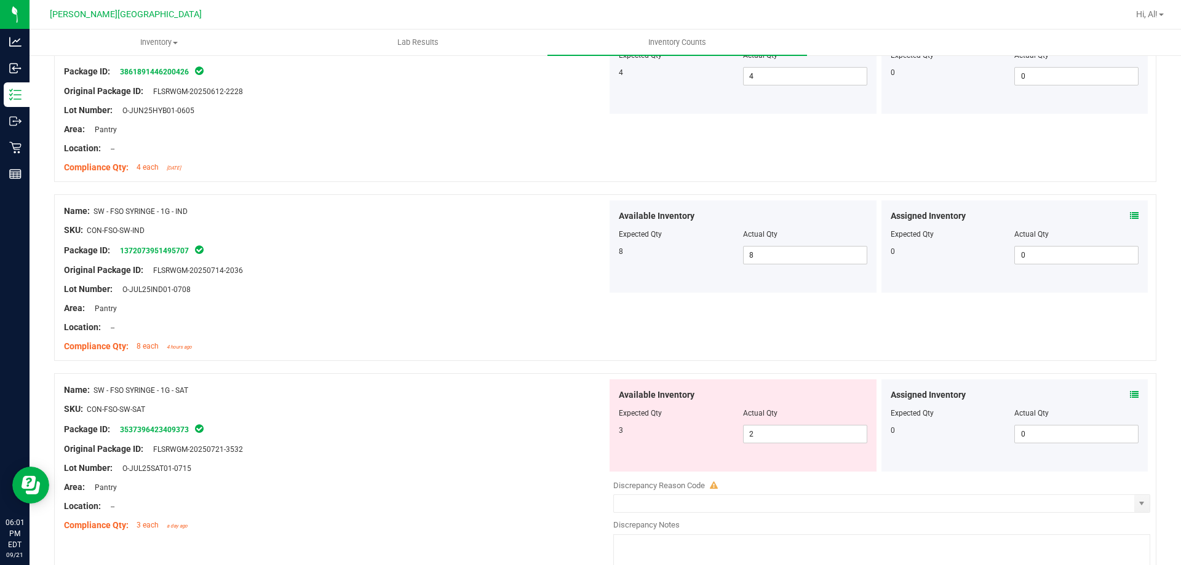
click at [1130, 395] on icon at bounding box center [1134, 395] width 9 height 9
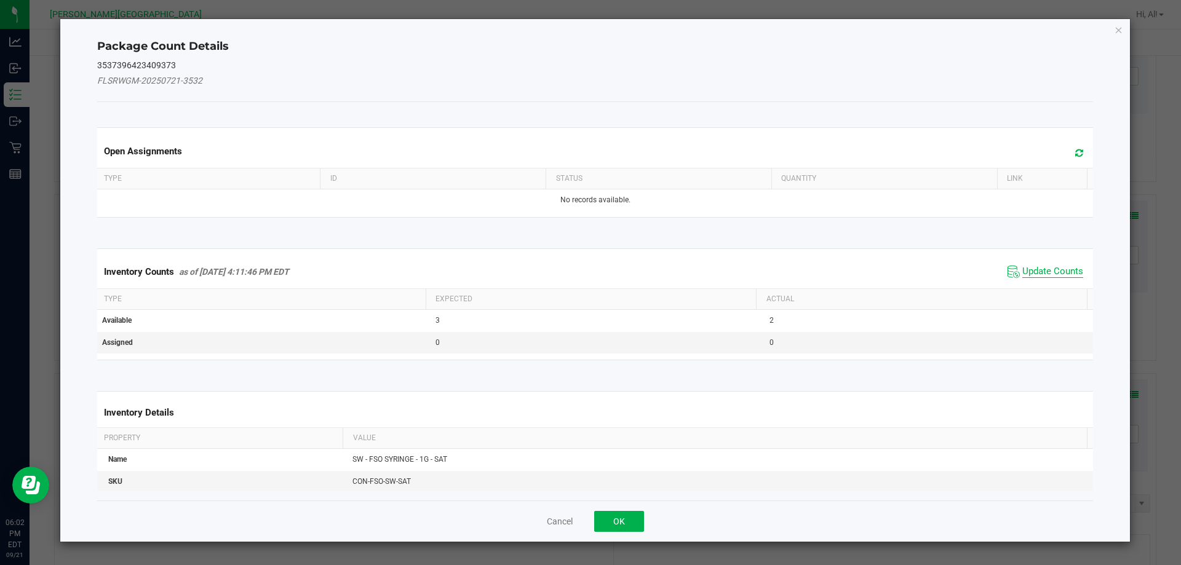
click at [1044, 266] on span "Update Counts" at bounding box center [1053, 272] width 61 height 12
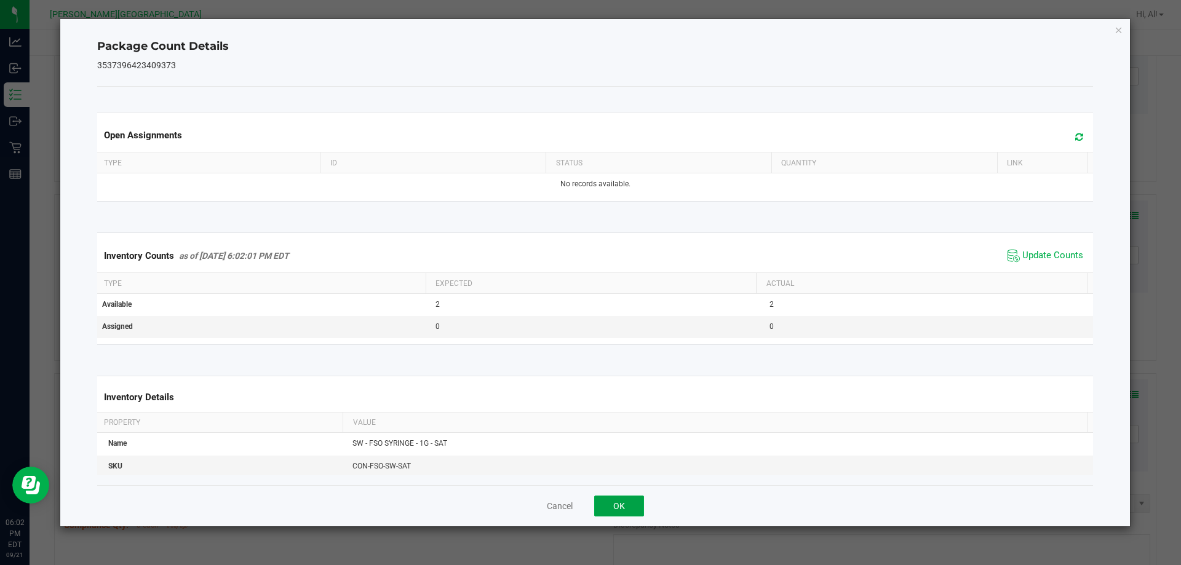
click at [642, 504] on button "OK" at bounding box center [619, 506] width 50 height 21
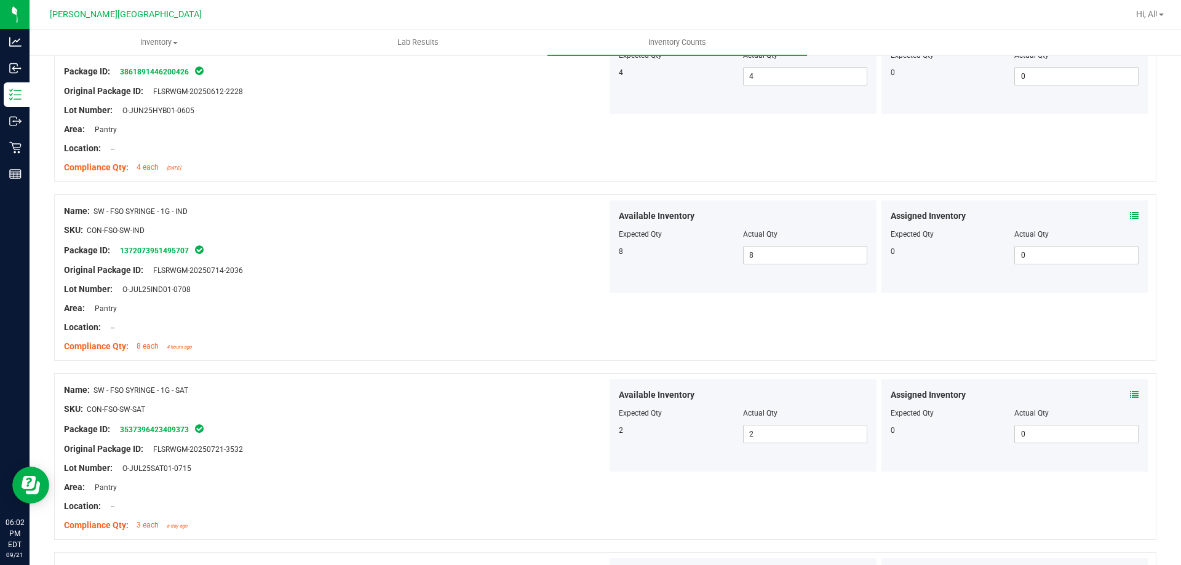
click at [551, 458] on div at bounding box center [335, 459] width 543 height 6
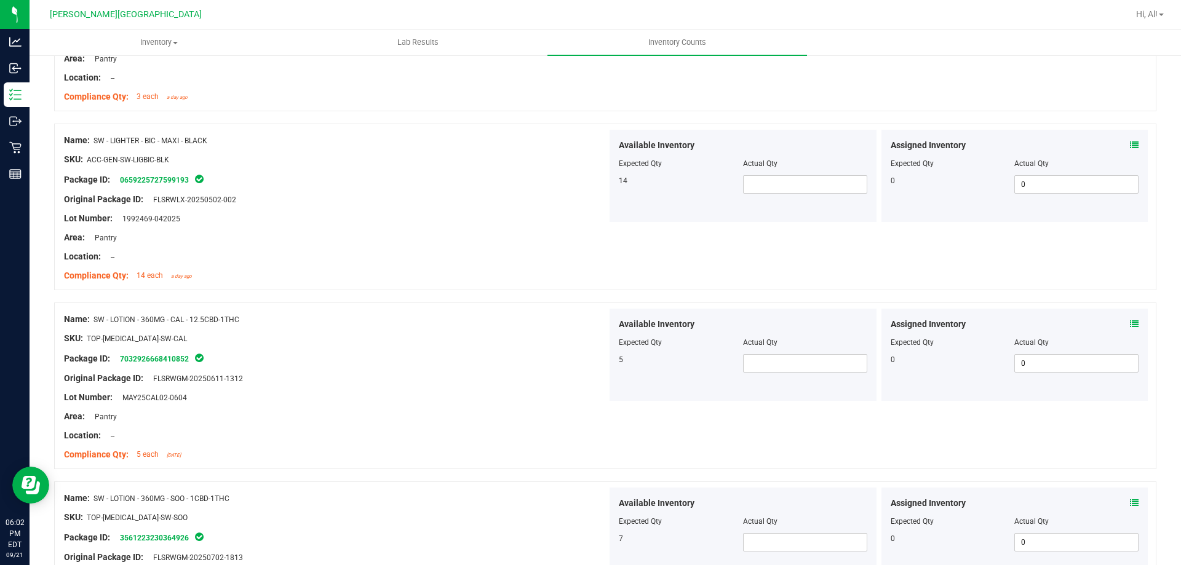
scroll to position [615, 0]
drag, startPoint x: 116, startPoint y: 314, endPoint x: 398, endPoint y: 323, distance: 282.0
click at [283, 318] on div "Name: SW - LOTION - 360MG - CAL - 12.5CBD-1THC" at bounding box center [335, 317] width 543 height 13
click at [749, 358] on span at bounding box center [805, 362] width 124 height 18
drag, startPoint x: 772, startPoint y: 362, endPoint x: 783, endPoint y: 367, distance: 11.6
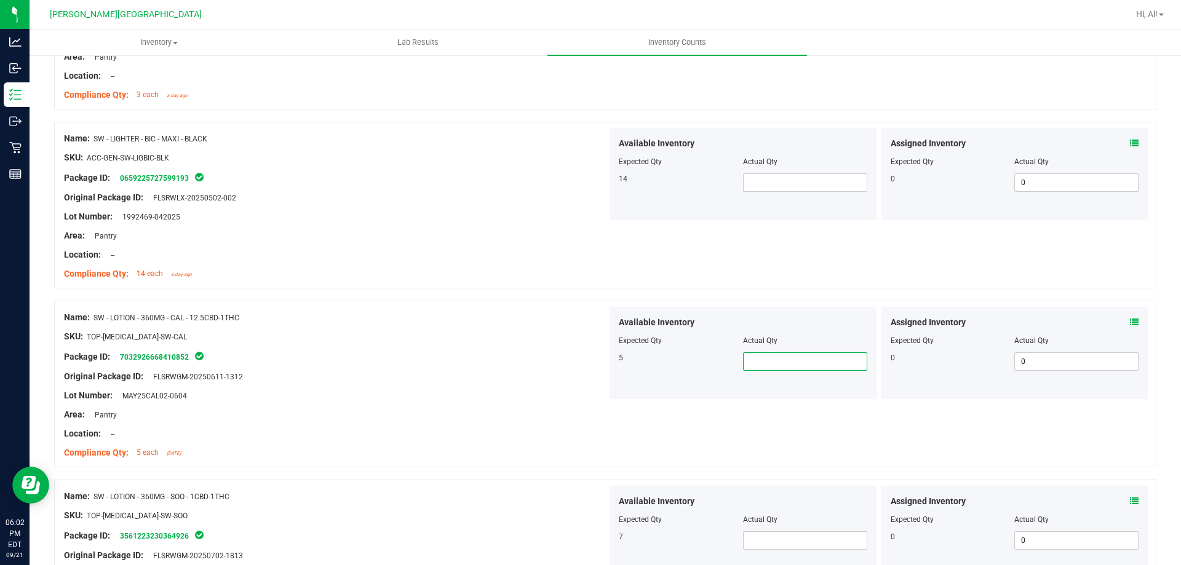
click at [775, 362] on input "text" at bounding box center [805, 361] width 123 height 17
click at [784, 361] on input "text" at bounding box center [805, 361] width 123 height 17
type input "2"
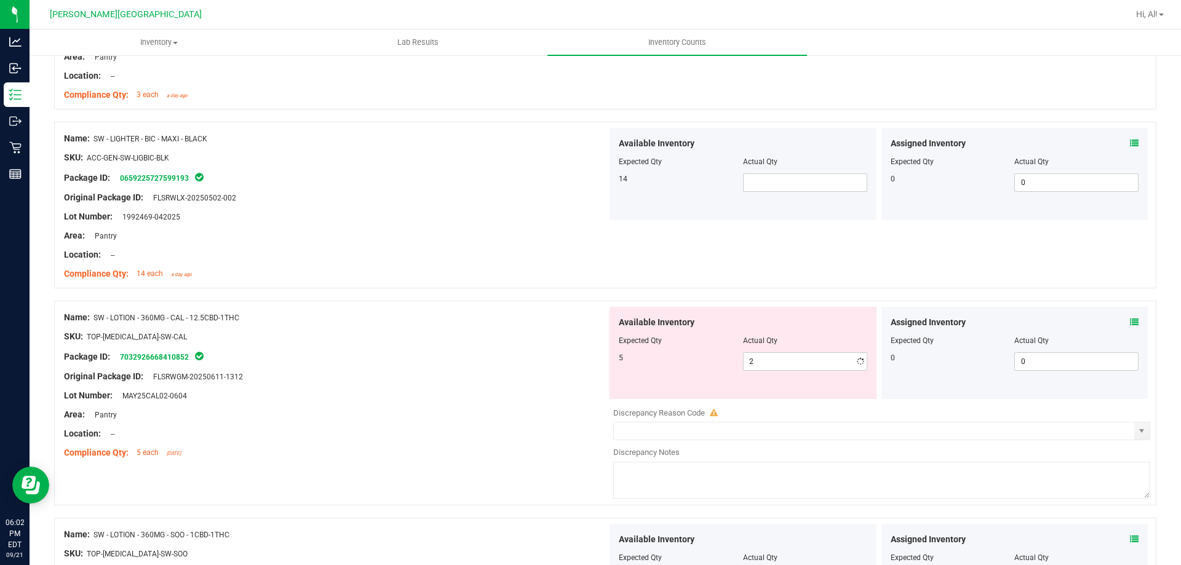
click at [1132, 318] on div "Assigned Inventory Expected Qty Actual Qty 0 0 0" at bounding box center [1015, 353] width 267 height 92
click at [1130, 318] on icon at bounding box center [1134, 322] width 9 height 9
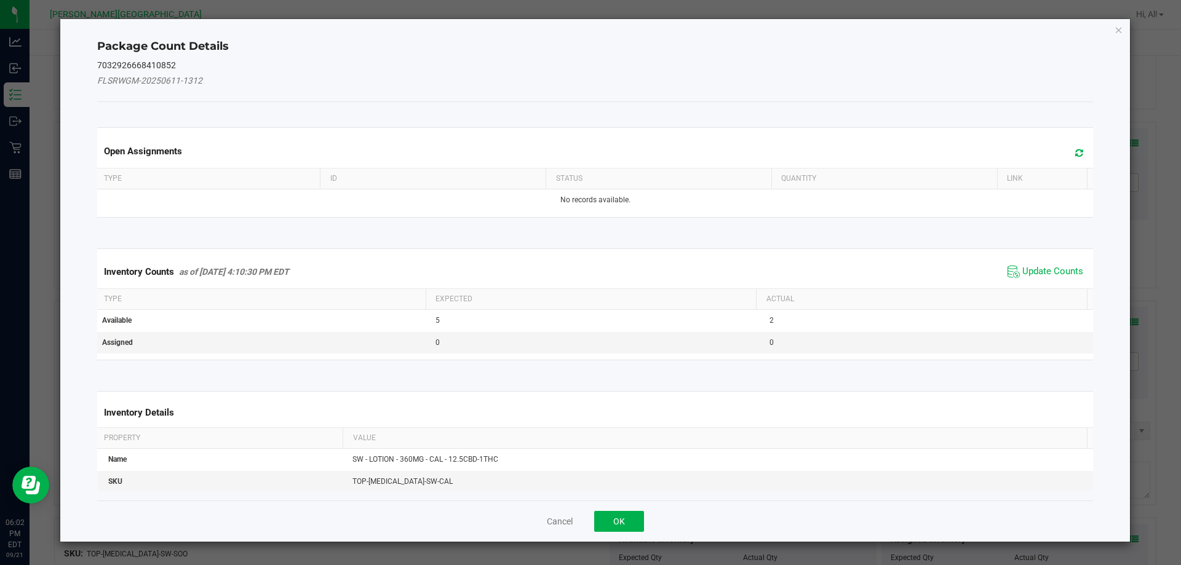
click at [1042, 264] on span "Update Counts" at bounding box center [1046, 272] width 82 height 18
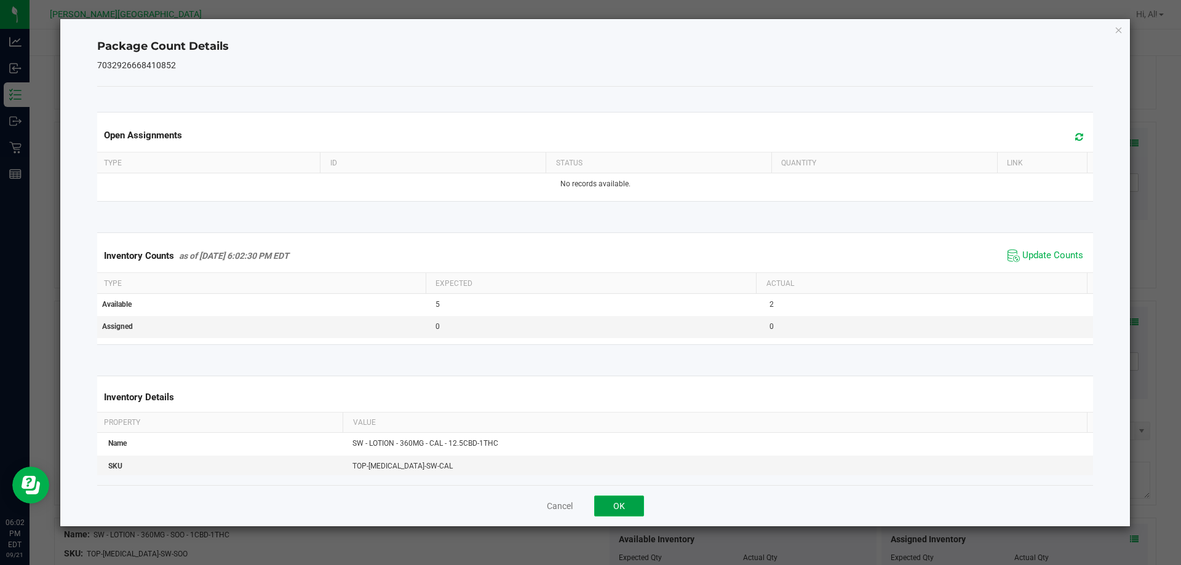
click at [616, 509] on button "OK" at bounding box center [619, 506] width 50 height 21
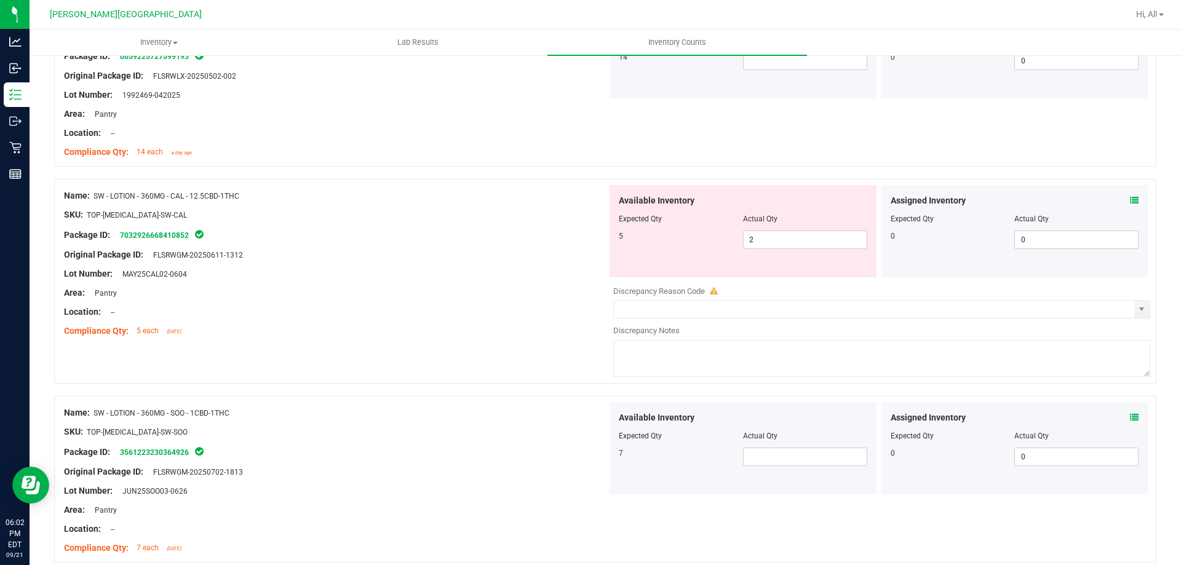
scroll to position [738, 0]
click at [759, 457] on span at bounding box center [805, 456] width 124 height 18
type input "3"
click at [548, 466] on div "Original Package ID: FLSRWGM-20250702-1813" at bounding box center [335, 471] width 543 height 13
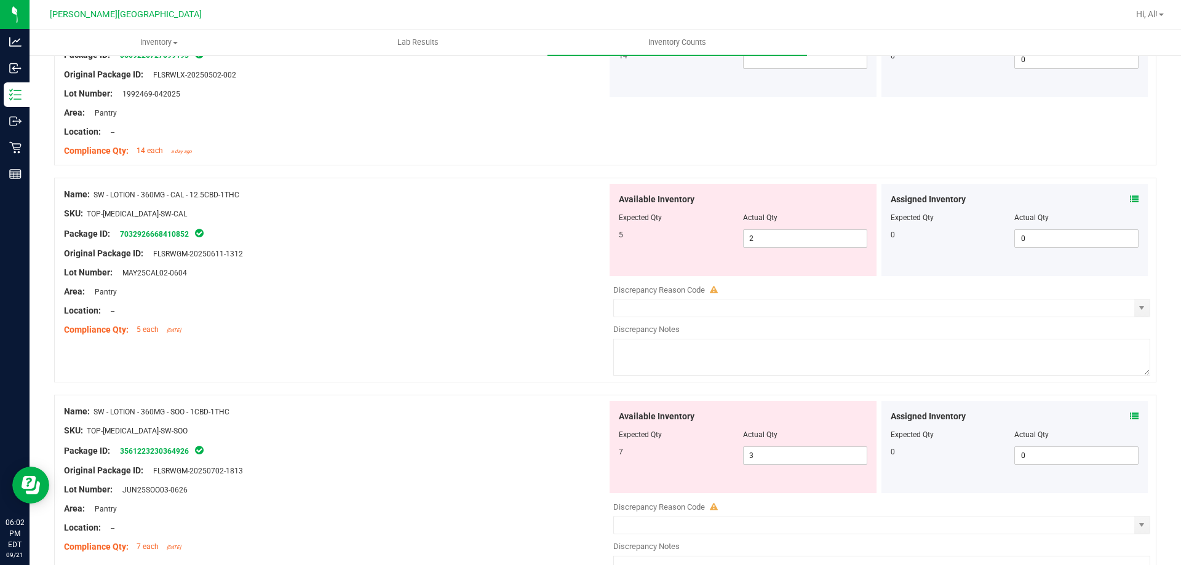
click at [1130, 415] on icon at bounding box center [1134, 416] width 9 height 9
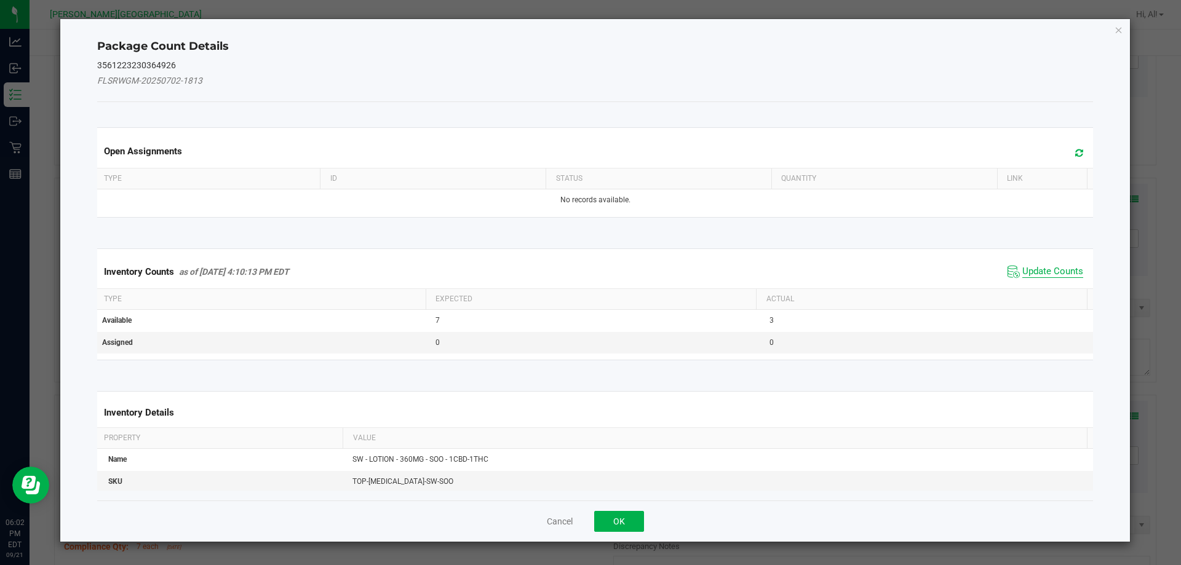
click at [1029, 274] on span "Update Counts" at bounding box center [1053, 272] width 61 height 12
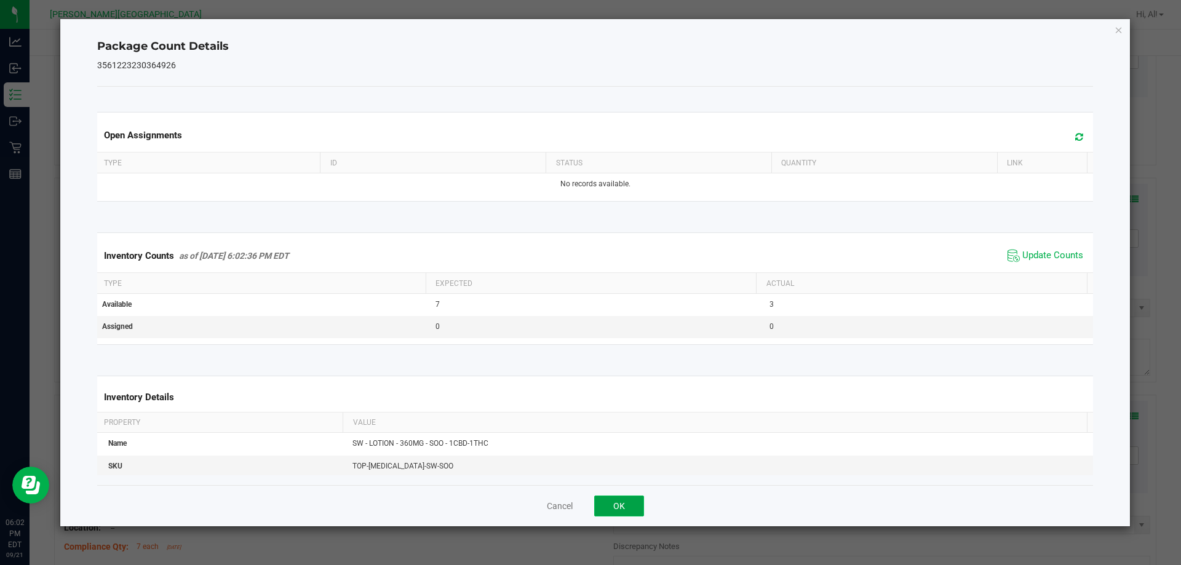
click at [621, 503] on button "OK" at bounding box center [619, 506] width 50 height 21
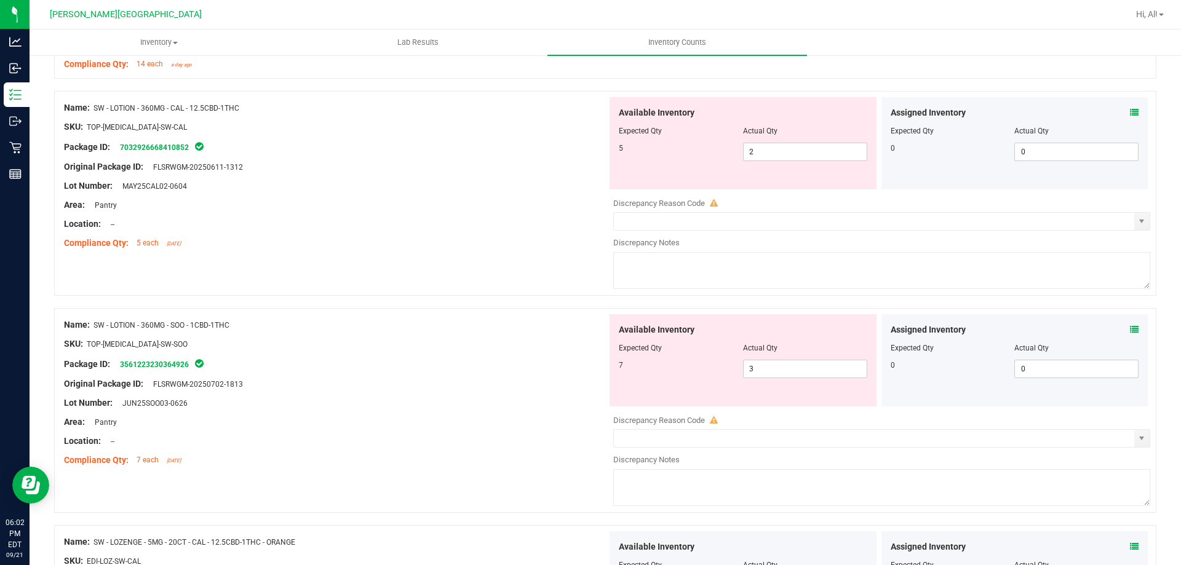
scroll to position [800, 0]
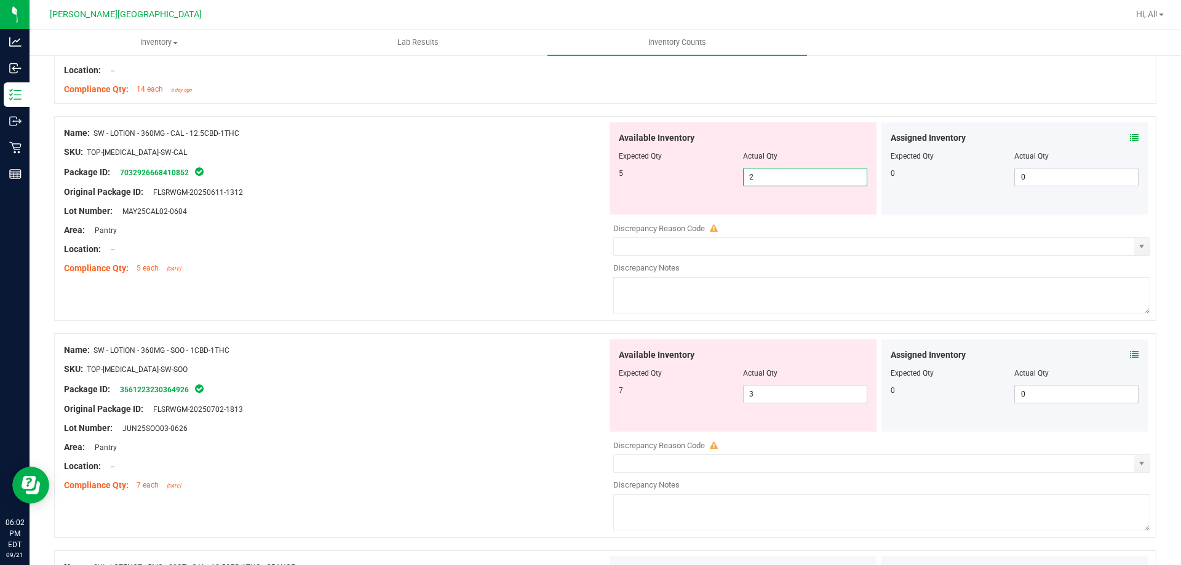
click at [786, 177] on span "2 2" at bounding box center [805, 177] width 124 height 18
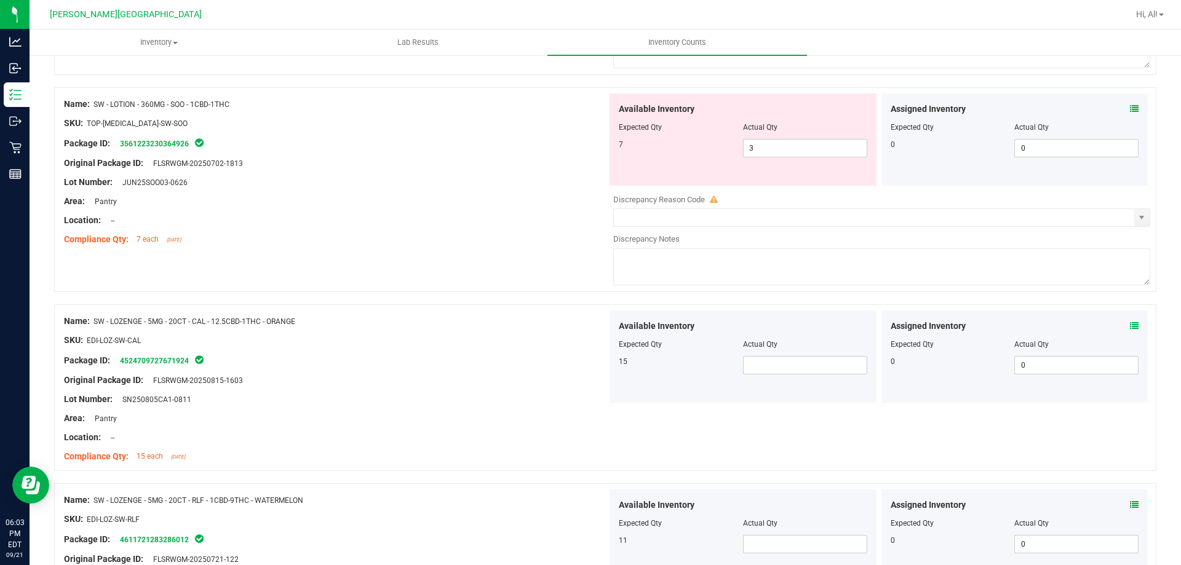
scroll to position [1108, 0]
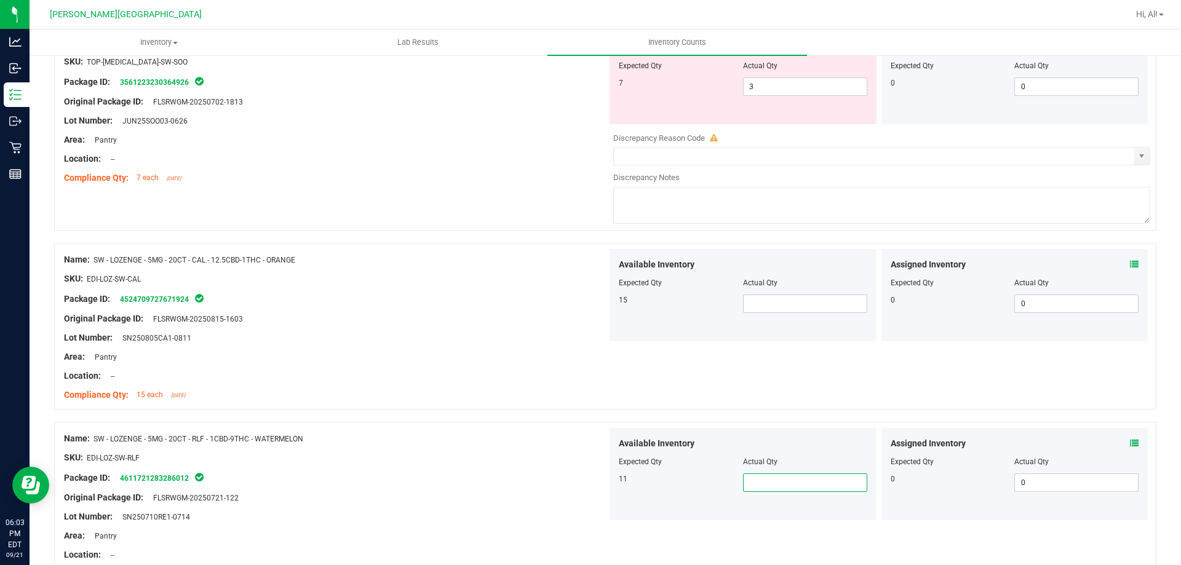
click at [775, 477] on span at bounding box center [805, 483] width 124 height 18
type input "2"
type input "1"
click at [515, 459] on div "SKU: EDI-LOZ-SW-RLF" at bounding box center [335, 458] width 543 height 13
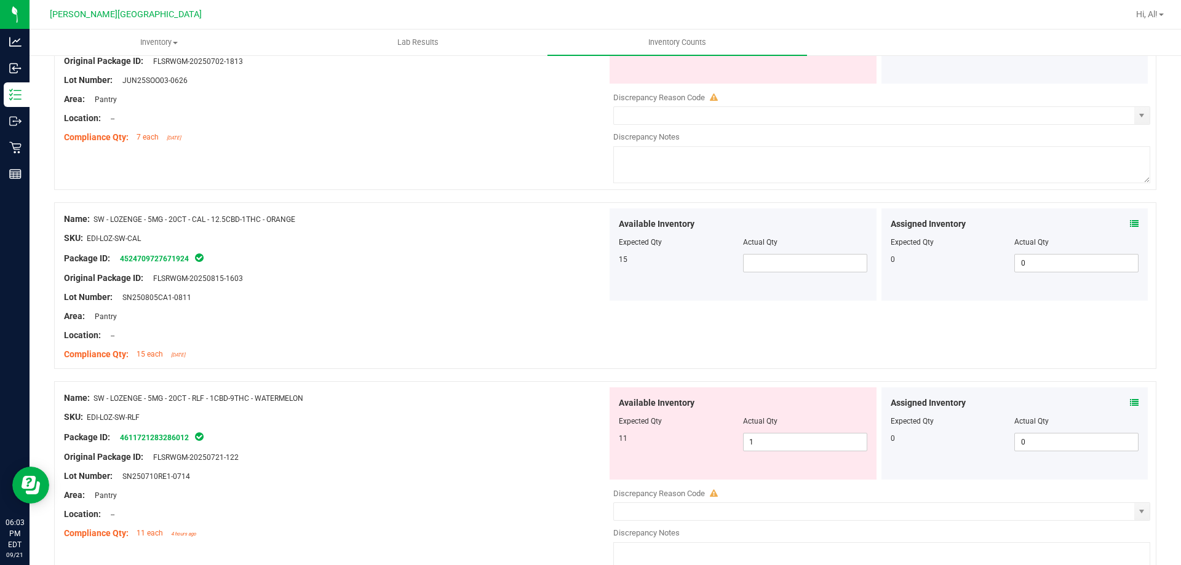
scroll to position [1292, 0]
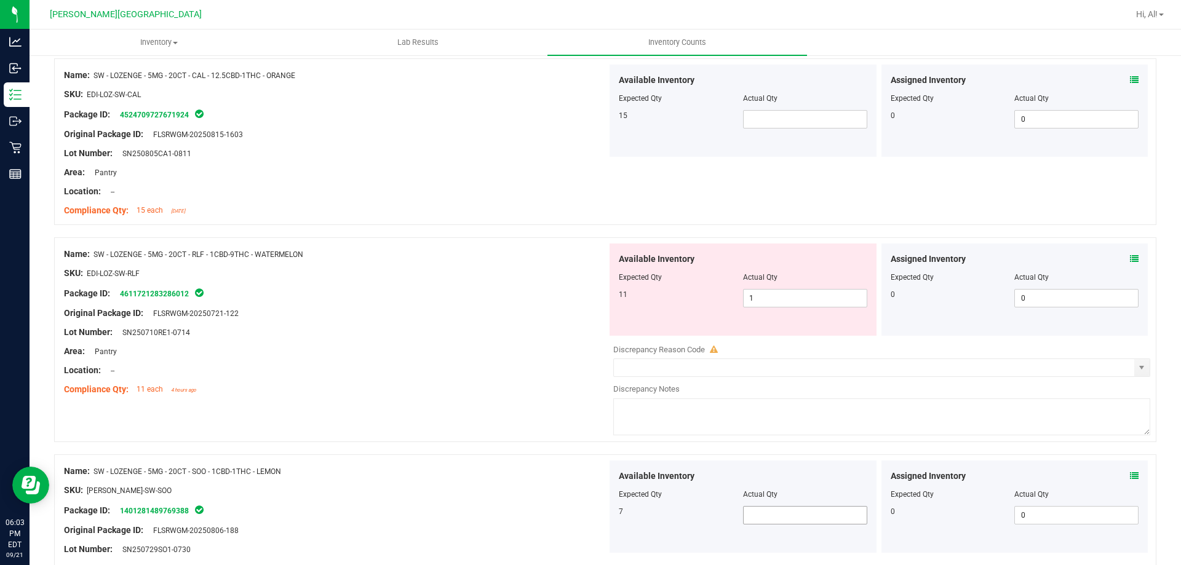
click at [796, 511] on span at bounding box center [805, 515] width 124 height 18
type input "2"
click at [570, 455] on div "Name: SW - LOZENGE - 5MG - 20CT - SOO - 1CBD-1THC - LEMON SKU: EDI-LOZ-SW-SOO P…" at bounding box center [605, 538] width 1103 height 167
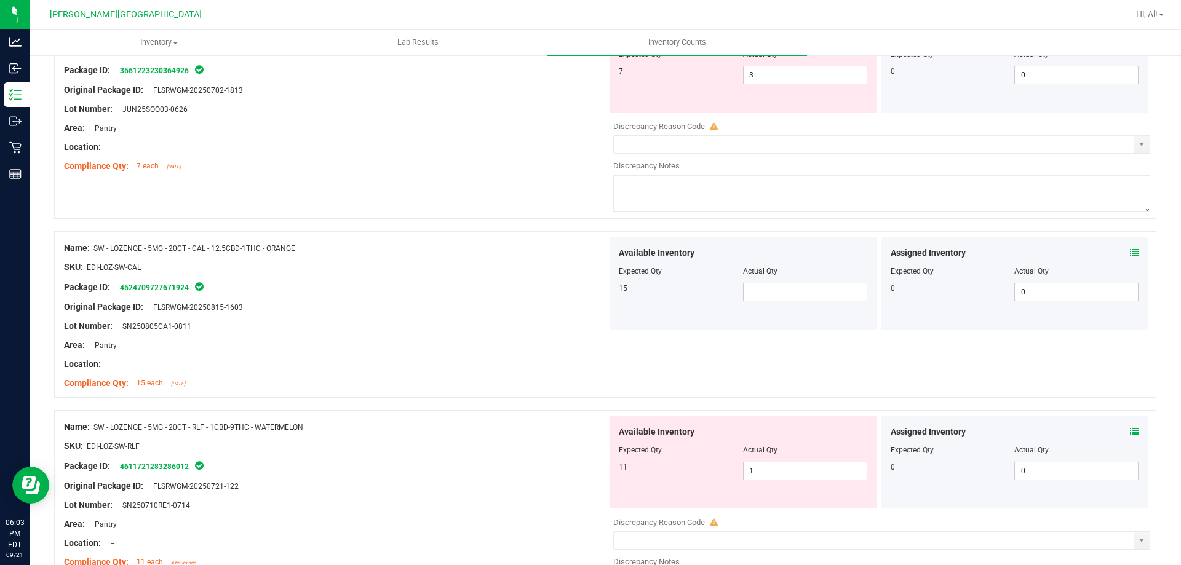
scroll to position [1169, 0]
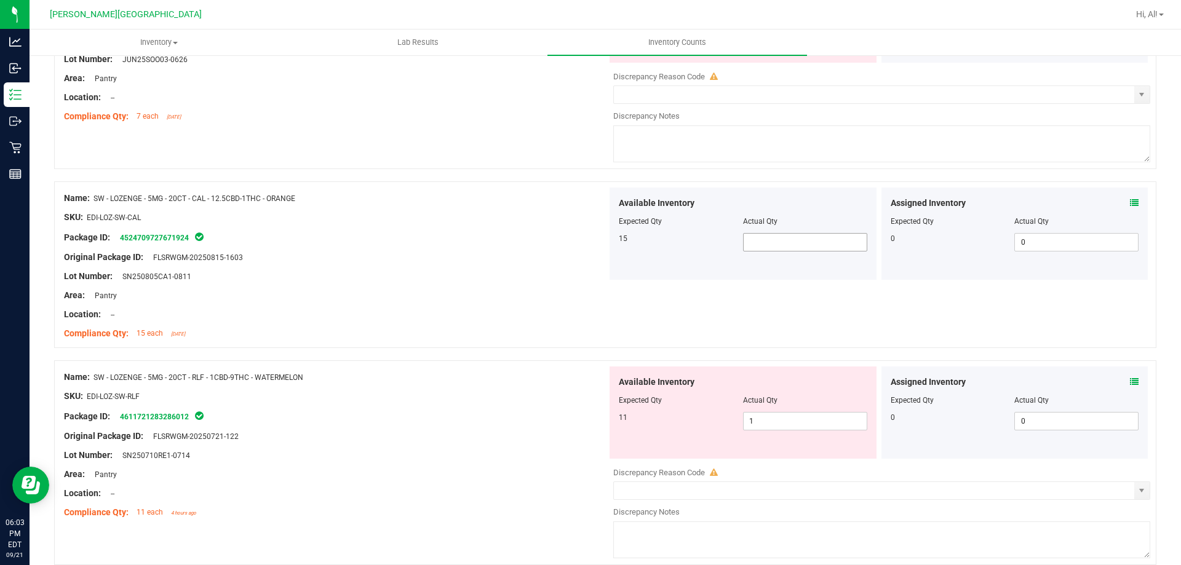
click at [817, 242] on span at bounding box center [805, 242] width 124 height 18
click at [1130, 197] on span at bounding box center [1134, 203] width 9 height 13
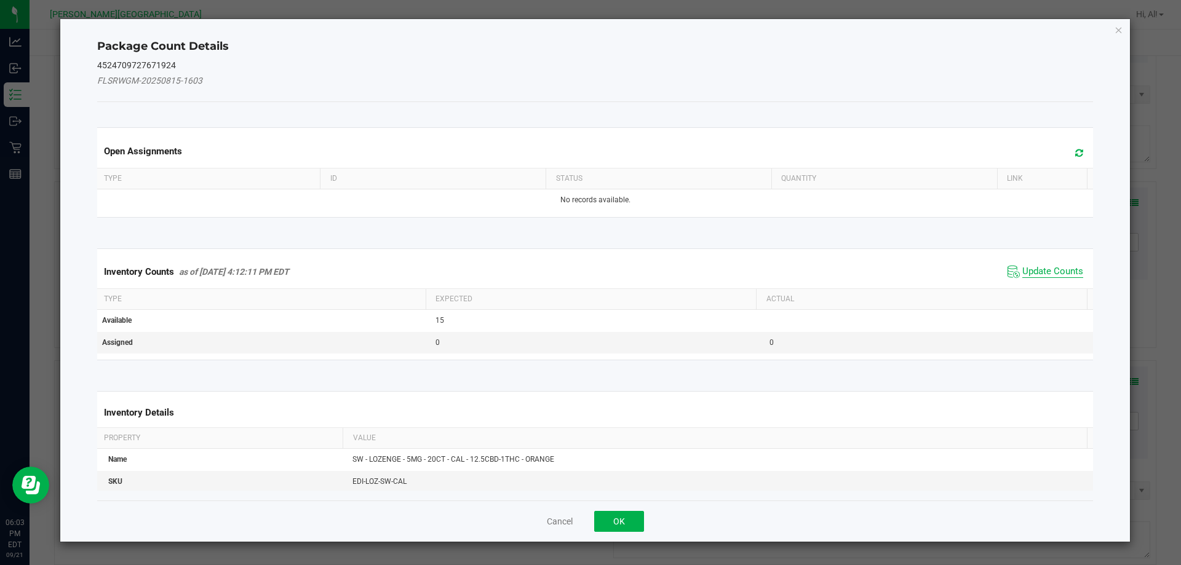
drag, startPoint x: 1029, startPoint y: 270, endPoint x: 655, endPoint y: 409, distance: 398.6
click at [1028, 270] on span "Update Counts" at bounding box center [1053, 272] width 61 height 12
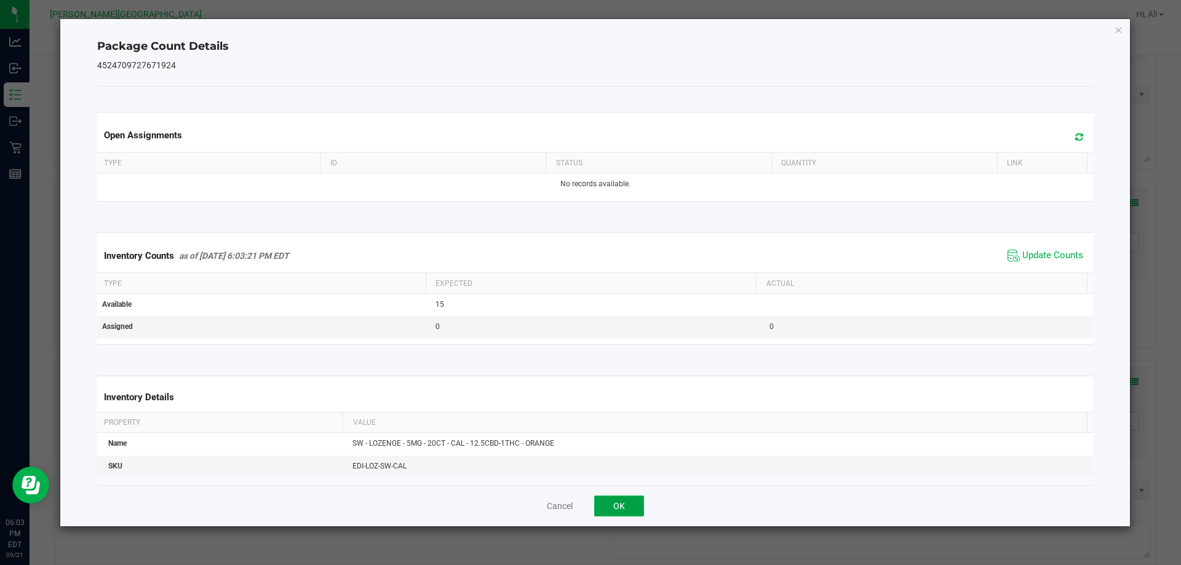
click at [618, 510] on button "OK" at bounding box center [619, 506] width 50 height 21
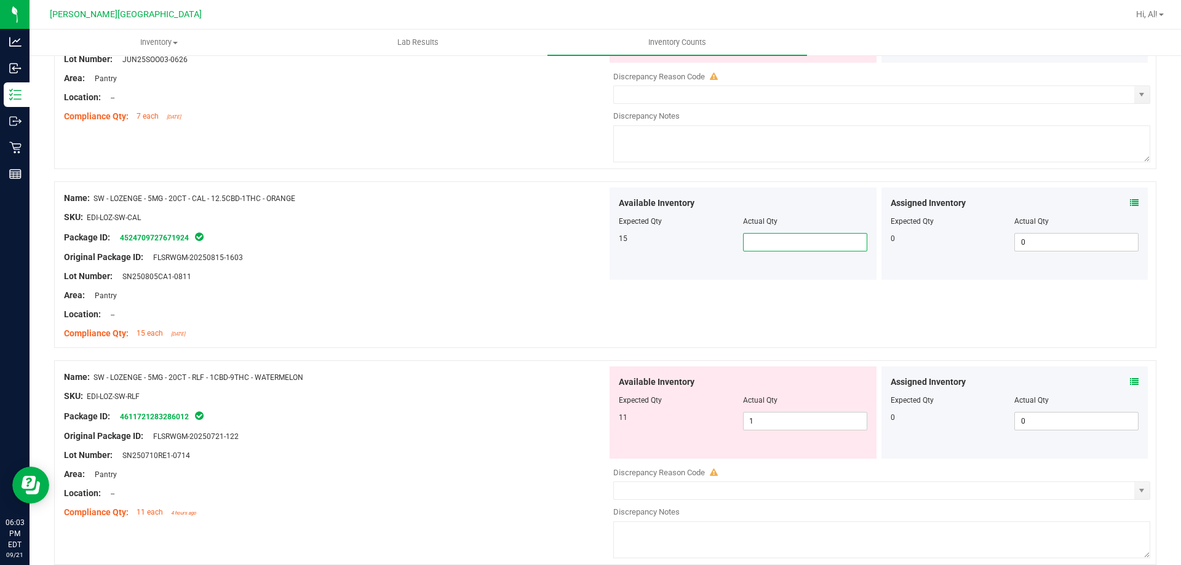
click at [748, 239] on span at bounding box center [805, 242] width 124 height 18
type input "15"
click at [764, 422] on span "1 1" at bounding box center [805, 421] width 124 height 18
click at [764, 422] on input "1" at bounding box center [805, 421] width 123 height 17
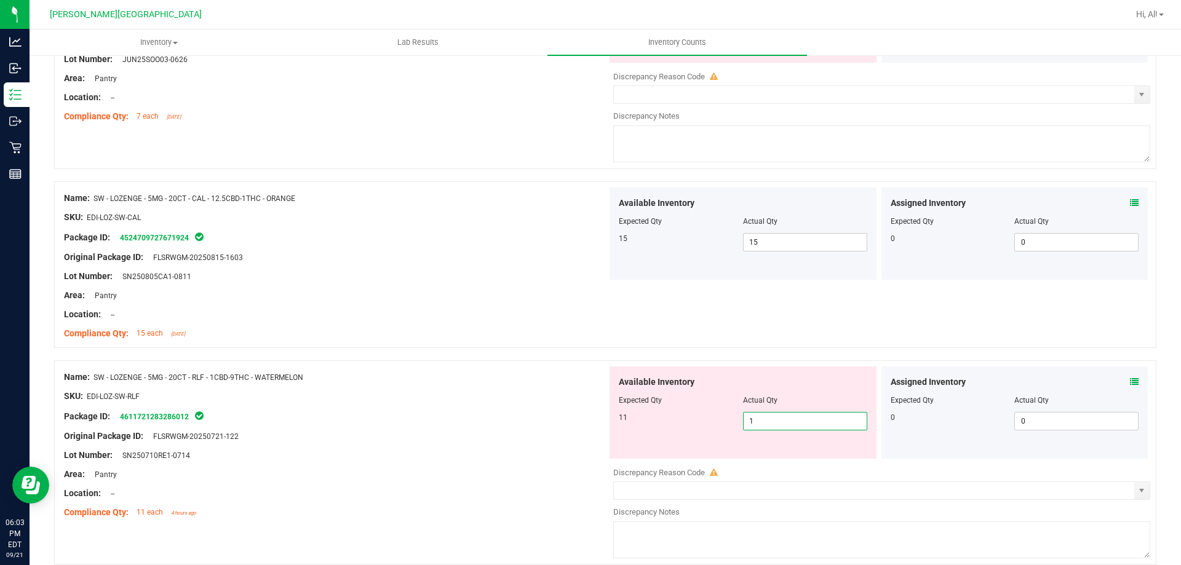
type input "11"
click at [567, 279] on div "Lot Number: SN250805CA1-0811" at bounding box center [335, 276] width 543 height 13
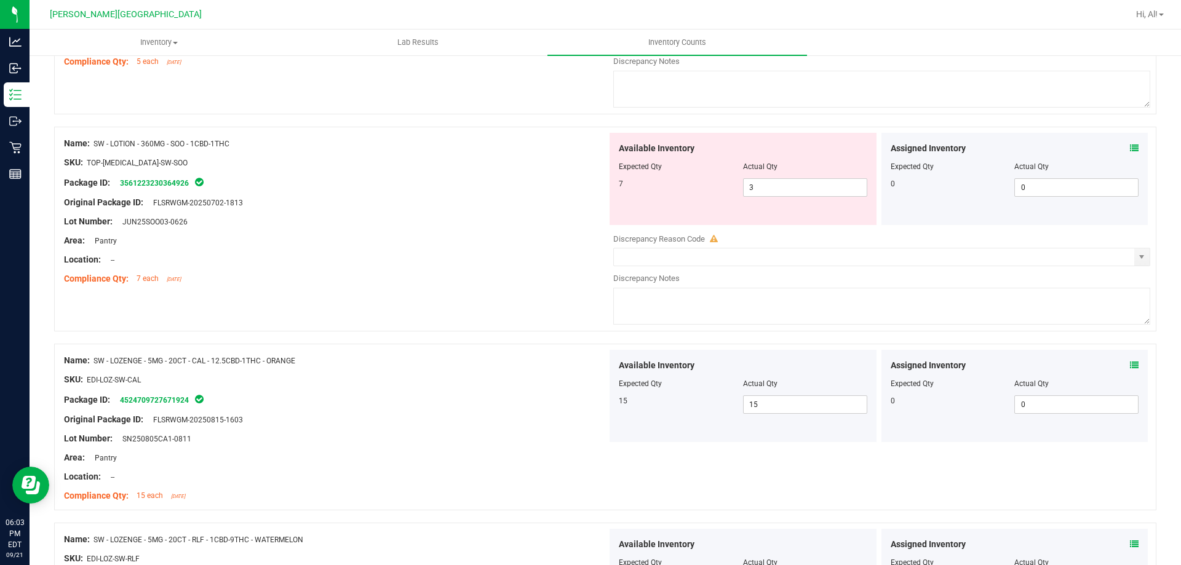
scroll to position [985, 0]
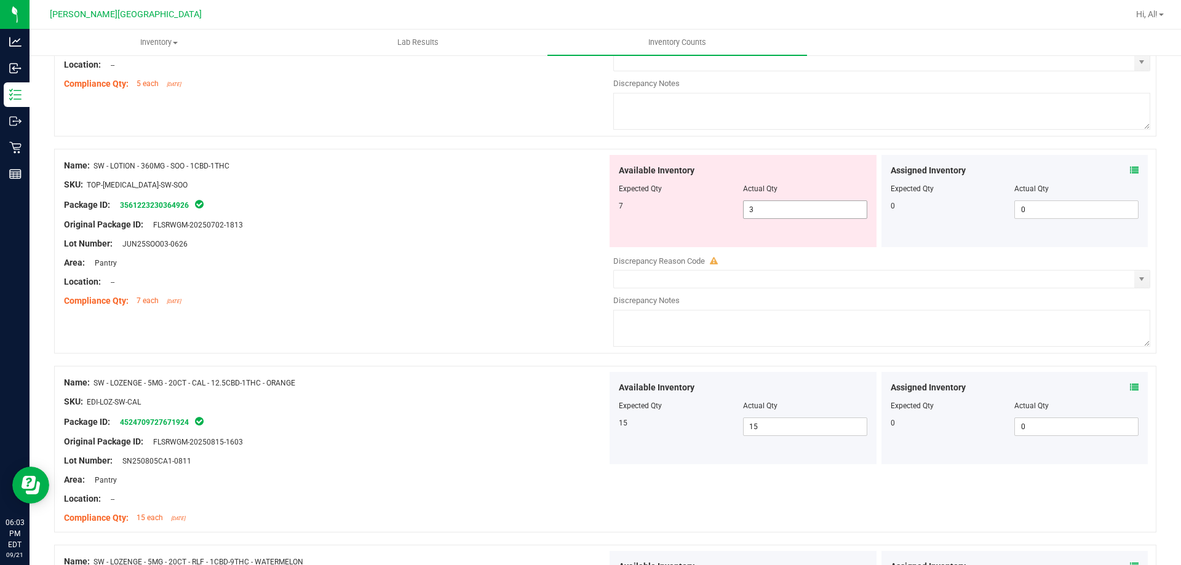
click at [778, 212] on span "3 3" at bounding box center [805, 210] width 124 height 18
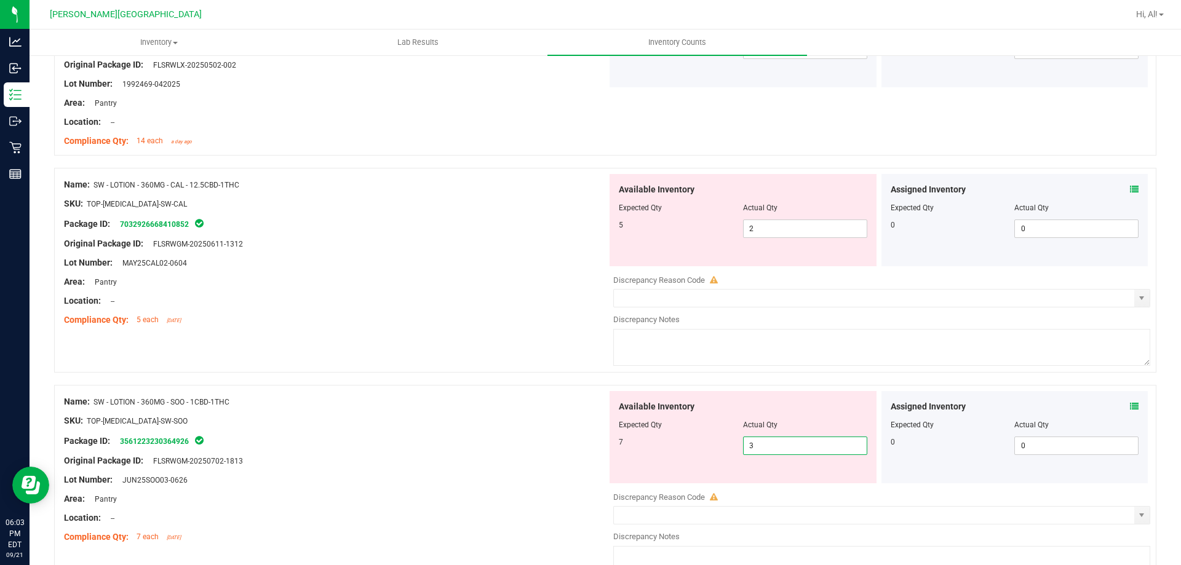
scroll to position [738, 0]
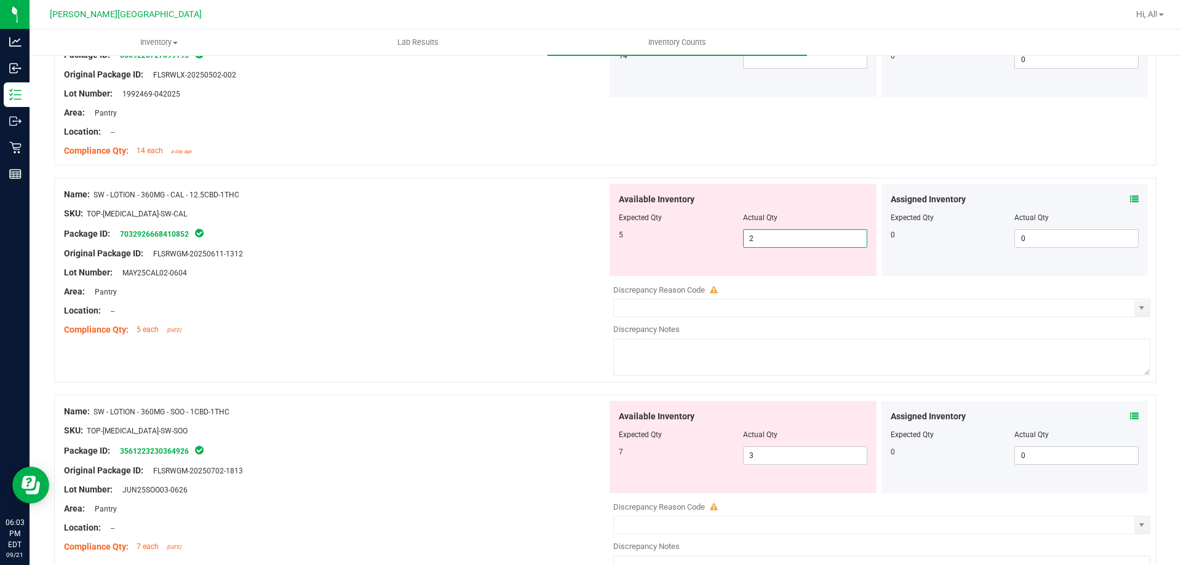
click at [754, 239] on span "2 2" at bounding box center [805, 239] width 124 height 18
click at [382, 345] on div "Name: SW - LOTION - 360MG - CAL - 12.5CBD-1THC SKU: TOP-BAL-SW-CAL Package ID: …" at bounding box center [605, 280] width 1103 height 205
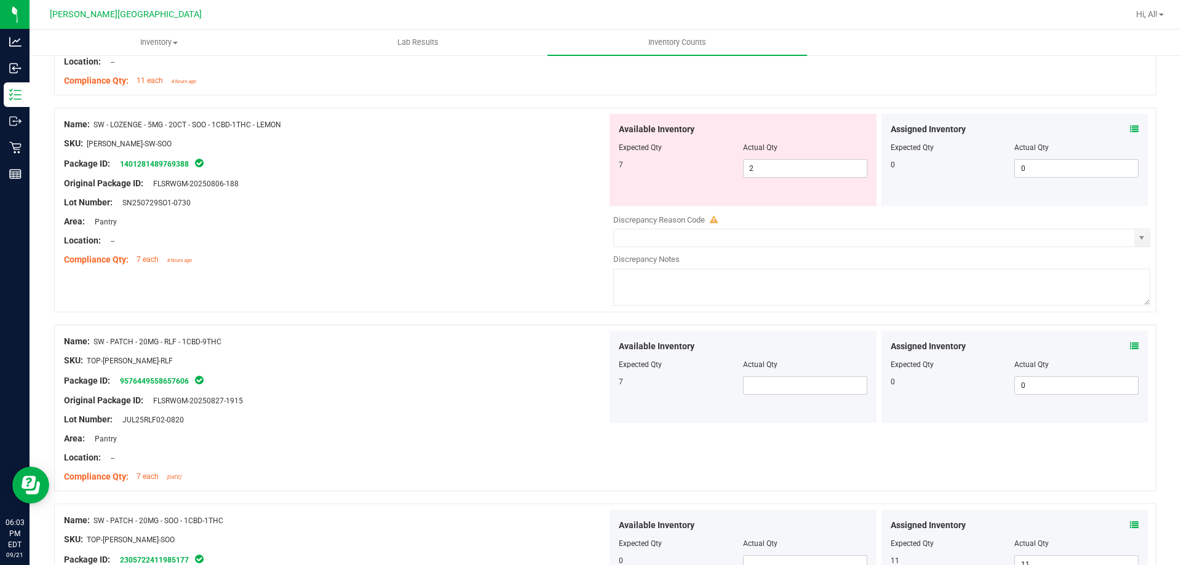
scroll to position [1600, 0]
click at [776, 166] on span "2 2" at bounding box center [805, 170] width 124 height 18
type input "7"
click at [421, 205] on div "Lot Number: SN250729SO1-0730" at bounding box center [335, 204] width 543 height 13
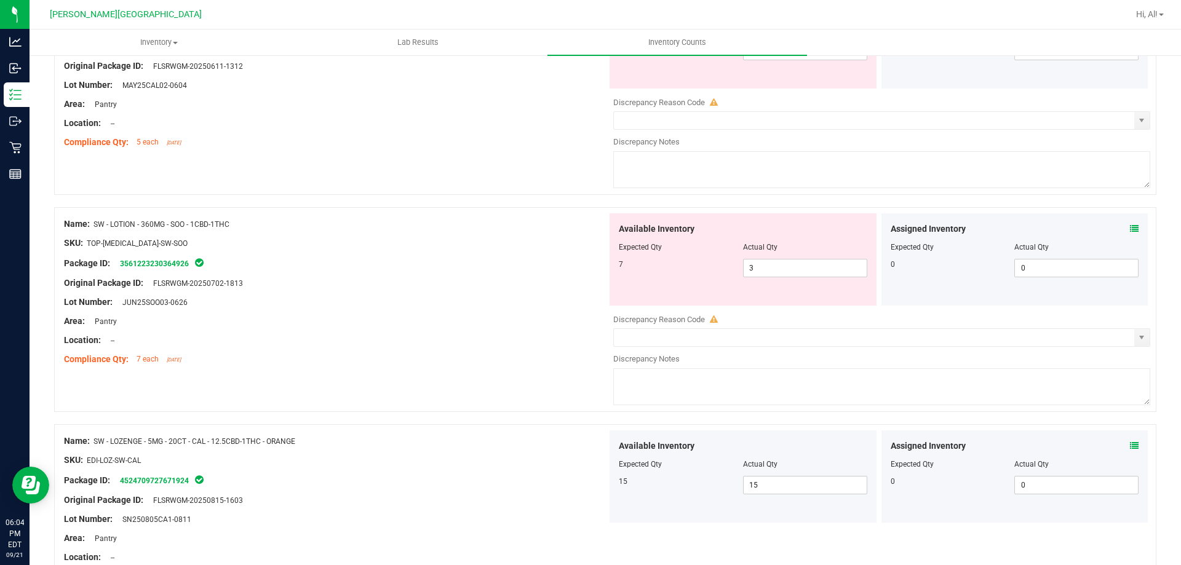
scroll to position [861, 0]
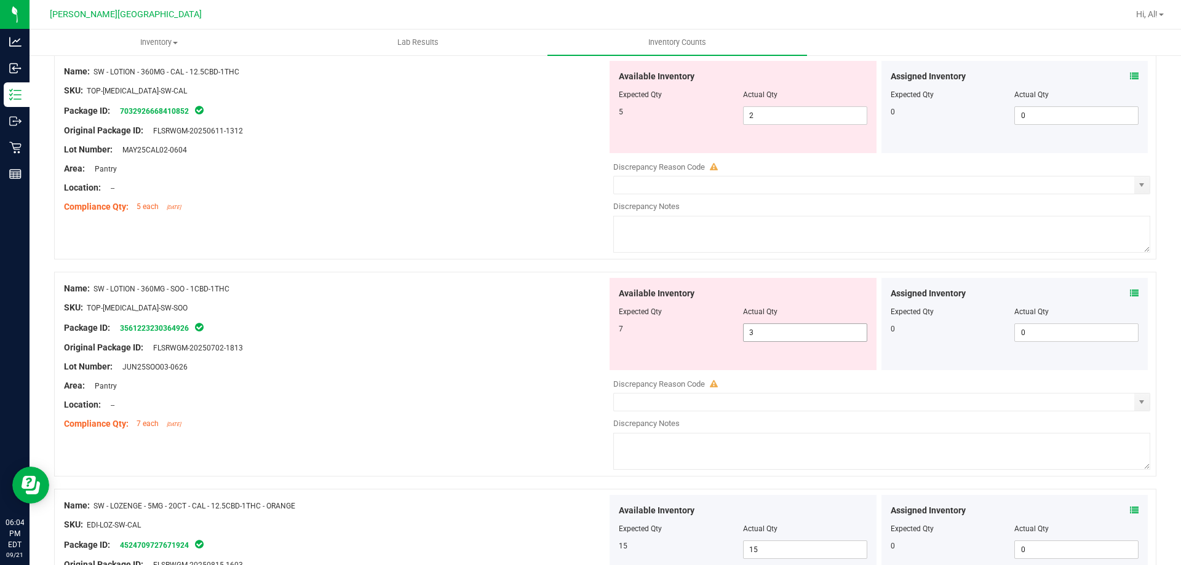
click at [774, 331] on span "3 3" at bounding box center [805, 333] width 124 height 18
type input "7"
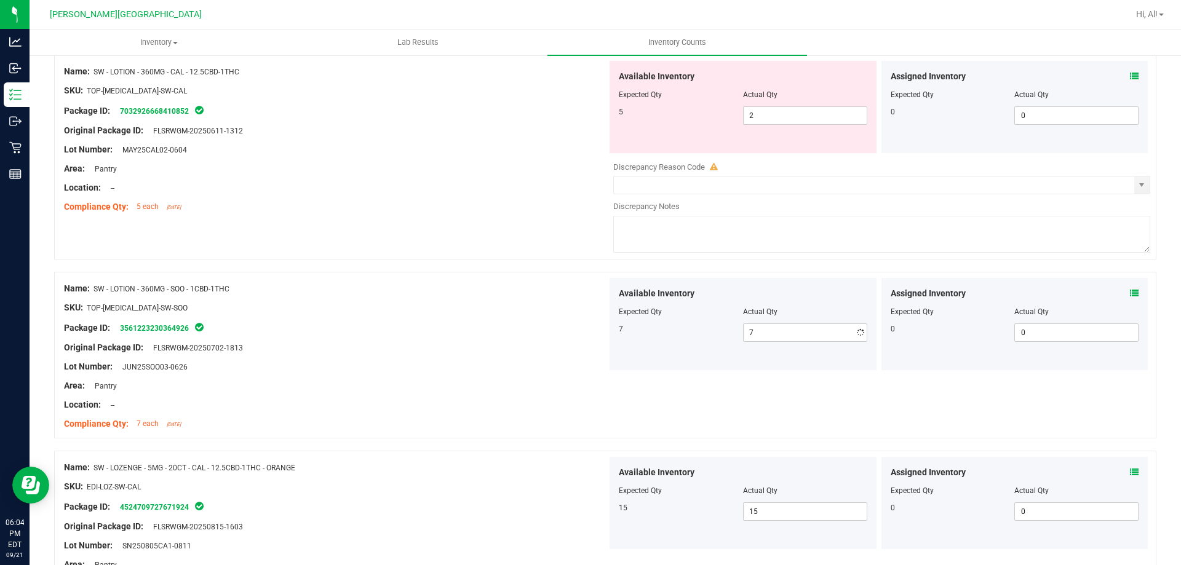
click at [569, 195] on div at bounding box center [335, 197] width 543 height 6
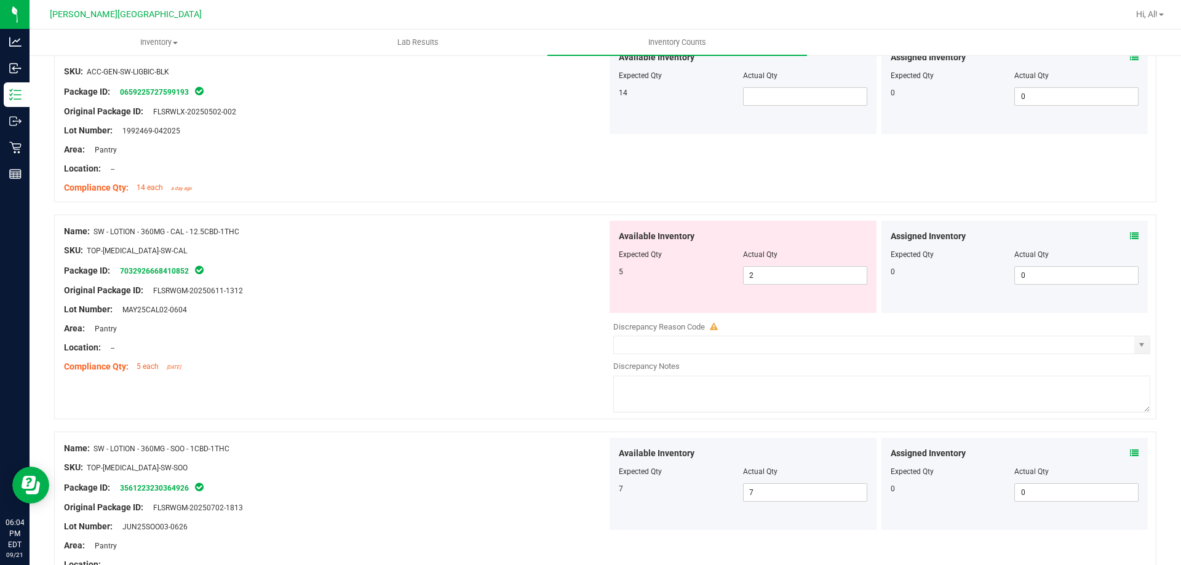
scroll to position [677, 0]
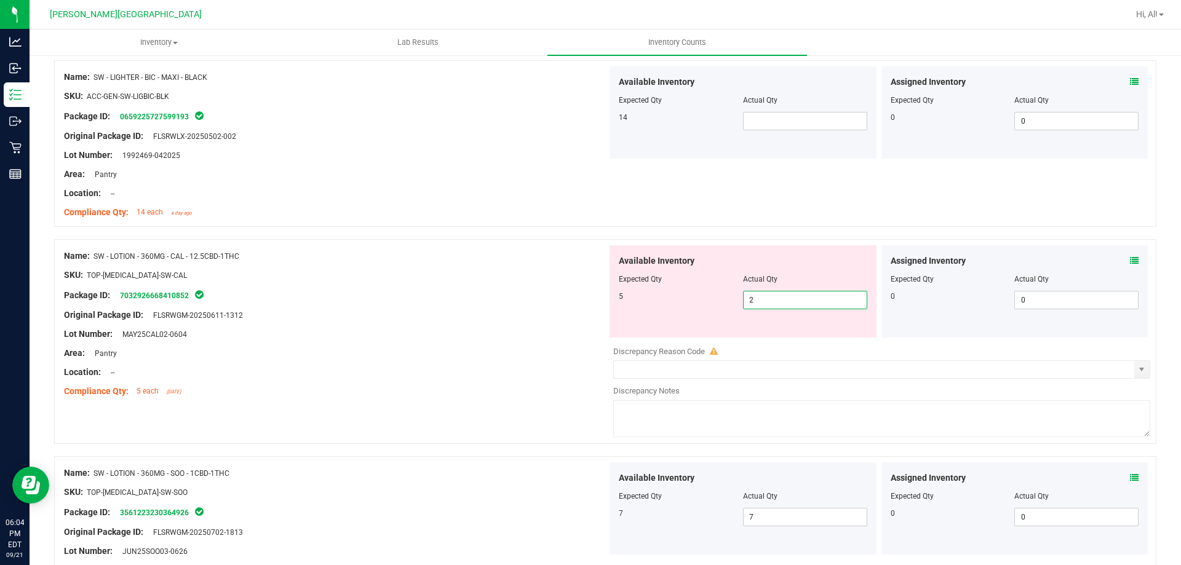
click at [793, 295] on span "2 2" at bounding box center [805, 300] width 124 height 18
click at [793, 295] on input "2" at bounding box center [805, 300] width 123 height 17
type input "5"
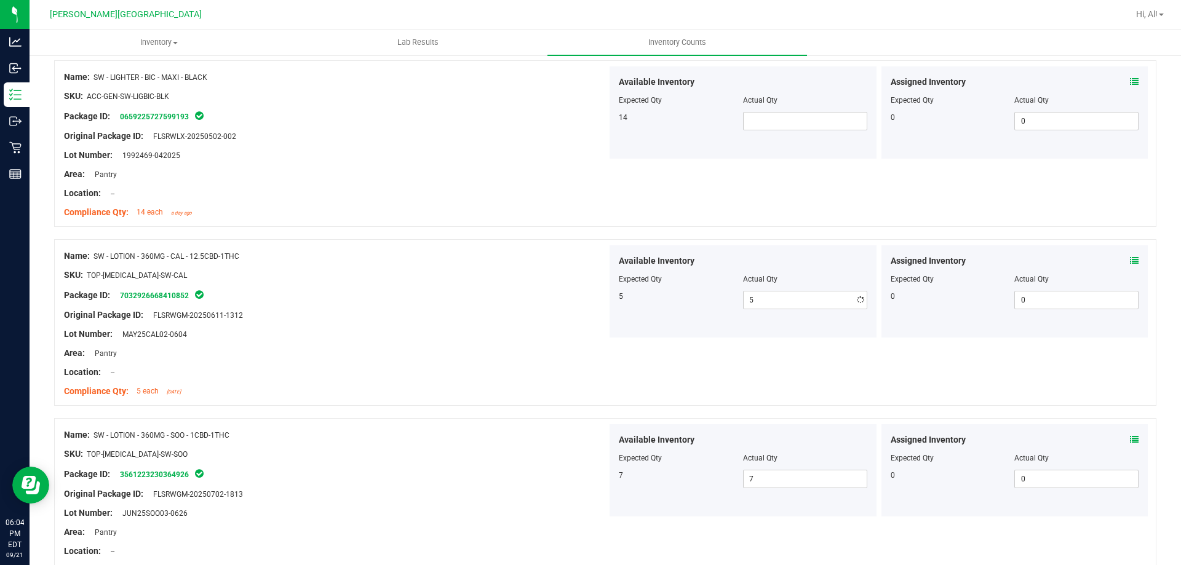
click at [382, 312] on div "Original Package ID: FLSRWGM-20250611-1312" at bounding box center [335, 315] width 543 height 13
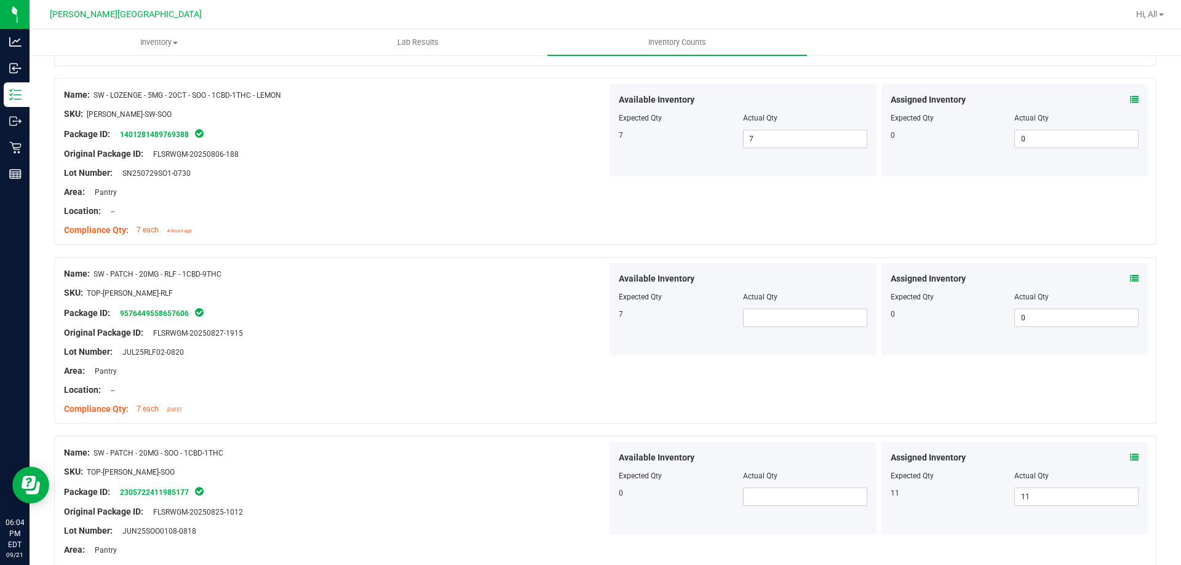
scroll to position [1631, 0]
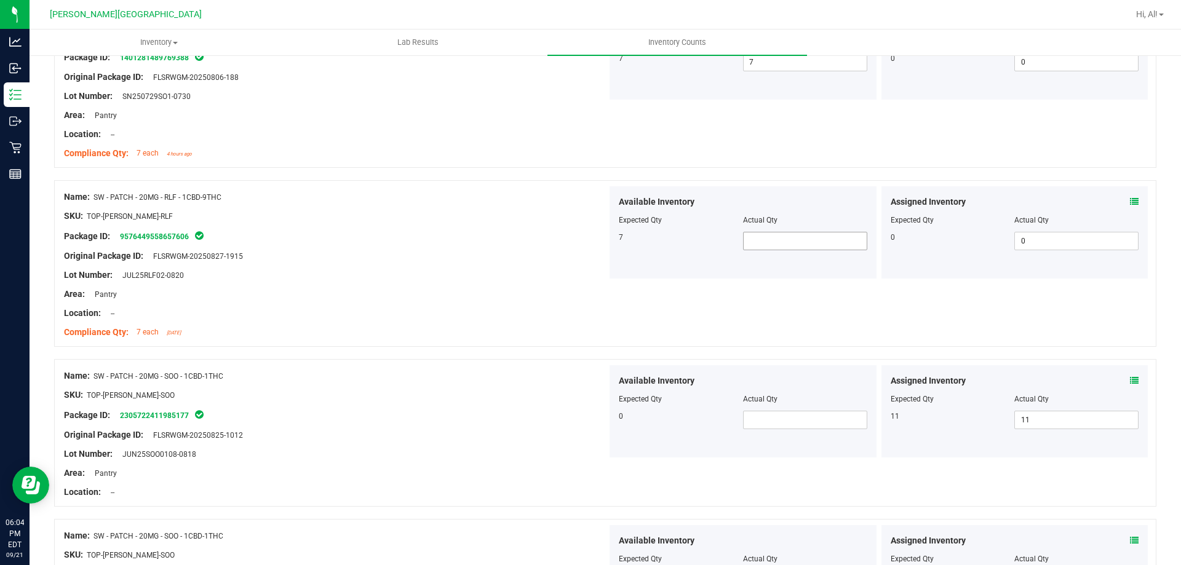
click at [777, 247] on span at bounding box center [805, 241] width 124 height 18
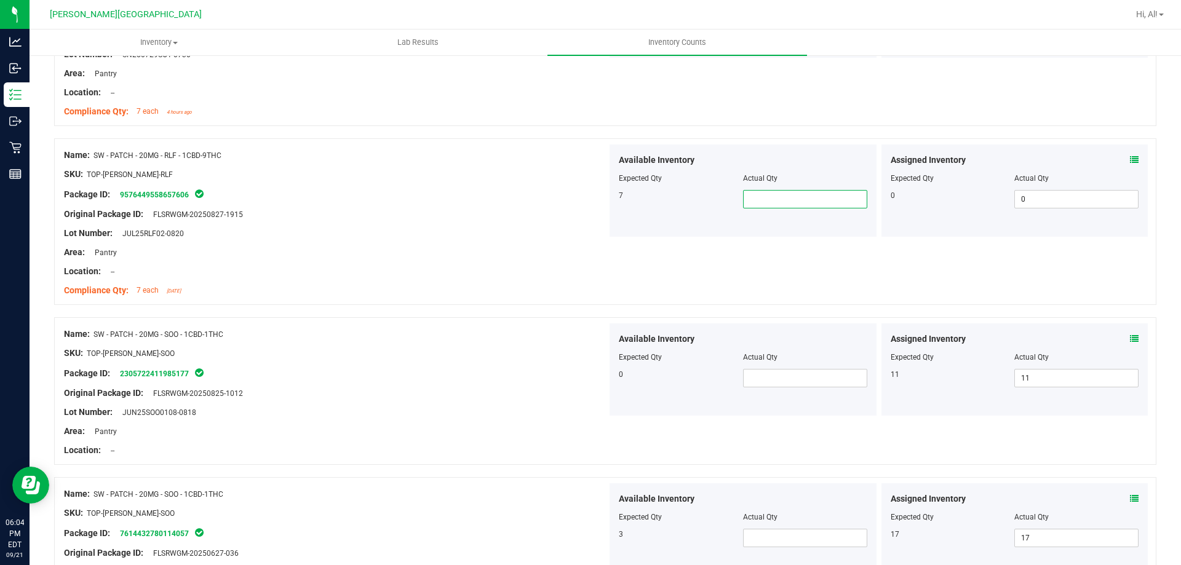
scroll to position [1693, 0]
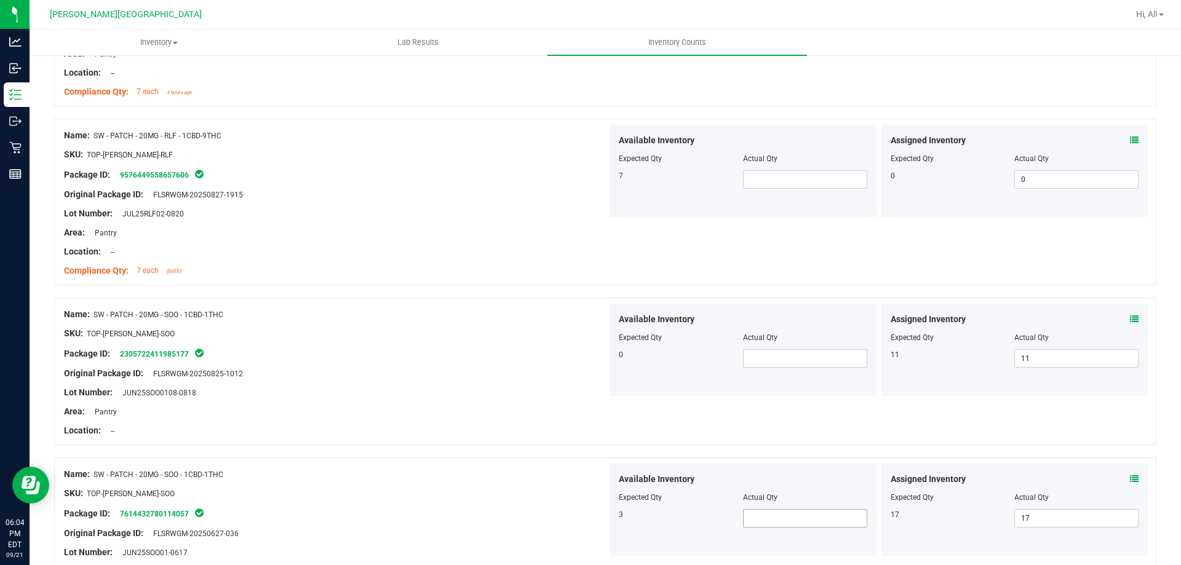
click at [815, 511] on span at bounding box center [805, 518] width 124 height 18
type input "0"
click at [773, 514] on input "0" at bounding box center [805, 518] width 123 height 17
type input "3"
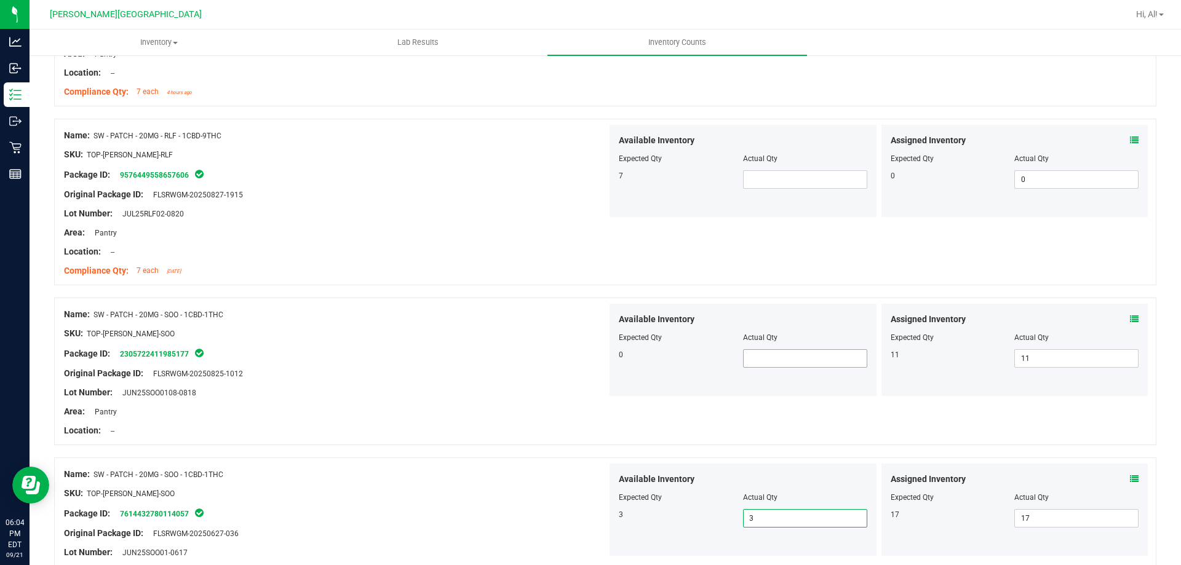
click at [788, 353] on span at bounding box center [805, 359] width 124 height 18
type input "0"
click at [788, 251] on div "Name: SW - PATCH - 20MG - RLF - 1CBD-9THC SKU: TOP-PAT-SW-RLF Package ID: 95764…" at bounding box center [605, 202] width 1103 height 167
click at [1138, 134] on div "Assigned Inventory Expected Qty Actual Qty 0 0 0" at bounding box center [1015, 171] width 267 height 92
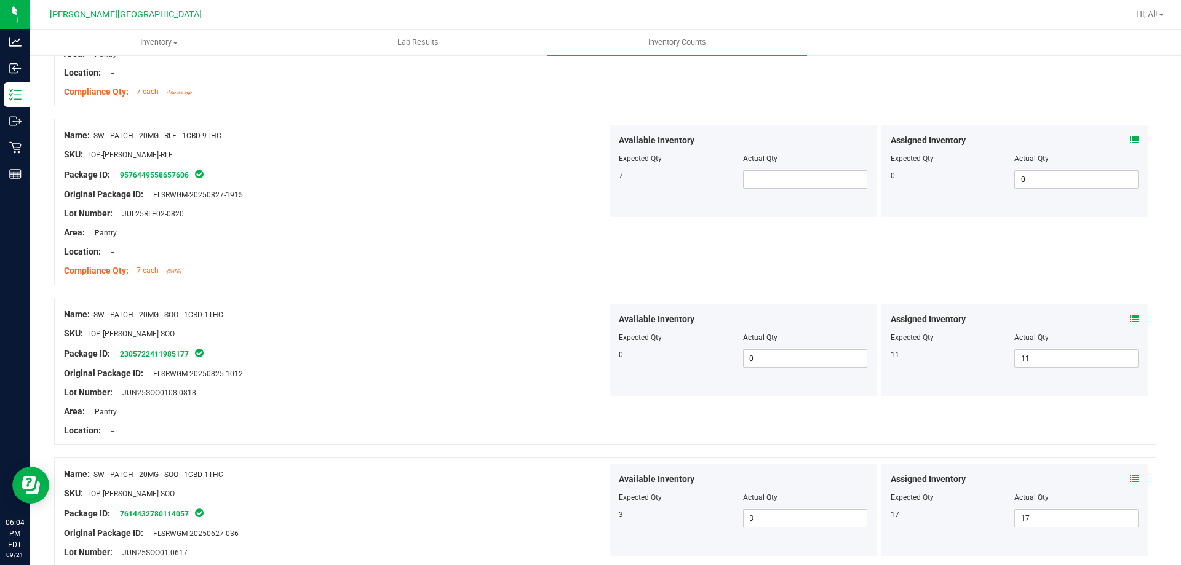
click at [1130, 138] on icon at bounding box center [1134, 140] width 9 height 9
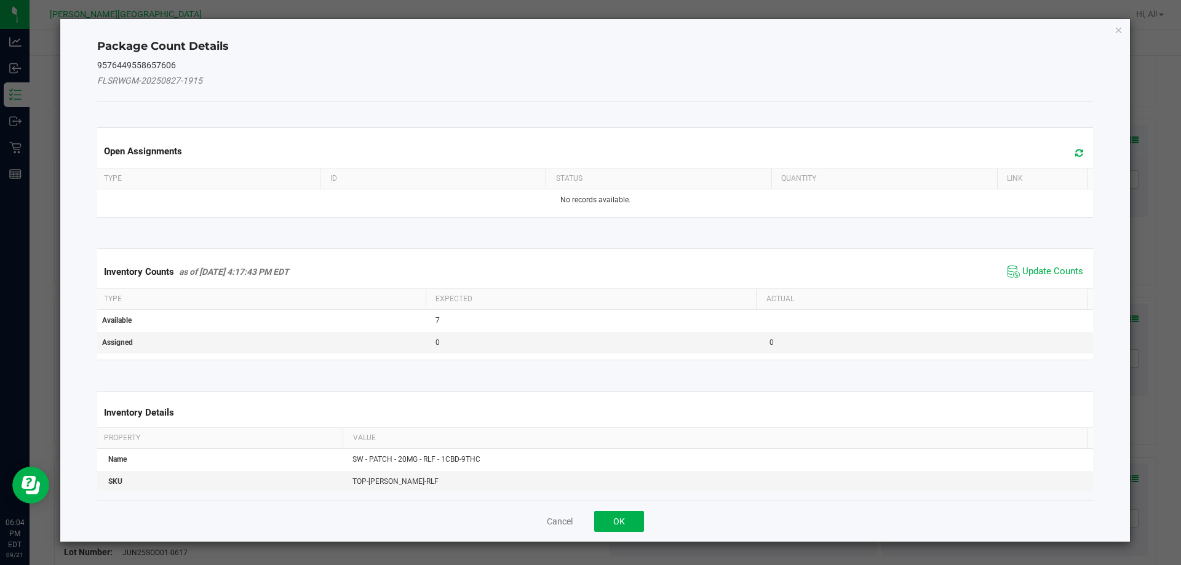
drag, startPoint x: 1031, startPoint y: 271, endPoint x: 925, endPoint y: 381, distance: 152.8
click at [1030, 271] on span "Update Counts" at bounding box center [1053, 272] width 61 height 12
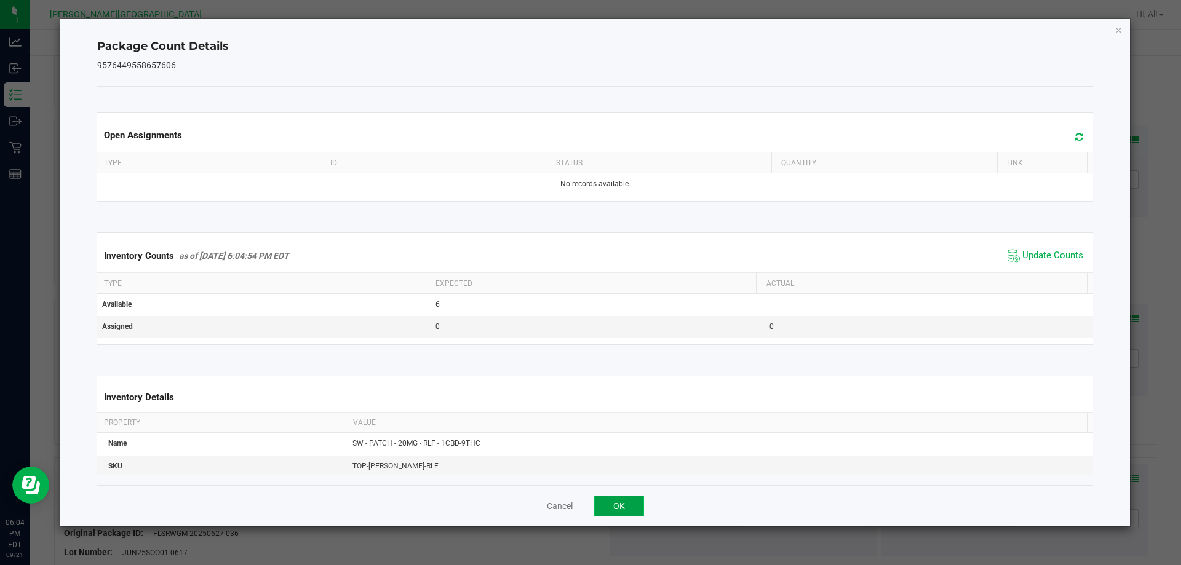
click at [618, 511] on button "OK" at bounding box center [619, 506] width 50 height 21
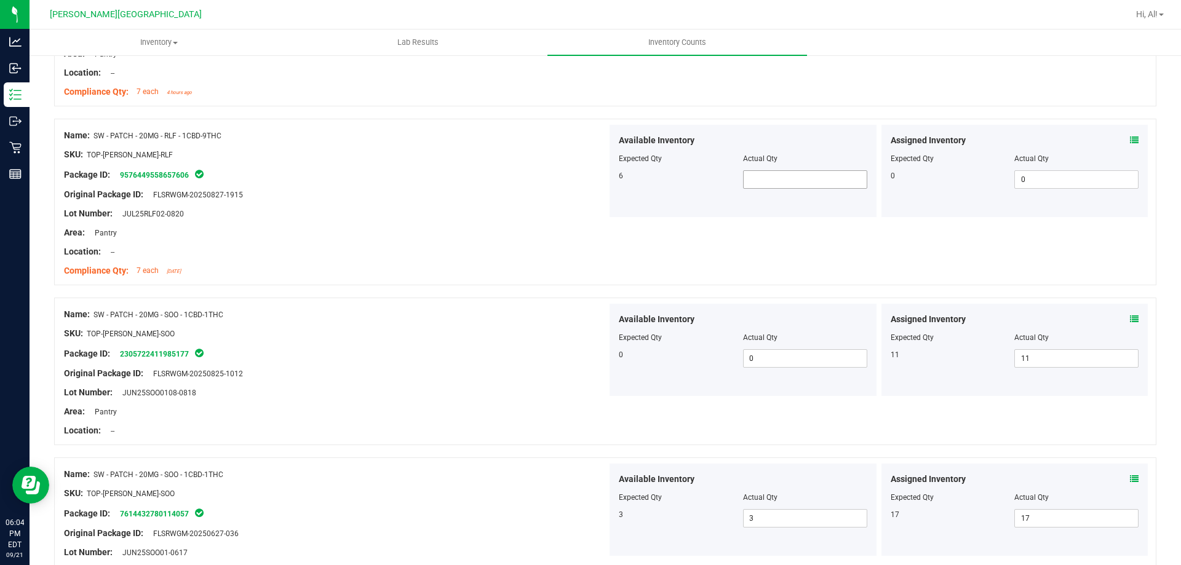
click at [788, 175] on span at bounding box center [805, 179] width 124 height 18
type input "6"
click at [549, 212] on div "Lot Number: JUL25RLF02-0820" at bounding box center [335, 213] width 543 height 13
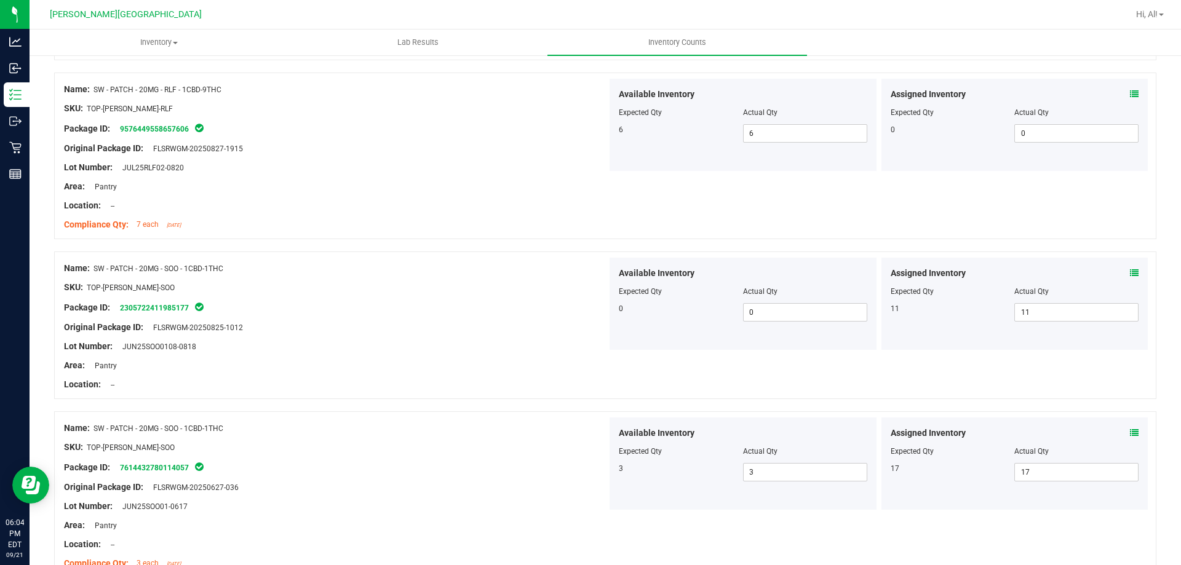
scroll to position [2000, 0]
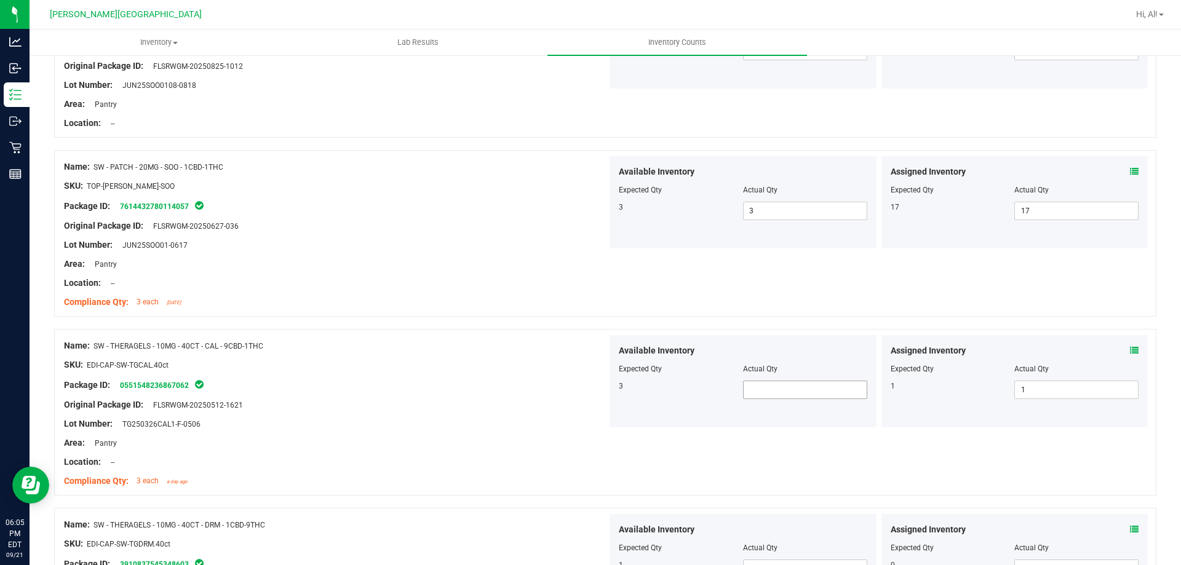
click at [750, 393] on span at bounding box center [805, 390] width 124 height 18
type input "3"
type input "1"
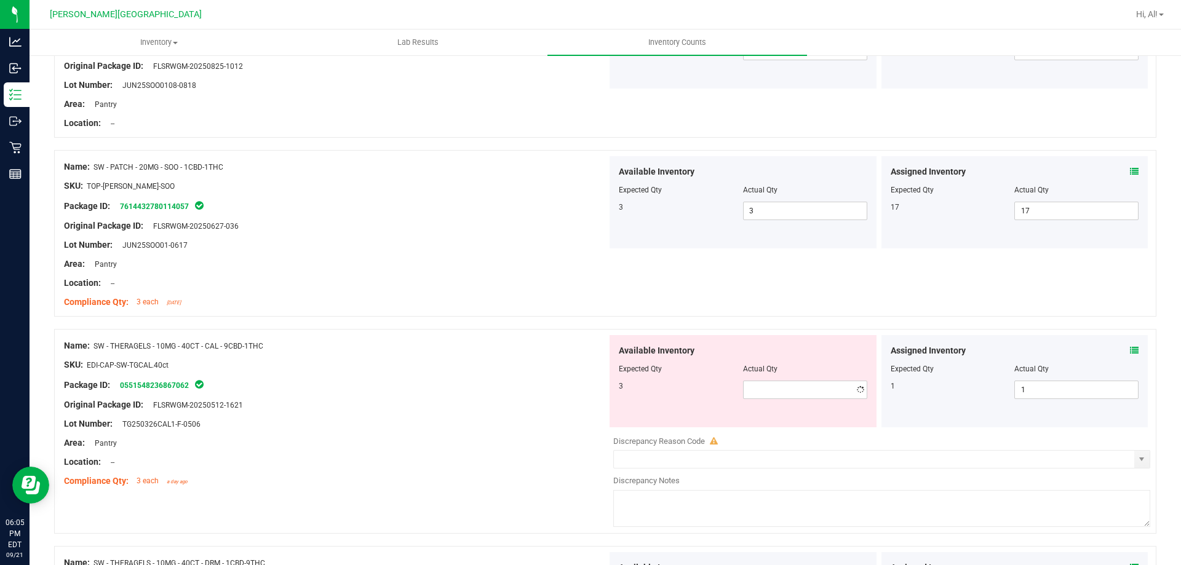
type input "1"
click at [450, 380] on div "Package ID: 0551548236867062" at bounding box center [335, 385] width 543 height 15
click at [1130, 355] on span at bounding box center [1134, 351] width 9 height 13
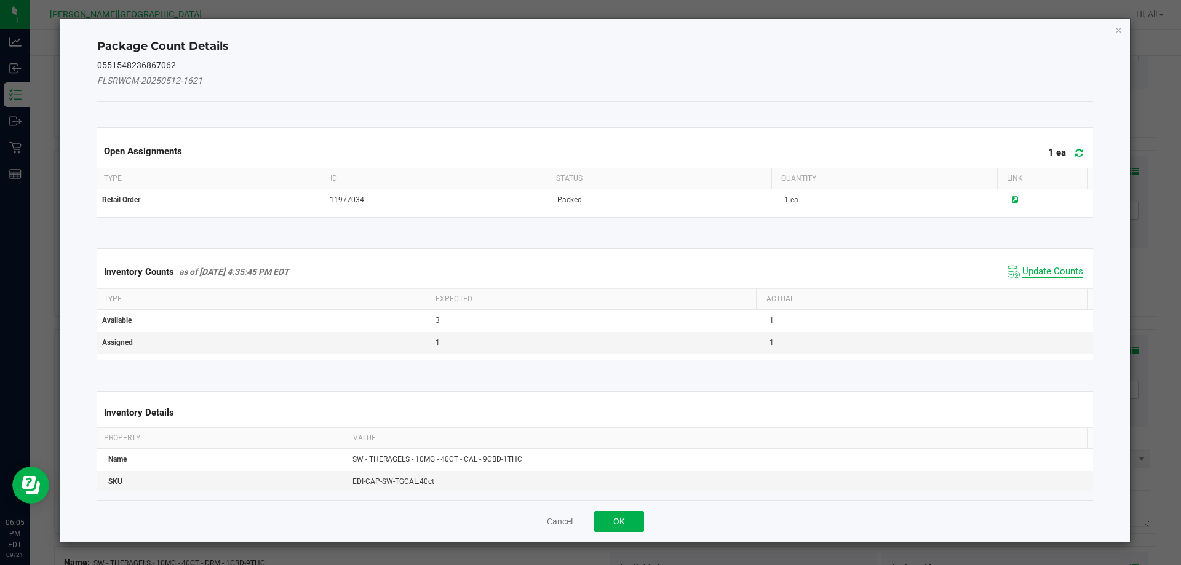
click at [1049, 278] on span "Update Counts" at bounding box center [1053, 272] width 61 height 12
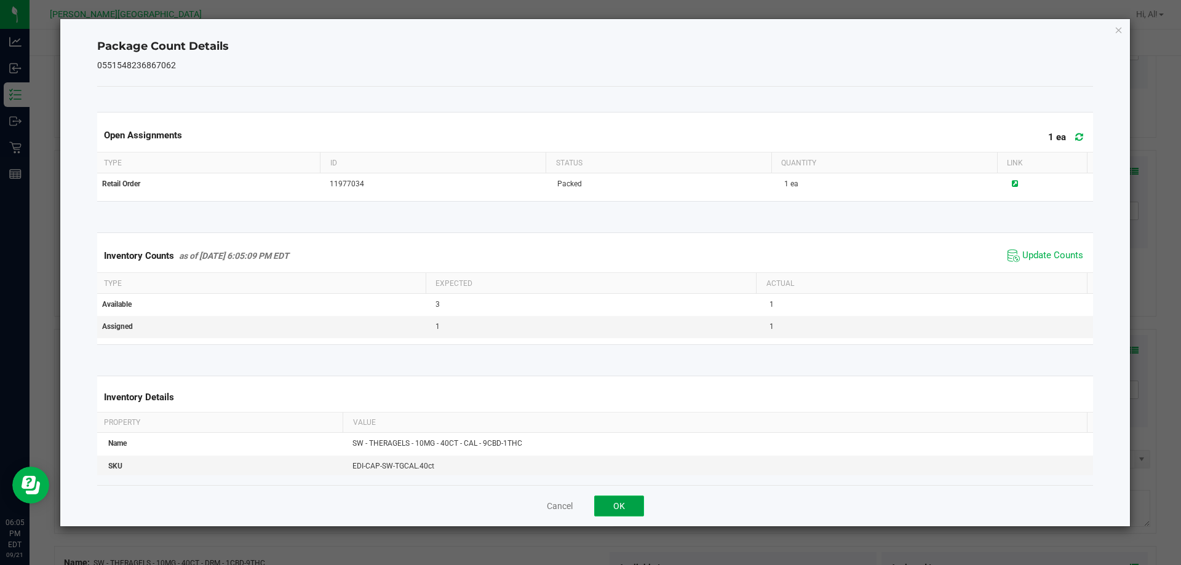
click at [625, 501] on button "OK" at bounding box center [619, 506] width 50 height 21
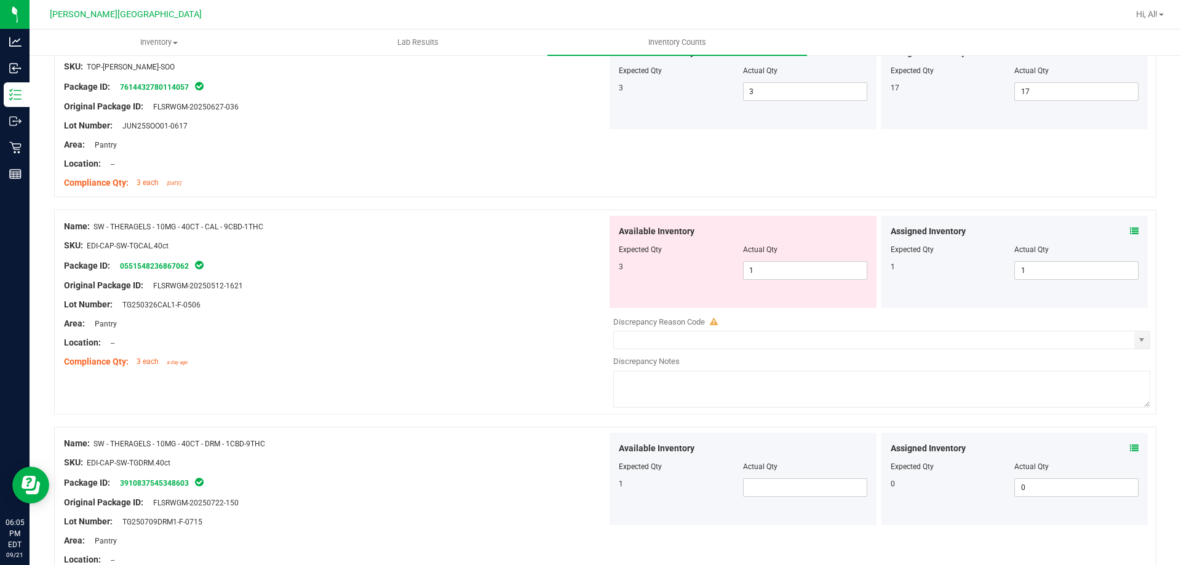
scroll to position [2124, 0]
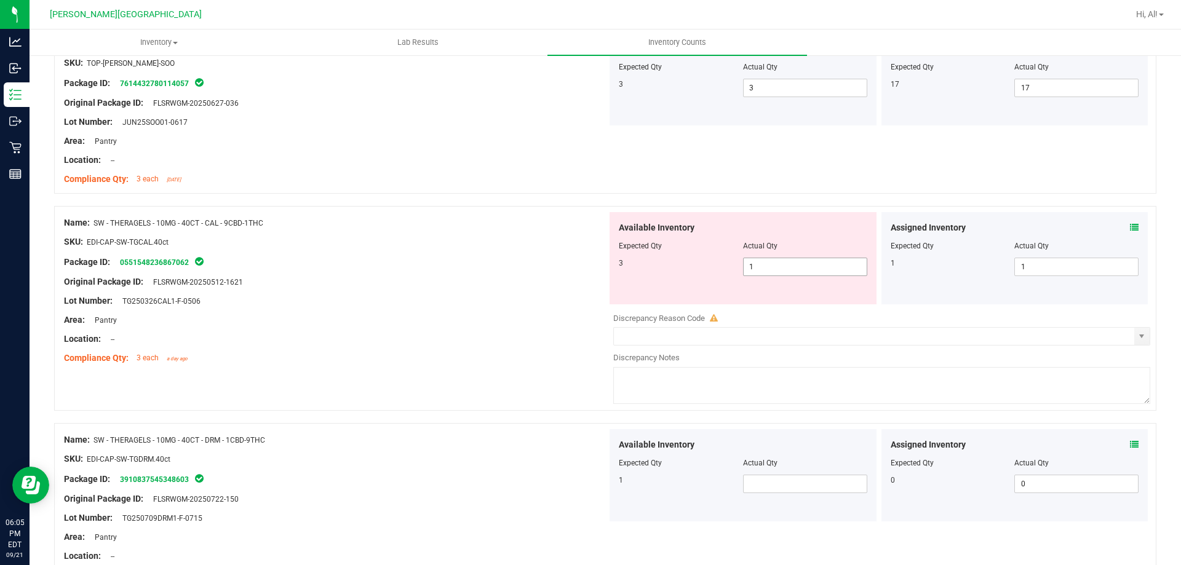
click at [773, 273] on span "1 1" at bounding box center [805, 267] width 124 height 18
click at [767, 273] on input "1" at bounding box center [805, 266] width 123 height 17
click at [761, 273] on input "1" at bounding box center [805, 266] width 123 height 17
click at [754, 263] on input "1" at bounding box center [805, 266] width 123 height 17
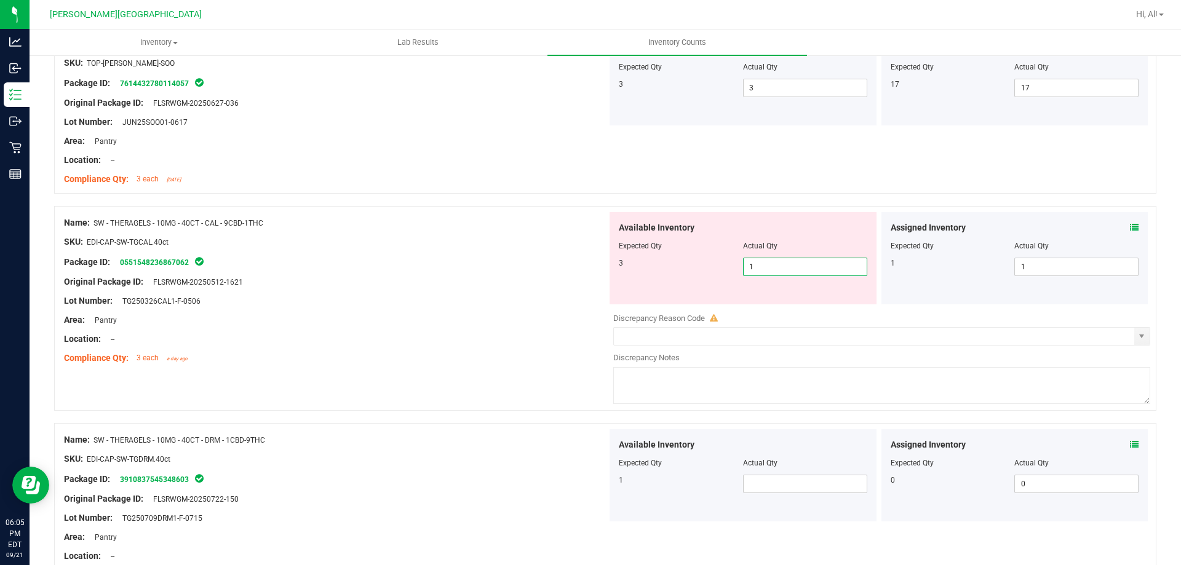
type input "3"
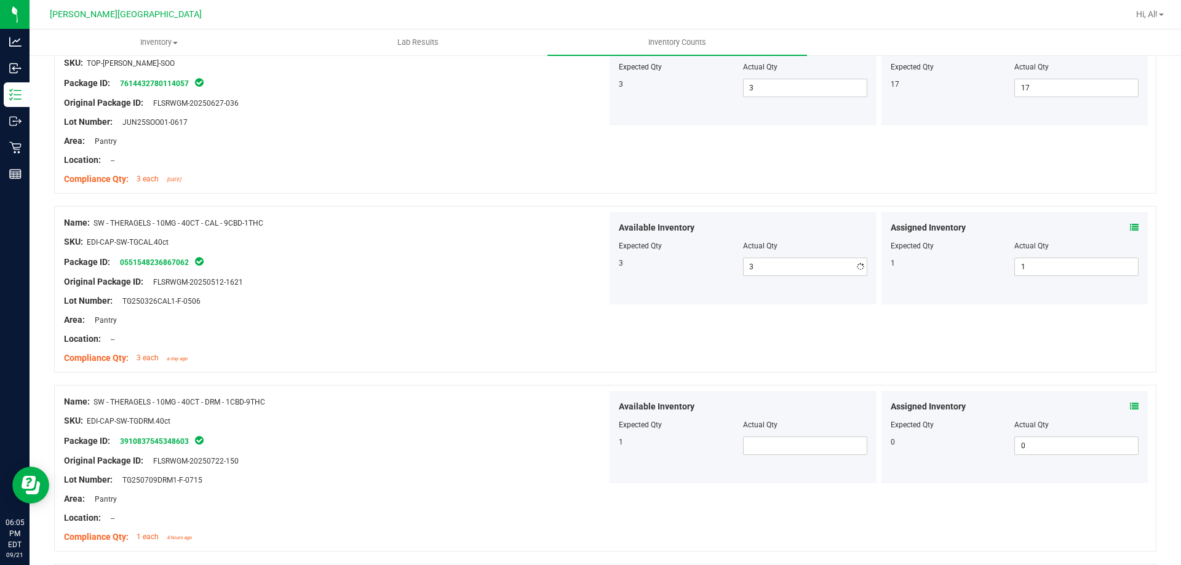
click at [470, 239] on div "SKU: EDI-CAP-SW-TGCAL.40ct" at bounding box center [335, 242] width 543 height 13
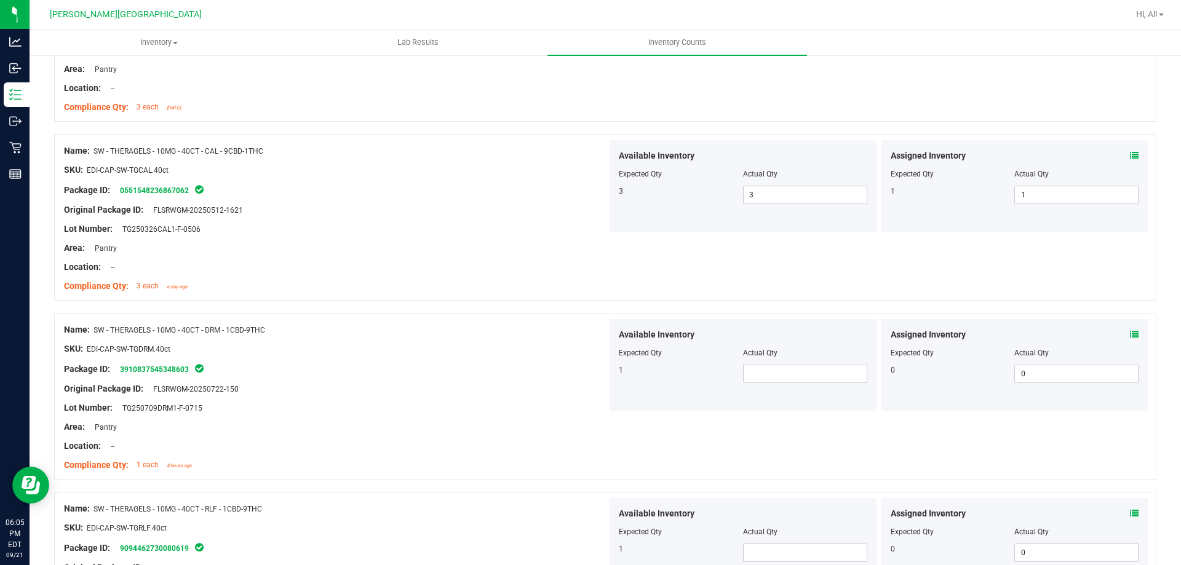
scroll to position [2308, 0]
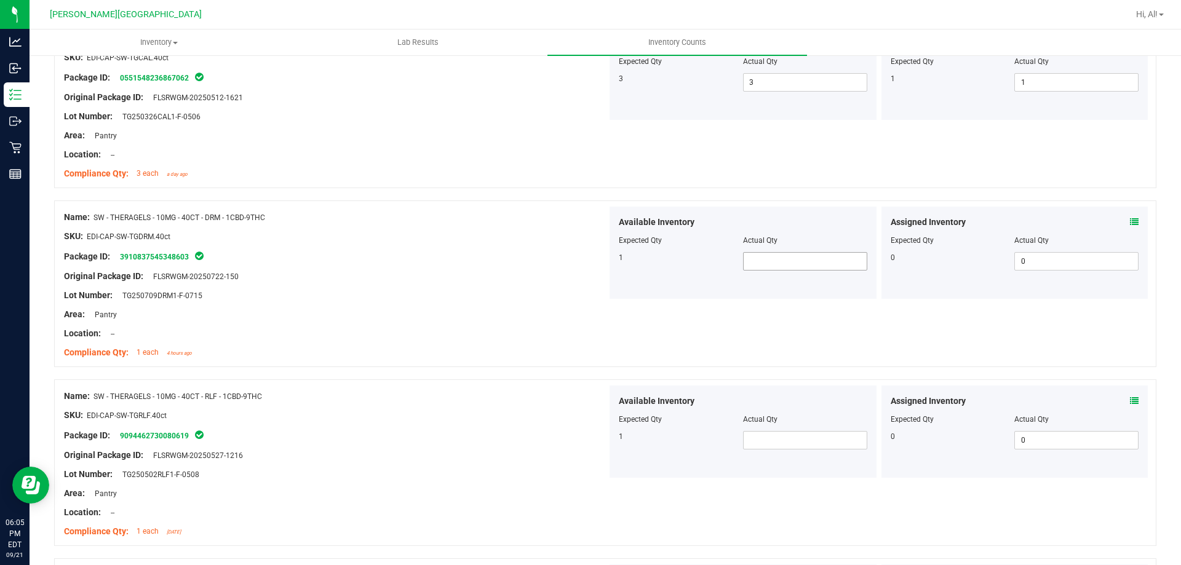
click at [770, 266] on span at bounding box center [805, 261] width 124 height 18
type input "1"
click at [756, 434] on span at bounding box center [805, 440] width 124 height 18
type input "1"
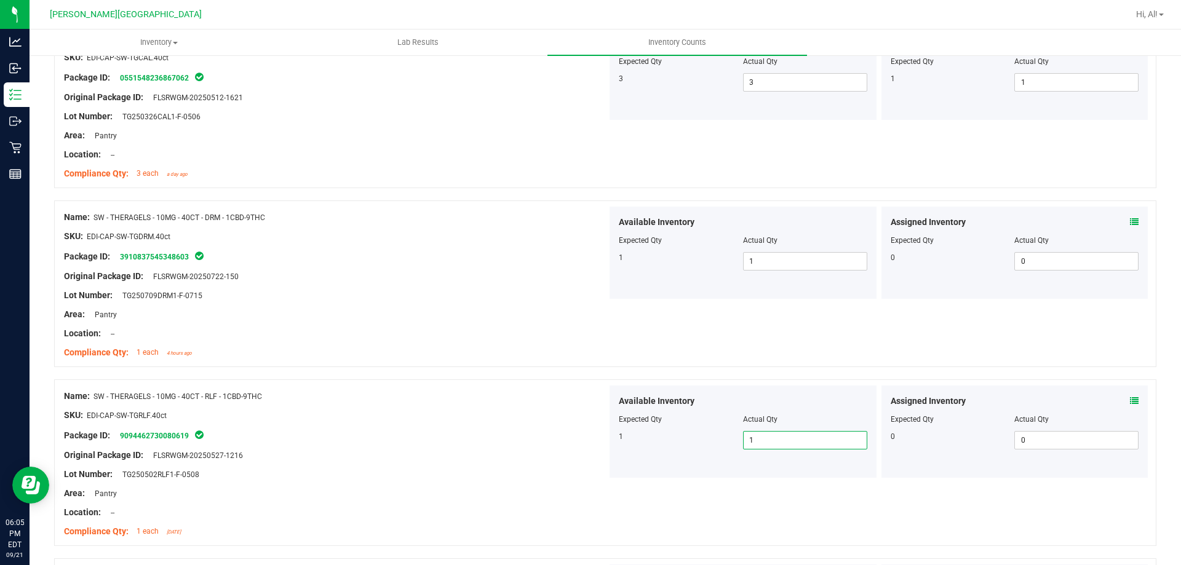
type input "1"
click at [430, 484] on div at bounding box center [335, 484] width 543 height 6
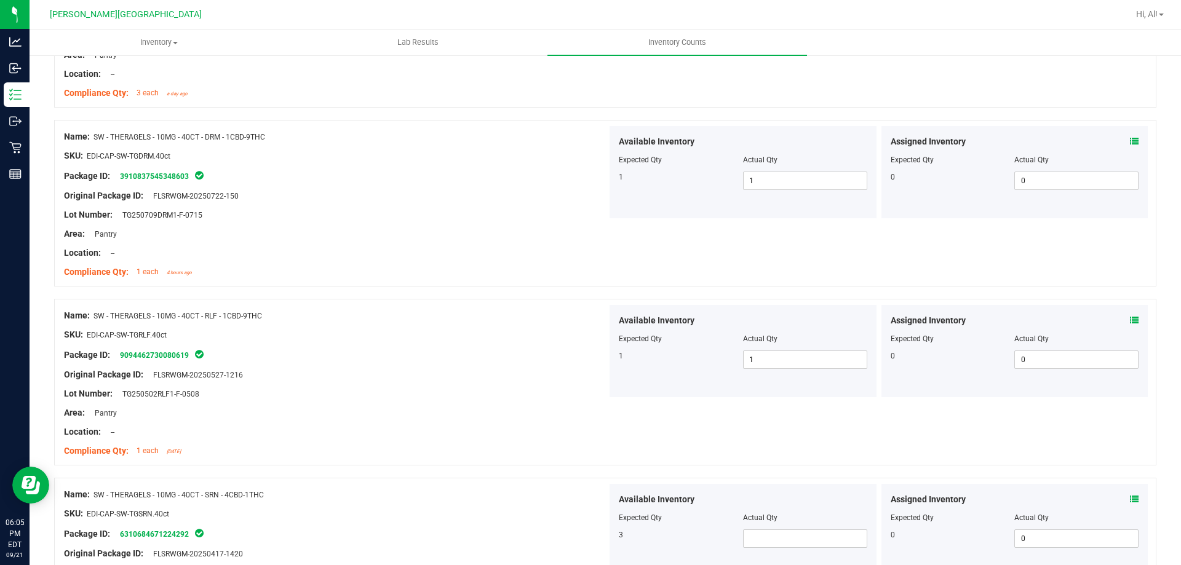
scroll to position [2493, 0]
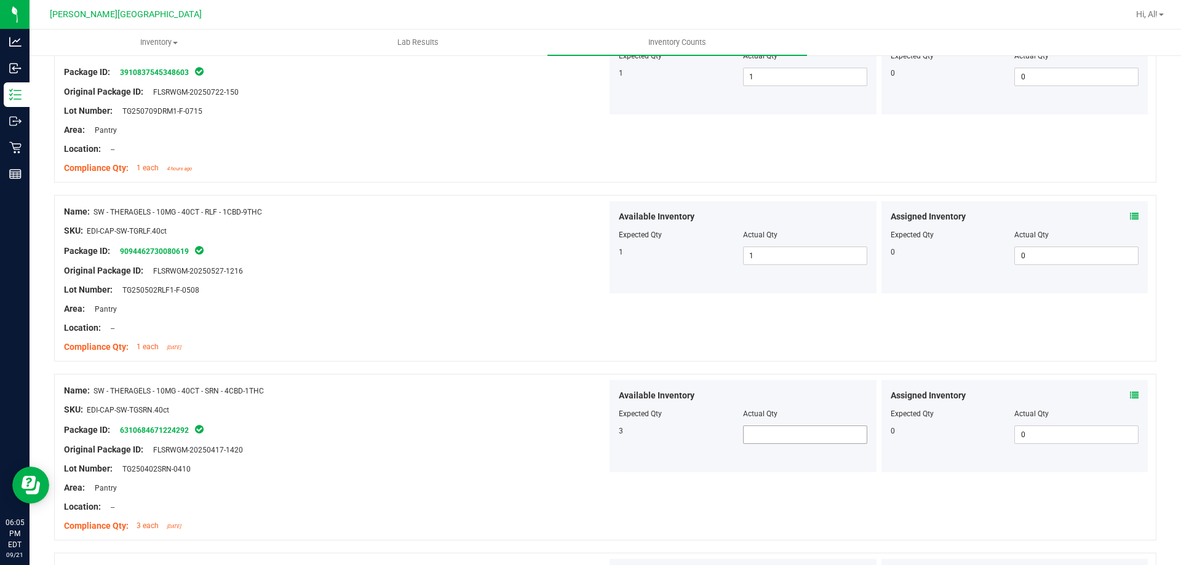
click at [802, 425] on div at bounding box center [743, 423] width 249 height 6
click at [798, 436] on span at bounding box center [805, 435] width 124 height 18
type input "2"
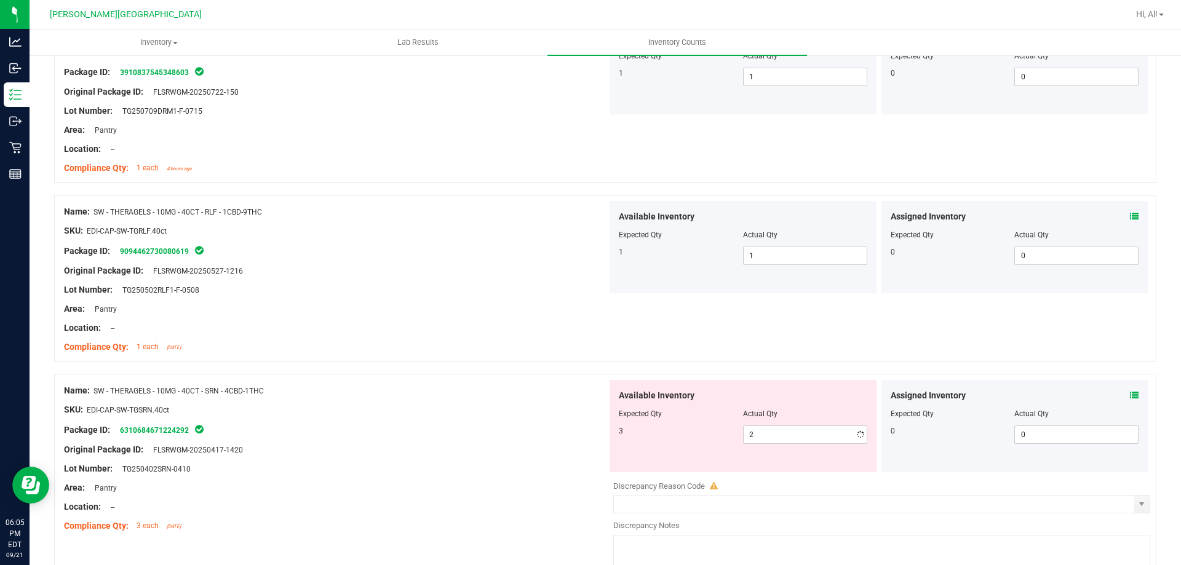
click at [1130, 394] on icon at bounding box center [1134, 395] width 9 height 9
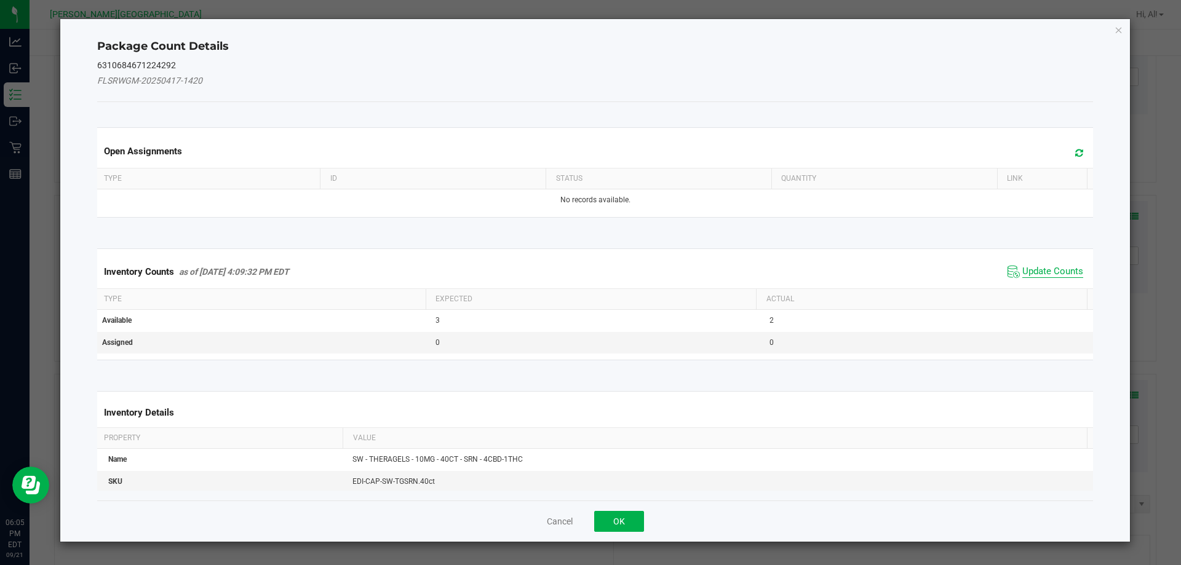
click at [1039, 277] on span "Update Counts" at bounding box center [1053, 272] width 61 height 12
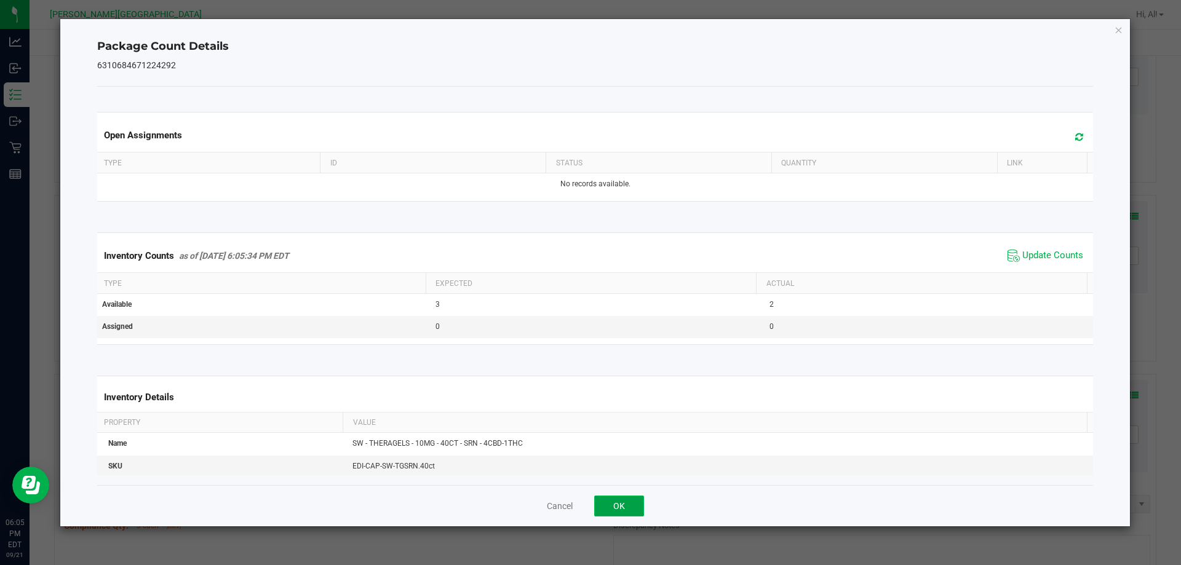
click at [610, 511] on button "OK" at bounding box center [619, 506] width 50 height 21
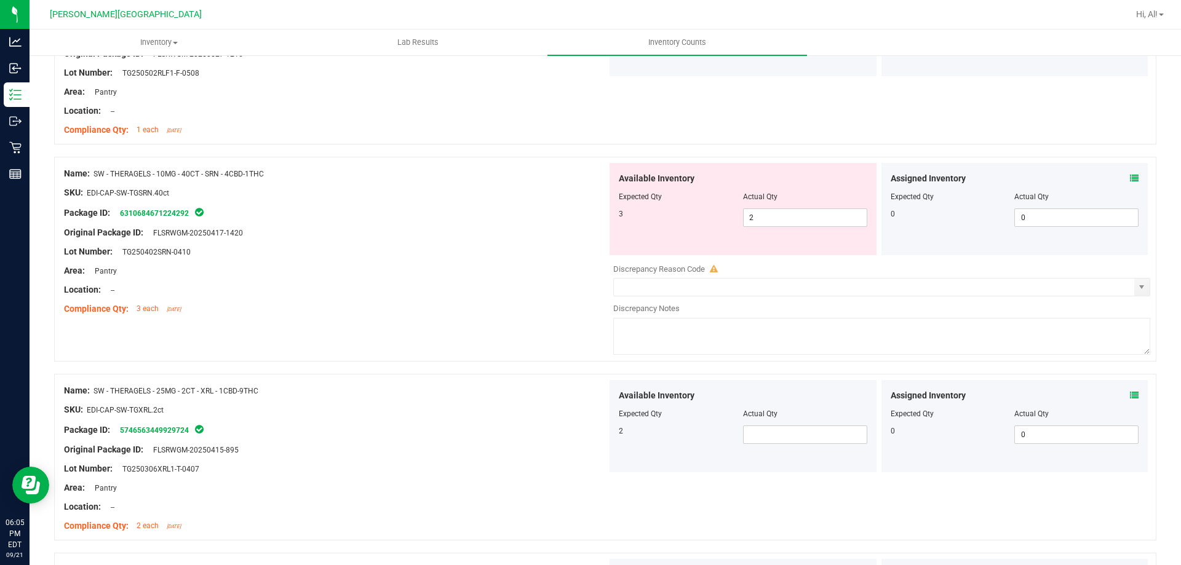
scroll to position [2739, 0]
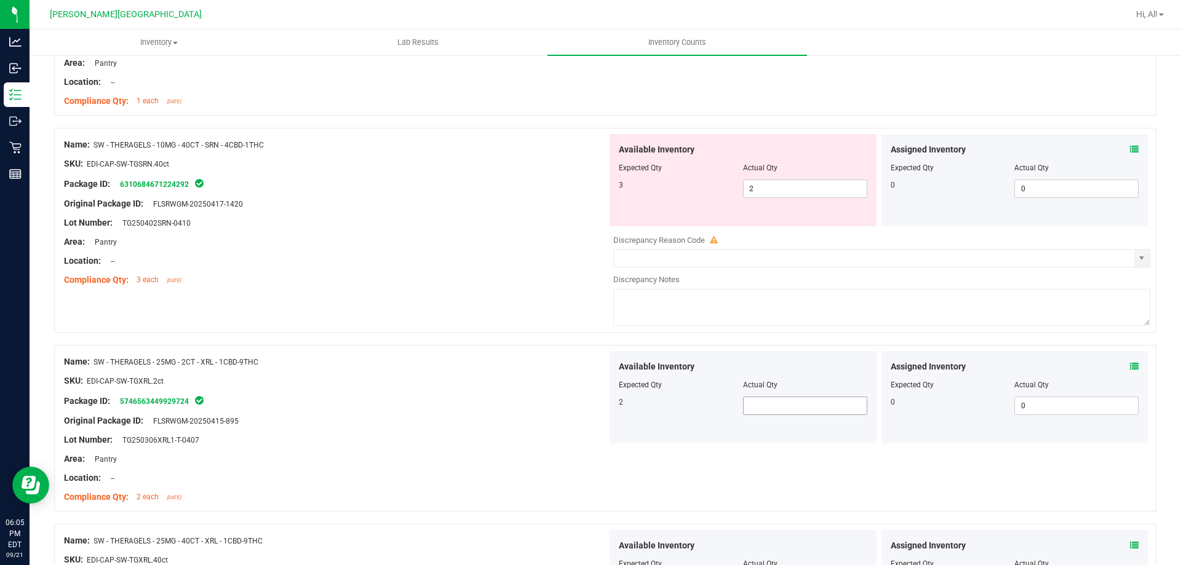
drag, startPoint x: 777, startPoint y: 394, endPoint x: 778, endPoint y: 404, distance: 10.0
click at [778, 394] on div at bounding box center [743, 394] width 249 height 6
click at [778, 406] on span at bounding box center [805, 406] width 124 height 18
type input "2"
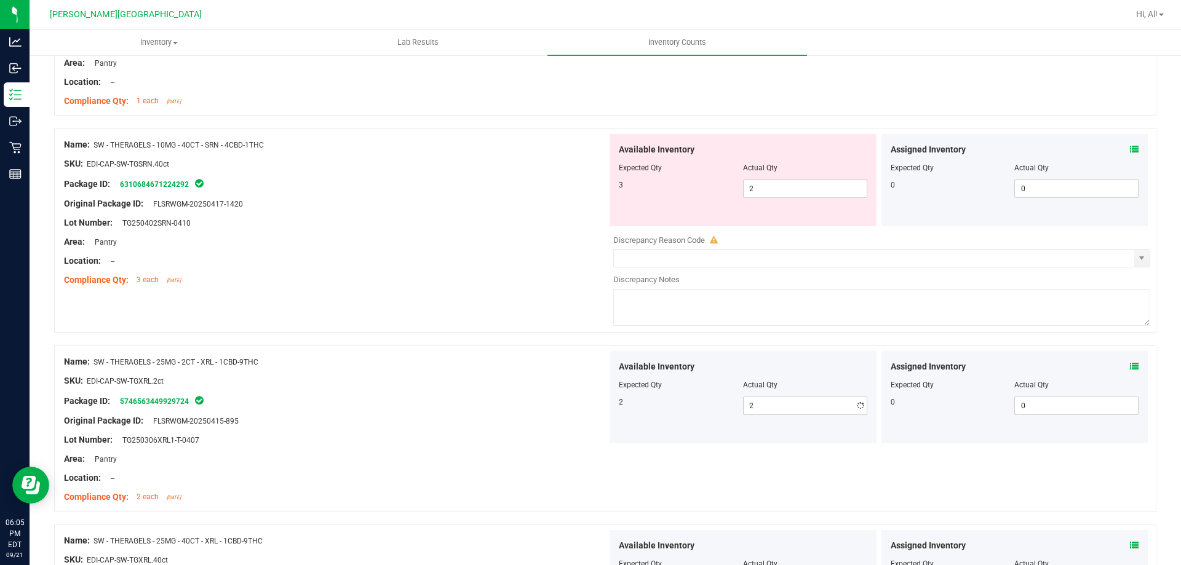
click at [487, 481] on div "Location: --" at bounding box center [335, 478] width 543 height 13
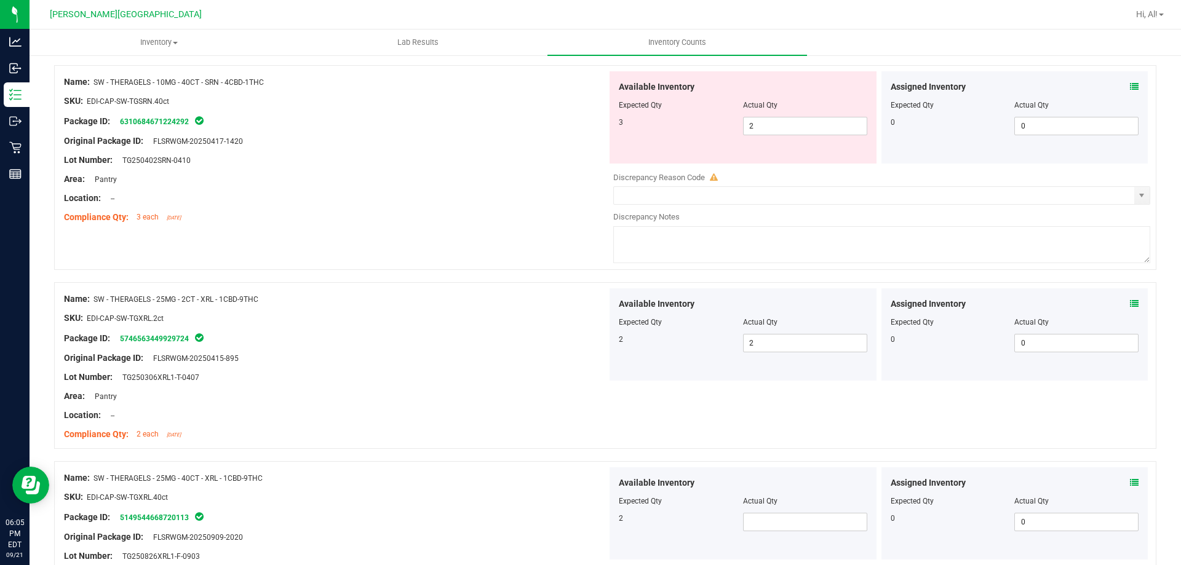
scroll to position [2923, 0]
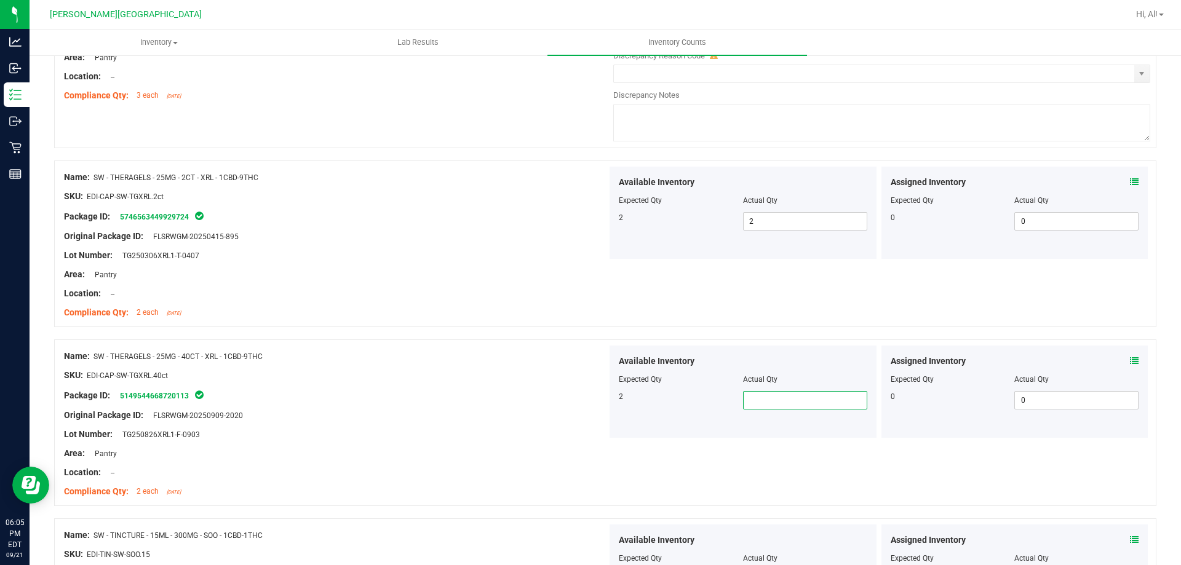
click at [750, 401] on span at bounding box center [805, 400] width 124 height 18
type input "2"
click at [556, 436] on div "Lot Number: TG250826XRL1-F-0903" at bounding box center [335, 434] width 543 height 13
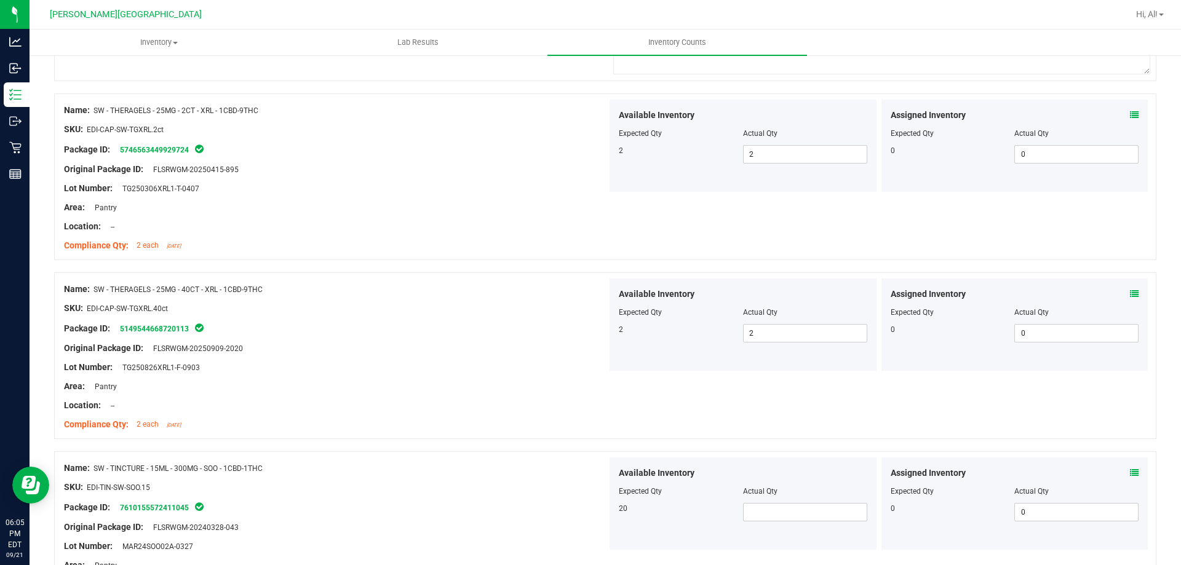
scroll to position [3108, 0]
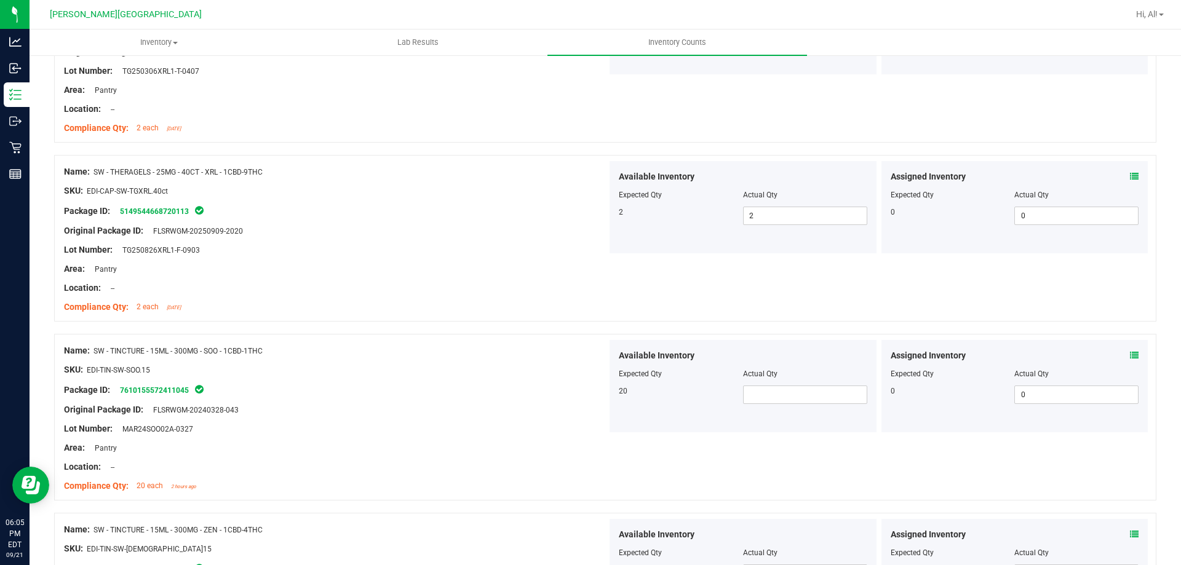
drag, startPoint x: 137, startPoint y: 353, endPoint x: 274, endPoint y: 352, distance: 137.8
click at [274, 352] on div "Name: SW - TINCTURE - 15ML - 300MG - SOO - 1CBD-1THC" at bounding box center [335, 351] width 543 height 13
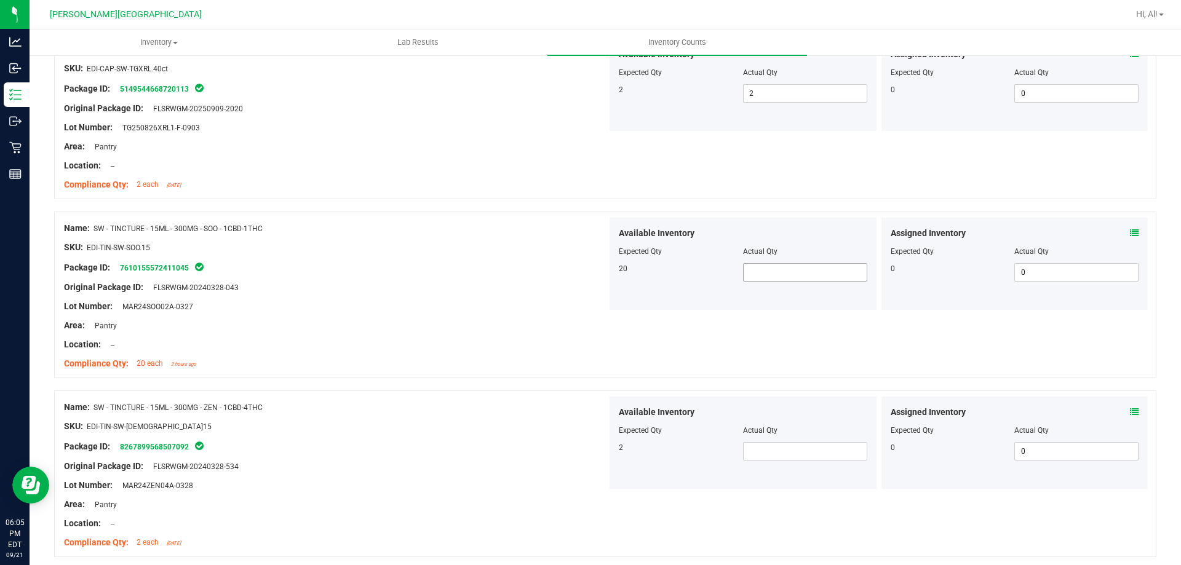
scroll to position [3231, 0]
click at [778, 271] on span at bounding box center [805, 272] width 124 height 18
click at [777, 271] on input "text" at bounding box center [805, 271] width 123 height 17
click at [1130, 228] on icon at bounding box center [1134, 232] width 9 height 9
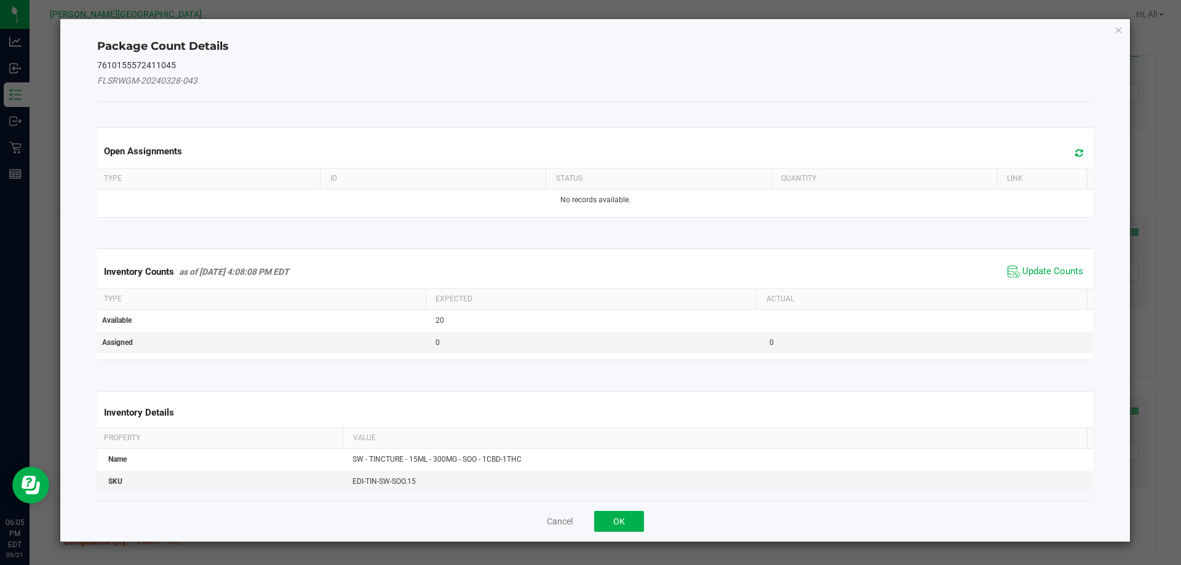
click at [1044, 278] on span "Update Counts" at bounding box center [1046, 272] width 82 height 18
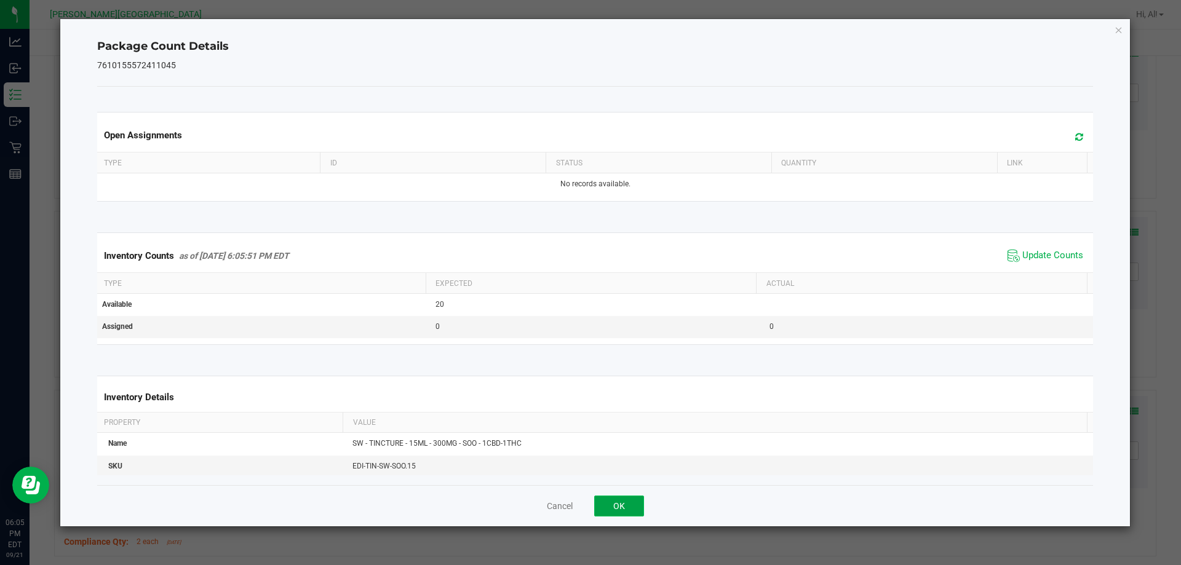
click at [621, 515] on button "OK" at bounding box center [619, 506] width 50 height 21
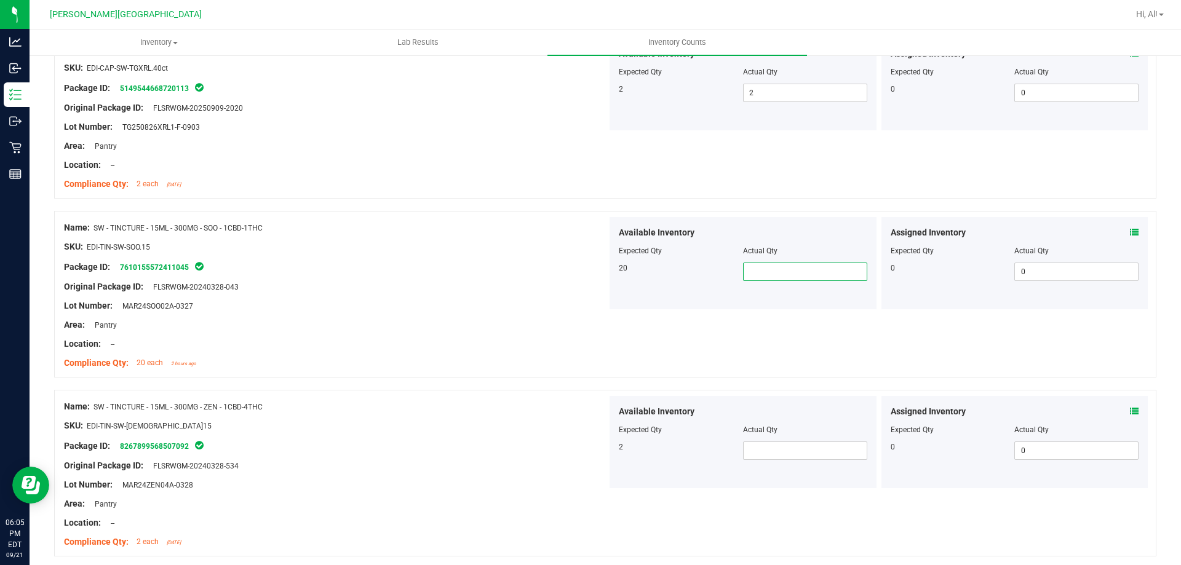
click at [754, 267] on span at bounding box center [805, 272] width 124 height 18
type input "20"
click at [581, 324] on div "Area: Pantry" at bounding box center [335, 325] width 543 height 13
click at [765, 448] on span at bounding box center [805, 451] width 124 height 18
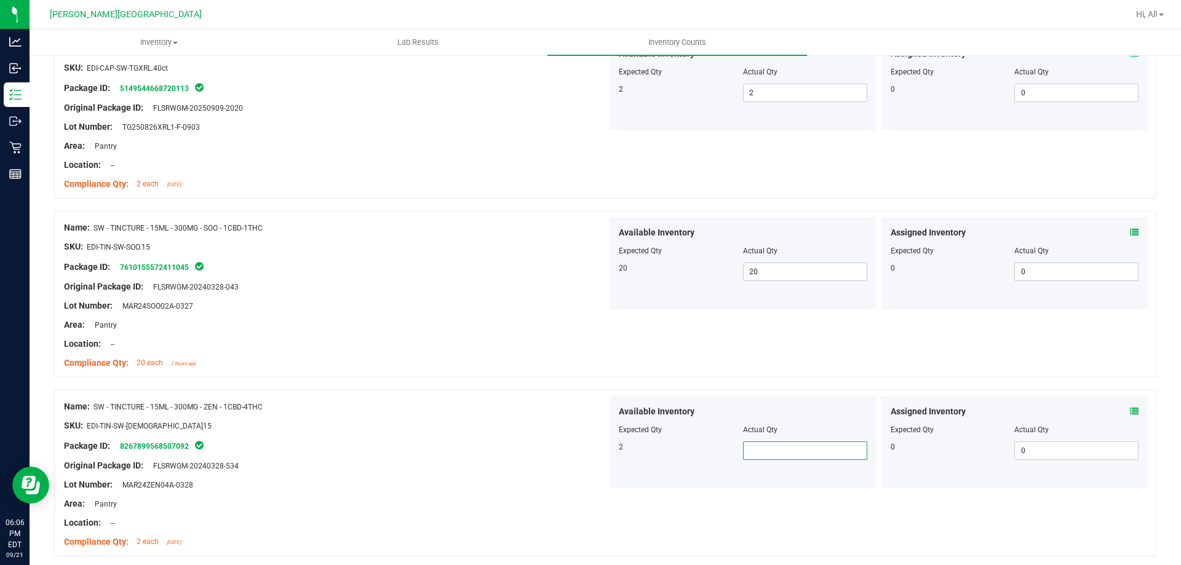
type input "2"
click at [526, 481] on div "Lot Number: MAR24ZEN04A-0328" at bounding box center [335, 485] width 543 height 13
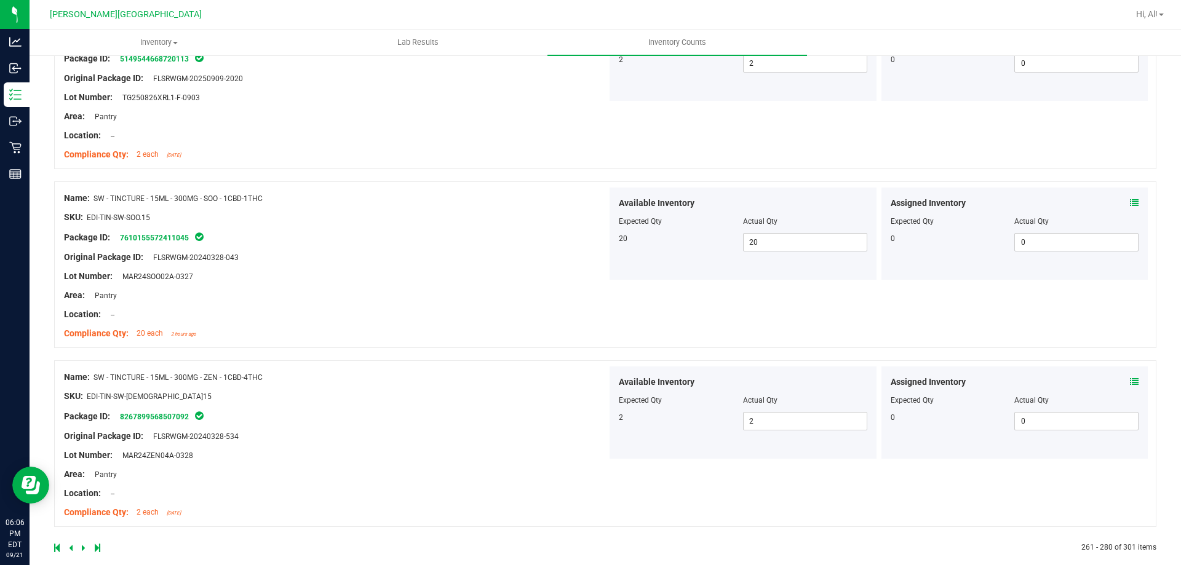
scroll to position [3277, 0]
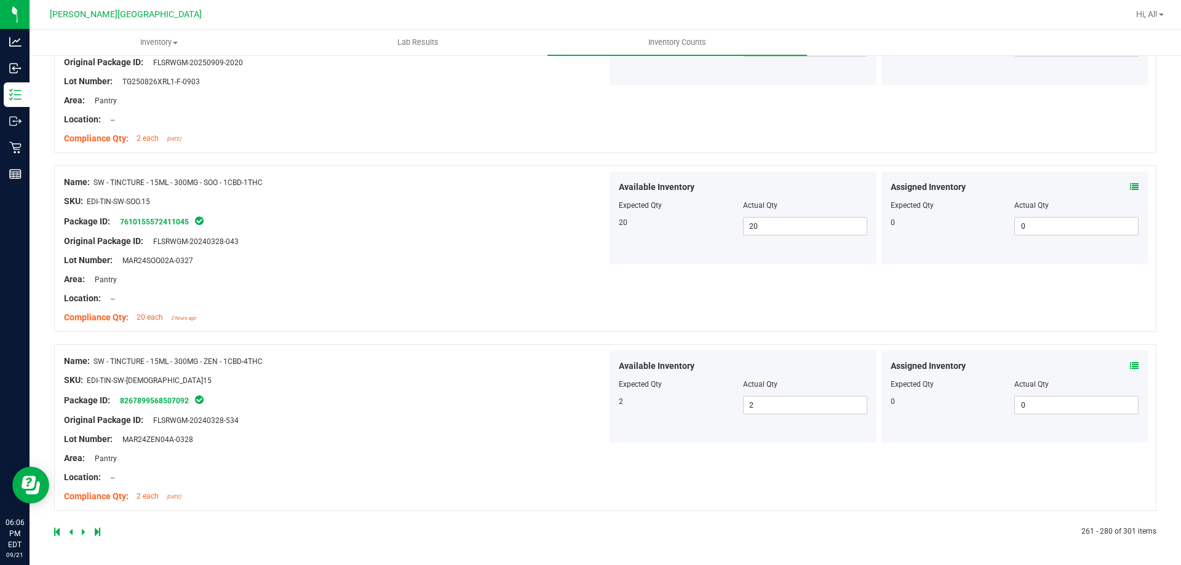
click at [79, 531] on div at bounding box center [329, 532] width 551 height 11
click at [86, 532] on link at bounding box center [85, 532] width 6 height 9
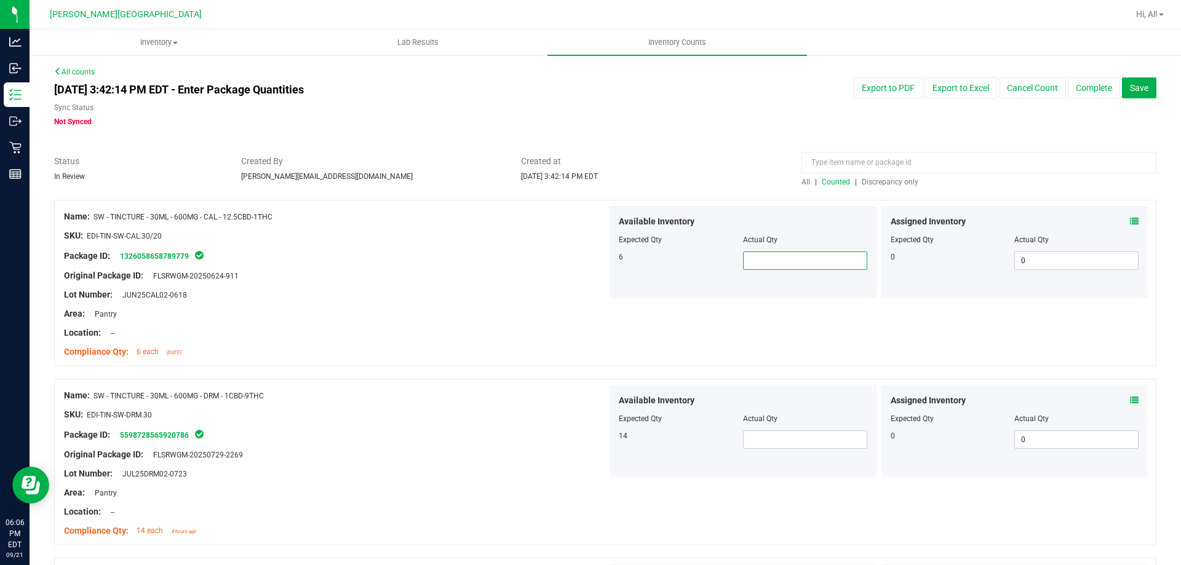
click at [766, 253] on span at bounding box center [805, 261] width 124 height 18
click at [767, 252] on input "text" at bounding box center [805, 260] width 123 height 17
type input "6"
click at [780, 441] on span at bounding box center [805, 440] width 124 height 18
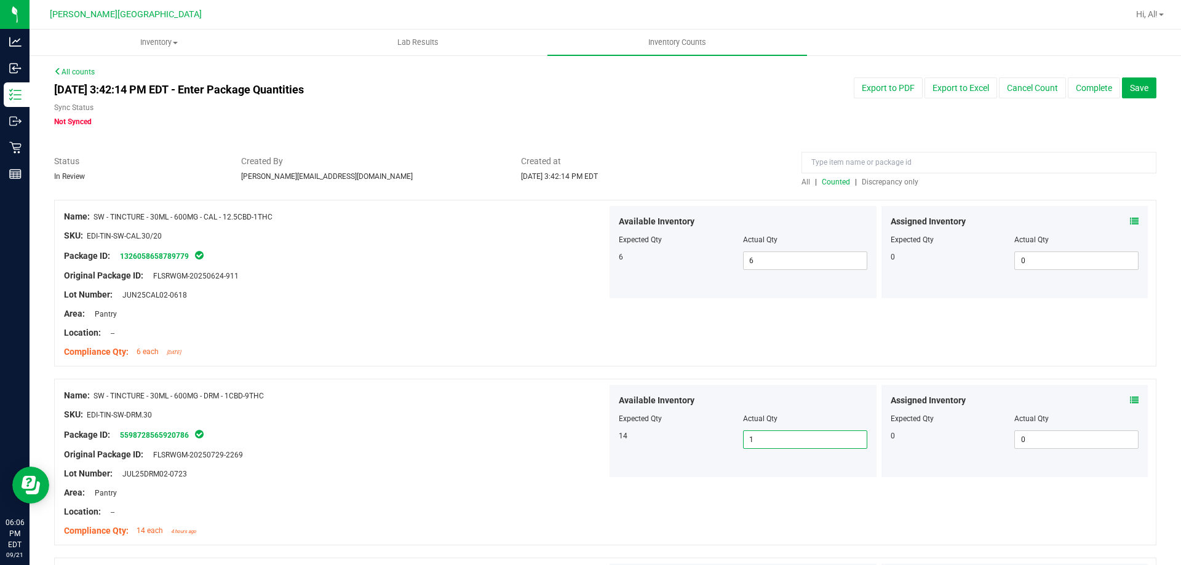
type input "14"
click at [505, 402] on div at bounding box center [335, 405] width 543 height 6
click at [1130, 401] on icon at bounding box center [1134, 400] width 9 height 9
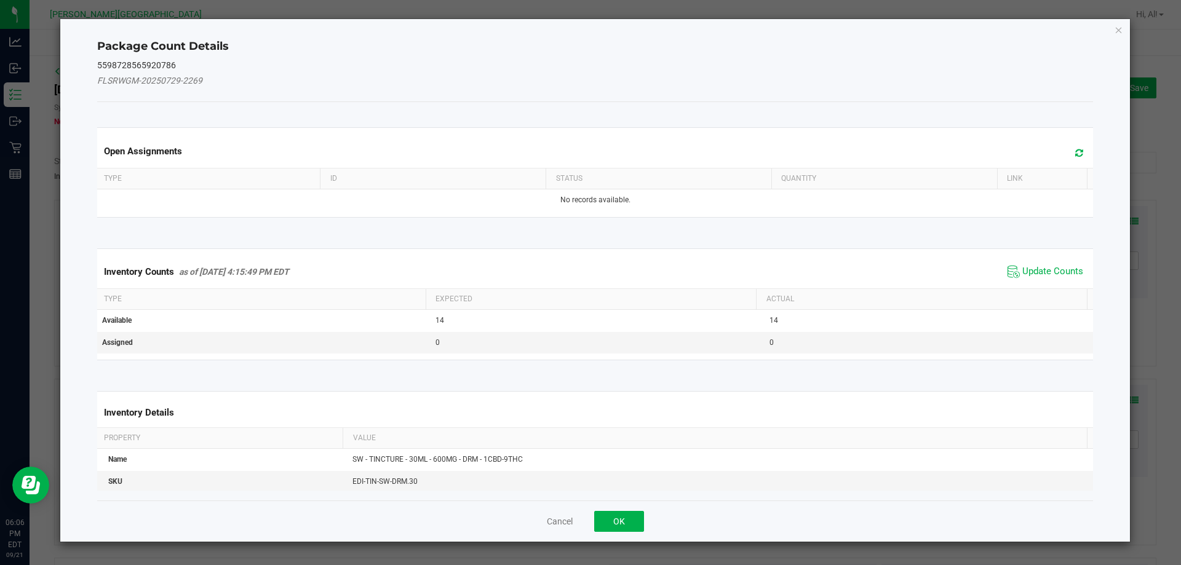
click at [1042, 264] on span "Update Counts" at bounding box center [1046, 272] width 82 height 18
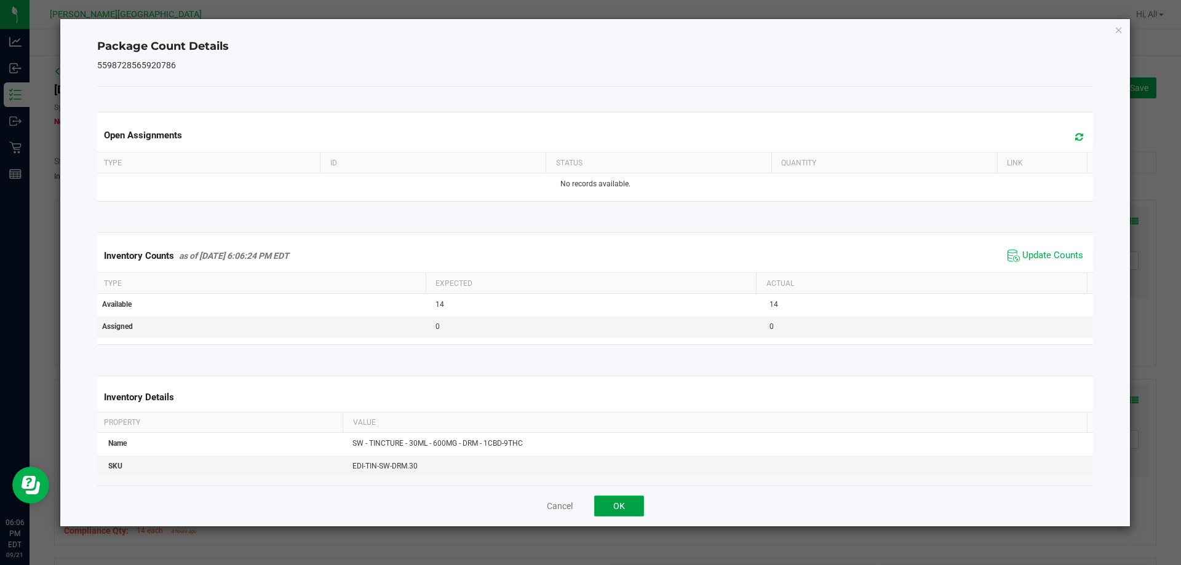
click at [636, 503] on button "OK" at bounding box center [619, 506] width 50 height 21
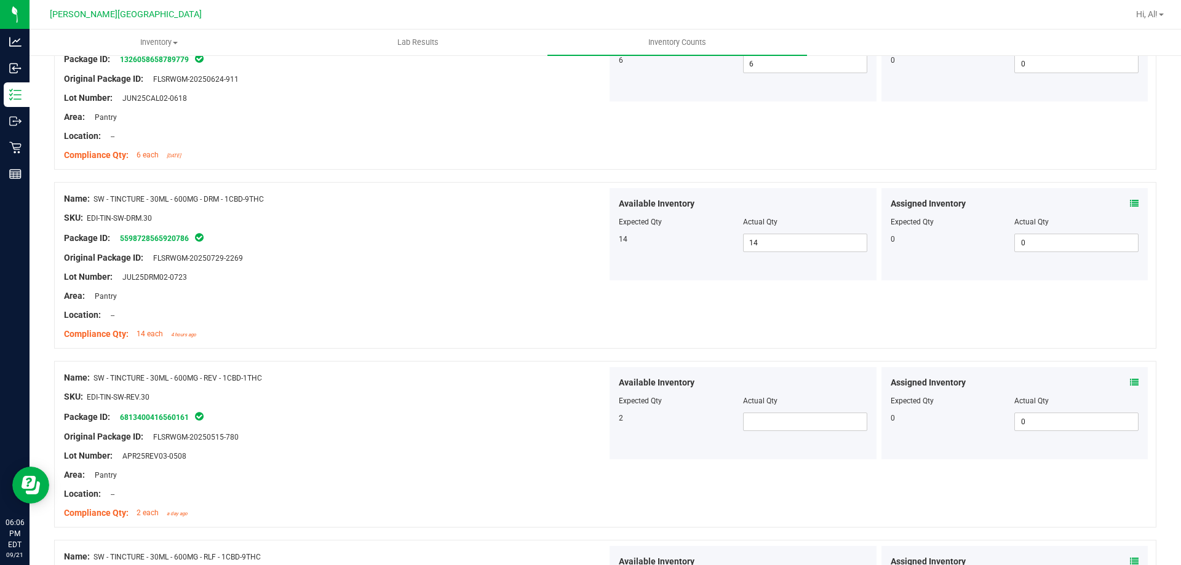
scroll to position [246, 0]
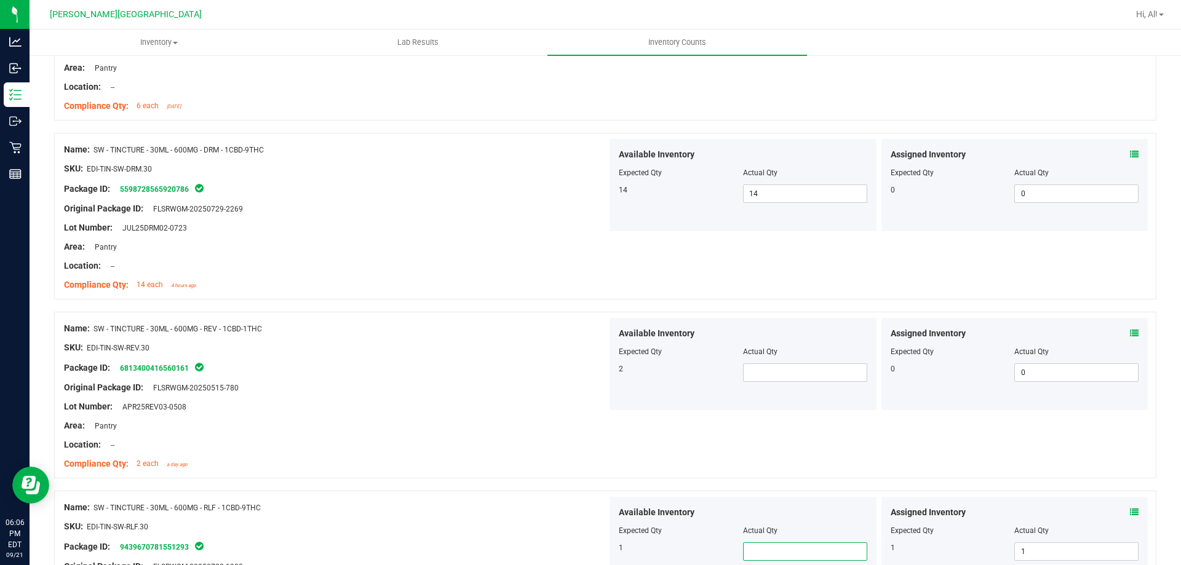
click at [743, 555] on span at bounding box center [805, 552] width 124 height 18
type input "1"
click at [745, 371] on span at bounding box center [805, 373] width 124 height 18
type input "2"
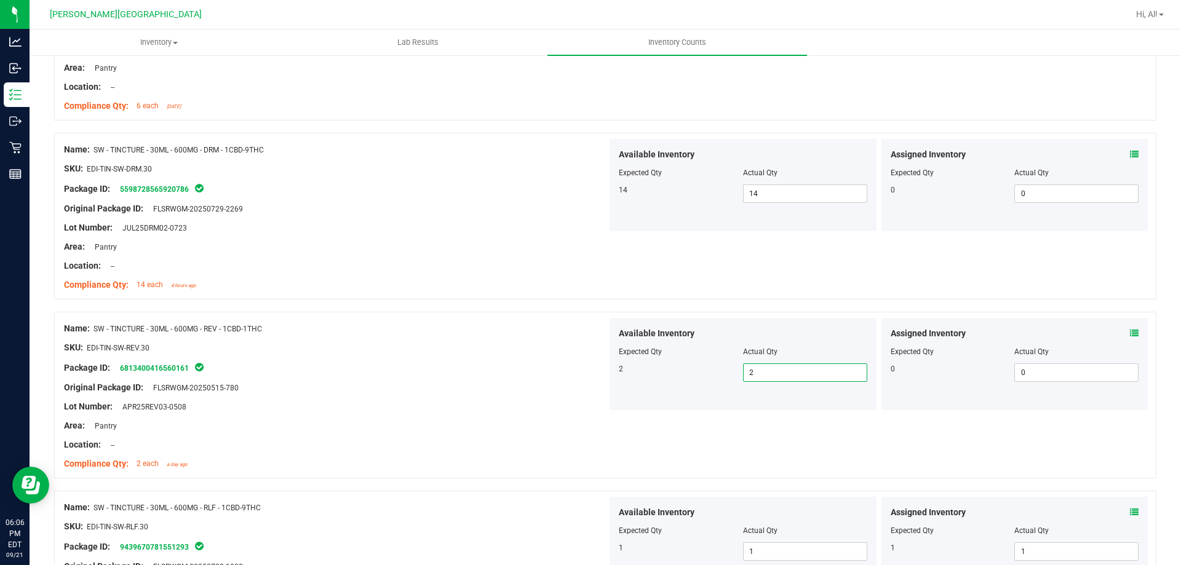
type input "2"
click at [466, 427] on div "Area: Pantry" at bounding box center [335, 426] width 543 height 13
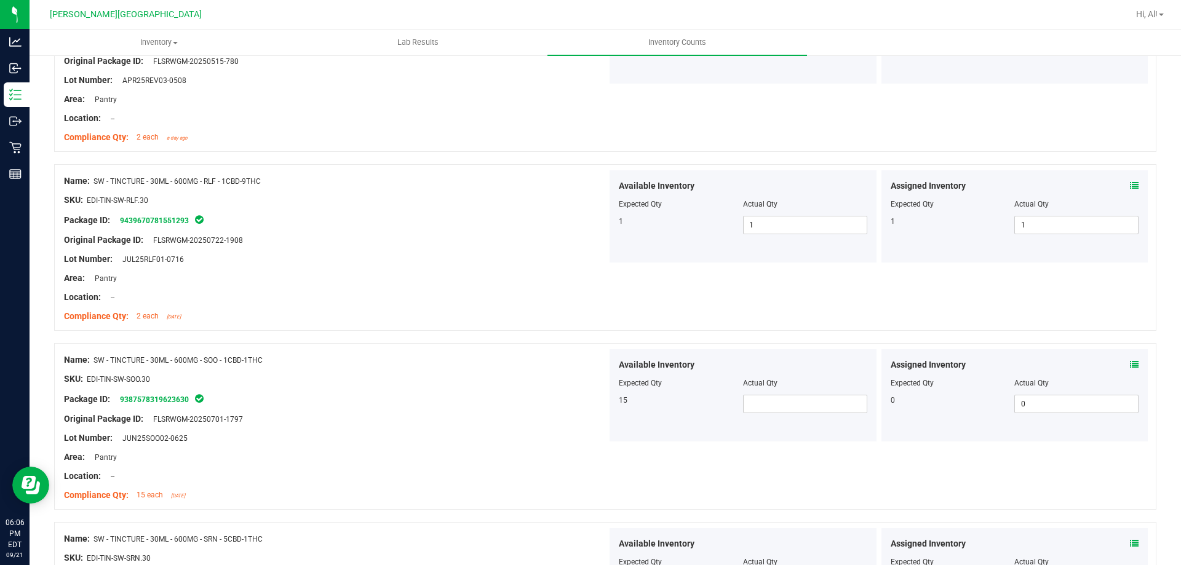
scroll to position [615, 0]
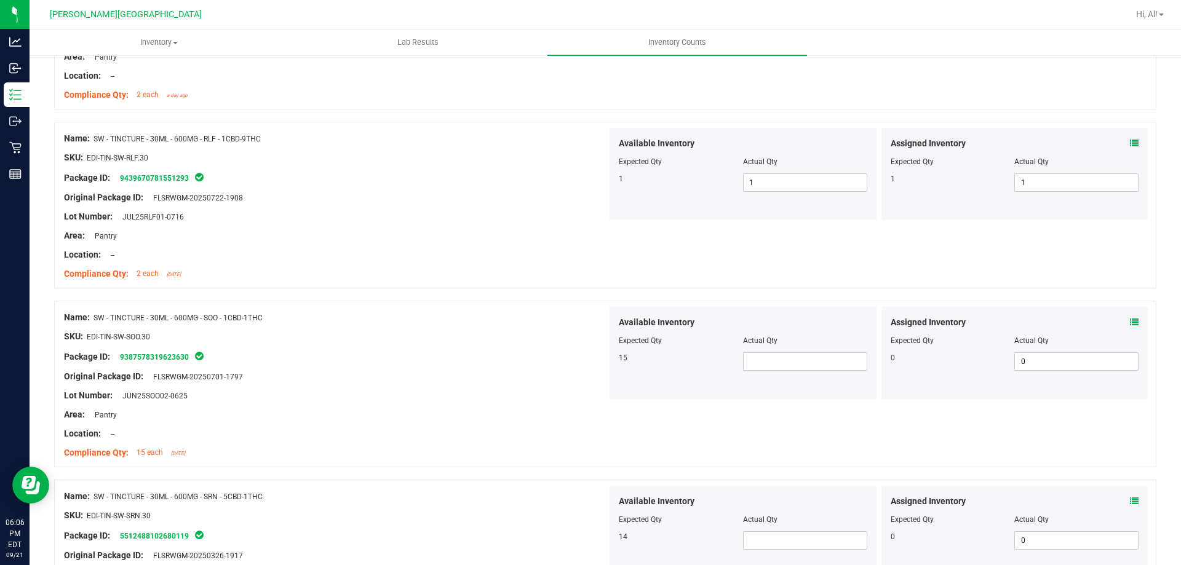
click at [770, 350] on div at bounding box center [743, 349] width 249 height 6
click at [773, 368] on span at bounding box center [805, 362] width 124 height 18
type input "15"
click at [514, 415] on div "Area: Pantry" at bounding box center [335, 415] width 543 height 13
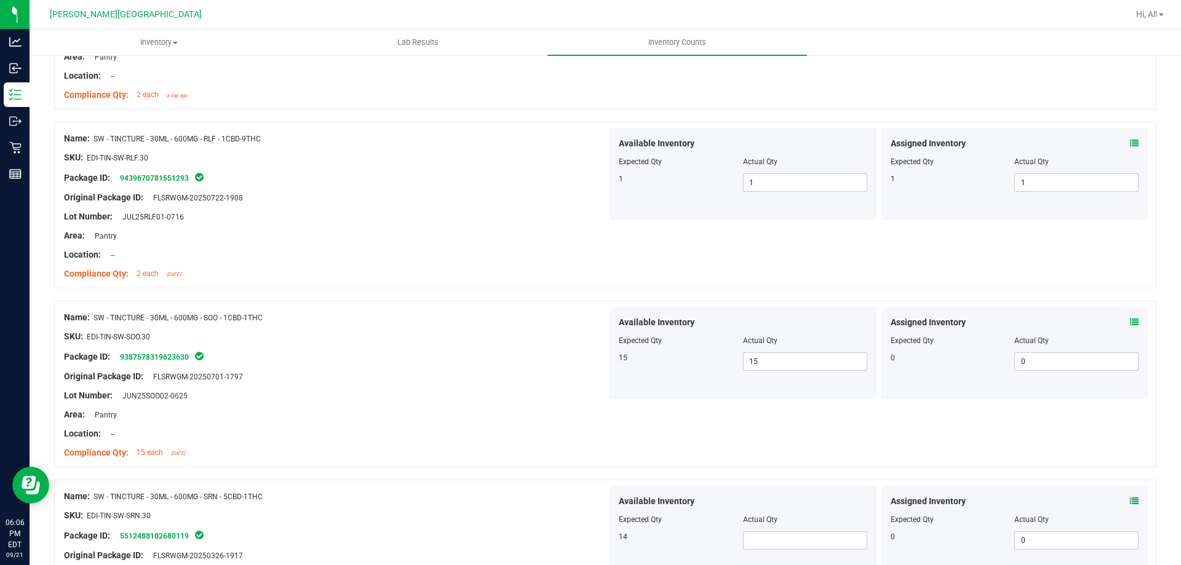
scroll to position [677, 0]
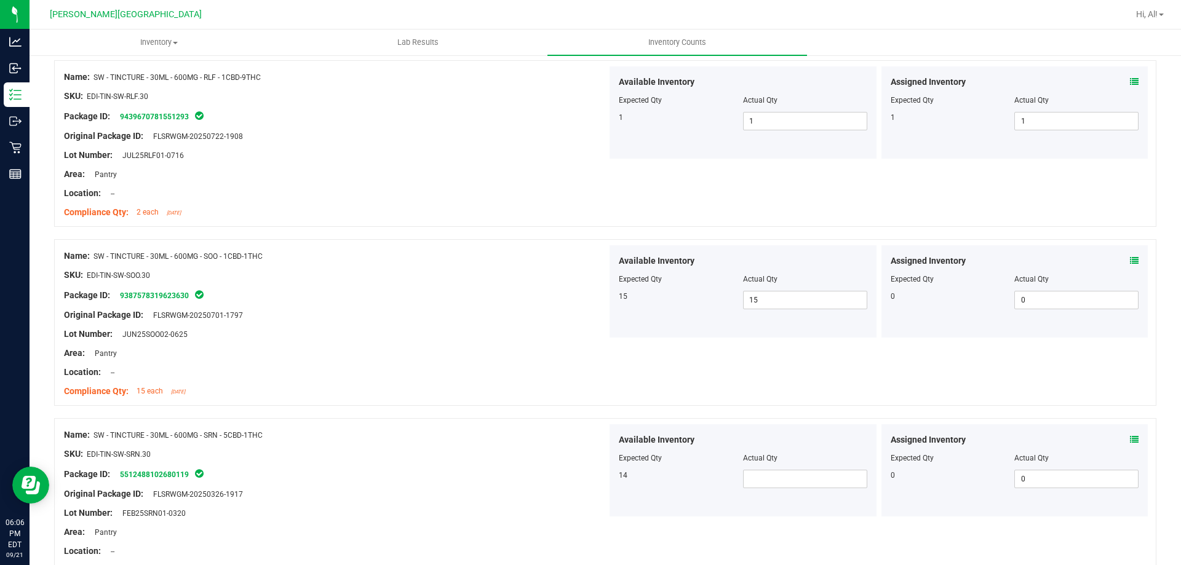
click at [446, 462] on div at bounding box center [335, 464] width 543 height 6
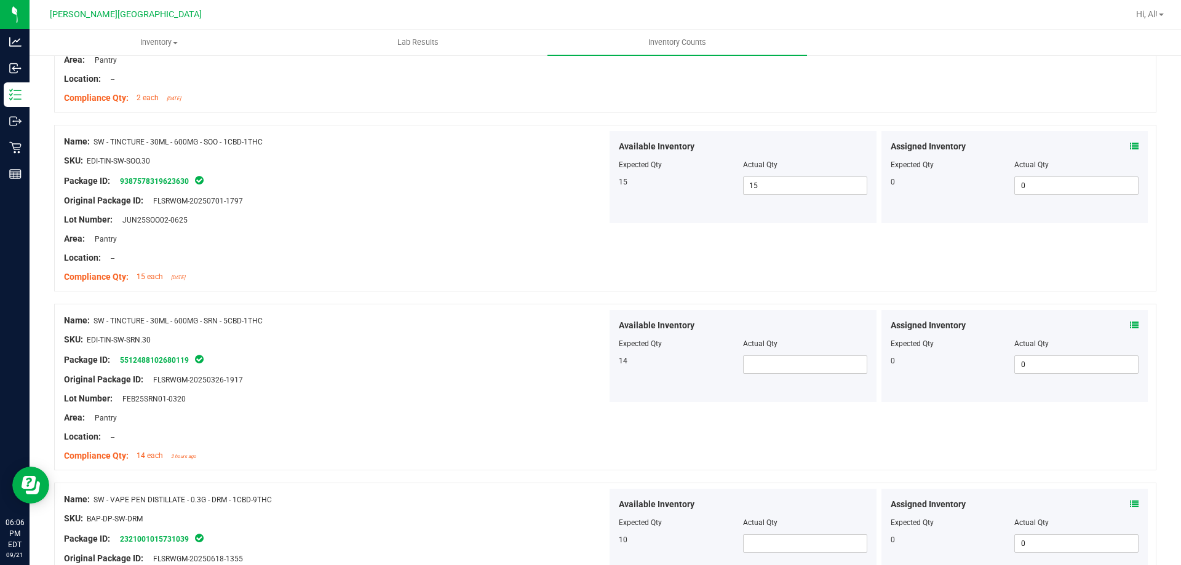
scroll to position [861, 0]
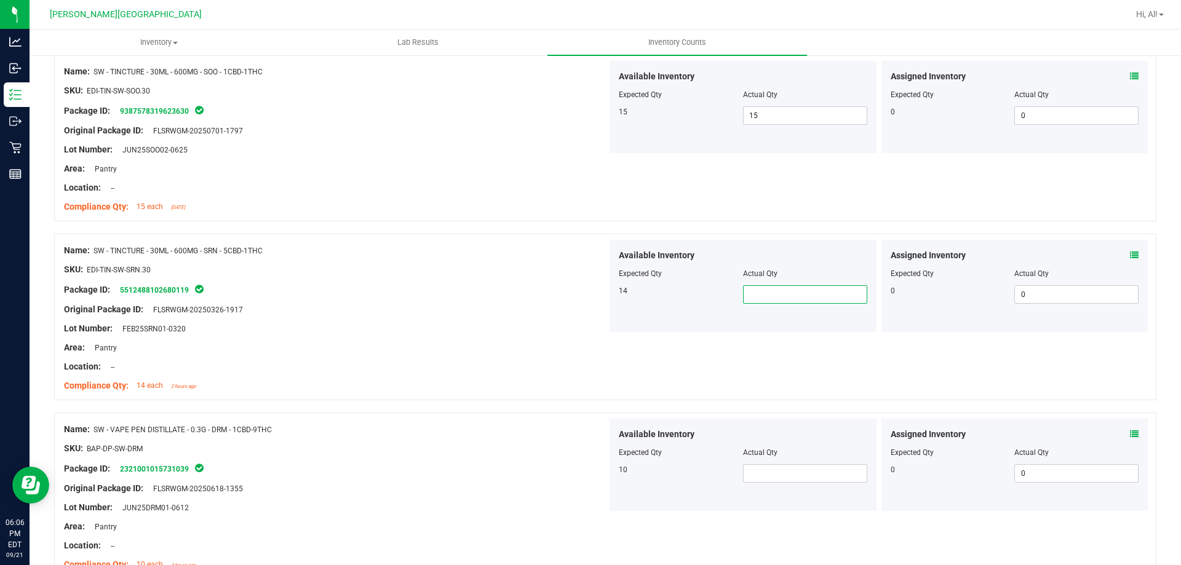
click at [785, 299] on span at bounding box center [805, 295] width 124 height 18
click at [1130, 246] on div "Assigned Inventory Expected Qty Actual Qty 0 0 0" at bounding box center [1015, 286] width 267 height 92
click at [1130, 254] on icon at bounding box center [1134, 255] width 9 height 9
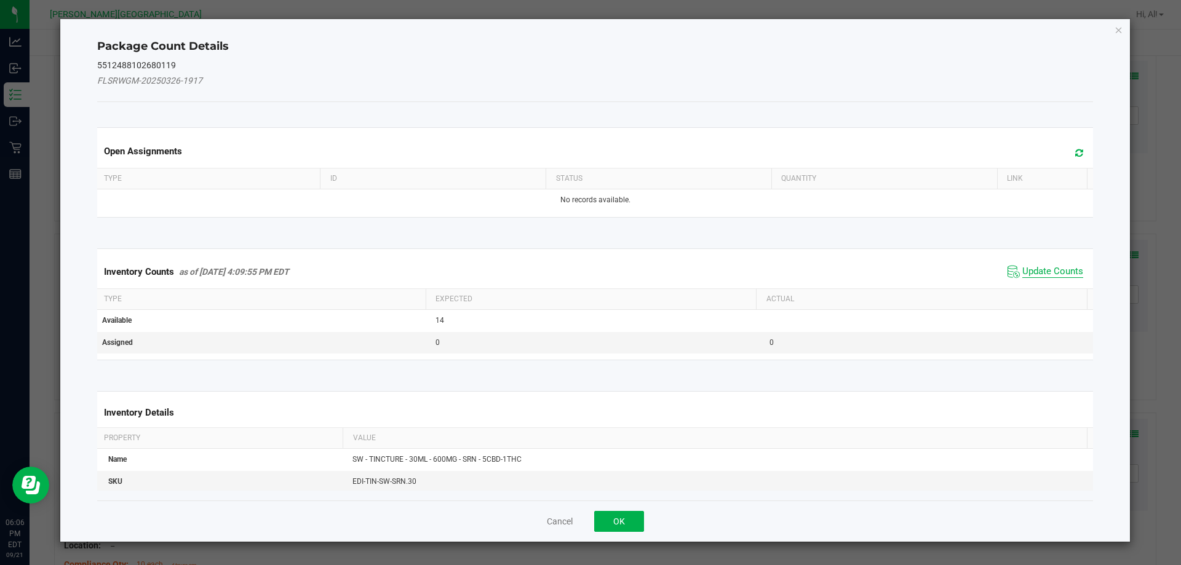
click at [1048, 276] on span "Update Counts" at bounding box center [1053, 272] width 61 height 12
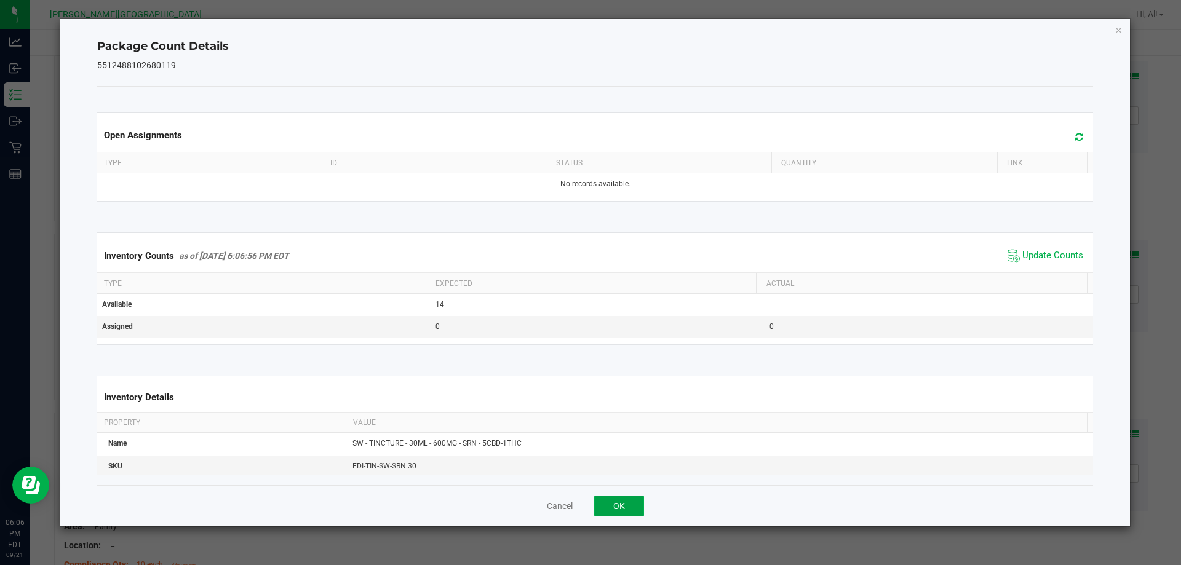
click at [605, 514] on button "OK" at bounding box center [619, 506] width 50 height 21
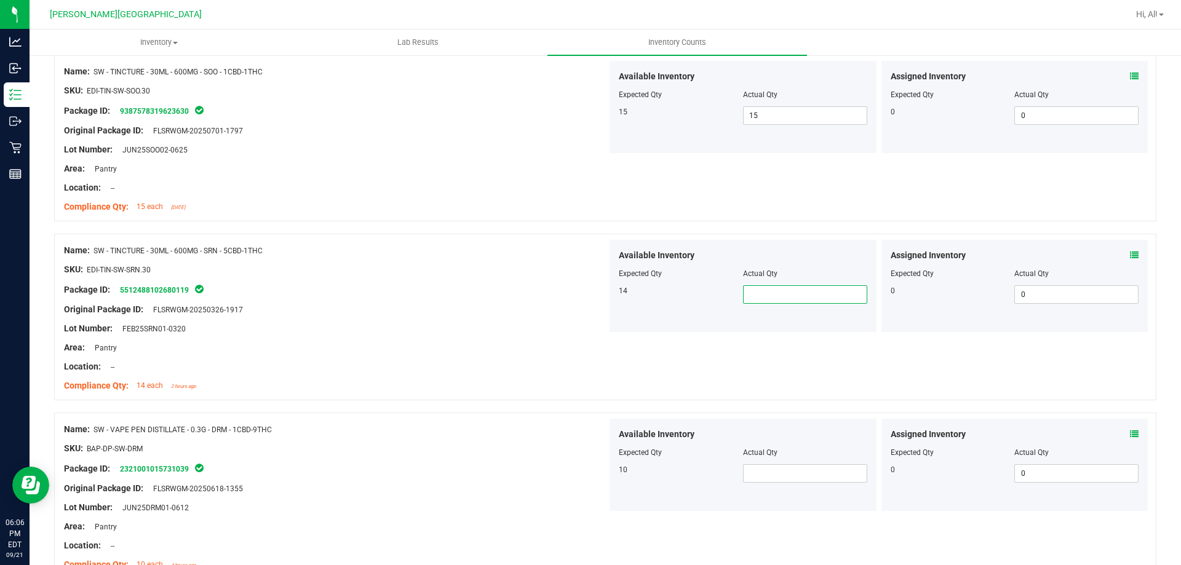
click at [794, 292] on span at bounding box center [805, 295] width 124 height 18
type input "13"
click at [367, 330] on div "Lot Number: FEB25SRN01-0320" at bounding box center [335, 328] width 543 height 13
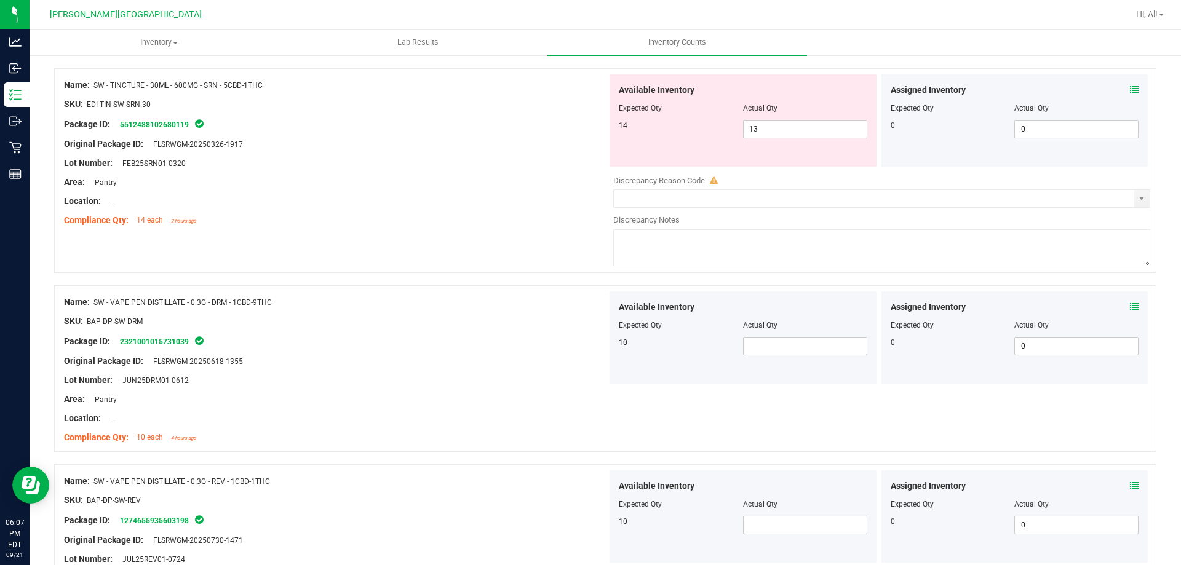
scroll to position [1046, 0]
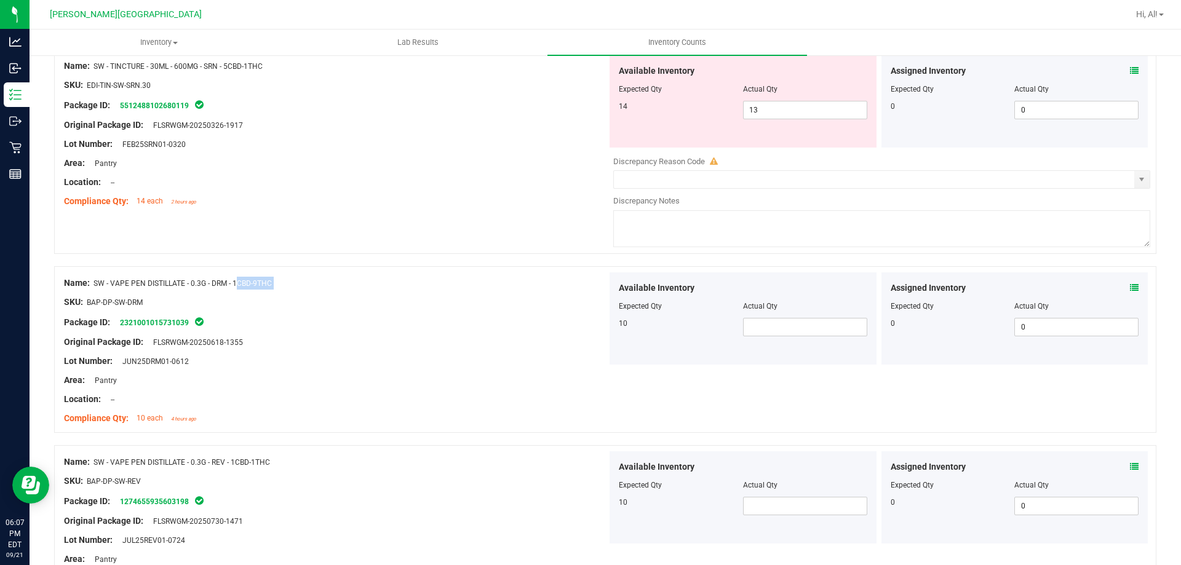
drag, startPoint x: 190, startPoint y: 279, endPoint x: 333, endPoint y: 290, distance: 143.8
click at [330, 290] on div "Name: SW - VAPE PEN DISTILLATE - 0.3G - DRM - 1CBD-9THC SKU: BAP-DP-SW-DRM Pack…" at bounding box center [335, 351] width 543 height 157
click at [422, 274] on div "Name: SW - VAPE PEN DISTILLATE - 0.3G - DRM - 1CBD-9THC SKU: BAP-DP-SW-DRM Pack…" at bounding box center [335, 351] width 543 height 157
drag, startPoint x: 764, startPoint y: 334, endPoint x: 770, endPoint y: 336, distance: 6.4
click at [765, 334] on span at bounding box center [805, 327] width 124 height 18
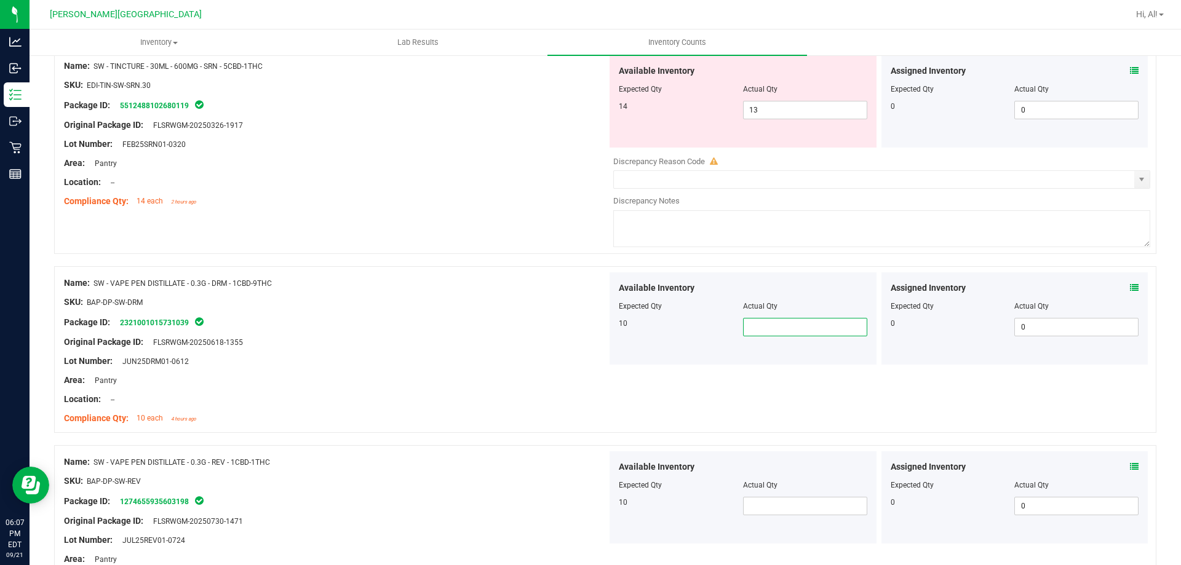
click at [777, 330] on input "text" at bounding box center [805, 327] width 123 height 17
type input "10"
click at [836, 505] on span at bounding box center [805, 506] width 124 height 18
type input "10"
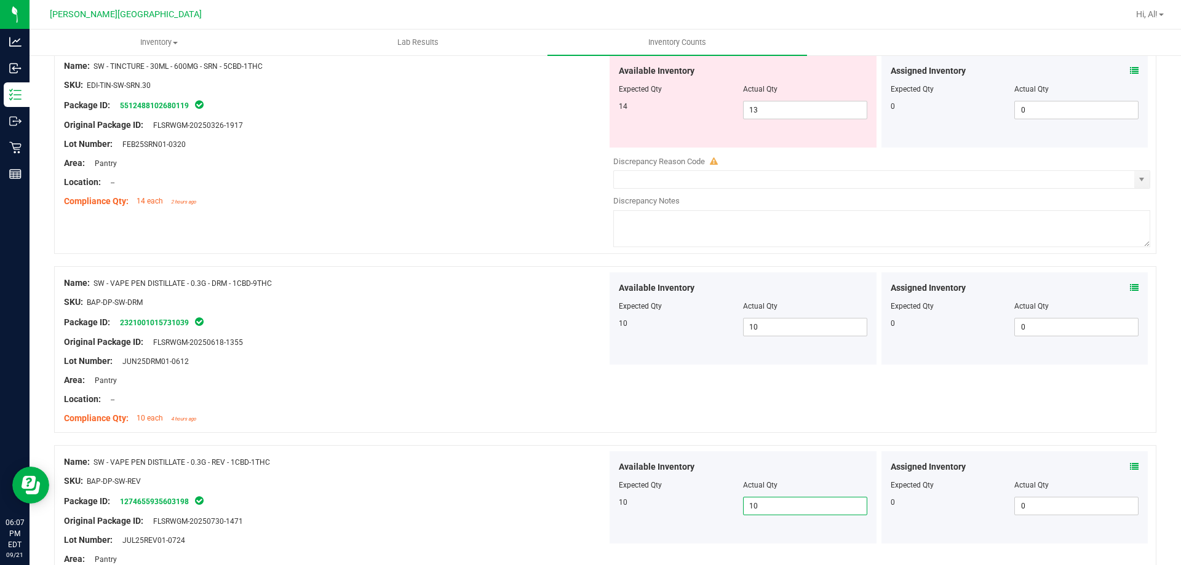
type input "10"
click at [535, 395] on div "Location: --" at bounding box center [335, 399] width 543 height 13
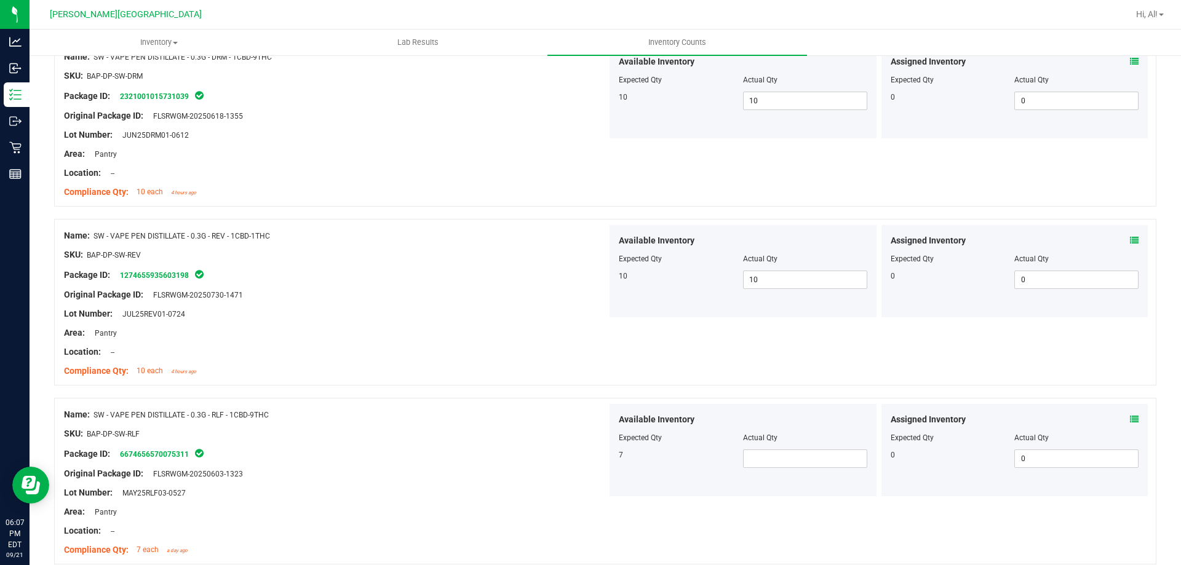
scroll to position [1354, 0]
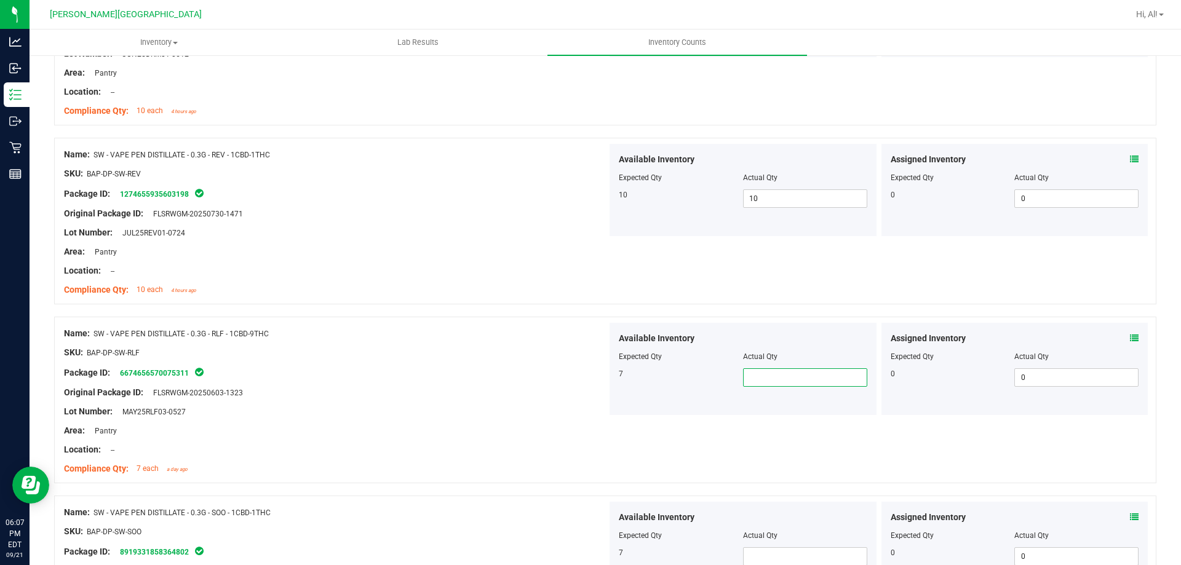
click at [816, 381] on span at bounding box center [805, 378] width 124 height 18
click at [837, 378] on input "text" at bounding box center [805, 377] width 123 height 17
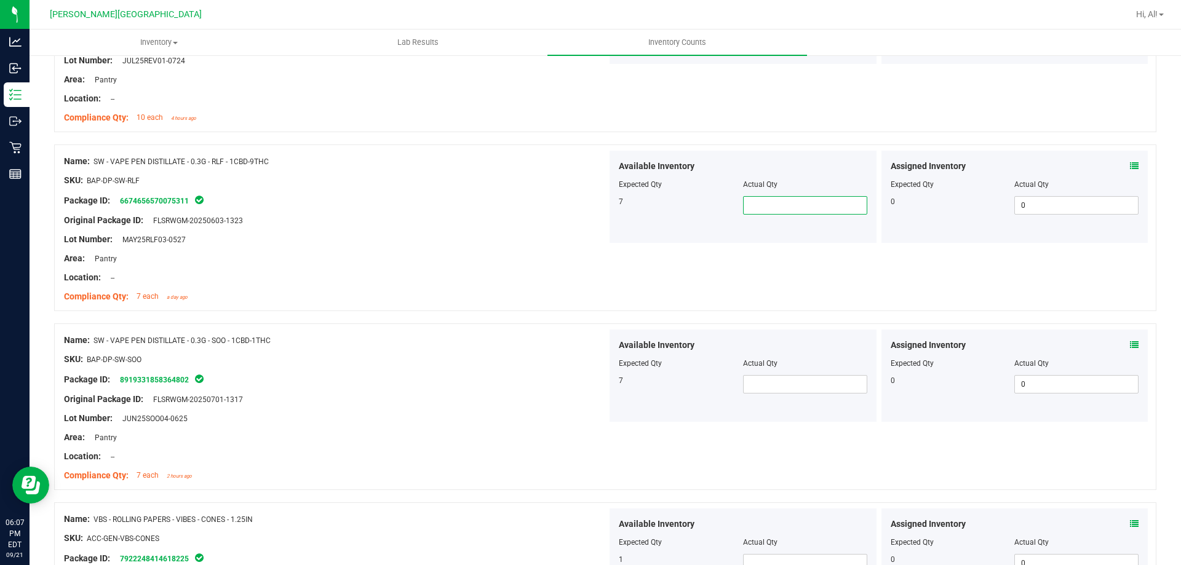
scroll to position [1538, 0]
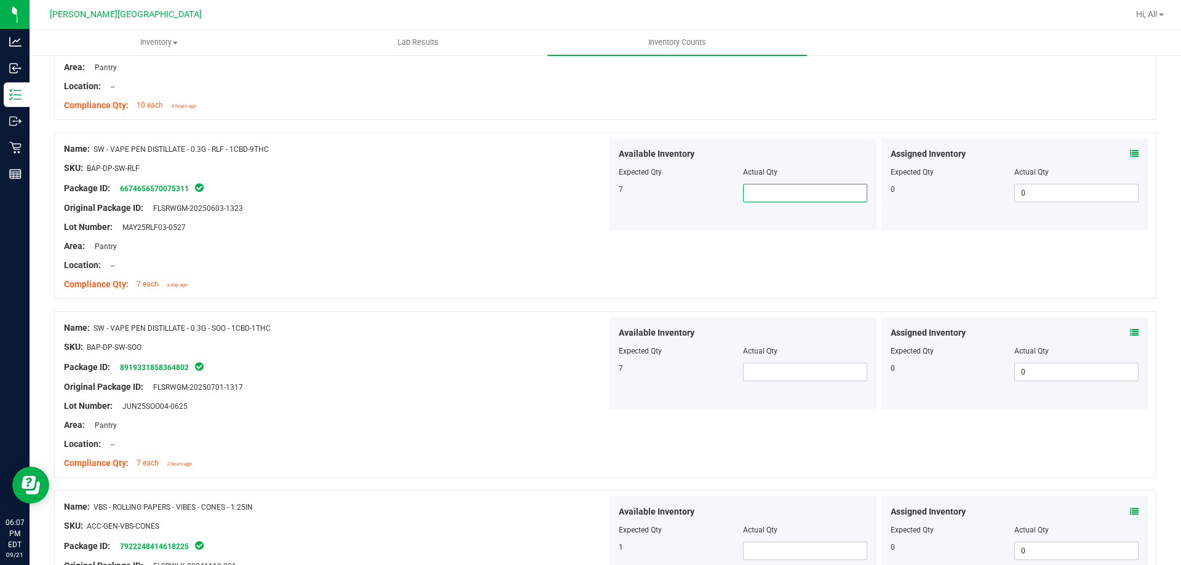
click at [828, 191] on input "text" at bounding box center [805, 193] width 123 height 17
type input "7"
click at [755, 377] on span at bounding box center [805, 372] width 124 height 18
type input "7"
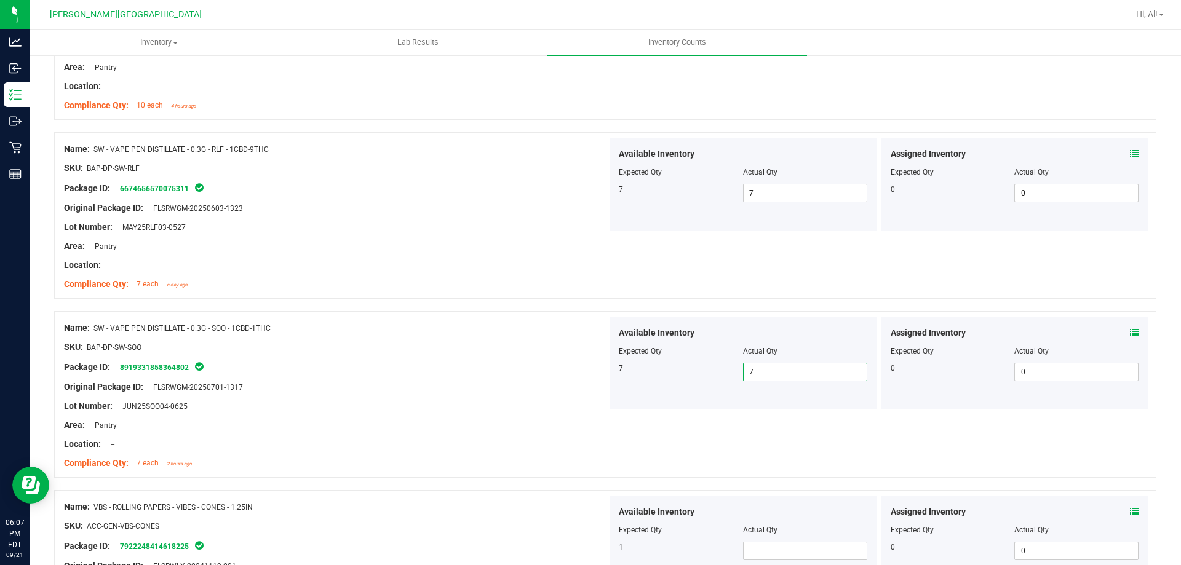
type input "7"
click at [563, 354] on div at bounding box center [335, 357] width 543 height 6
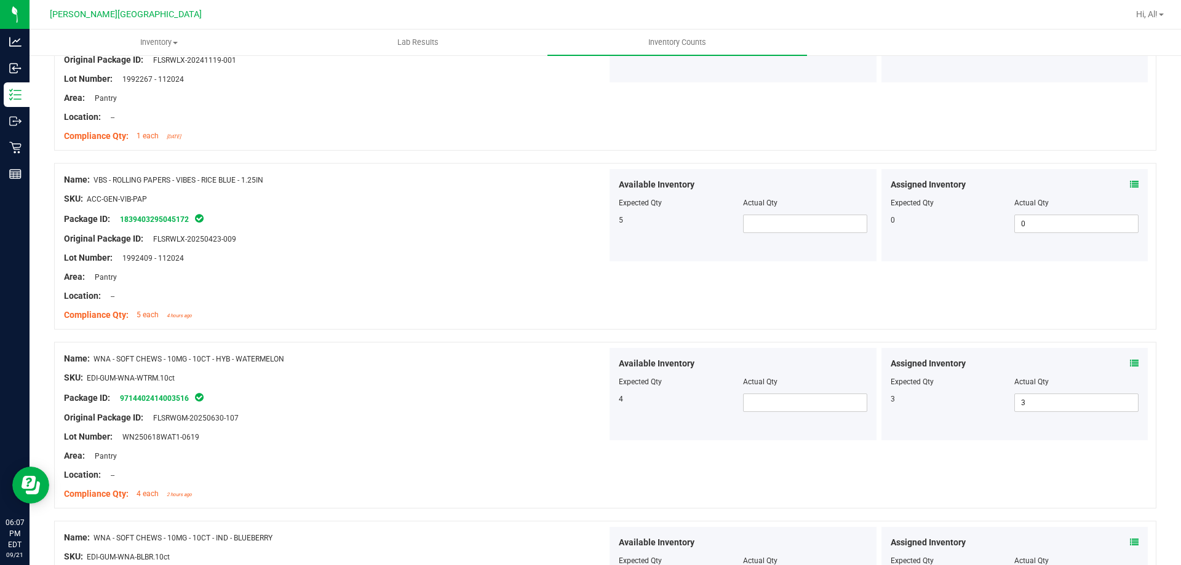
scroll to position [2154, 0]
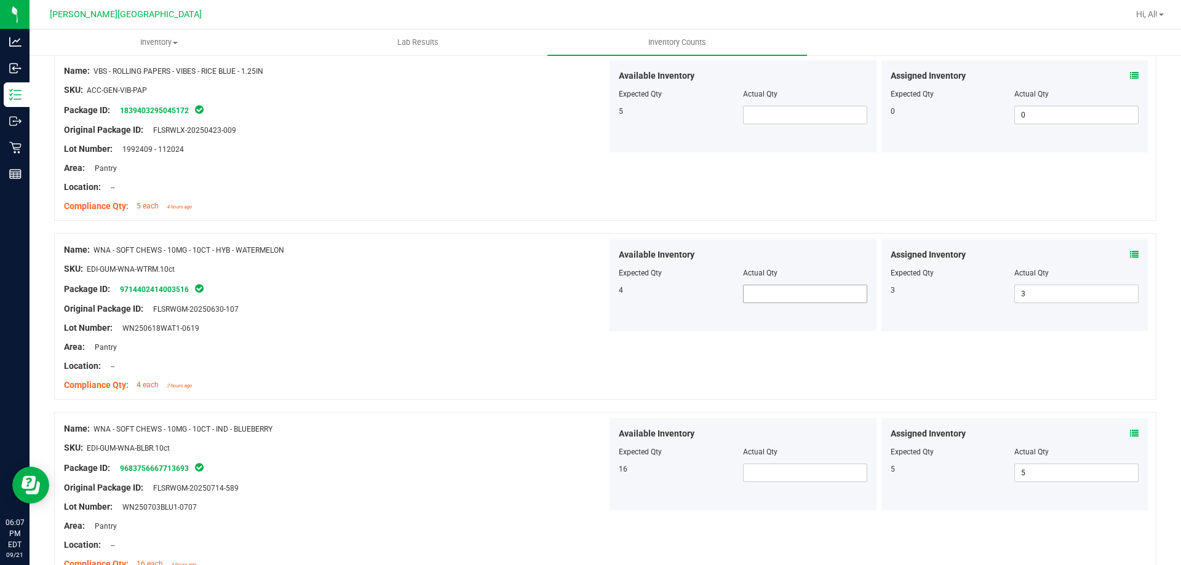
click at [794, 294] on span at bounding box center [805, 294] width 124 height 18
type input "4"
click at [500, 332] on div "Lot Number: WN250618WAT1-0619" at bounding box center [335, 328] width 543 height 13
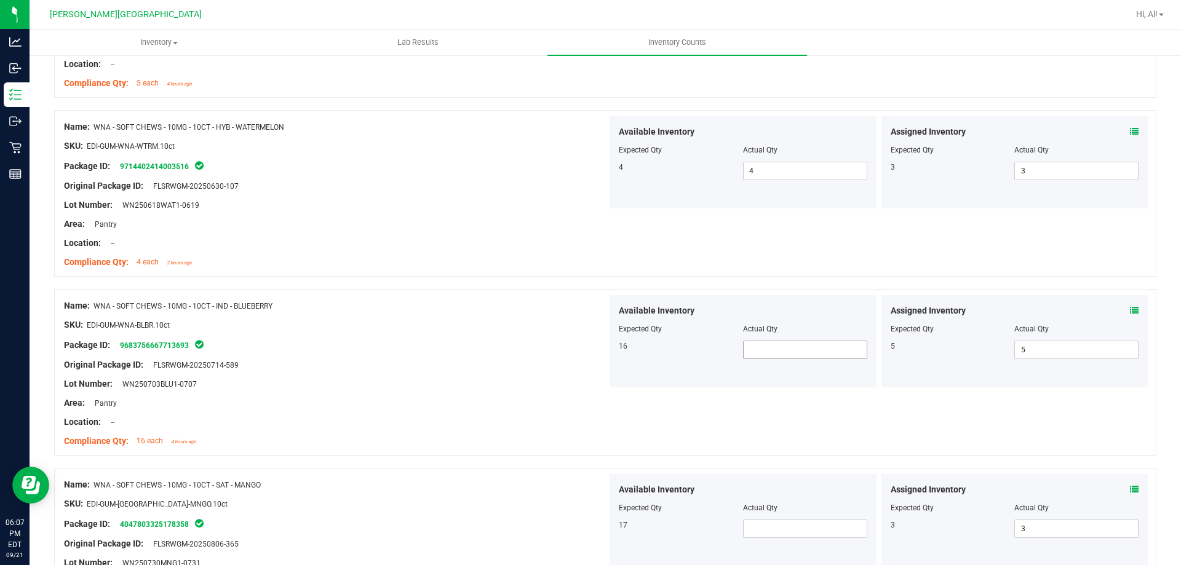
click at [749, 345] on span at bounding box center [805, 350] width 124 height 18
click at [749, 345] on input "text" at bounding box center [805, 350] width 123 height 17
click at [763, 351] on input "text" at bounding box center [805, 350] width 123 height 17
click at [769, 348] on input "text" at bounding box center [805, 350] width 123 height 17
type input "16"
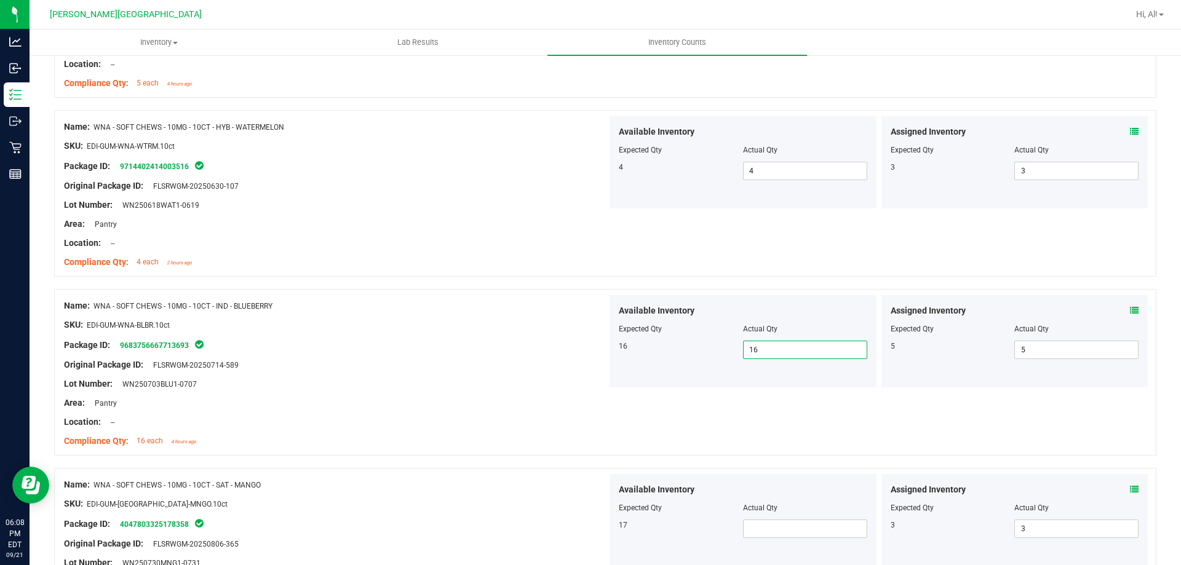
type input "16"
click at [533, 345] on div "Package ID: 9683756667713693" at bounding box center [335, 345] width 543 height 15
click at [1130, 312] on icon at bounding box center [1134, 310] width 9 height 9
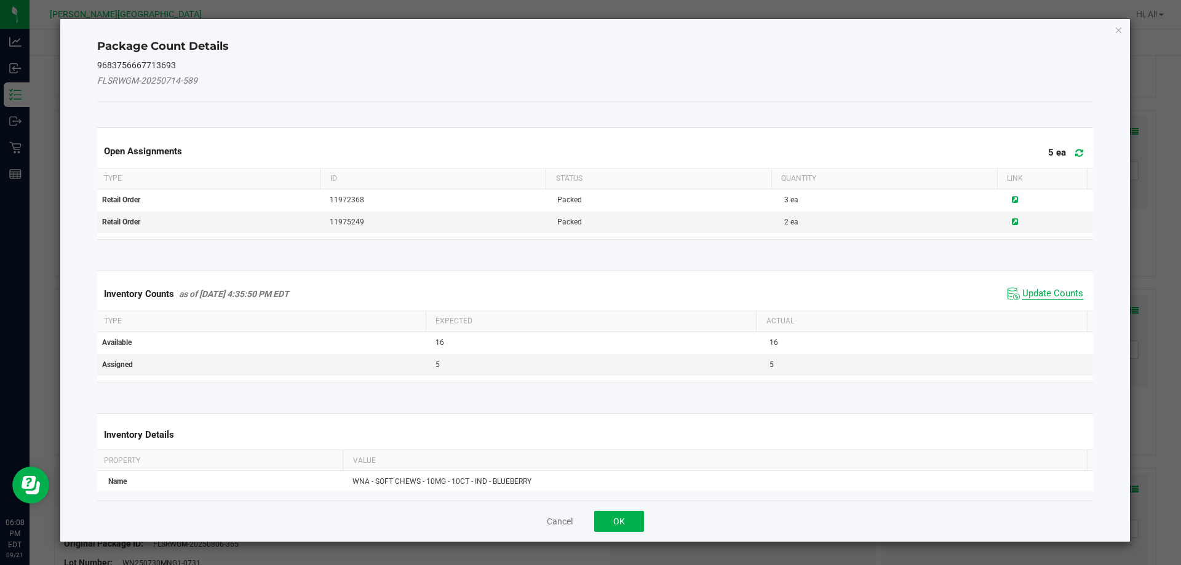
click at [1039, 299] on span "Update Counts" at bounding box center [1053, 294] width 61 height 12
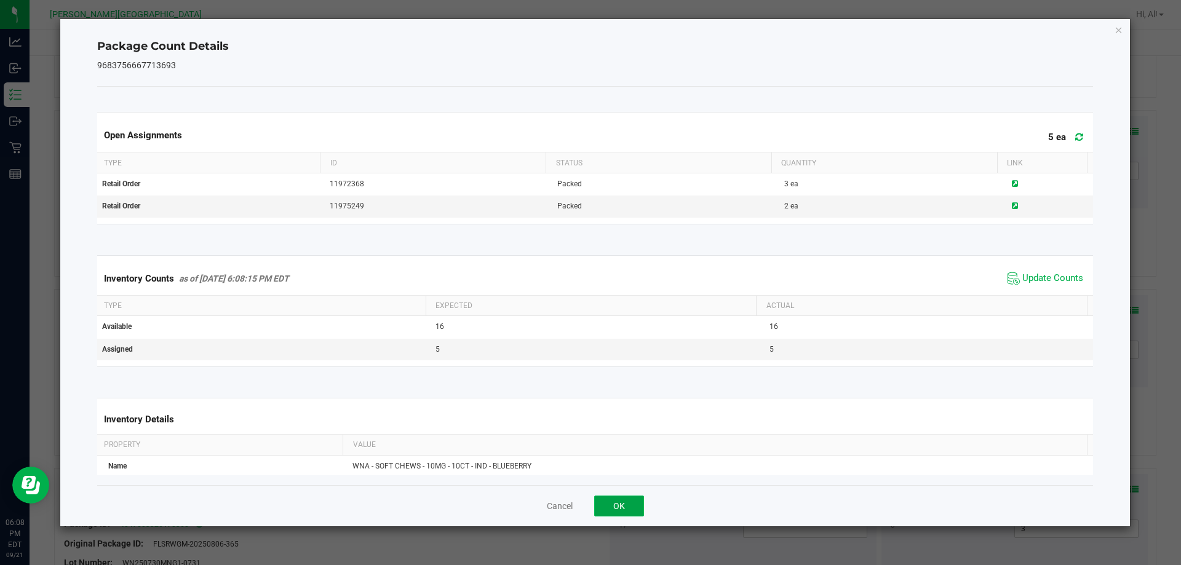
click at [602, 503] on button "OK" at bounding box center [619, 506] width 50 height 21
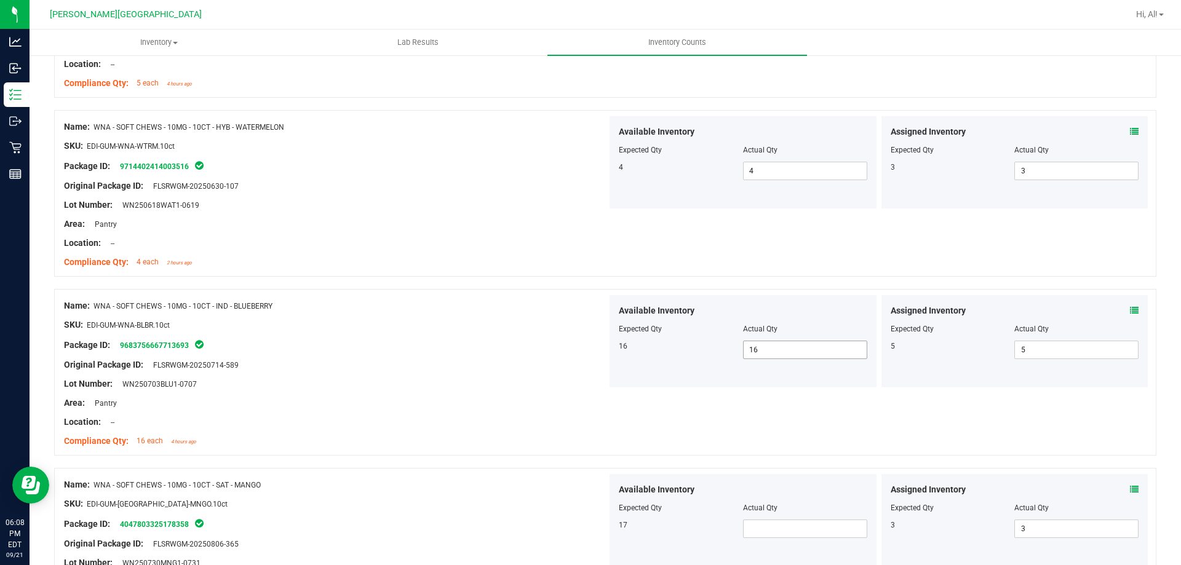
click at [763, 356] on span "16 16" at bounding box center [805, 350] width 124 height 18
click at [763, 356] on input "16" at bounding box center [805, 350] width 123 height 17
type input "4"
click at [778, 541] on div "Available Inventory Expected Qty Actual Qty 17" at bounding box center [743, 520] width 267 height 92
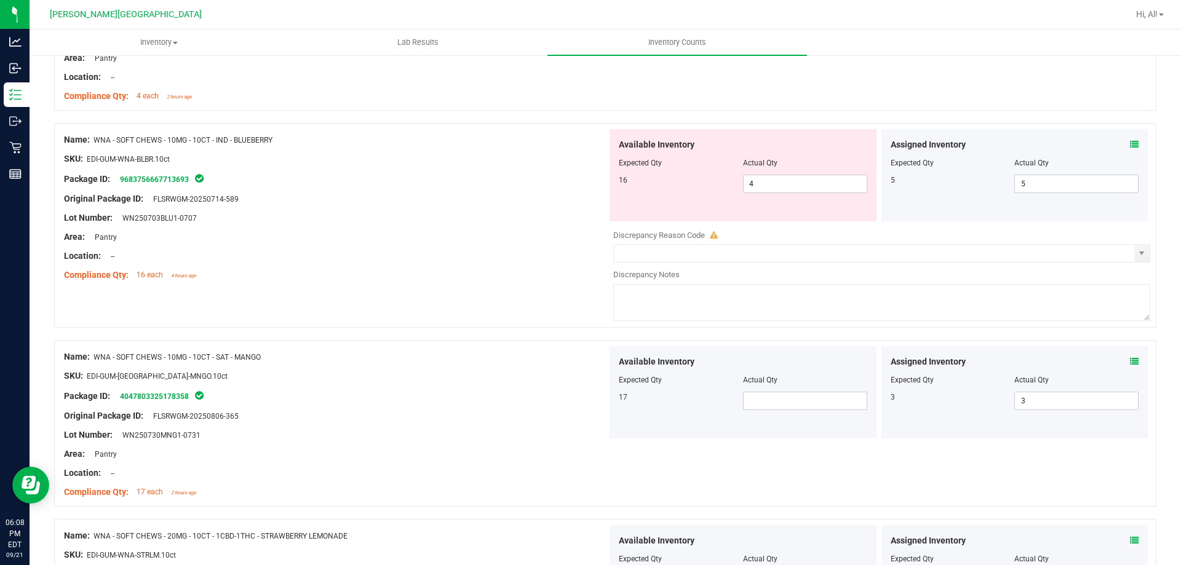
scroll to position [2461, 0]
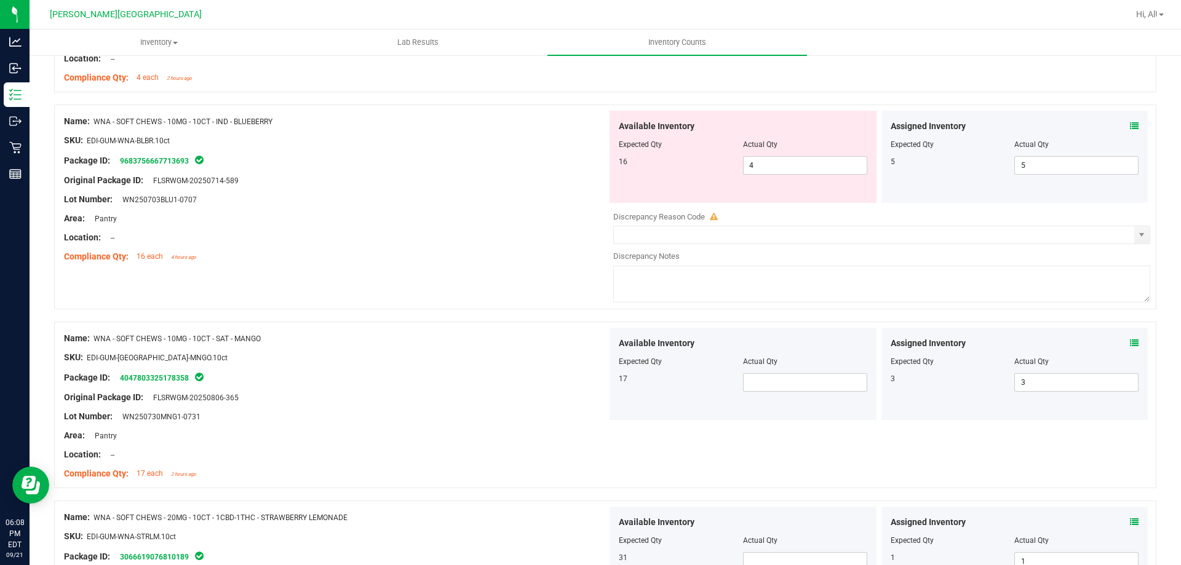
click at [1130, 340] on icon at bounding box center [1134, 343] width 9 height 9
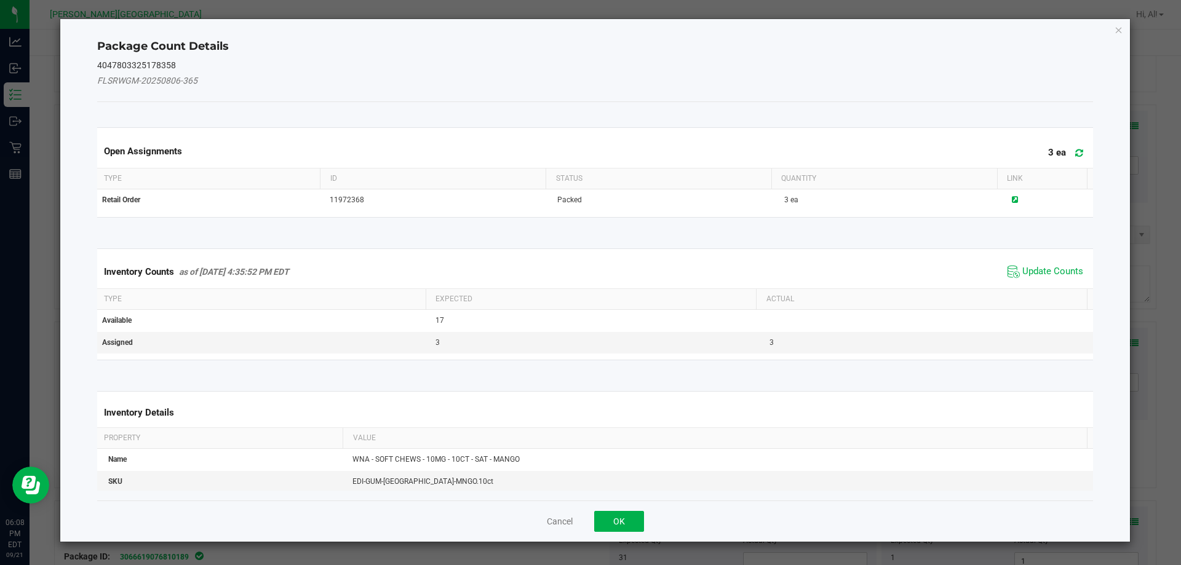
drag, startPoint x: 1044, startPoint y: 278, endPoint x: 1028, endPoint y: 306, distance: 32.5
click at [1044, 277] on span "Update Counts" at bounding box center [1046, 272] width 82 height 18
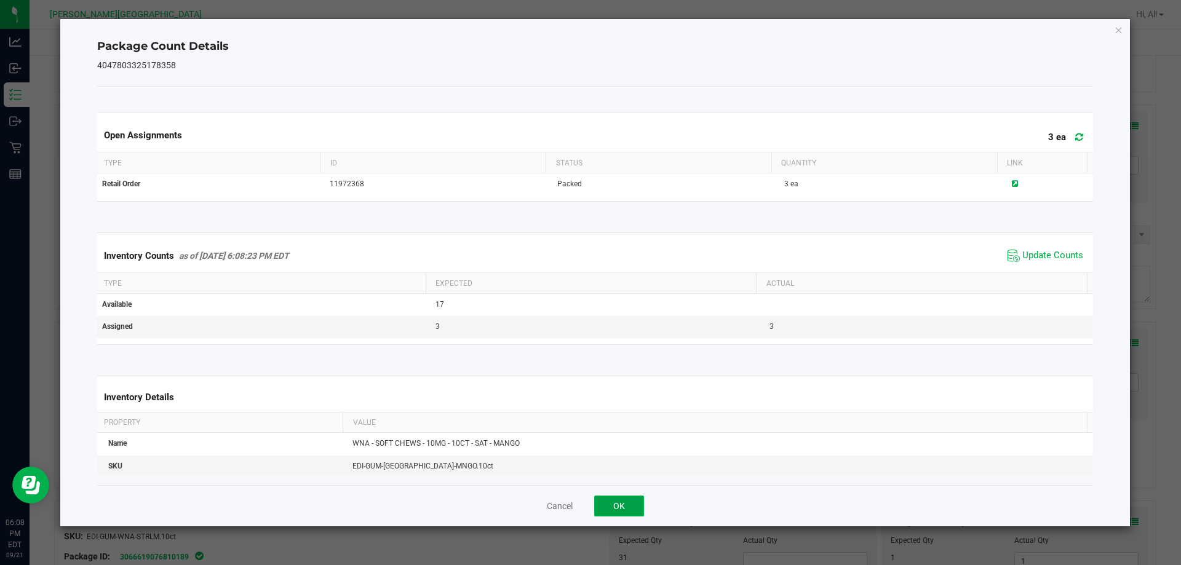
click at [611, 508] on button "OK" at bounding box center [619, 506] width 50 height 21
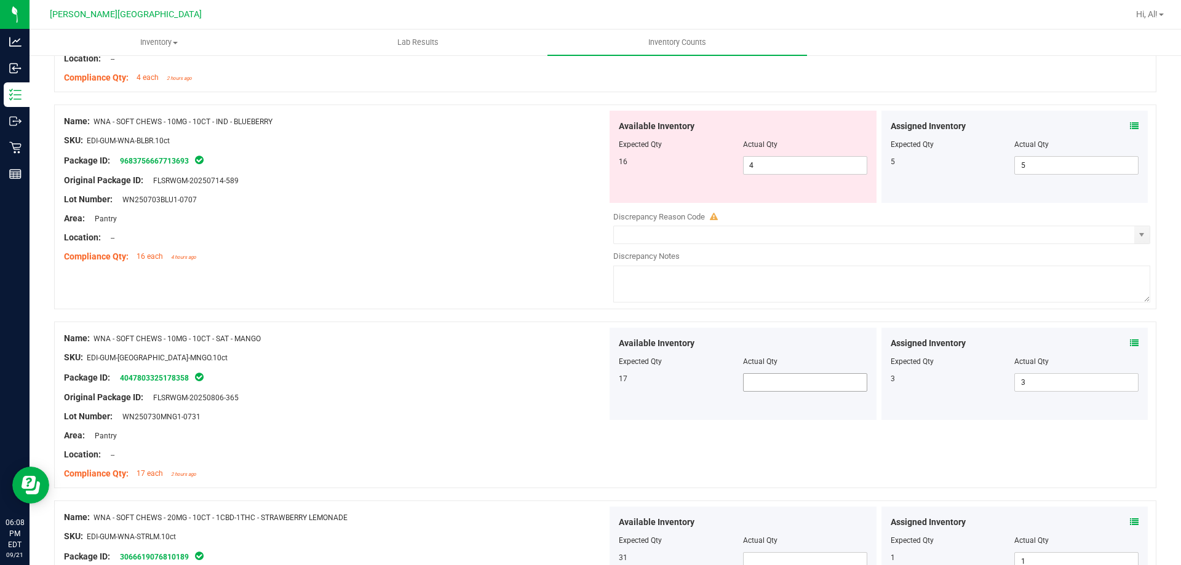
click at [757, 386] on span at bounding box center [805, 383] width 124 height 18
type input "7"
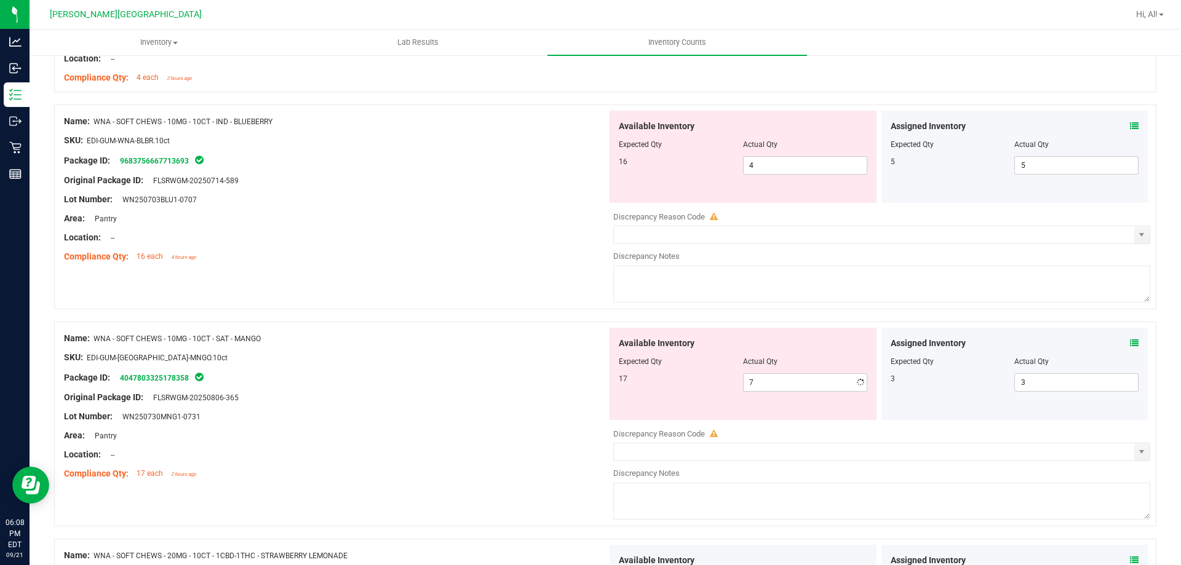
click at [471, 427] on div at bounding box center [335, 426] width 543 height 6
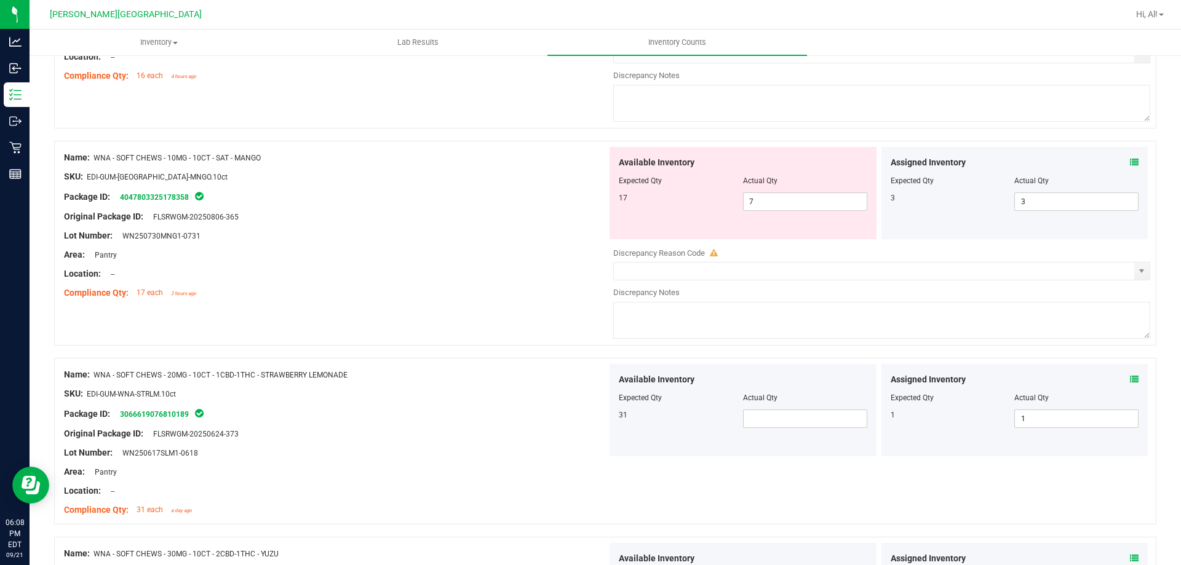
scroll to position [2646, 0]
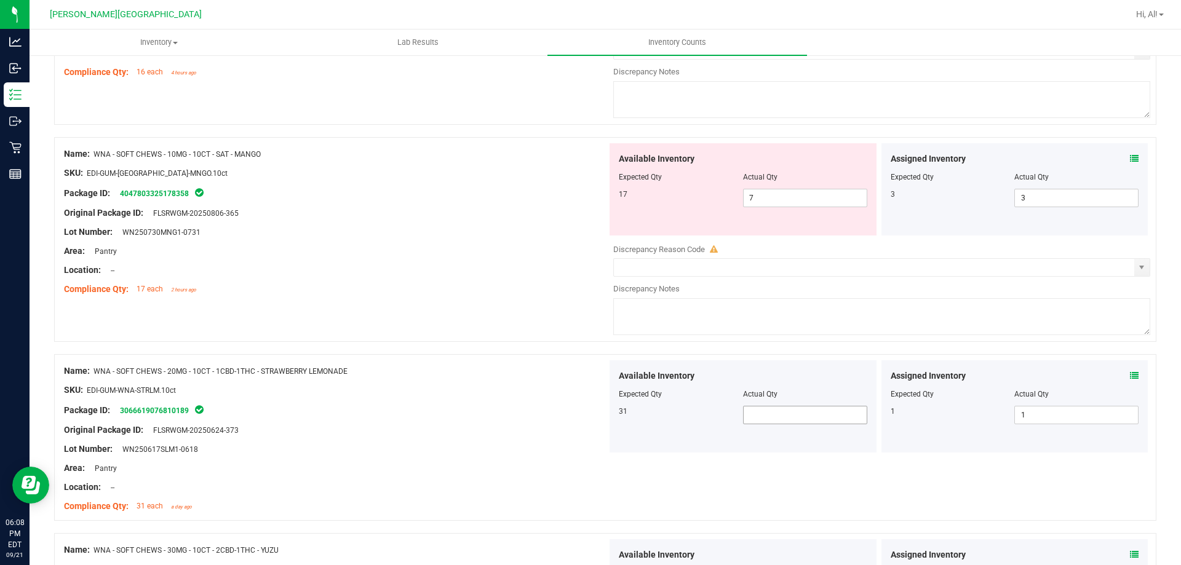
click at [755, 418] on span at bounding box center [805, 415] width 124 height 18
type input "11"
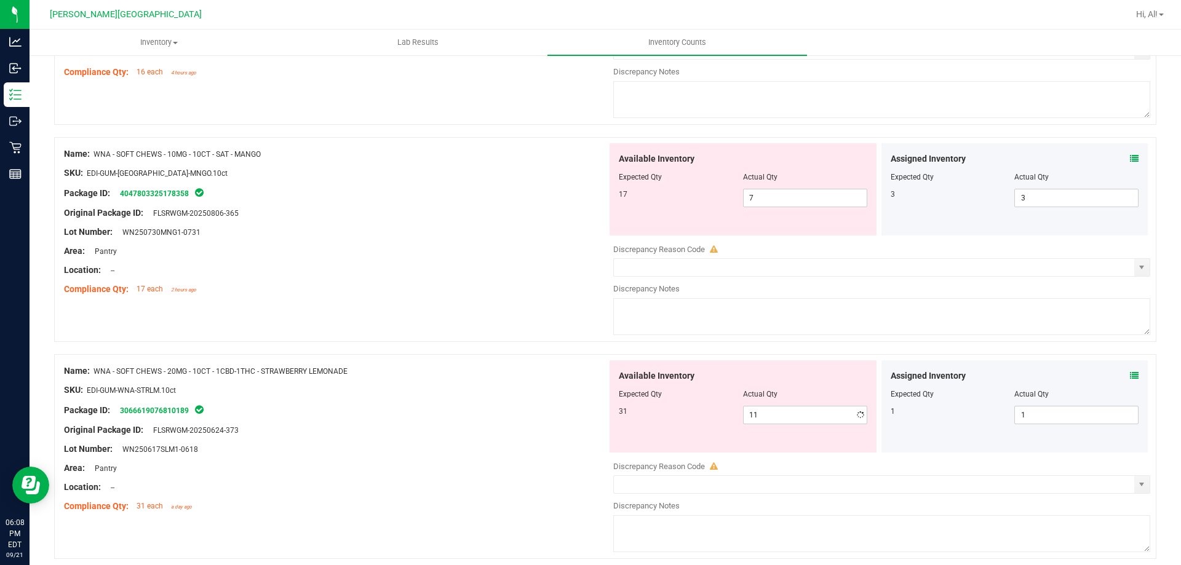
click at [1130, 370] on span at bounding box center [1134, 376] width 9 height 13
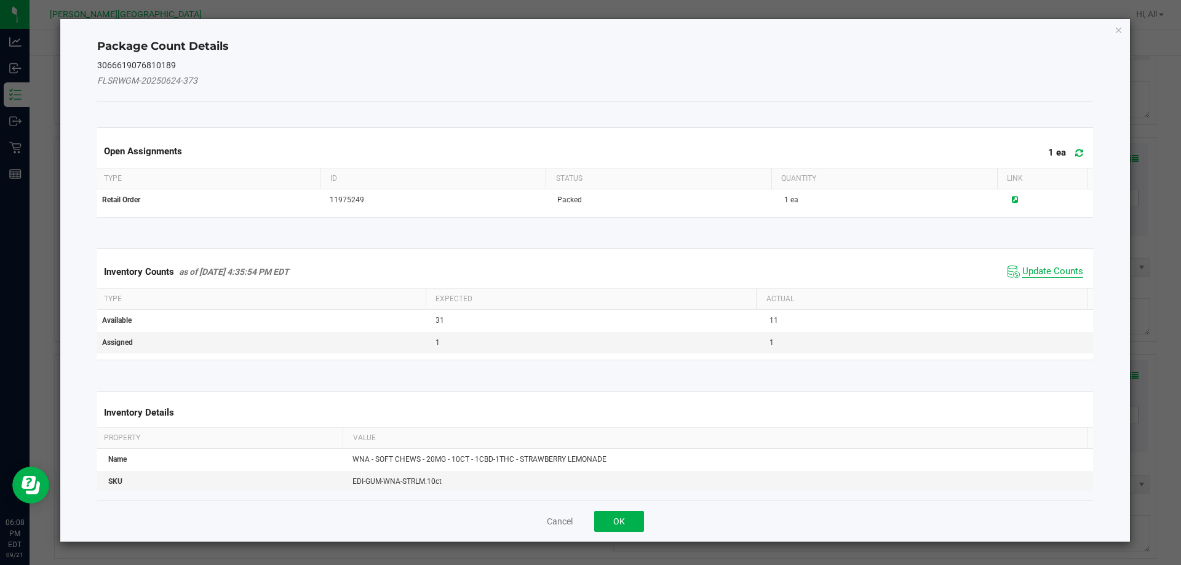
click at [1052, 274] on span "Update Counts" at bounding box center [1053, 272] width 61 height 12
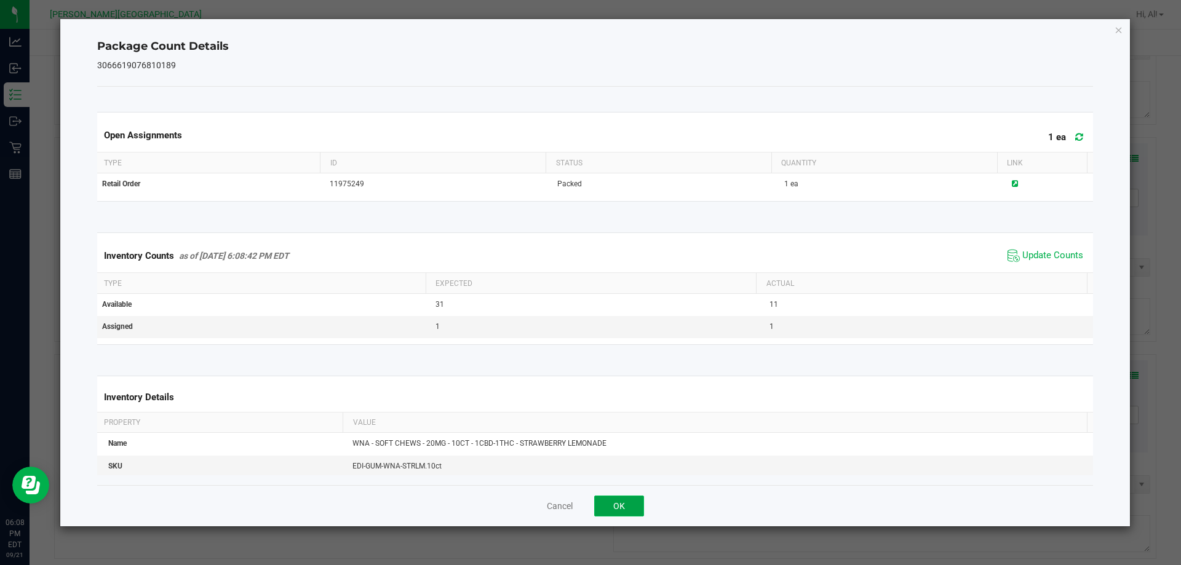
click at [600, 502] on button "OK" at bounding box center [619, 506] width 50 height 21
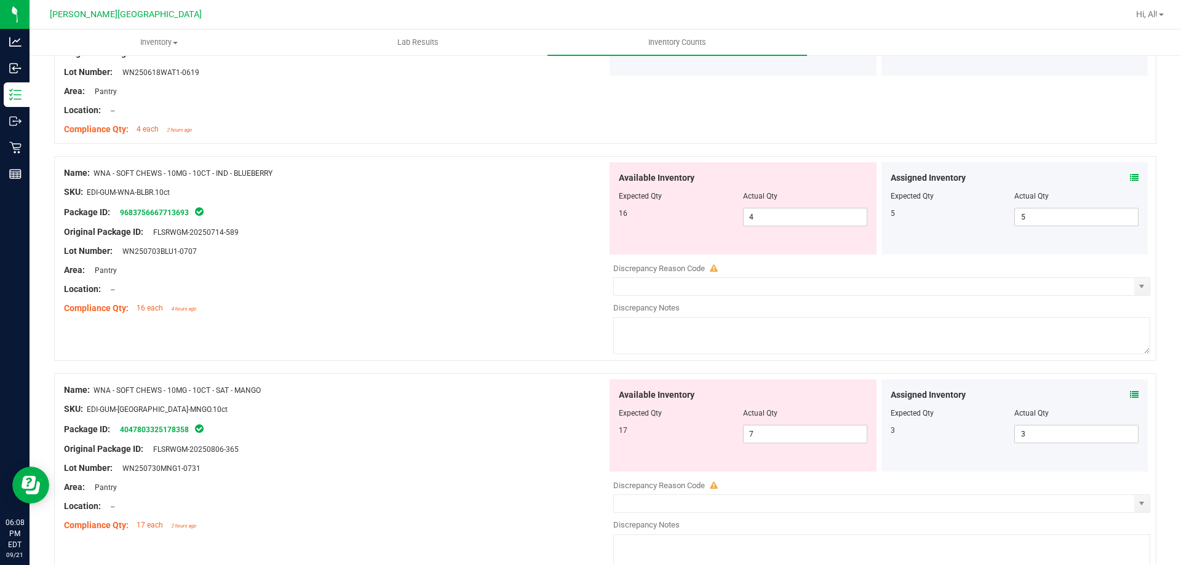
scroll to position [2338, 0]
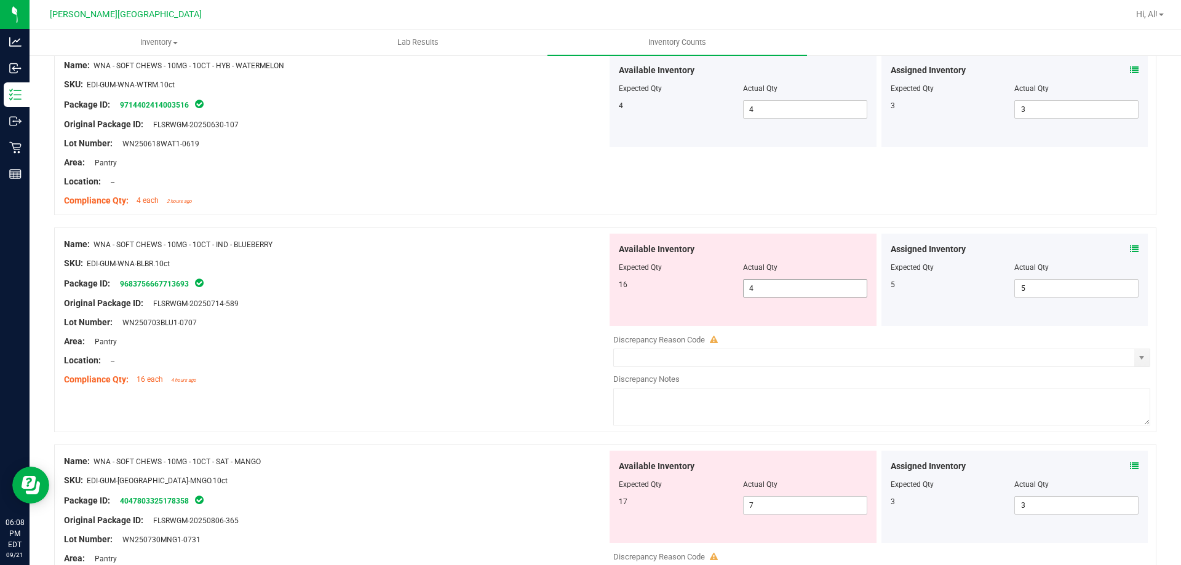
click at [795, 289] on span "4 4" at bounding box center [805, 288] width 124 height 18
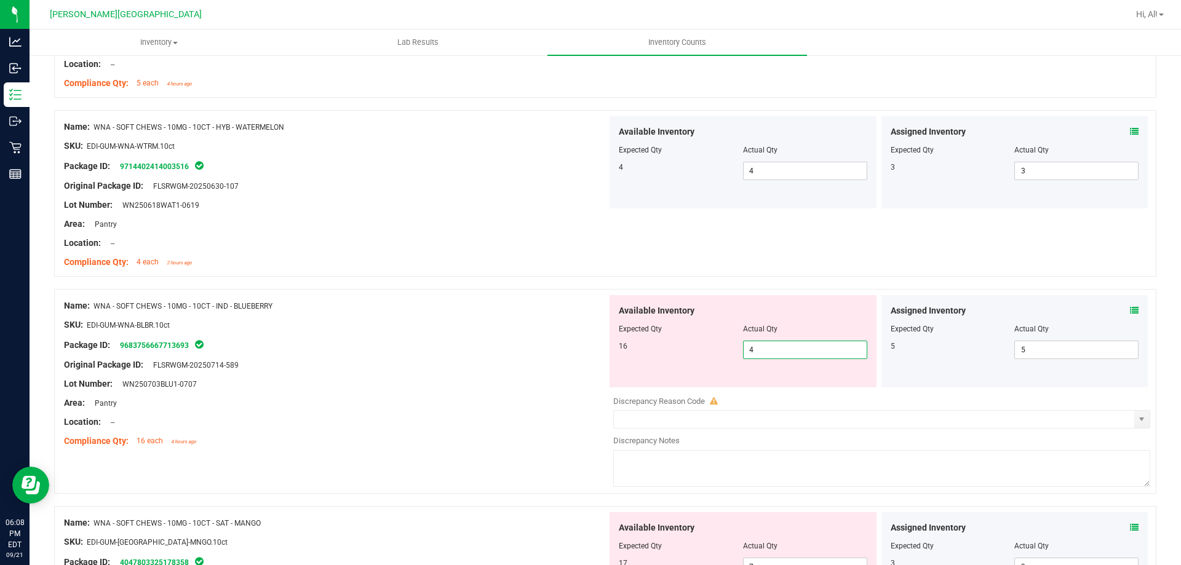
click at [759, 350] on input "4" at bounding box center [805, 350] width 123 height 17
type input "16"
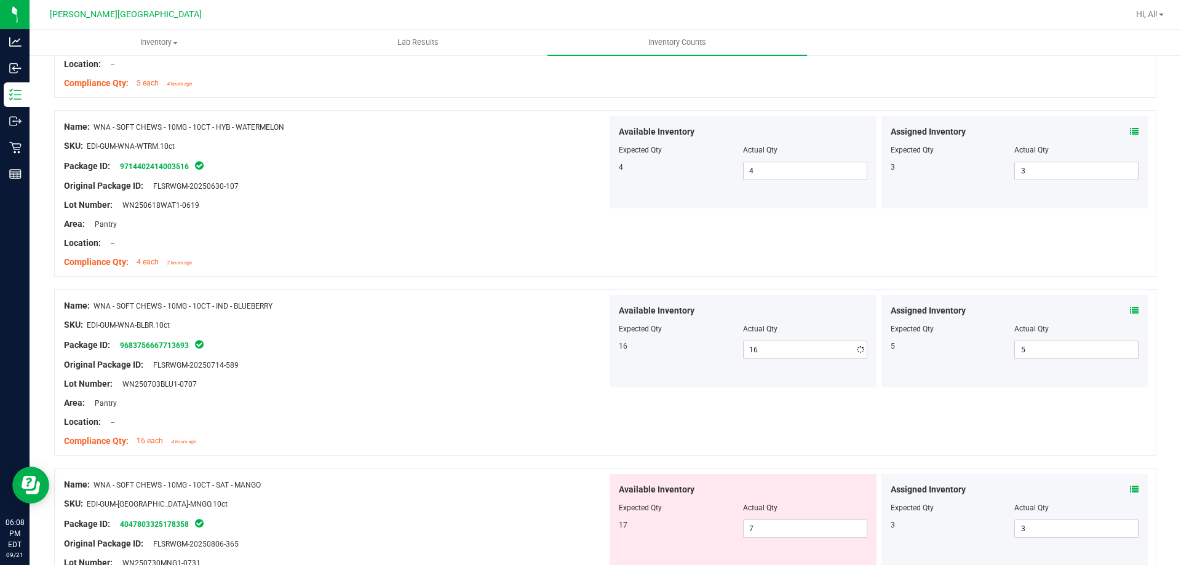
click at [428, 397] on div "Area: Pantry" at bounding box center [335, 403] width 543 height 13
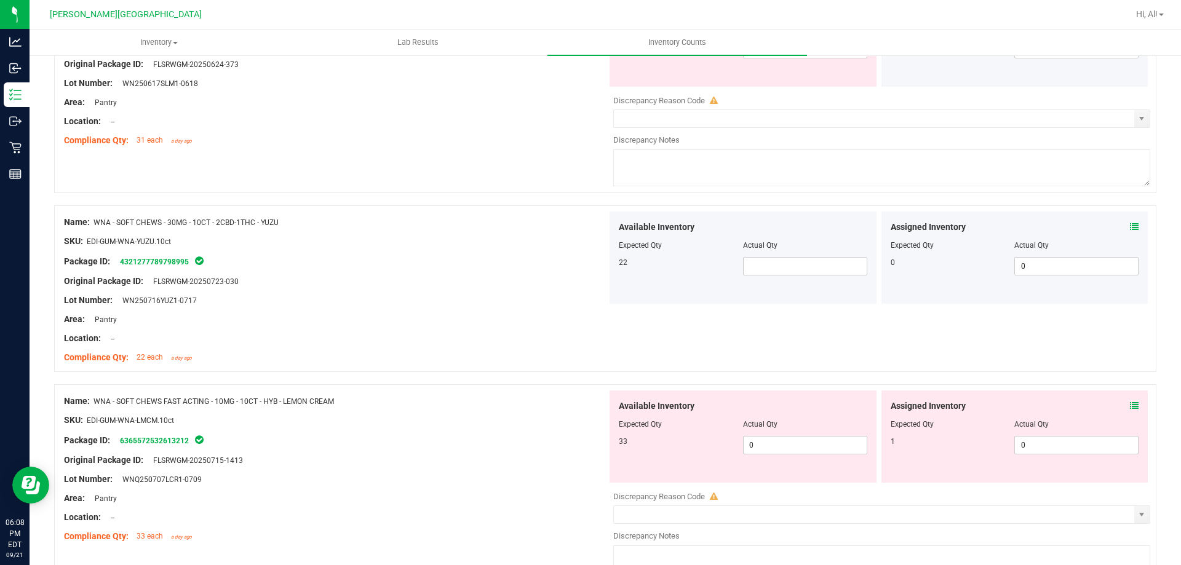
scroll to position [2892, 0]
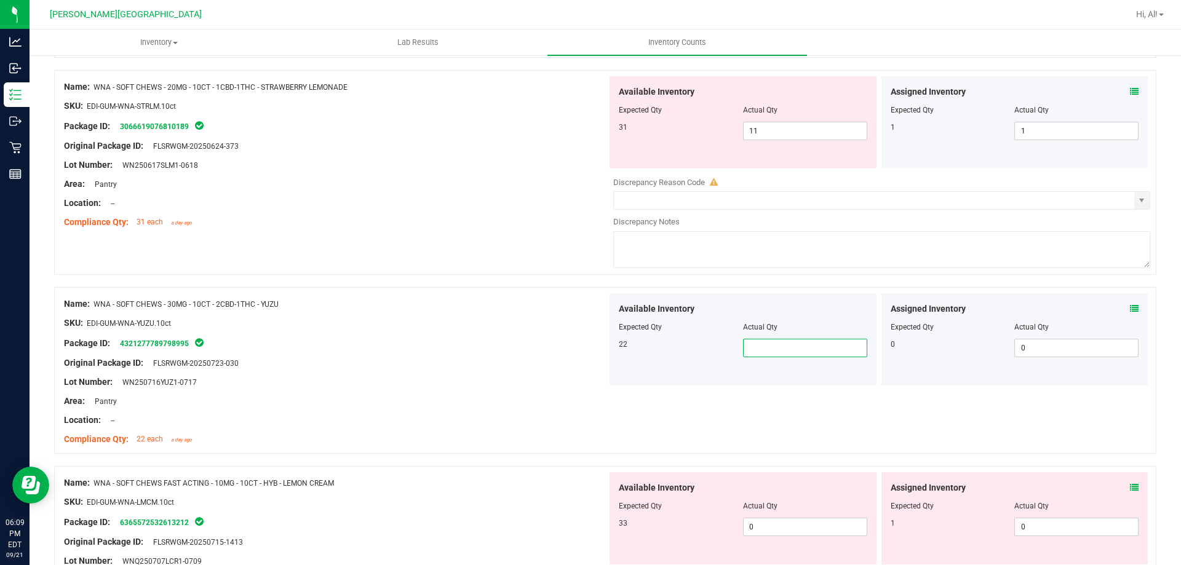
click at [769, 345] on span at bounding box center [805, 348] width 124 height 18
type input "8"
click at [796, 527] on div "Available Inventory Expected Qty Actual Qty 33 0 0" at bounding box center [743, 519] width 267 height 92
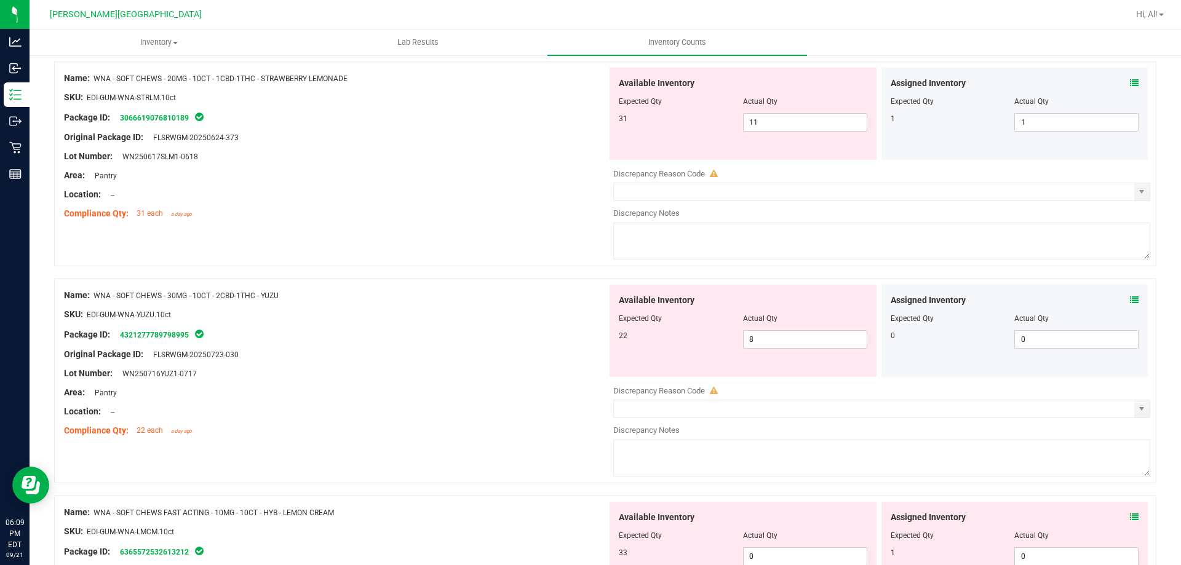
click at [450, 249] on div "Name: WNA - SOFT CHEWS - 20MG - 10CT - 1CBD-1THC - STRAWBERRY LEMONADE SKU: EDI…" at bounding box center [605, 164] width 1103 height 205
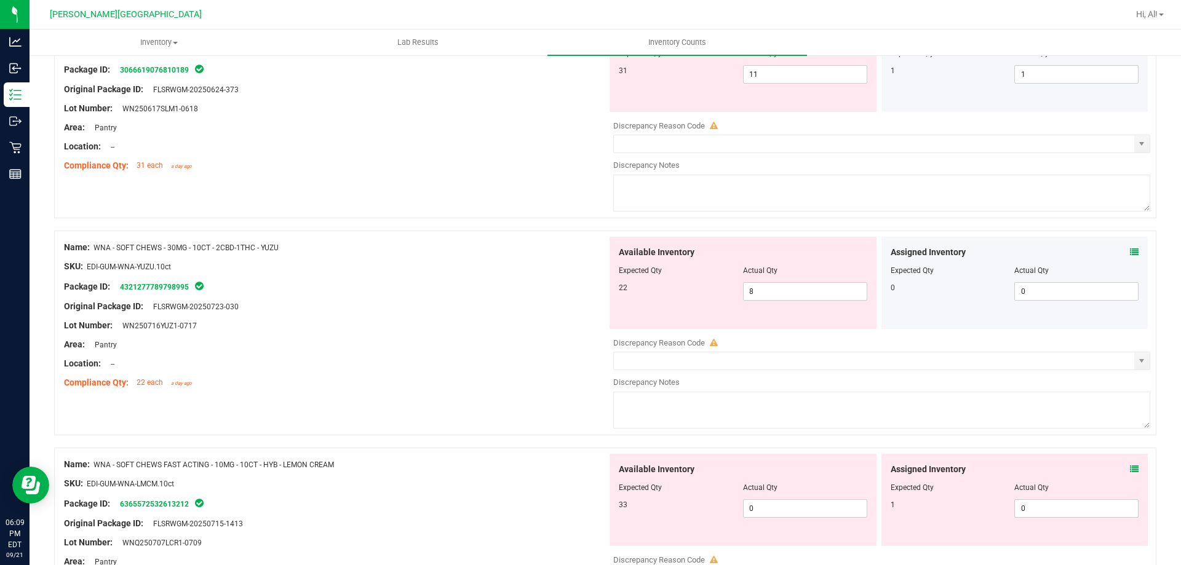
scroll to position [3024, 0]
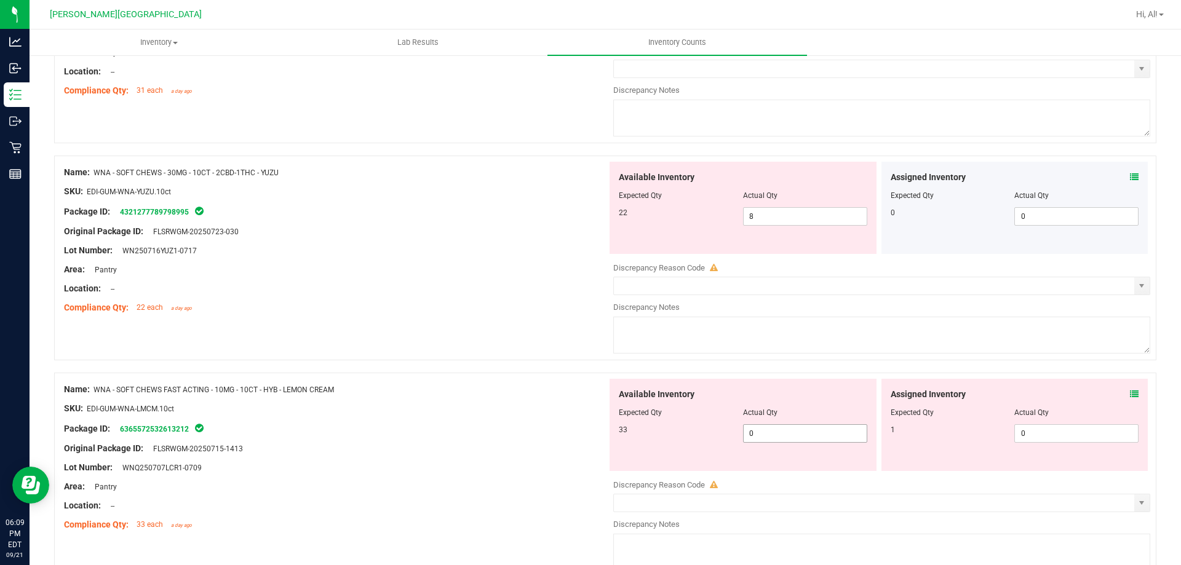
click at [796, 430] on span "0 0" at bounding box center [805, 434] width 124 height 18
click at [796, 430] on input "0" at bounding box center [805, 433] width 123 height 17
type input "10"
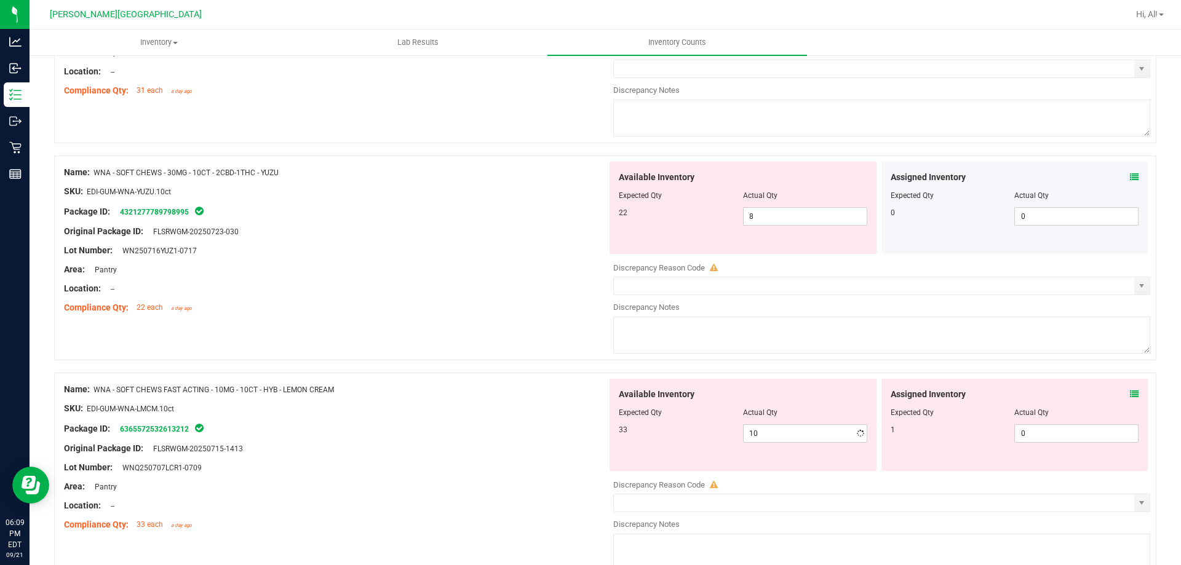
click at [561, 426] on div "Package ID: 6365572532613212" at bounding box center [335, 429] width 543 height 15
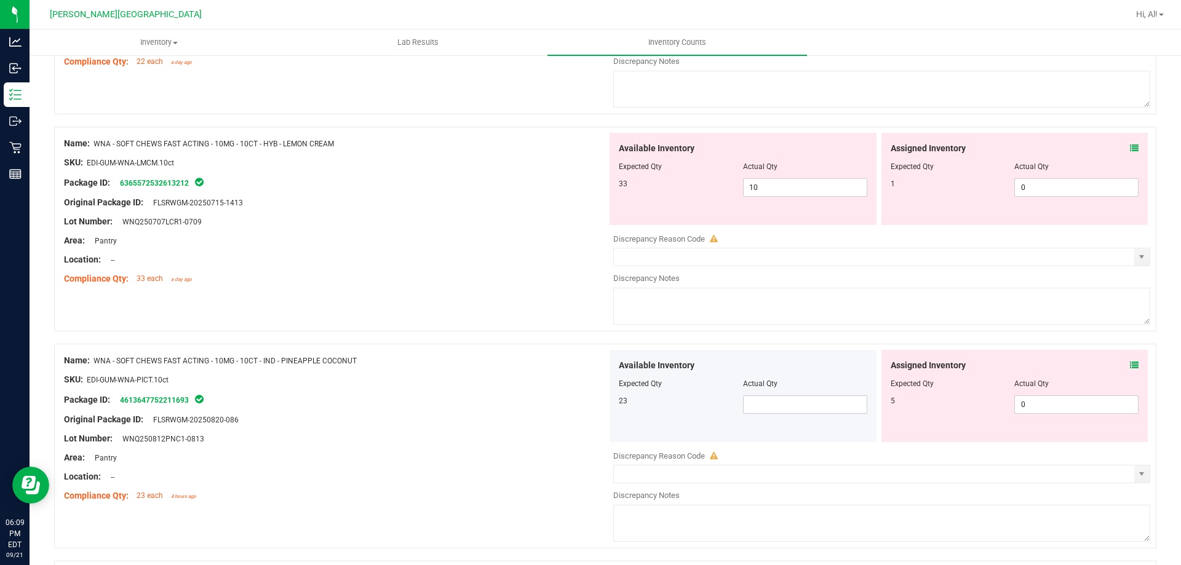
scroll to position [3331, 0]
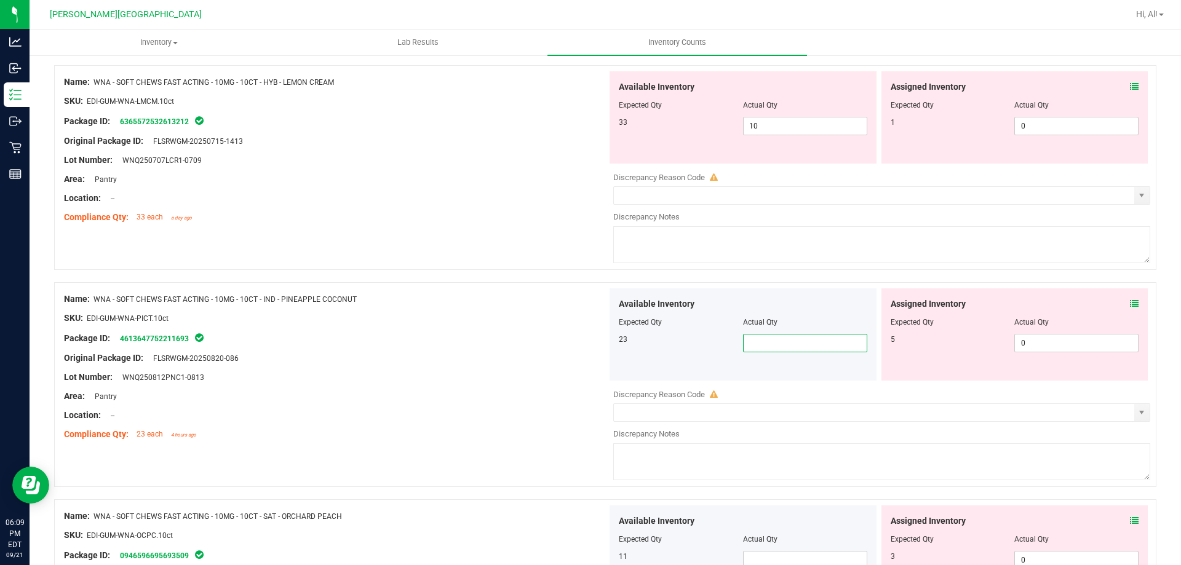
click at [773, 338] on span at bounding box center [805, 343] width 124 height 18
type input "4"
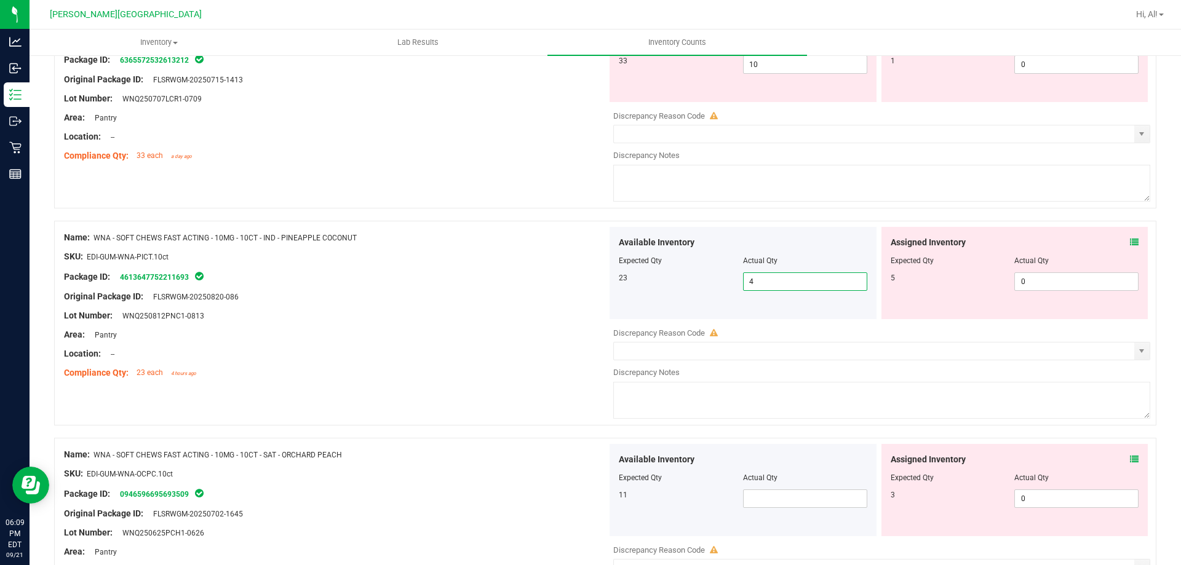
type input "4"
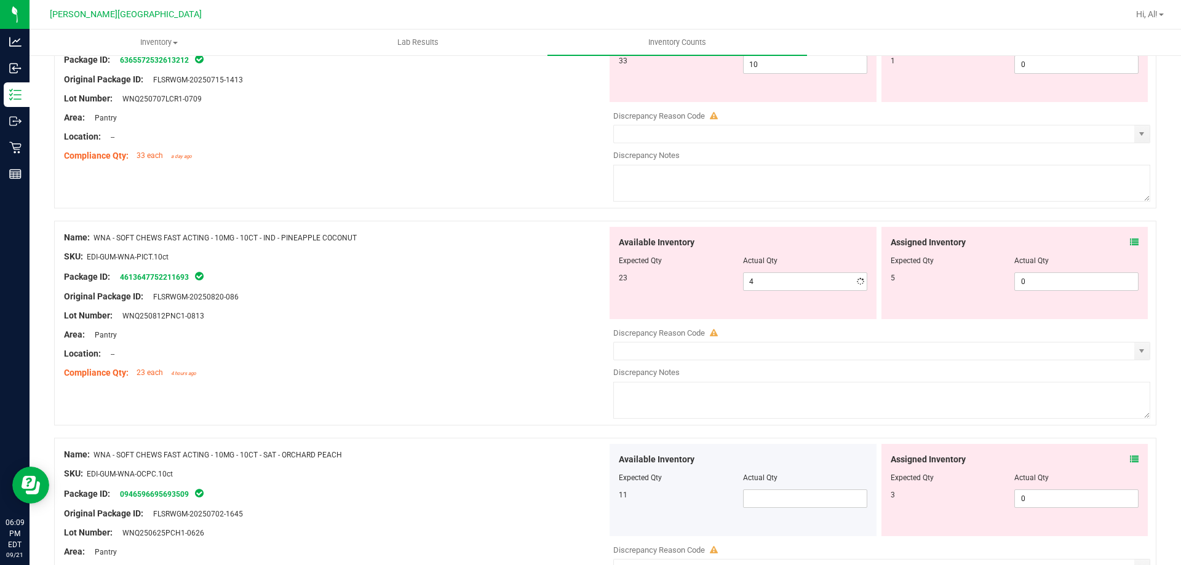
click at [564, 370] on div "Compliance Qty: 23 each 4 hours ago" at bounding box center [335, 373] width 543 height 13
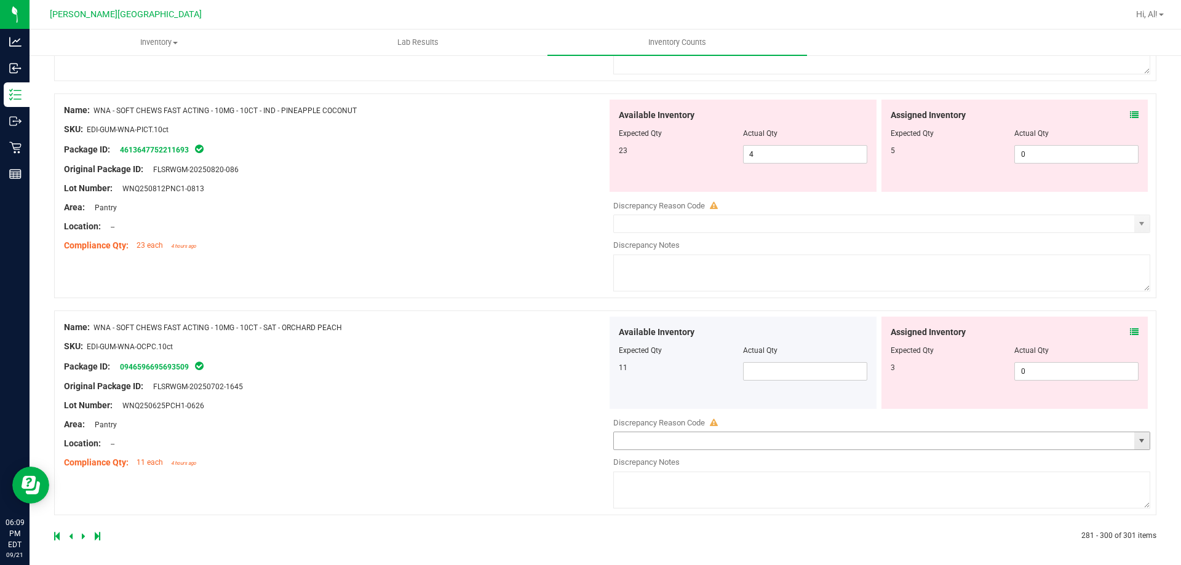
scroll to position [3525, 0]
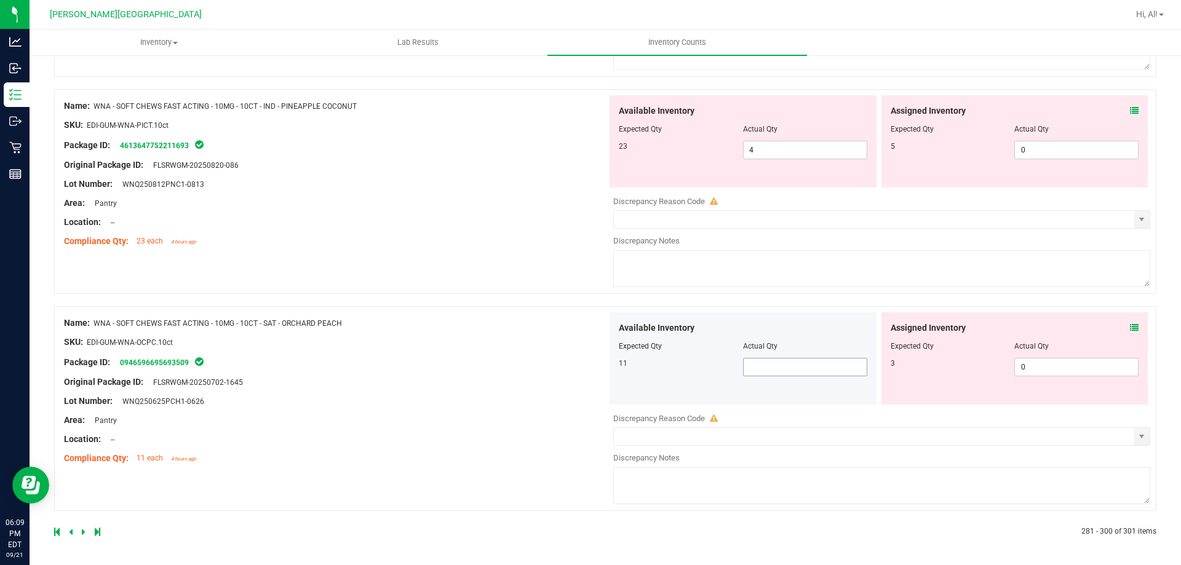
click at [778, 364] on span at bounding box center [805, 367] width 124 height 18
type input "3"
click at [222, 494] on div "Name: WNA - SOFT CHEWS FAST ACTING - 10MG - 10CT - SAT - ORCHARD PEACH SKU: EDI…" at bounding box center [605, 408] width 1103 height 205
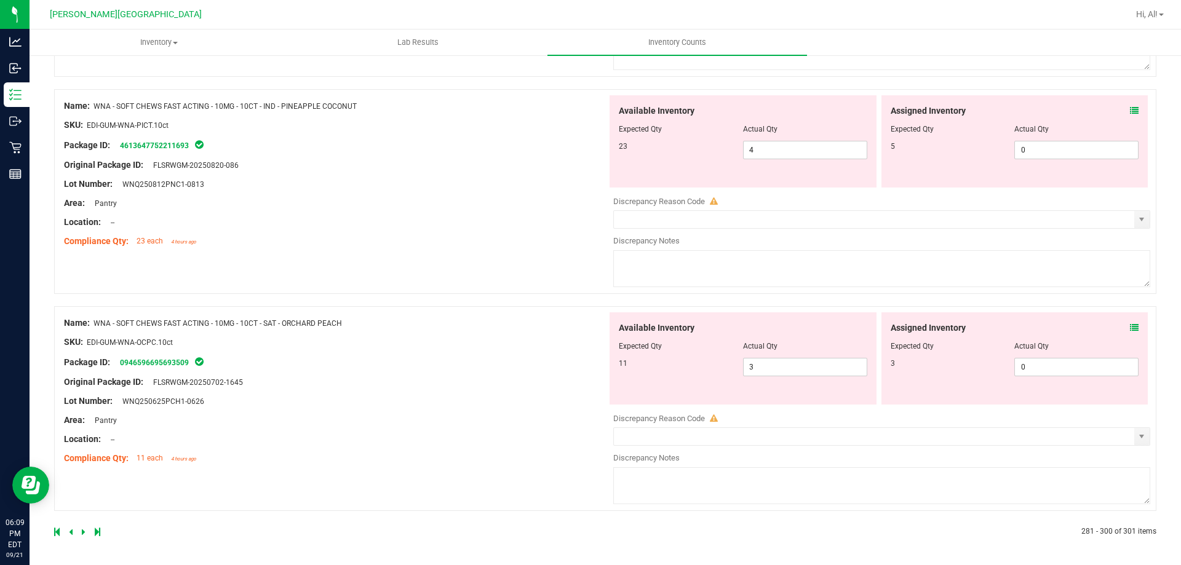
click at [84, 533] on icon at bounding box center [84, 532] width 4 height 7
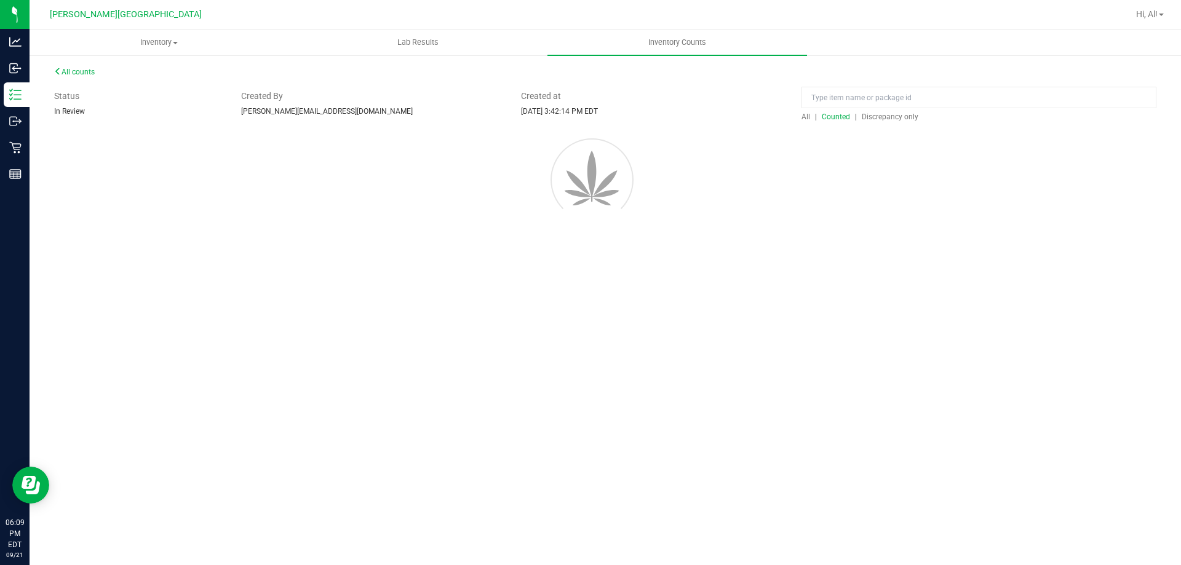
scroll to position [0, 0]
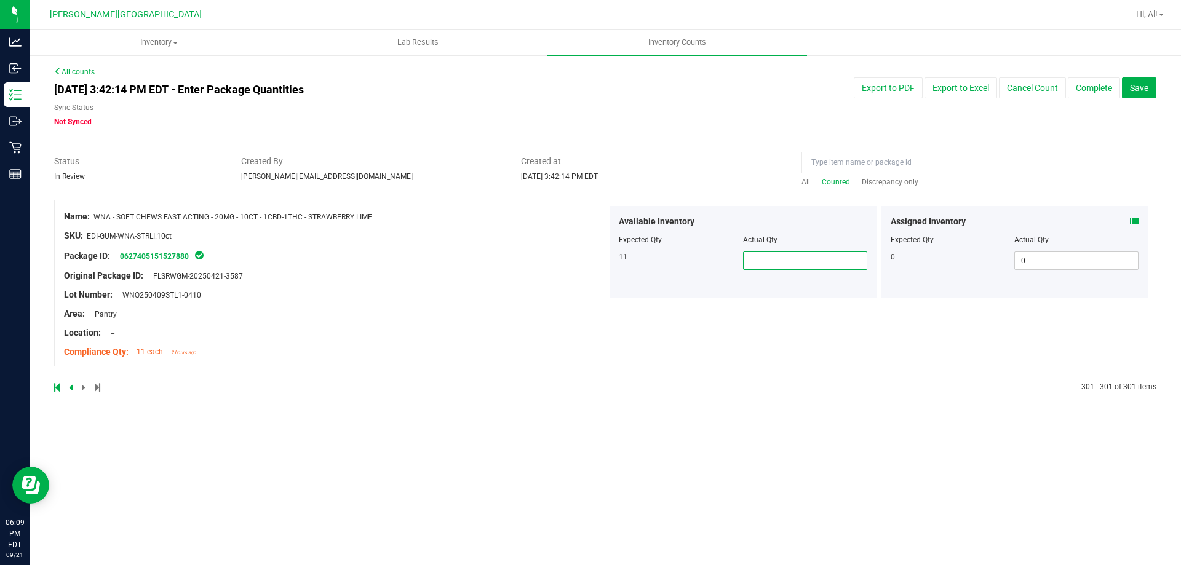
click at [806, 266] on span at bounding box center [805, 261] width 124 height 18
click at [805, 260] on input "text" at bounding box center [805, 260] width 123 height 17
click at [788, 269] on input "text" at bounding box center [805, 260] width 123 height 17
click at [789, 269] on input "text" at bounding box center [805, 260] width 123 height 17
click at [812, 263] on input "text" at bounding box center [805, 260] width 123 height 17
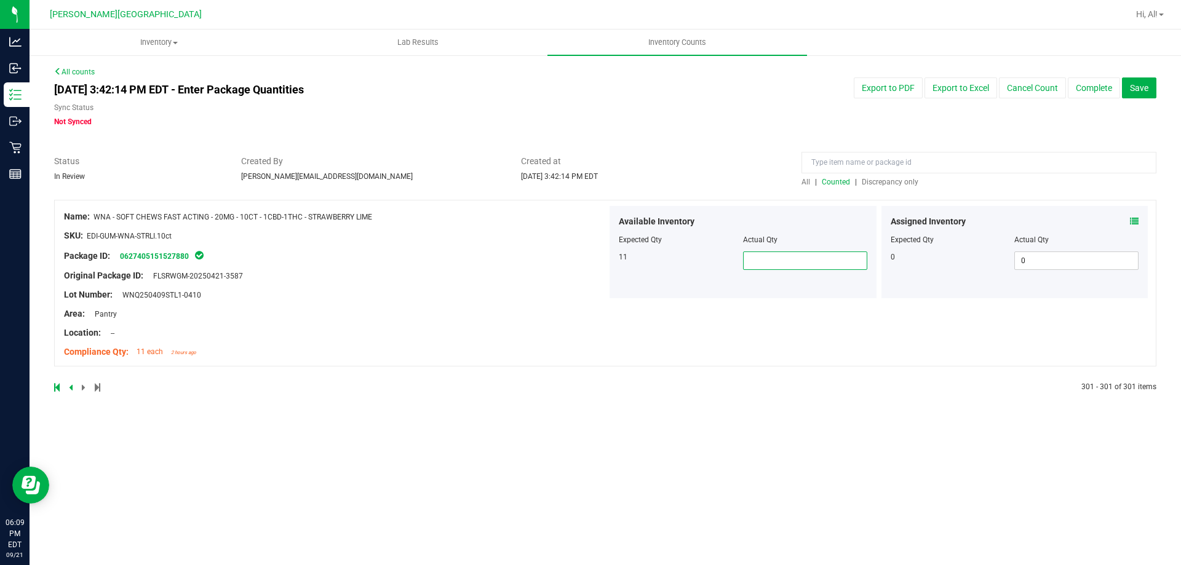
click at [810, 263] on input "text" at bounding box center [805, 260] width 123 height 17
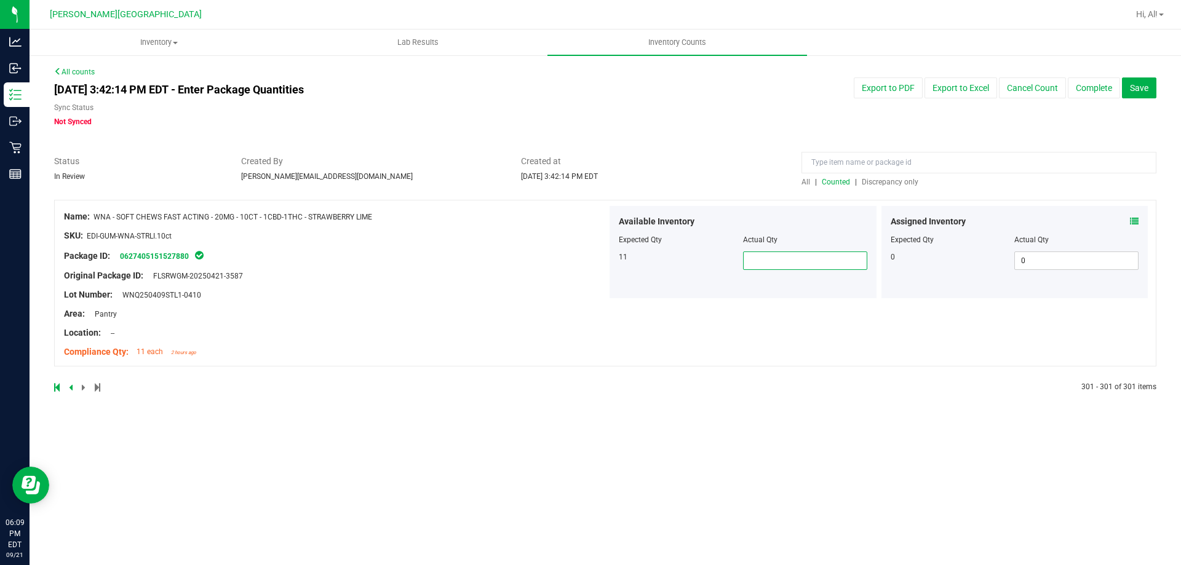
click at [810, 263] on input "text" at bounding box center [805, 260] width 123 height 17
type input "10"
click at [759, 329] on div "Name: WNA - SOFT CHEWS FAST ACTING - 20MG - 10CT - 1CBD-1THC - STRAWBERRY LIME …" at bounding box center [605, 283] width 1103 height 167
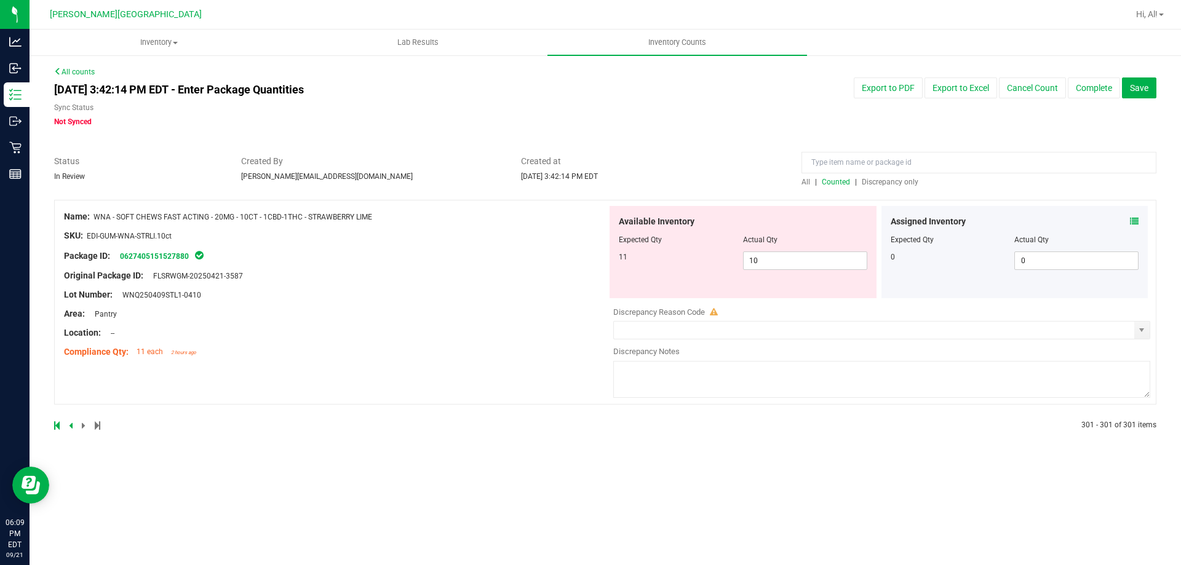
click at [1135, 222] on icon at bounding box center [1134, 221] width 9 height 9
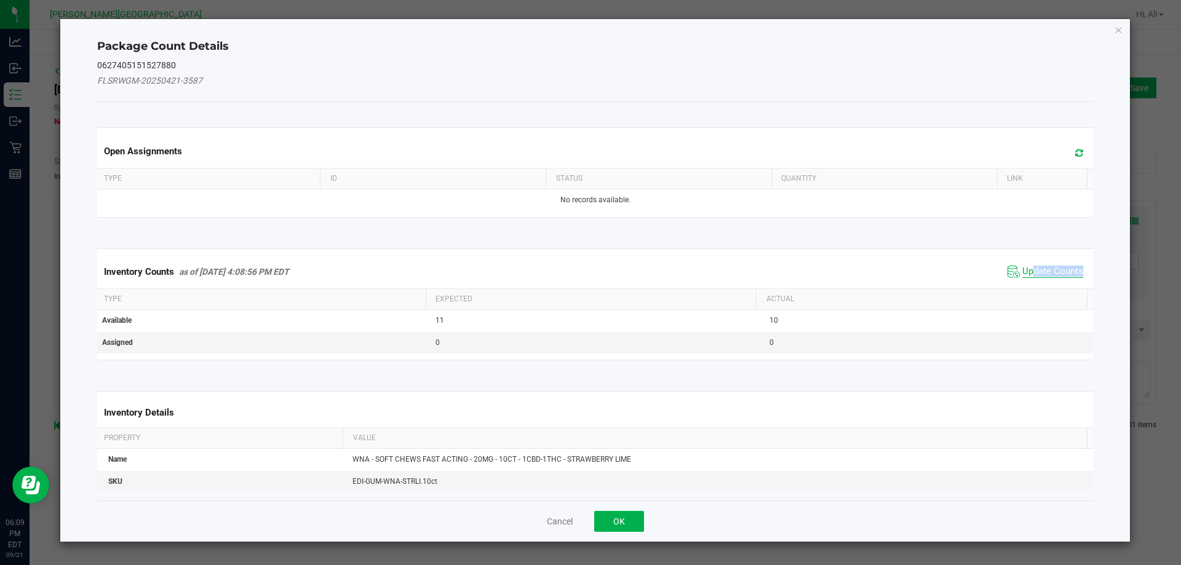
click at [1024, 276] on span "Update Counts" at bounding box center [1053, 272] width 61 height 12
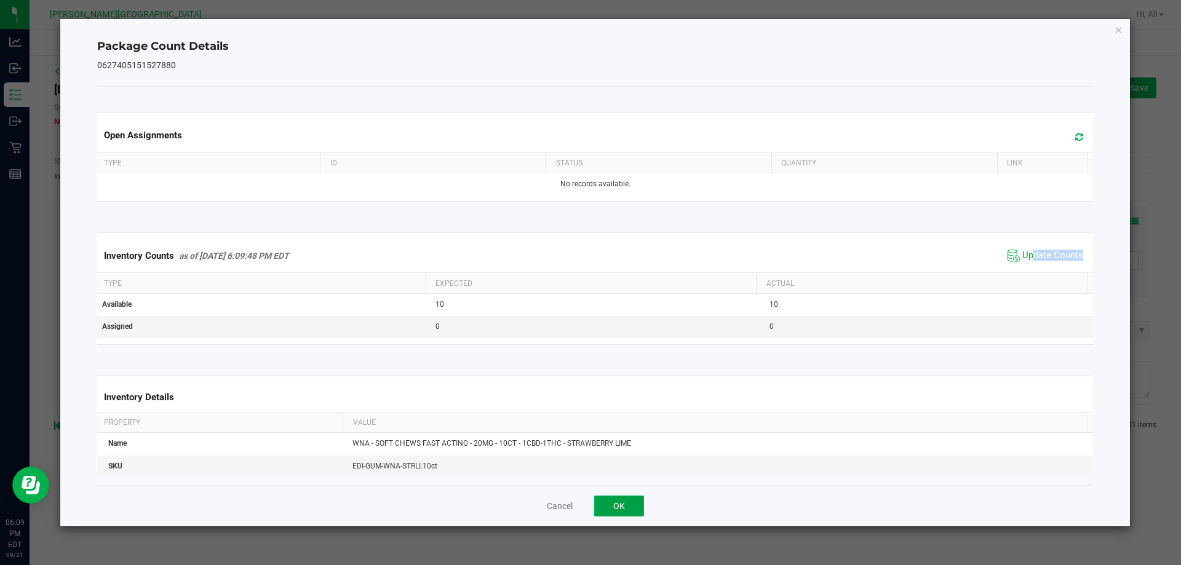
click at [633, 502] on button "OK" at bounding box center [619, 506] width 50 height 21
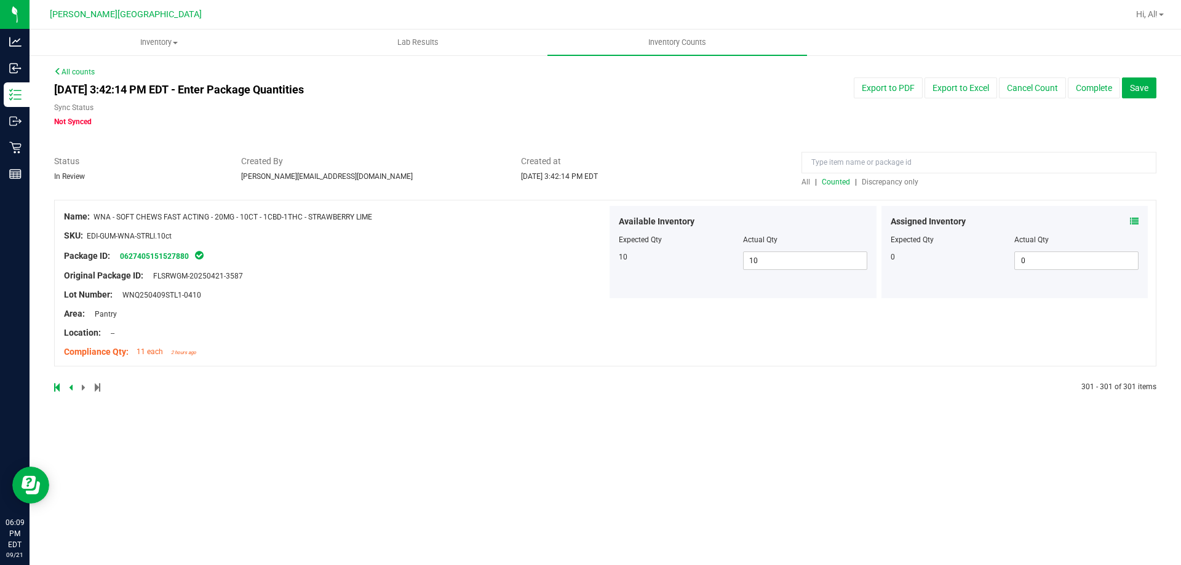
click at [73, 387] on link at bounding box center [72, 387] width 6 height 9
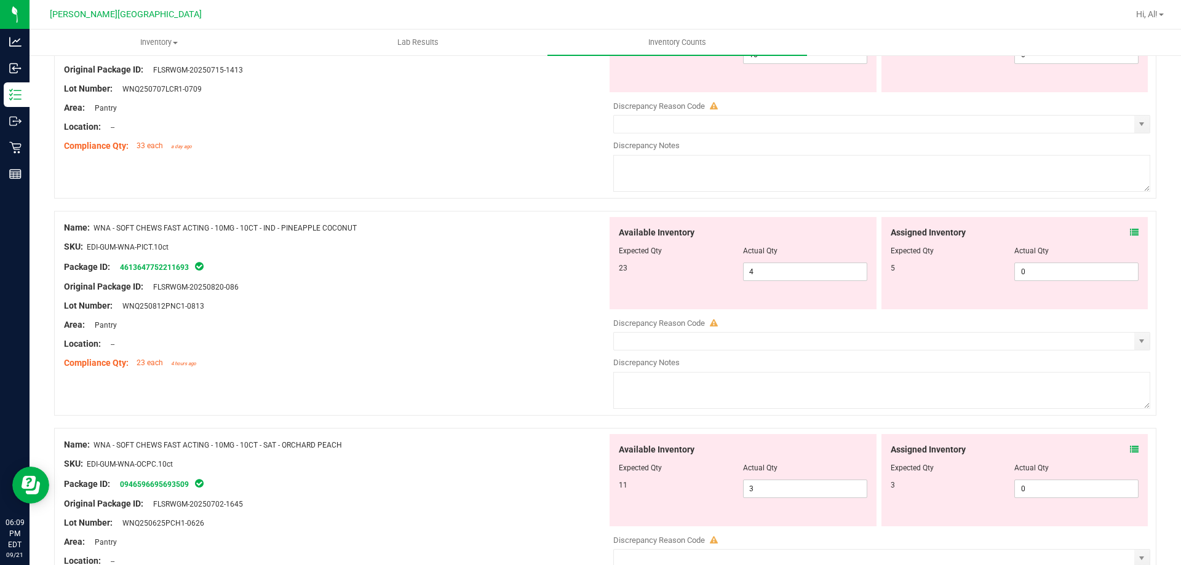
scroll to position [3525, 0]
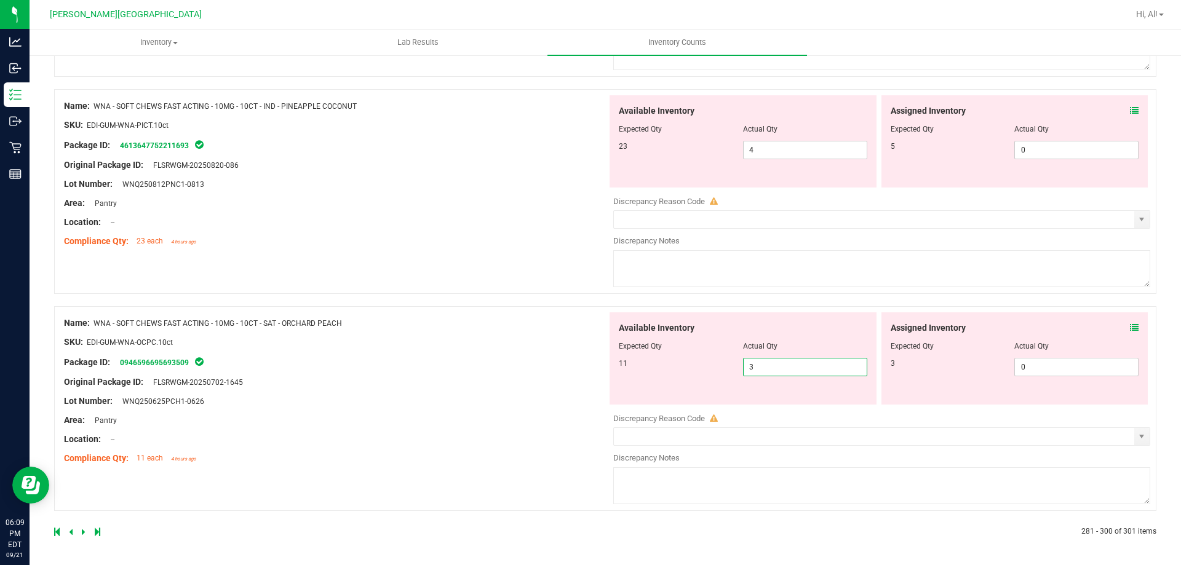
click at [766, 368] on span "3 3" at bounding box center [805, 367] width 124 height 18
click at [766, 368] on input "3" at bounding box center [805, 367] width 123 height 17
type input "11"
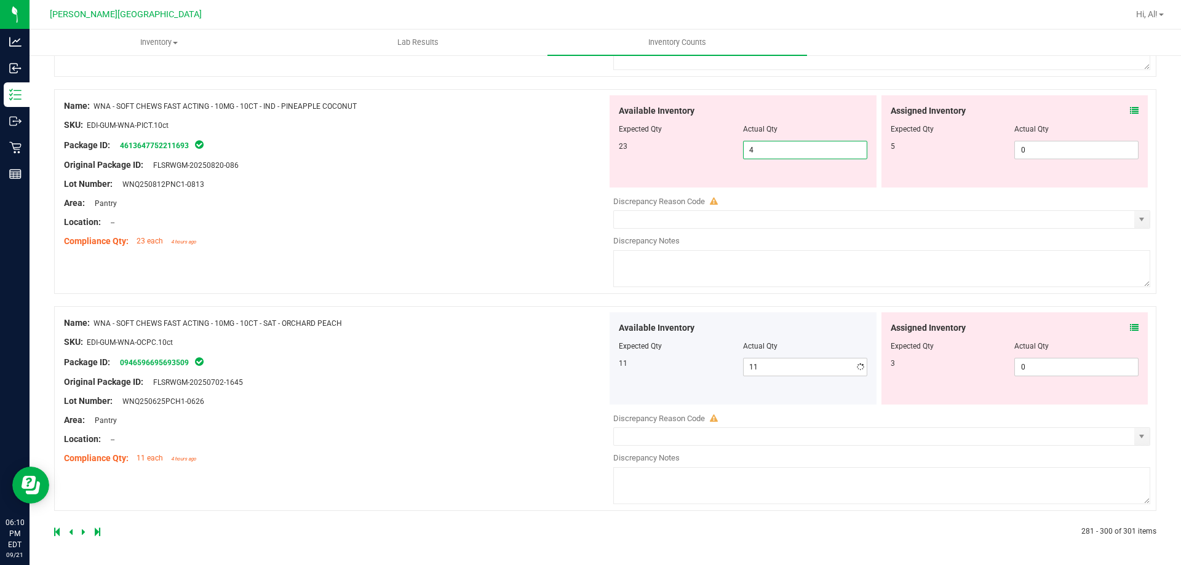
click at [795, 144] on span "4 4" at bounding box center [805, 150] width 124 height 18
click at [795, 144] on input "4" at bounding box center [805, 150] width 123 height 17
type input "23"
click at [409, 187] on div "Lot Number: WNQ250812PNC1-0813" at bounding box center [335, 184] width 543 height 13
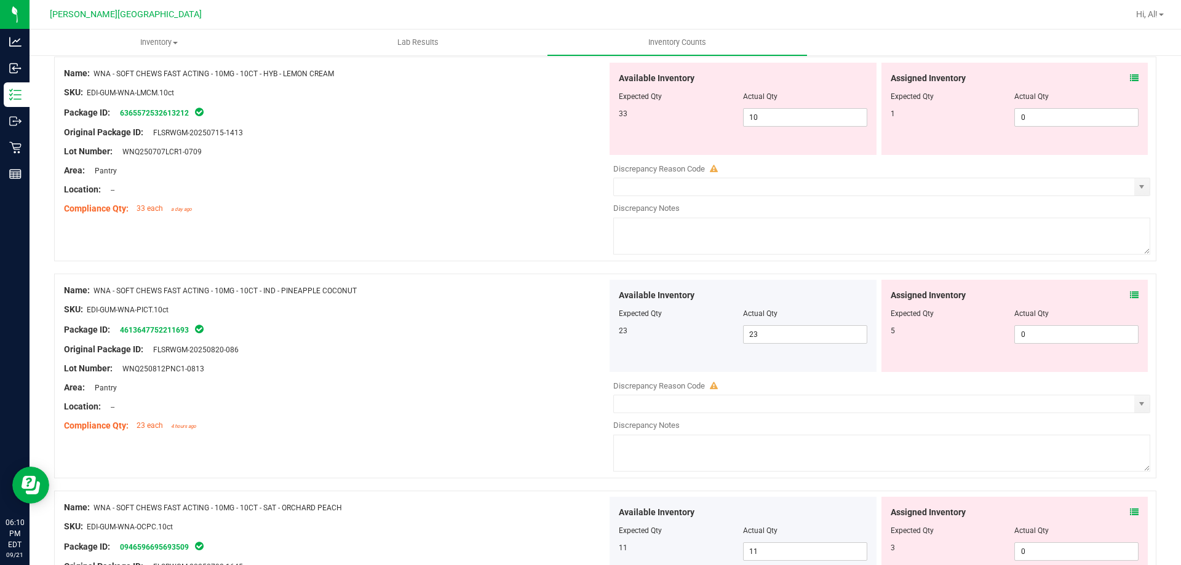
scroll to position [3217, 0]
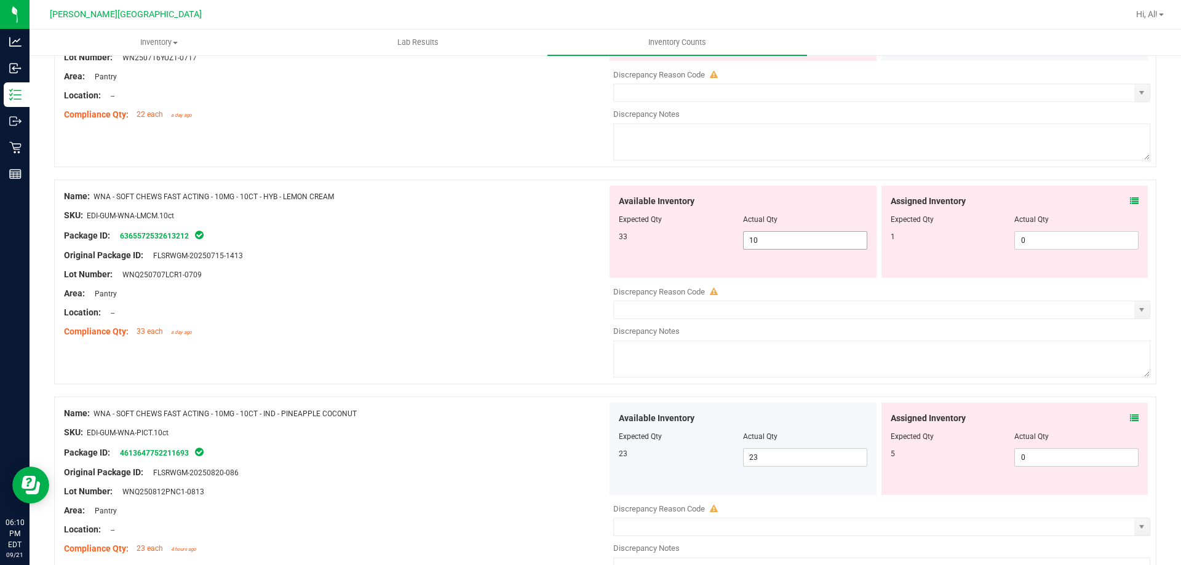
click at [807, 236] on span "10 10" at bounding box center [805, 240] width 124 height 18
click at [807, 236] on input "10" at bounding box center [805, 240] width 123 height 17
type input "32"
click at [478, 210] on div "SKU: EDI-GUM-WNA-LMCM.10ct" at bounding box center [335, 215] width 543 height 13
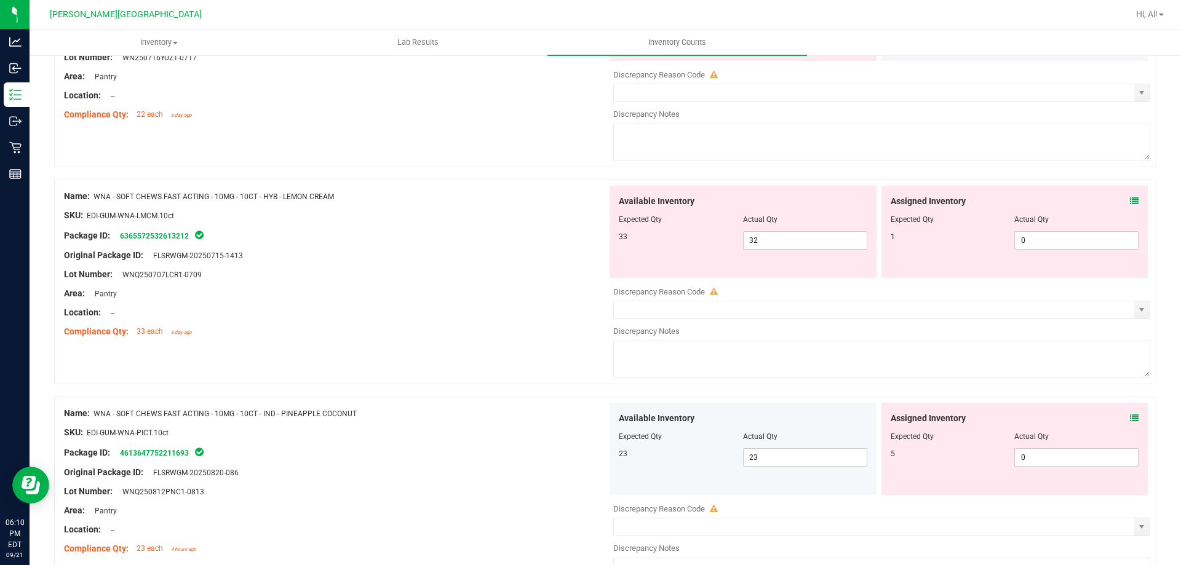
click at [1130, 197] on icon at bounding box center [1134, 201] width 9 height 9
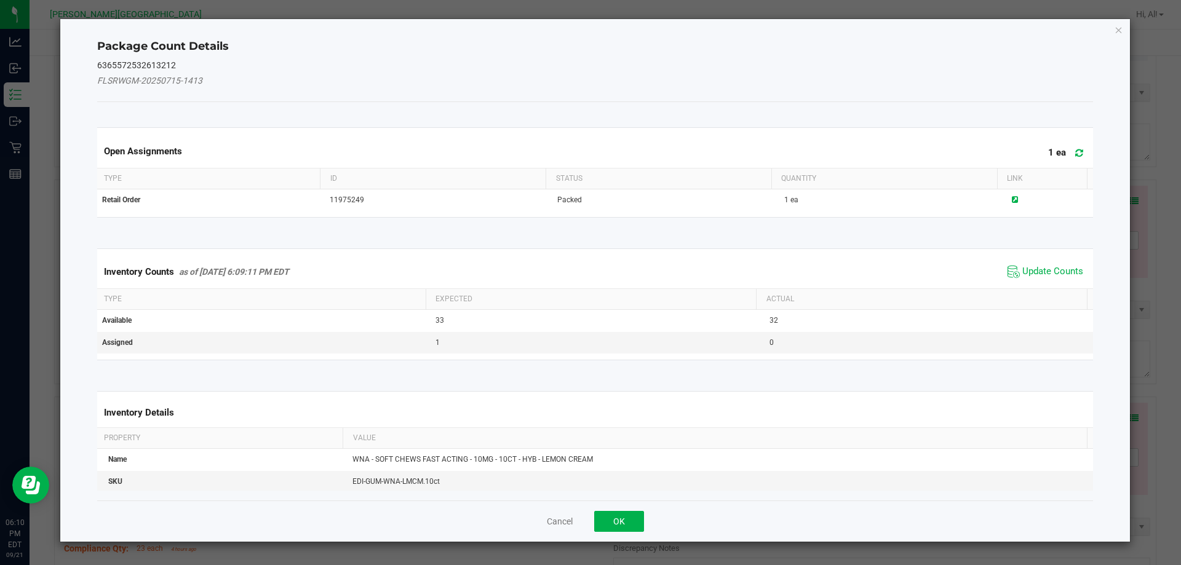
click at [1034, 263] on span "Update Counts" at bounding box center [1046, 272] width 82 height 18
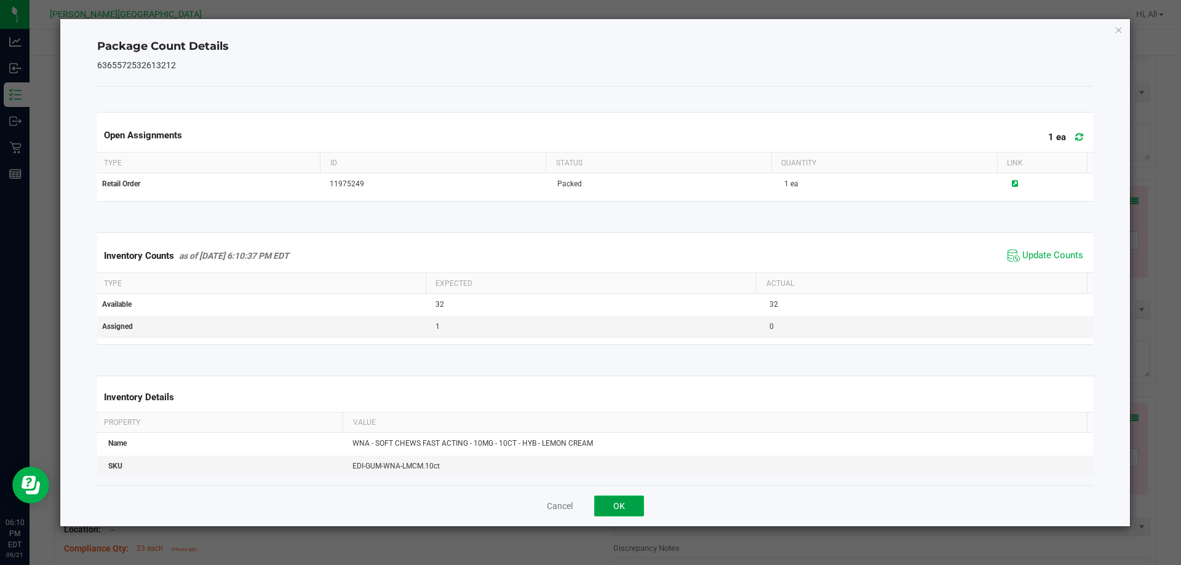
click at [617, 508] on button "OK" at bounding box center [619, 506] width 50 height 21
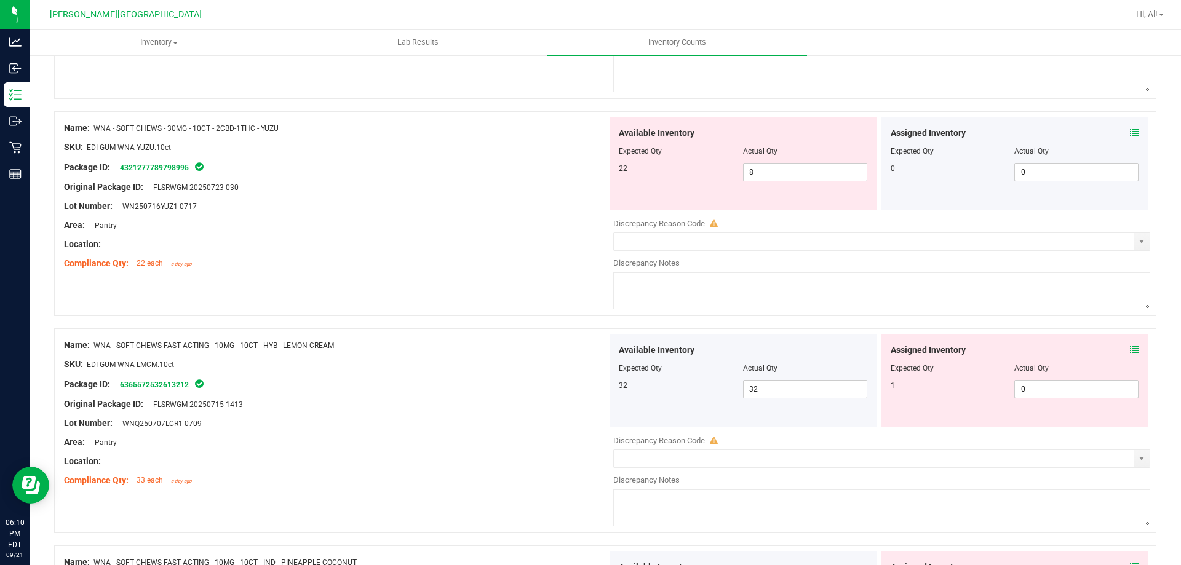
scroll to position [3032, 0]
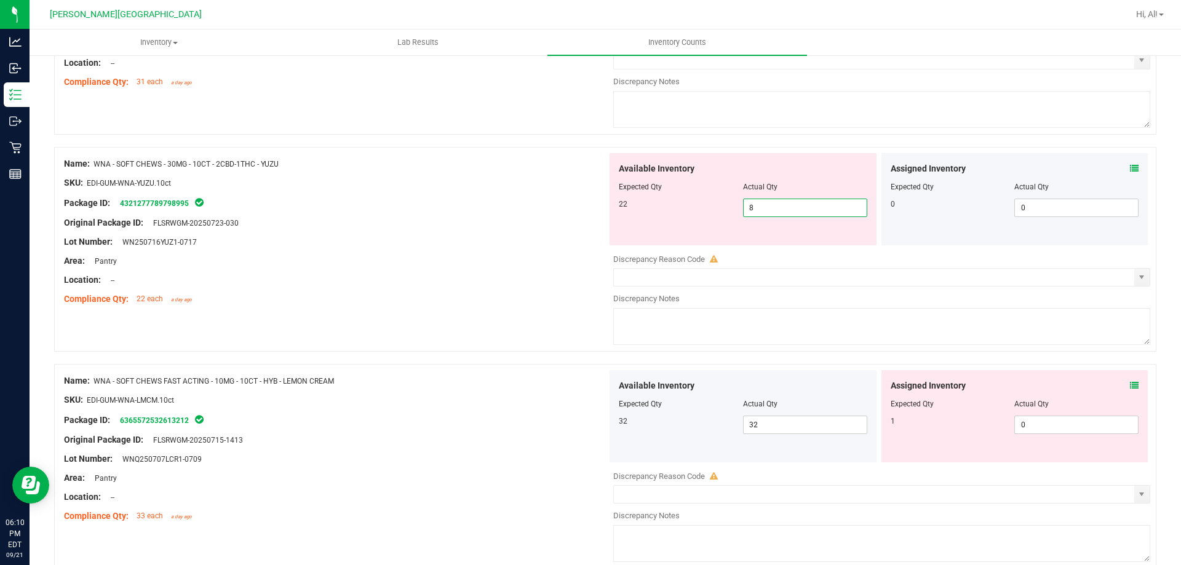
click at [808, 211] on span "8 8" at bounding box center [805, 208] width 124 height 18
click at [789, 202] on input "8" at bounding box center [805, 207] width 123 height 17
click at [792, 202] on input "8" at bounding box center [805, 207] width 123 height 17
click at [793, 202] on input "8" at bounding box center [805, 207] width 123 height 17
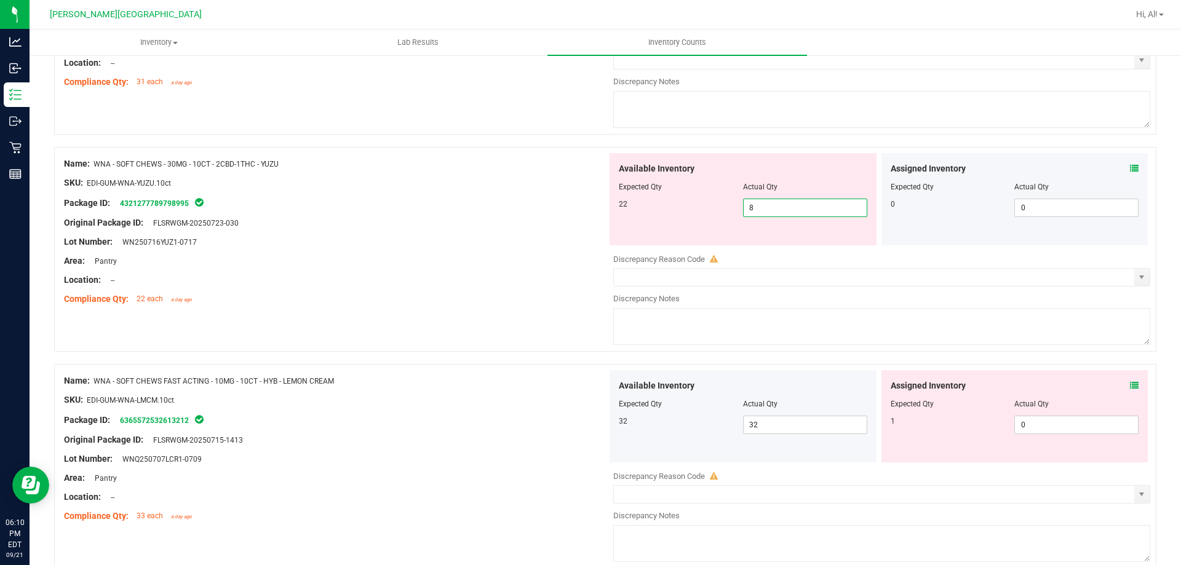
click at [793, 202] on input "8" at bounding box center [805, 207] width 123 height 17
type input "22"
click at [411, 282] on div "Location: --" at bounding box center [335, 280] width 543 height 13
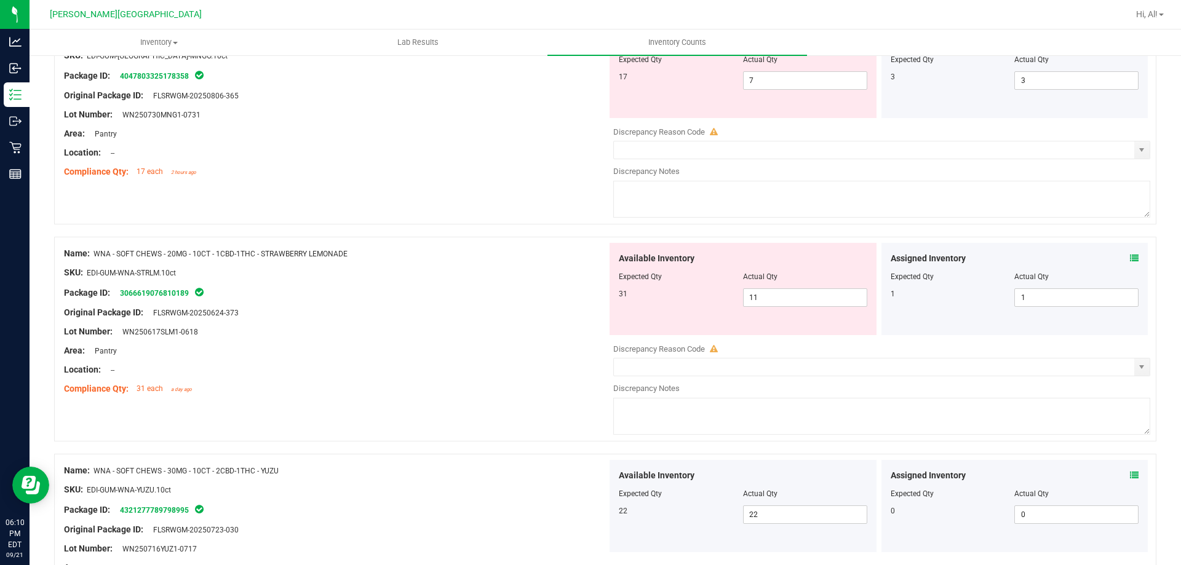
scroll to position [2725, 0]
click at [821, 300] on span "11 11" at bounding box center [805, 298] width 124 height 18
click at [821, 300] on input "11" at bounding box center [805, 298] width 123 height 17
type input "31"
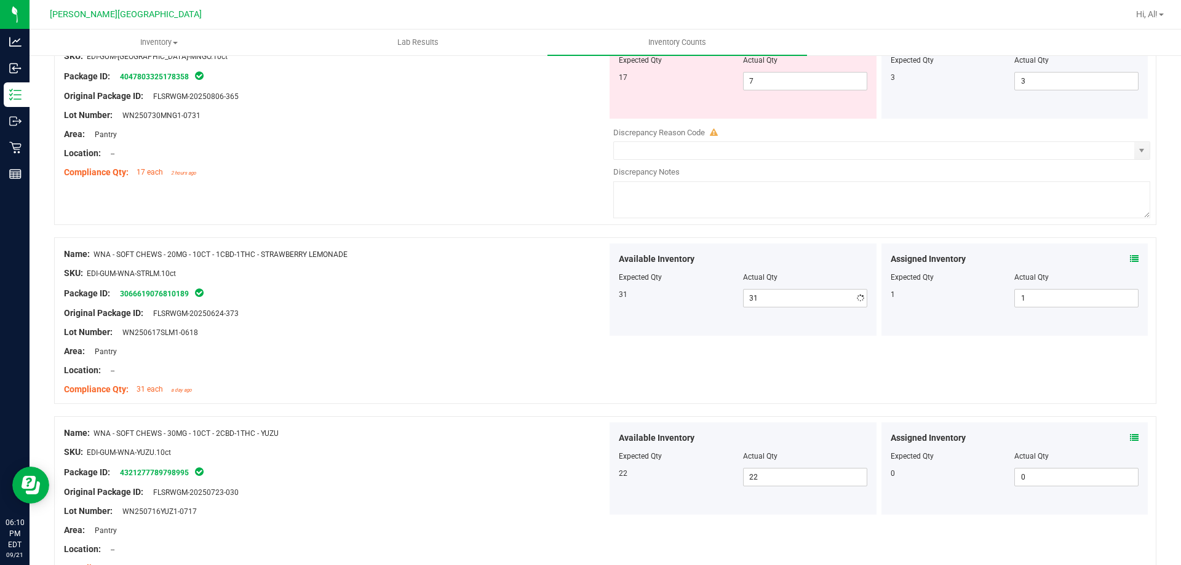
click at [535, 273] on div "SKU: EDI-GUM-WNA-STRLM.10ct" at bounding box center [335, 273] width 543 height 13
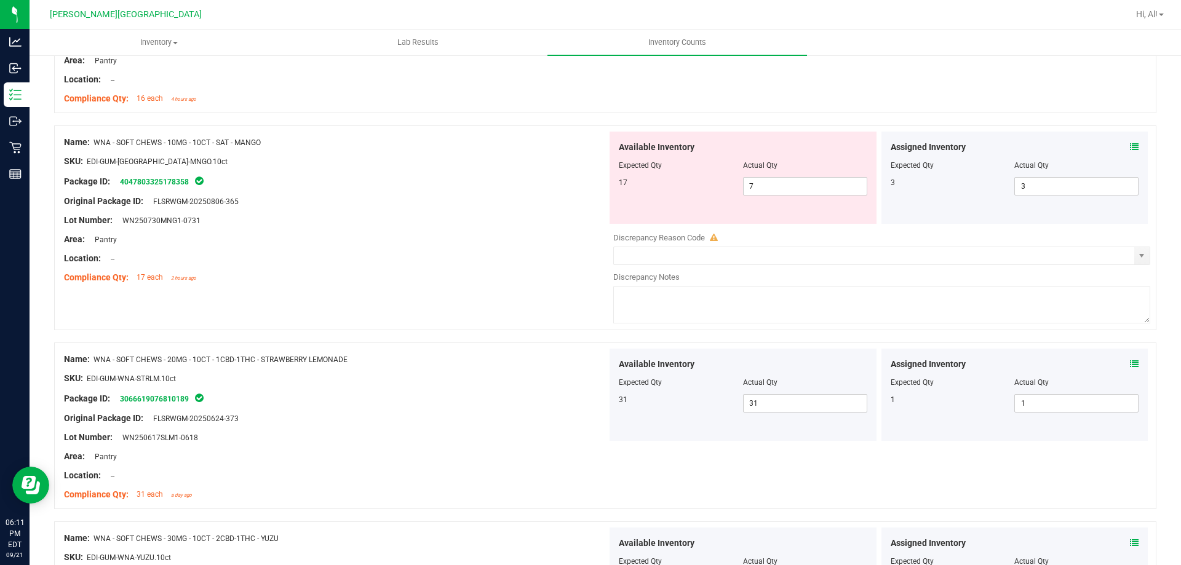
scroll to position [2540, 0]
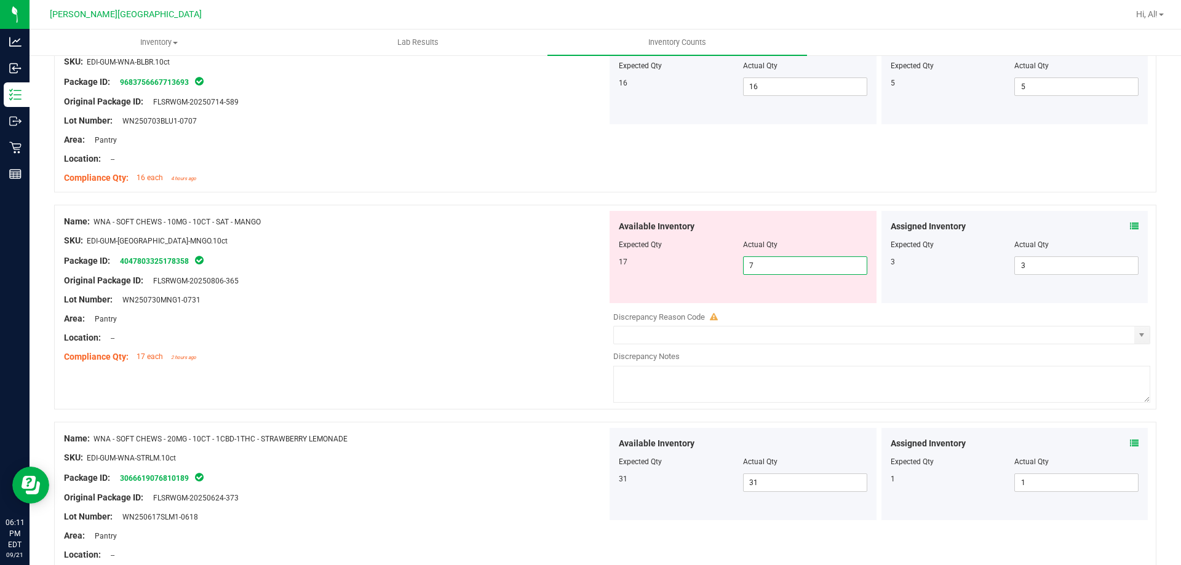
click at [786, 265] on span "7 7" at bounding box center [805, 266] width 124 height 18
click at [786, 265] on input "7" at bounding box center [805, 265] width 123 height 17
type input "17"
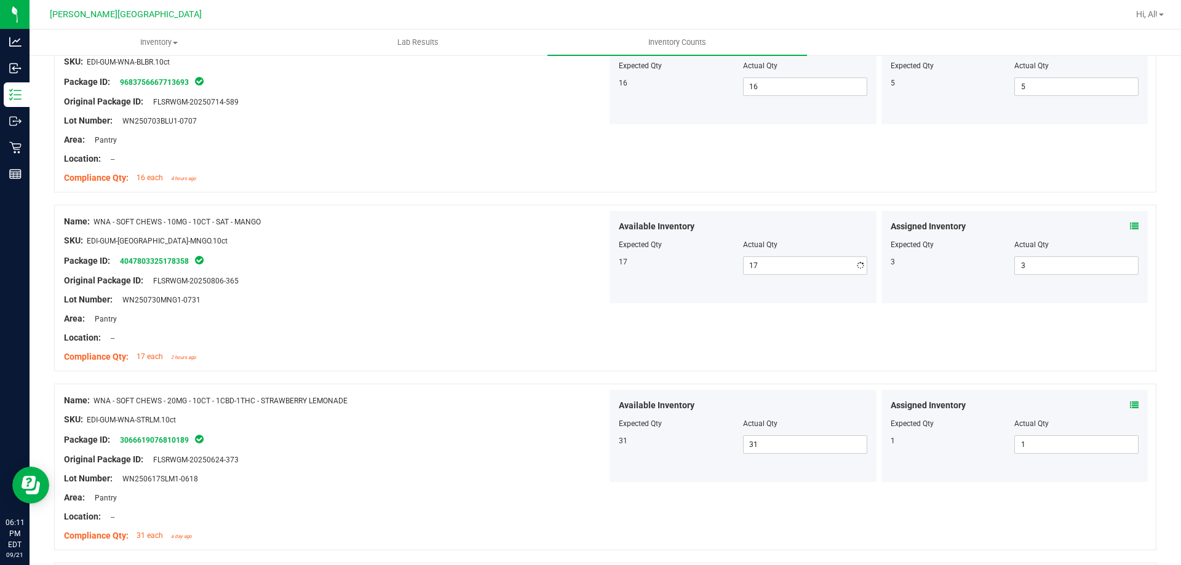
click at [567, 244] on div "SKU: EDI-GUM-WNA-MNGO.10ct" at bounding box center [335, 240] width 543 height 13
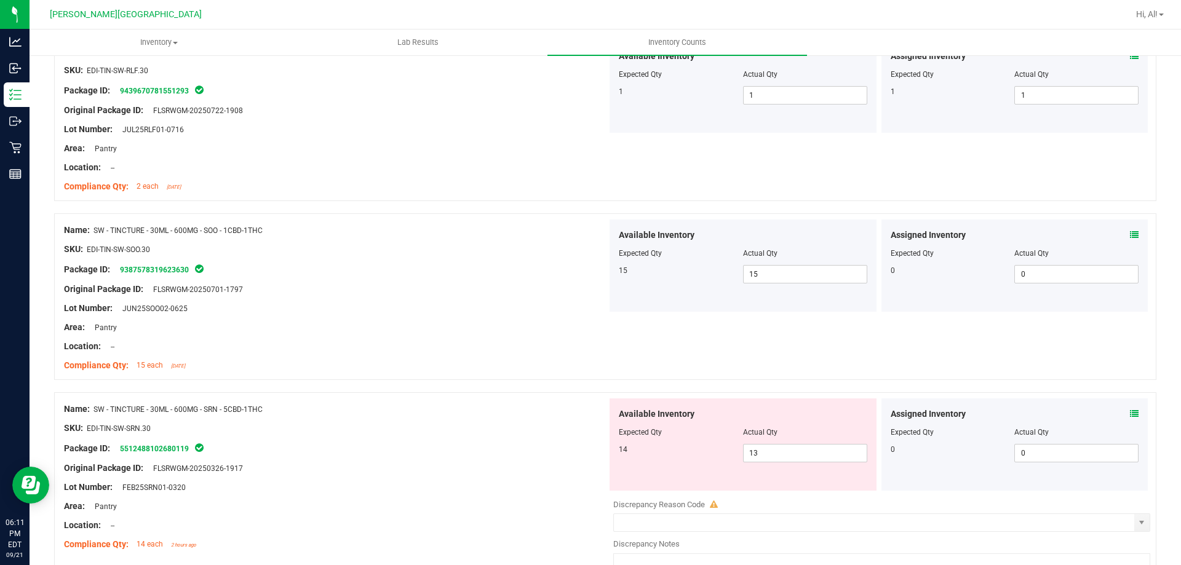
scroll to position [835, 0]
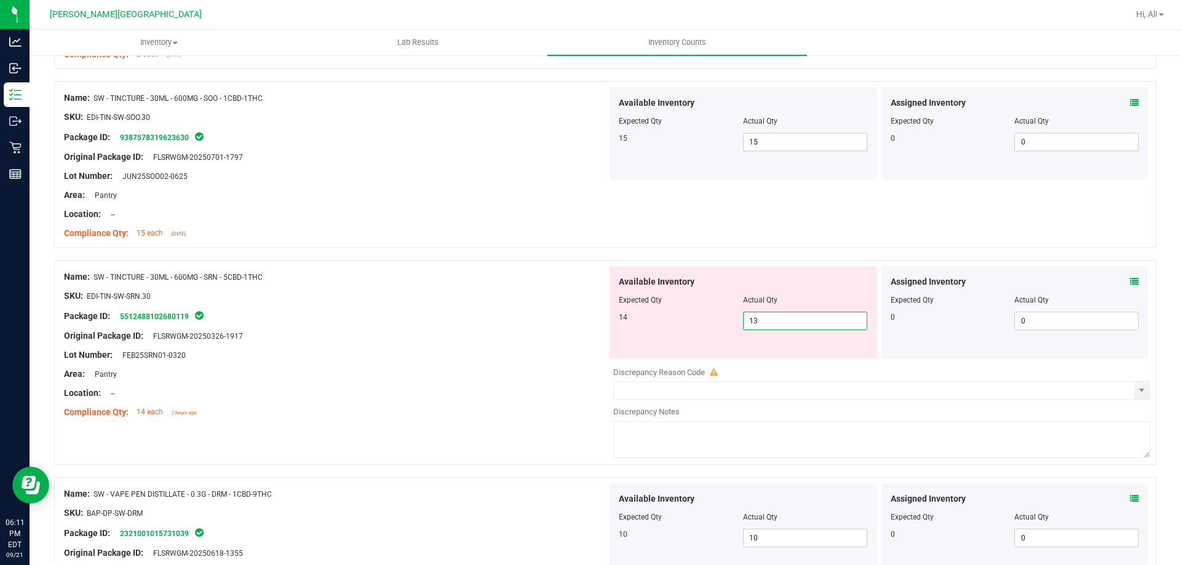
click at [759, 316] on span "13 13" at bounding box center [805, 321] width 124 height 18
click at [759, 316] on input "13" at bounding box center [805, 321] width 123 height 17
click at [546, 358] on div "Lot Number: FEB25SRN01-0320" at bounding box center [335, 355] width 543 height 13
click at [1130, 279] on icon at bounding box center [1134, 282] width 9 height 9
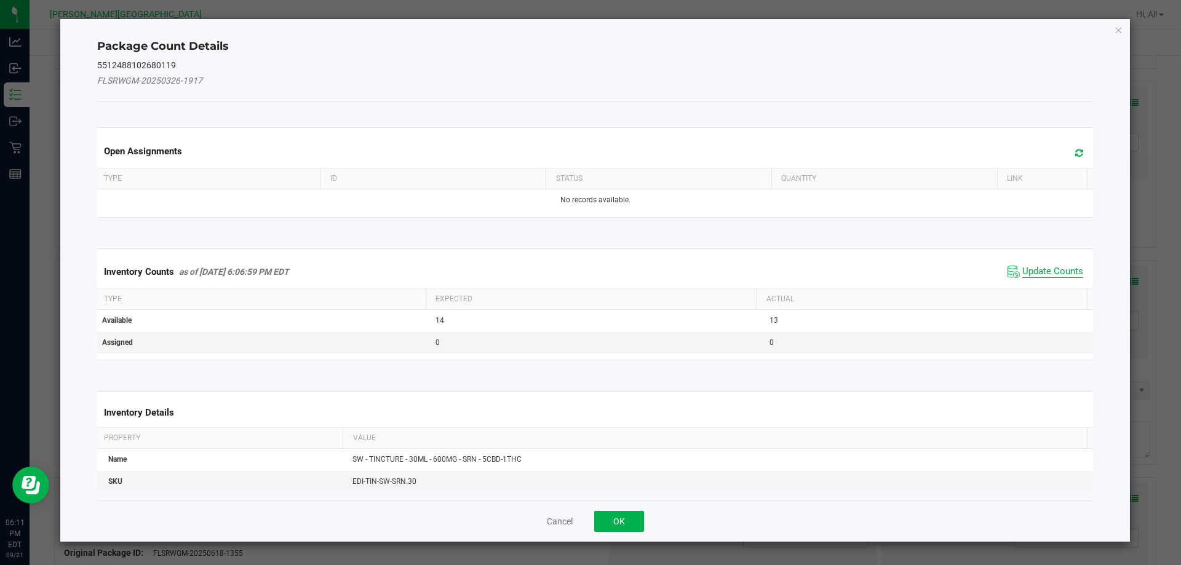
click at [1042, 270] on span "Update Counts" at bounding box center [1053, 272] width 61 height 12
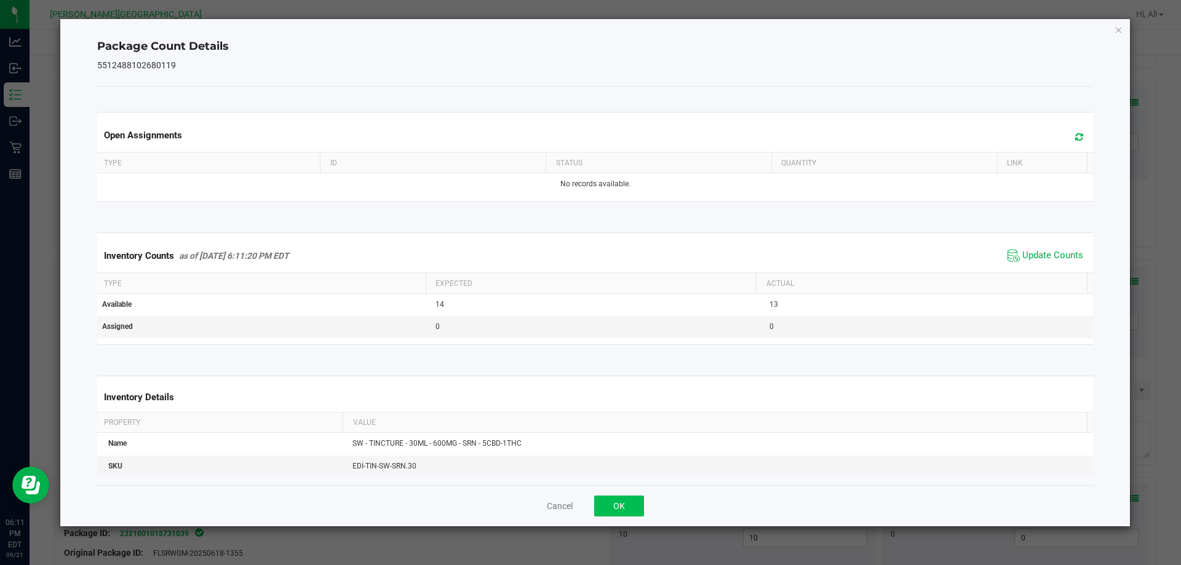
click at [606, 517] on div "Cancel OK" at bounding box center [595, 505] width 997 height 41
click at [616, 505] on button "OK" at bounding box center [619, 506] width 50 height 21
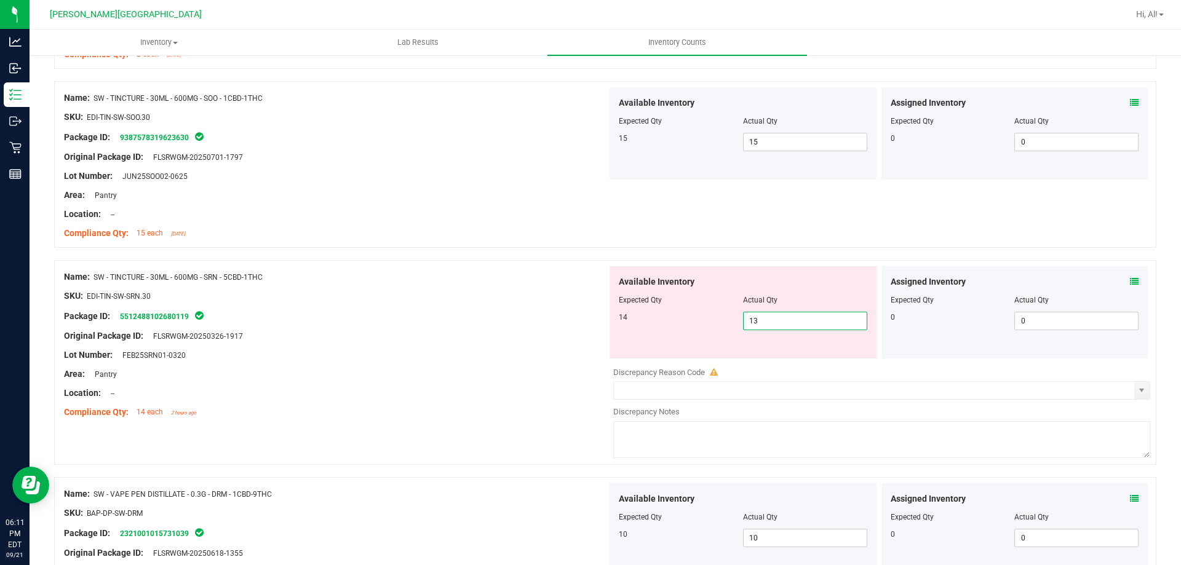
click at [799, 315] on span "13 13" at bounding box center [805, 321] width 124 height 18
drag, startPoint x: 459, startPoint y: 392, endPoint x: 684, endPoint y: 351, distance: 228.8
click at [458, 394] on div "Location: --" at bounding box center [335, 393] width 543 height 13
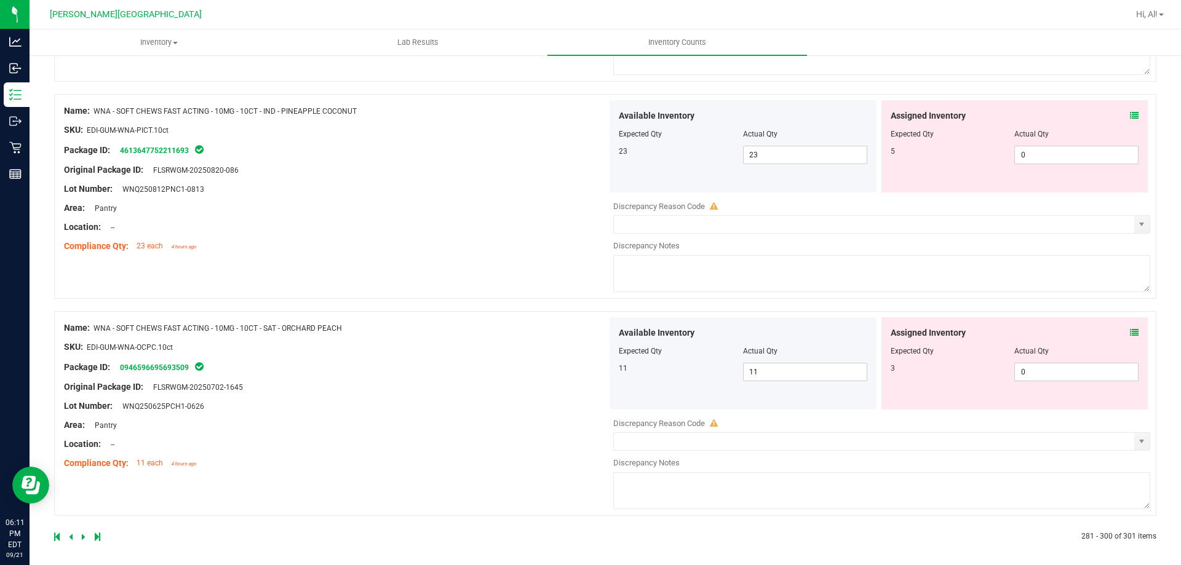
scroll to position [3410, 0]
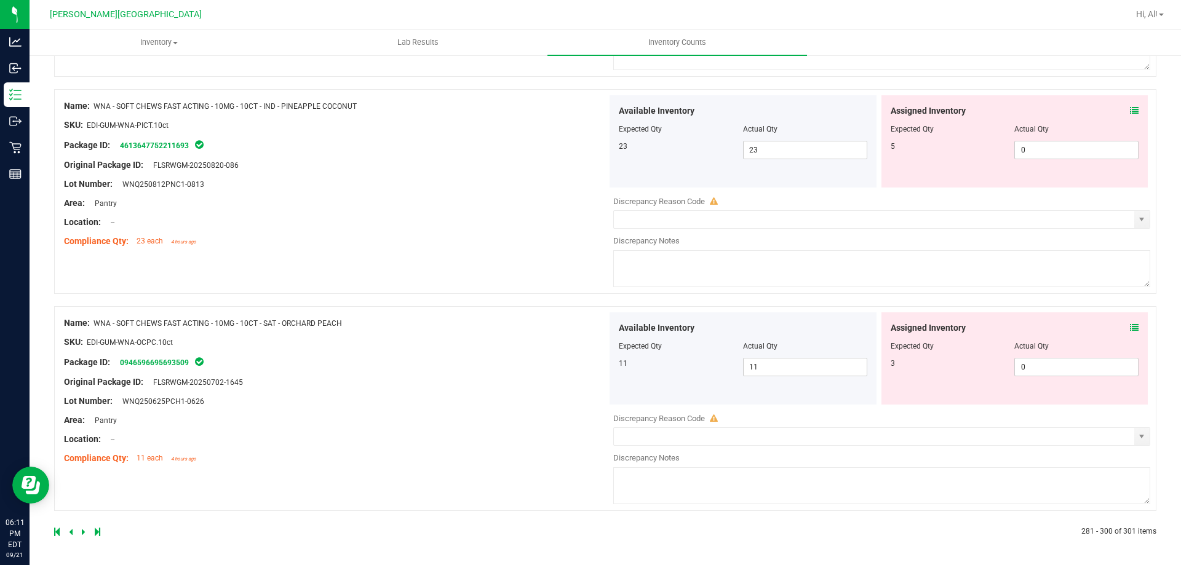
click at [455, 415] on div "Area: Pantry" at bounding box center [335, 420] width 543 height 13
click at [72, 532] on icon at bounding box center [71, 532] width 4 height 7
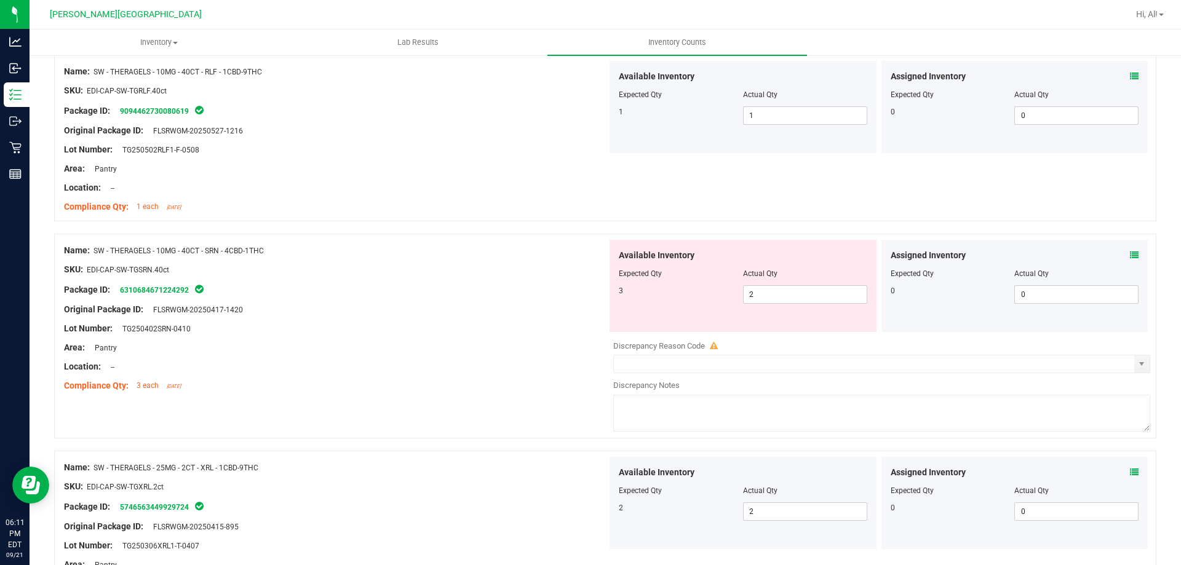
scroll to position [2702, 0]
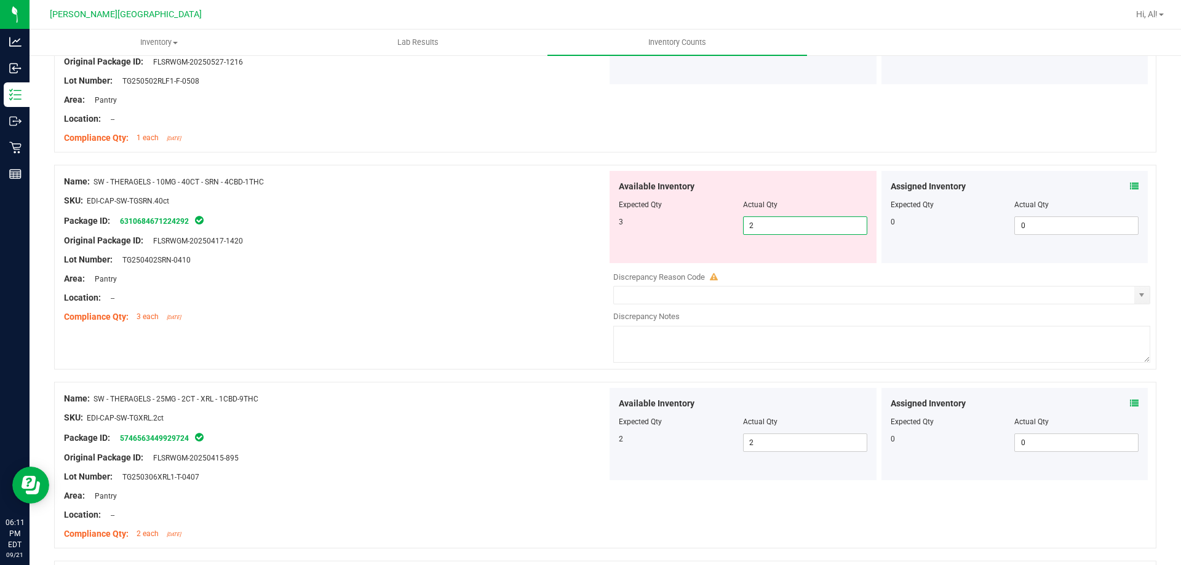
click at [751, 222] on span "2 2" at bounding box center [805, 226] width 124 height 18
click at [1130, 184] on icon at bounding box center [1134, 186] width 9 height 9
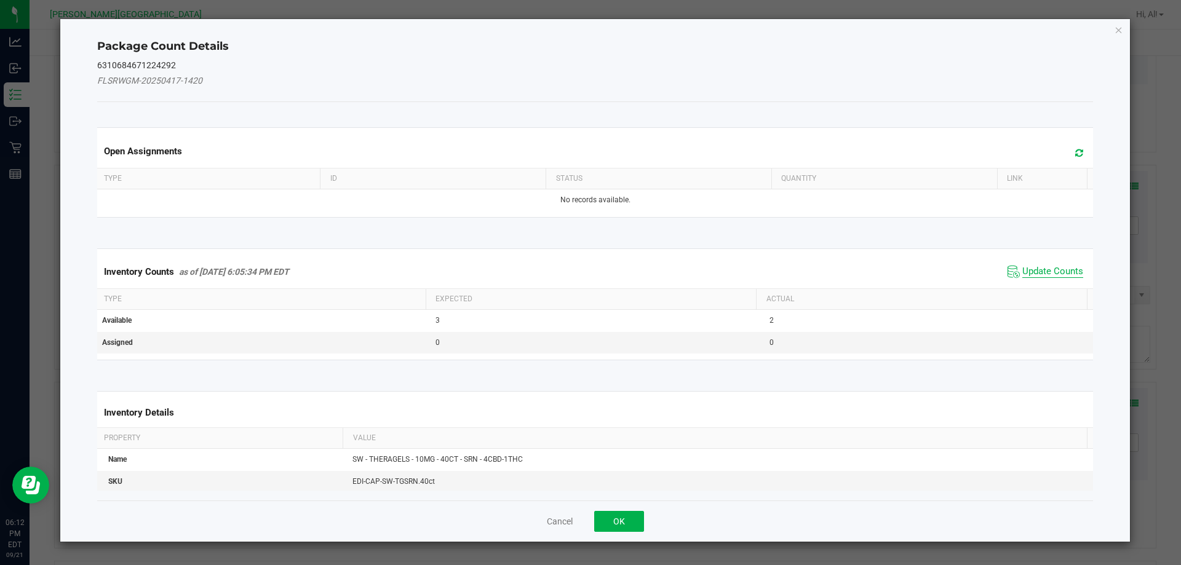
click at [1036, 273] on span "Update Counts" at bounding box center [1053, 272] width 61 height 12
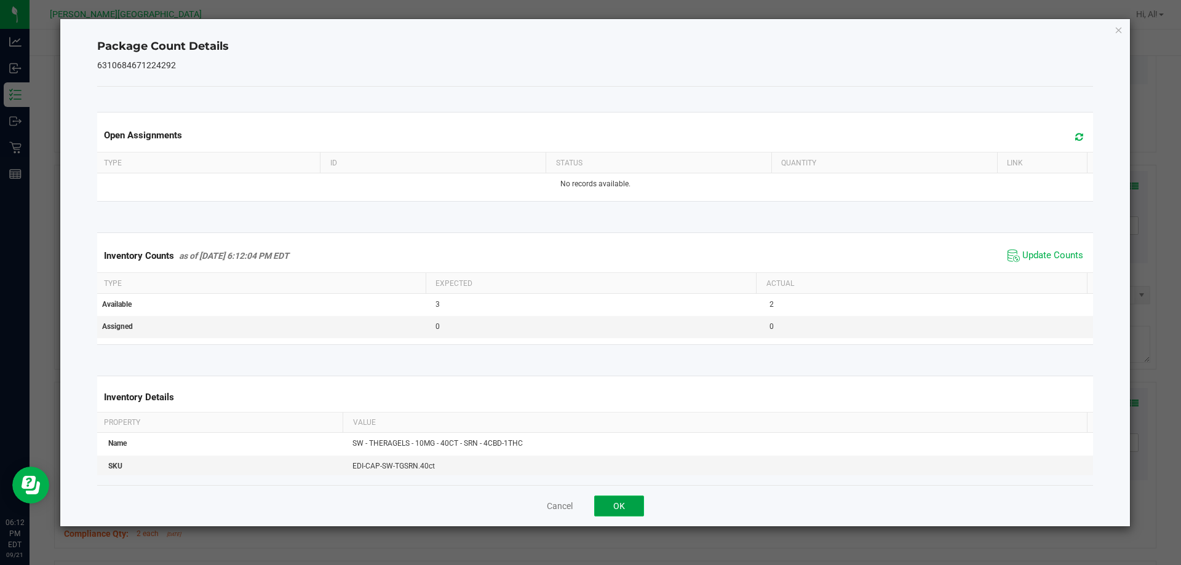
click at [605, 502] on button "OK" at bounding box center [619, 506] width 50 height 21
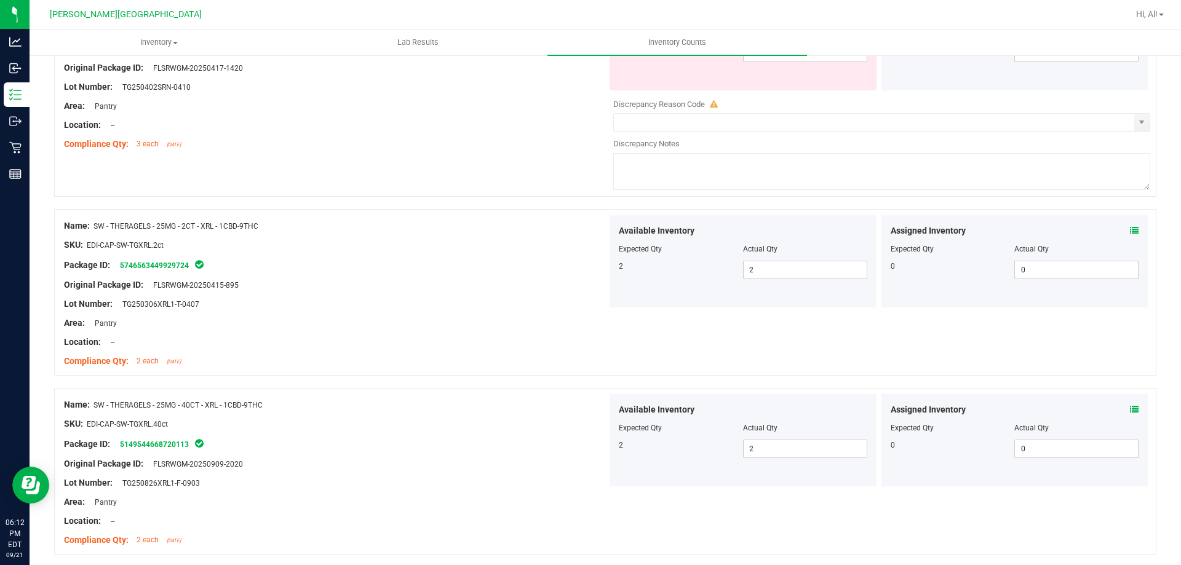
scroll to position [3277, 0]
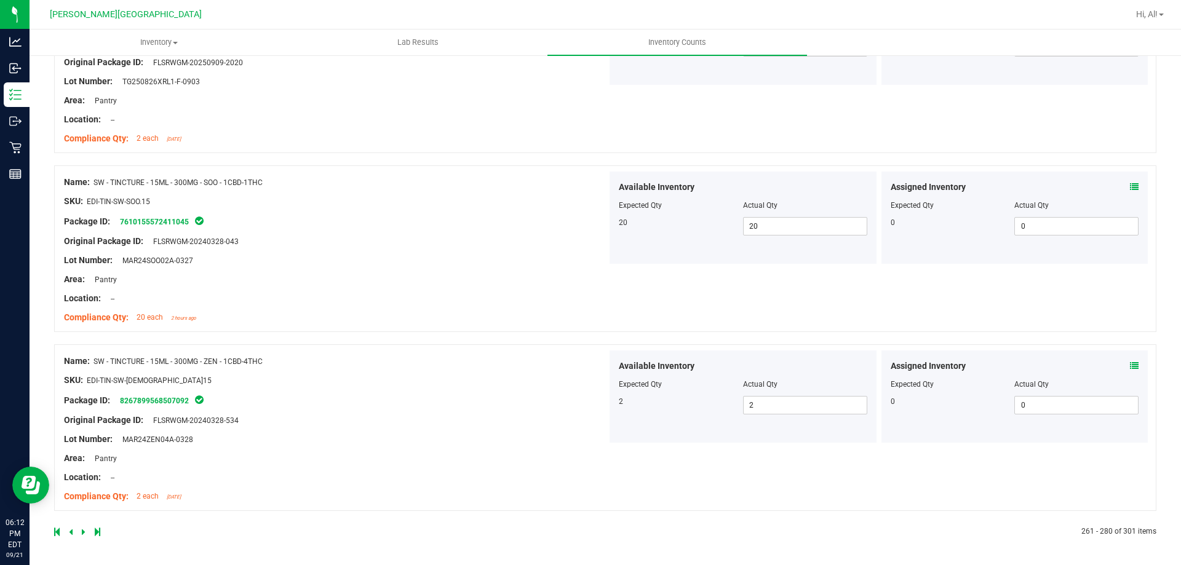
click at [73, 532] on link at bounding box center [72, 532] width 6 height 9
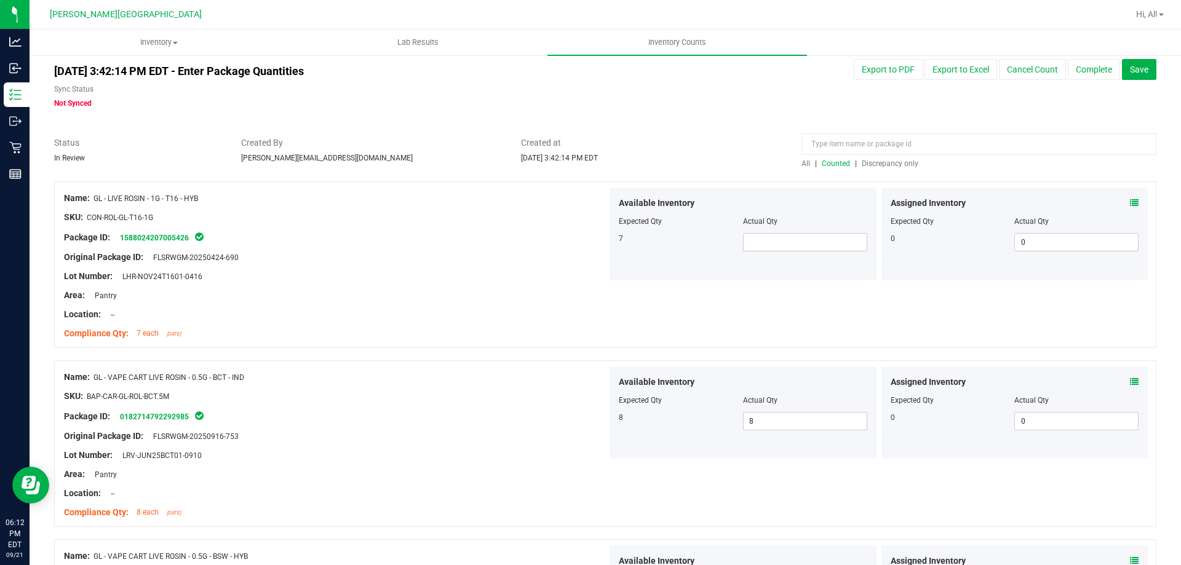
scroll to position [0, 0]
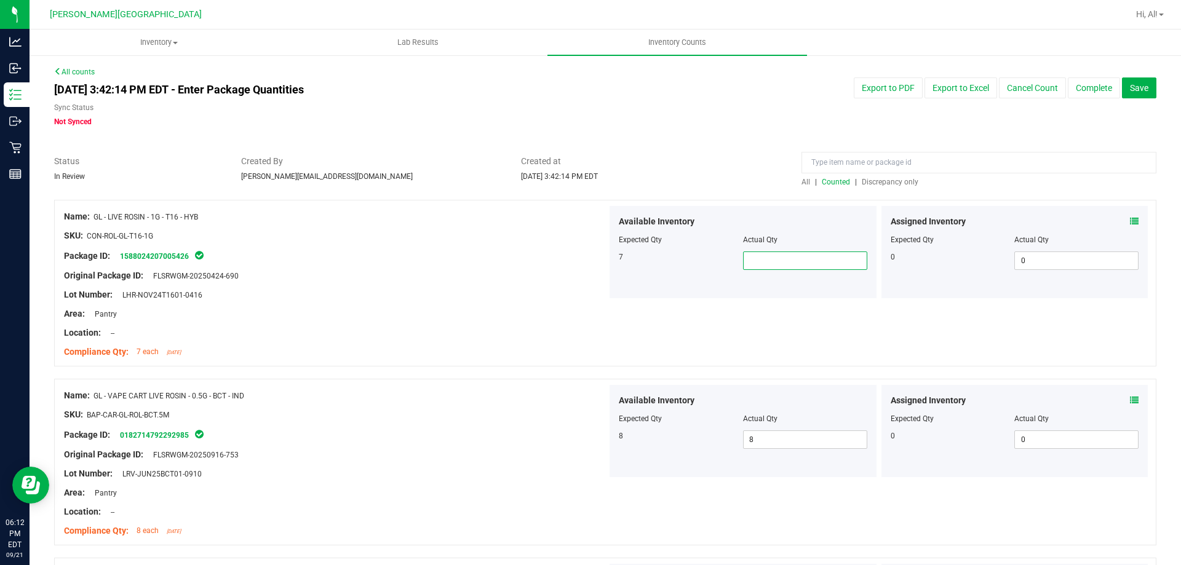
click at [809, 254] on span at bounding box center [805, 261] width 124 height 18
type input "7"
click at [593, 282] on div at bounding box center [335, 285] width 543 height 6
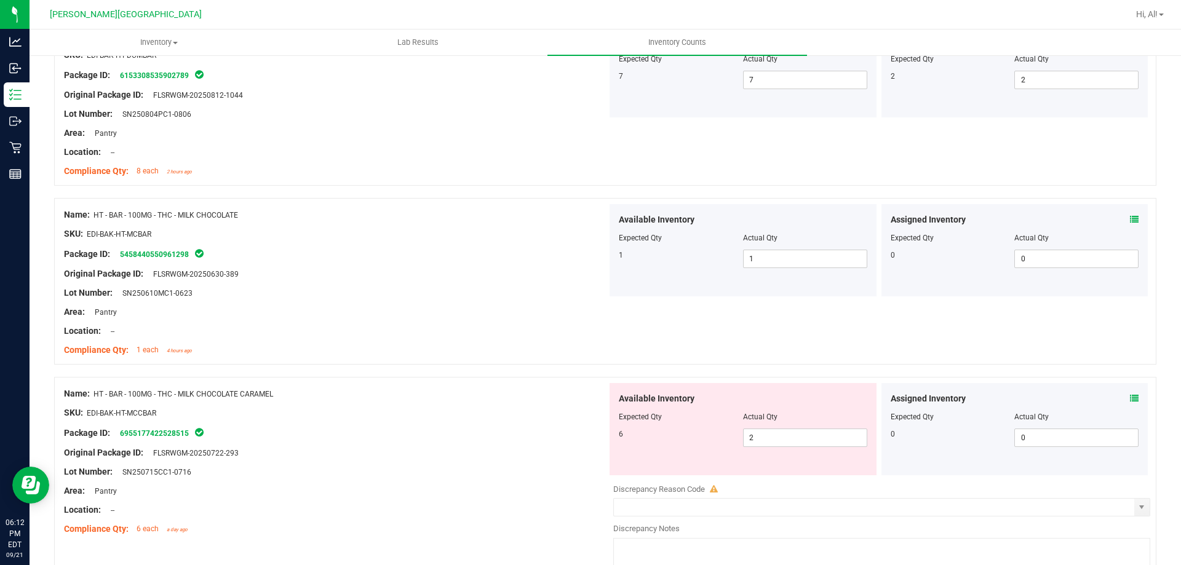
scroll to position [1875, 0]
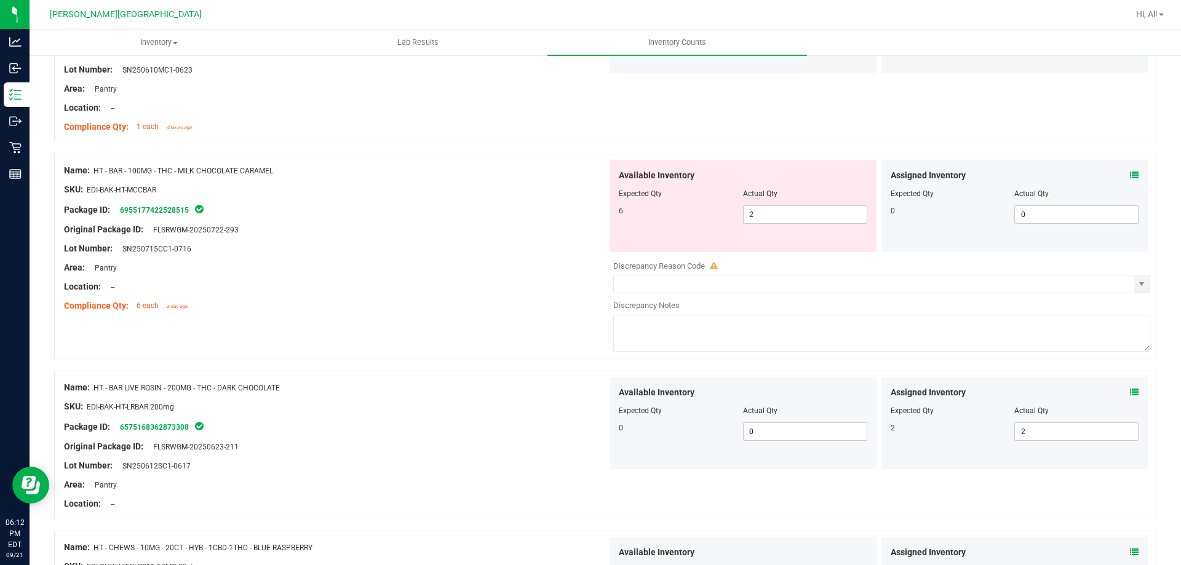
click at [1119, 169] on div "Assigned Inventory" at bounding box center [1015, 175] width 249 height 13
click at [1130, 171] on icon at bounding box center [1134, 175] width 9 height 9
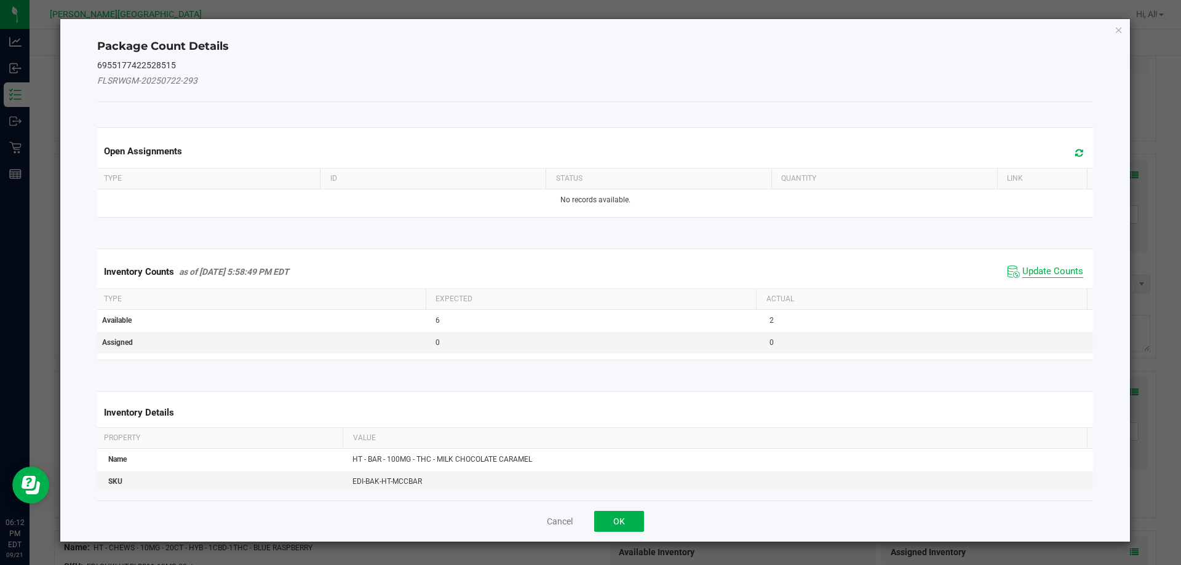
click at [1028, 269] on span "Update Counts" at bounding box center [1053, 272] width 61 height 12
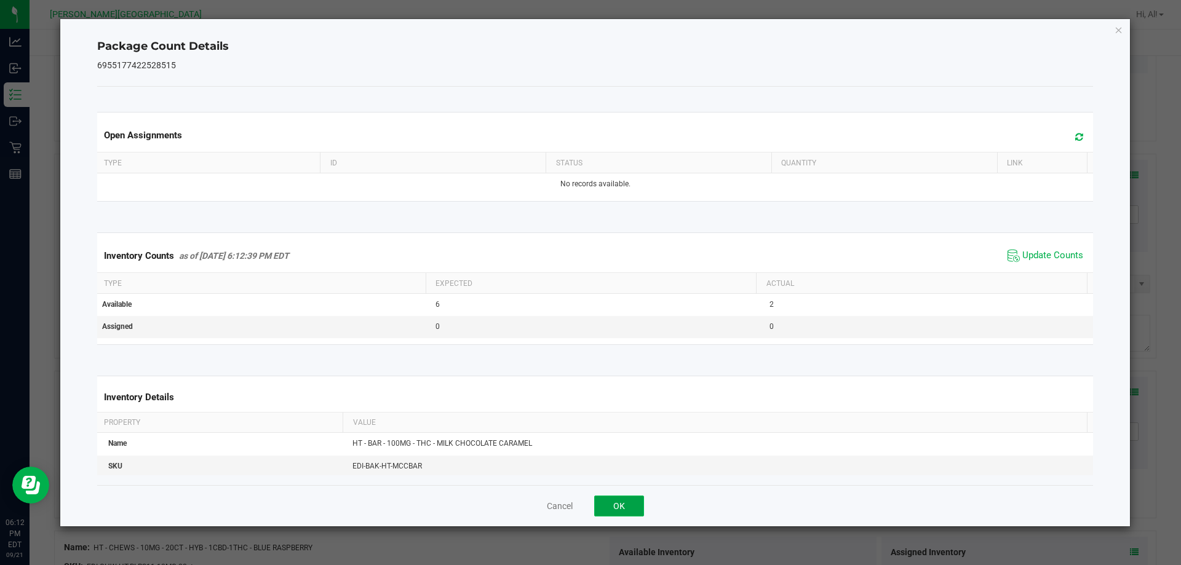
click at [609, 507] on button "OK" at bounding box center [619, 506] width 50 height 21
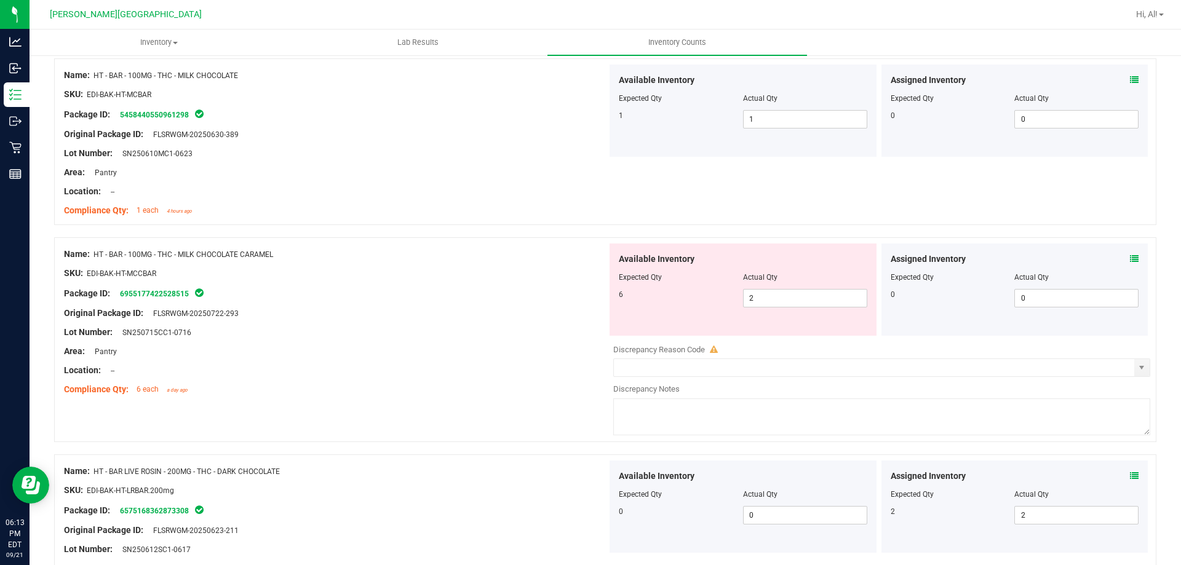
scroll to position [1796, 0]
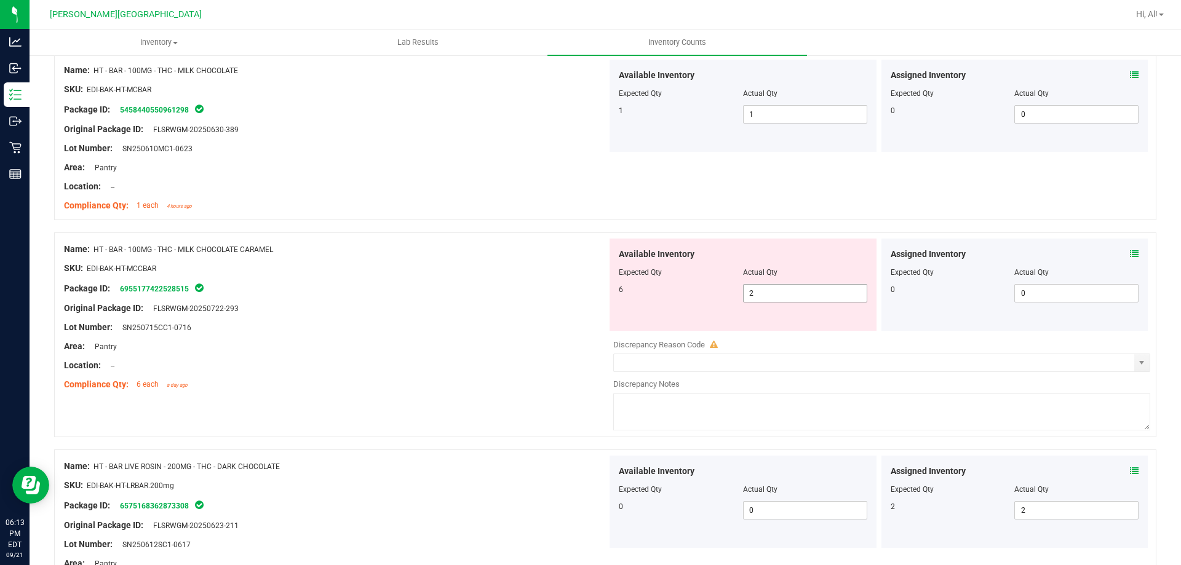
click at [793, 289] on span "2 2" at bounding box center [805, 293] width 124 height 18
click at [793, 289] on input "2" at bounding box center [805, 293] width 123 height 17
type input "6"
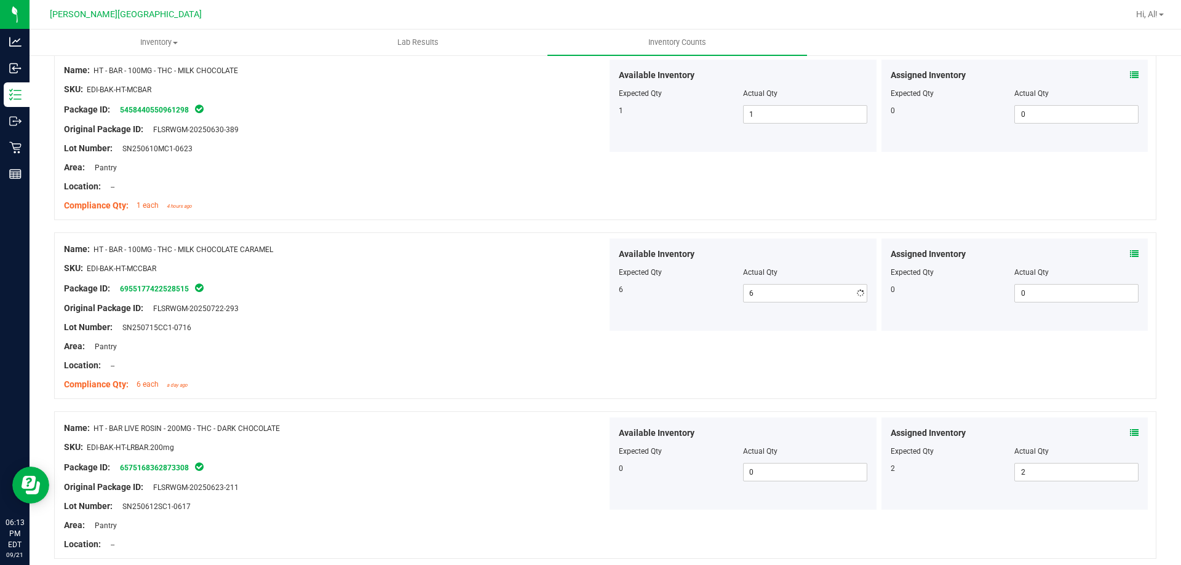
click at [553, 356] on div at bounding box center [335, 356] width 543 height 6
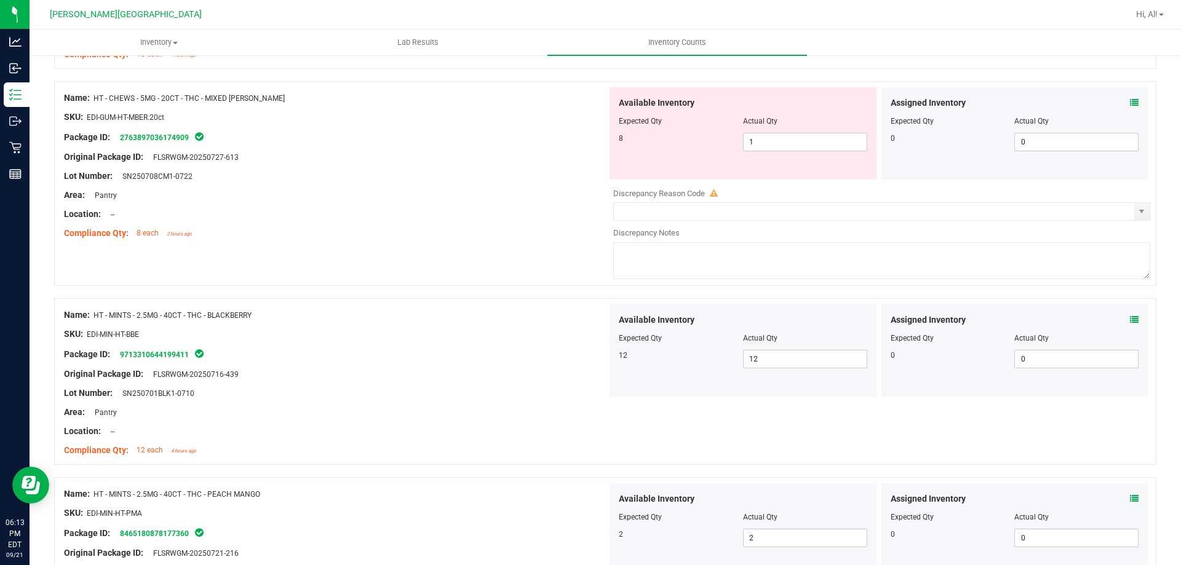
scroll to position [2792, 0]
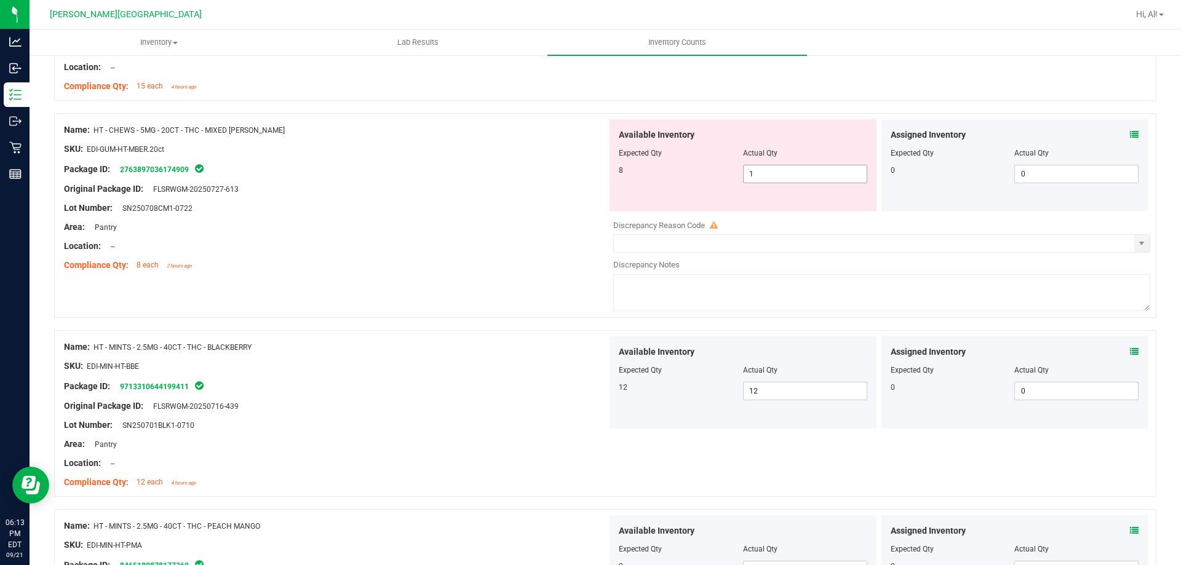
click at [797, 176] on span "1 1" at bounding box center [805, 174] width 124 height 18
click at [797, 176] on input "1" at bounding box center [805, 174] width 123 height 17
type input "8"
click at [423, 249] on div "Location: --" at bounding box center [335, 246] width 543 height 13
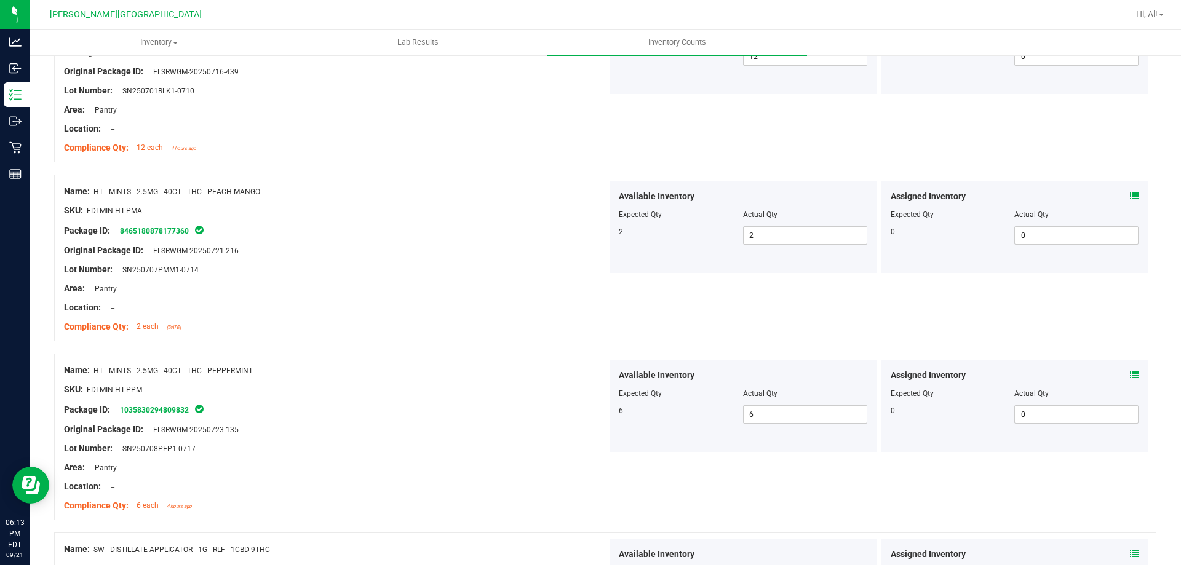
scroll to position [3277, 0]
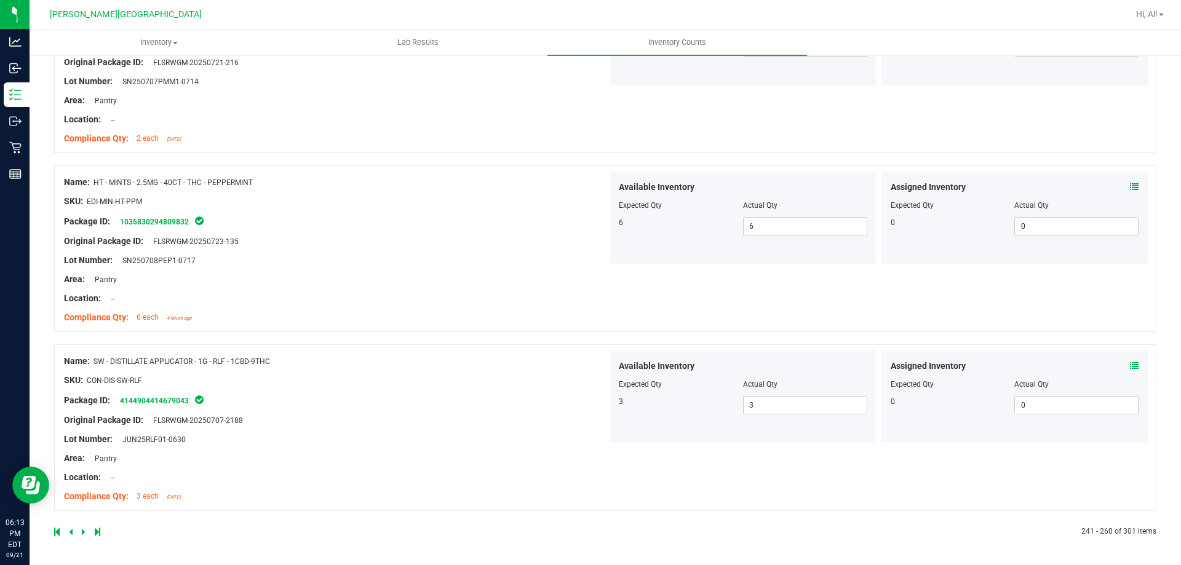
click at [327, 437] on div "Lot Number: JUN25RLF01-0630" at bounding box center [335, 439] width 543 height 13
click at [70, 533] on icon at bounding box center [71, 532] width 4 height 7
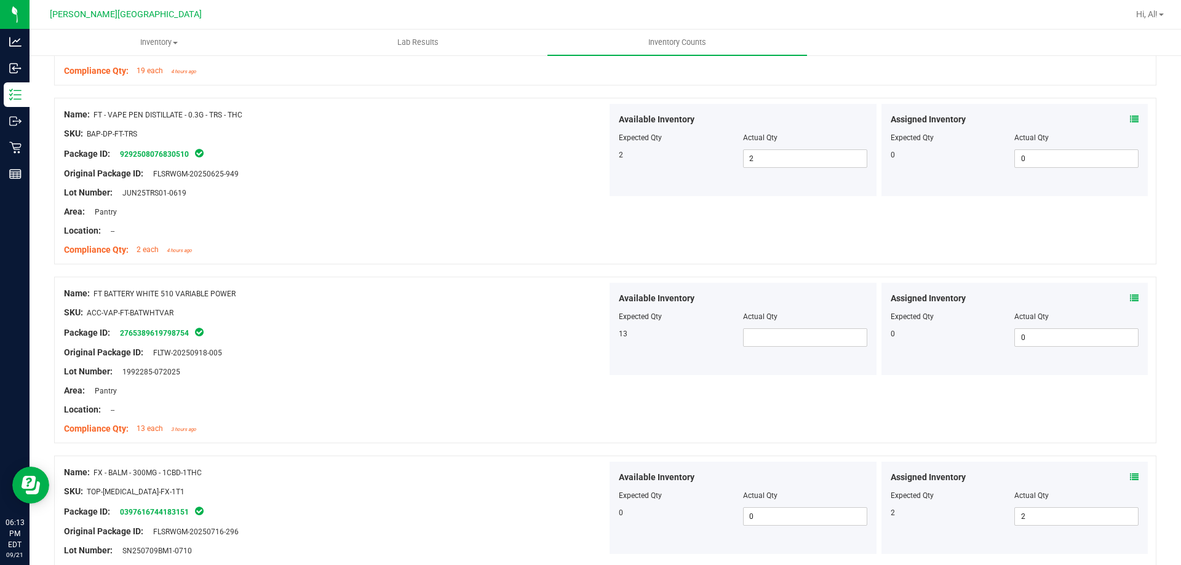
scroll to position [882, 0]
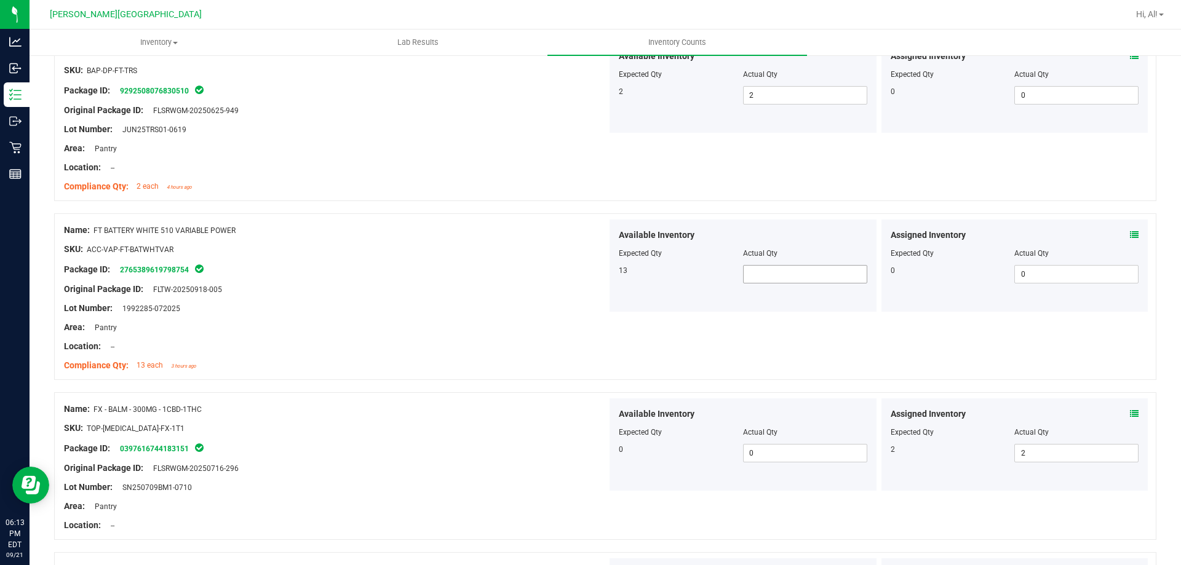
click at [770, 282] on span at bounding box center [805, 274] width 124 height 18
click at [770, 282] on input "text" at bounding box center [805, 274] width 123 height 17
click at [764, 275] on input "text" at bounding box center [805, 274] width 123 height 17
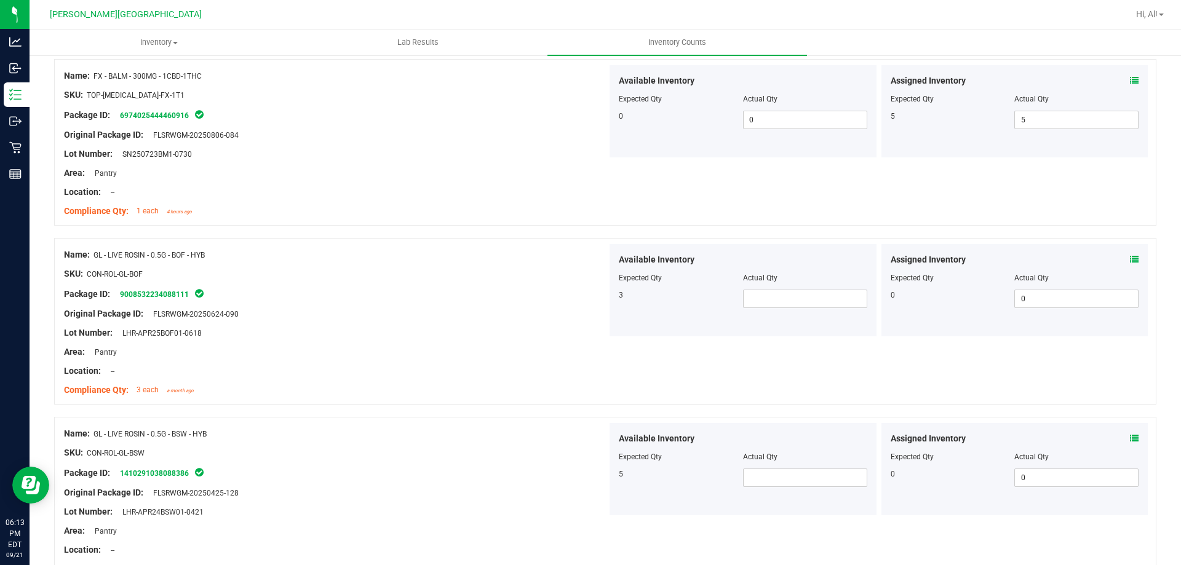
scroll to position [1380, 0]
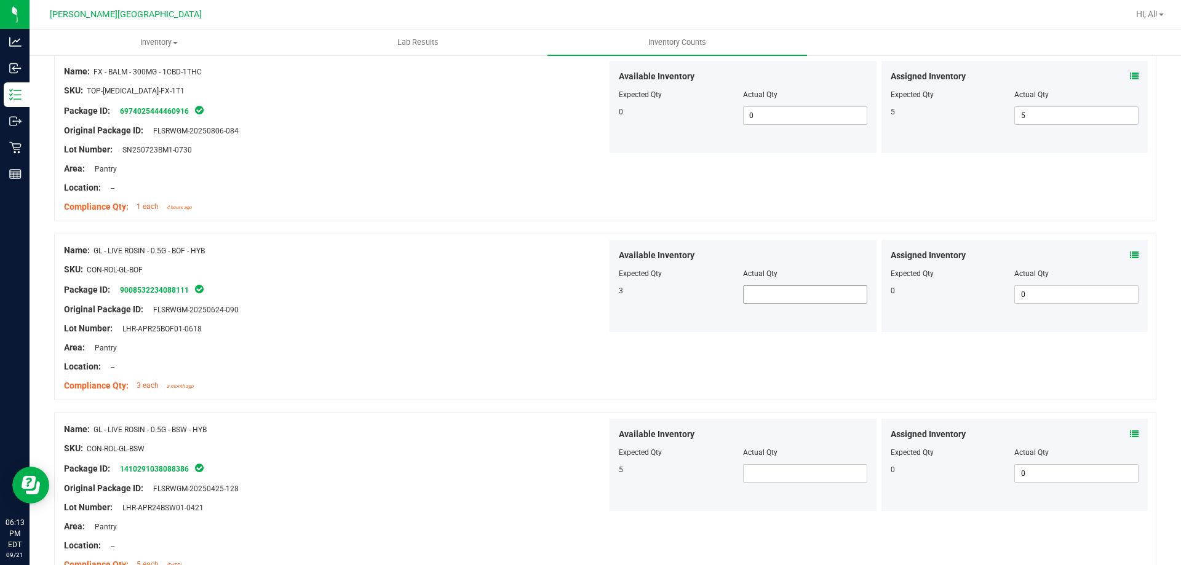
click at [783, 287] on span at bounding box center [805, 295] width 124 height 18
click at [794, 295] on input "text" at bounding box center [805, 294] width 123 height 17
click at [756, 300] on input "text" at bounding box center [805, 294] width 123 height 17
click at [757, 287] on input "text" at bounding box center [805, 294] width 123 height 17
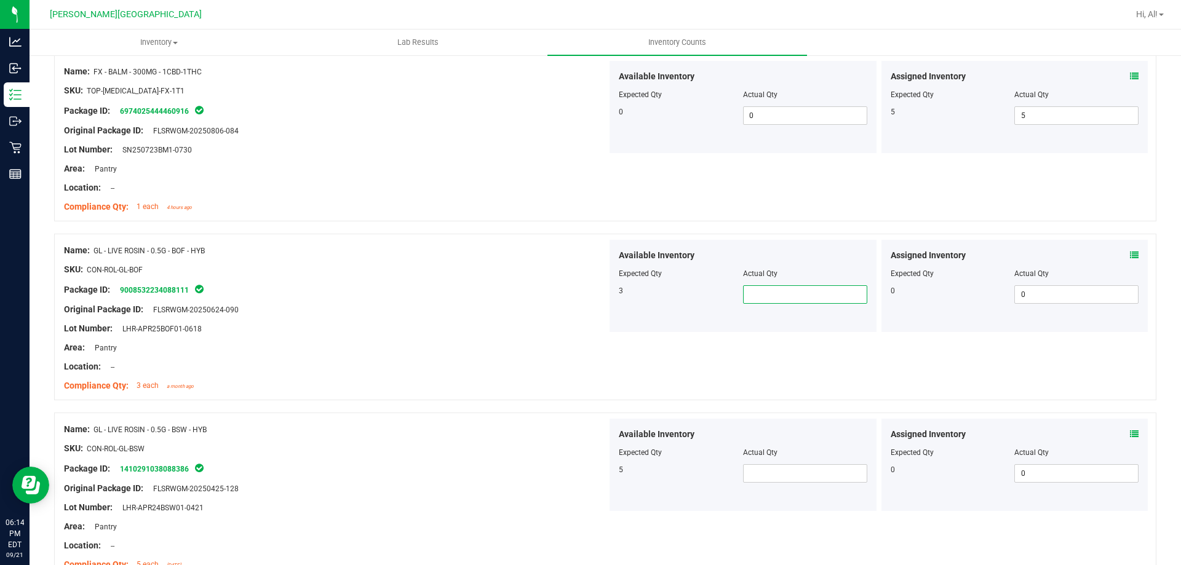
click at [767, 302] on input "text" at bounding box center [805, 294] width 123 height 17
type input "3"
click at [519, 301] on div at bounding box center [335, 300] width 543 height 6
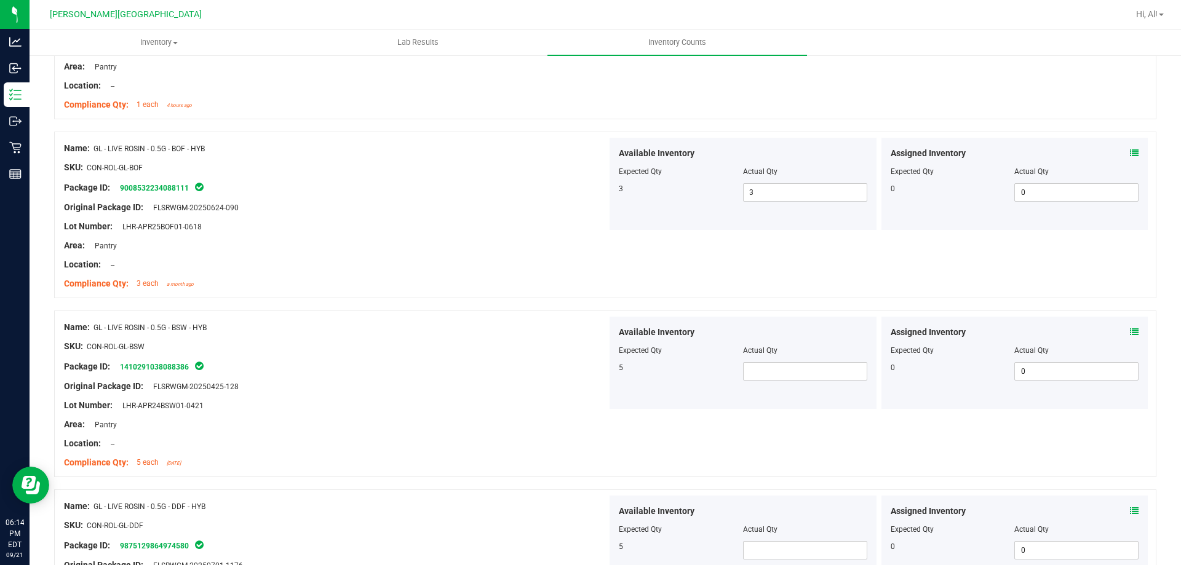
scroll to position [1503, 0]
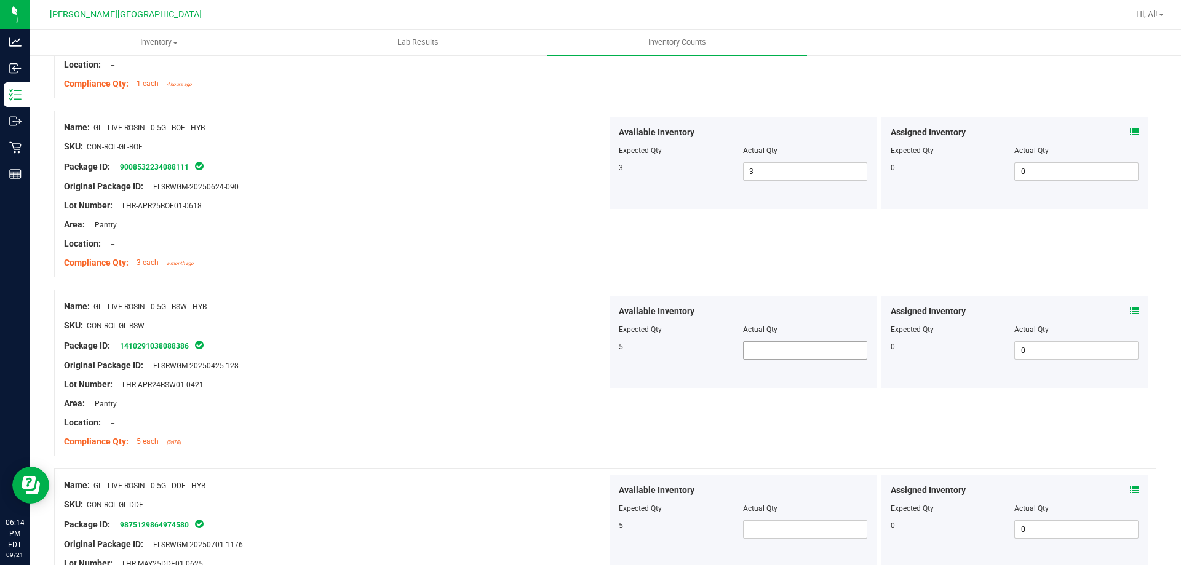
click at [781, 342] on span at bounding box center [805, 351] width 124 height 18
click at [777, 345] on span at bounding box center [805, 351] width 124 height 18
click at [785, 359] on input "text" at bounding box center [805, 350] width 123 height 17
type input "5"
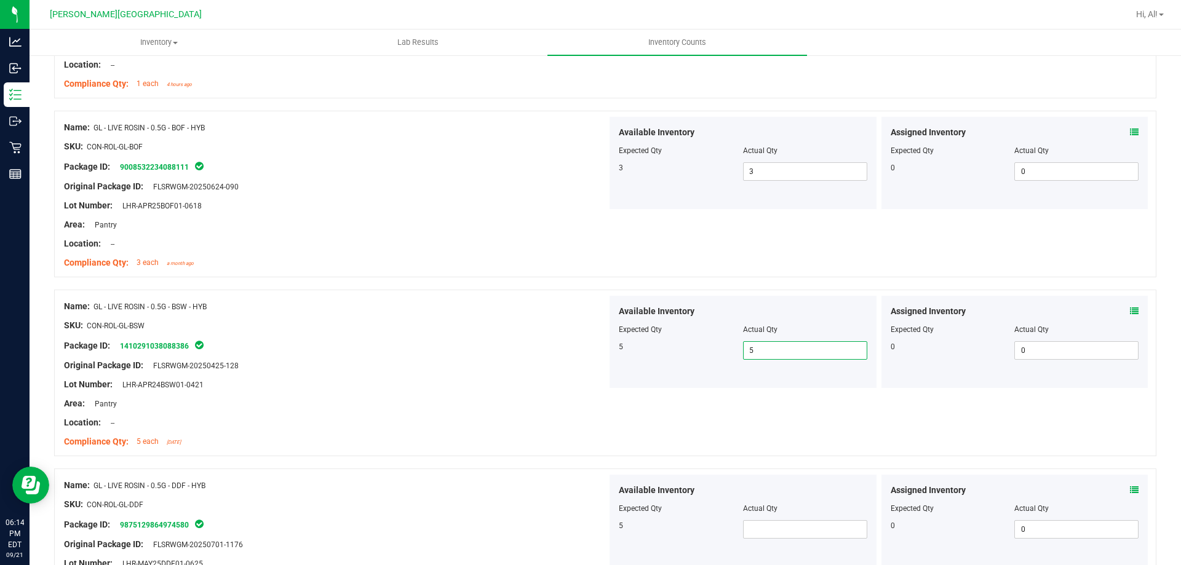
click at [502, 346] on div "Package ID: 1410291038088386" at bounding box center [335, 345] width 543 height 15
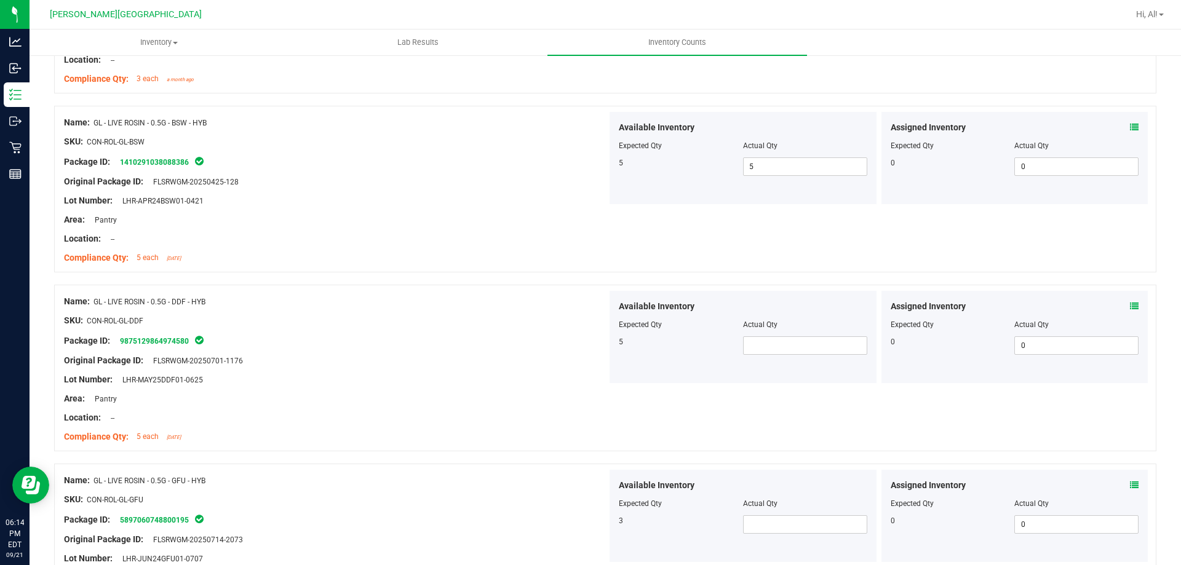
scroll to position [1687, 0]
click at [777, 345] on span at bounding box center [805, 345] width 124 height 18
click at [777, 345] on input "text" at bounding box center [805, 345] width 123 height 17
click at [385, 398] on div "Area: Pantry" at bounding box center [335, 398] width 543 height 13
click at [805, 343] on span at bounding box center [805, 345] width 124 height 18
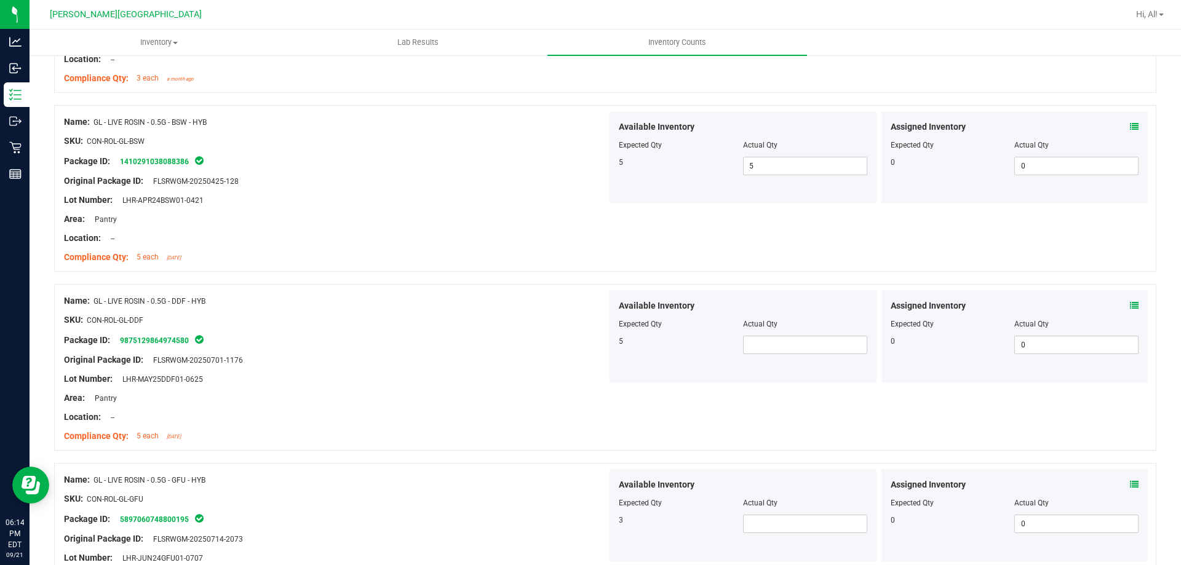
click at [487, 358] on div "Original Package ID: FLSRWGM-20250701-1176" at bounding box center [335, 360] width 543 height 13
click at [819, 345] on span at bounding box center [805, 345] width 124 height 18
type input "5"
click at [364, 276] on div at bounding box center [605, 278] width 1103 height 12
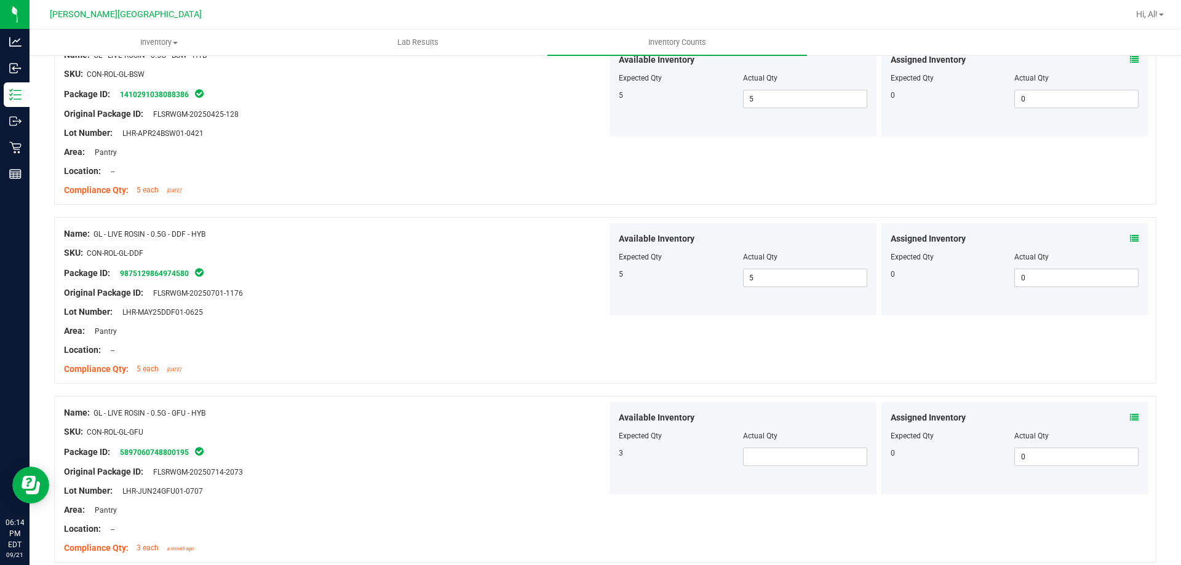
scroll to position [1872, 0]
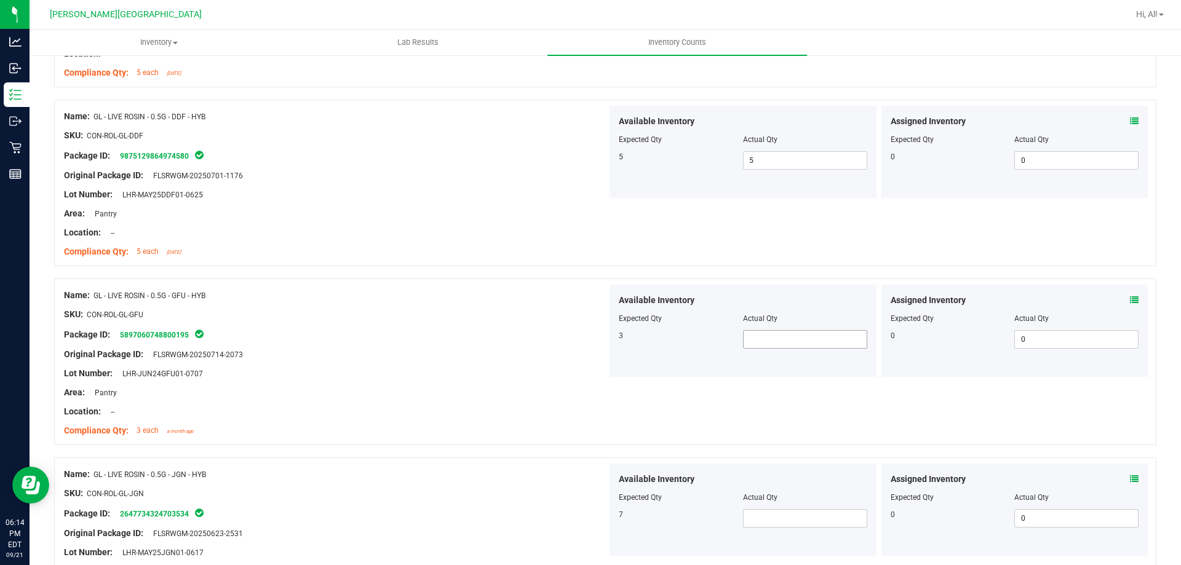
click at [782, 342] on span at bounding box center [805, 339] width 124 height 18
click at [782, 342] on input "text" at bounding box center [805, 339] width 123 height 17
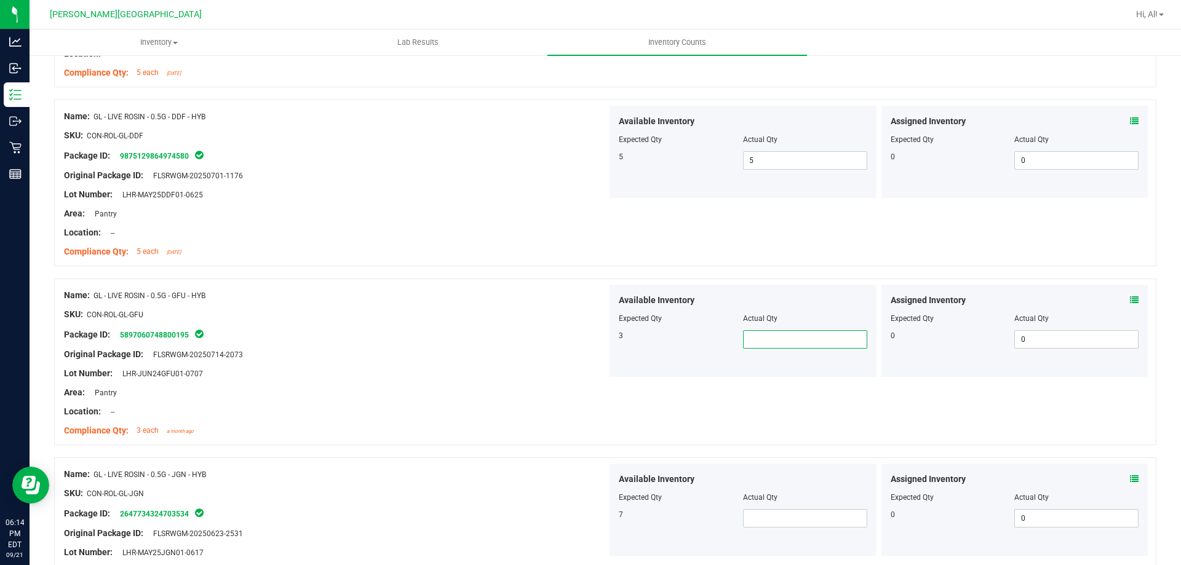
click at [783, 341] on input "text" at bounding box center [805, 339] width 123 height 17
click at [780, 345] on input "text" at bounding box center [805, 339] width 123 height 17
type input "3"
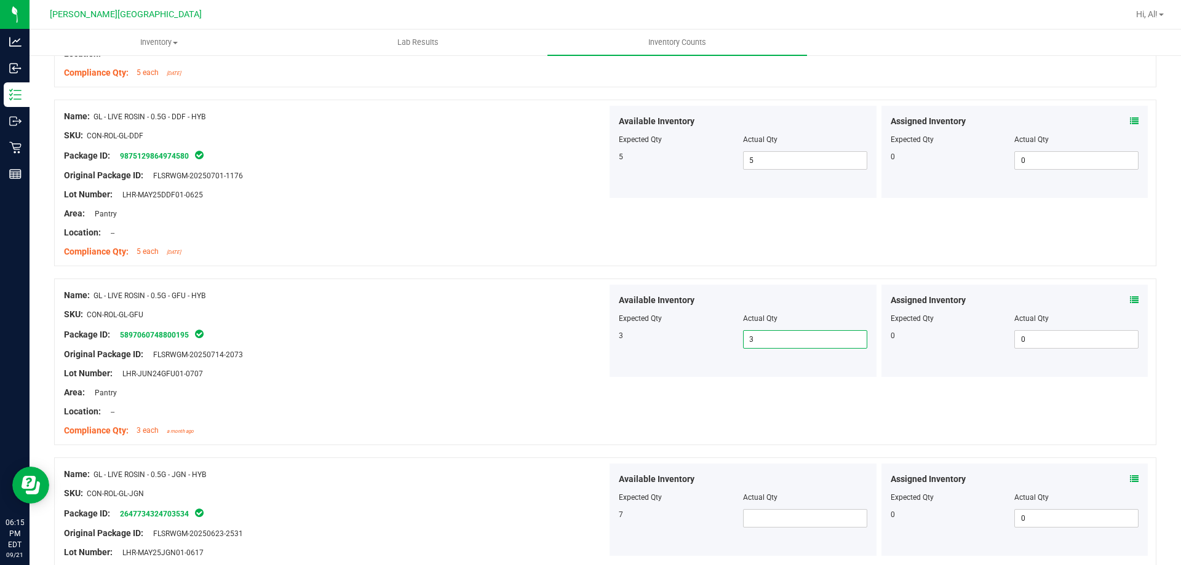
click at [404, 295] on div "Name: GL - LIVE ROSIN - 0.5G - GFU - HYB" at bounding box center [335, 295] width 543 height 13
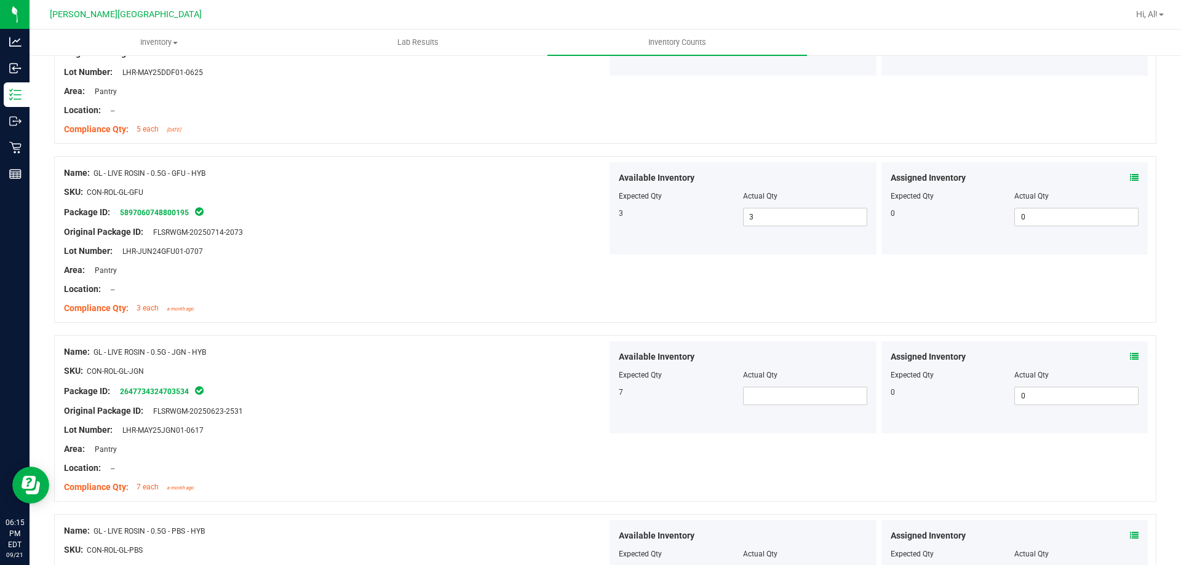
scroll to position [1995, 0]
click at [756, 408] on div "Available Inventory Expected Qty Actual Qty 7" at bounding box center [743, 387] width 267 height 92
click at [764, 393] on span at bounding box center [805, 395] width 124 height 18
type input "7"
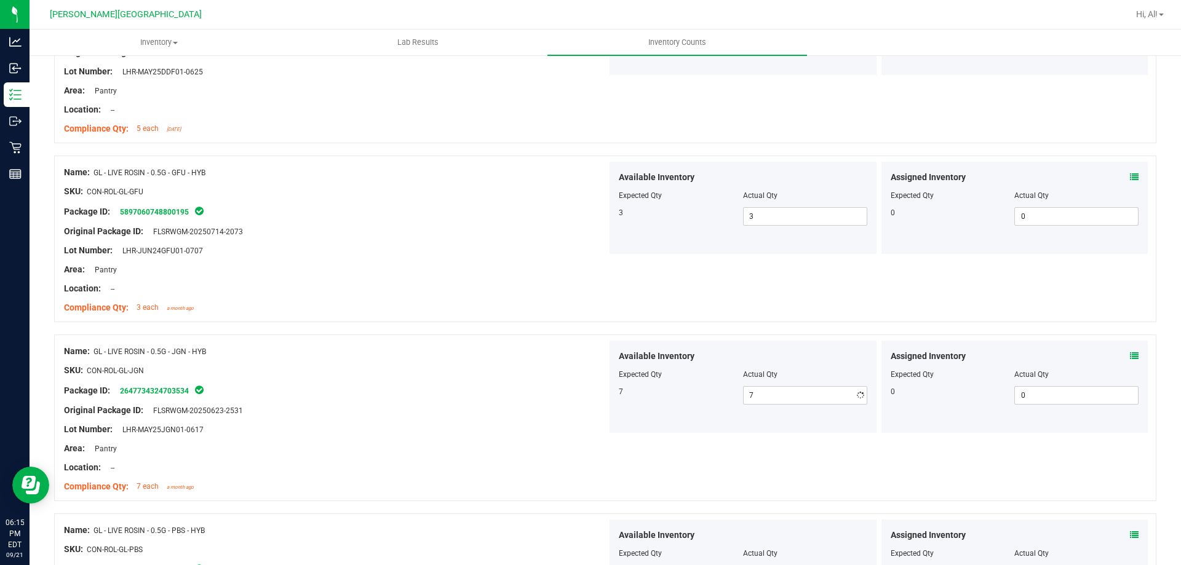
click at [337, 335] on div "Name: GL - LIVE ROSIN - 0.5G - JGN - HYB SKU: CON-ROL-GL-JGN Package ID: 264773…" at bounding box center [605, 418] width 1103 height 167
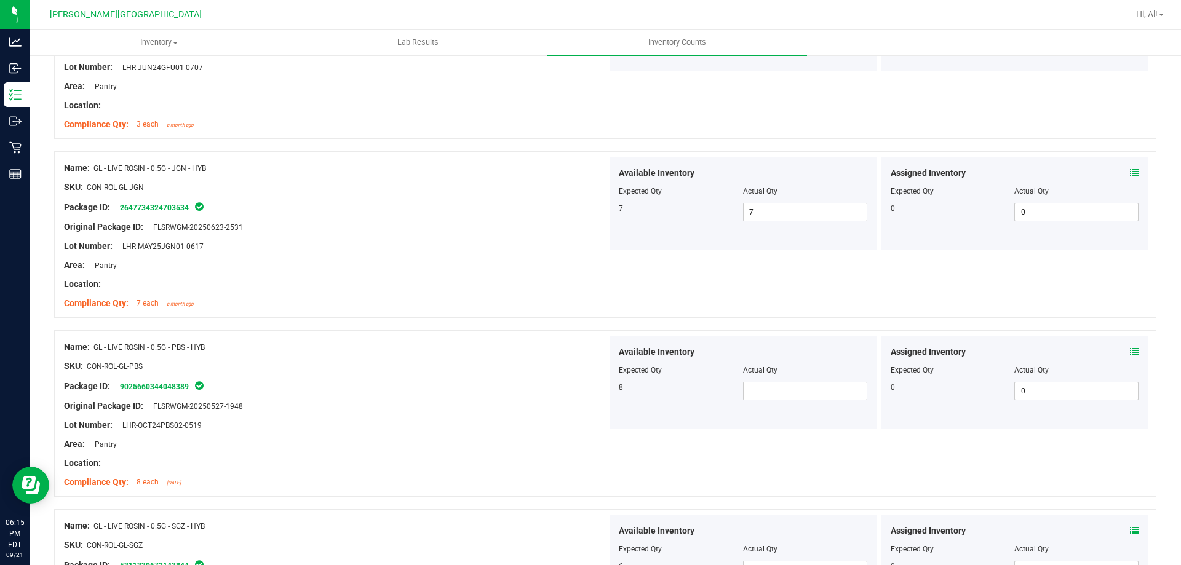
scroll to position [2180, 0]
click at [778, 401] on div "Available Inventory Expected Qty Actual Qty 8" at bounding box center [743, 381] width 267 height 92
click at [771, 383] on span at bounding box center [805, 390] width 124 height 18
type input "7"
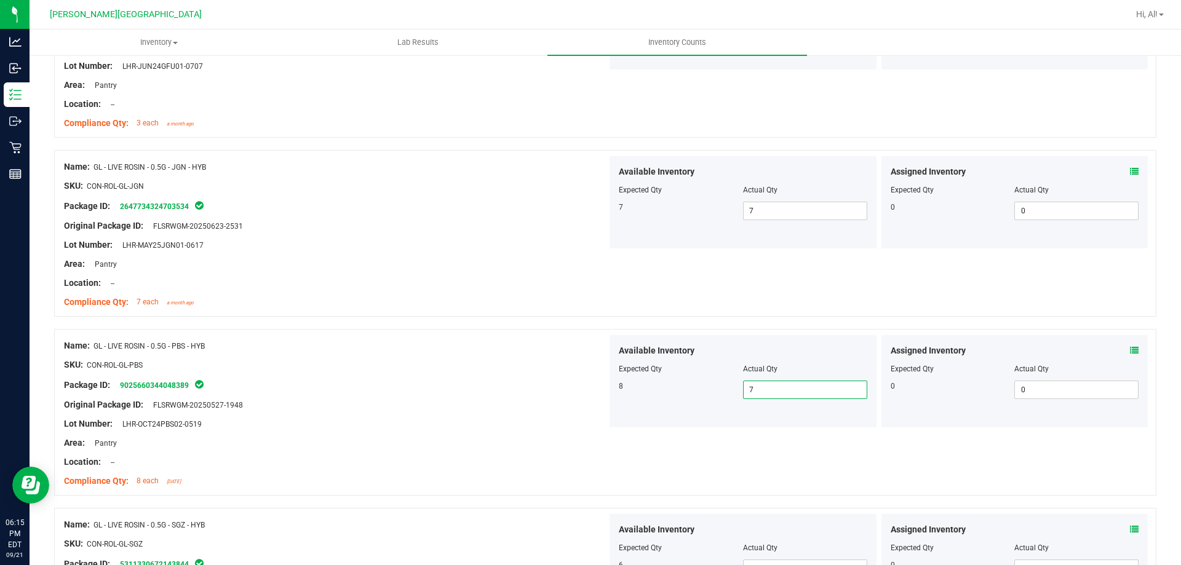
click at [350, 415] on div at bounding box center [335, 415] width 543 height 6
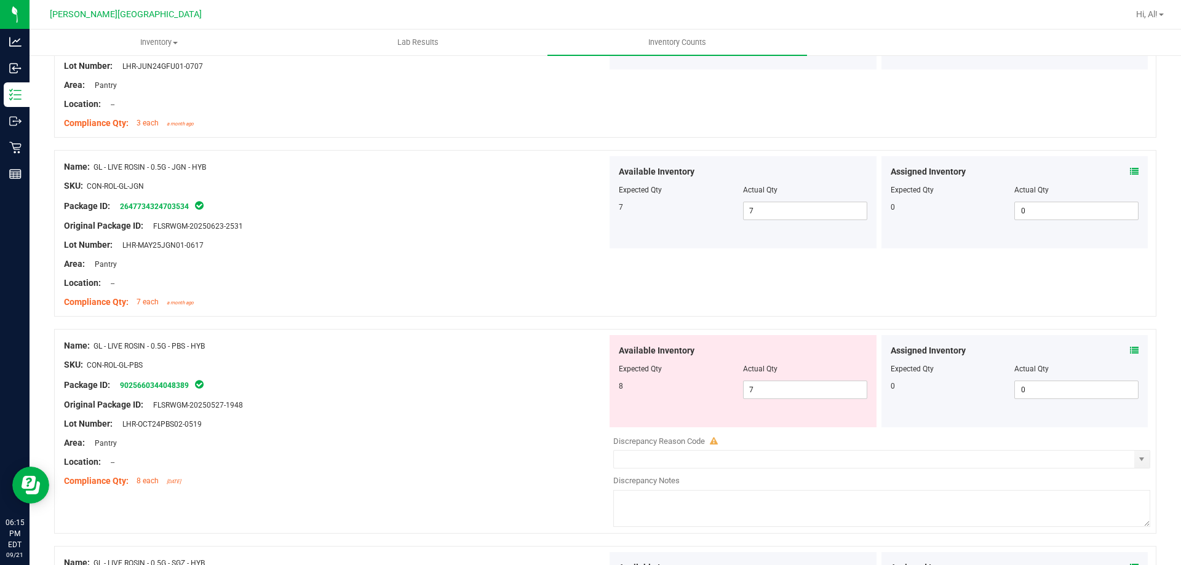
click at [1130, 348] on icon at bounding box center [1134, 350] width 9 height 9
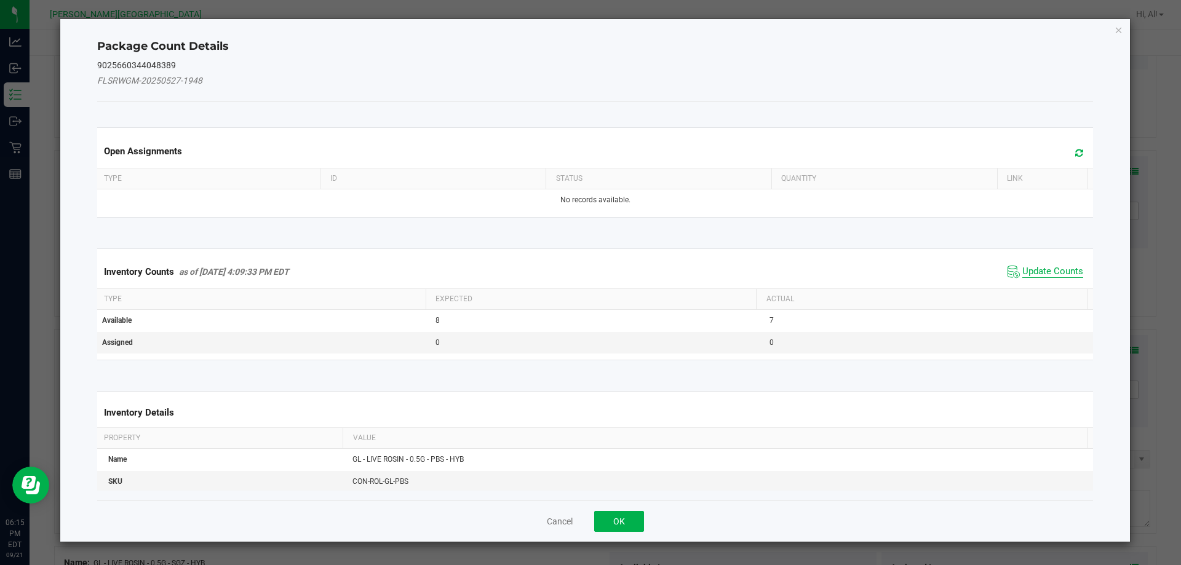
click at [1061, 272] on span "Update Counts" at bounding box center [1053, 272] width 61 height 12
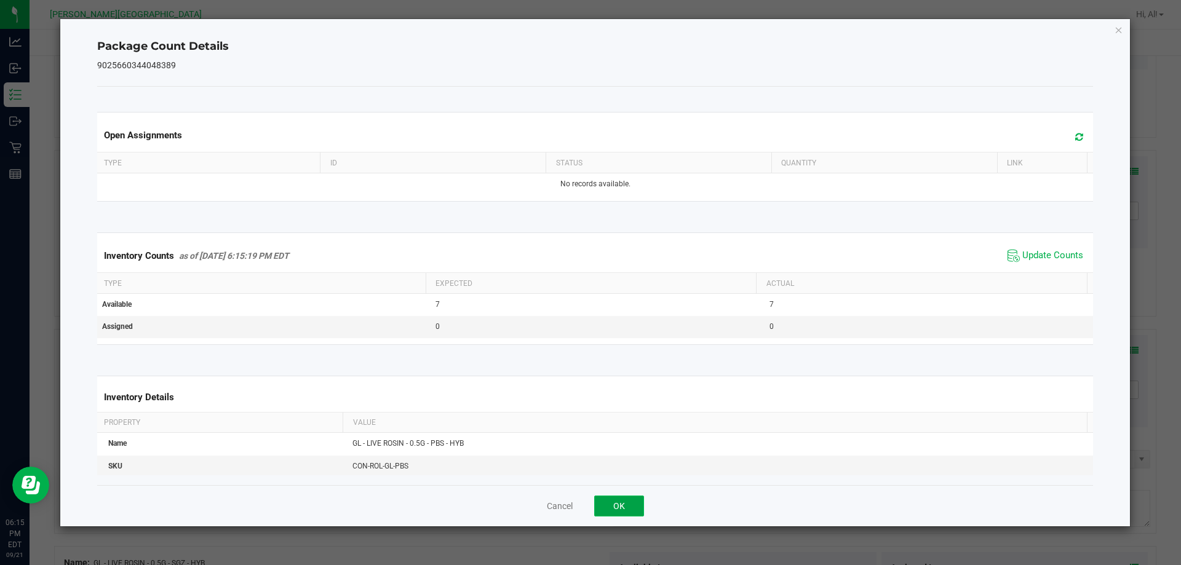
click at [627, 515] on button "OK" at bounding box center [619, 506] width 50 height 21
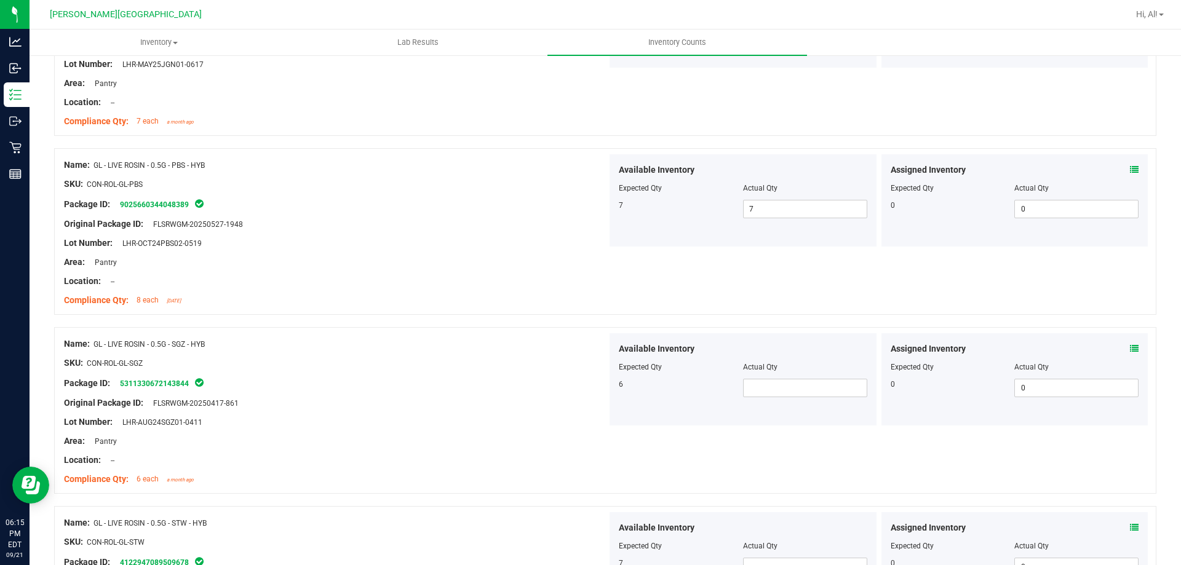
scroll to position [2364, 0]
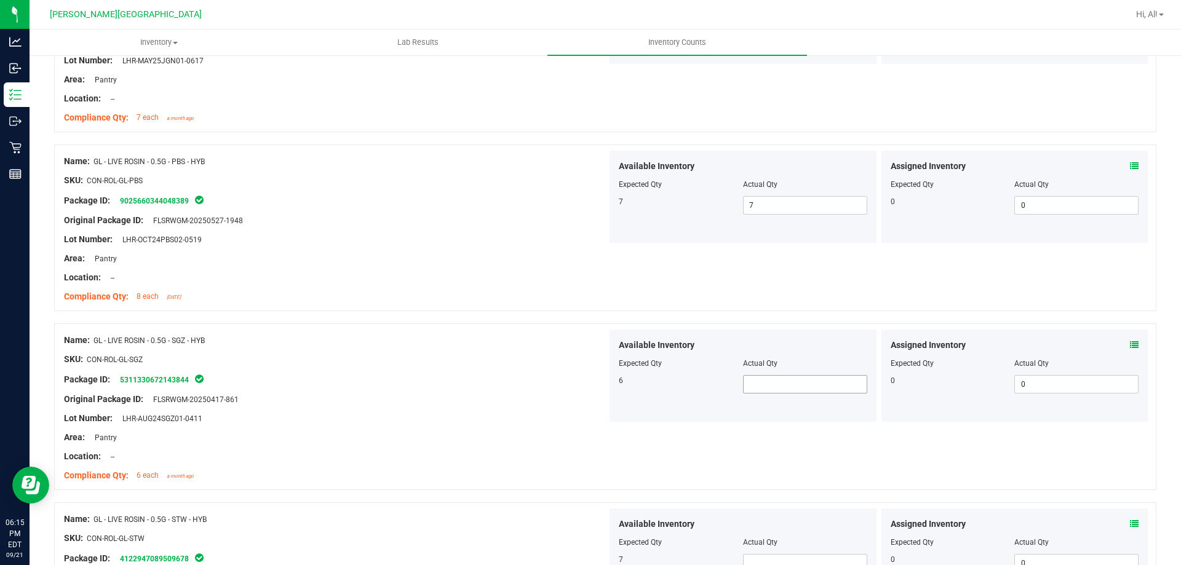
click at [753, 391] on span at bounding box center [805, 384] width 124 height 18
type input "6"
click at [523, 418] on div "Lot Number: LHR-AUG24SGZ01-0411" at bounding box center [335, 418] width 543 height 13
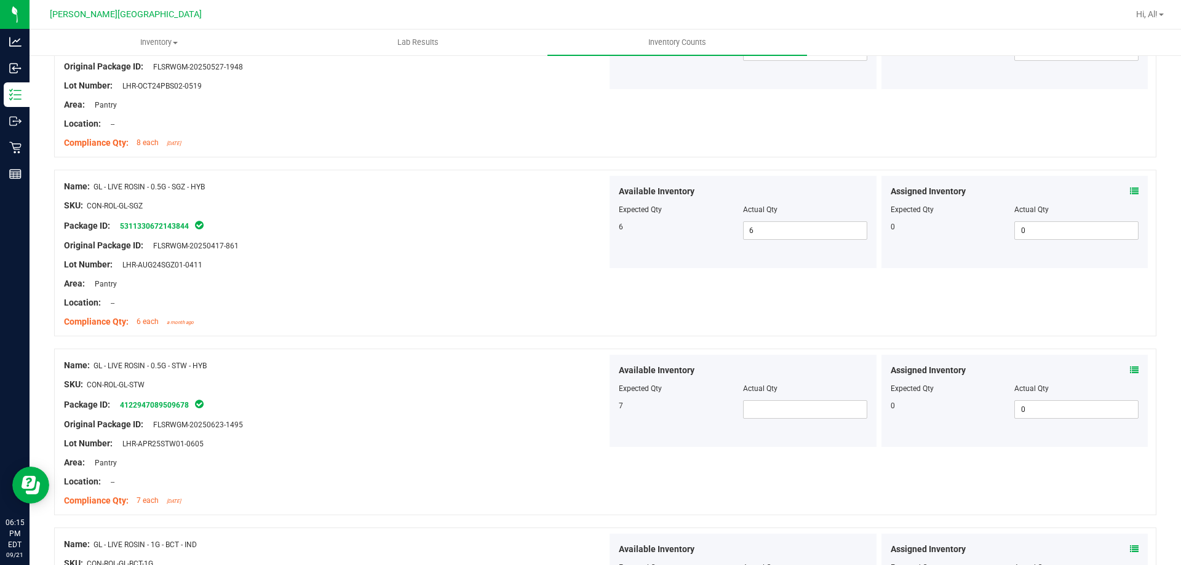
scroll to position [2549, 0]
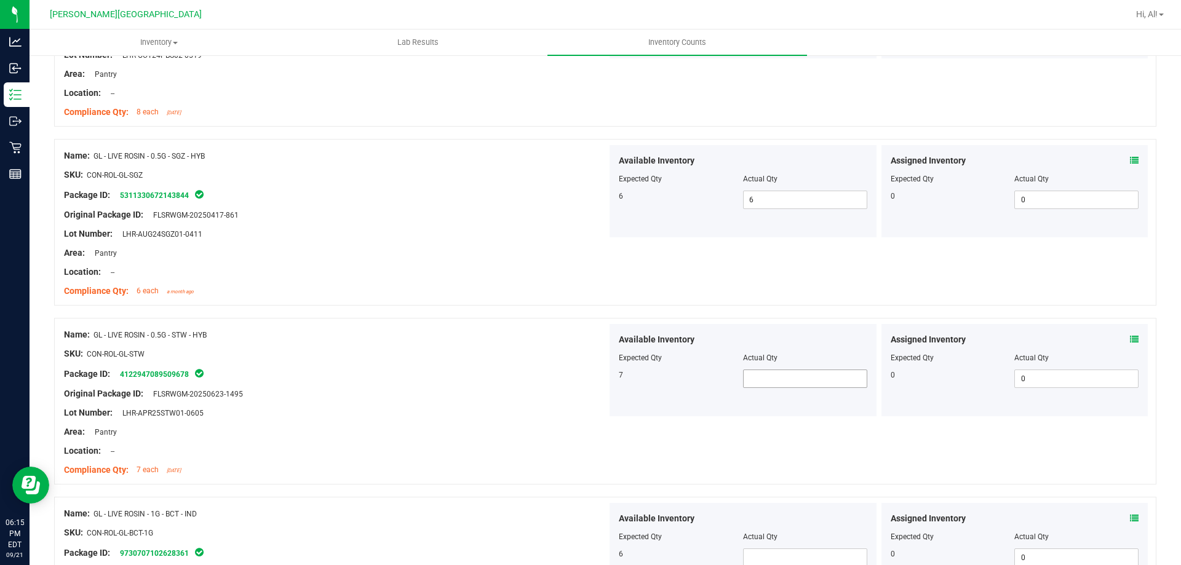
click at [749, 370] on span at bounding box center [805, 379] width 124 height 18
type input "7"
click at [537, 423] on div at bounding box center [335, 423] width 543 height 6
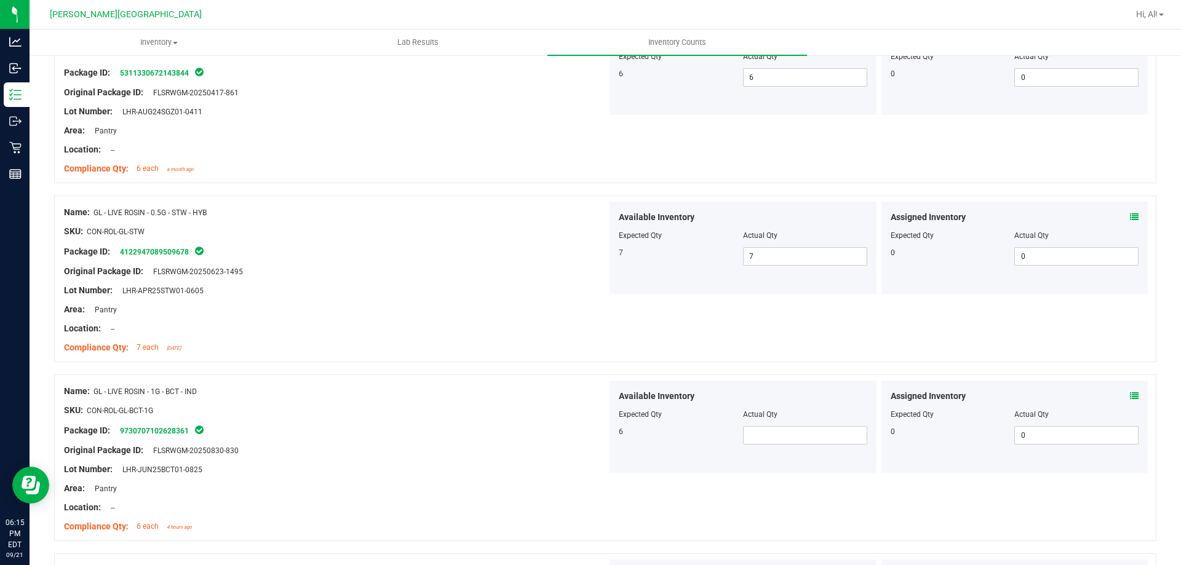
scroll to position [2733, 0]
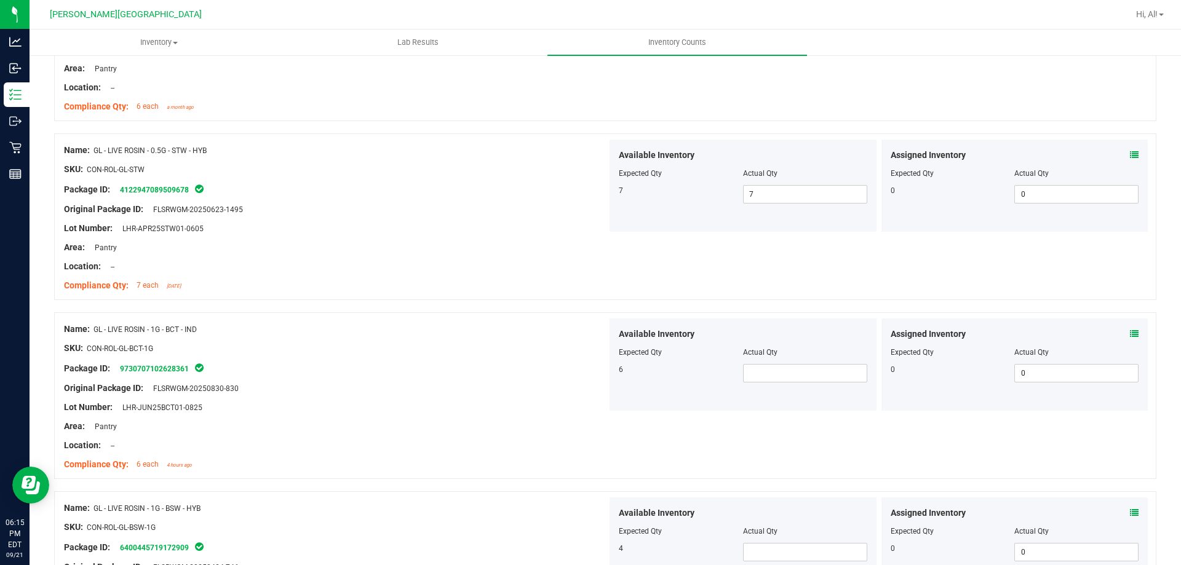
click at [735, 378] on div "6" at bounding box center [743, 373] width 249 height 18
click at [743, 377] on span at bounding box center [805, 373] width 124 height 18
click at [1130, 337] on div "Assigned Inventory Expected Qty Actual Qty 0 0 0" at bounding box center [1015, 365] width 267 height 92
click at [1130, 333] on icon at bounding box center [1134, 334] width 9 height 9
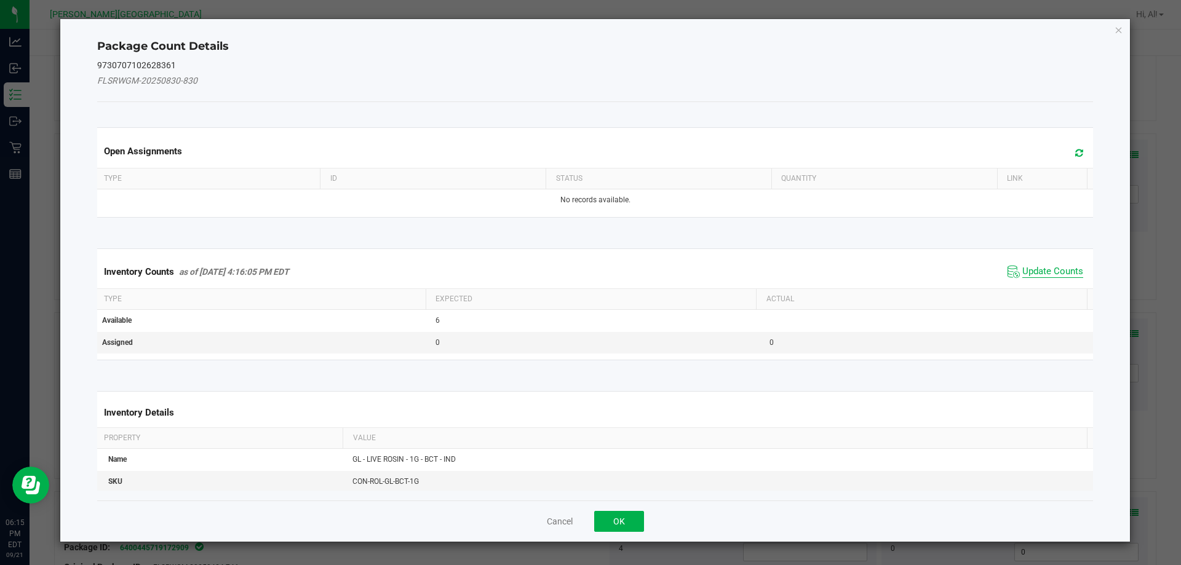
drag, startPoint x: 1043, startPoint y: 262, endPoint x: 1043, endPoint y: 273, distance: 11.7
click at [1043, 263] on div "Inventory Counts as of Sep 21, 2025 4:16:05 PM EDT Update Counts" at bounding box center [596, 271] width 1002 height 33
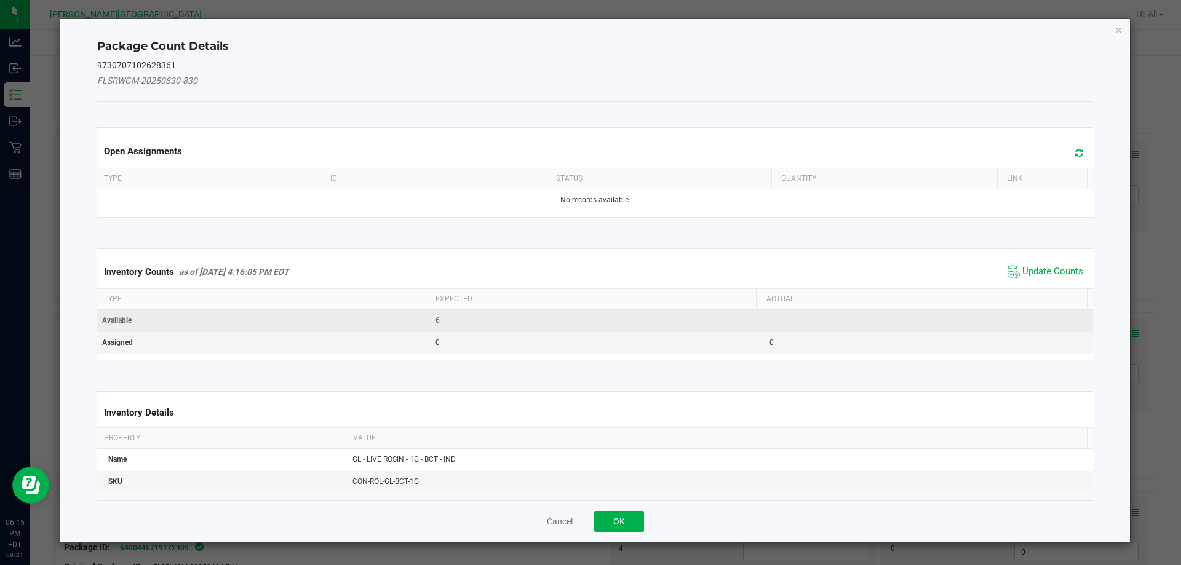
drag, startPoint x: 1043, startPoint y: 273, endPoint x: 1001, endPoint y: 326, distance: 67.4
click at [1043, 274] on span "Update Counts" at bounding box center [1053, 272] width 61 height 12
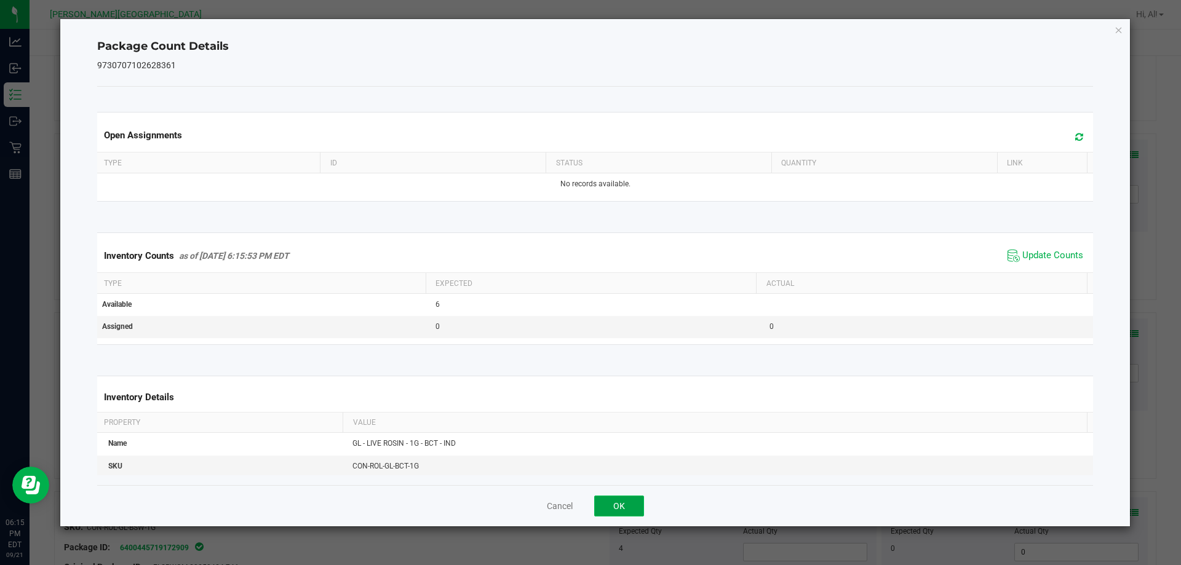
click at [621, 503] on button "OK" at bounding box center [619, 506] width 50 height 21
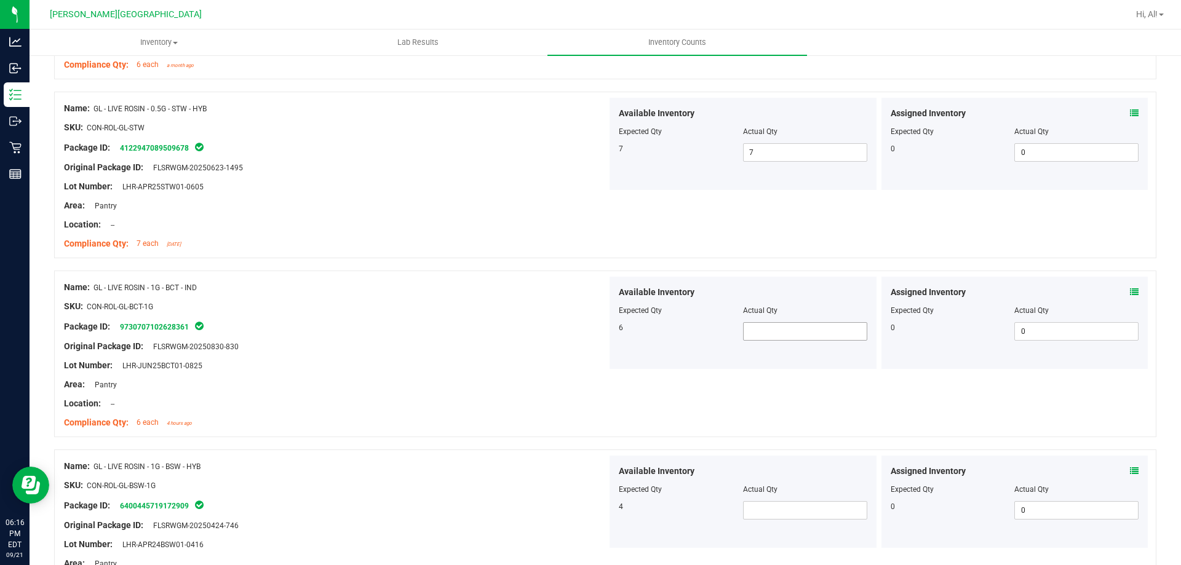
scroll to position [2795, 0]
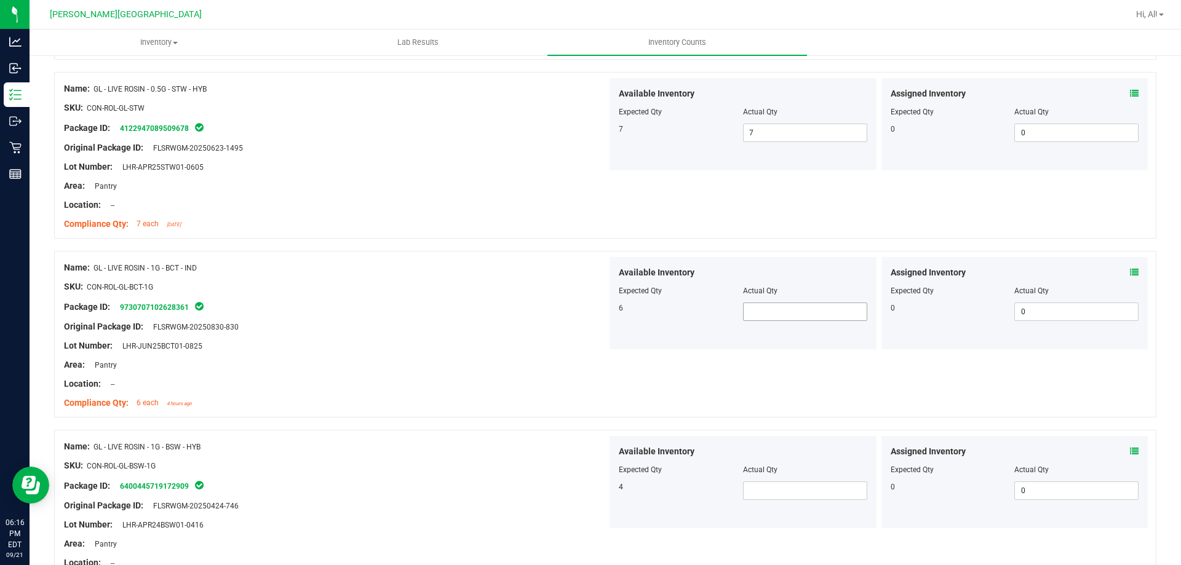
click at [746, 310] on span at bounding box center [805, 312] width 124 height 18
click at [377, 379] on div "Location: --" at bounding box center [335, 384] width 543 height 13
click at [745, 485] on span at bounding box center [805, 491] width 124 height 18
type input "4"
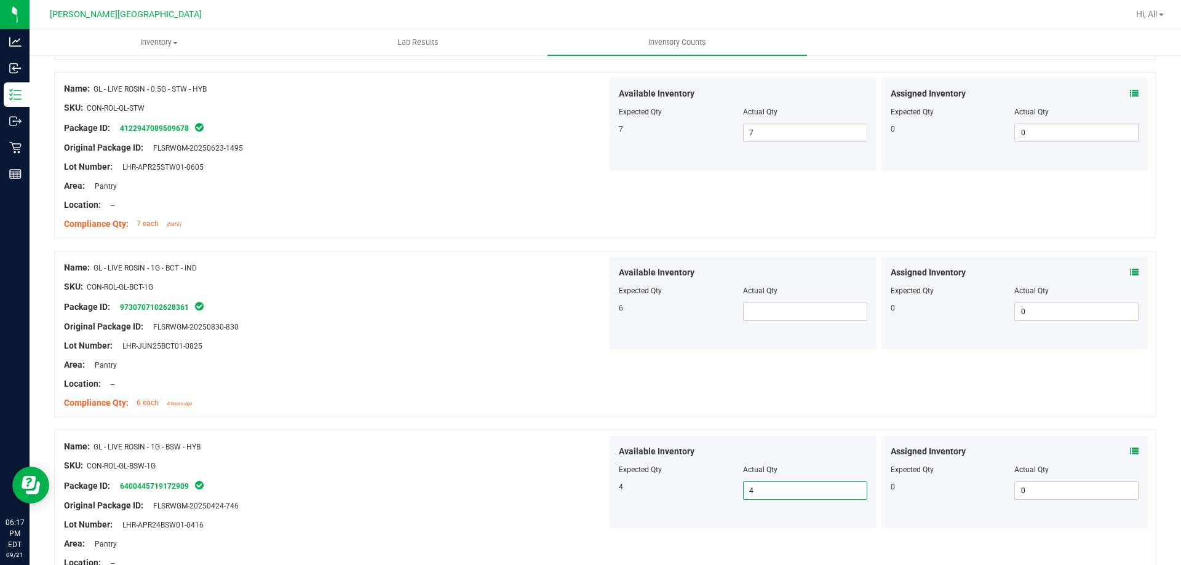
click at [327, 415] on div "Name: GL - LIVE ROSIN - 1G - BCT - IND SKU: CON-ROL-GL-BCT-1G Package ID: 97307…" at bounding box center [605, 334] width 1103 height 167
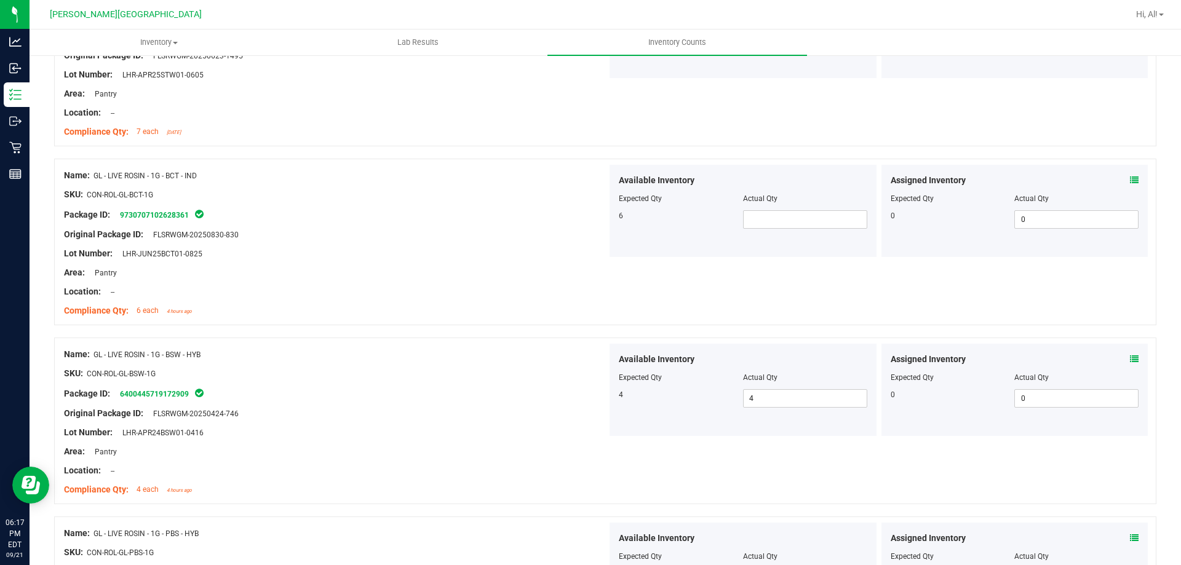
scroll to position [2979, 0]
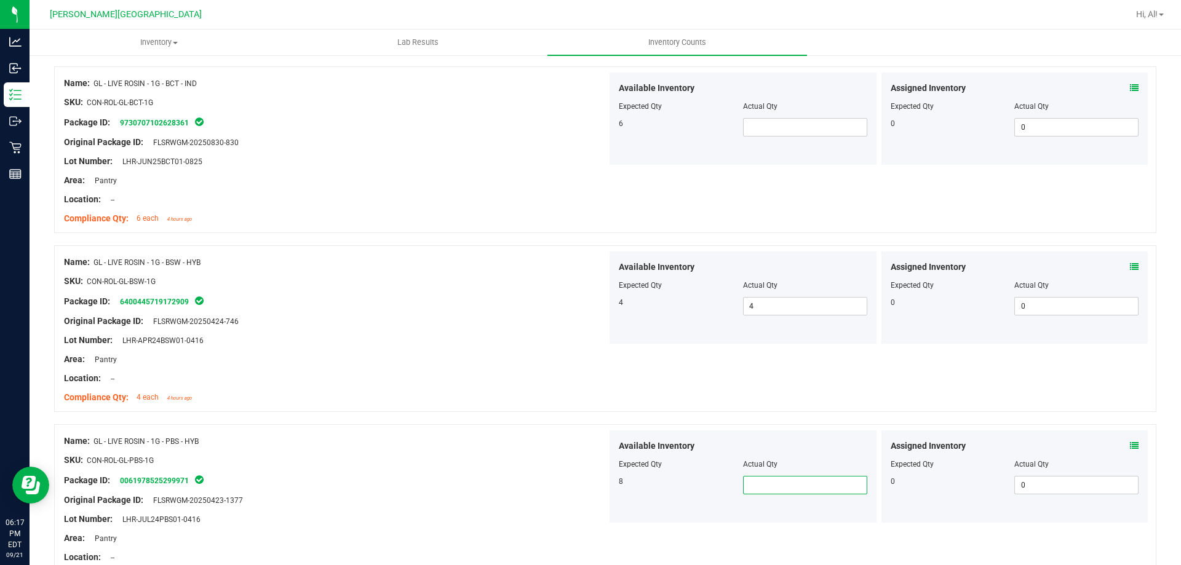
click at [775, 490] on span at bounding box center [805, 485] width 124 height 18
type input "8"
click at [789, 129] on span at bounding box center [805, 127] width 124 height 18
type input "6"
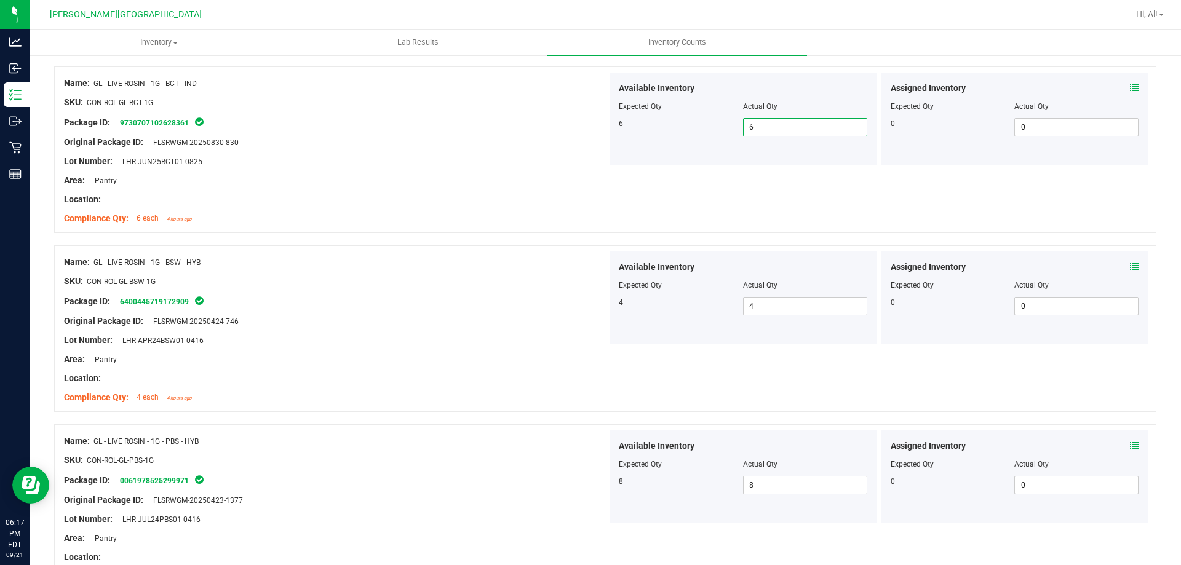
type input "6"
click at [487, 220] on div "Compliance Qty: 6 each 4 hours ago" at bounding box center [335, 218] width 543 height 13
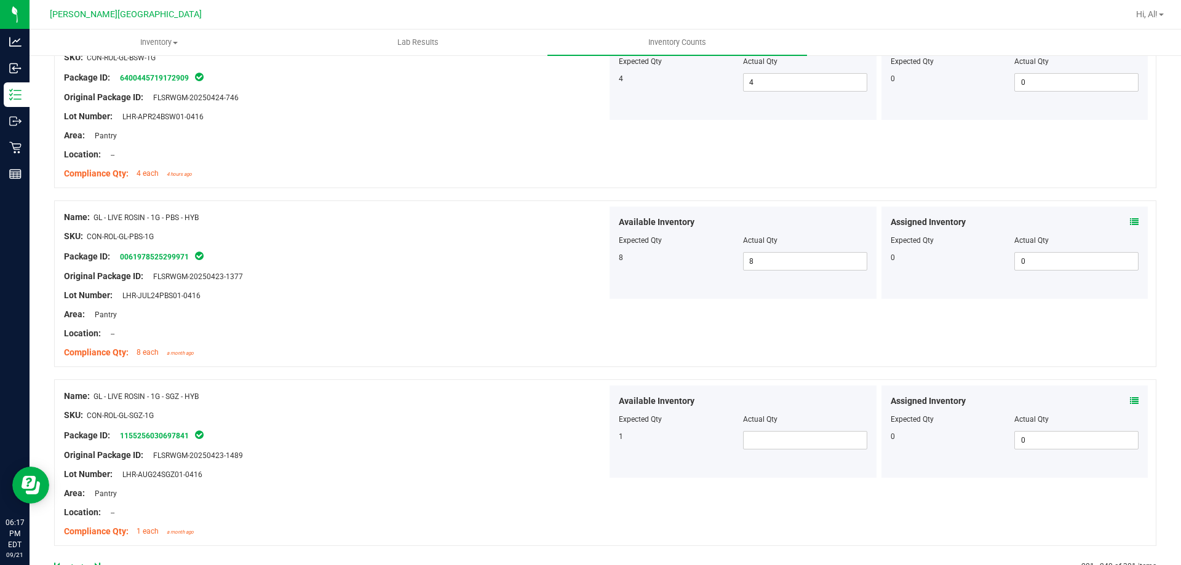
scroll to position [3226, 0]
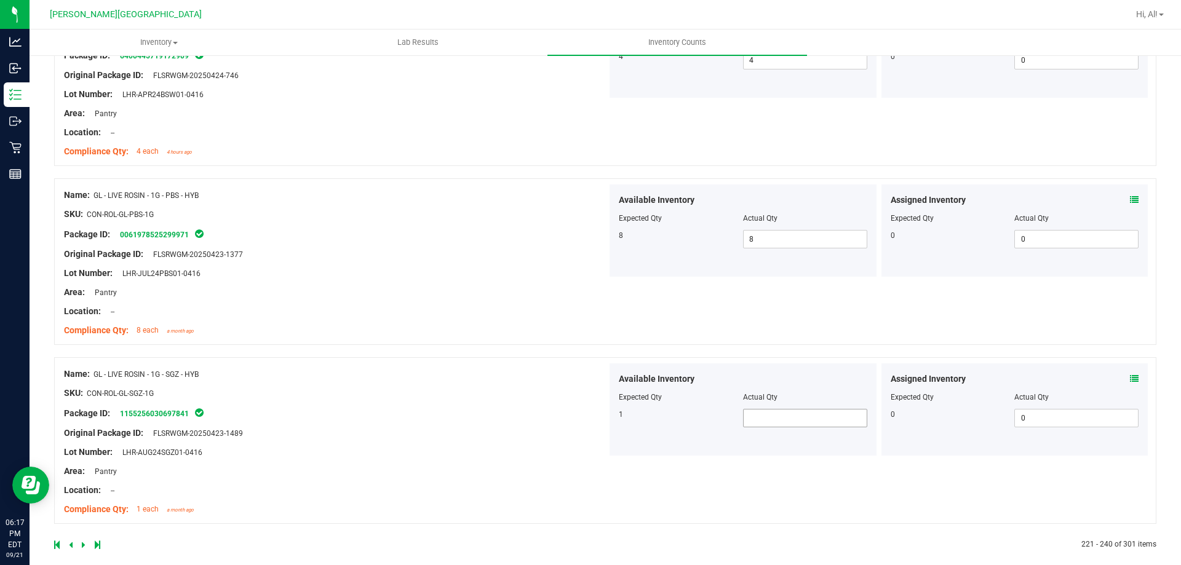
click at [783, 417] on span at bounding box center [805, 418] width 124 height 18
type input "1"
click at [393, 362] on div "Name: GL - LIVE ROSIN - 1G - SGZ - HYB SKU: CON-ROL-GL-SGZ-1G Package ID: 11552…" at bounding box center [605, 441] width 1103 height 167
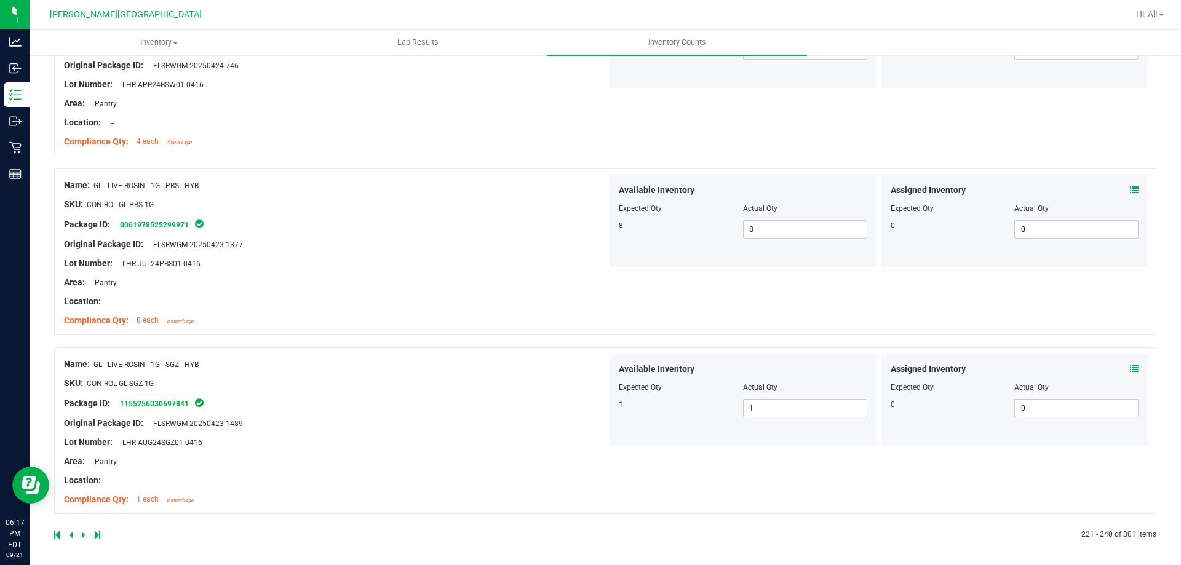
scroll to position [3239, 0]
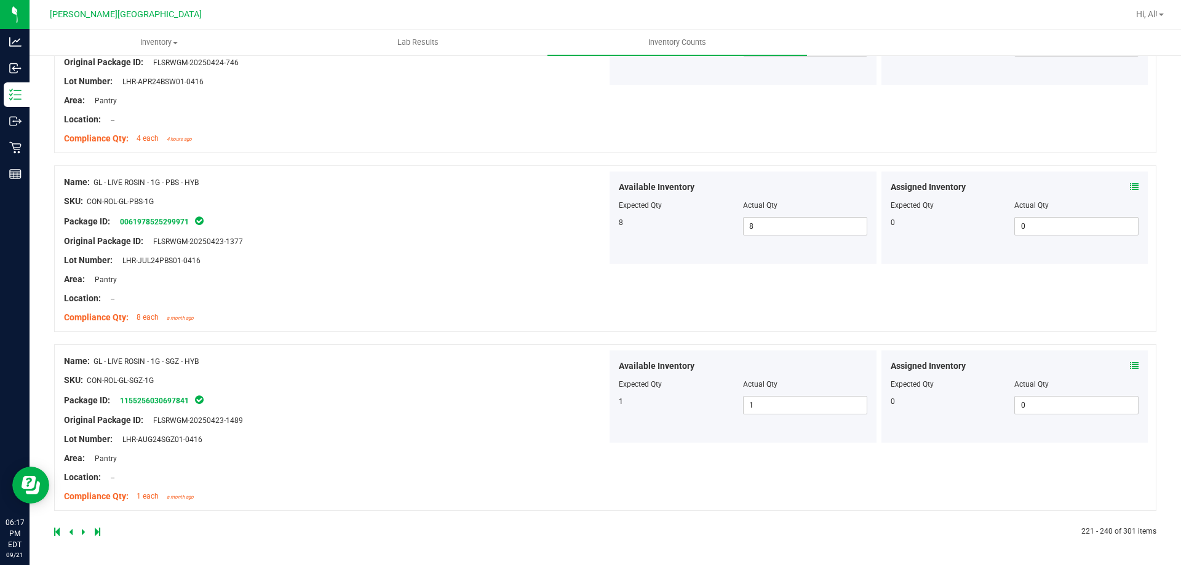
click at [82, 532] on icon at bounding box center [84, 532] width 4 height 7
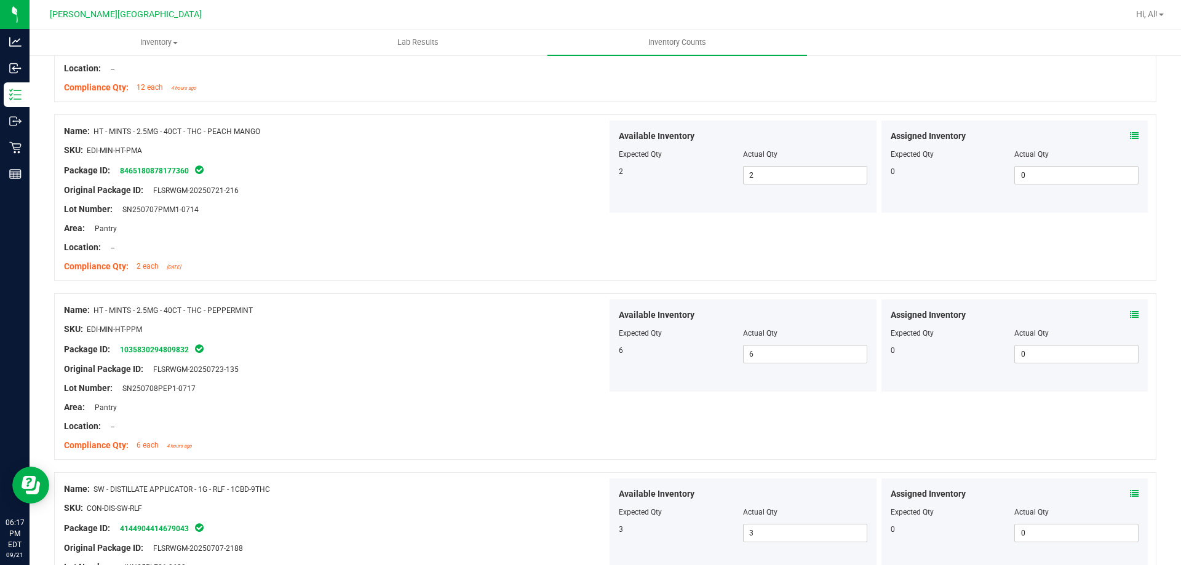
scroll to position [3277, 0]
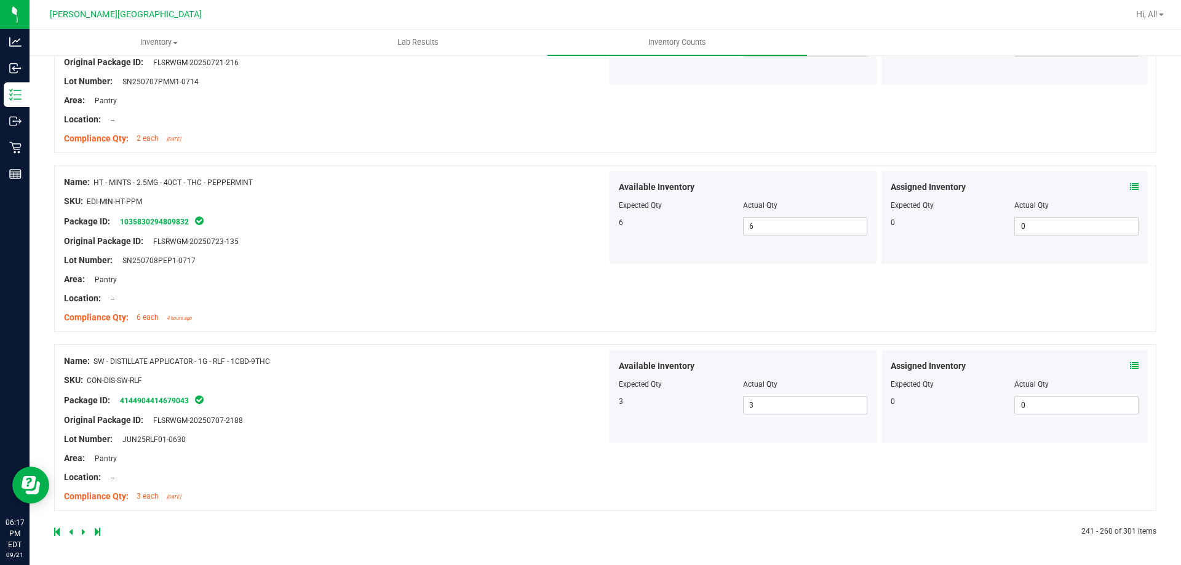
click at [72, 531] on icon at bounding box center [71, 532] width 4 height 7
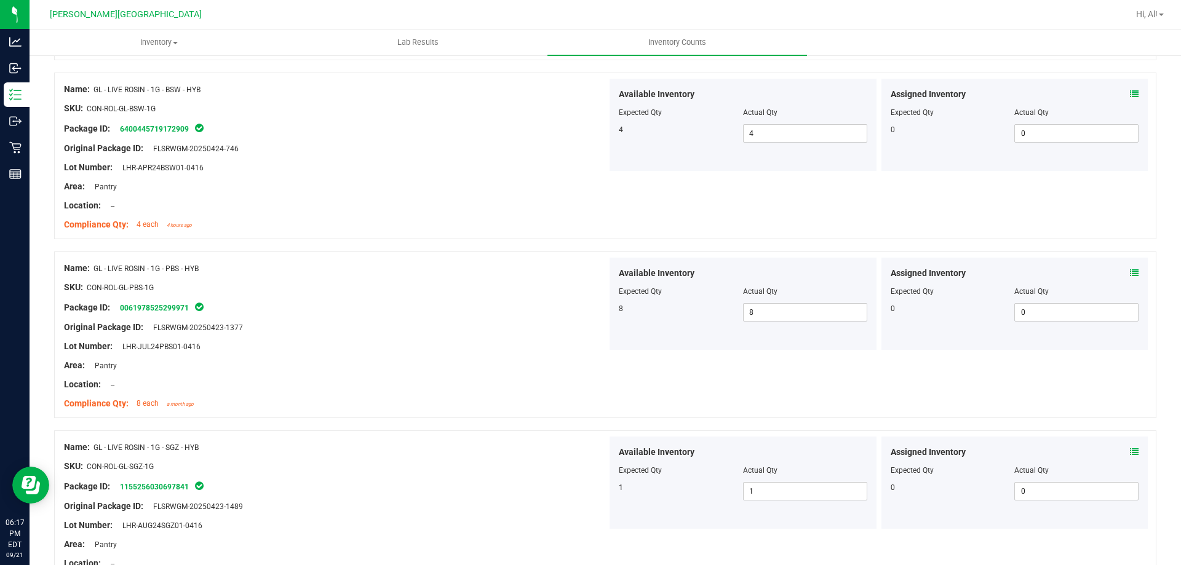
scroll to position [3239, 0]
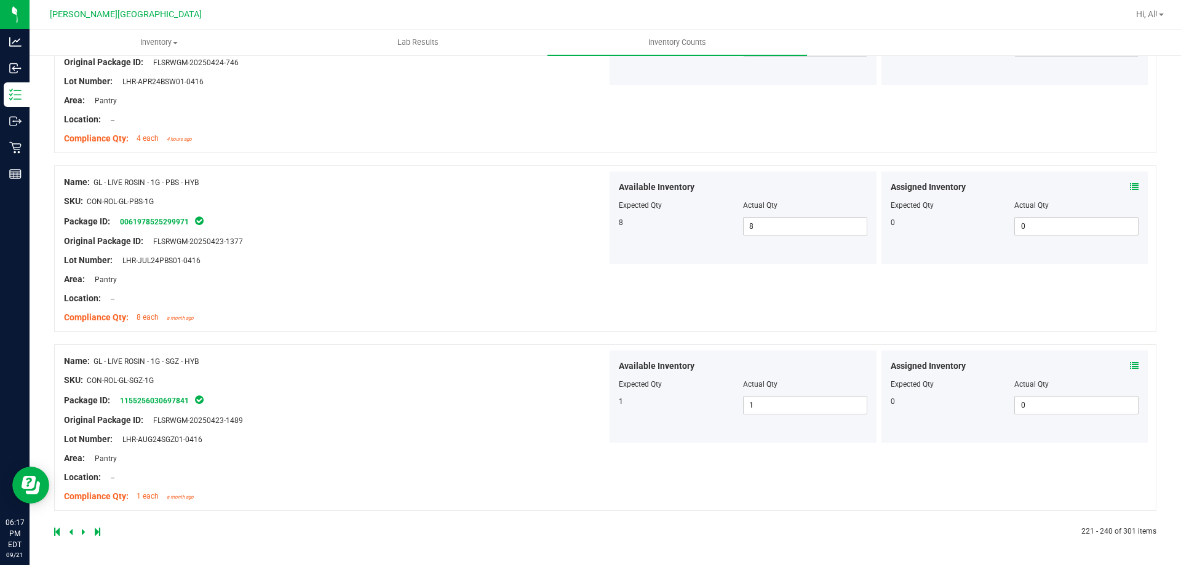
click at [70, 529] on icon at bounding box center [71, 532] width 4 height 7
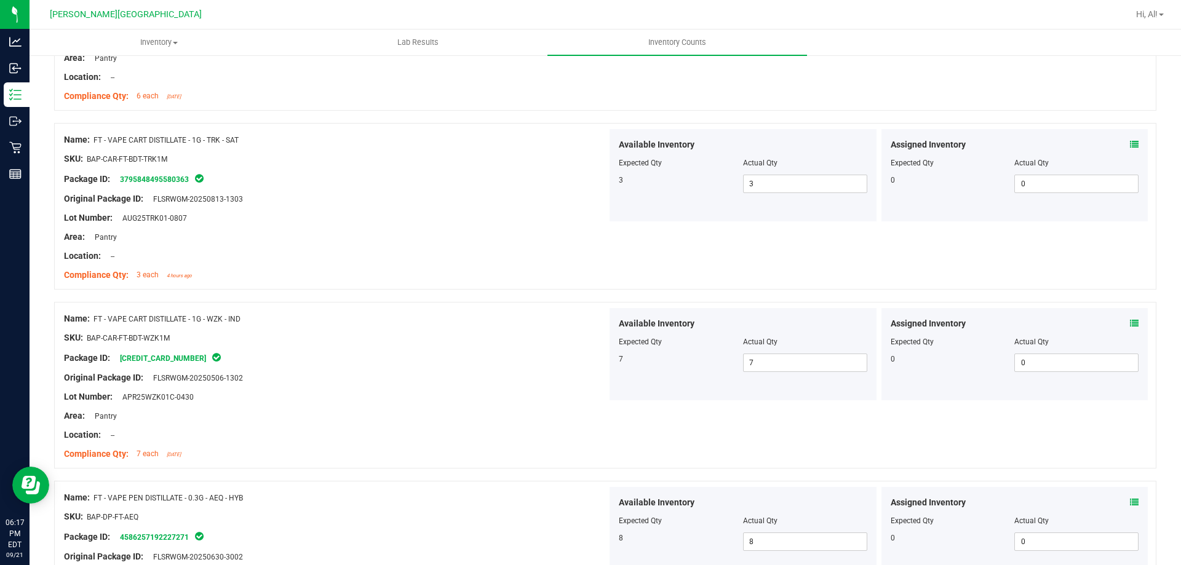
scroll to position [3258, 0]
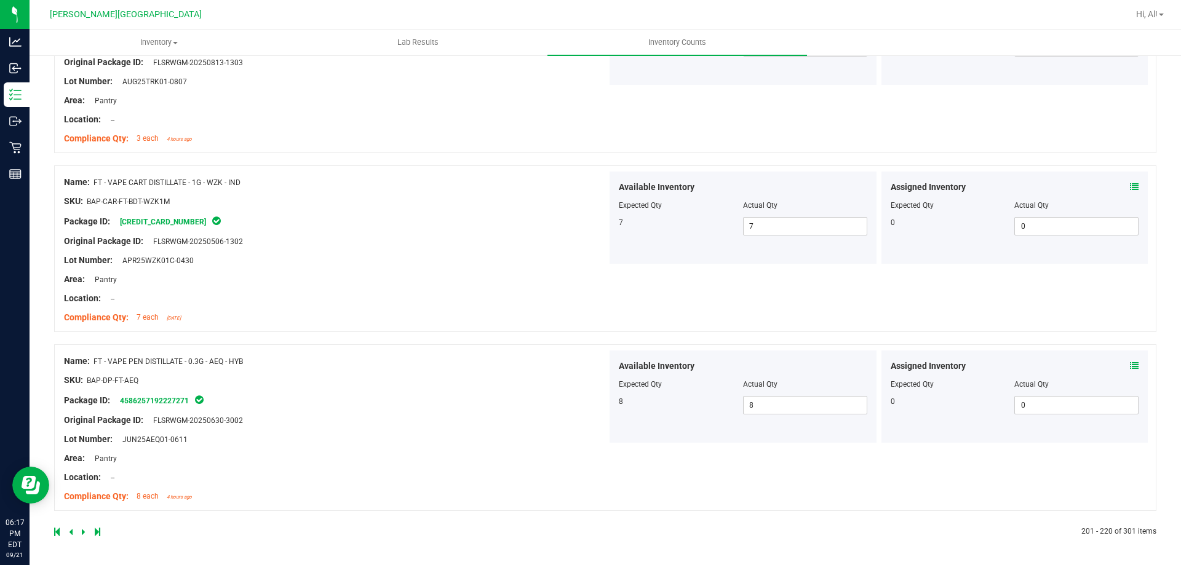
click at [72, 532] on icon at bounding box center [71, 532] width 4 height 7
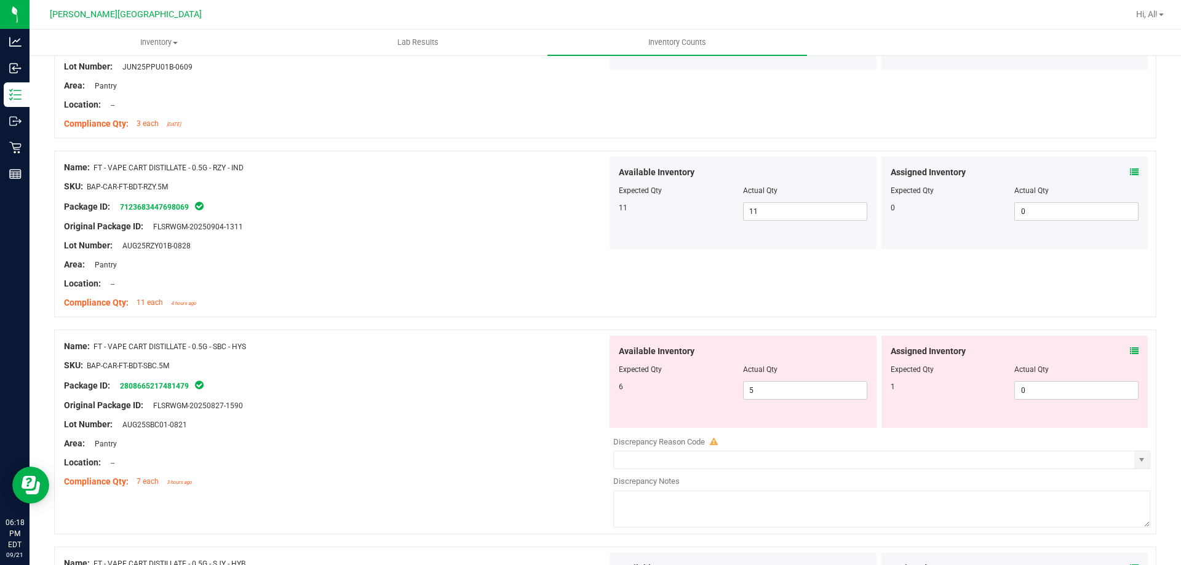
scroll to position [1166, 0]
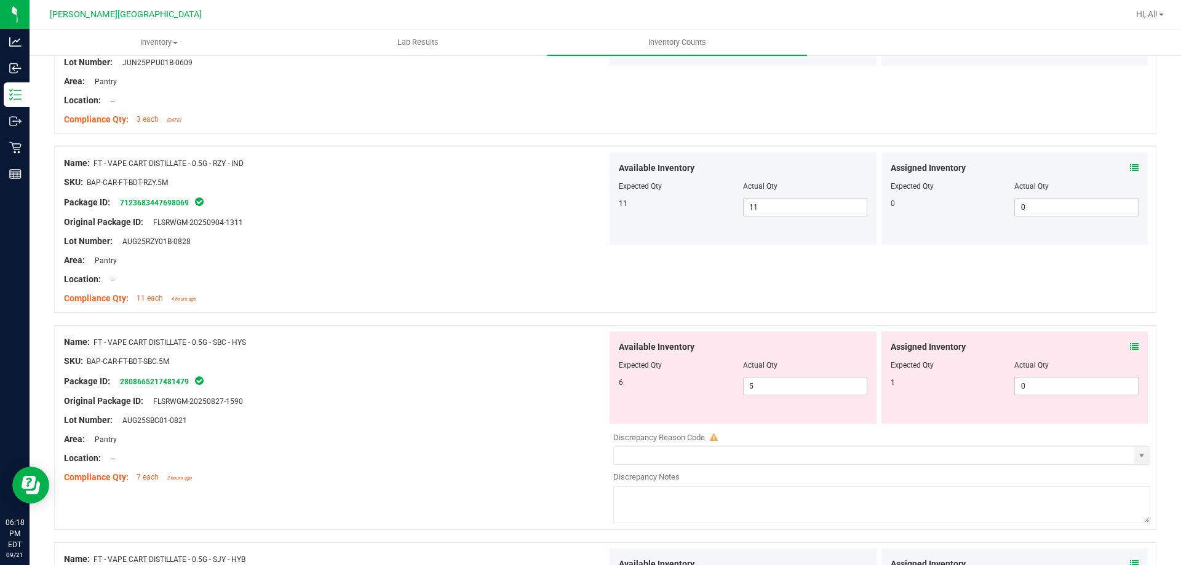
click at [1130, 346] on icon at bounding box center [1134, 347] width 9 height 9
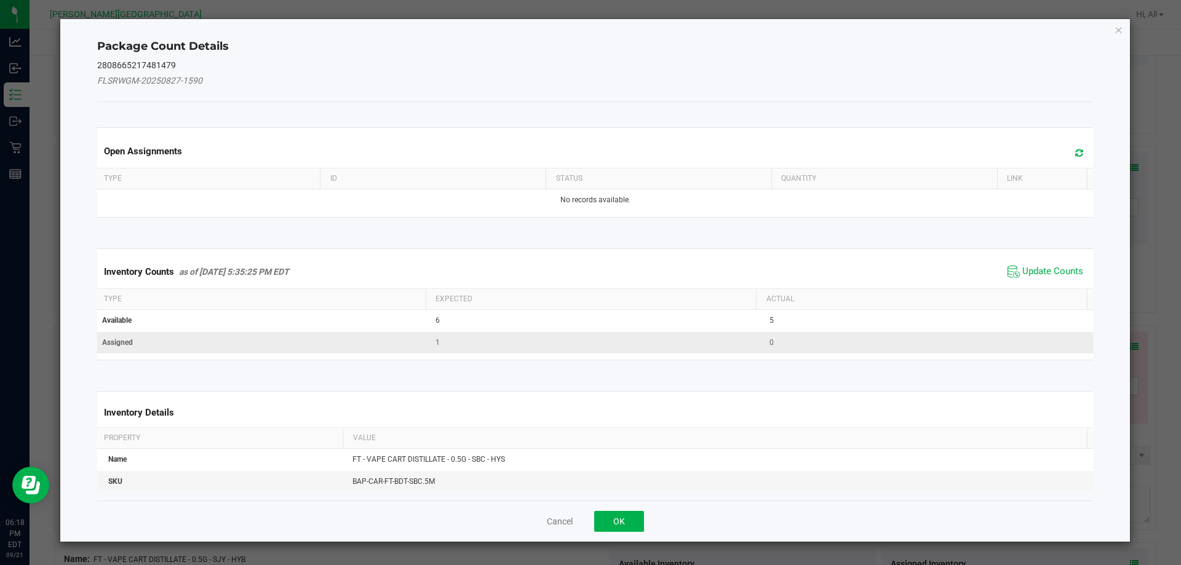
drag, startPoint x: 1052, startPoint y: 264, endPoint x: 999, endPoint y: 335, distance: 88.5
click at [1050, 267] on span "Update Counts" at bounding box center [1046, 272] width 82 height 18
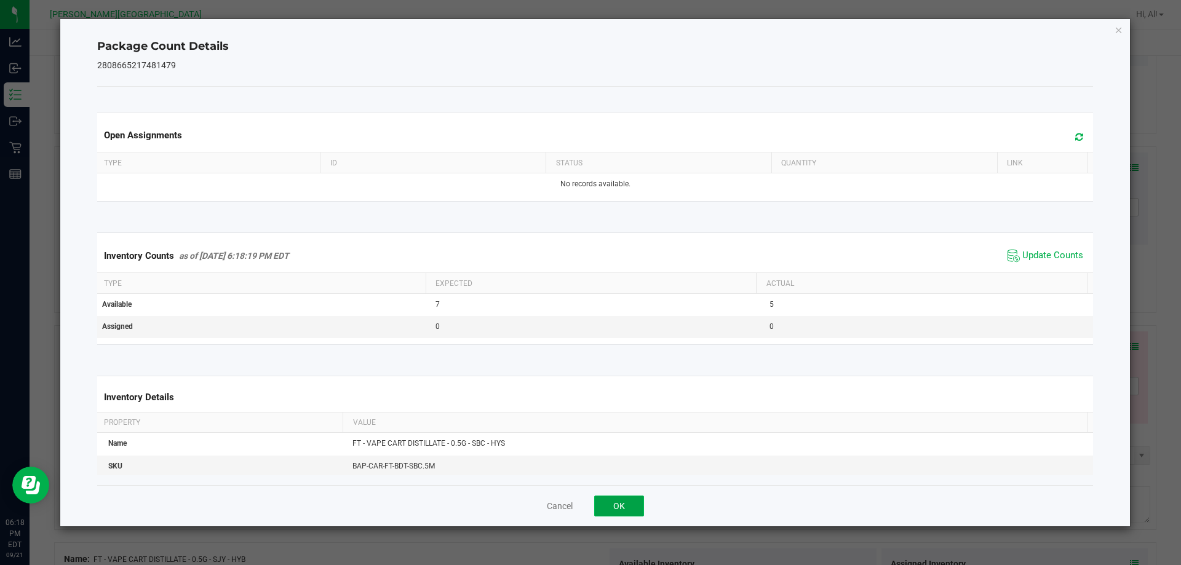
click at [620, 511] on button "OK" at bounding box center [619, 506] width 50 height 21
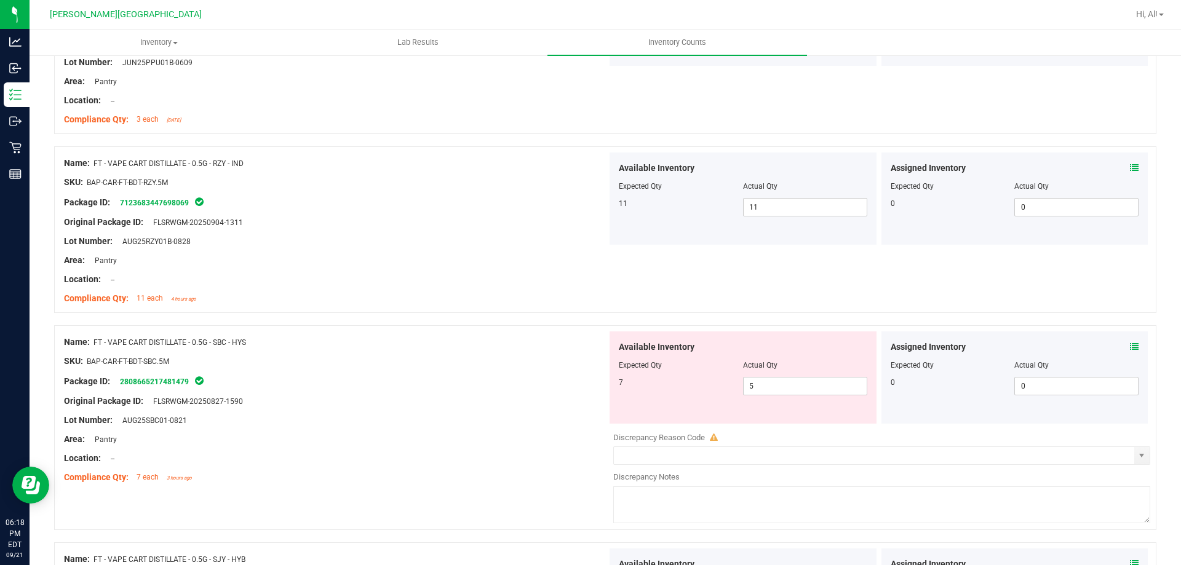
click at [1130, 345] on icon at bounding box center [1134, 347] width 9 height 9
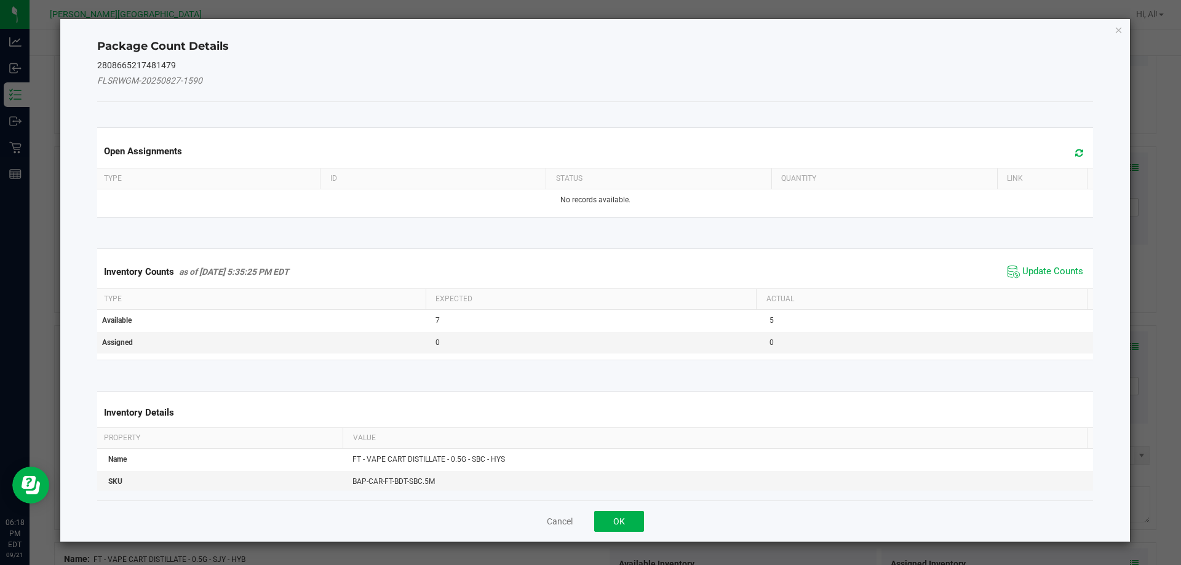
click at [1057, 260] on div "Inventory Counts as of Sep 21, 2025 5:35:25 PM EDT Update Counts" at bounding box center [596, 271] width 1002 height 33
click at [1053, 278] on span "Update Counts" at bounding box center [1046, 272] width 82 height 18
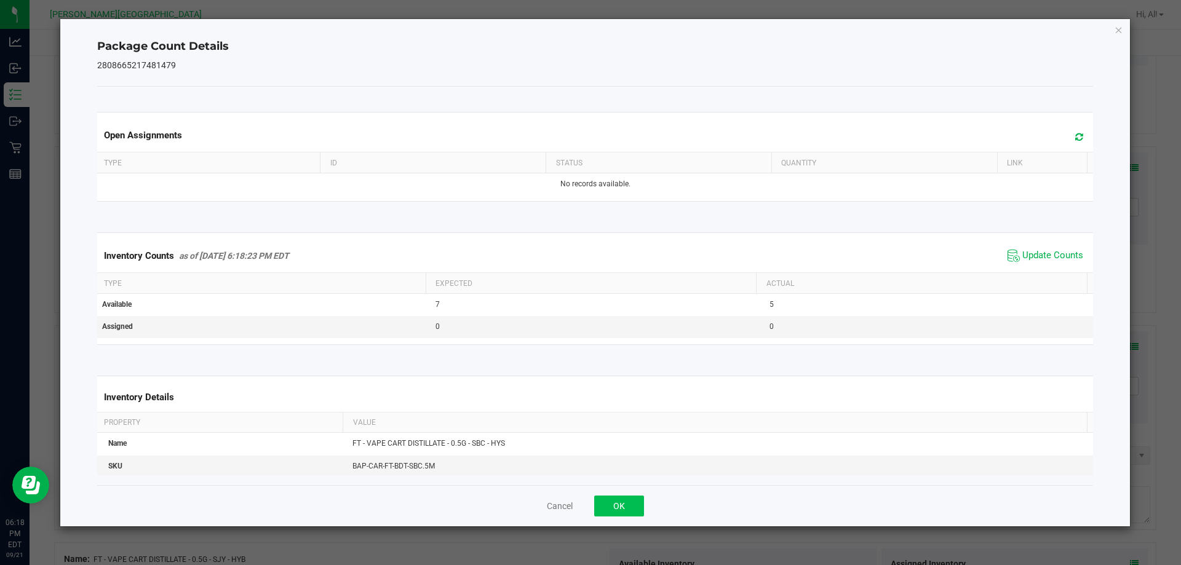
drag, startPoint x: 626, startPoint y: 521, endPoint x: 626, endPoint y: 511, distance: 9.8
click at [626, 520] on div "Cancel OK" at bounding box center [595, 505] width 997 height 41
click at [625, 505] on button "OK" at bounding box center [619, 506] width 50 height 21
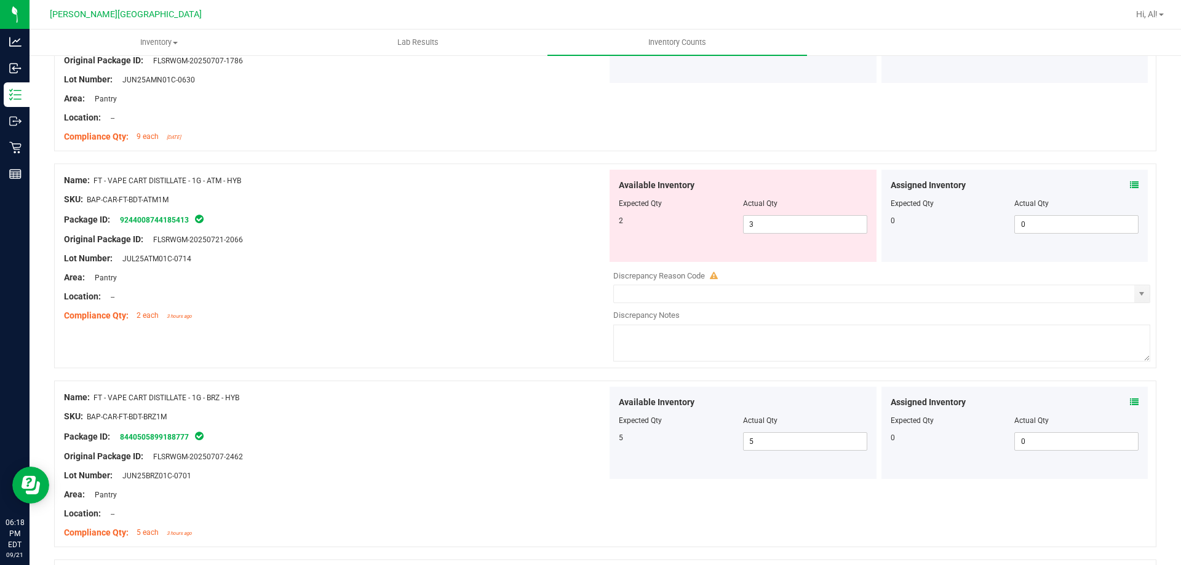
scroll to position [3110, 0]
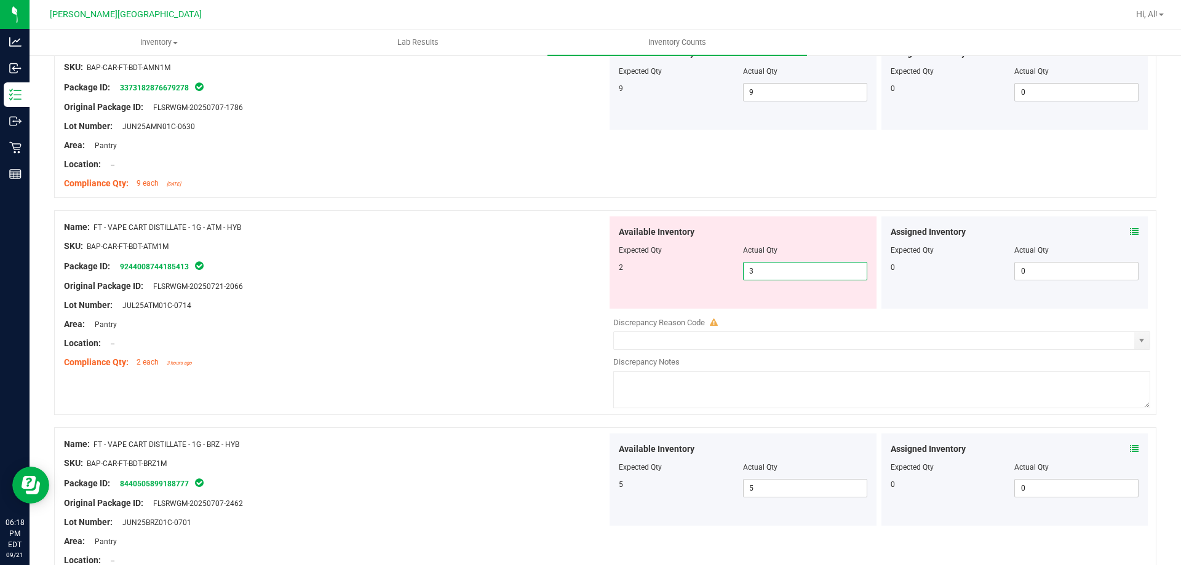
click at [779, 277] on span "3 3" at bounding box center [805, 271] width 124 height 18
click at [1131, 230] on div "Assigned Inventory Expected Qty Actual Qty 0 0 0" at bounding box center [1015, 263] width 267 height 92
click at [1130, 233] on icon at bounding box center [1134, 232] width 9 height 9
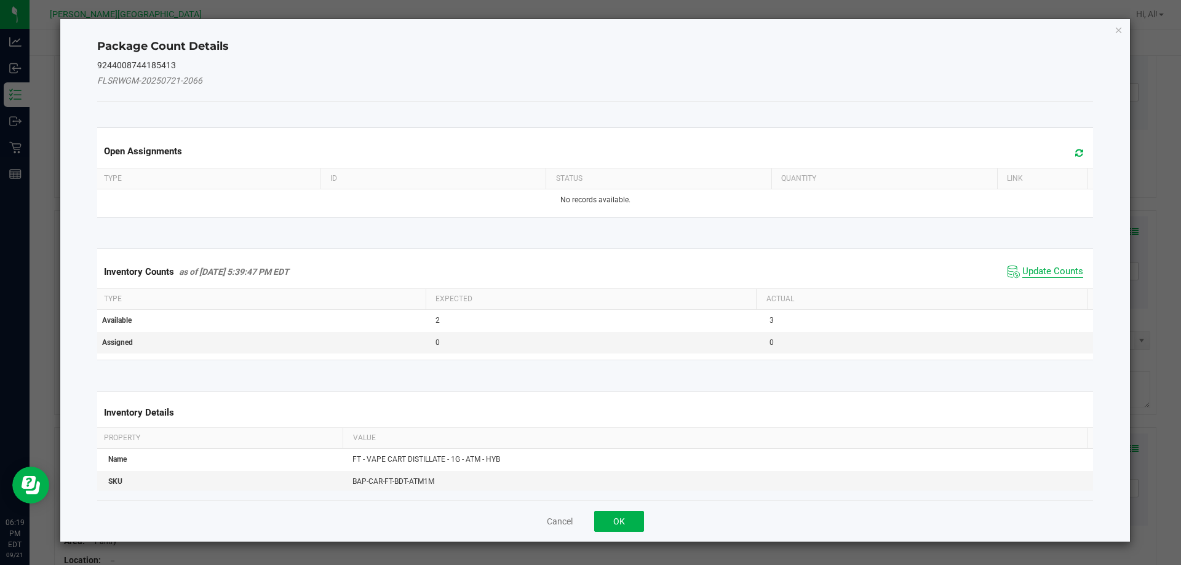
click at [1067, 270] on span "Update Counts" at bounding box center [1053, 272] width 61 height 12
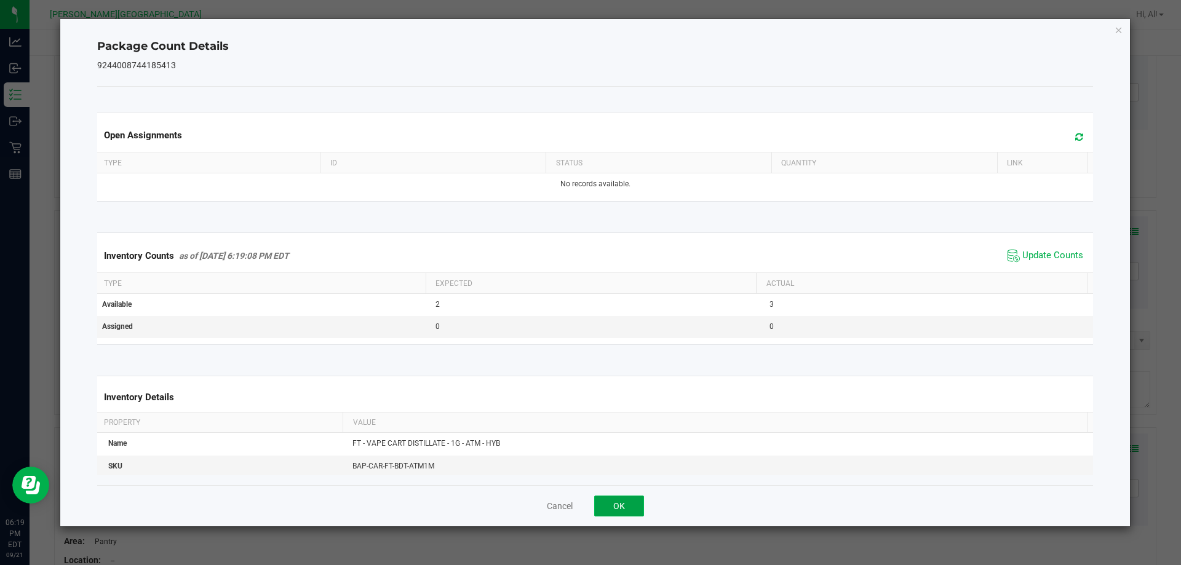
click at [624, 509] on button "OK" at bounding box center [619, 506] width 50 height 21
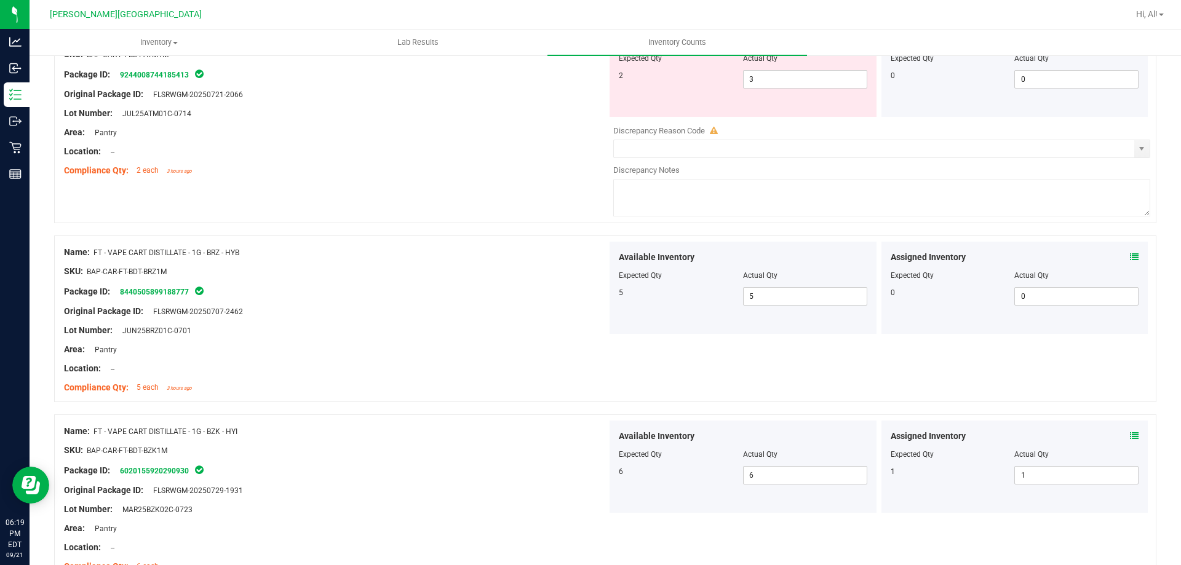
scroll to position [3372, 0]
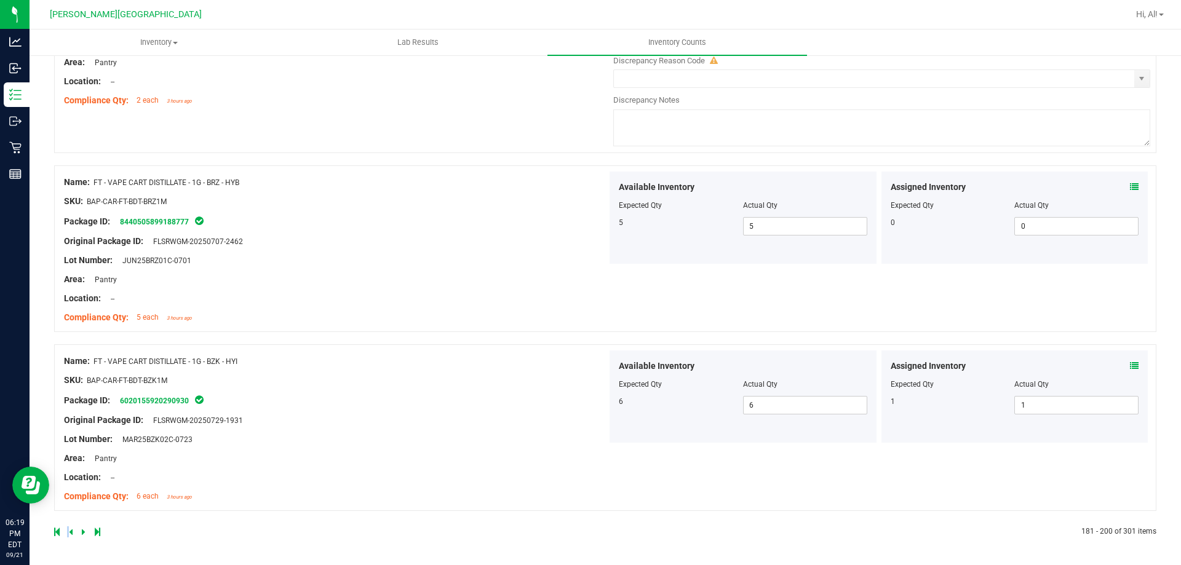
click at [68, 532] on div at bounding box center [329, 532] width 551 height 11
click at [70, 530] on icon at bounding box center [71, 532] width 4 height 7
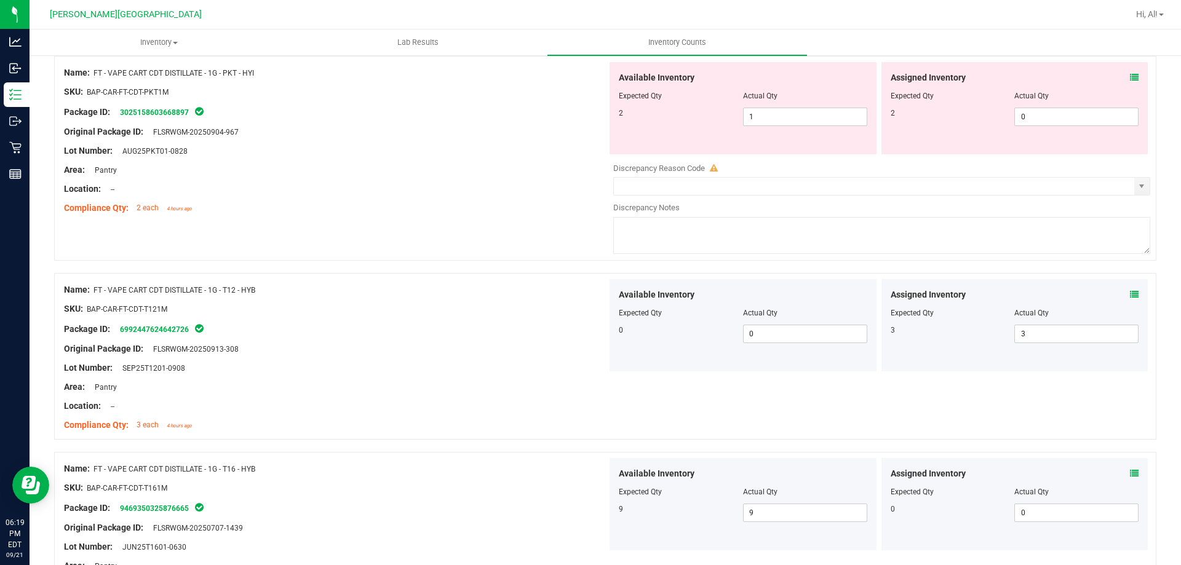
scroll to position [0, 0]
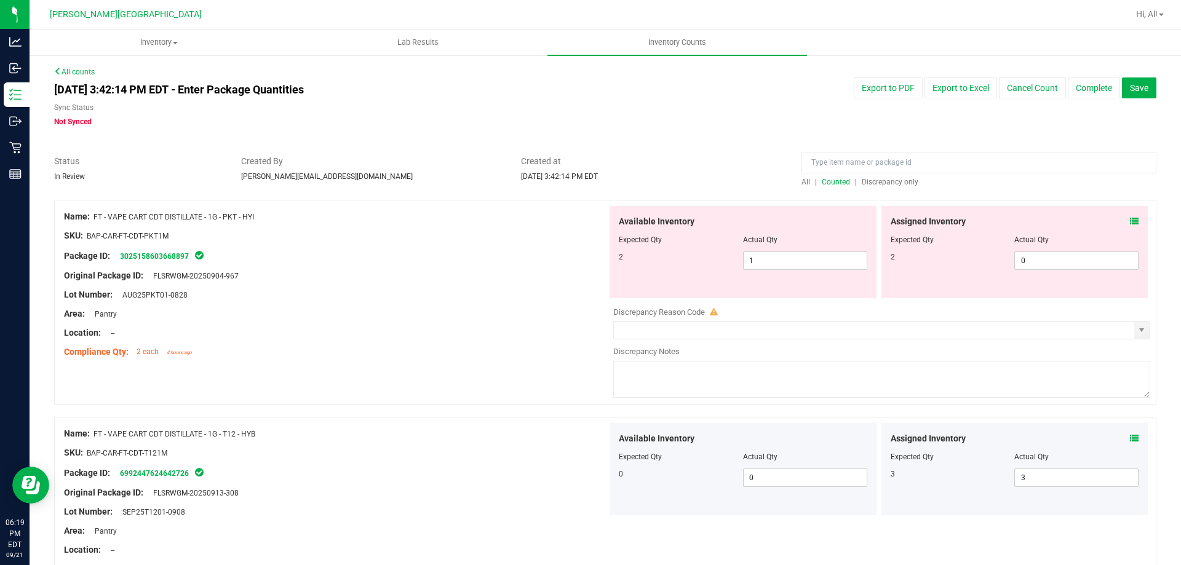
click at [1130, 217] on icon at bounding box center [1134, 221] width 9 height 9
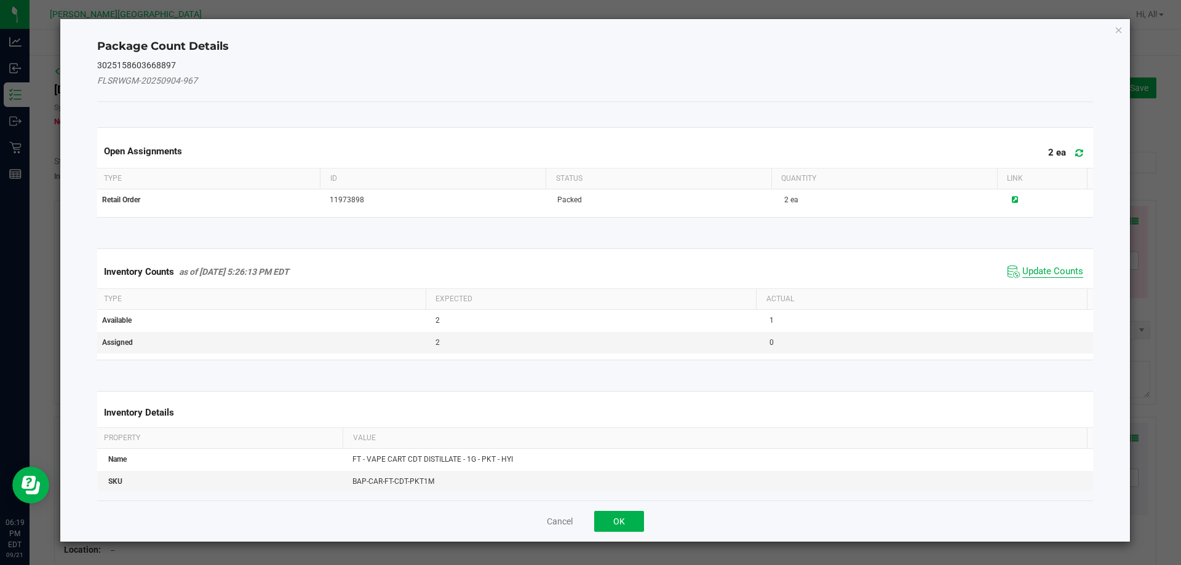
click at [1051, 266] on span "Update Counts" at bounding box center [1053, 272] width 61 height 12
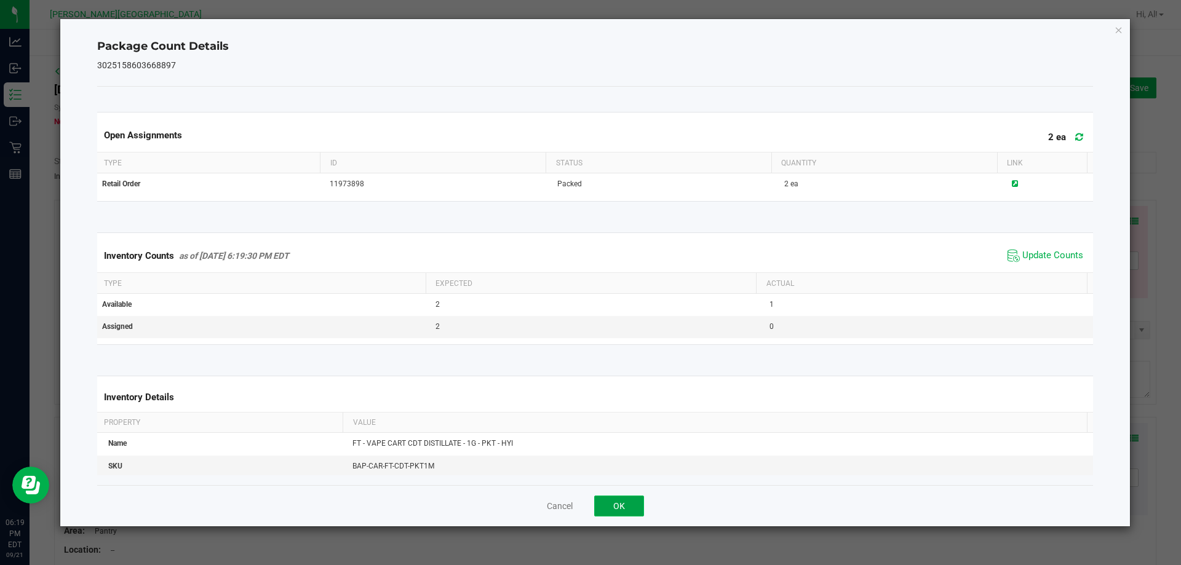
click at [630, 498] on button "OK" at bounding box center [619, 506] width 50 height 21
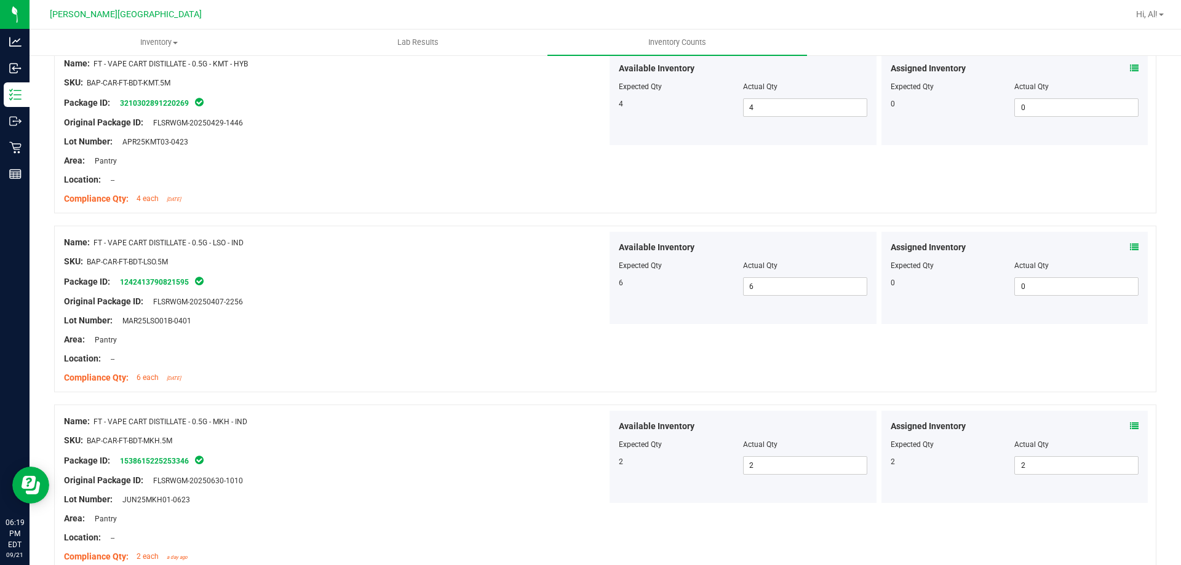
scroll to position [3334, 0]
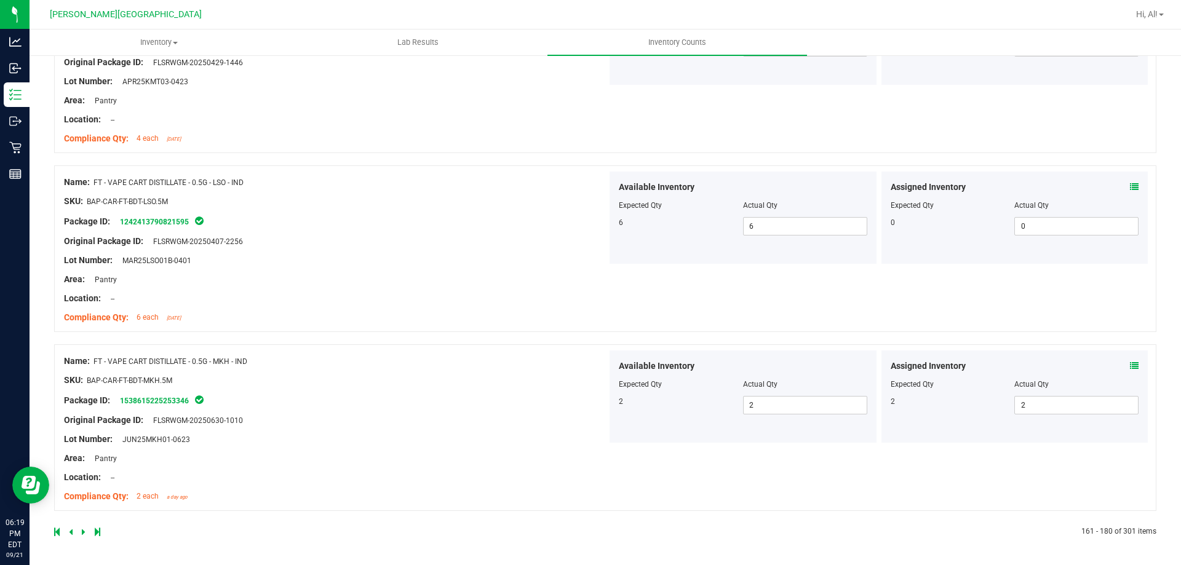
click at [71, 535] on icon at bounding box center [71, 532] width 4 height 7
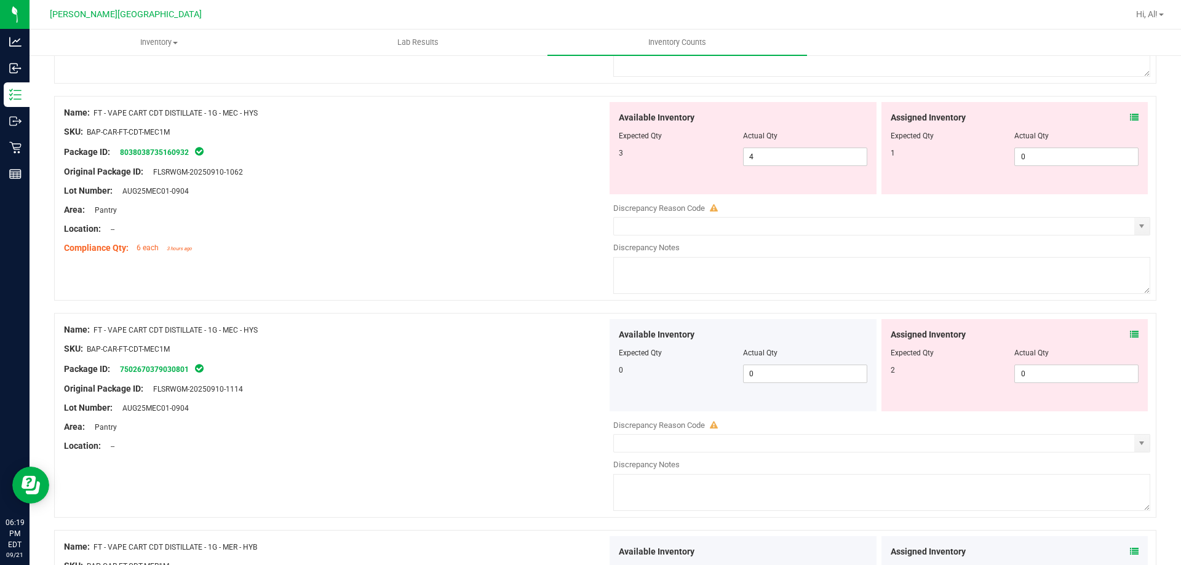
scroll to position [3277, 0]
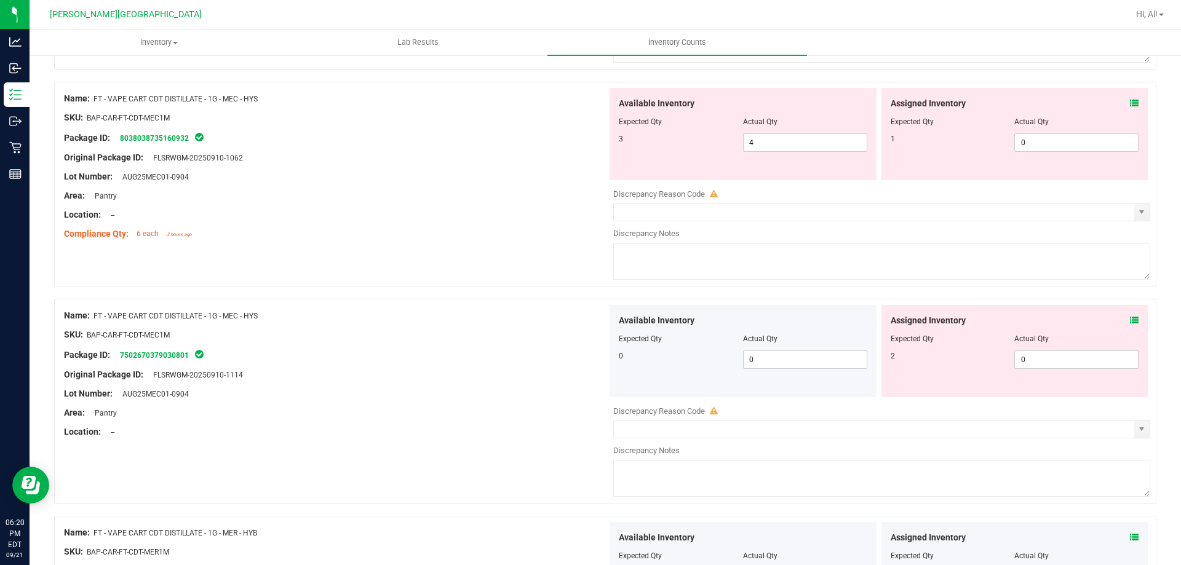
click at [562, 210] on div "Location: --" at bounding box center [335, 215] width 543 height 13
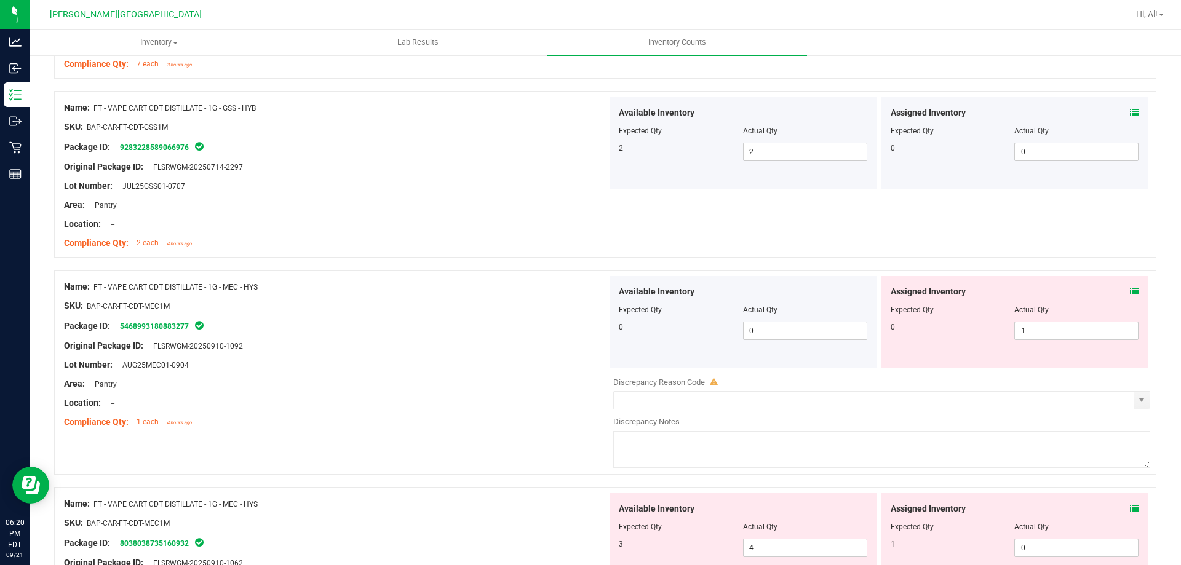
scroll to position [3448, 0]
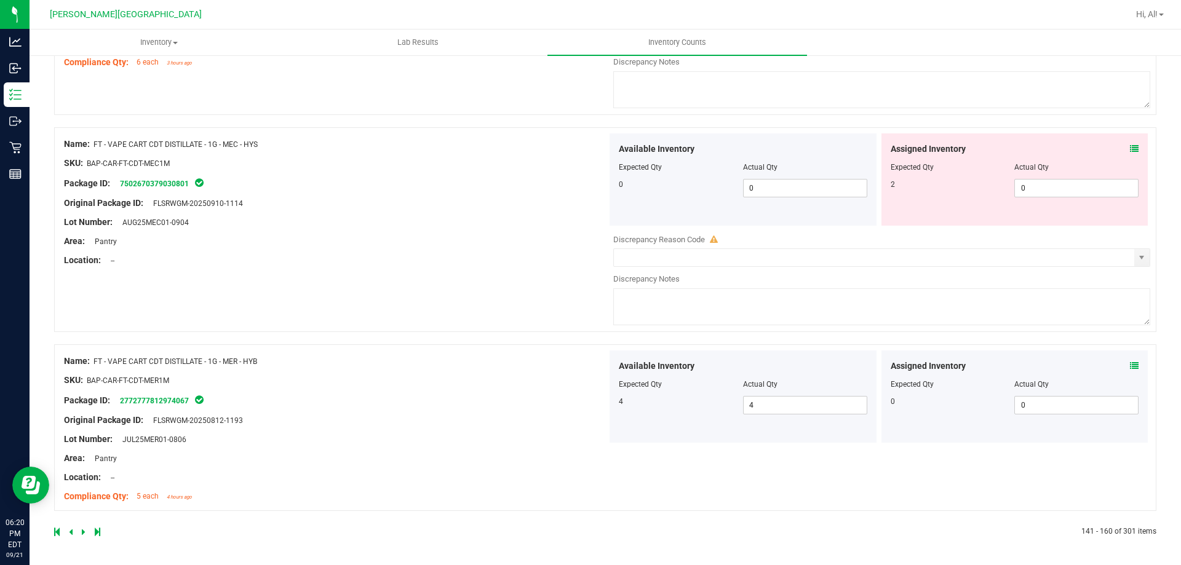
click at [71, 535] on icon at bounding box center [71, 532] width 4 height 7
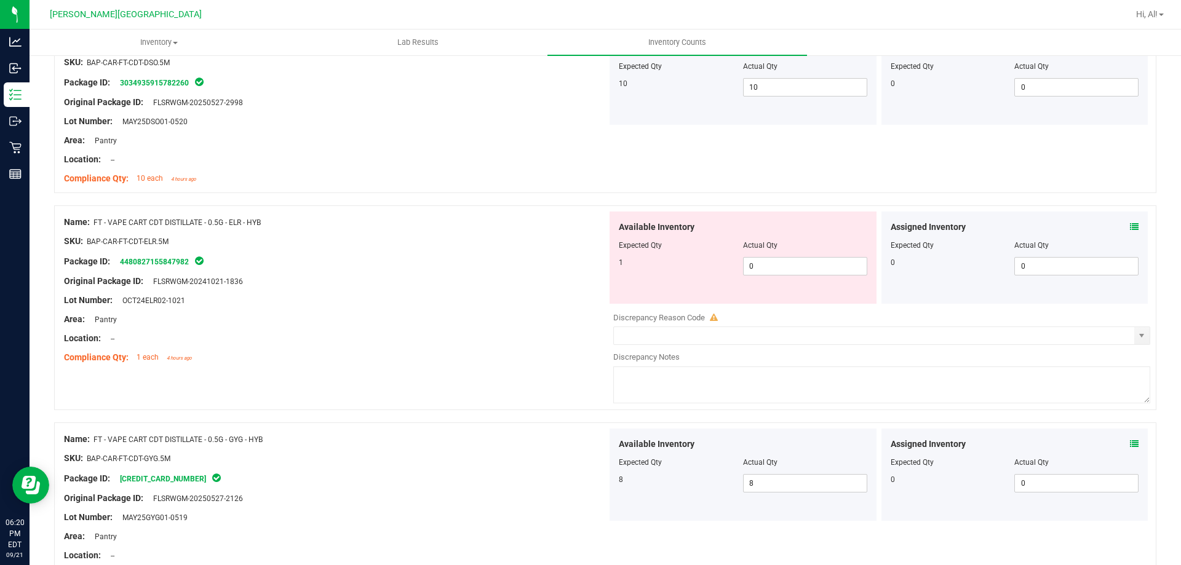
scroll to position [2676, 0]
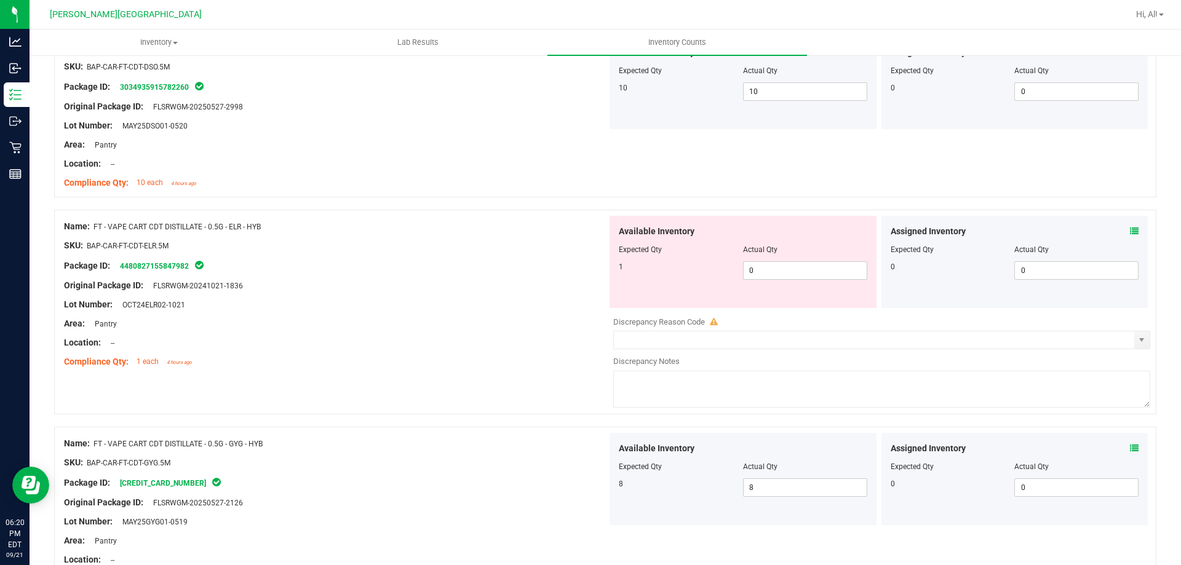
click at [1118, 226] on div "Assigned Inventory" at bounding box center [1015, 231] width 249 height 13
click at [1122, 226] on div "Assigned Inventory" at bounding box center [1015, 231] width 249 height 13
click at [1130, 228] on icon at bounding box center [1134, 231] width 9 height 9
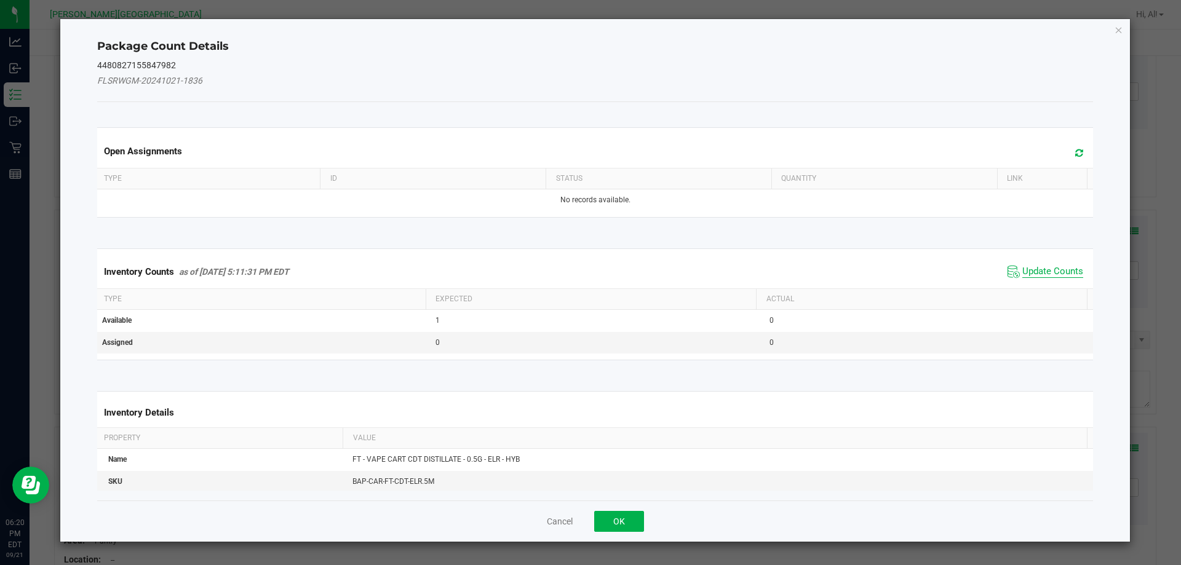
click at [1036, 266] on span "Update Counts" at bounding box center [1053, 272] width 61 height 12
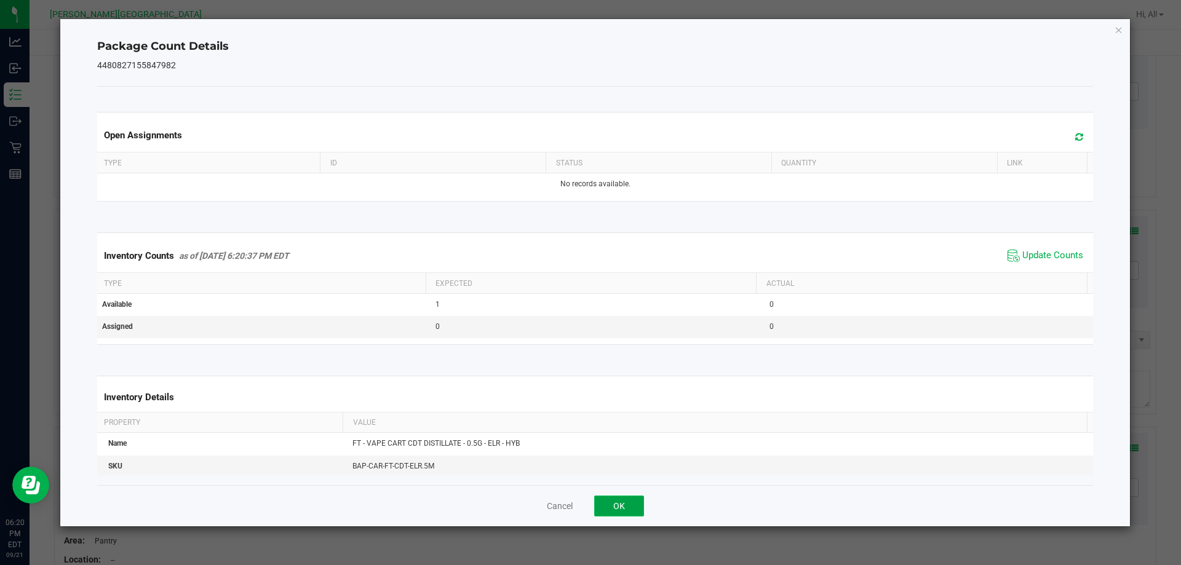
click at [623, 509] on button "OK" at bounding box center [619, 506] width 50 height 21
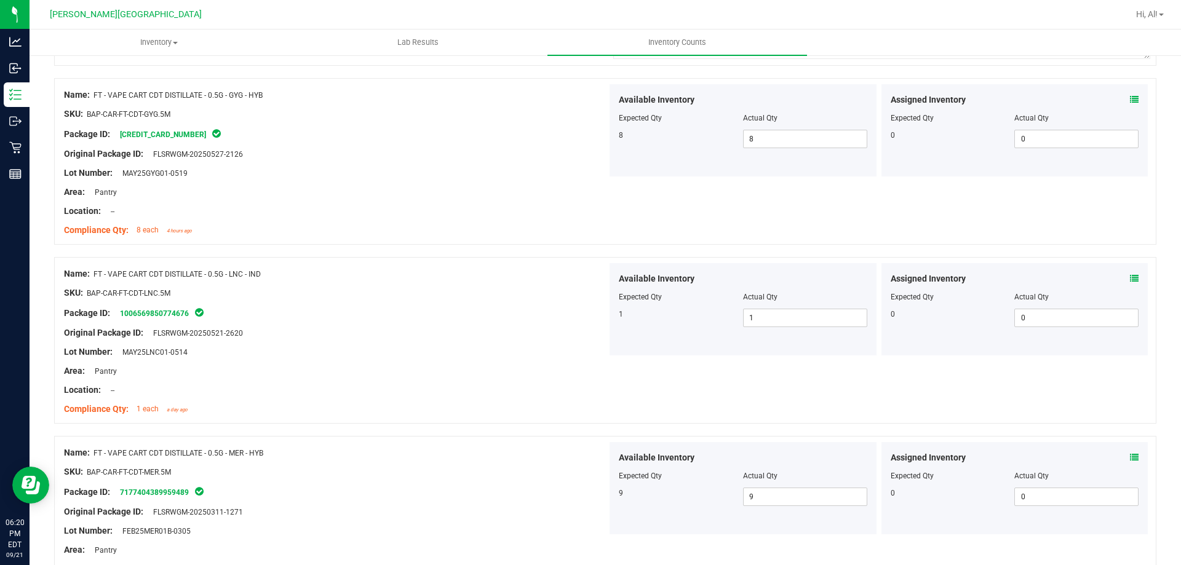
scroll to position [3296, 0]
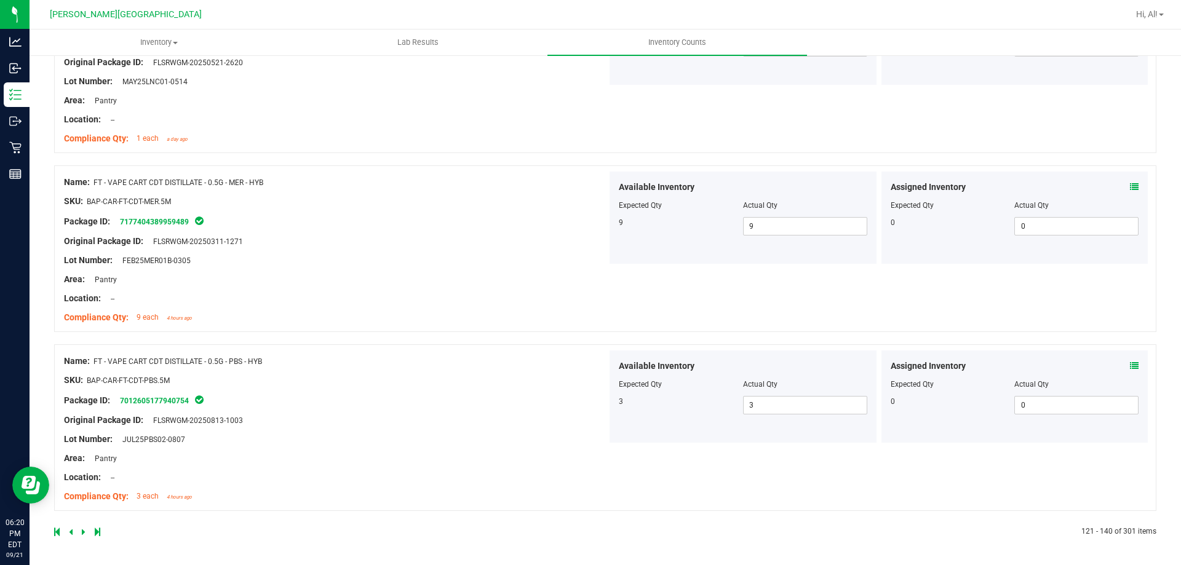
click at [71, 533] on icon at bounding box center [71, 532] width 4 height 7
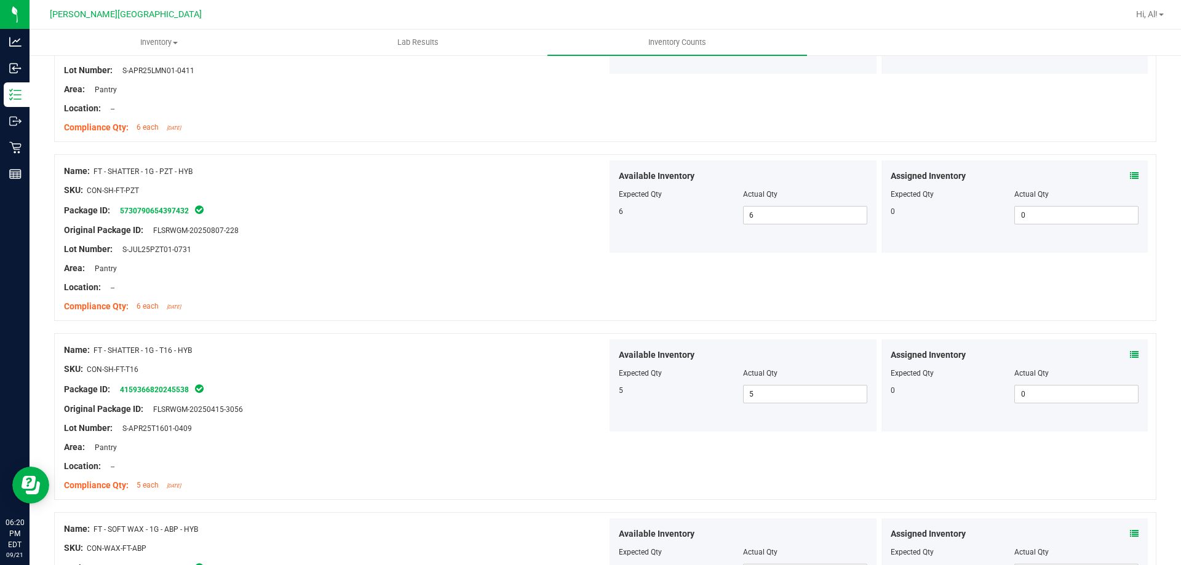
scroll to position [3258, 0]
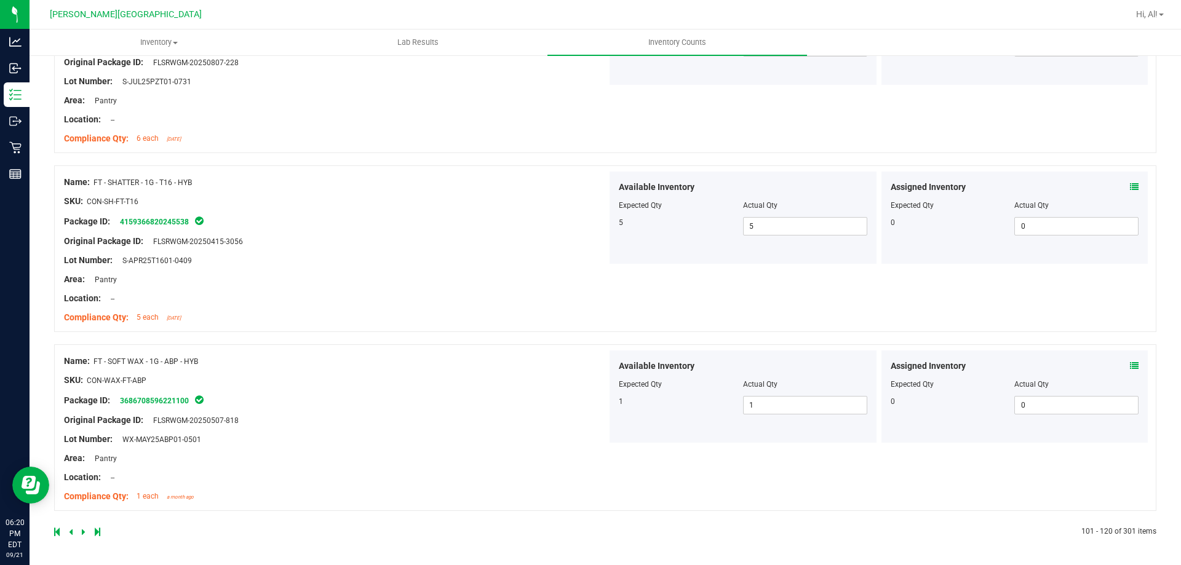
click at [73, 532] on link at bounding box center [72, 532] width 6 height 9
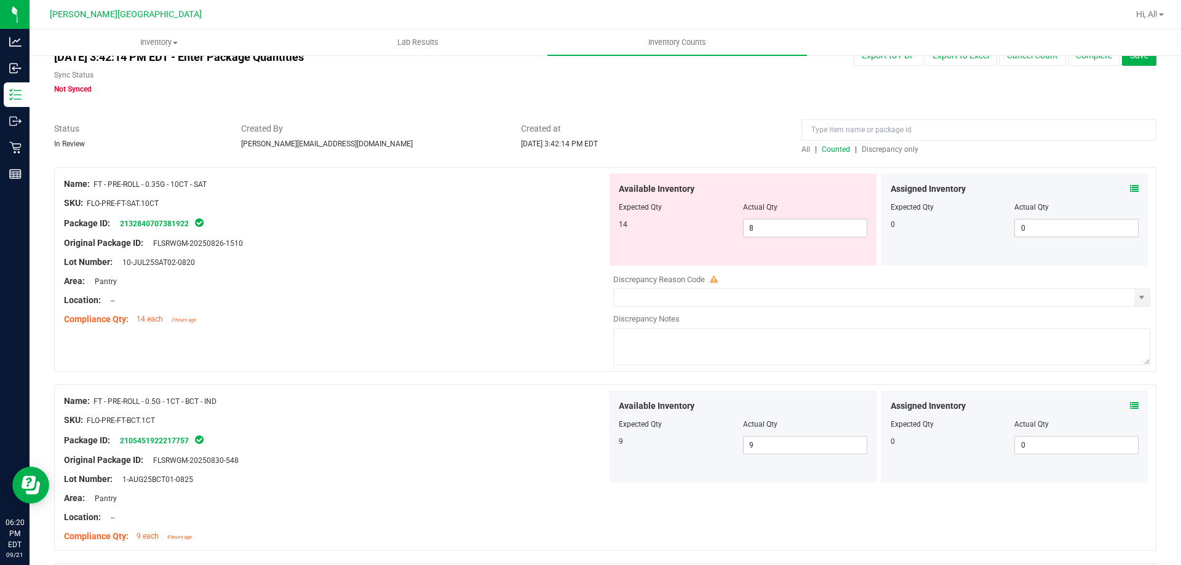
scroll to position [37, 0]
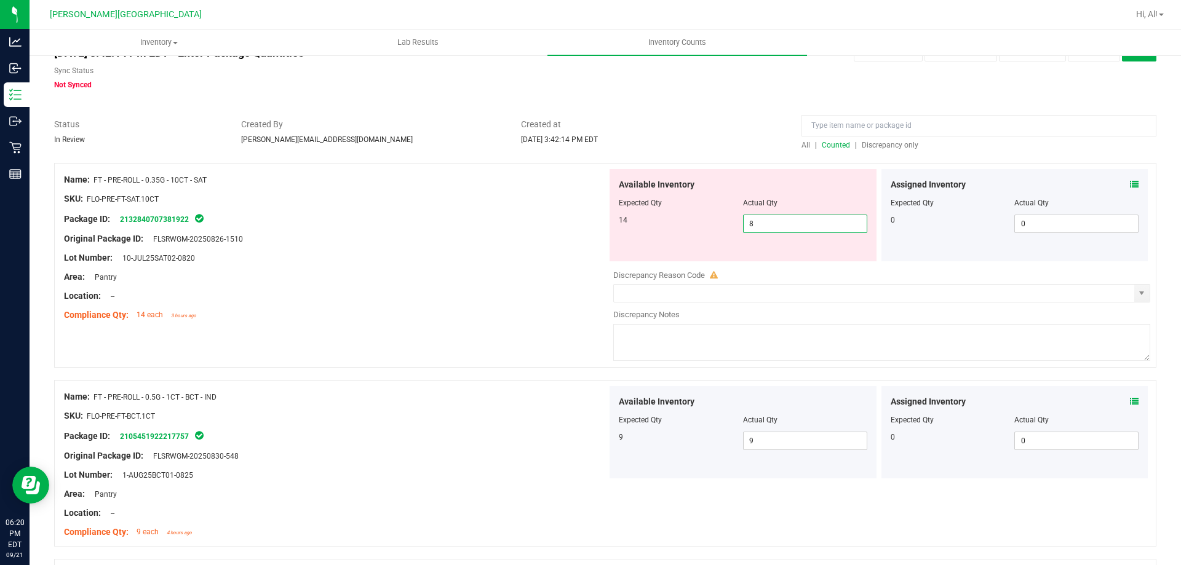
click at [794, 230] on span "8 8" at bounding box center [805, 224] width 124 height 18
click at [794, 230] on input "8" at bounding box center [805, 223] width 123 height 17
click at [801, 221] on input "8" at bounding box center [805, 223] width 123 height 17
type input "14"
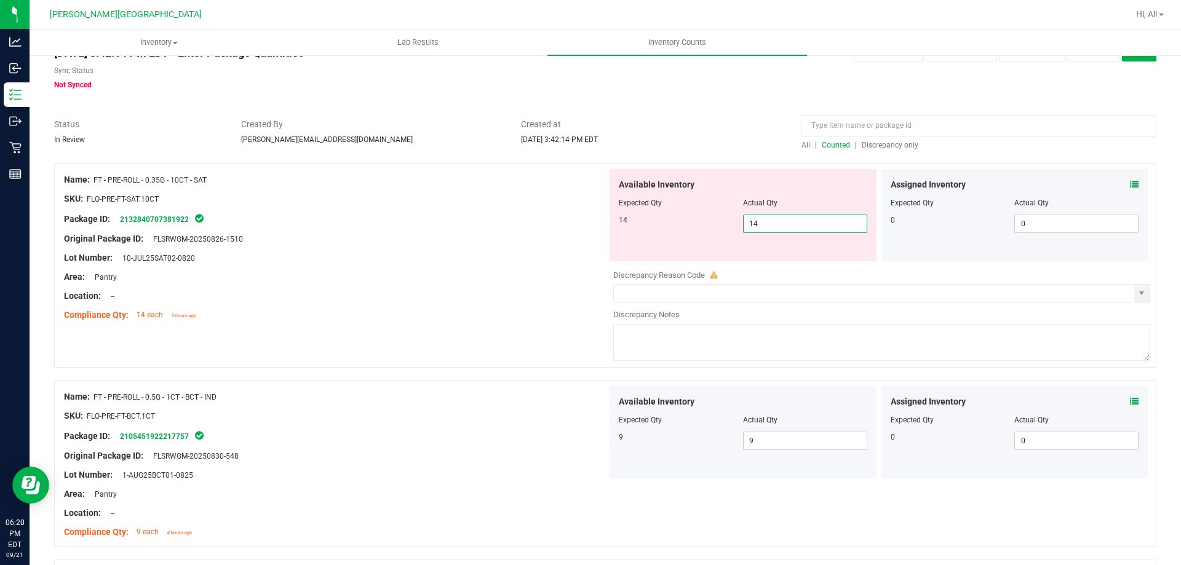
click at [532, 200] on div "SKU: FLO-PRE-FT-SAT.10CT" at bounding box center [335, 199] width 543 height 13
type input "14"
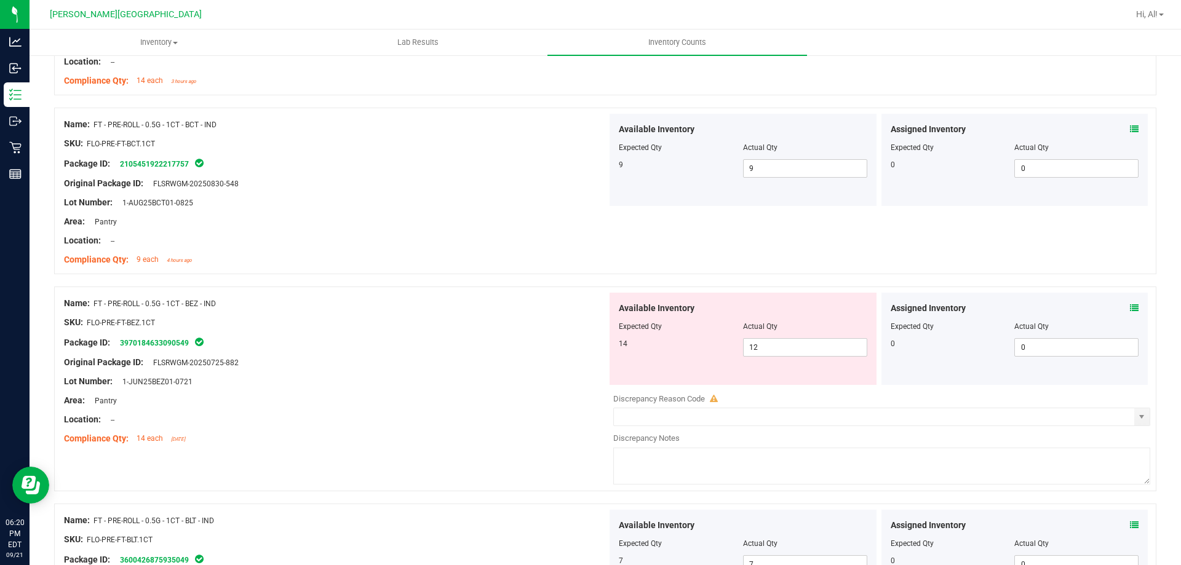
scroll to position [350, 0]
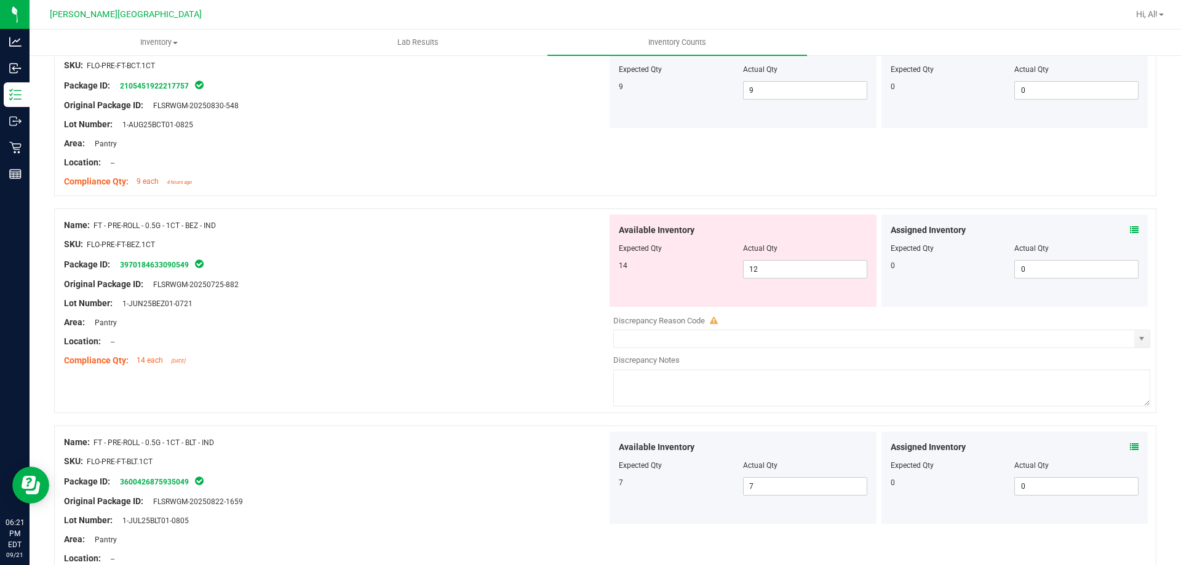
click at [1130, 233] on icon at bounding box center [1134, 230] width 9 height 9
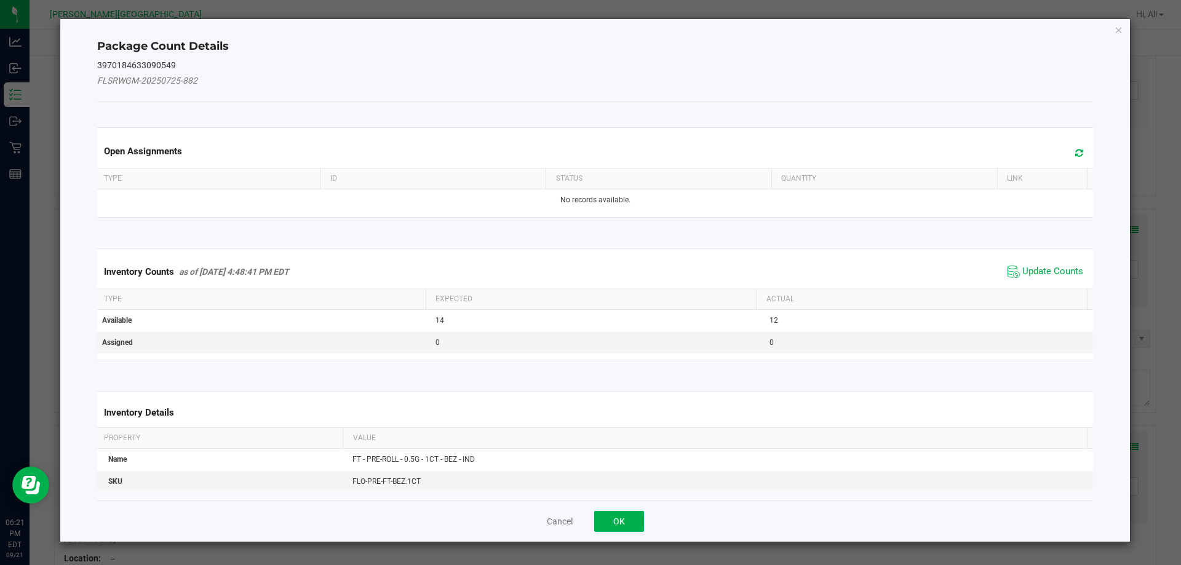
click at [1039, 265] on span "Update Counts" at bounding box center [1046, 272] width 82 height 18
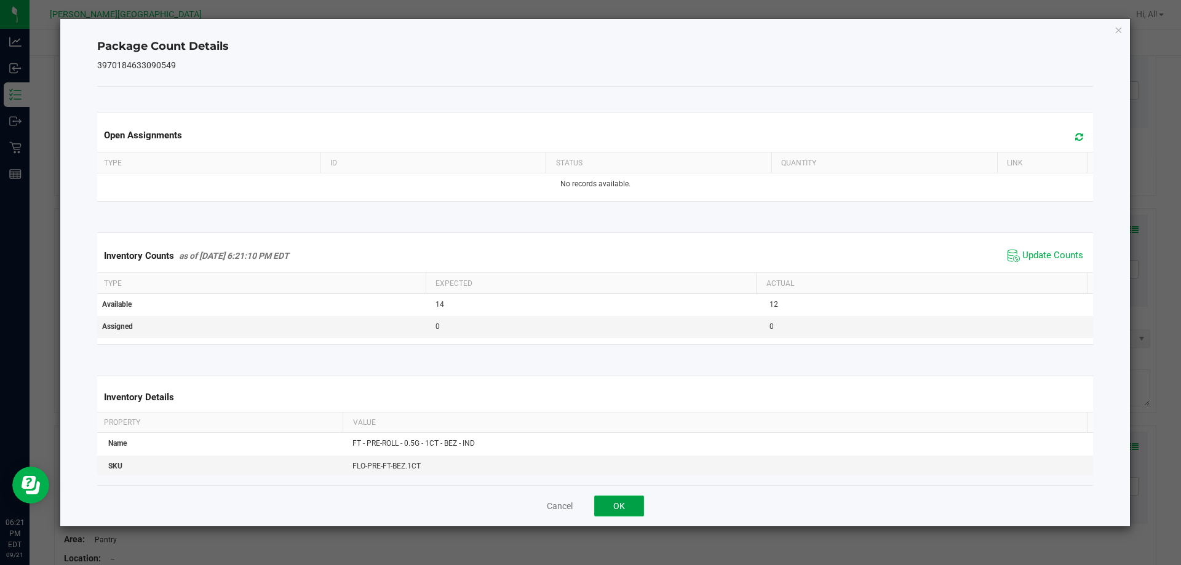
click at [618, 513] on button "OK" at bounding box center [619, 506] width 50 height 21
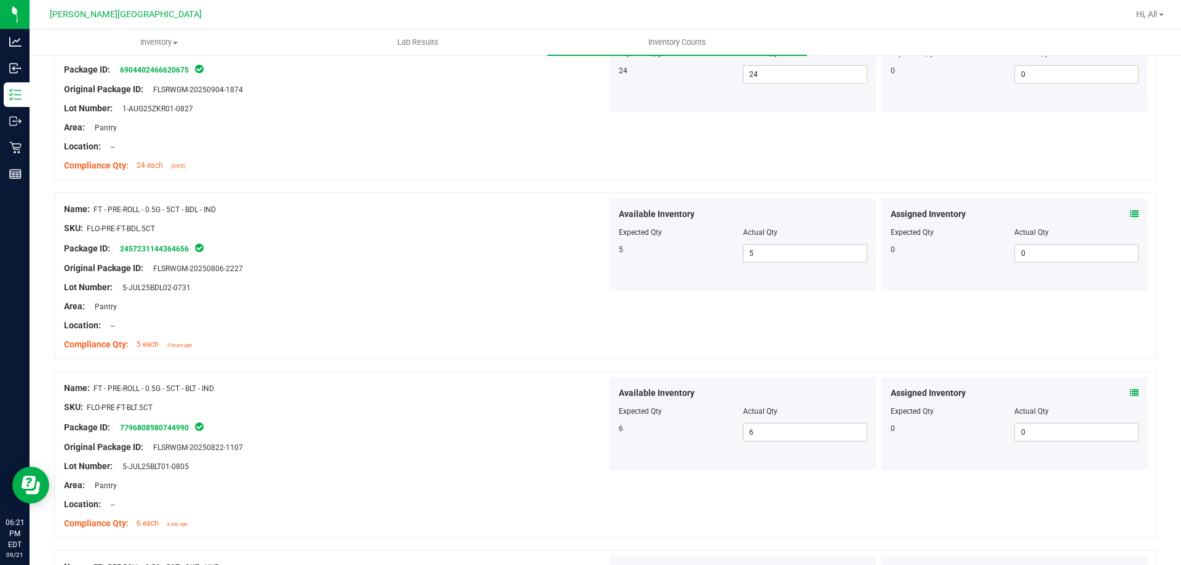
scroll to position [3296, 0]
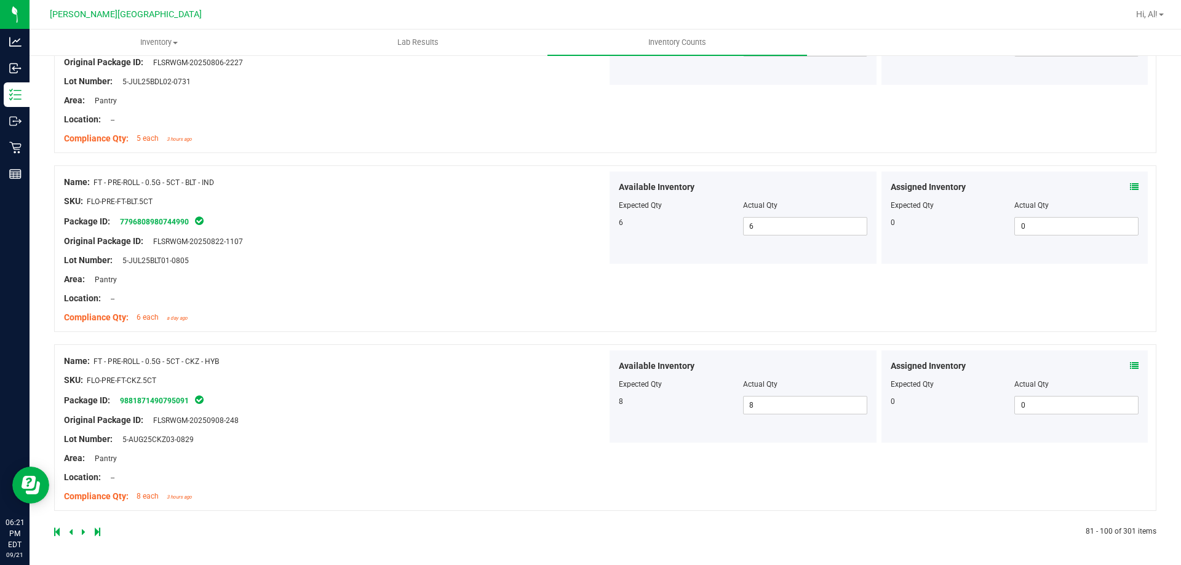
click at [72, 529] on icon at bounding box center [71, 532] width 4 height 7
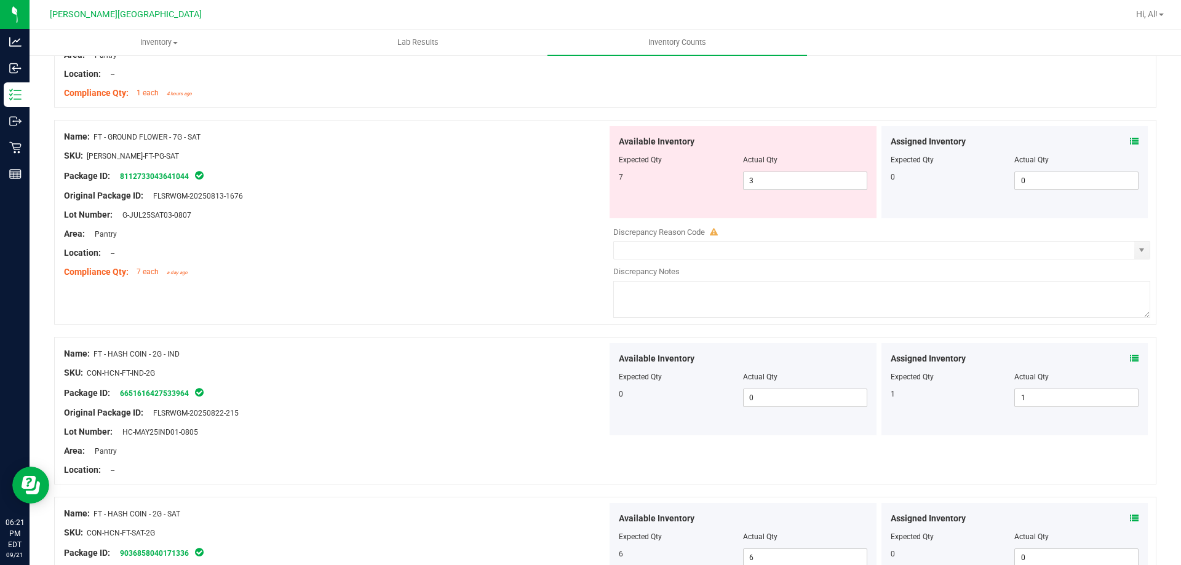
scroll to position [1146, 0]
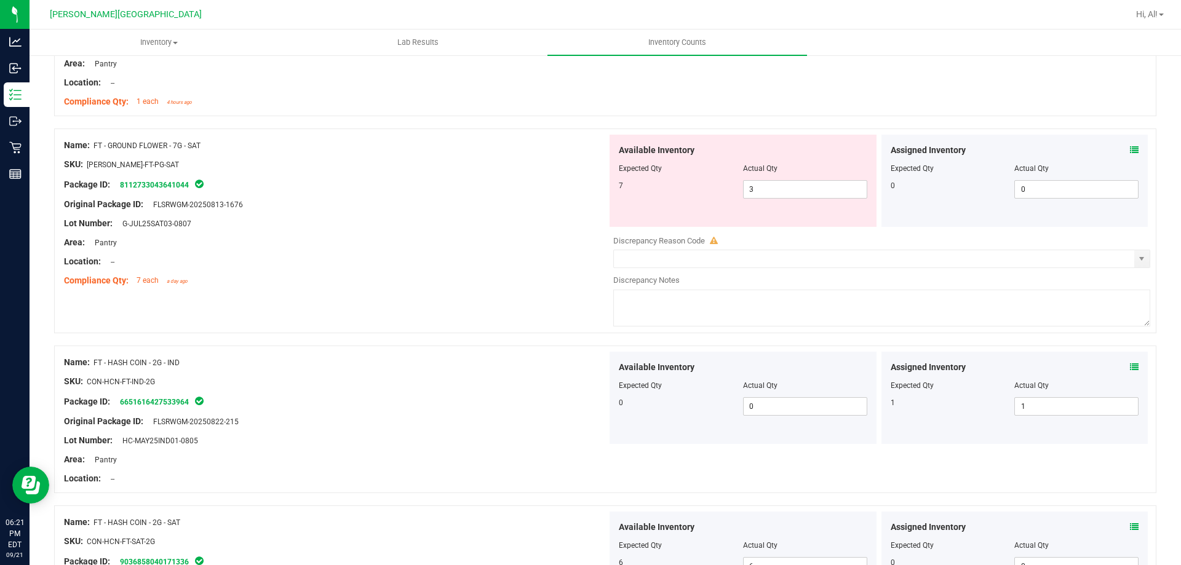
click at [1129, 140] on div "Assigned Inventory Expected Qty Actual Qty 0 0 0" at bounding box center [1015, 181] width 267 height 92
click at [1130, 149] on icon at bounding box center [1134, 150] width 9 height 9
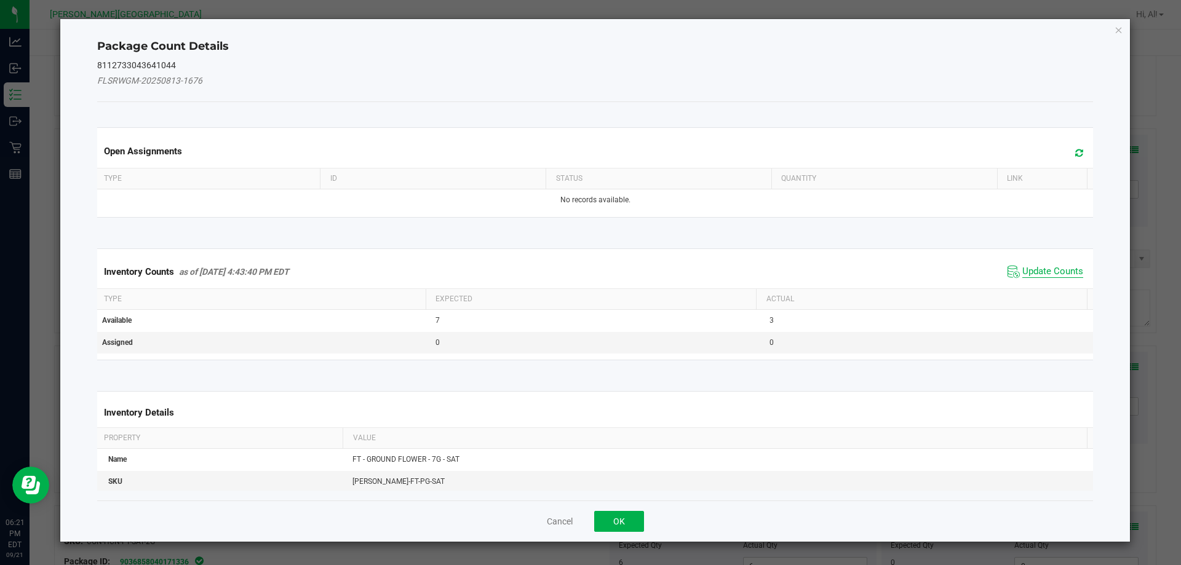
click at [1023, 269] on span "Update Counts" at bounding box center [1053, 272] width 61 height 12
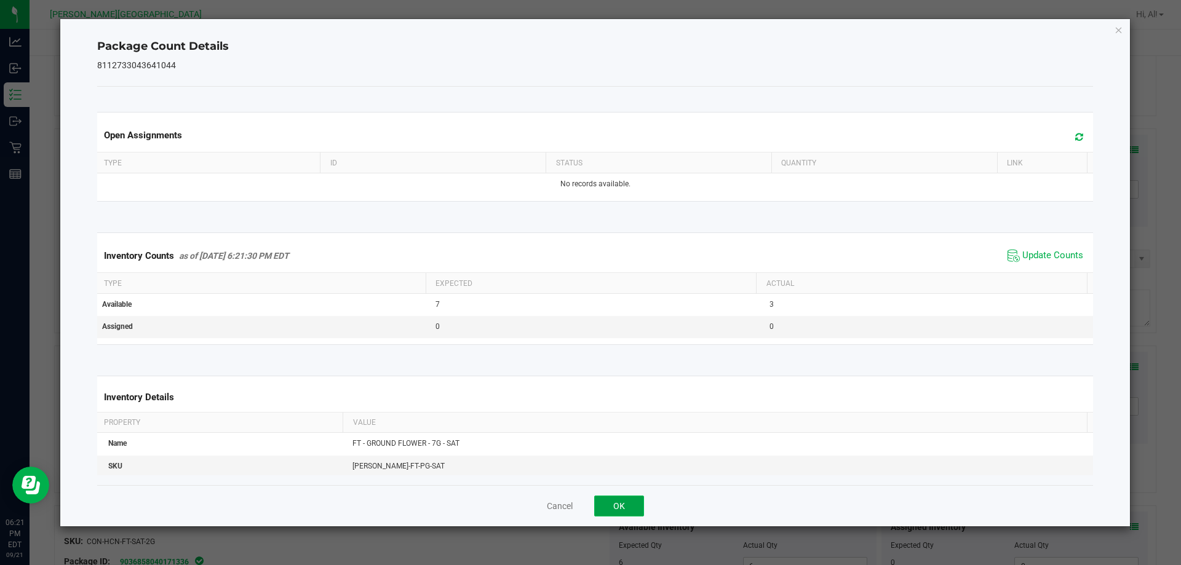
click at [641, 514] on button "OK" at bounding box center [619, 506] width 50 height 21
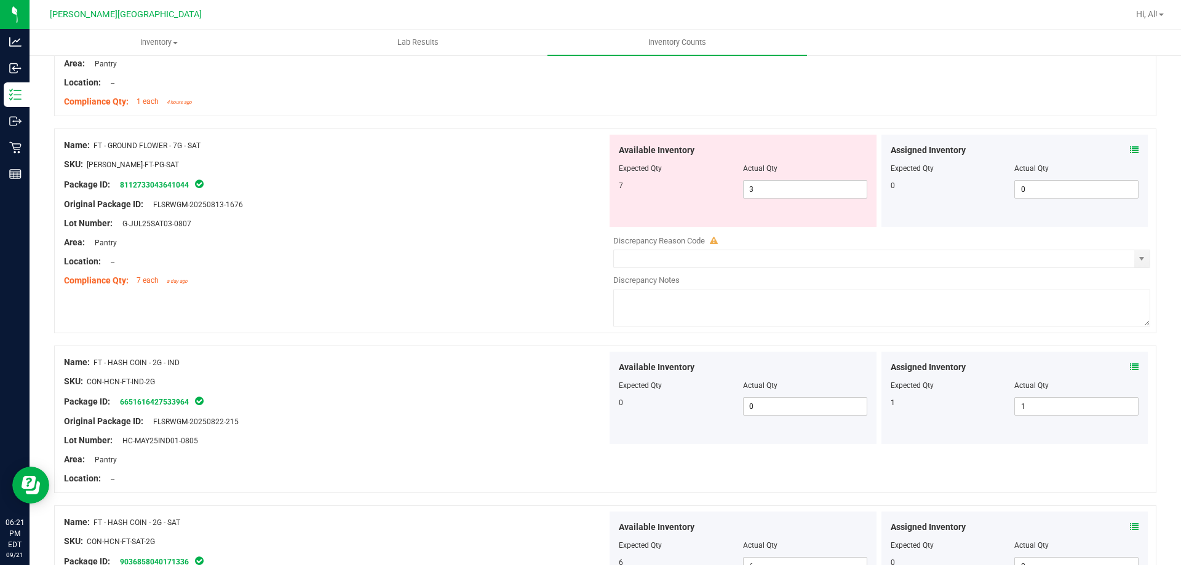
click at [762, 202] on div "Available Inventory Expected Qty Actual Qty 7 3 3" at bounding box center [743, 181] width 267 height 92
click at [762, 194] on span "3 3" at bounding box center [805, 189] width 124 height 18
click at [762, 194] on input "3" at bounding box center [805, 189] width 123 height 17
type input "7"
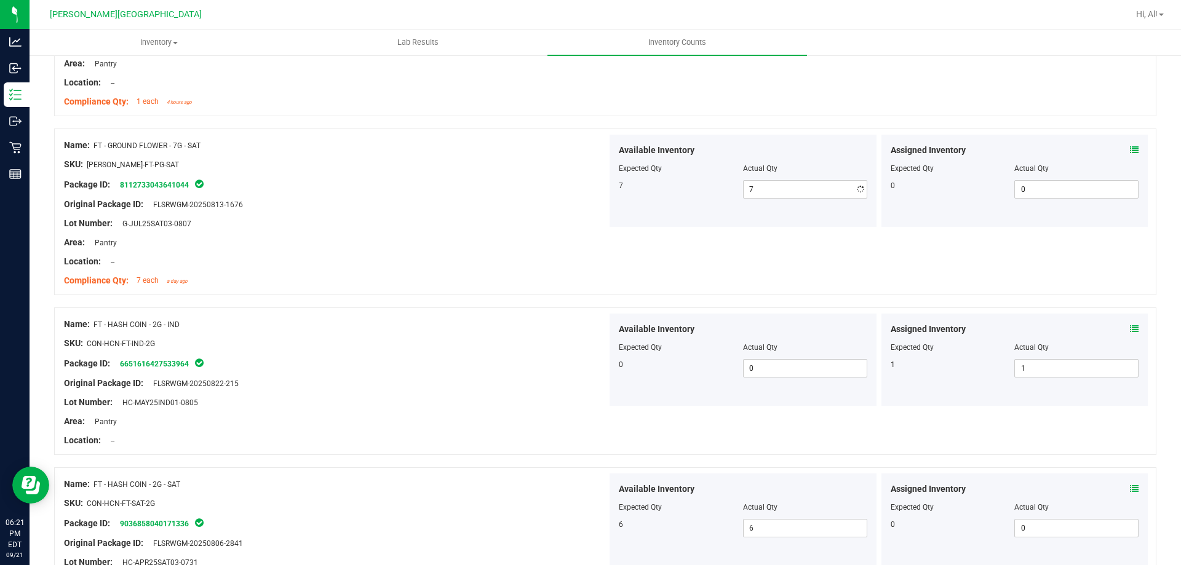
click at [451, 286] on div "Compliance Qty: 7 each a day ago" at bounding box center [335, 280] width 543 height 13
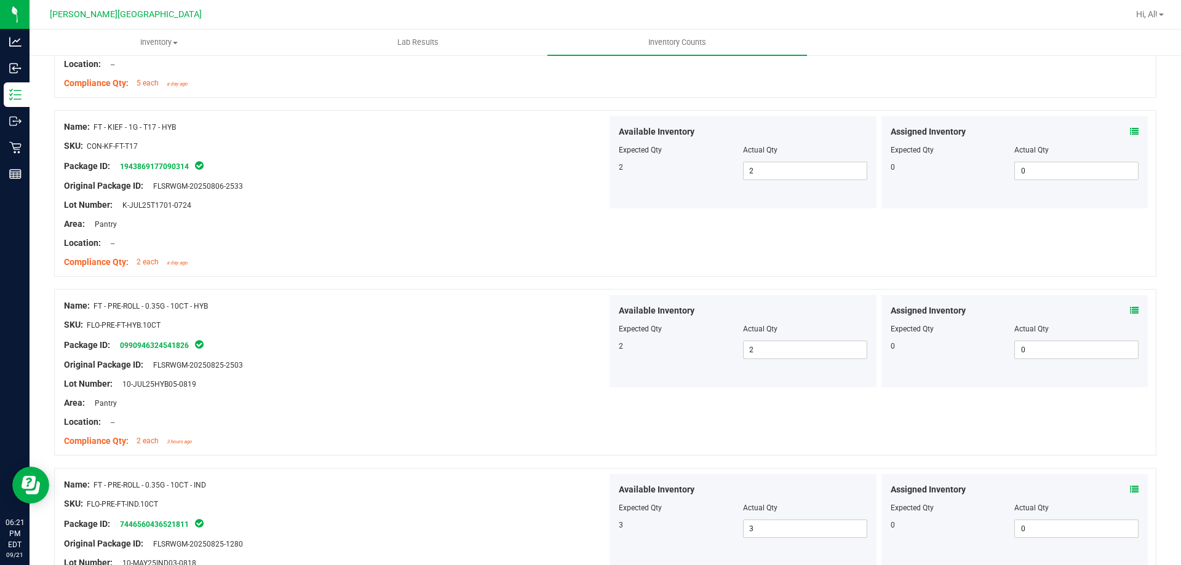
scroll to position [3239, 0]
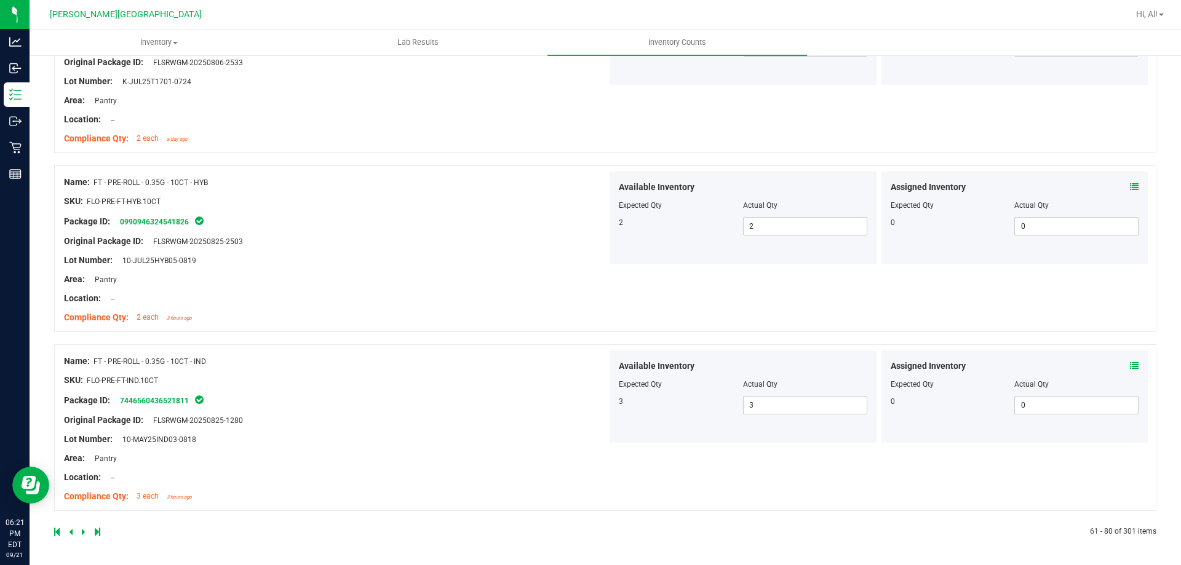
click at [73, 532] on link at bounding box center [72, 532] width 6 height 9
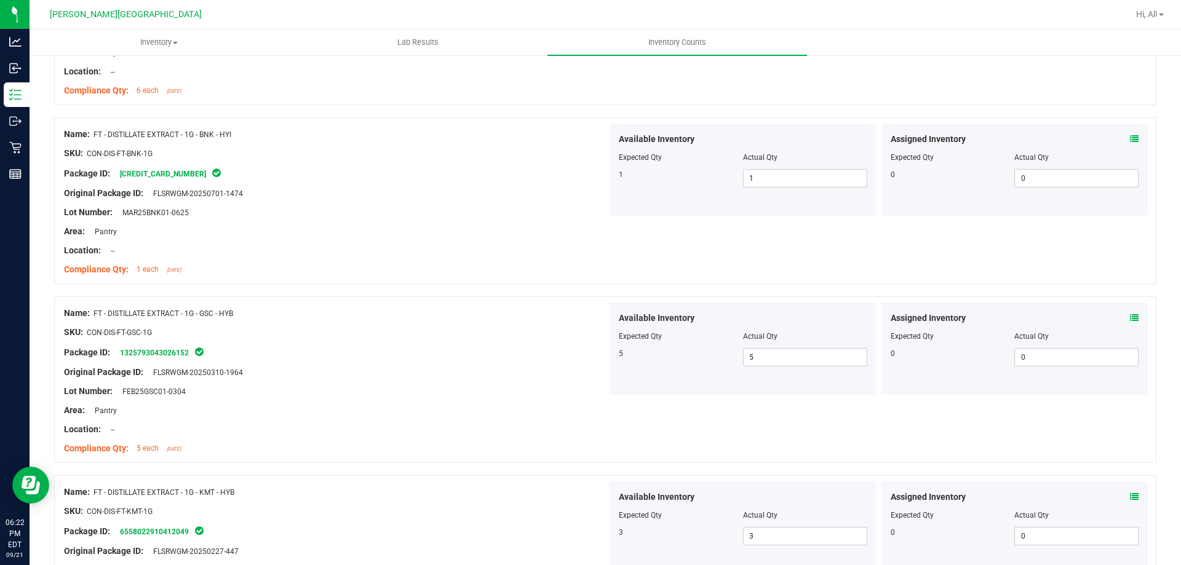
scroll to position [3258, 0]
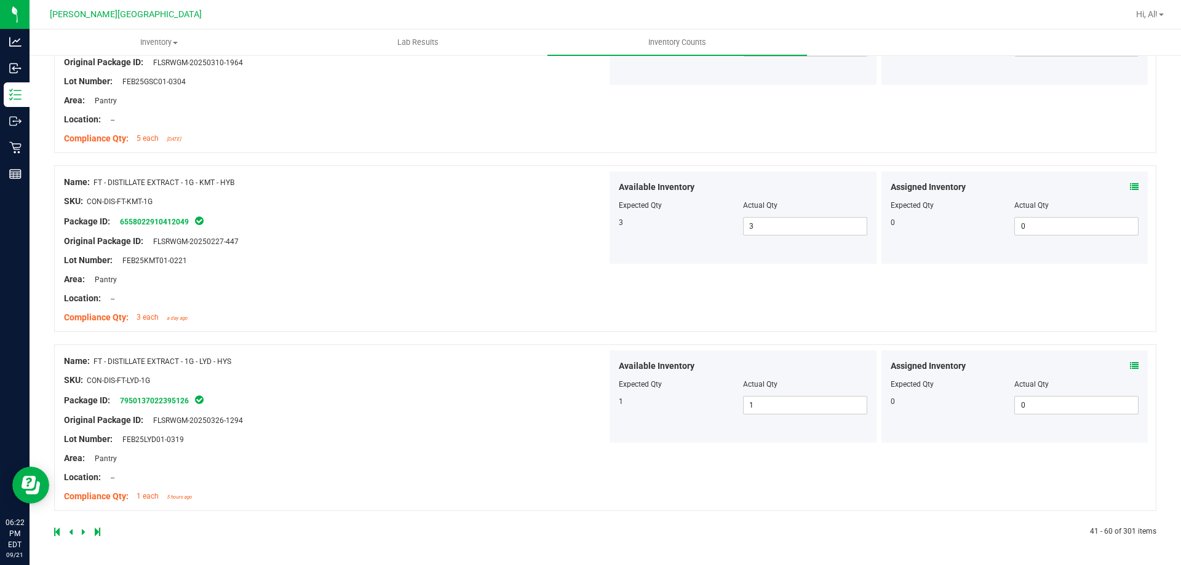
click at [73, 530] on link at bounding box center [72, 532] width 6 height 9
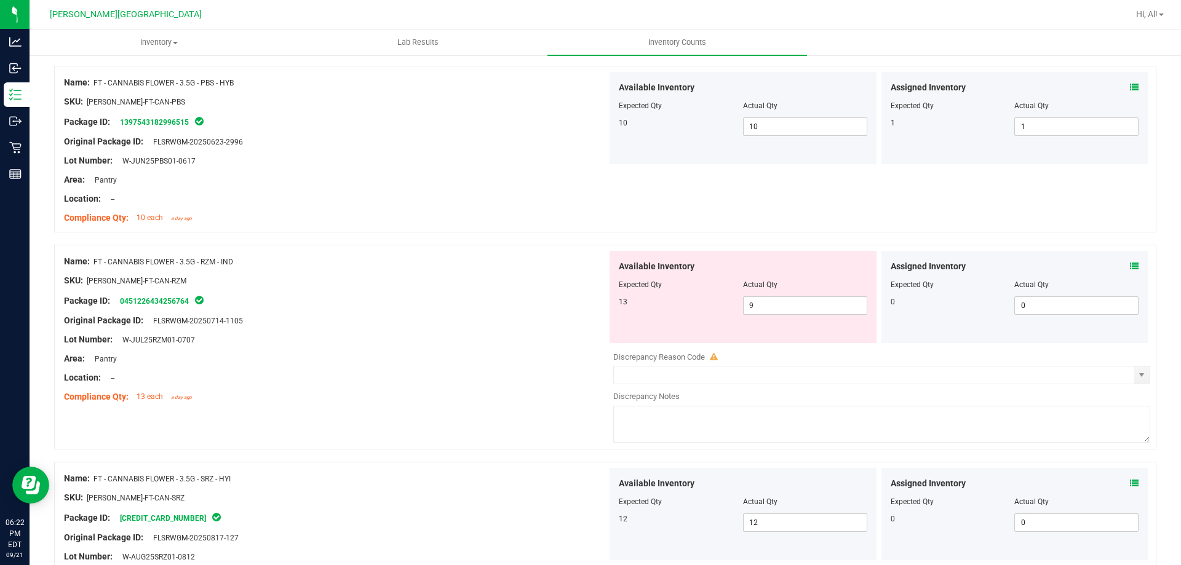
scroll to position [1416, 0]
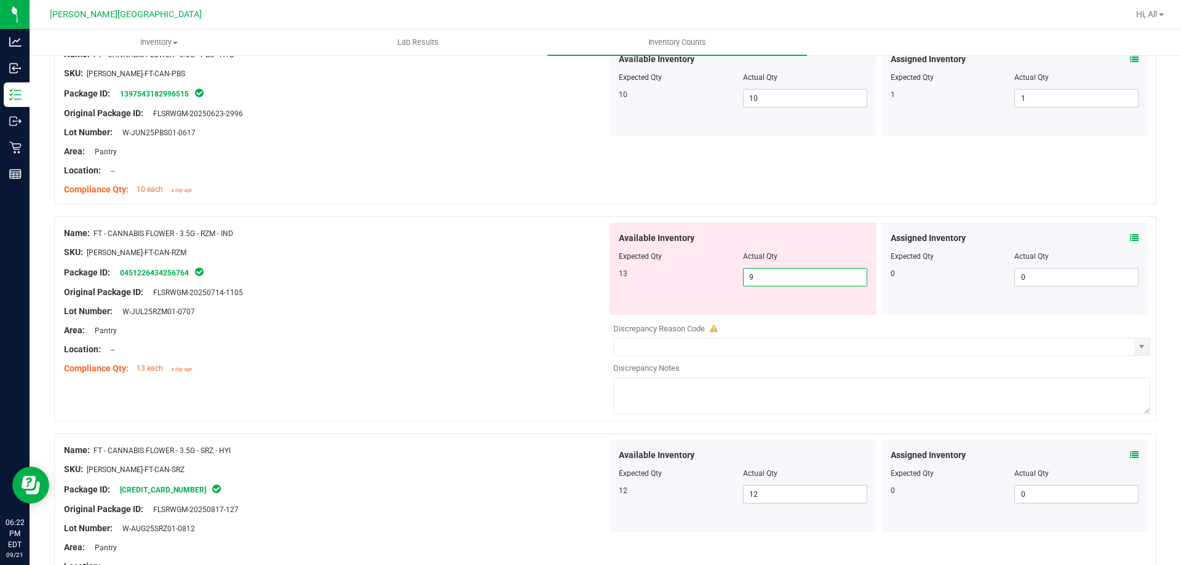
click at [762, 278] on span "9 9" at bounding box center [805, 277] width 124 height 18
click at [762, 278] on input "9" at bounding box center [805, 277] width 123 height 17
type input "13"
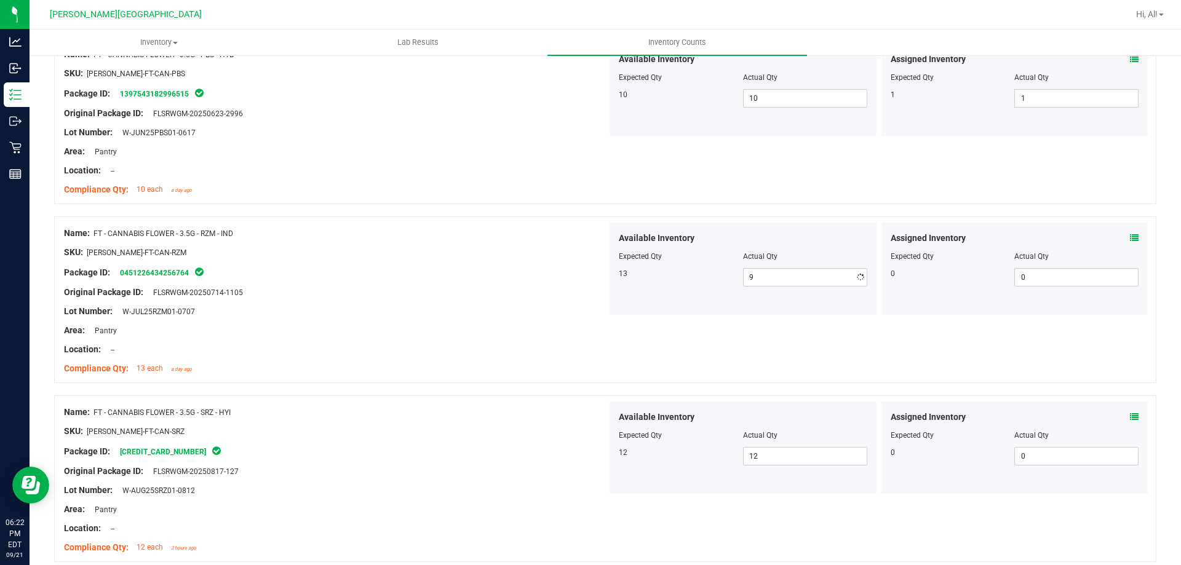
type input "13"
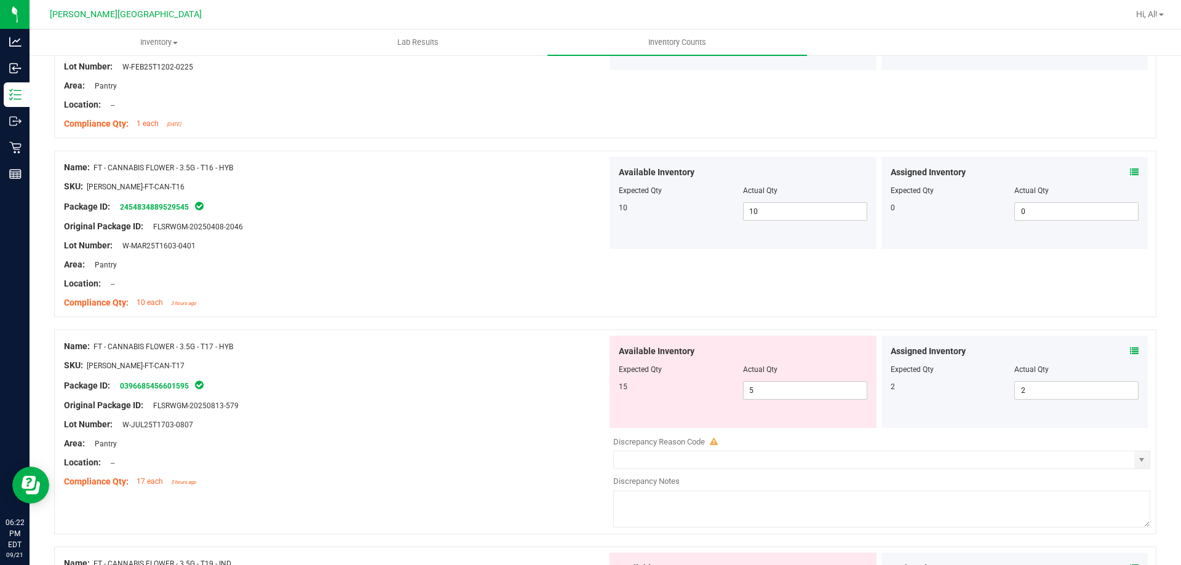
scroll to position [2277, 0]
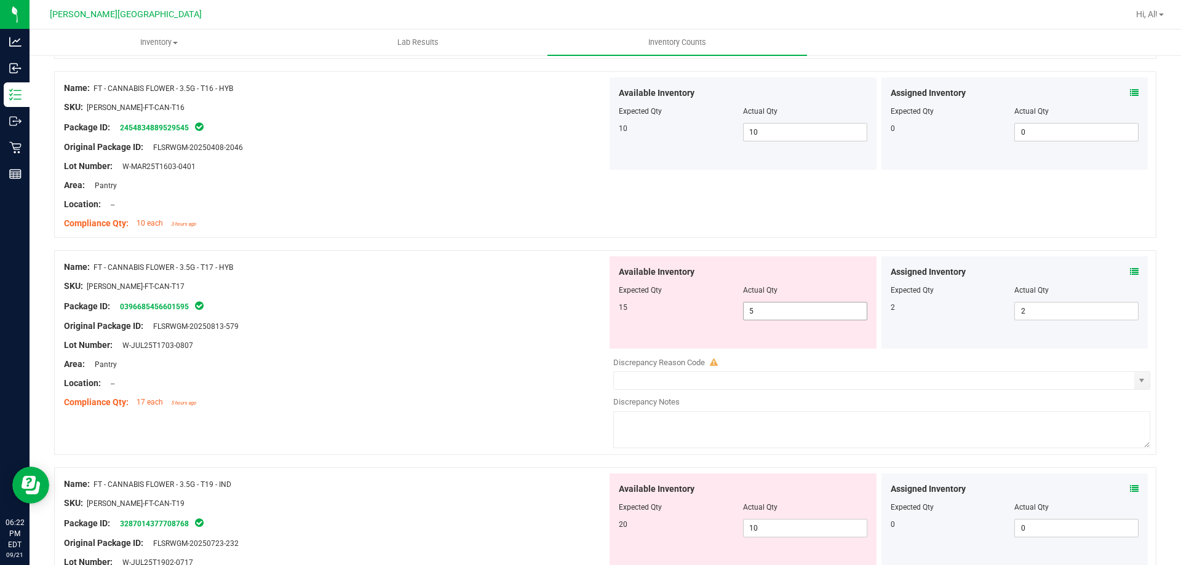
click at [761, 312] on span "5 5" at bounding box center [805, 311] width 124 height 18
click at [761, 312] on input "5" at bounding box center [805, 311] width 123 height 17
type input "15"
click at [749, 529] on div "Available Inventory Expected Qty Actual Qty 20 10 10" at bounding box center [878, 571] width 543 height 195
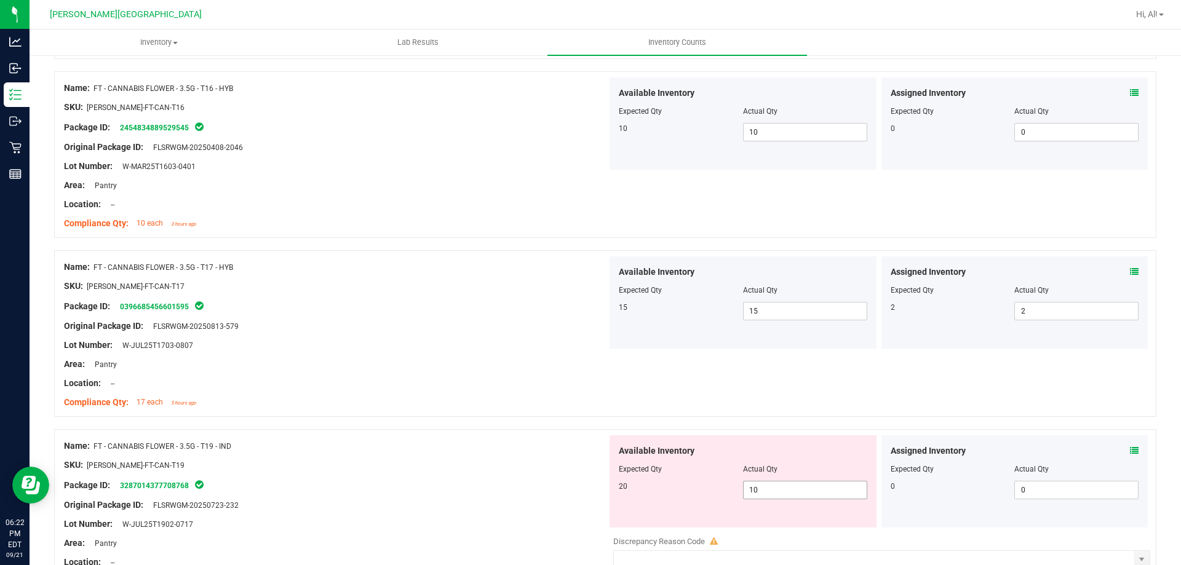
click at [749, 529] on div at bounding box center [878, 529] width 543 height 2
click at [756, 487] on span "10 10" at bounding box center [805, 490] width 124 height 18
click at [756, 487] on input "10" at bounding box center [805, 490] width 123 height 17
type input "20"
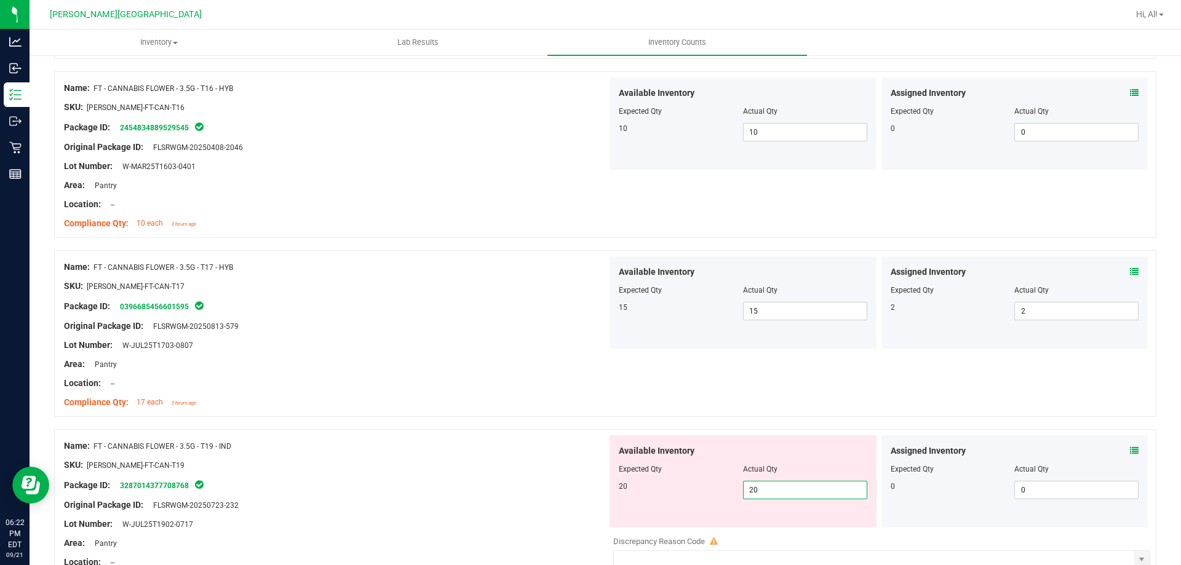
click at [541, 450] on div "Name: FT - CANNABIS FLOWER - 3.5G - T19 - IND" at bounding box center [335, 446] width 543 height 13
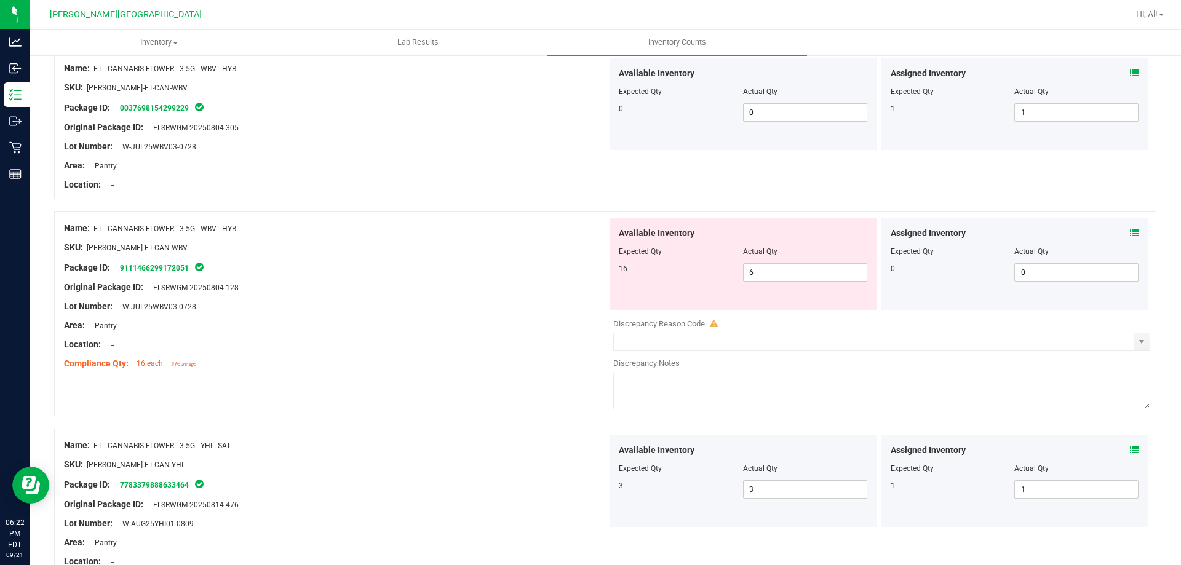
scroll to position [2866, 0]
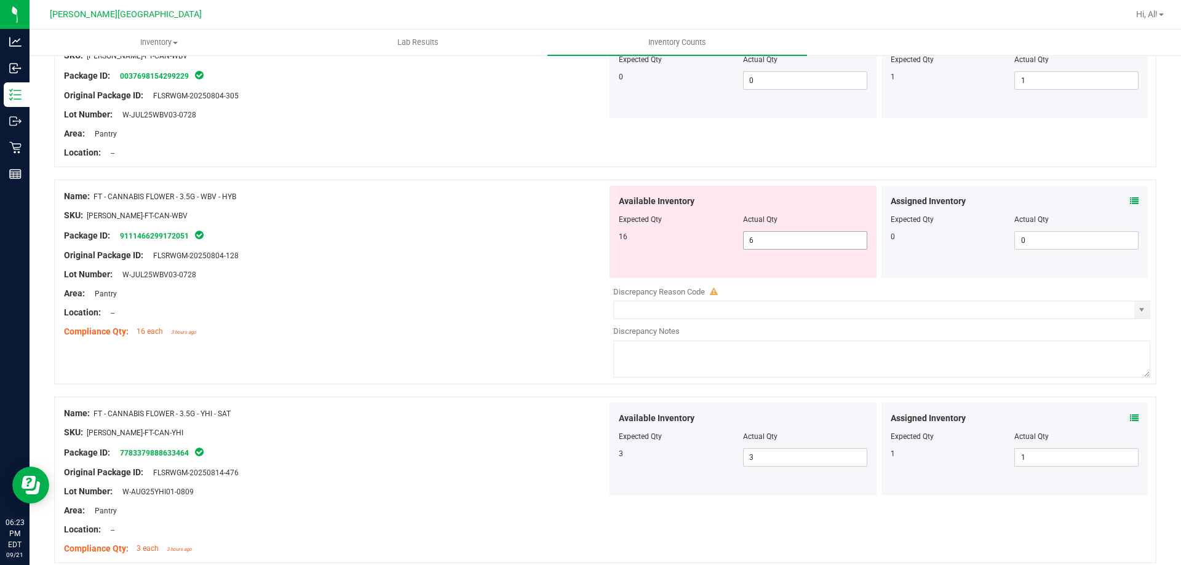
click at [759, 246] on span "6 6" at bounding box center [805, 240] width 124 height 18
click at [759, 246] on input "6" at bounding box center [805, 240] width 123 height 17
type input "16"
click at [562, 290] on div "Area: Pantry" at bounding box center [335, 293] width 543 height 13
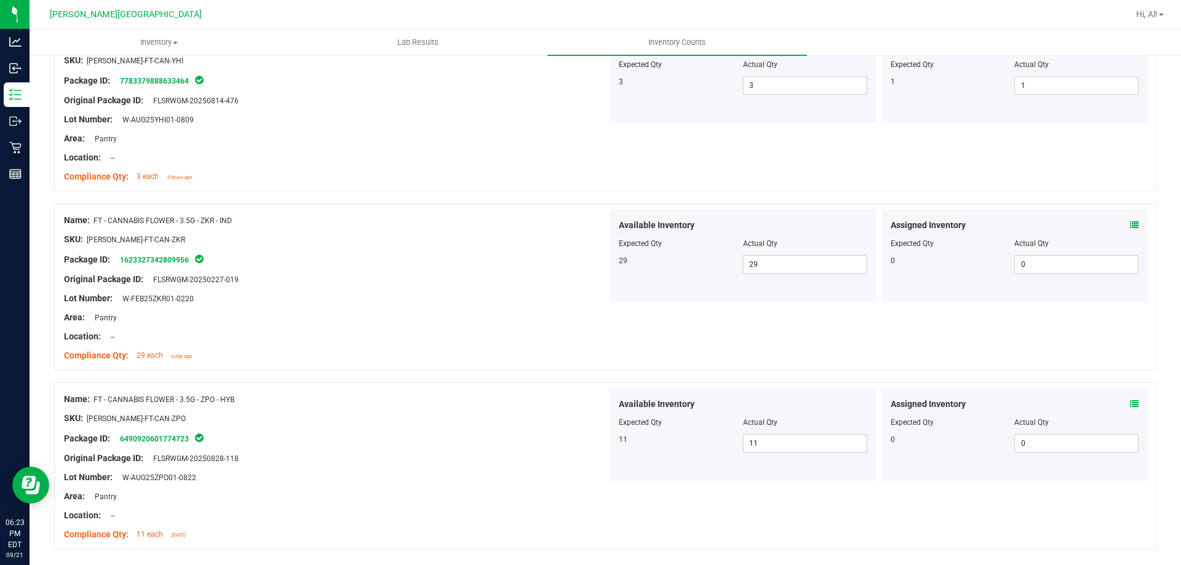
scroll to position [3239, 0]
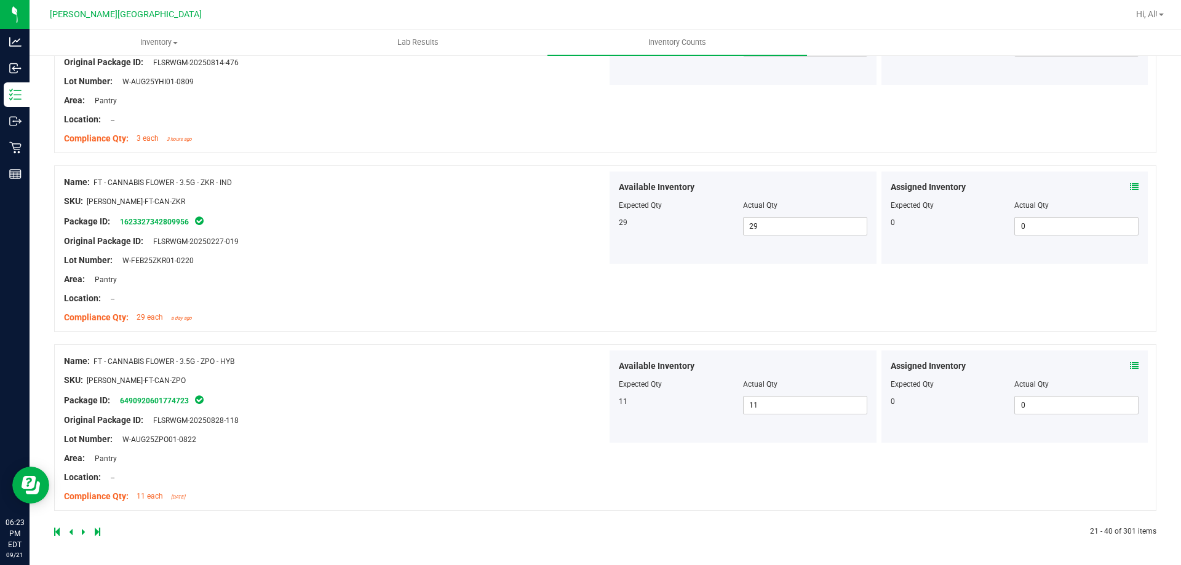
click at [69, 529] on icon at bounding box center [71, 532] width 4 height 7
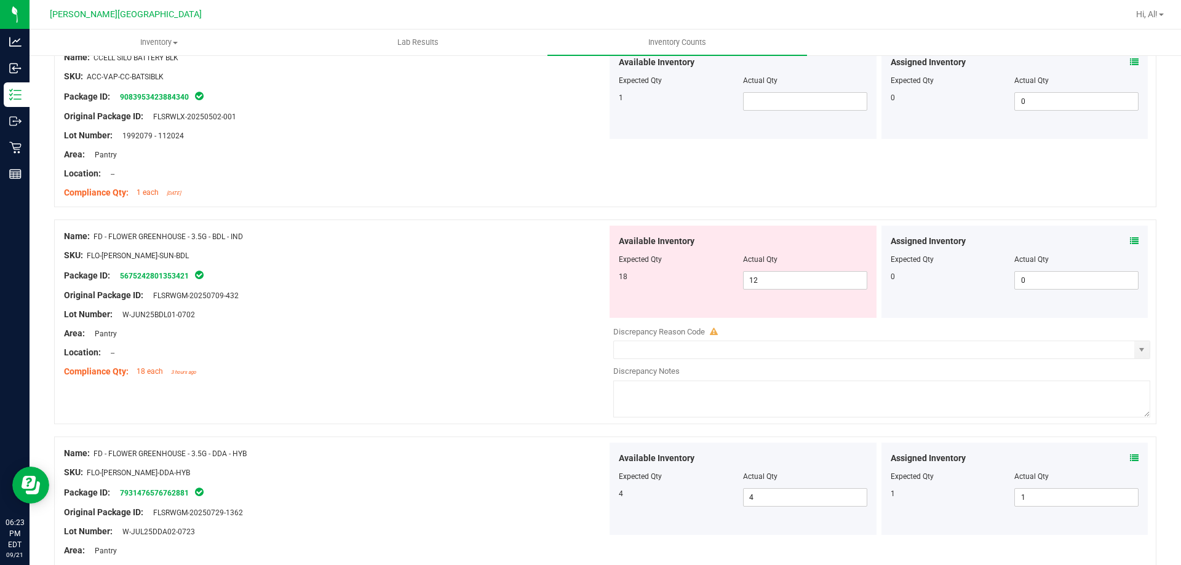
scroll to position [367, 0]
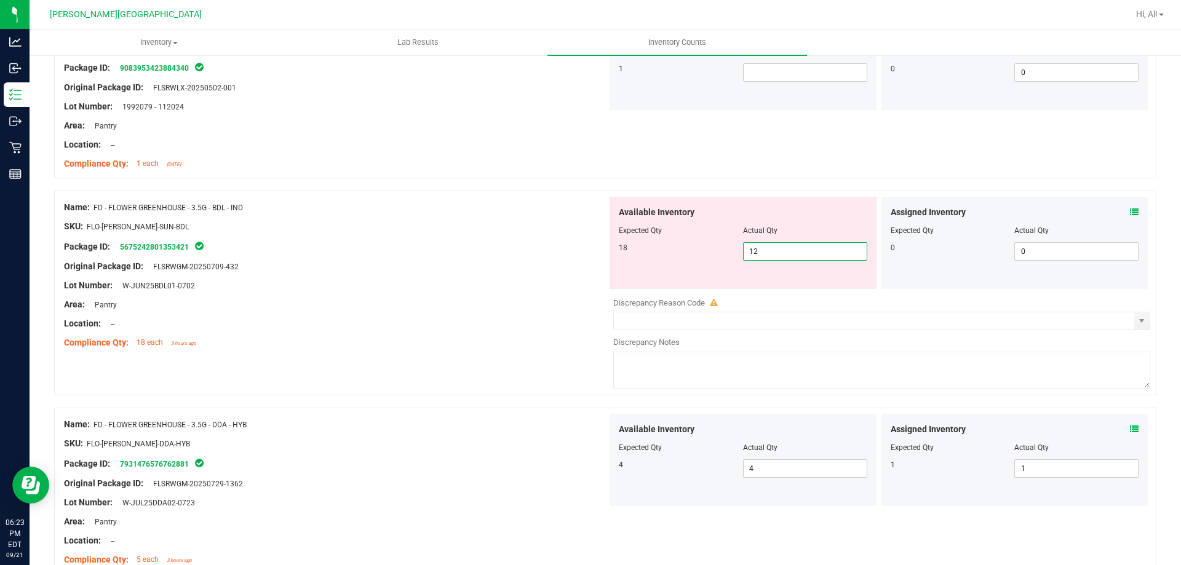
click at [783, 248] on span "12 12" at bounding box center [805, 251] width 124 height 18
click at [783, 248] on input "12" at bounding box center [805, 251] width 123 height 17
type input "18"
click at [581, 252] on div "Package ID: 5675242801353421" at bounding box center [335, 246] width 543 height 15
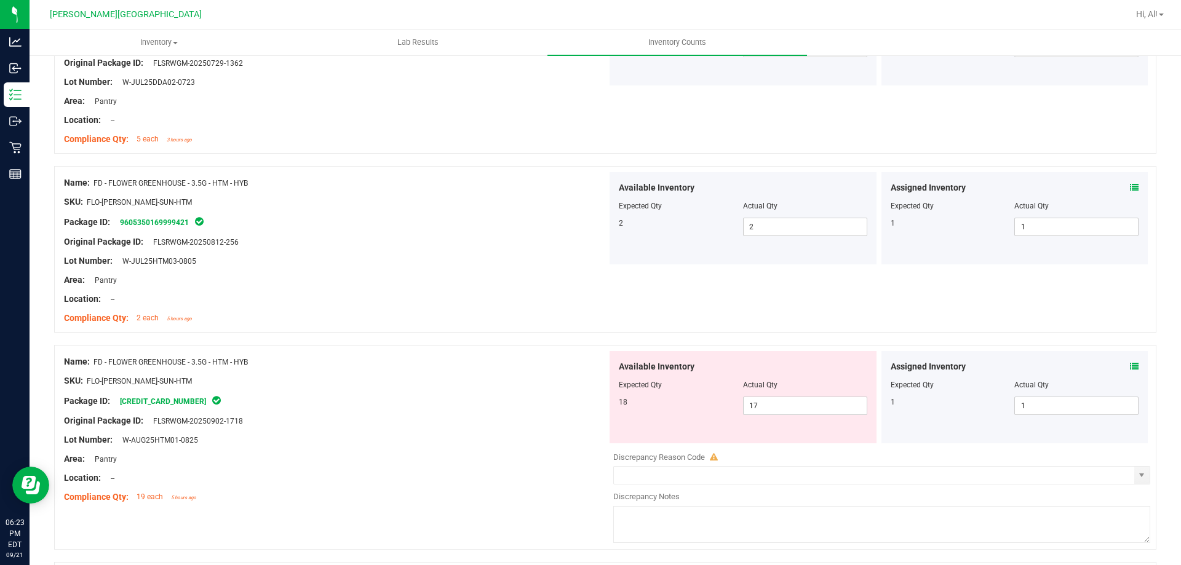
scroll to position [816, 0]
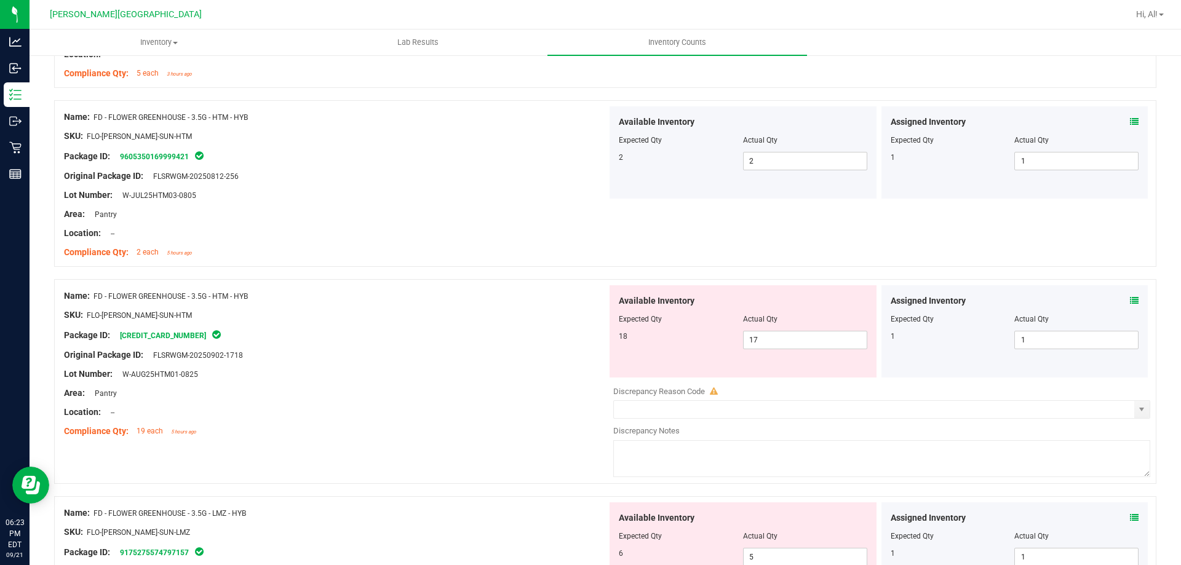
click at [1130, 297] on icon at bounding box center [1134, 301] width 9 height 9
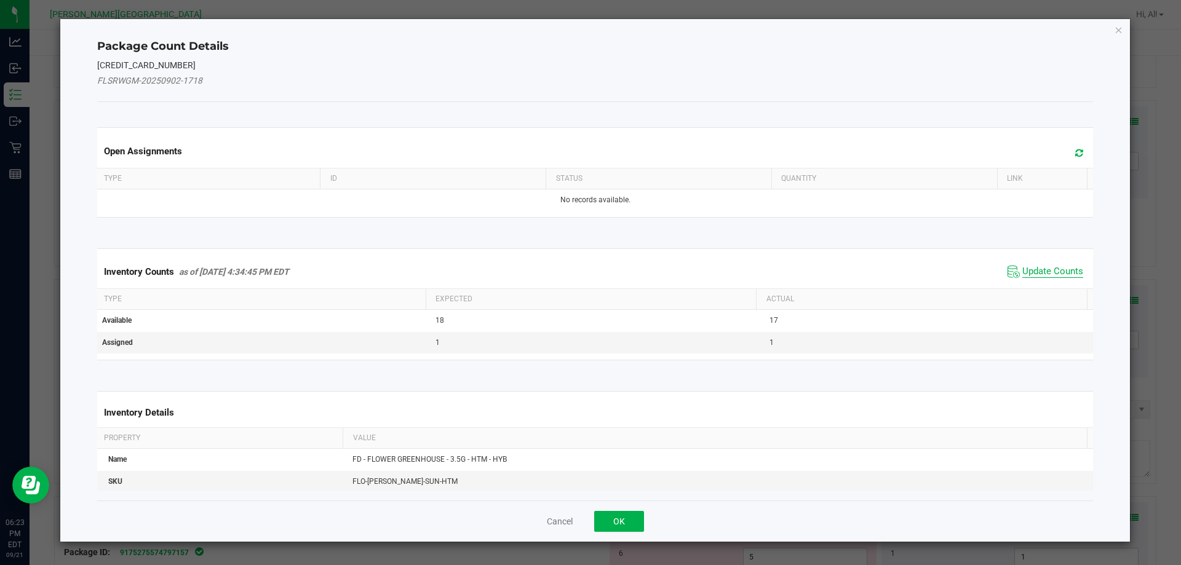
click at [1029, 273] on span "Update Counts" at bounding box center [1053, 272] width 61 height 12
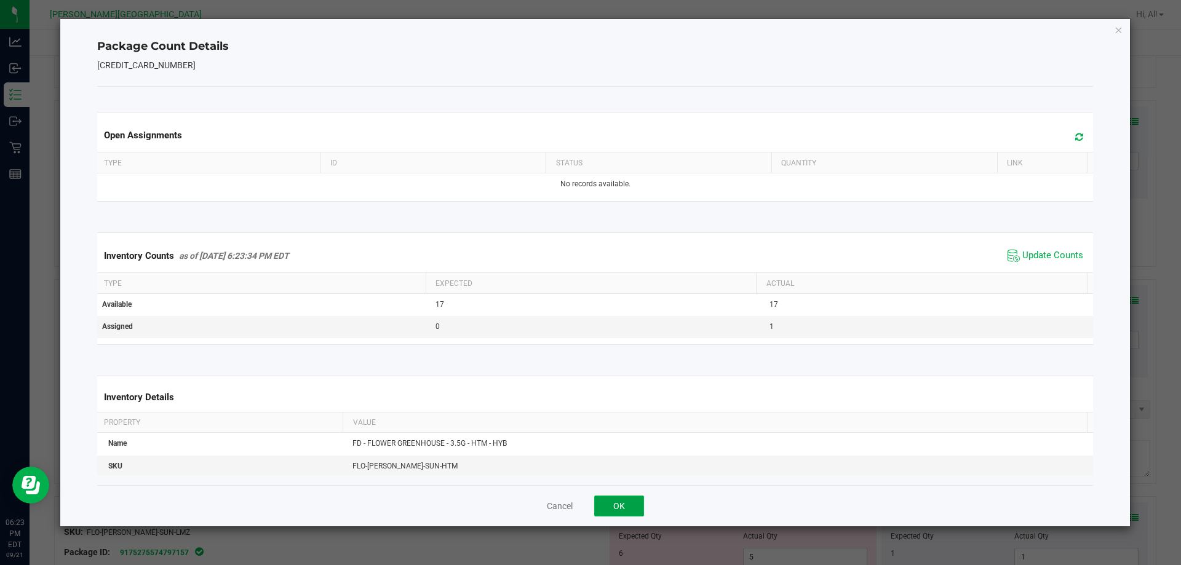
click at [620, 502] on button "OK" at bounding box center [619, 506] width 50 height 21
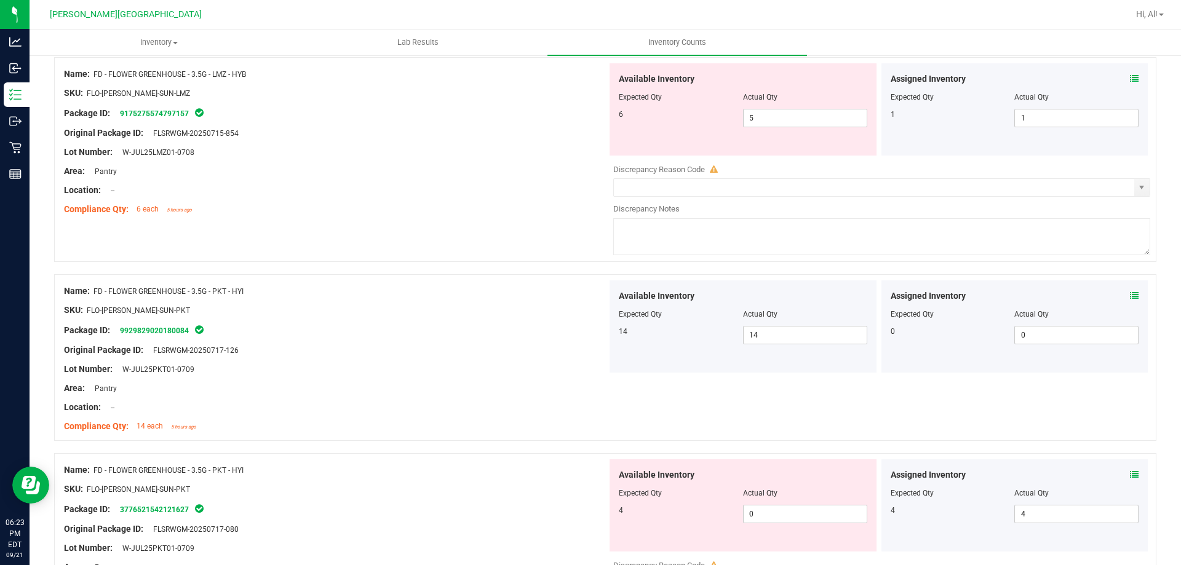
scroll to position [1232, 0]
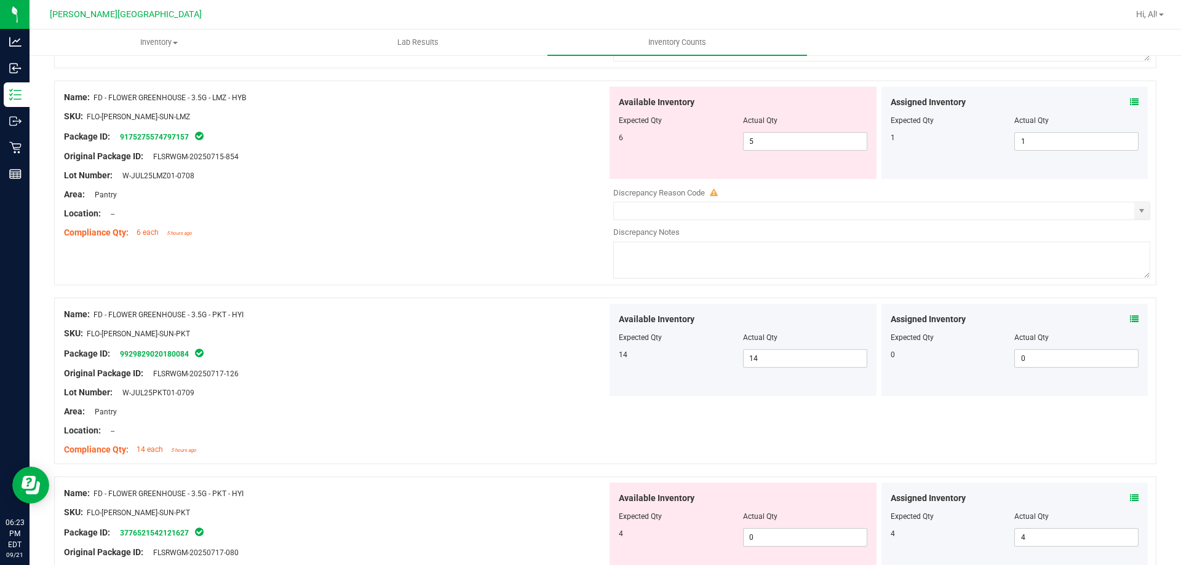
click at [1130, 102] on icon at bounding box center [1134, 102] width 9 height 9
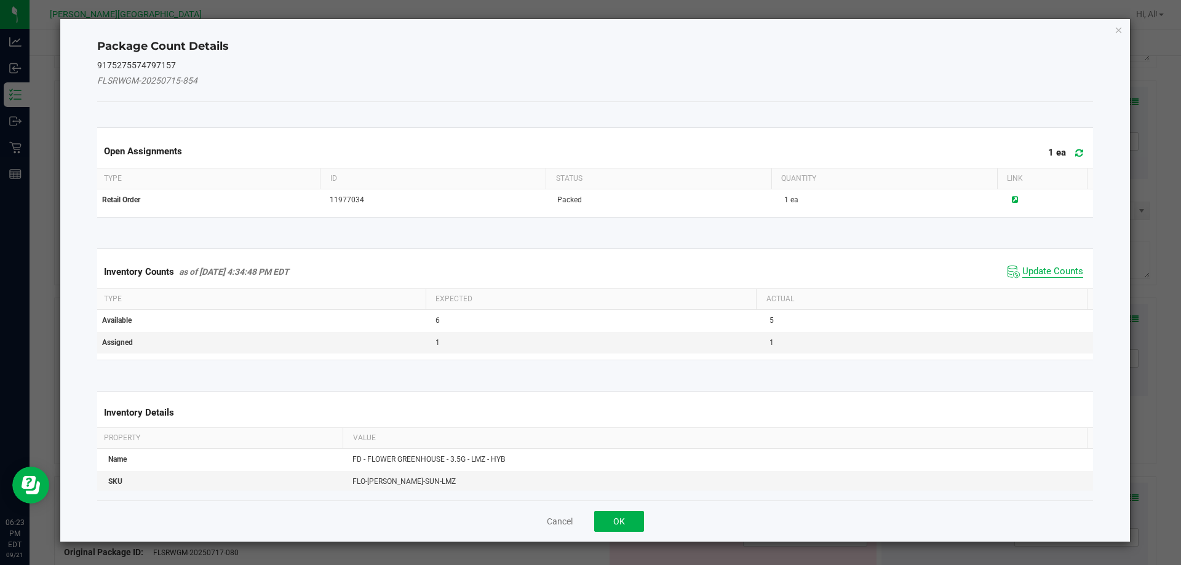
click at [1034, 271] on span "Update Counts" at bounding box center [1053, 272] width 61 height 12
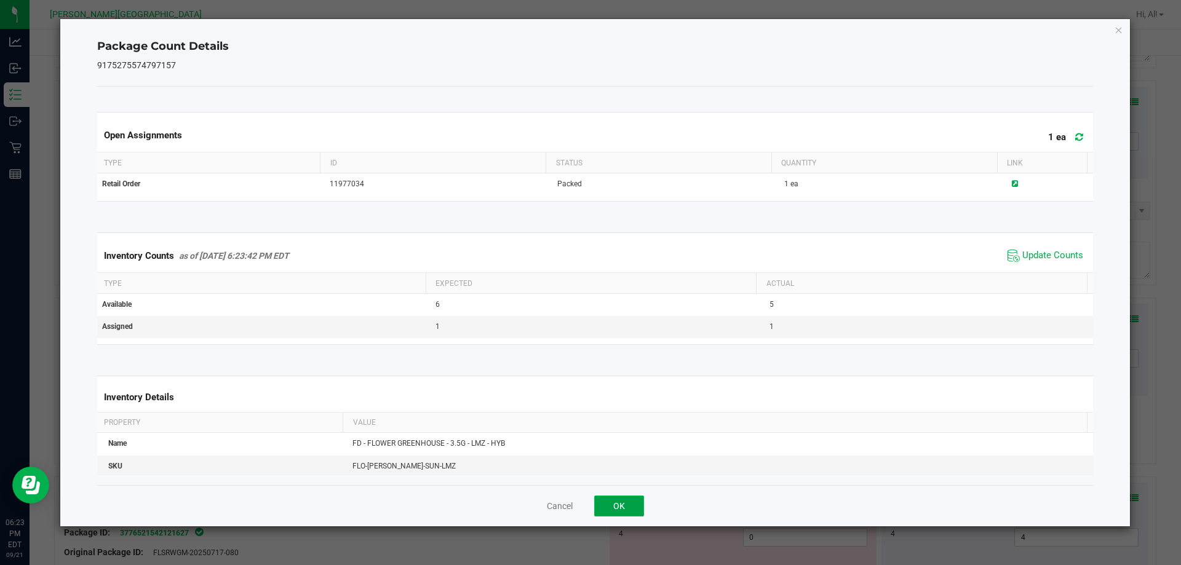
click at [620, 514] on button "OK" at bounding box center [619, 506] width 50 height 21
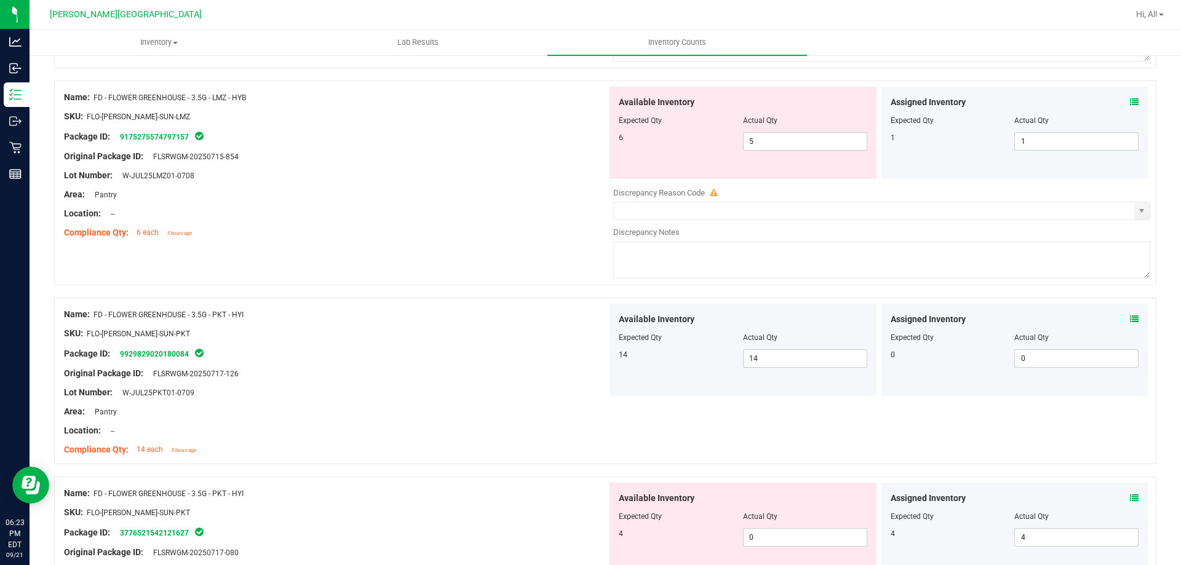
click at [1130, 102] on icon at bounding box center [1134, 102] width 9 height 9
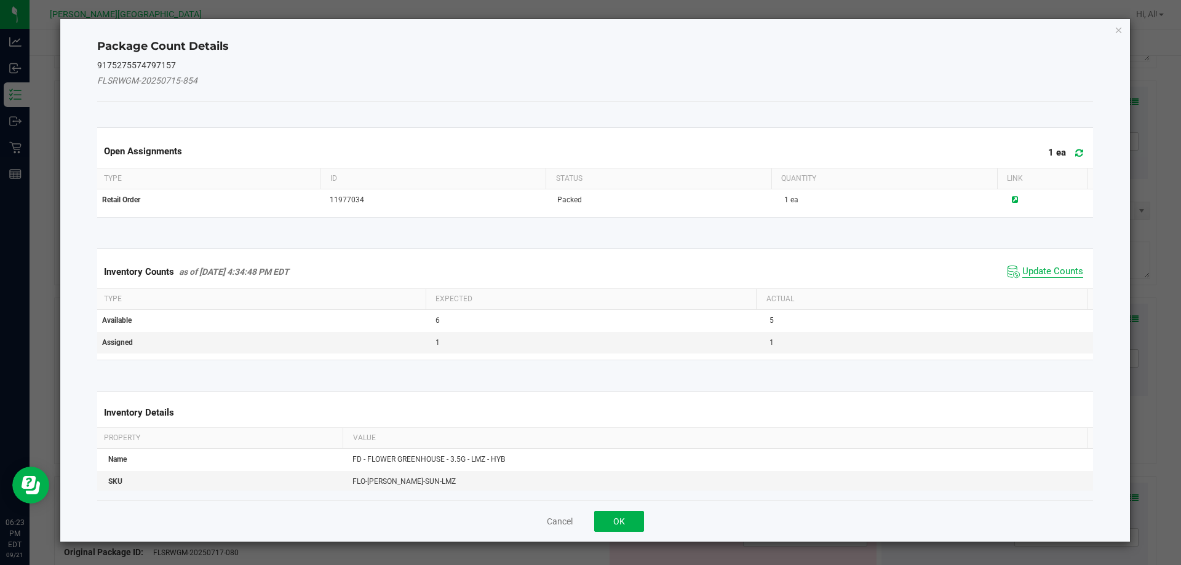
click at [1044, 269] on span "Update Counts" at bounding box center [1053, 272] width 61 height 12
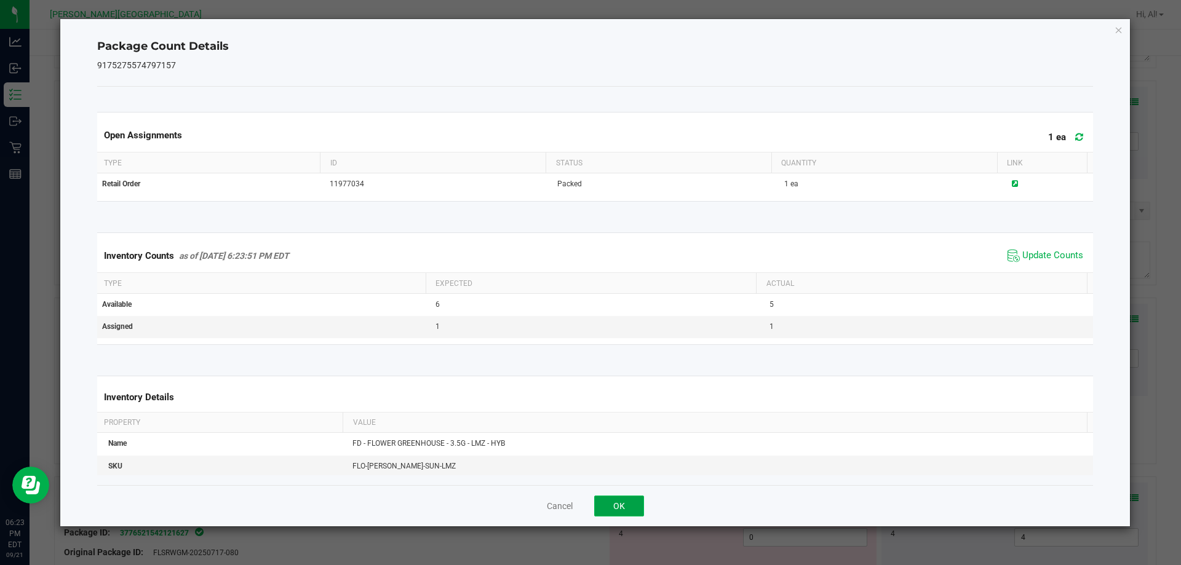
click at [612, 500] on button "OK" at bounding box center [619, 506] width 50 height 21
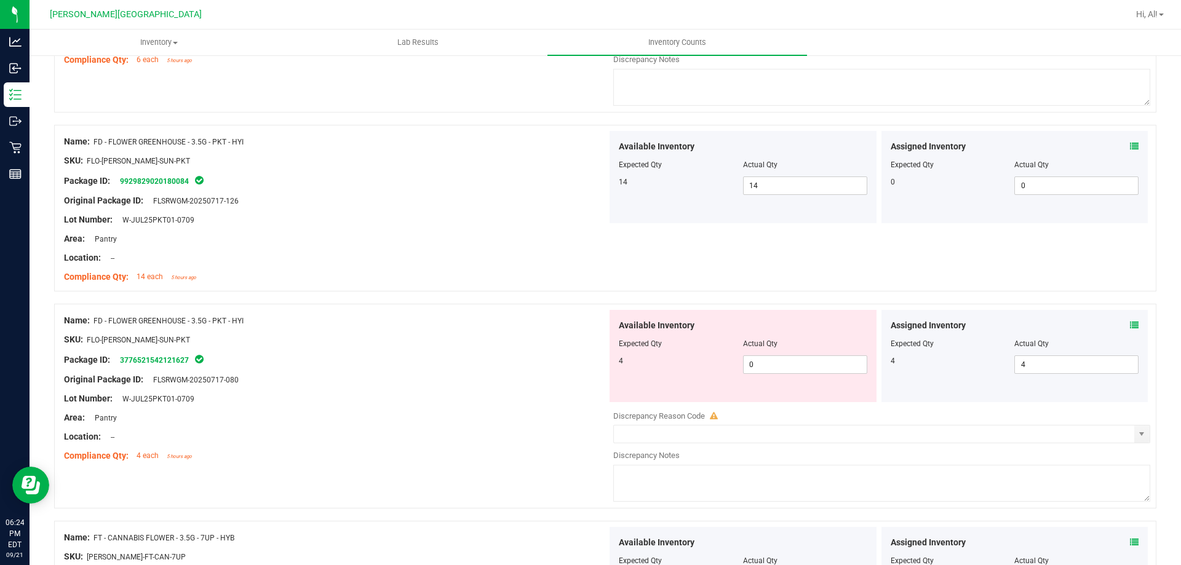
scroll to position [1417, 0]
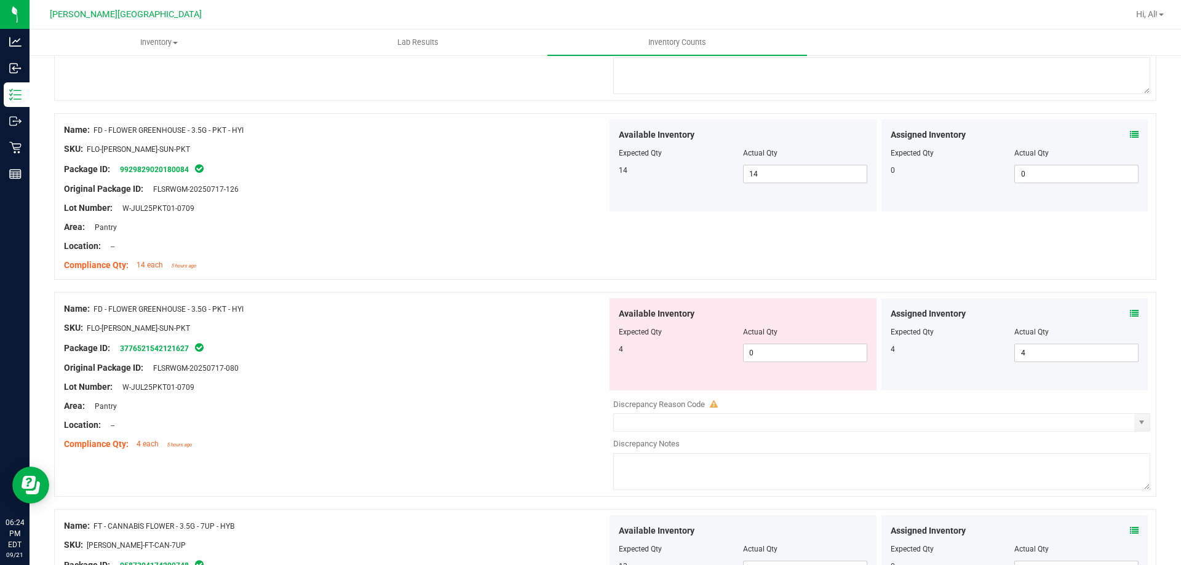
click at [1130, 316] on icon at bounding box center [1134, 314] width 9 height 9
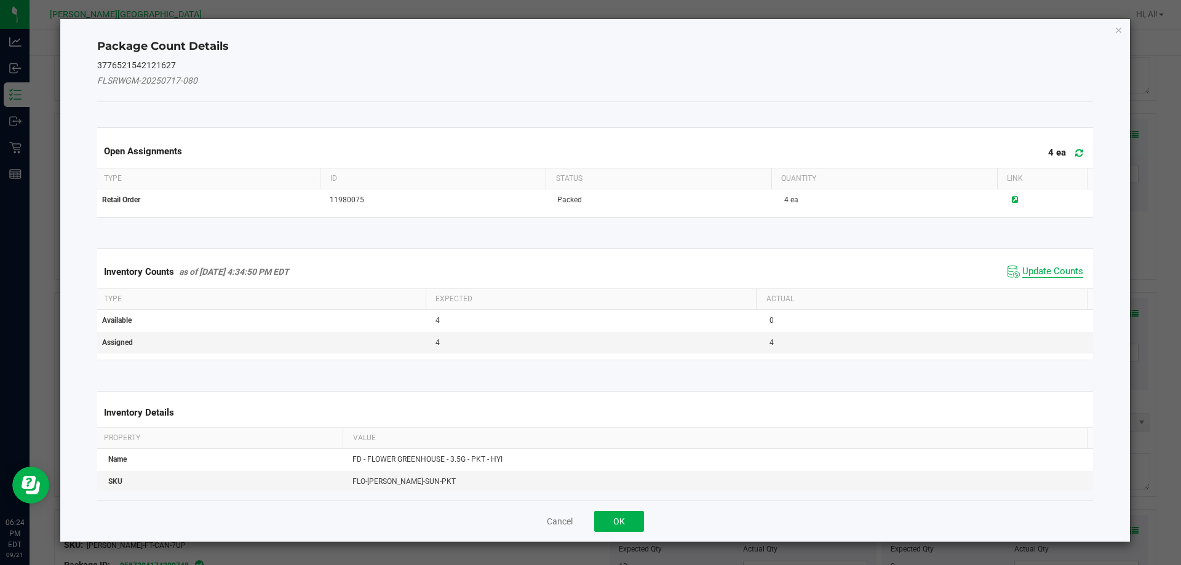
click at [1051, 268] on span "Update Counts" at bounding box center [1053, 272] width 61 height 12
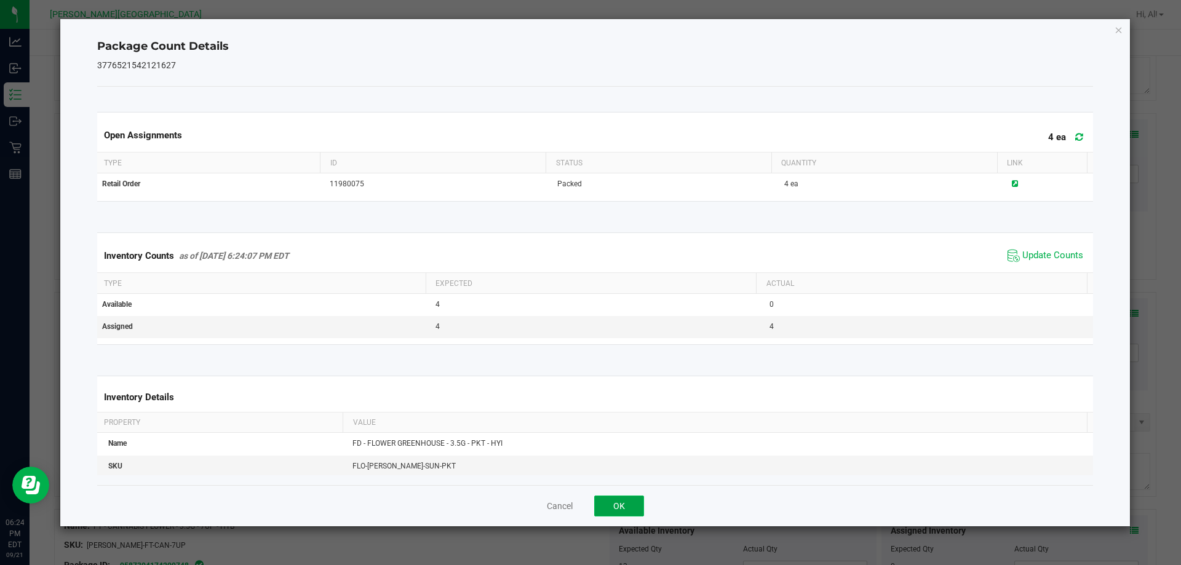
click at [619, 507] on button "OK" at bounding box center [619, 506] width 50 height 21
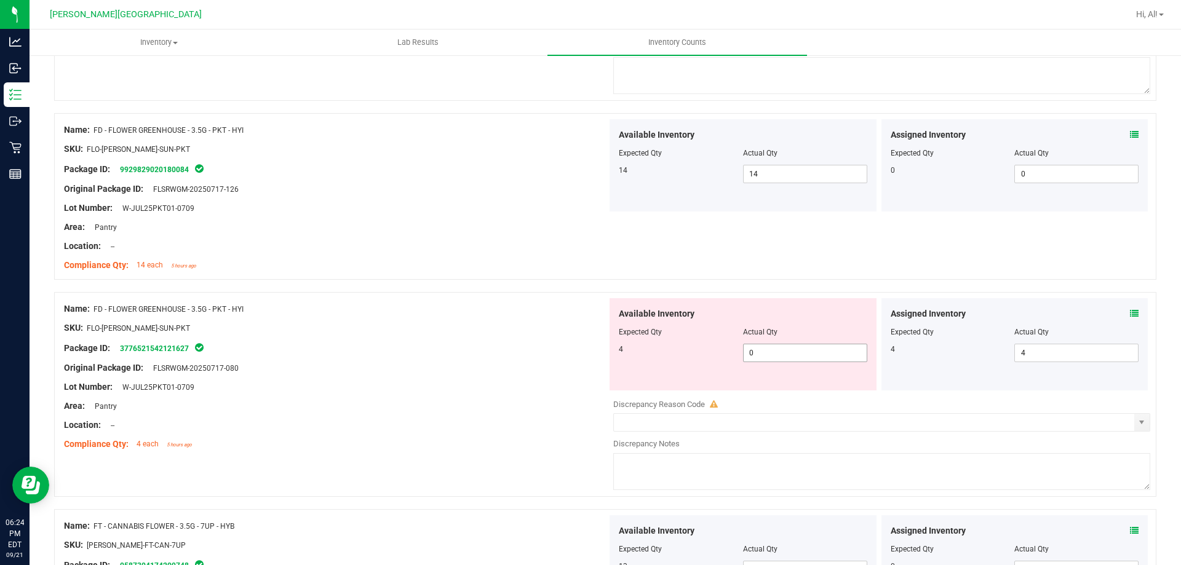
click at [755, 358] on span "0 0" at bounding box center [805, 353] width 124 height 18
click at [755, 358] on input "0" at bounding box center [805, 353] width 123 height 17
type input "14"
click at [345, 335] on div at bounding box center [335, 338] width 543 height 6
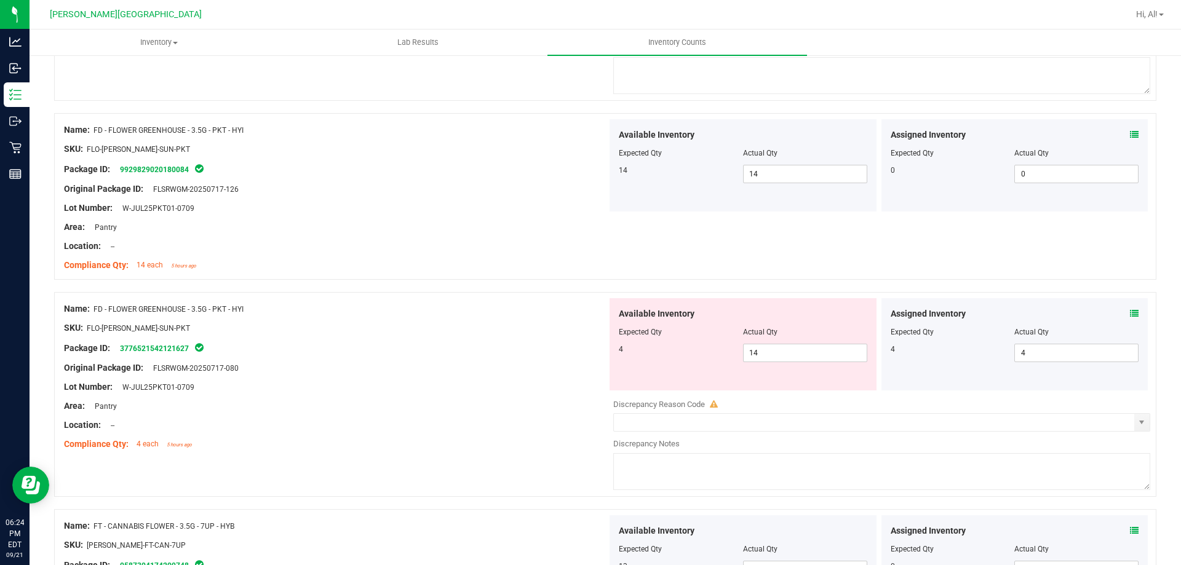
click at [1130, 308] on span at bounding box center [1134, 314] width 9 height 13
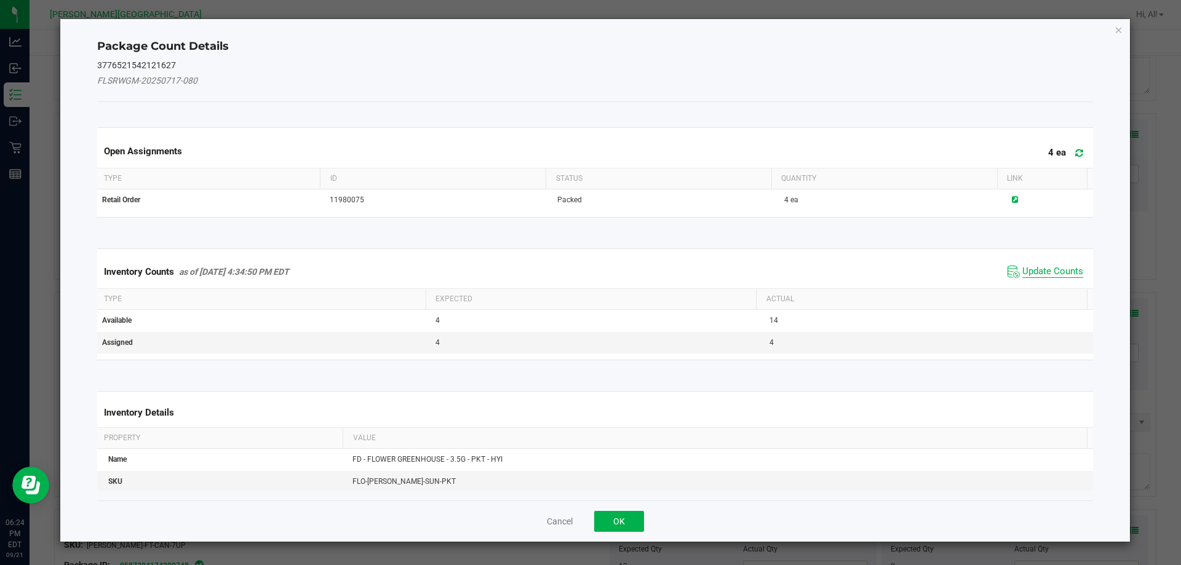
click at [1061, 268] on span "Update Counts" at bounding box center [1053, 272] width 61 height 12
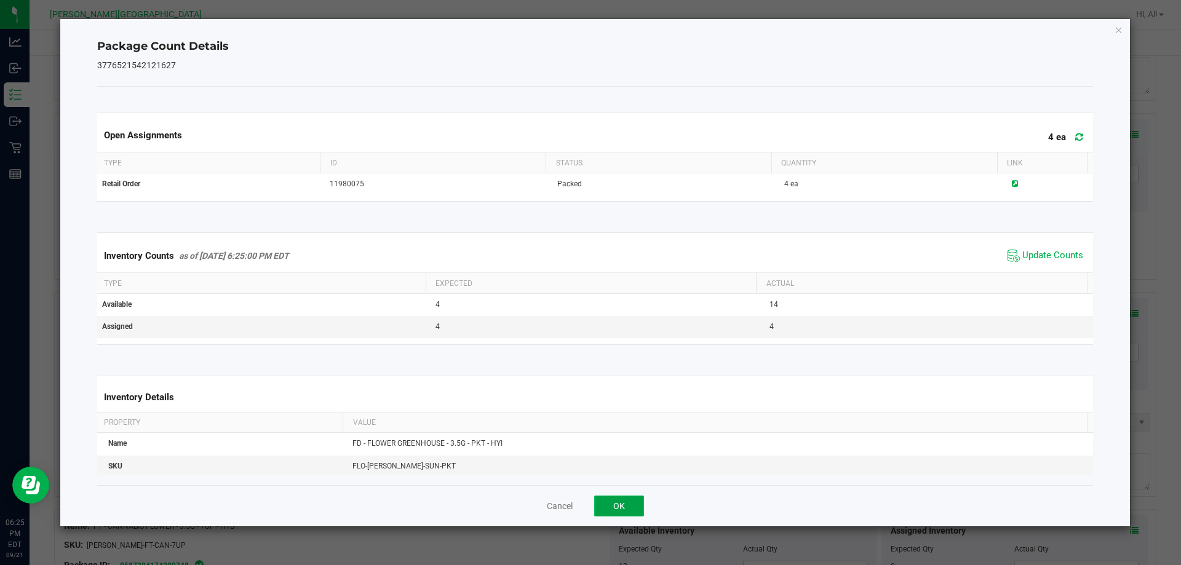
click at [625, 497] on button "OK" at bounding box center [619, 506] width 50 height 21
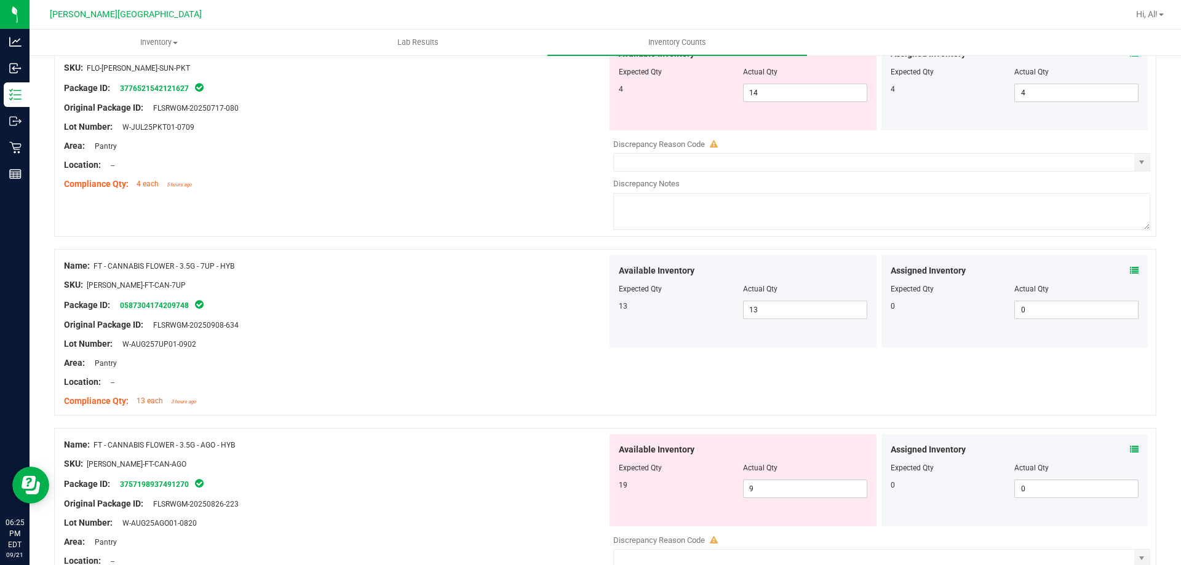
scroll to position [1847, 0]
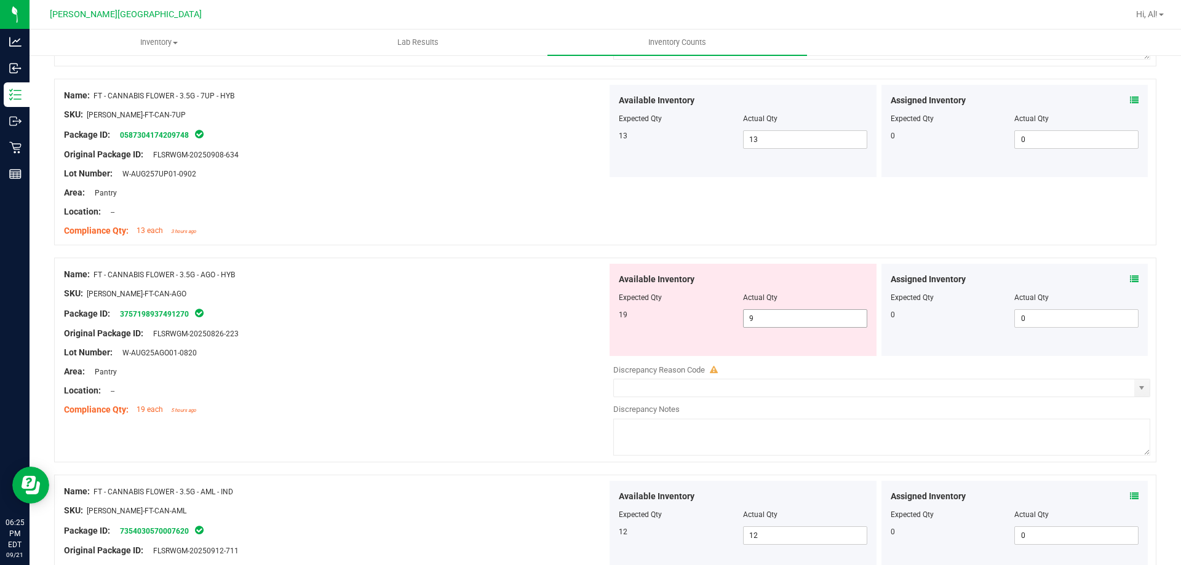
click at [788, 325] on span "9 9" at bounding box center [805, 319] width 124 height 18
click at [0, 0] on input "9" at bounding box center [0, 0] width 0 height 0
type input "19"
click at [557, 343] on div at bounding box center [335, 343] width 543 height 6
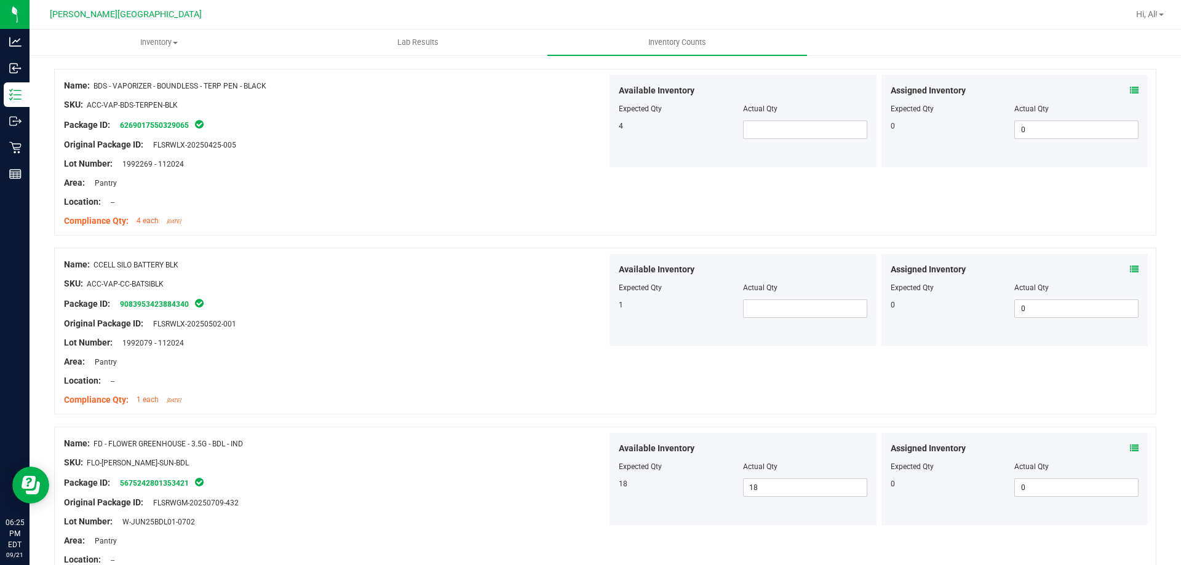
scroll to position [0, 0]
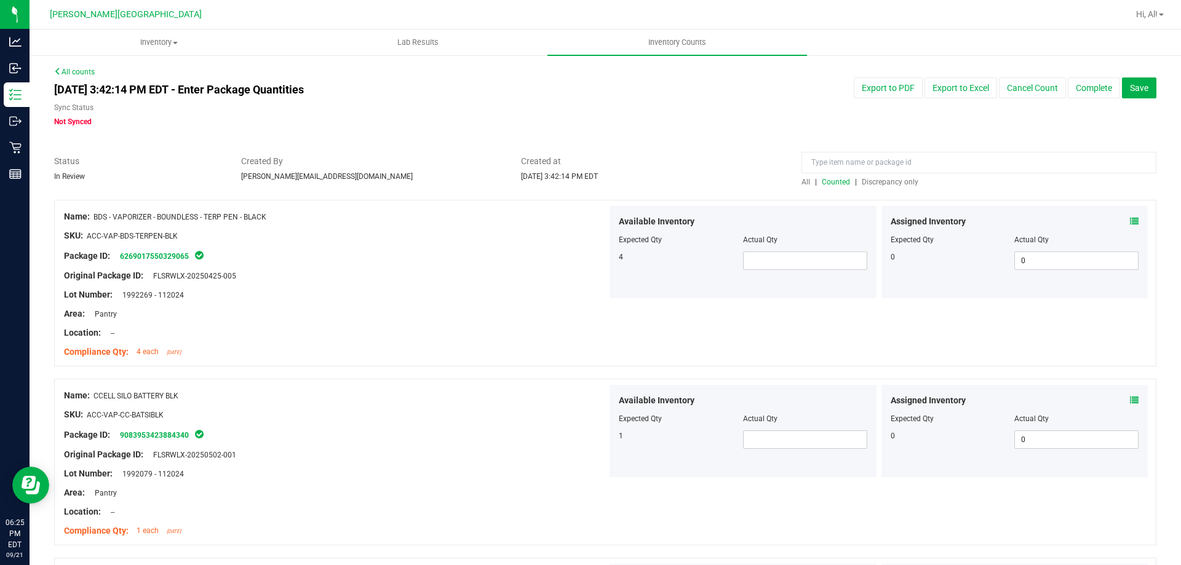
click at [874, 183] on span "Discrepancy only" at bounding box center [890, 182] width 57 height 9
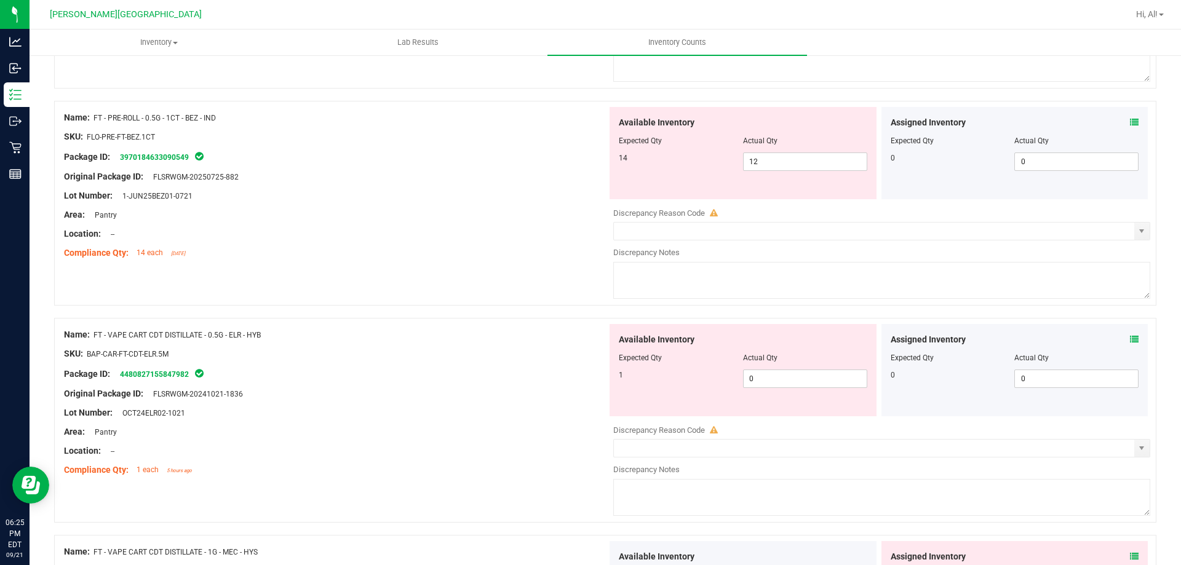
scroll to position [563, 0]
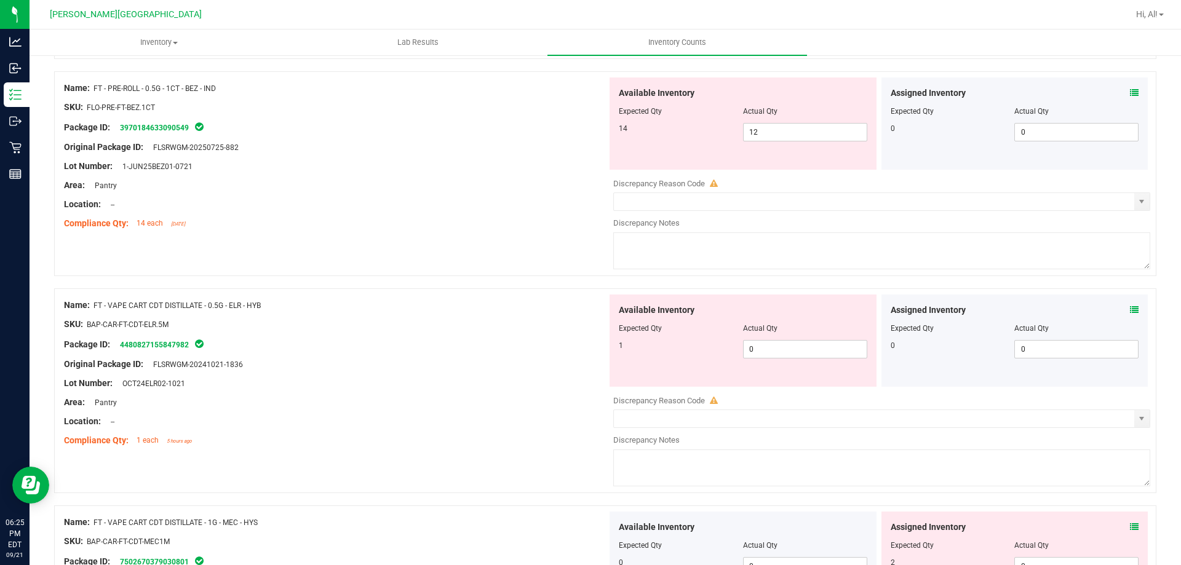
click at [1130, 306] on icon at bounding box center [1134, 310] width 9 height 9
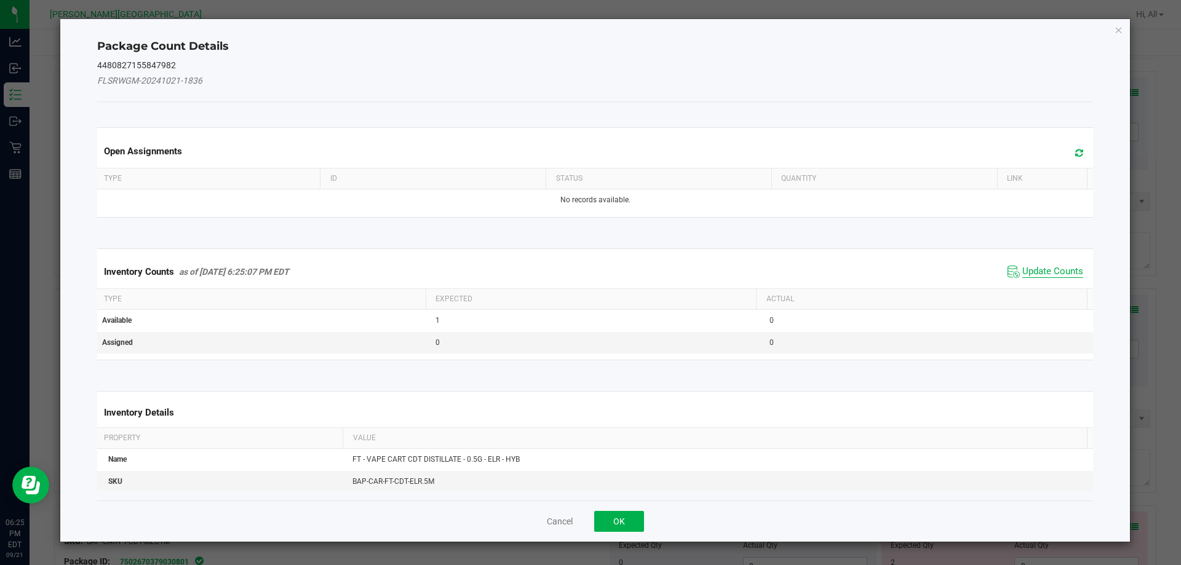
click at [1043, 270] on span "Update Counts" at bounding box center [1053, 272] width 61 height 12
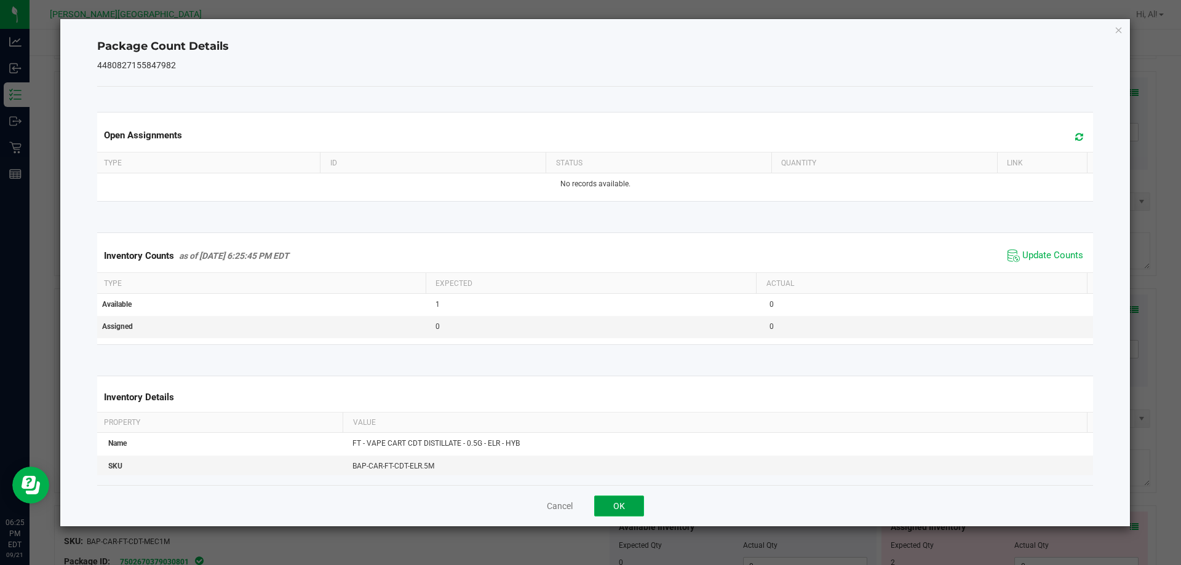
click at [623, 504] on button "OK" at bounding box center [619, 506] width 50 height 21
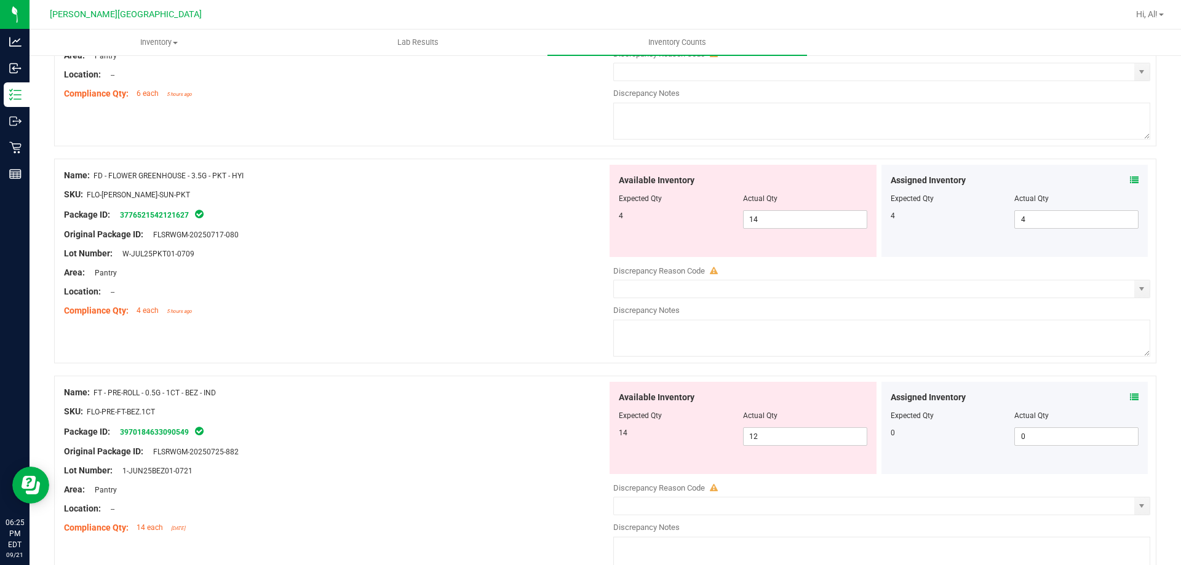
scroll to position [0, 0]
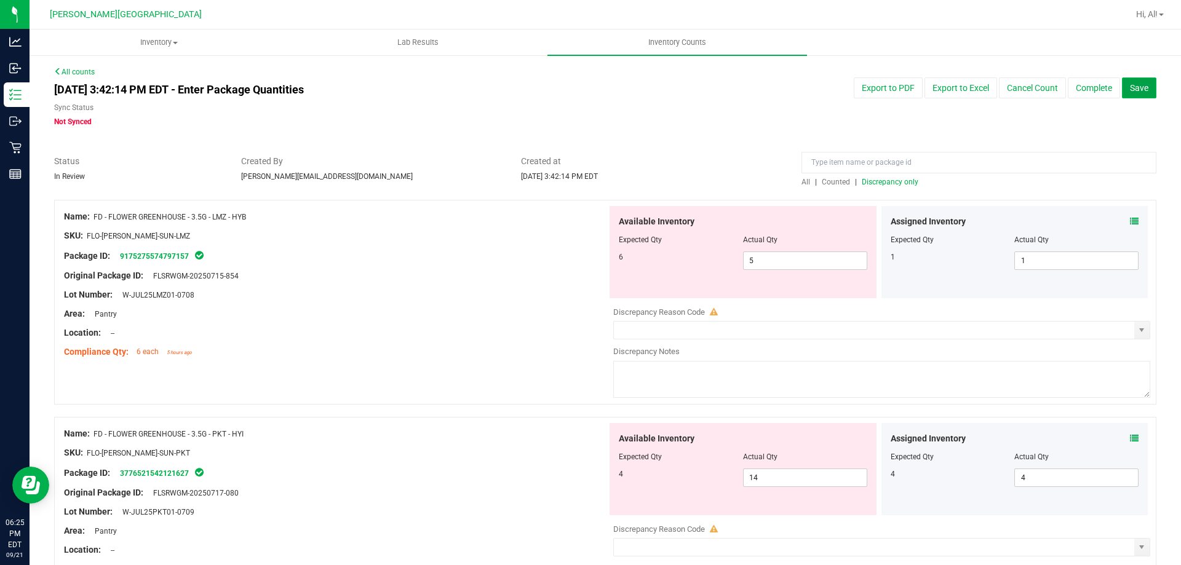
click at [1122, 93] on button "Save" at bounding box center [1139, 88] width 34 height 21
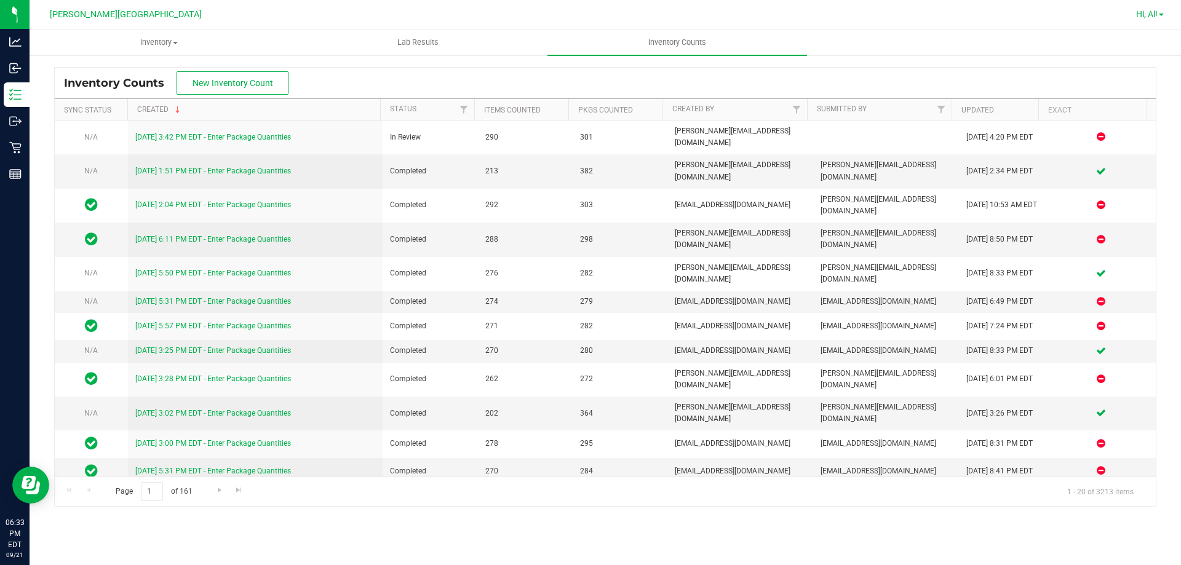
click at [1151, 18] on span "Hi, Al!" at bounding box center [1148, 14] width 22 height 10
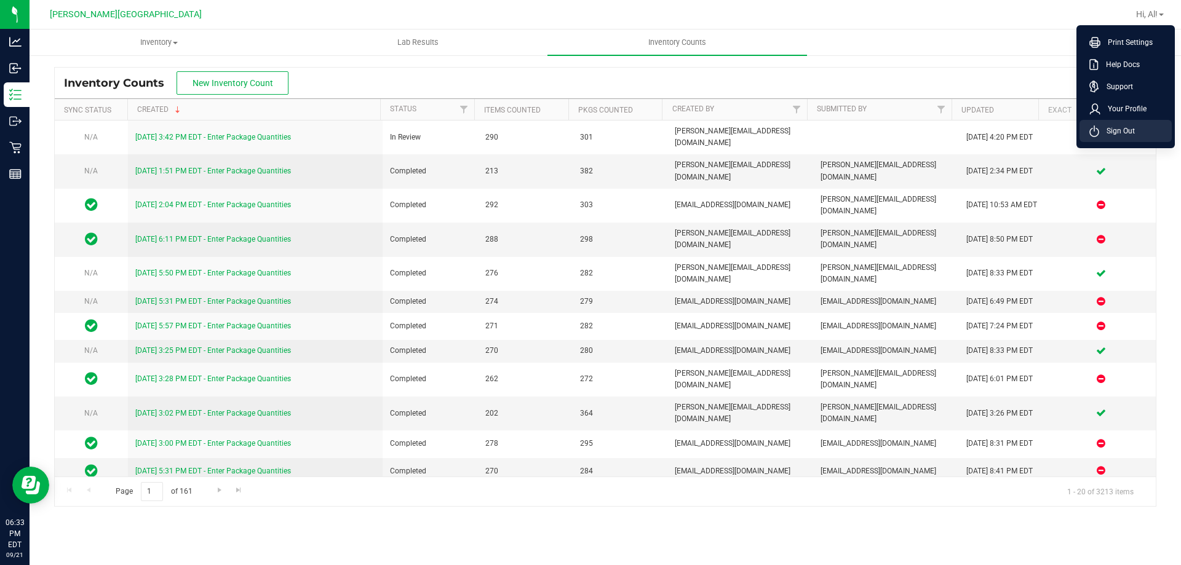
click at [1158, 140] on li "Sign Out" at bounding box center [1126, 131] width 92 height 22
